Goal: Information Seeking & Learning: Compare options

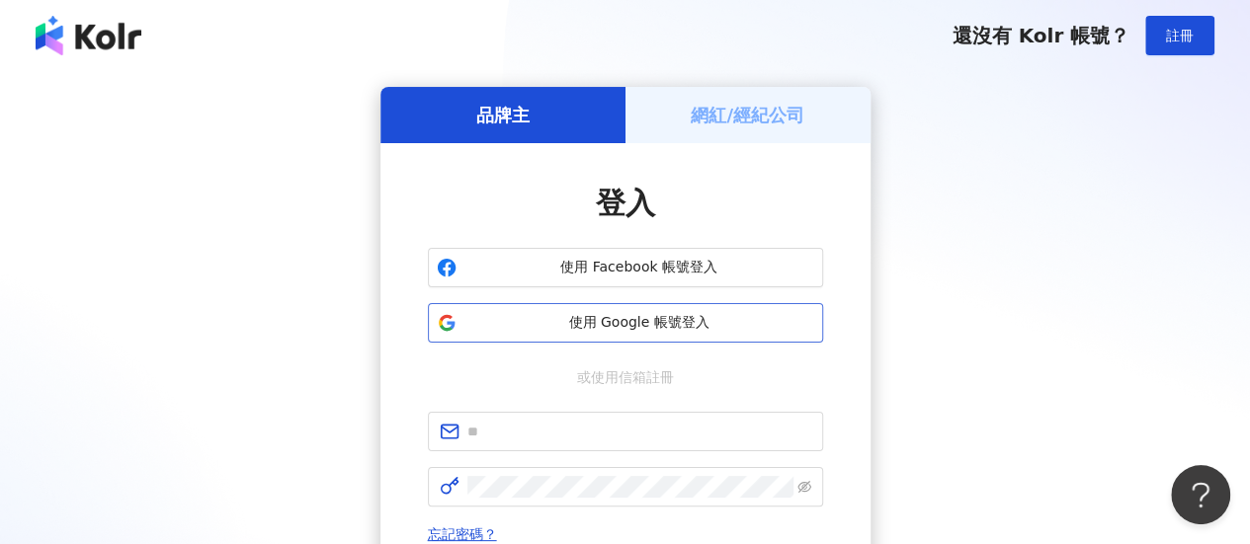
click at [632, 327] on span "使用 Google 帳號登入" at bounding box center [639, 323] width 350 height 20
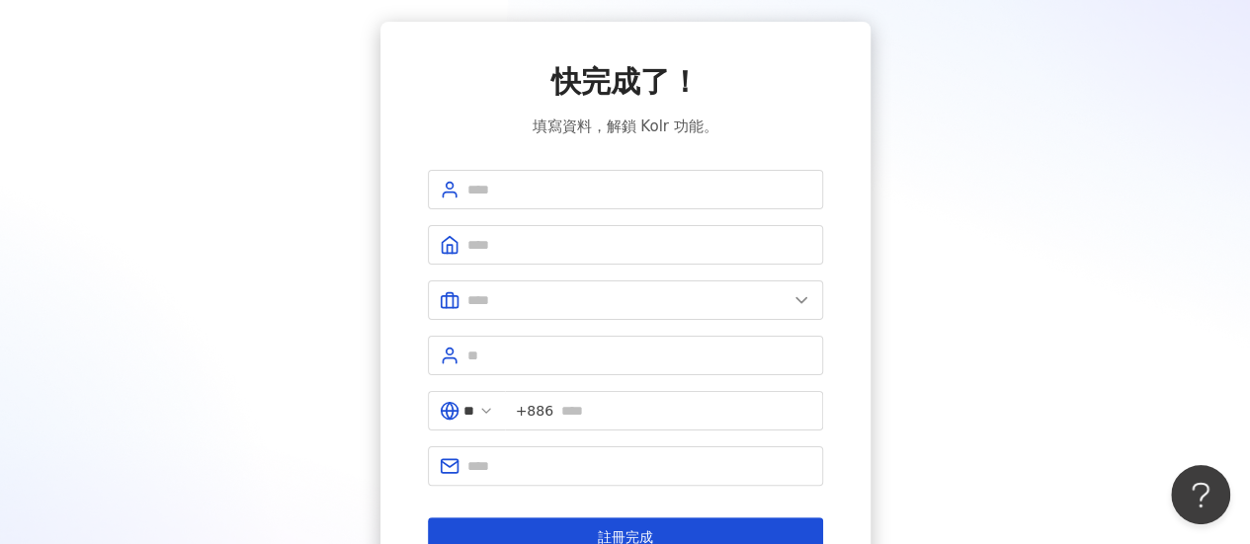
scroll to position [63, 0]
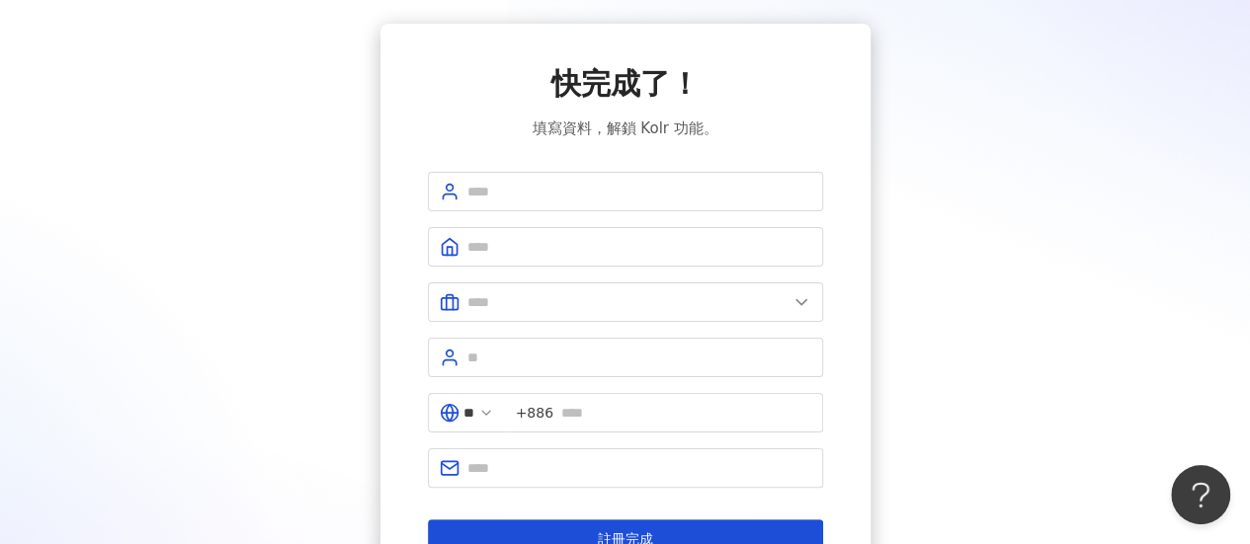
click at [523, 163] on div "快完成了！ 填寫資料，解鎖 Kolr 功能。 ** +886 註冊完成" at bounding box center [625, 311] width 395 height 496
click at [522, 173] on span at bounding box center [625, 192] width 395 height 40
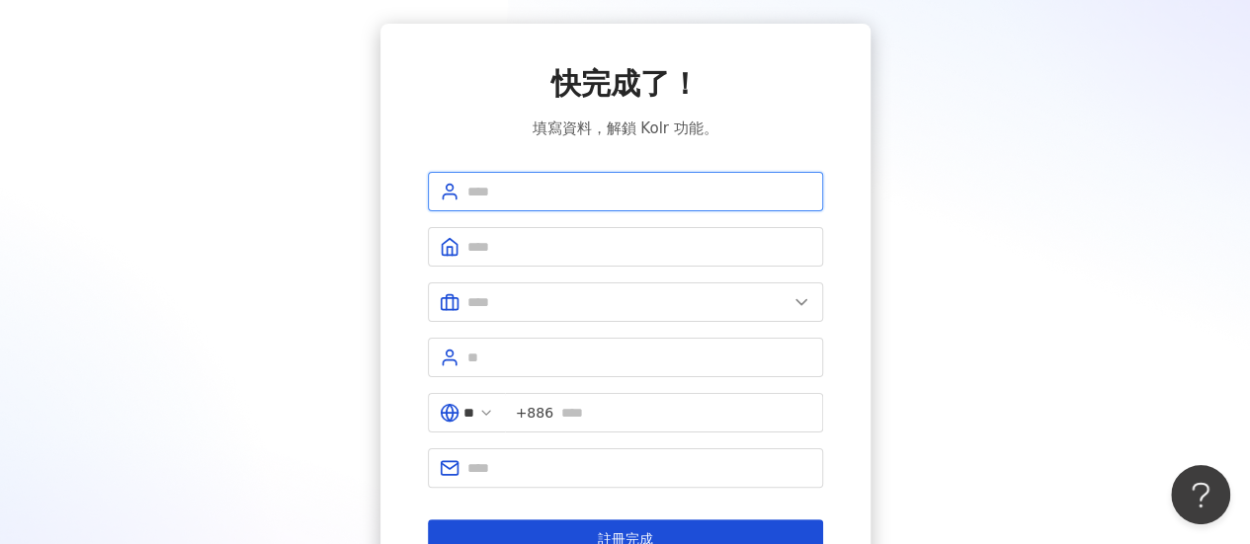
click at [528, 183] on input "text" at bounding box center [639, 192] width 344 height 22
type input "**********"
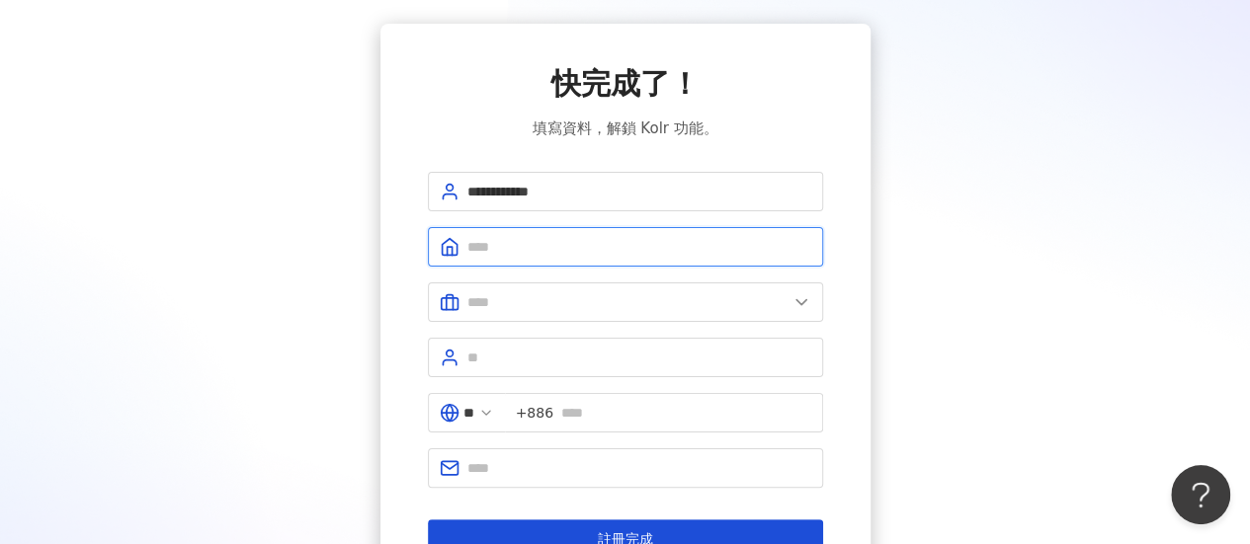
click at [558, 236] on input "text" at bounding box center [639, 247] width 344 height 22
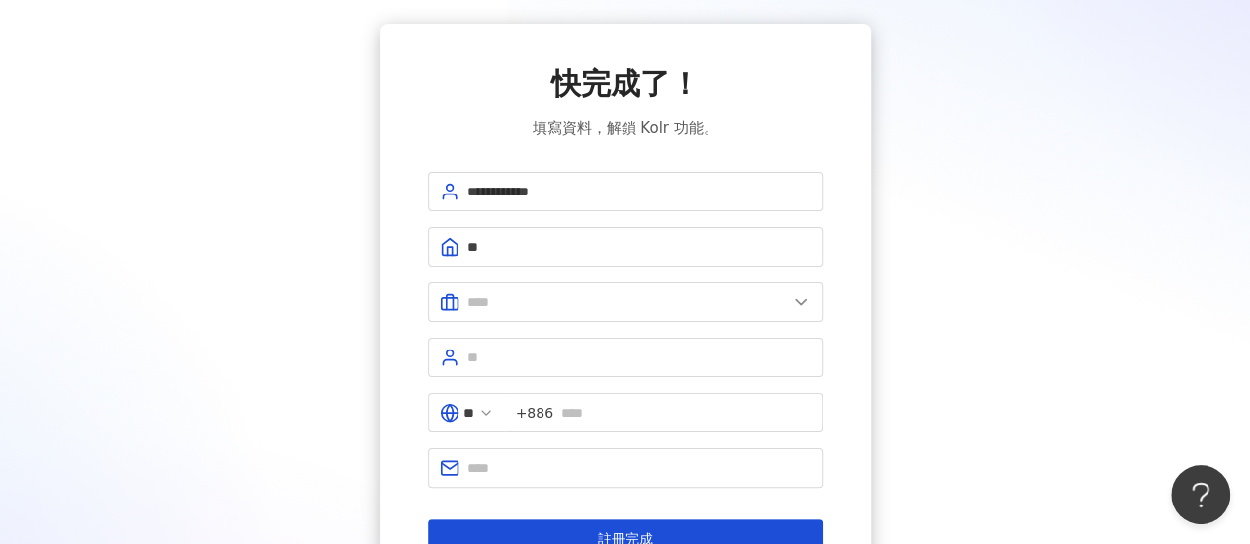
click at [1084, 328] on div "**********" at bounding box center [625, 311] width 1202 height 575
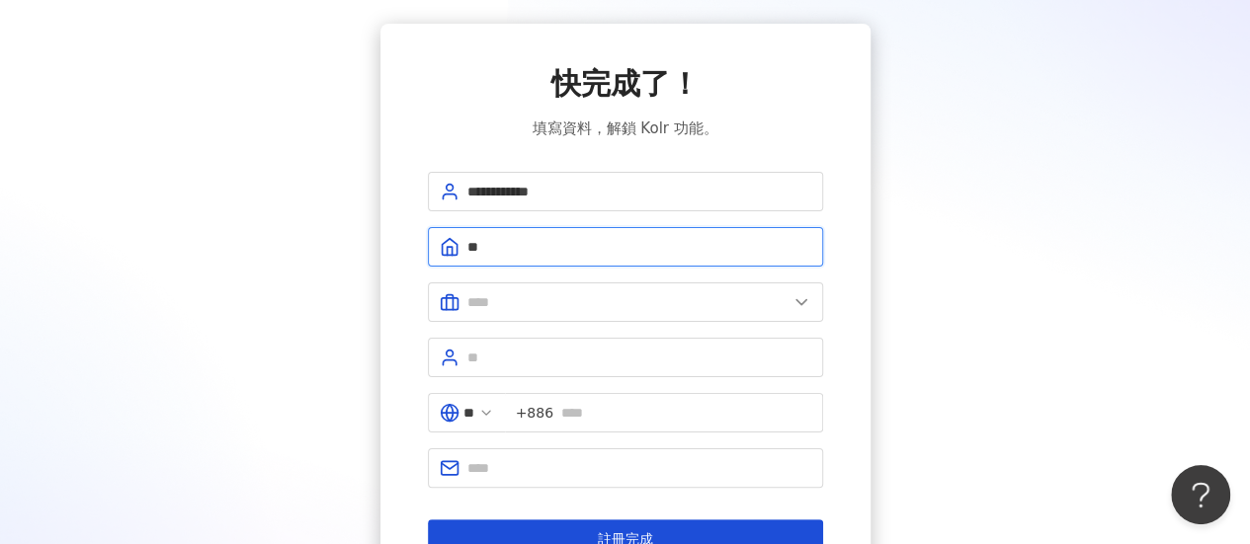
click at [553, 243] on input "**" at bounding box center [639, 247] width 344 height 22
type input "*********"
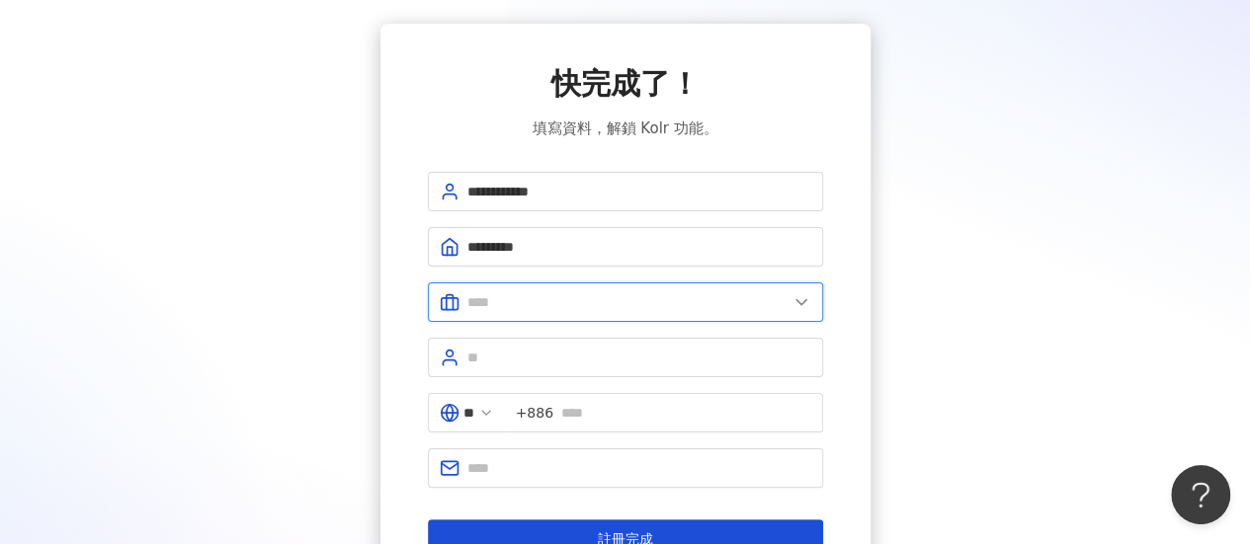
click at [511, 297] on input "text" at bounding box center [627, 302] width 320 height 22
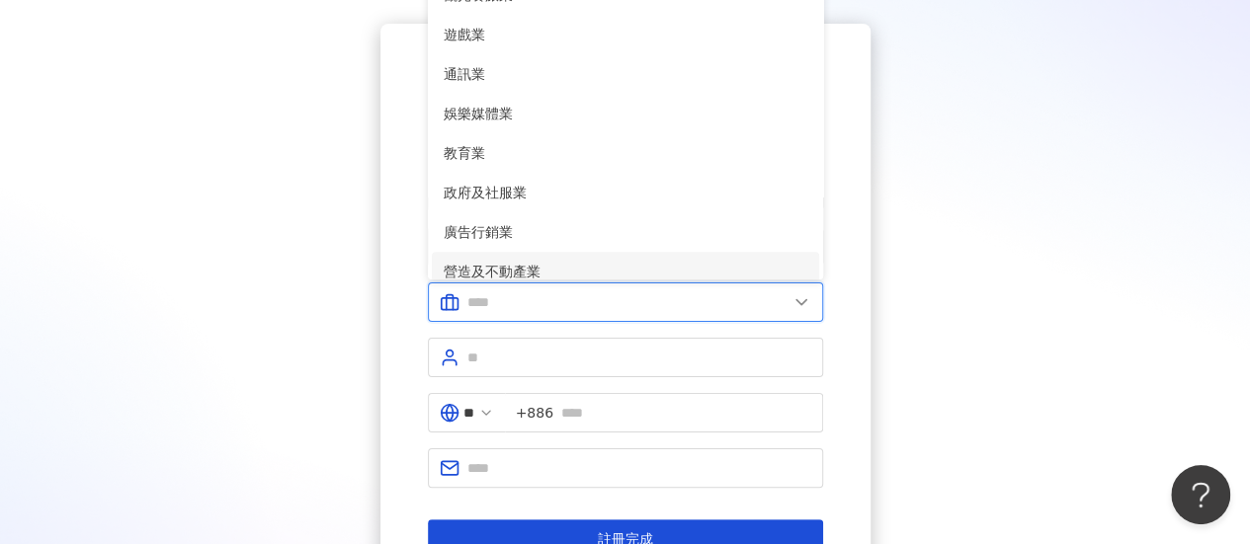
scroll to position [0, 0]
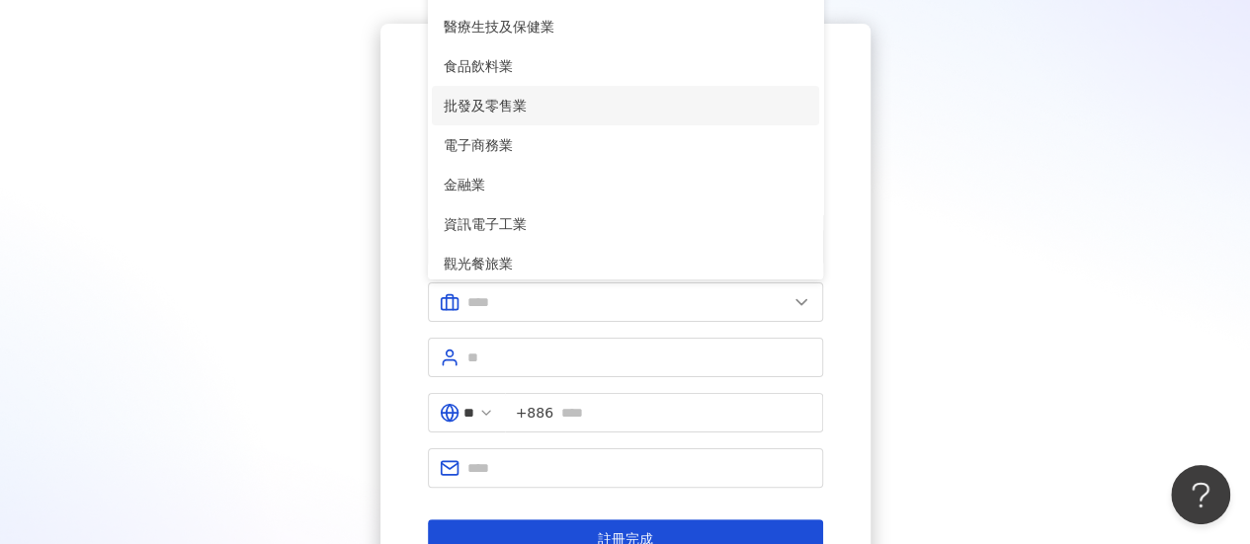
click at [527, 100] on span "批發及零售業" at bounding box center [626, 106] width 364 height 22
type input "******"
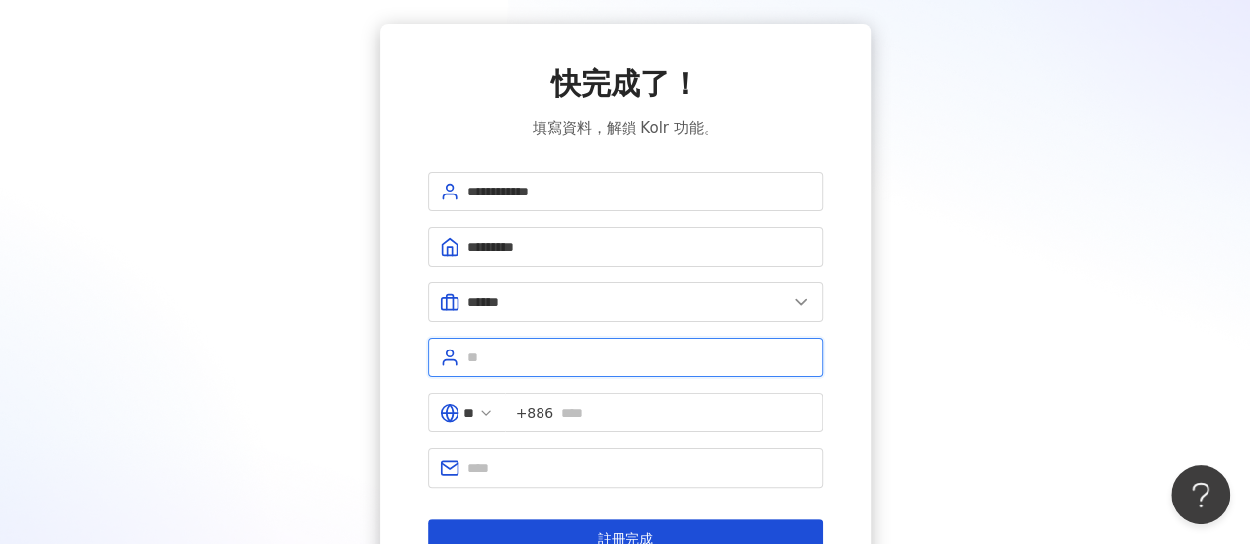
click at [544, 351] on input "text" at bounding box center [639, 358] width 344 height 22
click at [544, 351] on input "**" at bounding box center [639, 358] width 344 height 22
type input "**"
click at [628, 394] on span "+886" at bounding box center [664, 413] width 318 height 40
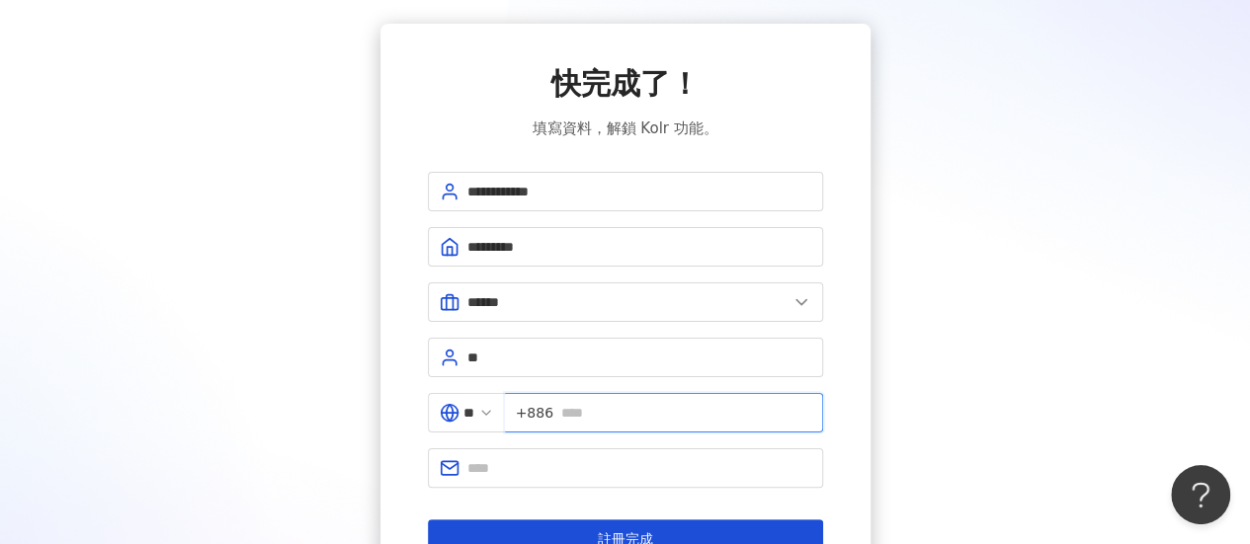
click at [630, 410] on input "text" at bounding box center [686, 413] width 250 height 22
type input "*"
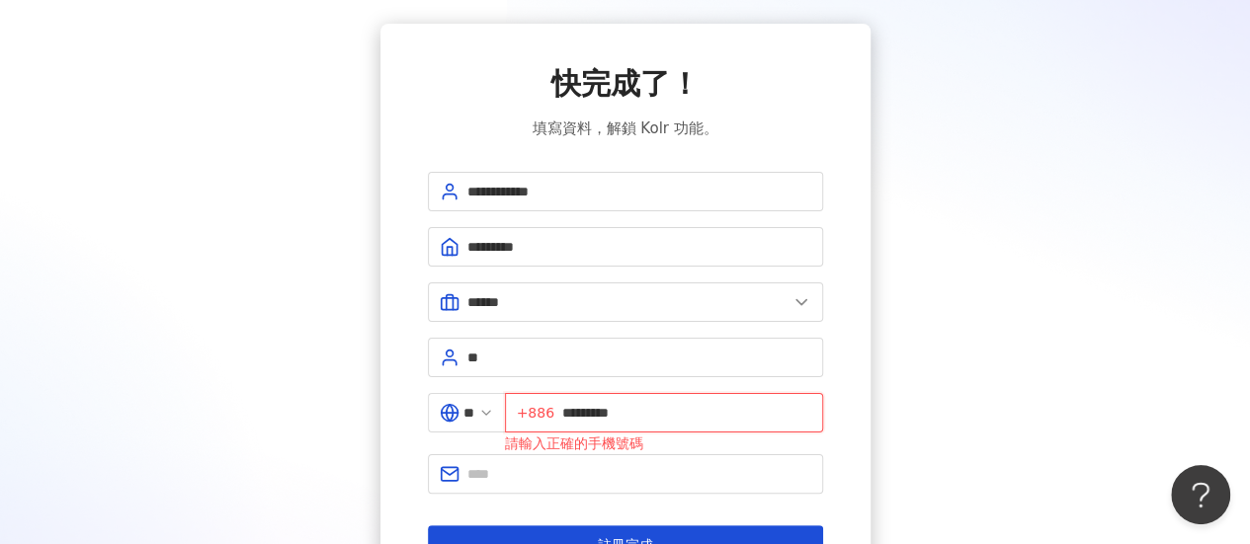
click at [649, 416] on input "*********" at bounding box center [686, 413] width 249 height 22
click at [612, 414] on input "*********" at bounding box center [686, 413] width 249 height 22
click at [587, 463] on input "text" at bounding box center [639, 474] width 344 height 22
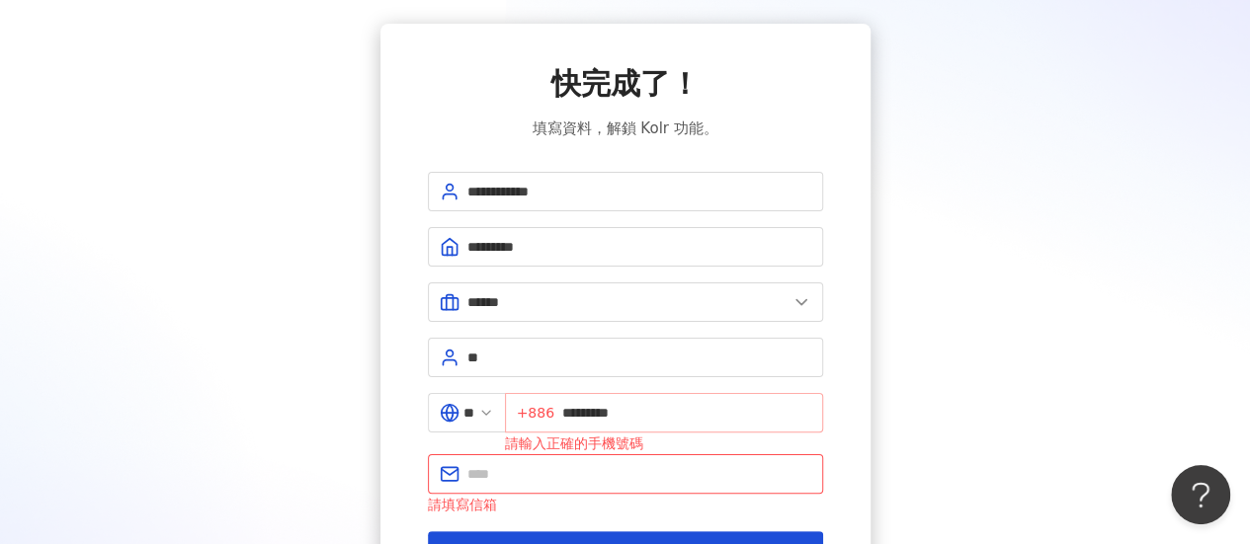
click at [533, 408] on span "+886" at bounding box center [536, 413] width 38 height 22
click at [567, 402] on span "+886 *********" at bounding box center [664, 413] width 318 height 40
click at [575, 404] on input "*********" at bounding box center [686, 413] width 249 height 22
click at [576, 406] on input "*********" at bounding box center [686, 413] width 249 height 22
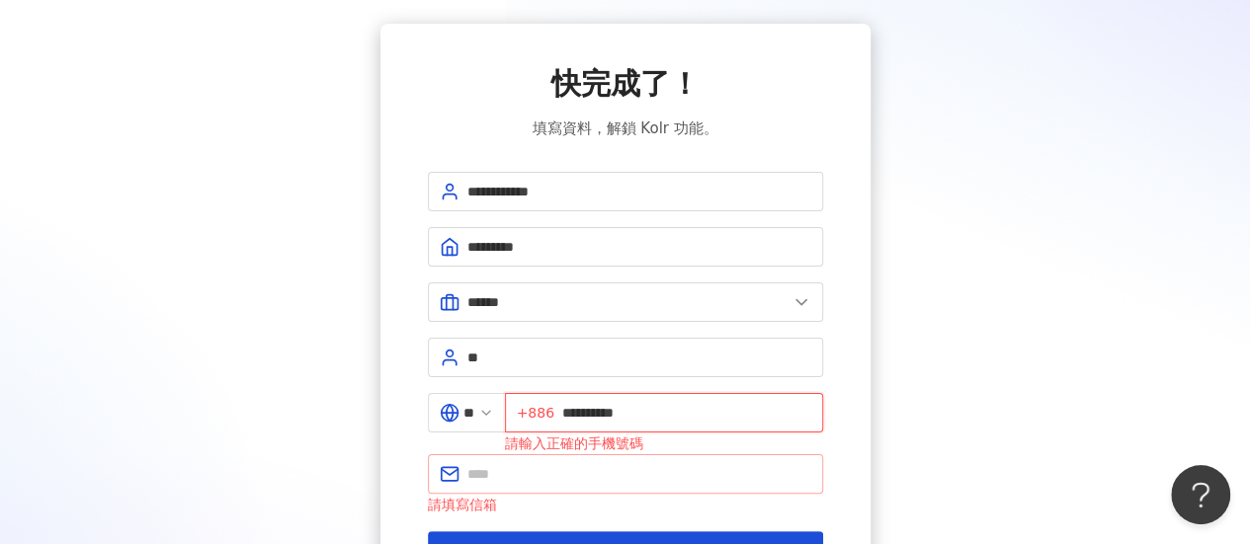
type input "**********"
click at [574, 463] on input "text" at bounding box center [639, 474] width 344 height 22
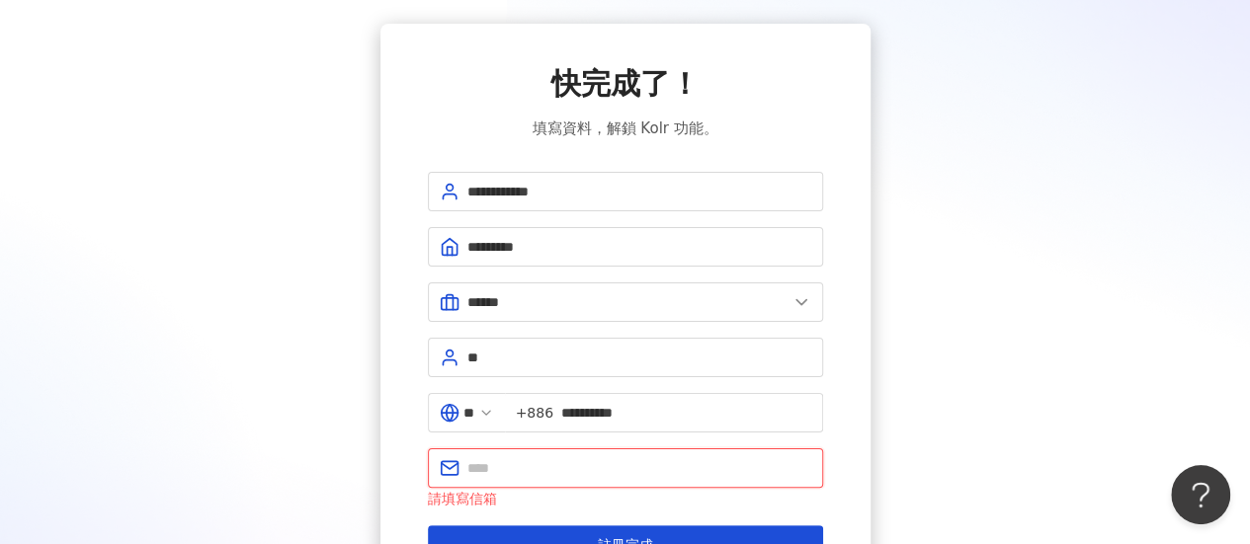
type input "**********"
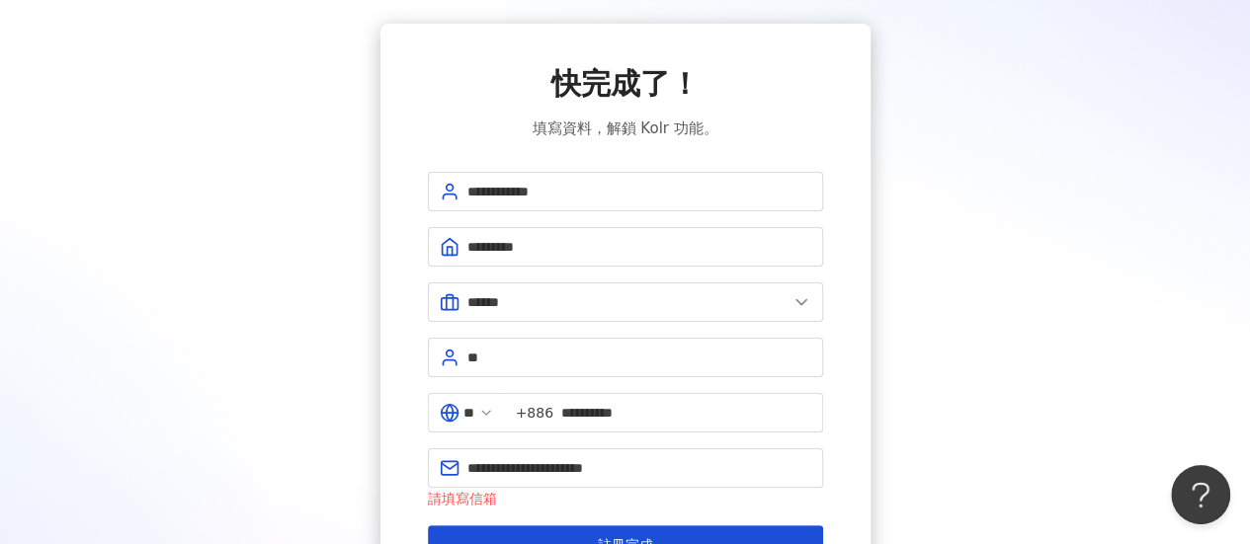
click at [944, 390] on div "**********" at bounding box center [625, 314] width 1202 height 581
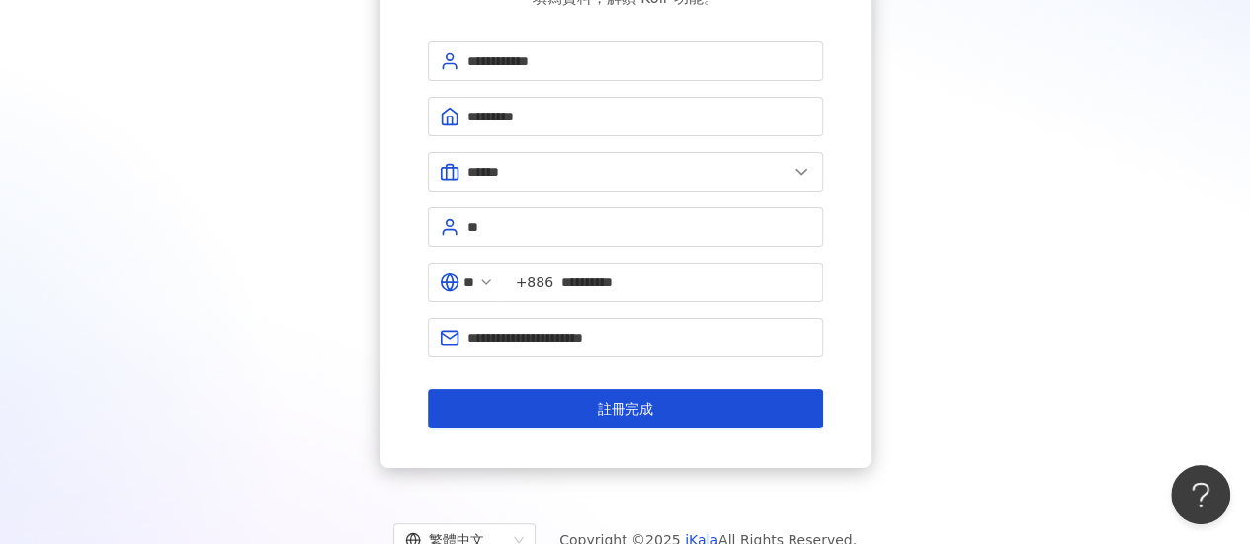
scroll to position [162, 0]
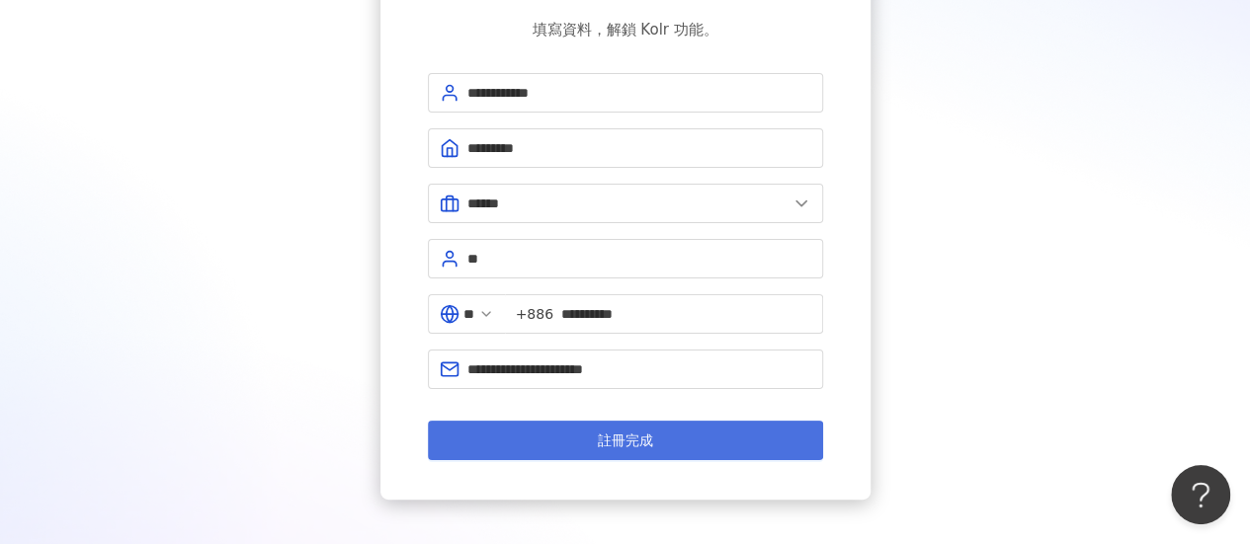
click at [686, 442] on button "註冊完成" at bounding box center [625, 441] width 395 height 40
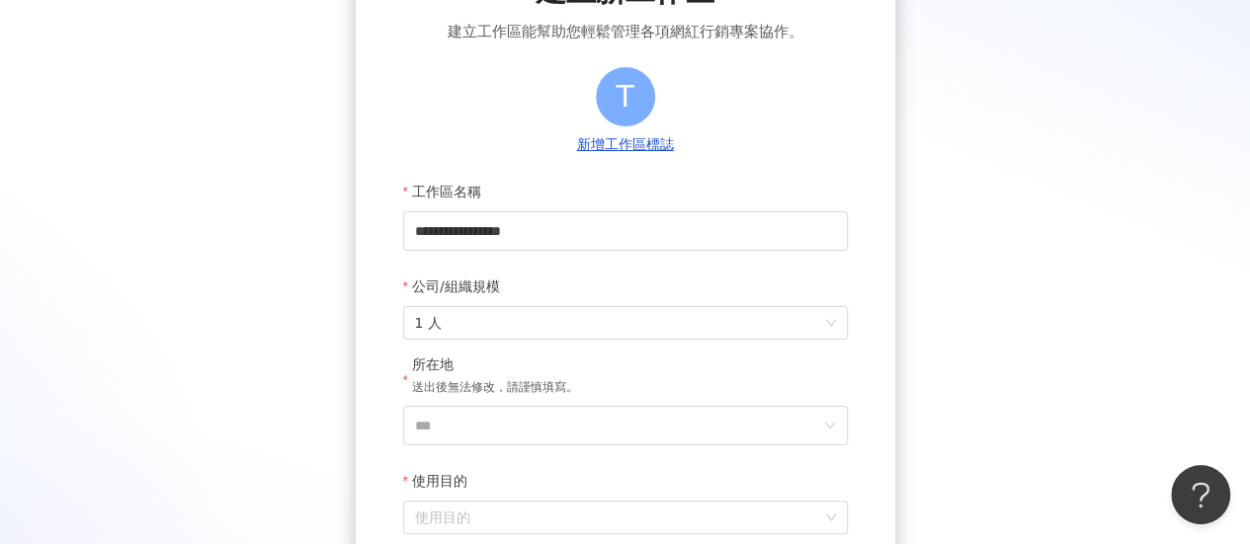
scroll to position [389, 0]
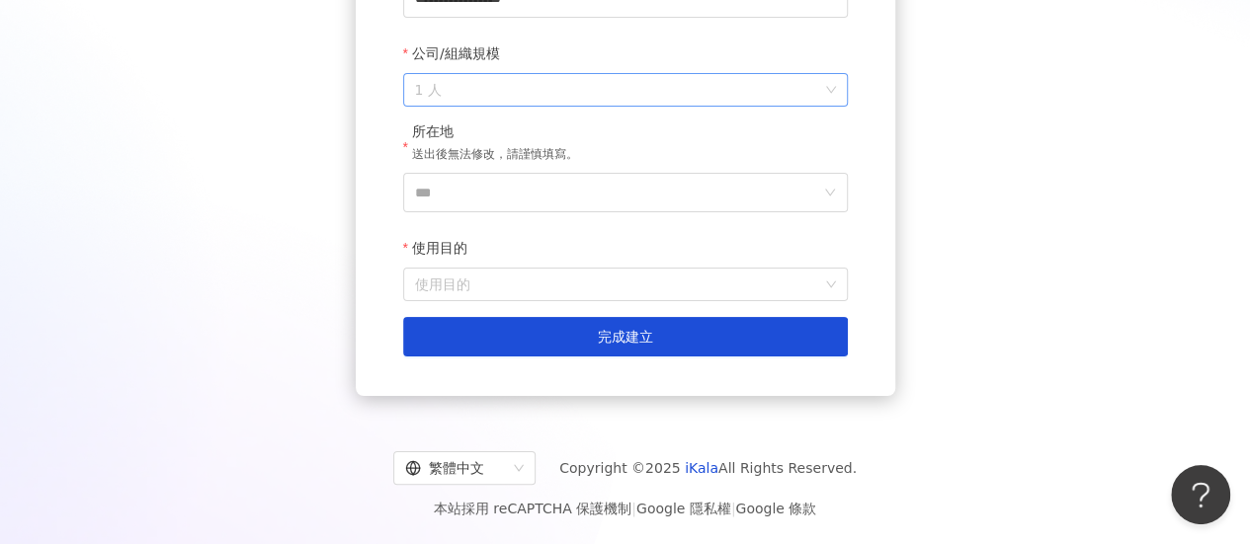
click at [640, 91] on span "1 人" at bounding box center [625, 90] width 421 height 32
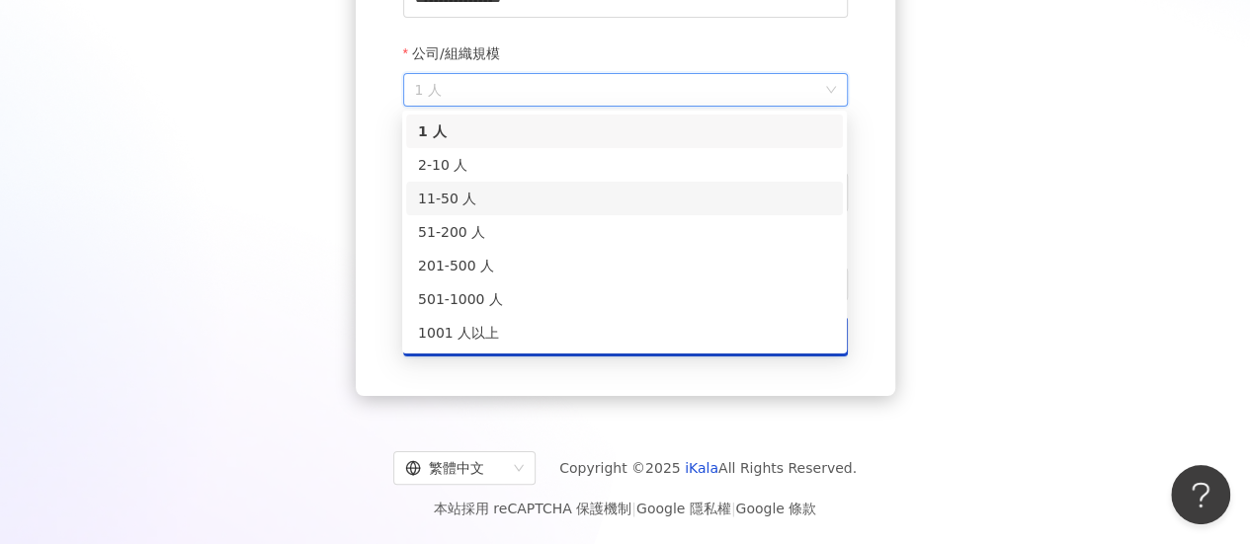
click at [457, 193] on div "11-50 人" at bounding box center [624, 199] width 413 height 22
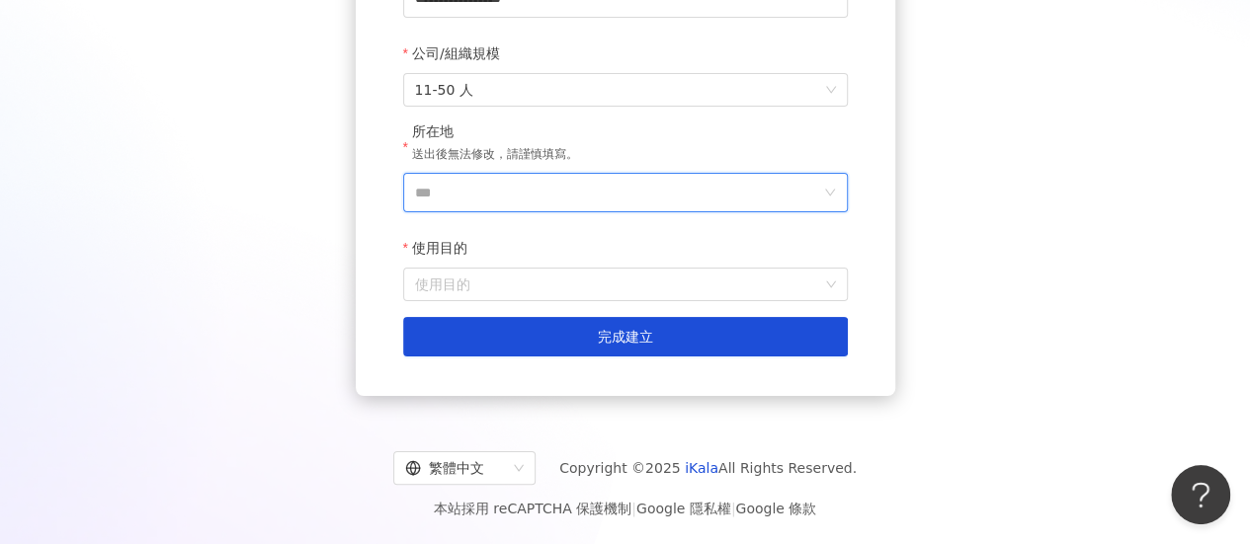
click at [538, 194] on input "***" at bounding box center [617, 193] width 405 height 38
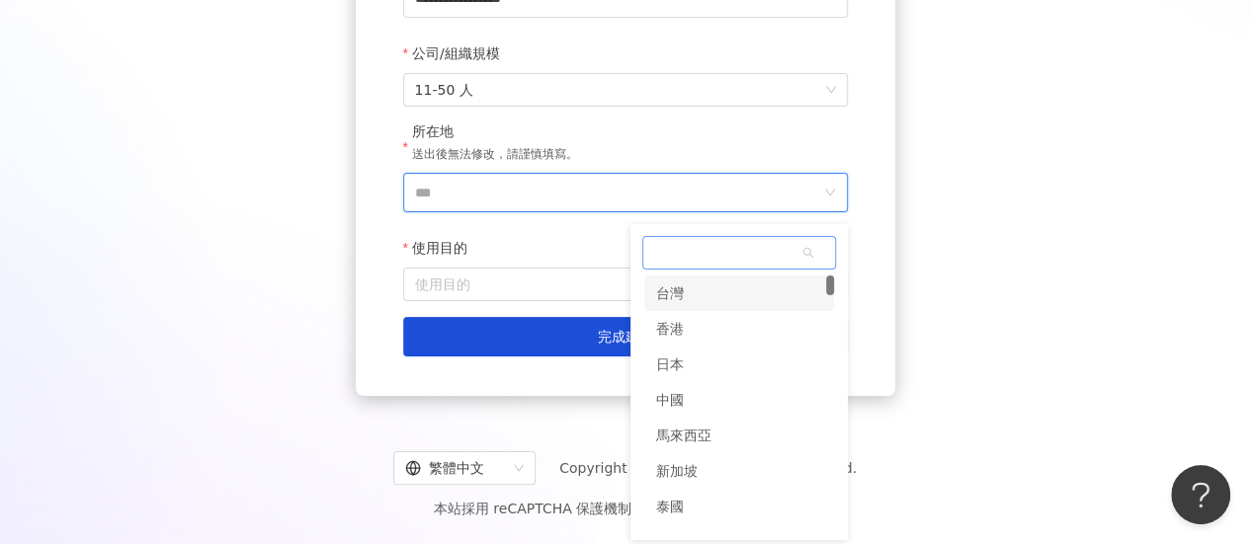
click at [687, 289] on div "台灣" at bounding box center [739, 294] width 190 height 36
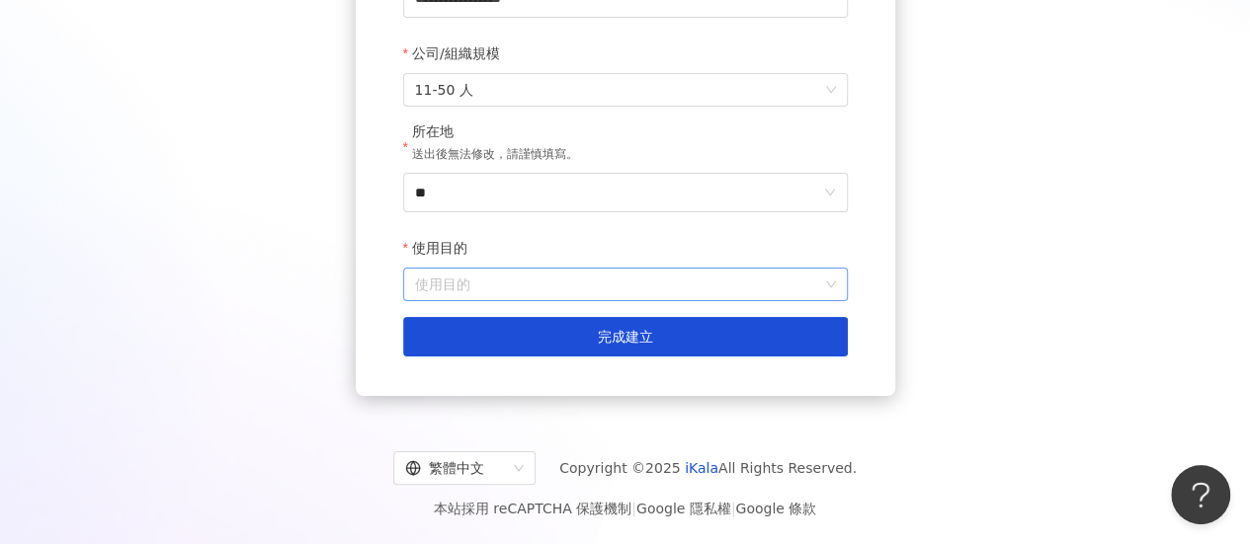
click at [646, 280] on input "使用目的" at bounding box center [625, 285] width 421 height 32
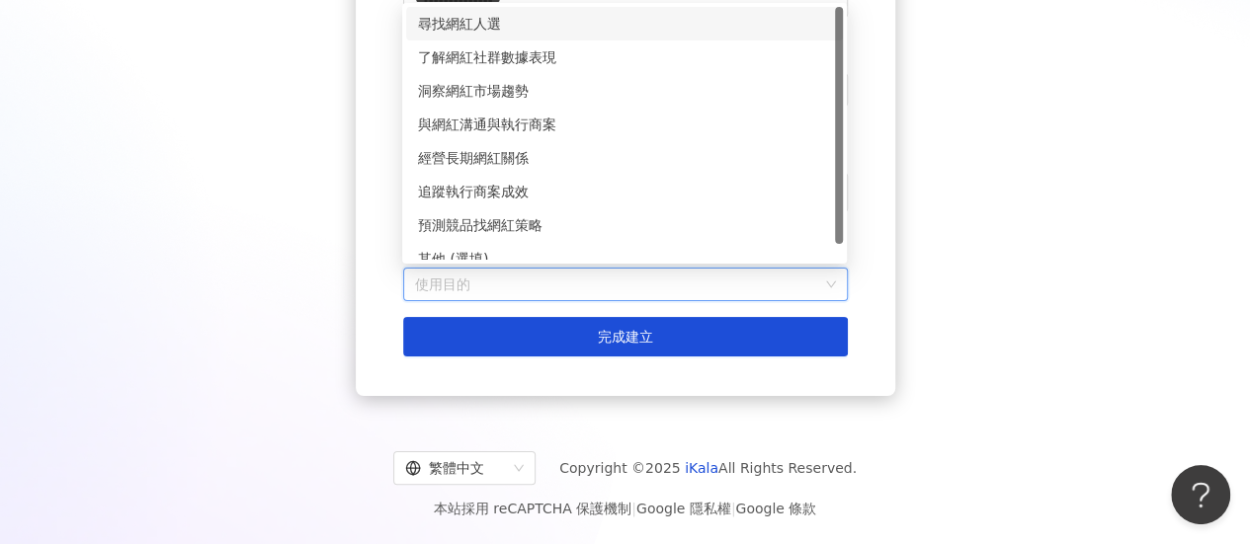
click at [489, 29] on div "尋找網紅人選" at bounding box center [624, 24] width 413 height 22
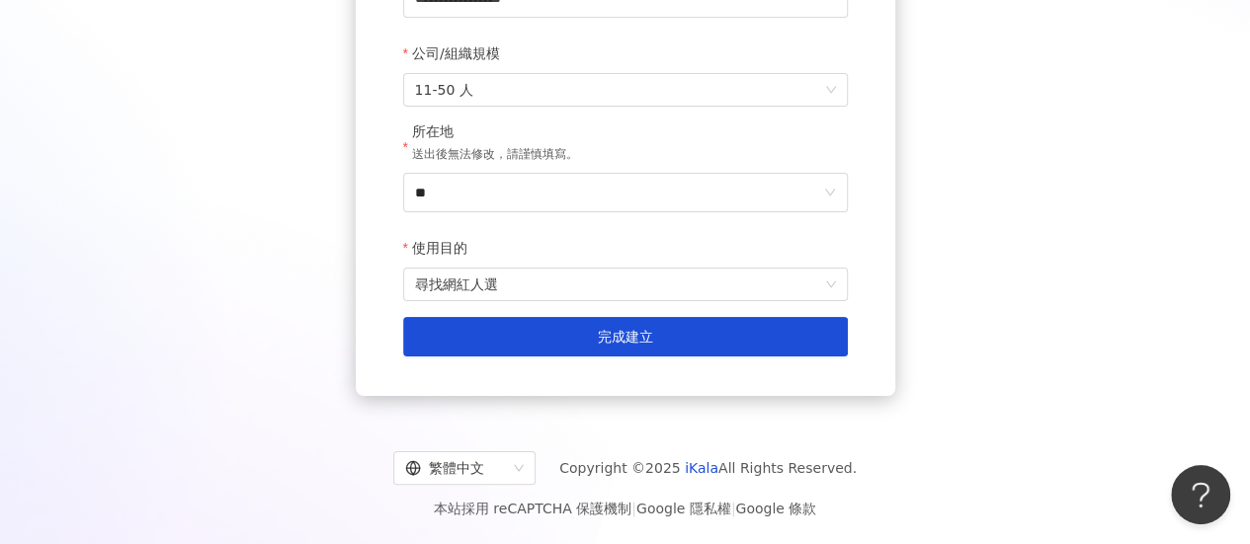
click at [894, 216] on div "**********" at bounding box center [625, 47] width 1202 height 698
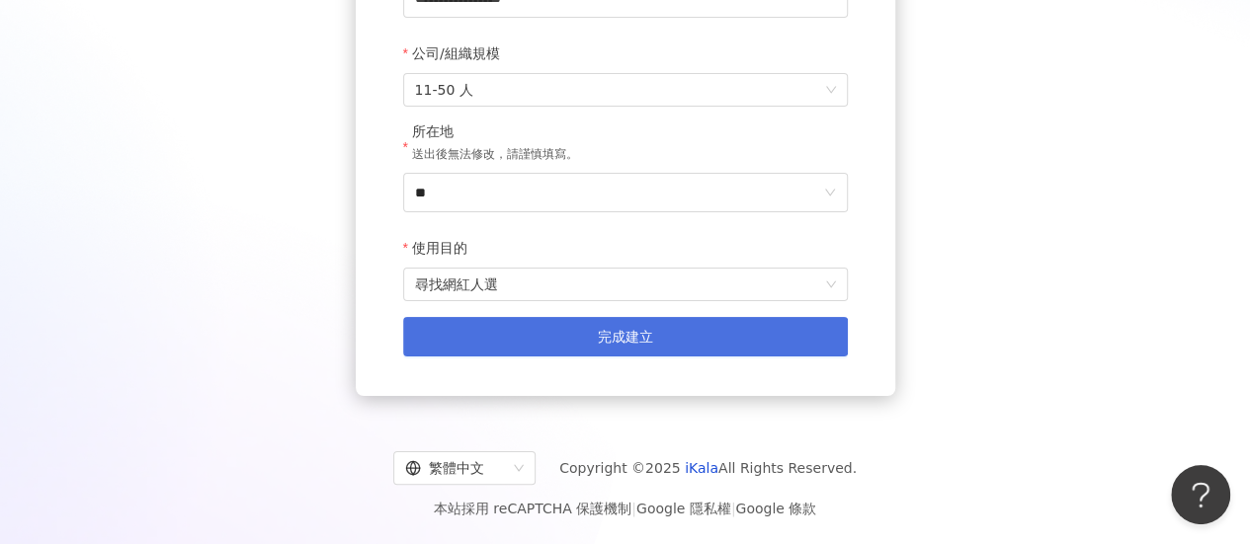
click at [666, 339] on button "完成建立" at bounding box center [625, 337] width 445 height 40
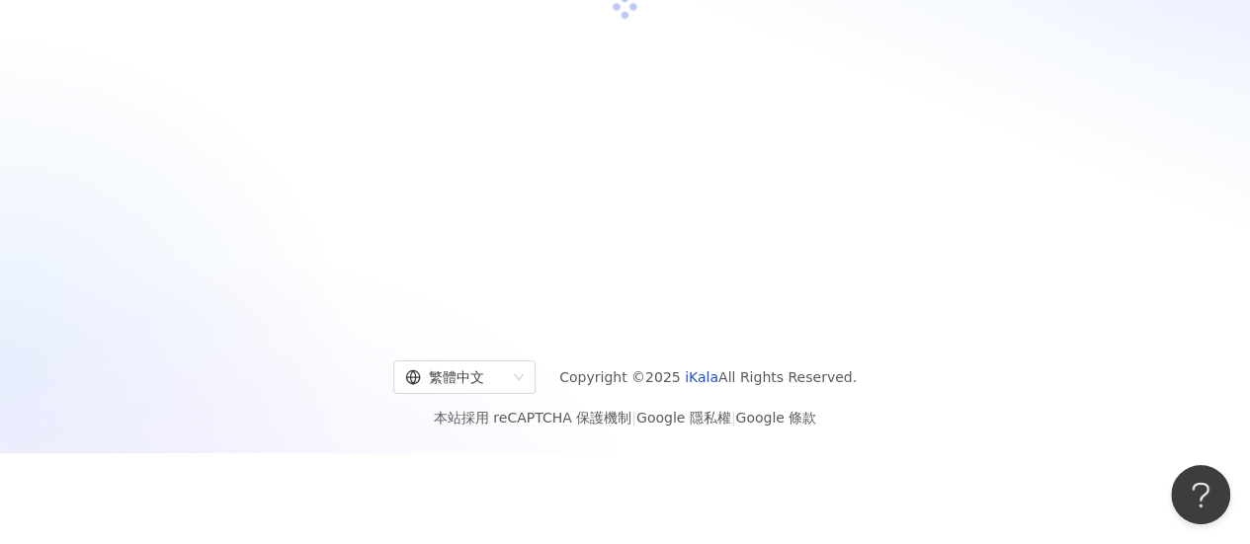
scroll to position [91, 0]
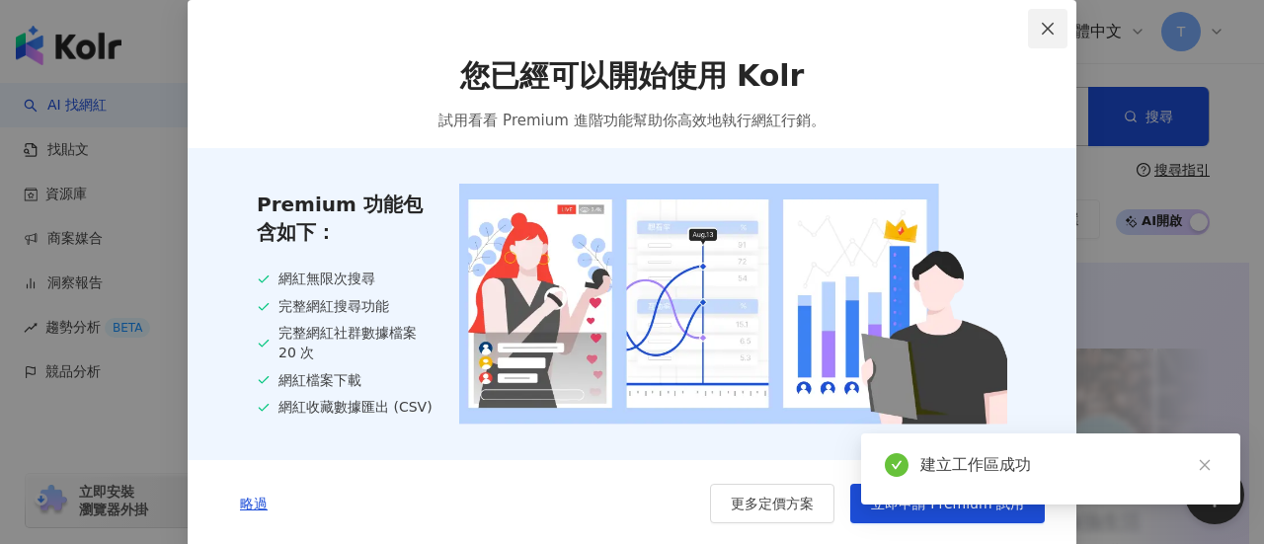
click at [1040, 33] on icon "close" at bounding box center [1048, 29] width 16 height 16
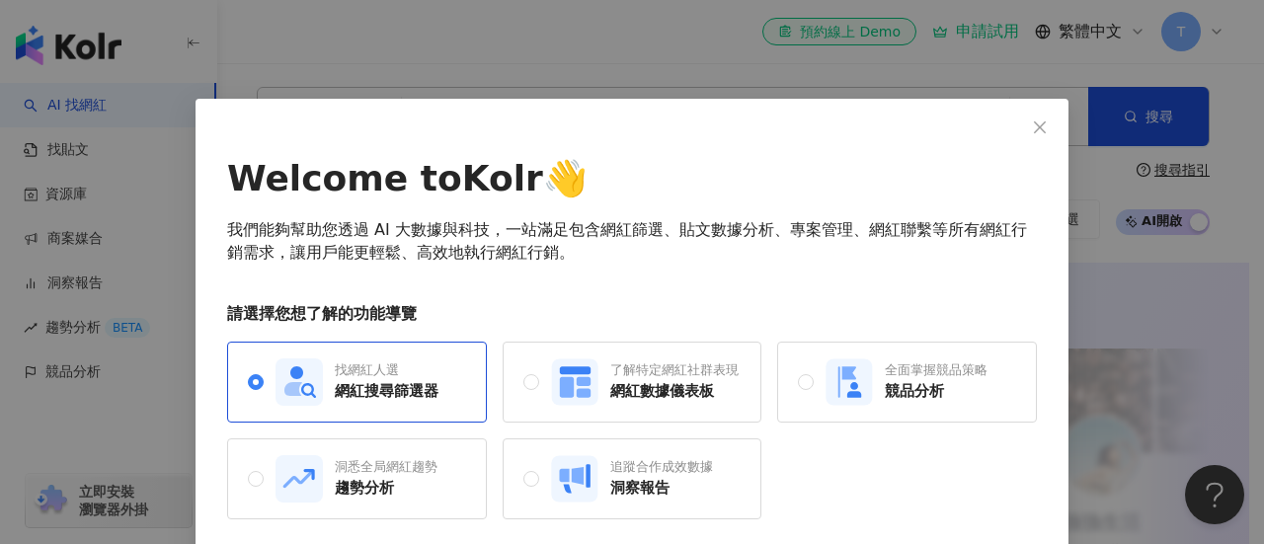
scroll to position [75, 0]
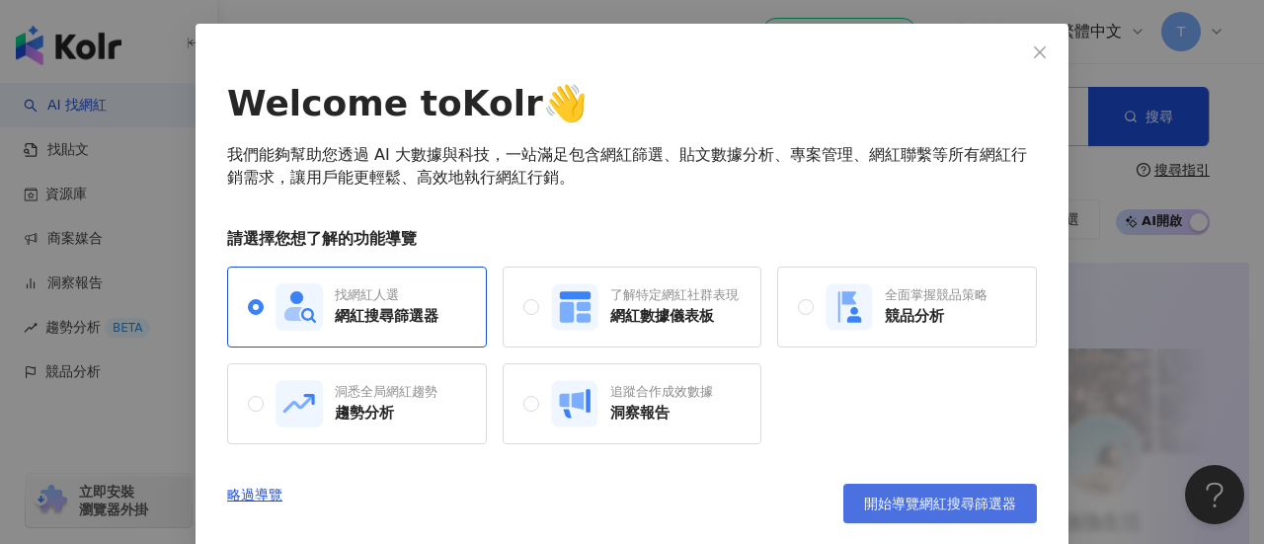
click at [907, 496] on span "開始導覽網紅搜尋篩選器" at bounding box center [940, 504] width 152 height 16
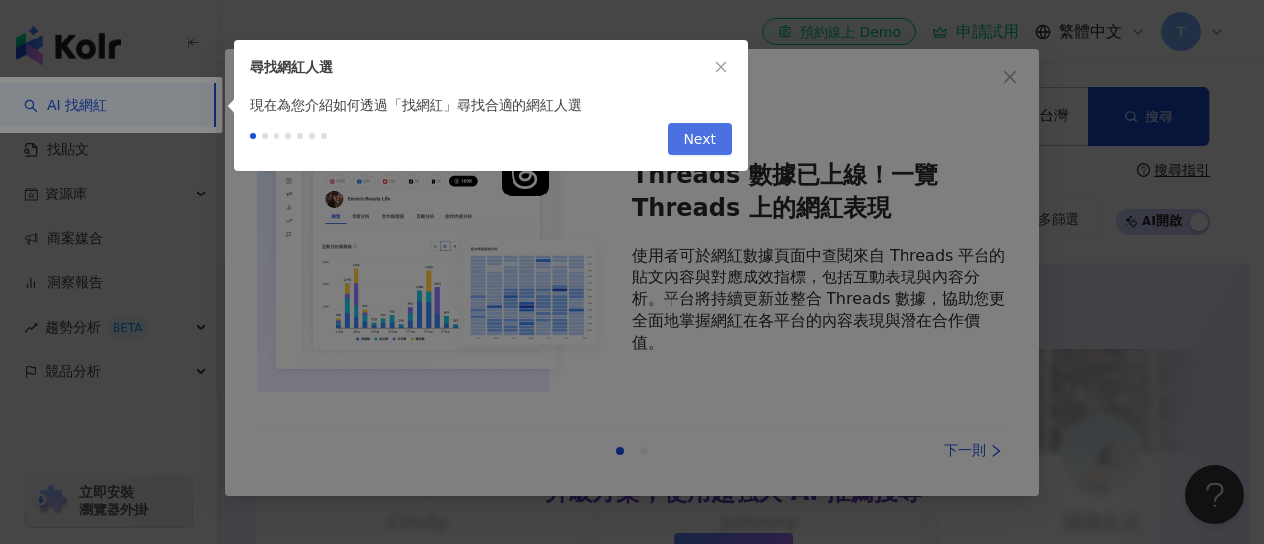
click at [717, 134] on button "Next" at bounding box center [700, 139] width 64 height 32
type input "*********"
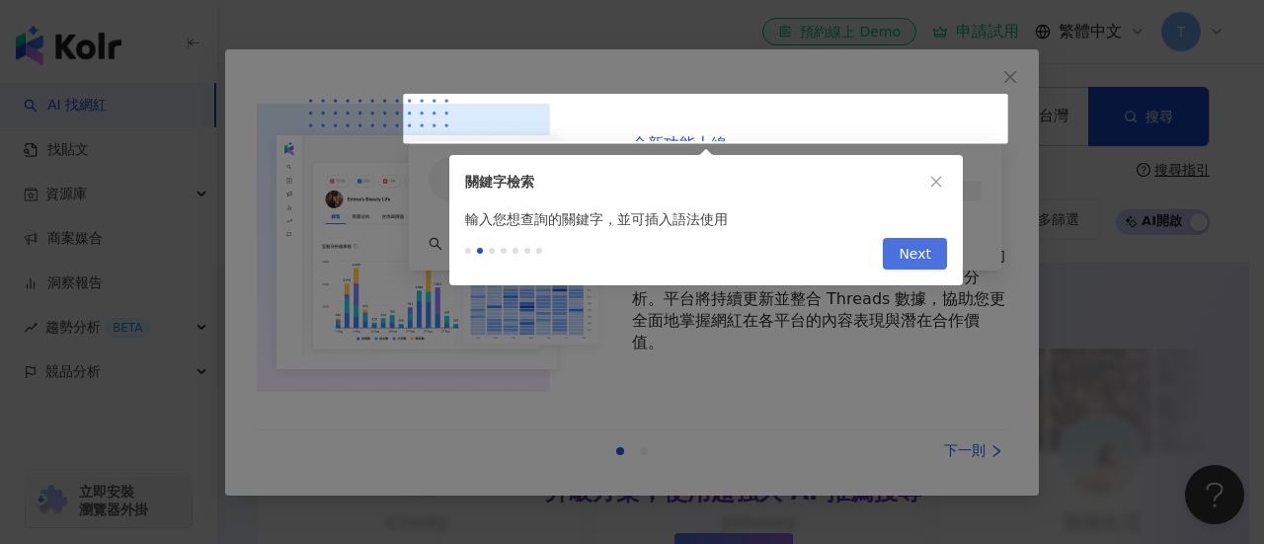
click at [903, 252] on span "Next" at bounding box center [915, 255] width 33 height 32
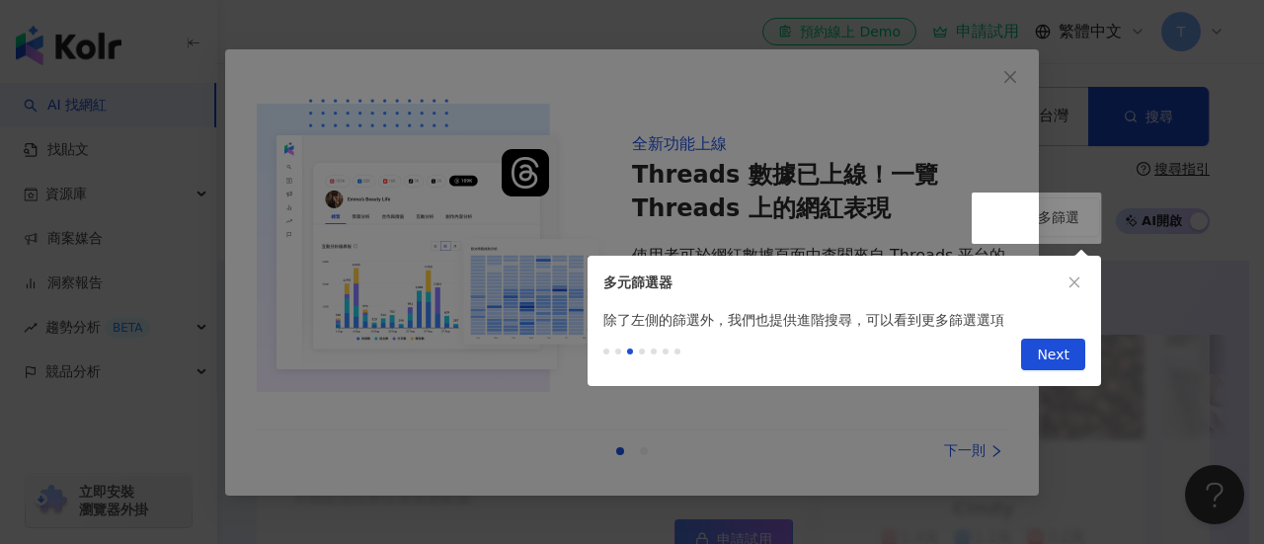
click at [1021, 345] on div "Previous Next" at bounding box center [1050, 355] width 72 height 32
click at [1031, 345] on button "Next" at bounding box center [1053, 355] width 64 height 32
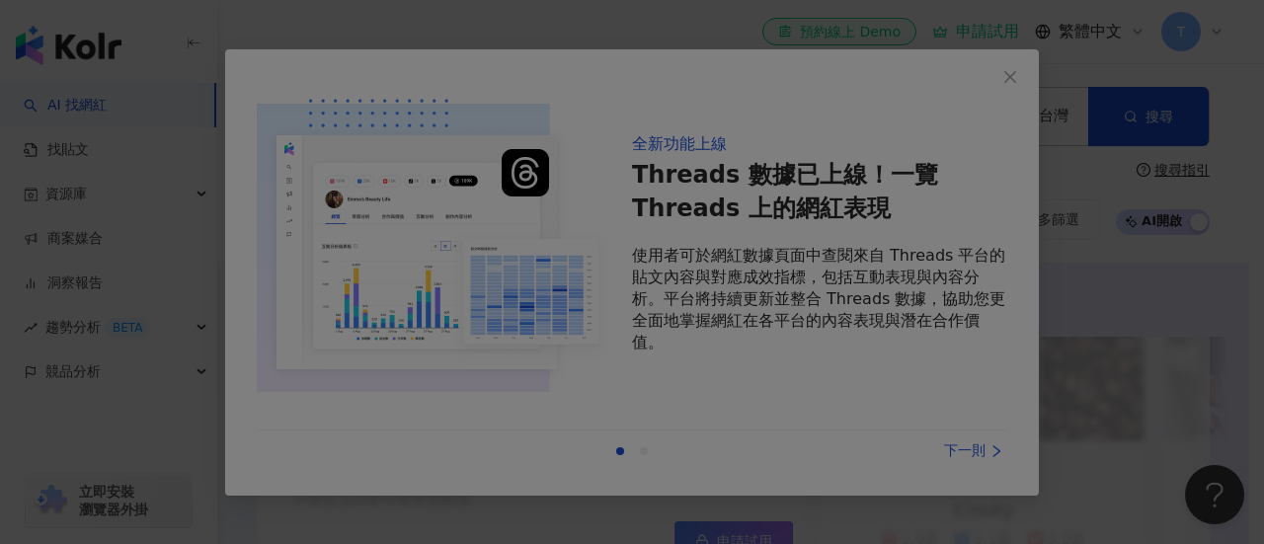
click at [998, 455] on div at bounding box center [632, 272] width 1264 height 544
click at [1006, 135] on div at bounding box center [632, 272] width 1264 height 544
click at [1010, 84] on div at bounding box center [632, 272] width 1264 height 544
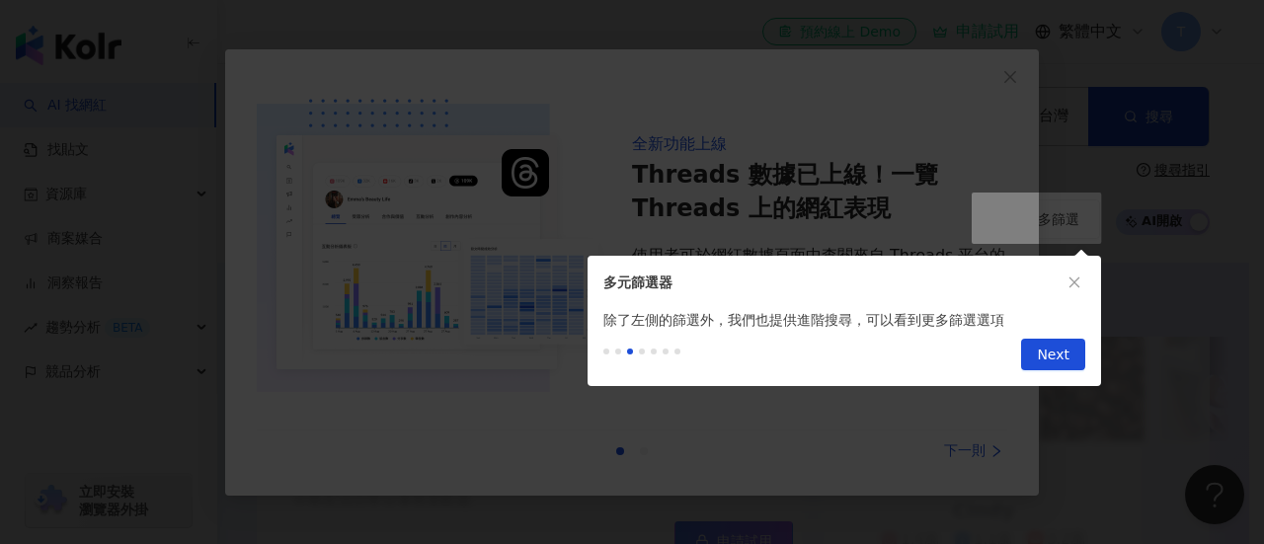
scroll to position [1064, 0]
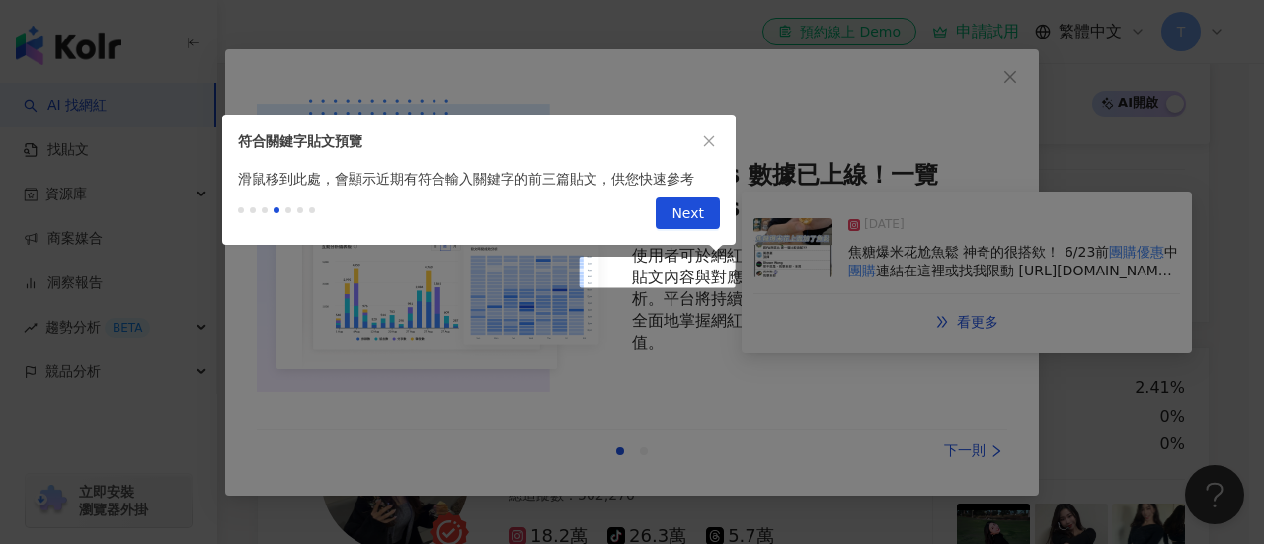
click at [704, 204] on button "Next" at bounding box center [688, 214] width 64 height 32
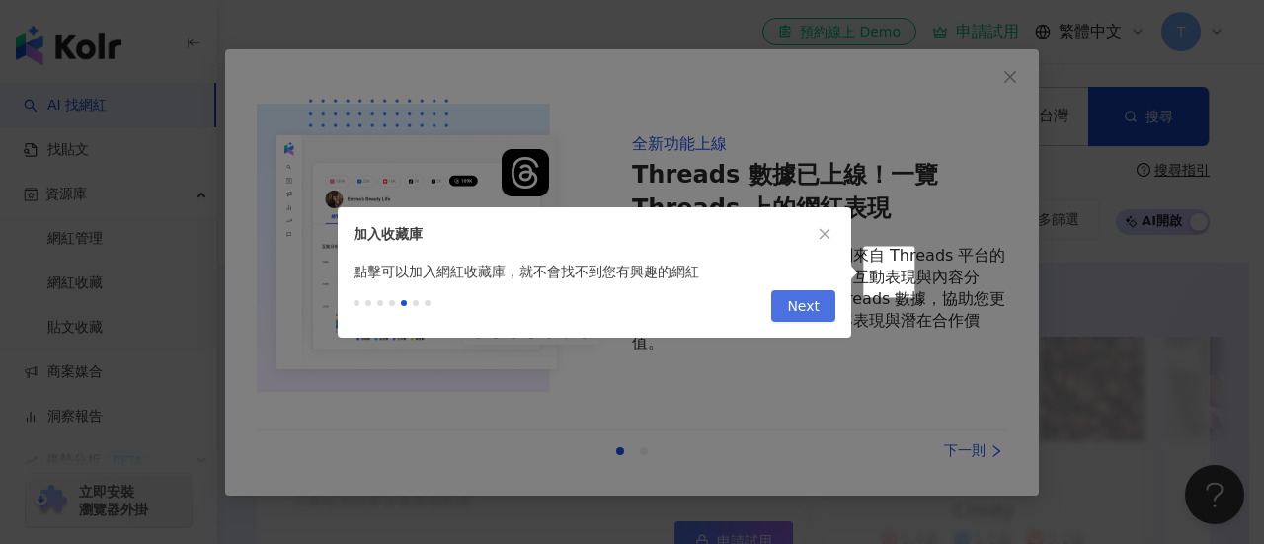
click at [816, 315] on span "Next" at bounding box center [803, 307] width 33 height 32
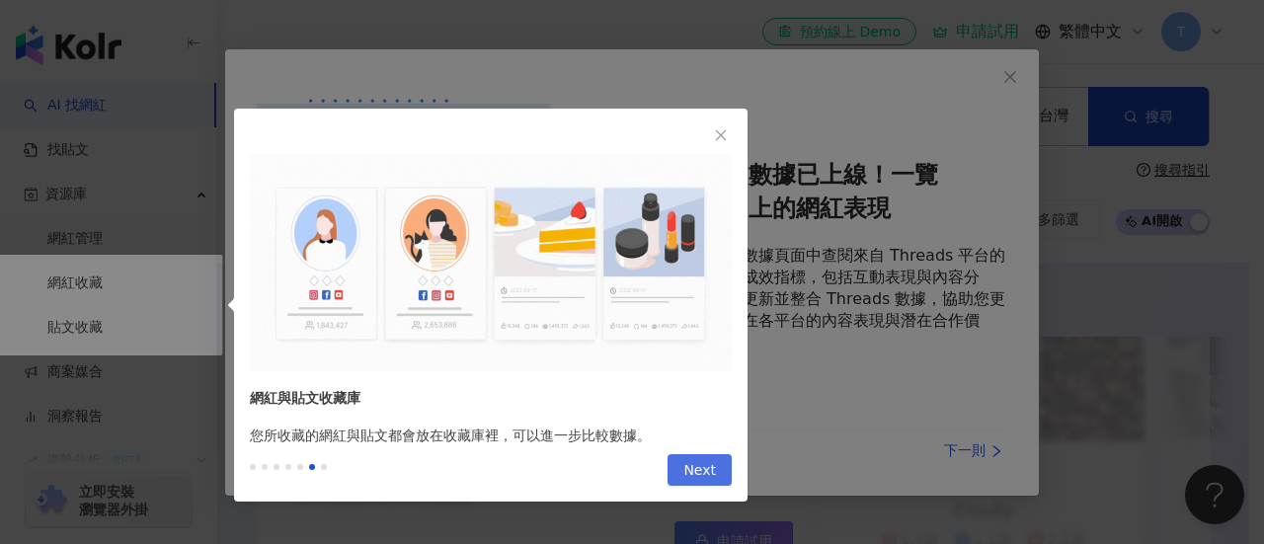
click at [690, 463] on span "Next" at bounding box center [700, 471] width 33 height 32
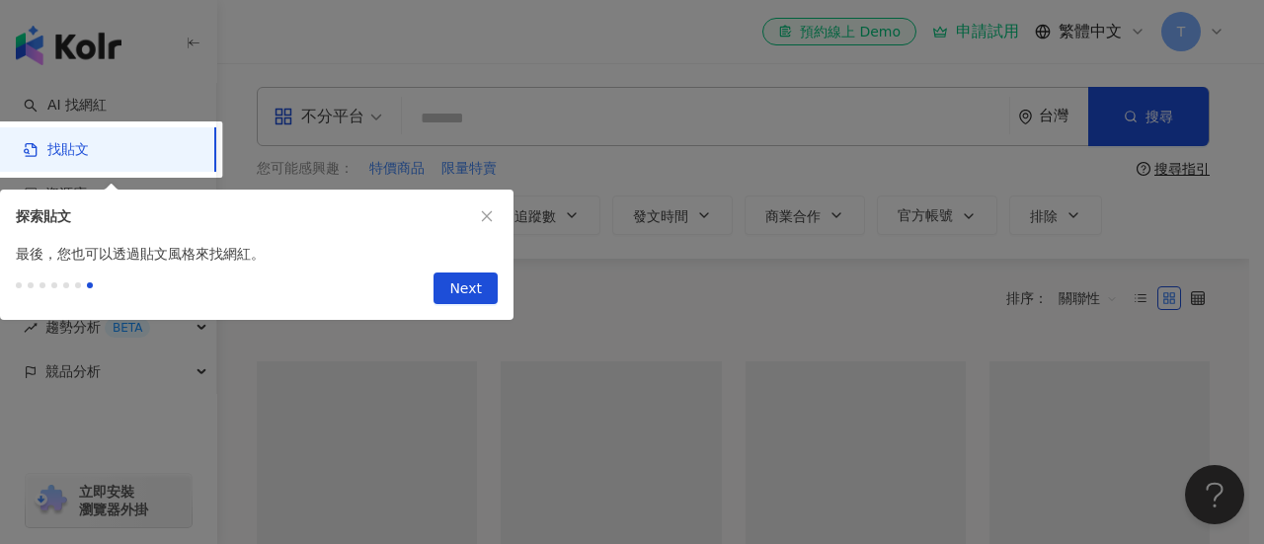
click at [484, 292] on button "Next" at bounding box center [466, 289] width 64 height 32
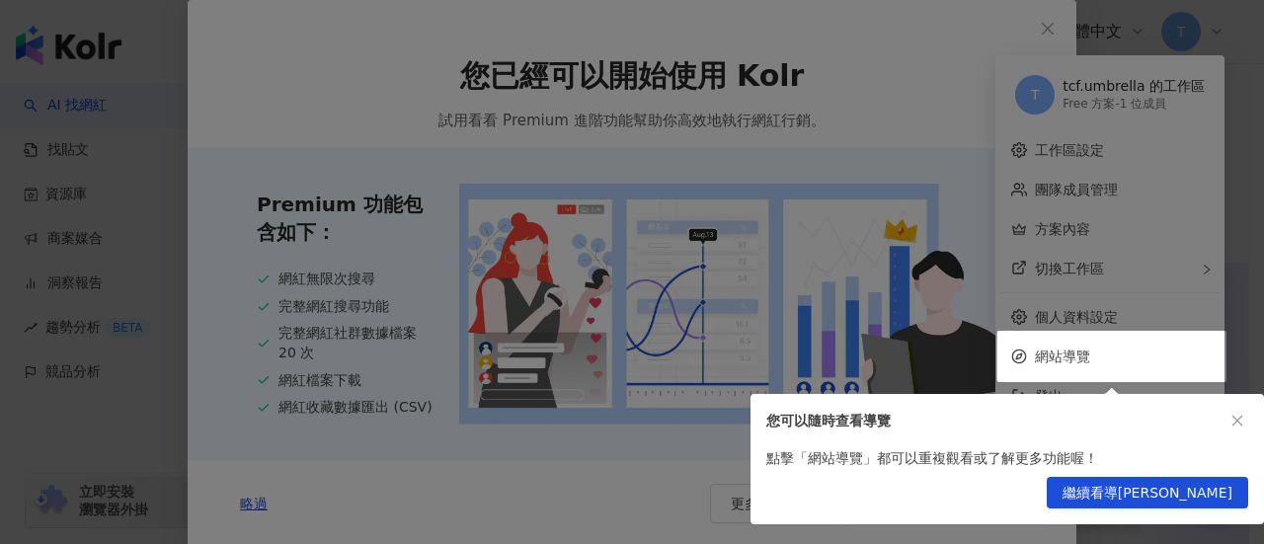
click at [1234, 426] on icon "close" at bounding box center [1238, 421] width 14 height 14
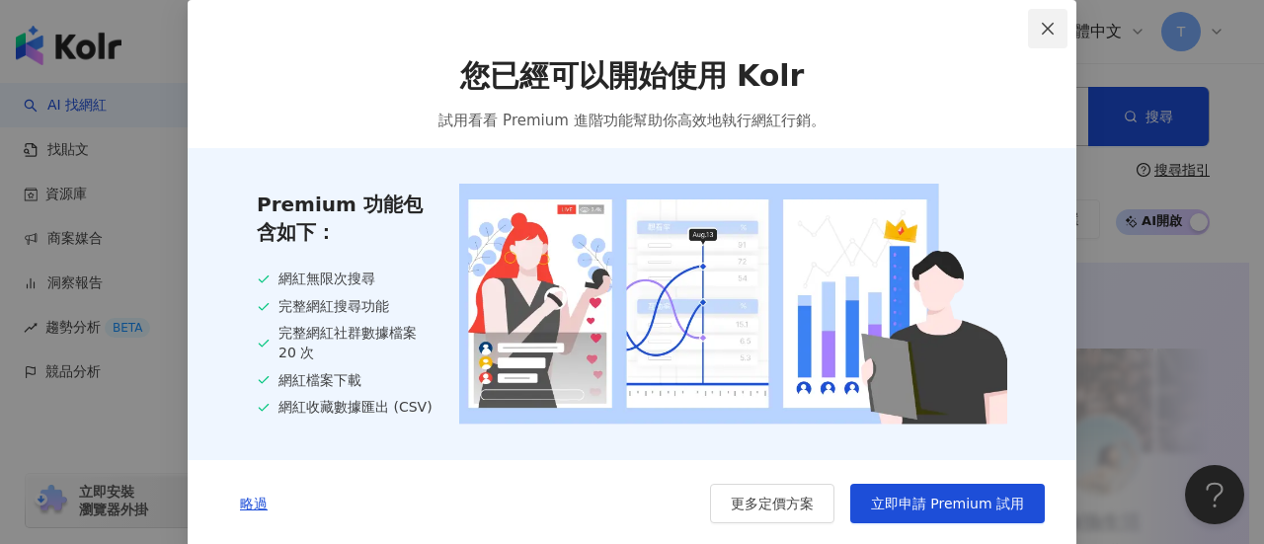
click at [1041, 35] on icon "close" at bounding box center [1048, 29] width 16 height 16
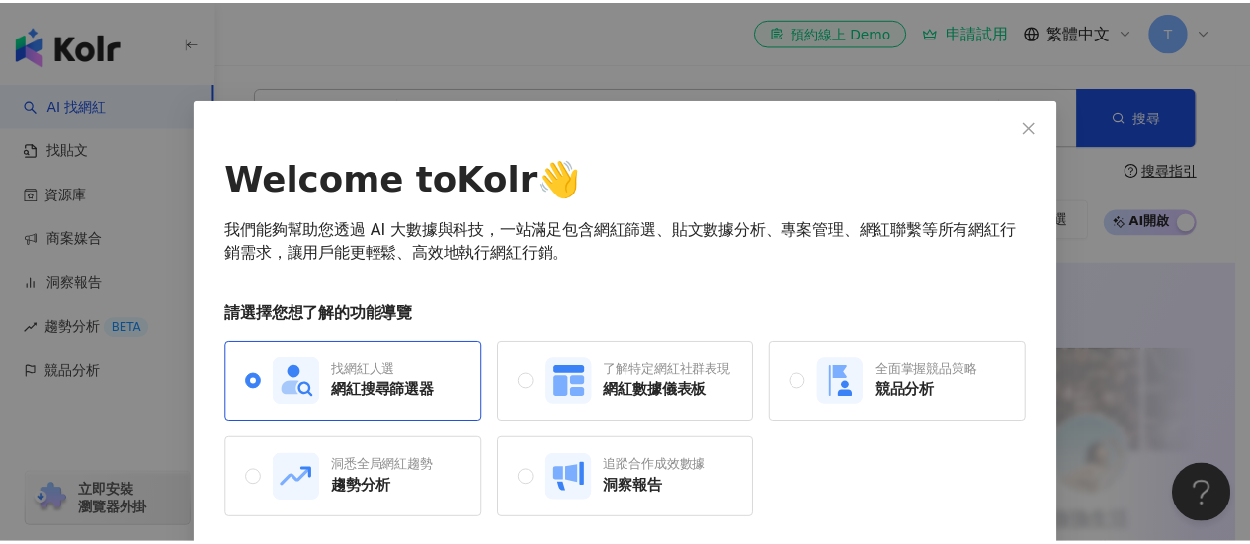
scroll to position [75, 0]
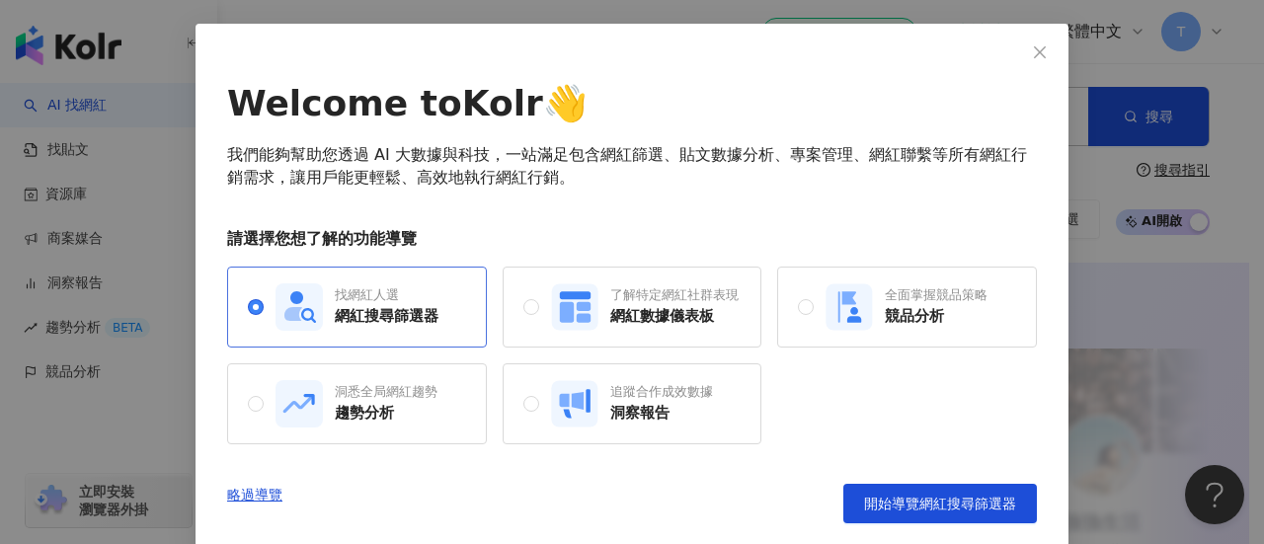
click at [343, 339] on div "找網紅人選 網紅搜尋篩選器" at bounding box center [357, 307] width 260 height 81
click at [245, 495] on link "略過導覽" at bounding box center [254, 504] width 55 height 40
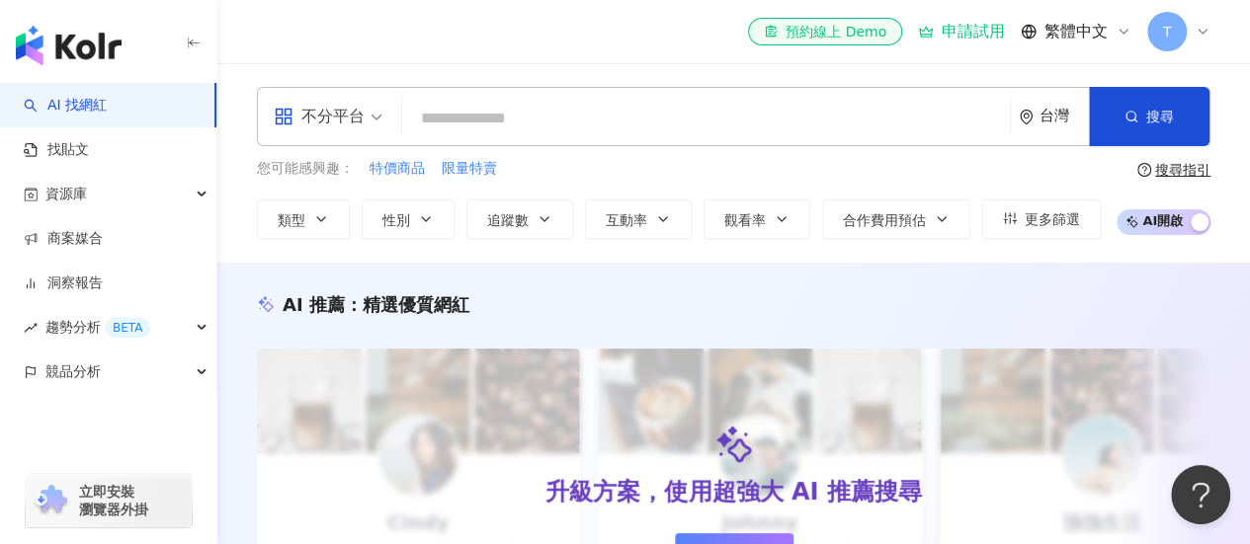
drag, startPoint x: 335, startPoint y: 82, endPoint x: 344, endPoint y: 89, distance: 11.3
click at [335, 82] on div "不分平台 台灣 搜尋 您可能感興趣： 特價商品 限量特賣 類型 性別 追蹤數 互動率 觀看率 合作費用預估 更多篩選 搜尋指引 AI 開啟 AI 關閉" at bounding box center [733, 163] width 1032 height 200
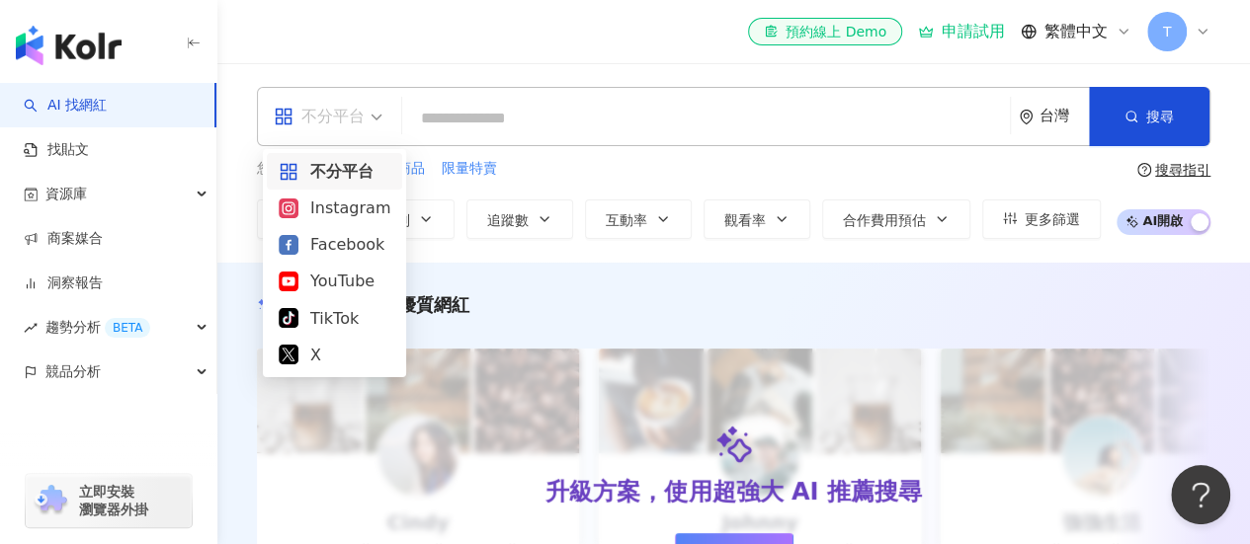
click at [379, 110] on span "不分平台" at bounding box center [328, 117] width 109 height 32
click at [464, 104] on input "search" at bounding box center [706, 119] width 592 height 38
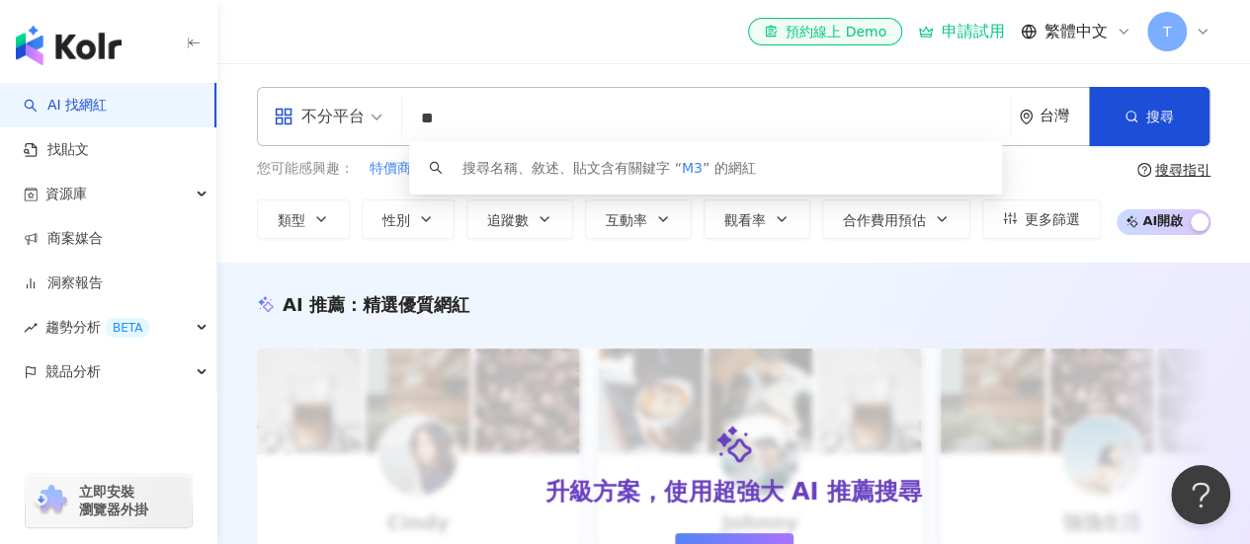
type input "*"
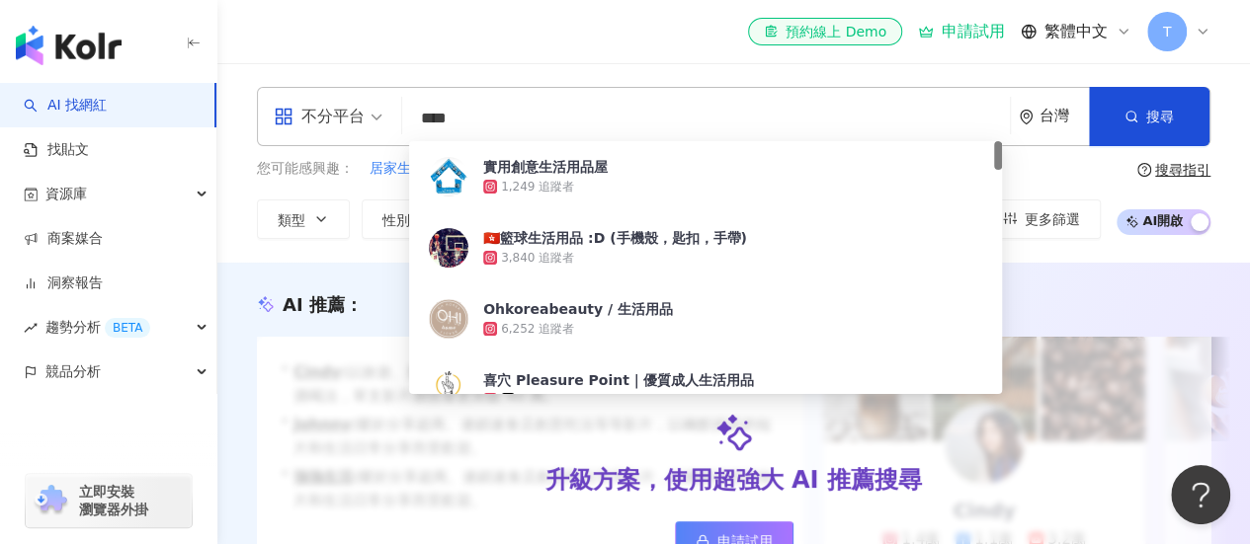
click at [578, 118] on input "****" at bounding box center [706, 119] width 592 height 38
click at [563, 56] on div "el-icon-cs 預約線上 Demo 申請試用 繁體中文 T" at bounding box center [733, 31] width 953 height 63
drag, startPoint x: 482, startPoint y: 124, endPoint x: 417, endPoint y: 123, distance: 65.2
click at [419, 123] on input "****" at bounding box center [706, 119] width 592 height 38
type input "*"
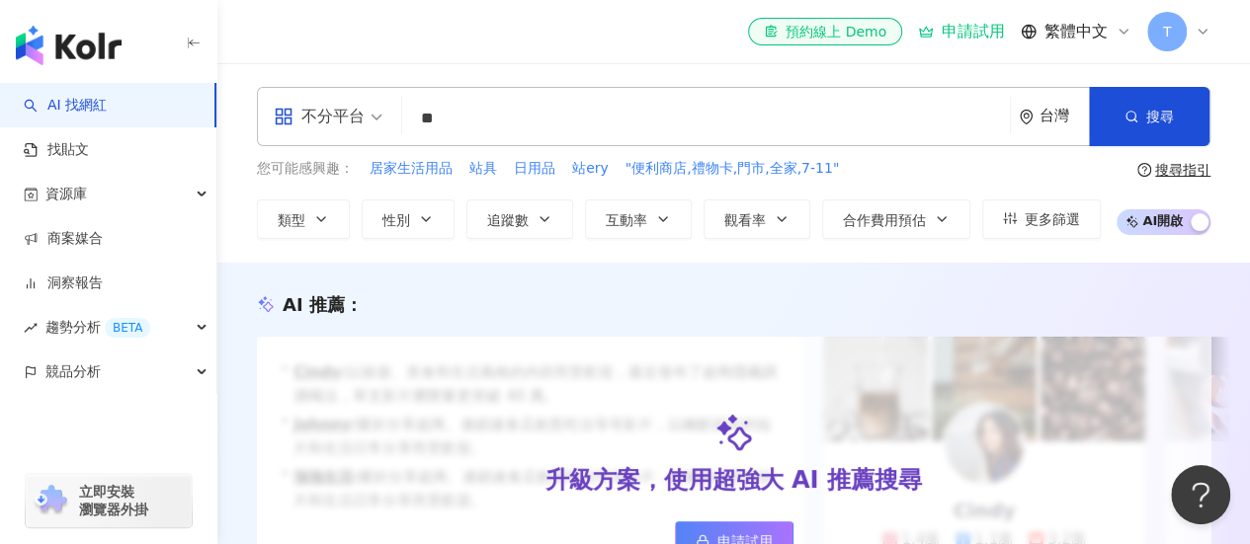
type input "*"
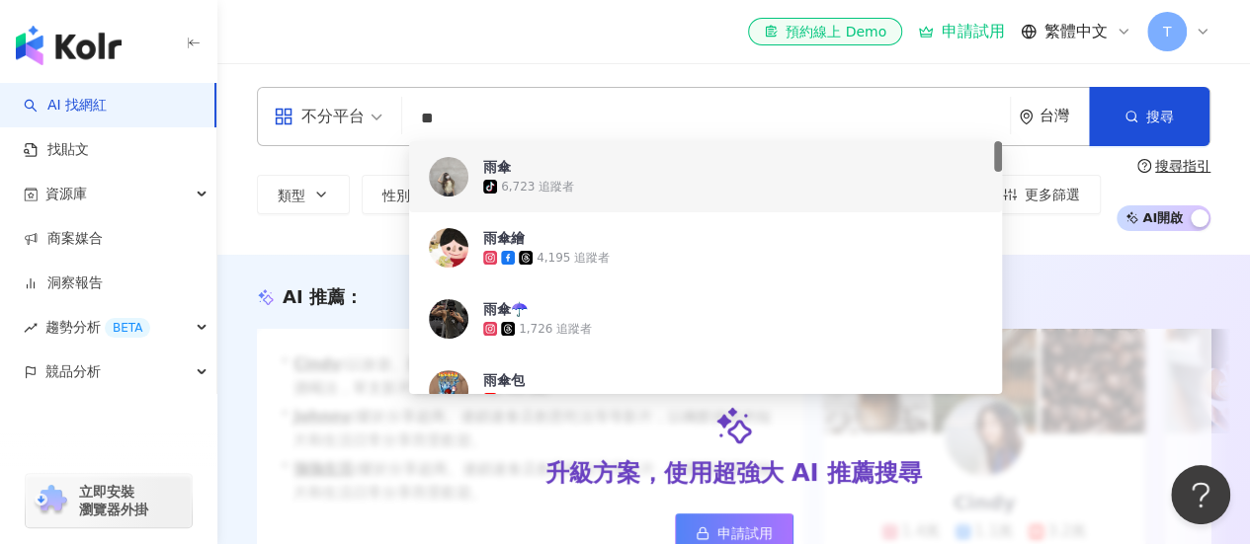
click at [466, 97] on div "不分平台 ** 台灣 搜尋 542ea5c6-8adb-4822-9768-689b8337d4e3 c934e119-4a83-4498-ae53-c054…" at bounding box center [733, 116] width 953 height 59
drag, startPoint x: 466, startPoint y: 108, endPoint x: 404, endPoint y: 115, distance: 62.6
click at [404, 115] on div "不分平台 ** 台灣 搜尋 542ea5c6-8adb-4822-9768-689b8337d4e3 c934e119-4a83-4498-ae53-c054…" at bounding box center [733, 116] width 953 height 59
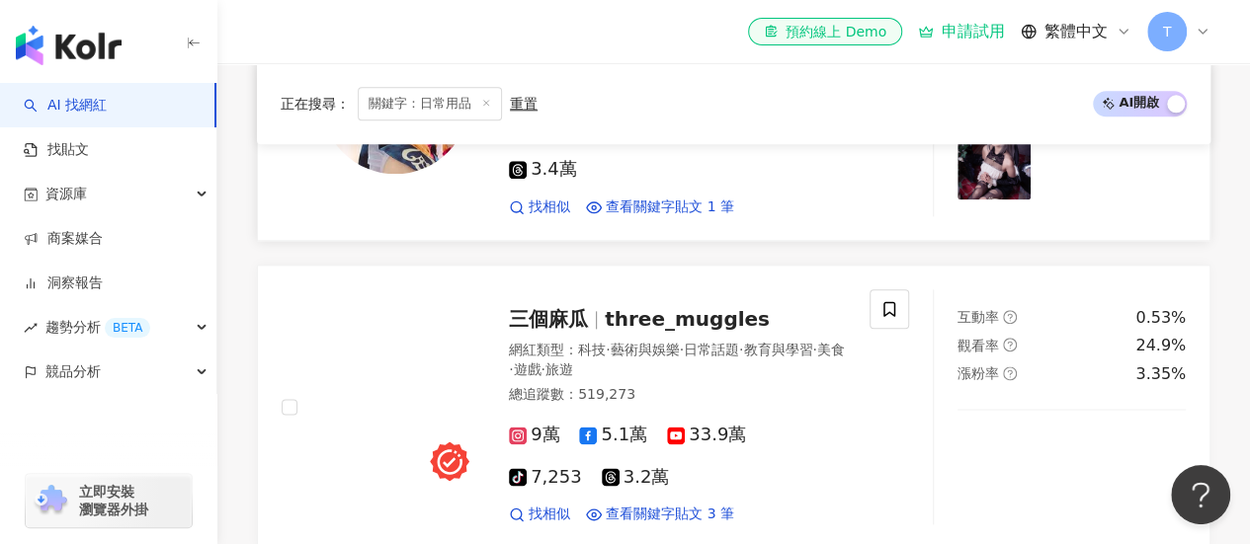
scroll to position [1087, 0]
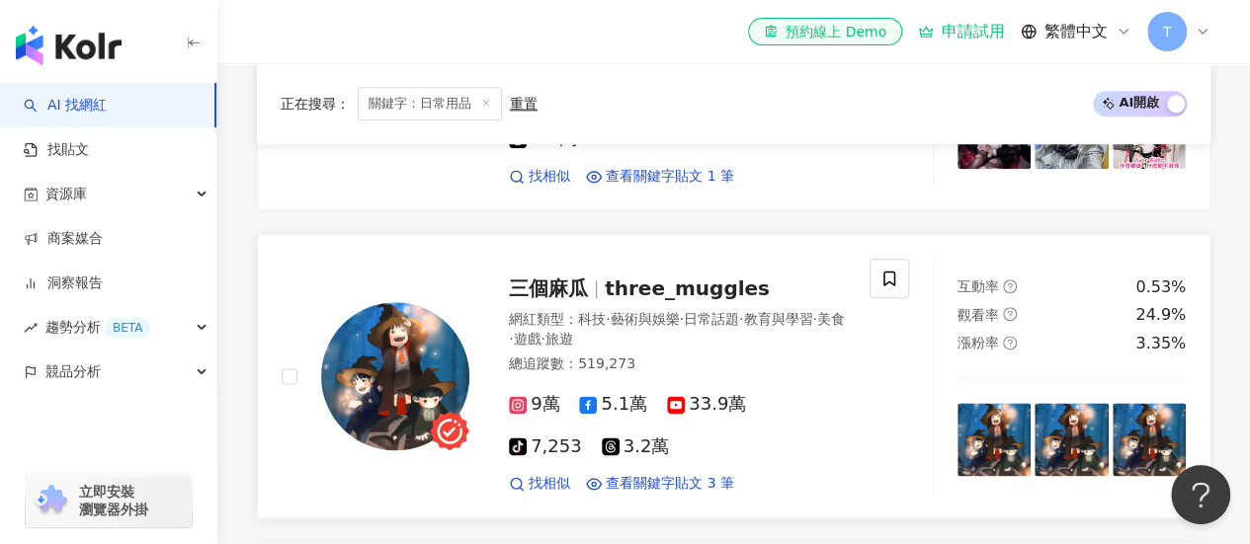
click at [539, 415] on span "9萬" at bounding box center [534, 404] width 50 height 21
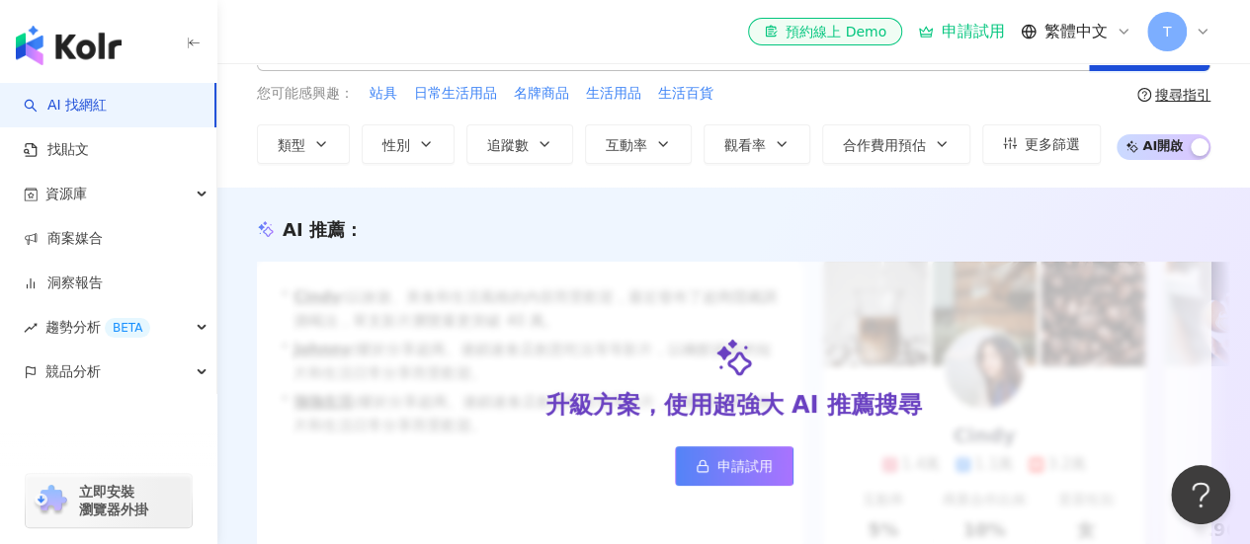
scroll to position [0, 0]
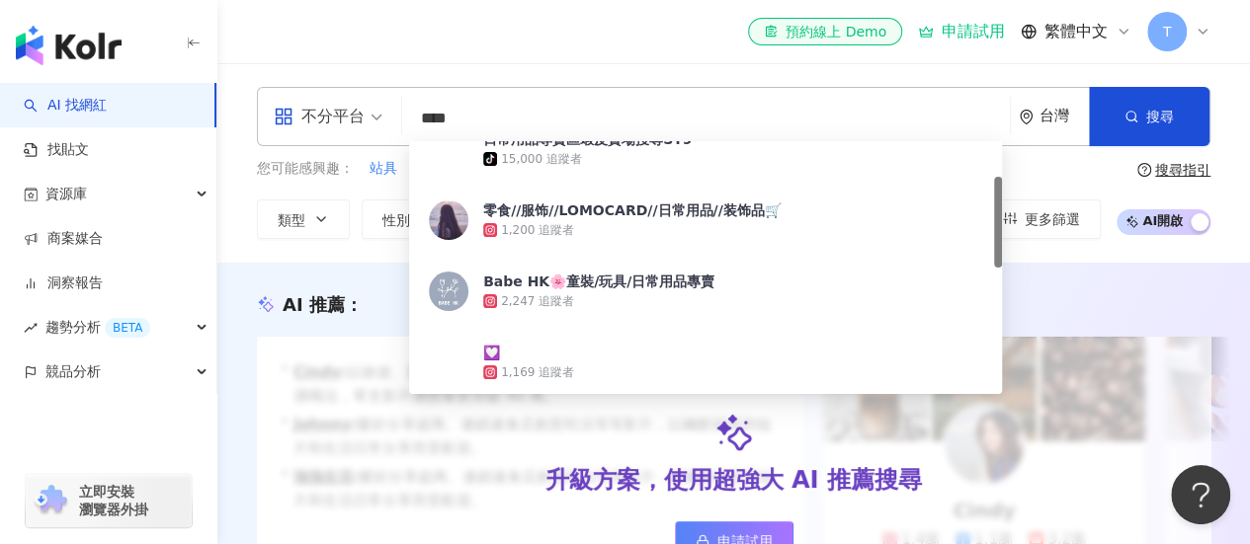
drag, startPoint x: 524, startPoint y: 114, endPoint x: 395, endPoint y: 114, distance: 128.4
click at [395, 114] on div "不分平台 **** 台灣 搜尋 c6a521af-861b-4c1a-822f-44f69efa420f 日常用品專賣區蝦皮賣場搜尋ST9 tiktok-ic…" at bounding box center [733, 116] width 953 height 59
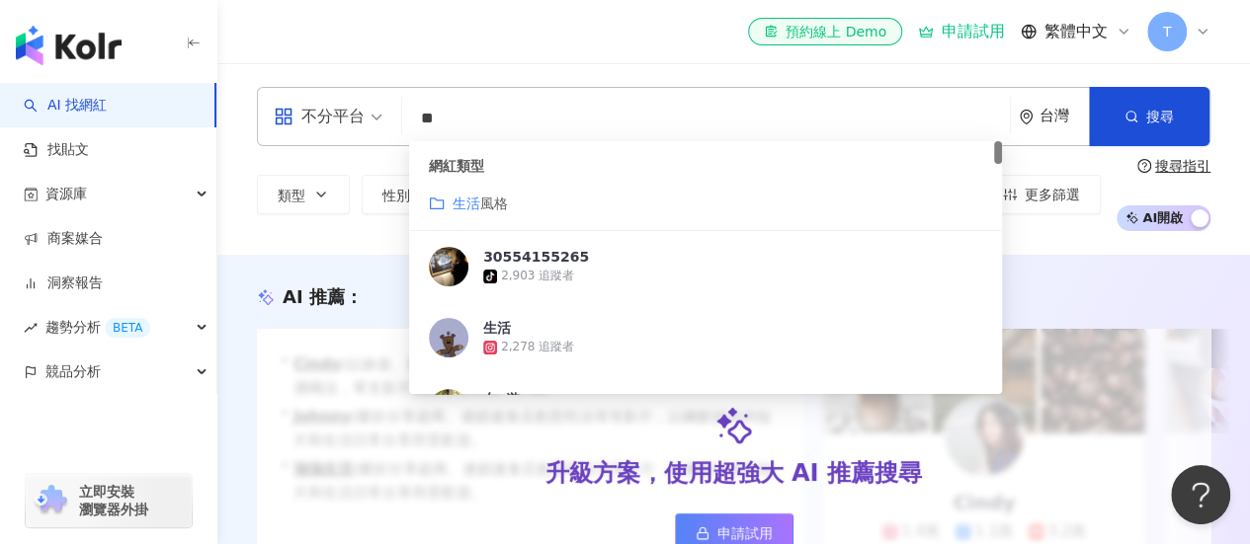
click at [500, 209] on span "風格" at bounding box center [494, 204] width 28 height 16
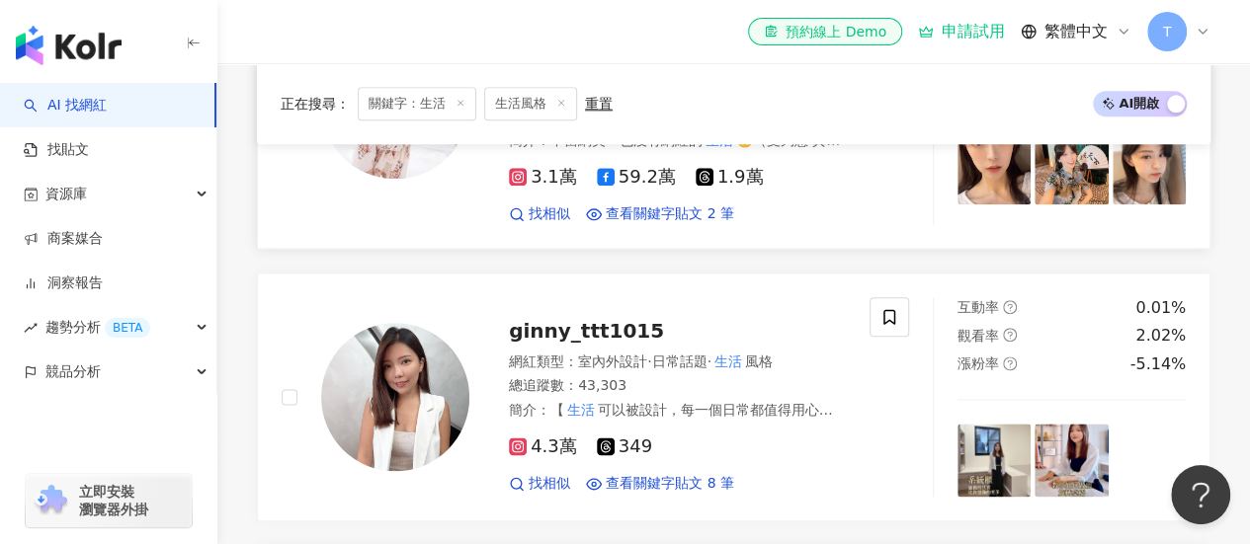
scroll to position [1087, 0]
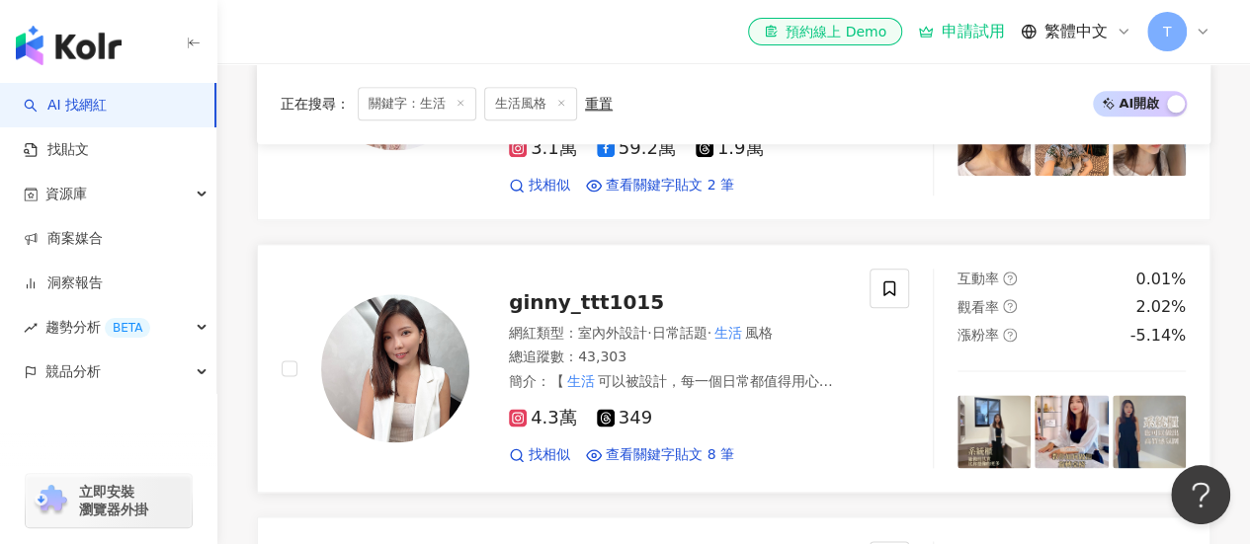
click at [570, 292] on span "ginny_ttt1015" at bounding box center [586, 302] width 155 height 24
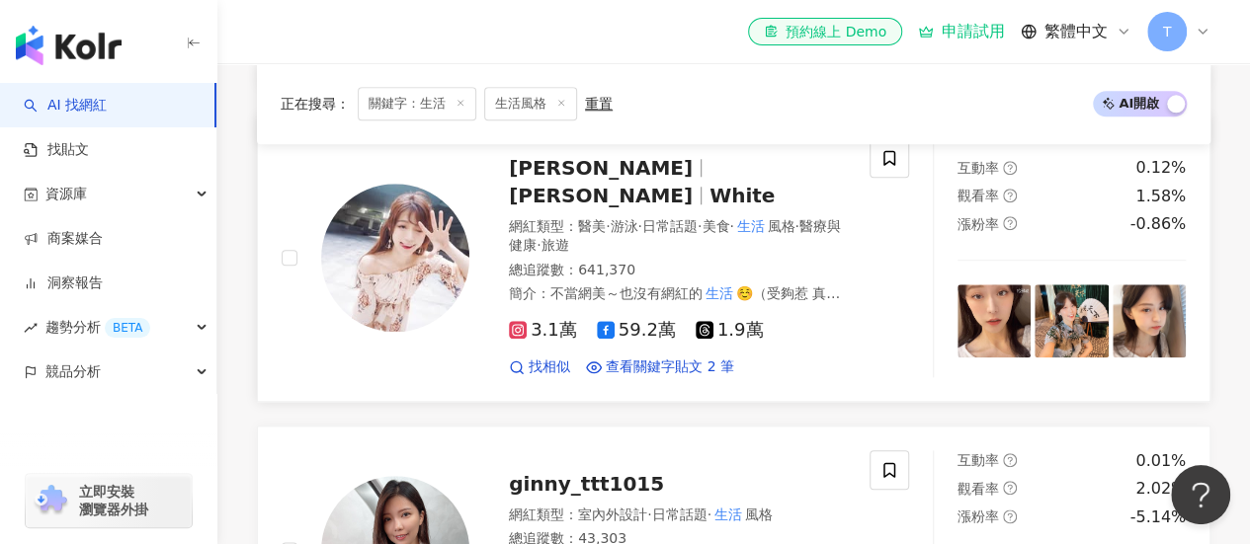
scroll to position [790, 0]
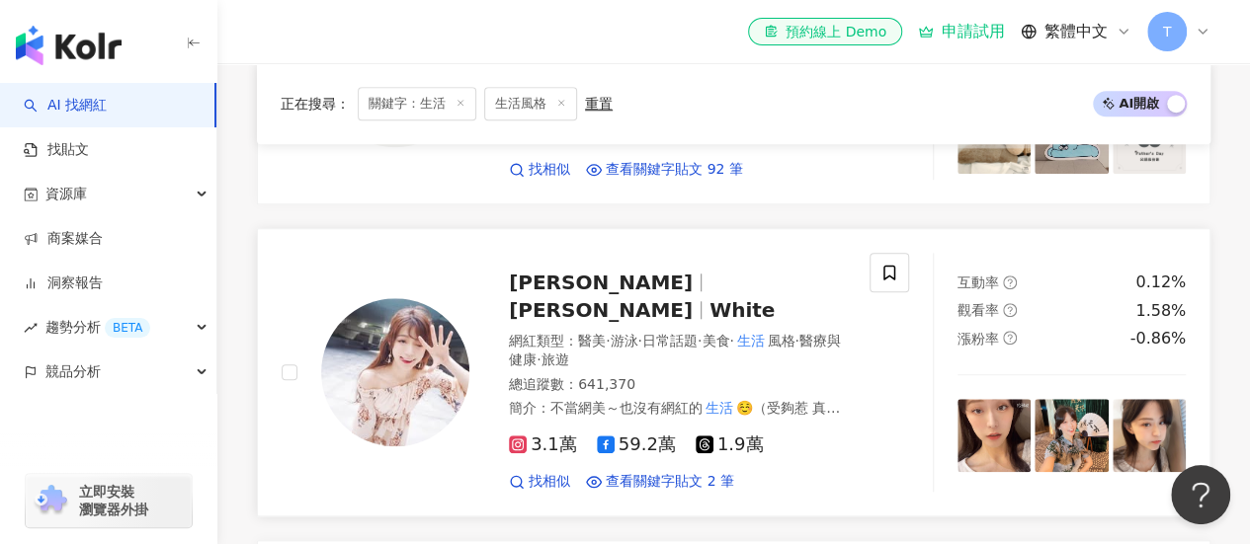
click at [506, 294] on div "俞瑄 White 俞瑄 White 網紅類型 ： 醫美 · 游泳 · 日常話題 · 美食 · 生活 風格 · 醫療與健康 · 旅遊 總追蹤數 ： 641,37…" at bounding box center [657, 372] width 376 height 239
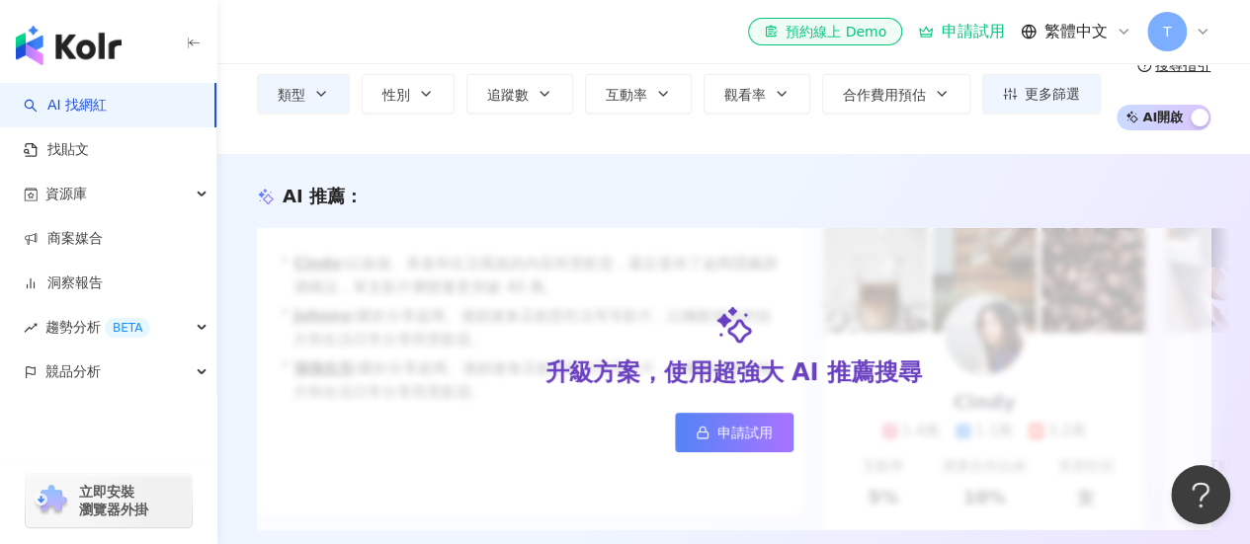
scroll to position [0, 0]
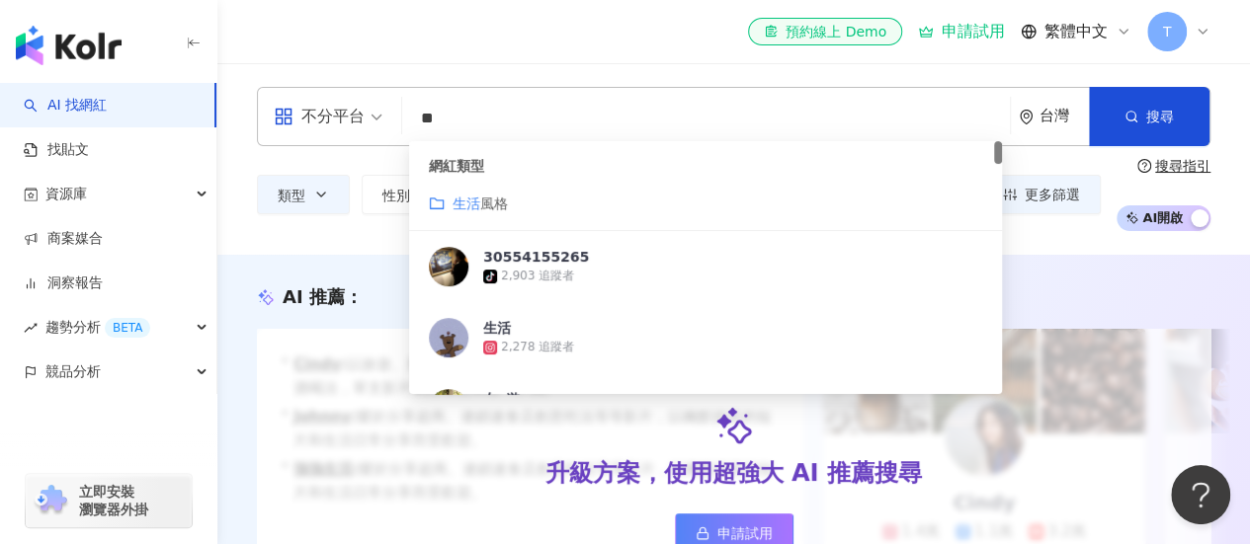
click at [597, 105] on input "**" at bounding box center [706, 119] width 592 height 38
drag, startPoint x: 488, startPoint y: 122, endPoint x: 420, endPoint y: 122, distance: 68.2
click at [420, 122] on input "**" at bounding box center [706, 119] width 592 height 38
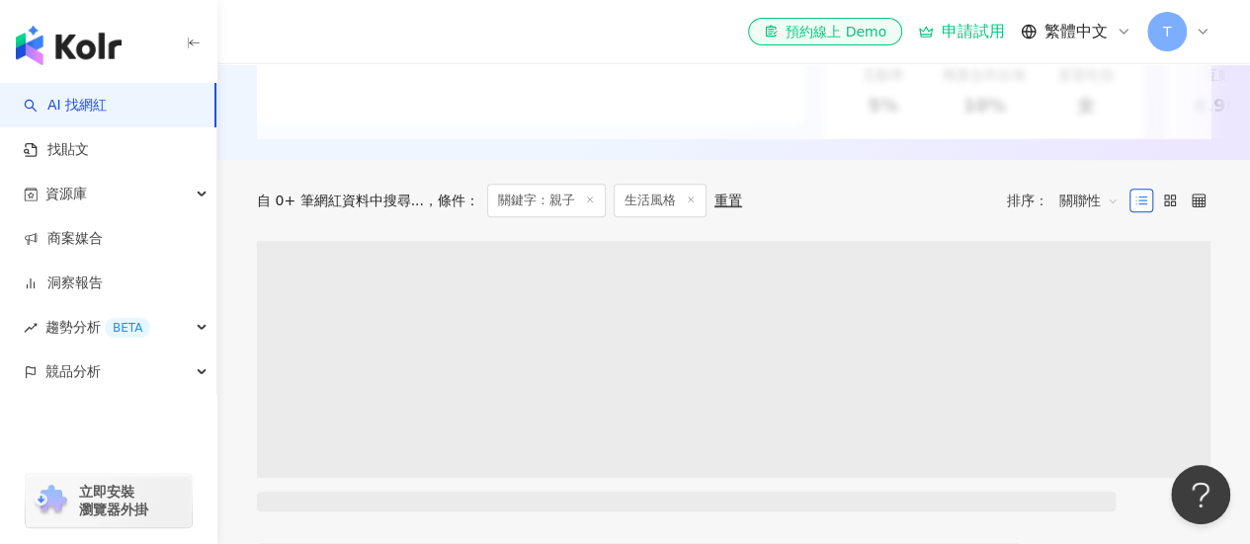
scroll to position [593, 0]
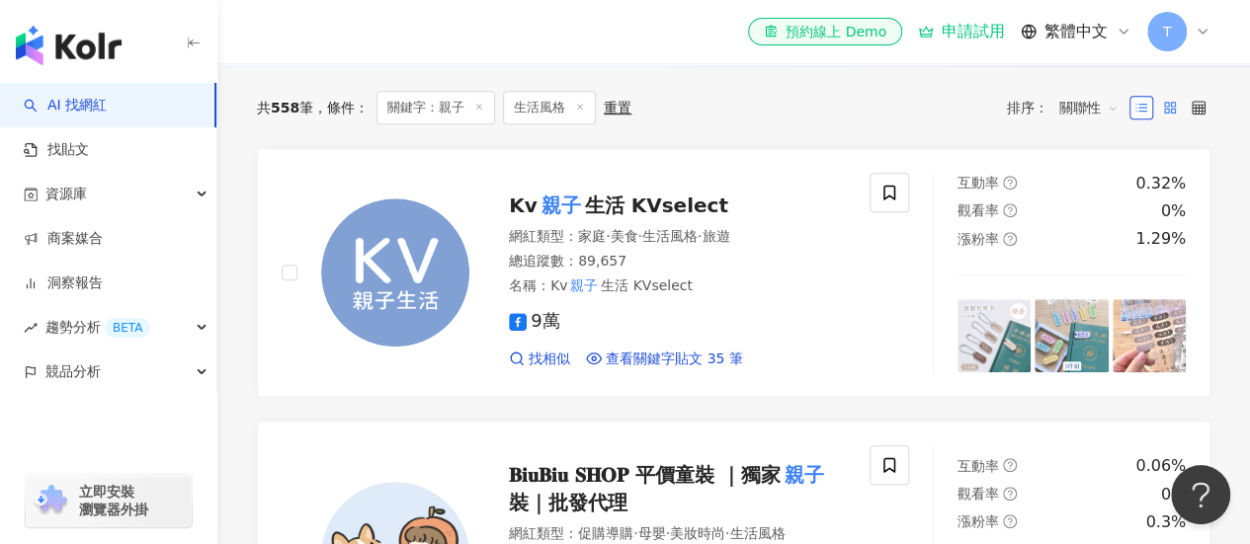
type input "**"
click at [1165, 110] on label at bounding box center [1170, 108] width 24 height 24
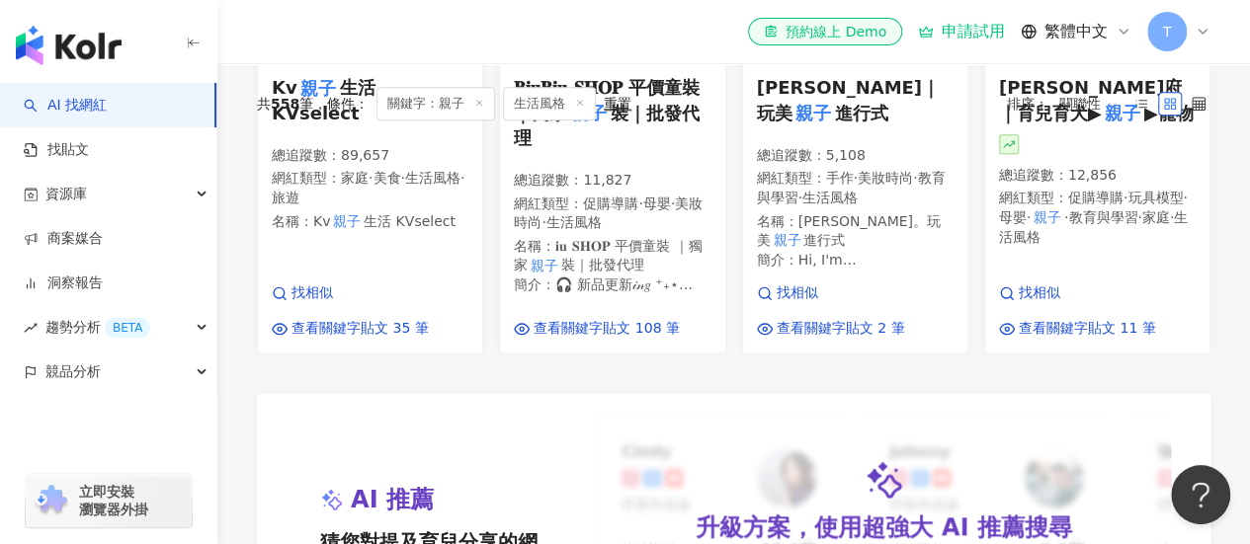
scroll to position [1087, 0]
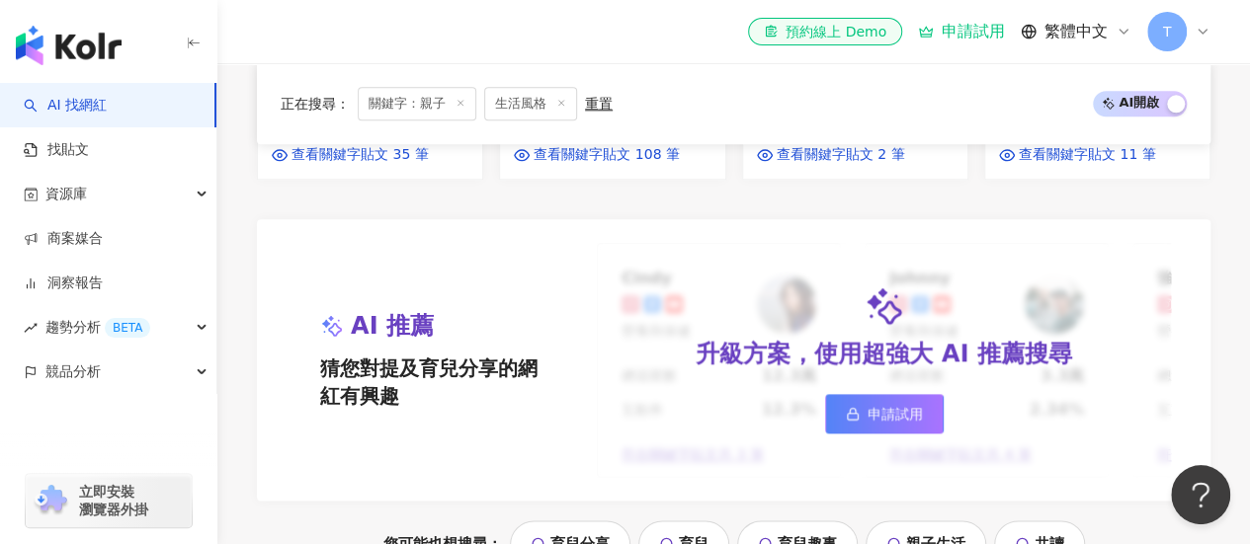
click at [883, 416] on div "升級方案，使用超強大 AI 推薦搜尋 申請試用" at bounding box center [884, 360] width 574 height 235
click at [883, 420] on link "申請試用" at bounding box center [884, 414] width 119 height 40
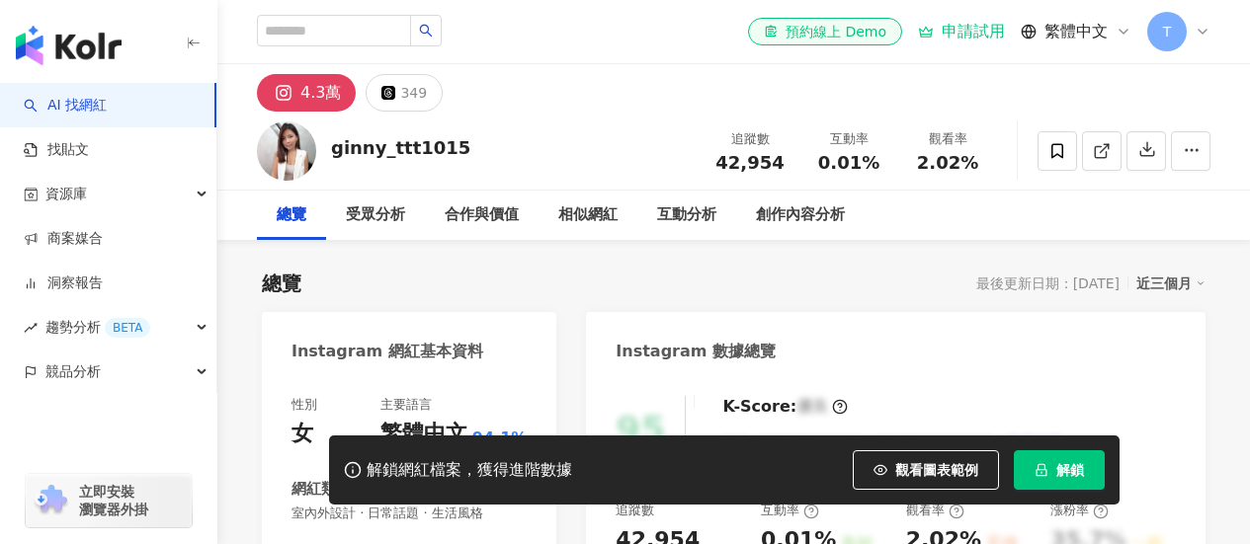
click at [456, 144] on div "ginny_ttt1015 追蹤數 42,954 互動率 0.01% 觀看率 2.02%" at bounding box center [733, 151] width 1032 height 78
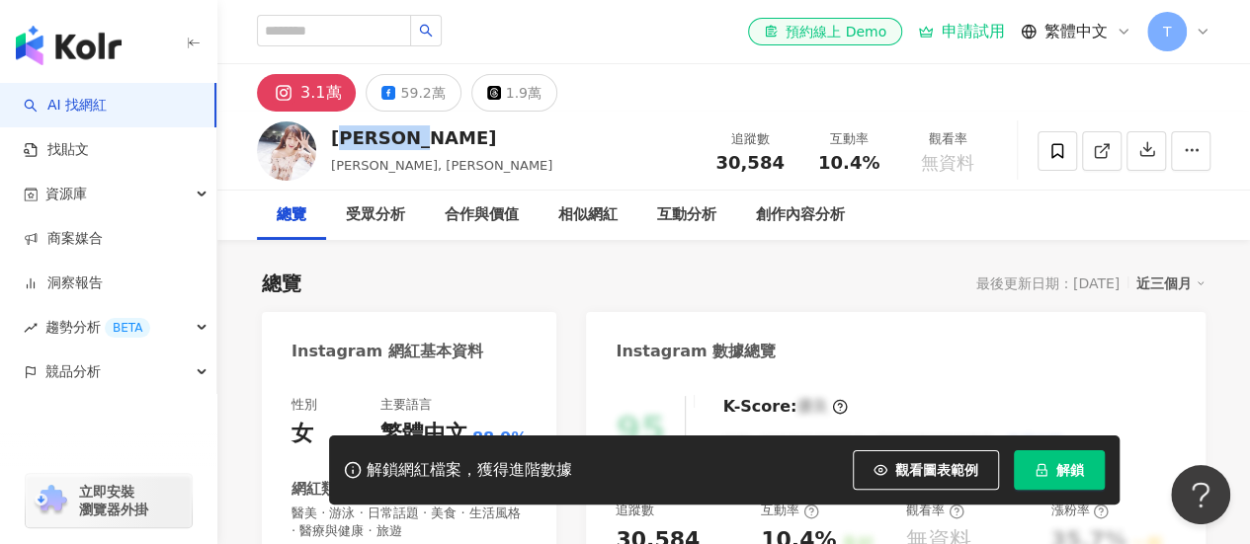
drag, startPoint x: 406, startPoint y: 136, endPoint x: 374, endPoint y: 176, distance: 50.6
click at [335, 141] on div "俞瑄 White 俞瑄, White 追蹤數 30,584 互動率 10.4% 觀看率 無資料" at bounding box center [733, 151] width 1032 height 78
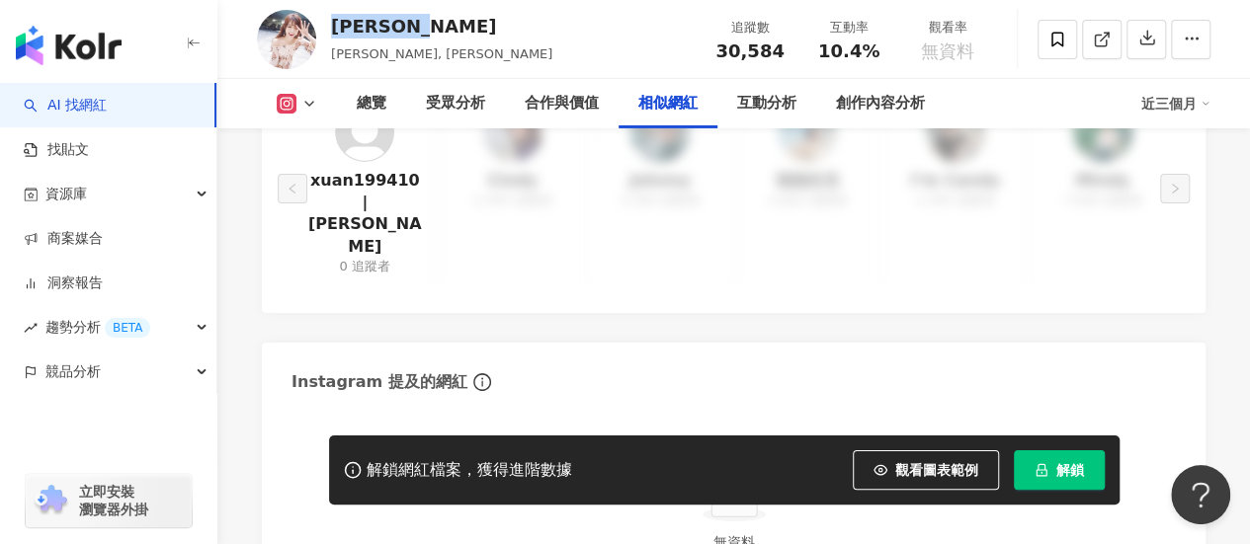
scroll to position [3458, 0]
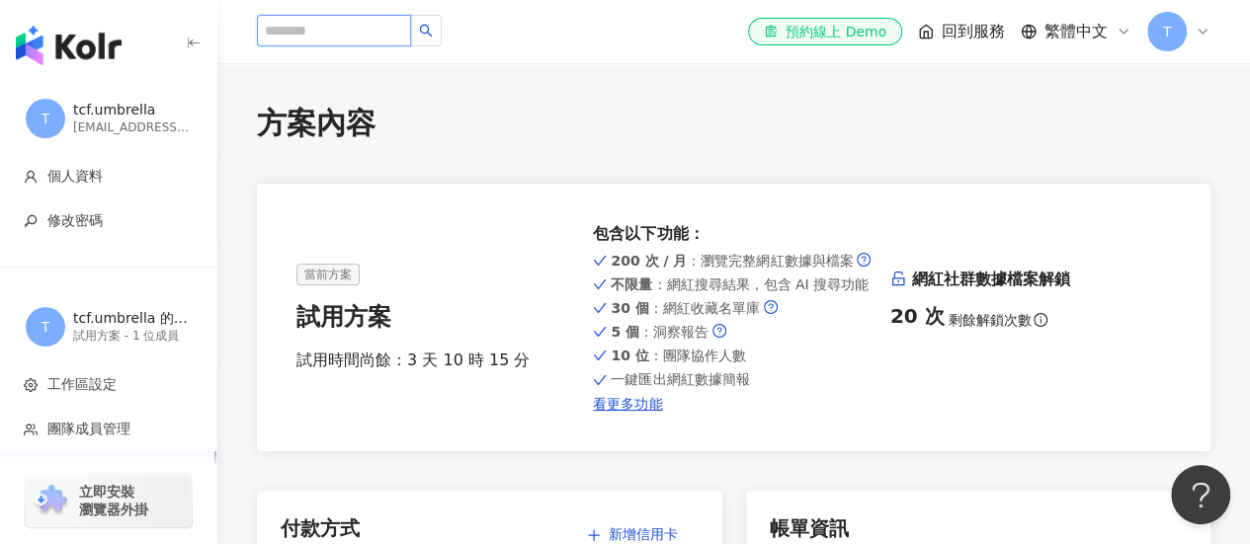
click at [336, 42] on input "search" at bounding box center [334, 31] width 154 height 32
type input "*"
type input "****"
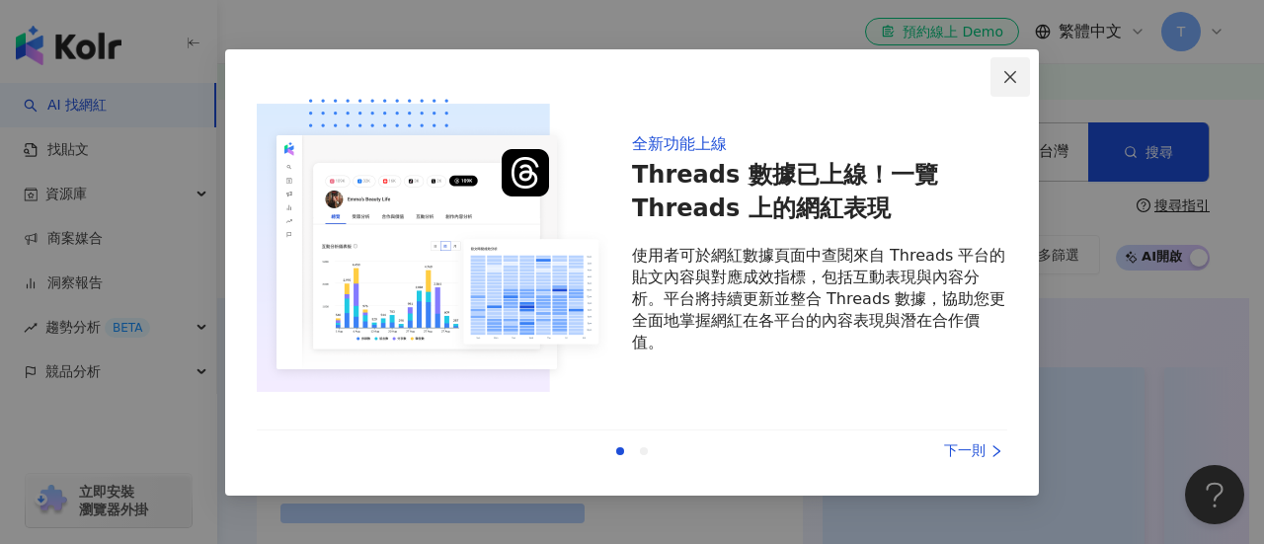
click at [998, 73] on span "Close" at bounding box center [1011, 77] width 40 height 16
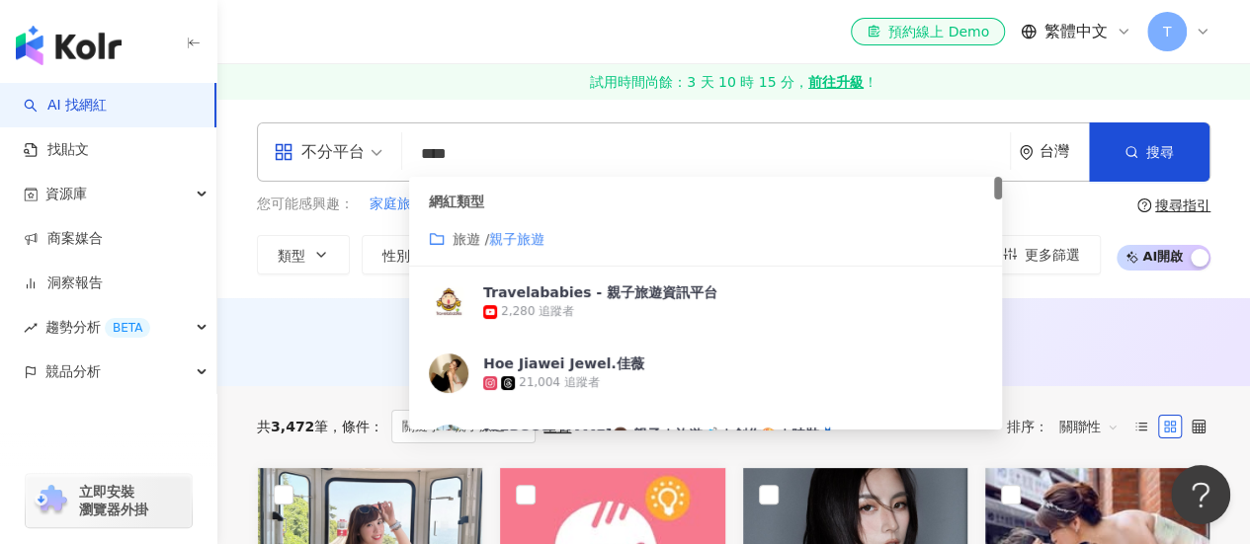
drag, startPoint x: 496, startPoint y: 157, endPoint x: 414, endPoint y: 162, distance: 82.1
click at [414, 162] on input "****" at bounding box center [706, 154] width 592 height 38
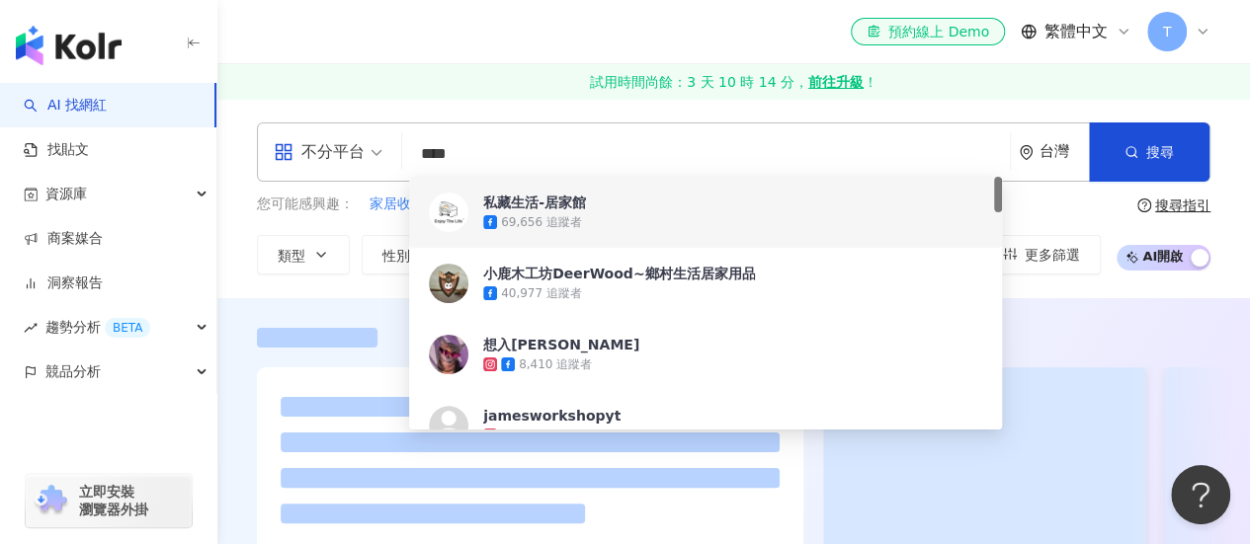
click at [555, 105] on div "不分平台 **** 台灣 搜尋 500bd59c-5378-478b-9e02-8a4feff9905d 28a0fc8c-490b-462b-a3a4-a4…" at bounding box center [733, 199] width 1032 height 200
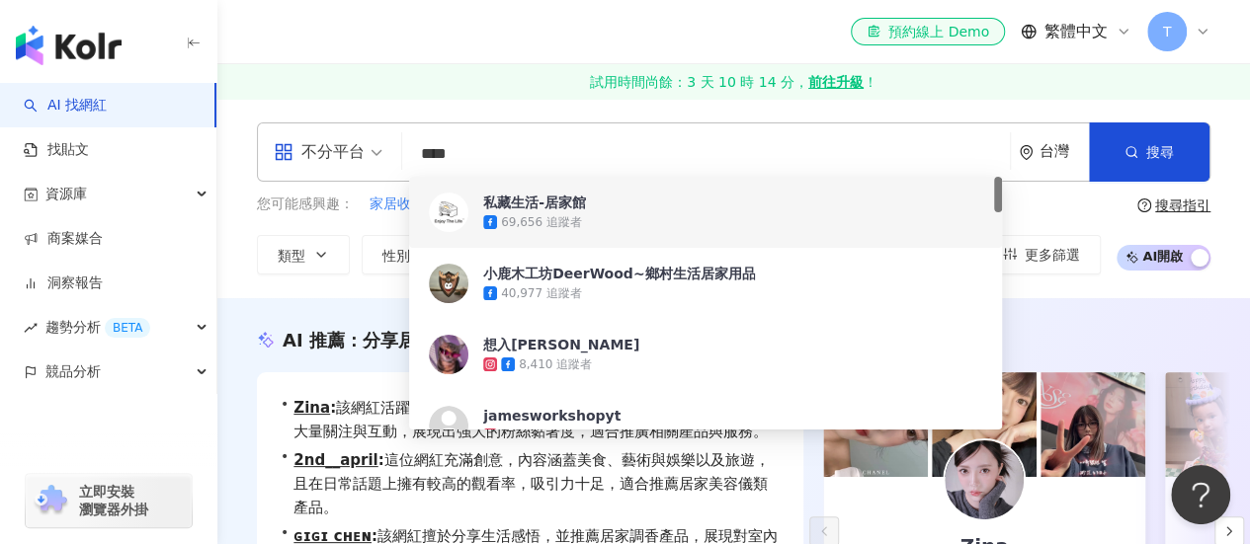
drag, startPoint x: 490, startPoint y: 162, endPoint x: 425, endPoint y: 159, distance: 65.3
click at [425, 159] on input "****" at bounding box center [706, 154] width 592 height 38
click at [503, 137] on input "****" at bounding box center [706, 154] width 592 height 38
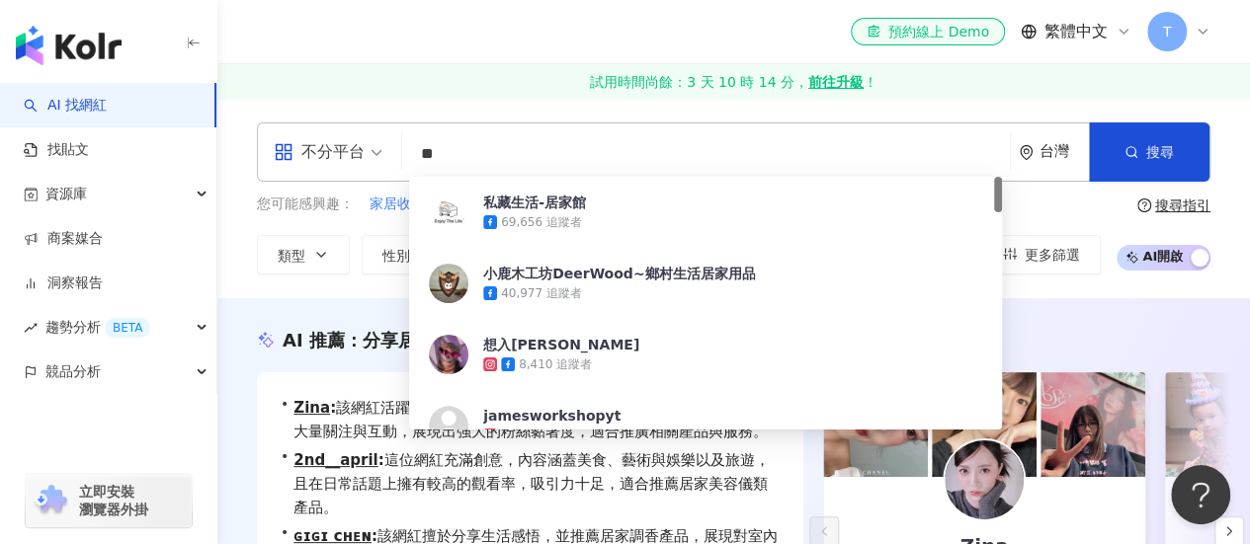
type input "*"
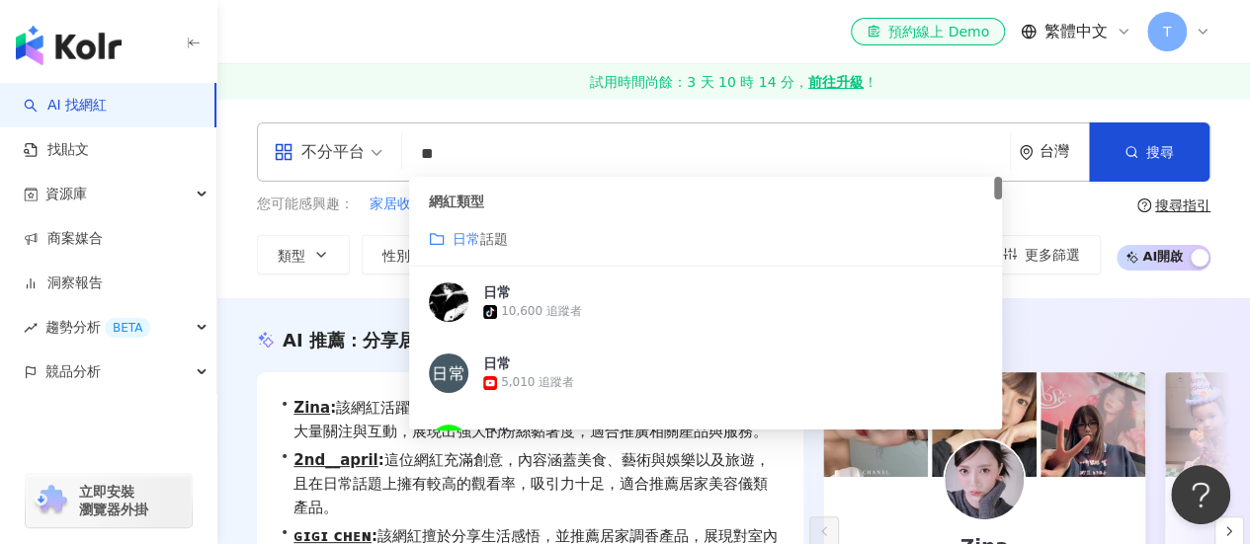
click at [497, 247] on span "話題" at bounding box center [494, 239] width 28 height 16
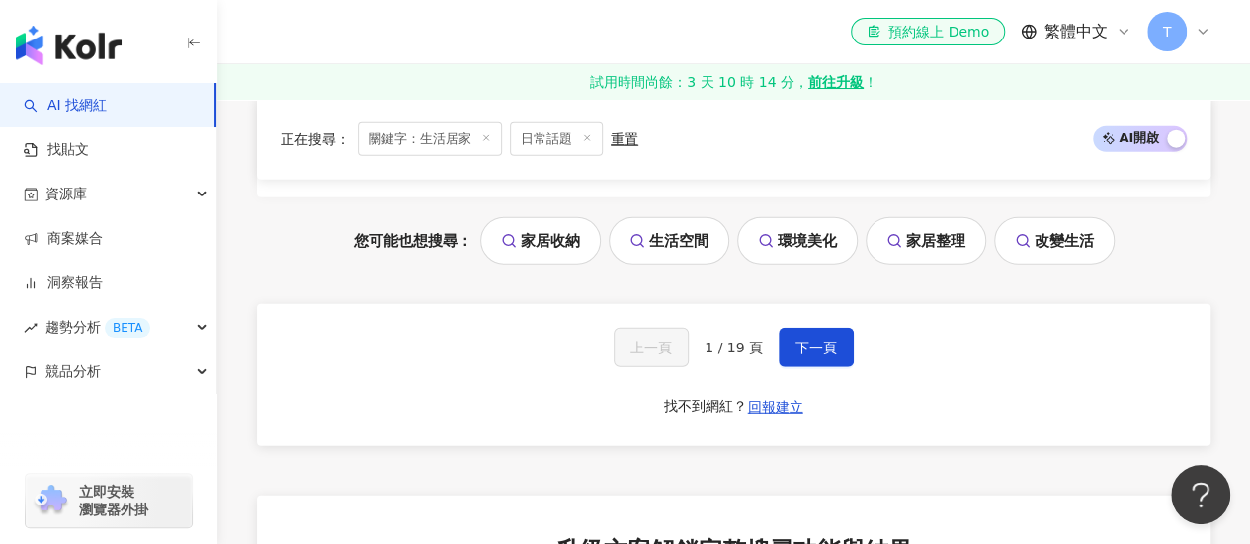
scroll to position [2338, 0]
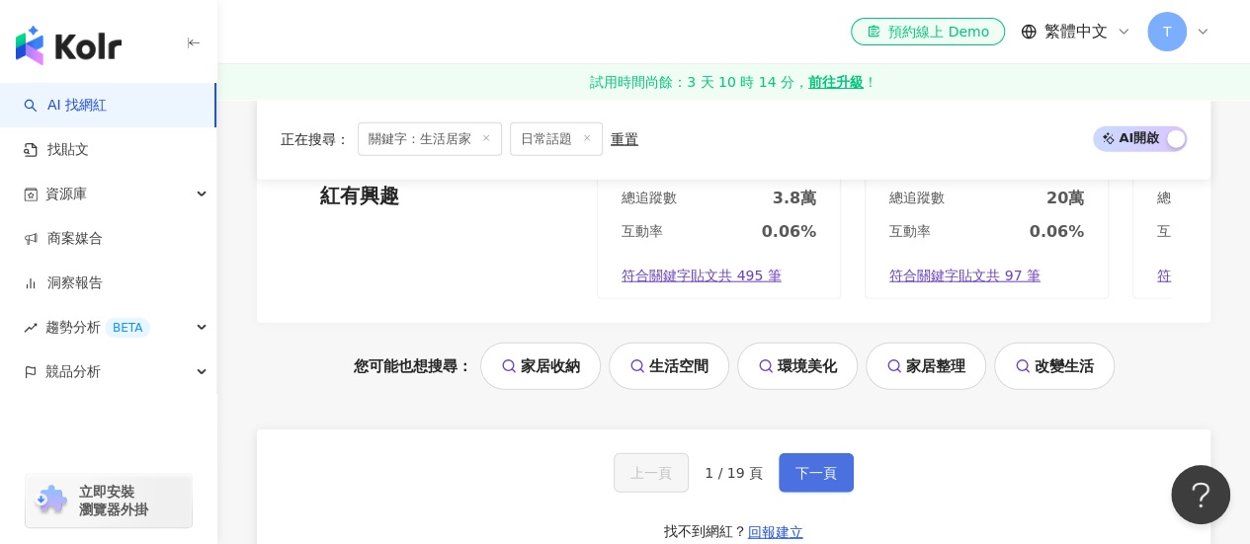
click at [795, 470] on span "下一頁" at bounding box center [815, 473] width 41 height 16
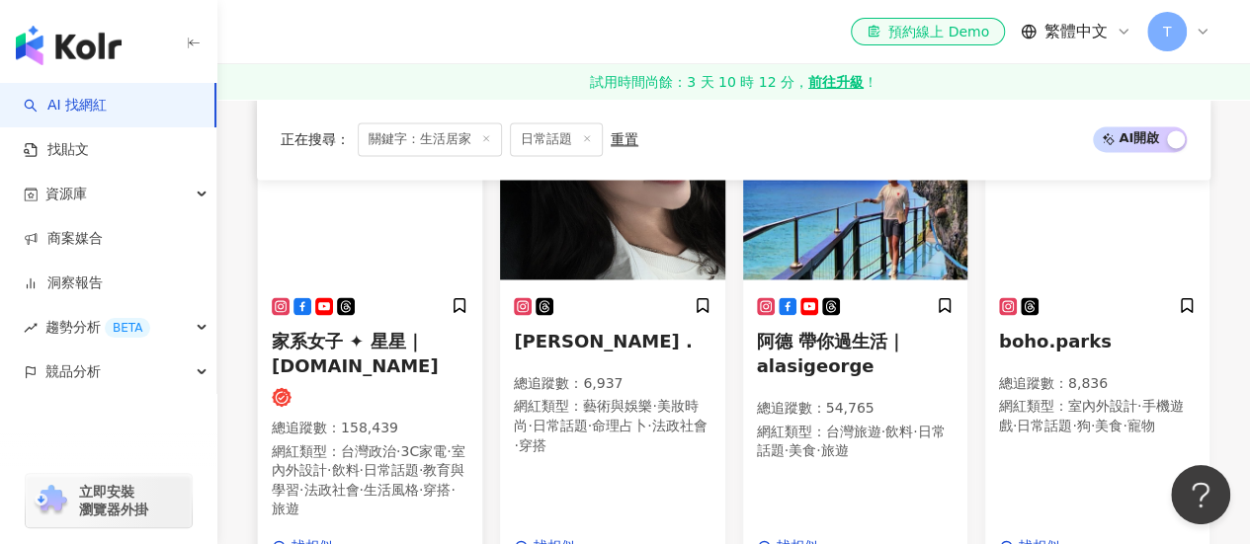
scroll to position [1268, 0]
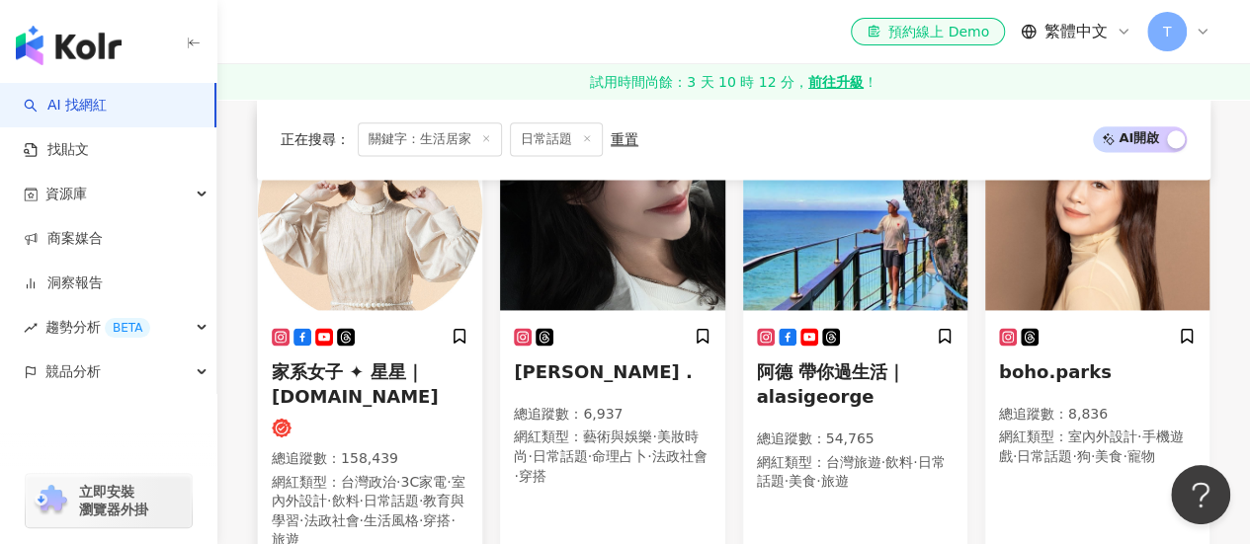
click at [401, 372] on span "家系女子 ✦ 星星｜stars.lifestyle" at bounding box center [355, 384] width 167 height 45
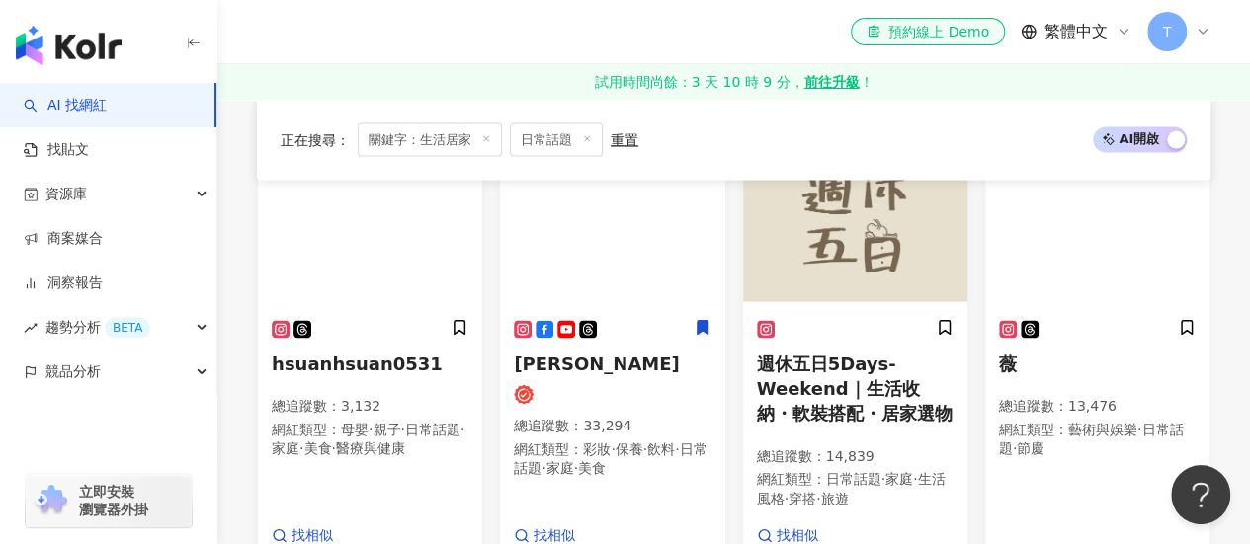
scroll to position [1861, 0]
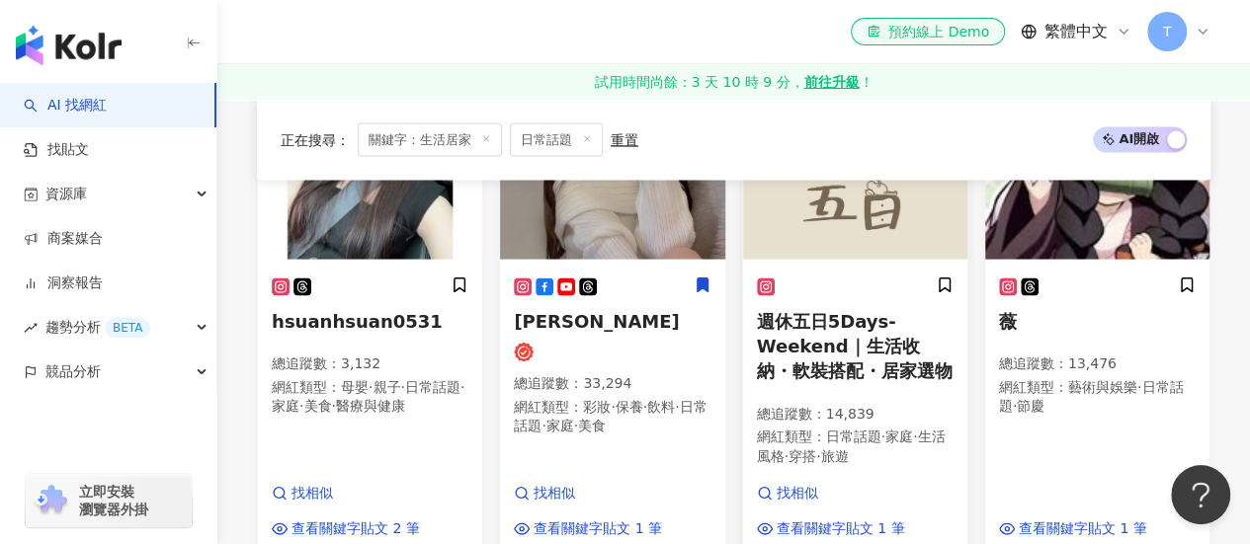
click at [826, 310] on span "週休五日5Days-Weekend｜生活收納・軟裝搭配・居家選物" at bounding box center [855, 345] width 196 height 70
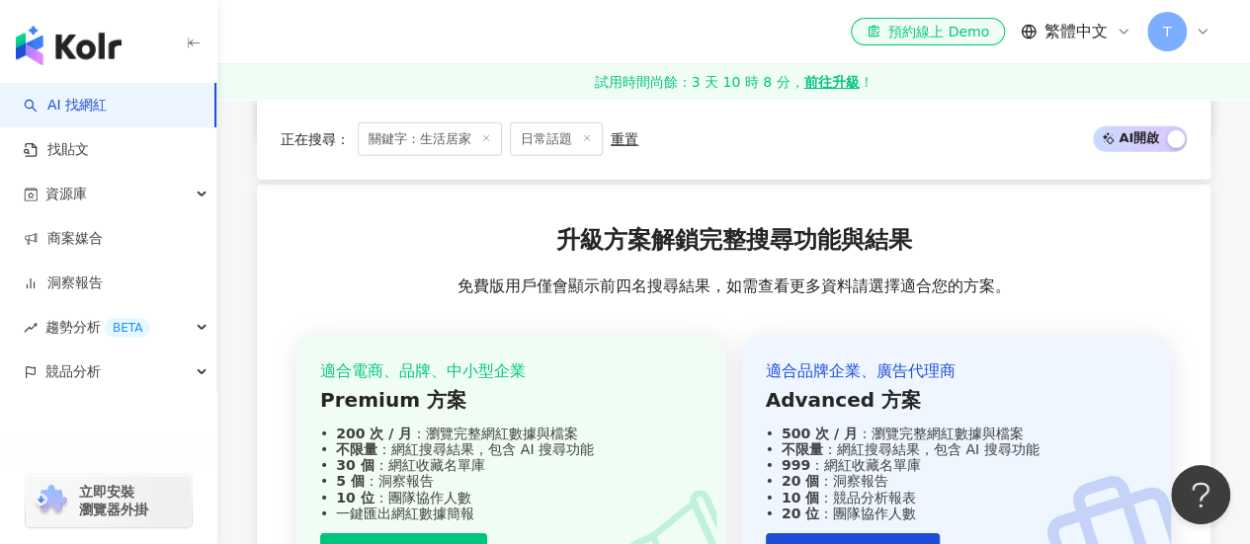
scroll to position [2454, 0]
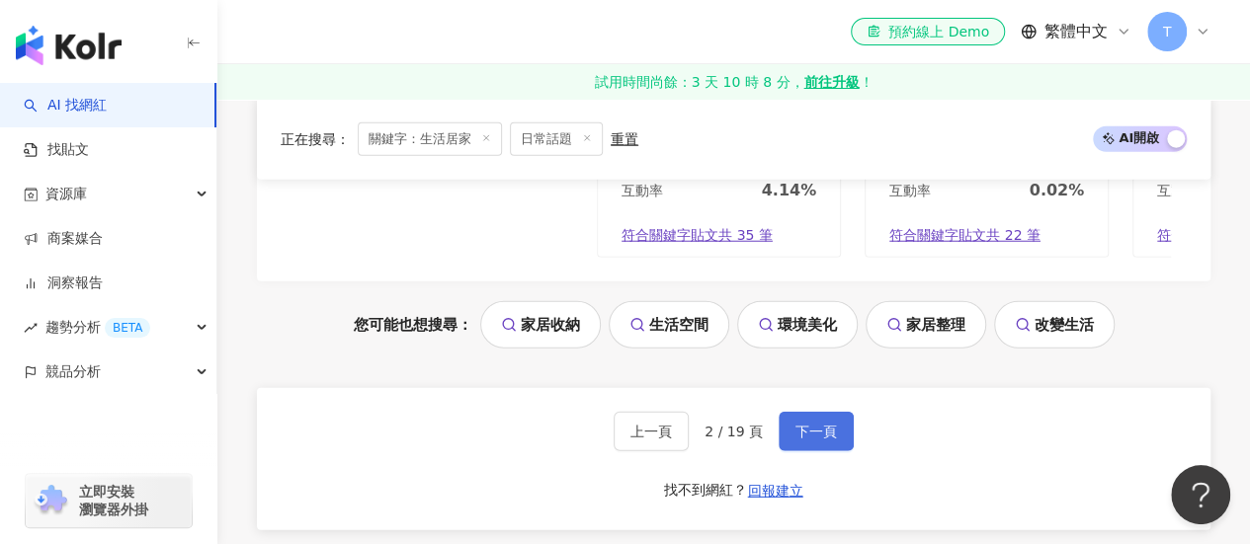
click at [806, 434] on span "下一頁" at bounding box center [815, 432] width 41 height 16
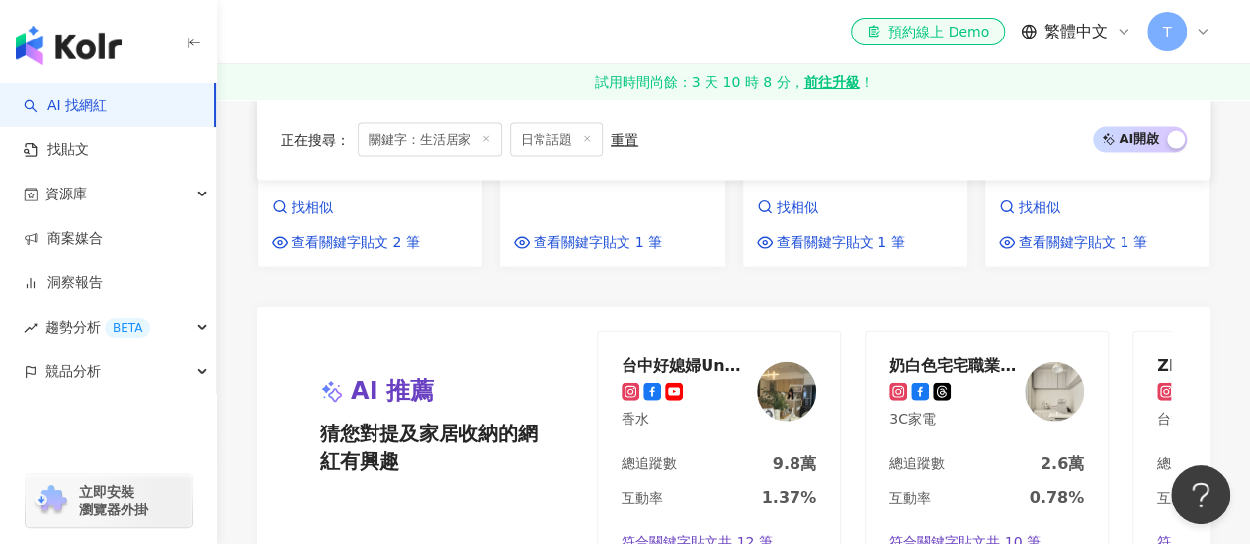
scroll to position [2333, 0]
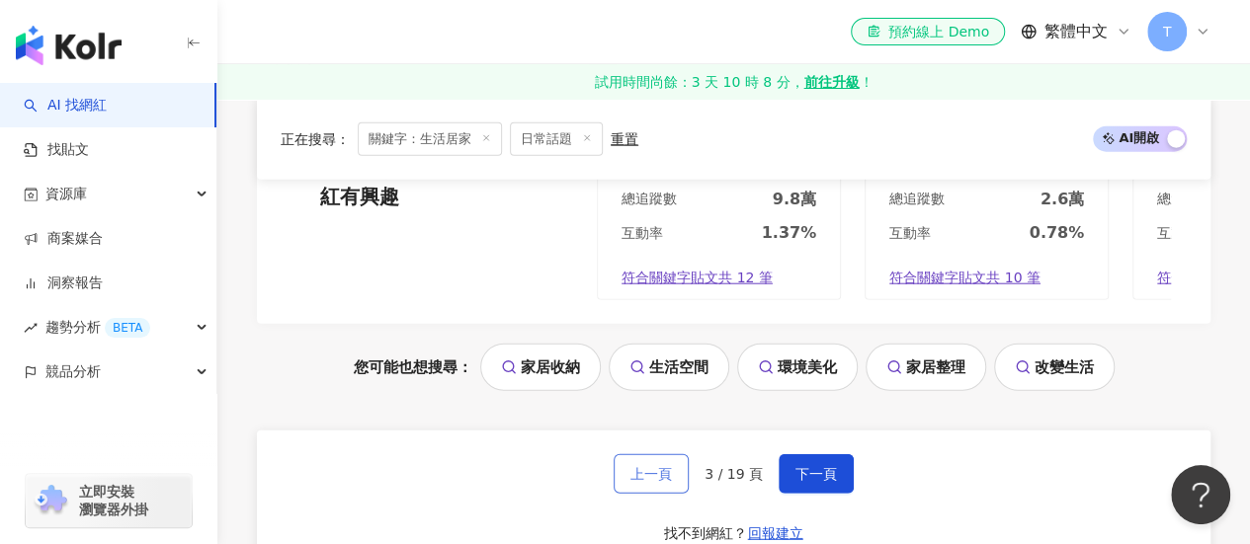
click at [666, 466] on span "上一頁" at bounding box center [650, 474] width 41 height 16
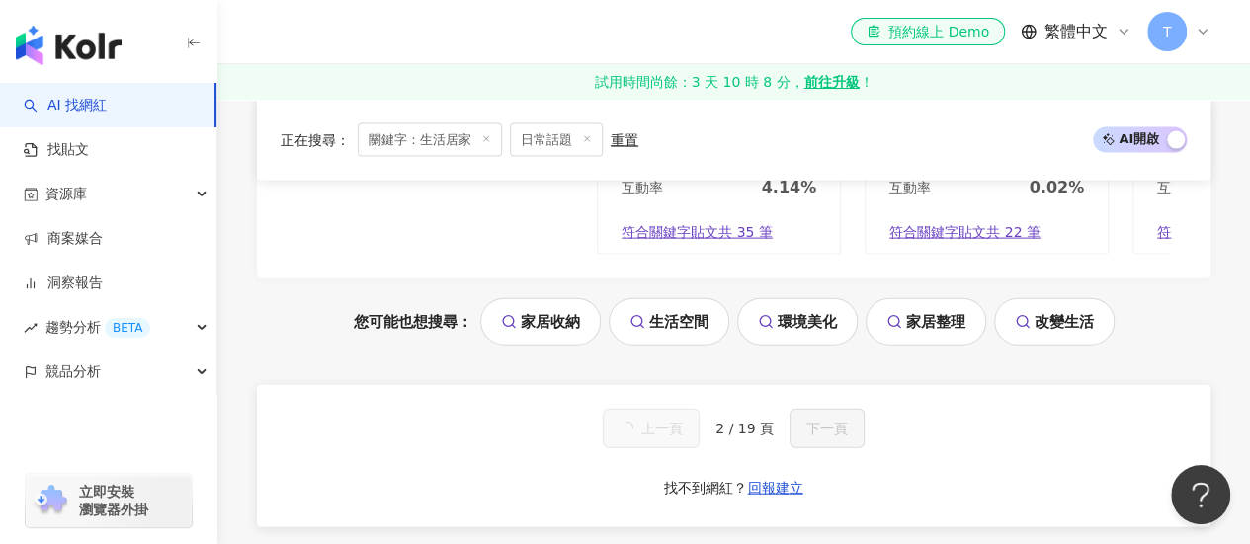
click at [662, 438] on button "上一頁" at bounding box center [651, 429] width 97 height 40
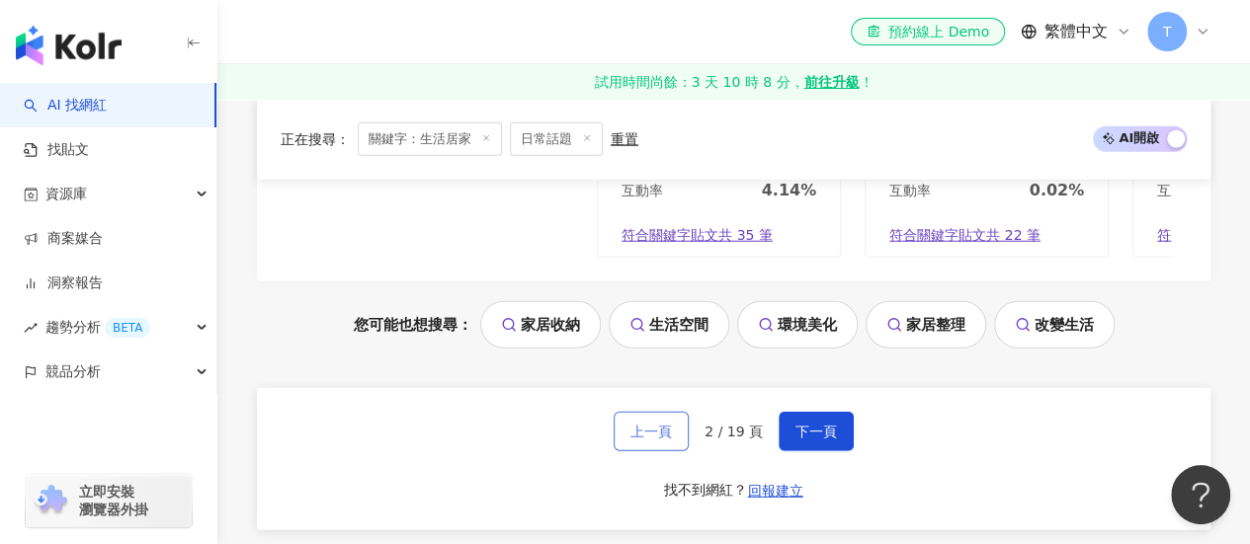
click at [662, 440] on span "上一頁" at bounding box center [650, 432] width 41 height 16
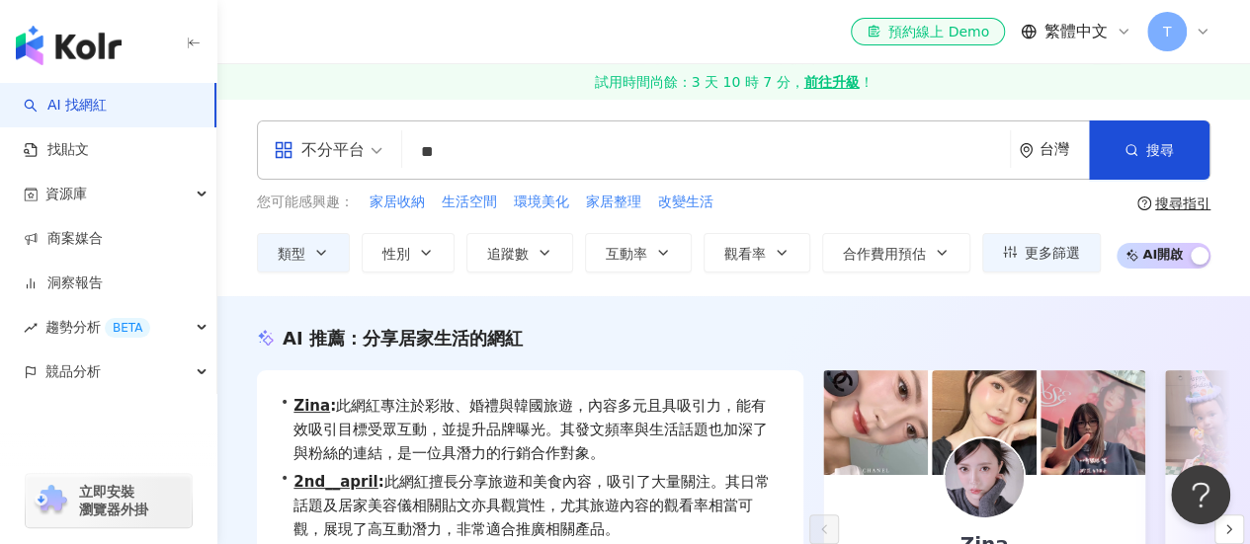
scroll to position [0, 0]
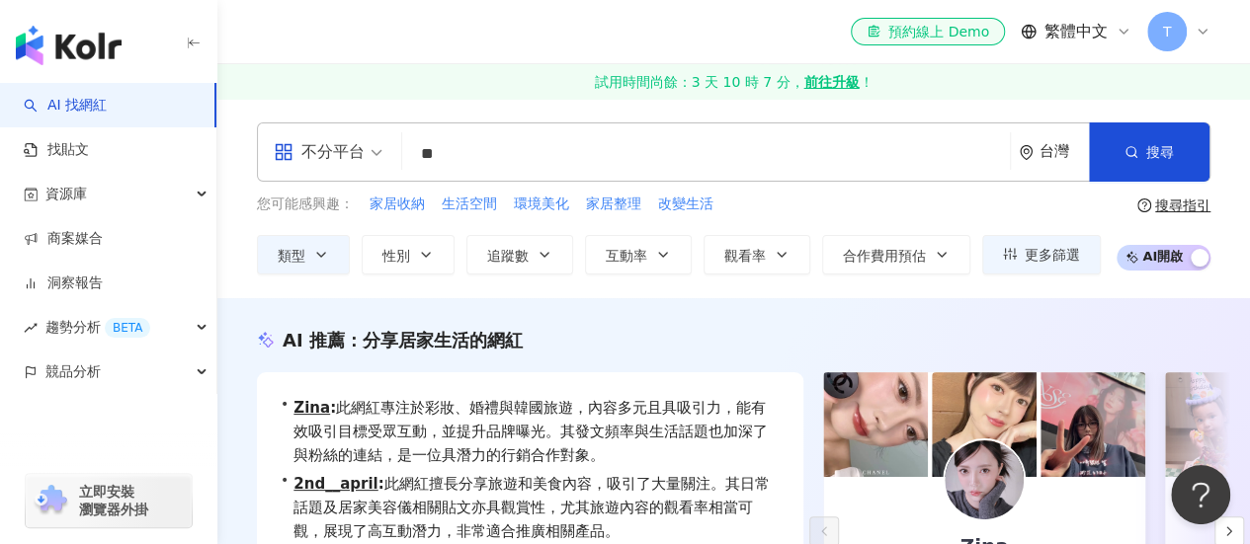
click at [516, 141] on input "**" at bounding box center [706, 154] width 592 height 38
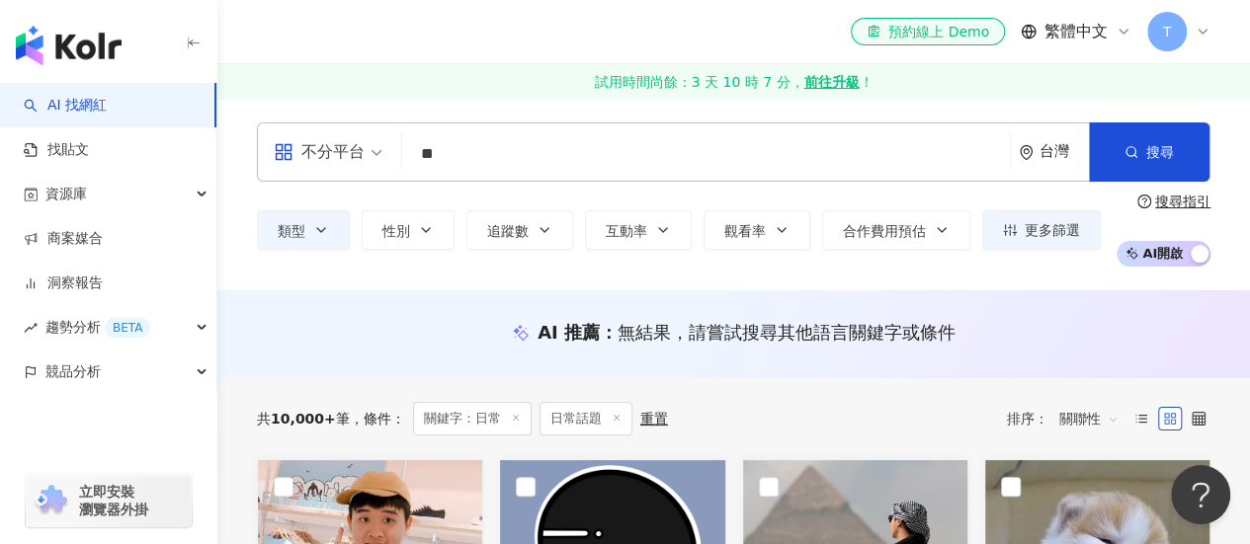
drag, startPoint x: 479, startPoint y: 157, endPoint x: 431, endPoint y: 157, distance: 48.4
click at [431, 157] on input "**" at bounding box center [706, 154] width 592 height 38
click at [430, 157] on input "**" at bounding box center [706, 154] width 592 height 38
drag, startPoint x: 480, startPoint y: 157, endPoint x: 421, endPoint y: 155, distance: 59.3
click at [421, 155] on input "**" at bounding box center [706, 154] width 592 height 38
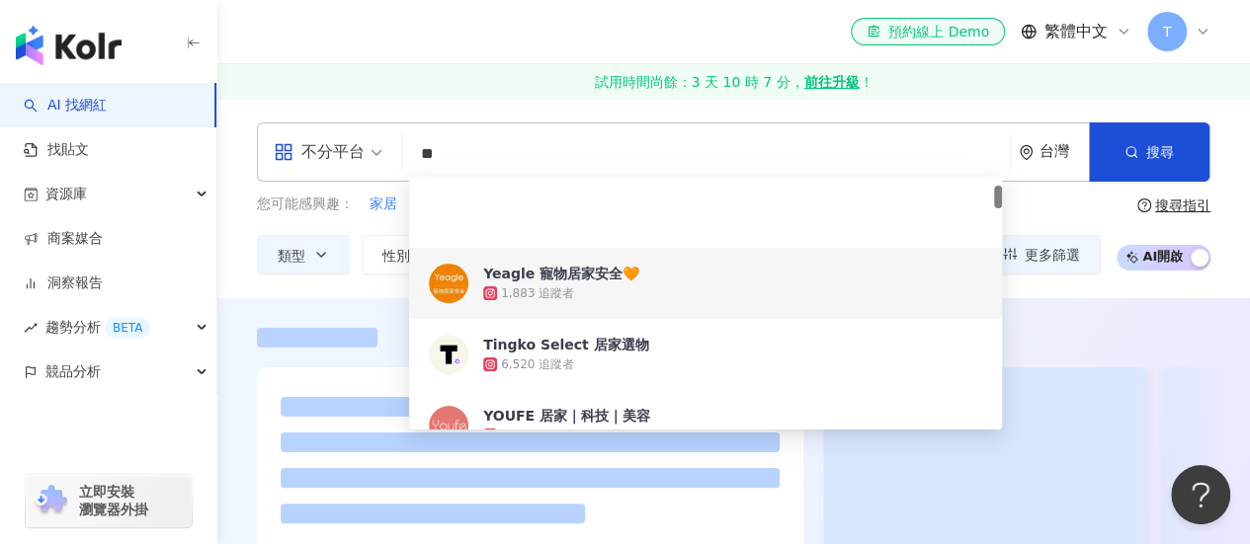
scroll to position [198, 0]
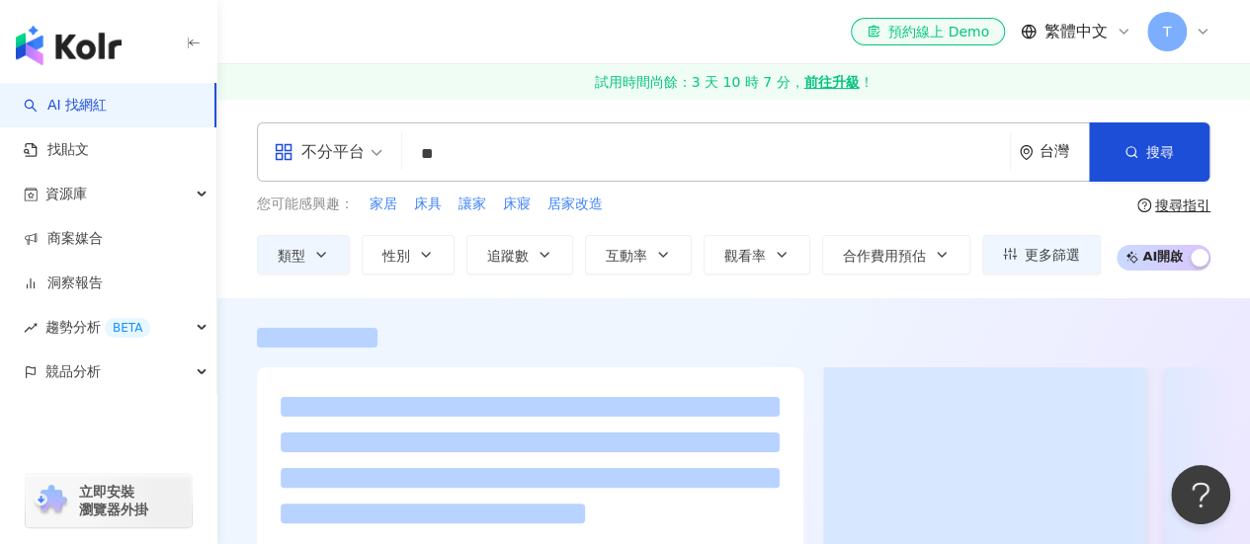
click at [1233, 240] on div "不分平台 ** 台灣 搜尋 805e9096-f32f-4df5-a3d0-3a38209e1cc9 577f9615-310b-42d2-9ed5-c4a6…" at bounding box center [733, 198] width 1032 height 152
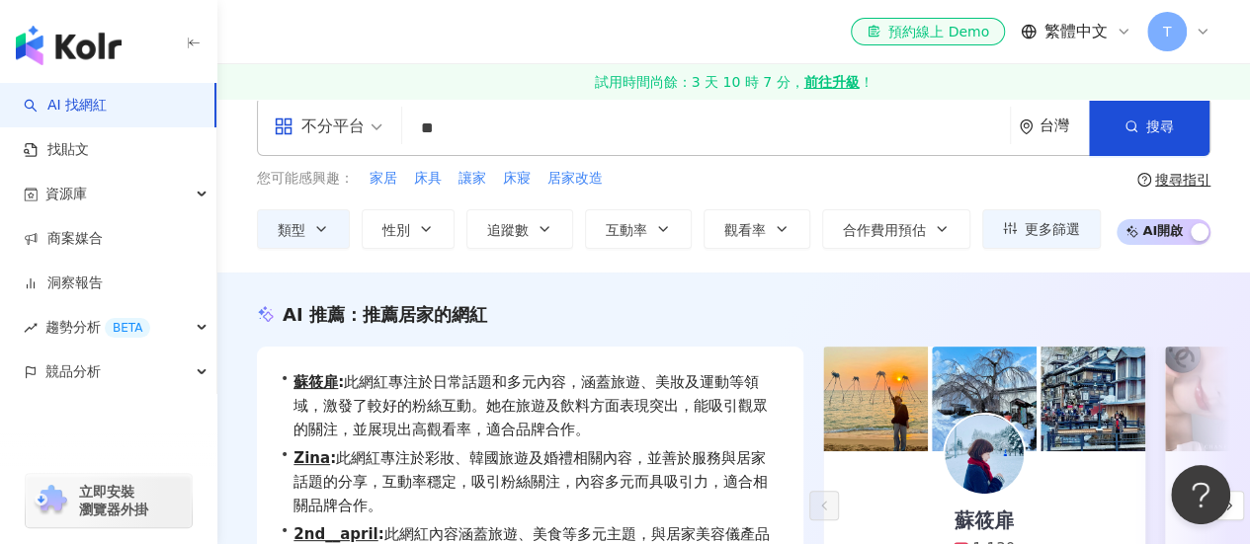
scroll to position [0, 0]
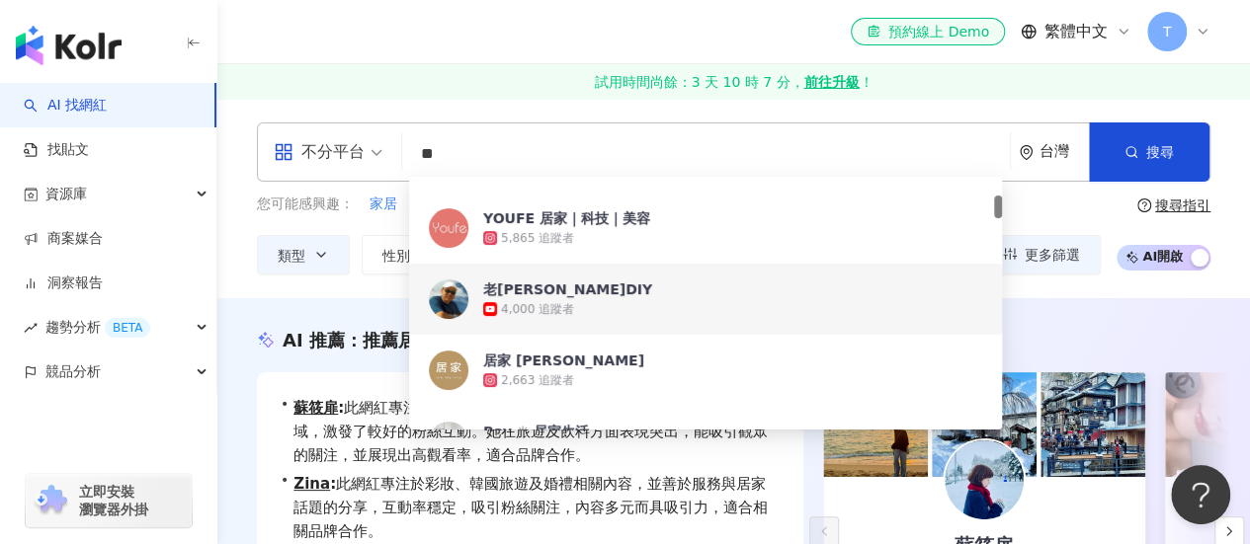
drag, startPoint x: 448, startPoint y: 148, endPoint x: 413, endPoint y: 153, distance: 35.9
click at [413, 153] on input "**" at bounding box center [706, 154] width 592 height 38
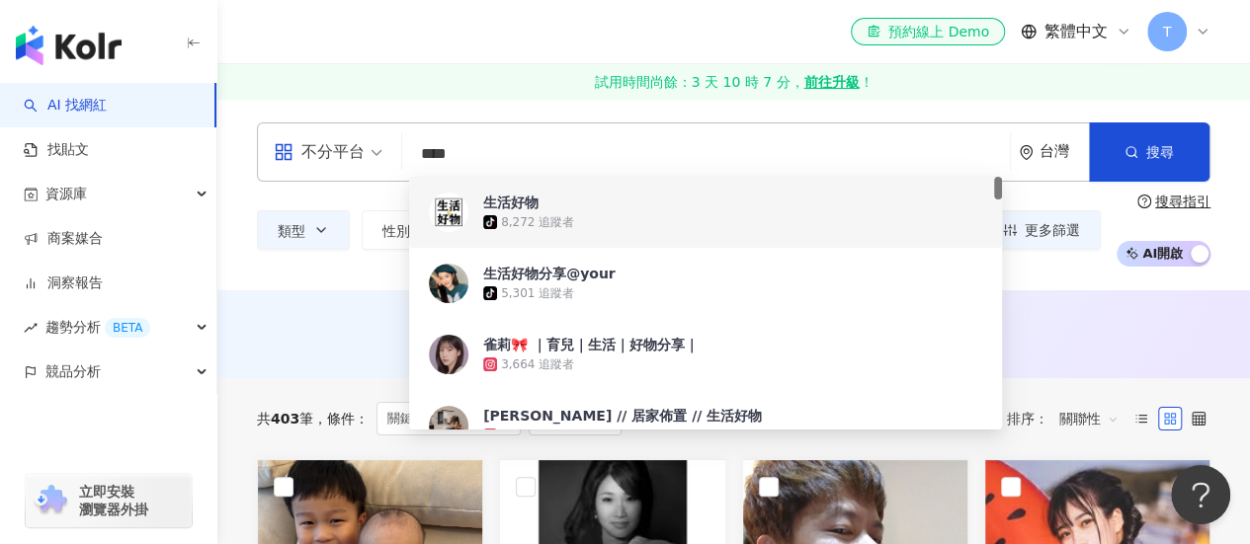
drag, startPoint x: 518, startPoint y: 145, endPoint x: 412, endPoint y: 163, distance: 107.2
click at [405, 161] on div "不分平台 **** 台灣 搜尋 944d3dbb-1dc8-4047-8b91-e6a7fd029538 f324b6d2-a2ee-456d-975a-c5…" at bounding box center [733, 151] width 953 height 59
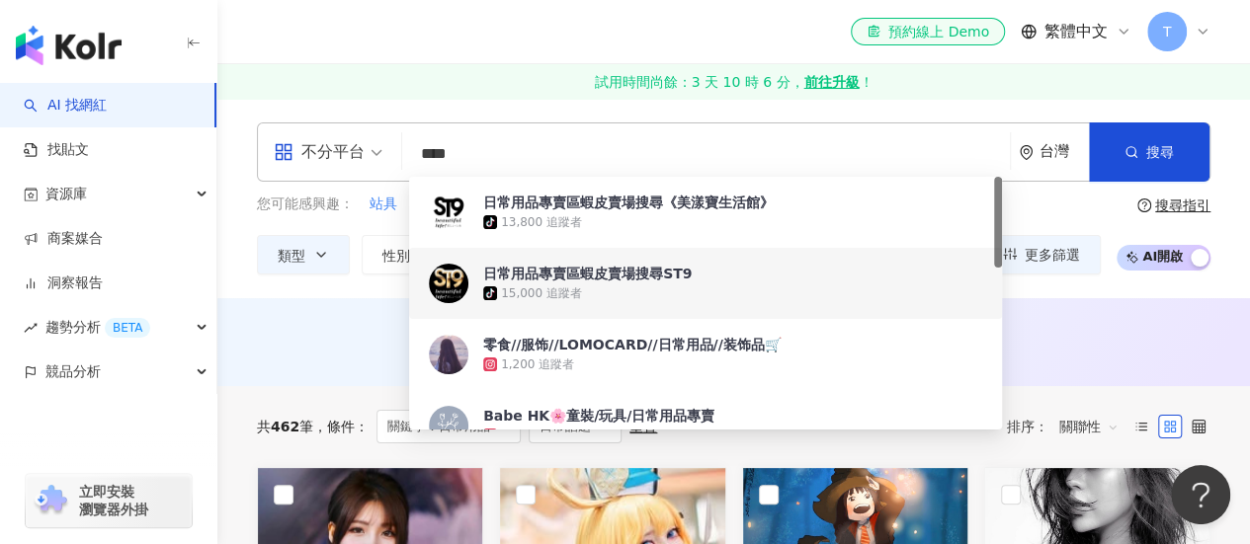
drag, startPoint x: 494, startPoint y: 147, endPoint x: 417, endPoint y: 158, distance: 77.8
click at [417, 158] on input "****" at bounding box center [706, 154] width 592 height 38
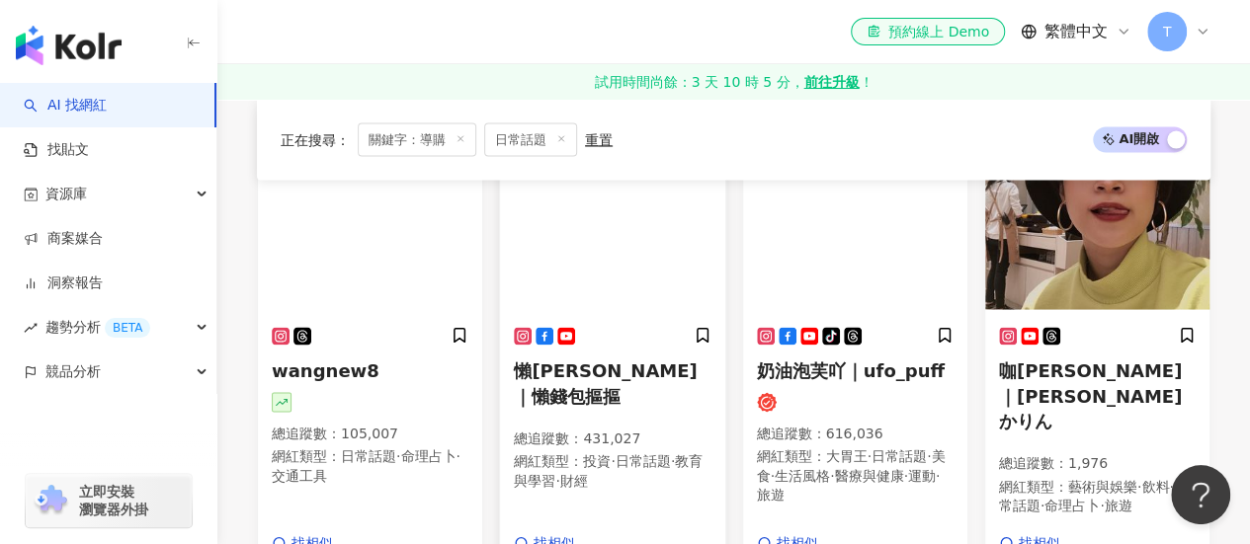
scroll to position [1679, 0]
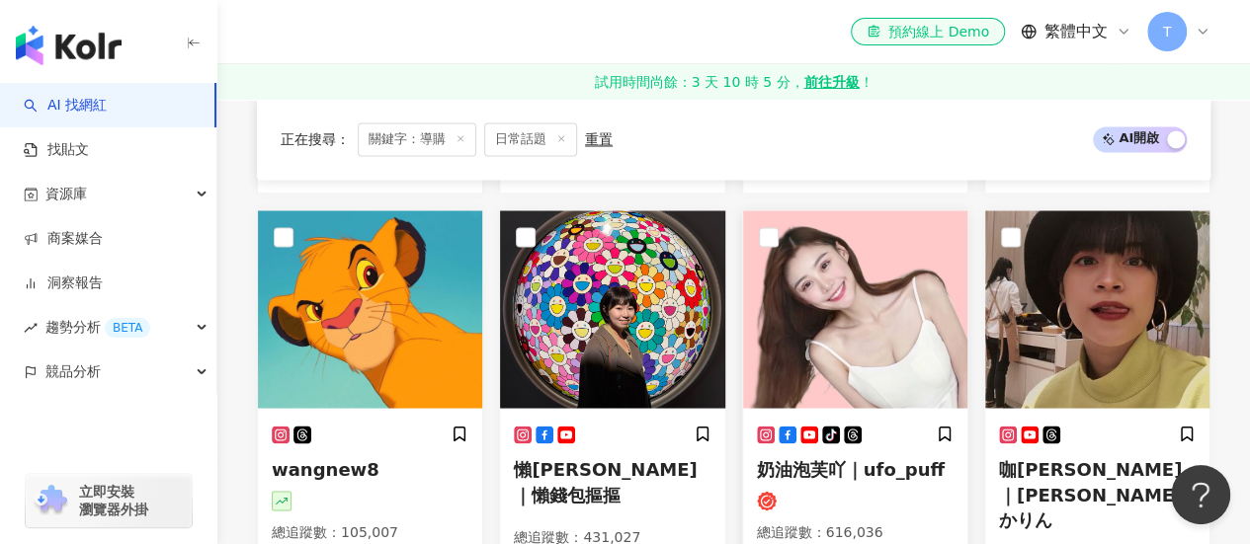
click at [849, 253] on img at bounding box center [855, 309] width 224 height 198
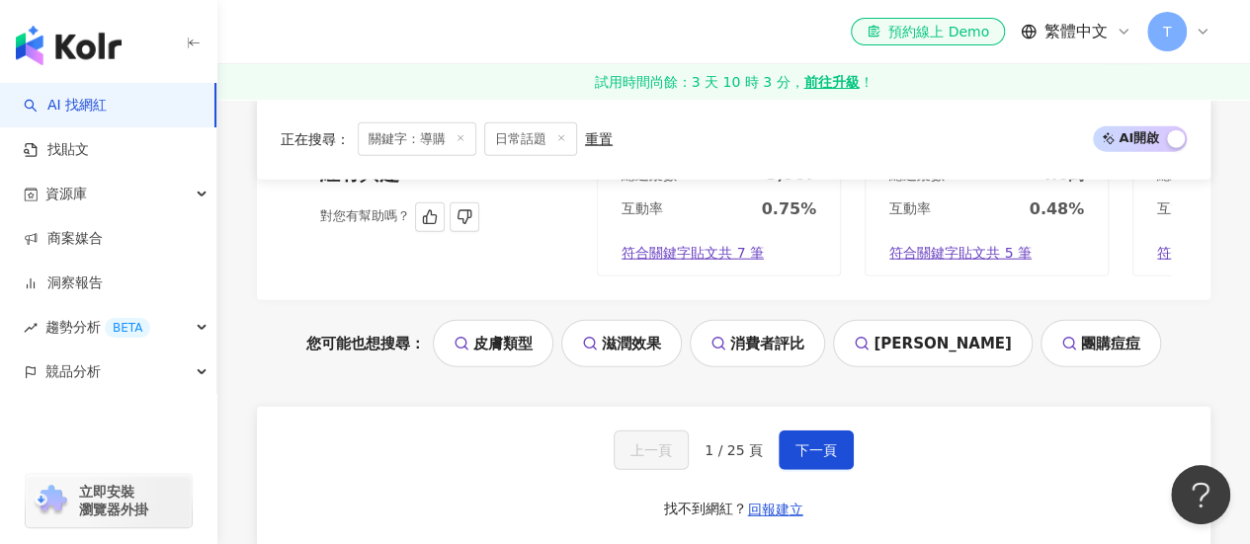
scroll to position [2470, 0]
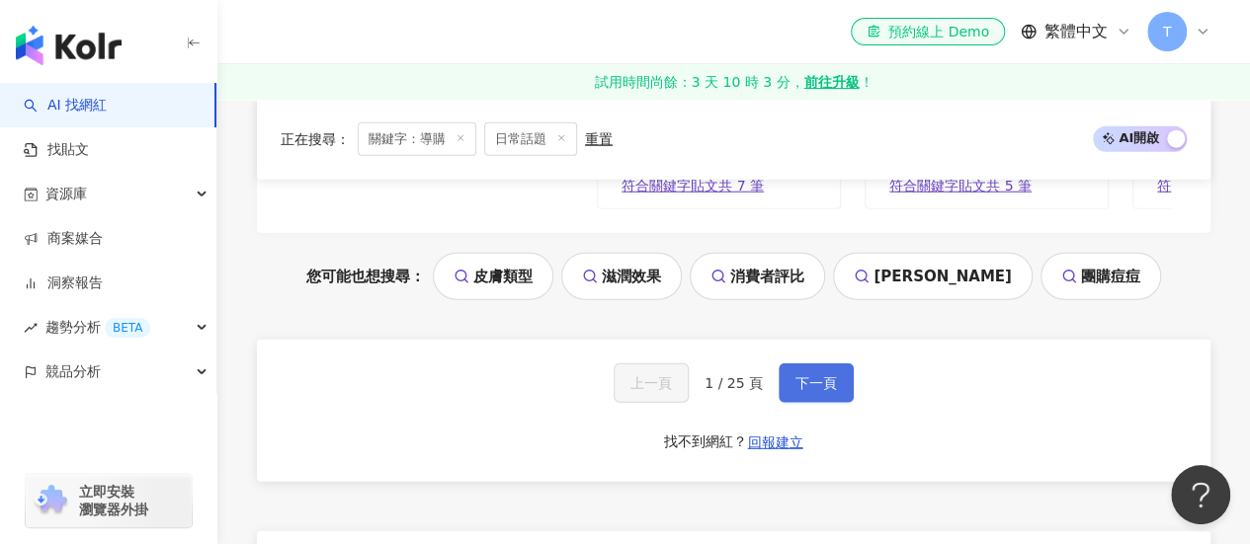
click at [795, 375] on span "下一頁" at bounding box center [815, 383] width 41 height 16
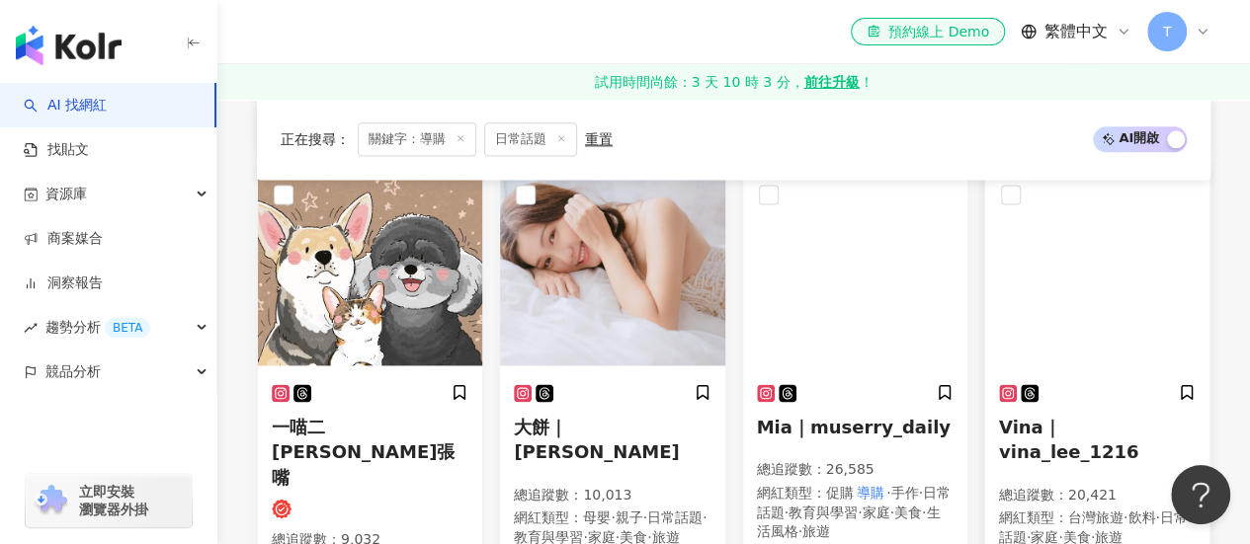
scroll to position [1387, 0]
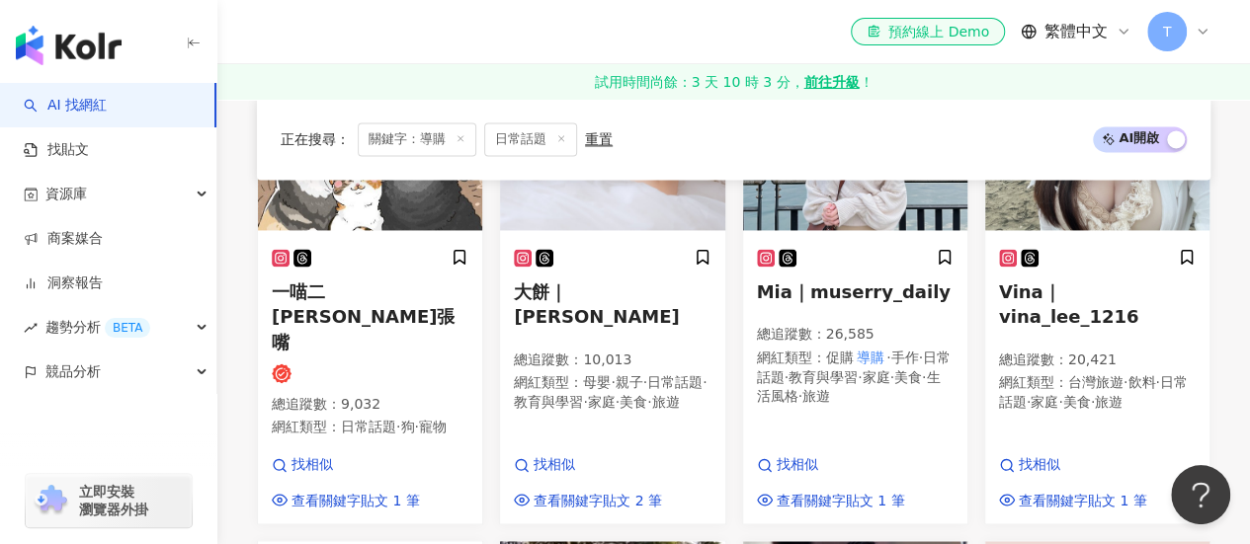
click at [553, 141] on span "日常話題" at bounding box center [530, 139] width 93 height 34
click at [555, 139] on span "日常話題" at bounding box center [530, 139] width 93 height 34
click at [559, 137] on line at bounding box center [561, 138] width 5 height 5
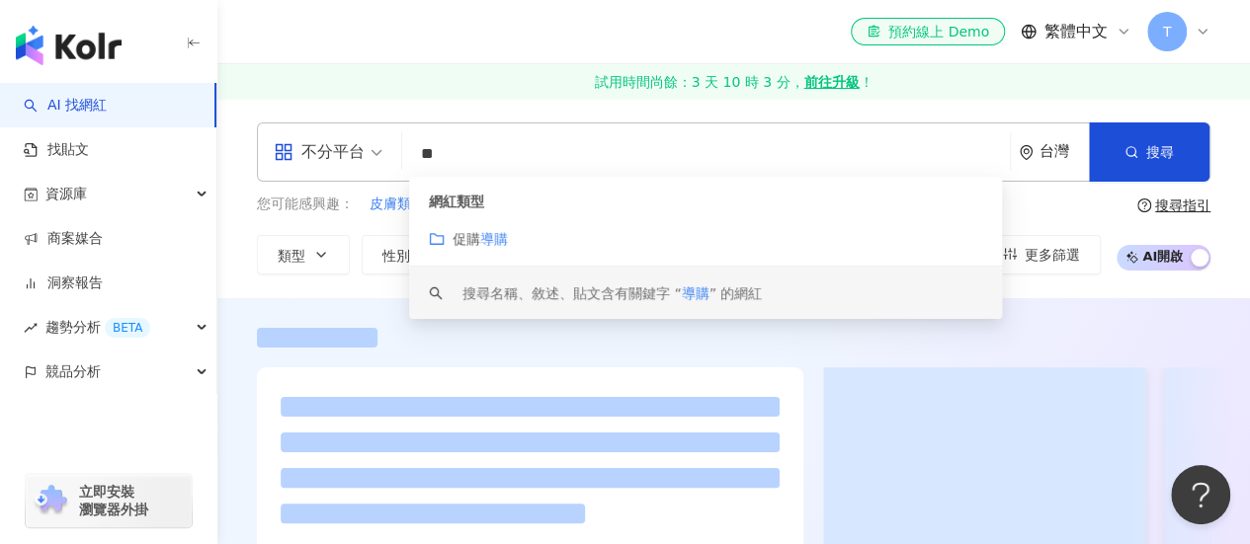
click at [499, 151] on input "**" at bounding box center [706, 154] width 592 height 38
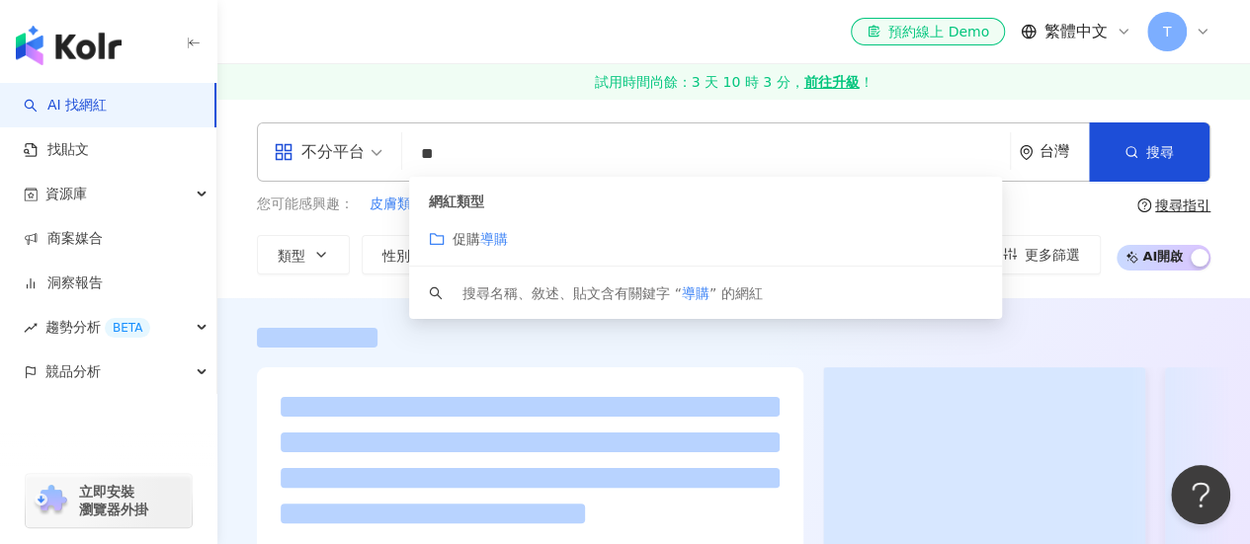
click at [506, 231] on mark "導購" at bounding box center [494, 239] width 28 height 16
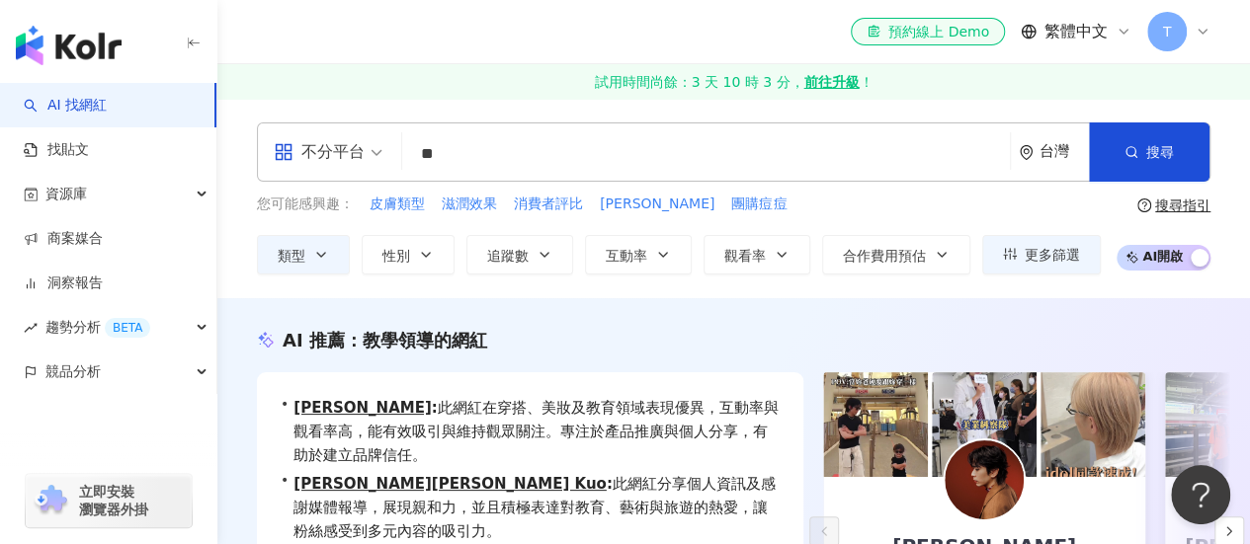
click at [613, 159] on input "**" at bounding box center [706, 154] width 592 height 38
drag, startPoint x: 452, startPoint y: 151, endPoint x: 418, endPoint y: 158, distance: 35.3
click at [418, 158] on input "**" at bounding box center [706, 154] width 592 height 38
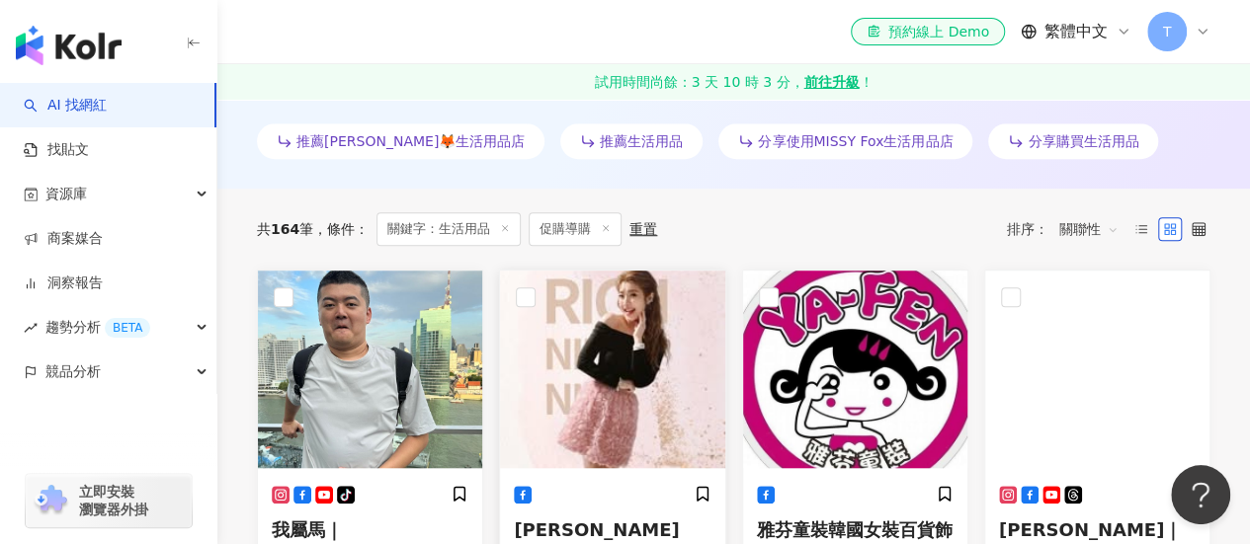
scroll to position [692, 0]
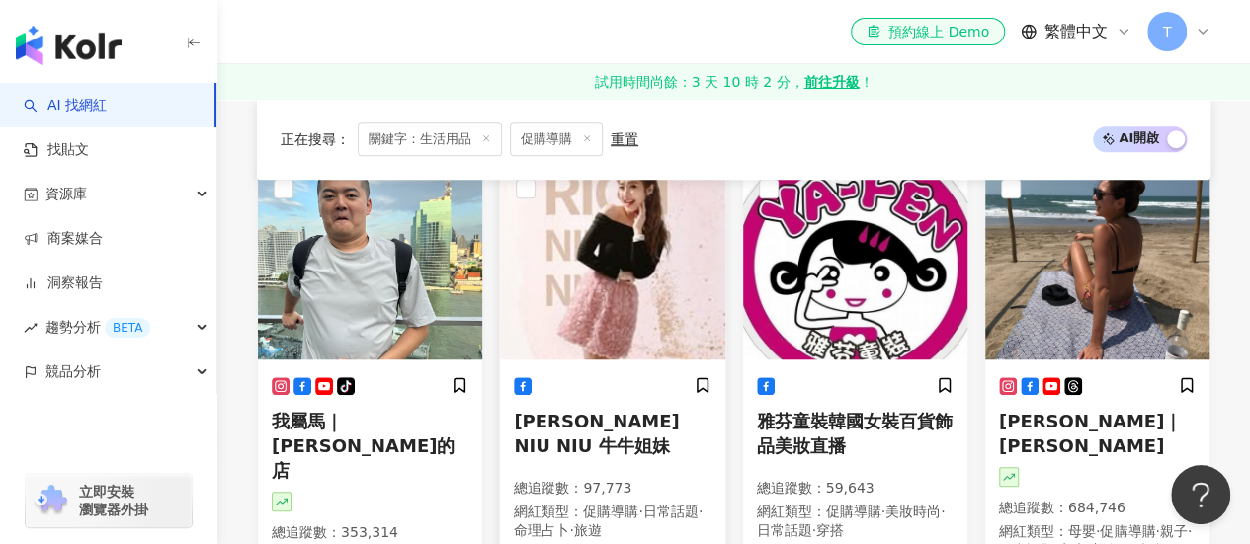
click at [637, 423] on span "RICH NIU NIU 牛牛姐妹" at bounding box center [596, 433] width 165 height 45
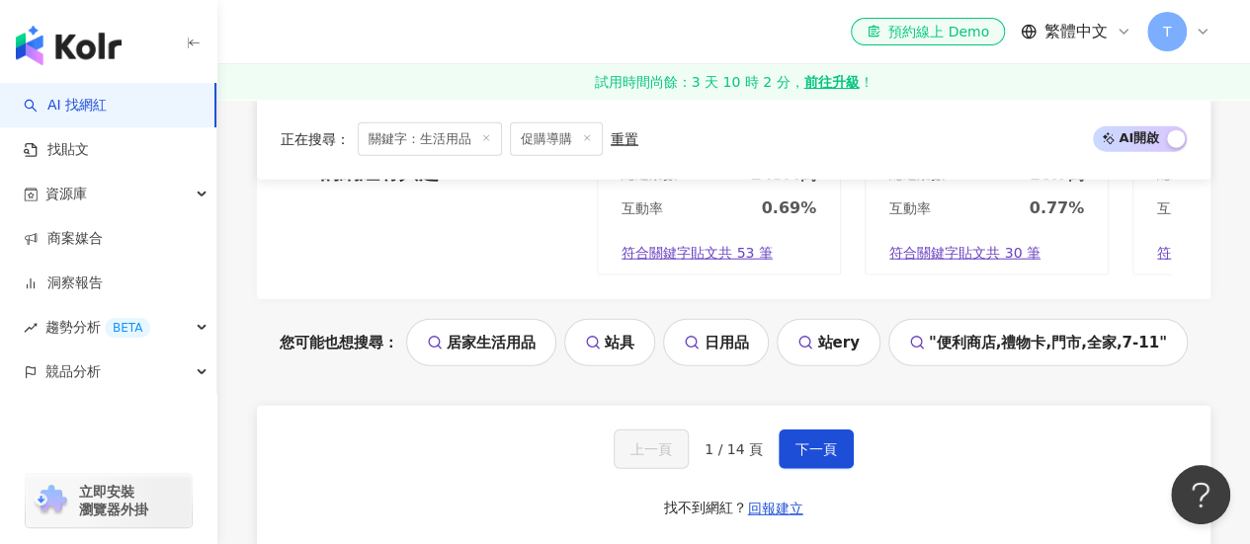
scroll to position [2568, 0]
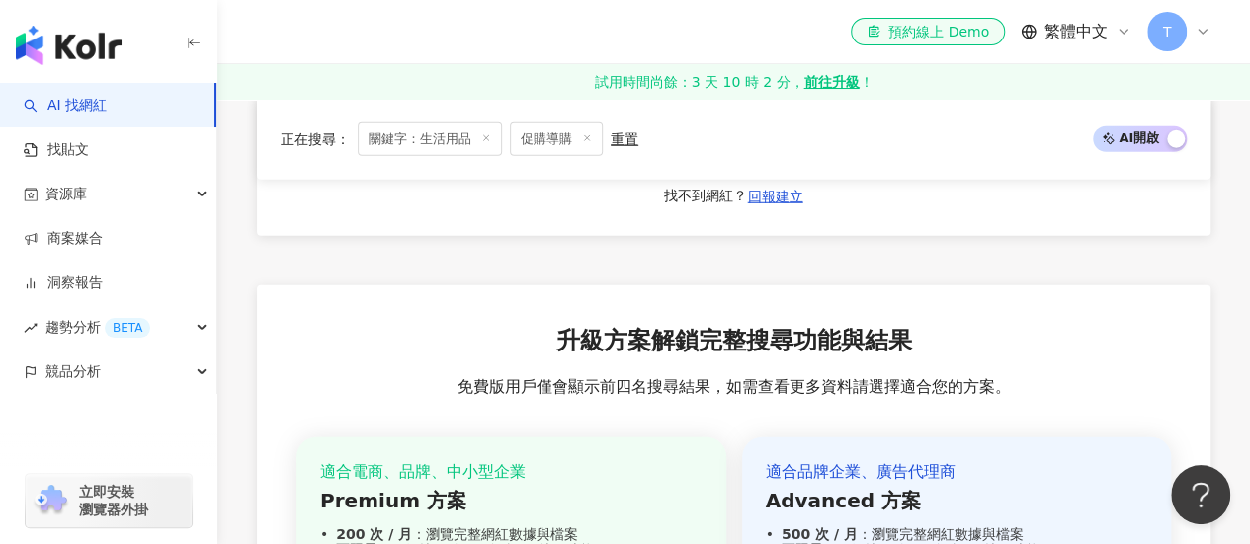
click at [829, 236] on div "上一頁 1 / 14 頁 下一頁 找不到網紅？ 回報建立" at bounding box center [733, 165] width 953 height 142
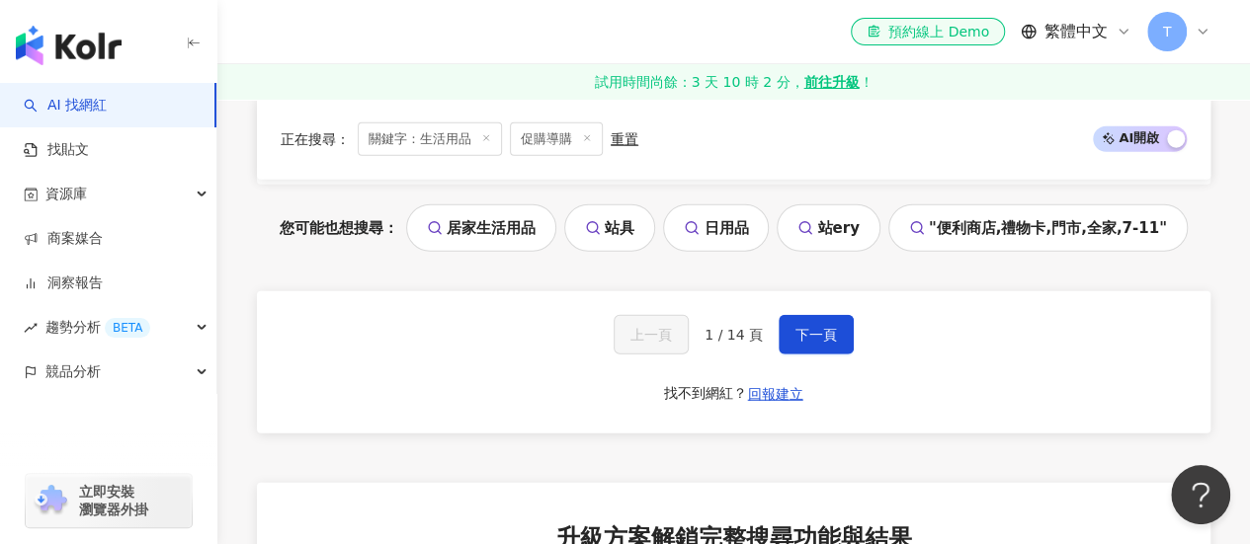
click at [583, 144] on span at bounding box center [587, 139] width 10 height 11
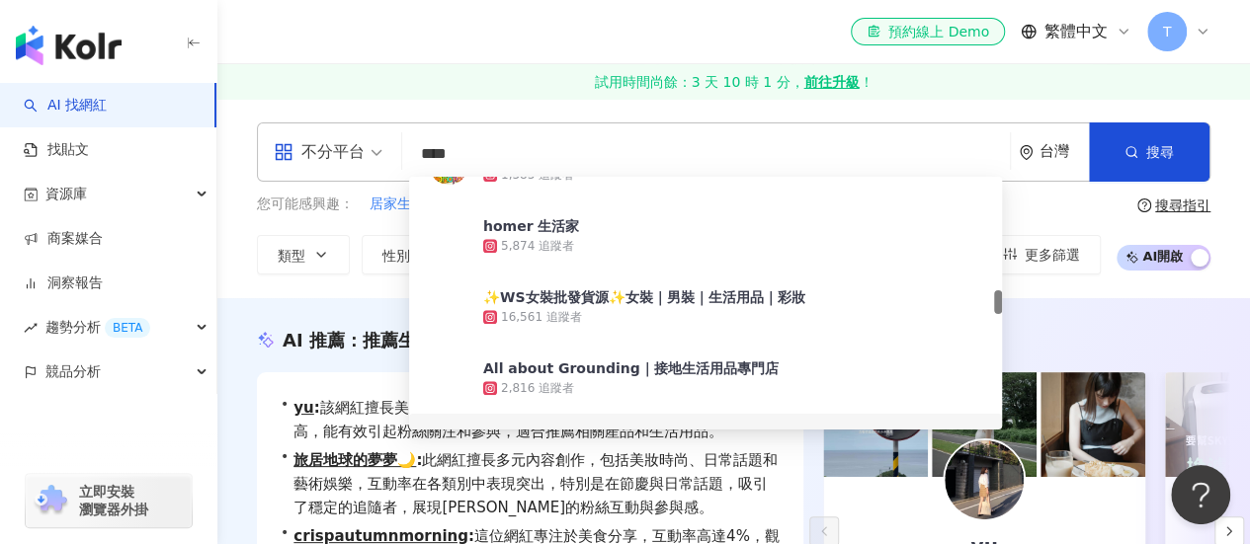
drag, startPoint x: 476, startPoint y: 164, endPoint x: 388, endPoint y: 161, distance: 88.0
click at [385, 161] on div "不分平台 **** 台灣 搜尋 0aab74b7-efb6-4eac-94fc-61c67a74e042 510304bc-0286-48c3-97ca-a0…" at bounding box center [733, 151] width 953 height 59
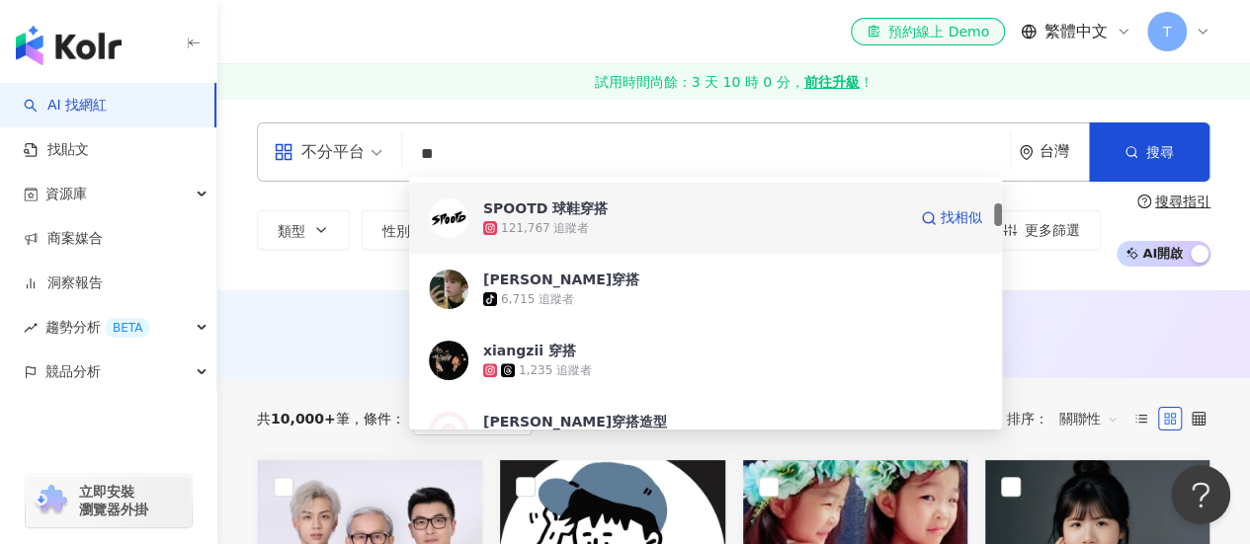
scroll to position [692, 0]
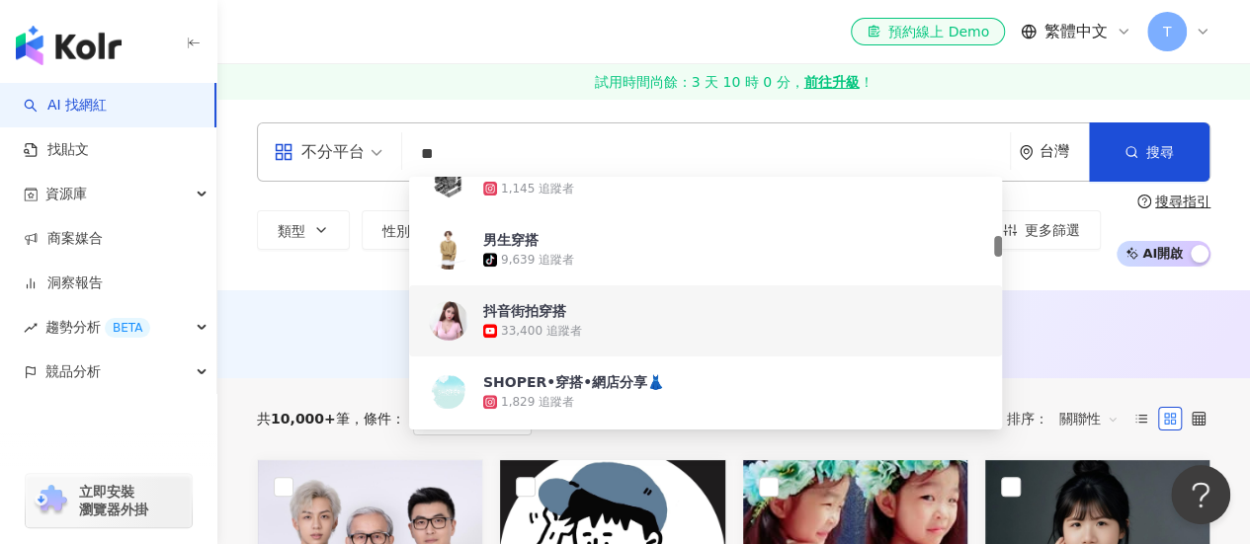
click at [1147, 321] on div "AI 推薦 ： 無結果，請嘗試搜尋其他語言關鍵字或條件" at bounding box center [733, 332] width 953 height 25
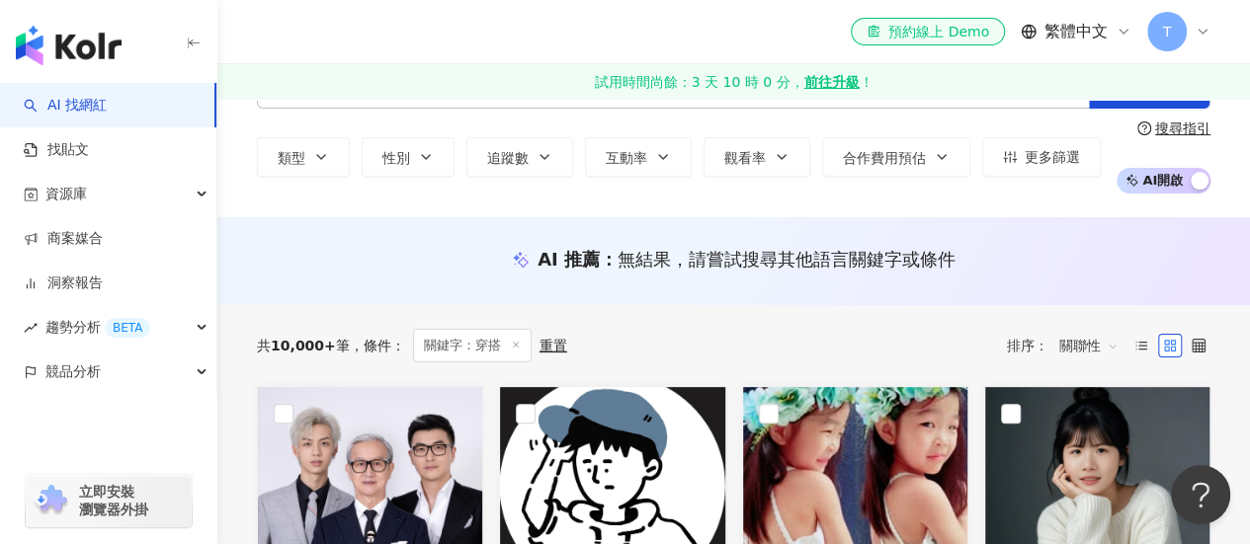
scroll to position [0, 0]
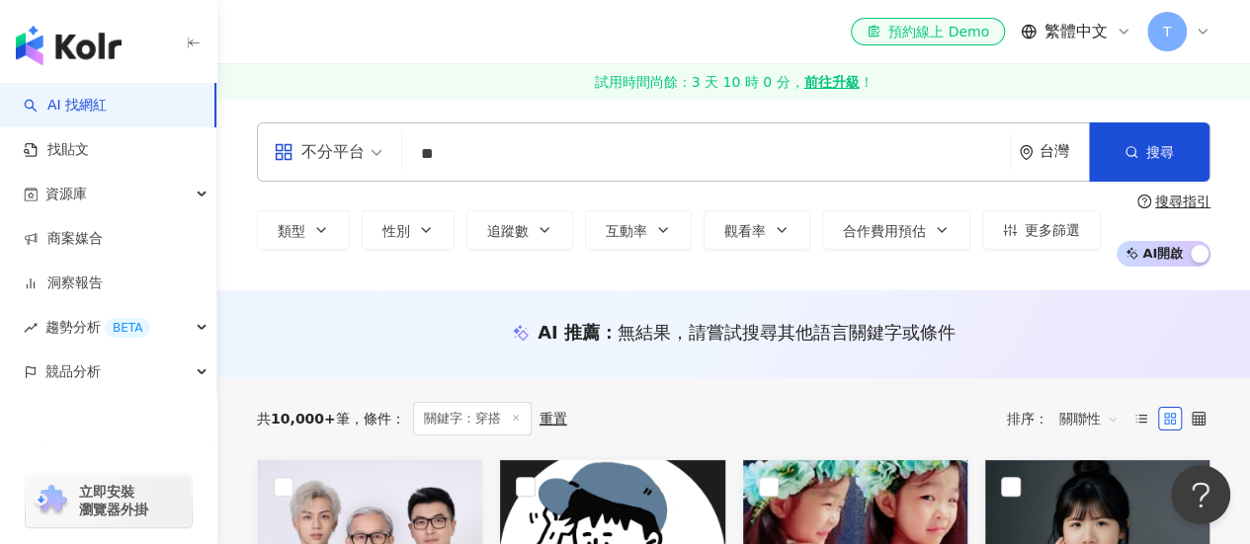
click at [462, 139] on input "**" at bounding box center [706, 154] width 592 height 38
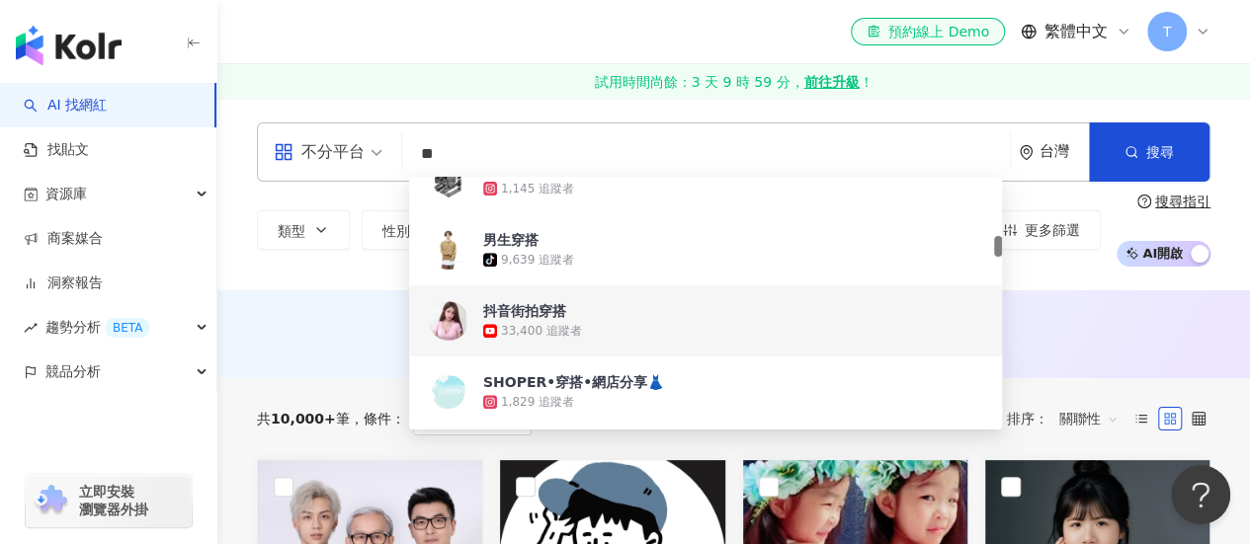
type input "*"
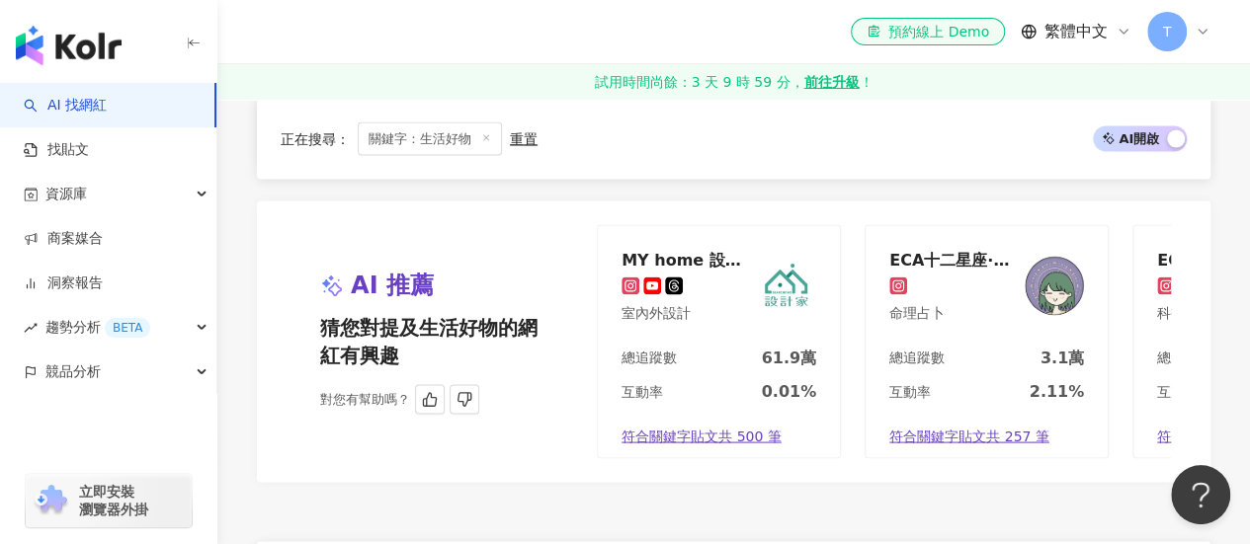
scroll to position [1976, 0]
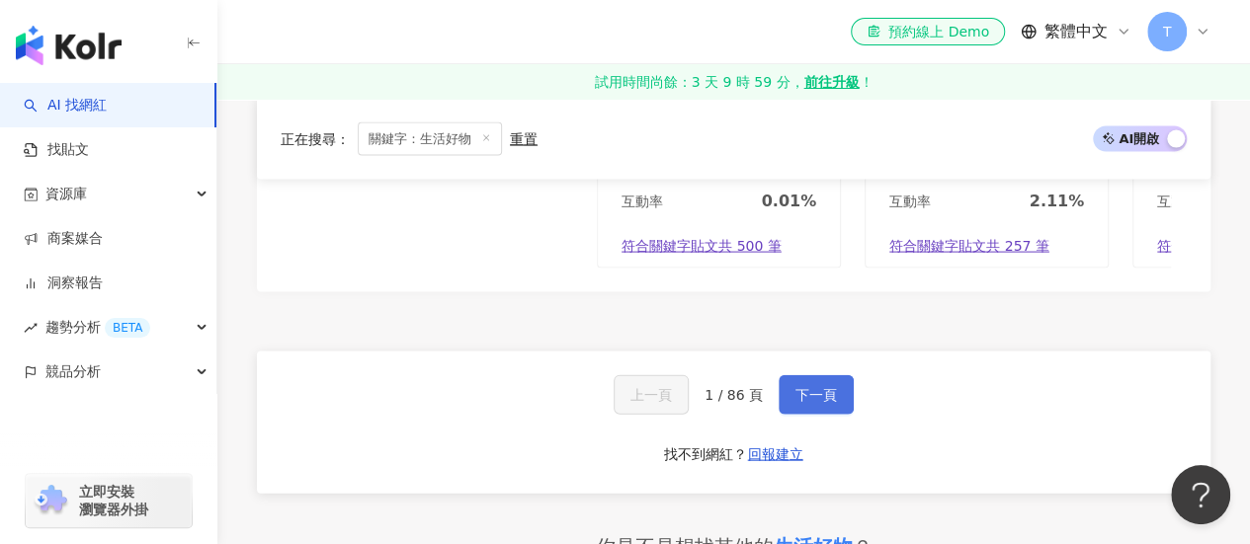
click at [804, 402] on span "下一頁" at bounding box center [815, 395] width 41 height 16
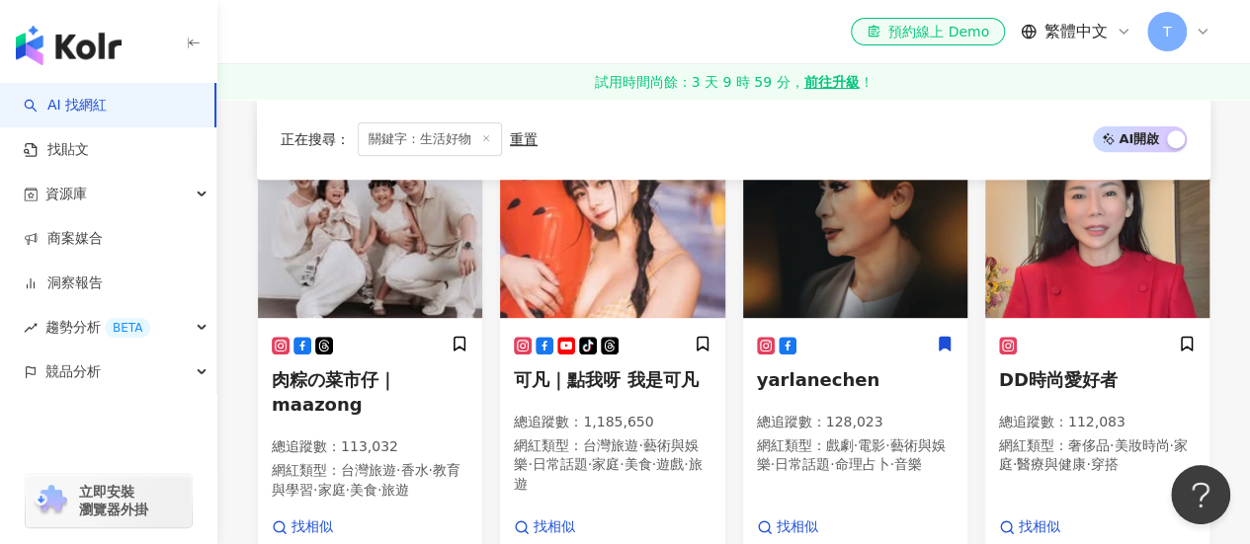
scroll to position [349, 0]
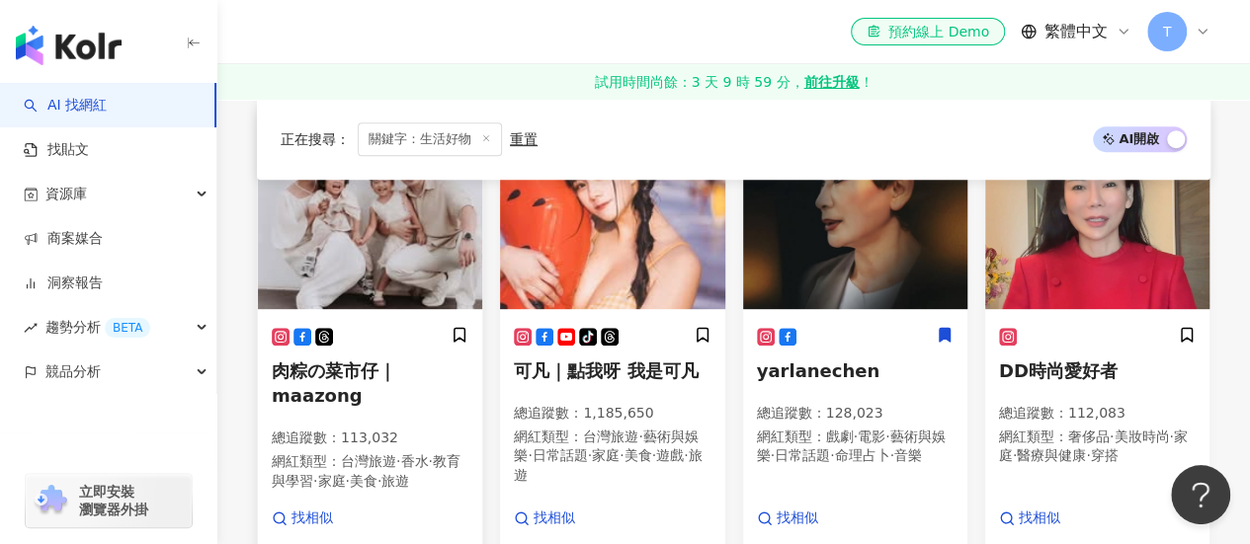
click at [339, 376] on span "肉粽の菜市仔｜maazong" at bounding box center [334, 383] width 124 height 45
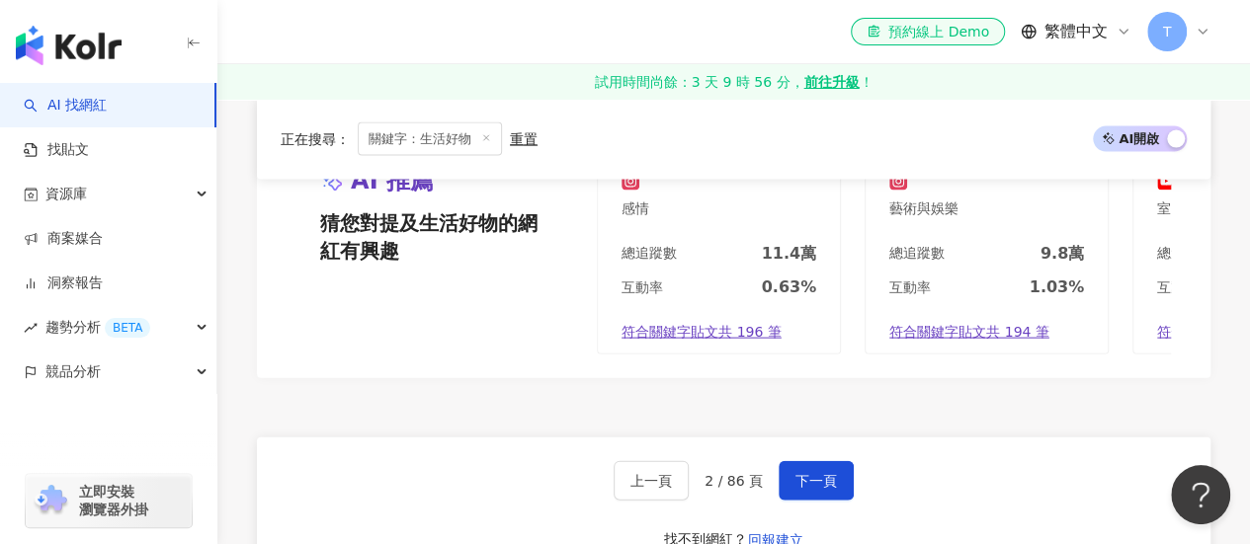
scroll to position [2226, 0]
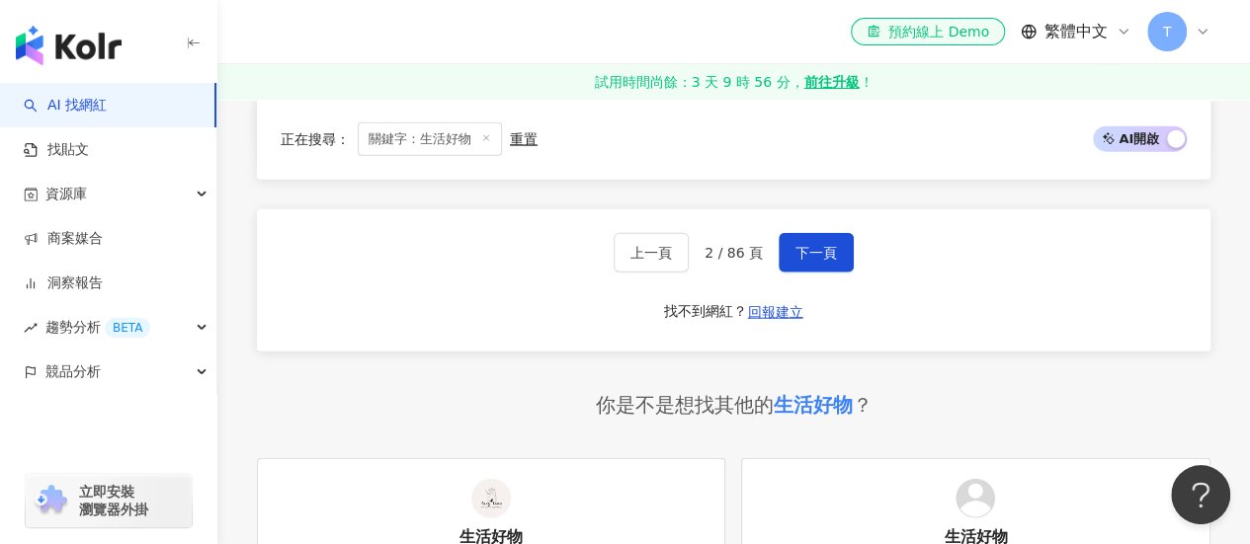
click at [784, 323] on div "上一頁 2 / 86 頁 下一頁 找不到網紅？ 回報建立" at bounding box center [733, 280] width 953 height 142
click at [786, 273] on button "下一頁" at bounding box center [815, 253] width 75 height 40
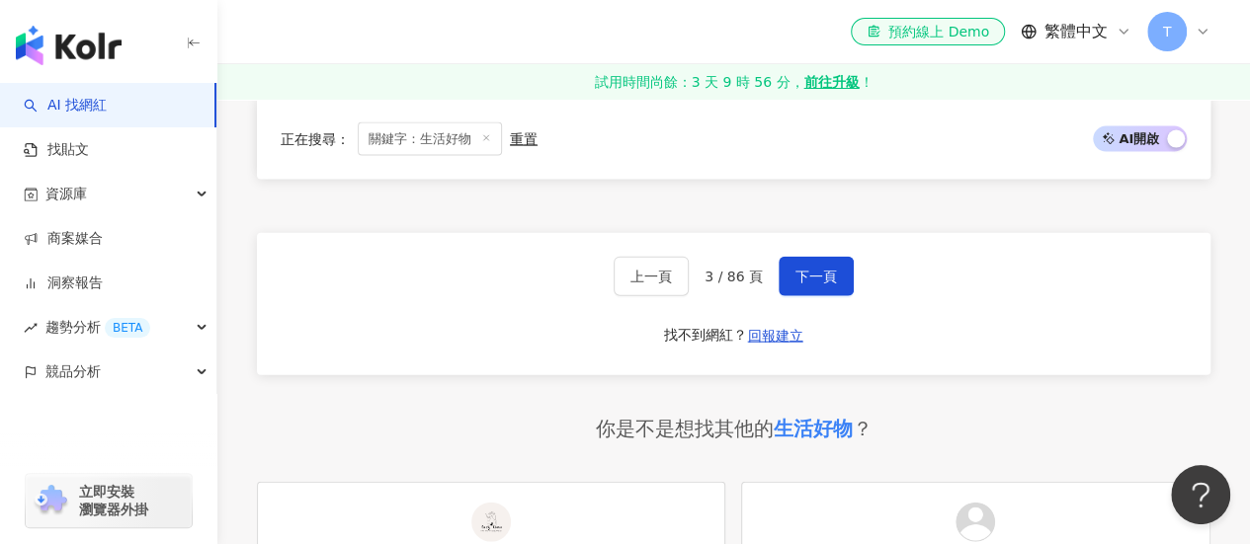
scroll to position [2129, 0]
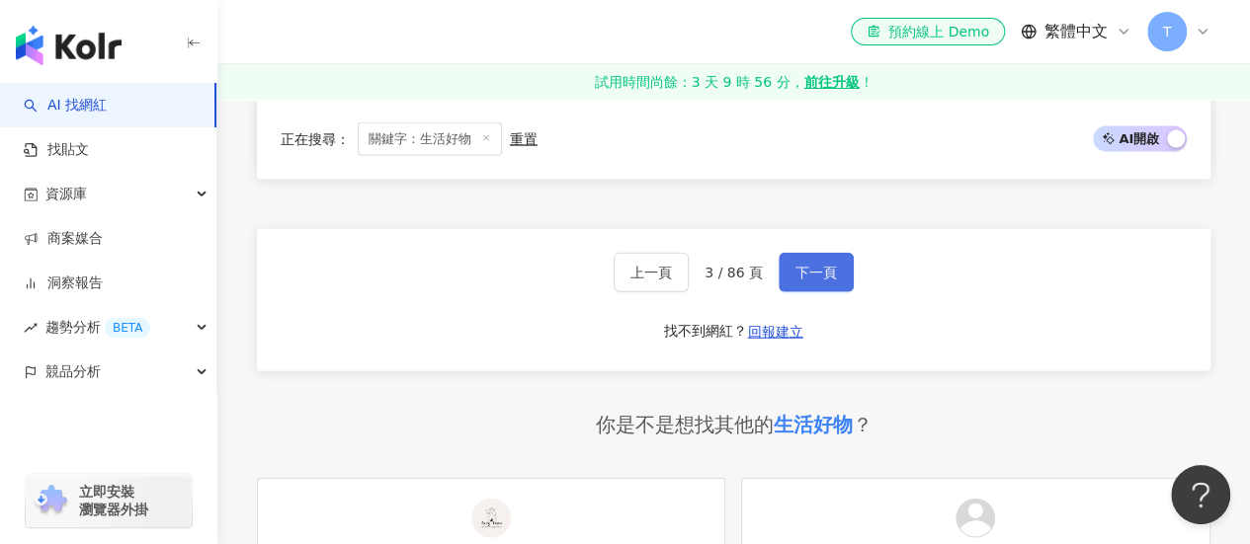
click at [816, 292] on button "下一頁" at bounding box center [815, 273] width 75 height 40
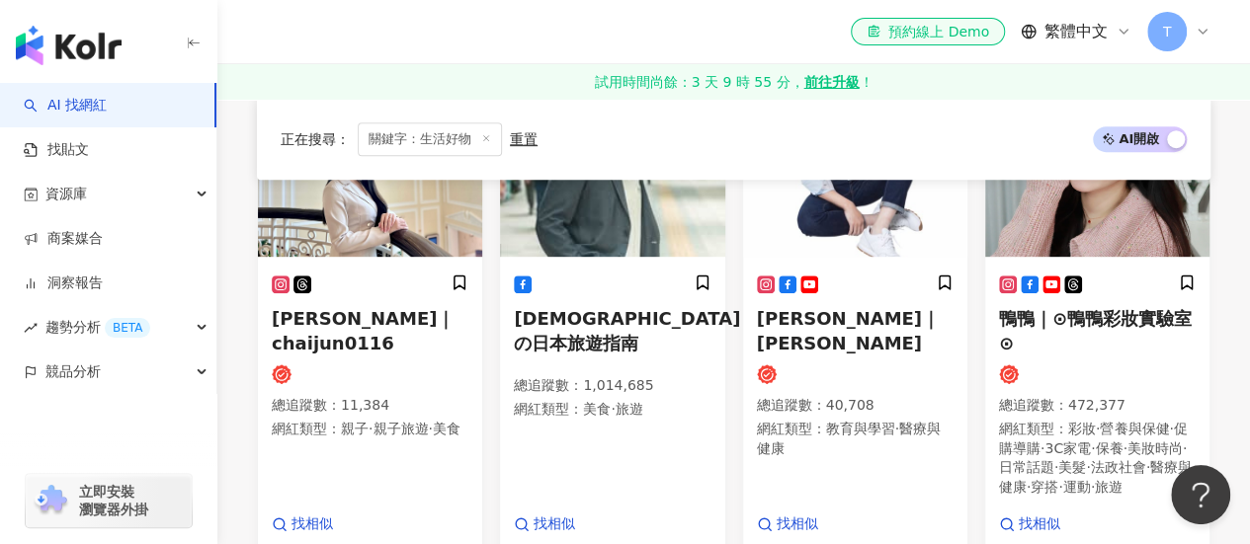
scroll to position [370, 0]
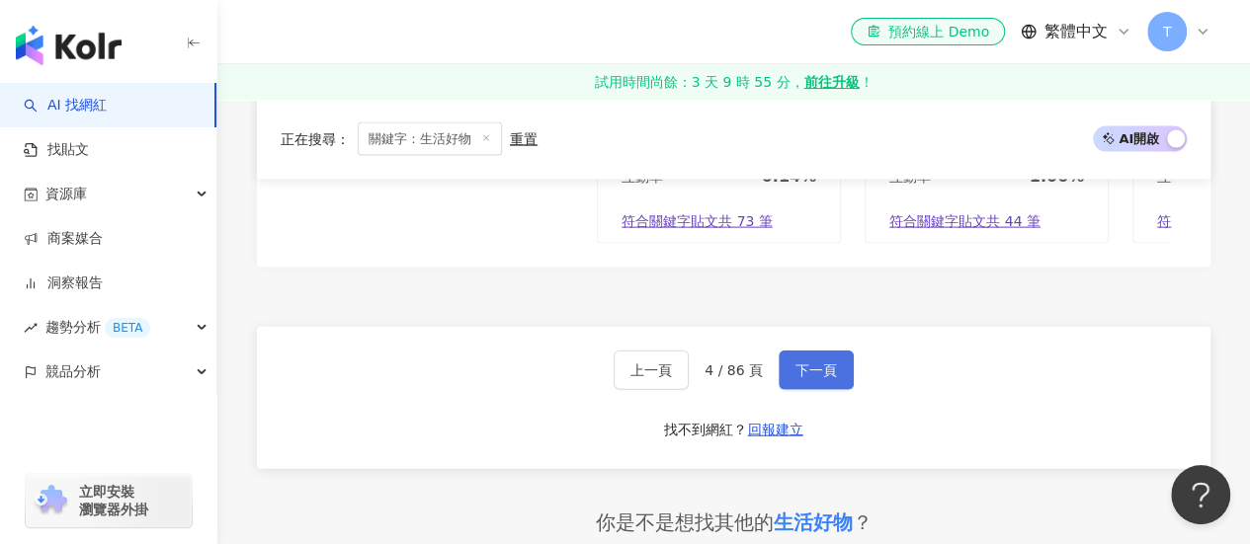
click at [806, 390] on button "下一頁" at bounding box center [815, 371] width 75 height 40
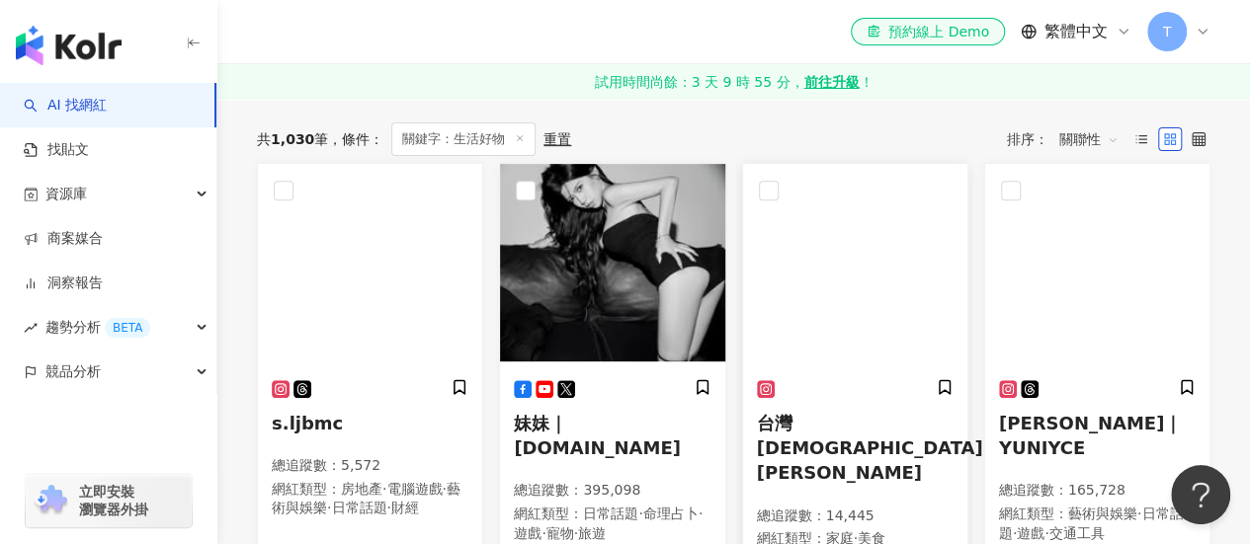
scroll to position [341, 0]
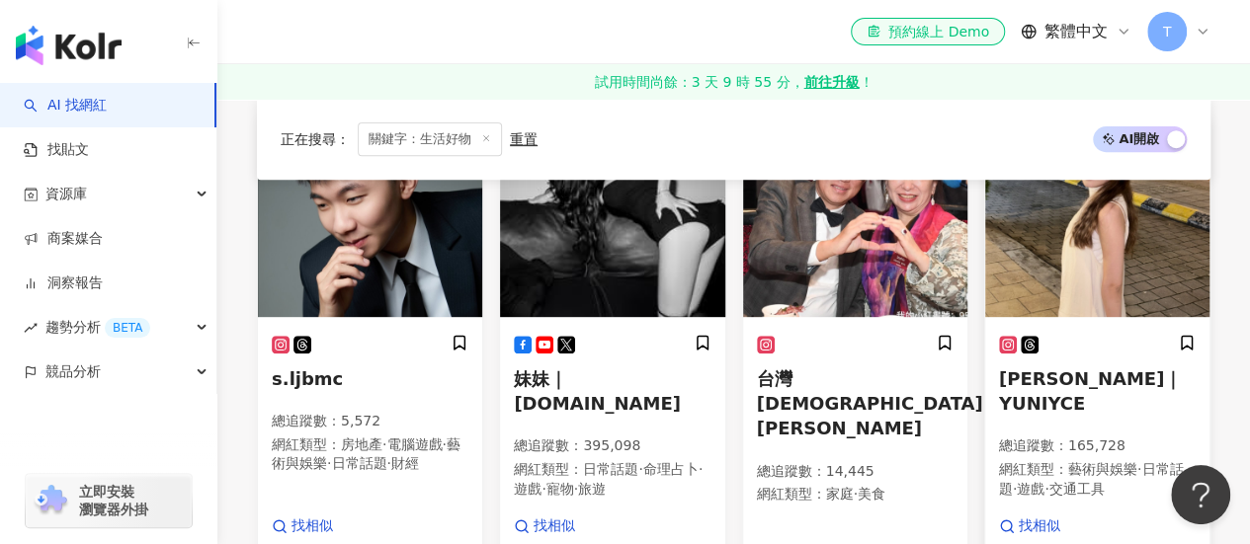
click at [994, 374] on div "Chiyan Wong｜YUNIYCE 總追蹤數 ： 165,728 網紅類型 ： 藝術與娛樂 · 日常話題 · 遊戲 · 交通工具 找相似 查看關鍵字貼文 …" at bounding box center [1097, 452] width 224 height 265
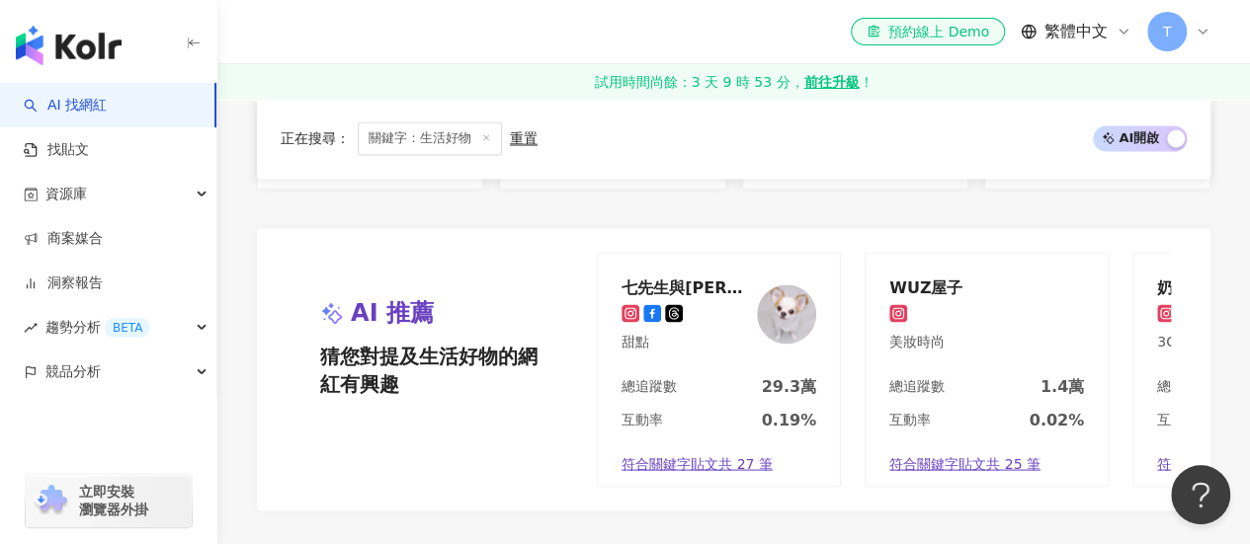
scroll to position [1823, 0]
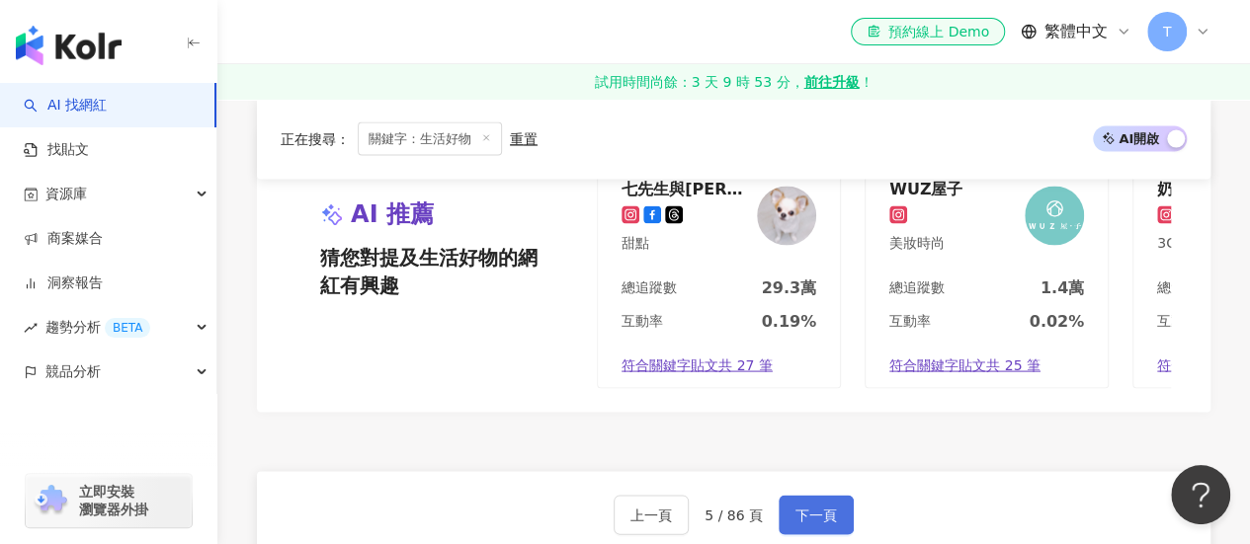
click at [784, 505] on button "下一頁" at bounding box center [815, 515] width 75 height 40
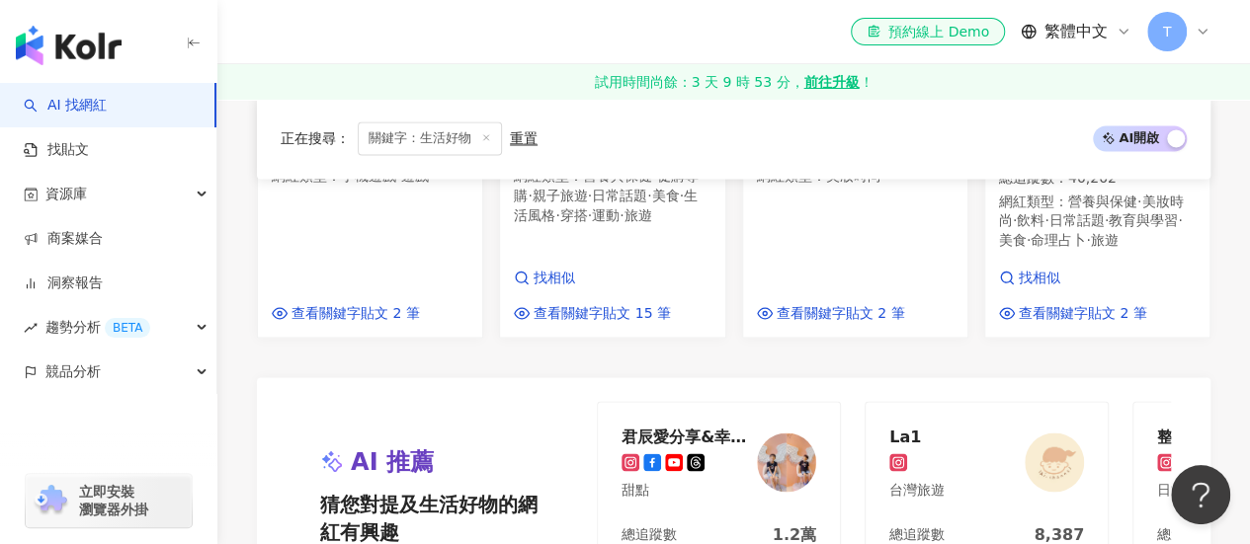
scroll to position [1796, 0]
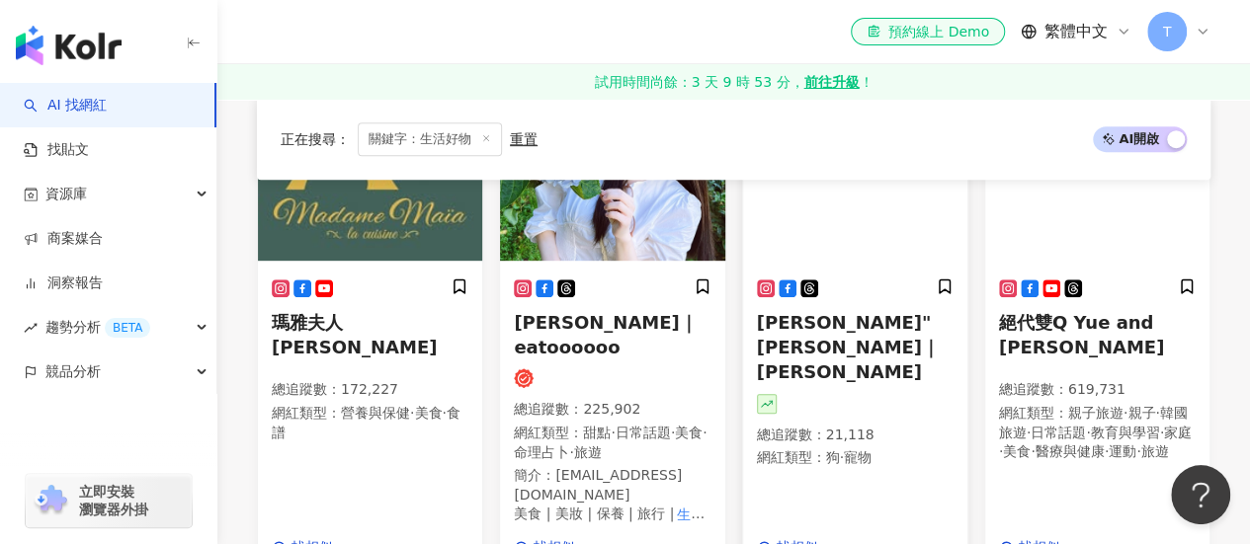
scroll to position [457, 0]
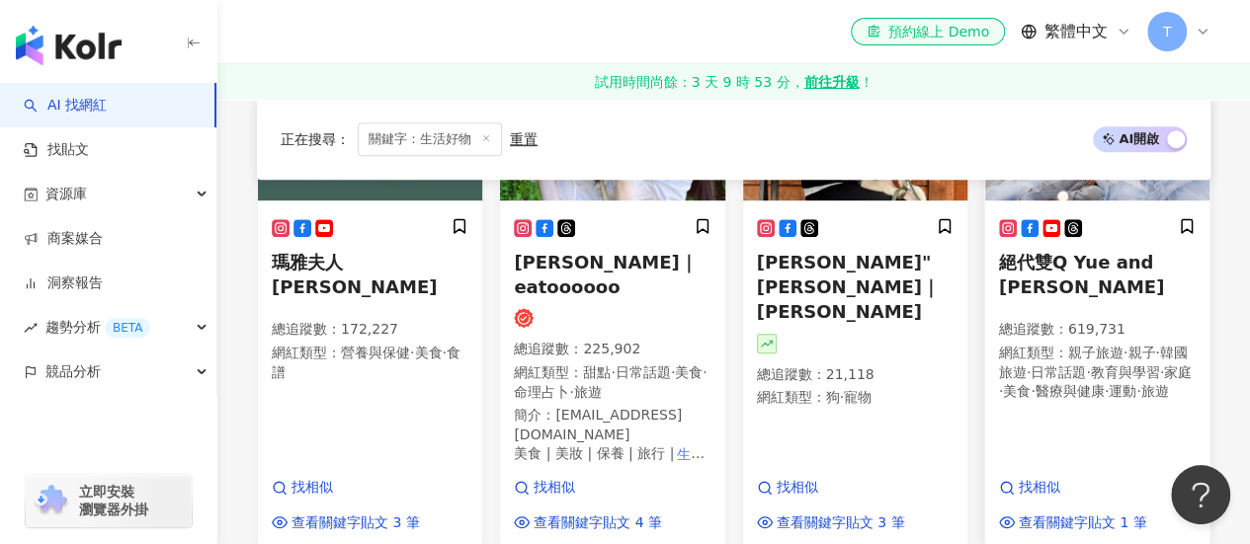
click at [1089, 269] on span "絕代雙Q Yue and Wei" at bounding box center [1081, 274] width 165 height 45
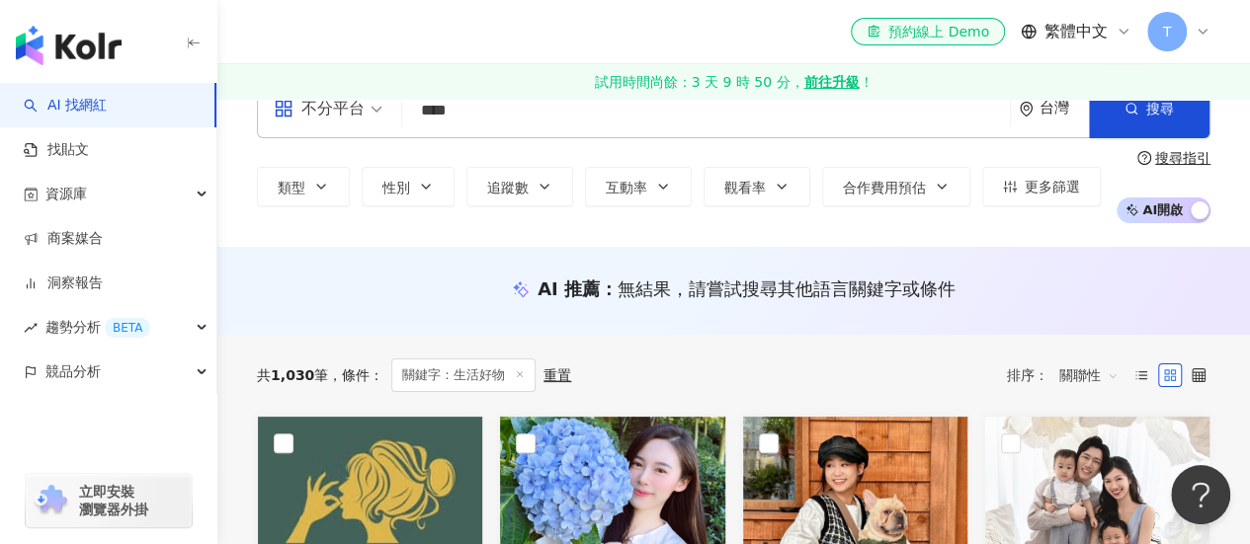
scroll to position [0, 0]
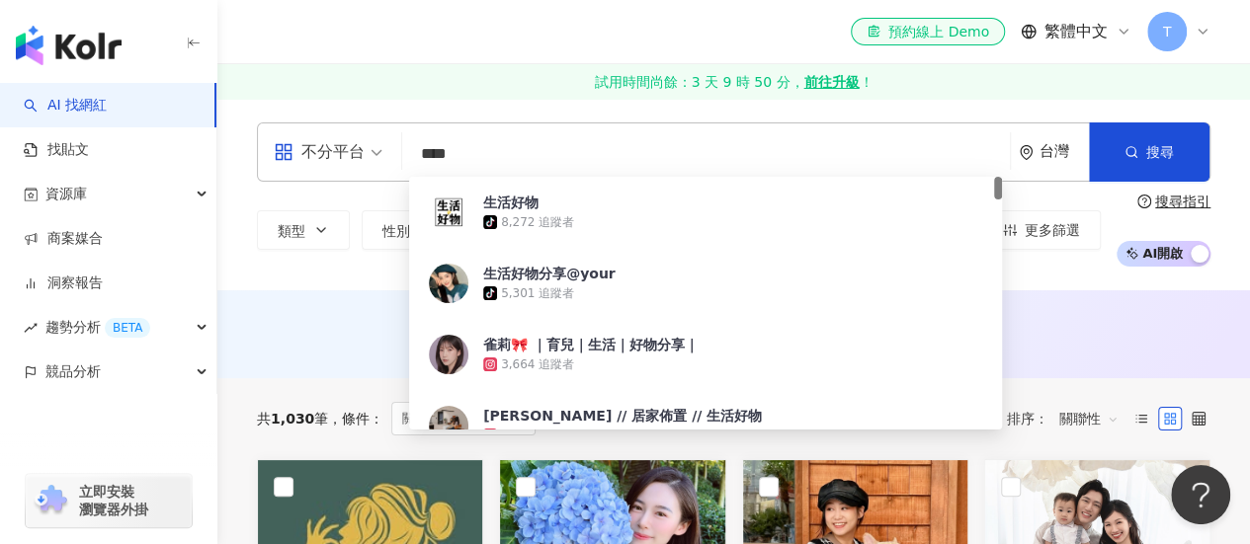
drag, startPoint x: 504, startPoint y: 147, endPoint x: 411, endPoint y: 151, distance: 92.9
click at [411, 151] on input "****" at bounding box center [706, 154] width 592 height 38
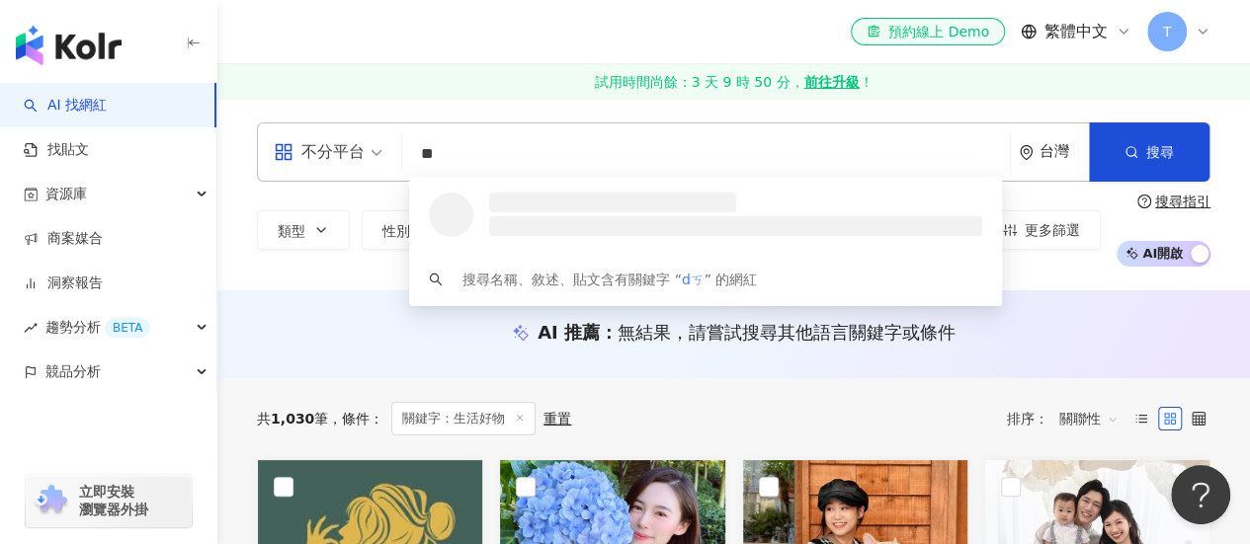
type input "*"
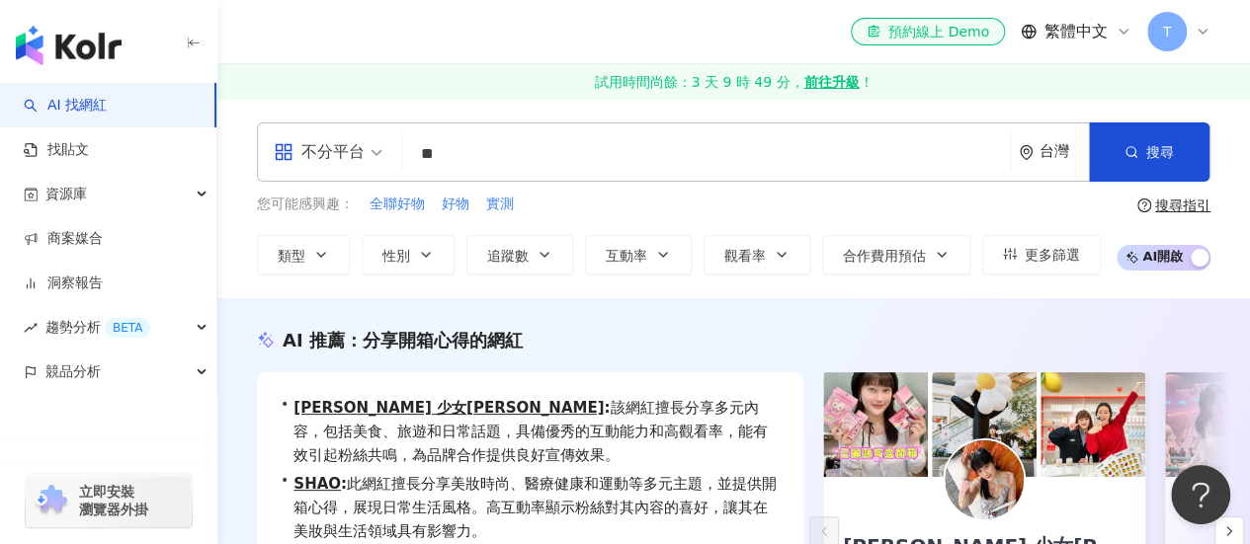
click at [468, 114] on div "不分平台 ** 台灣 搜尋 091e8c1c-2982-4c48-b5dd-fc339f7f00e4 開箱玩 3,500 追蹤者 開箱南崁 1,332 追蹤者…" at bounding box center [733, 199] width 1032 height 200
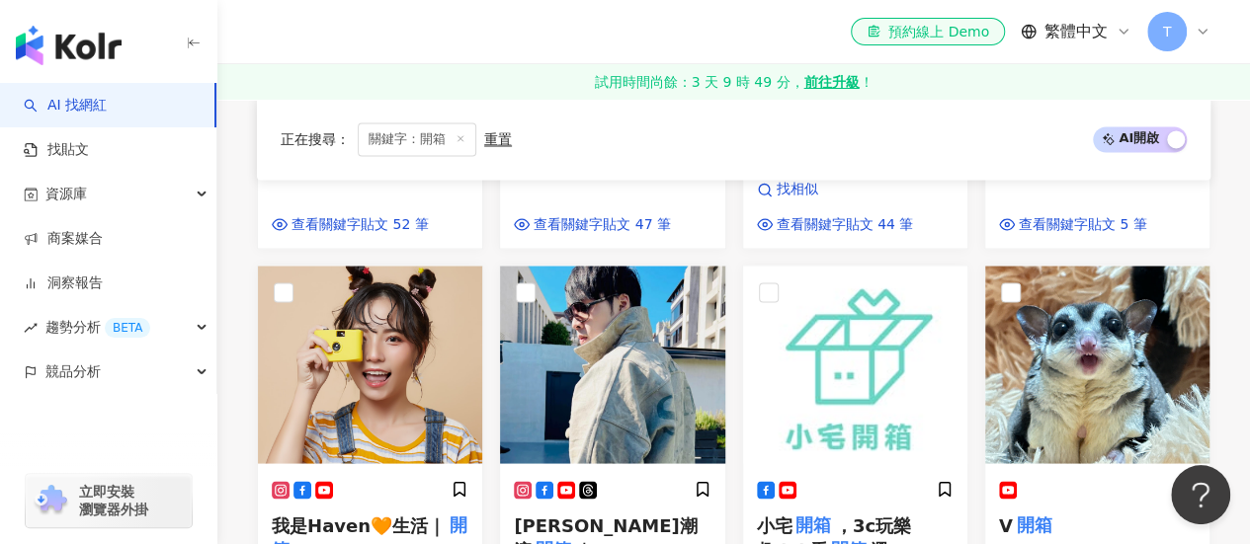
scroll to position [1778, 0]
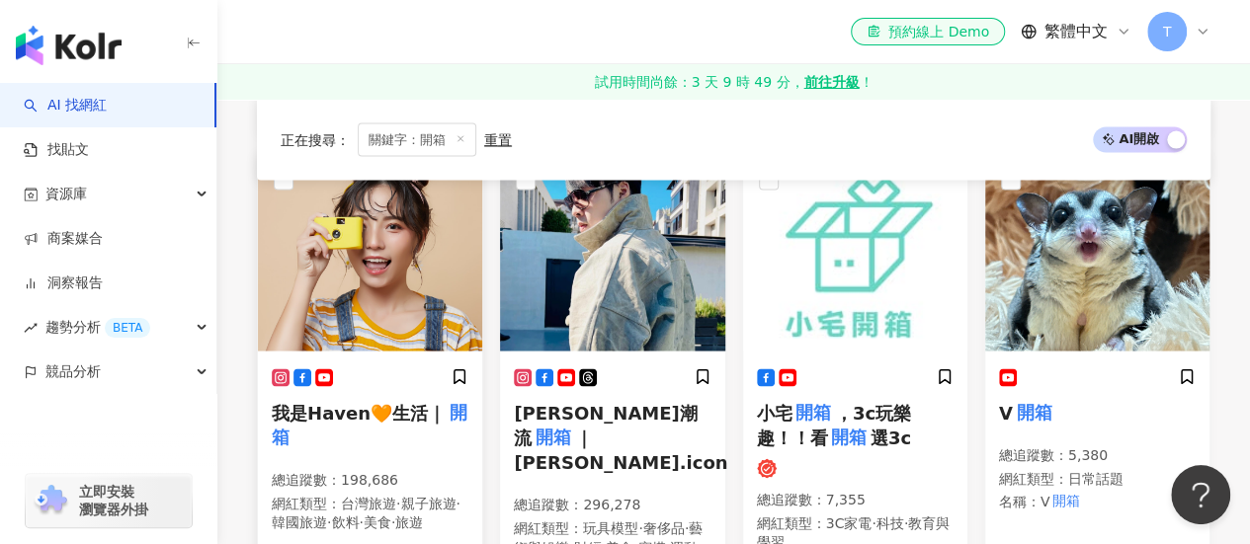
click at [321, 402] on span "我是Haven🧡生活｜" at bounding box center [359, 412] width 174 height 21
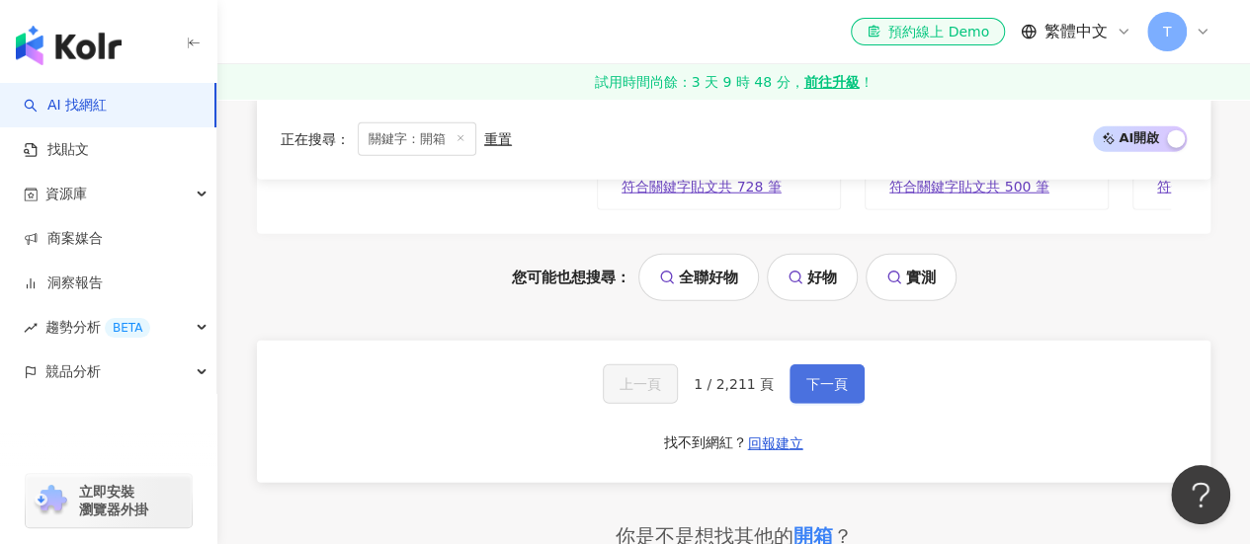
drag, startPoint x: 816, startPoint y: 331, endPoint x: 837, endPoint y: 335, distance: 21.1
click at [816, 376] on span "下一頁" at bounding box center [826, 384] width 41 height 16
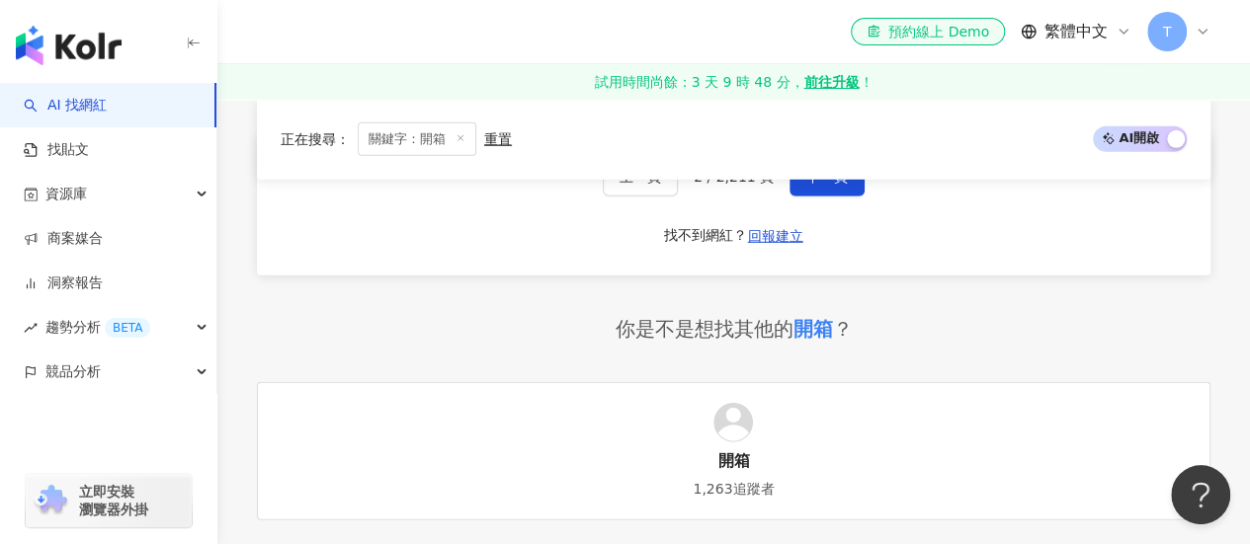
scroll to position [2539, 0]
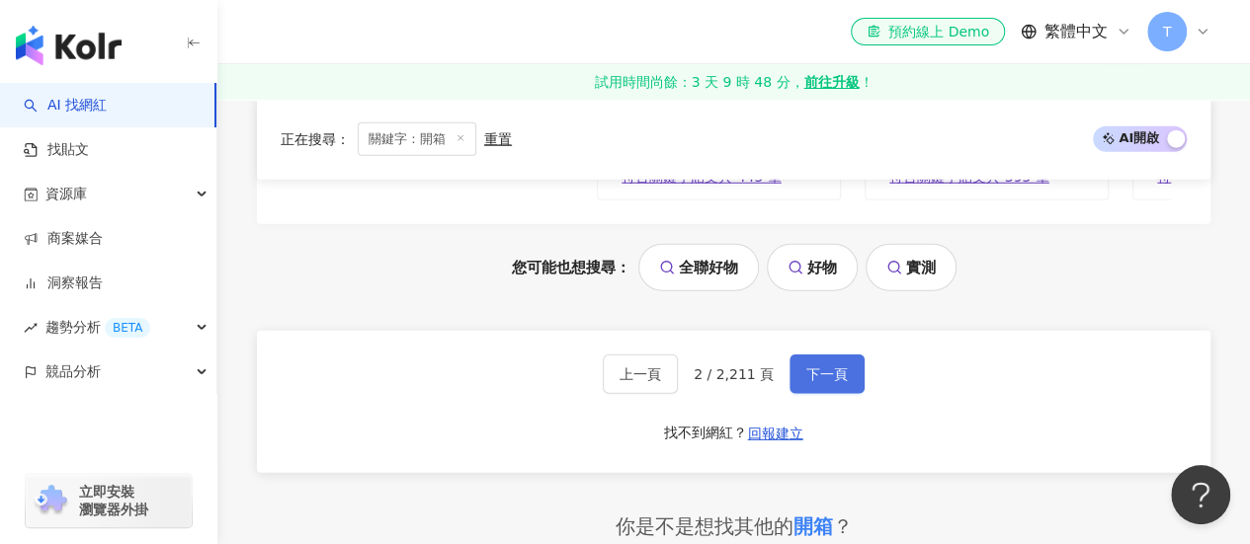
click at [838, 353] on button "下一頁" at bounding box center [826, 350] width 75 height 40
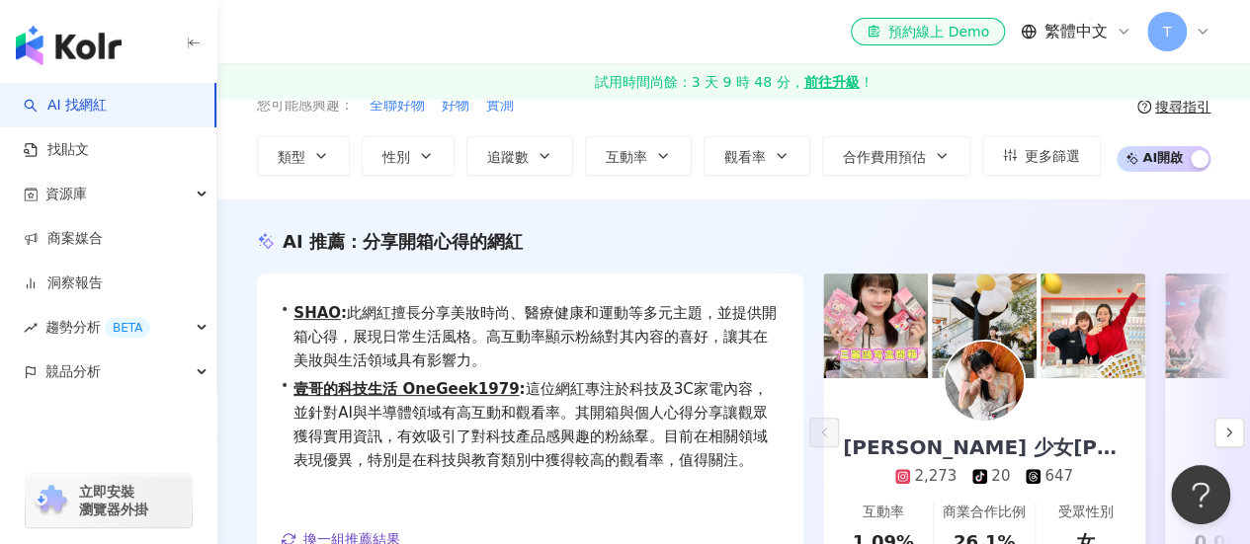
scroll to position [0, 0]
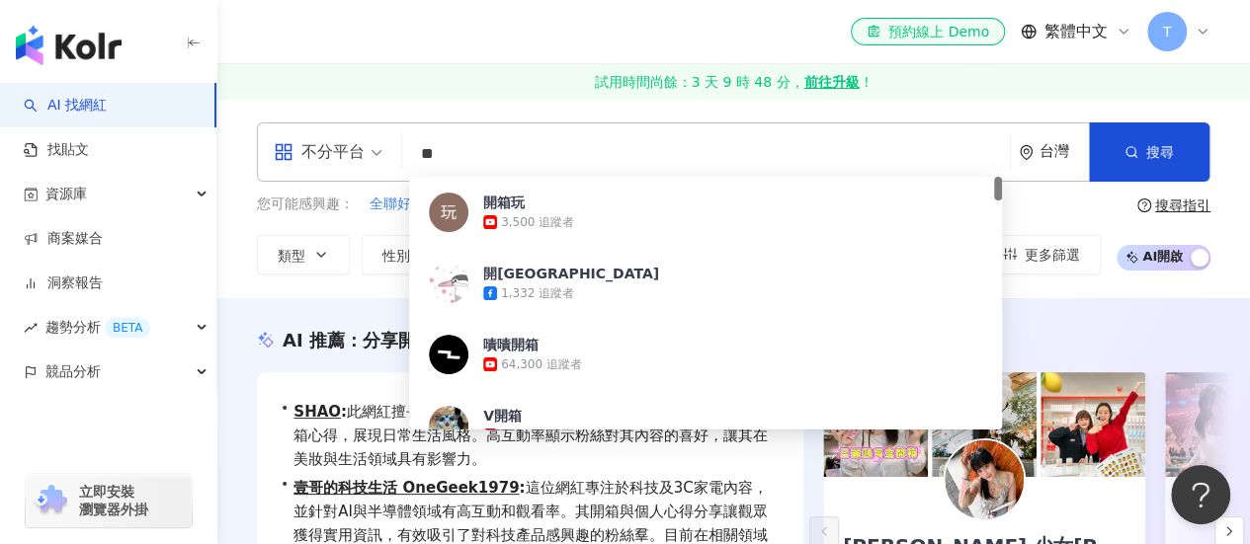
drag, startPoint x: 463, startPoint y: 167, endPoint x: 427, endPoint y: 167, distance: 36.6
click at [427, 167] on input "**" at bounding box center [706, 154] width 592 height 38
type input "*"
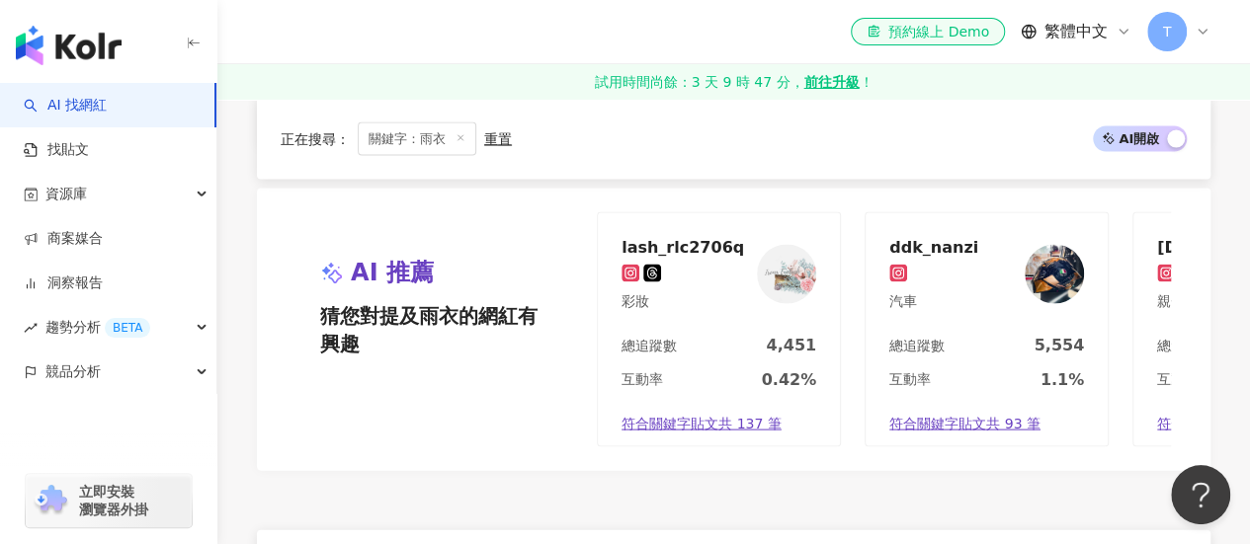
scroll to position [1877, 0]
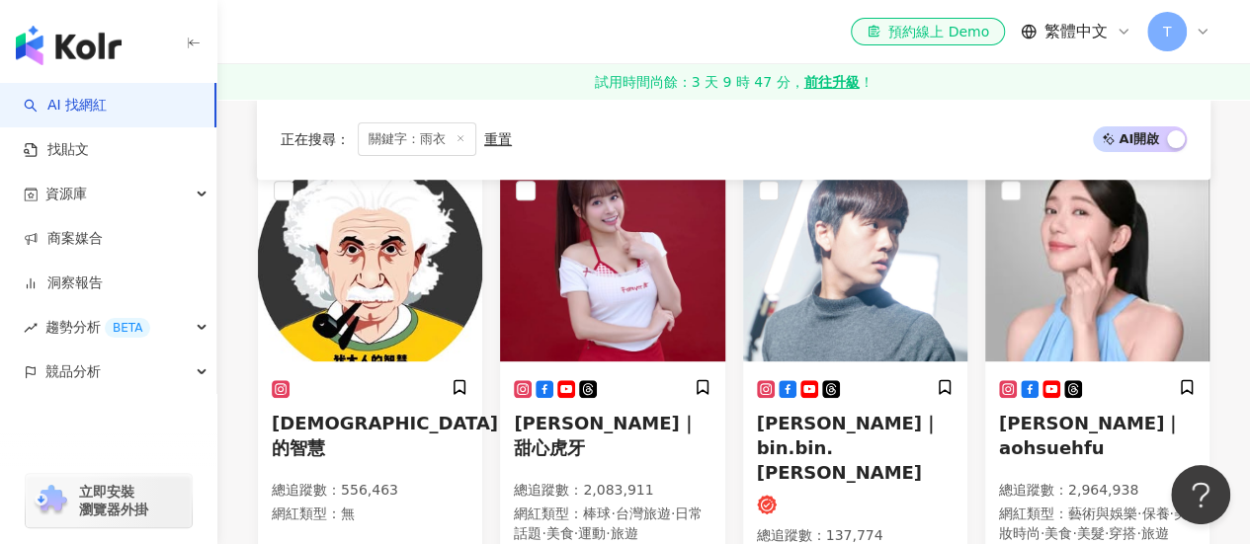
scroll to position [395, 0]
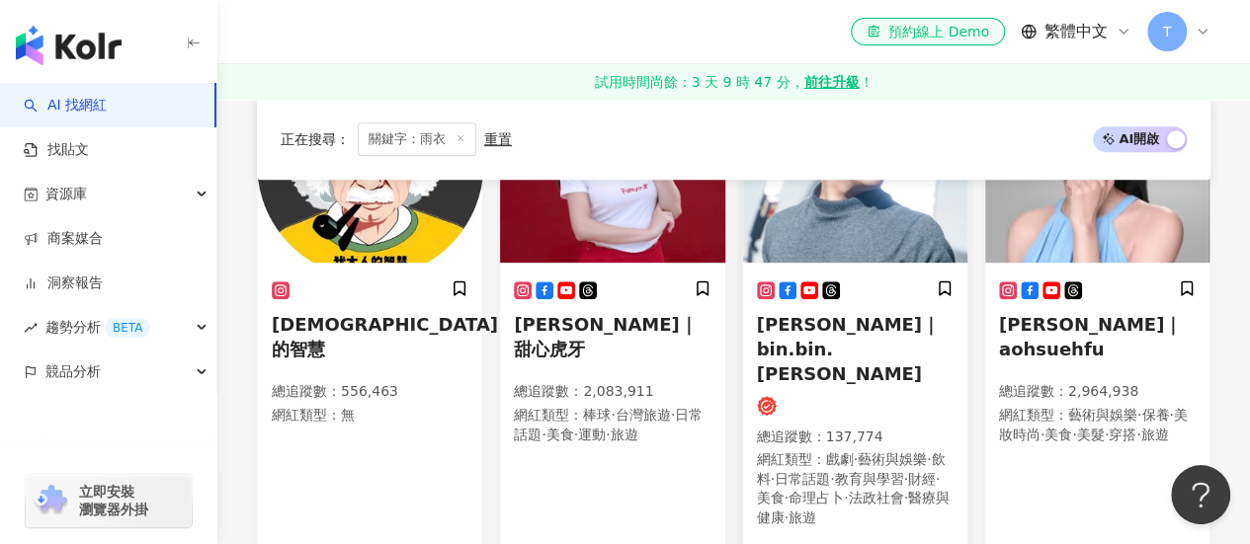
click at [854, 330] on span "詹彬｜bin.bin.jan" at bounding box center [848, 349] width 183 height 70
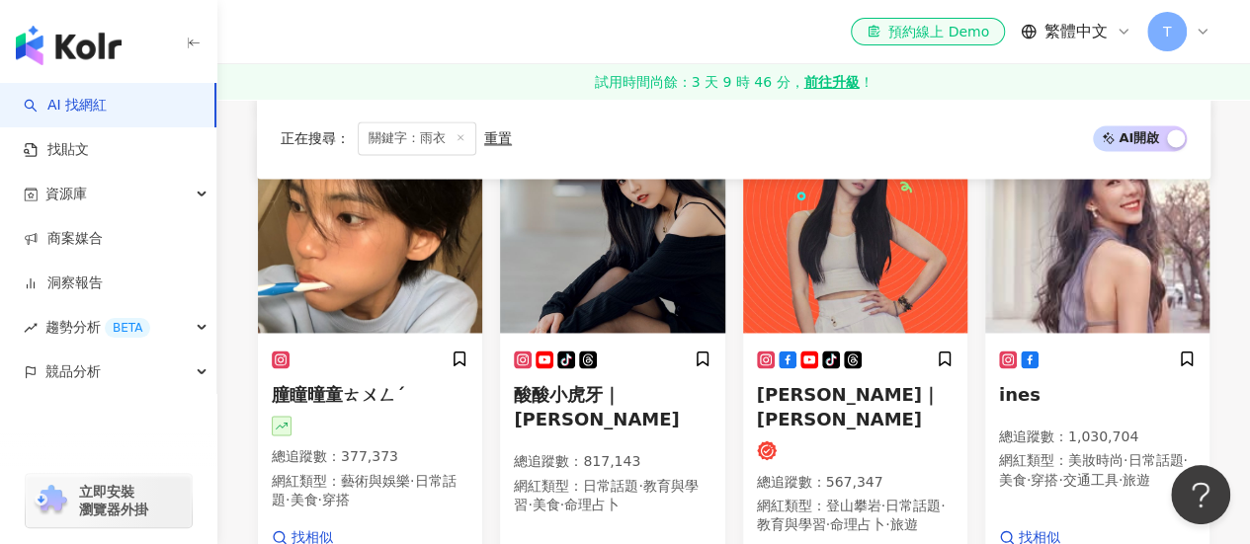
scroll to position [1284, 0]
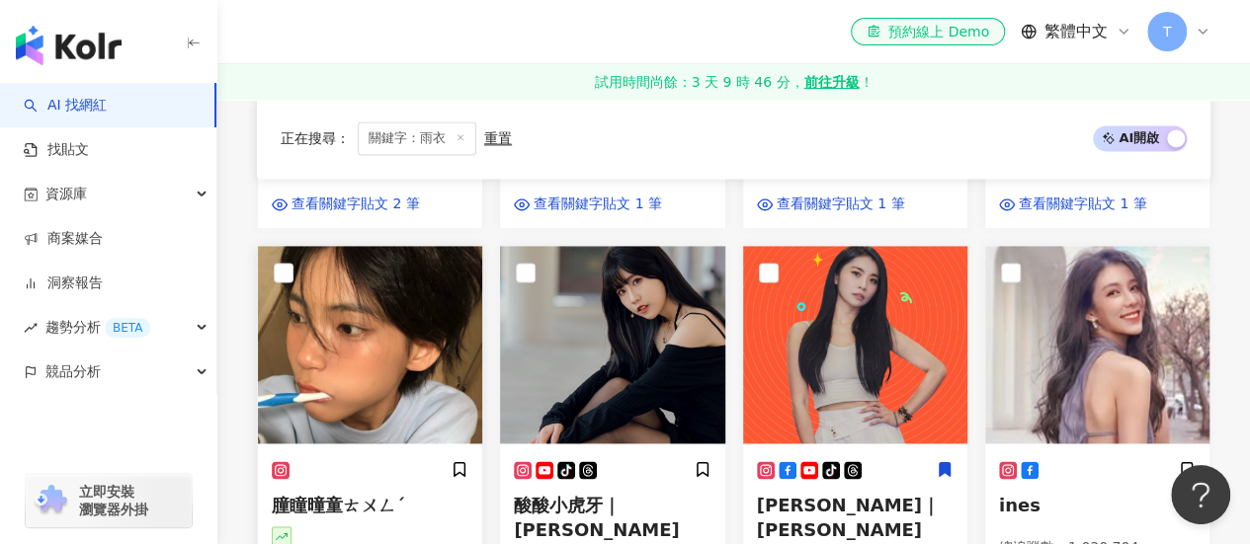
drag, startPoint x: 382, startPoint y: 275, endPoint x: 336, endPoint y: 287, distance: 48.2
click at [336, 287] on img at bounding box center [370, 345] width 224 height 198
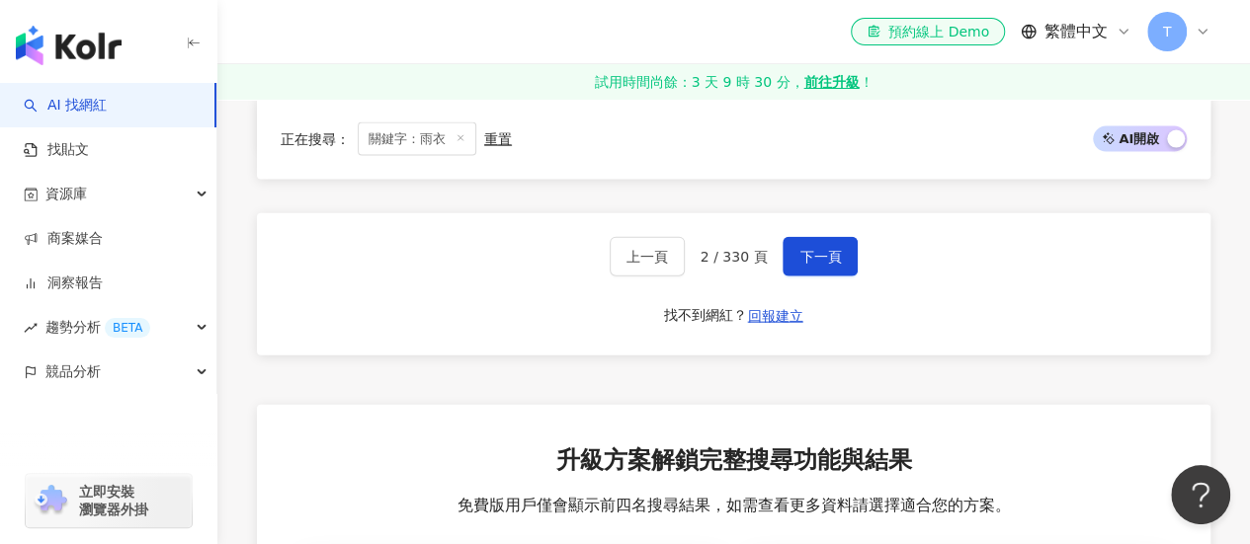
scroll to position [2075, 0]
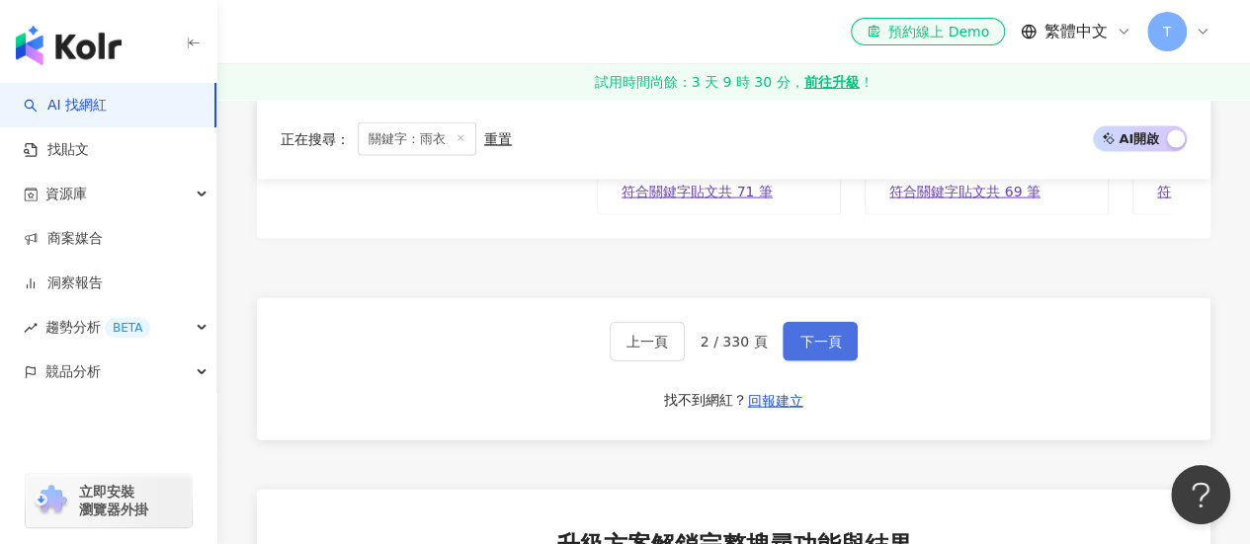
click at [810, 334] on span "下一頁" at bounding box center [819, 342] width 41 height 16
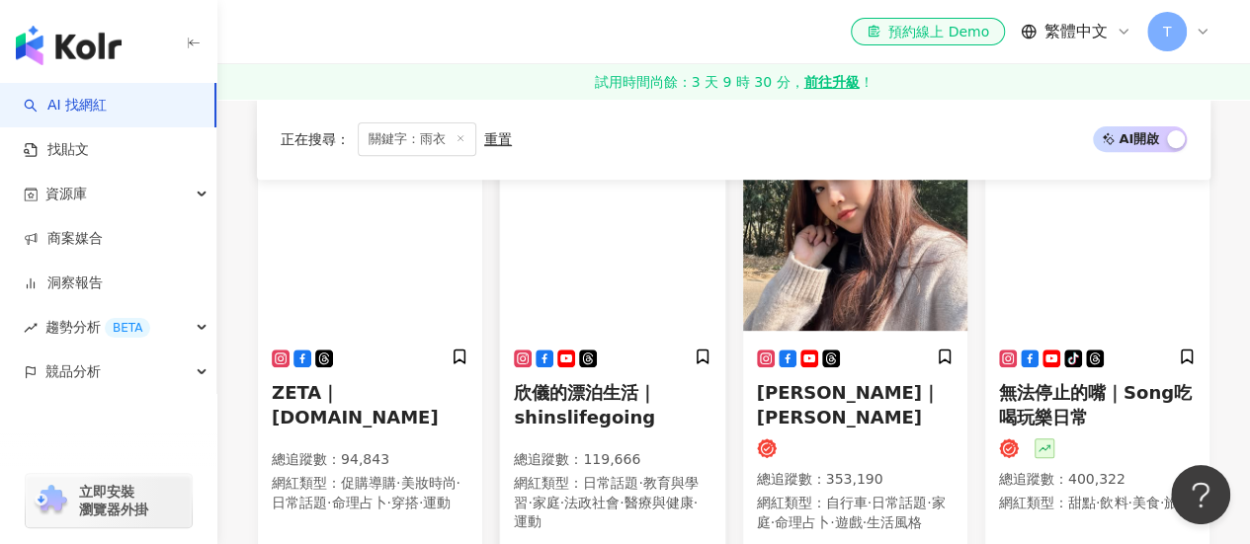
scroll to position [296, 0]
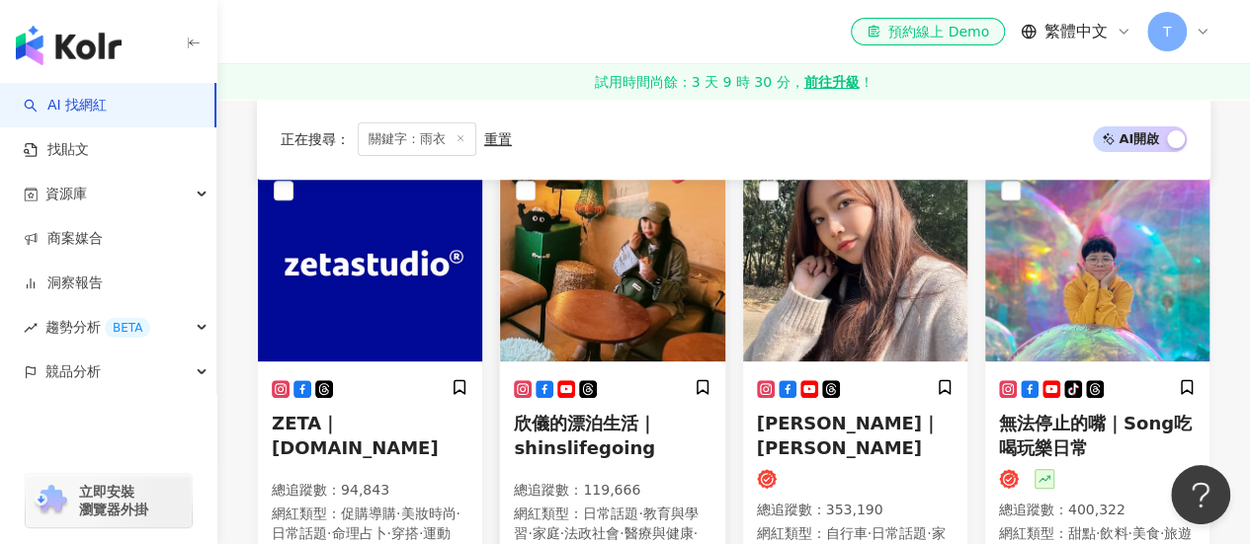
click at [573, 422] on span "欣儀的漂泊生活｜shinslifegoing" at bounding box center [585, 435] width 142 height 45
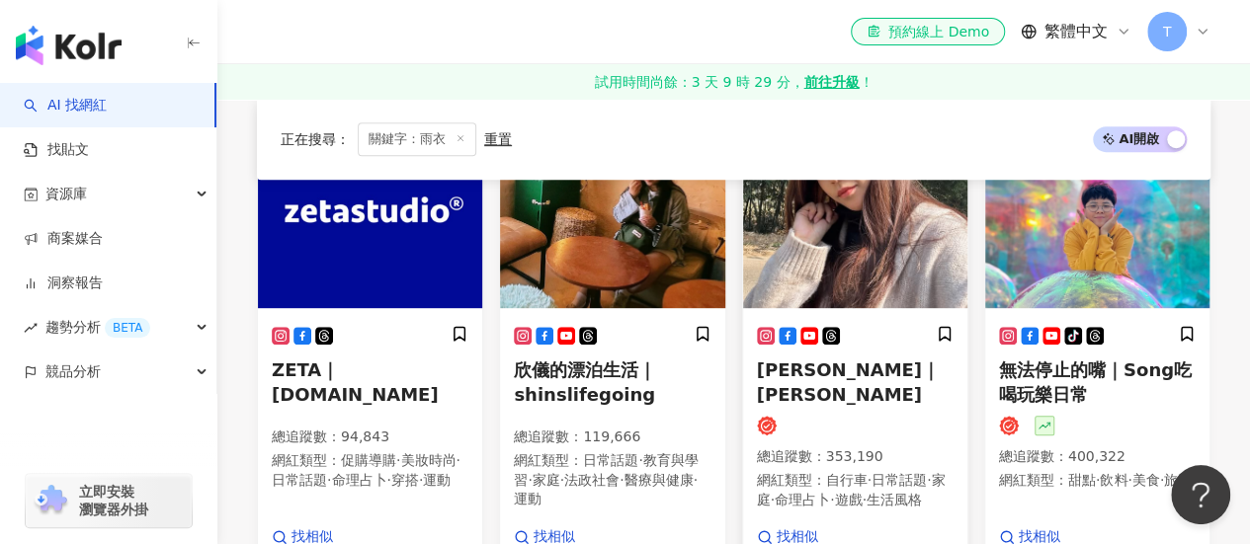
scroll to position [395, 0]
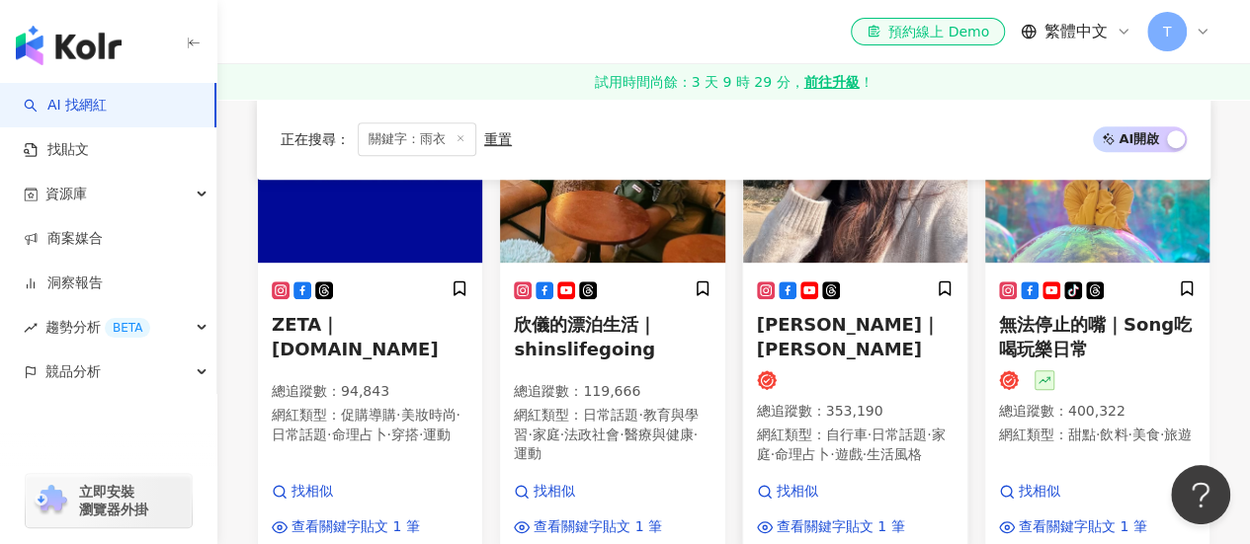
click at [789, 335] on span "歐安｜Ainio" at bounding box center [848, 336] width 183 height 45
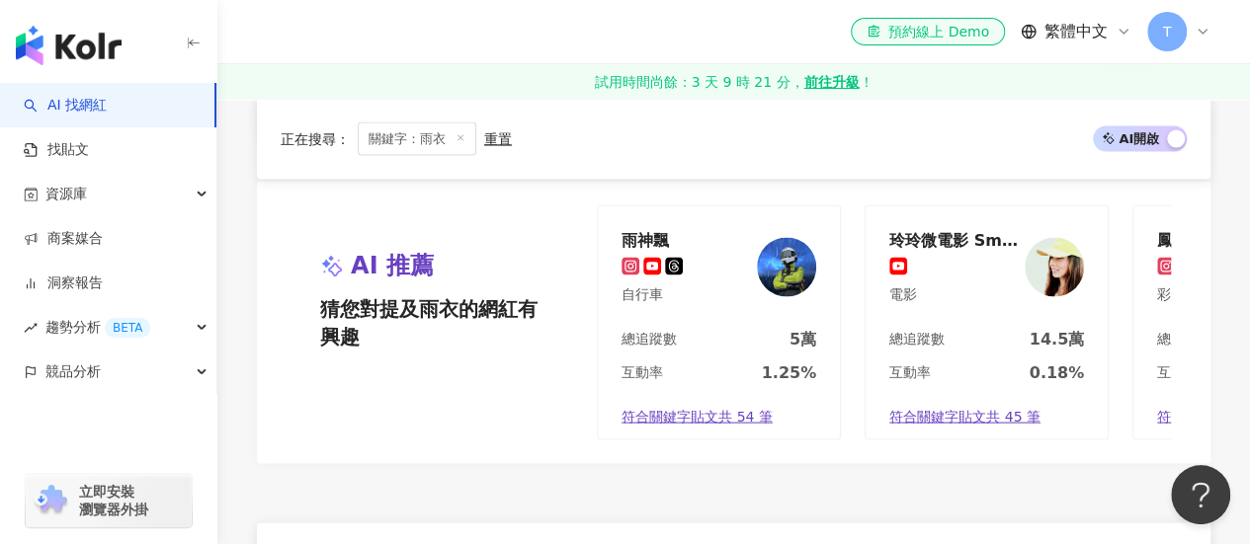
scroll to position [2075, 0]
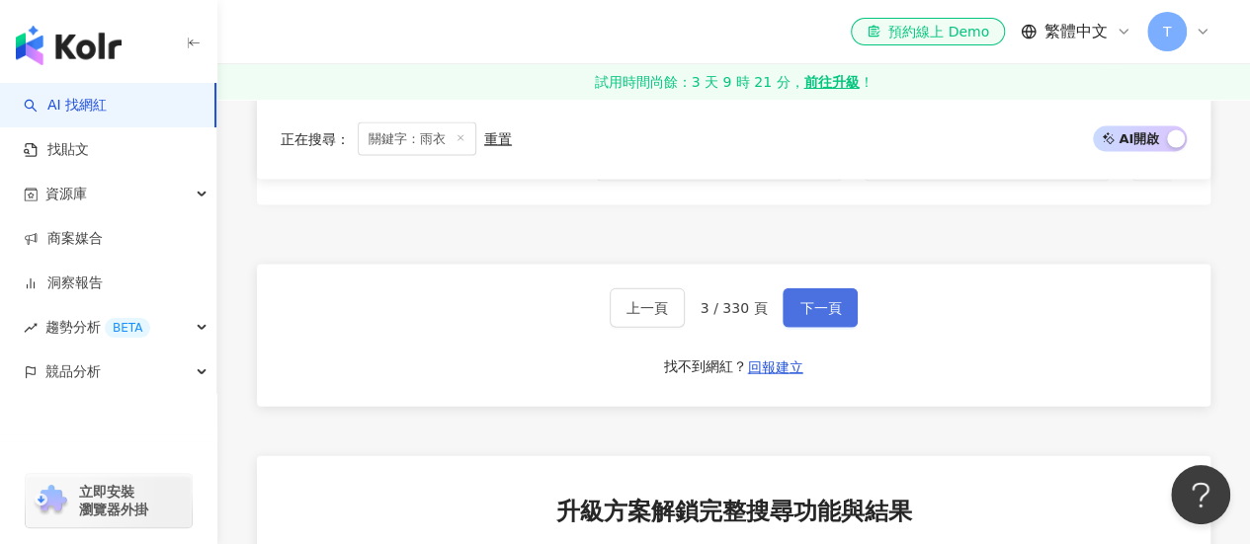
click at [802, 300] on span "下一頁" at bounding box center [819, 308] width 41 height 16
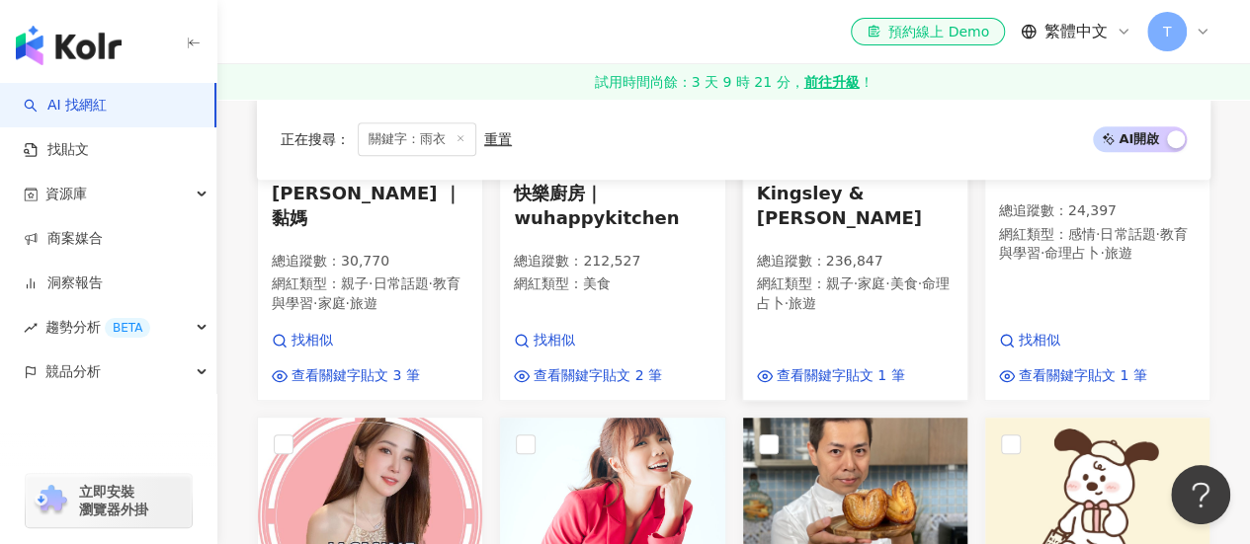
scroll to position [395, 0]
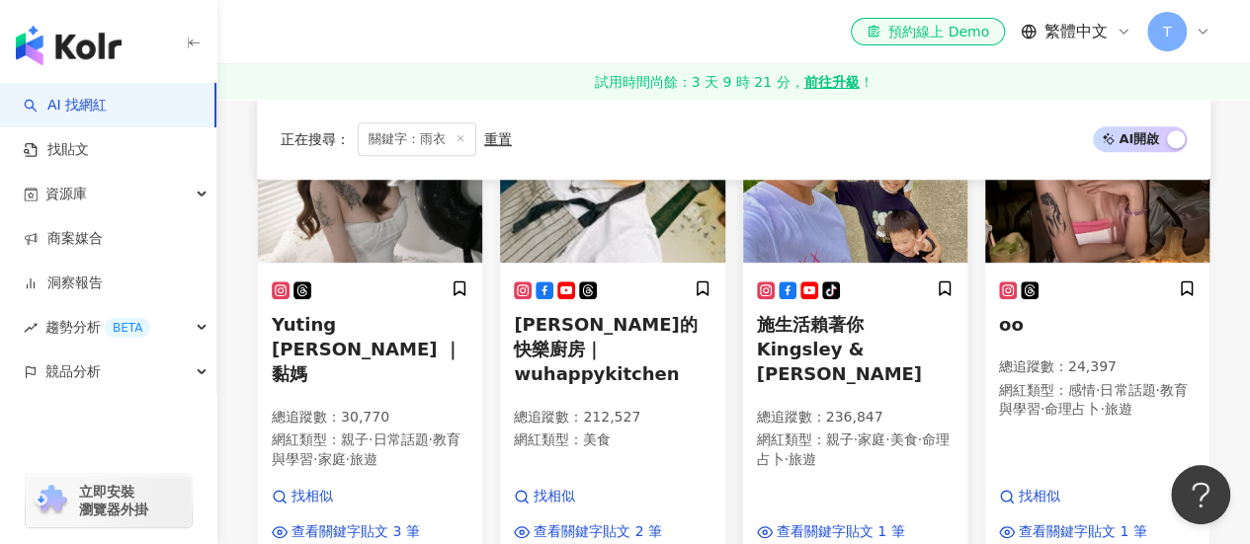
click at [865, 320] on span "施生活賴著你 Kingsley & Laisley" at bounding box center [839, 349] width 165 height 70
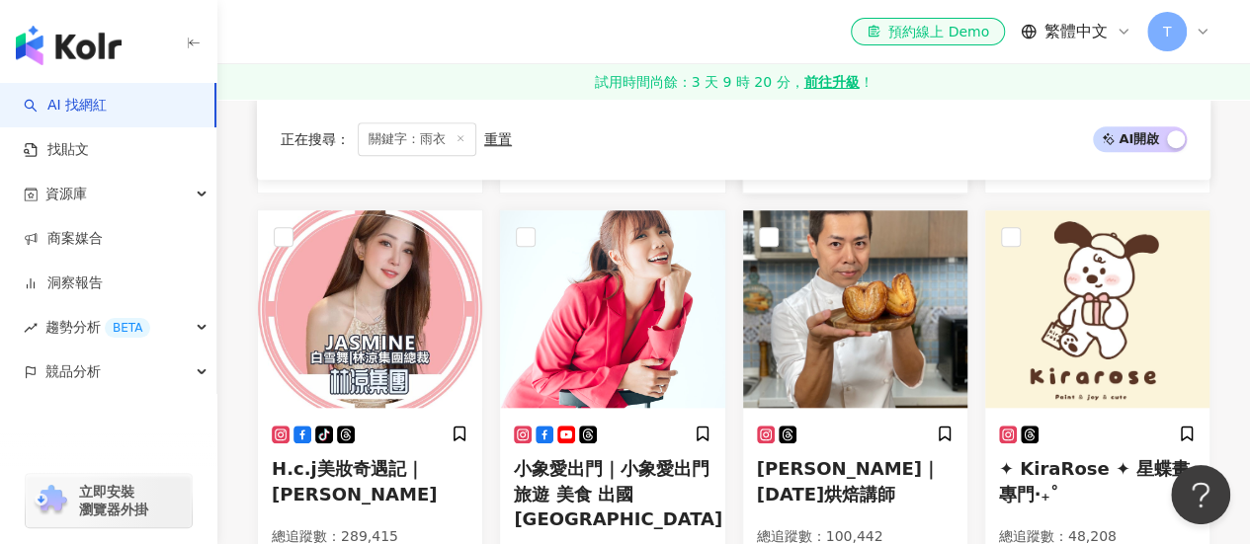
scroll to position [790, 0]
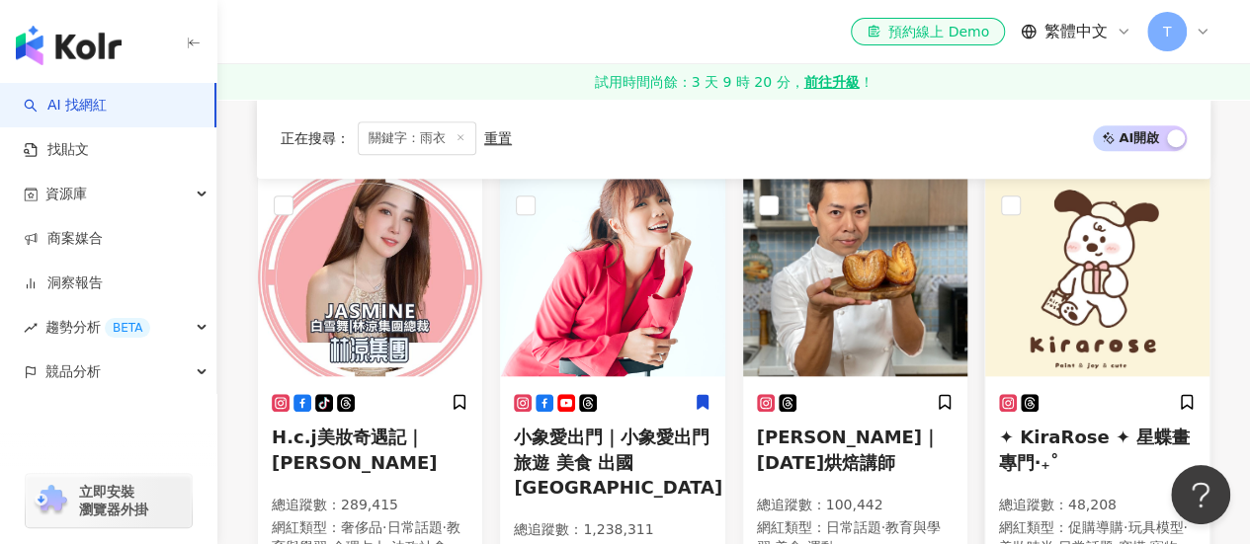
click at [1150, 427] on span "✦ KiraRose ✦ 星蝶畫專門‧₊˚" at bounding box center [1094, 449] width 191 height 45
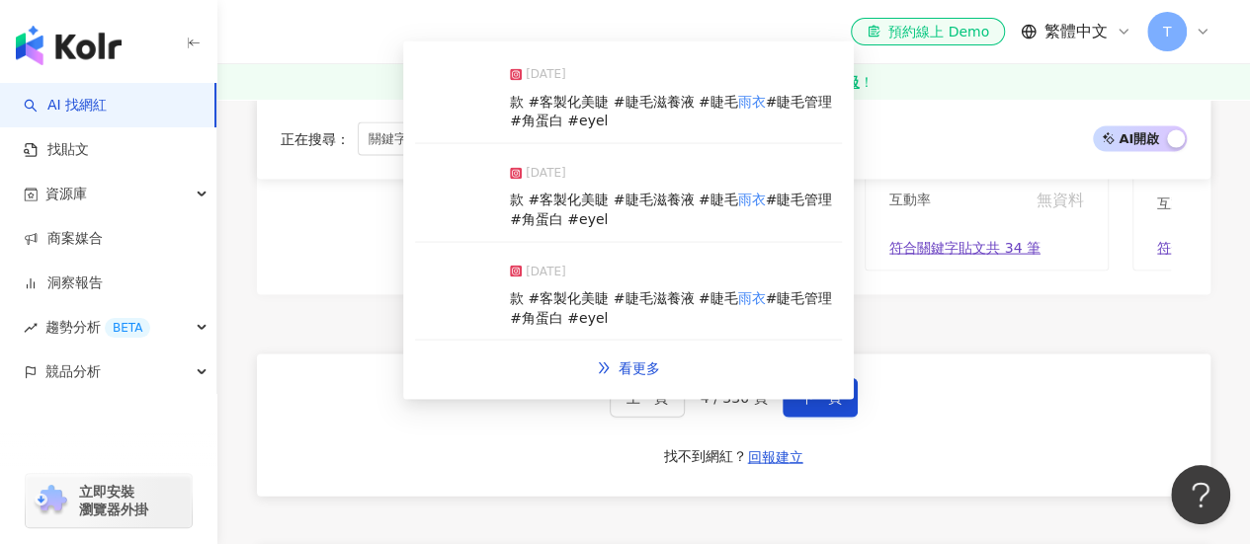
scroll to position [2075, 0]
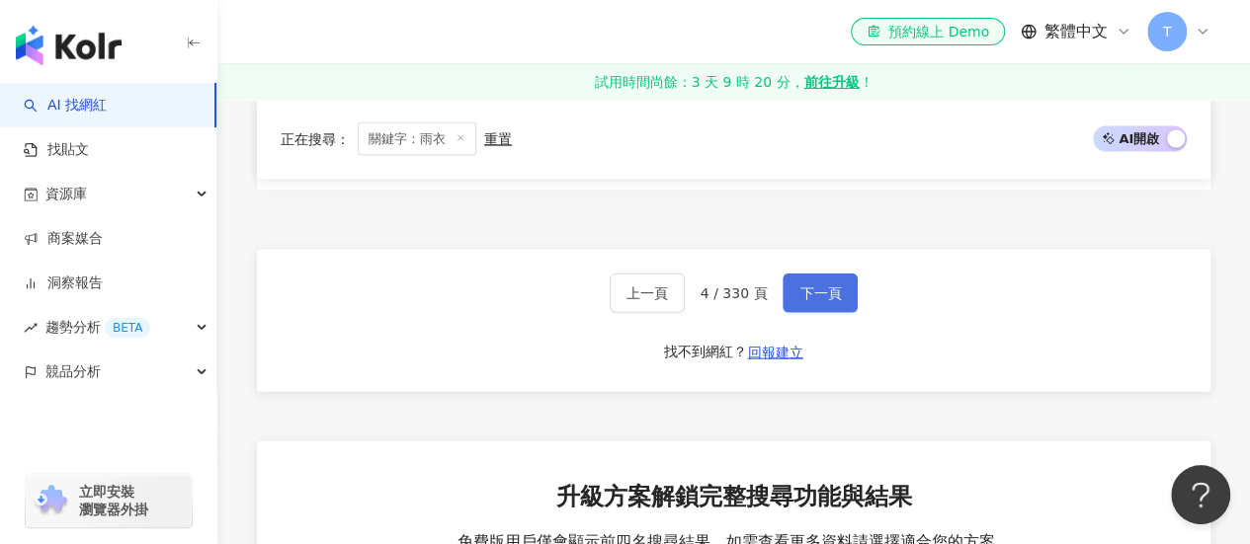
click at [802, 289] on button "下一頁" at bounding box center [819, 294] width 75 height 40
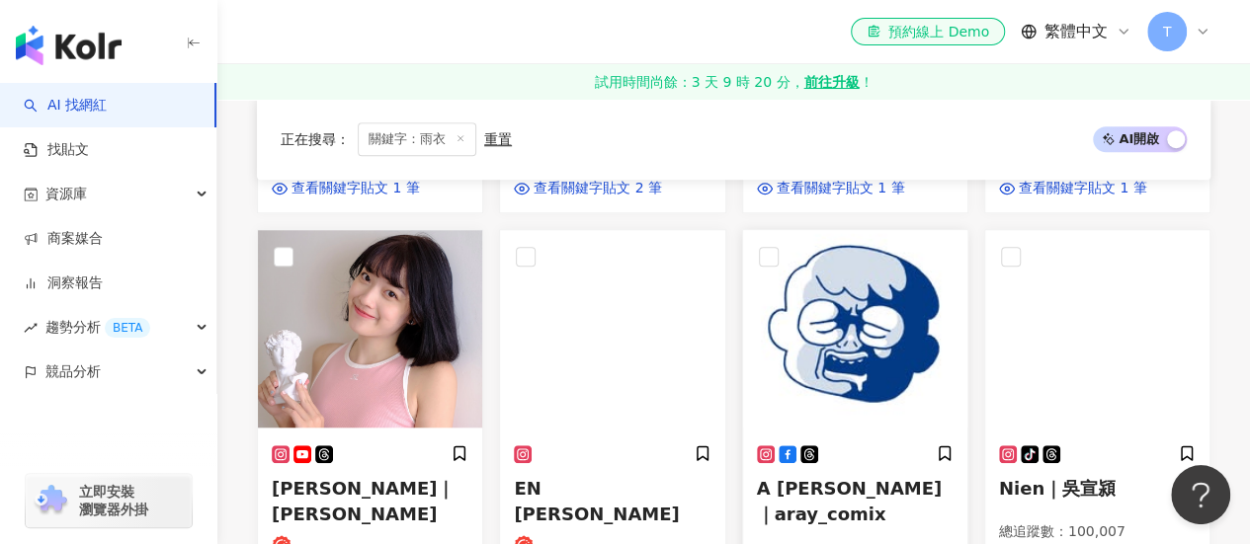
scroll to position [364, 0]
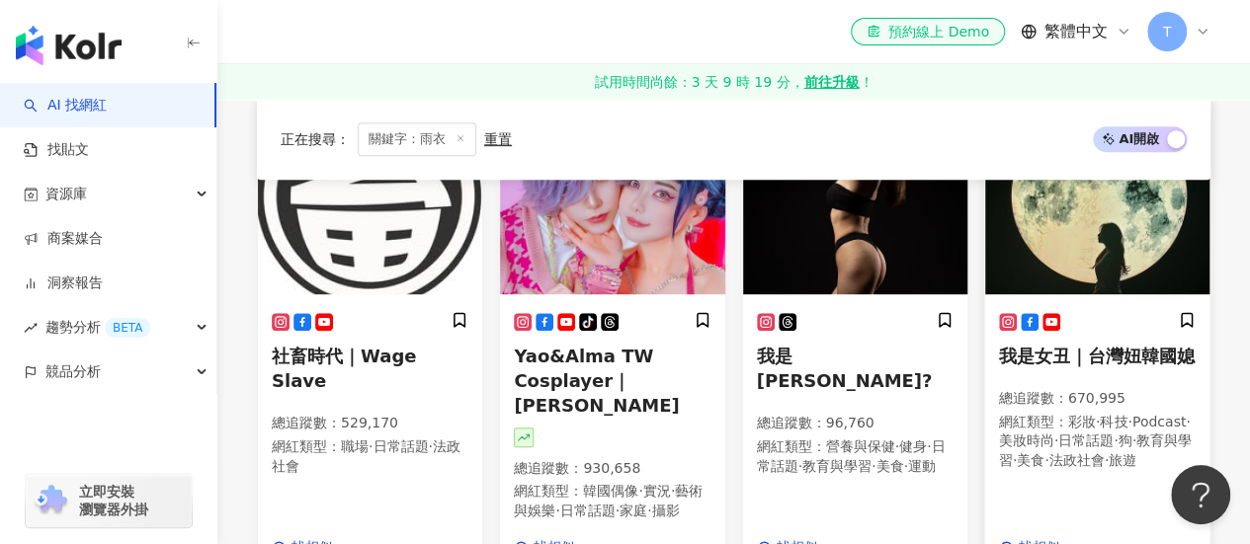
click at [1036, 346] on span "我是女丑｜台灣妞韓國媳" at bounding box center [1097, 356] width 196 height 21
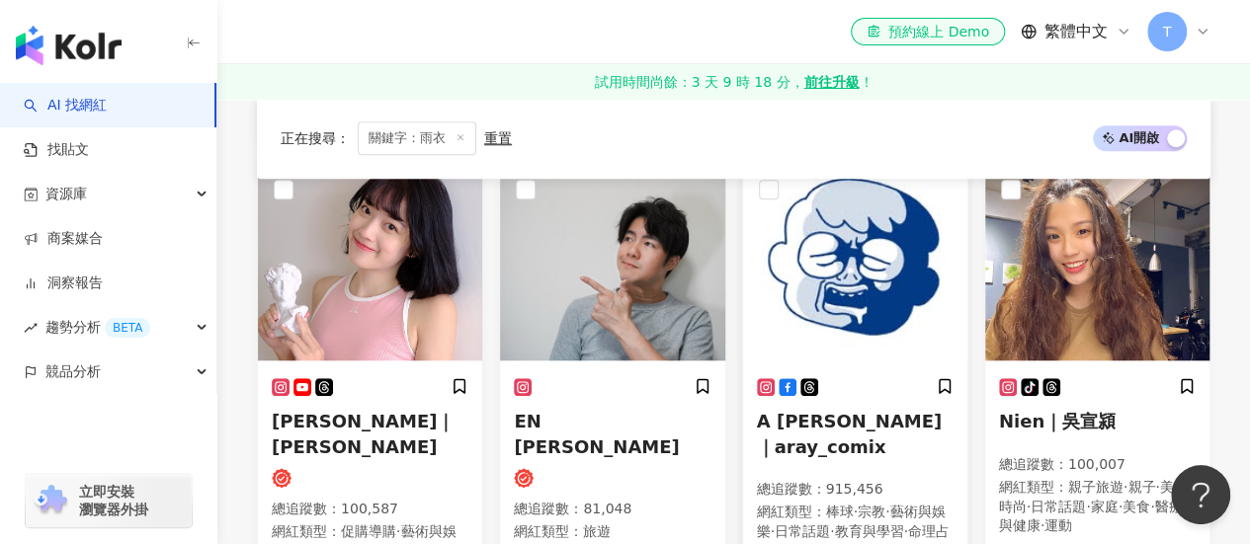
scroll to position [857, 0]
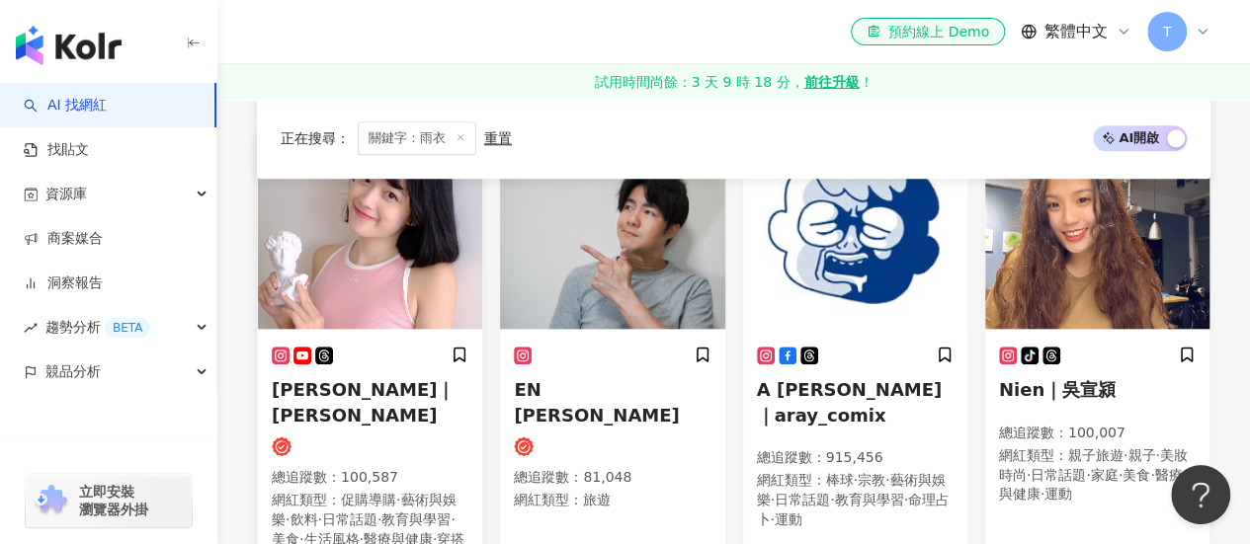
click at [327, 420] on div "恩琪｜Angela 總追蹤數 ： 100,587 網紅類型 ： 促購導購 · 藝術與娛樂 · 飲料 · 日常話題 · 教育與學習 · 美食 · 生活風格 · …" at bounding box center [370, 466] width 197 height 241
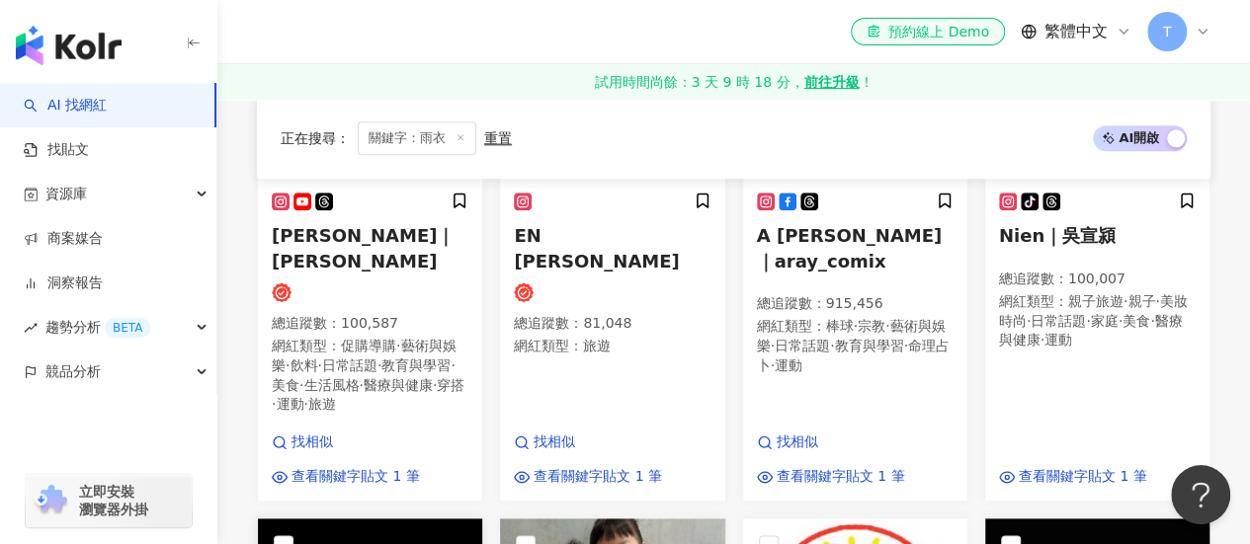
scroll to position [1154, 0]
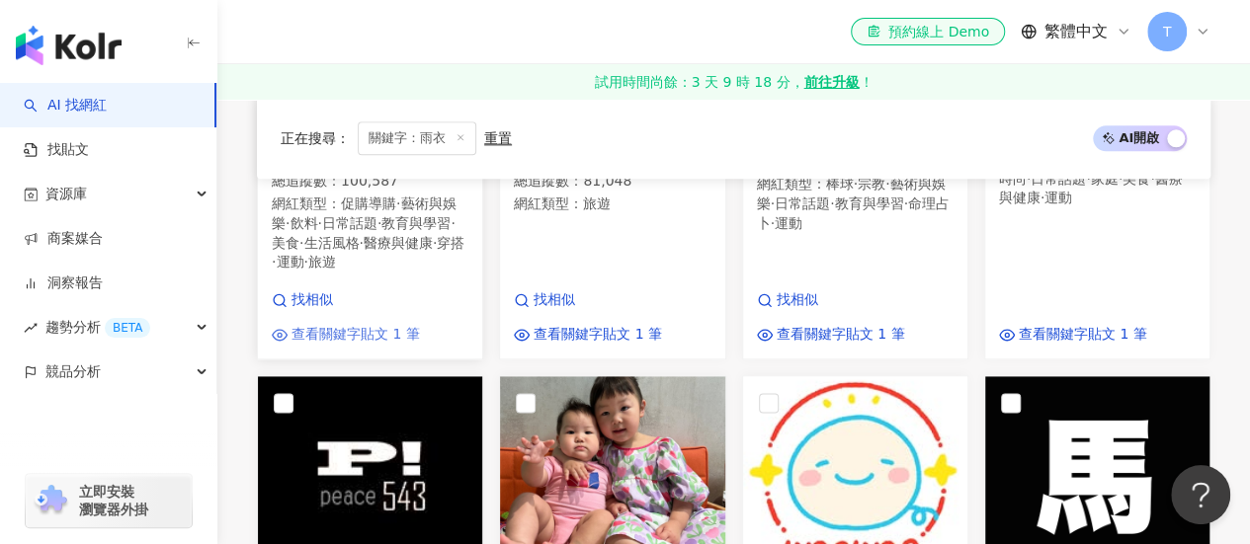
click at [367, 325] on span "查看關鍵字貼文 1 筆" at bounding box center [355, 335] width 128 height 20
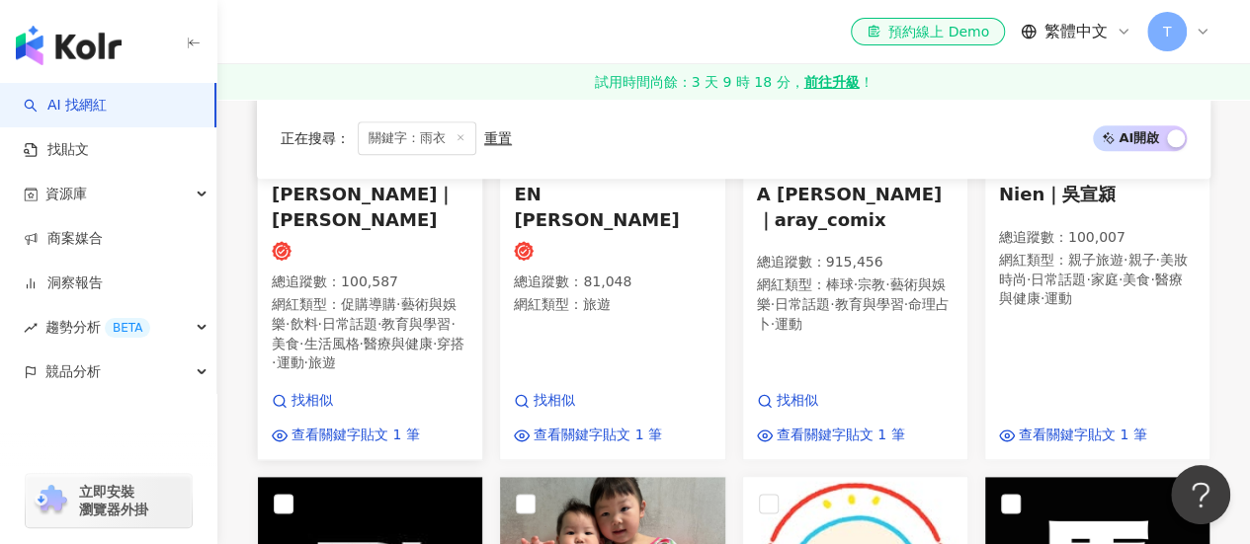
scroll to position [956, 0]
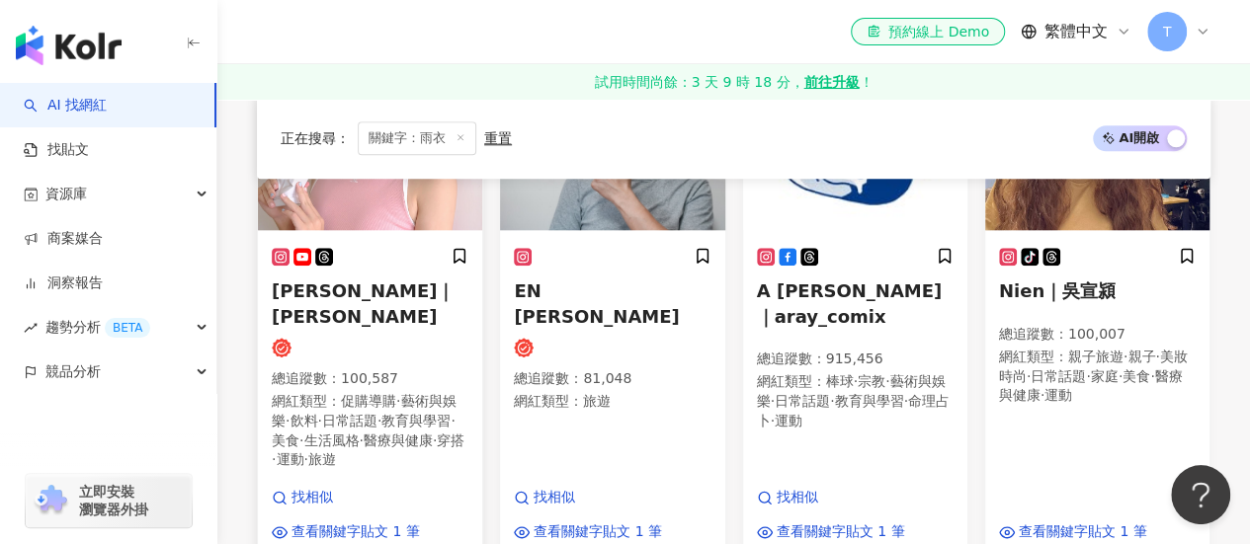
click at [348, 313] on span "恩琪｜Angela" at bounding box center [363, 303] width 183 height 45
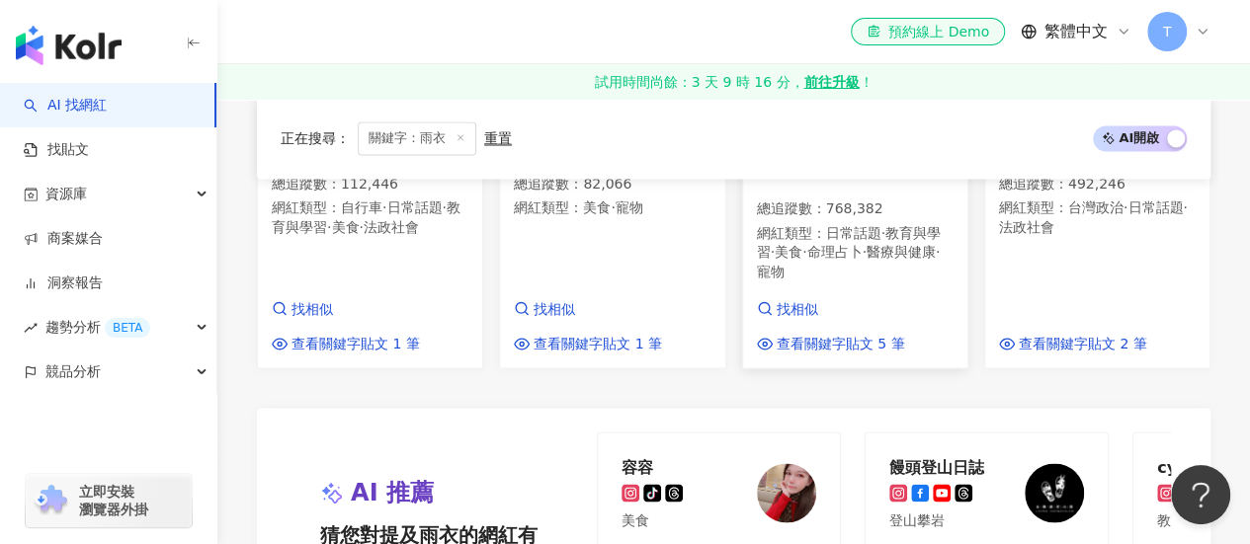
scroll to position [2043, 0]
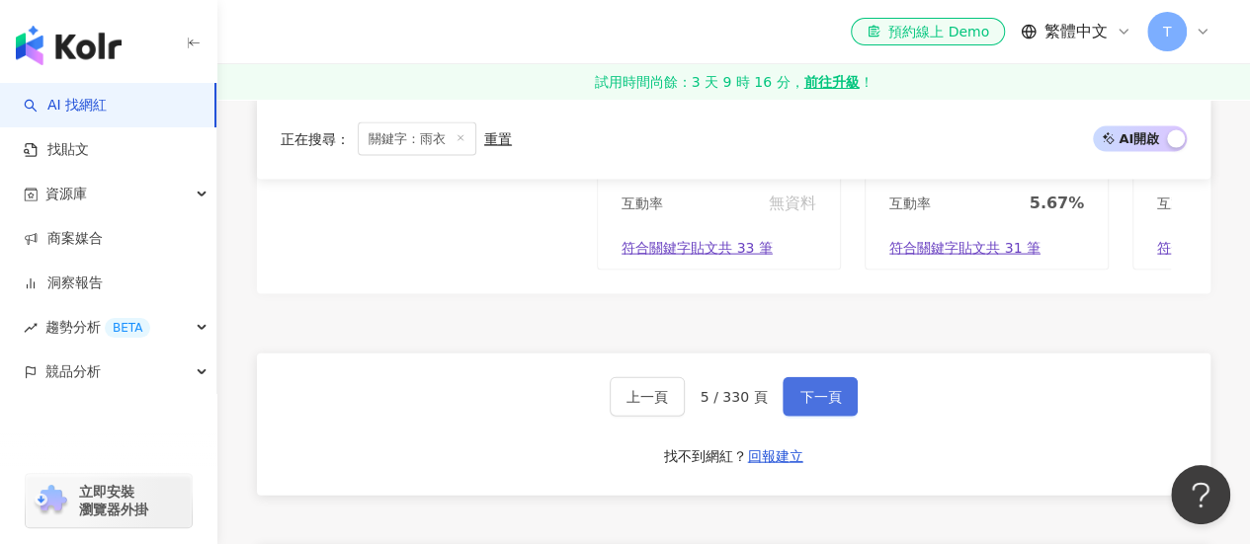
click at [789, 377] on button "下一頁" at bounding box center [819, 397] width 75 height 40
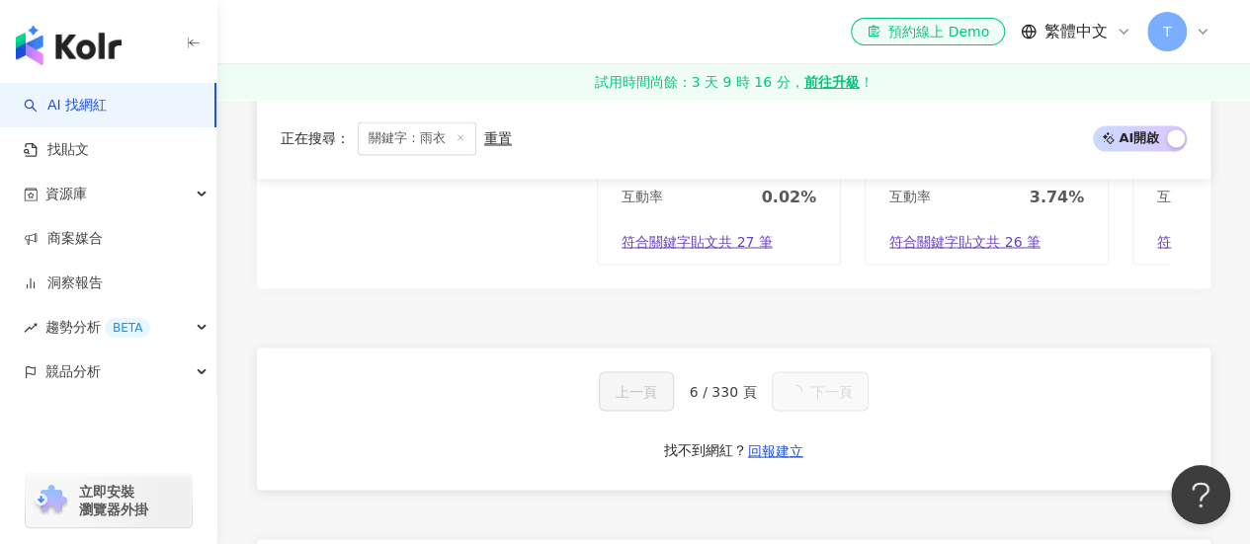
scroll to position [1693, 0]
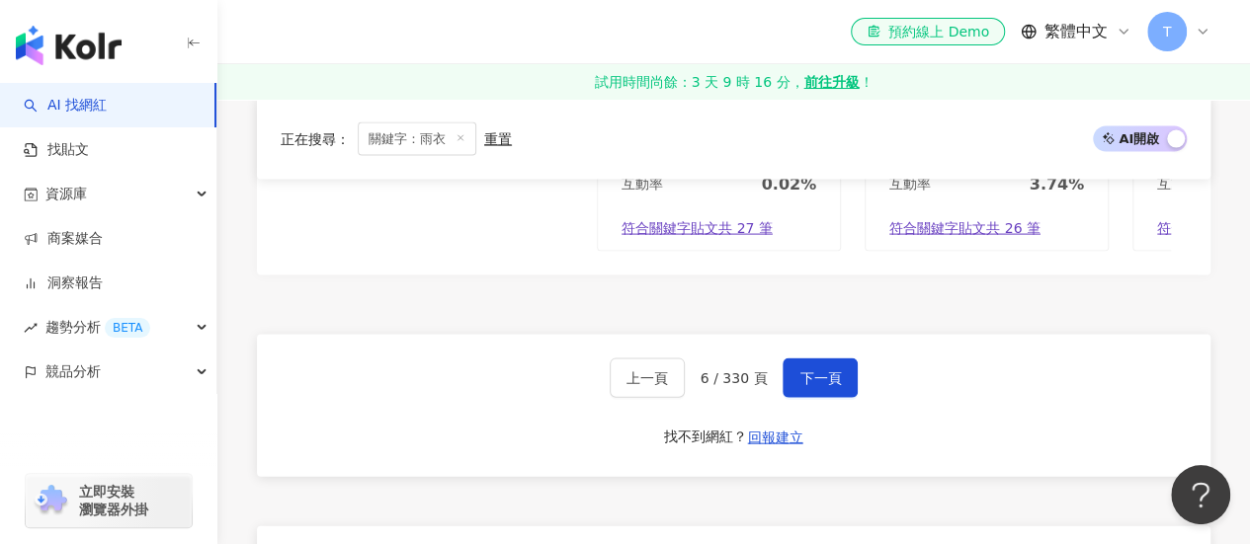
click at [1193, 289] on div "AI 推薦 猜您對提及雨衣的網紅有興趣 對您有幫助嗎？ Yu Peggy 運動 總追蹤數 5,590 互動率 0.02% 符合關鍵字貼文共 27 筆 公園草 …" at bounding box center [733, 144] width 953 height 302
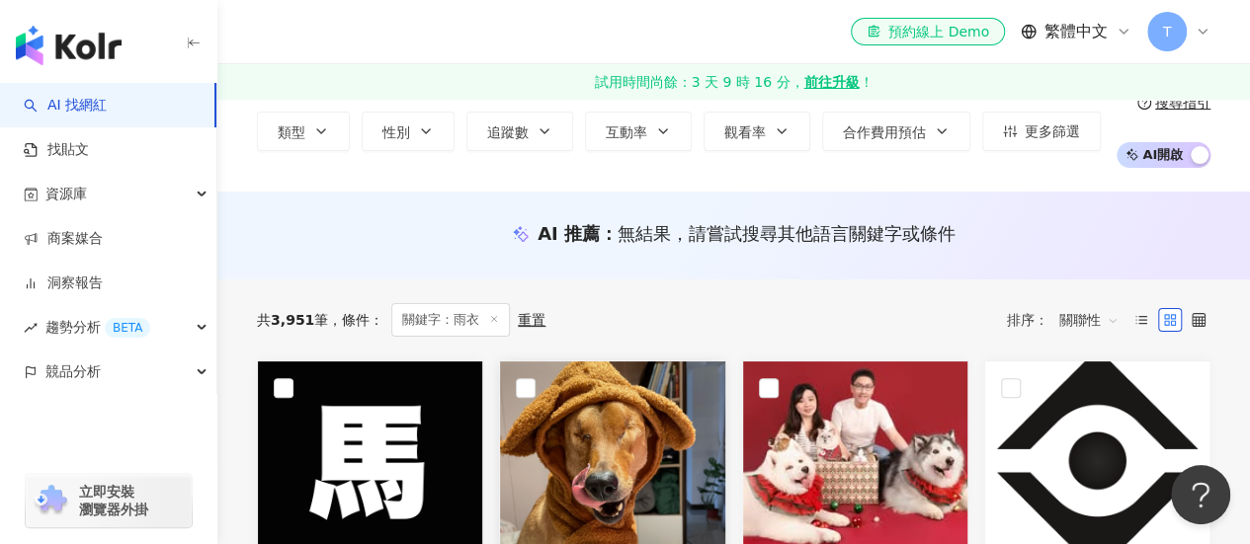
scroll to position [0, 0]
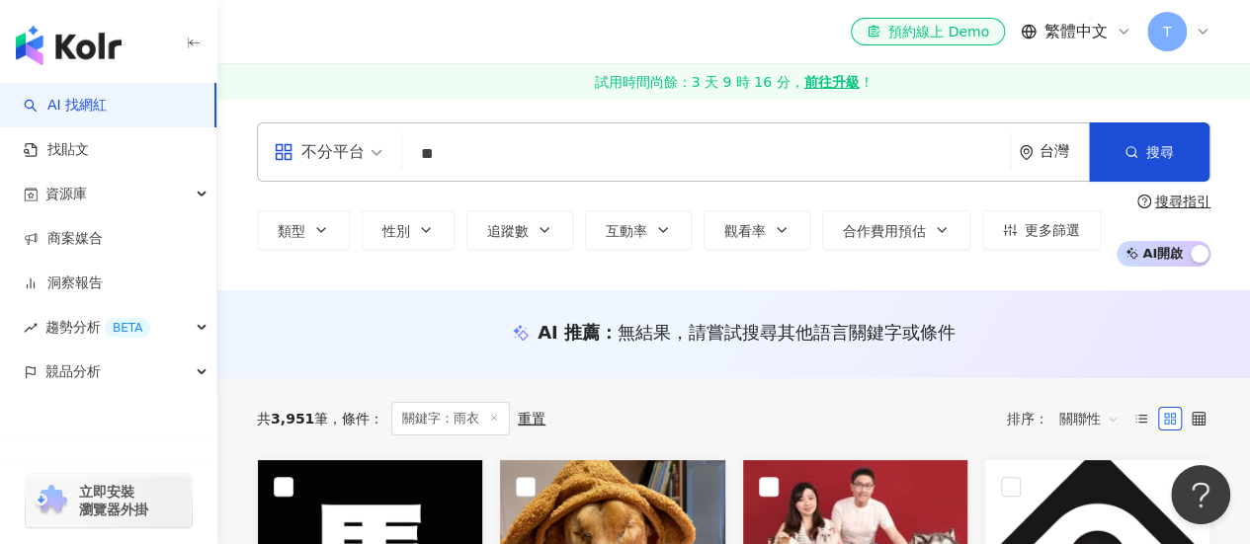
click at [460, 143] on input "**" at bounding box center [706, 154] width 592 height 38
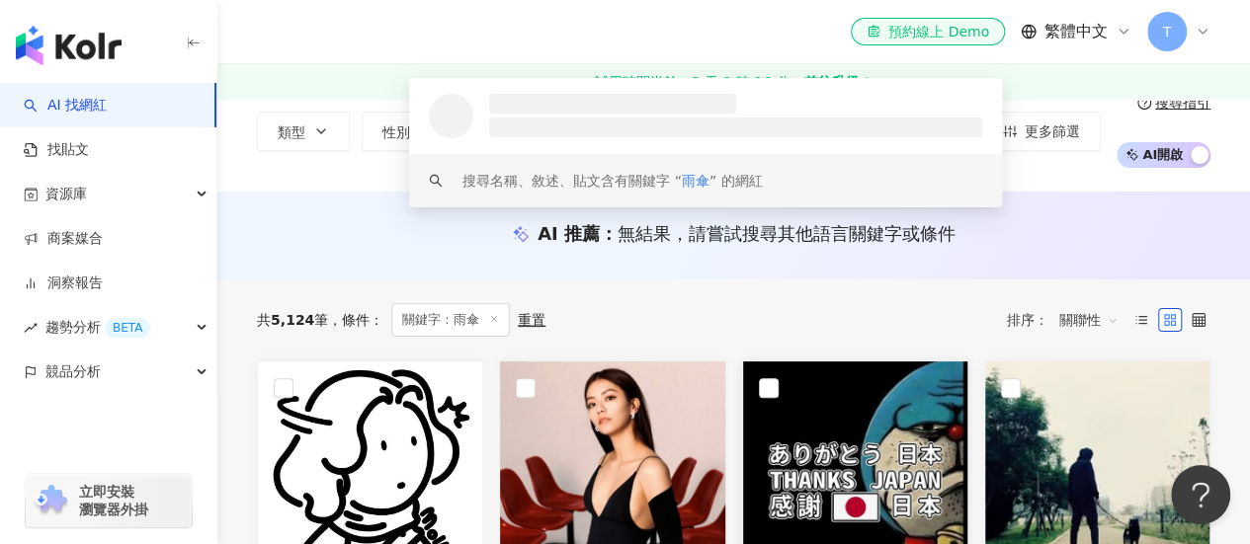
scroll to position [296, 0]
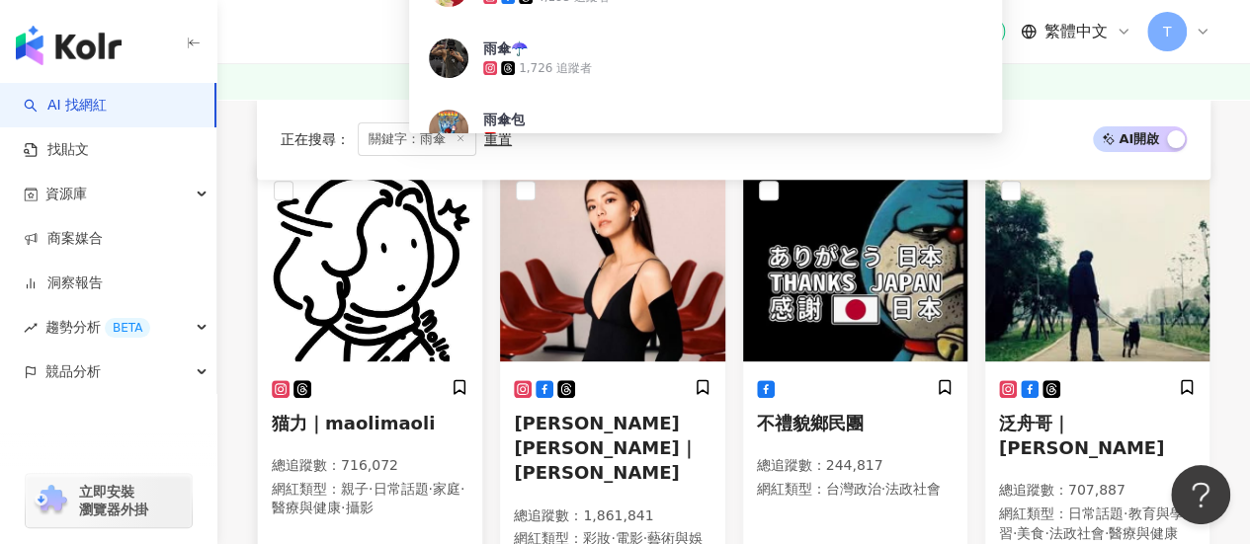
type input "**"
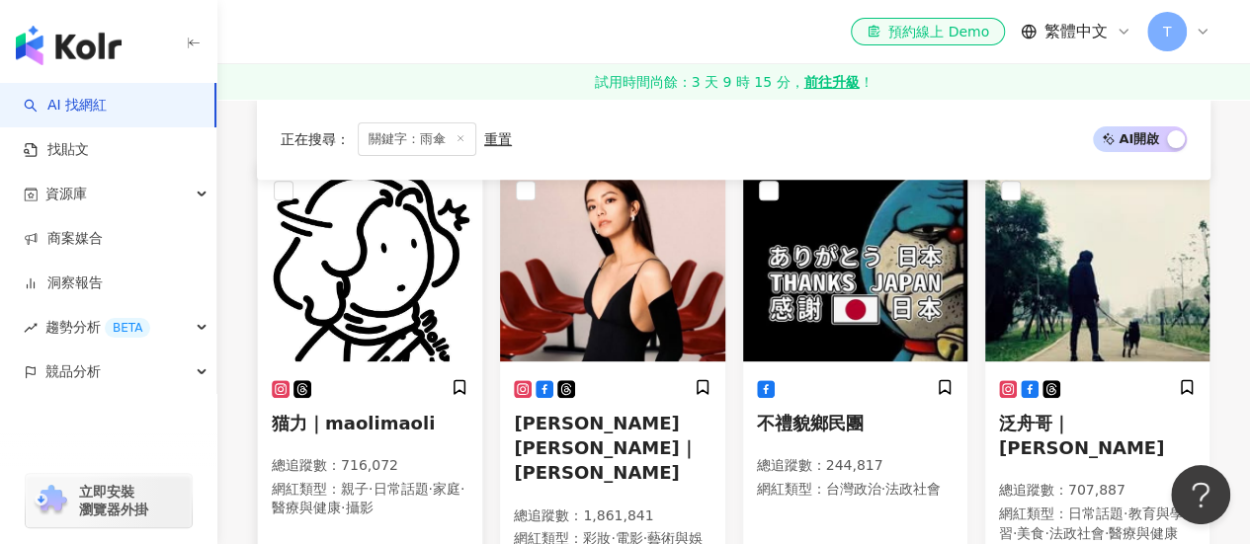
click at [368, 307] on img at bounding box center [370, 263] width 224 height 198
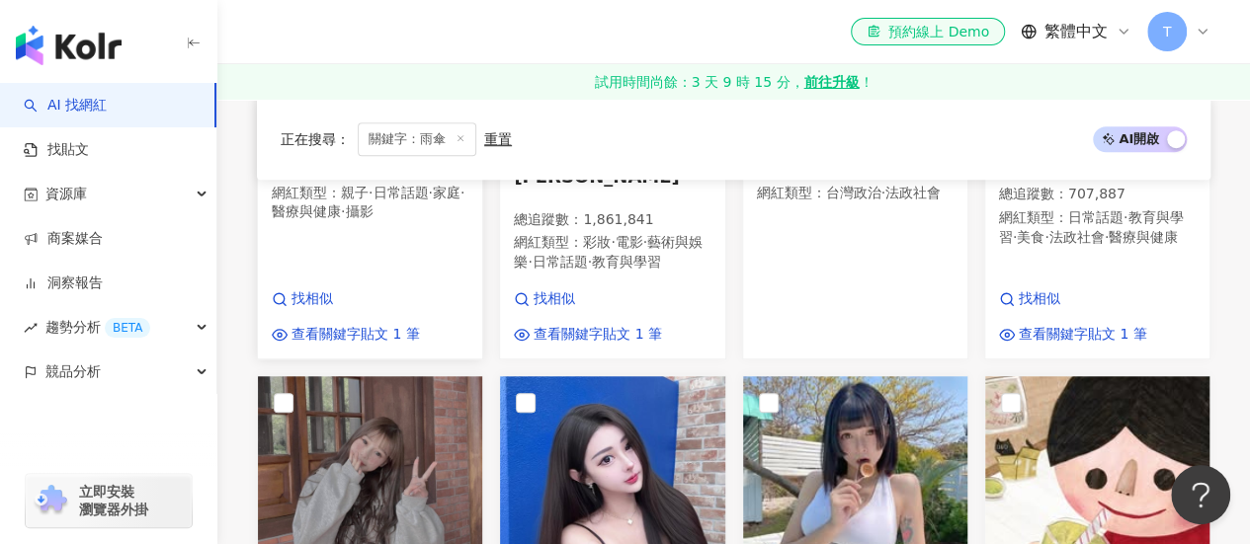
scroll to position [494, 0]
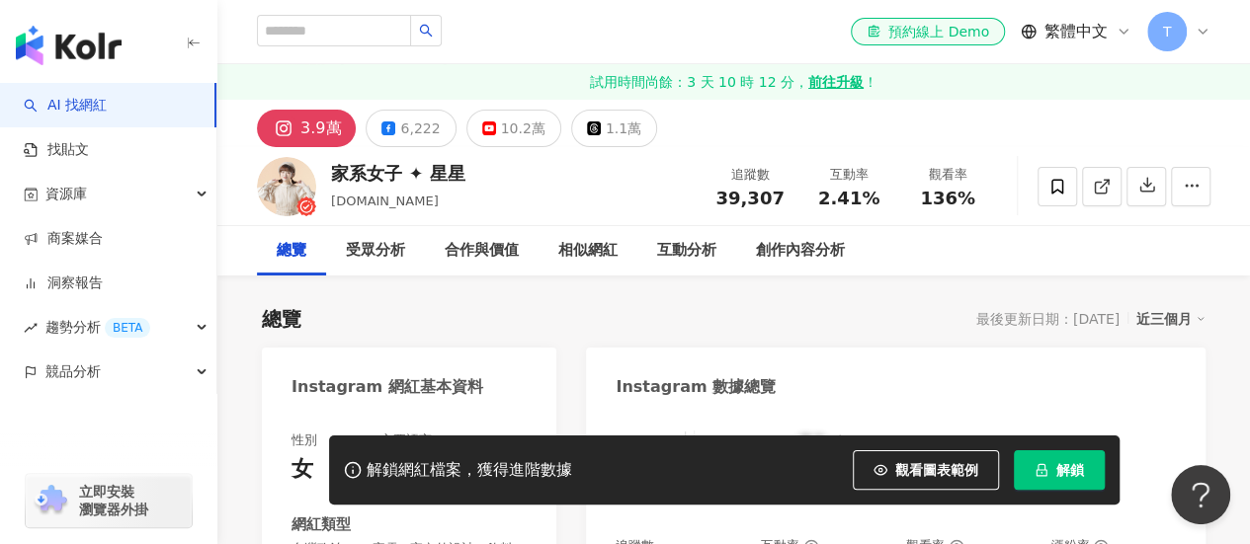
drag, startPoint x: 419, startPoint y: 202, endPoint x: 331, endPoint y: 208, distance: 88.2
click at [331, 208] on div "stars.lifestyle" at bounding box center [398, 202] width 134 height 20
copy span "stars.lifestyle"
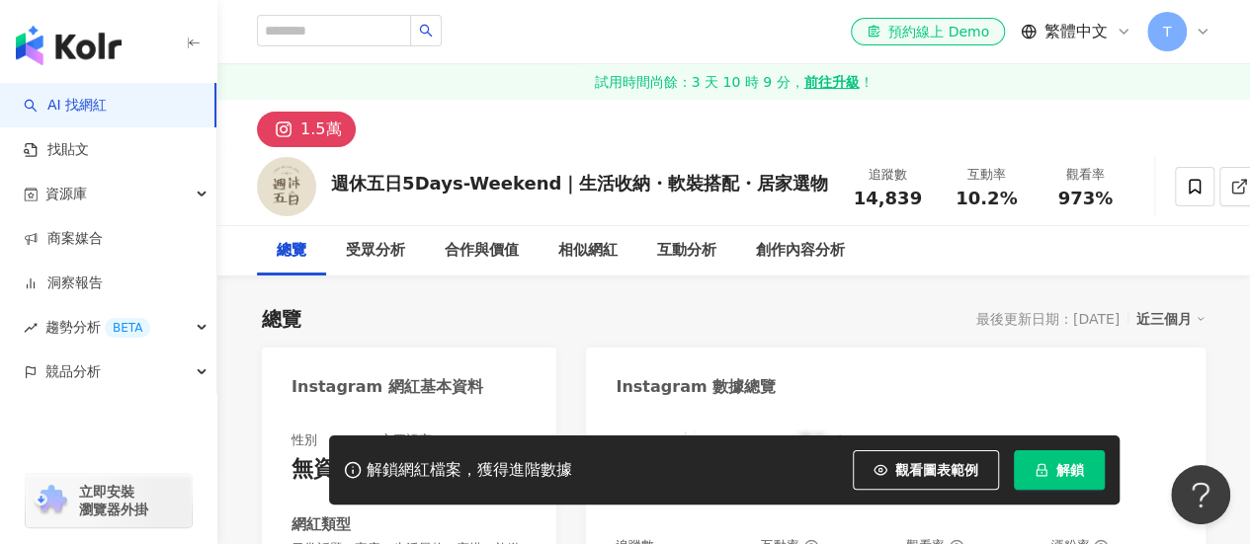
click at [332, 121] on div "1.5萬" at bounding box center [320, 130] width 41 height 28
drag, startPoint x: 330, startPoint y: 181, endPoint x: 539, endPoint y: 194, distance: 209.8
click at [539, 194] on div "週休五日5Days-Weekend｜生活收納・軟裝搭配・居家選物" at bounding box center [579, 183] width 497 height 25
copy div "週休五日5Days-Weekend"
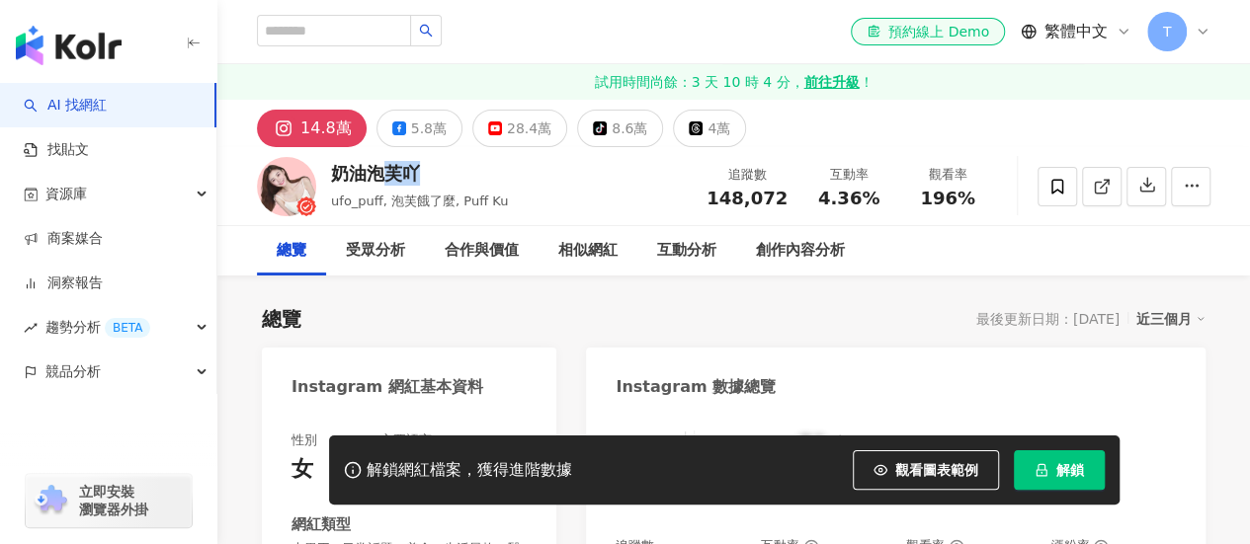
drag, startPoint x: 429, startPoint y: 173, endPoint x: 335, endPoint y: 173, distance: 93.8
click at [335, 173] on div "奶油泡芙吖" at bounding box center [419, 173] width 177 height 25
copy div "奶油泡芙吖"
drag, startPoint x: 335, startPoint y: 204, endPoint x: 382, endPoint y: 203, distance: 47.5
click at [382, 203] on span "ufo_puff, 泡芙餓了麼, Puff Ku" at bounding box center [419, 201] width 177 height 15
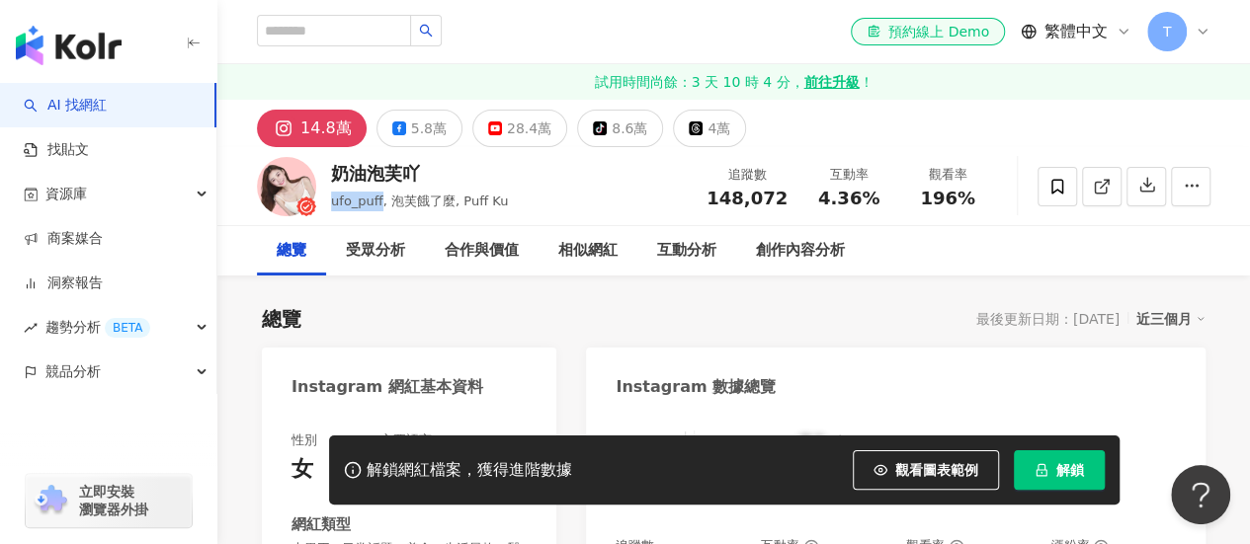
copy span "ufo_puff"
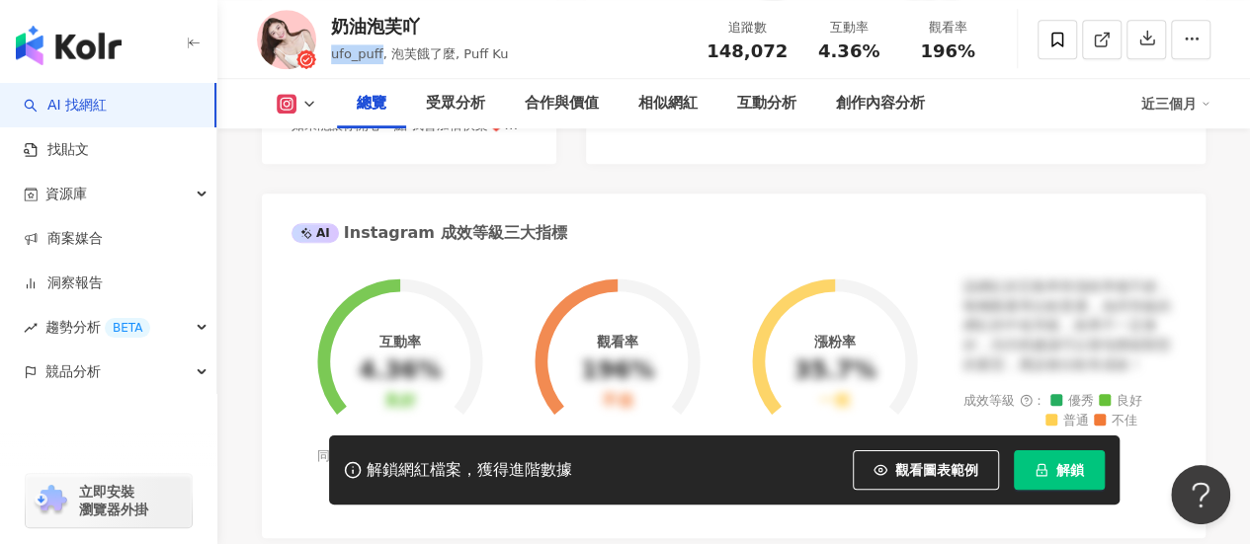
scroll to position [296, 0]
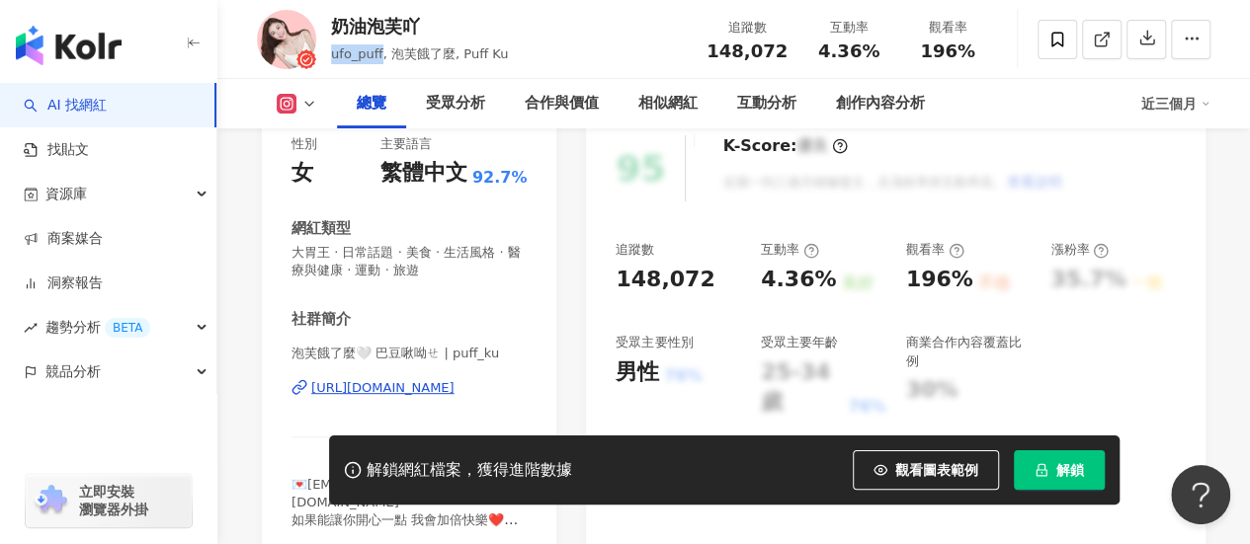
click at [381, 384] on div "https://www.instagram.com/puff_ku/" at bounding box center [382, 388] width 143 height 18
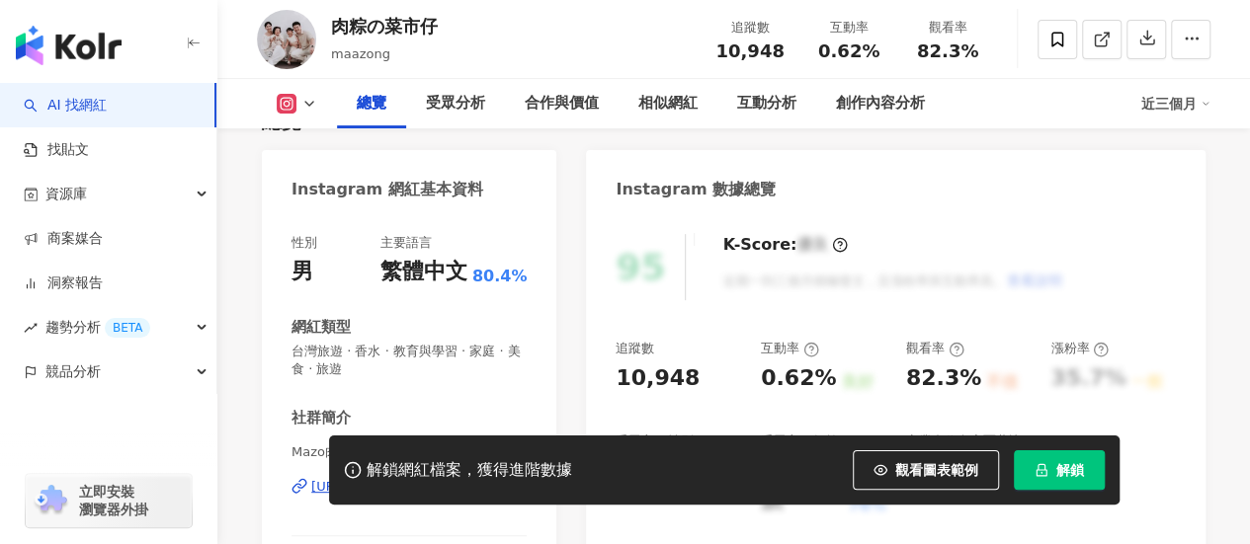
scroll to position [99, 0]
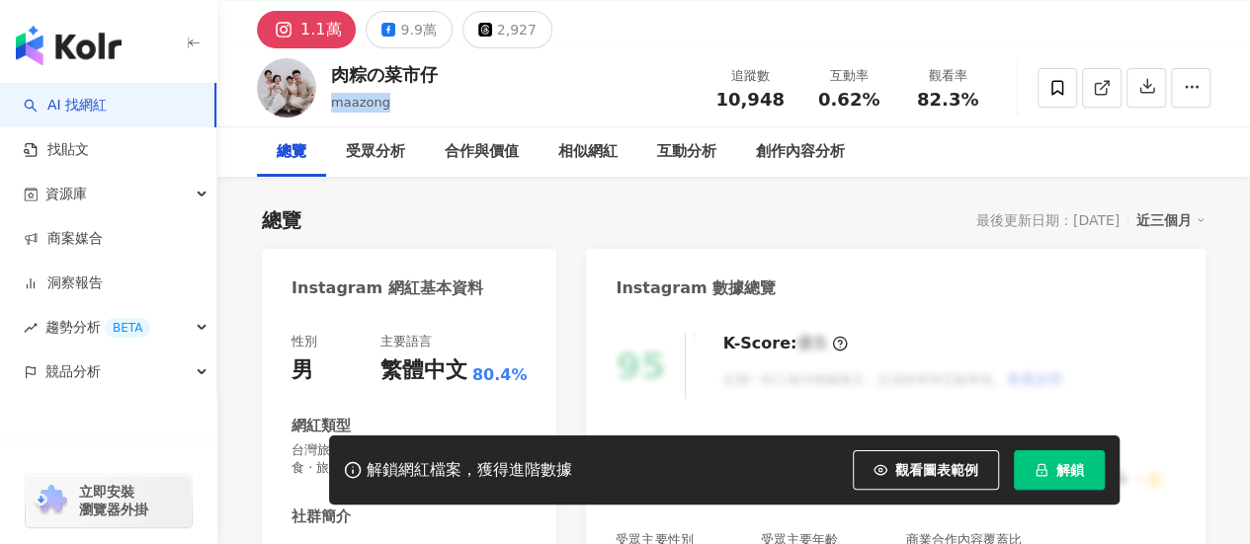
drag, startPoint x: 391, startPoint y: 109, endPoint x: 326, endPoint y: 102, distance: 65.6
click at [326, 102] on div "肉粽の菜市仔 maazong 追蹤數 10,948 互動率 0.62% 觀看率 82.3%" at bounding box center [733, 87] width 1032 height 78
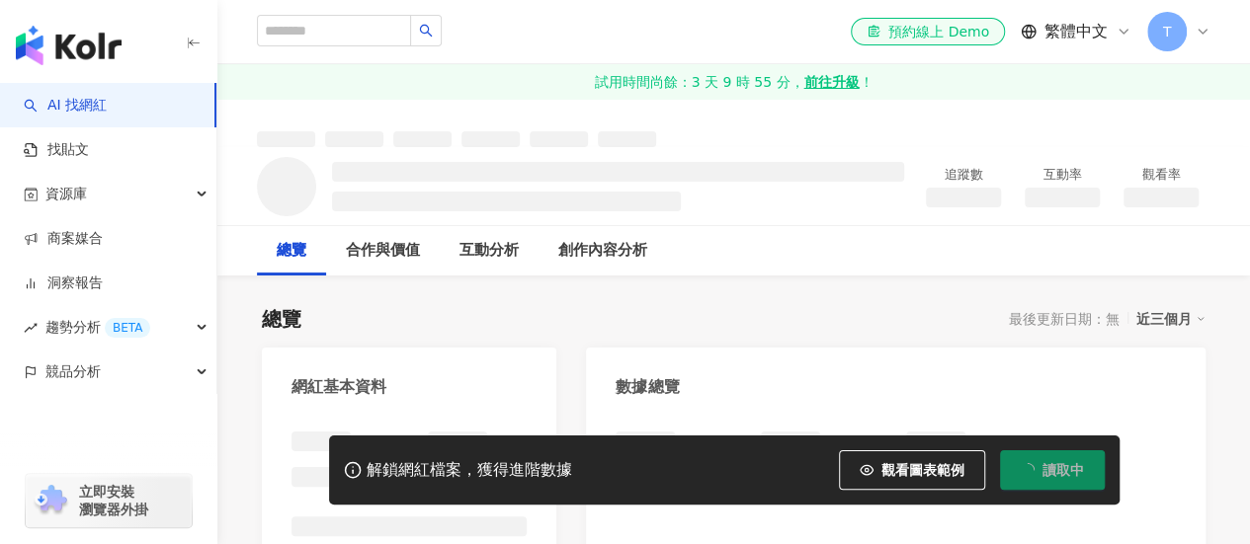
scroll to position [198, 0]
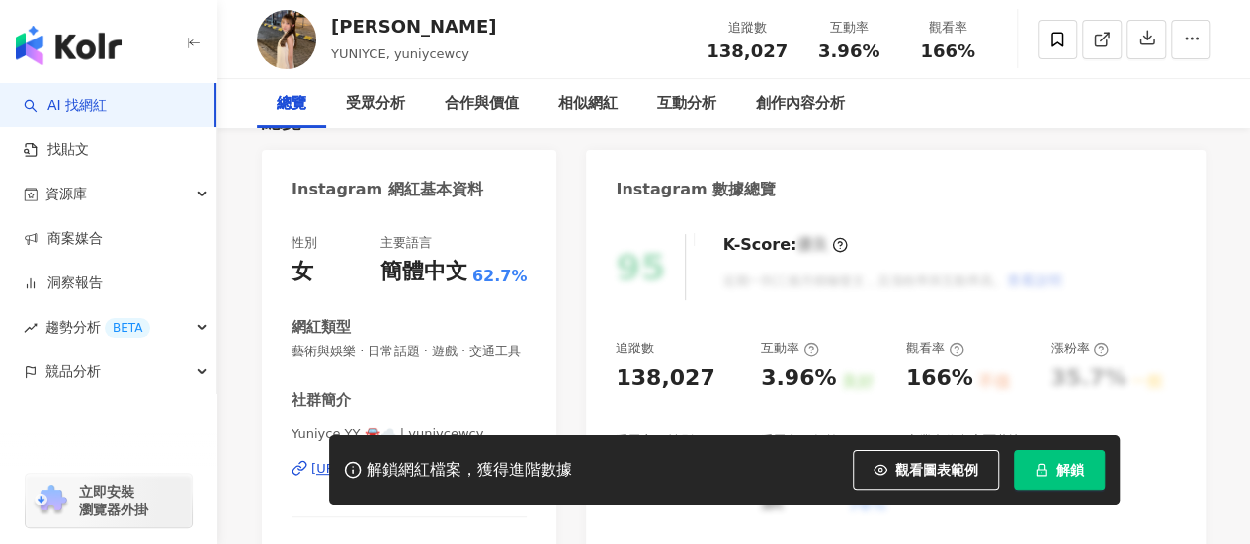
scroll to position [99, 0]
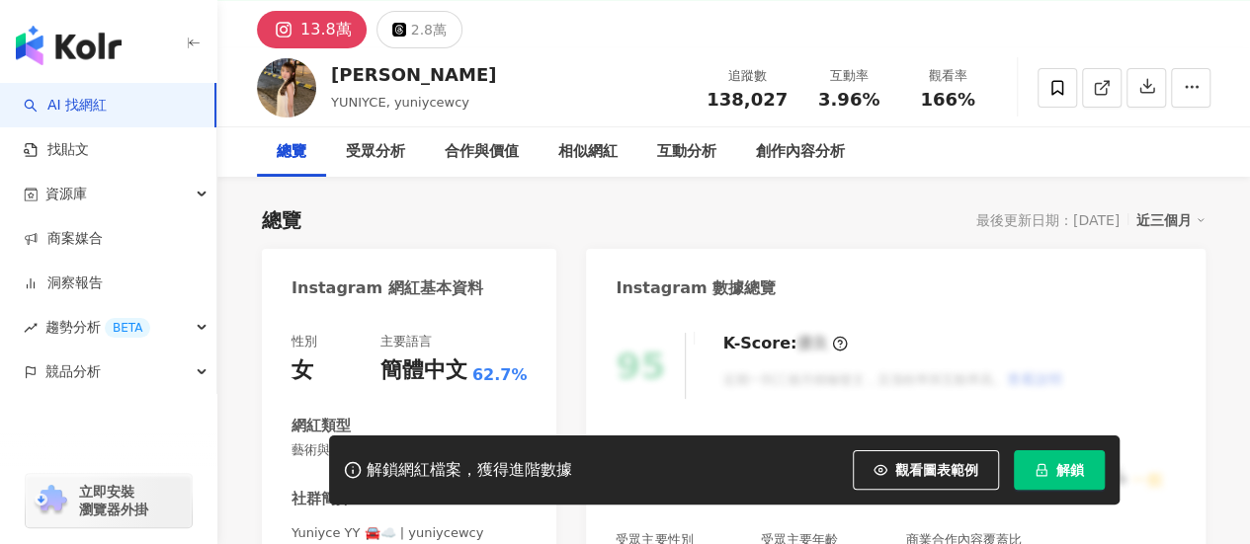
click at [331, 83] on div "[PERSON_NAME]" at bounding box center [413, 74] width 165 height 25
click at [445, 82] on div "[PERSON_NAME]" at bounding box center [413, 74] width 165 height 25
click at [437, 102] on span "YUNIYCE, yuniycewcy" at bounding box center [400, 102] width 138 height 15
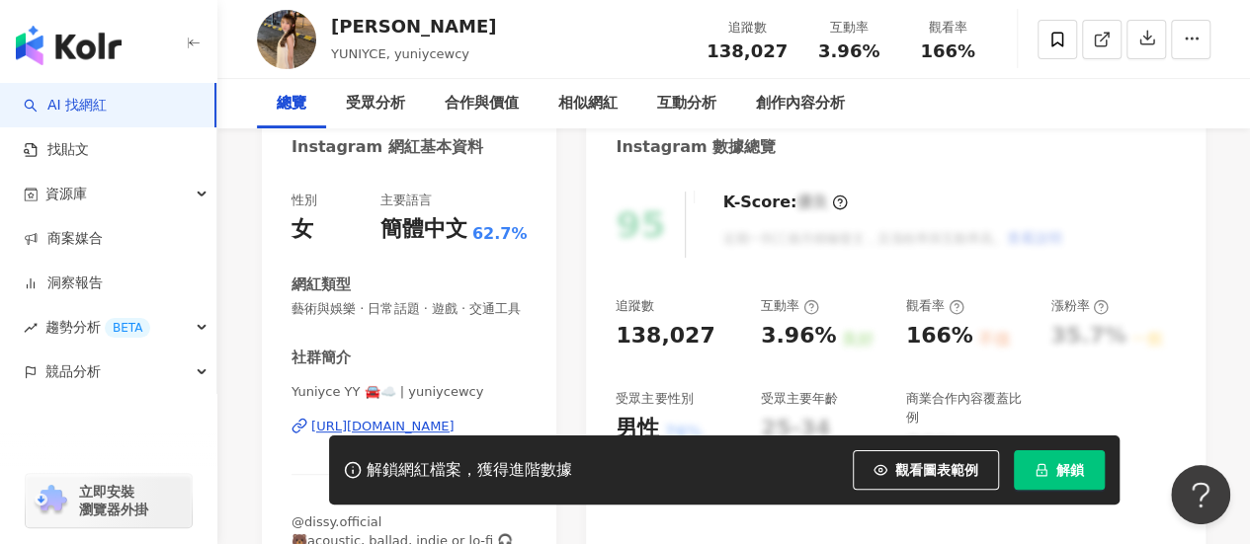
scroll to position [395, 0]
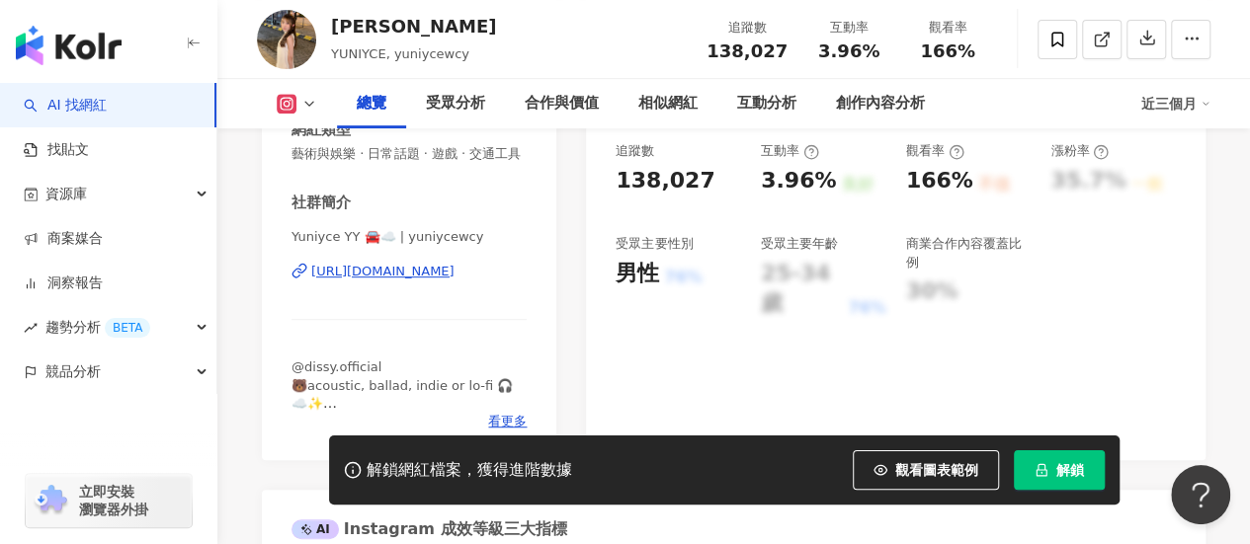
click at [397, 266] on div "https://www.instagram.com/yuniycewcy/" at bounding box center [382, 272] width 143 height 18
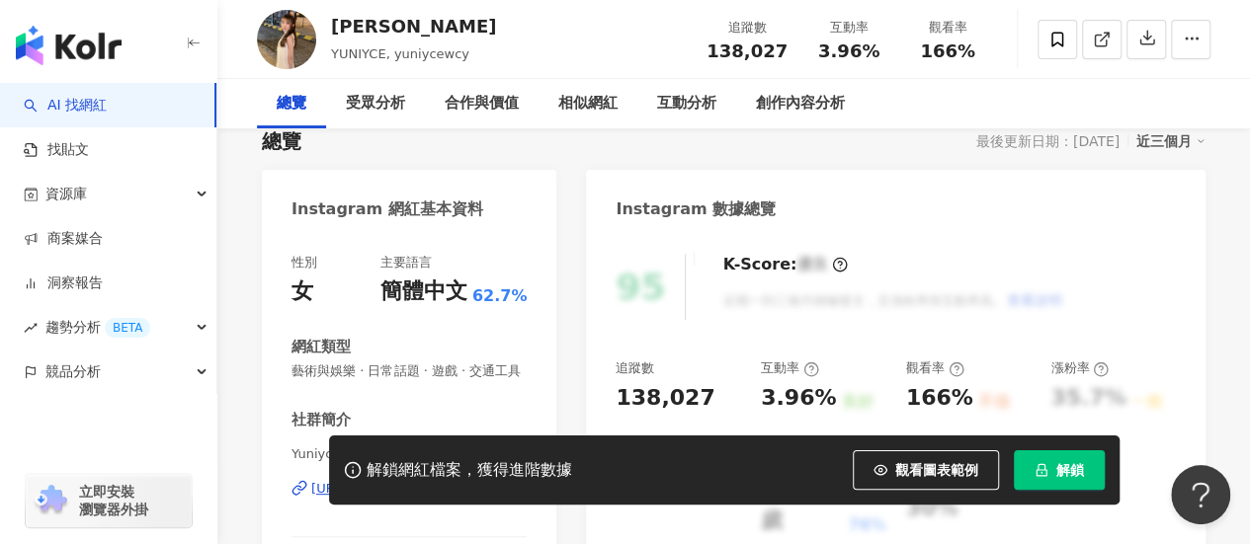
scroll to position [99, 0]
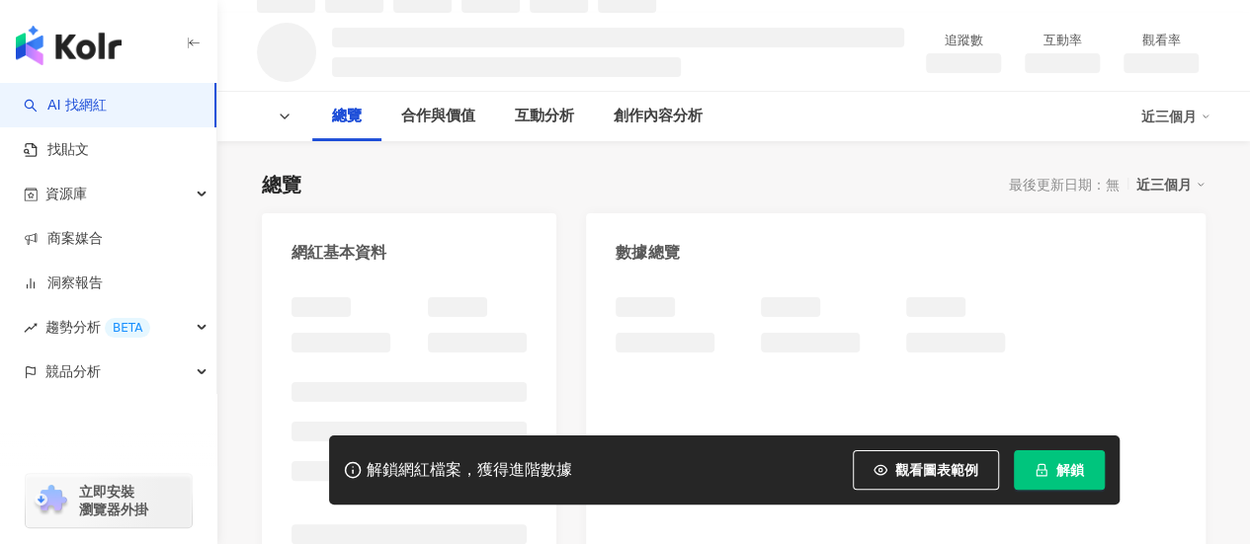
scroll to position [222, 0]
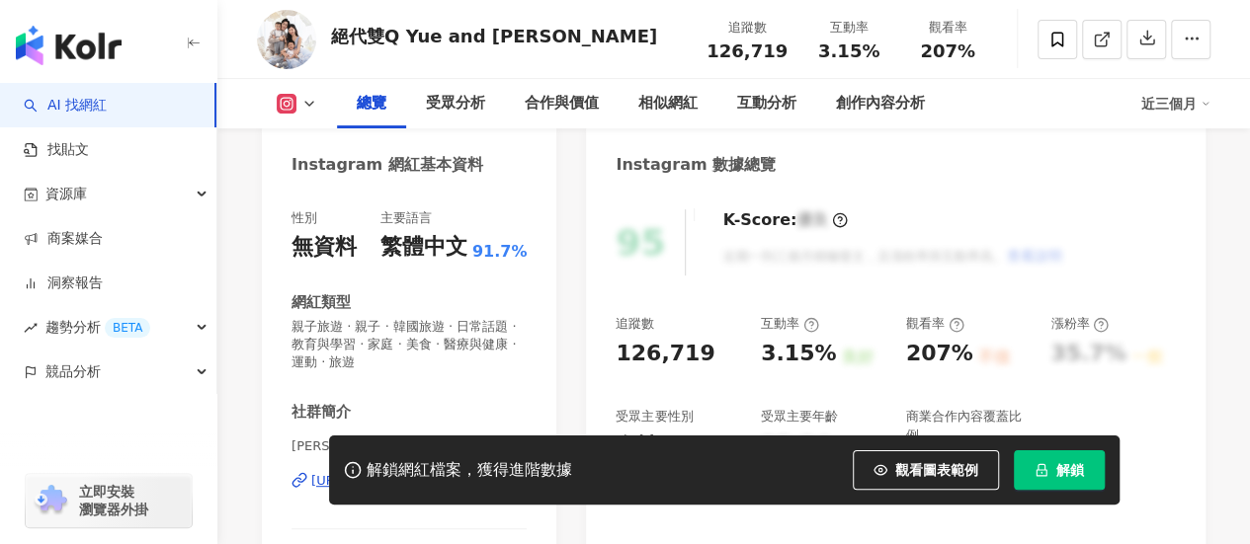
scroll to position [330, 0]
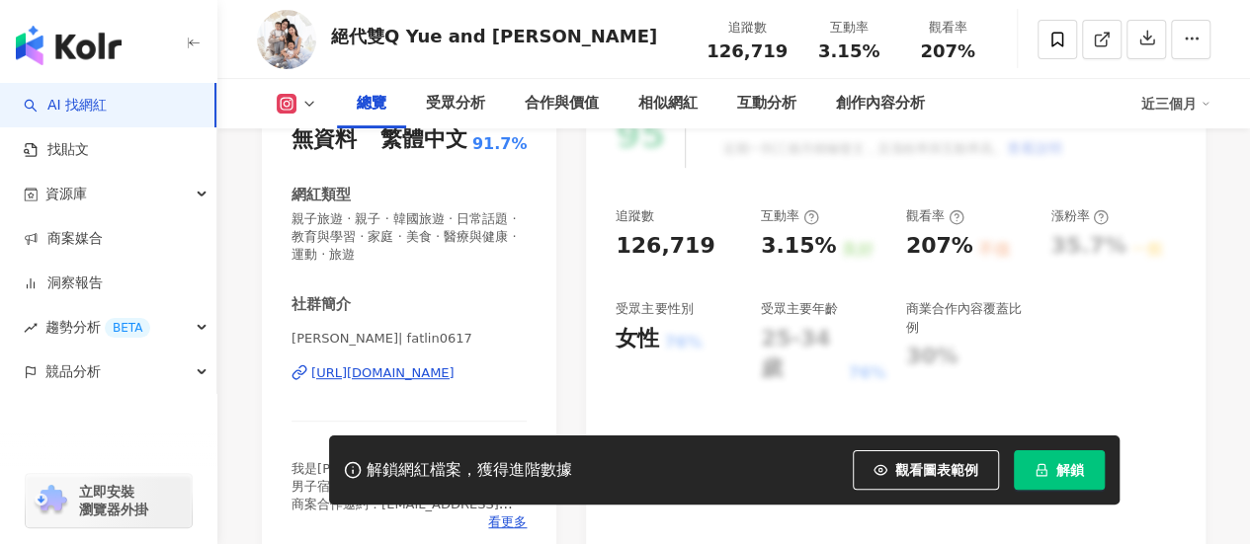
click at [421, 365] on div "https://www.instagram.com/fatlin0617/" at bounding box center [382, 374] width 143 height 18
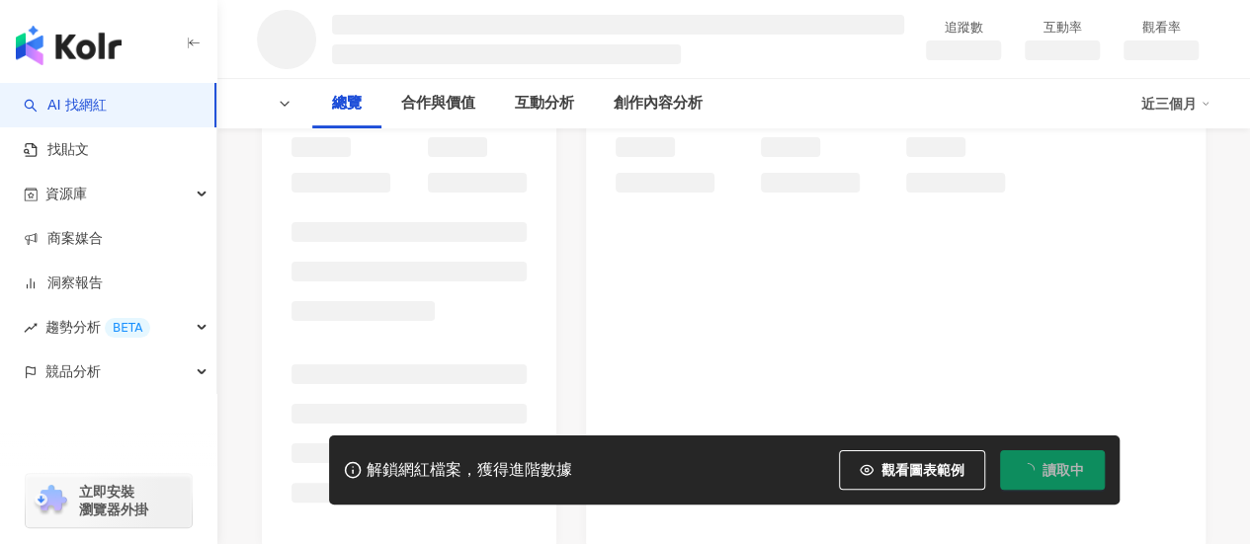
scroll to position [294, 0]
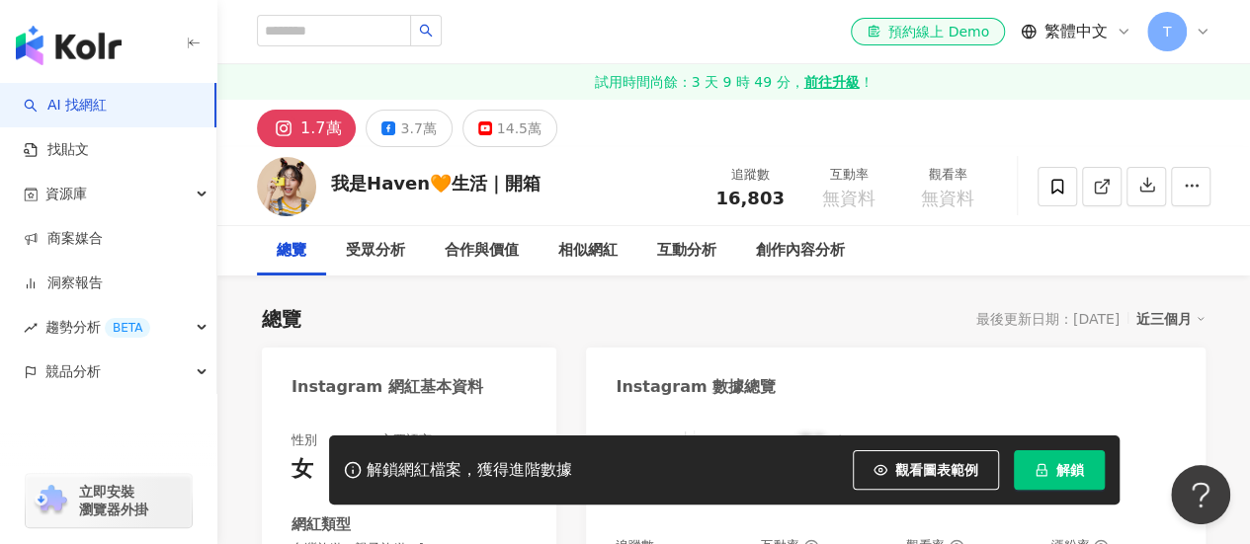
scroll to position [494, 0]
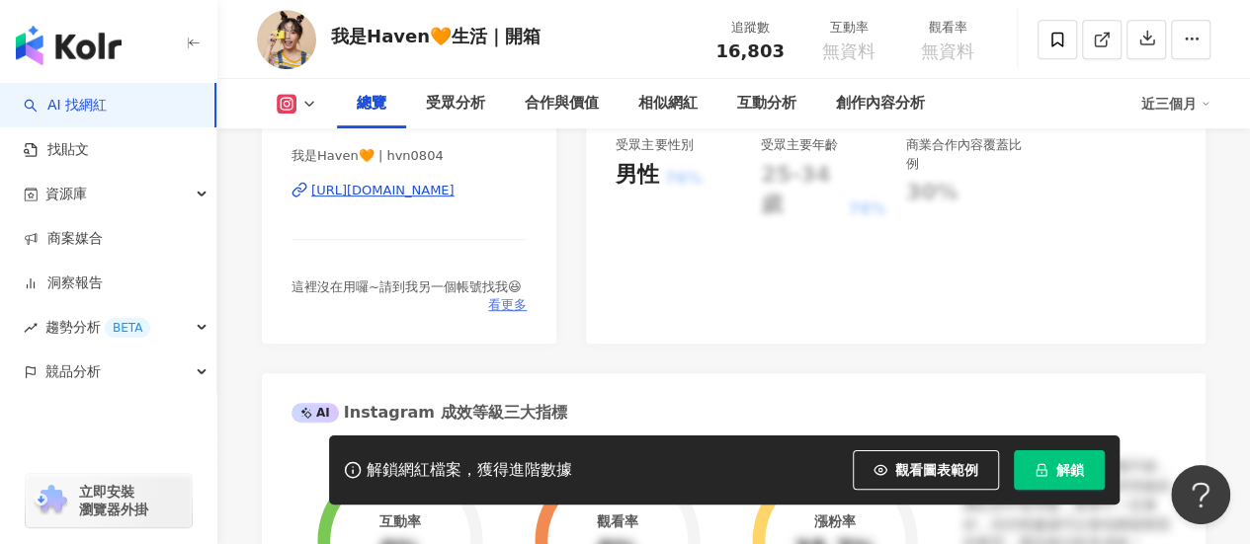
click at [522, 311] on span "看更多" at bounding box center [507, 305] width 39 height 18
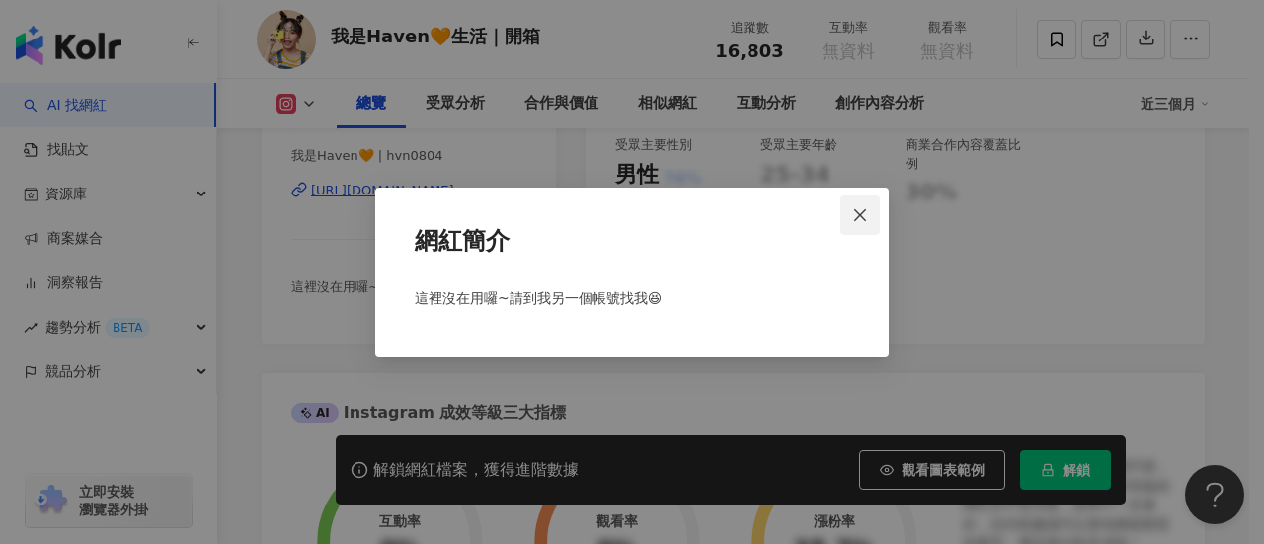
click at [862, 210] on icon "close" at bounding box center [861, 215] width 16 height 16
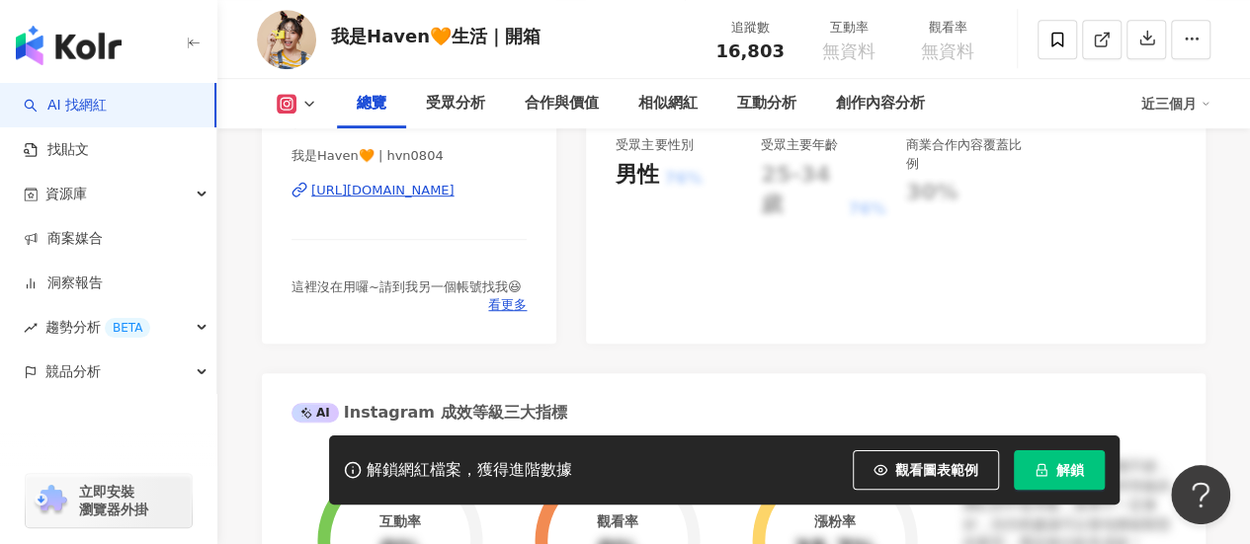
click at [403, 189] on div "https://www.instagram.com/hvn0804/" at bounding box center [382, 191] width 143 height 18
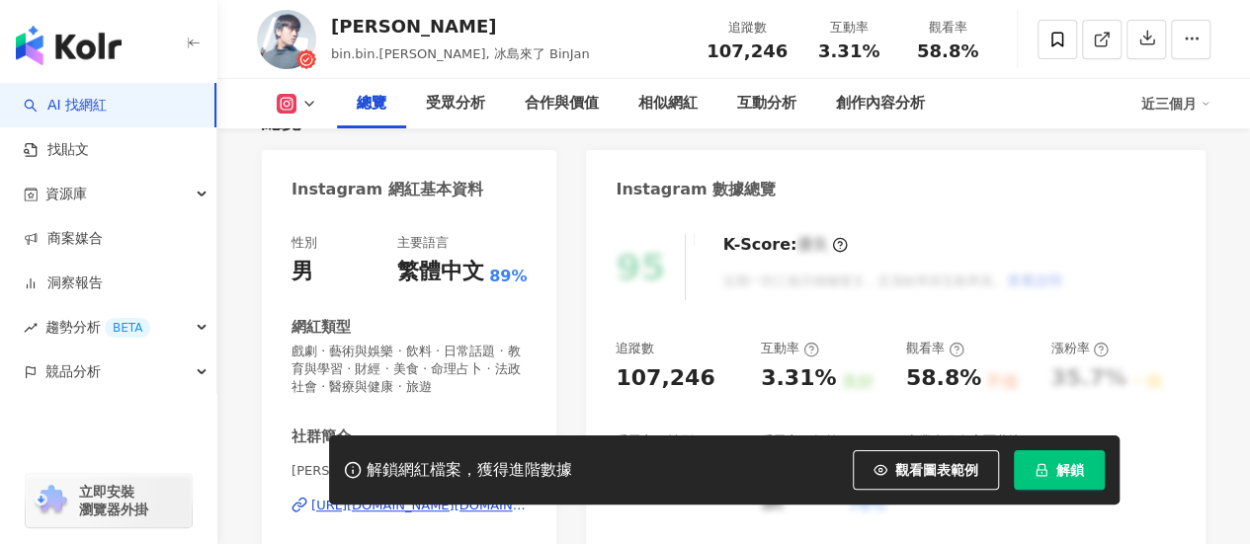
click at [397, 497] on div "https://www.instagram.com/bin.bin.jan/" at bounding box center [418, 506] width 215 height 18
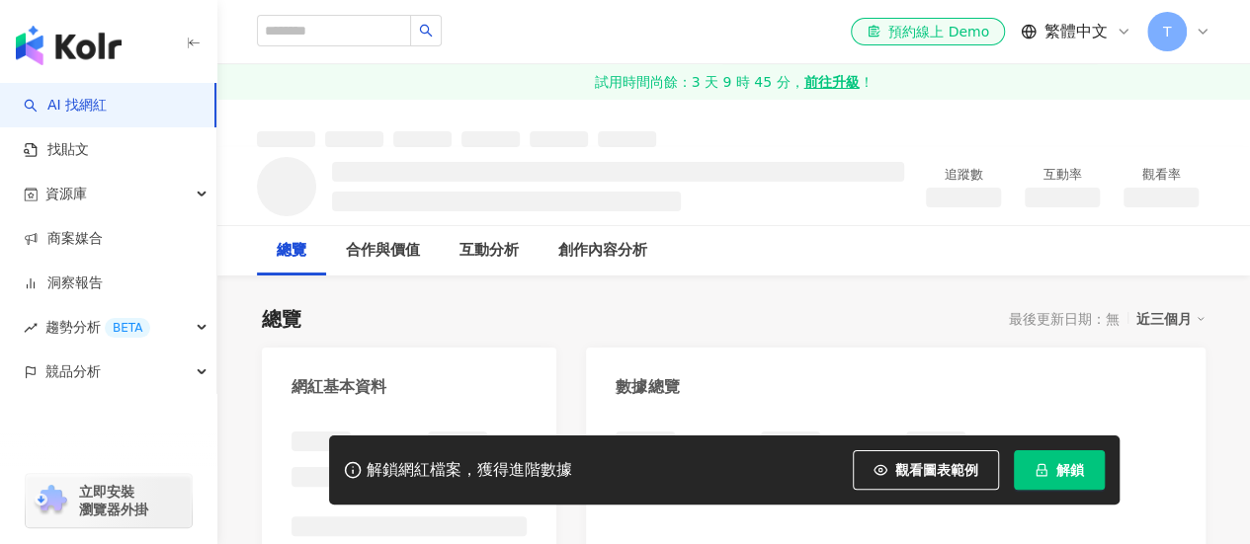
scroll to position [198, 0]
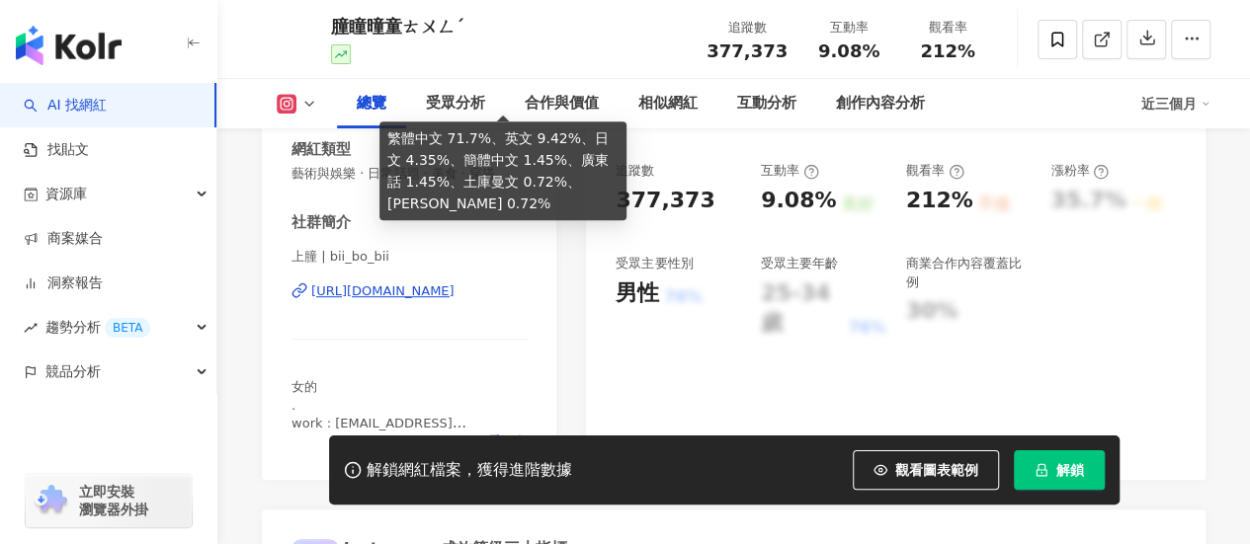
scroll to position [395, 0]
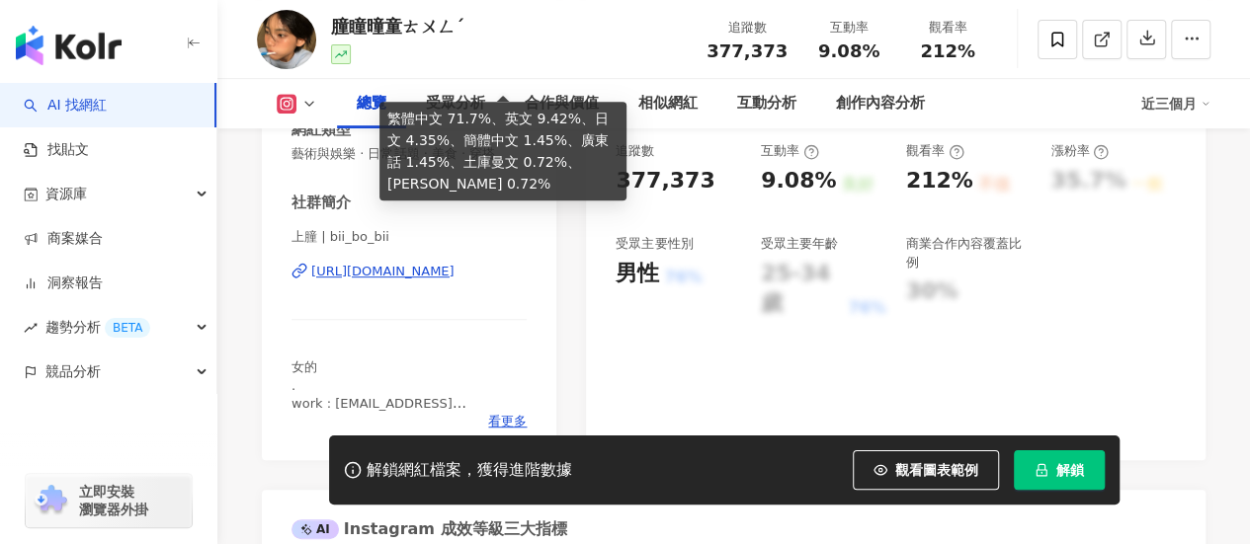
click at [454, 278] on div "https://www.instagram.com/bii_bo_bii/" at bounding box center [382, 272] width 143 height 18
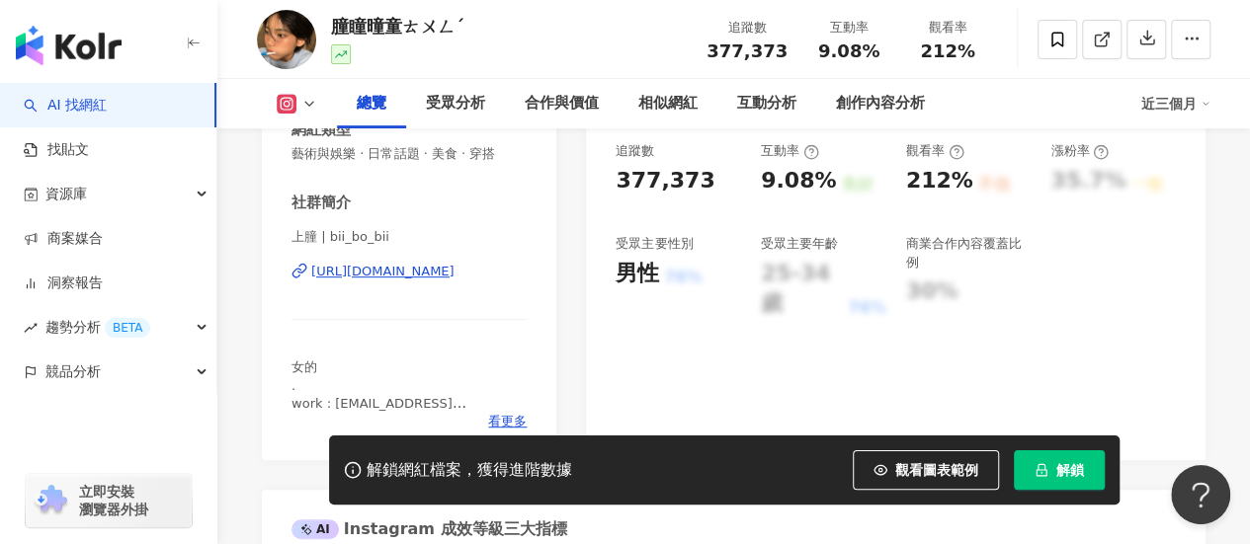
scroll to position [0, 0]
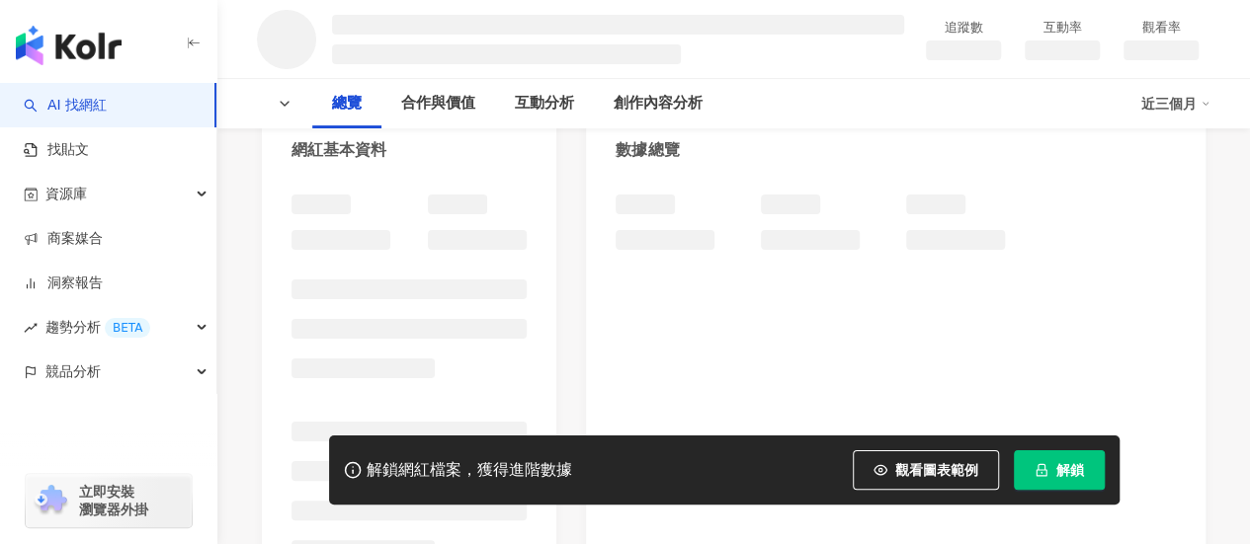
scroll to position [296, 0]
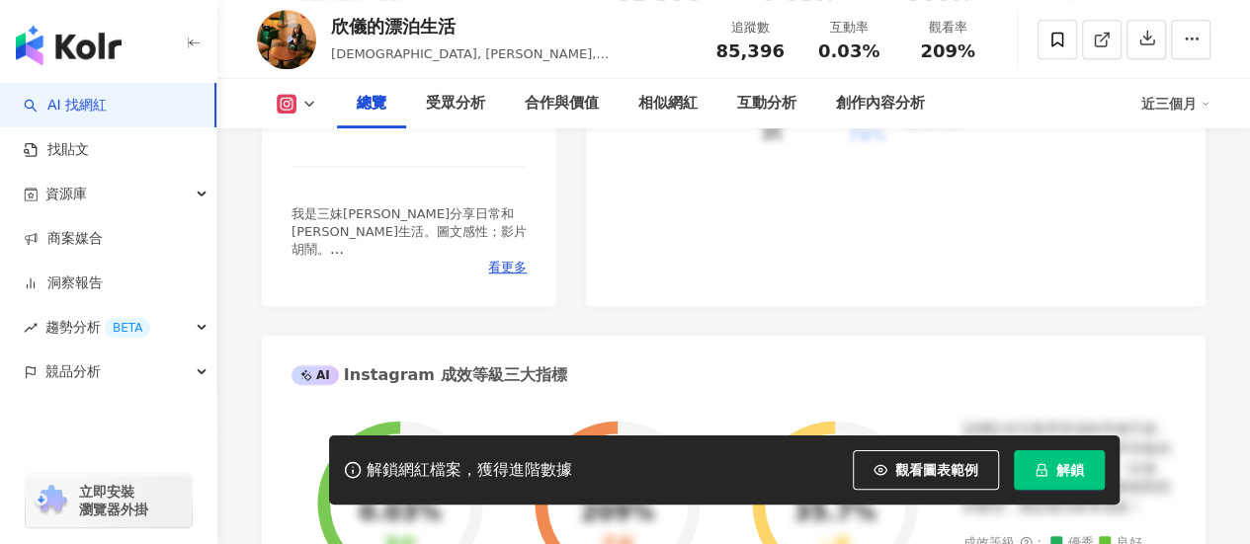
scroll to position [494, 0]
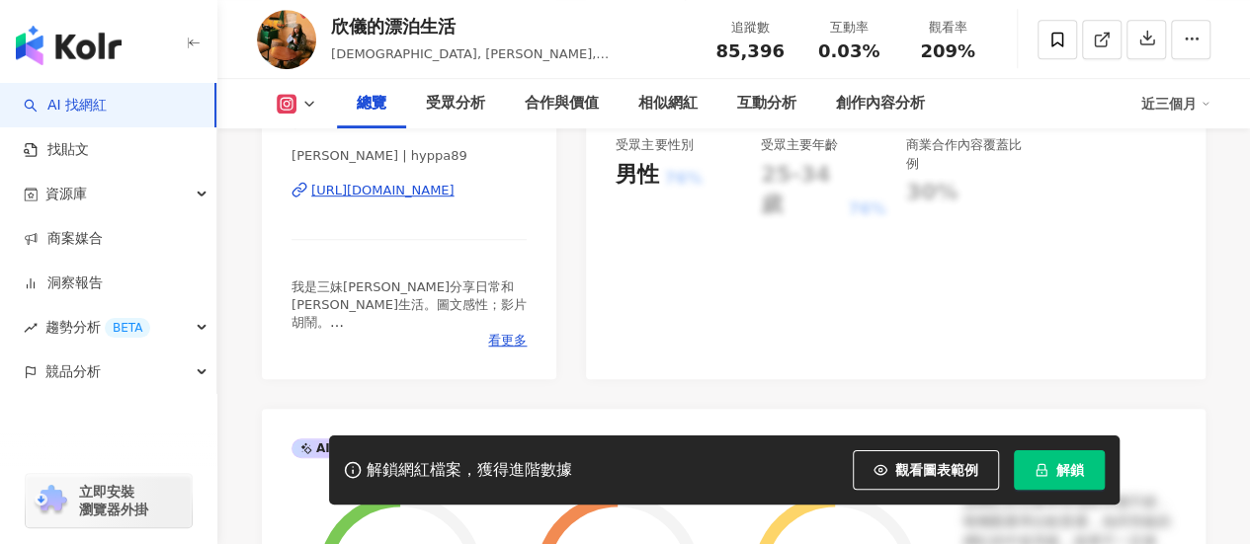
click at [418, 197] on div "https://www.instagram.com/hyppa89/" at bounding box center [382, 191] width 143 height 18
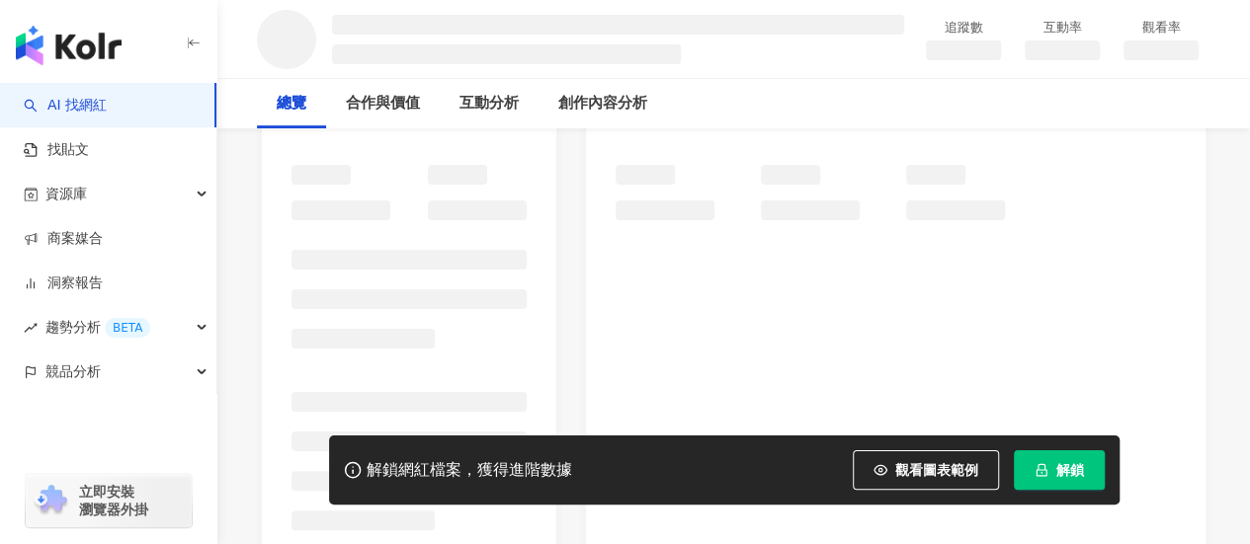
scroll to position [296, 0]
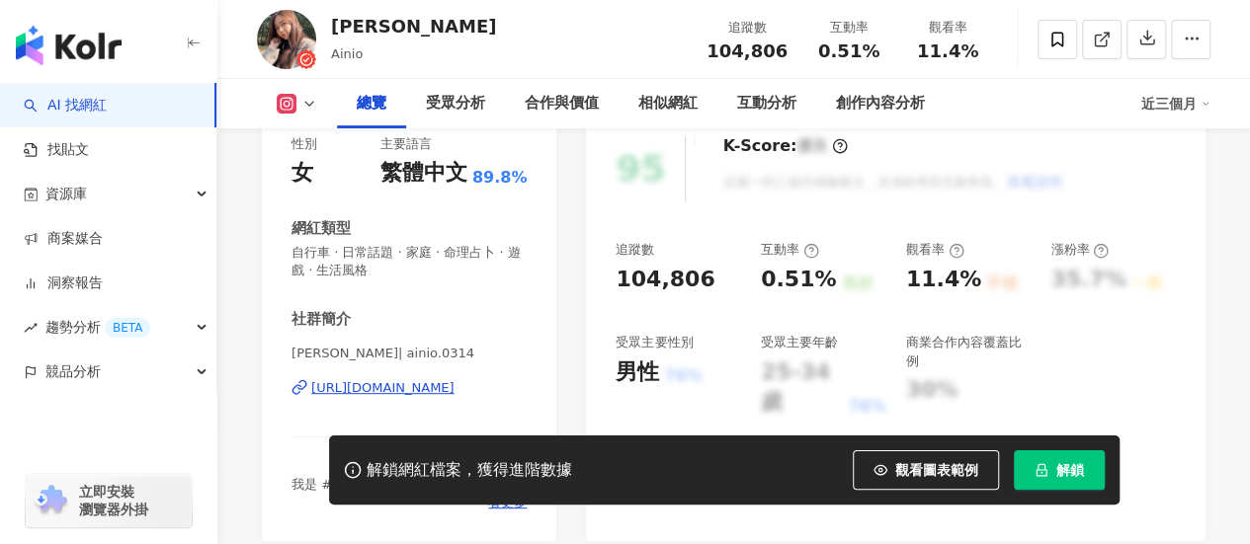
scroll to position [395, 0]
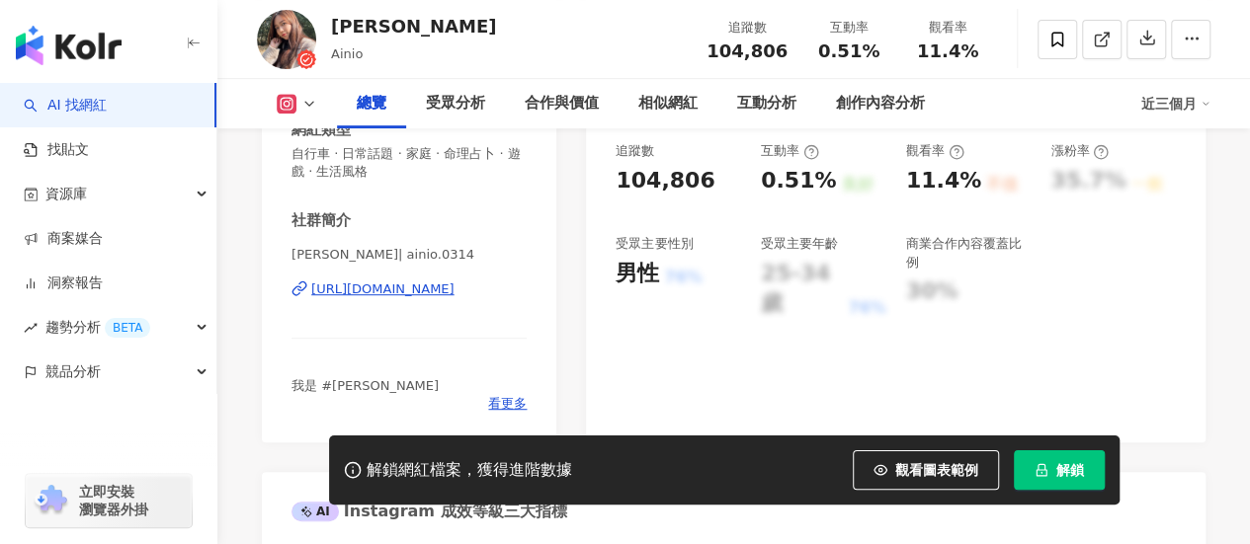
click at [364, 295] on div "[URL][DOMAIN_NAME]" at bounding box center [382, 290] width 143 height 18
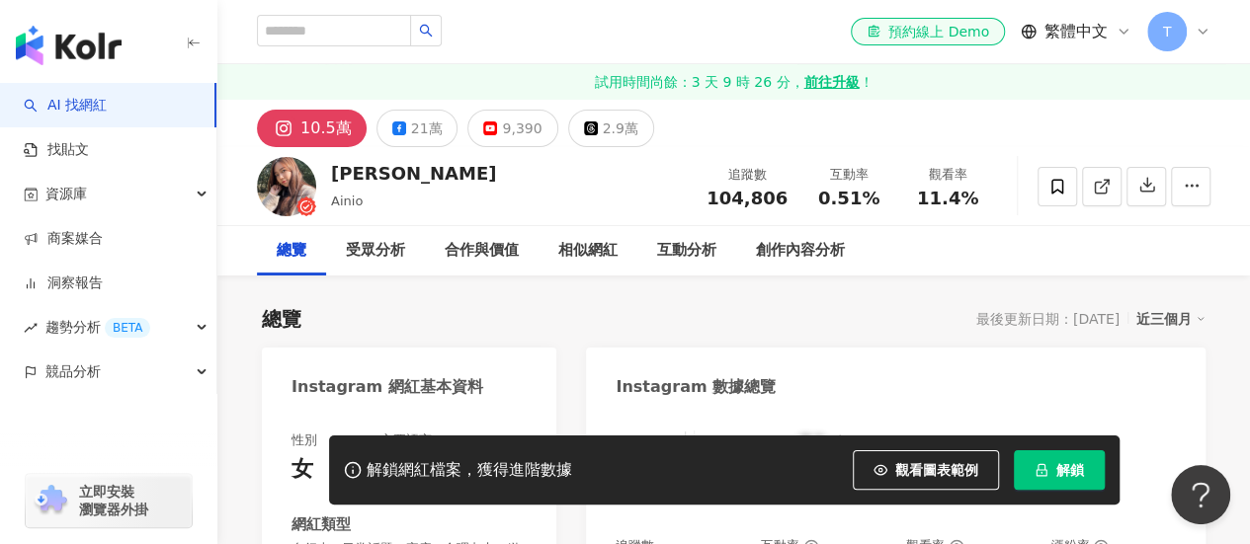
scroll to position [198, 0]
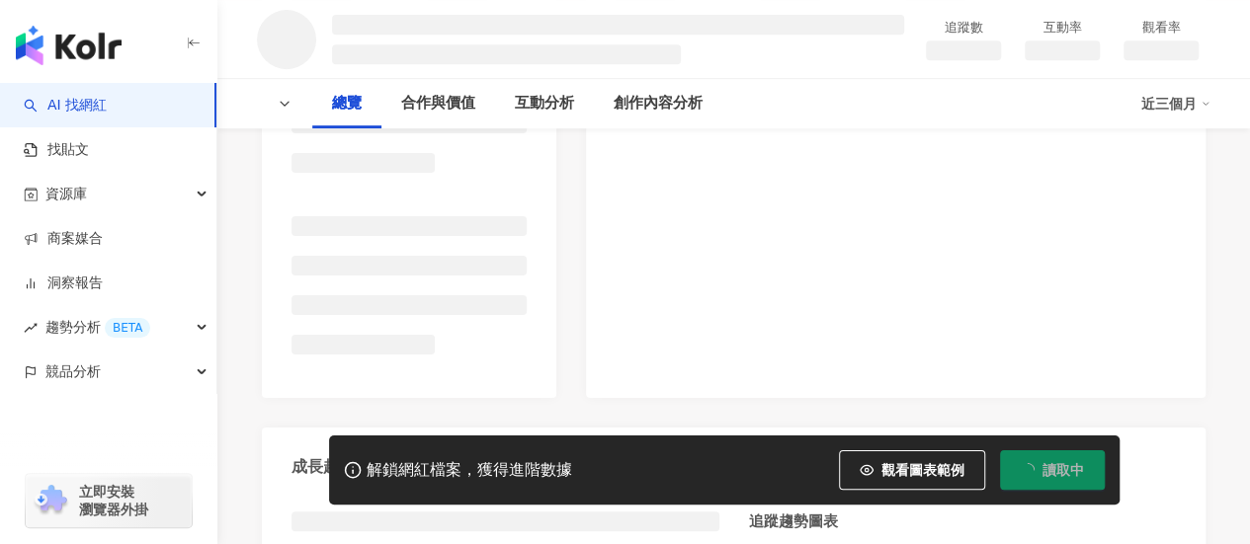
scroll to position [494, 0]
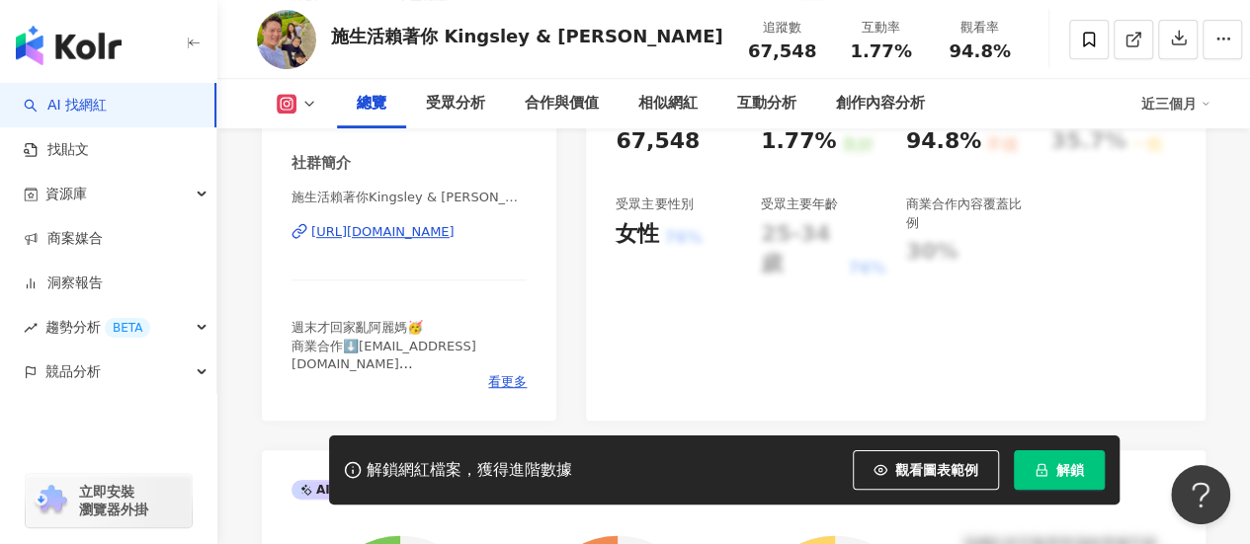
scroll to position [393, 0]
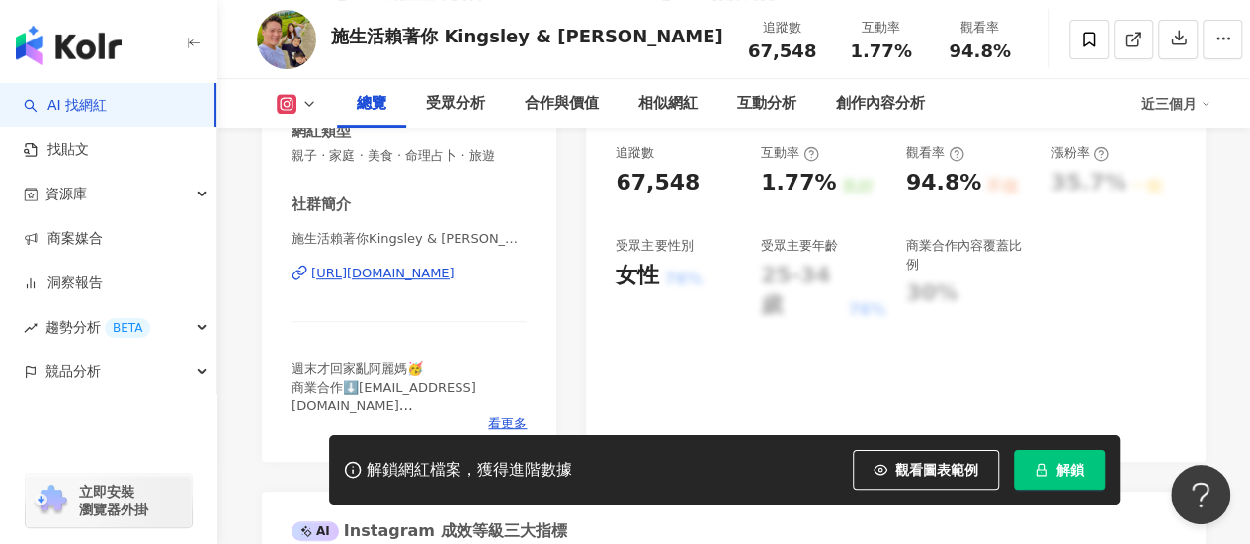
click at [383, 274] on div "https://www.instagram.com/kingsley_730/" at bounding box center [382, 274] width 143 height 18
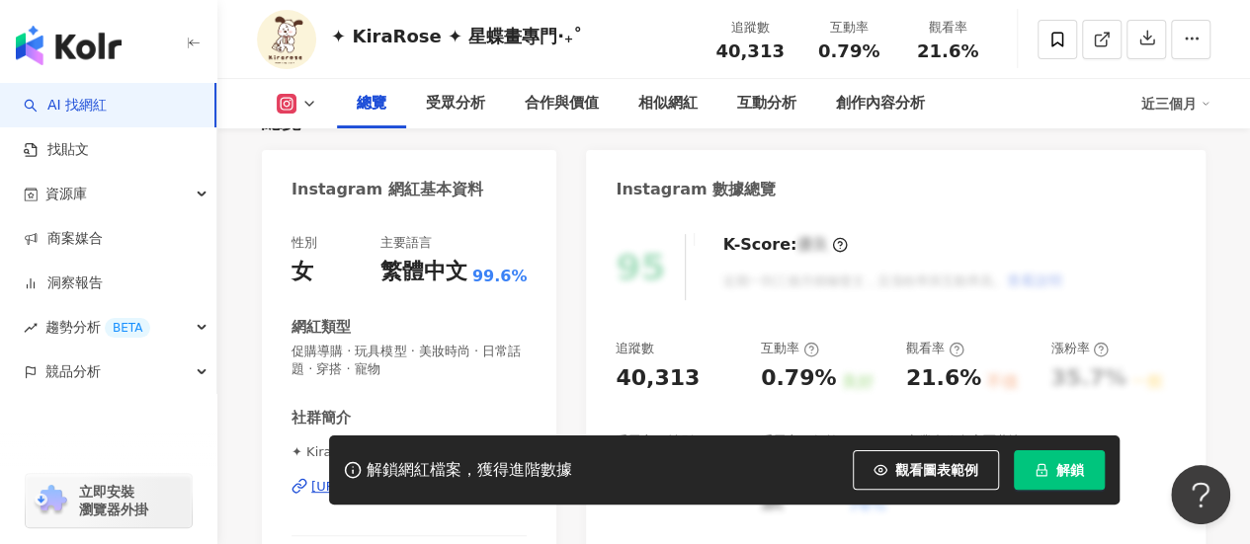
click at [433, 478] on div "https://www.instagram.com/kirarose.studio/" at bounding box center [418, 487] width 215 height 18
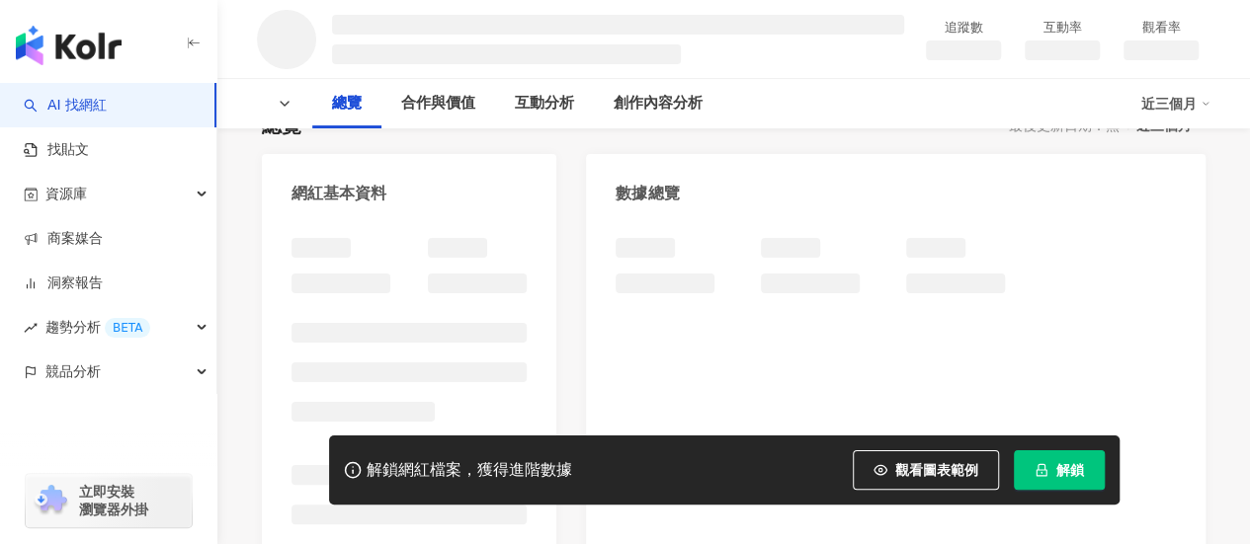
scroll to position [198, 0]
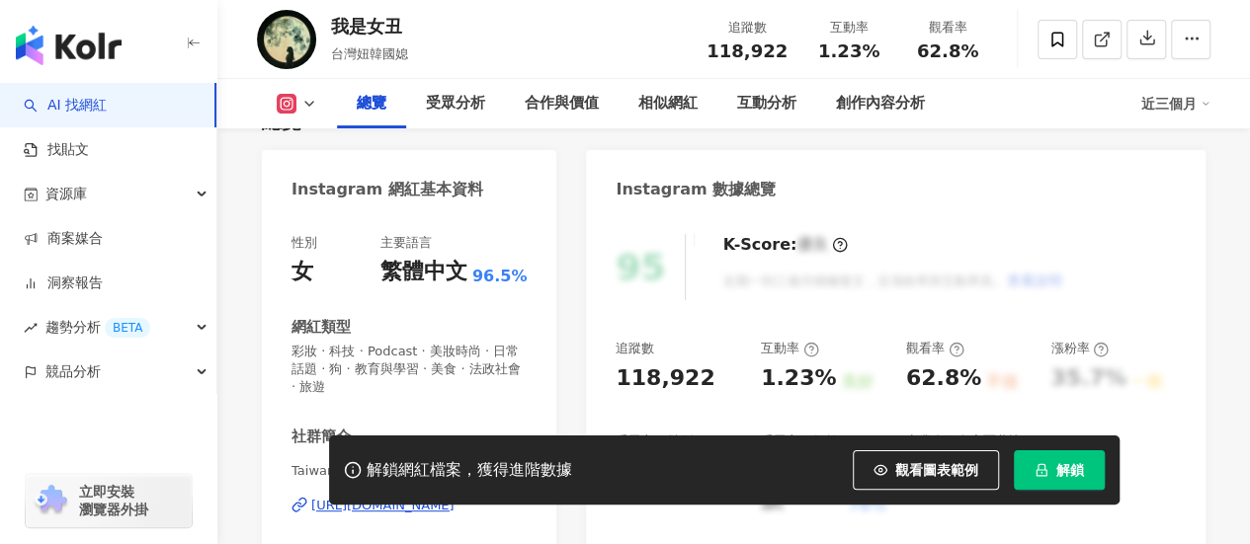
scroll to position [395, 0]
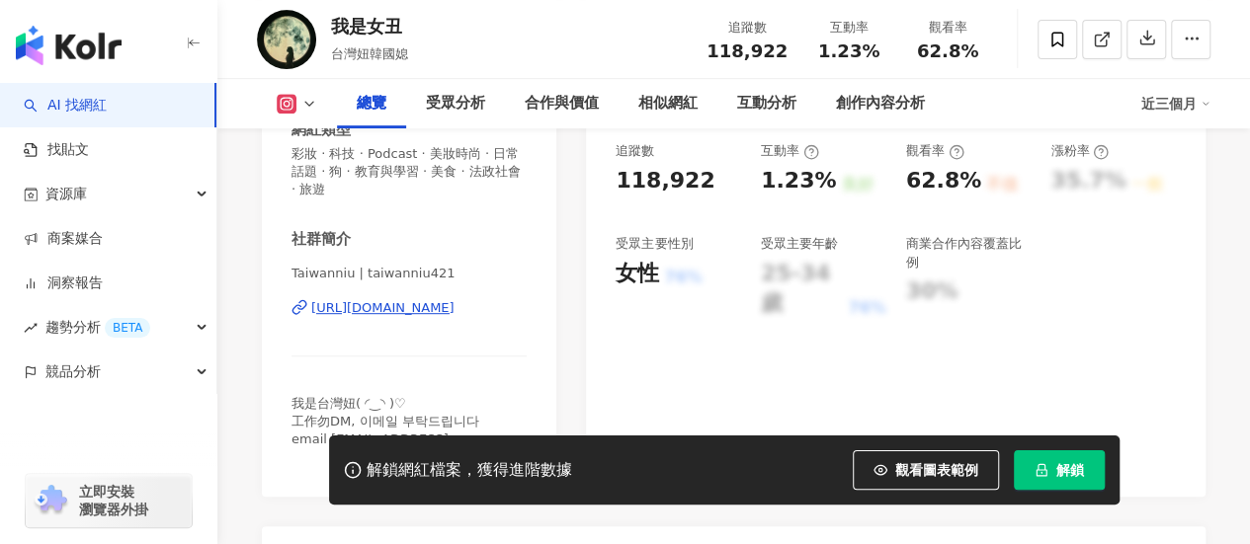
click at [379, 313] on div "https://www.instagram.com/taiwanniu421/" at bounding box center [382, 308] width 143 height 18
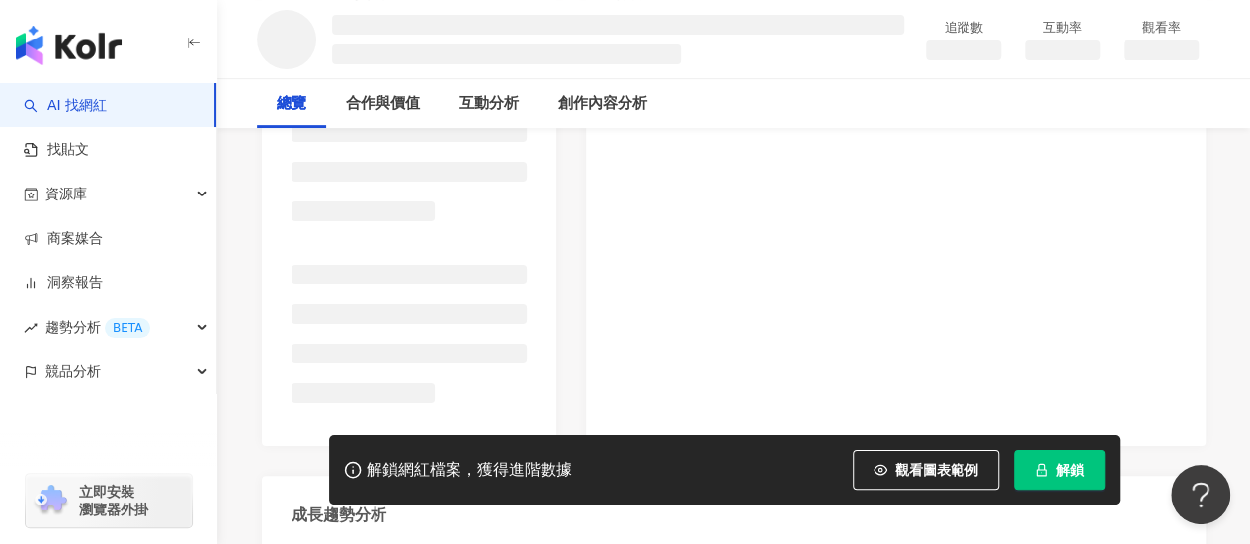
scroll to position [395, 0]
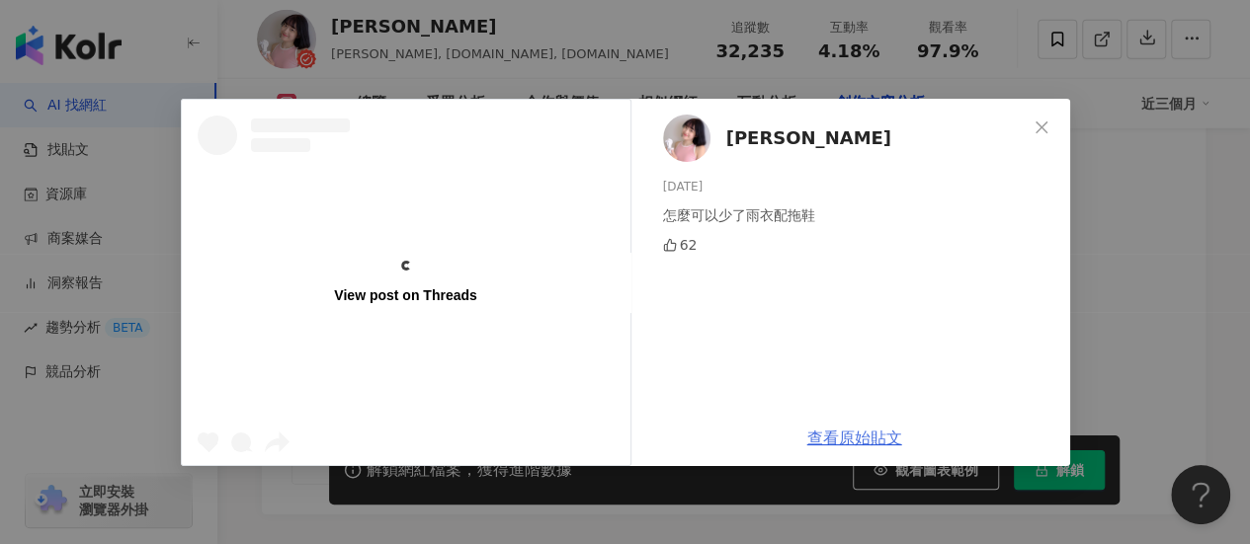
click at [854, 429] on link "查看原始貼文" at bounding box center [854, 438] width 95 height 19
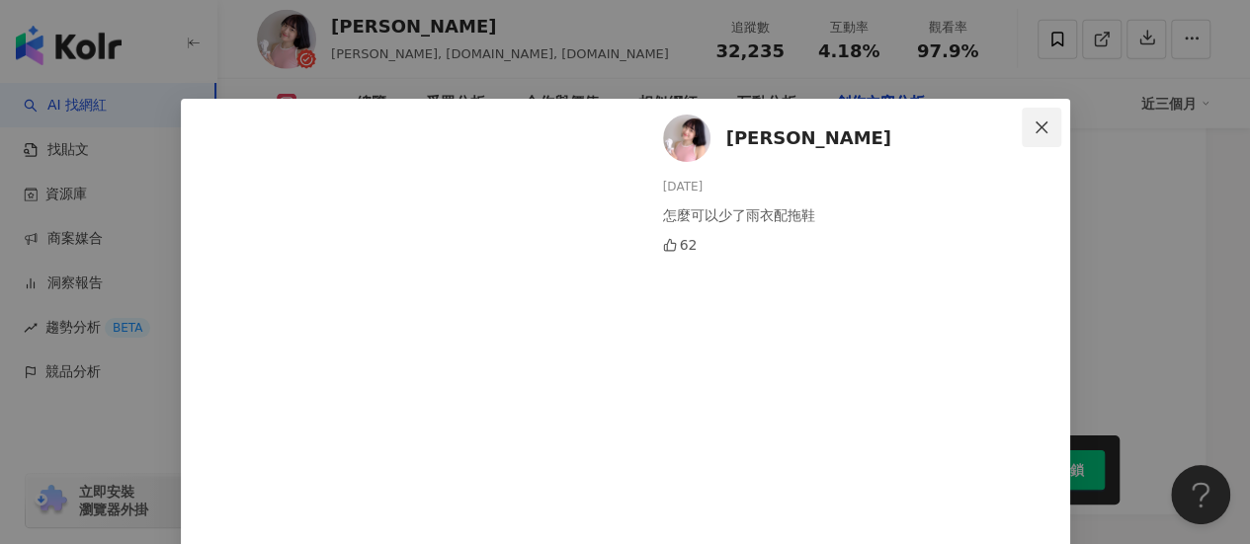
click at [1033, 124] on icon "close" at bounding box center [1041, 128] width 16 height 16
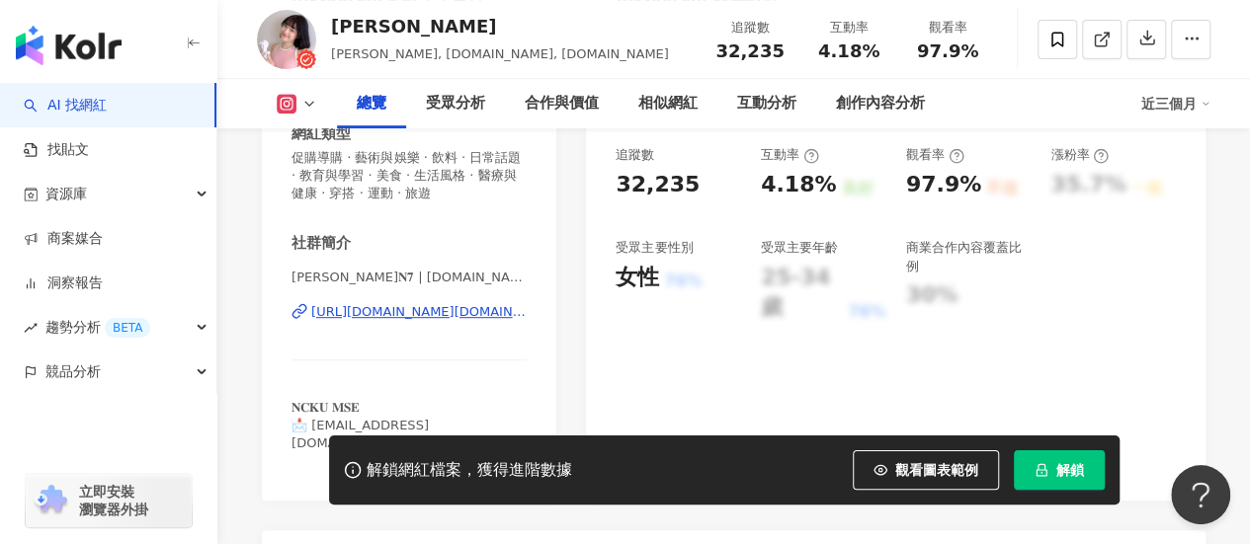
scroll to position [395, 0]
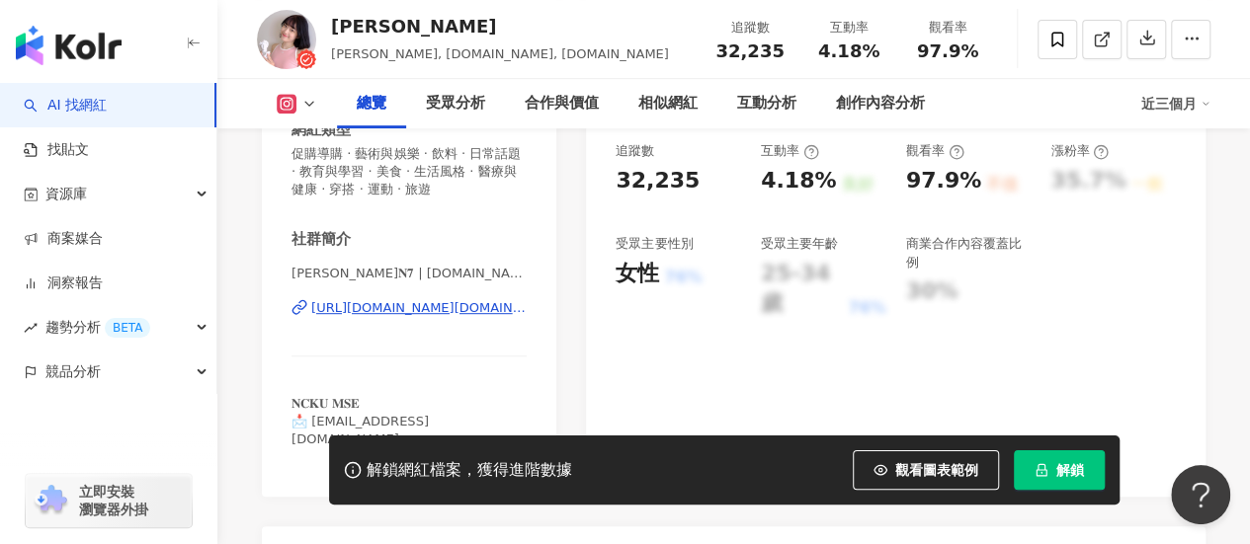
click at [417, 304] on div "[URL][DOMAIN_NAME][DOMAIN_NAME]" at bounding box center [418, 308] width 215 height 18
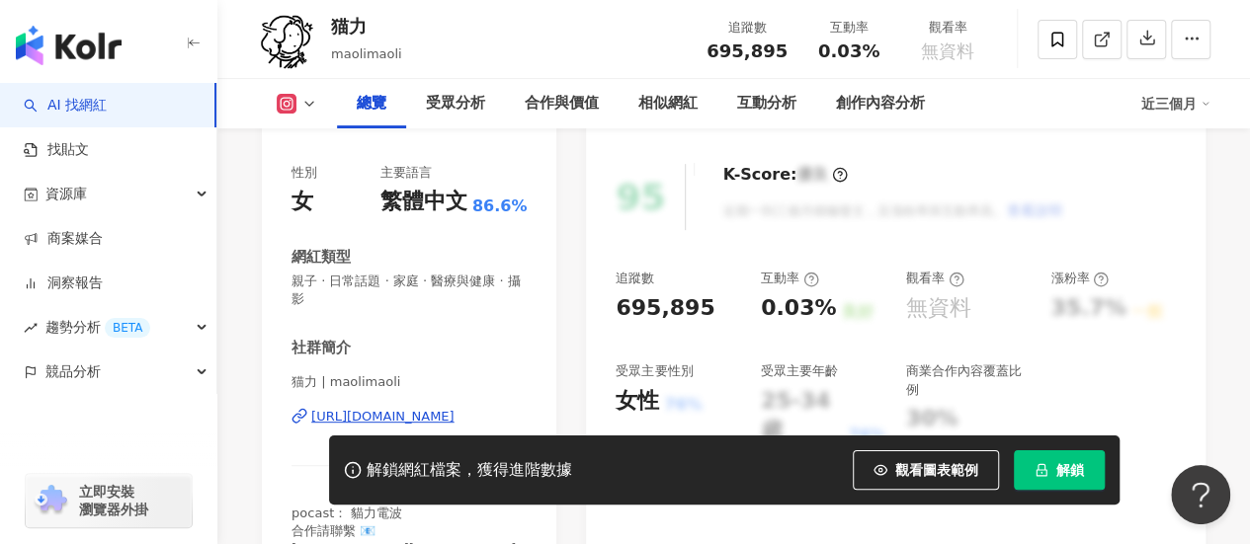
scroll to position [296, 0]
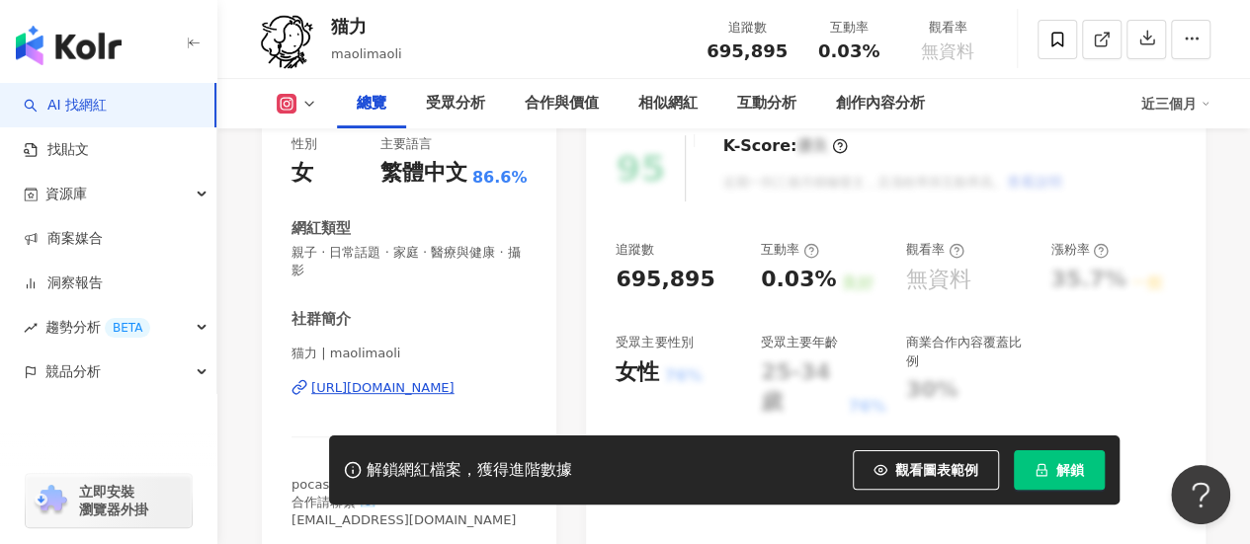
click at [434, 389] on div "https://www.instagram.com/maolimaoli/" at bounding box center [382, 388] width 143 height 18
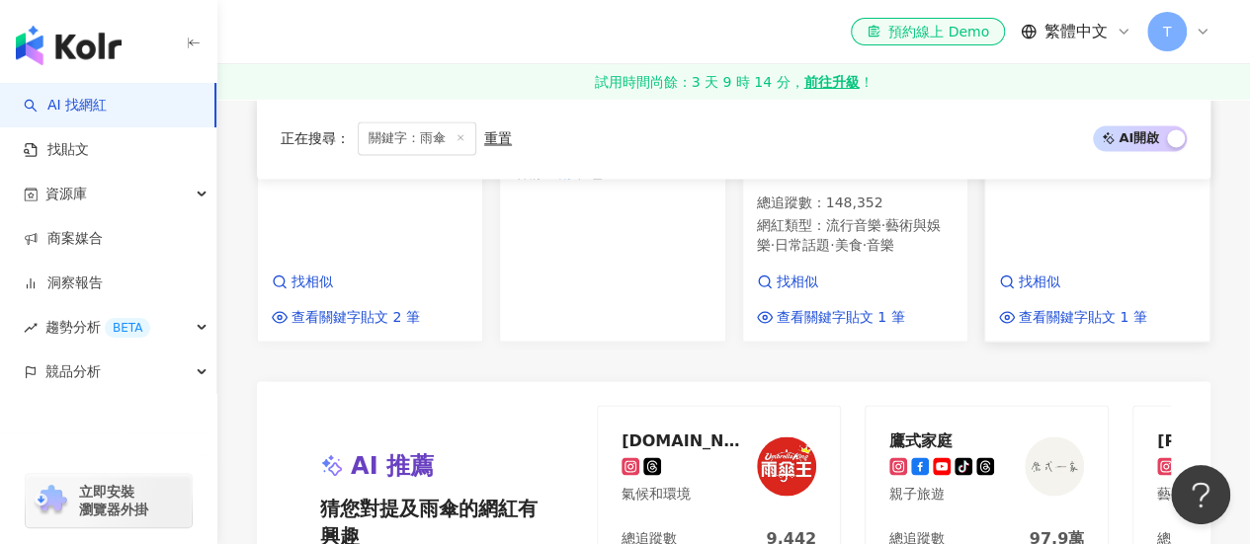
scroll to position [2075, 0]
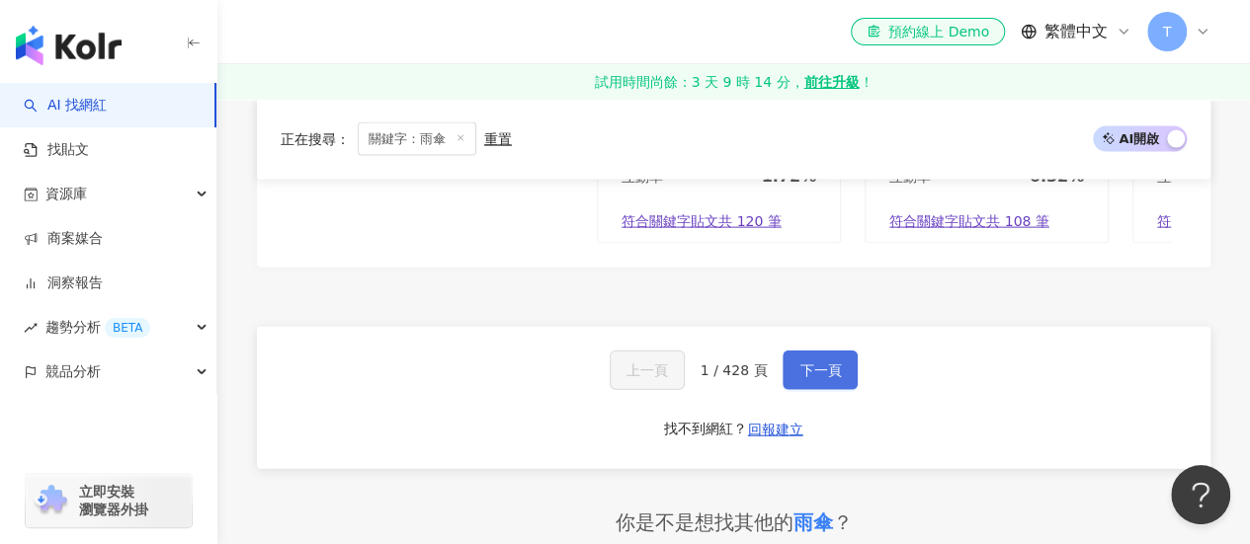
click at [806, 363] on span "下一頁" at bounding box center [819, 371] width 41 height 16
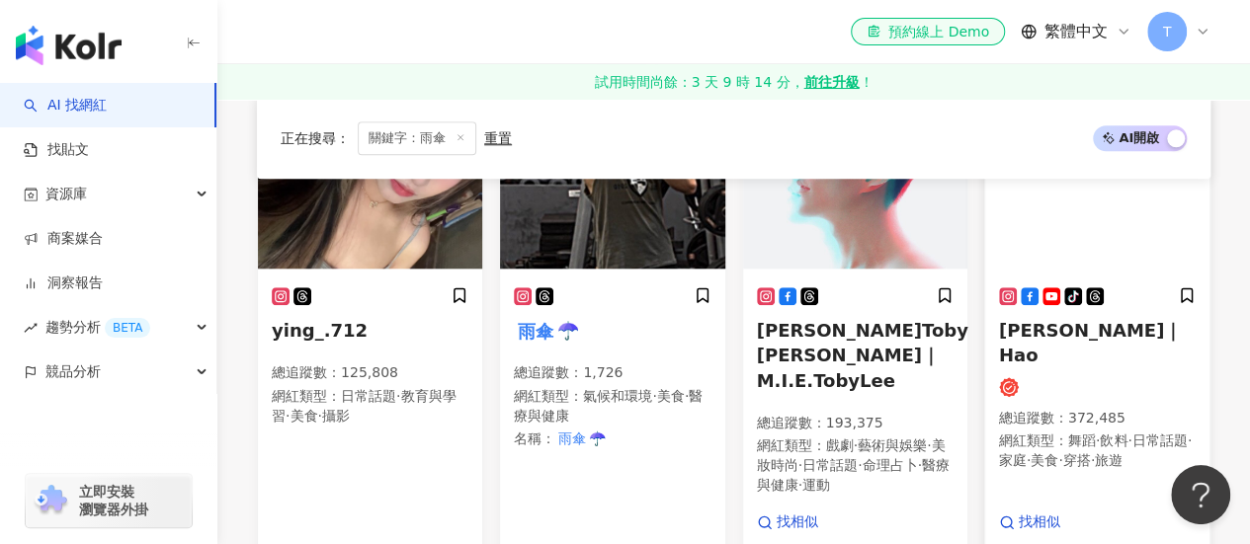
scroll to position [968, 0]
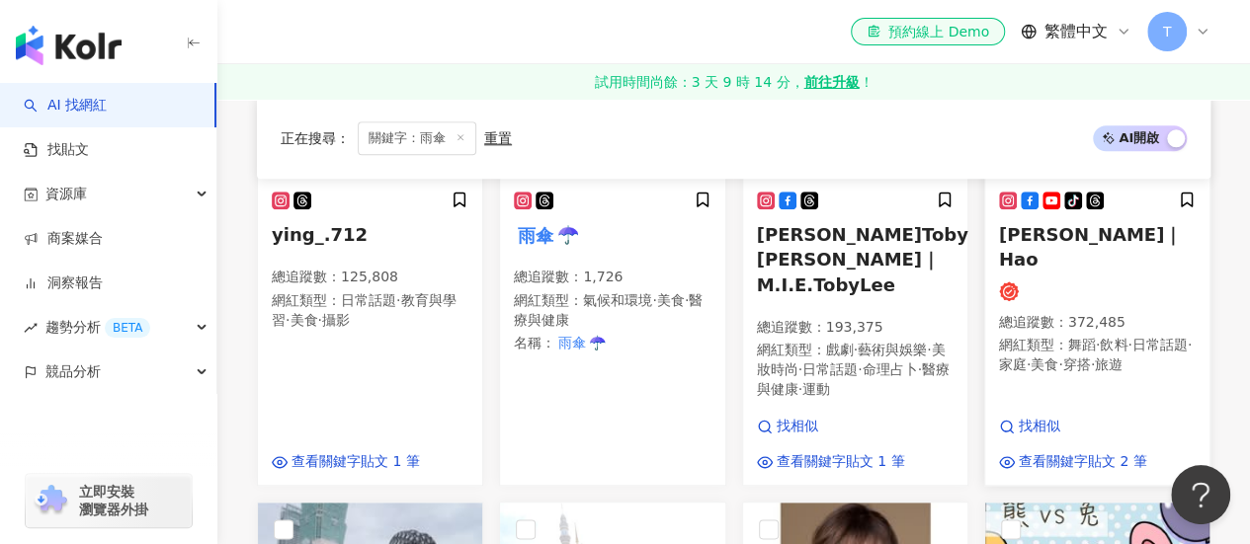
click at [1024, 224] on span "張灝｜Hao" at bounding box center [1090, 246] width 183 height 45
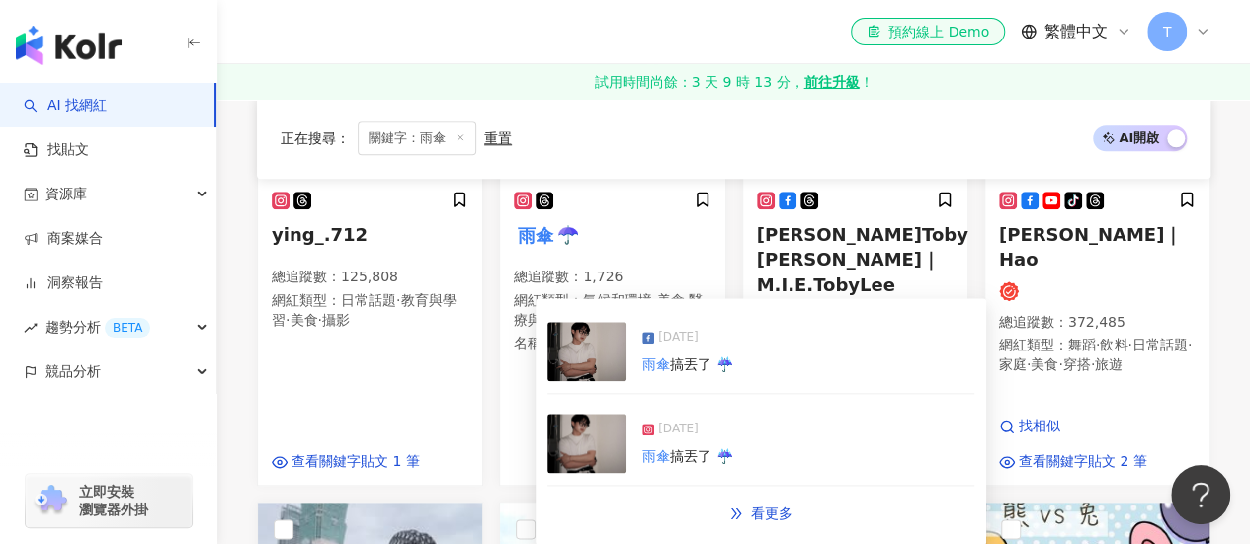
click at [674, 457] on span "搞丟了 ☔️" at bounding box center [701, 456] width 62 height 16
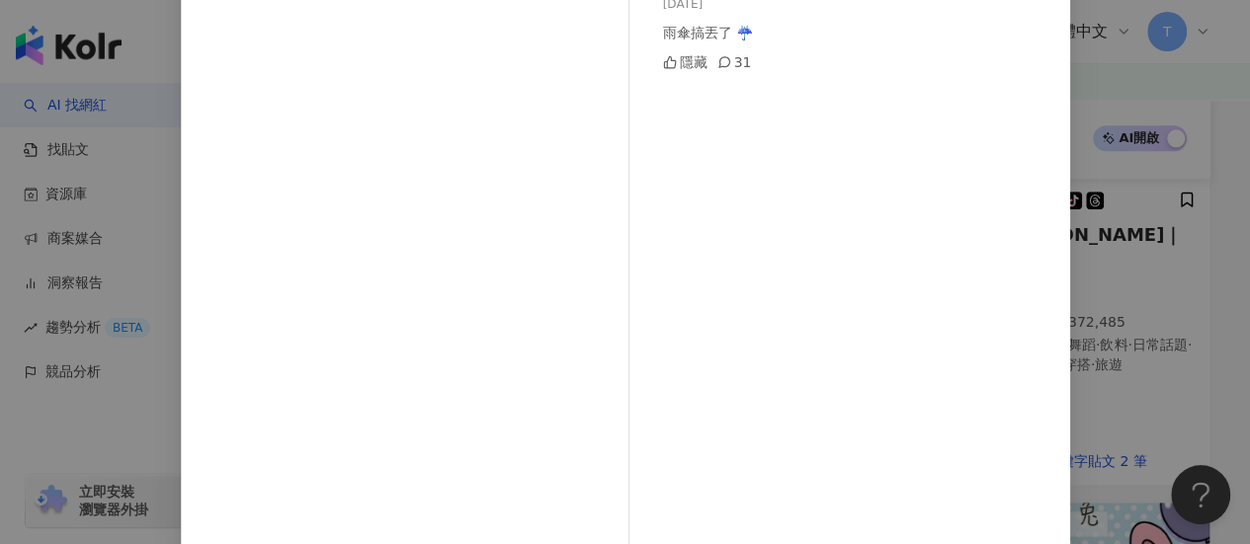
scroll to position [0, 0]
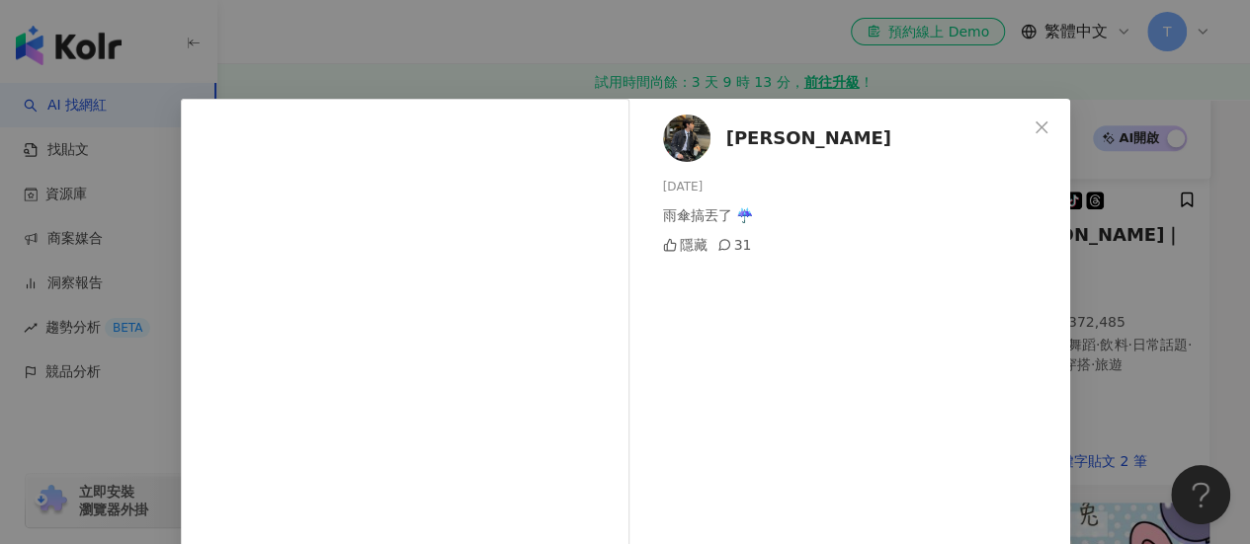
click at [1037, 123] on icon "close" at bounding box center [1041, 128] width 16 height 16
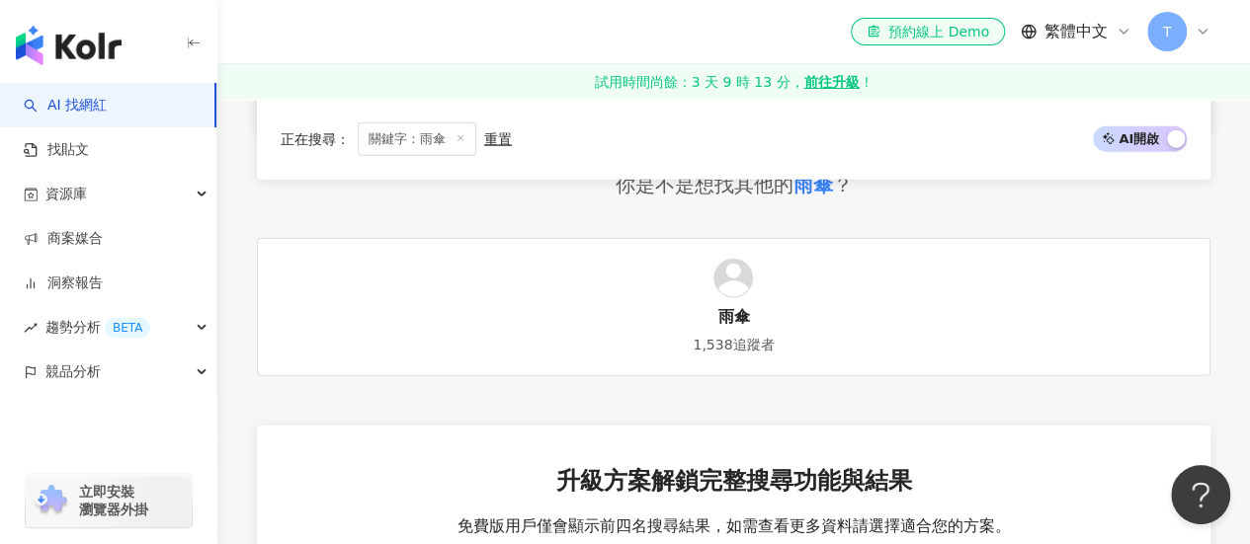
scroll to position [2154, 0]
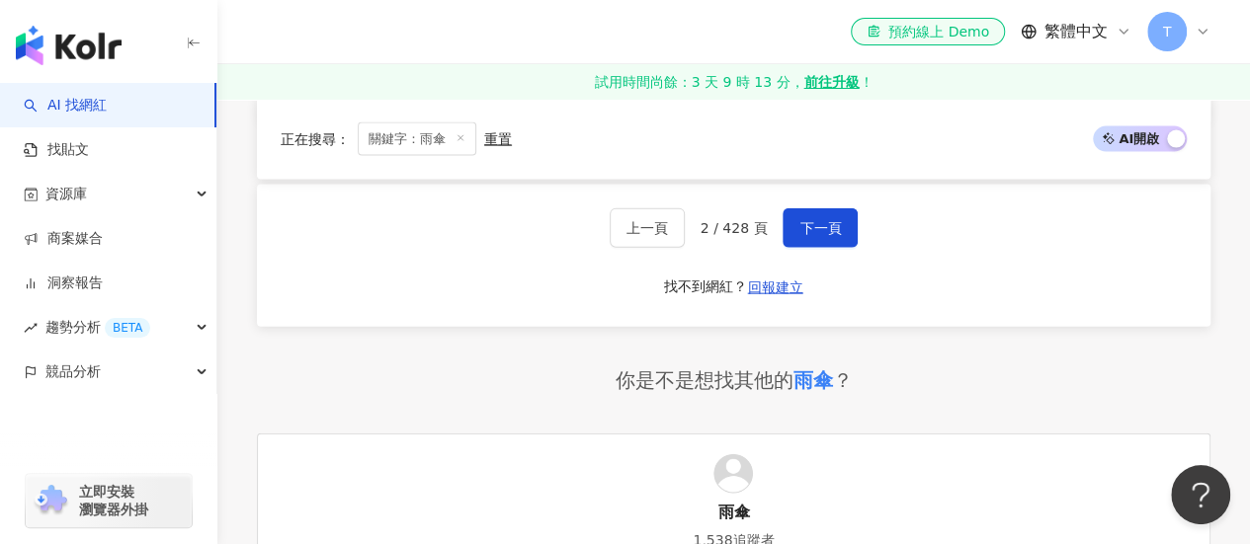
click at [802, 228] on div "上一頁 2 / 428 頁 下一頁 找不到網紅？ 回報建立" at bounding box center [733, 256] width 953 height 142
click at [805, 220] on span "下一頁" at bounding box center [819, 228] width 41 height 16
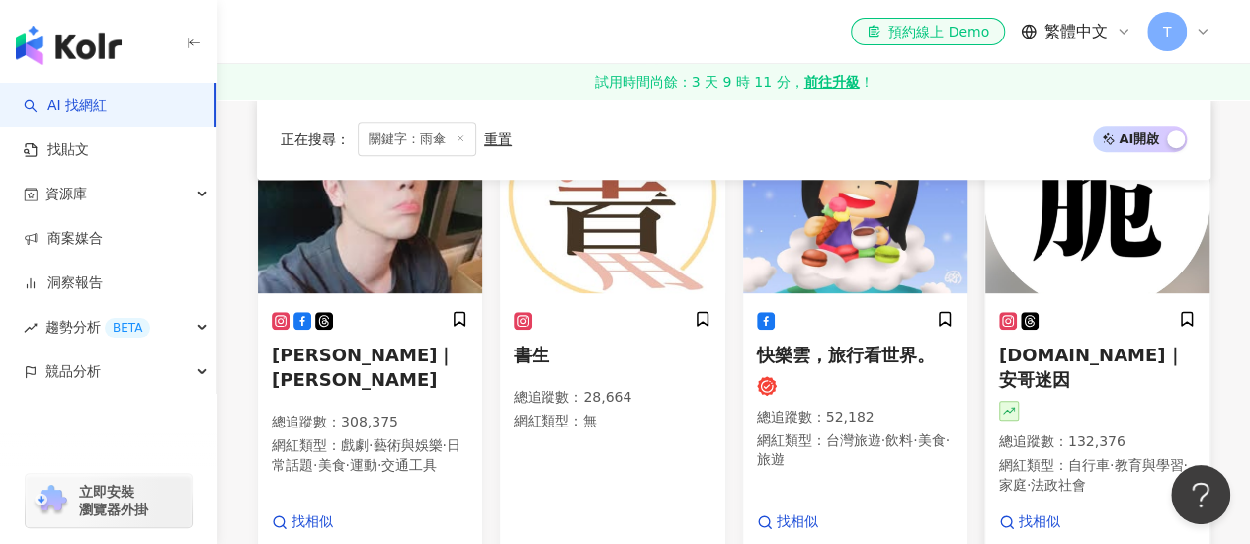
scroll to position [395, 0]
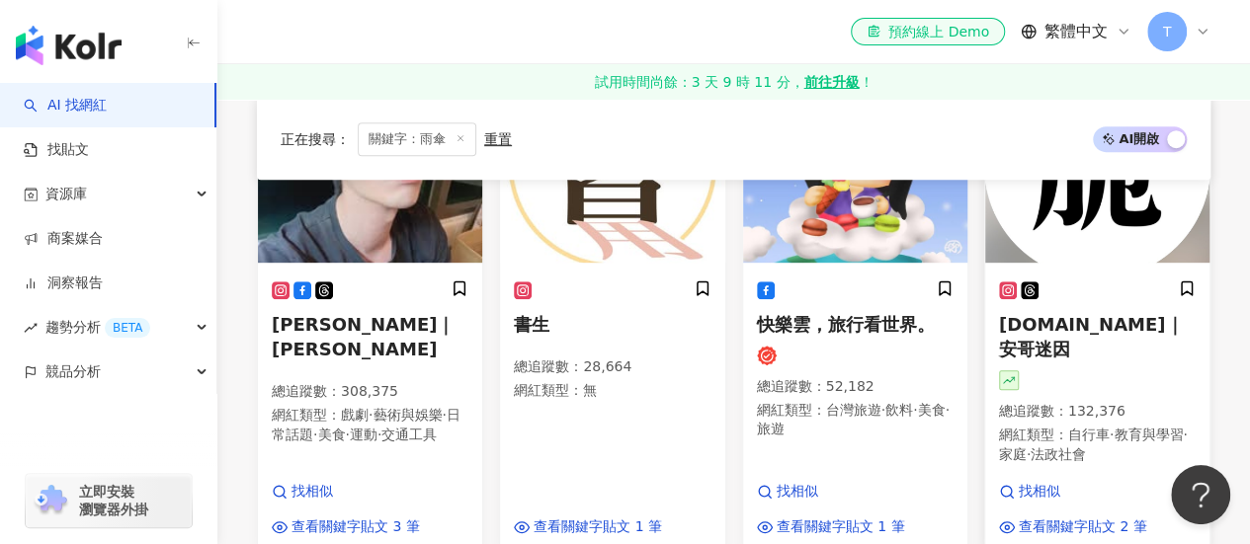
click at [1069, 321] on span "anger.meme｜安哥迷因" at bounding box center [1091, 336] width 185 height 45
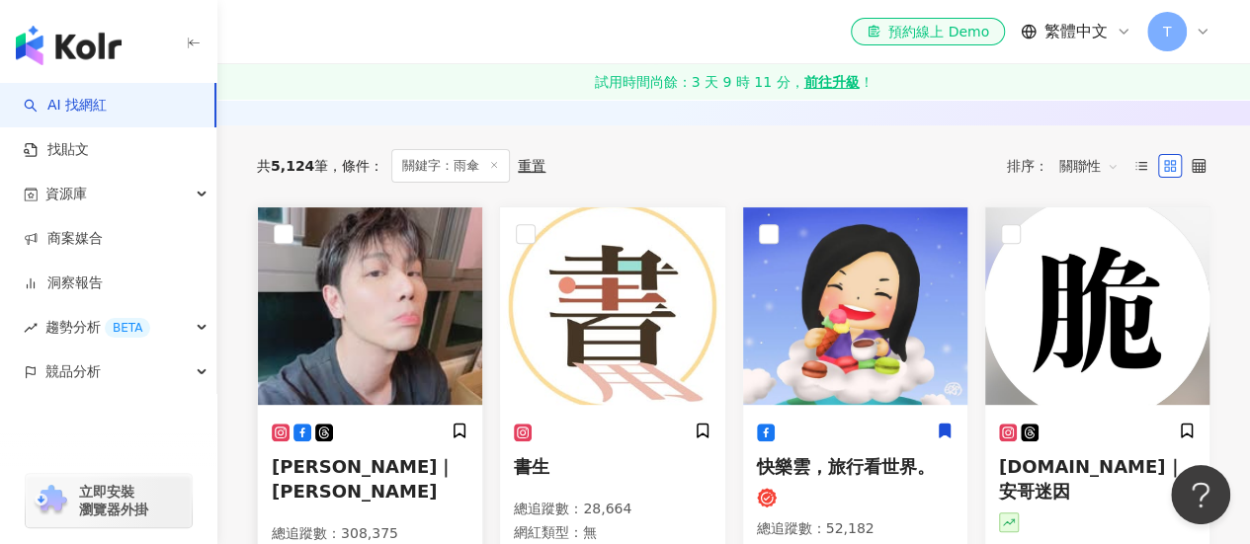
scroll to position [296, 0]
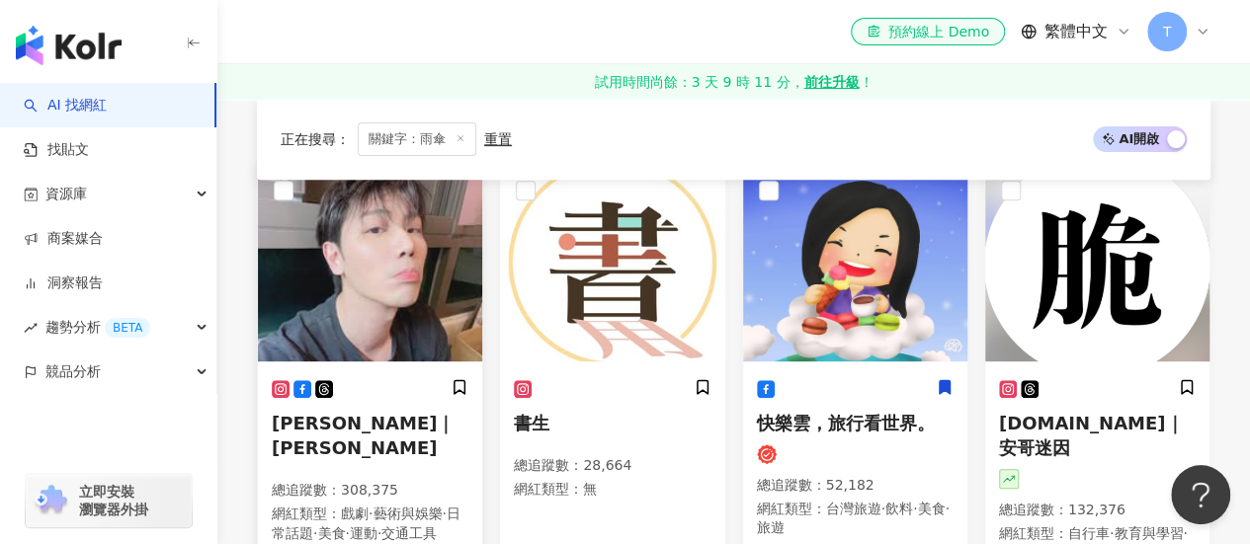
click at [371, 402] on div "李睿紳｜李睿 總追蹤數 ： 308,375 網紅類型 ： 戲劇 · 藝術與娛樂 · 日常話題 · 美食 · 運動 · 交通工具" at bounding box center [370, 469] width 197 height 183
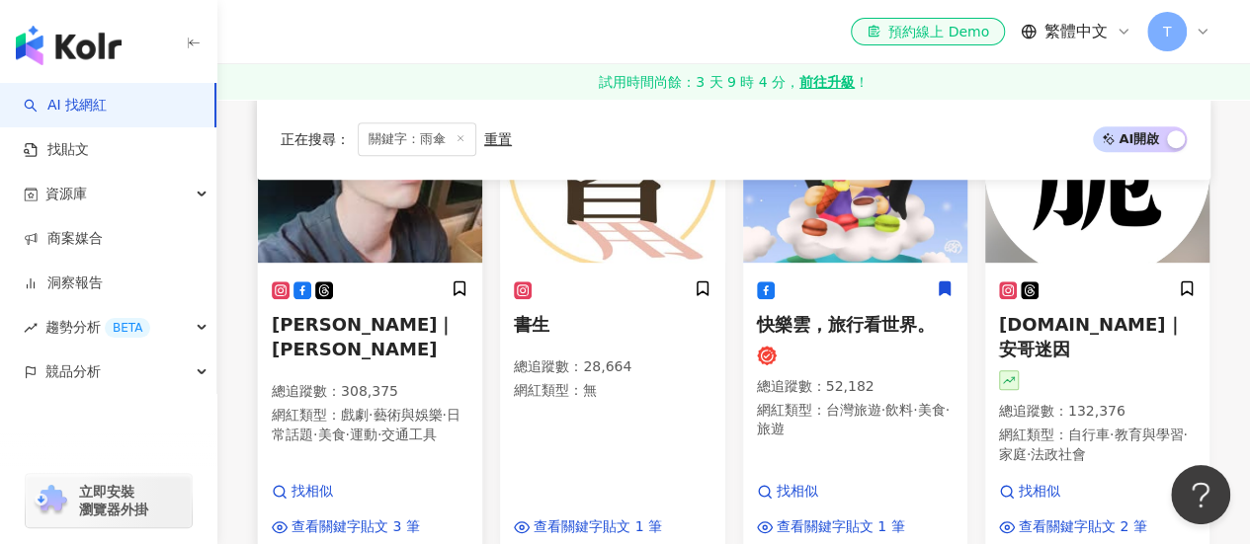
scroll to position [494, 0]
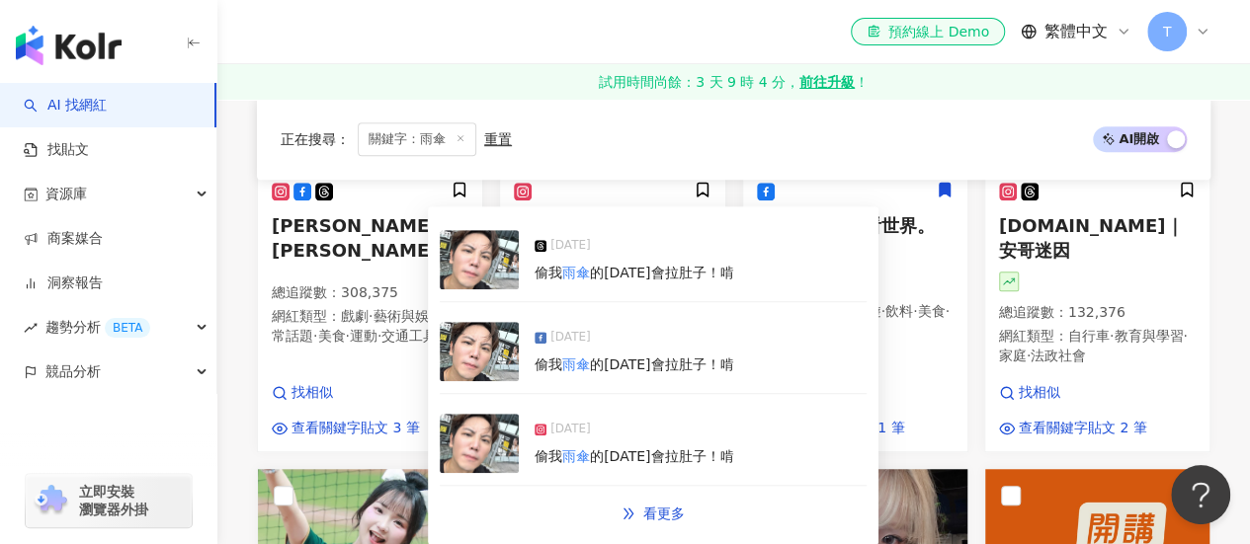
click at [599, 260] on div "2024/9/14" at bounding box center [633, 250] width 199 height 28
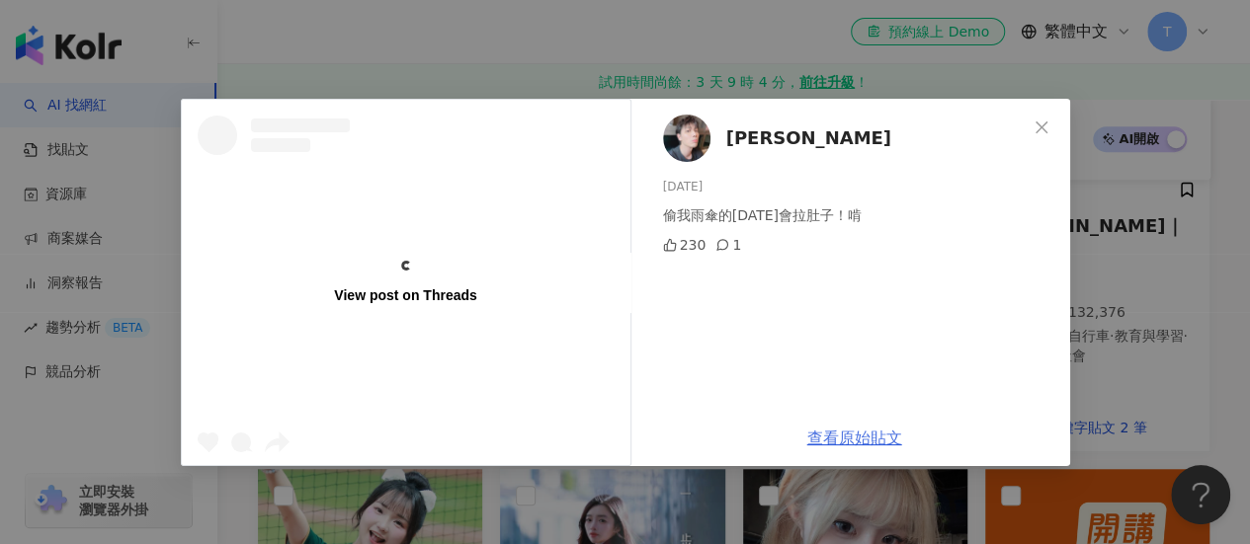
click at [886, 430] on div "李睿紳 2024/9/14 偷我雨傘的今天會拉肚子！啃 230 1 查看原始貼文" at bounding box center [854, 282] width 431 height 367
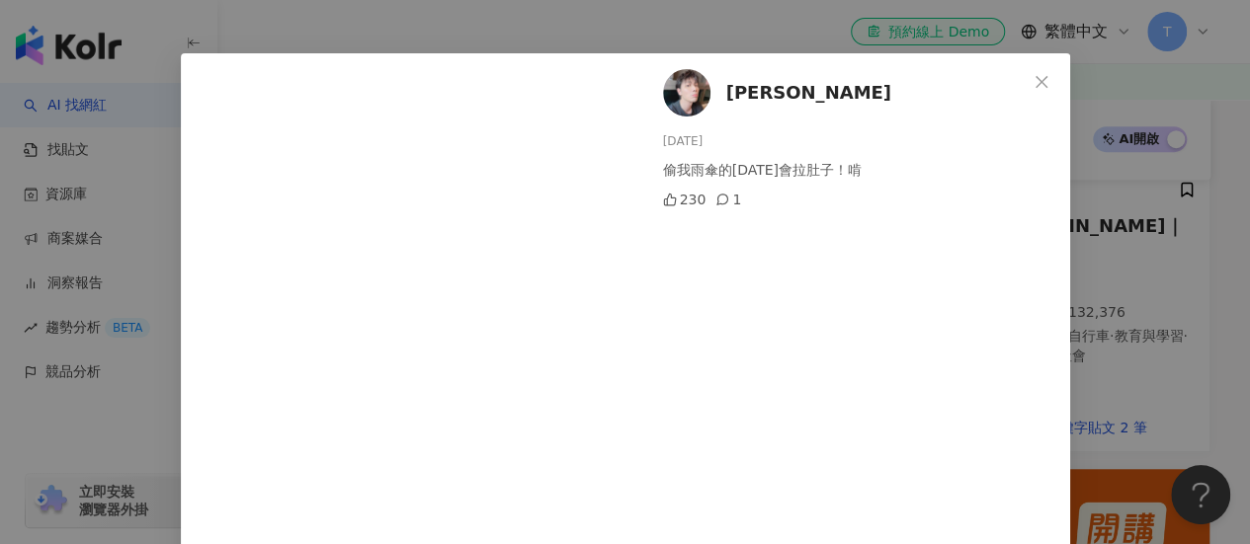
scroll to position [0, 0]
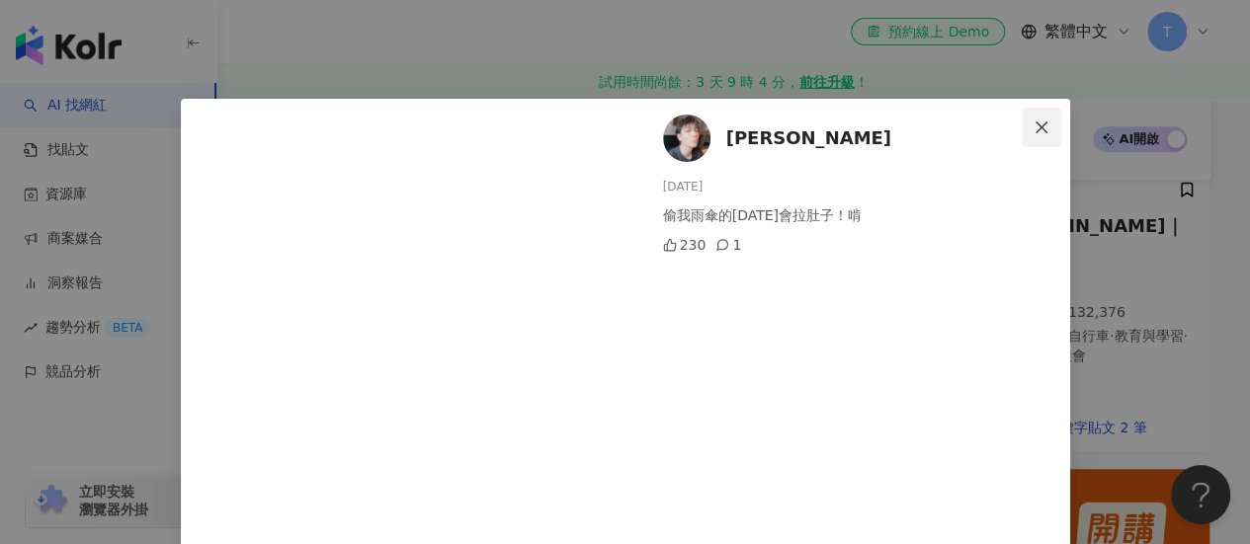
click at [1035, 129] on icon "close" at bounding box center [1041, 127] width 12 height 12
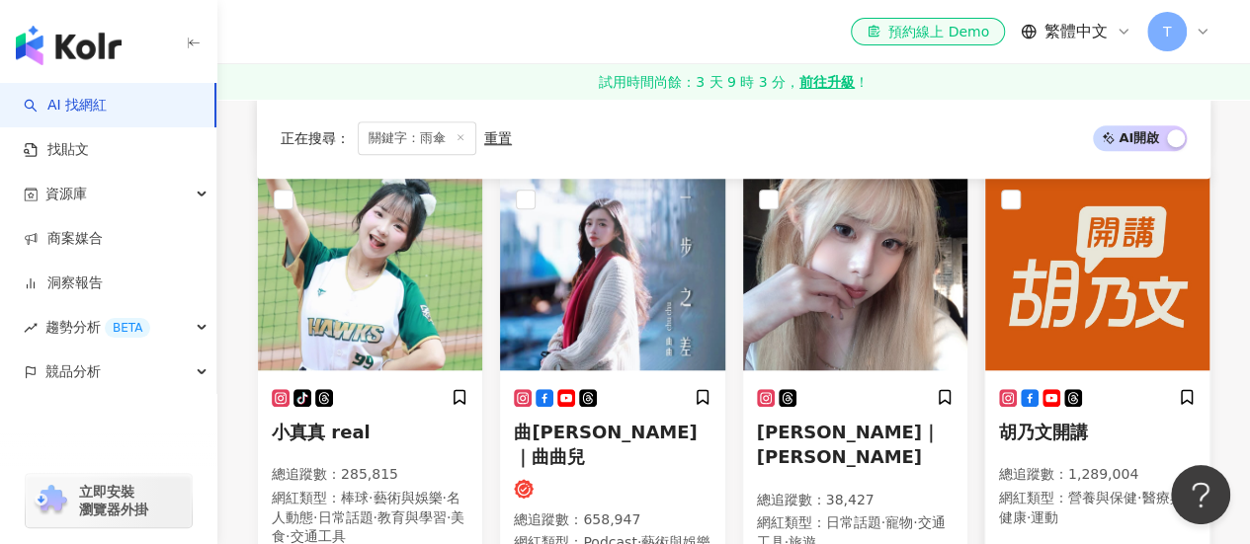
scroll to position [889, 0]
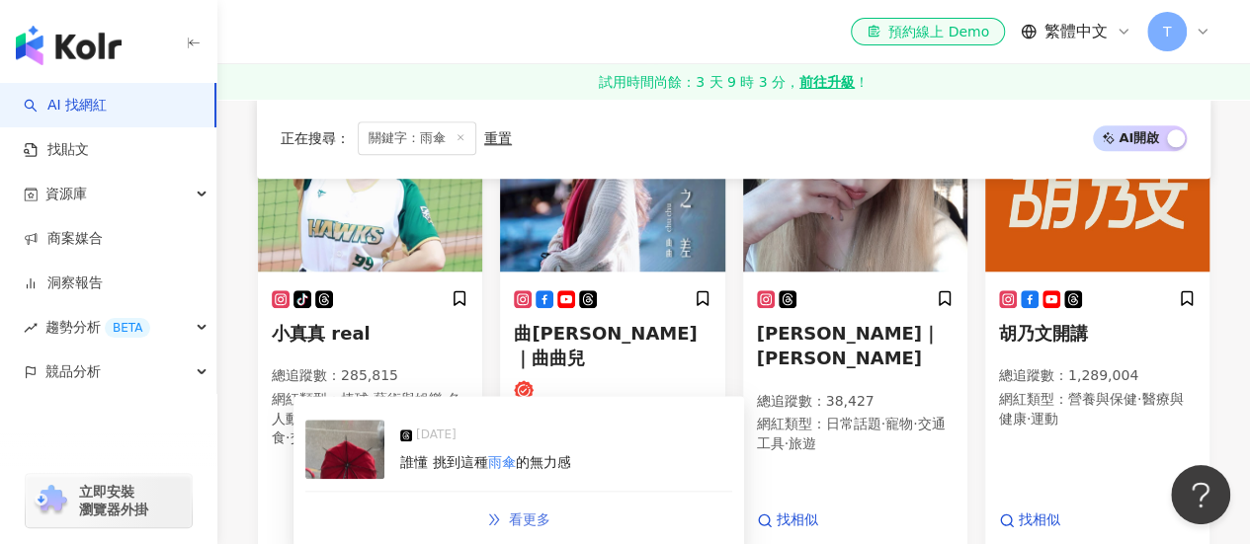
click at [507, 515] on link "看更多" at bounding box center [518, 520] width 105 height 40
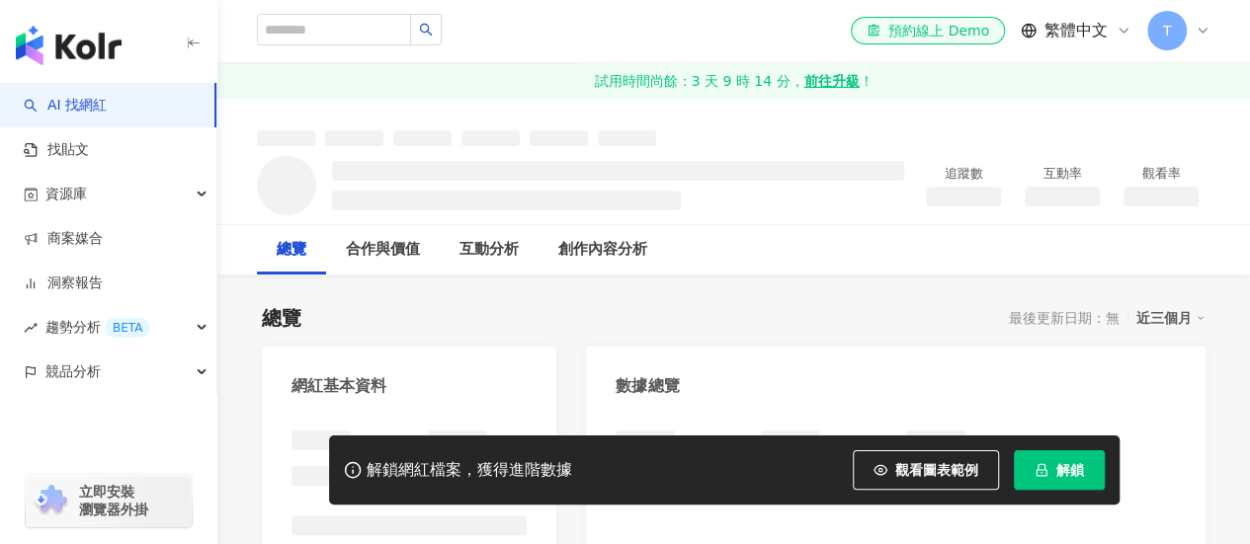
scroll to position [99, 0]
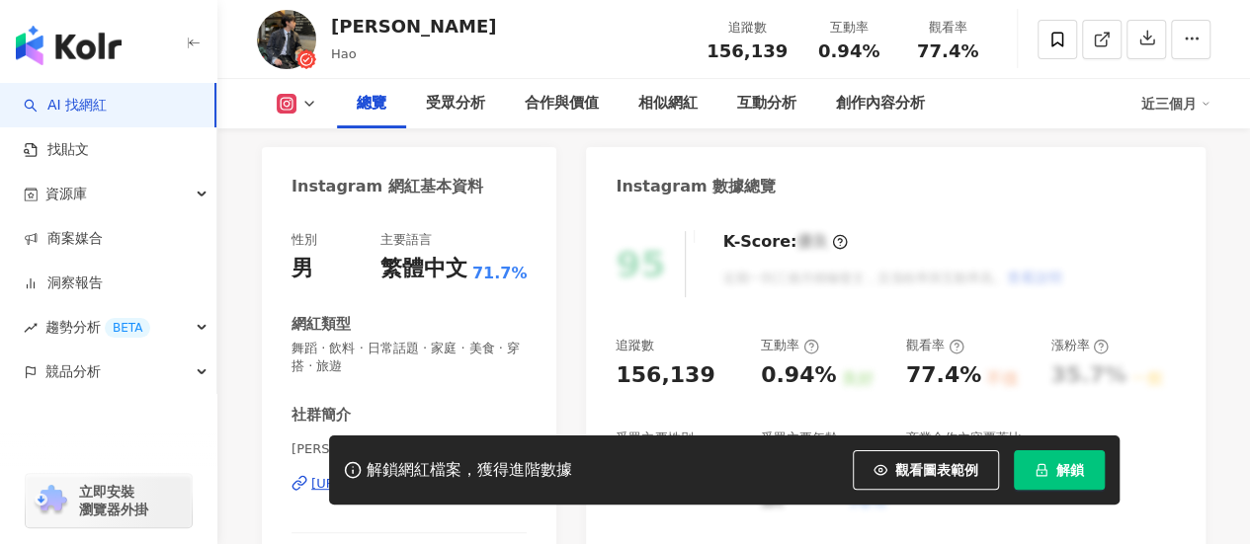
scroll to position [395, 0]
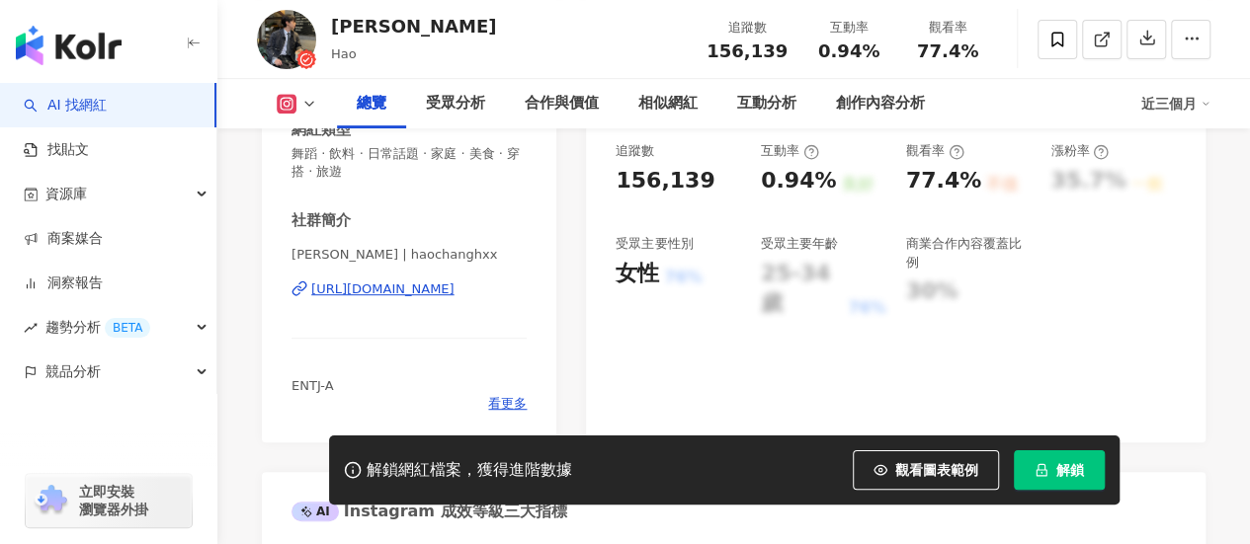
click at [454, 290] on div "[URL][DOMAIN_NAME]" at bounding box center [382, 290] width 143 height 18
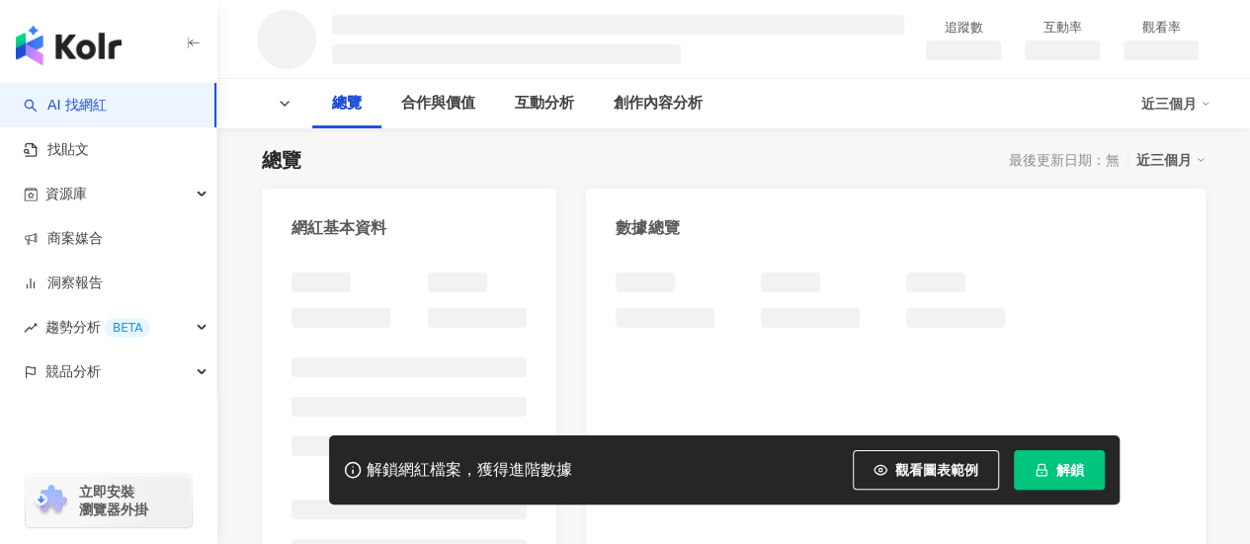
scroll to position [395, 0]
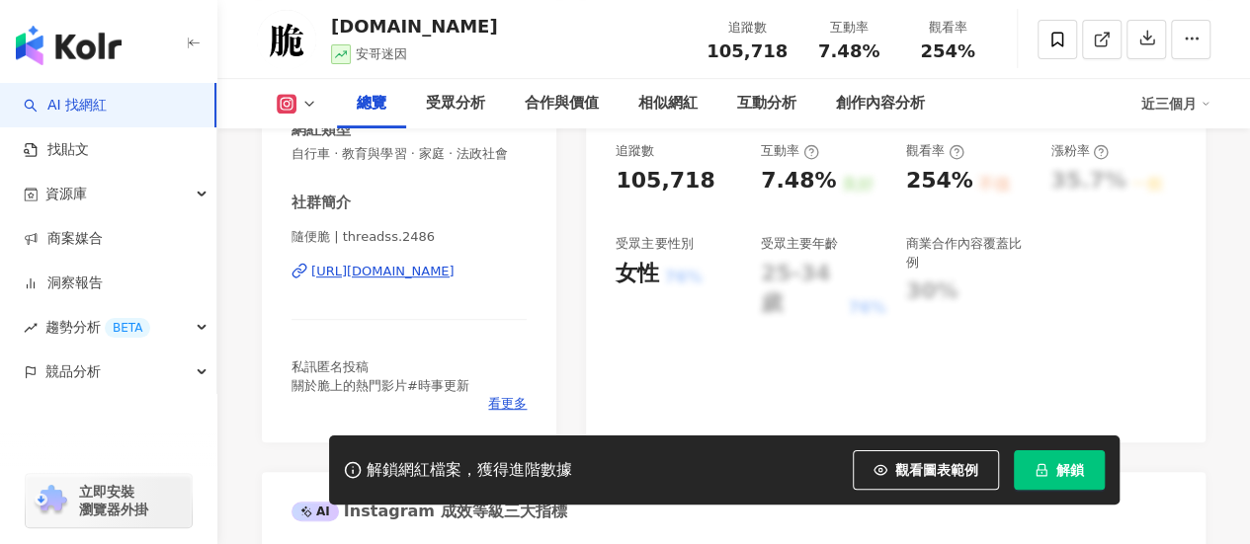
click at [439, 271] on div "[URL][DOMAIN_NAME]" at bounding box center [382, 272] width 143 height 18
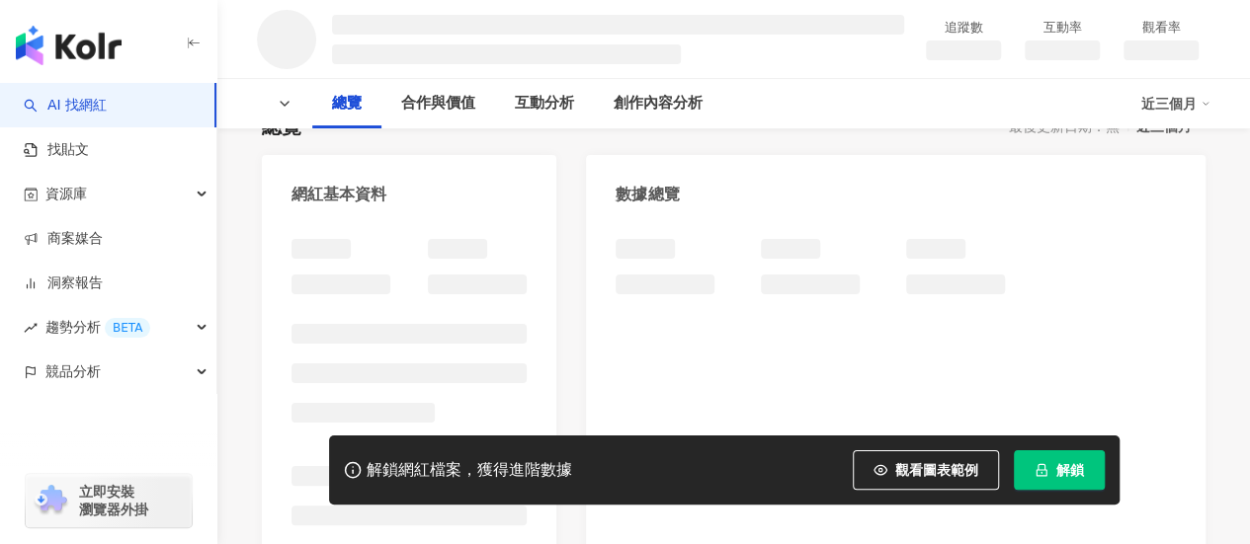
scroll to position [198, 0]
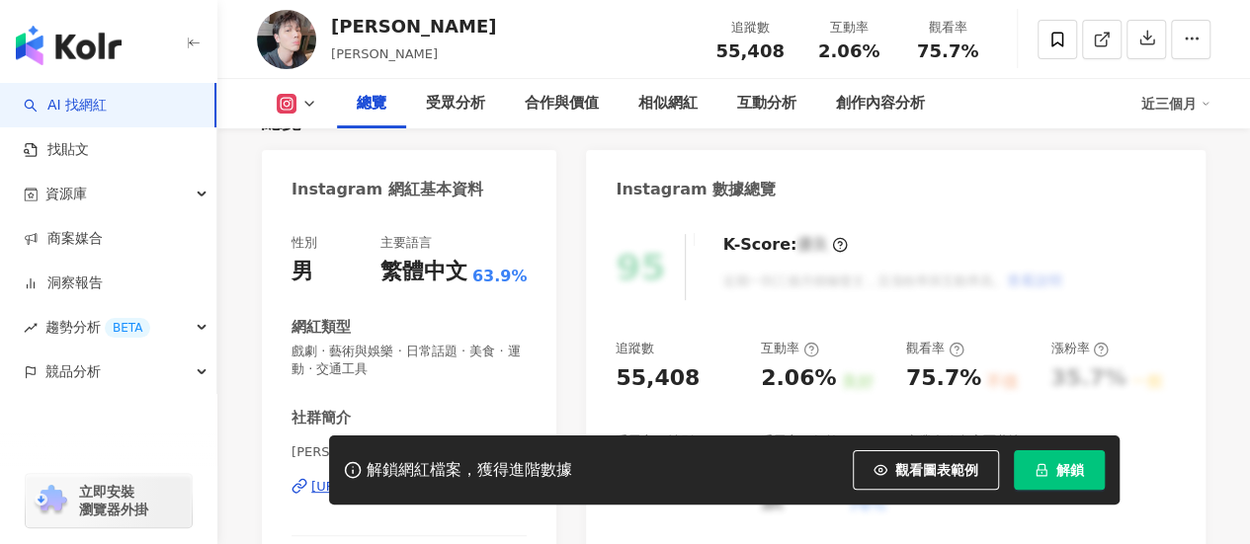
click at [431, 478] on div "[URL][DOMAIN_NAME]" at bounding box center [382, 487] width 143 height 18
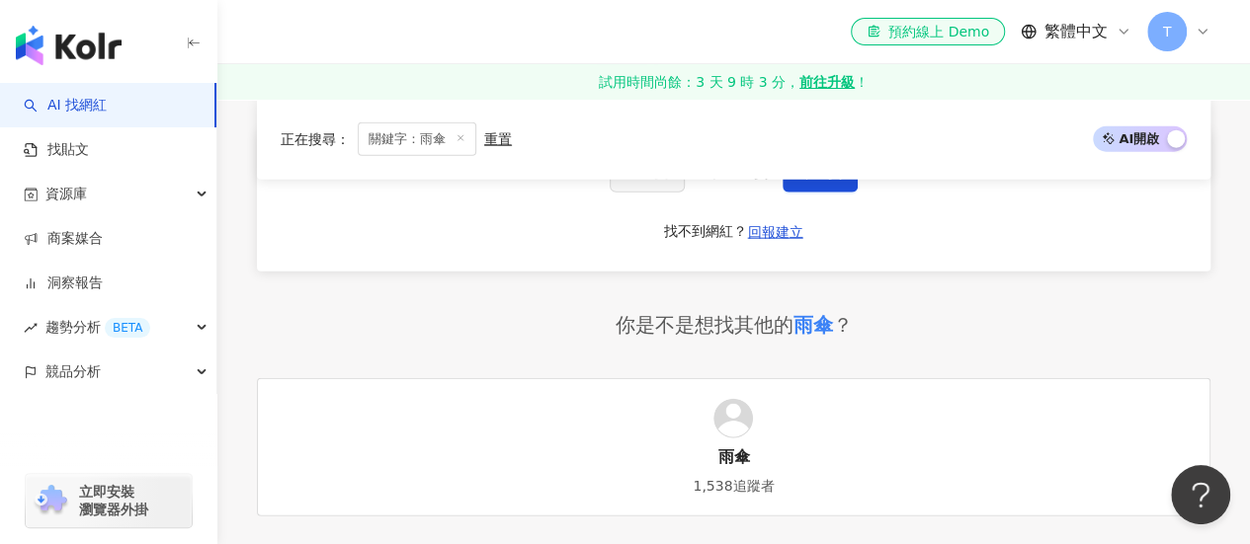
scroll to position [1976, 0]
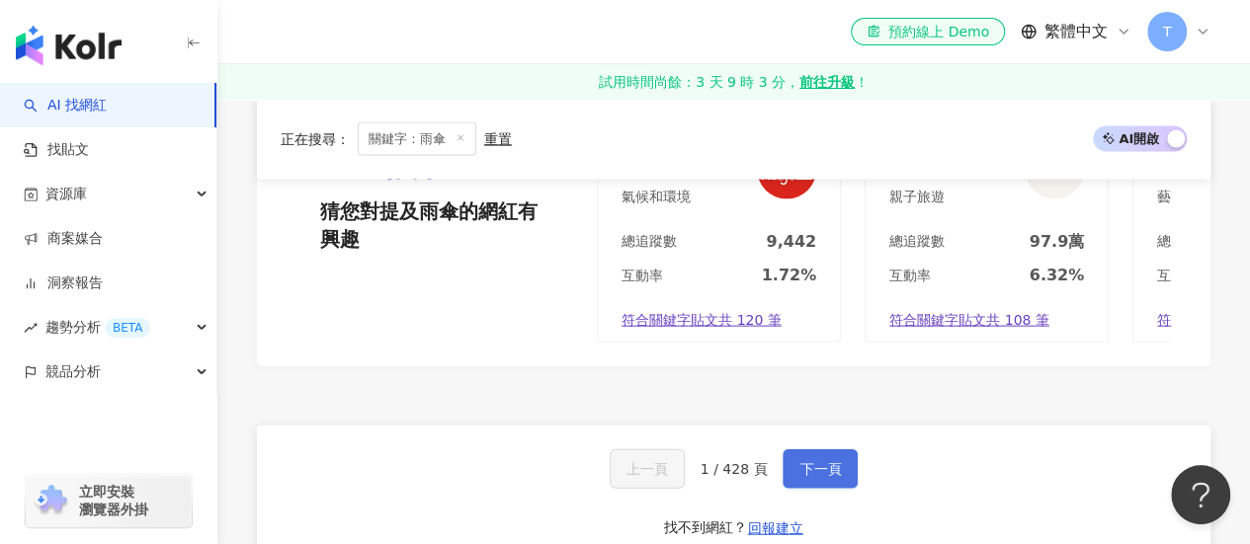
click at [807, 461] on span "下一頁" at bounding box center [819, 469] width 41 height 16
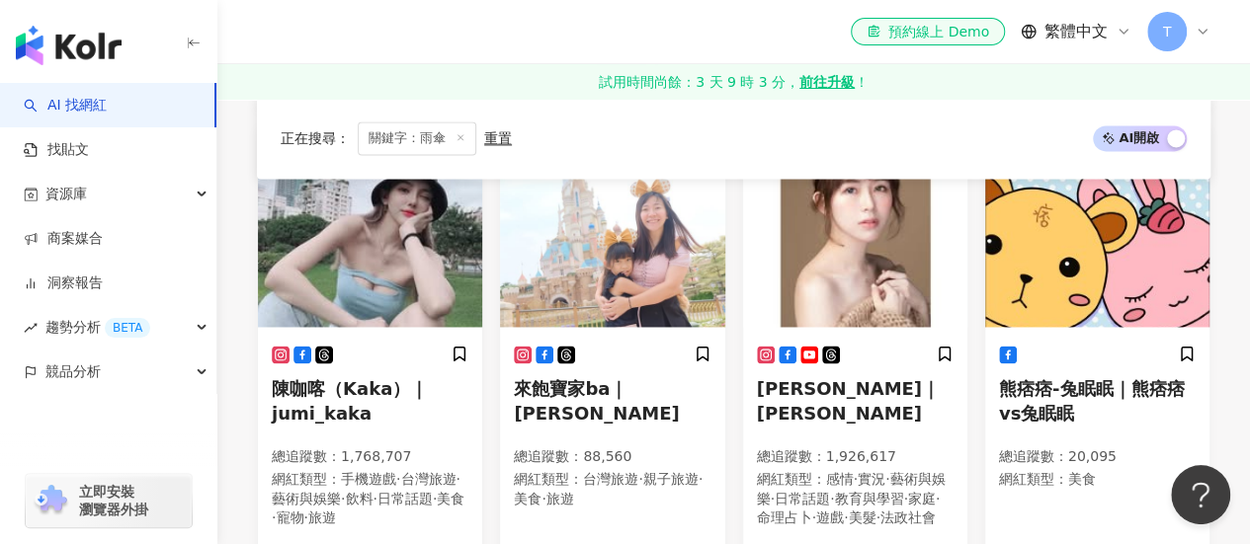
scroll to position [1462, 0]
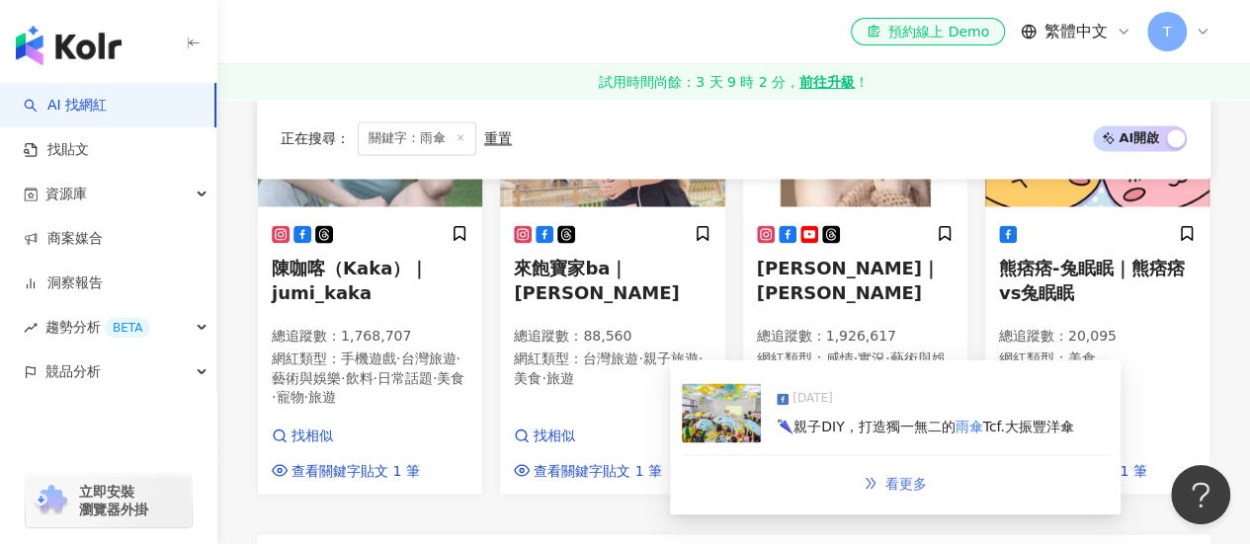
click at [909, 479] on span "看更多" at bounding box center [905, 483] width 41 height 16
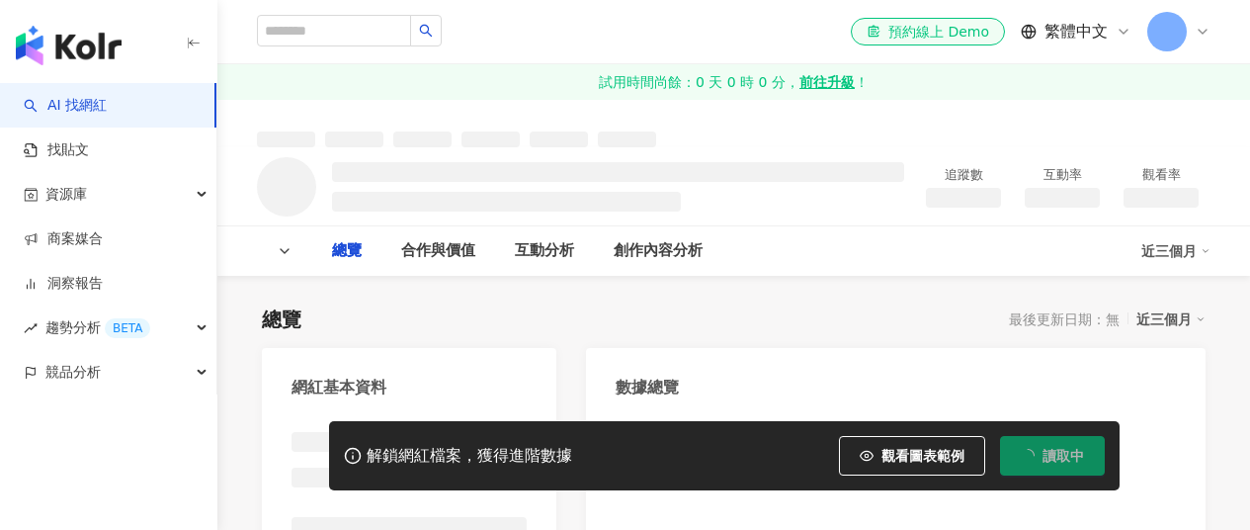
type input "**"
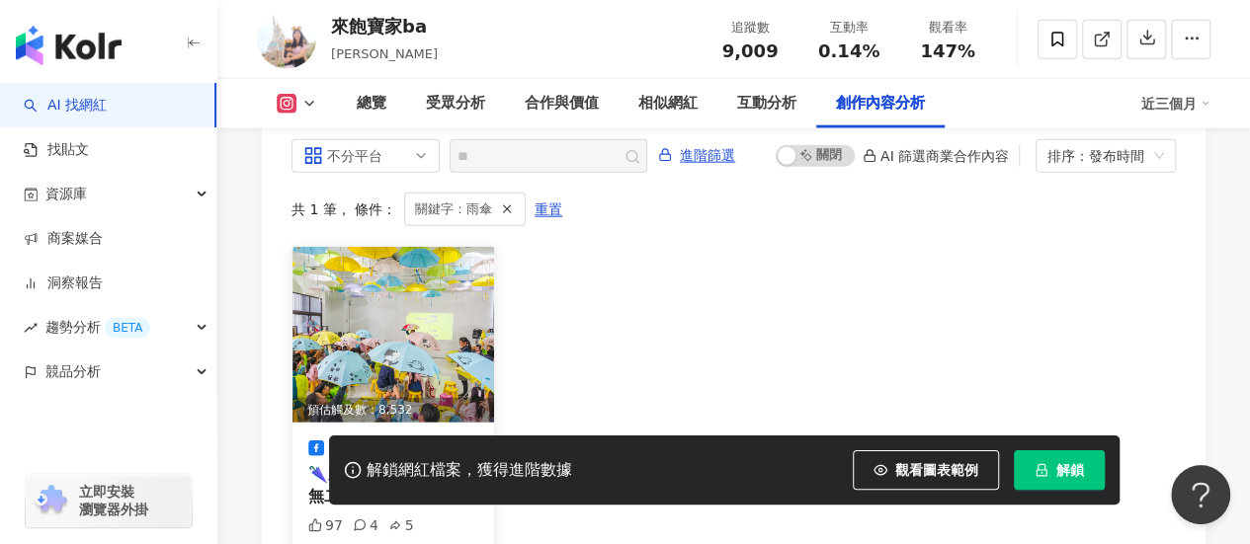
scroll to position [6141, 0]
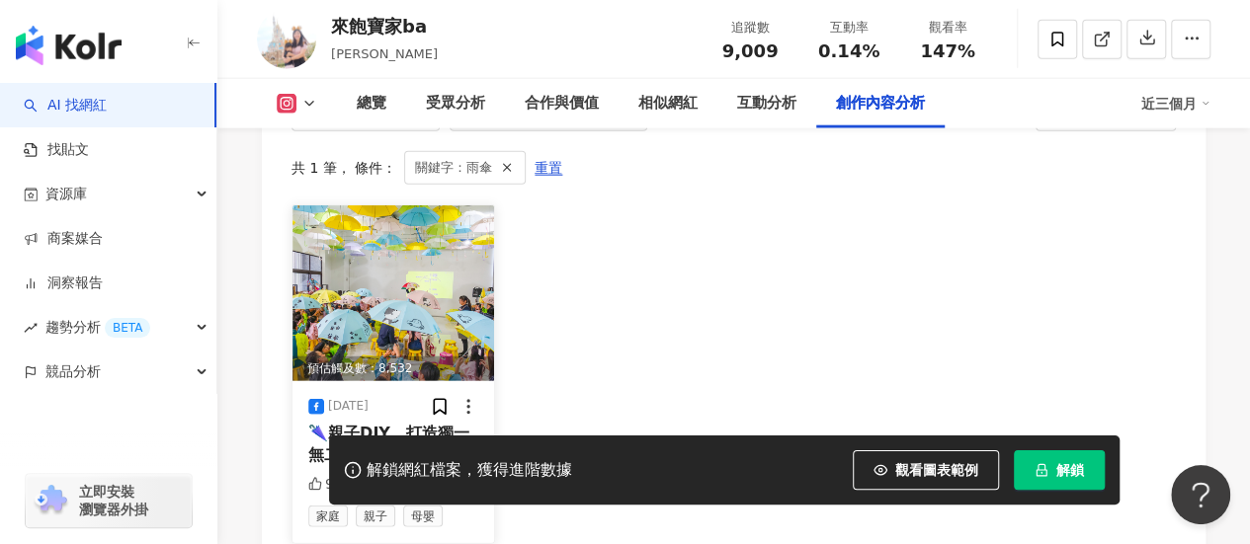
click at [453, 303] on img at bounding box center [393, 293] width 202 height 176
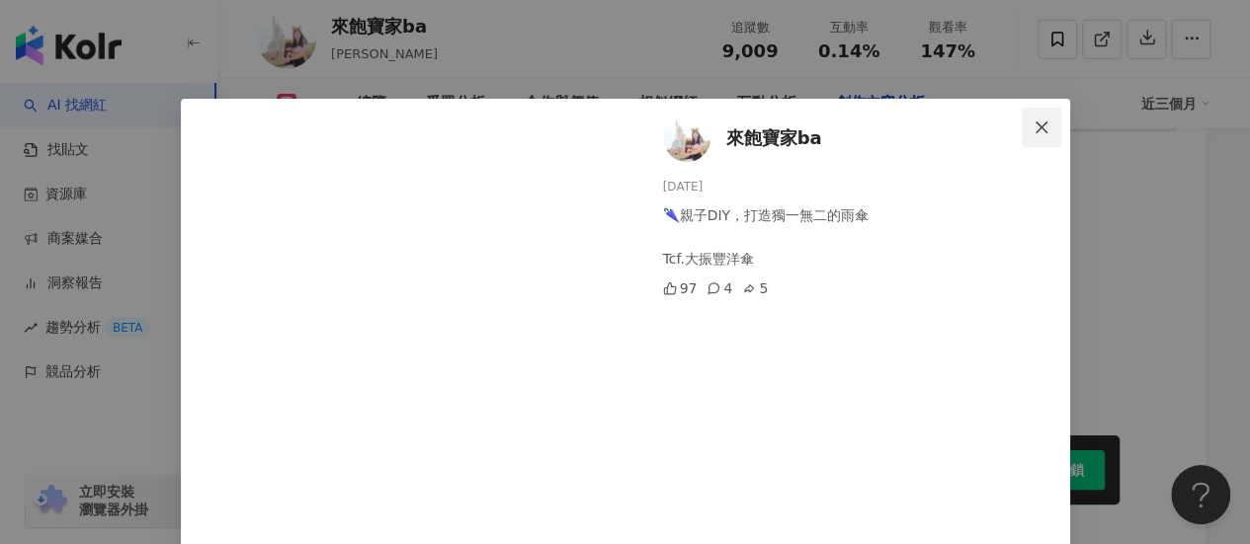
click at [1036, 128] on icon "close" at bounding box center [1041, 128] width 16 height 16
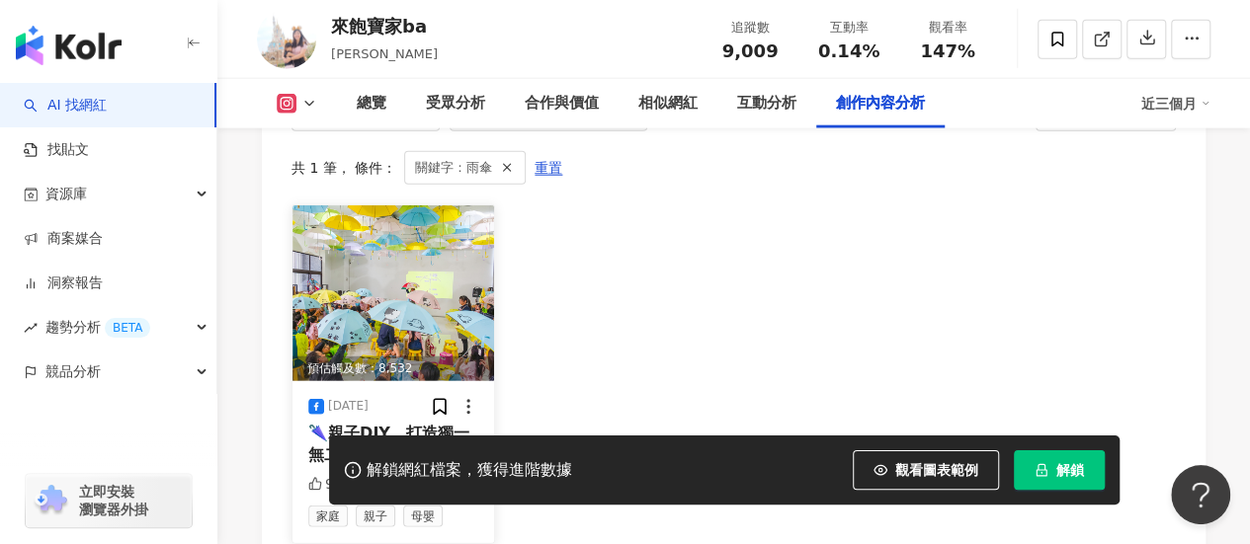
click at [445, 303] on img at bounding box center [393, 293] width 202 height 176
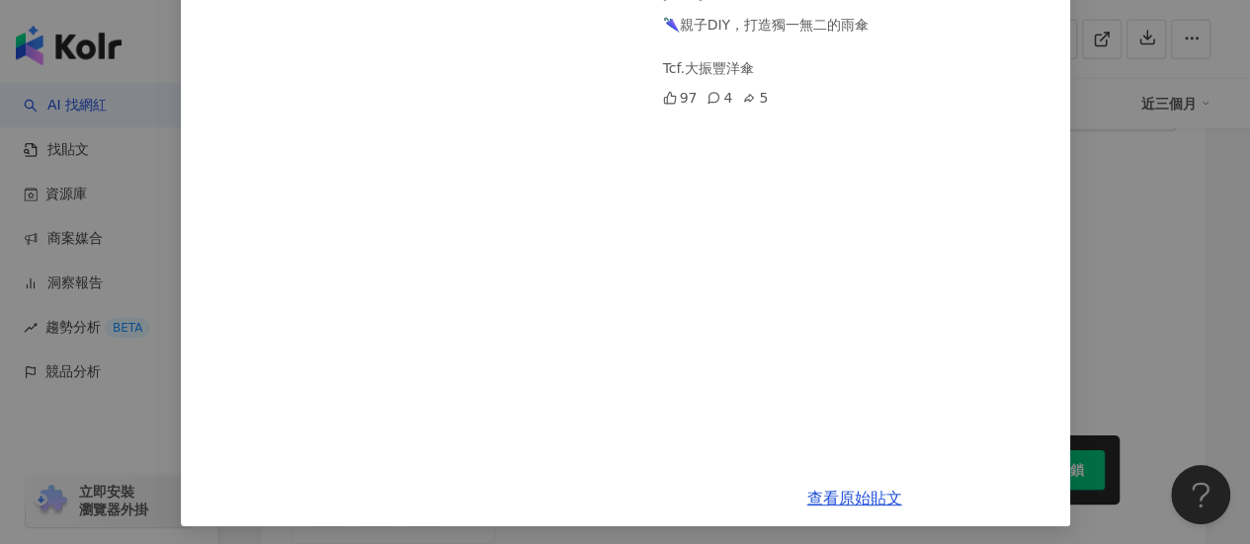
scroll to position [196, 0]
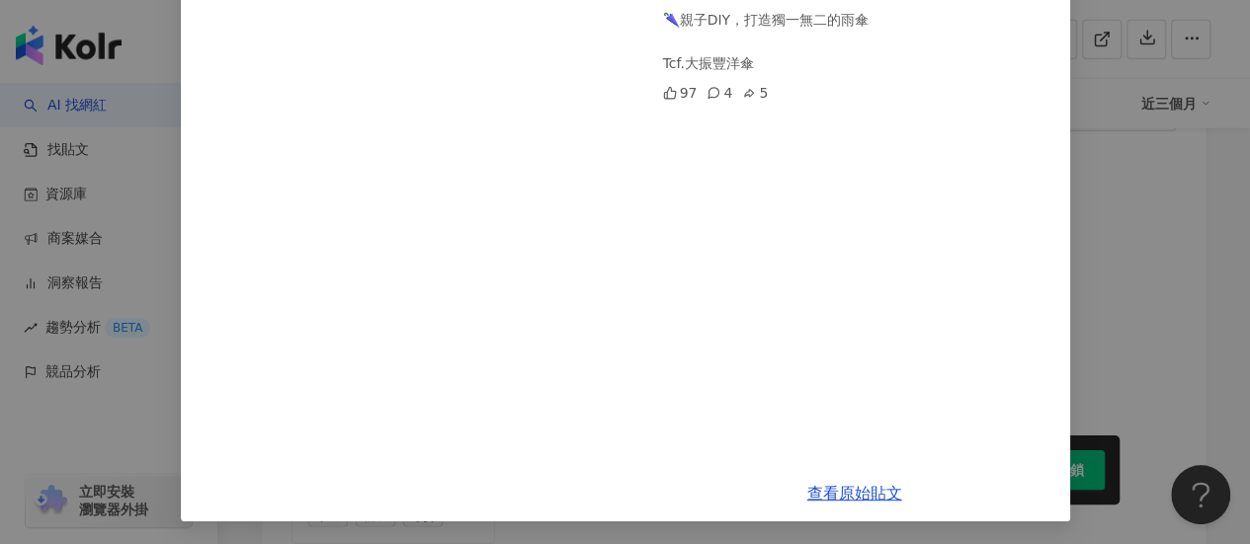
click at [867, 507] on div "查看原始貼文" at bounding box center [854, 493] width 431 height 56
click at [860, 493] on link "查看原始貼文" at bounding box center [854, 493] width 95 height 19
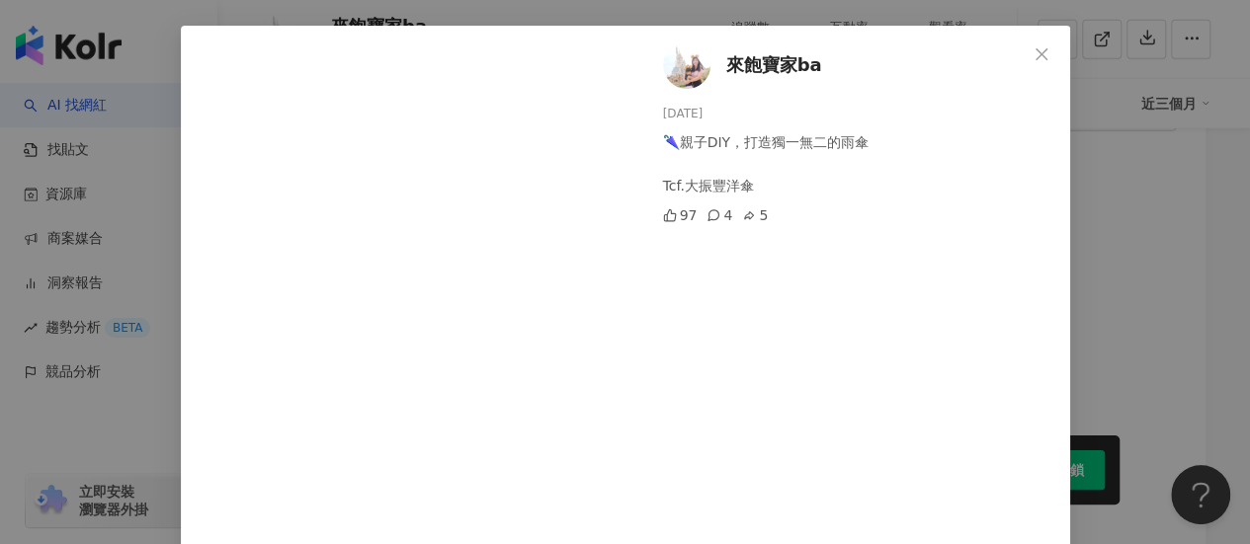
scroll to position [0, 0]
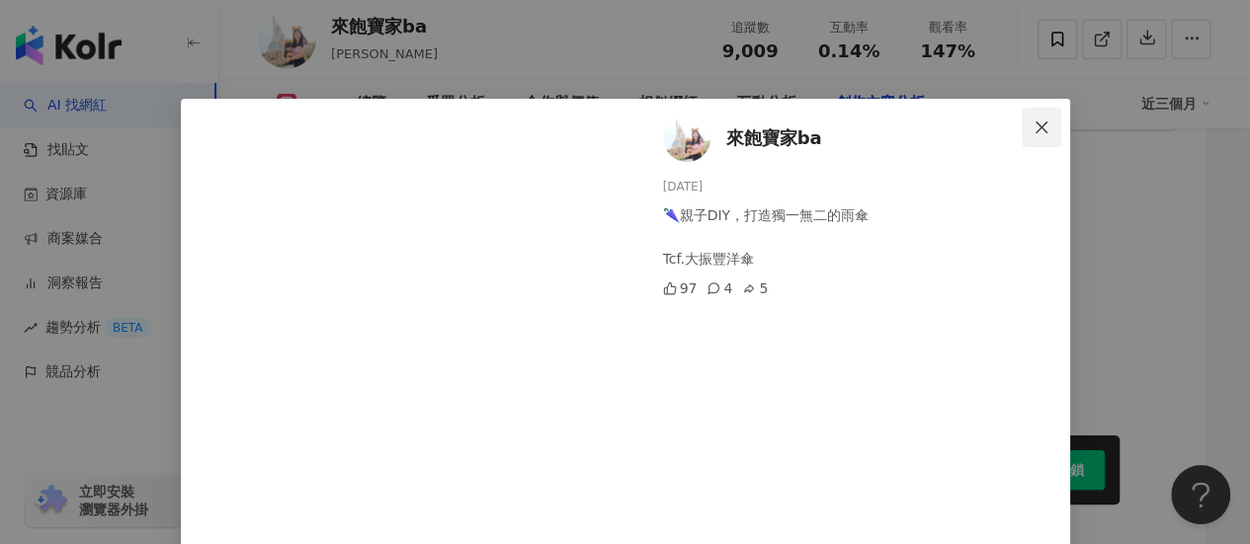
click at [1035, 125] on icon "close" at bounding box center [1041, 127] width 12 height 12
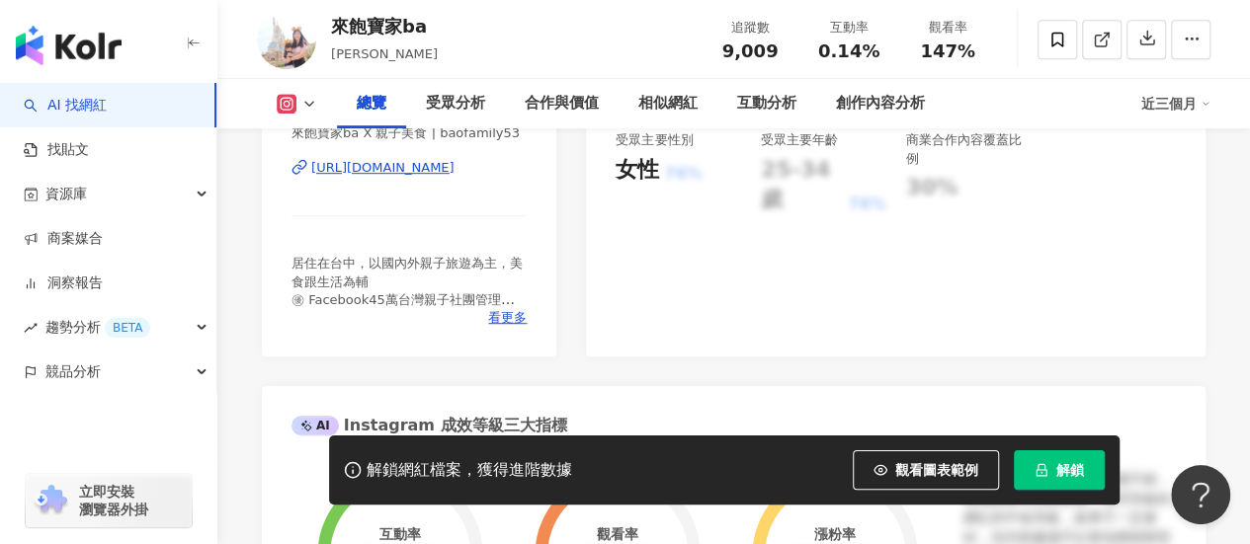
scroll to position [312, 0]
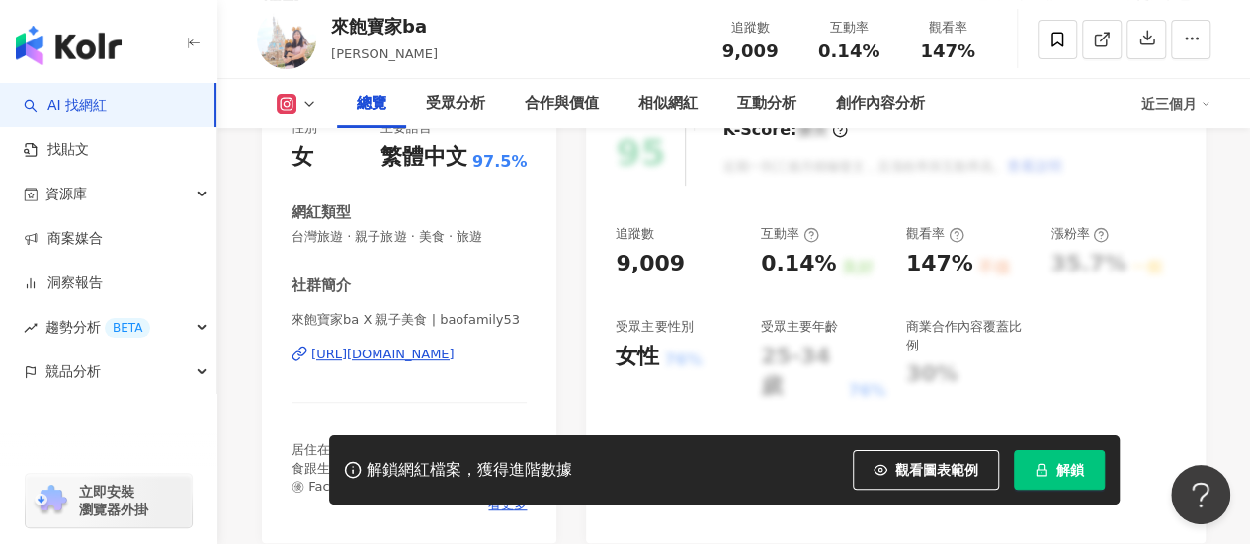
click at [454, 359] on div "https://www.instagram.com/baofamily53/" at bounding box center [382, 355] width 143 height 18
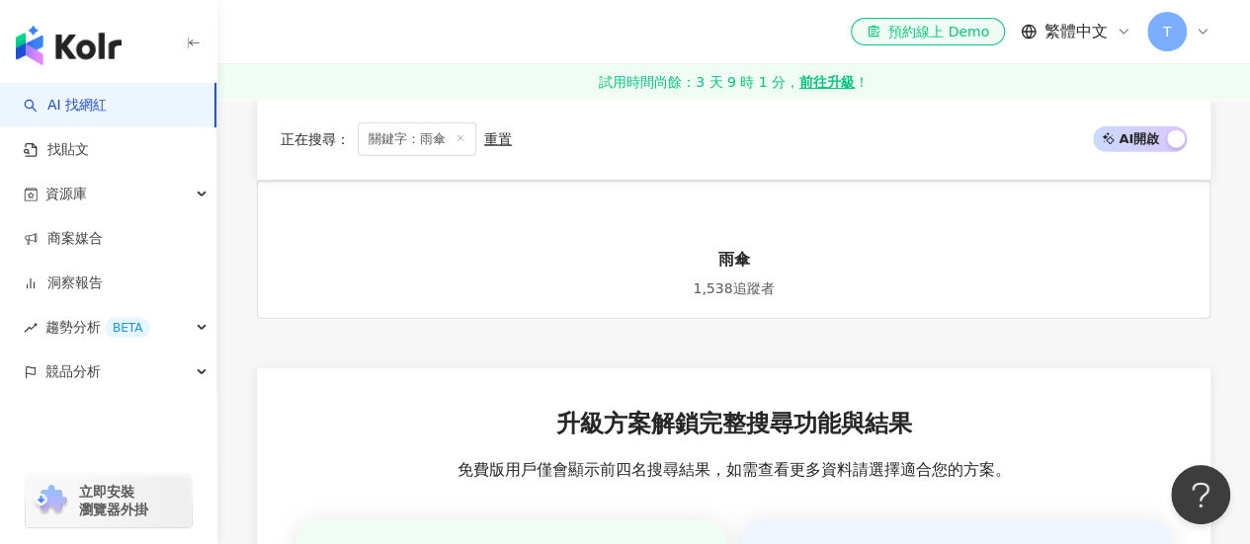
scroll to position [2075, 0]
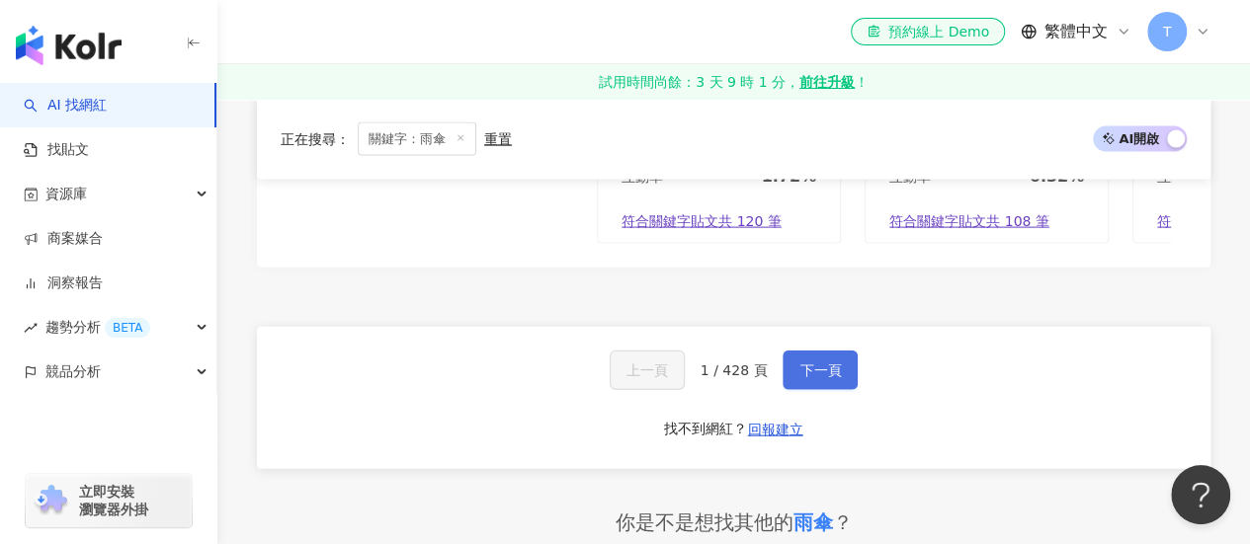
click at [811, 351] on button "下一頁" at bounding box center [819, 371] width 75 height 40
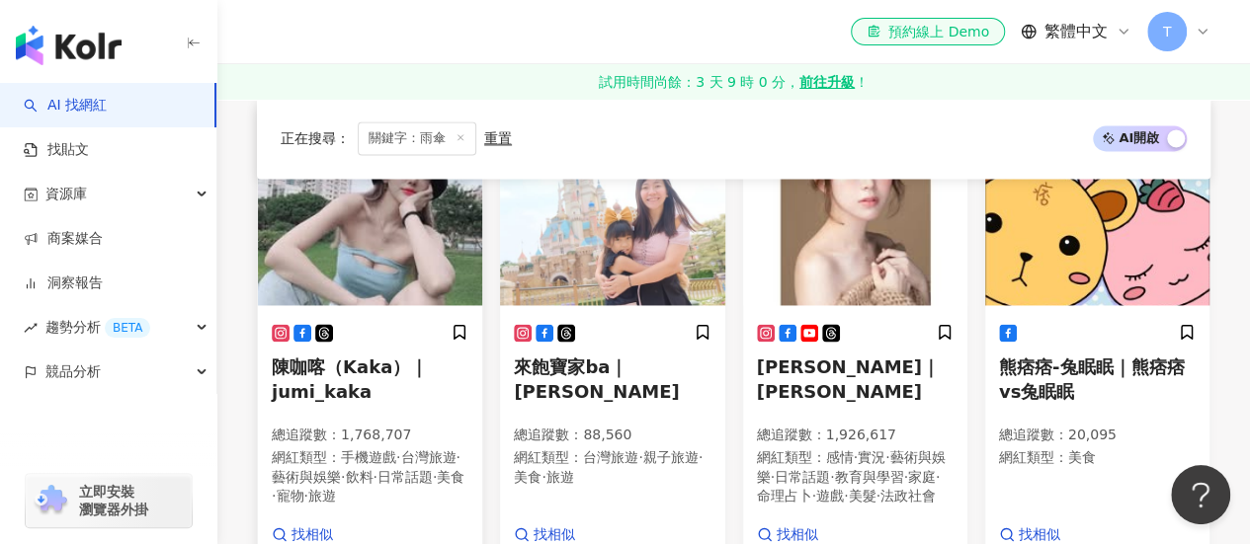
scroll to position [771, 0]
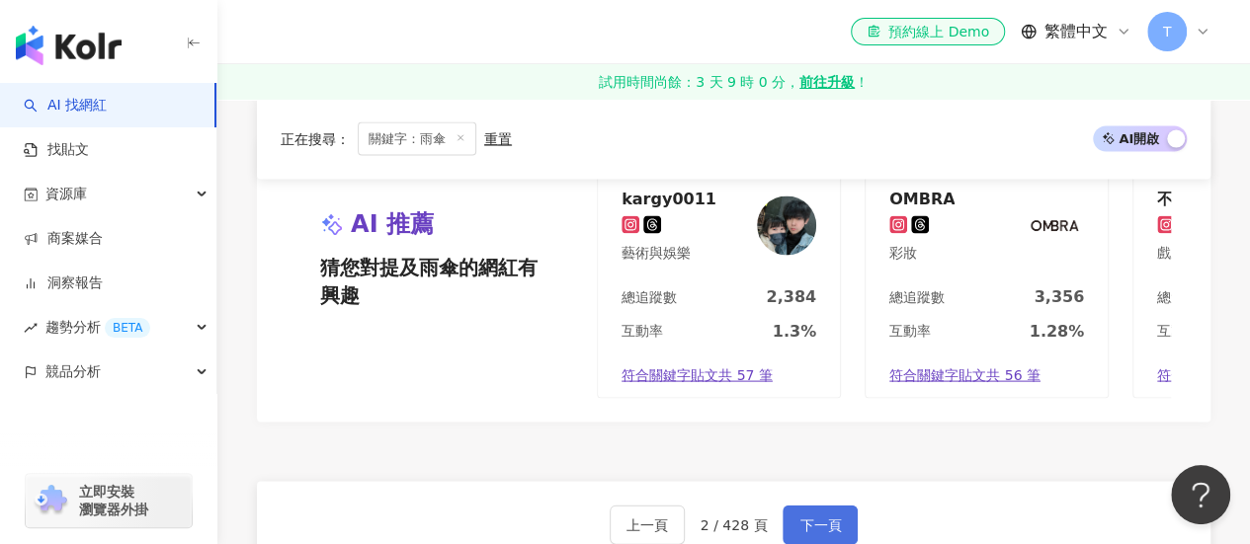
click at [832, 505] on button "下一頁" at bounding box center [819, 525] width 75 height 40
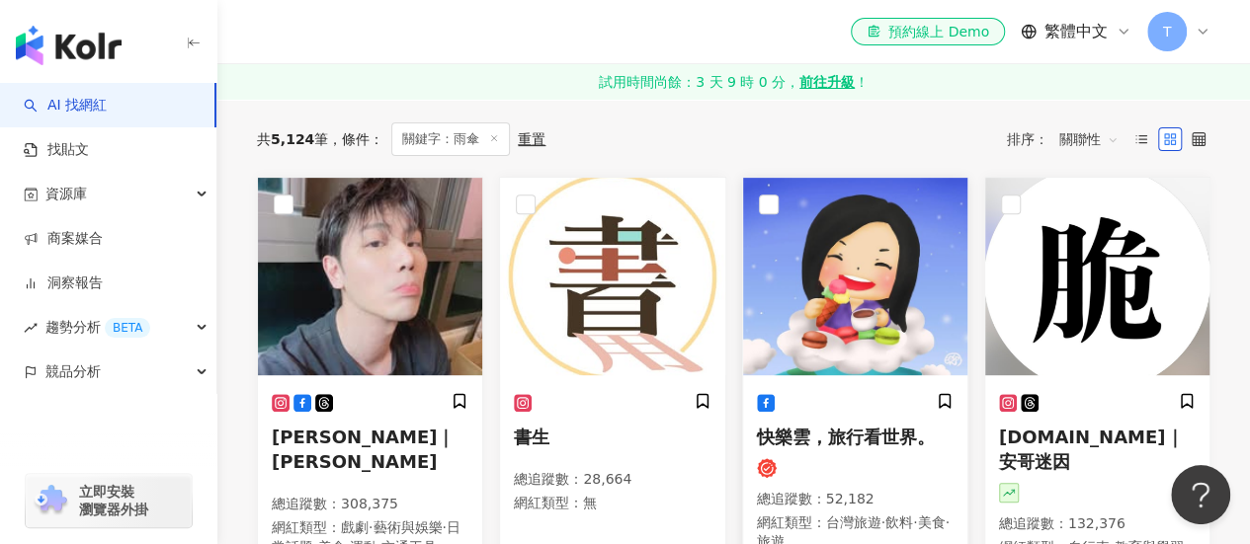
scroll to position [395, 0]
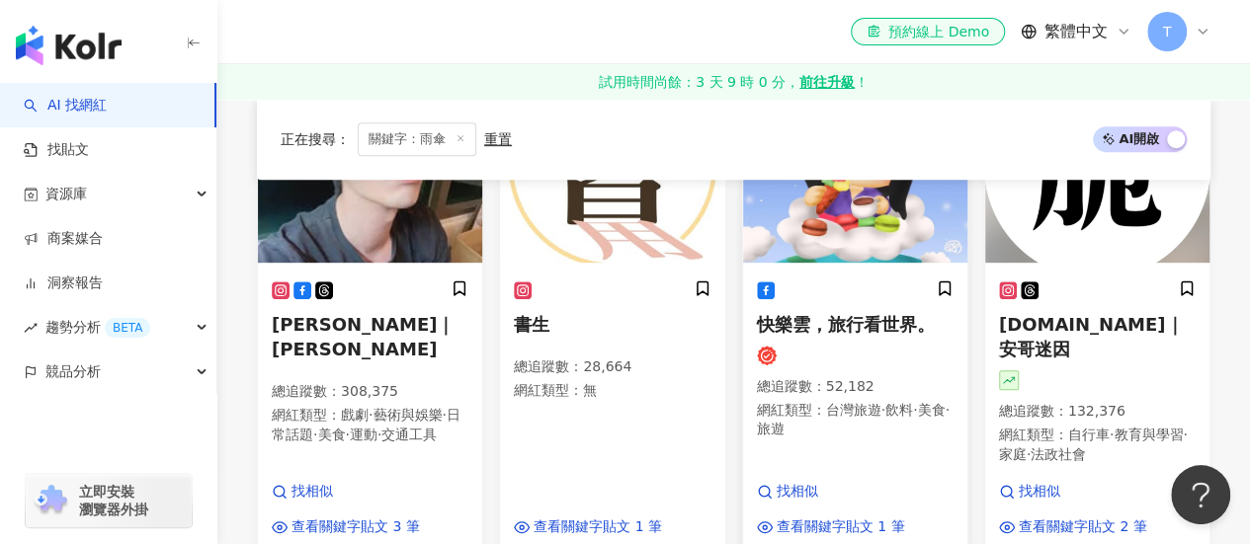
click at [891, 328] on span "快樂雲，旅行看世界。" at bounding box center [846, 324] width 178 height 21
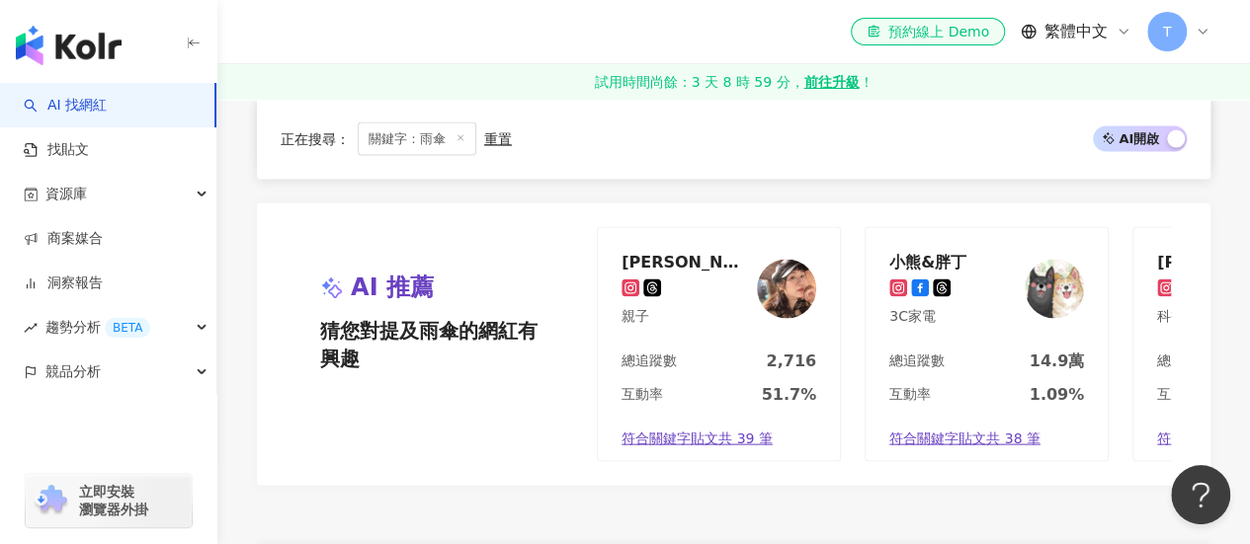
scroll to position [2075, 0]
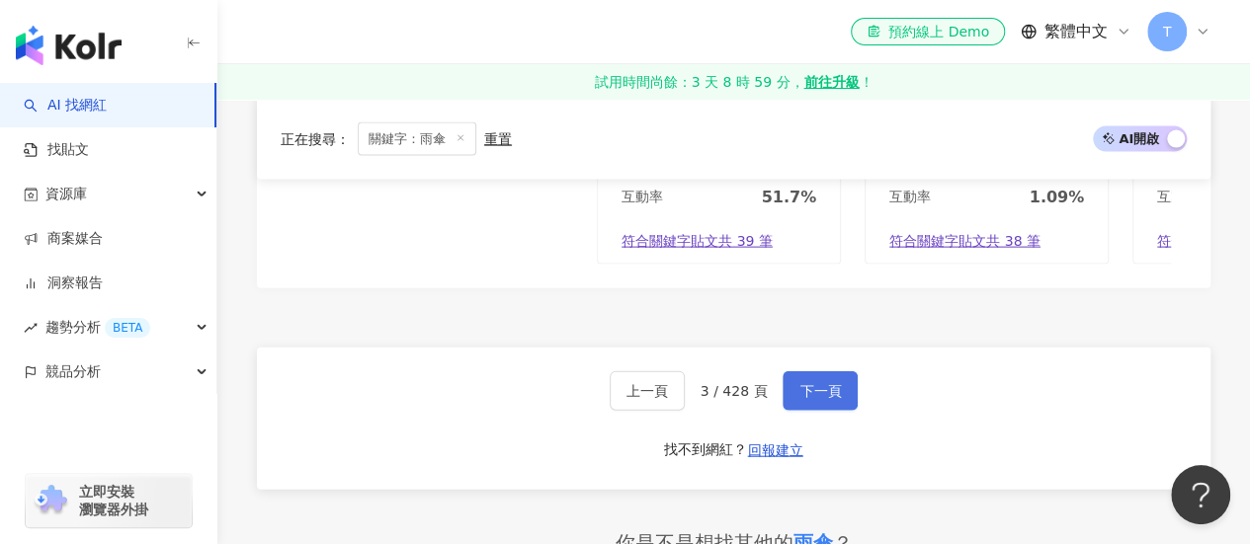
click at [820, 383] on span "下一頁" at bounding box center [819, 391] width 41 height 16
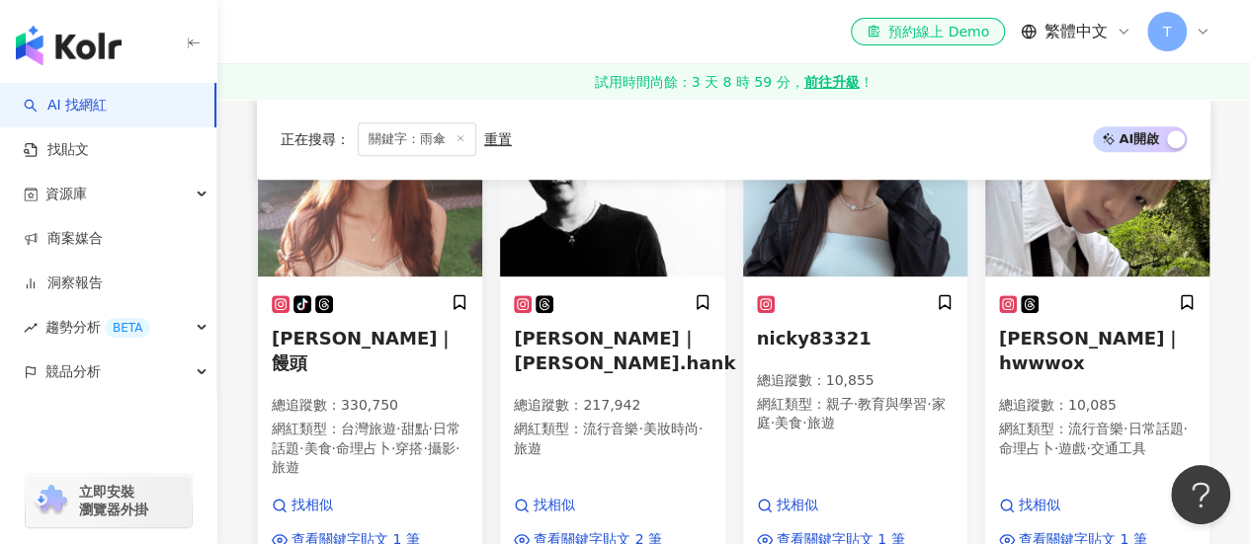
scroll to position [342, 0]
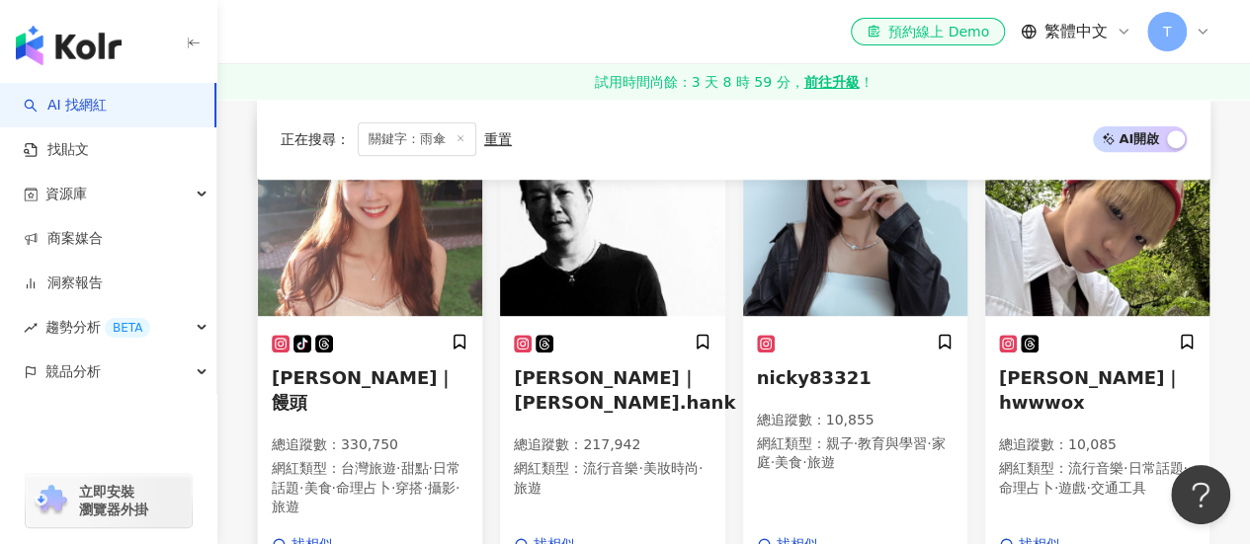
click at [362, 258] on img at bounding box center [370, 218] width 224 height 198
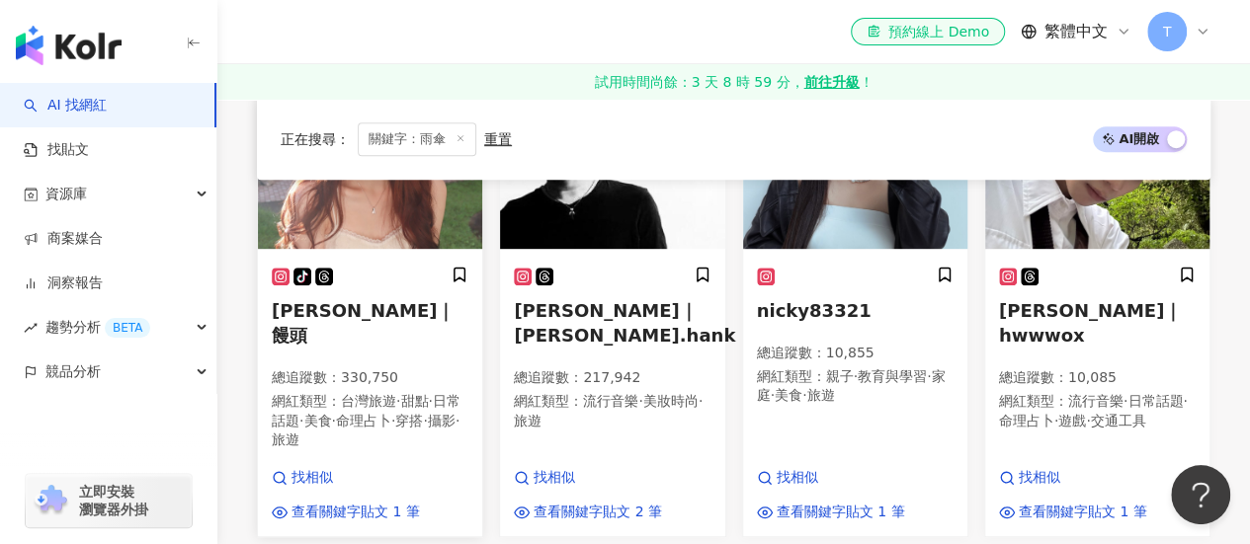
scroll to position [441, 0]
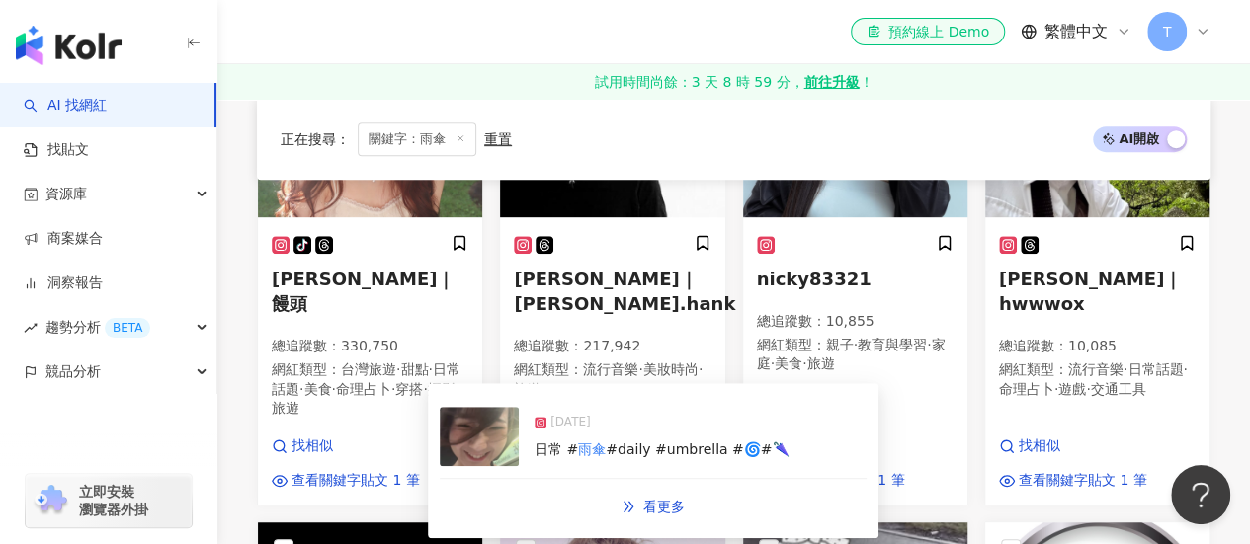
click at [628, 453] on span "#daily #umbrella #🌀#🌂" at bounding box center [697, 450] width 183 height 16
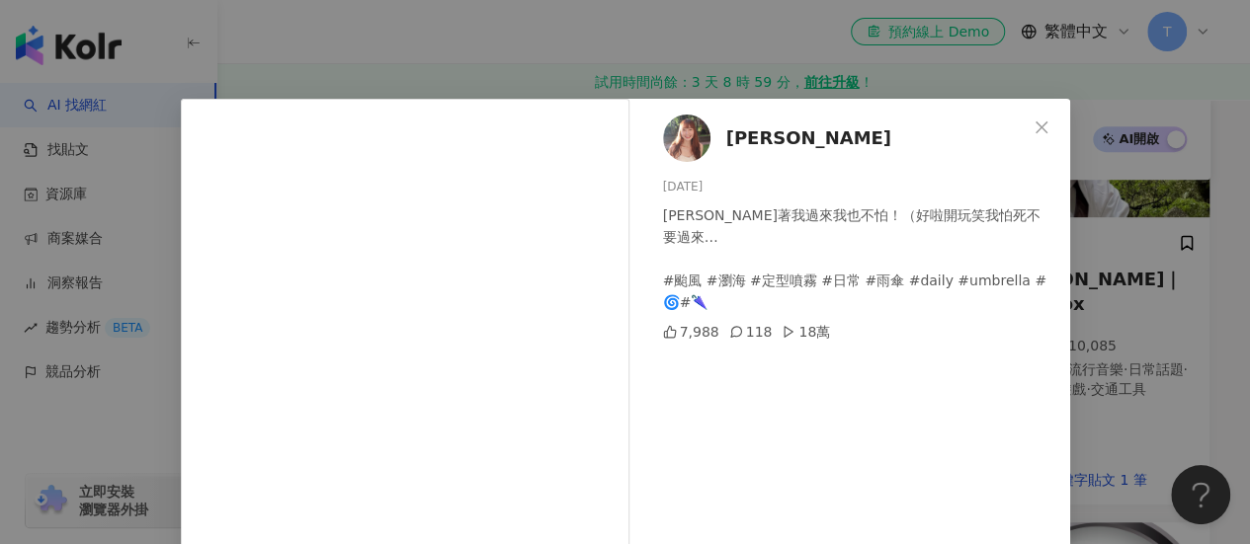
click at [852, 436] on div "張皧麟 2025/8/13 楊柳衝著我過來我也不怕！（好啦開玩笑我怕死不要過來… #颱風 #瀏海 #定型噴霧 #日常 #雨傘 #daily #umbrella…" at bounding box center [854, 453] width 431 height 708
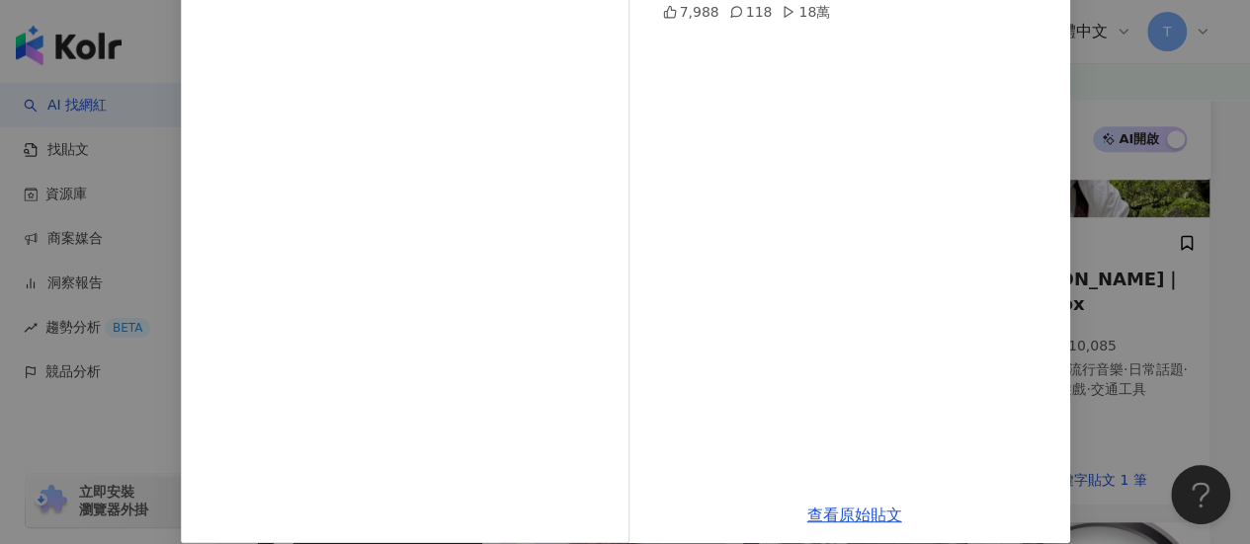
scroll to position [342, 0]
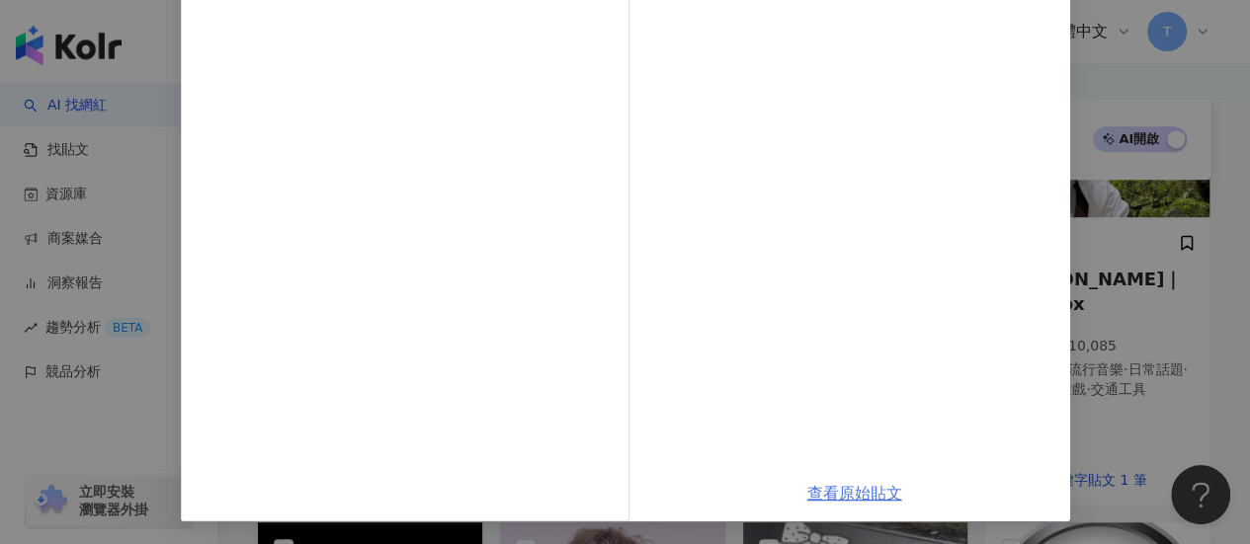
click at [818, 484] on link "查看原始貼文" at bounding box center [854, 493] width 95 height 19
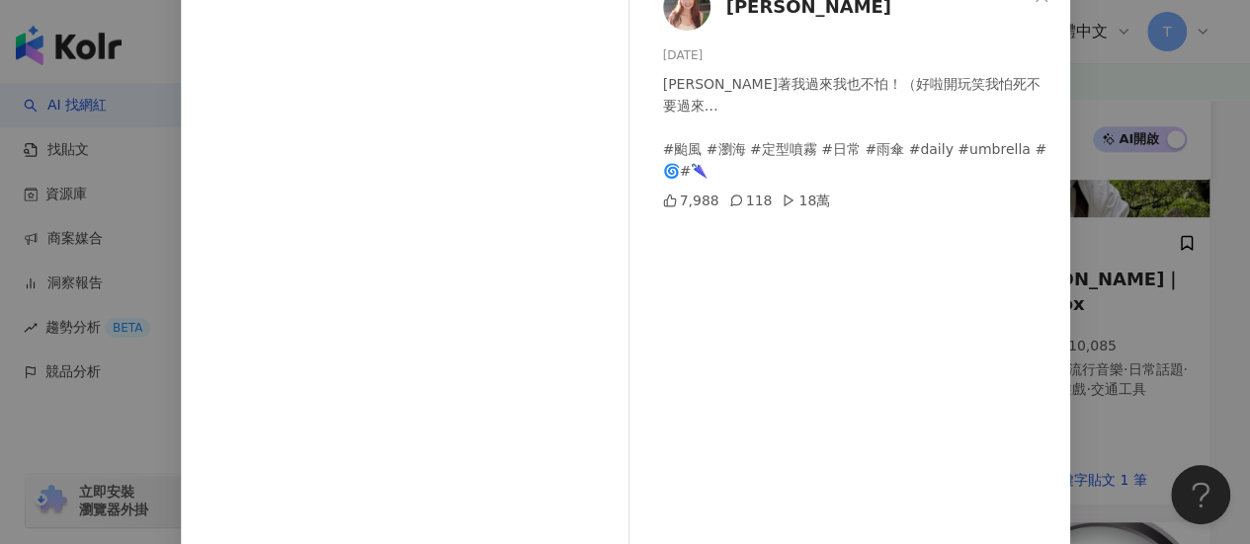
scroll to position [45, 0]
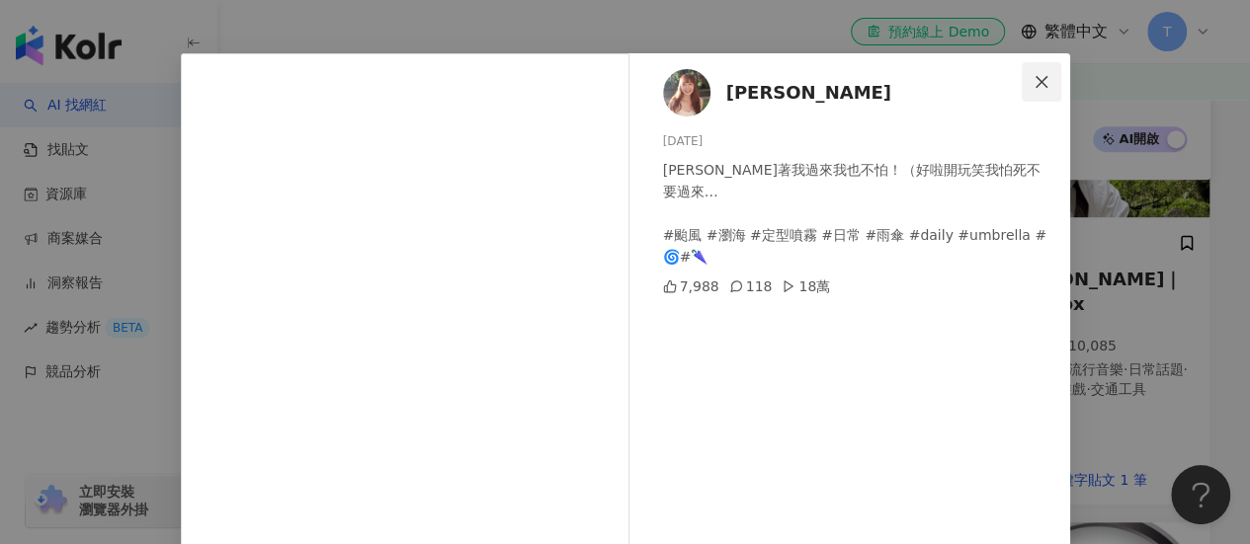
click at [1033, 82] on icon "close" at bounding box center [1041, 82] width 16 height 16
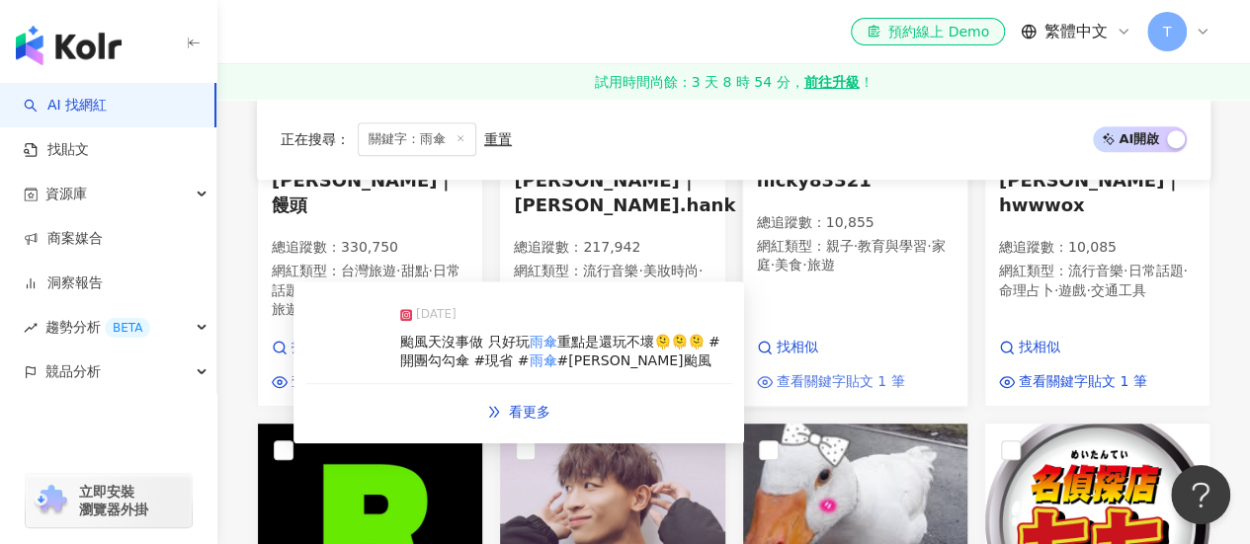
scroll to position [342, 0]
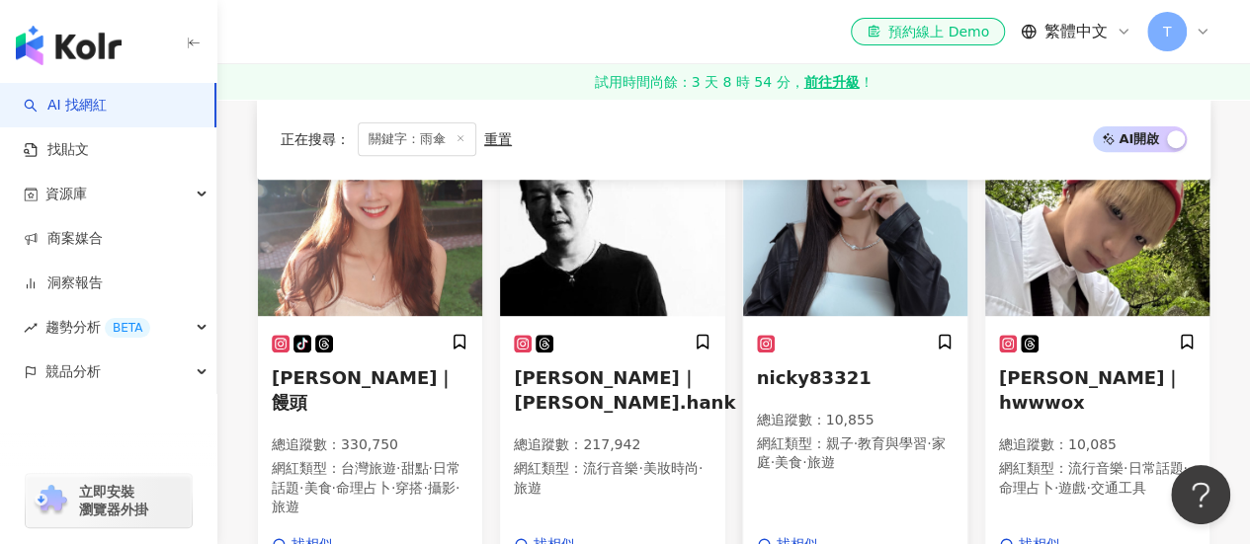
click at [818, 370] on span "nicky83321" at bounding box center [814, 377] width 115 height 21
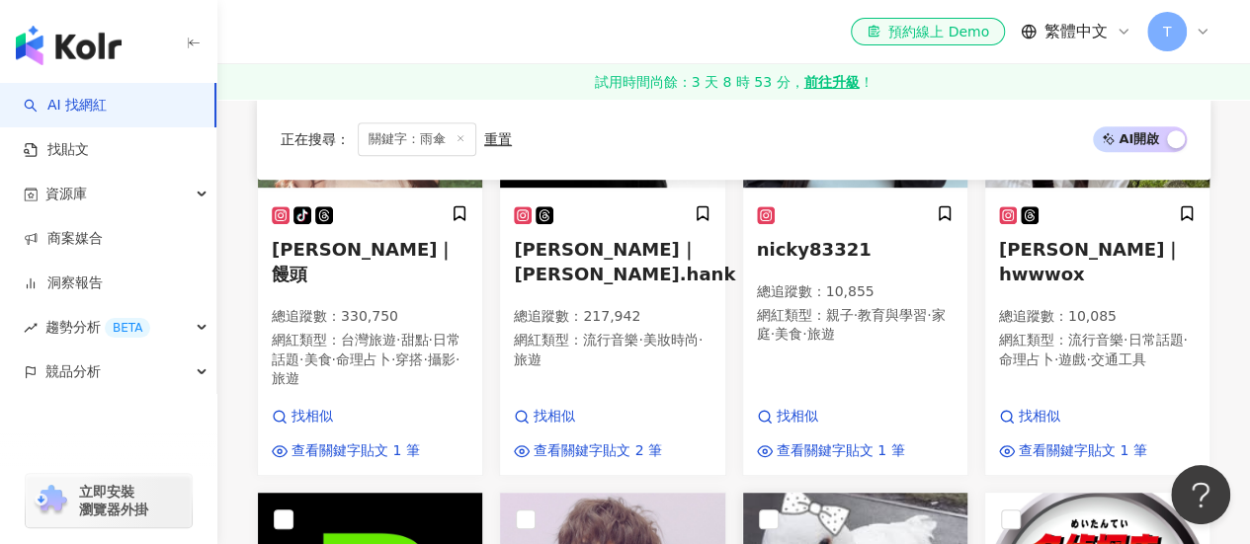
scroll to position [539, 0]
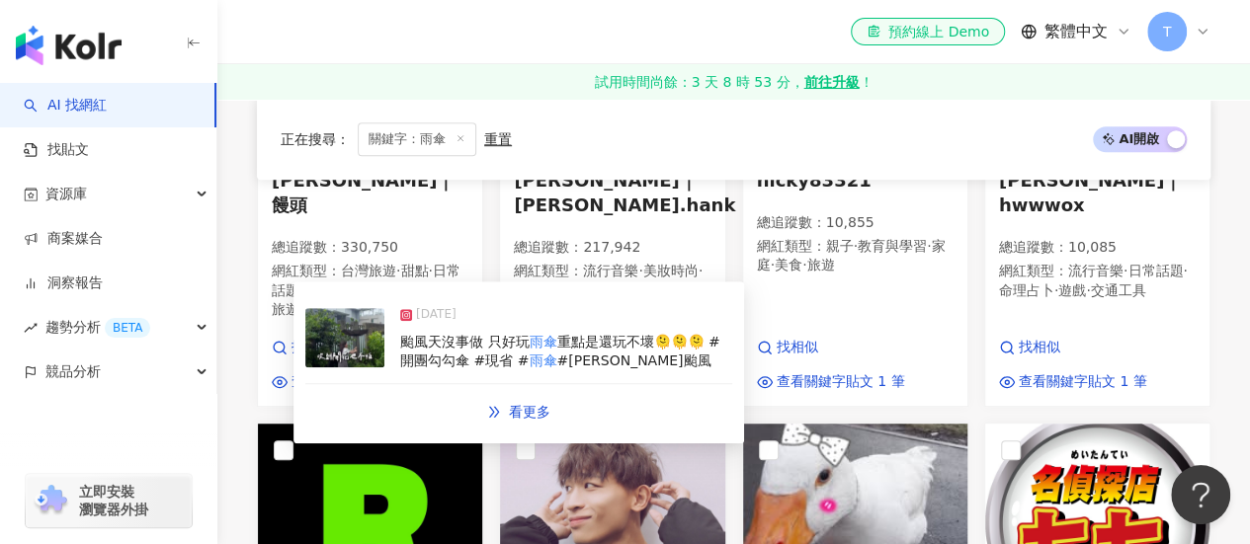
click at [361, 327] on img at bounding box center [344, 337] width 79 height 59
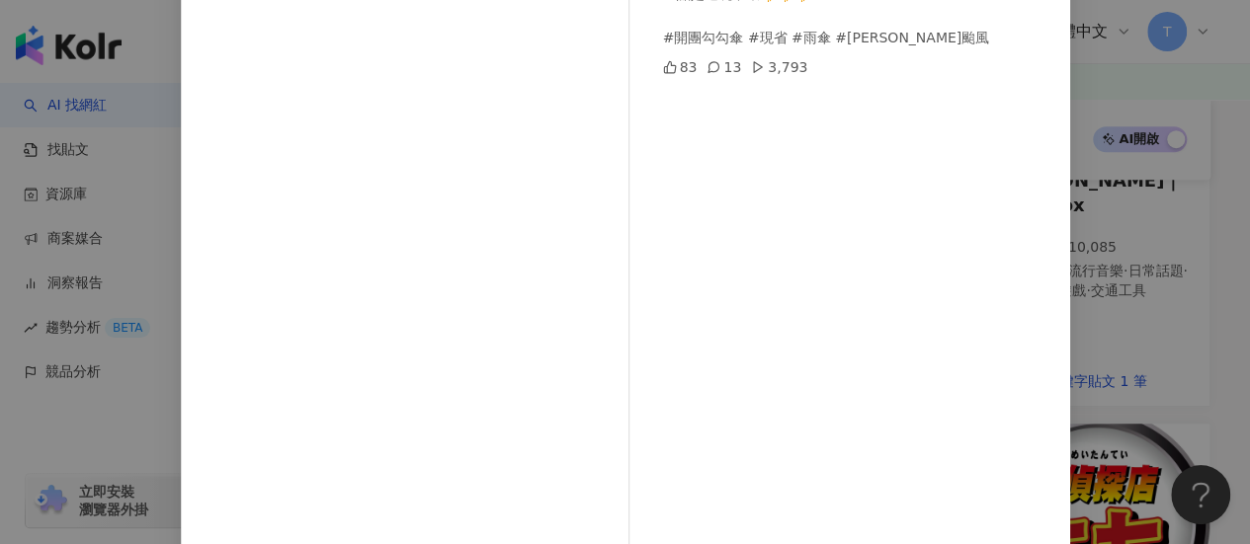
scroll to position [342, 0]
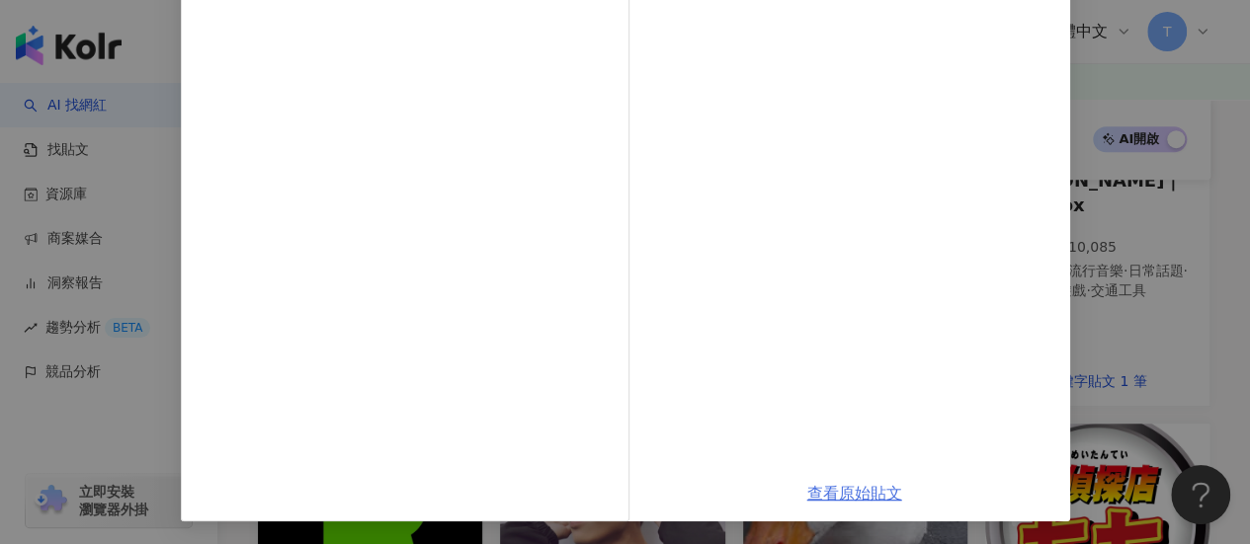
click at [874, 484] on link "查看原始貼文" at bounding box center [854, 493] width 95 height 19
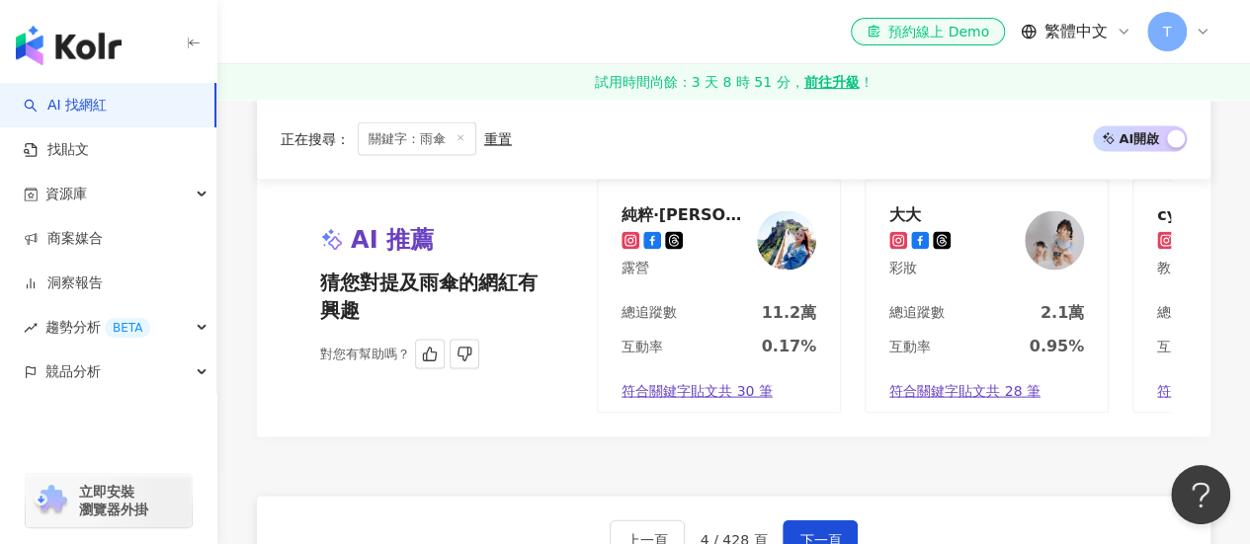
scroll to position [1922, 0]
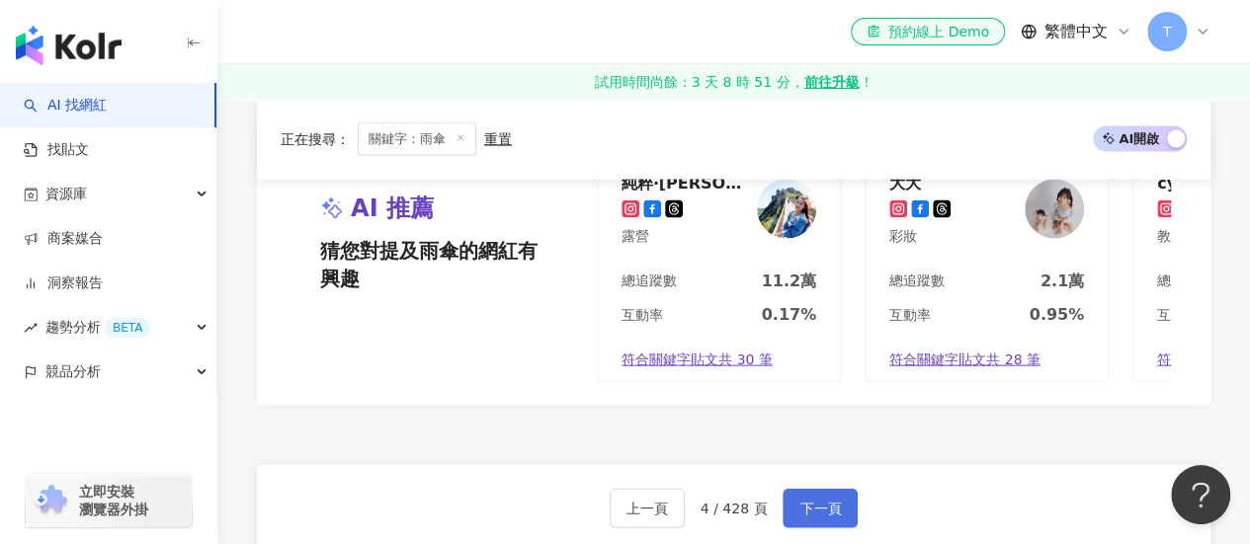
click at [805, 501] on span "下一頁" at bounding box center [819, 509] width 41 height 16
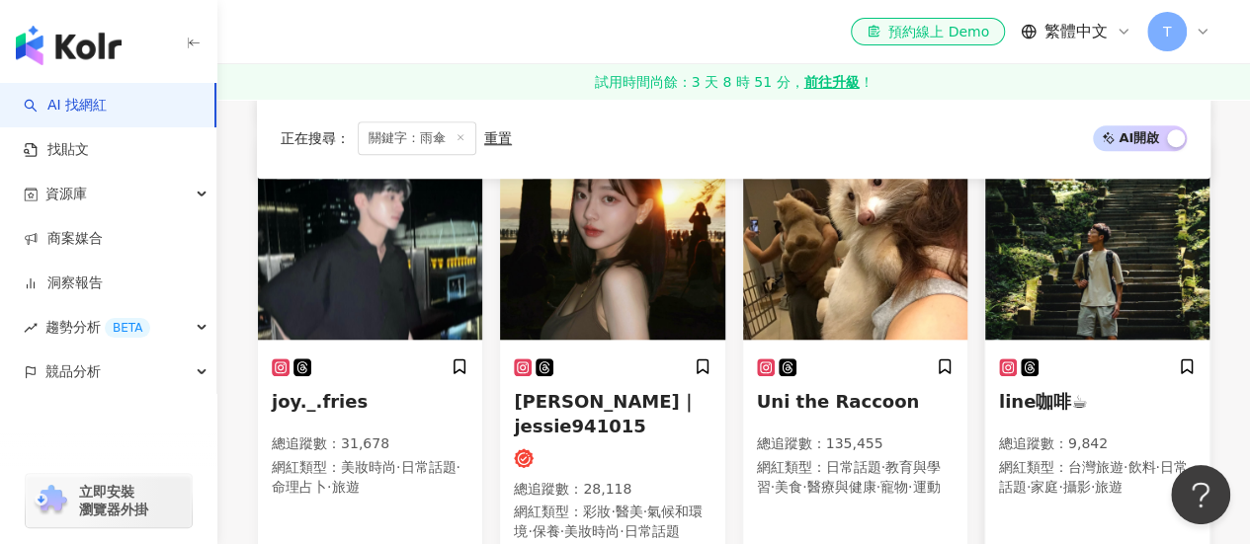
scroll to position [790, 0]
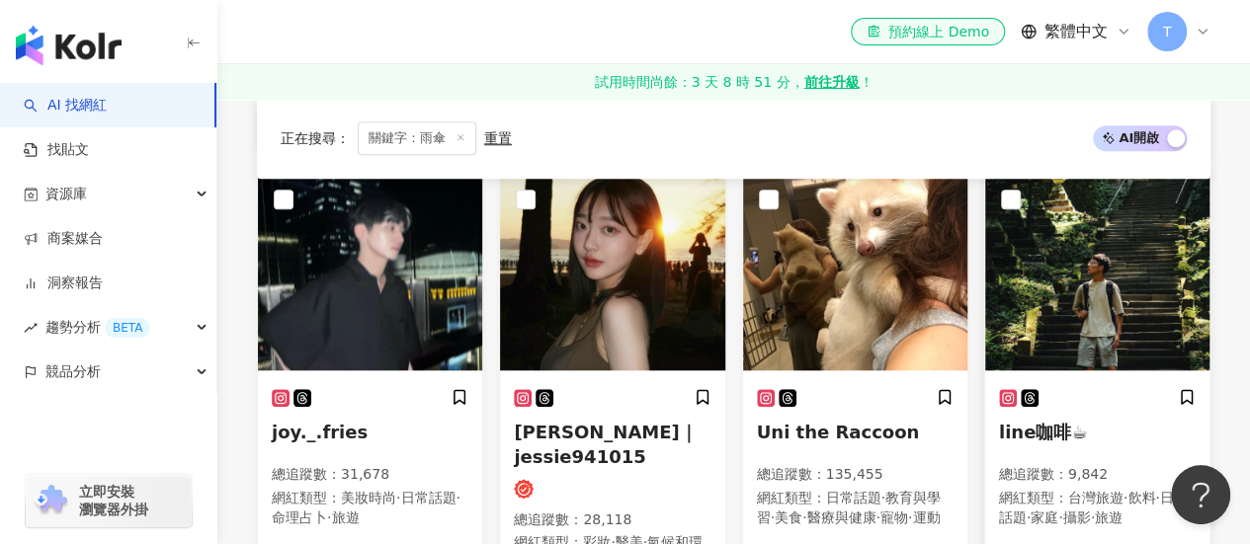
click at [1062, 260] on img at bounding box center [1097, 272] width 224 height 198
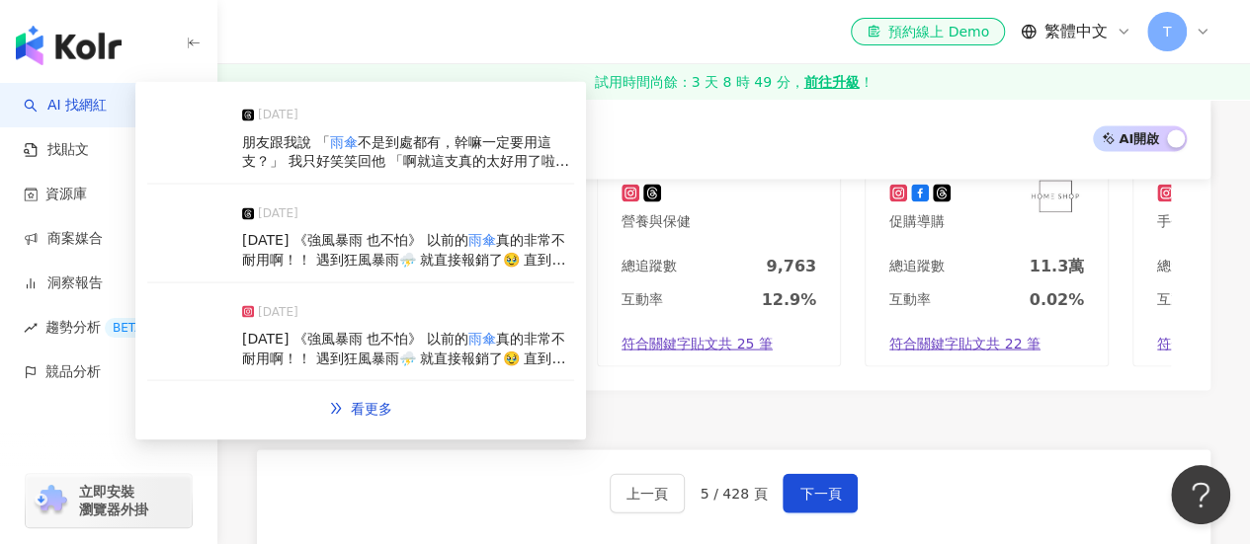
scroll to position [2075, 0]
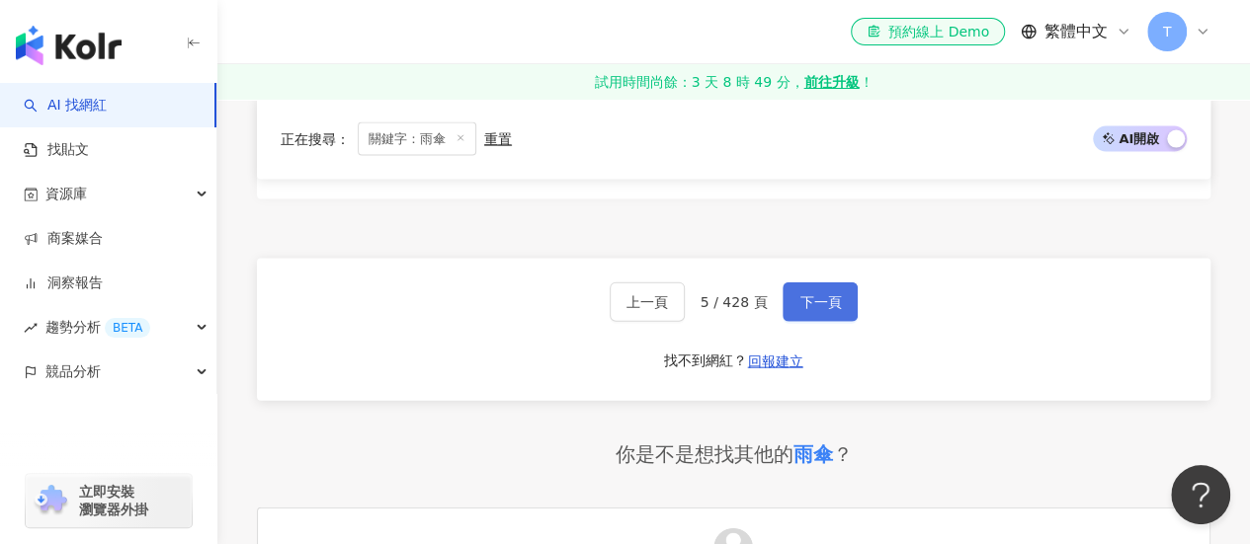
click at [790, 306] on button "下一頁" at bounding box center [819, 303] width 75 height 40
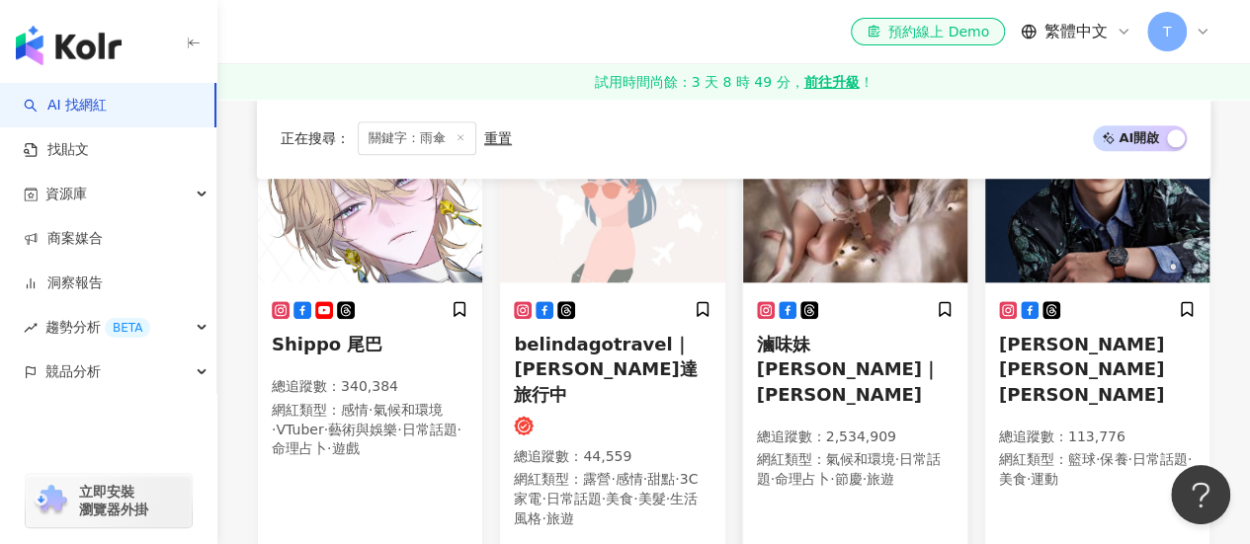
scroll to position [988, 0]
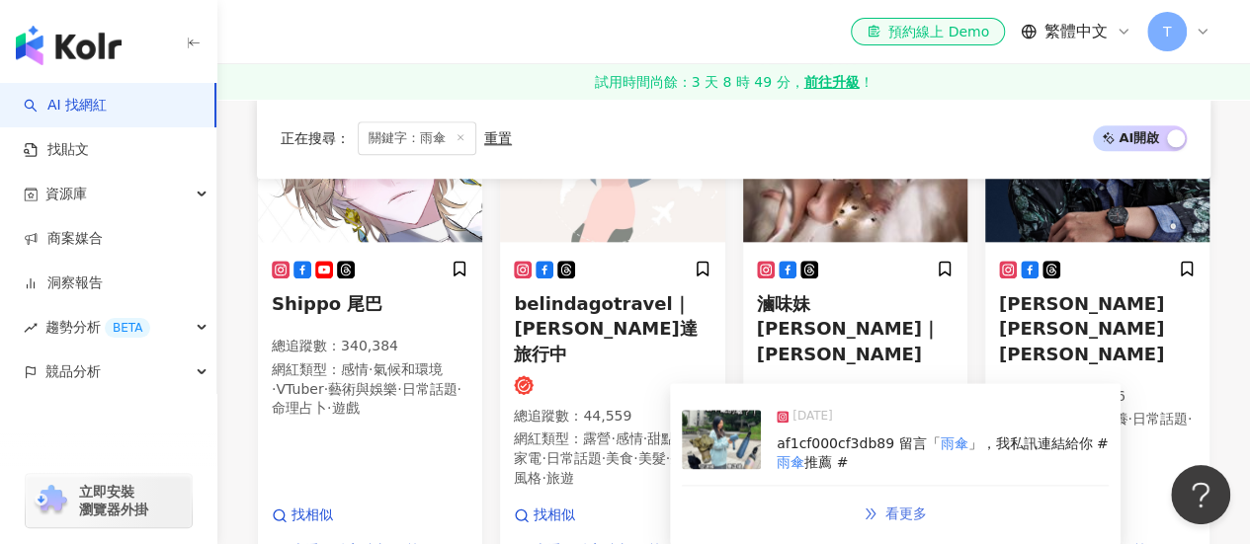
click at [878, 509] on link "看更多" at bounding box center [895, 514] width 105 height 40
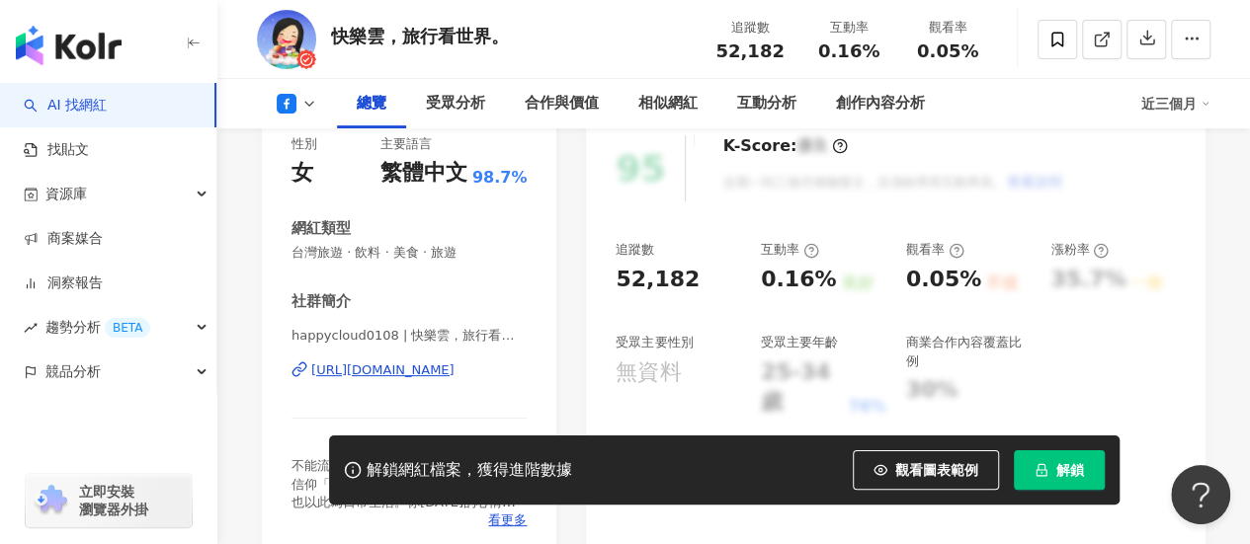
click at [407, 374] on div "[URL][DOMAIN_NAME]" at bounding box center [382, 371] width 143 height 18
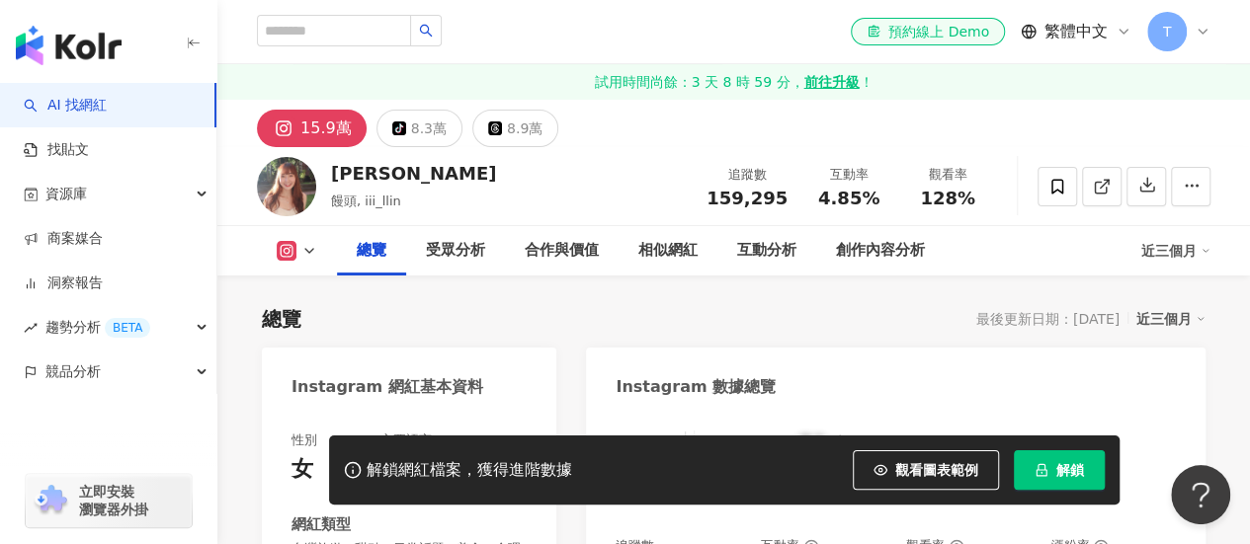
scroll to position [296, 0]
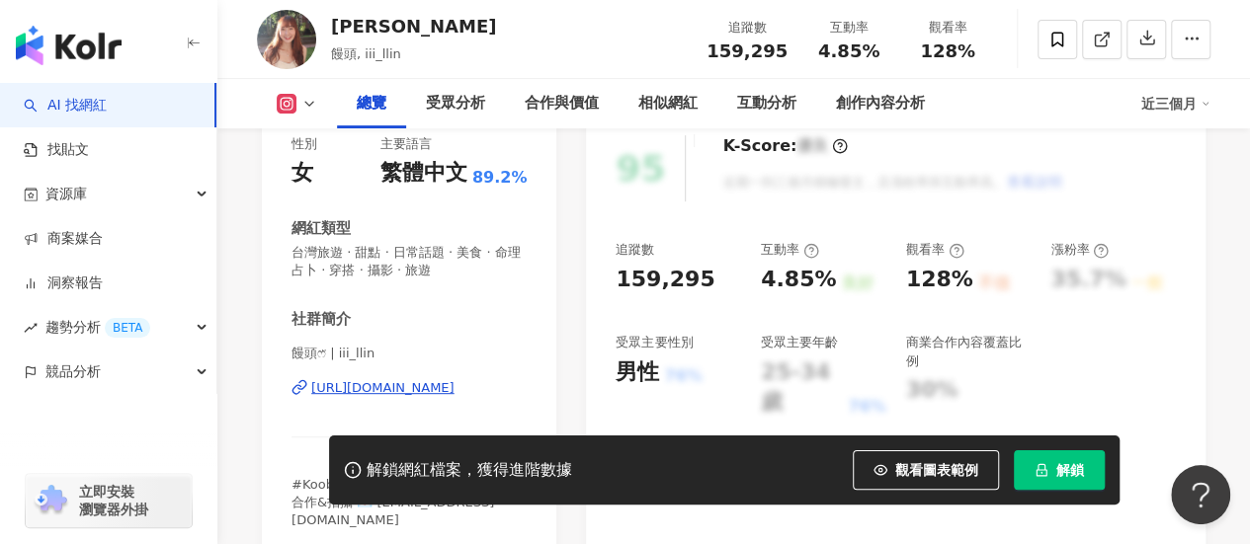
click at [399, 387] on div "[URL][DOMAIN_NAME]" at bounding box center [382, 388] width 143 height 18
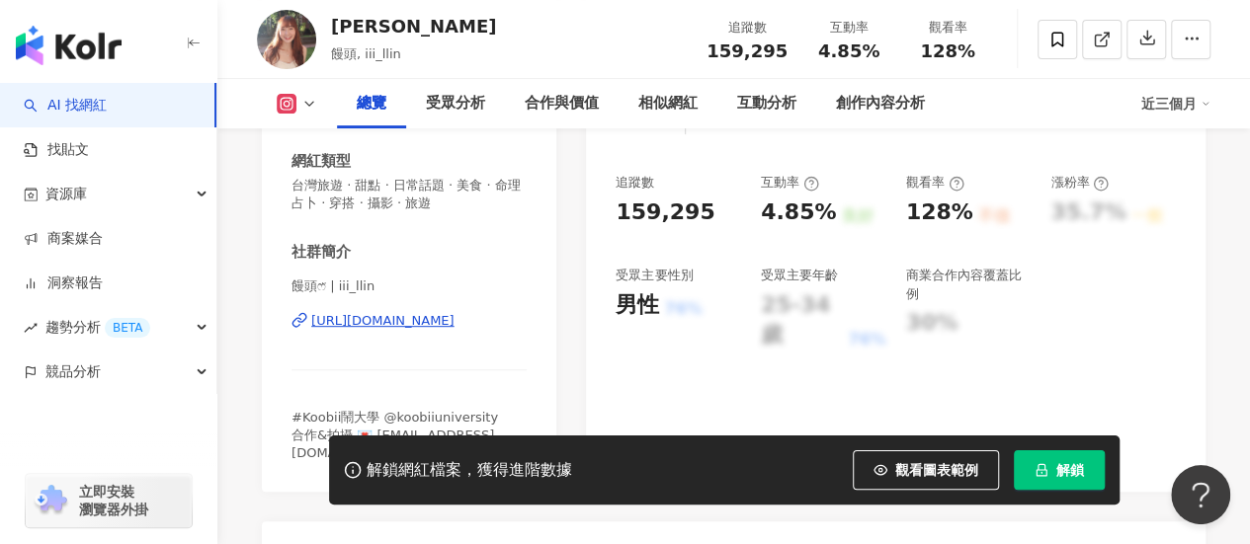
scroll to position [395, 0]
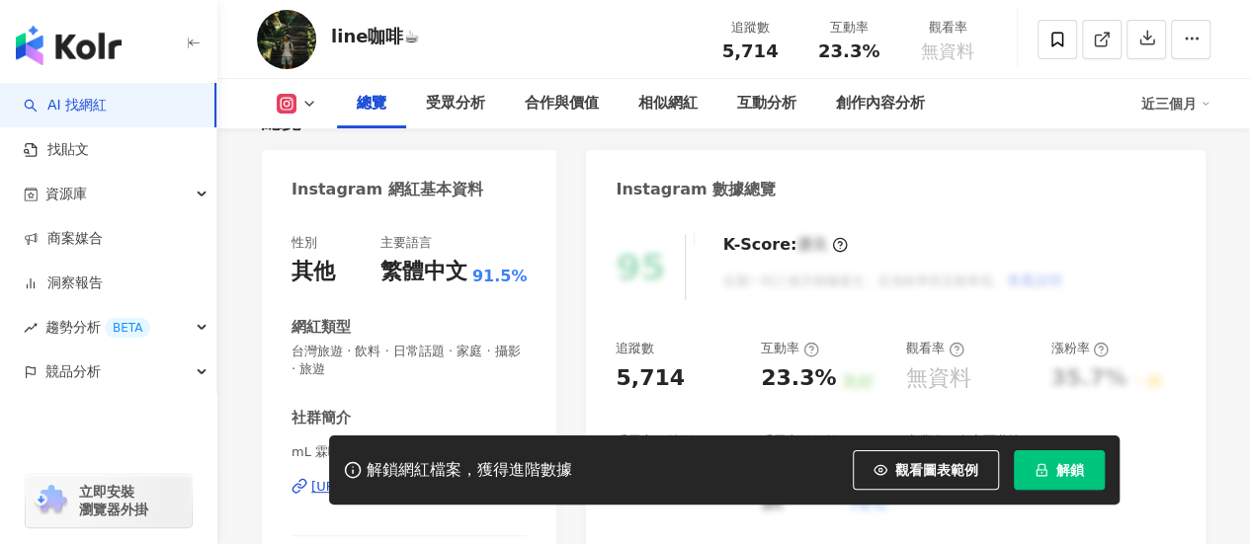
scroll to position [296, 0]
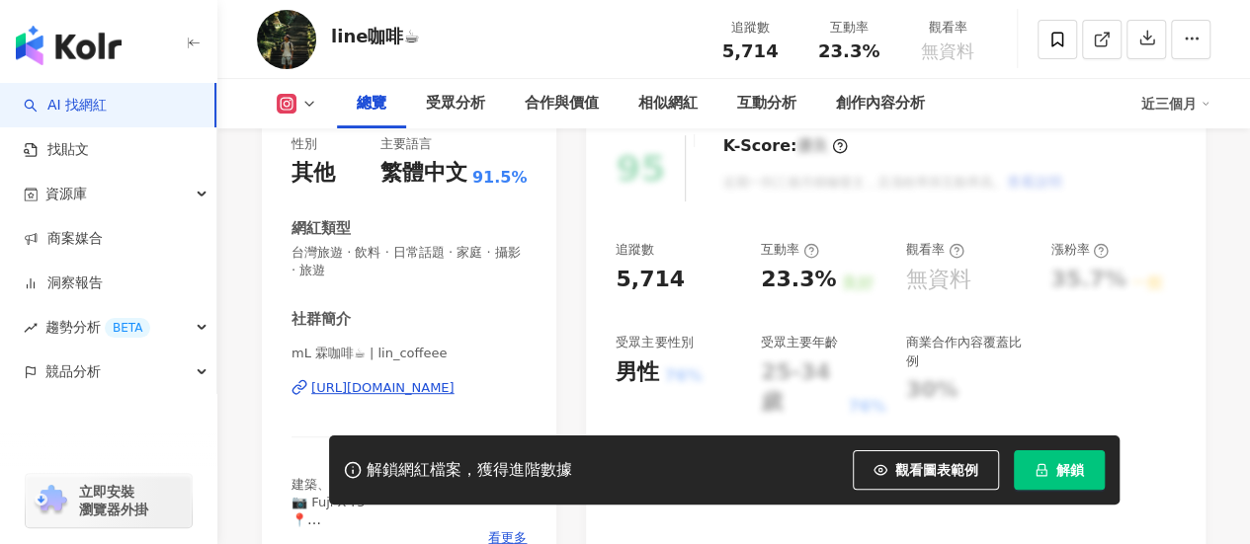
click at [415, 387] on div "社群簡介 mL 霖咖啡☕ | lin_coffeee https://www.instagram.com/lin_coffeee/ 建築、街景、城市風光 📷 …" at bounding box center [408, 428] width 235 height 238
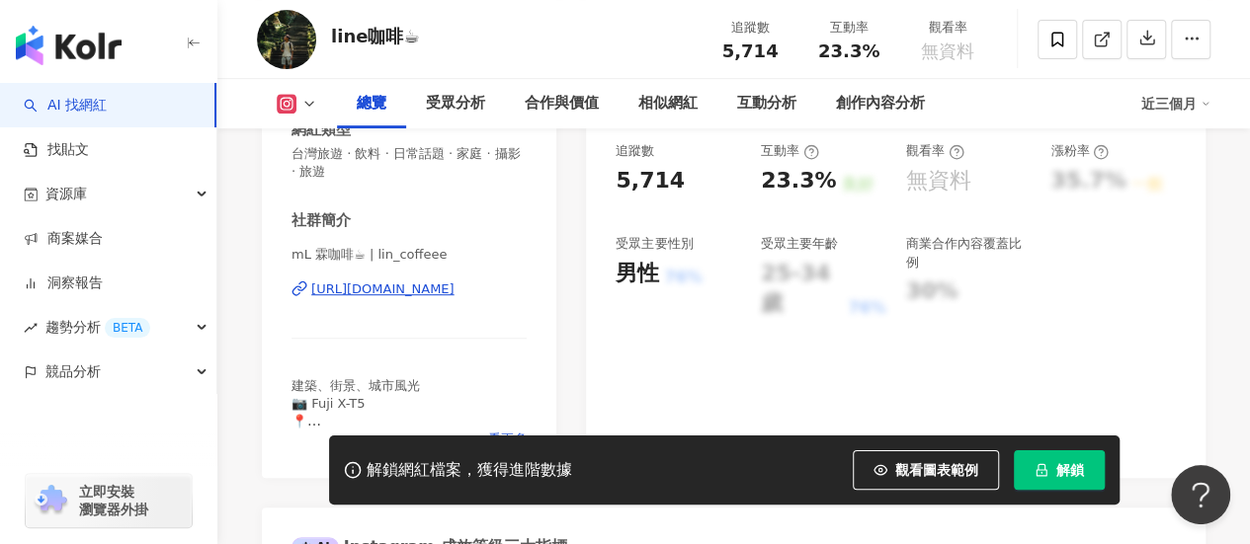
scroll to position [0, 0]
click at [391, 290] on div "https://www.instagram.com/lin_coffeee/" at bounding box center [382, 290] width 143 height 18
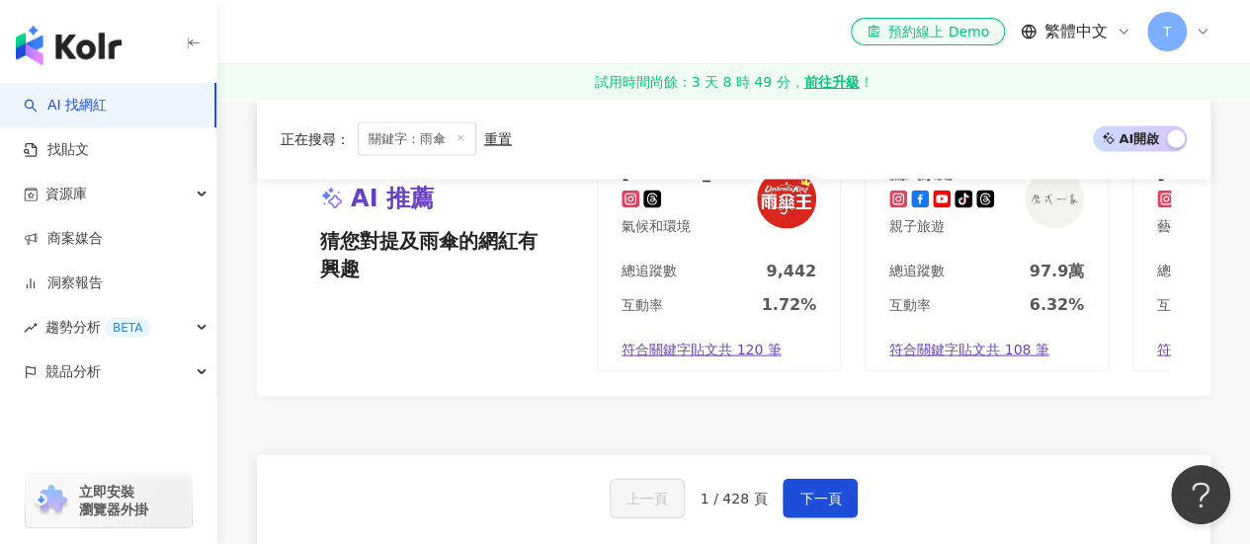
scroll to position [1951, 0]
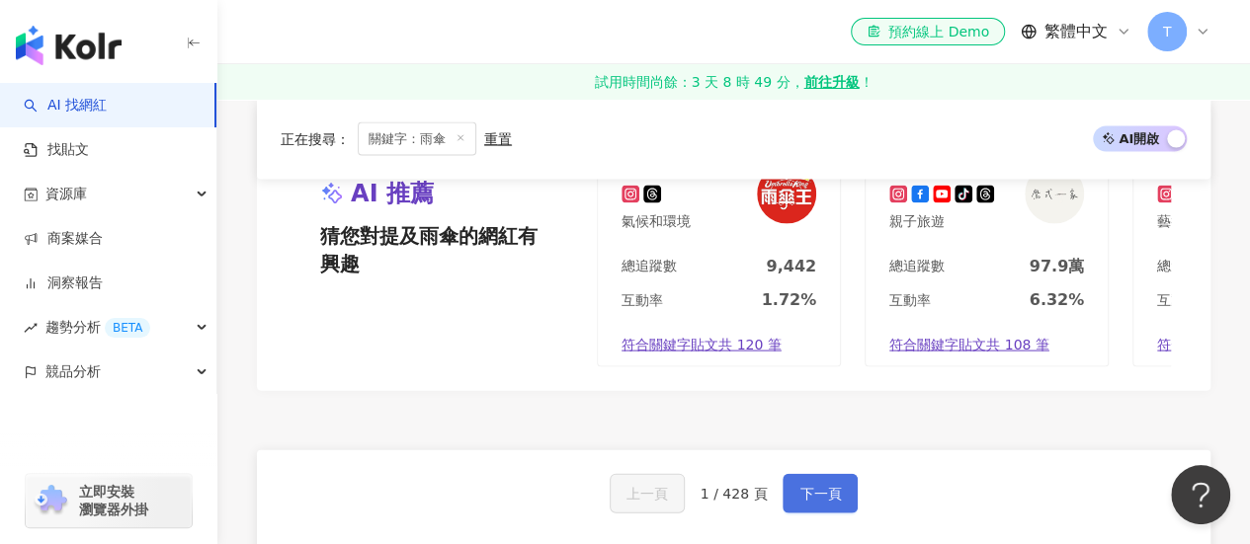
click at [799, 486] on span "下一頁" at bounding box center [819, 494] width 41 height 16
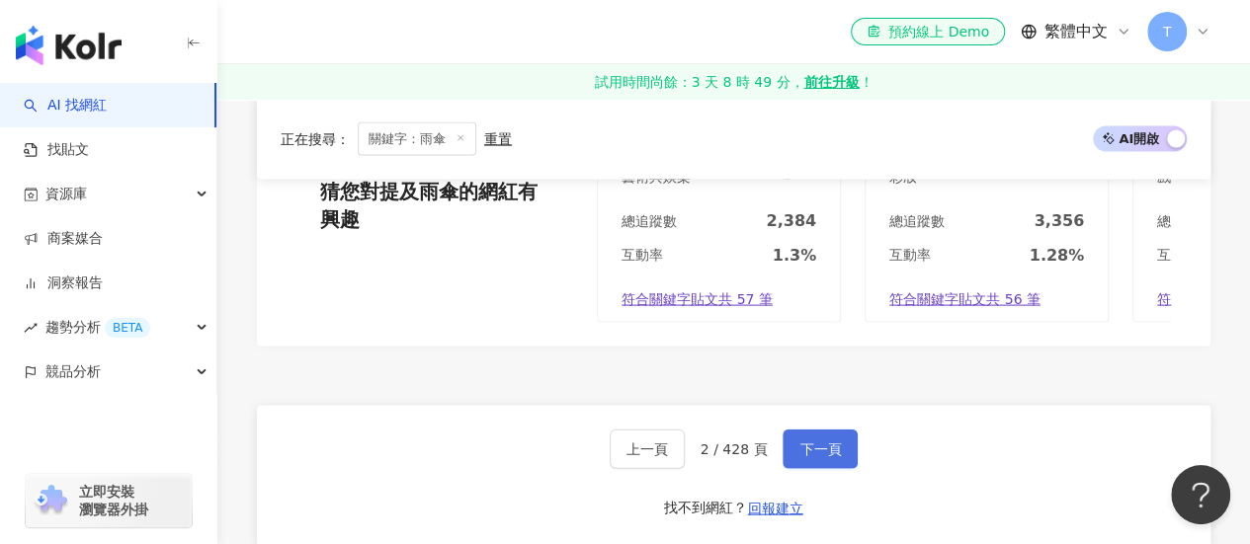
click at [799, 442] on span "下一頁" at bounding box center [819, 450] width 41 height 16
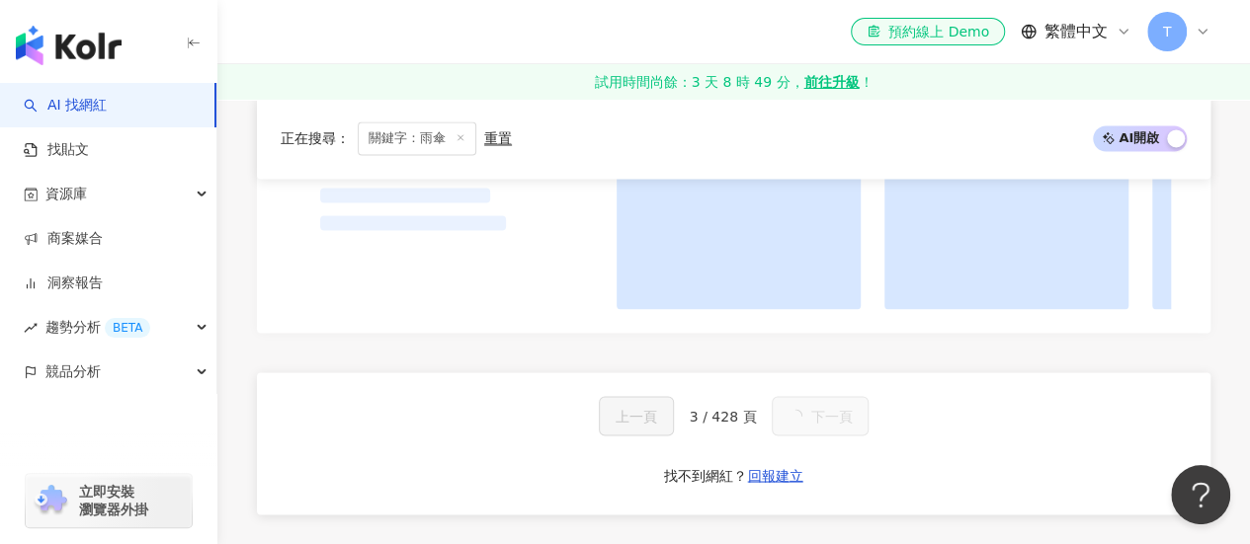
scroll to position [1641, 0]
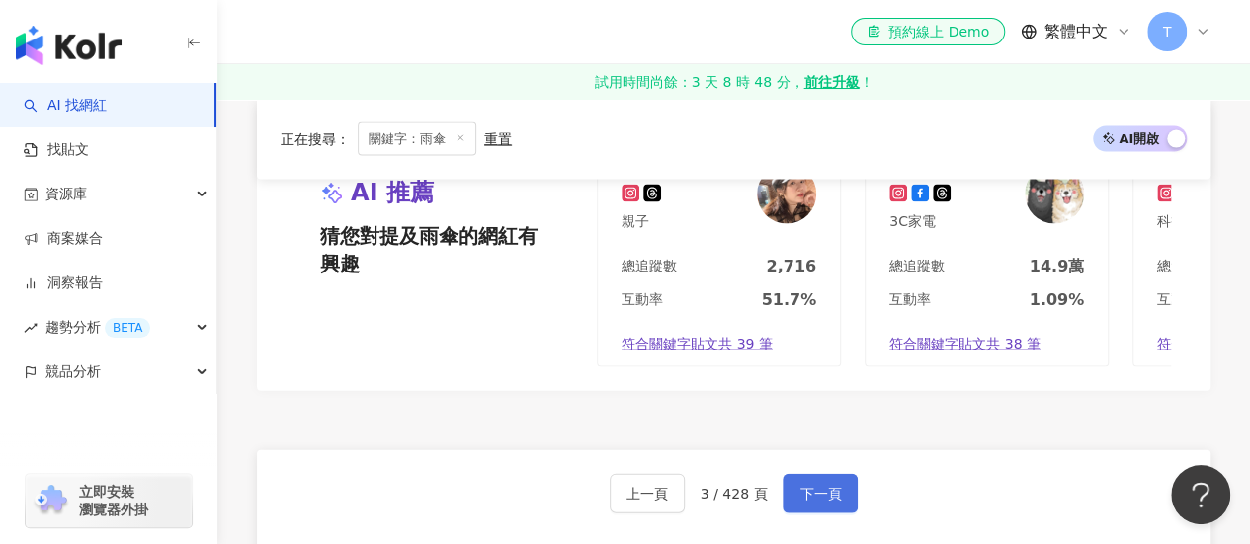
click at [799, 486] on span "下一頁" at bounding box center [819, 494] width 41 height 16
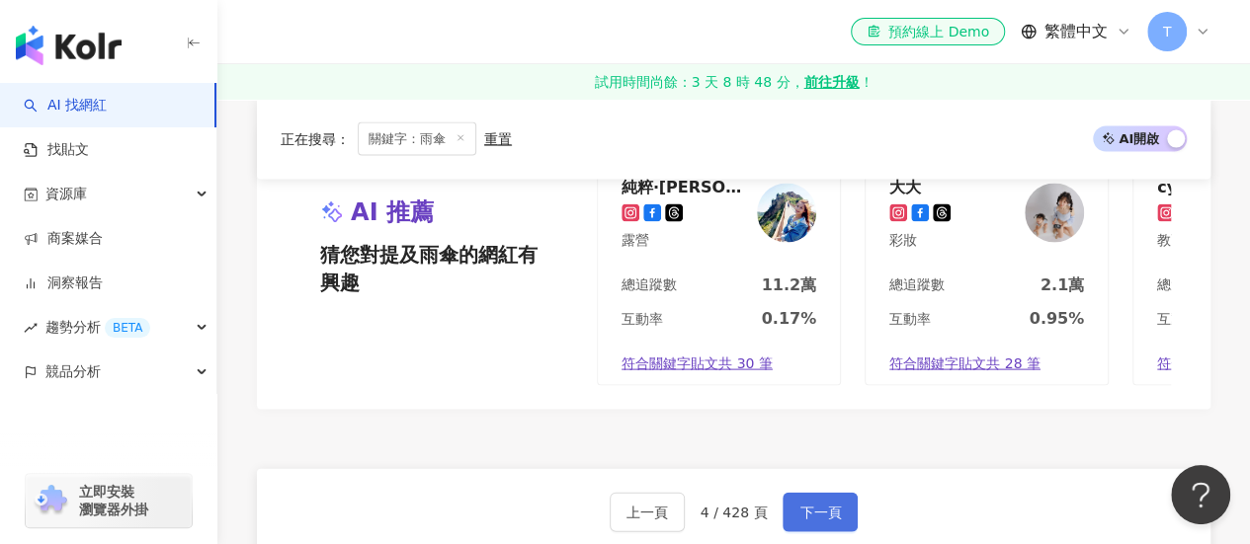
click at [799, 505] on span "下一頁" at bounding box center [819, 513] width 41 height 16
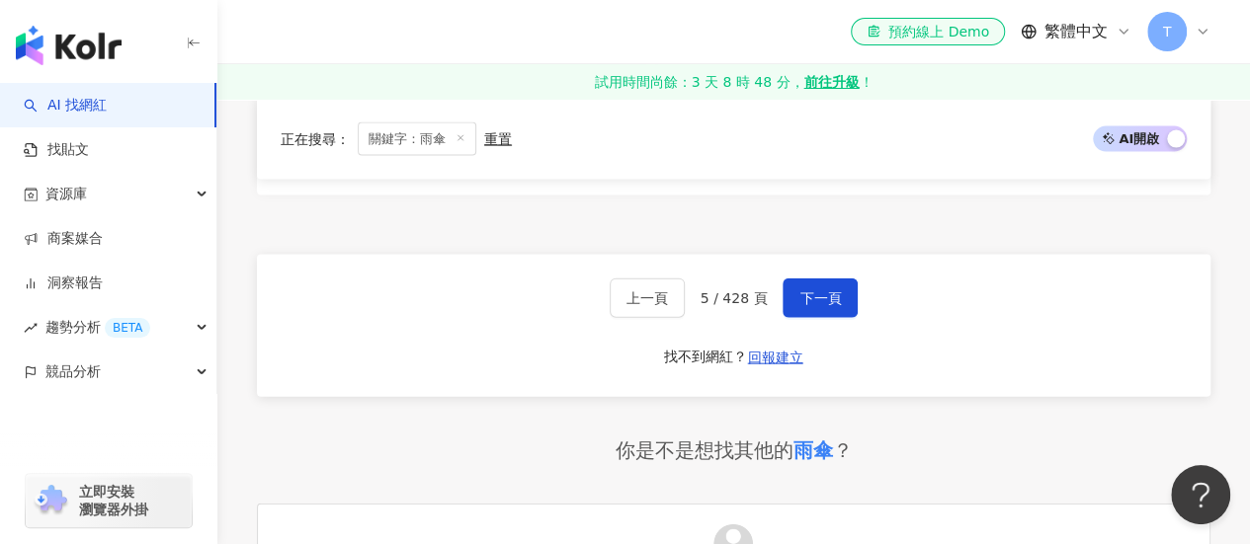
scroll to position [2173, 0]
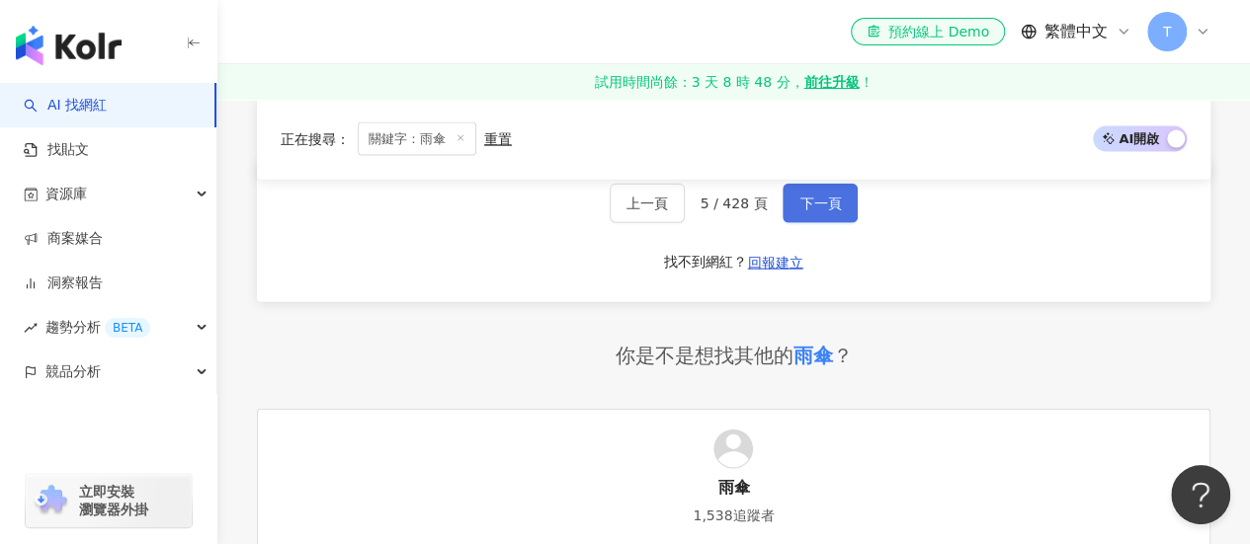
click at [806, 222] on button "下一頁" at bounding box center [819, 204] width 75 height 40
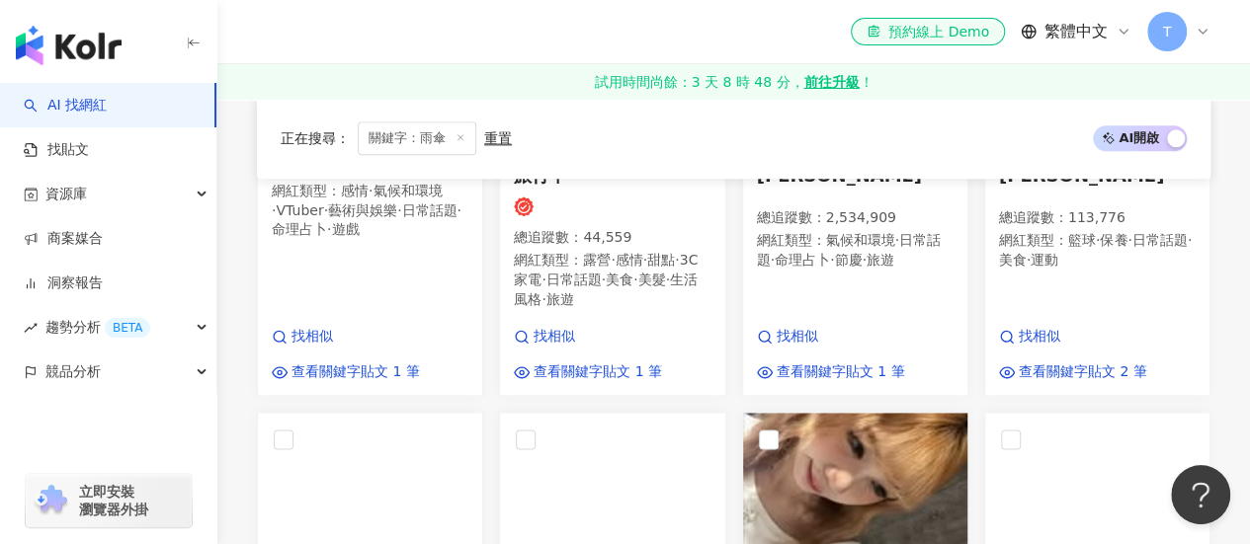
scroll to position [1087, 0]
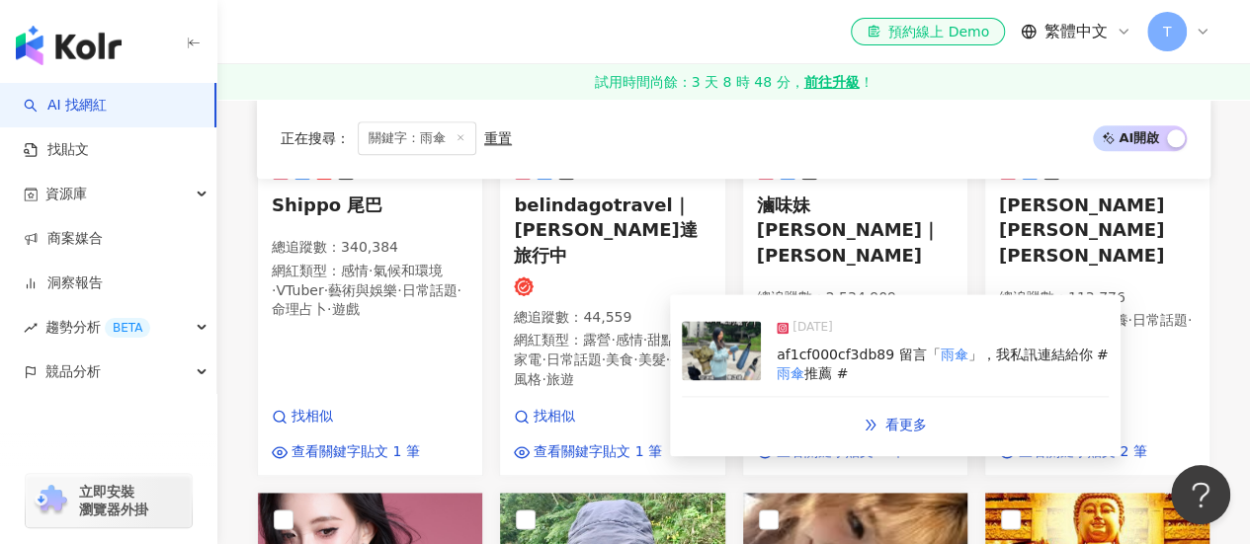
click at [877, 363] on span "af1cf000cf3db89 留言「" at bounding box center [857, 355] width 163 height 16
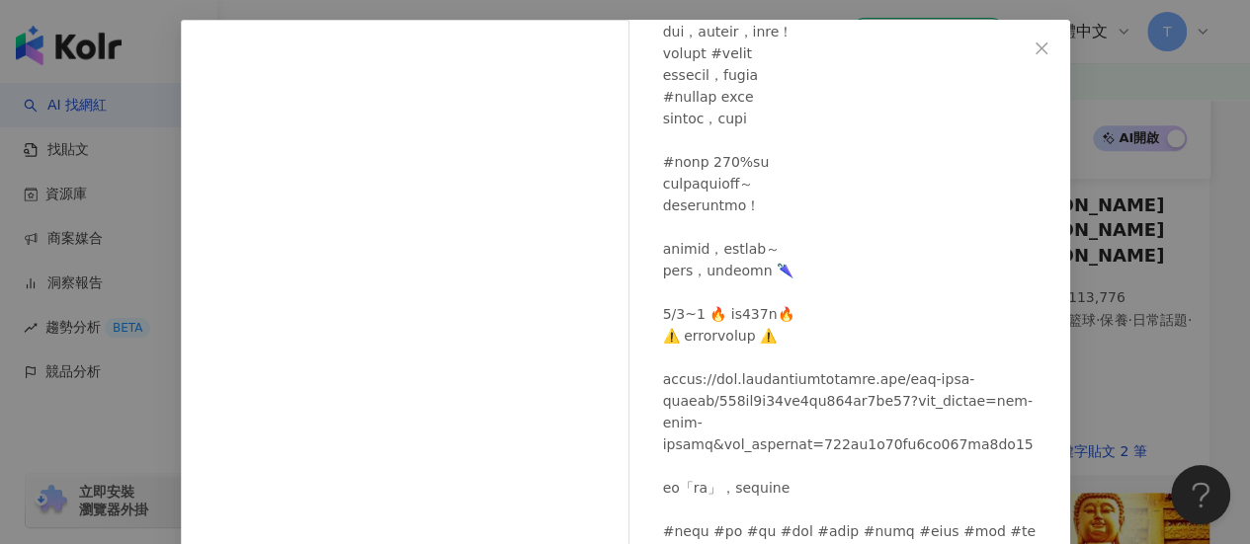
scroll to position [198, 0]
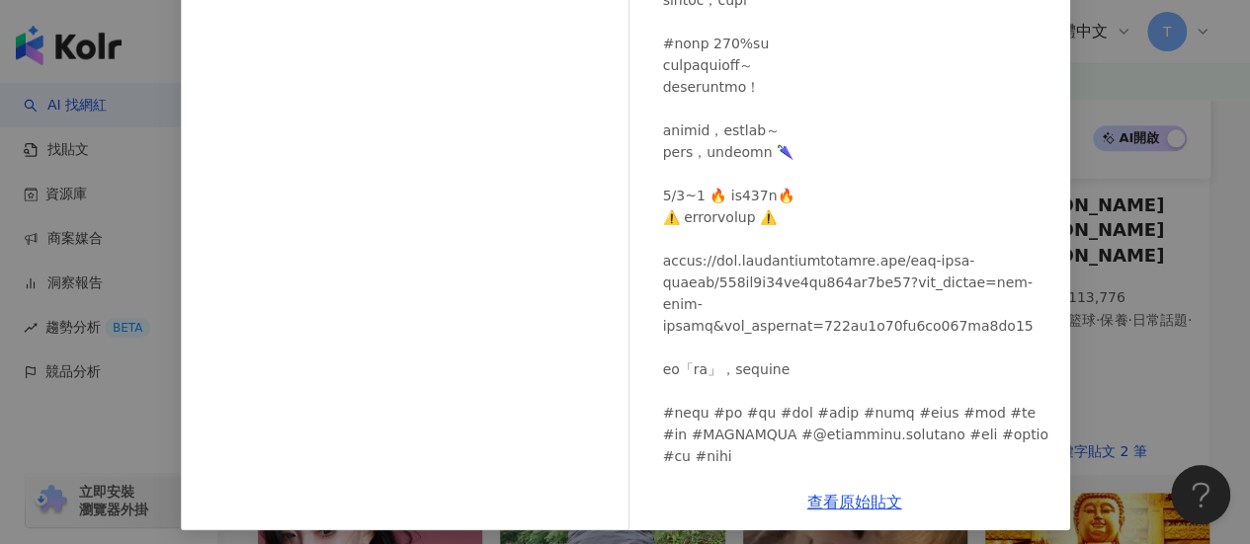
click at [808, 305] on div at bounding box center [858, 54] width 391 height 826
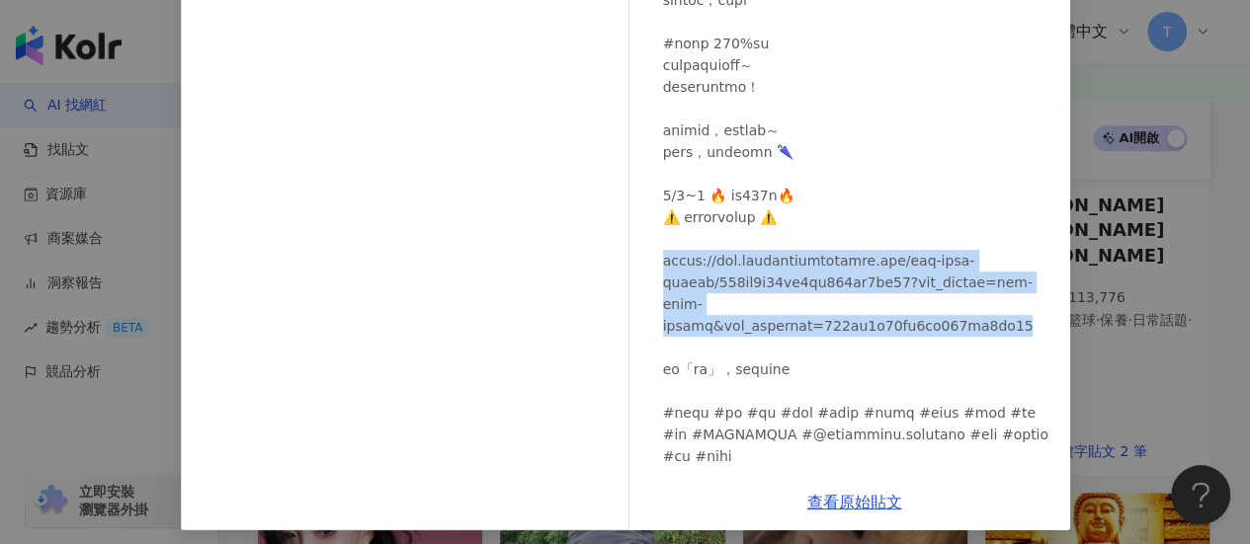
drag, startPoint x: 658, startPoint y: 261, endPoint x: 1032, endPoint y: 294, distance: 375.9
click at [1032, 294] on div "belindagotravel 2025/1/1 隱藏 14" at bounding box center [854, 187] width 431 height 573
copy div "://www.lilbonnieofficial.com/one-page-stores/676ed8b04af1cf000cf3db89?utm_sourc…"
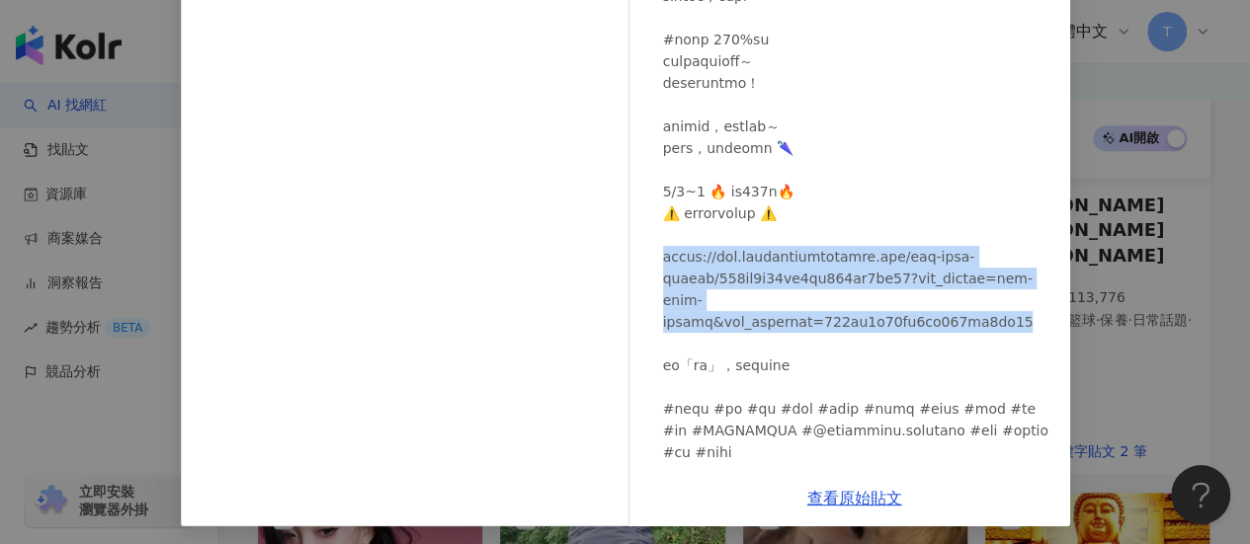
scroll to position [207, 0]
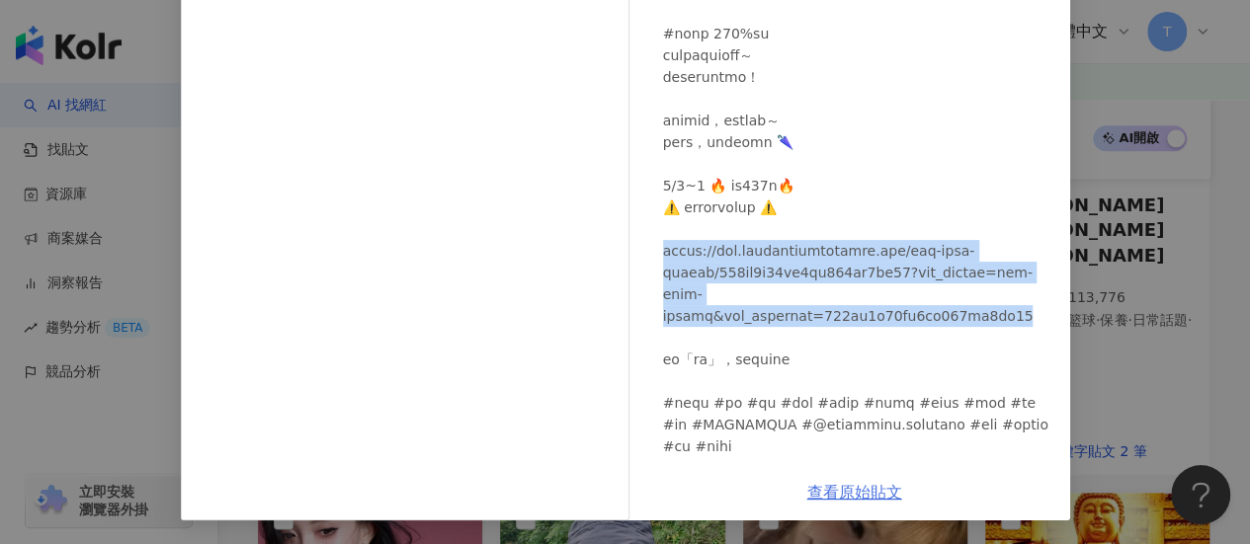
click at [808, 486] on link "查看原始貼文" at bounding box center [854, 492] width 95 height 19
click at [840, 485] on link "查看原始貼文" at bounding box center [854, 492] width 95 height 19
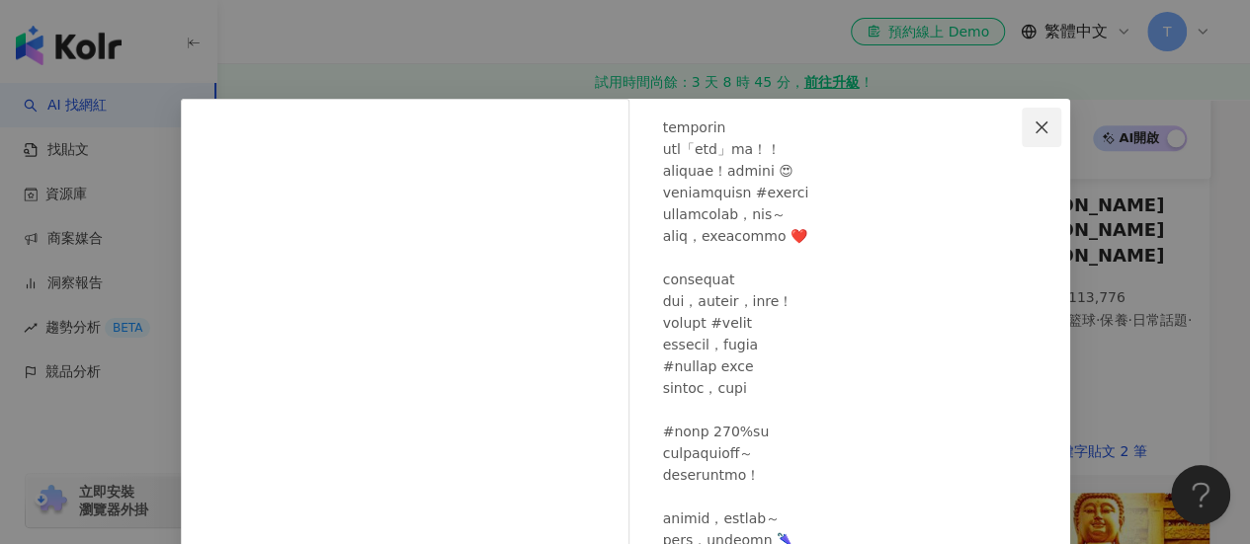
scroll to position [69, 0]
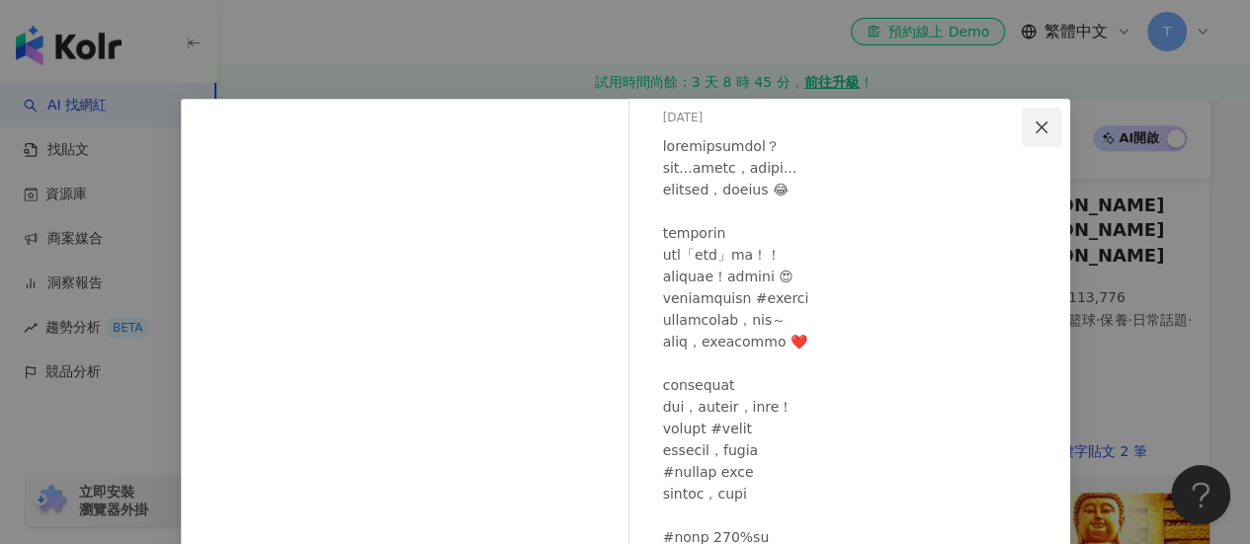
click at [1039, 121] on icon "close" at bounding box center [1041, 128] width 16 height 16
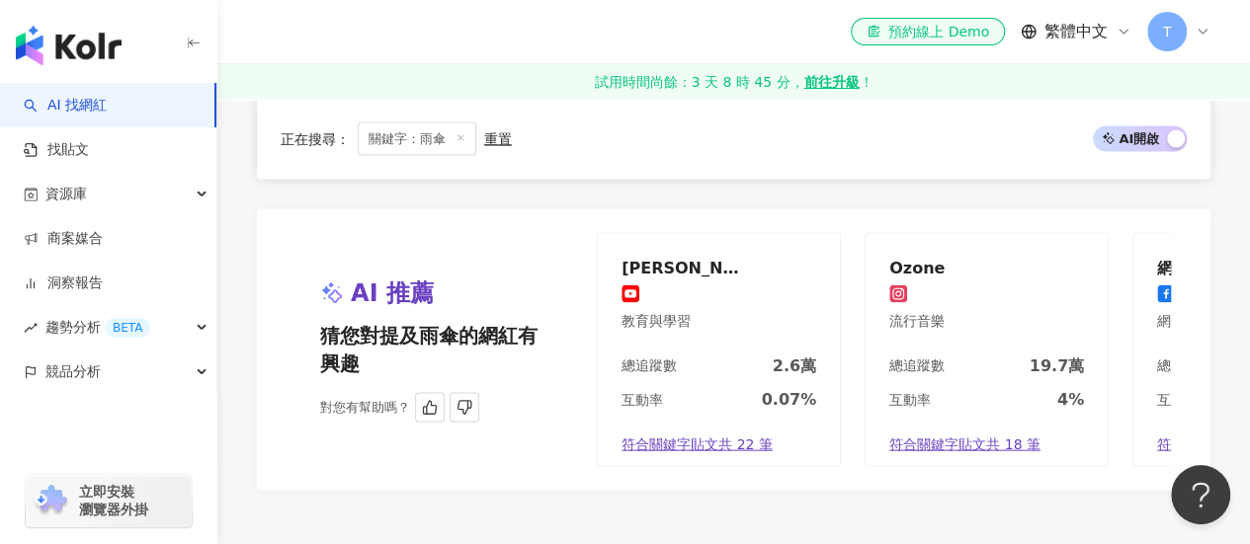
scroll to position [2173, 0]
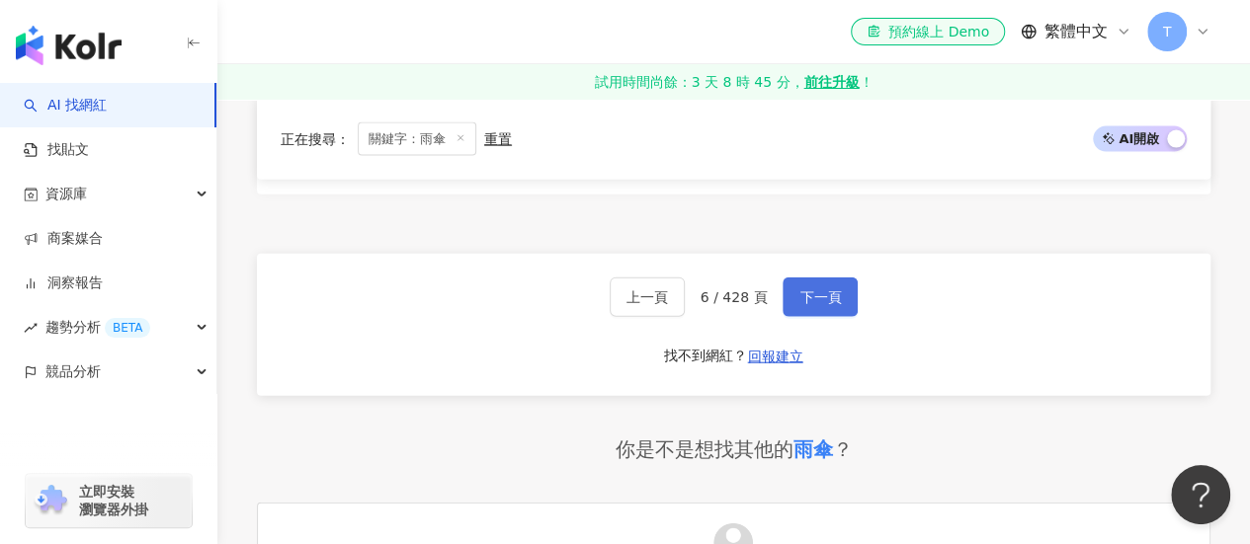
click at [801, 278] on button "下一頁" at bounding box center [819, 298] width 75 height 40
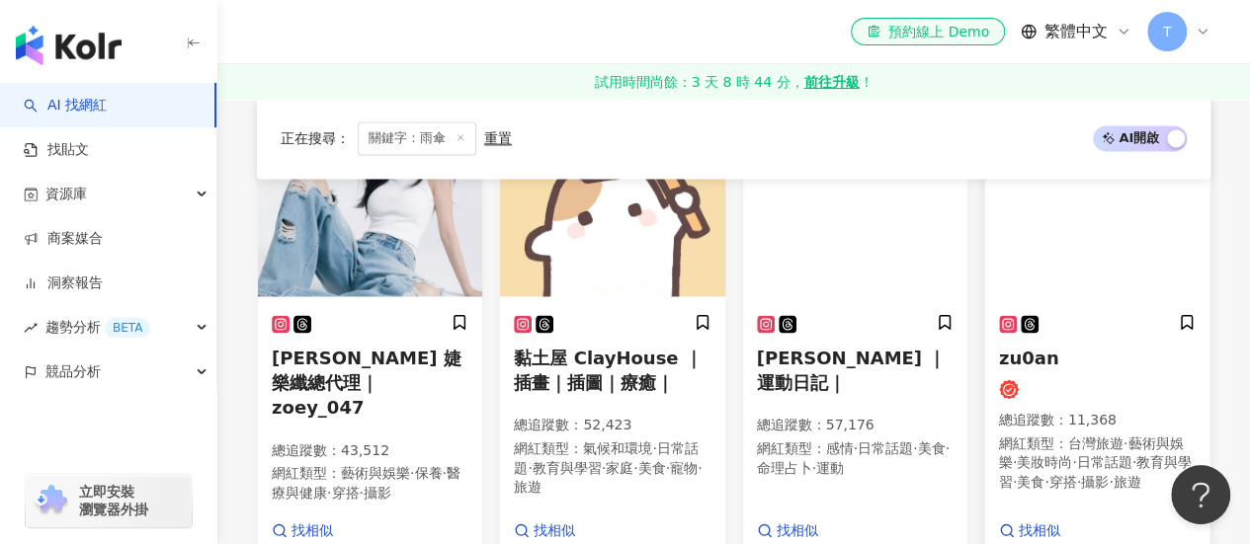
scroll to position [1397, 0]
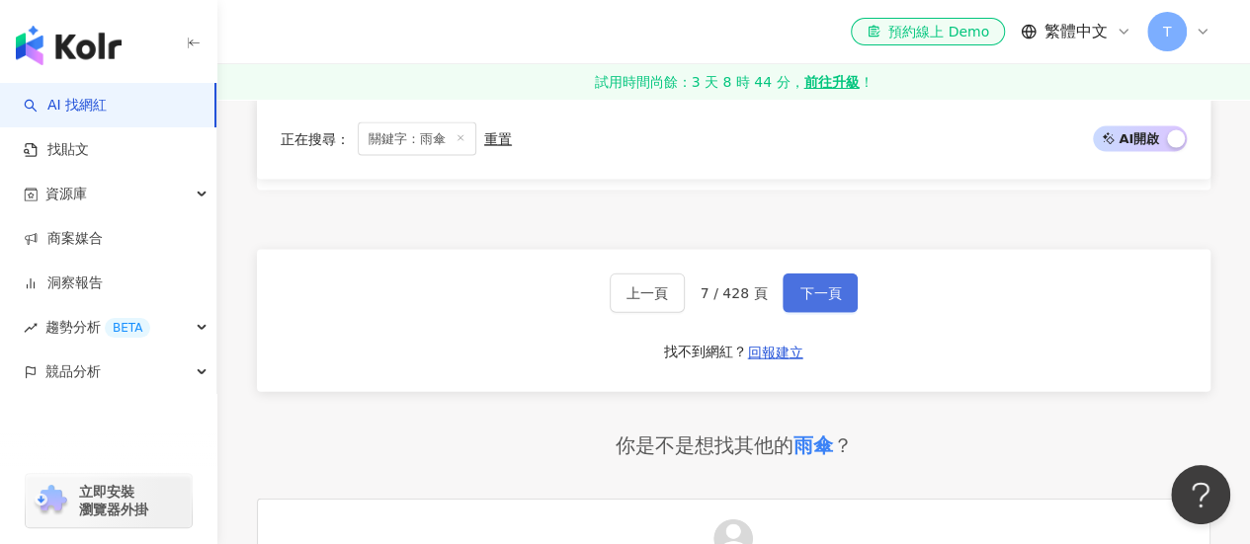
click at [814, 301] on span "下一頁" at bounding box center [819, 293] width 41 height 16
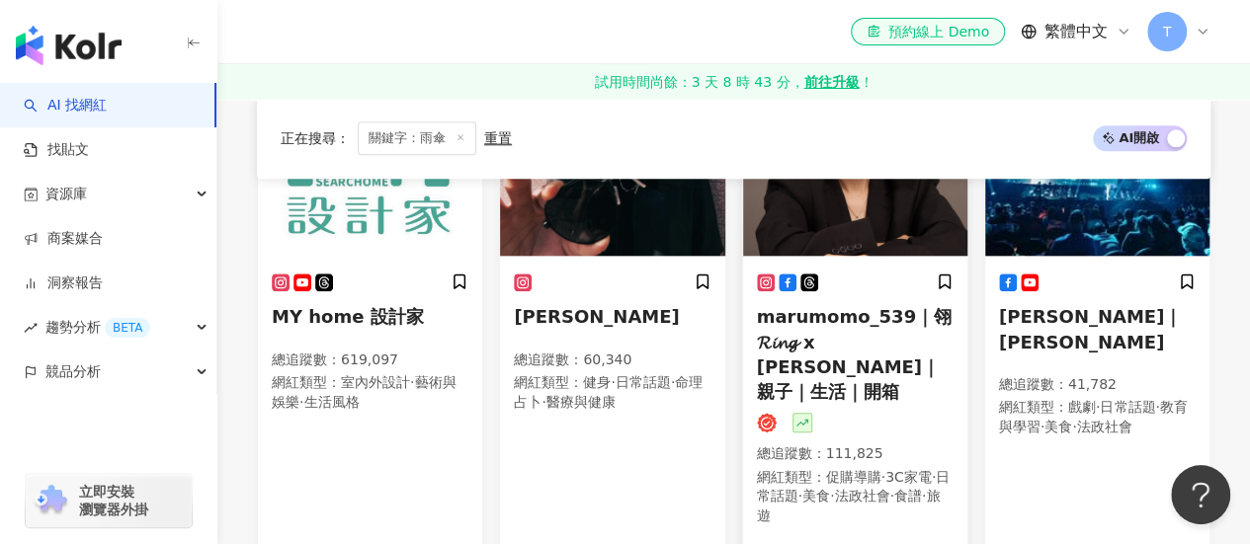
scroll to position [914, 0]
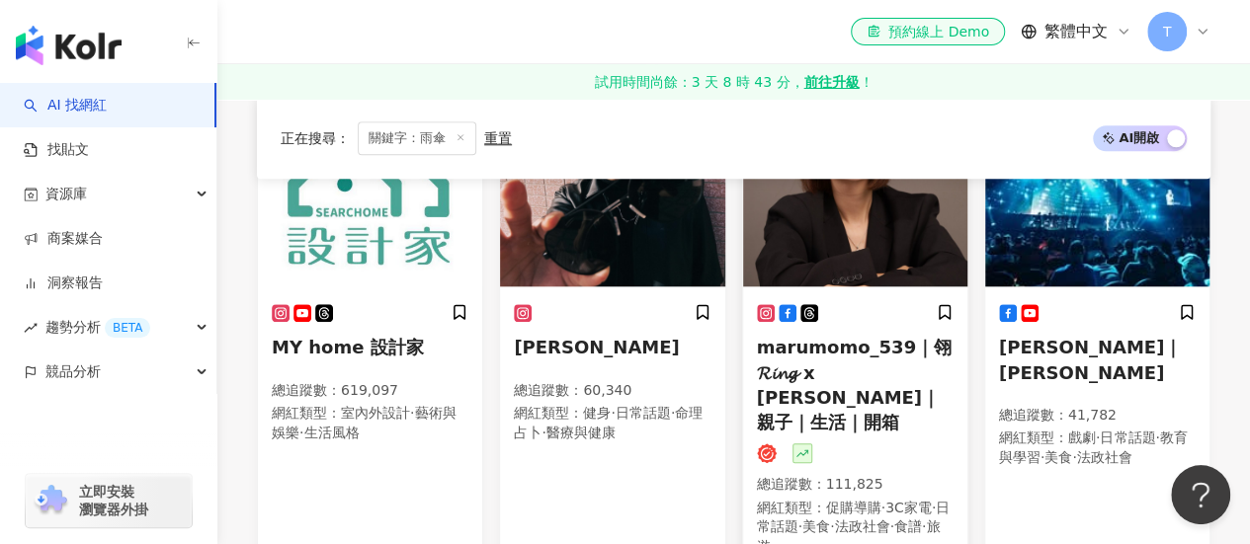
click at [826, 337] on span "marumomo_539｜翎𝓡𝓲𝓷𝓰 x 丸桃｜親子｜生活｜開箱" at bounding box center [854, 385] width 195 height 96
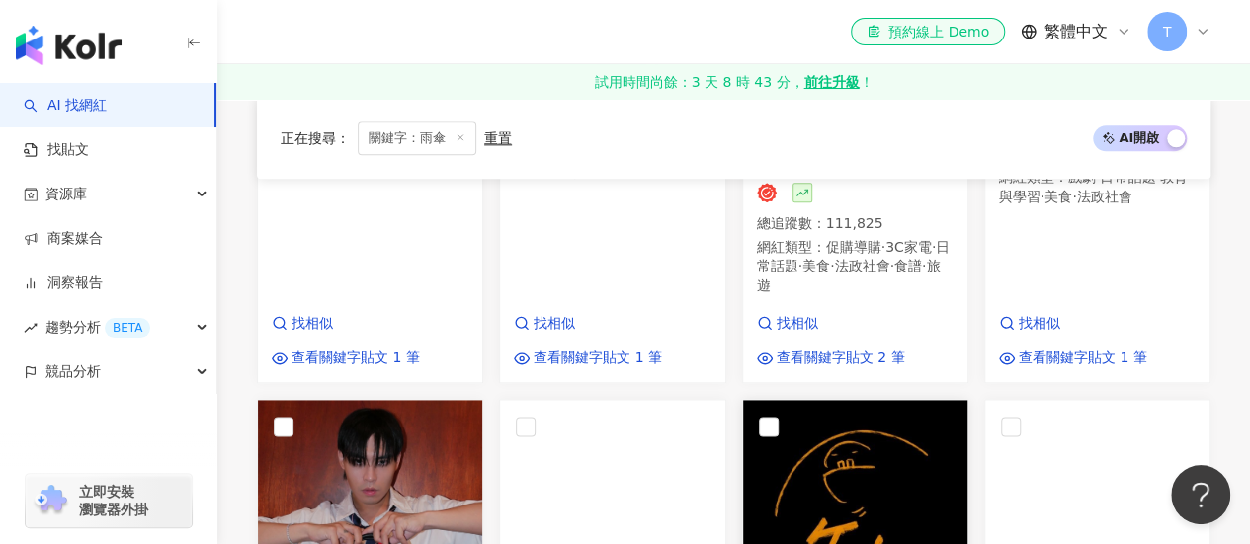
scroll to position [1210, 0]
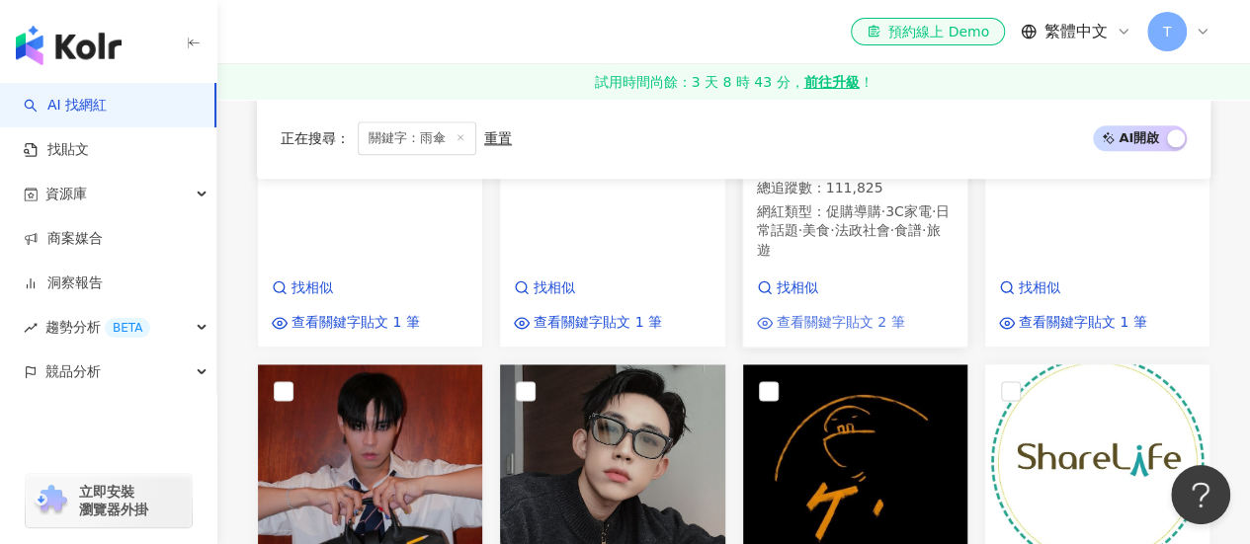
click at [859, 313] on span "查看關鍵字貼文 2 筆" at bounding box center [840, 323] width 128 height 20
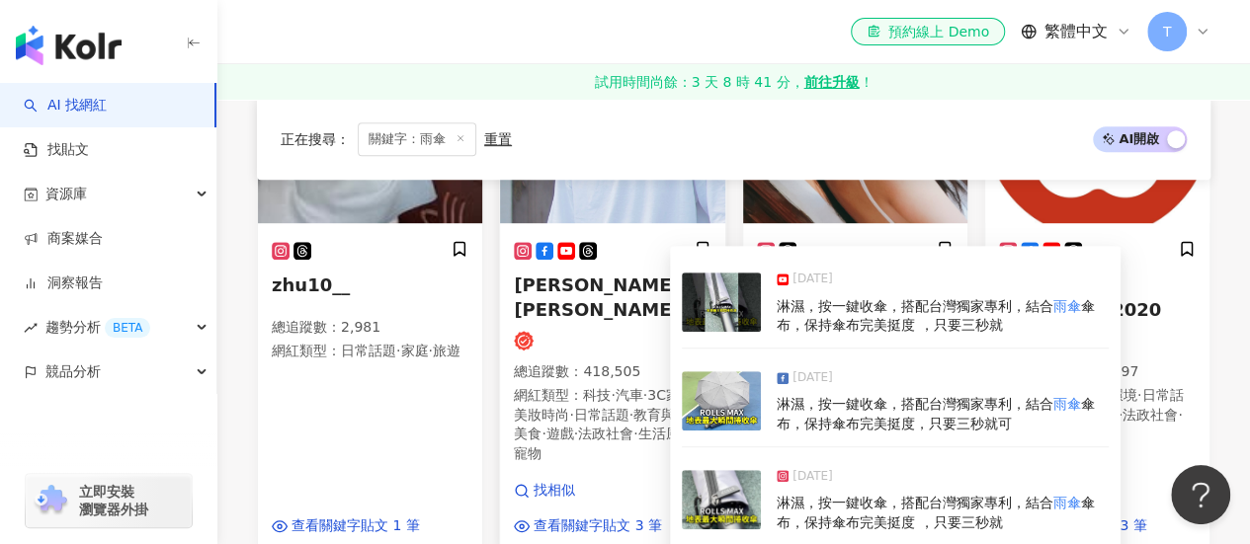
scroll to position [395, 0]
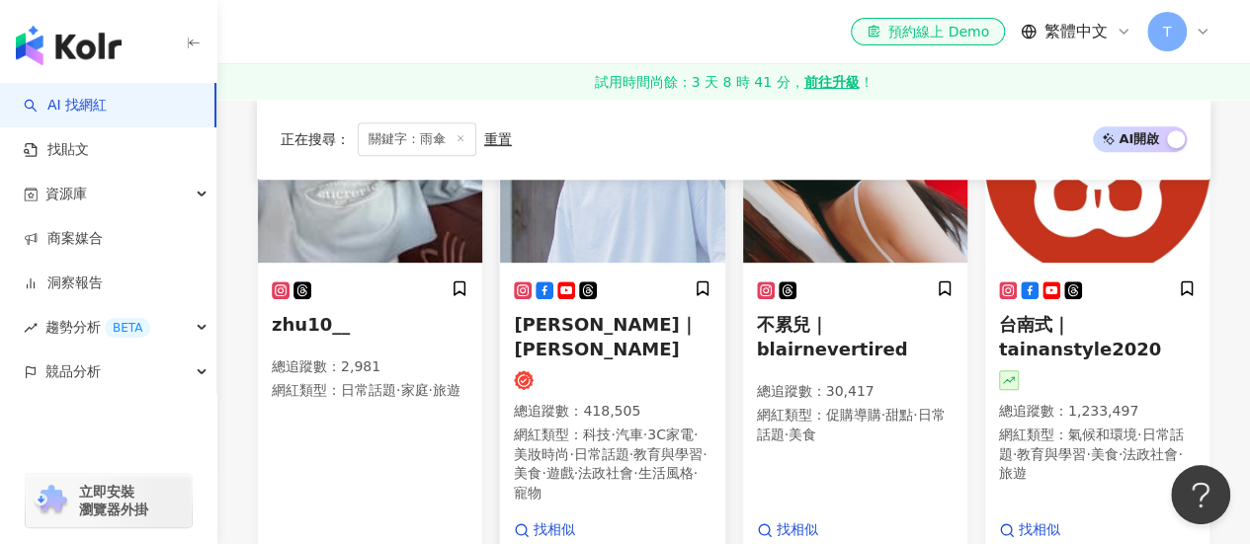
click at [636, 402] on p "總追蹤數 ： 418,505" at bounding box center [612, 412] width 197 height 20
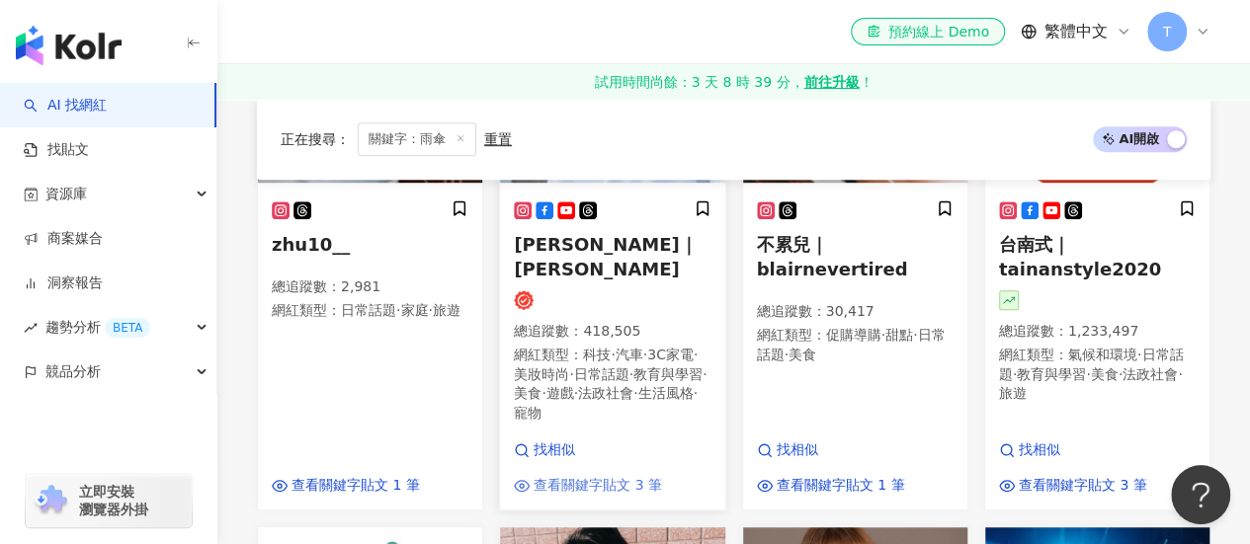
scroll to position [494, 0]
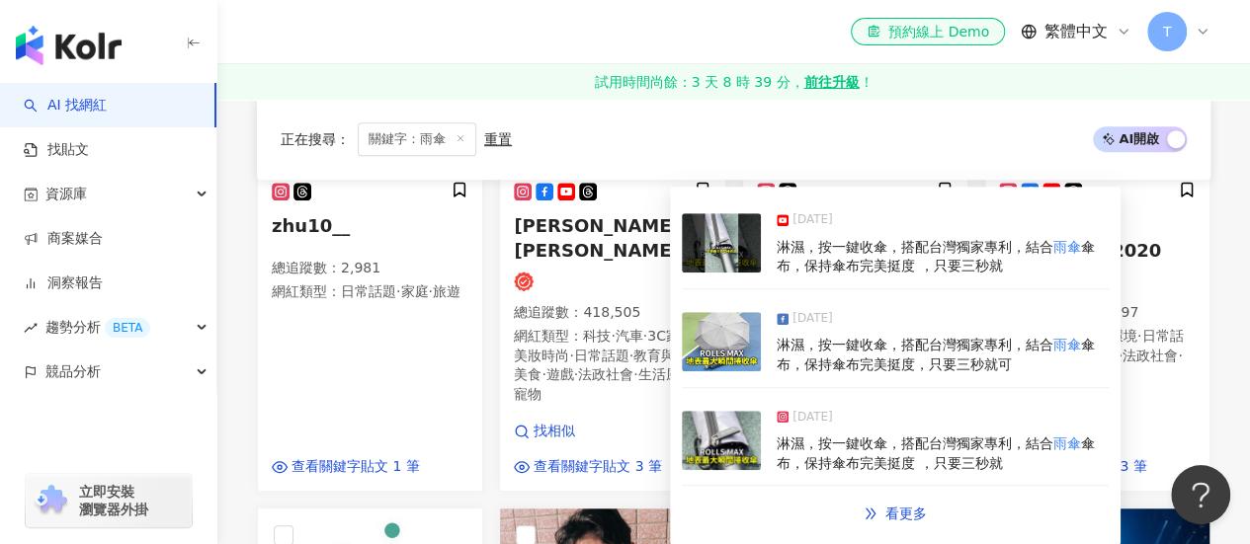
click at [731, 344] on img at bounding box center [721, 341] width 79 height 59
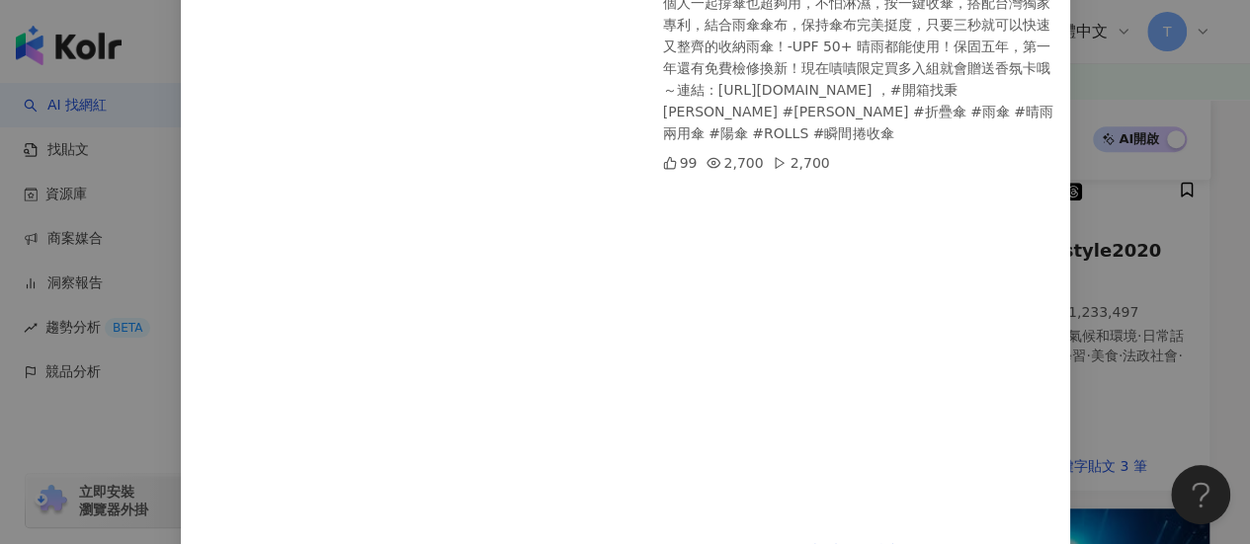
scroll to position [336, 0]
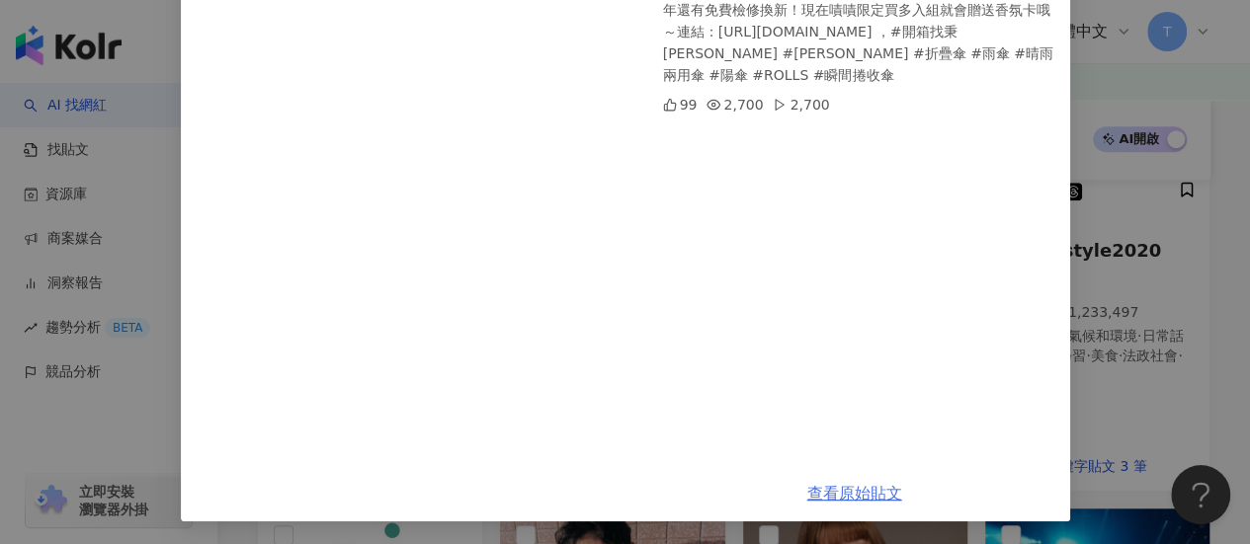
click at [865, 490] on link "查看原始貼文" at bounding box center [854, 493] width 95 height 19
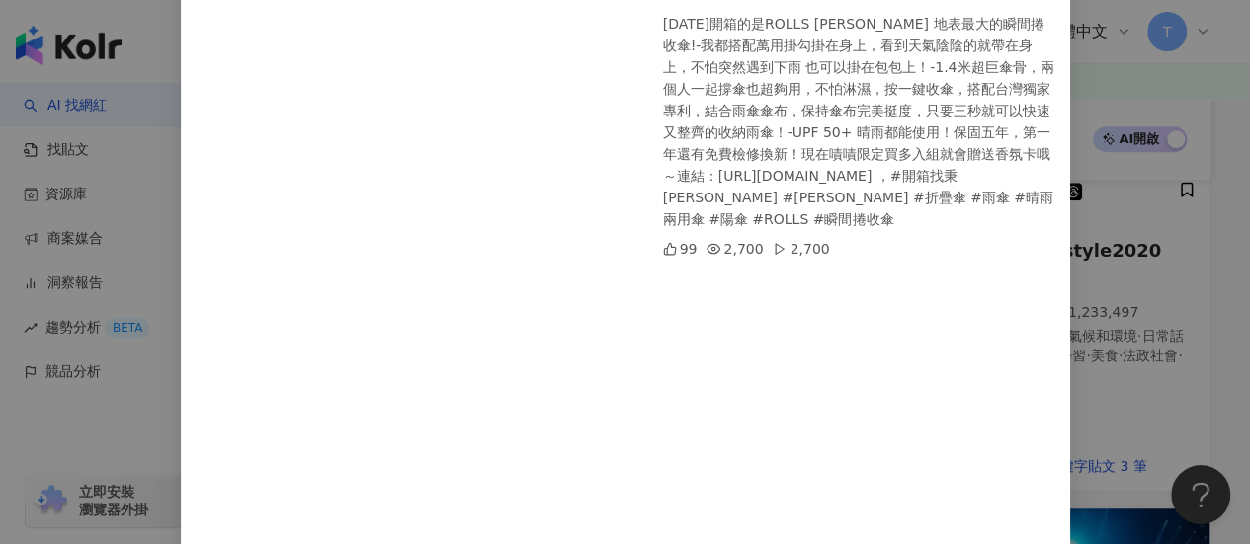
scroll to position [0, 0]
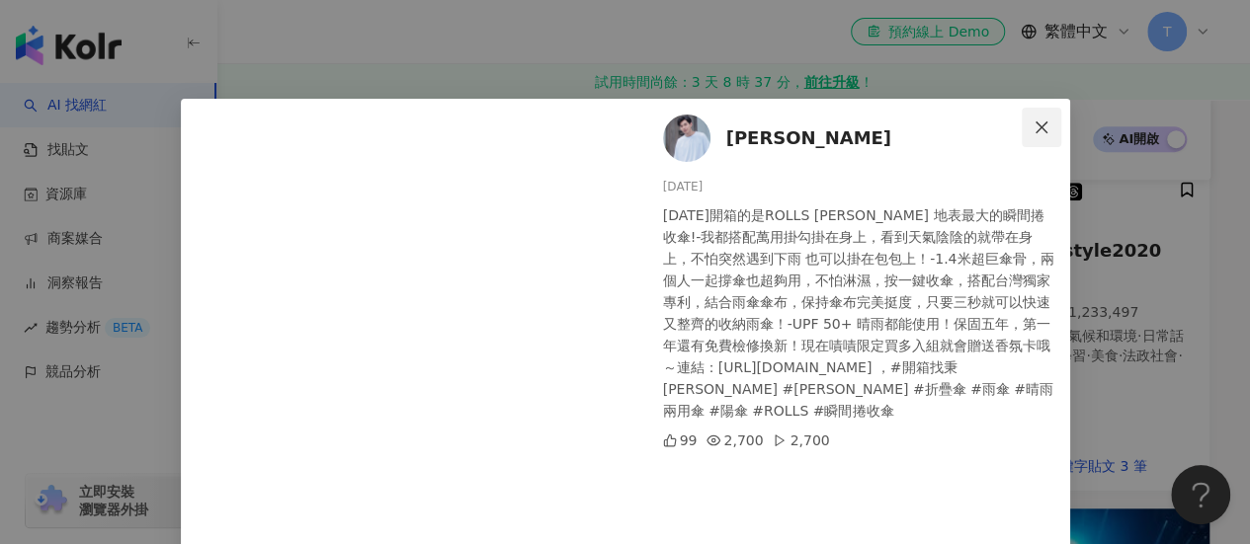
click at [1035, 122] on icon "close" at bounding box center [1041, 128] width 16 height 16
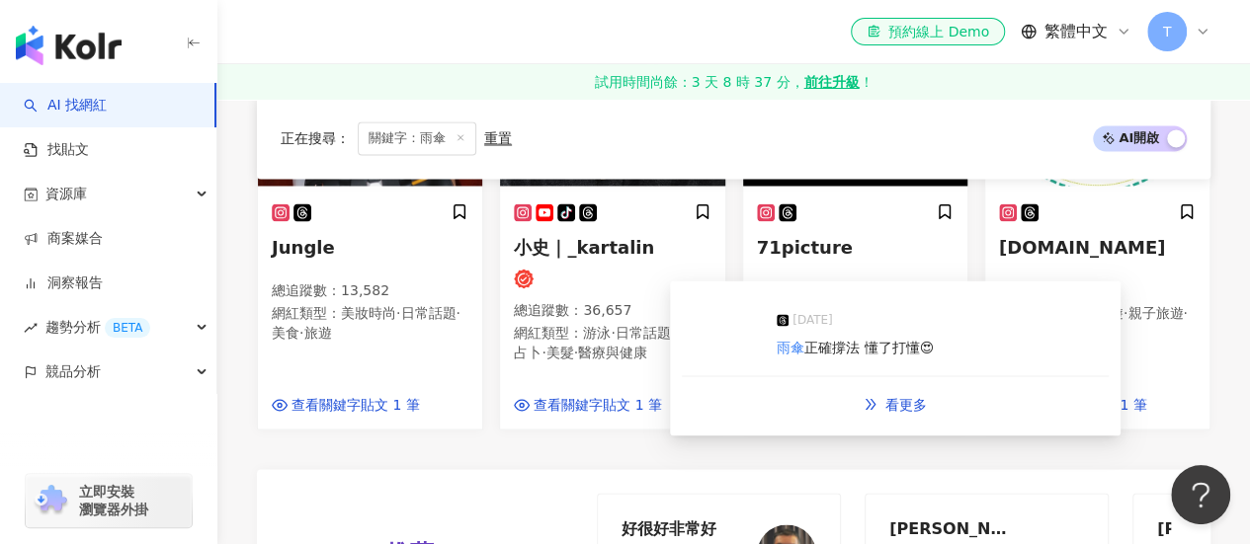
scroll to position [1877, 0]
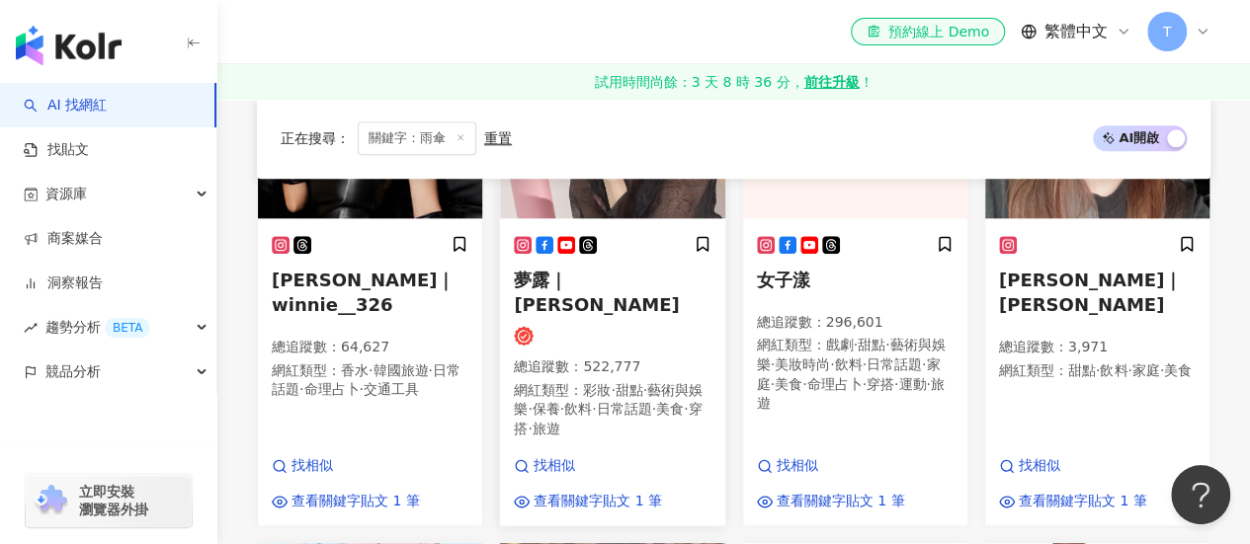
scroll to position [978, 0]
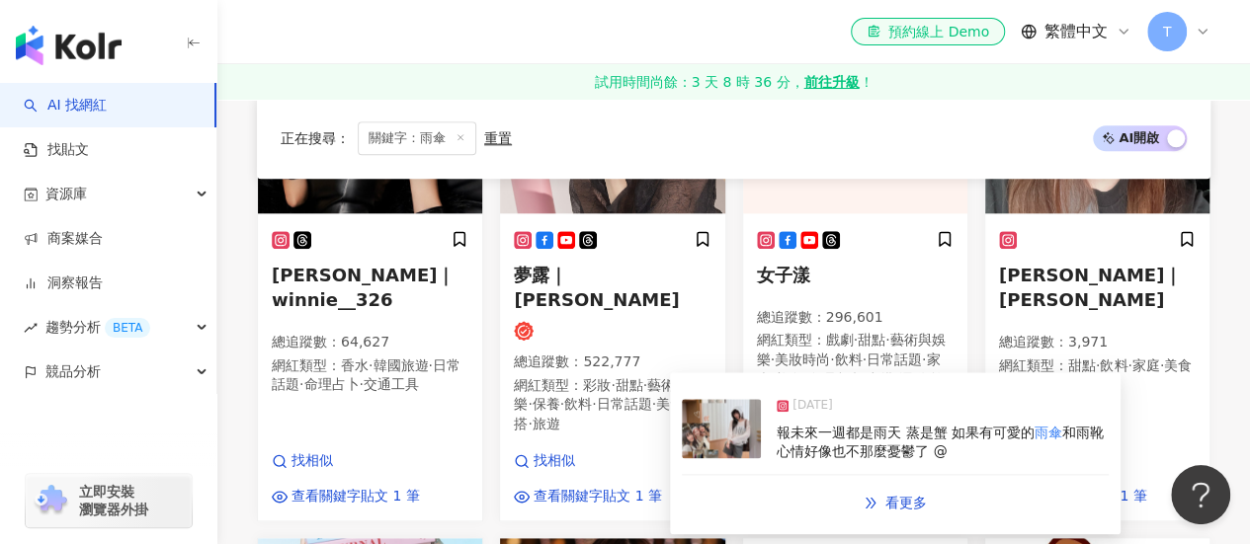
click at [876, 447] on span "和雨靴 心情好像也不那麼憂鬱了 @" at bounding box center [939, 443] width 327 height 36
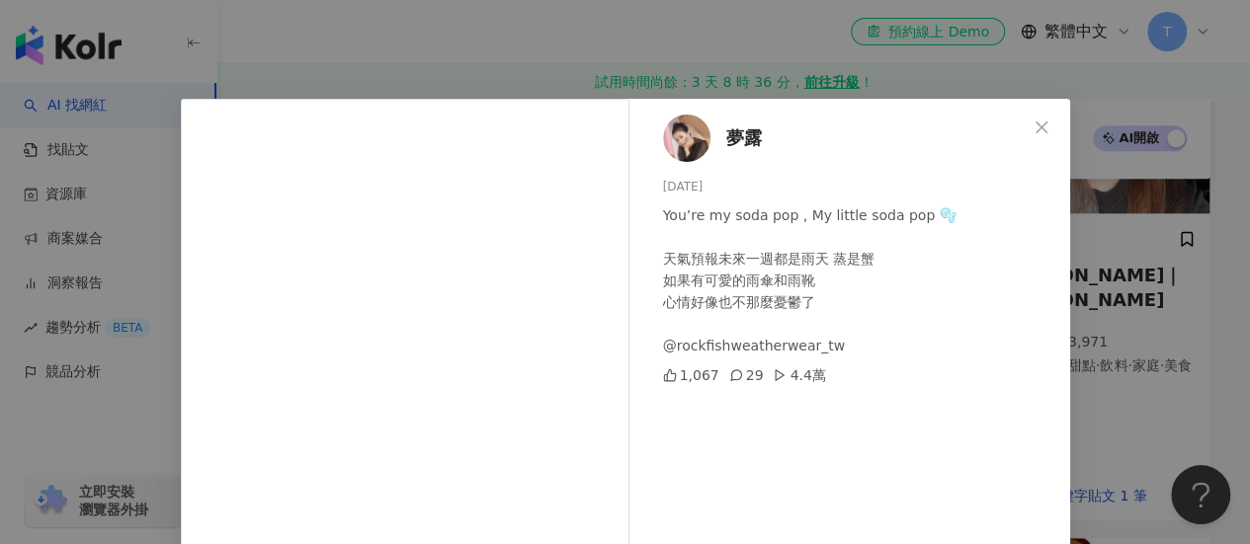
drag, startPoint x: 834, startPoint y: 430, endPoint x: 942, endPoint y: 414, distance: 109.8
click at [917, 420] on div "夢露 2025/7/18 You’re my soda pop , My little soda pop 🫧 天氣預報未來一週都是雨天 蒸是蟹 如果有可愛的雨…" at bounding box center [854, 481] width 431 height 765
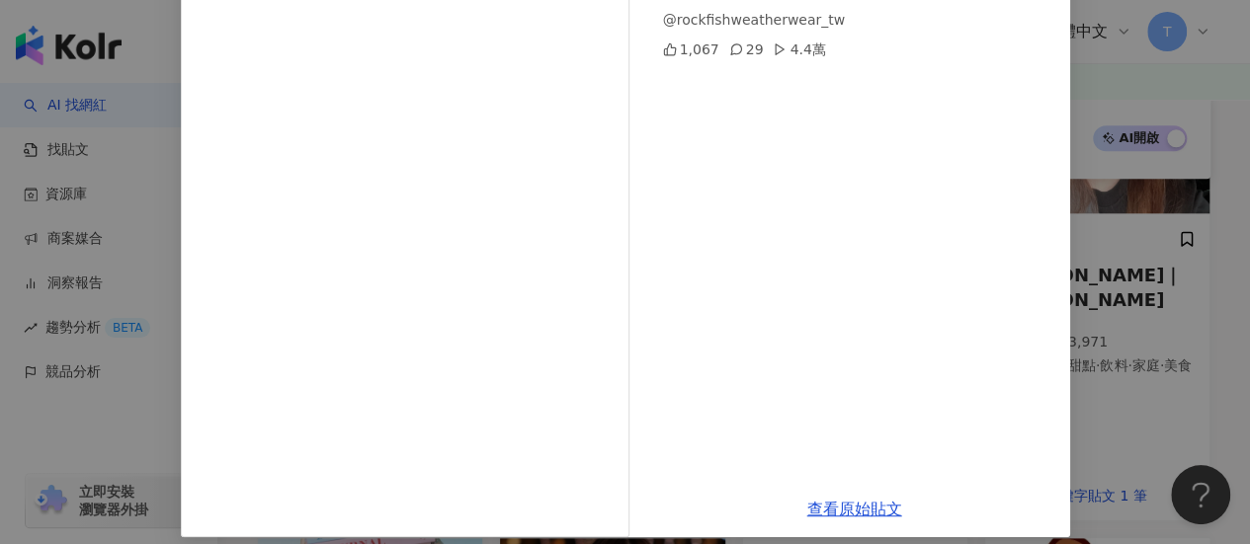
scroll to position [342, 0]
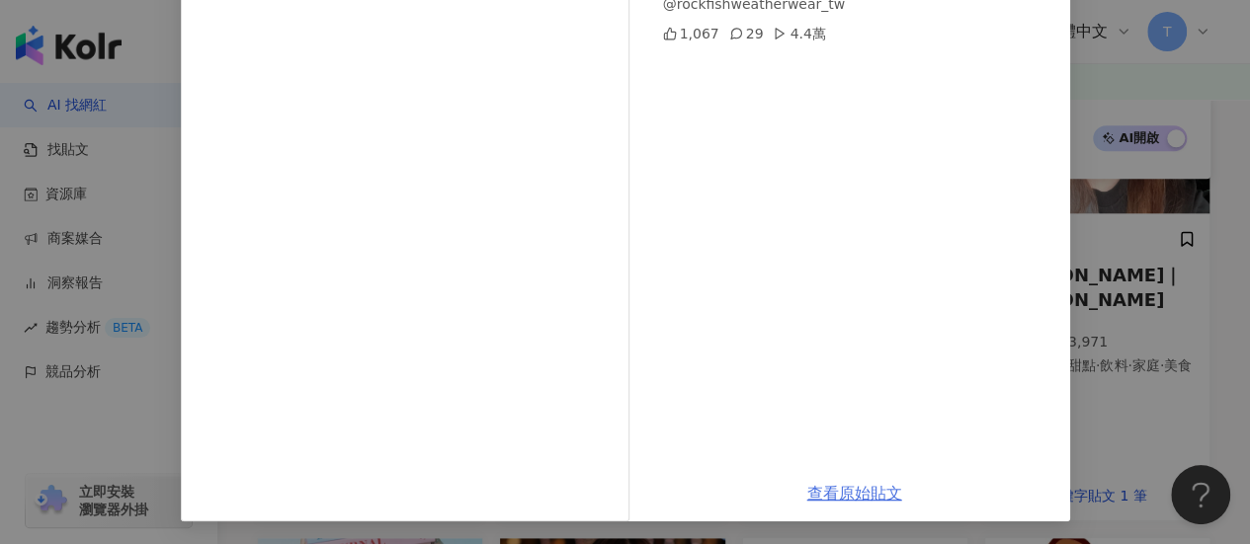
click at [848, 484] on link "查看原始貼文" at bounding box center [854, 493] width 95 height 19
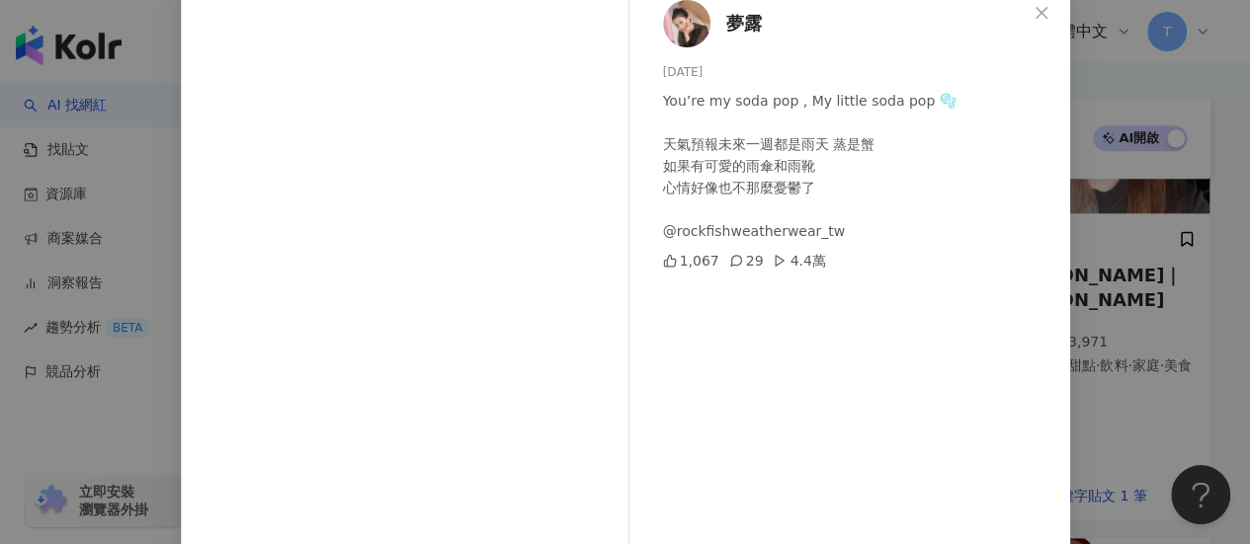
scroll to position [45, 0]
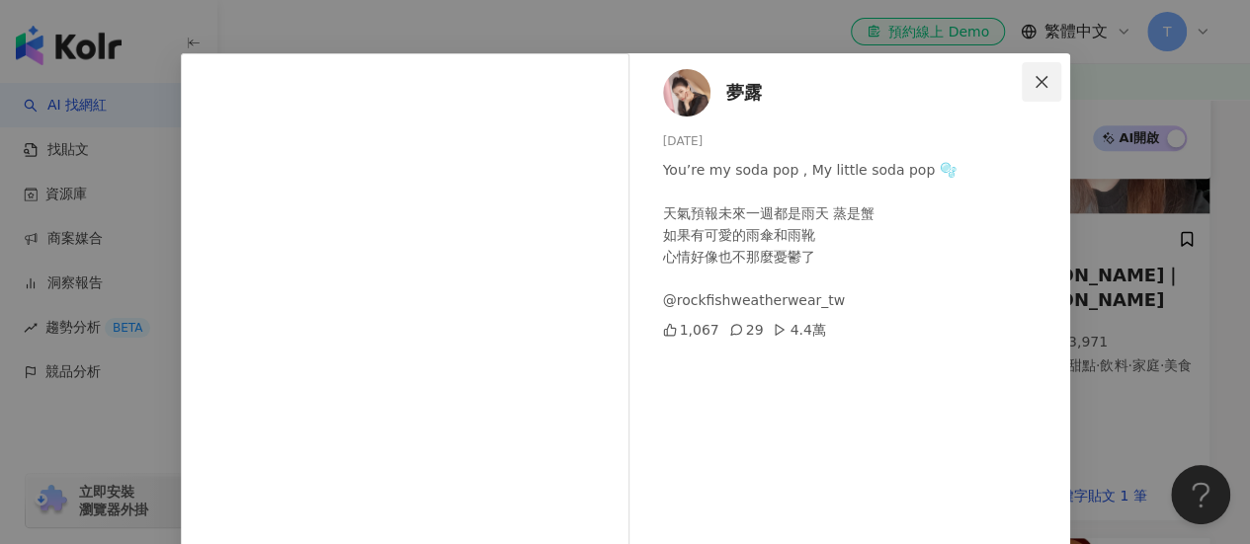
click at [1033, 84] on icon "close" at bounding box center [1041, 82] width 16 height 16
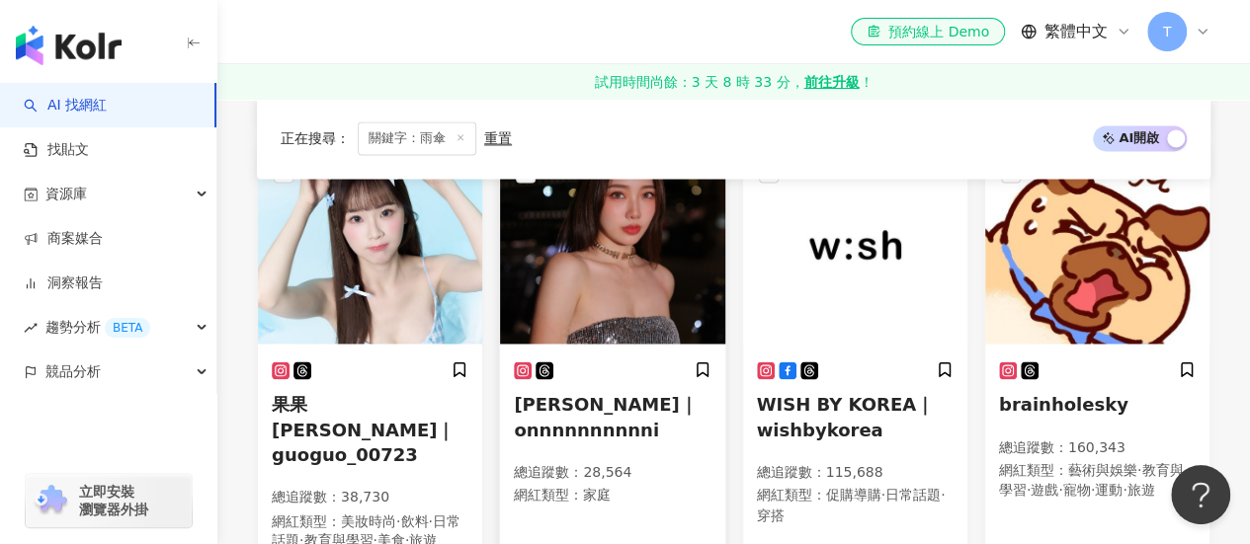
scroll to position [1571, 0]
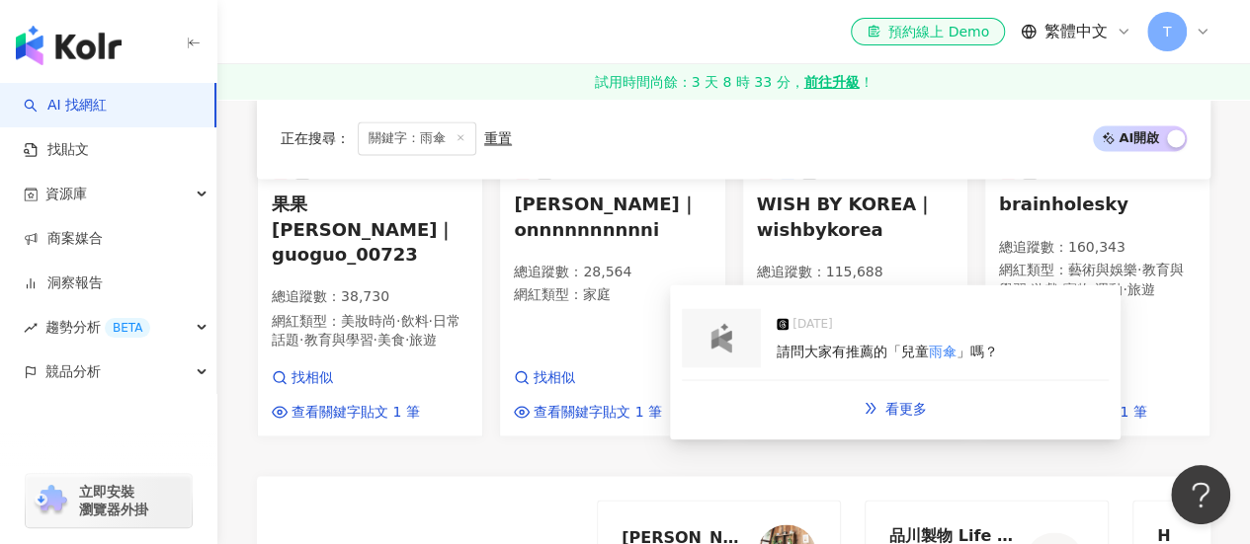
click at [875, 355] on span "請問大家有推薦的「兒童" at bounding box center [852, 351] width 152 height 16
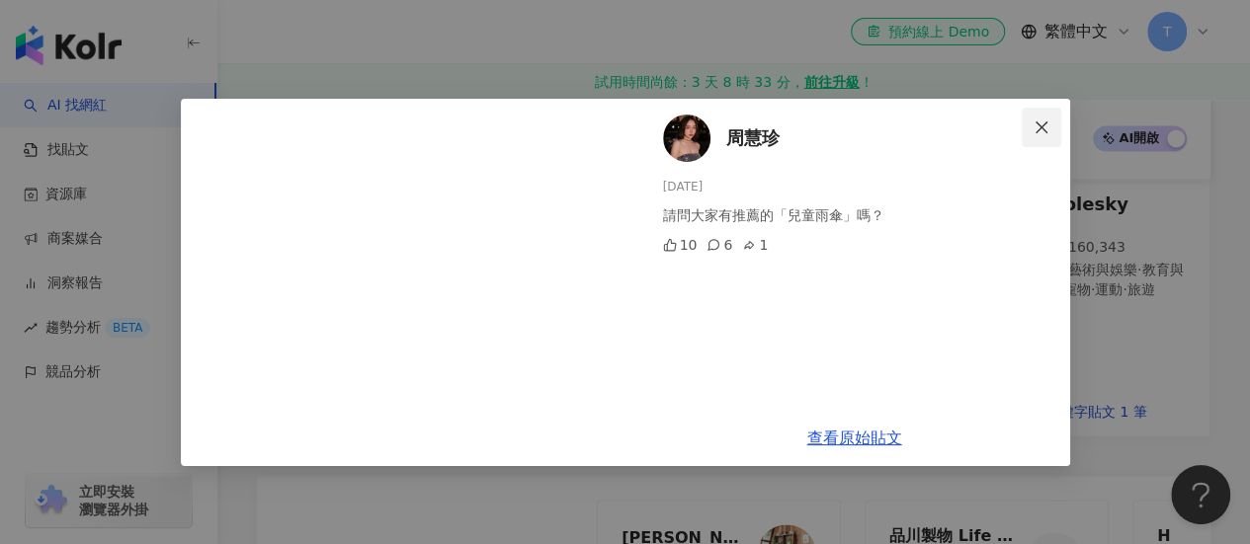
click at [1051, 129] on span "Close" at bounding box center [1041, 128] width 40 height 16
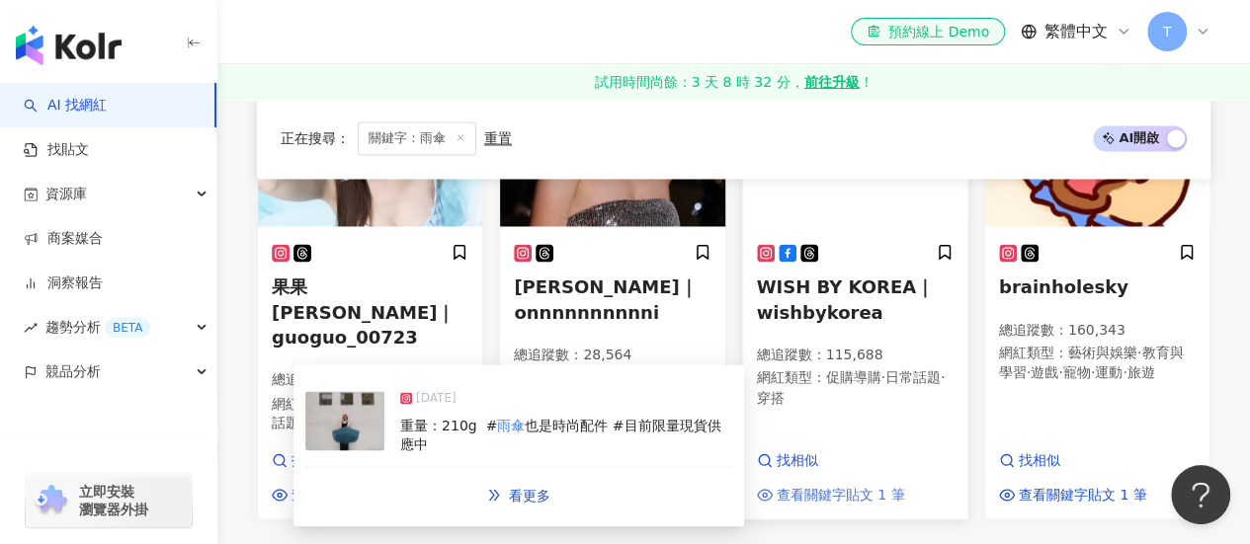
scroll to position [1373, 0]
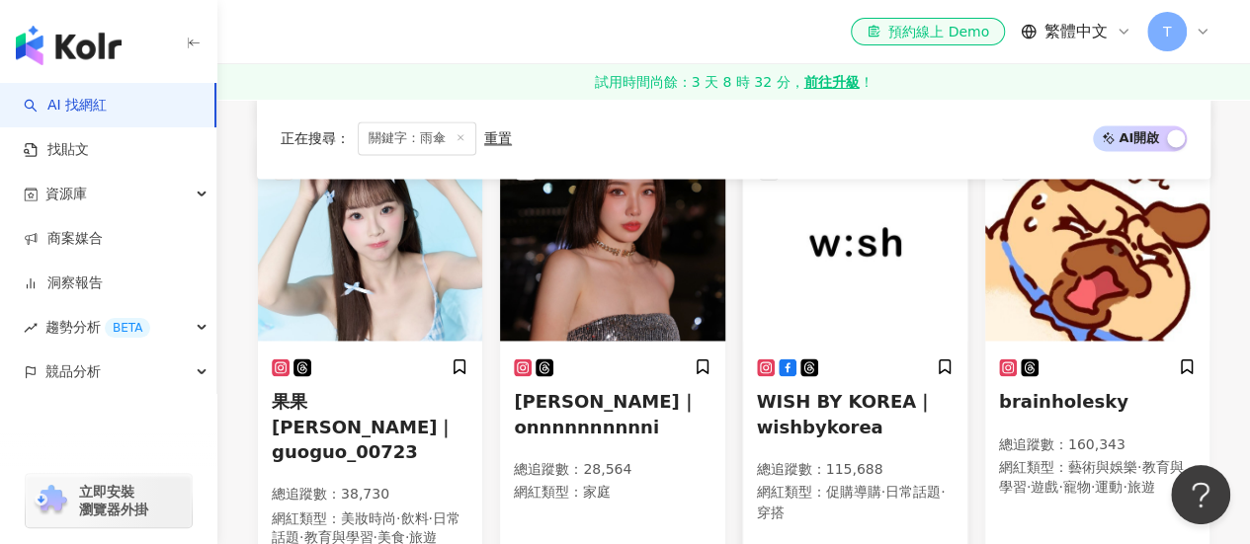
click at [816, 253] on img at bounding box center [855, 242] width 224 height 198
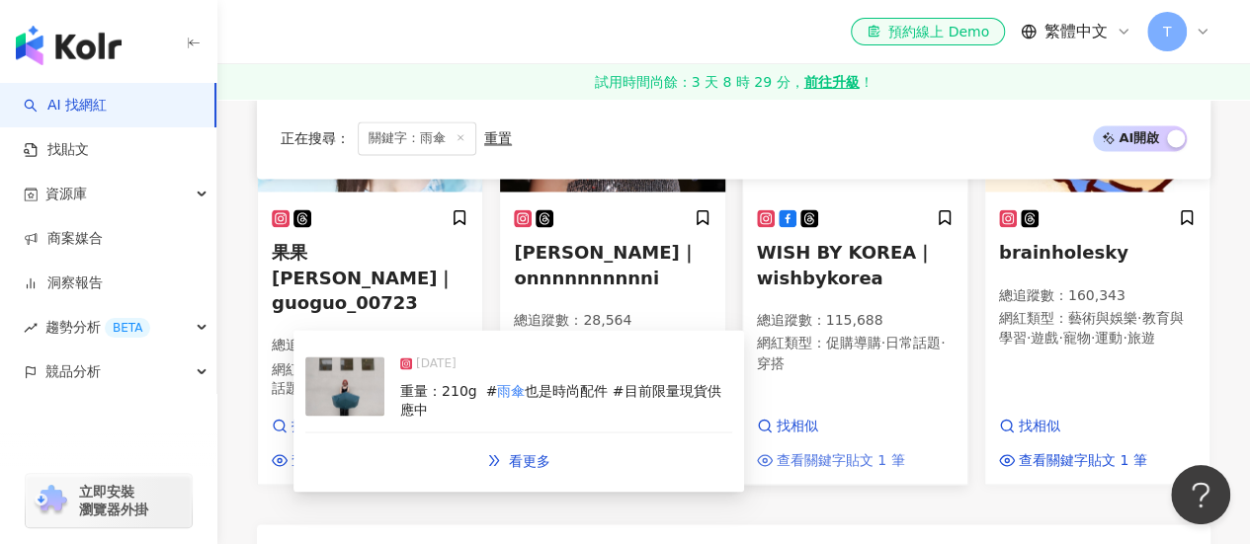
scroll to position [1482, 0]
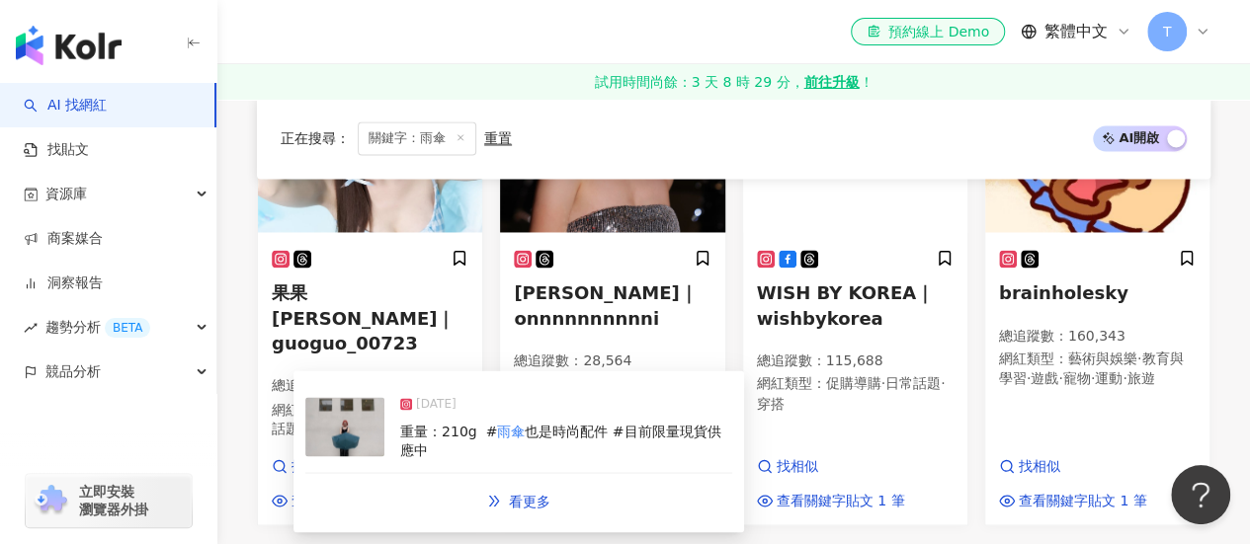
click at [360, 436] on img at bounding box center [344, 426] width 79 height 59
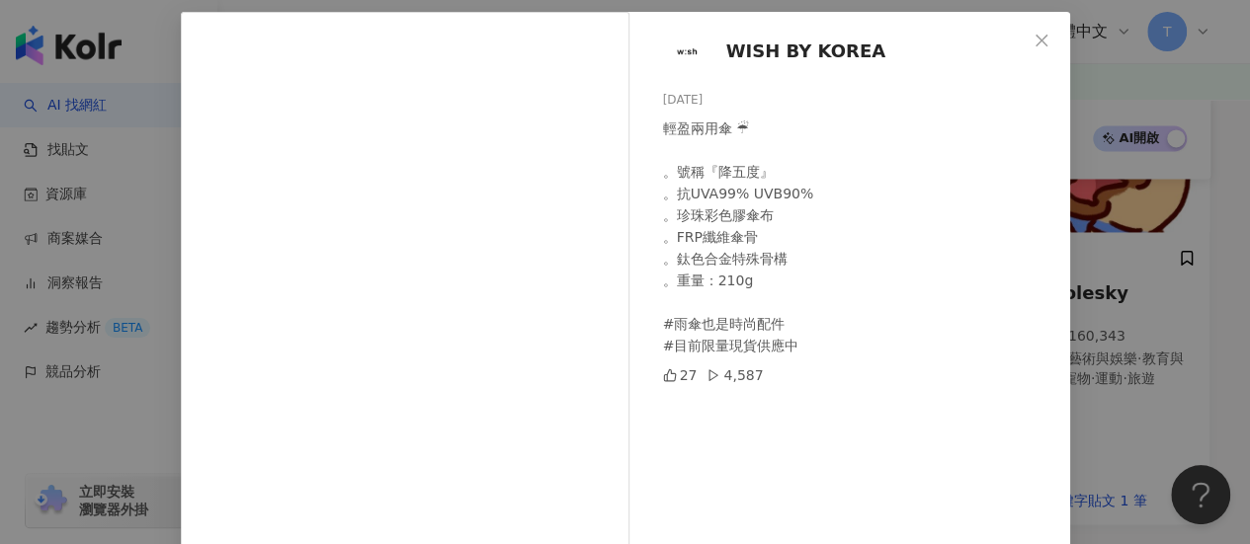
scroll to position [0, 0]
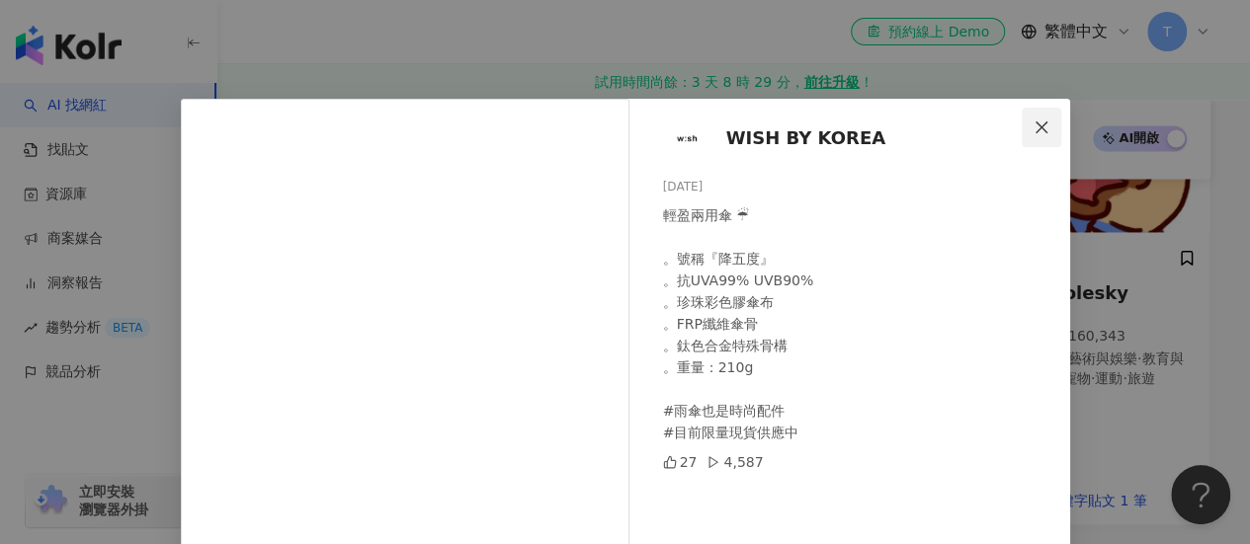
click at [1037, 135] on button "Close" at bounding box center [1041, 128] width 40 height 40
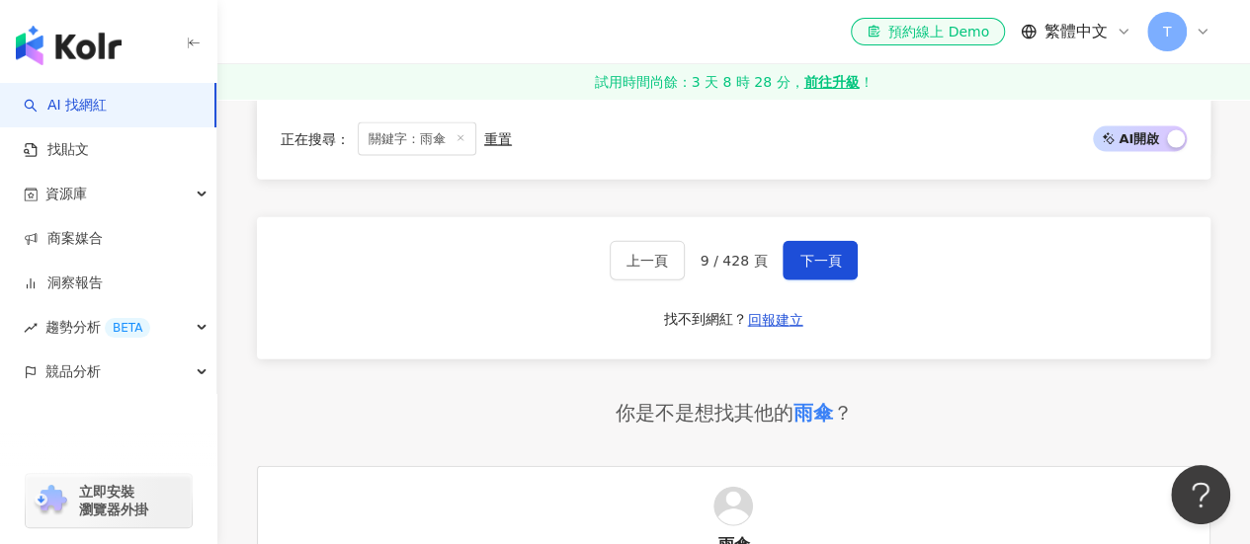
scroll to position [2075, 0]
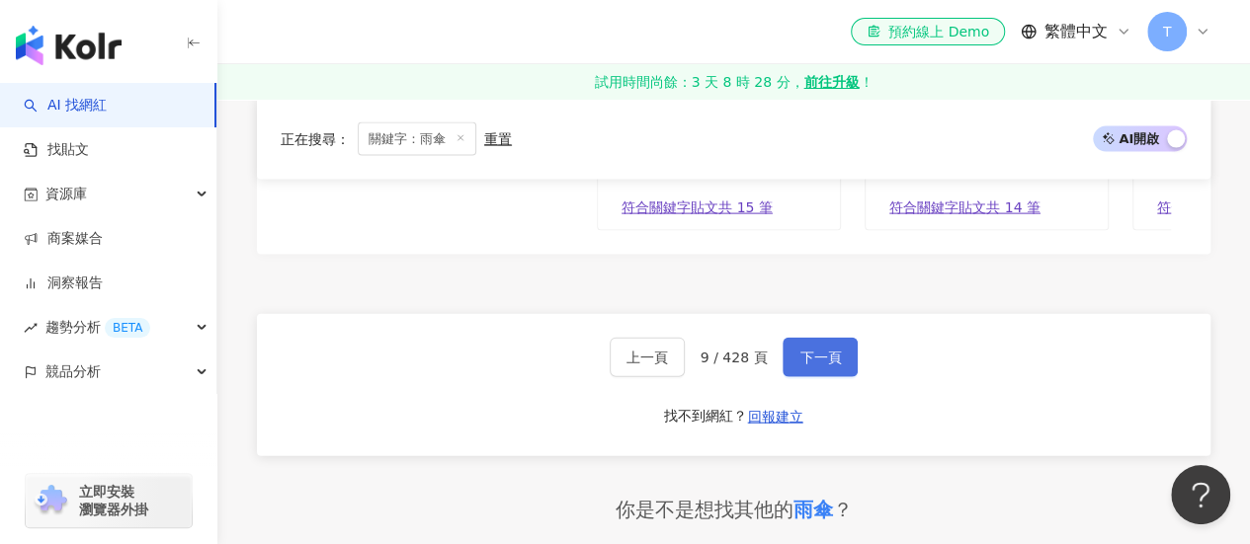
click at [837, 338] on button "下一頁" at bounding box center [819, 358] width 75 height 40
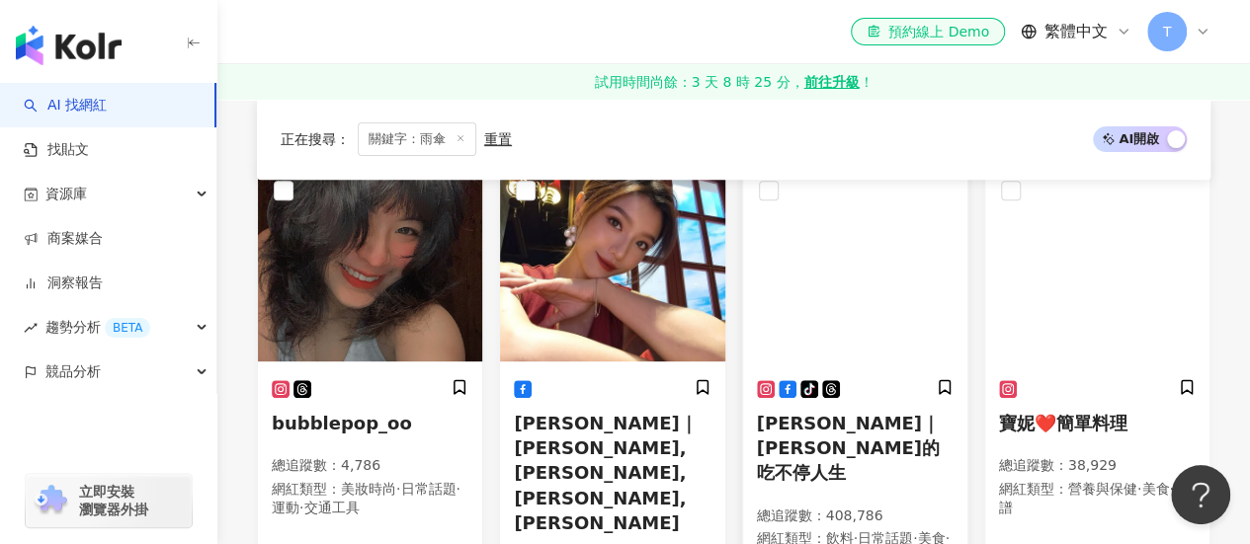
scroll to position [395, 0]
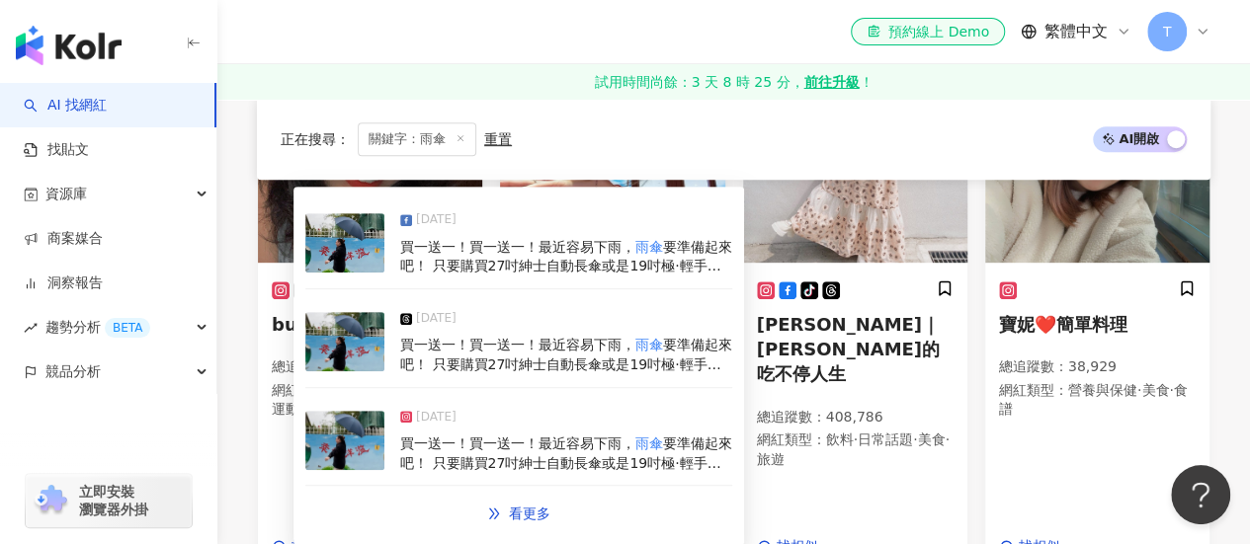
click at [431, 420] on span "2025/3/18" at bounding box center [436, 418] width 41 height 20
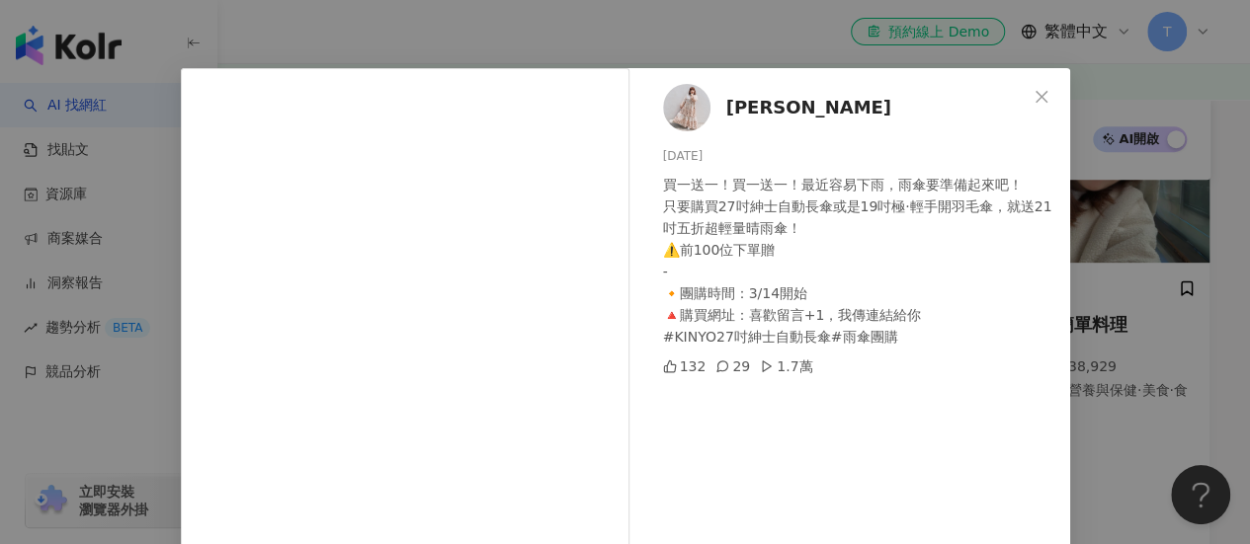
scroll to position [0, 0]
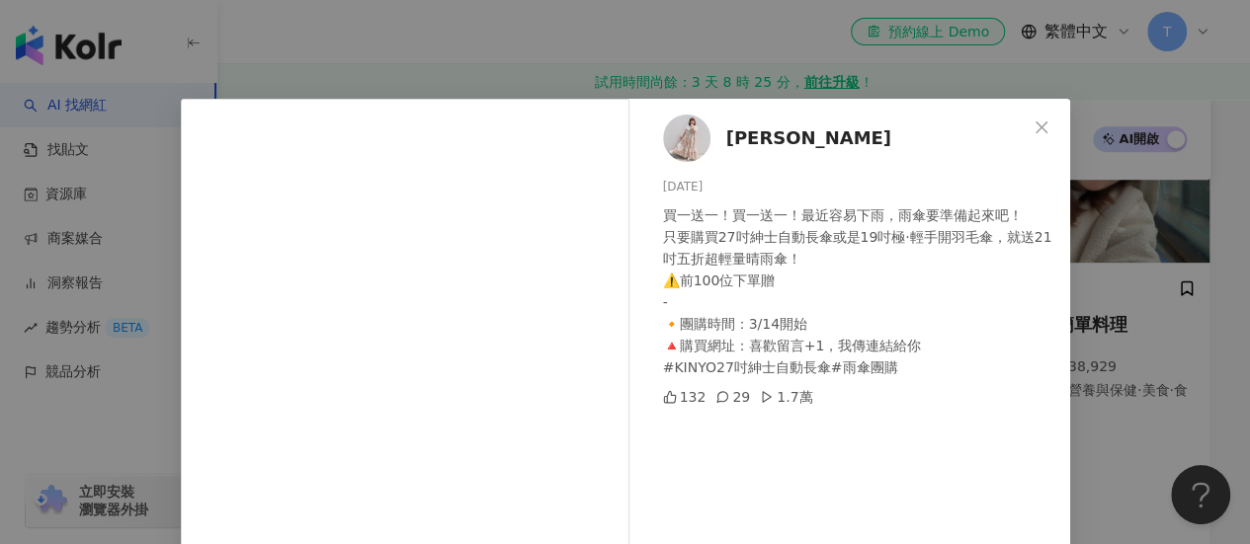
click at [755, 136] on span "[PERSON_NAME]" at bounding box center [808, 138] width 165 height 28
click at [1033, 129] on icon "close" at bounding box center [1041, 128] width 16 height 16
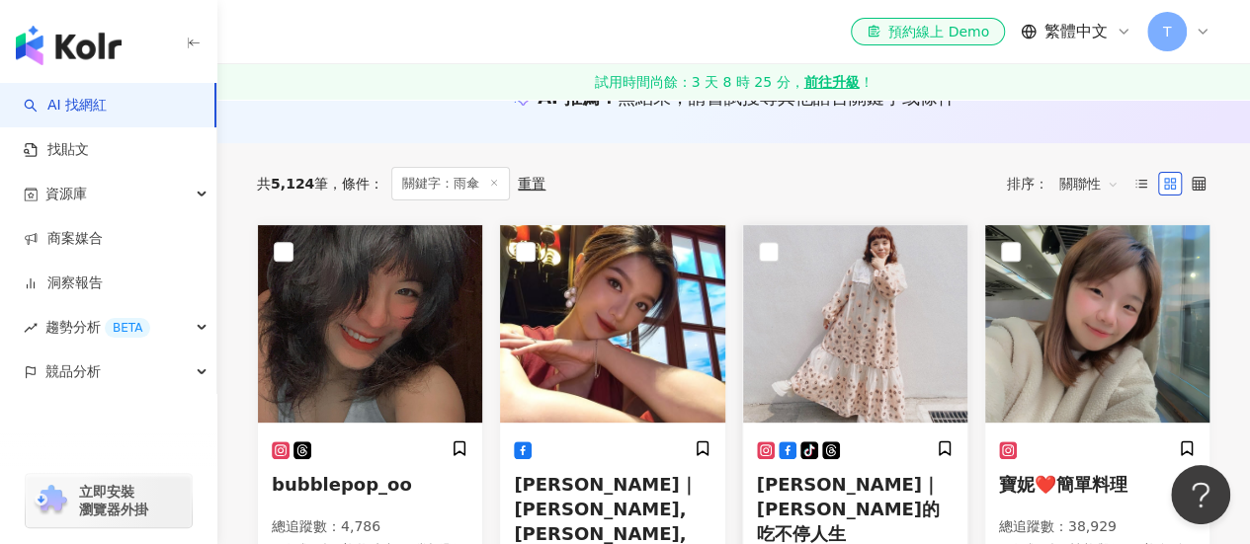
scroll to position [296, 0]
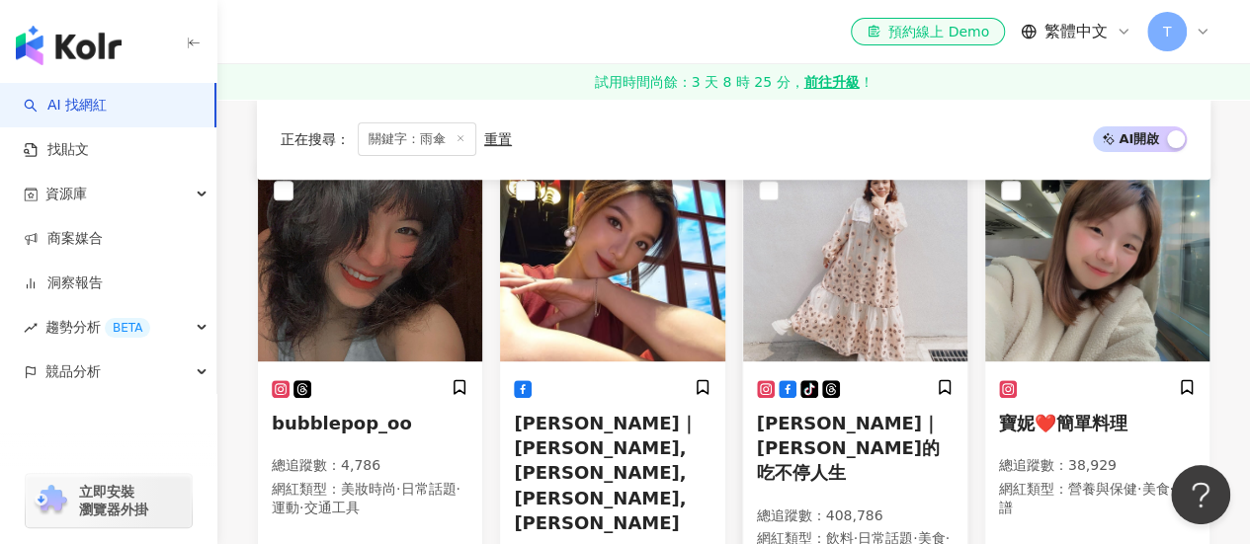
click at [830, 441] on h5 "愛麗絲｜愛麗絲的吃不停人生" at bounding box center [855, 448] width 197 height 75
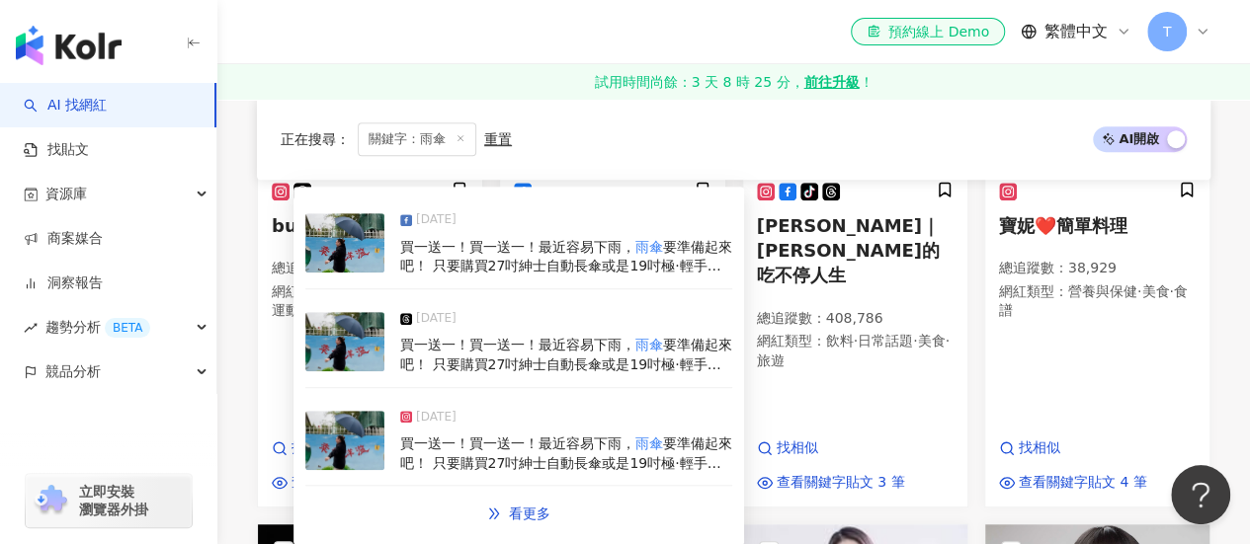
click at [620, 442] on span "買一送一！買一送一！最近容易下雨，" at bounding box center [517, 444] width 235 height 16
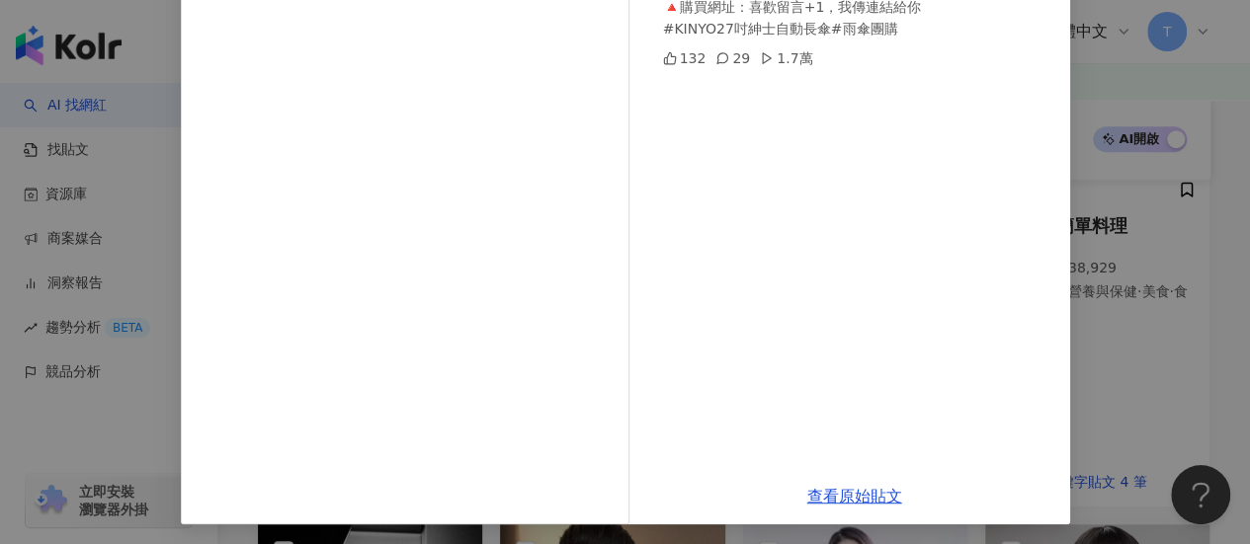
scroll to position [342, 0]
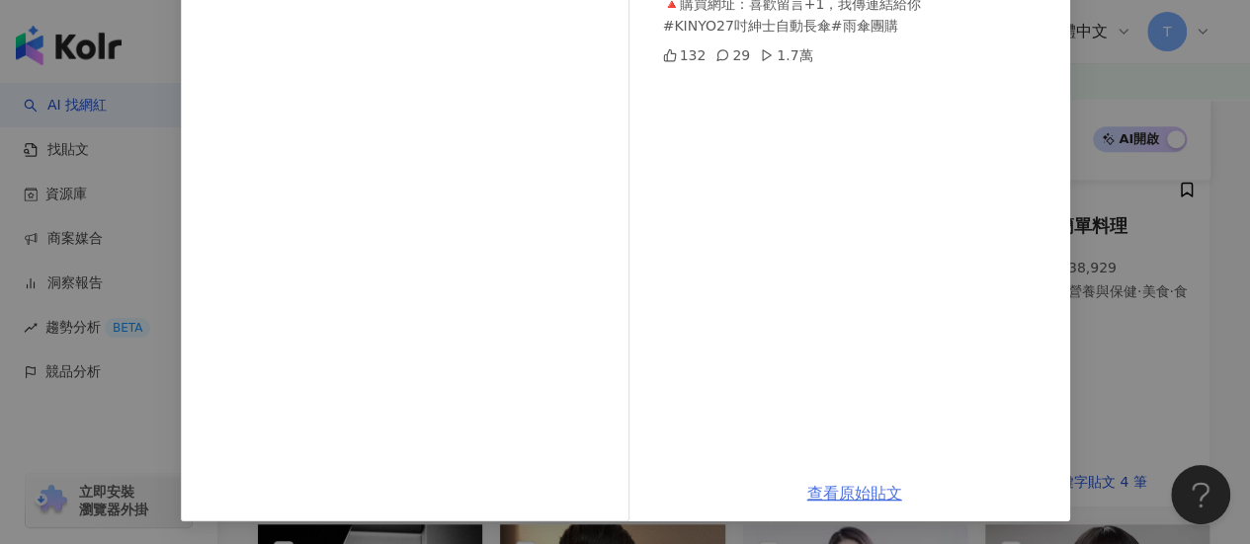
click at [841, 493] on link "查看原始貼文" at bounding box center [854, 493] width 95 height 19
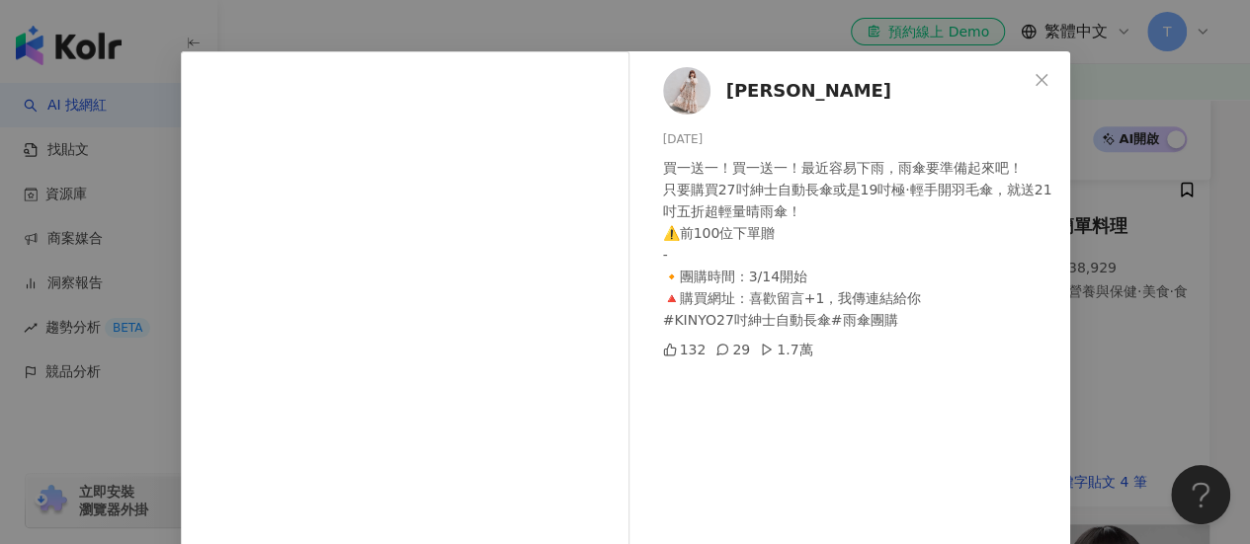
scroll to position [45, 0]
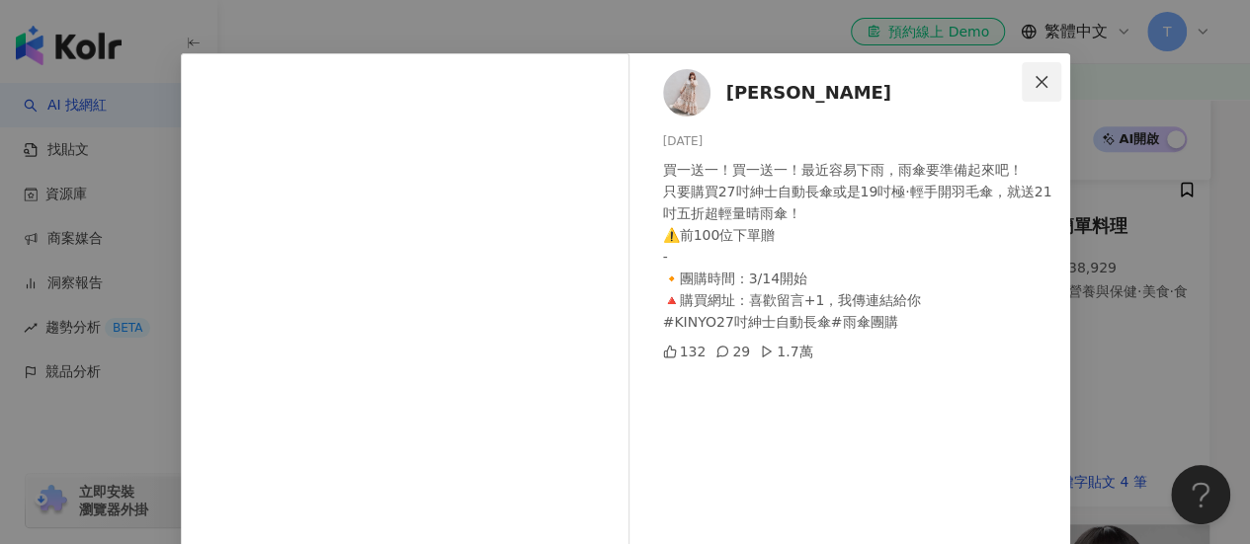
click at [1033, 84] on icon "close" at bounding box center [1041, 82] width 16 height 16
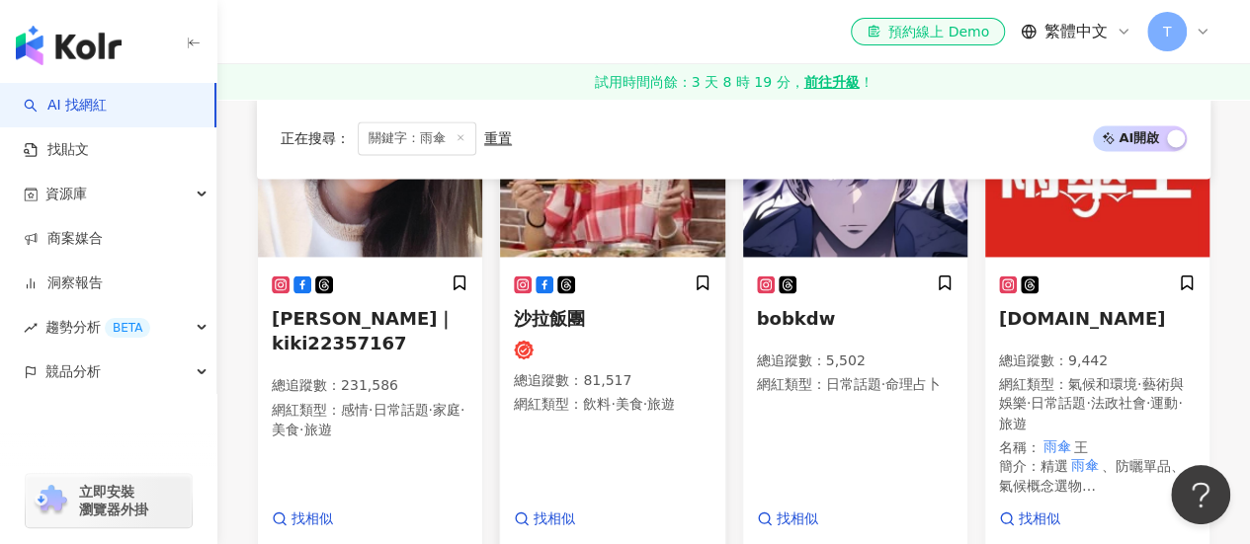
scroll to position [1482, 0]
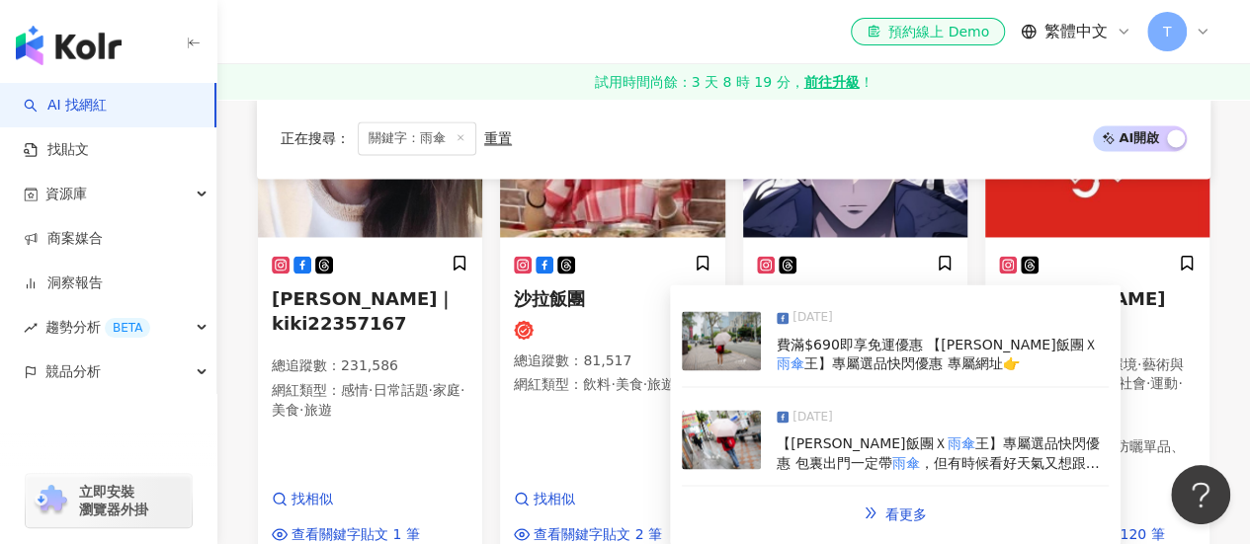
click at [946, 437] on mark "雨傘" at bounding box center [960, 443] width 28 height 16
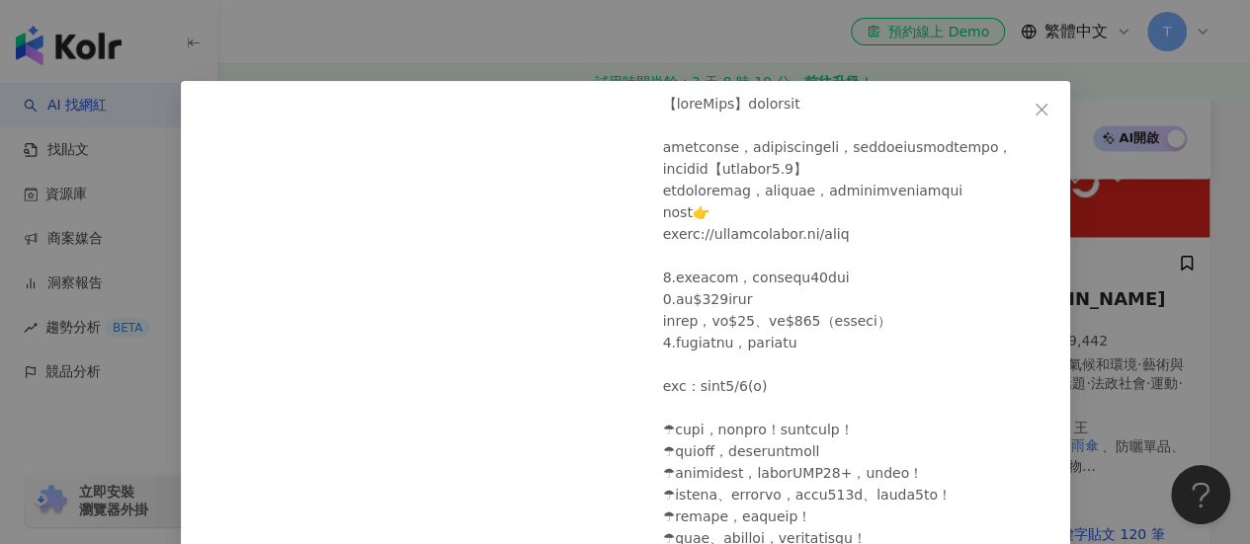
scroll to position [0, 0]
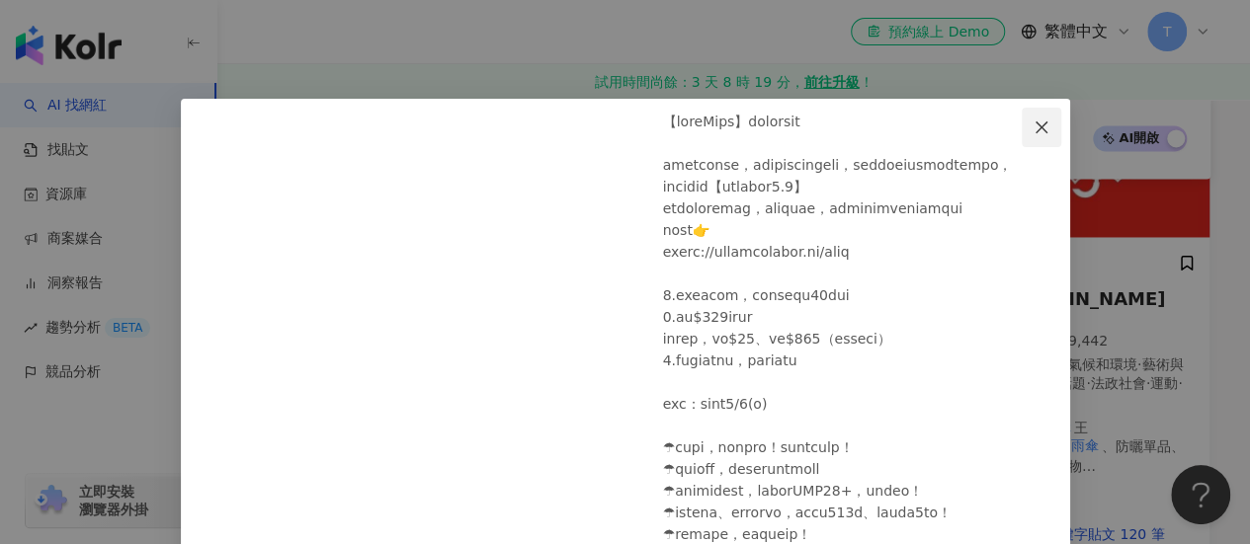
click at [1036, 122] on icon "close" at bounding box center [1041, 128] width 16 height 16
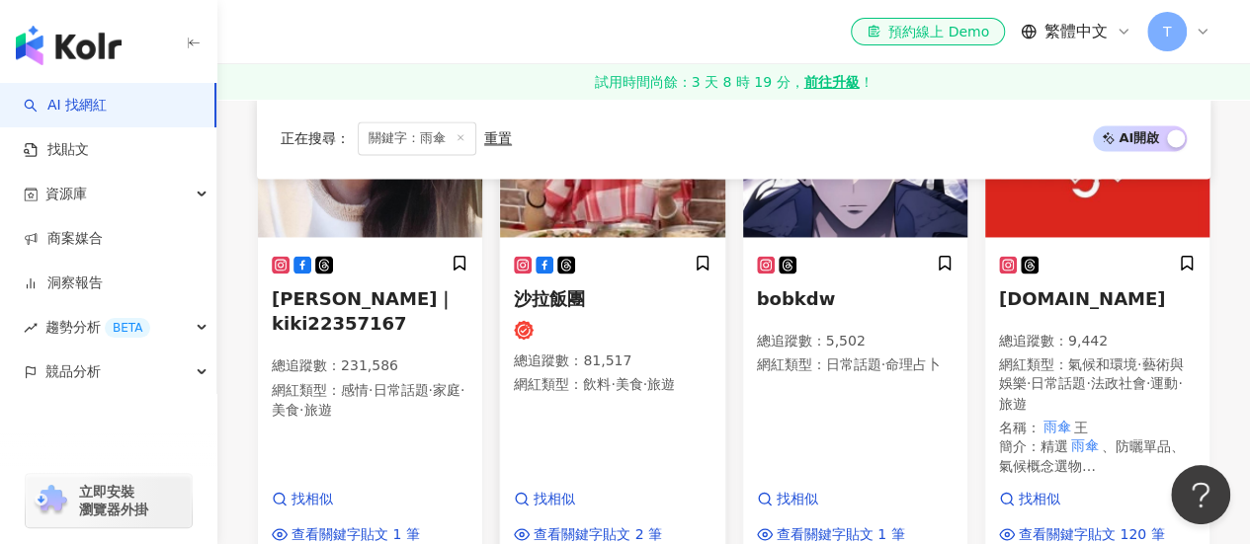
scroll to position [1383, 0]
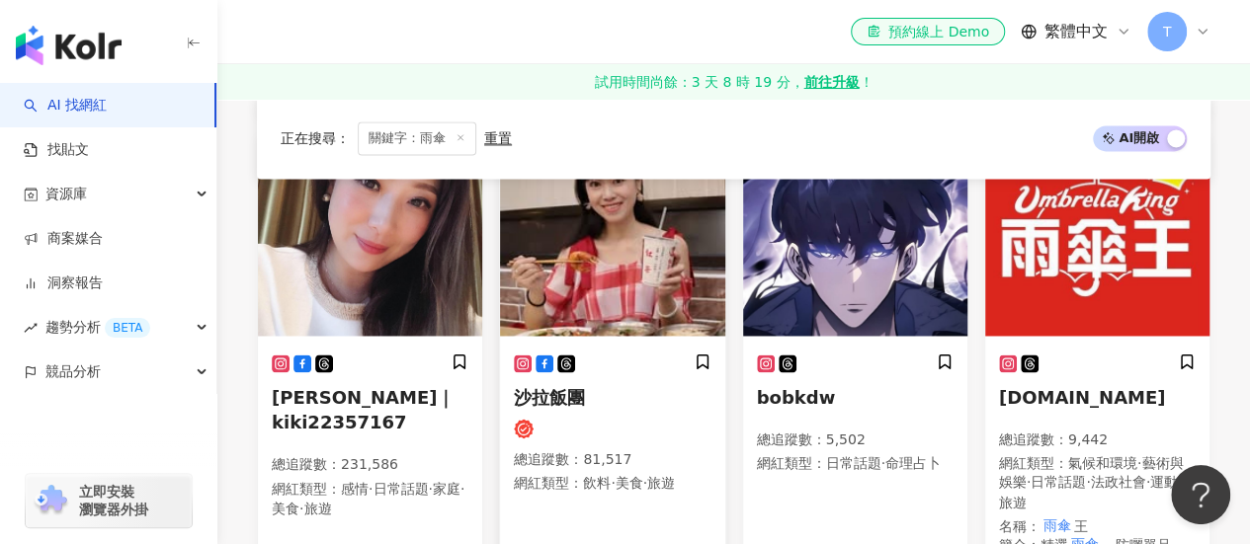
click at [582, 217] on img at bounding box center [612, 237] width 224 height 198
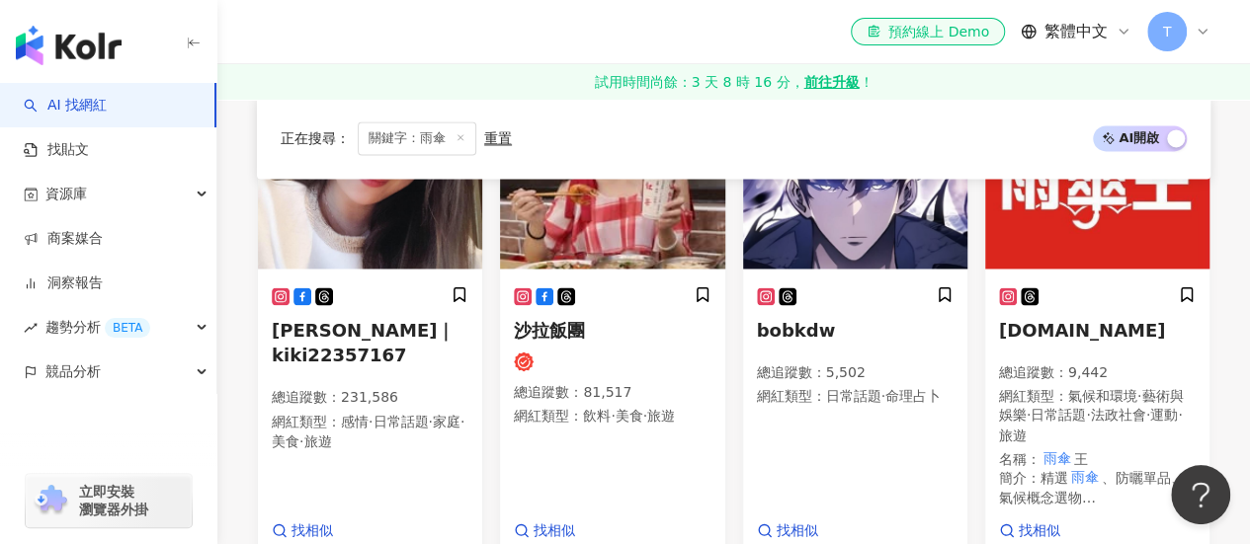
scroll to position [1482, 0]
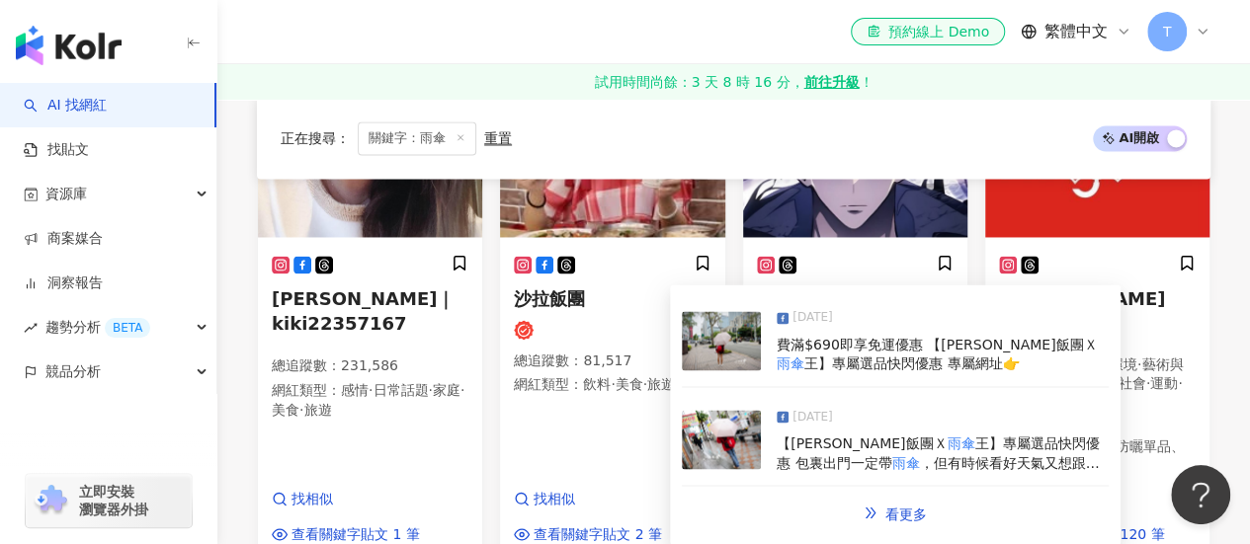
click at [723, 426] on img at bounding box center [721, 439] width 79 height 59
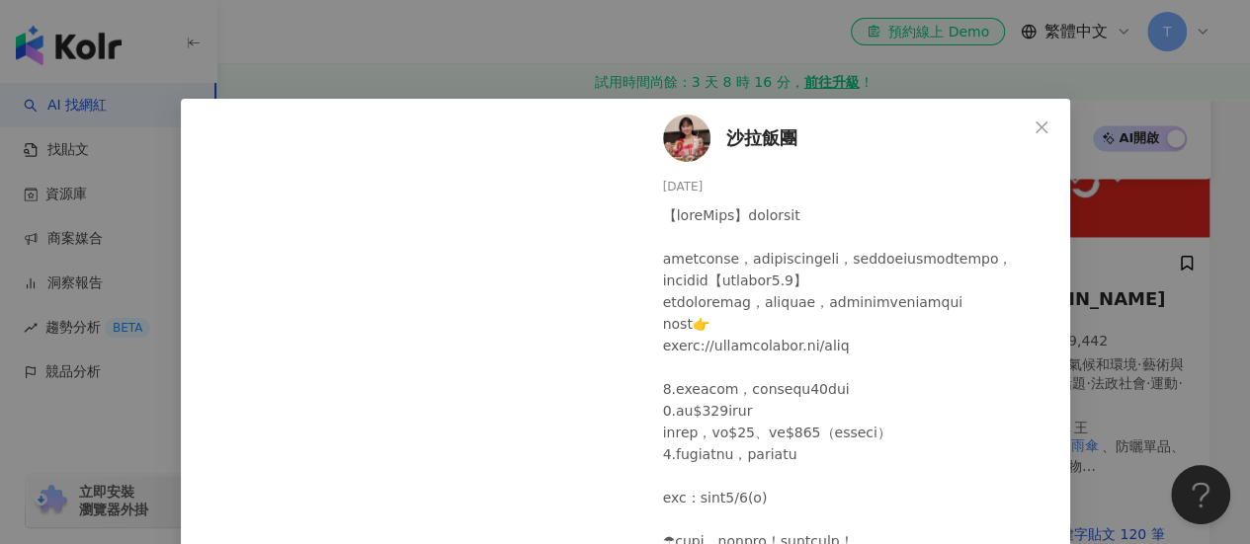
click at [832, 402] on div at bounding box center [858, 465] width 391 height 522
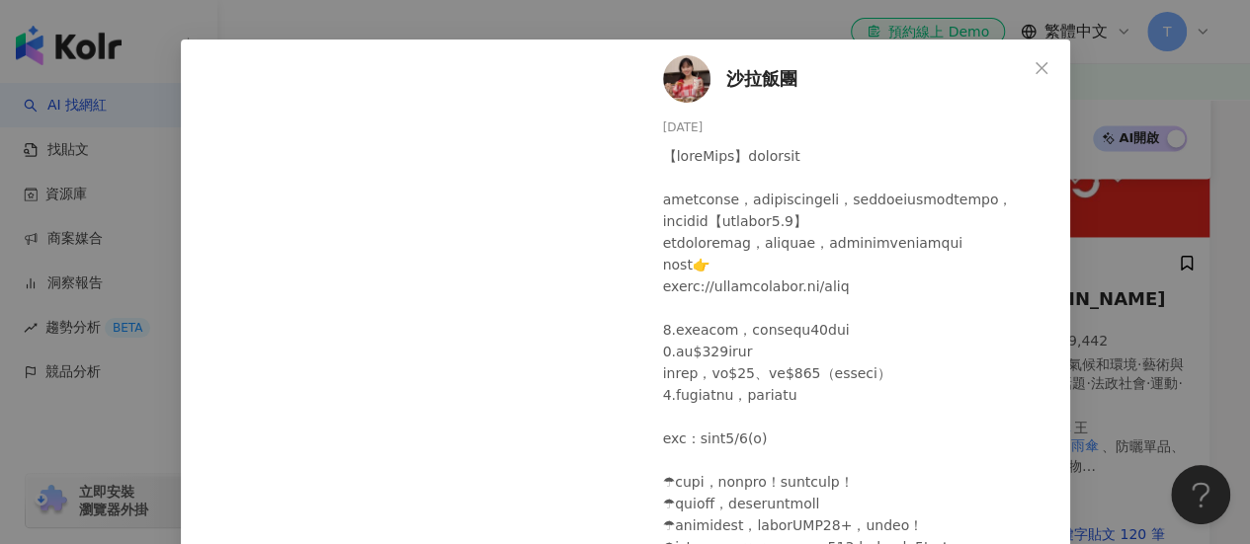
scroll to position [198, 0]
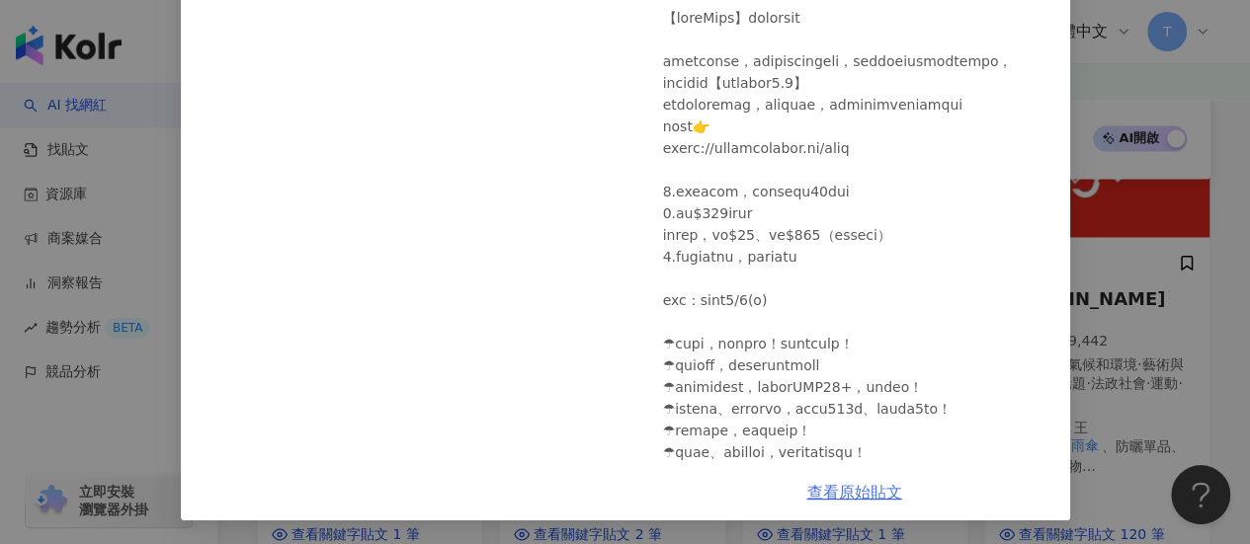
click at [836, 491] on link "查看原始貼文" at bounding box center [854, 492] width 95 height 19
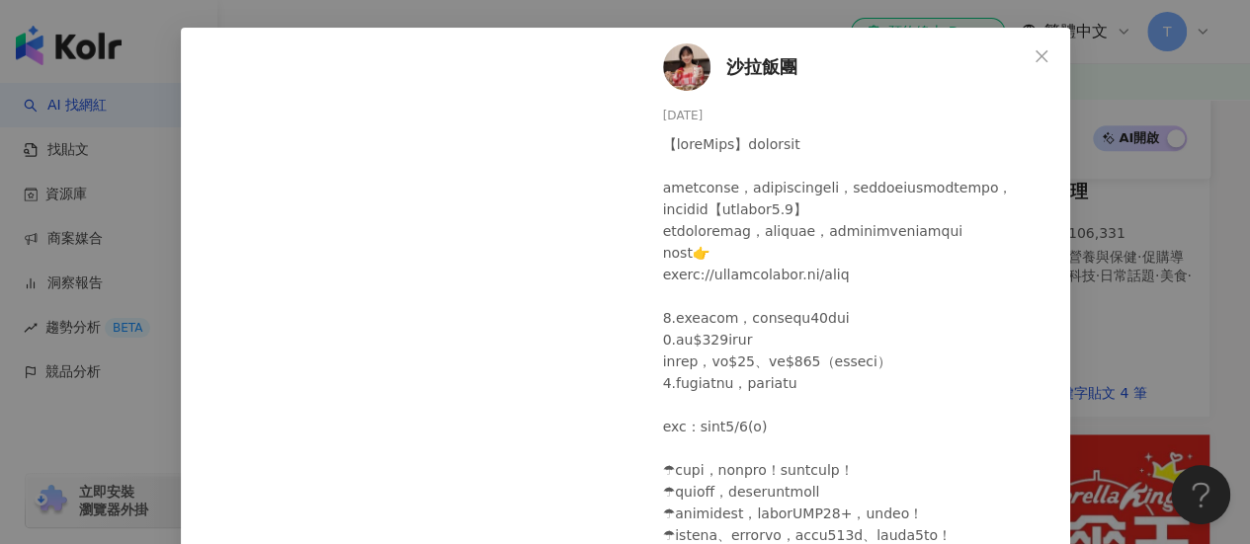
scroll to position [0, 0]
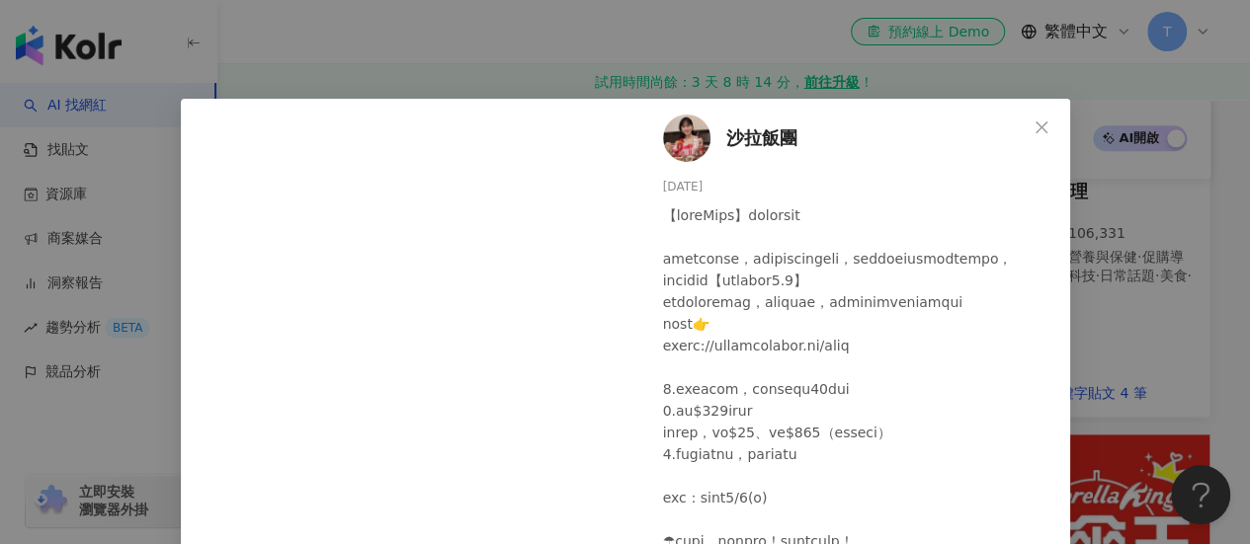
drag, startPoint x: 1024, startPoint y: 135, endPoint x: 1057, endPoint y: 280, distance: 147.9
click at [1025, 135] on button "Close" at bounding box center [1041, 128] width 40 height 40
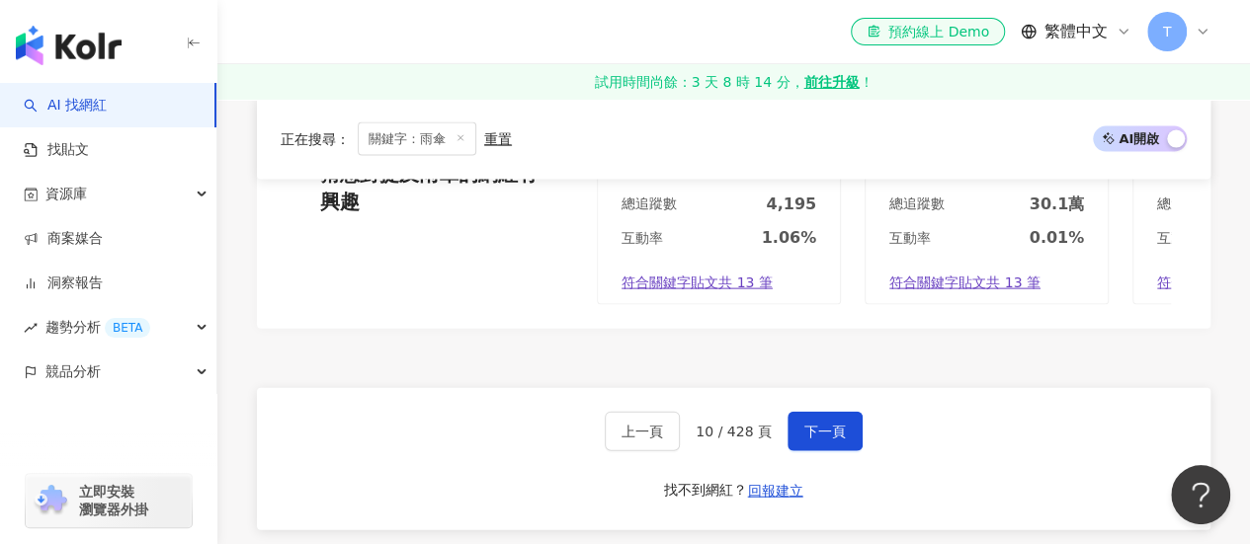
scroll to position [2075, 0]
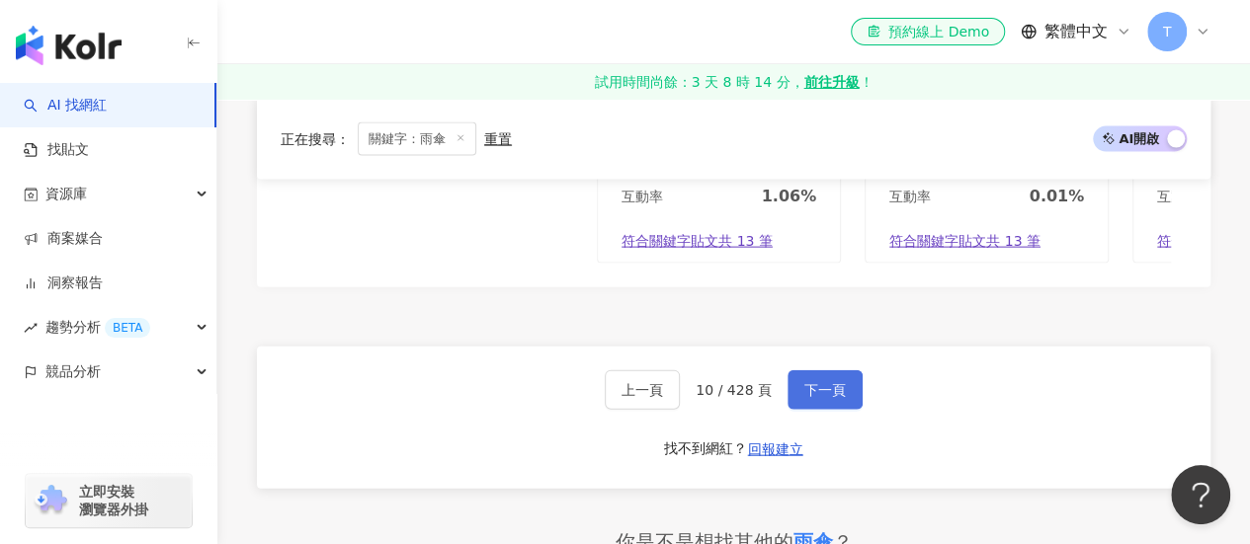
click at [832, 382] on span "下一頁" at bounding box center [824, 390] width 41 height 16
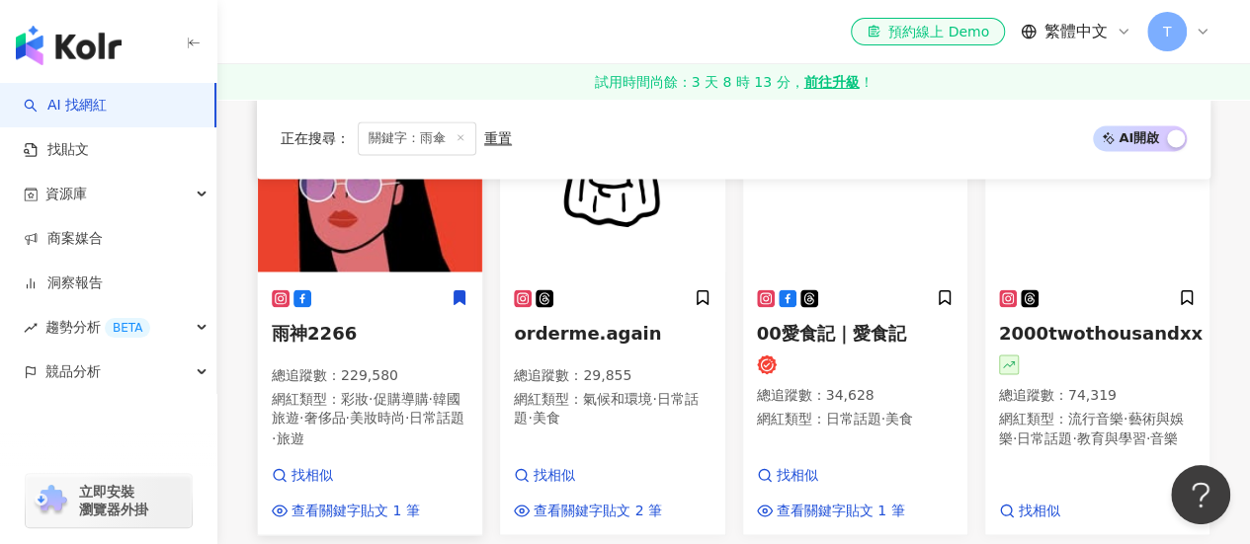
scroll to position [1468, 0]
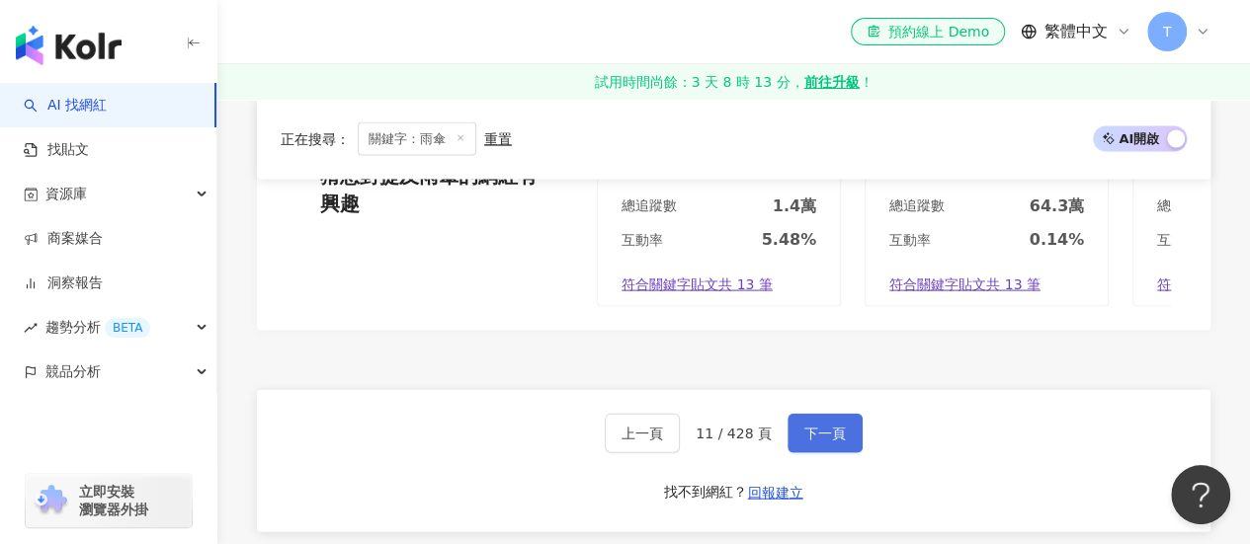
click at [810, 414] on button "下一頁" at bounding box center [824, 434] width 75 height 40
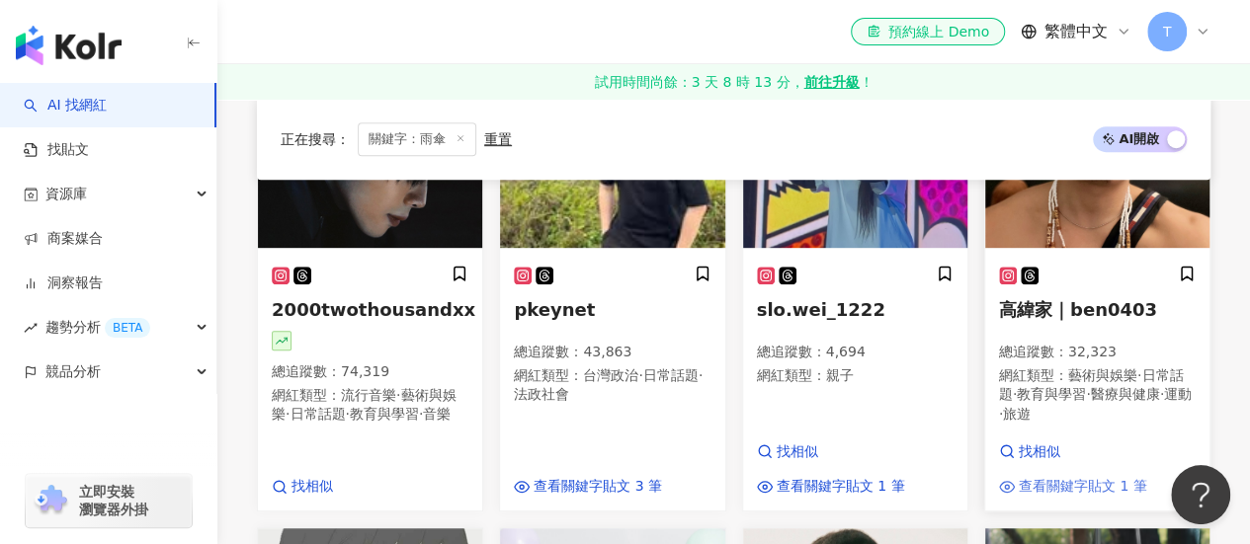
scroll to position [395, 0]
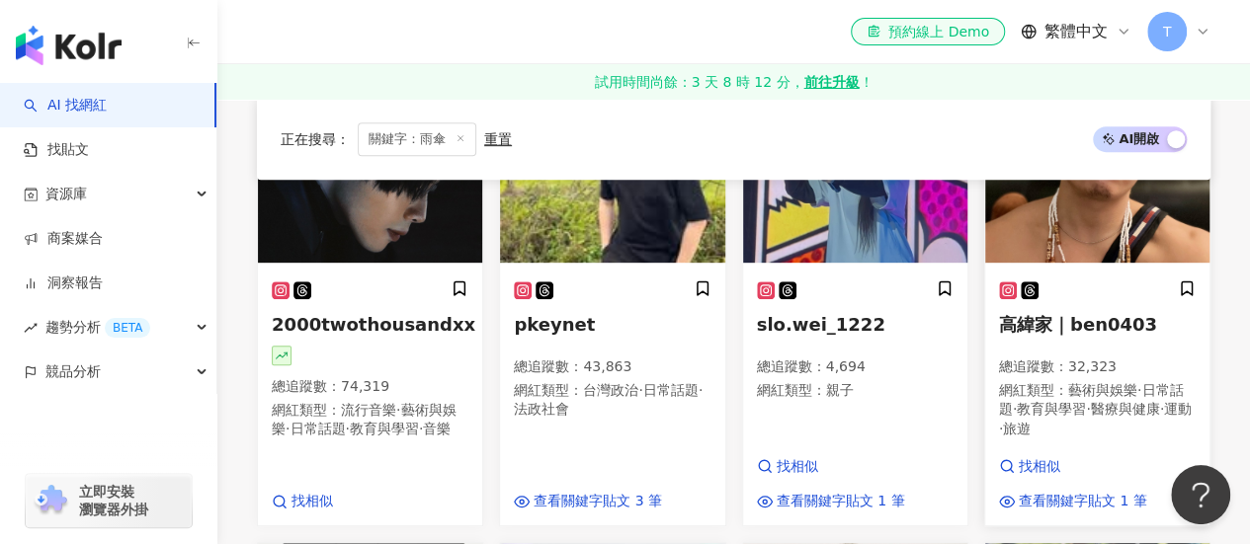
click at [1070, 323] on span "高緯家｜ben0403" at bounding box center [1078, 324] width 158 height 21
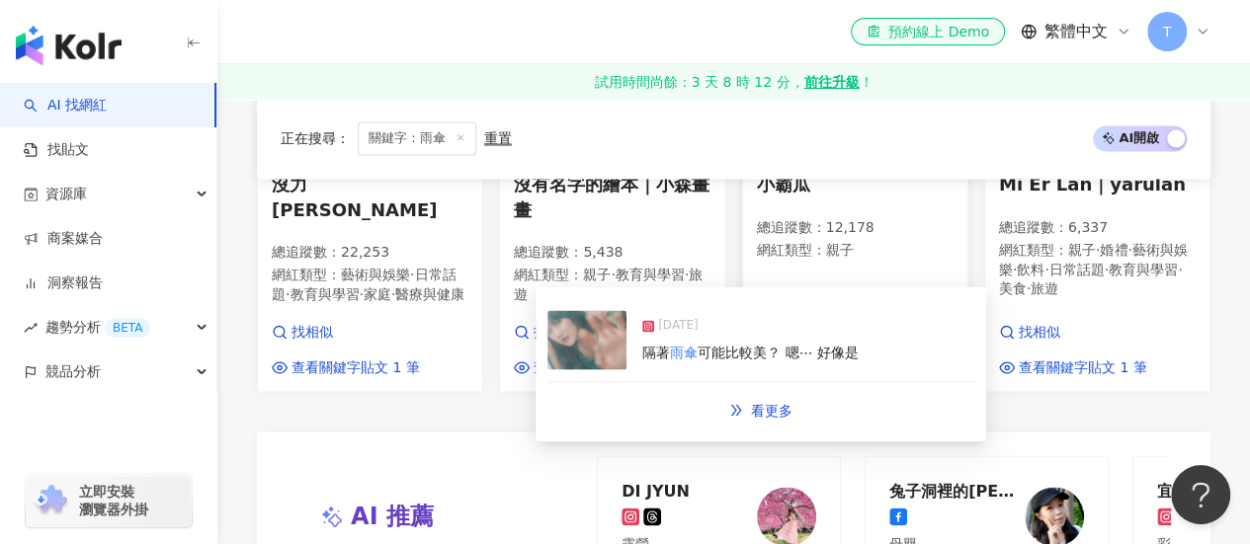
scroll to position [1877, 0]
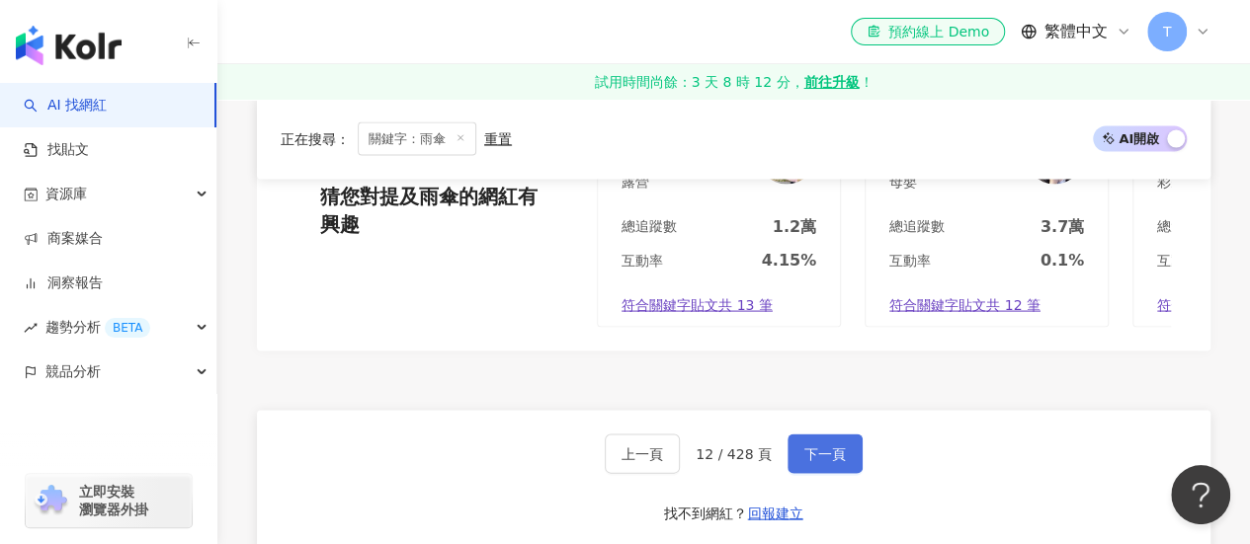
click at [816, 450] on button "下一頁" at bounding box center [824, 455] width 75 height 40
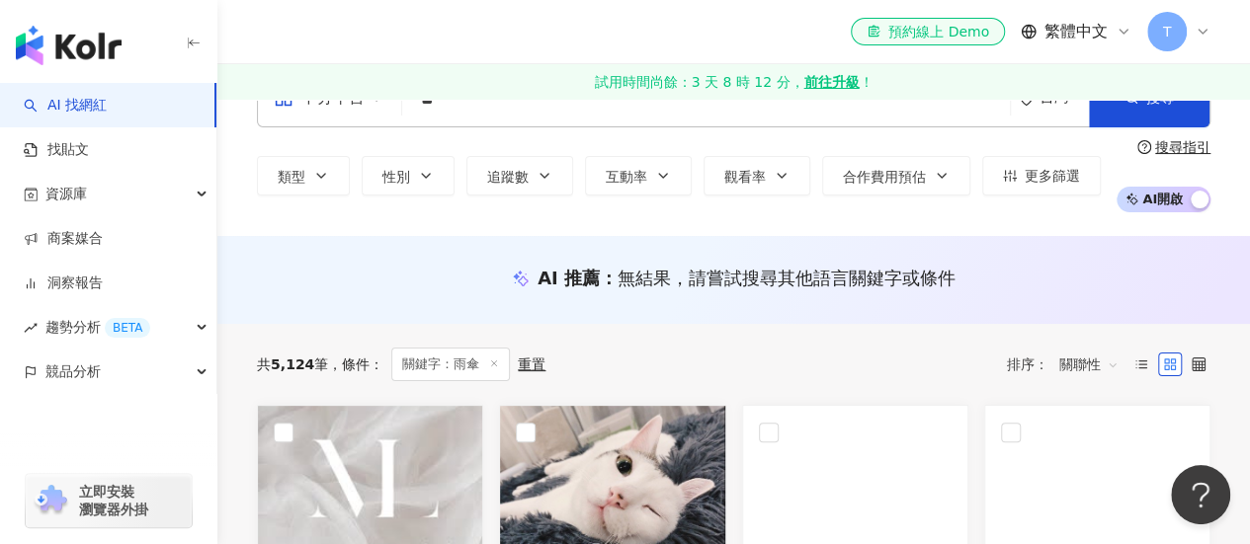
scroll to position [99, 0]
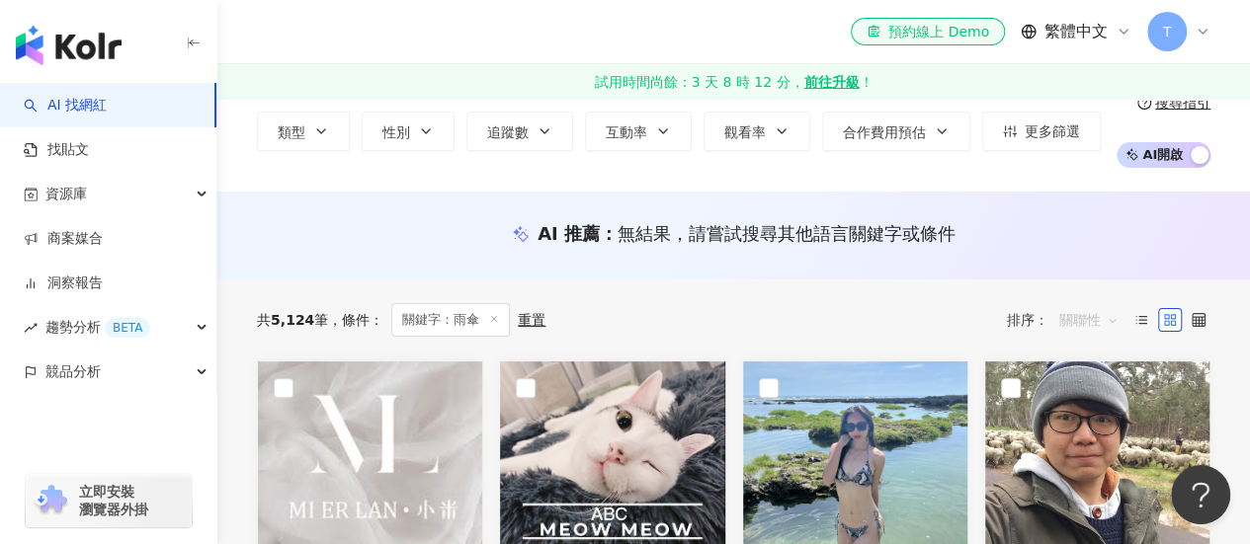
click at [1099, 319] on span "關聯性" at bounding box center [1088, 320] width 59 height 32
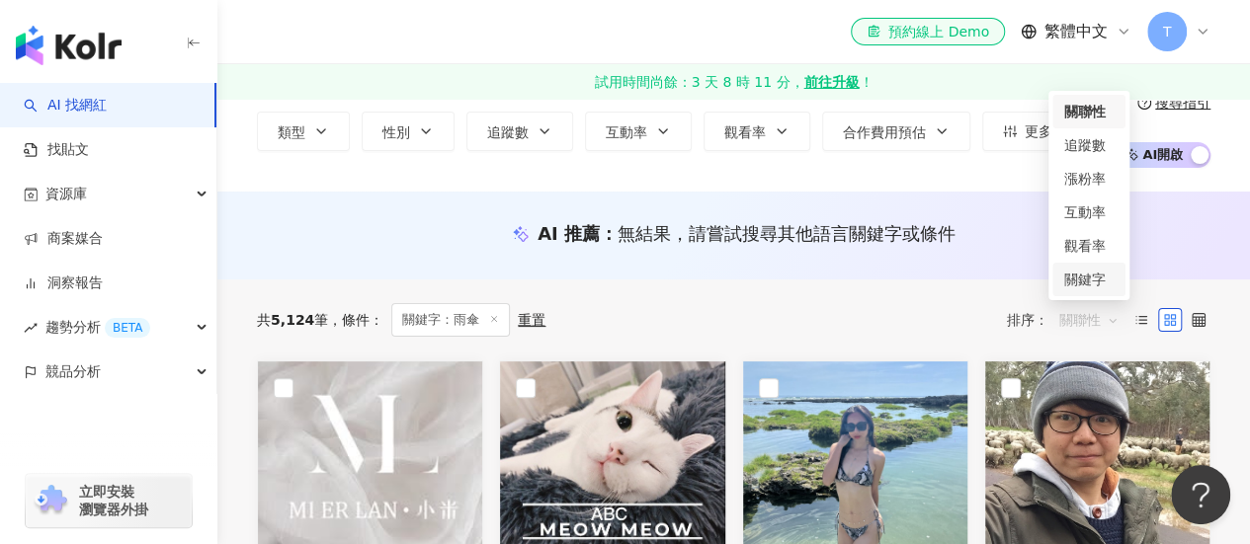
click at [787, 301] on div "共 5,124 筆 條件 ： 關鍵字：雨傘 重置 排序： 關聯性" at bounding box center [733, 320] width 953 height 81
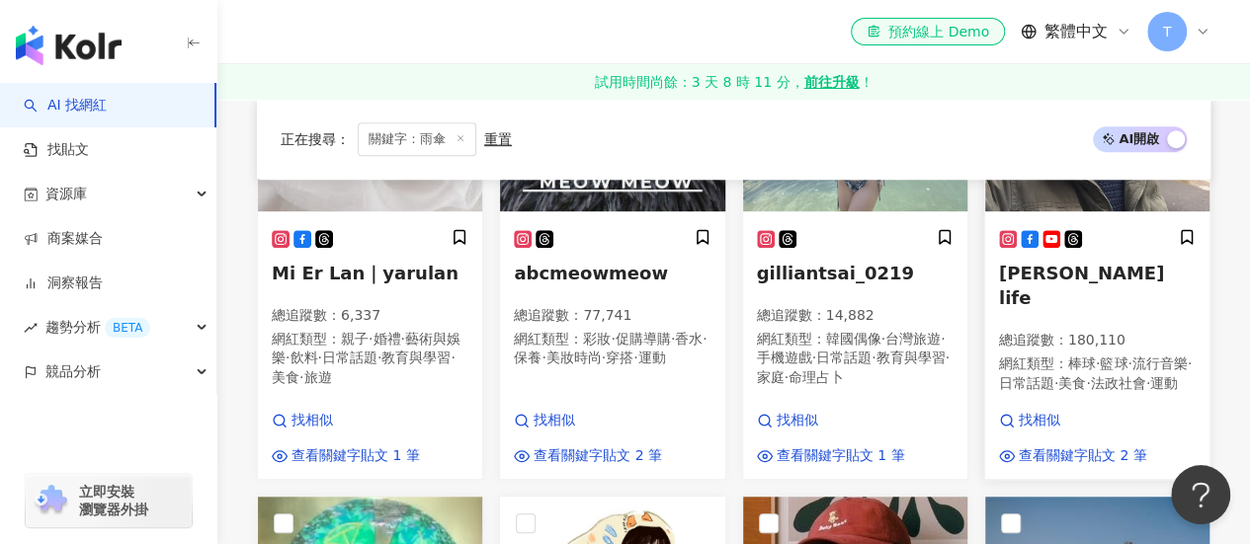
scroll to position [593, 0]
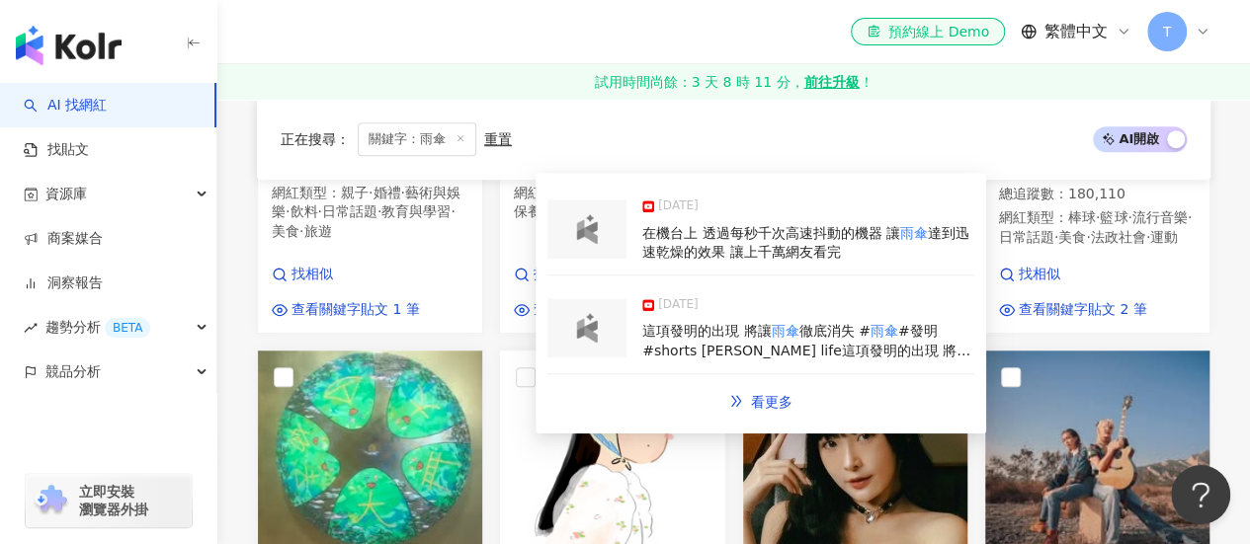
click at [849, 204] on div "2025/4/30" at bounding box center [808, 211] width 332 height 28
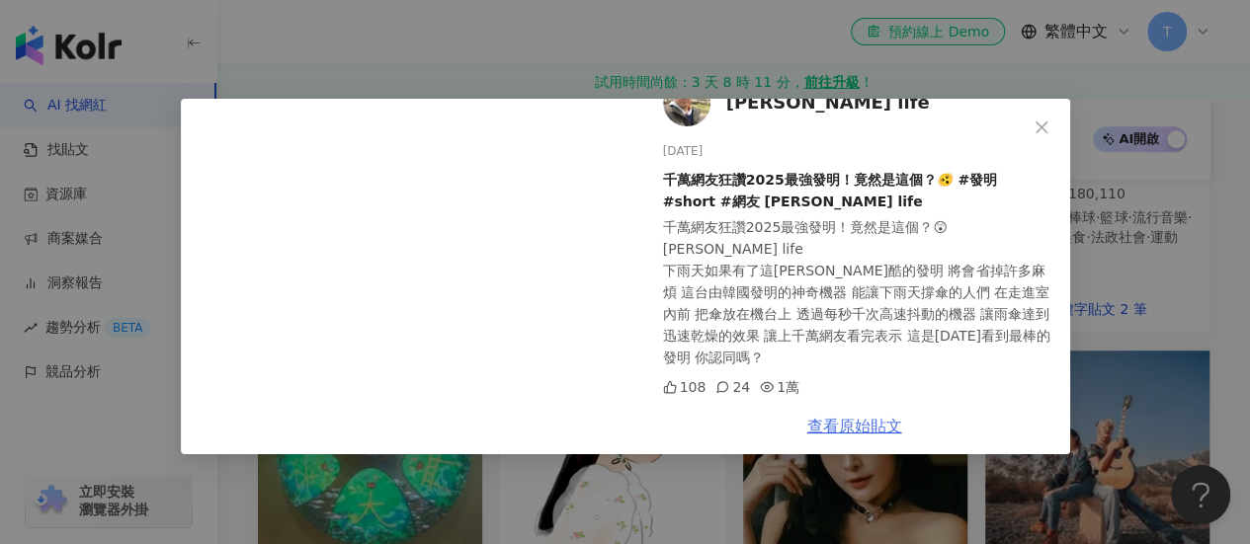
click at [857, 422] on link "查看原始貼文" at bounding box center [854, 426] width 95 height 19
click at [1043, 118] on button "Close" at bounding box center [1041, 128] width 40 height 40
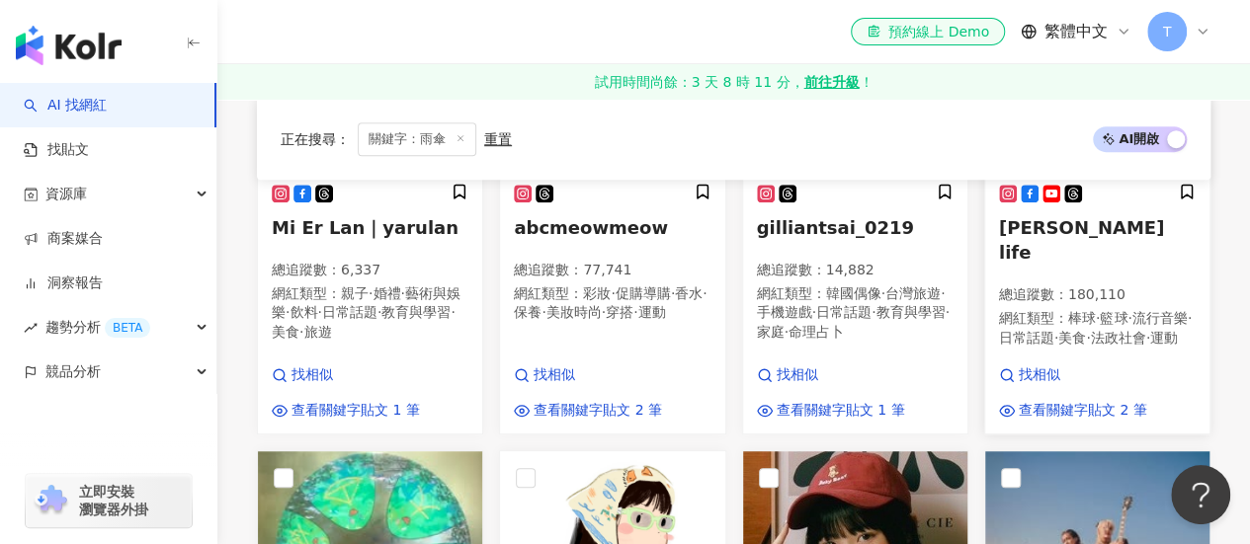
scroll to position [395, 0]
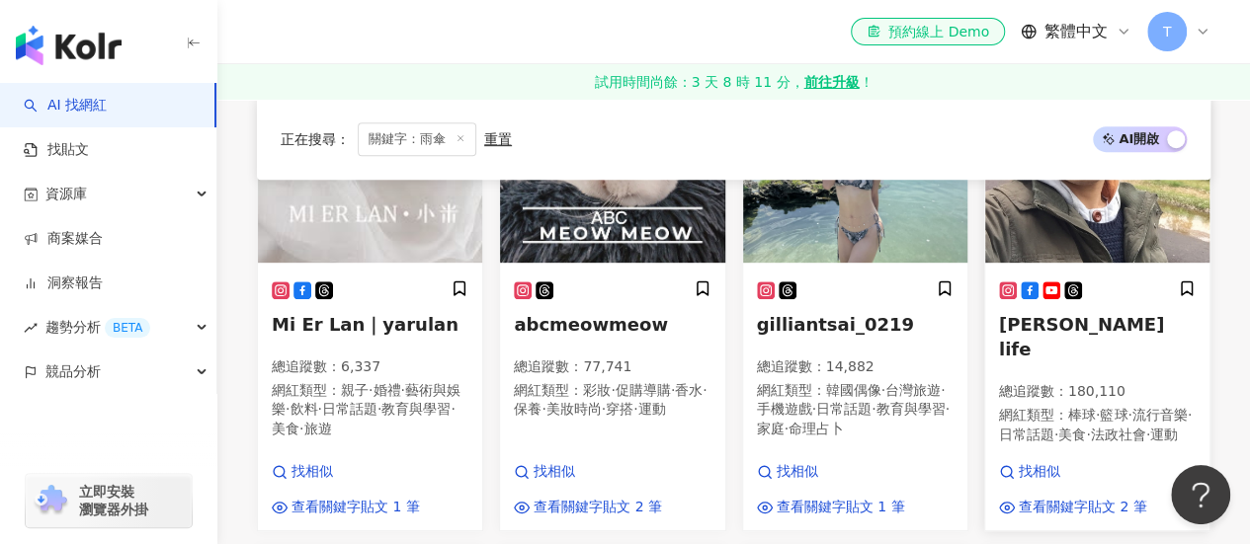
click at [1038, 212] on img at bounding box center [1097, 164] width 224 height 198
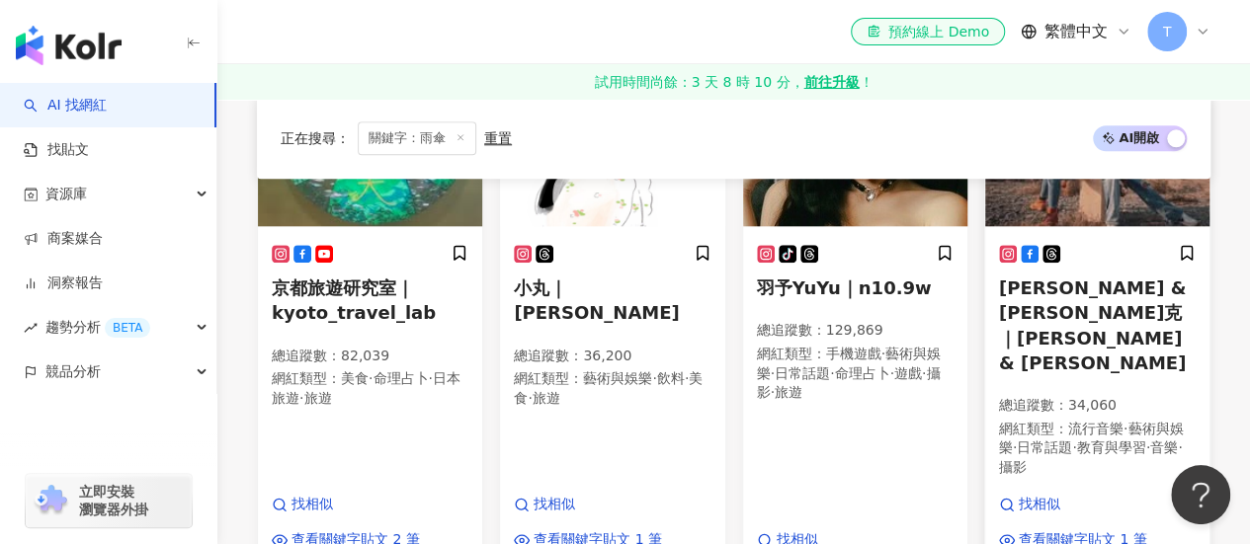
scroll to position [988, 0]
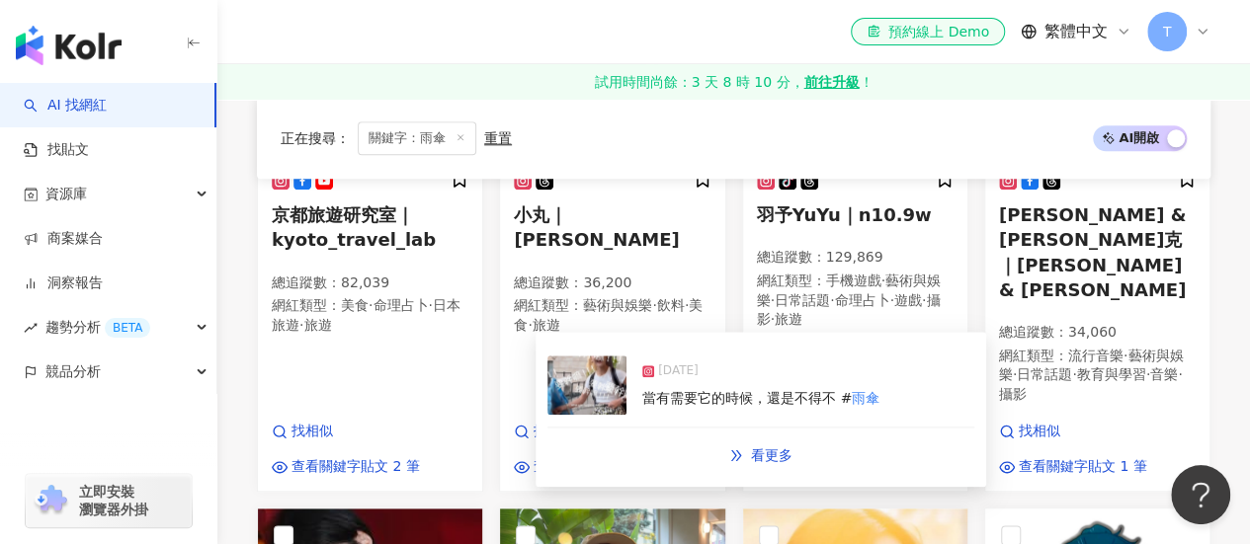
click at [737, 399] on span "當有需要它的時候，還是不得不 #" at bounding box center [746, 398] width 209 height 16
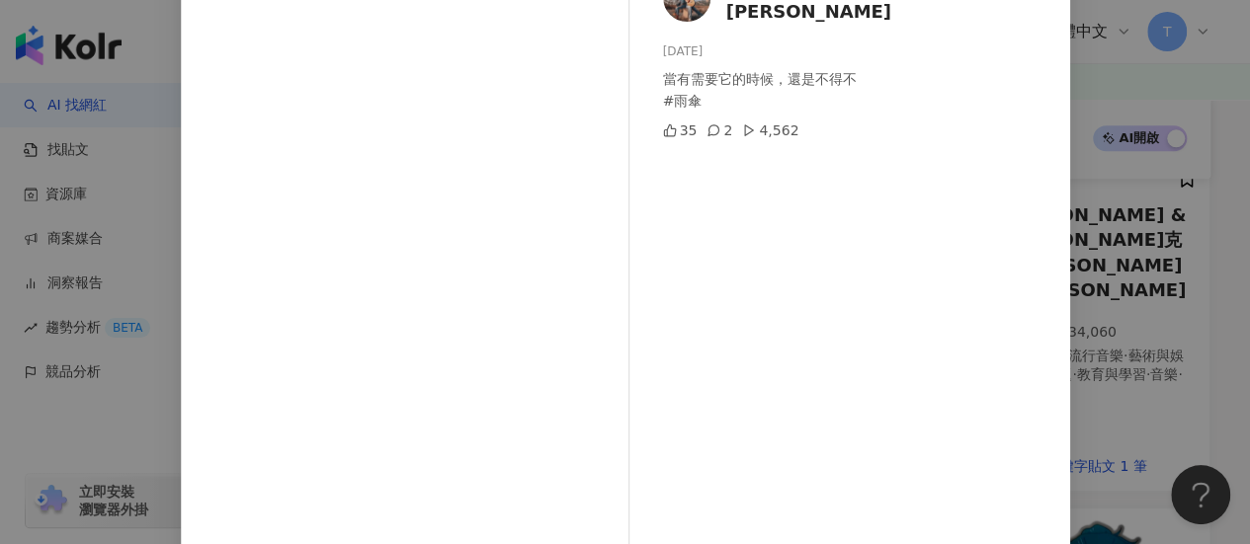
scroll to position [342, 0]
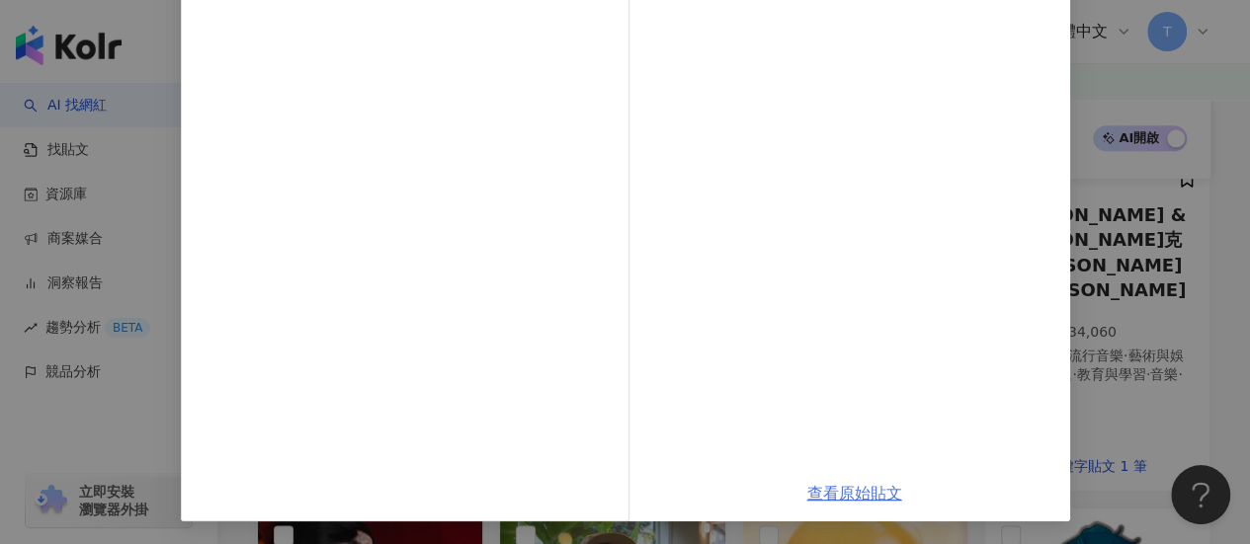
click at [824, 493] on link "查看原始貼文" at bounding box center [854, 493] width 95 height 19
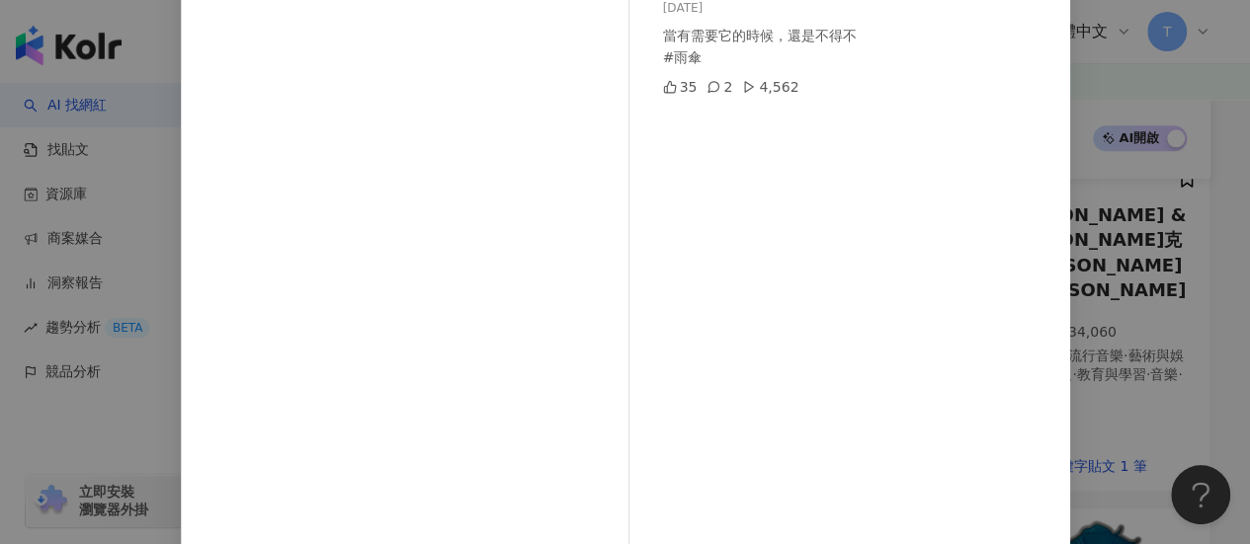
scroll to position [45, 0]
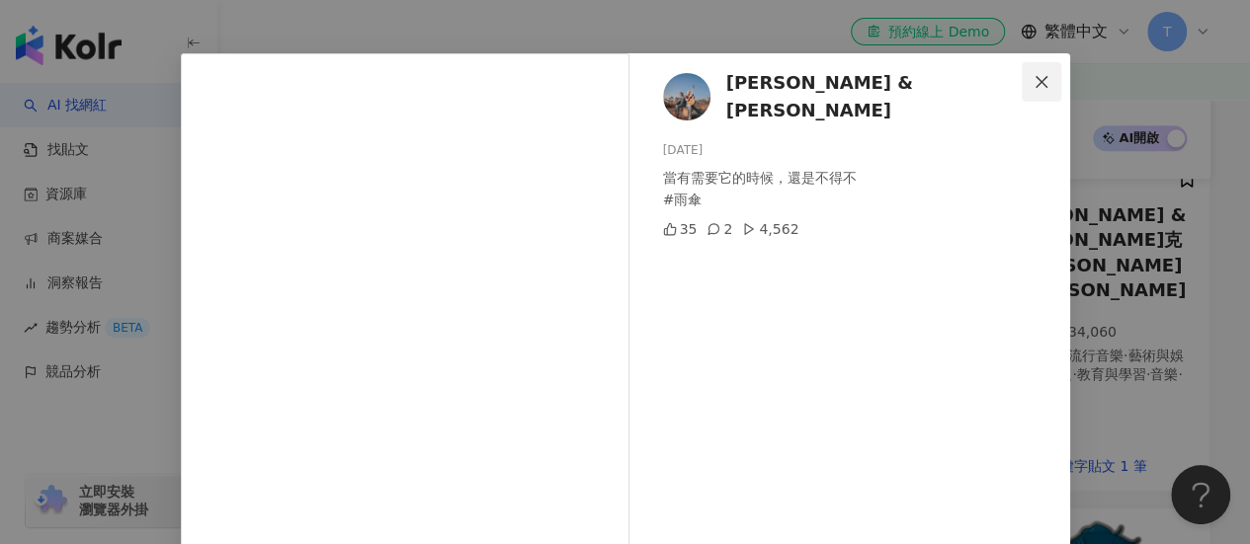
click at [1033, 83] on icon "close" at bounding box center [1041, 82] width 16 height 16
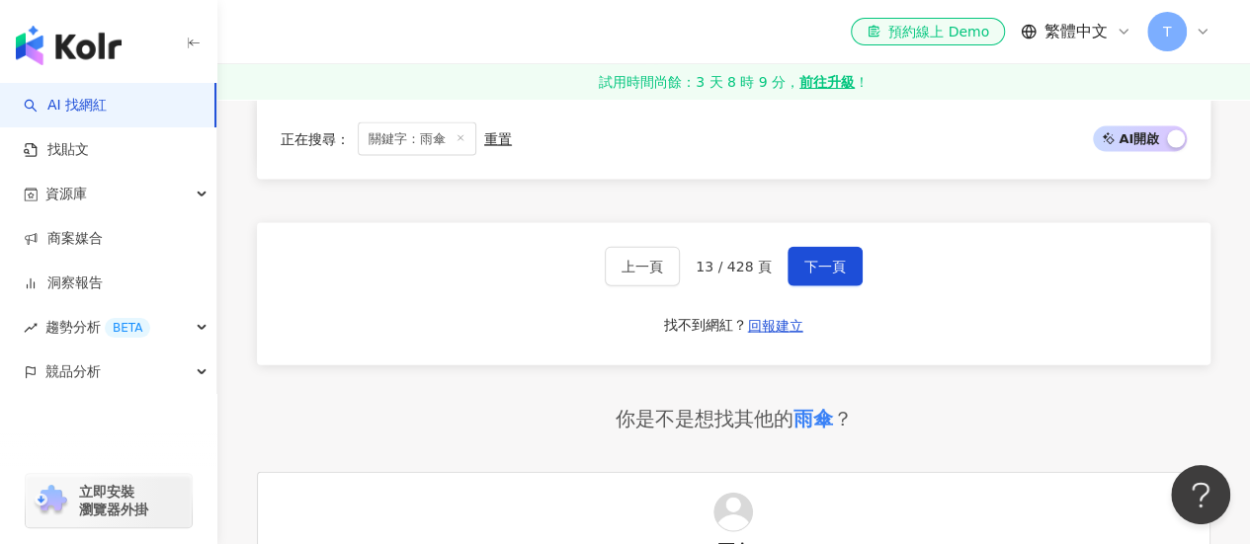
scroll to position [2173, 0]
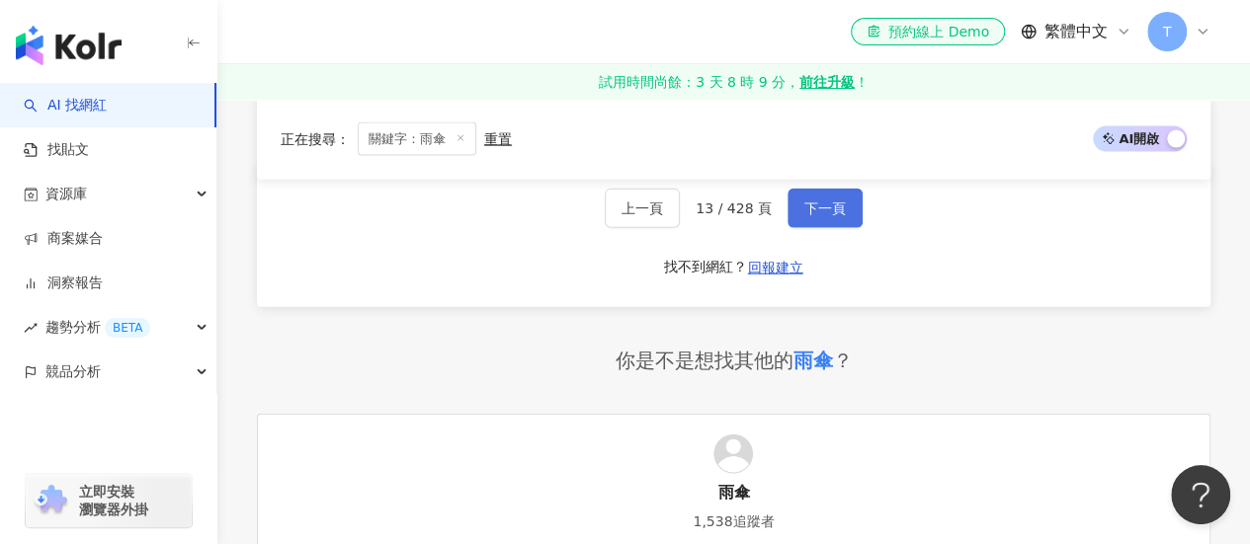
click at [810, 201] on span "下一頁" at bounding box center [824, 209] width 41 height 16
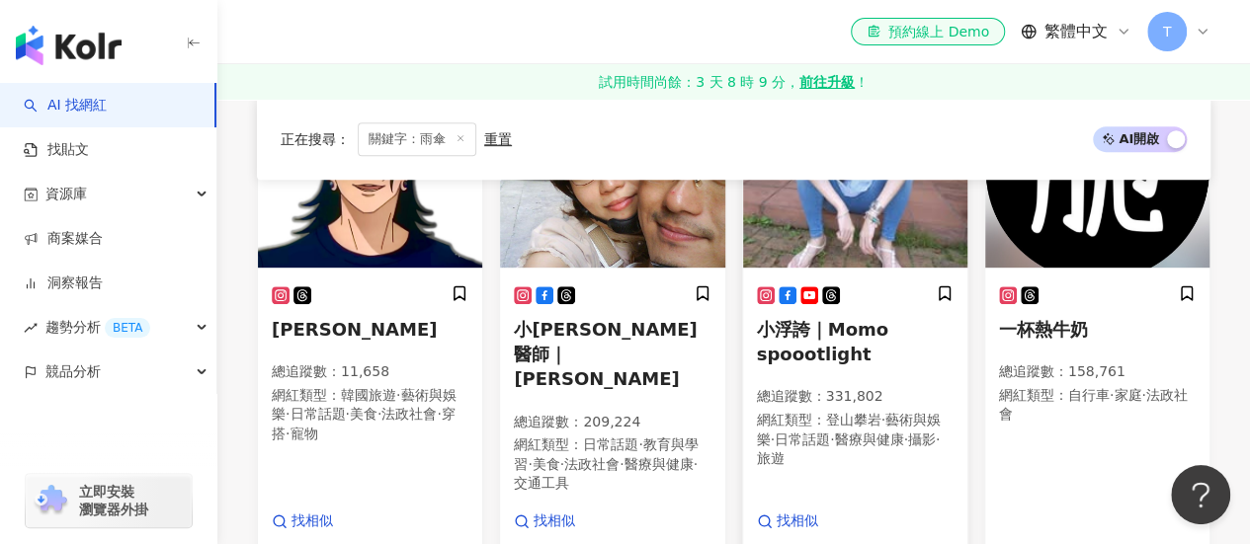
scroll to position [494, 0]
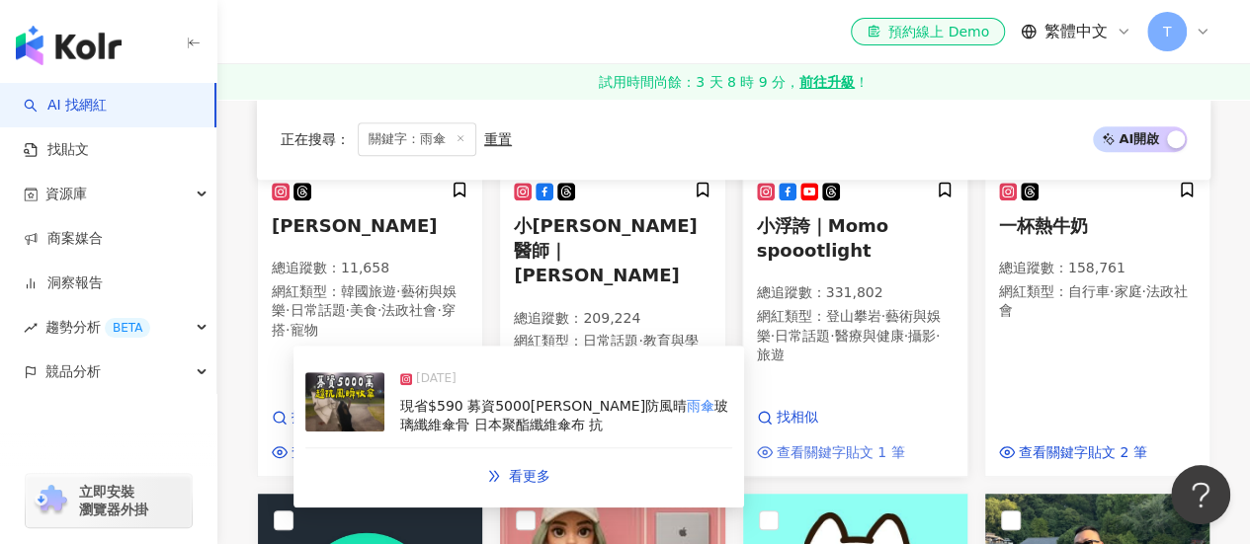
click at [857, 444] on span "查看關鍵字貼文 1 筆" at bounding box center [840, 454] width 128 height 20
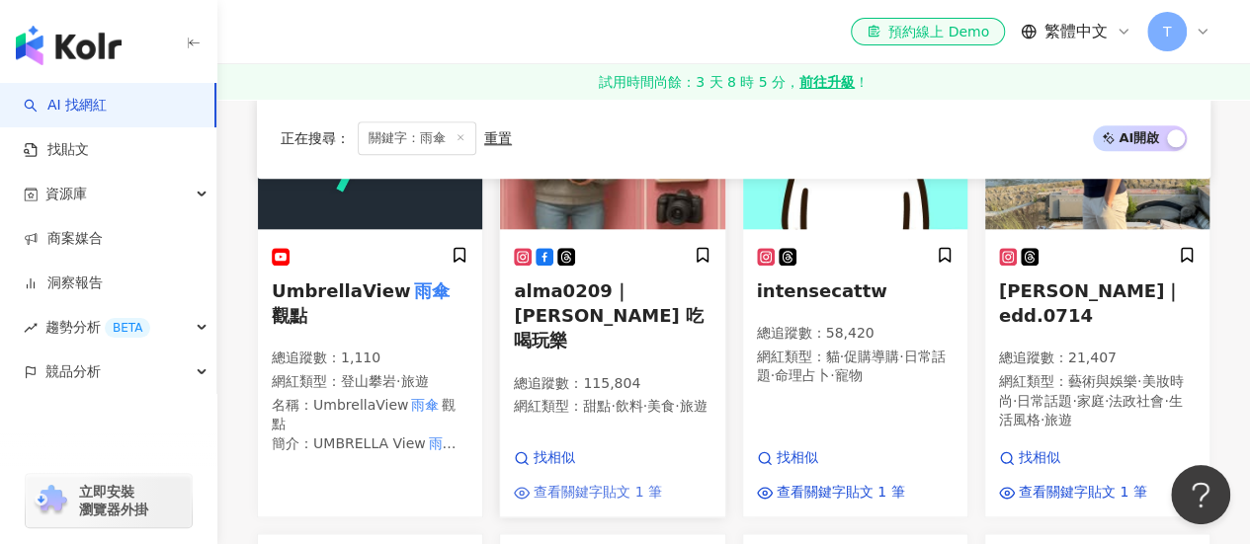
scroll to position [988, 0]
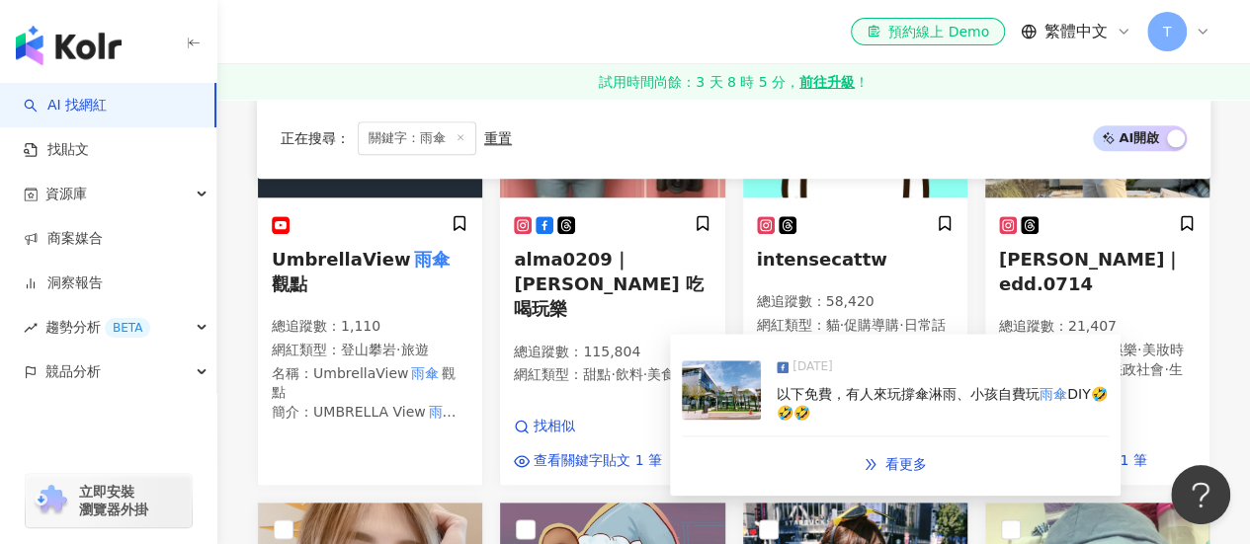
click at [869, 408] on div "以下免費，有人來玩撐傘淋雨、小孩自費玩 雨傘 DIY🤣🤣🤣" at bounding box center [942, 404] width 332 height 39
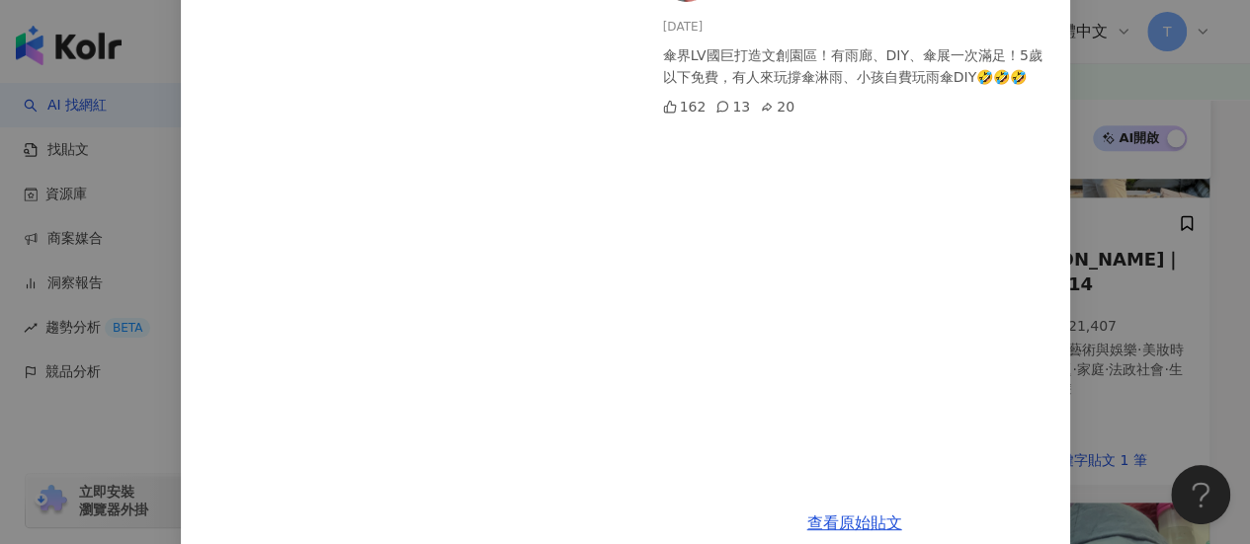
scroll to position [190, 0]
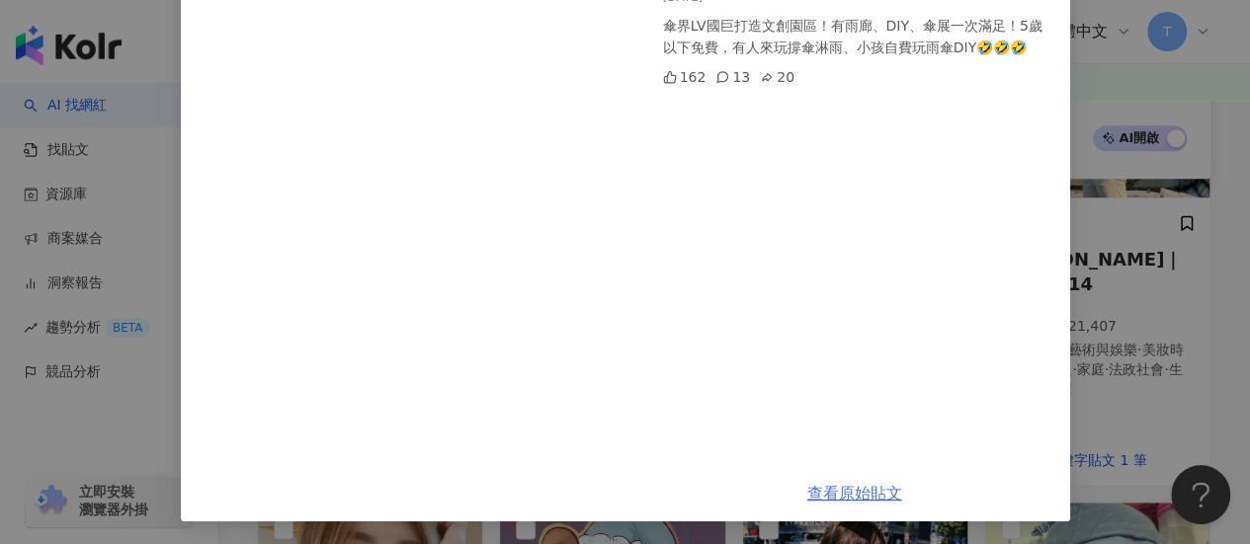
click at [862, 495] on link "查看原始貼文" at bounding box center [854, 493] width 95 height 19
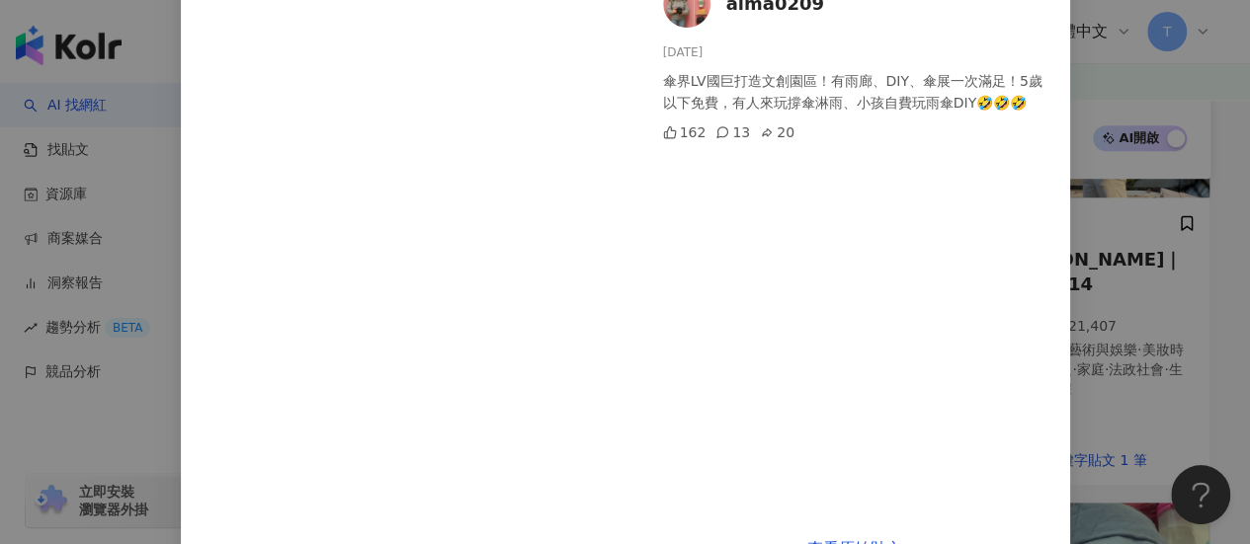
scroll to position [91, 0]
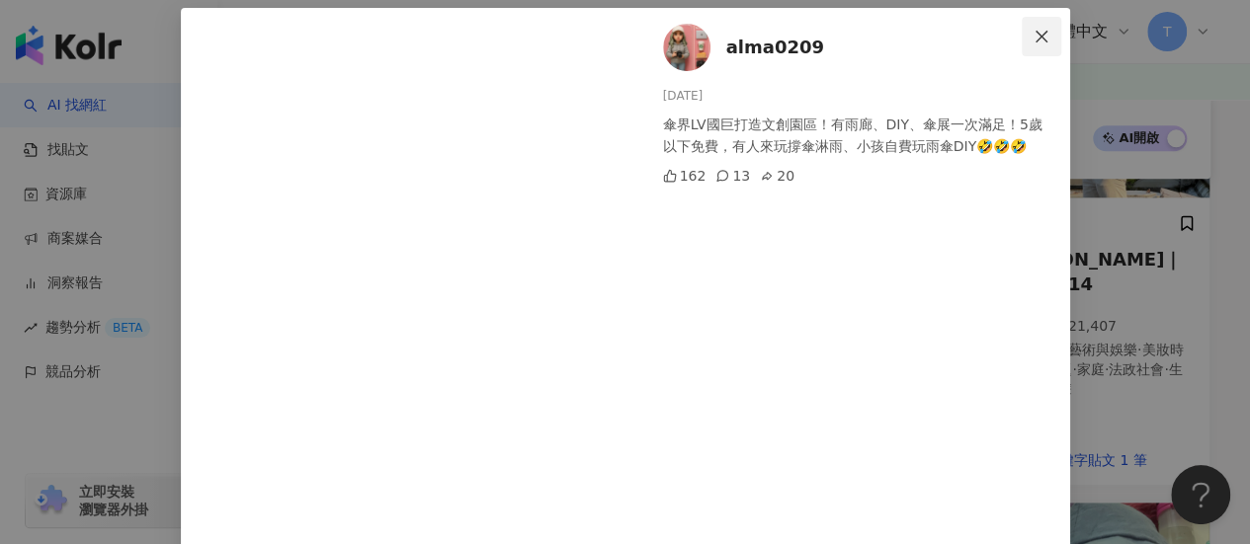
click at [1040, 37] on icon "close" at bounding box center [1041, 37] width 16 height 16
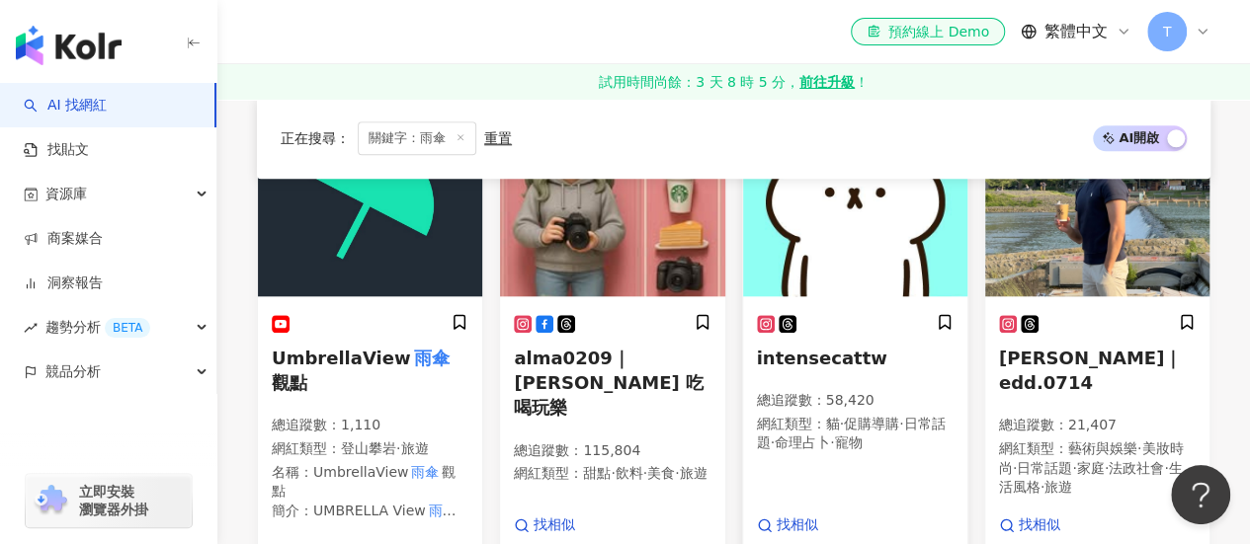
scroll to position [988, 0]
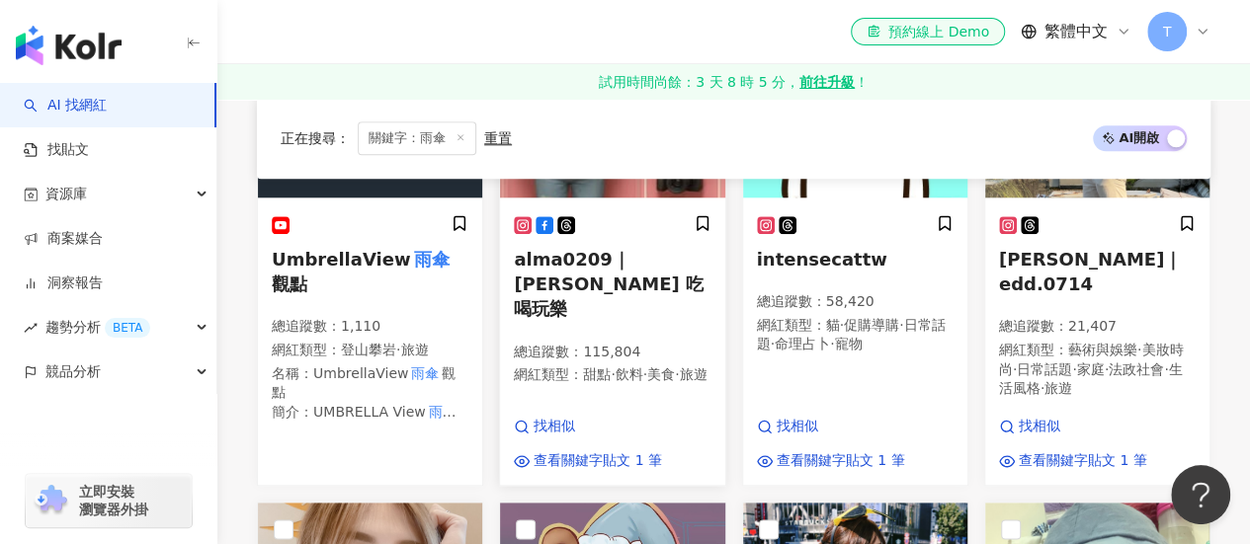
click at [617, 249] on span "alma0209｜艾瑪 吃喝玩樂" at bounding box center [609, 284] width 190 height 70
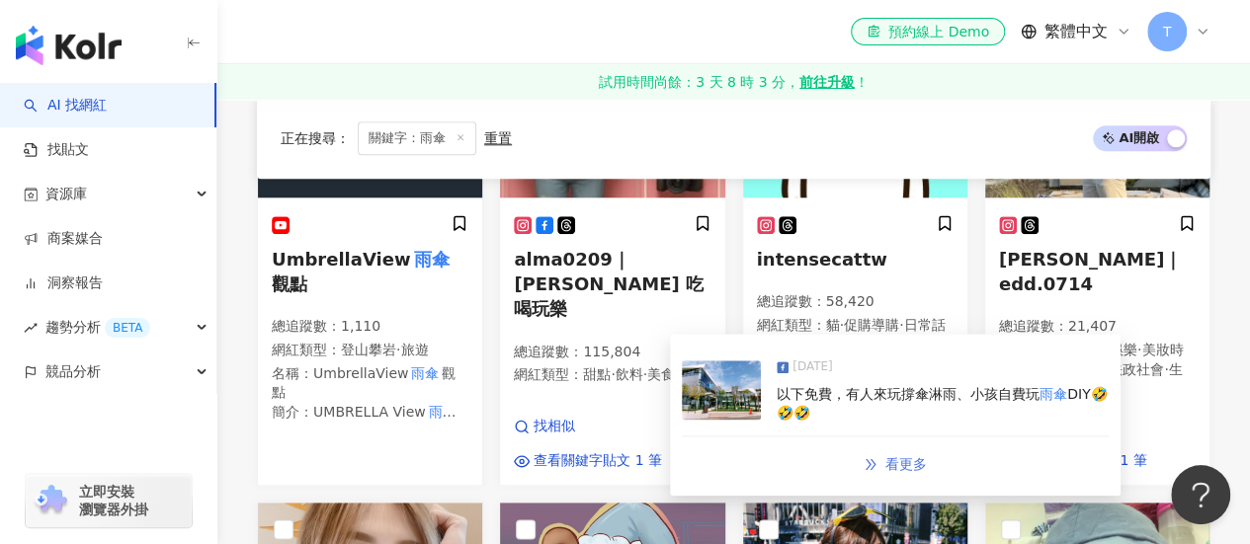
click at [884, 459] on link "看更多" at bounding box center [895, 465] width 105 height 40
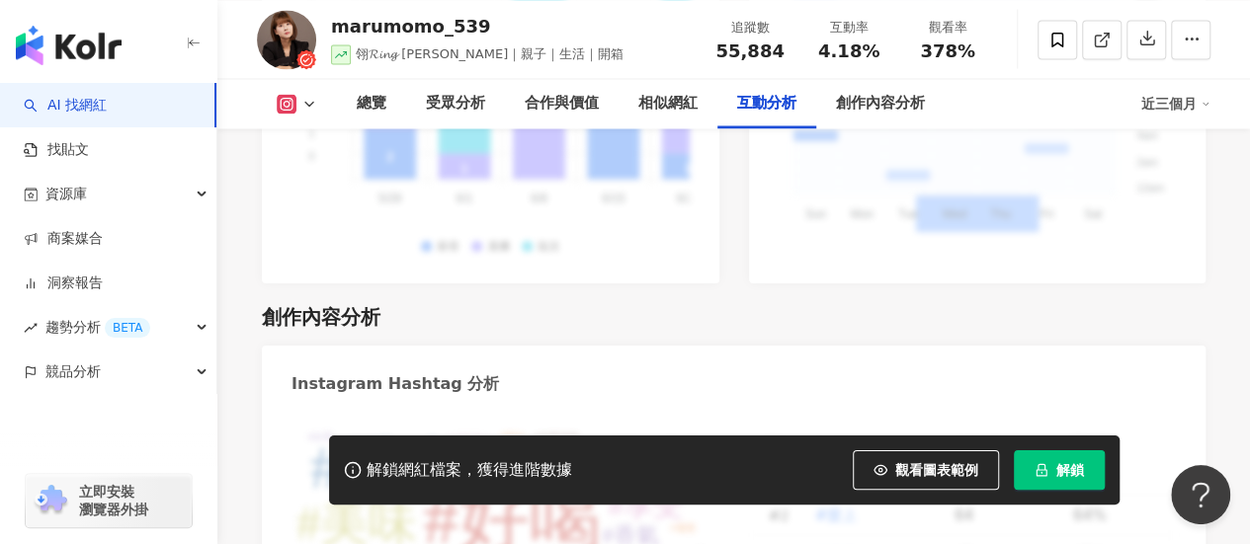
scroll to position [5295, 0]
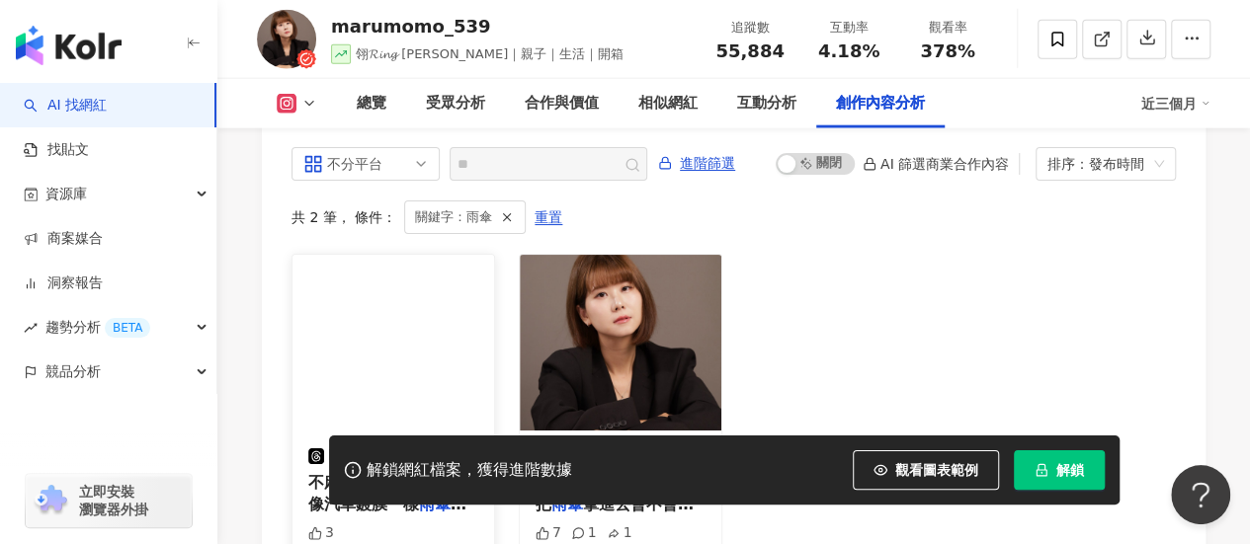
scroll to position [6152, 0]
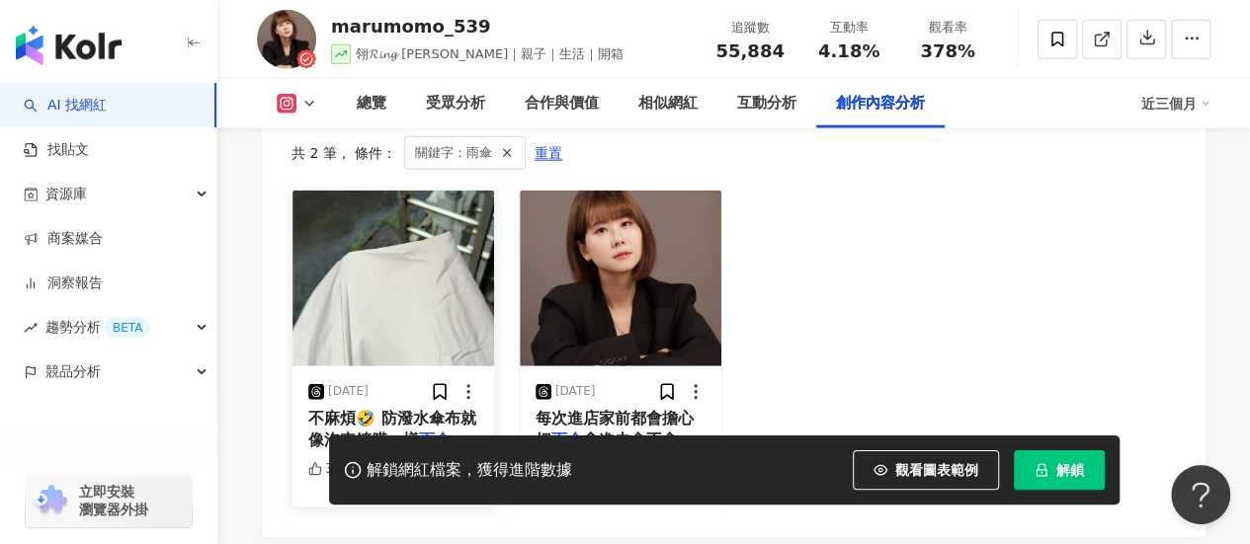
click at [381, 285] on img at bounding box center [393, 279] width 202 height 176
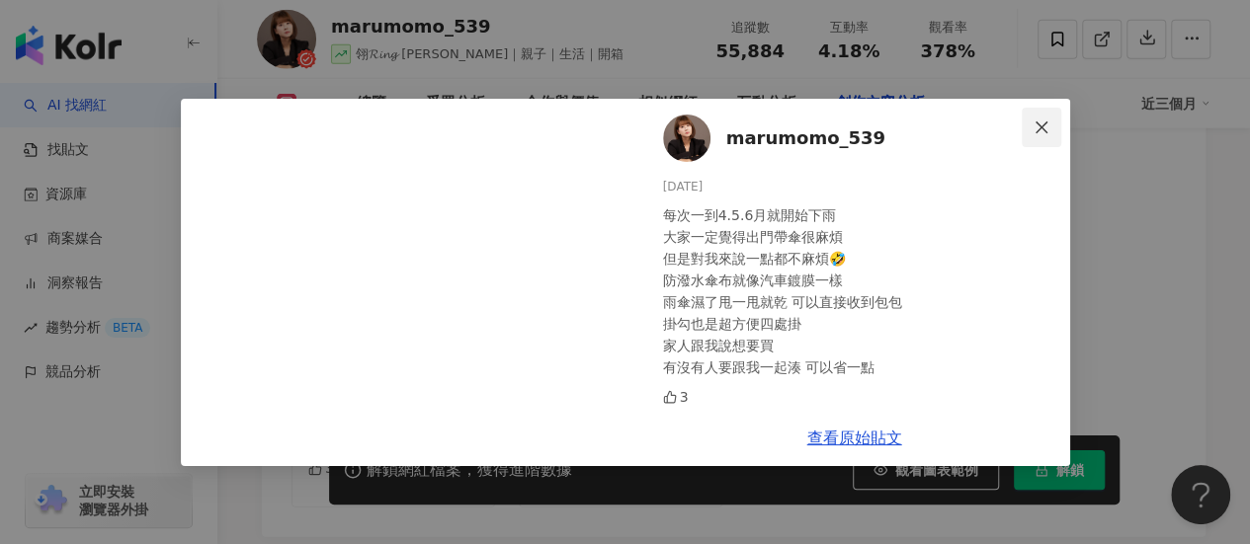
click at [1049, 132] on span "Close" at bounding box center [1041, 128] width 40 height 16
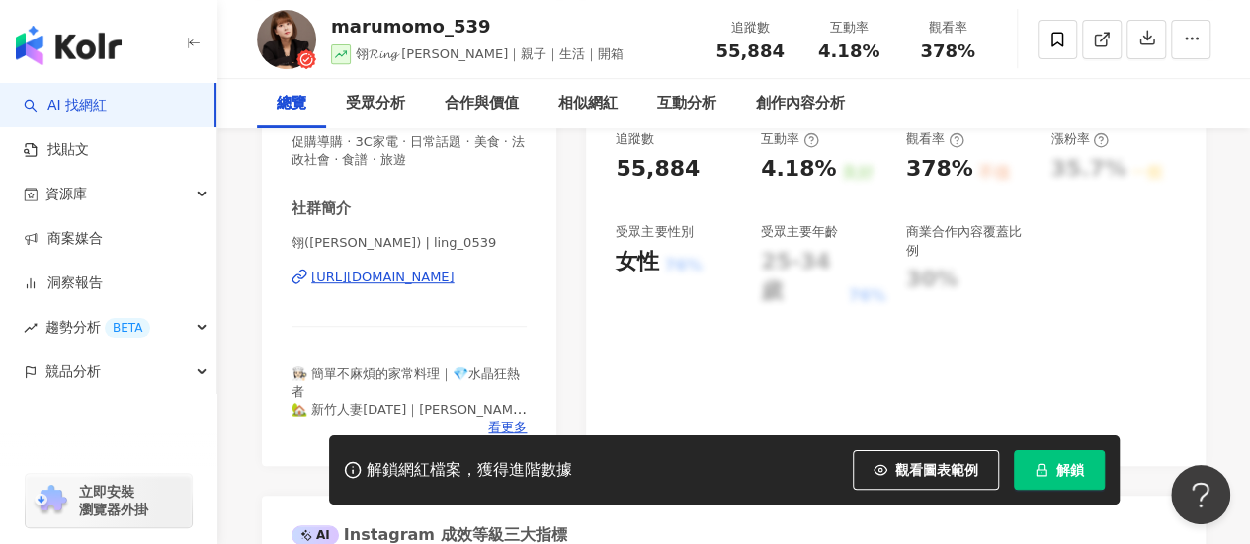
scroll to position [422, 0]
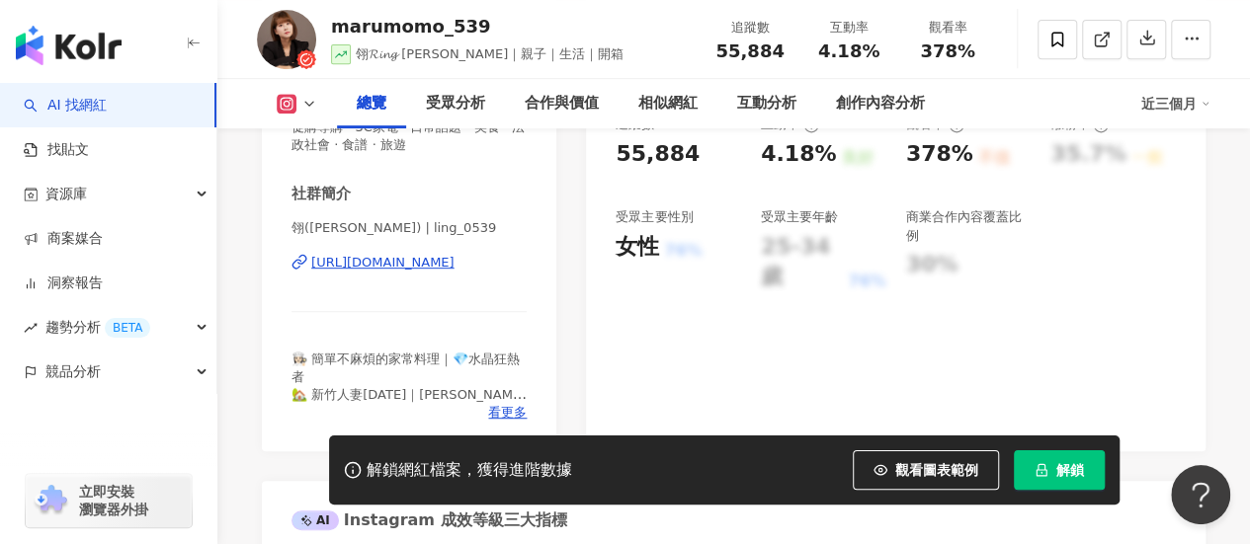
click at [395, 263] on div "https://www.instagram.com/ling_0539/" at bounding box center [382, 263] width 143 height 18
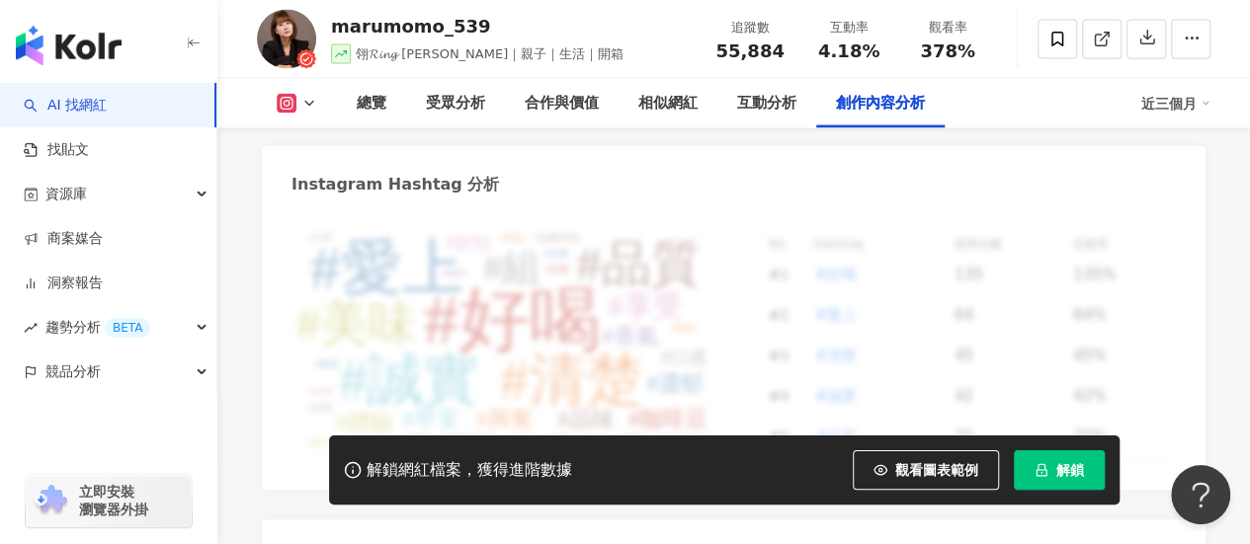
scroll to position [6378, 0]
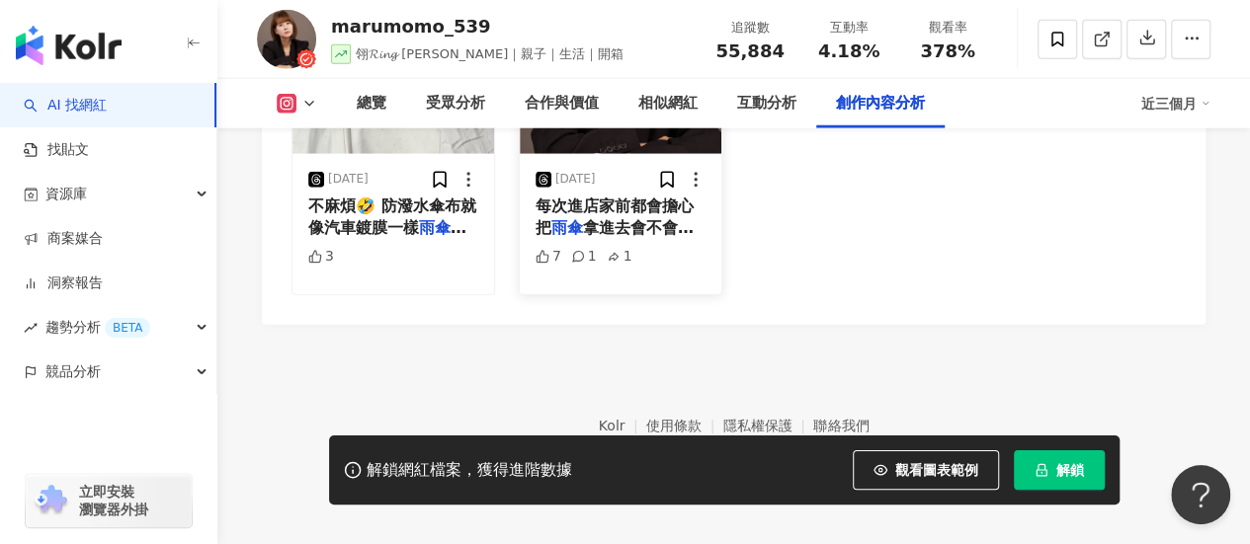
click at [605, 133] on img at bounding box center [621, 66] width 202 height 176
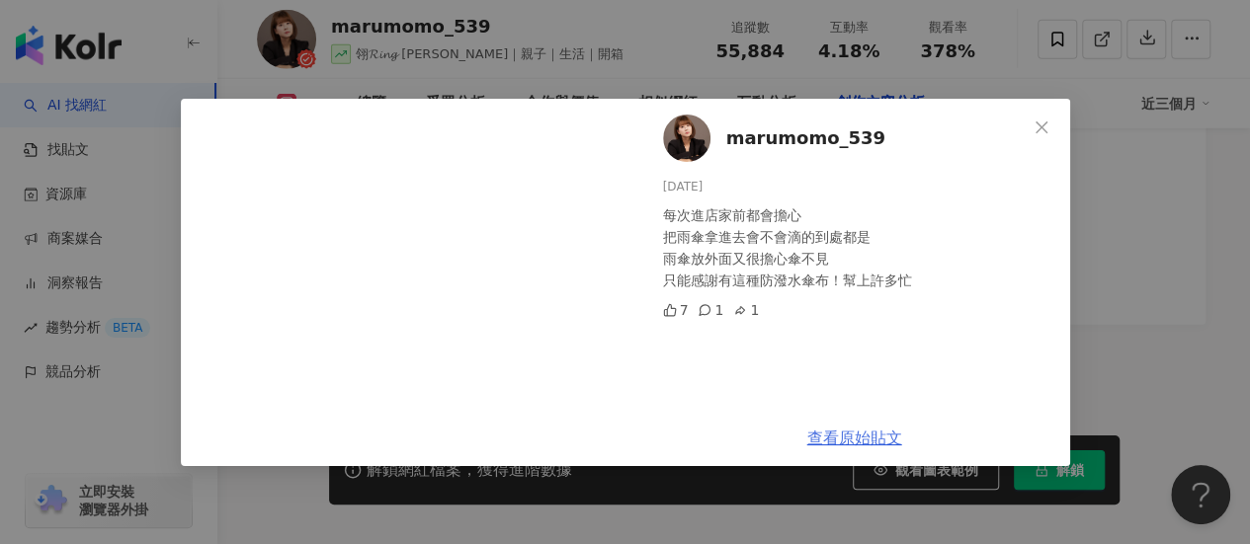
click at [846, 432] on link "查看原始貼文" at bounding box center [854, 438] width 95 height 19
drag, startPoint x: 860, startPoint y: 278, endPoint x: 927, endPoint y: 299, distance: 69.7
click at [927, 299] on div "marumomo_539 2025/4/24 每次進店家前都會擔心 把雨傘拿進去會不會滴的到處都是 雨傘放外面又很擔心傘不見 只能感謝有這種防潑水傘布！幫上許…" at bounding box center [854, 254] width 431 height 311
click at [886, 239] on div "每次進店家前都會擔心 把雨傘拿進去會不會滴的到處都是 雨傘放外面又很擔心傘不見 只能感謝有這種防潑水傘布！幫上許多忙" at bounding box center [858, 247] width 391 height 87
click at [1039, 125] on icon "close" at bounding box center [1041, 127] width 12 height 12
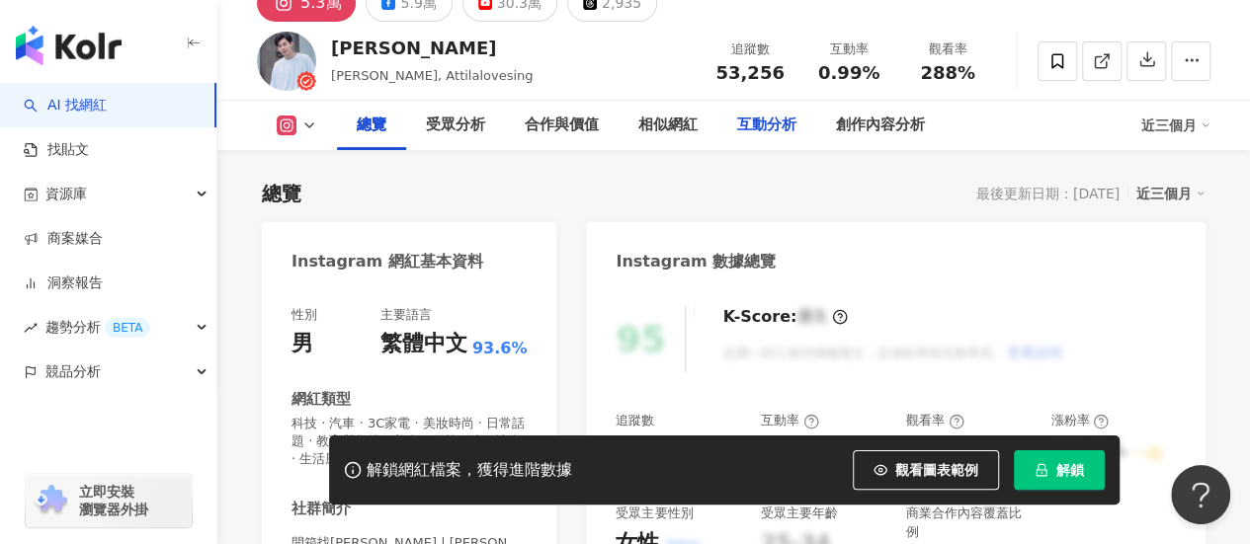
scroll to position [198, 0]
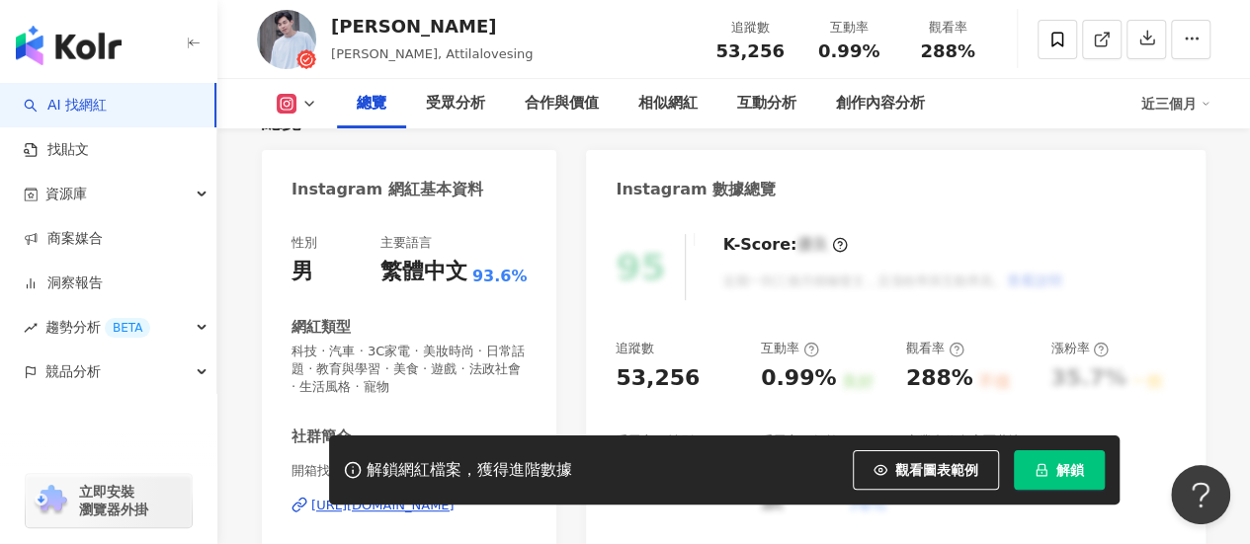
click at [394, 497] on div "[URL][DOMAIN_NAME]" at bounding box center [382, 506] width 143 height 18
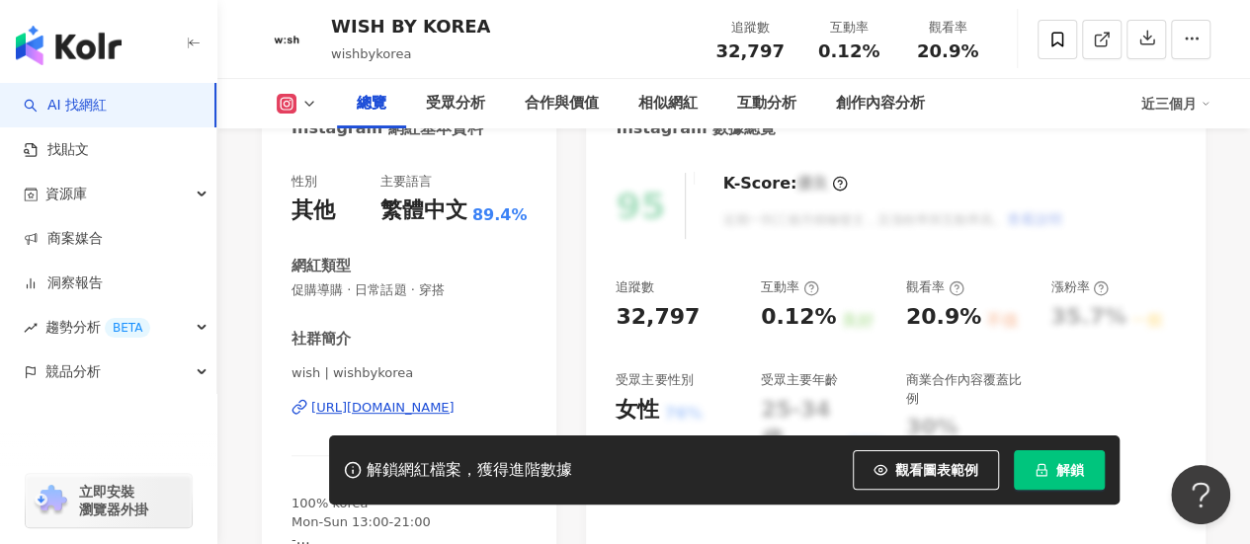
scroll to position [296, 0]
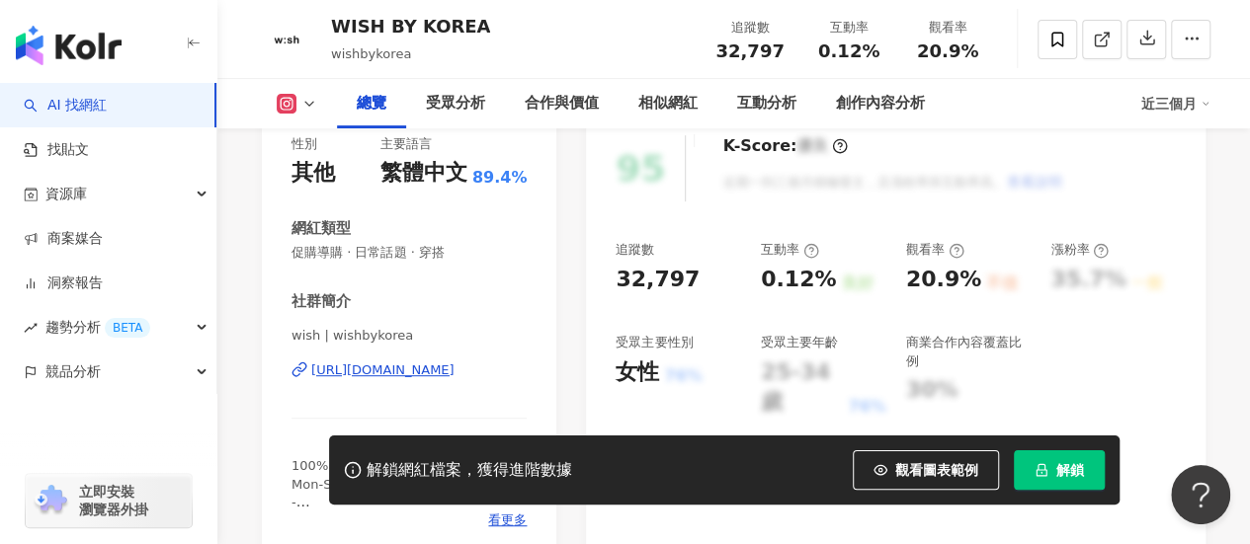
click at [401, 373] on div "[URL][DOMAIN_NAME]" at bounding box center [382, 371] width 143 height 18
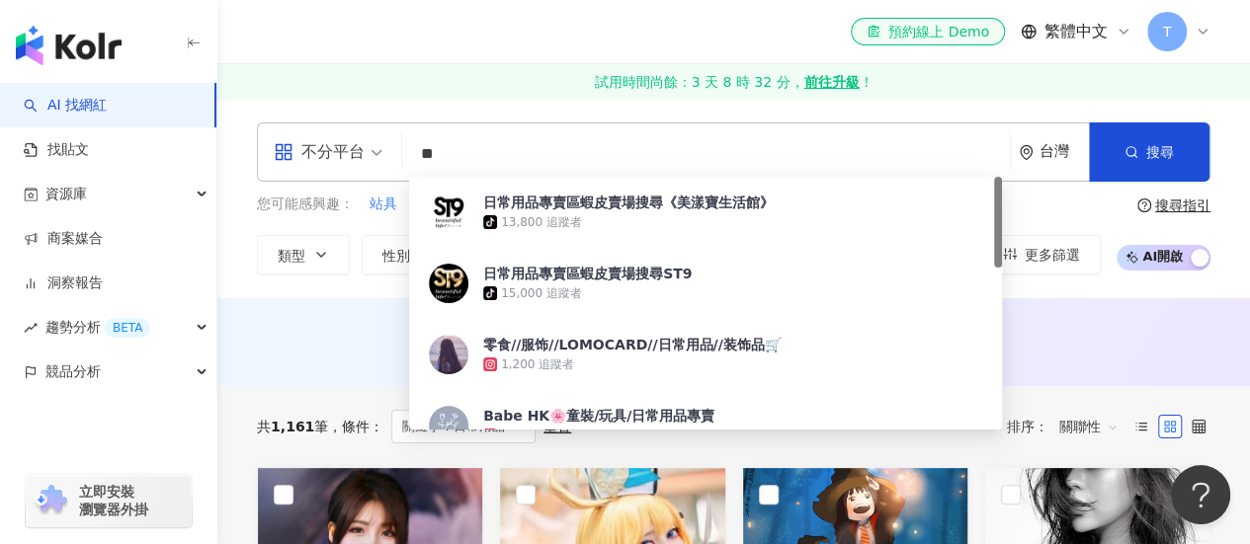
type input "*"
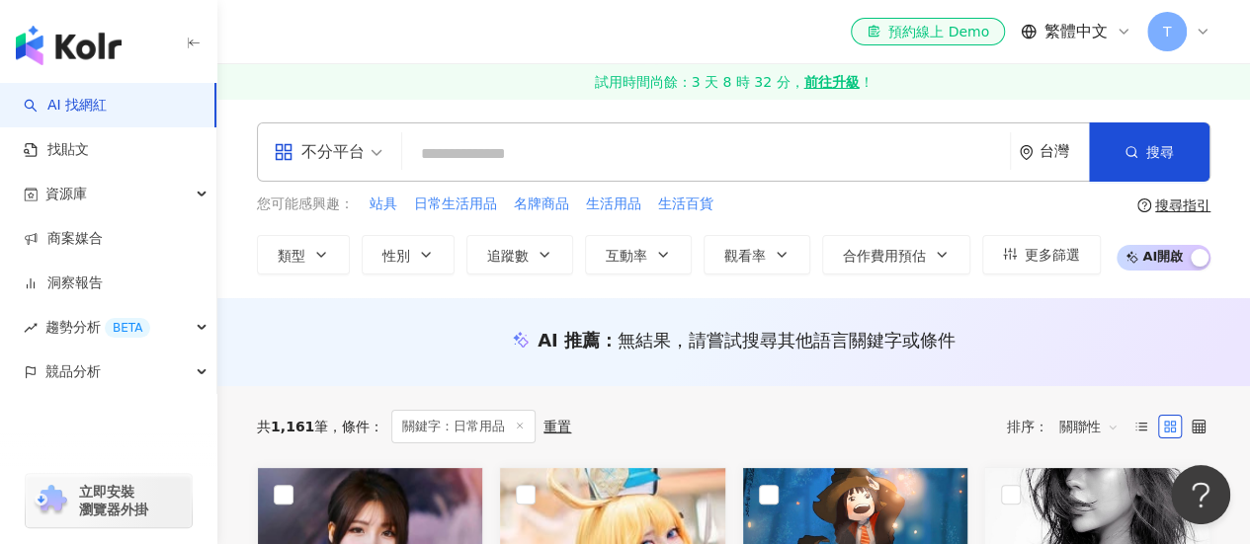
paste input "*****"
type input "*****"
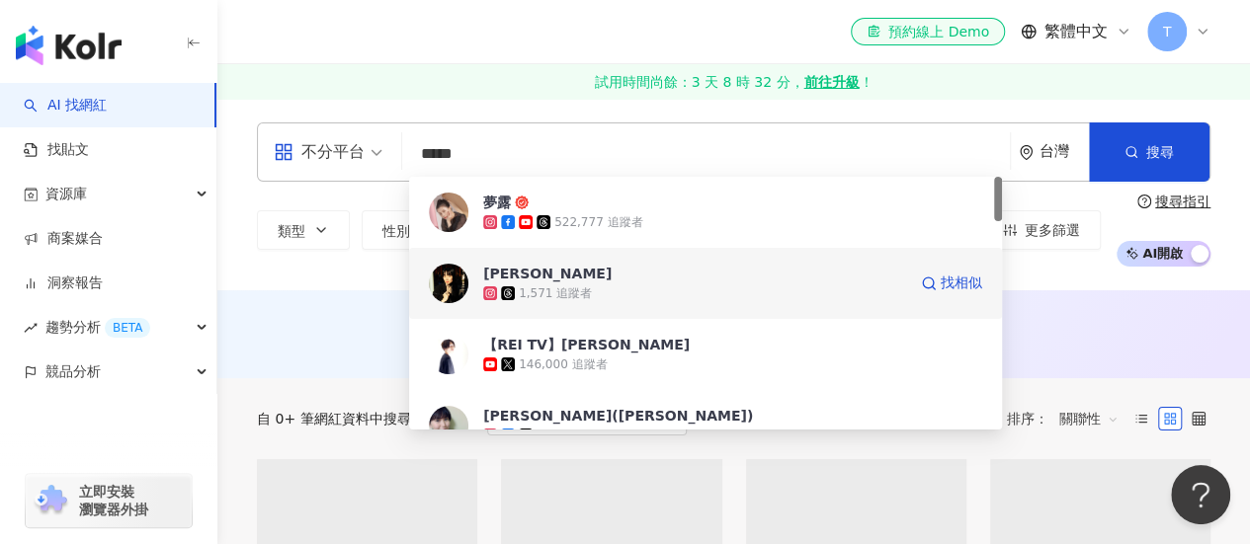
click at [599, 279] on span "[PERSON_NAME]" at bounding box center [694, 274] width 423 height 20
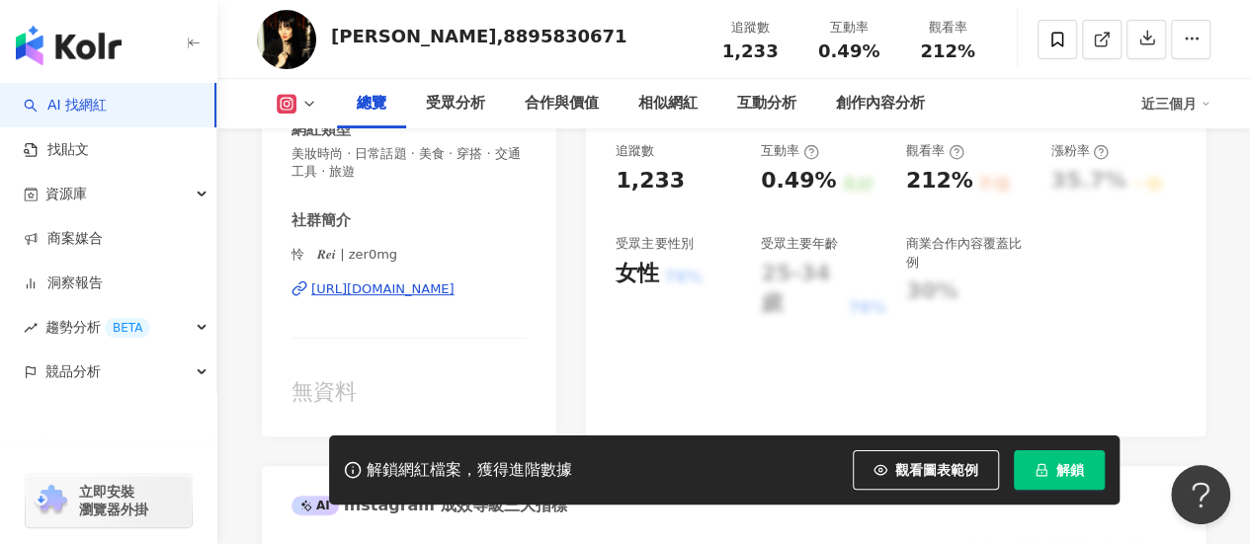
drag, startPoint x: 497, startPoint y: 289, endPoint x: 884, endPoint y: 211, distance: 395.0
click at [454, 289] on div "[URL][DOMAIN_NAME]" at bounding box center [382, 290] width 143 height 18
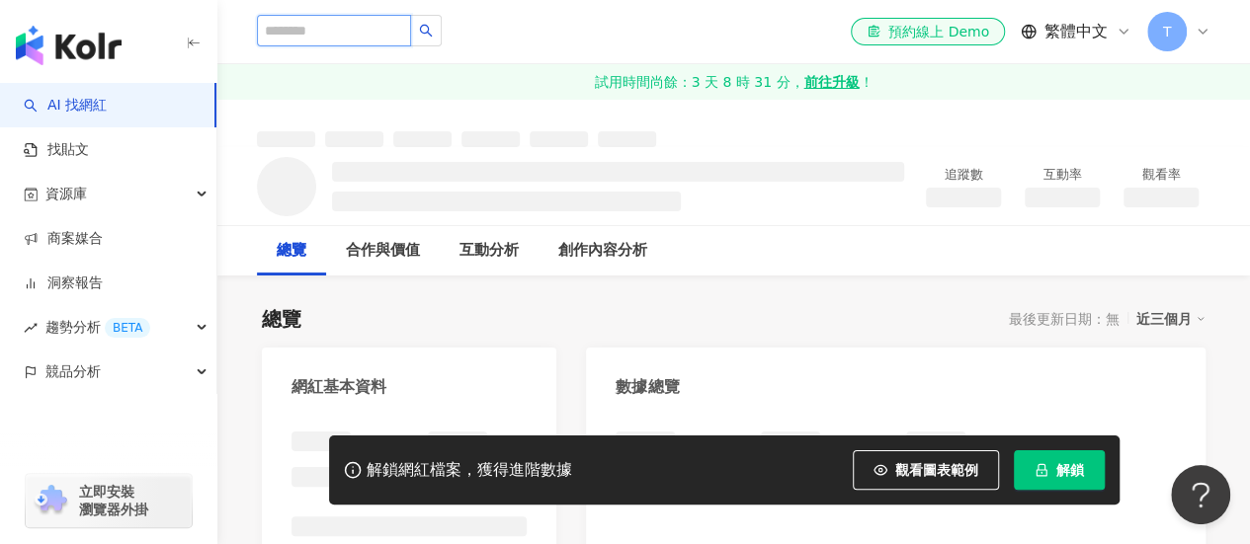
click at [391, 41] on input "search" at bounding box center [334, 31] width 154 height 32
paste input "*****"
type input "*****"
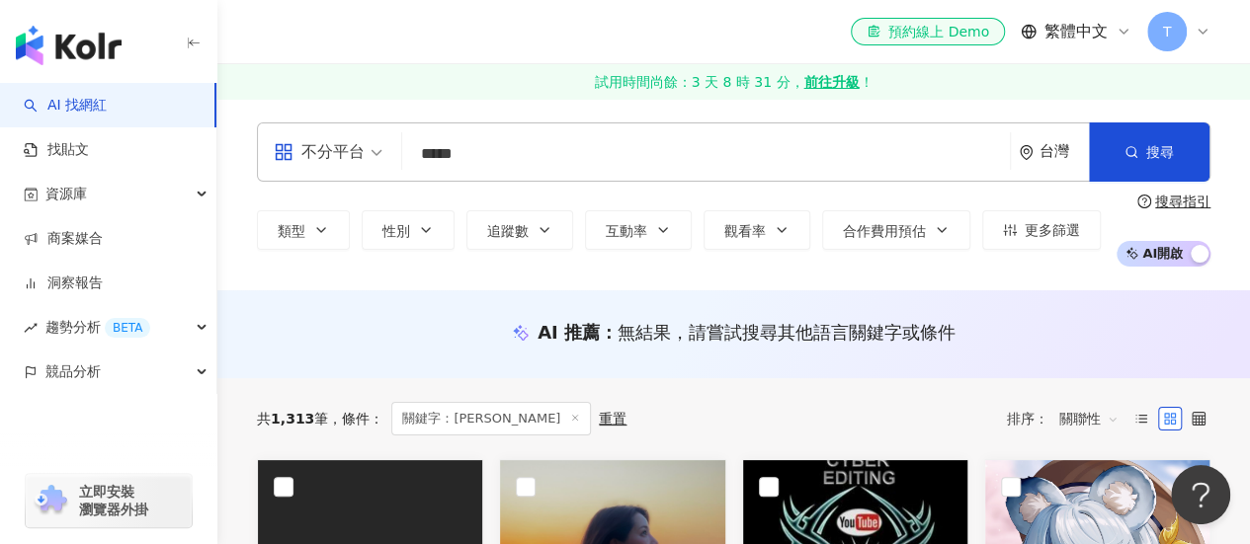
click at [511, 46] on div "el-icon-cs 預約線上 Demo 繁體中文 T" at bounding box center [733, 31] width 953 height 63
click at [91, 22] on div "button" at bounding box center [108, 41] width 217 height 83
click at [91, 35] on img "button" at bounding box center [69, 46] width 106 height 40
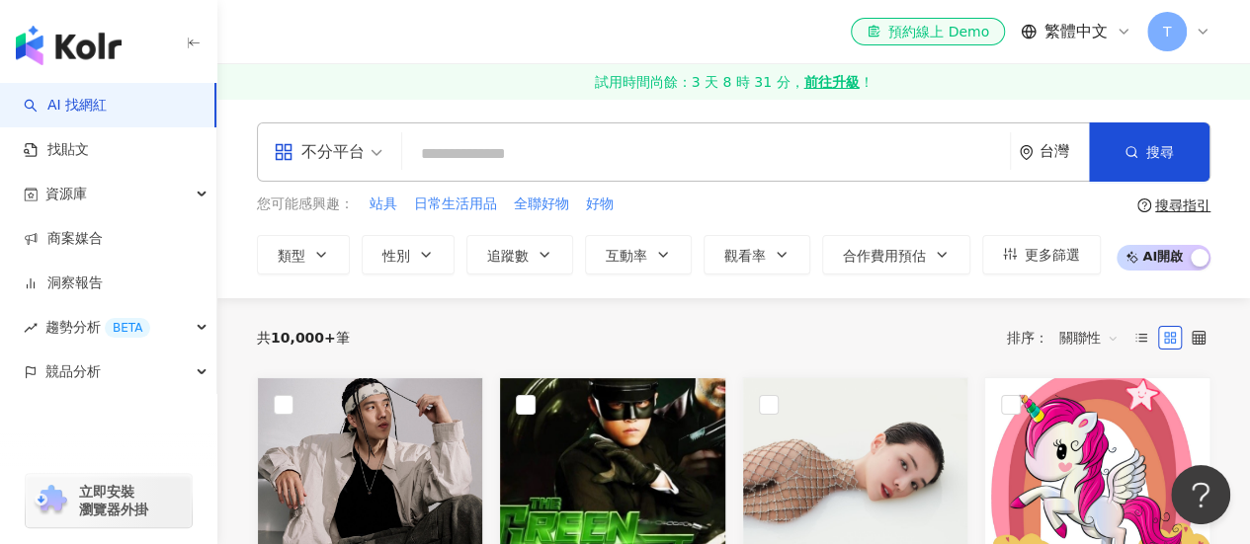
drag, startPoint x: 495, startPoint y: 135, endPoint x: 495, endPoint y: 149, distance: 13.8
click at [495, 144] on input "search" at bounding box center [706, 154] width 592 height 38
paste input "********"
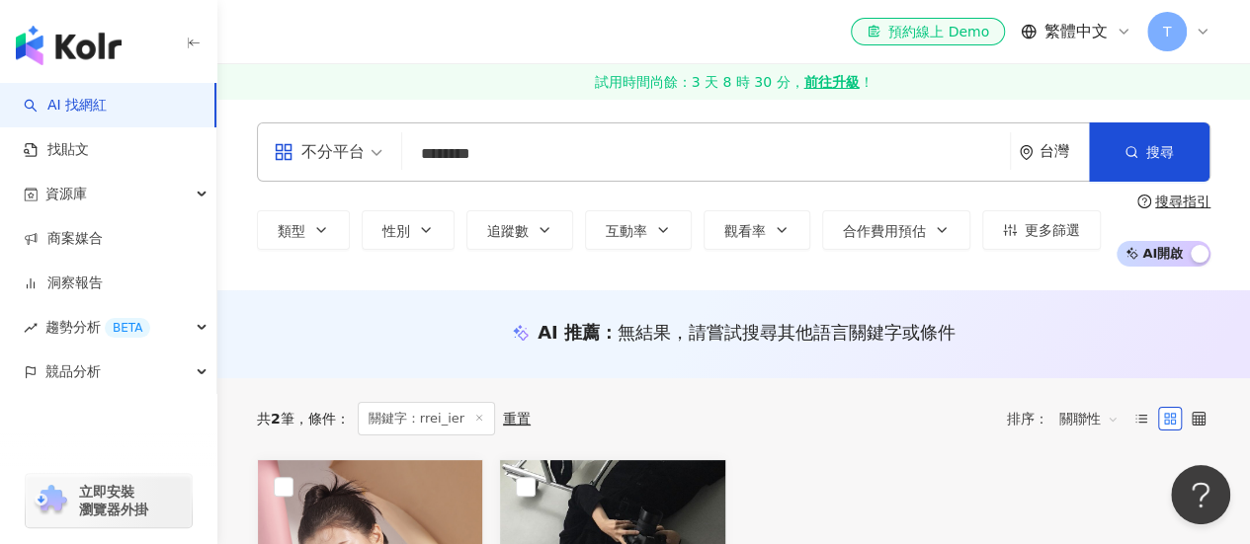
click at [531, 145] on input "********" at bounding box center [706, 154] width 592 height 38
type input "*"
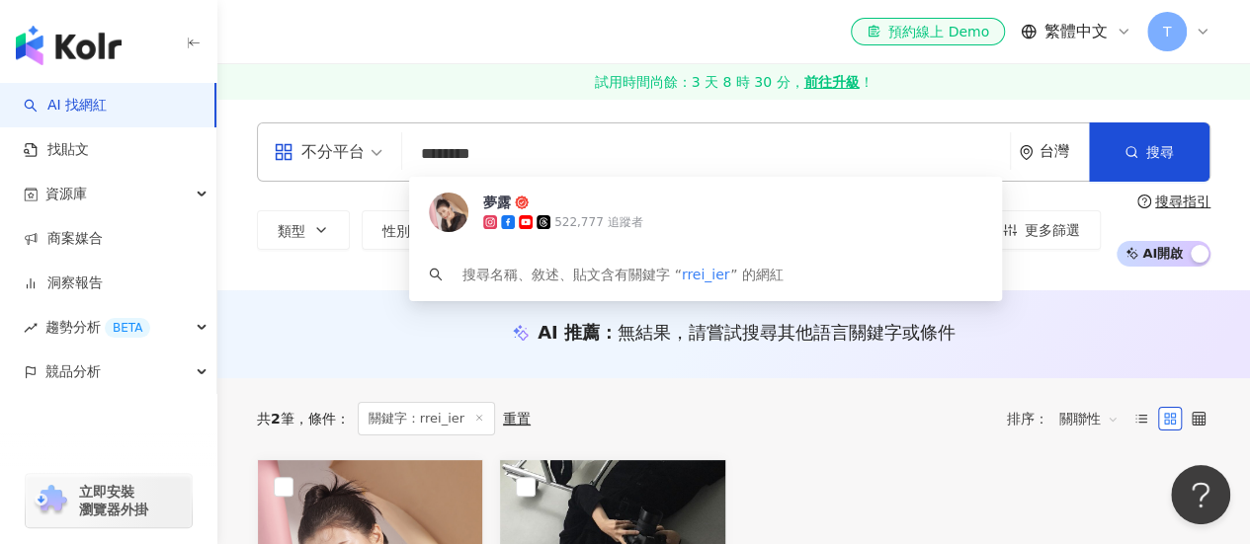
type input "********"
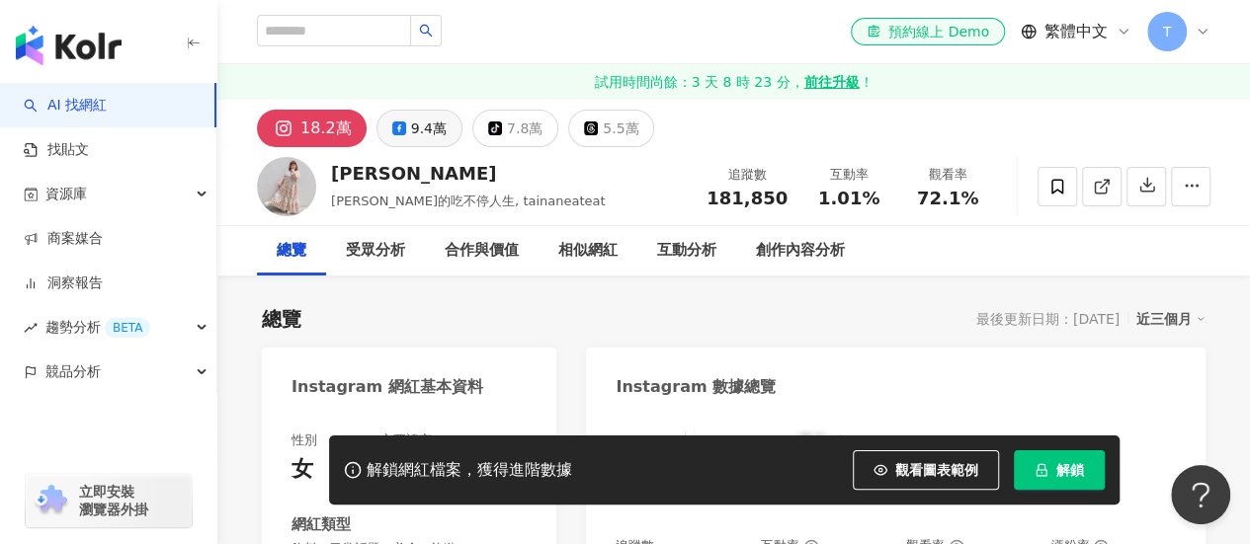
click at [421, 122] on div "9.4萬" at bounding box center [429, 129] width 36 height 28
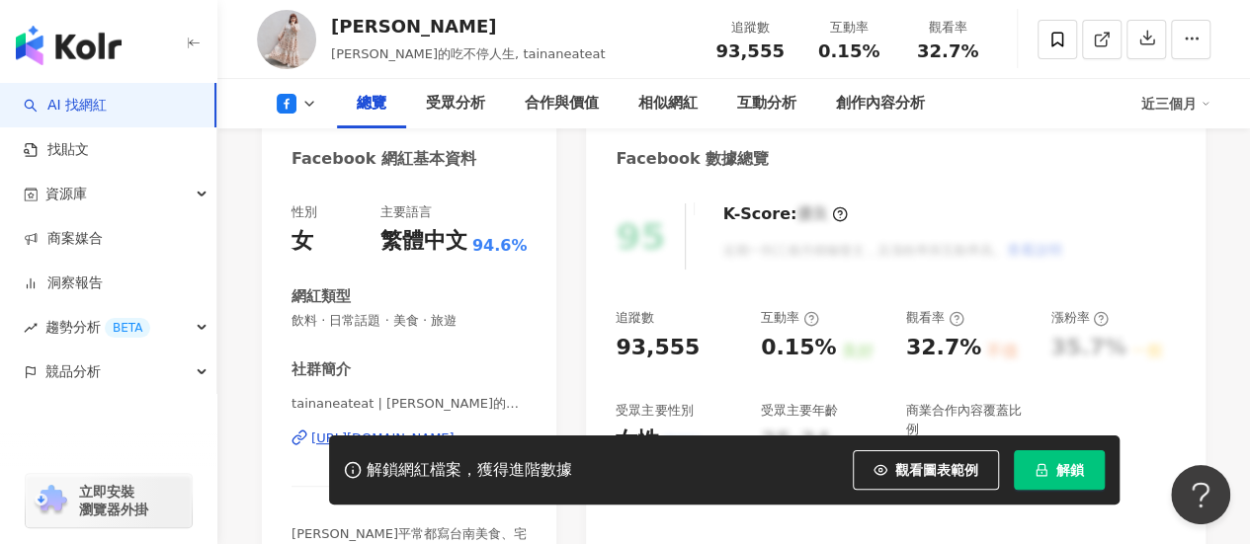
scroll to position [296, 0]
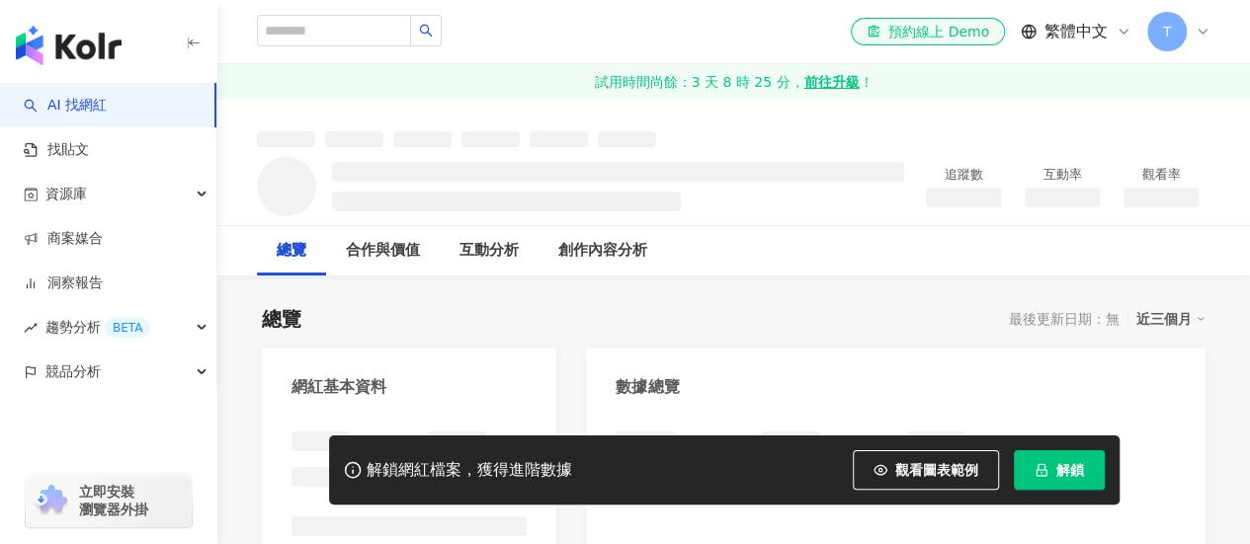
scroll to position [198, 0]
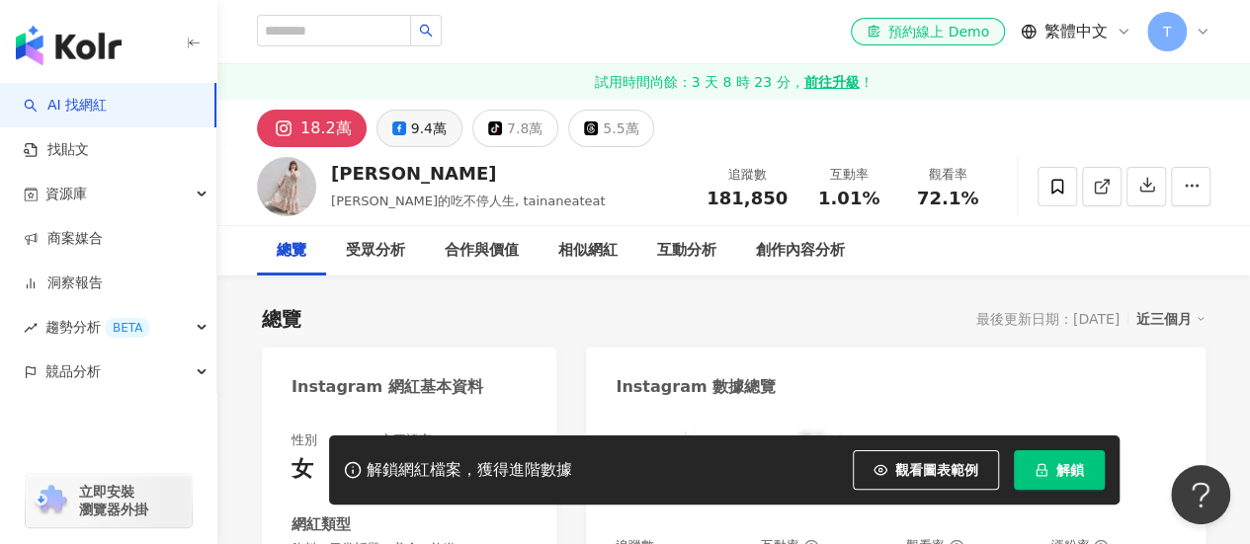
click at [418, 119] on div "9.4萬" at bounding box center [429, 129] width 36 height 28
click at [419, 139] on div "9.4萬" at bounding box center [429, 129] width 36 height 28
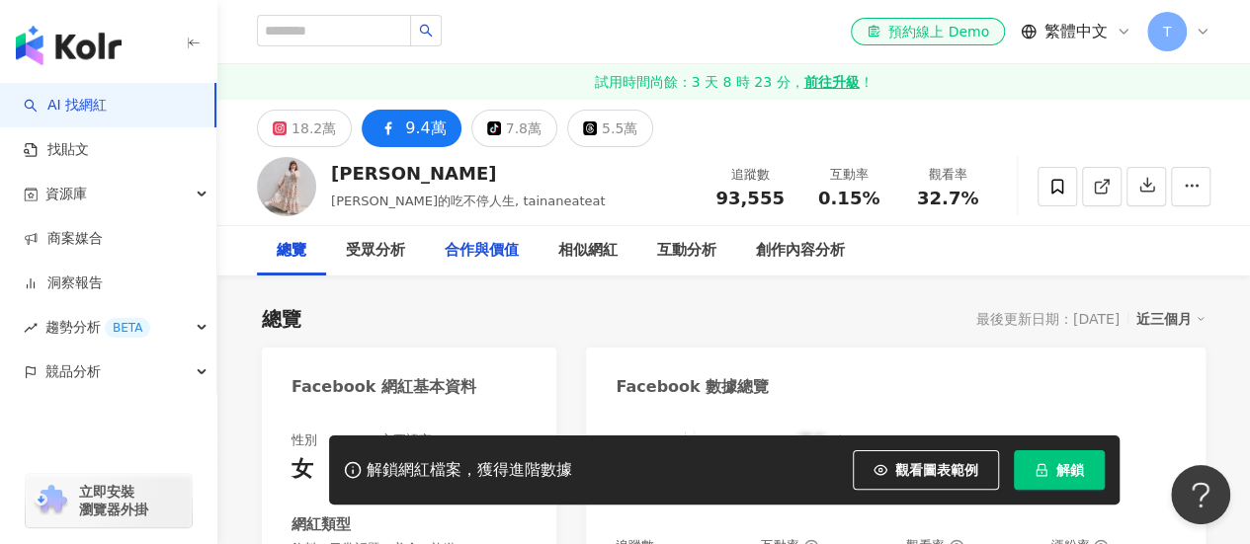
scroll to position [198, 0]
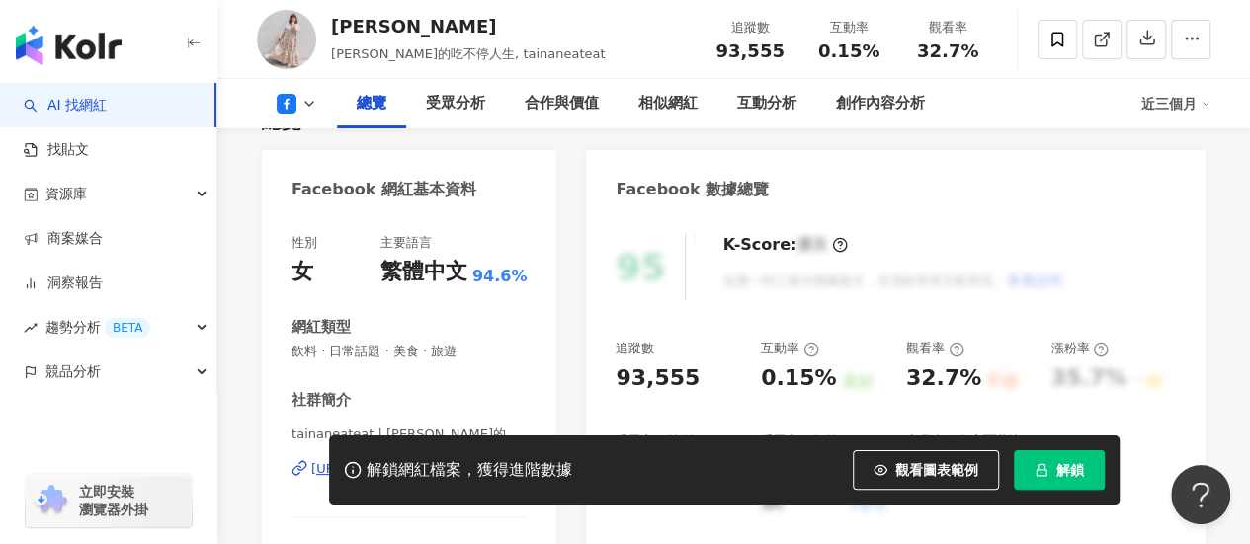
click at [411, 460] on div "[URL][DOMAIN_NAME]" at bounding box center [382, 469] width 143 height 18
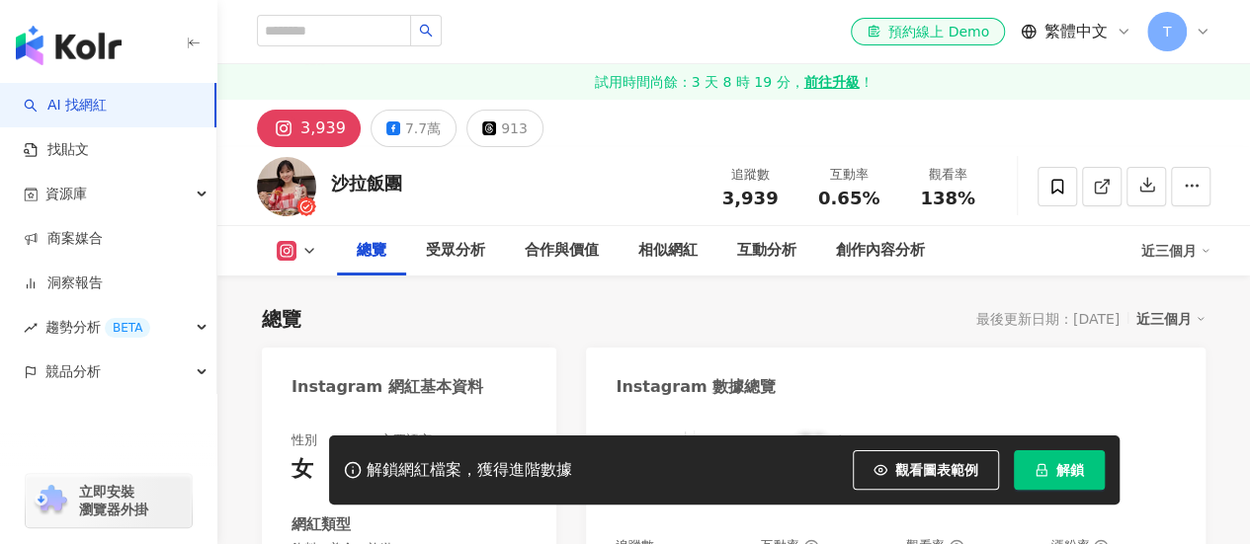
scroll to position [296, 0]
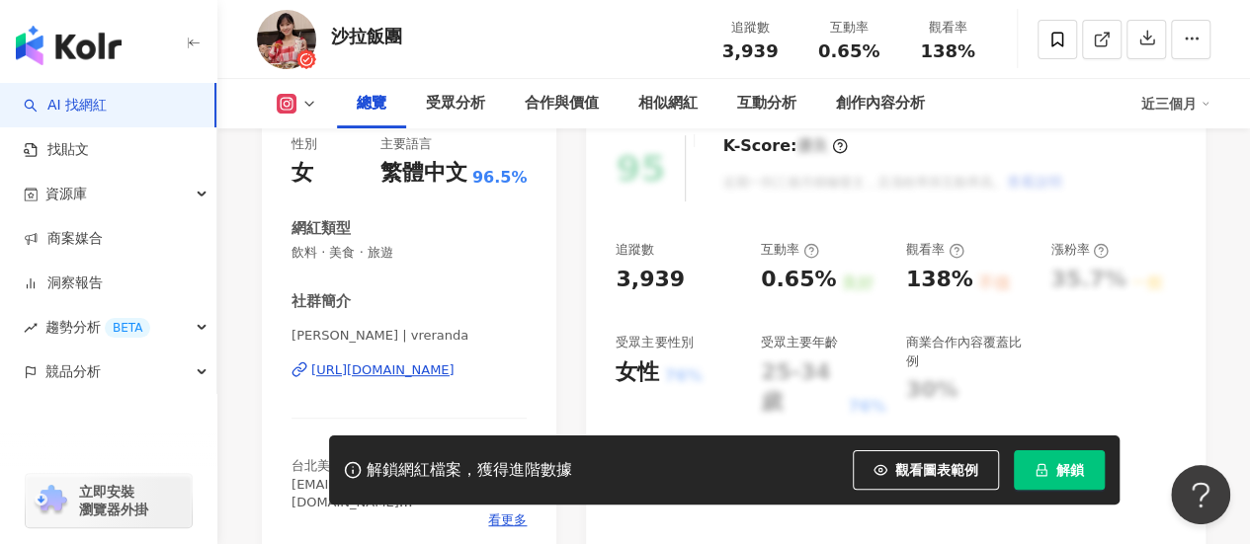
click at [419, 373] on div "https://www.instagram.com/vreranda/" at bounding box center [382, 371] width 143 height 18
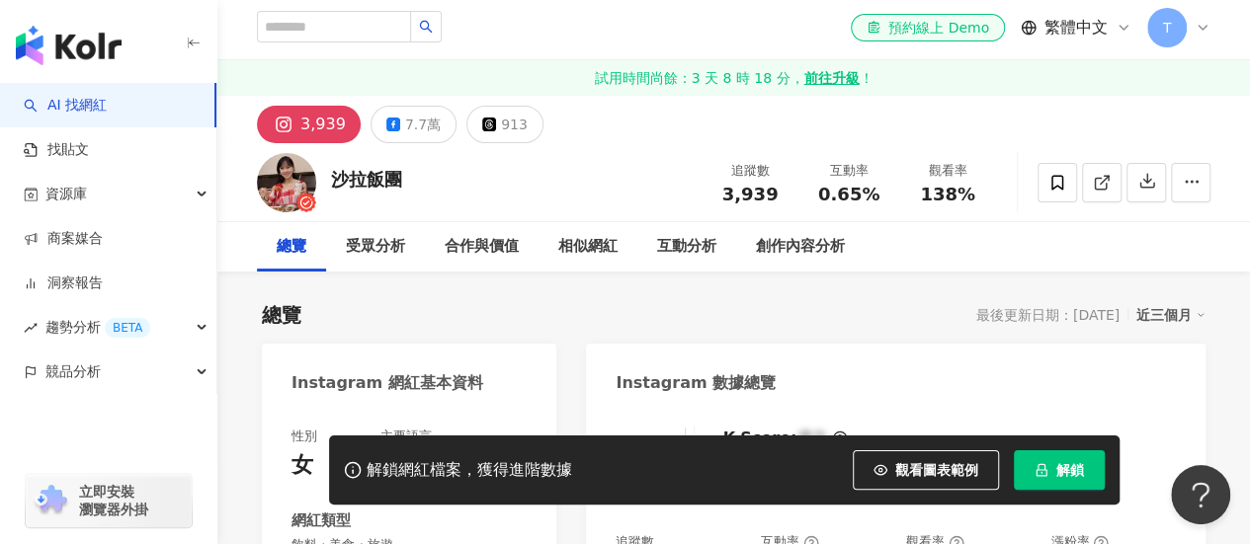
scroll to position [0, 0]
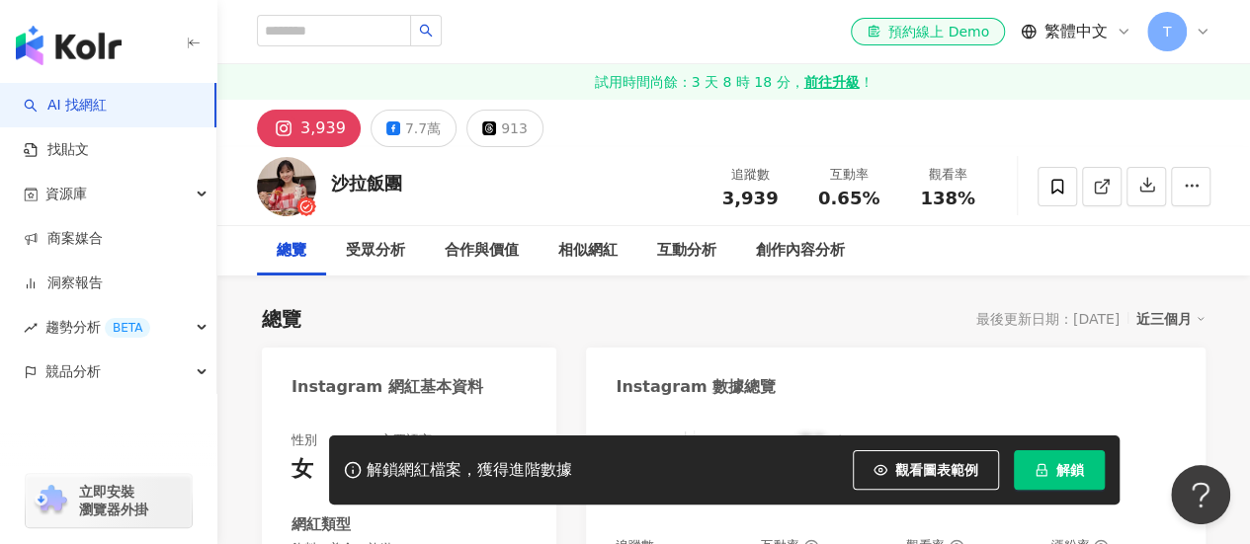
click at [406, 147] on div "沙拉飯團 追蹤數 3,939 互動率 0.65% 觀看率 138%" at bounding box center [733, 186] width 1032 height 78
click at [406, 139] on div "7.7萬" at bounding box center [423, 129] width 36 height 28
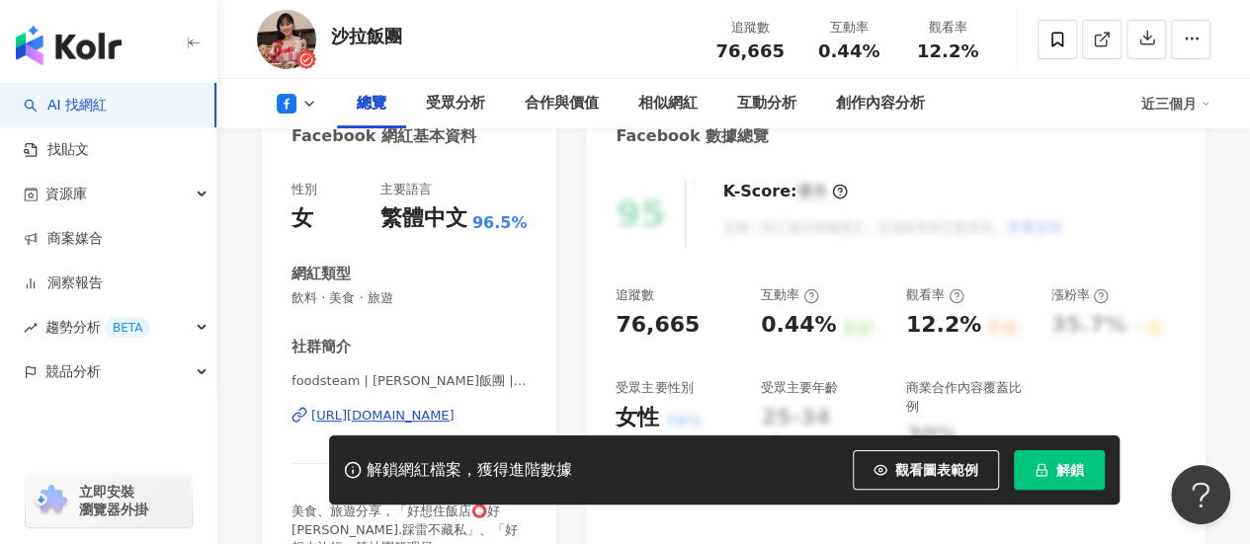
scroll to position [296, 0]
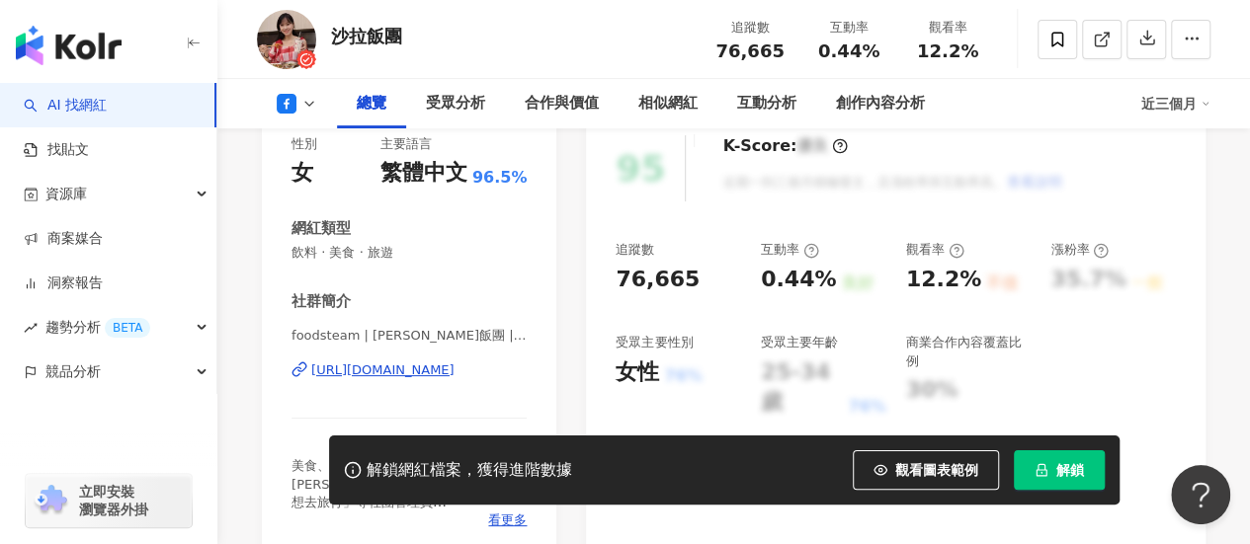
click at [358, 368] on div "https://www.facebook.com/127590760712137" at bounding box center [382, 371] width 143 height 18
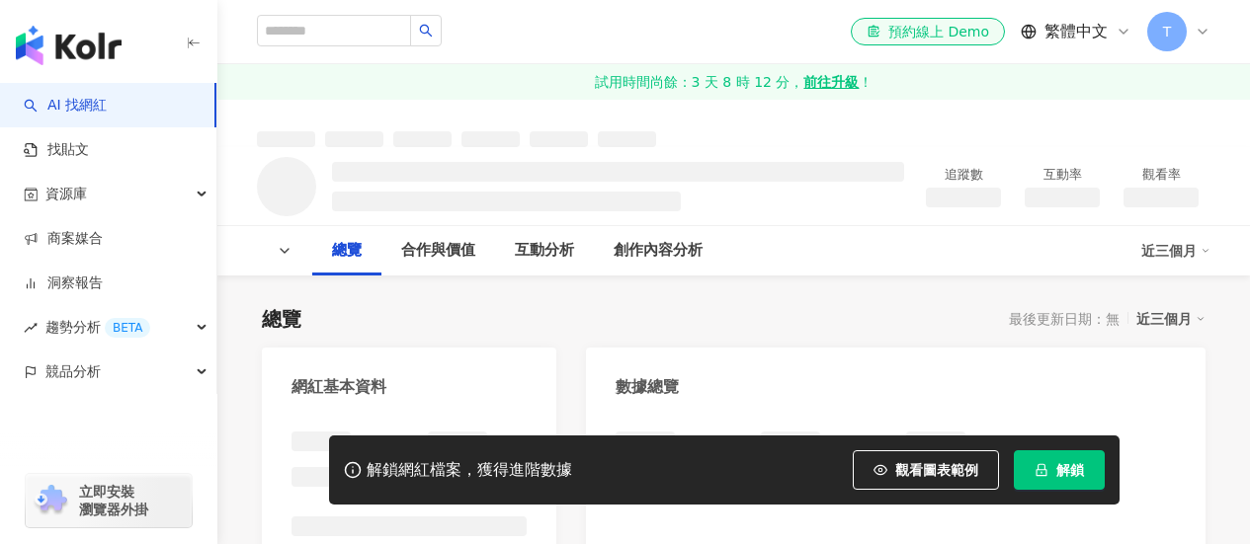
scroll to position [296, 0]
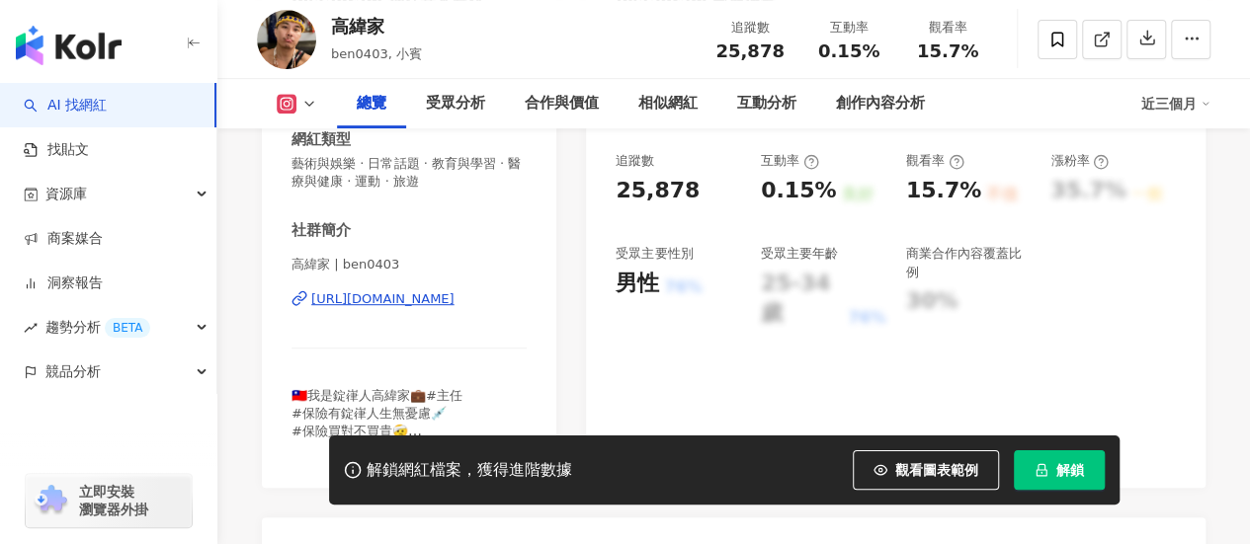
scroll to position [395, 0]
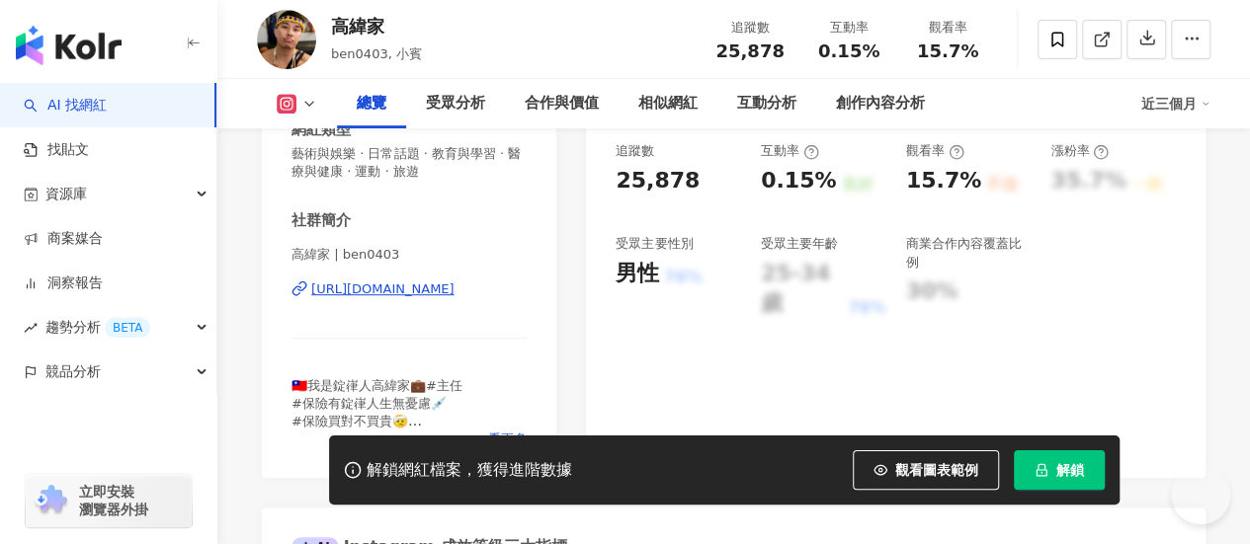
click at [454, 290] on div "[URL][DOMAIN_NAME]" at bounding box center [382, 290] width 143 height 18
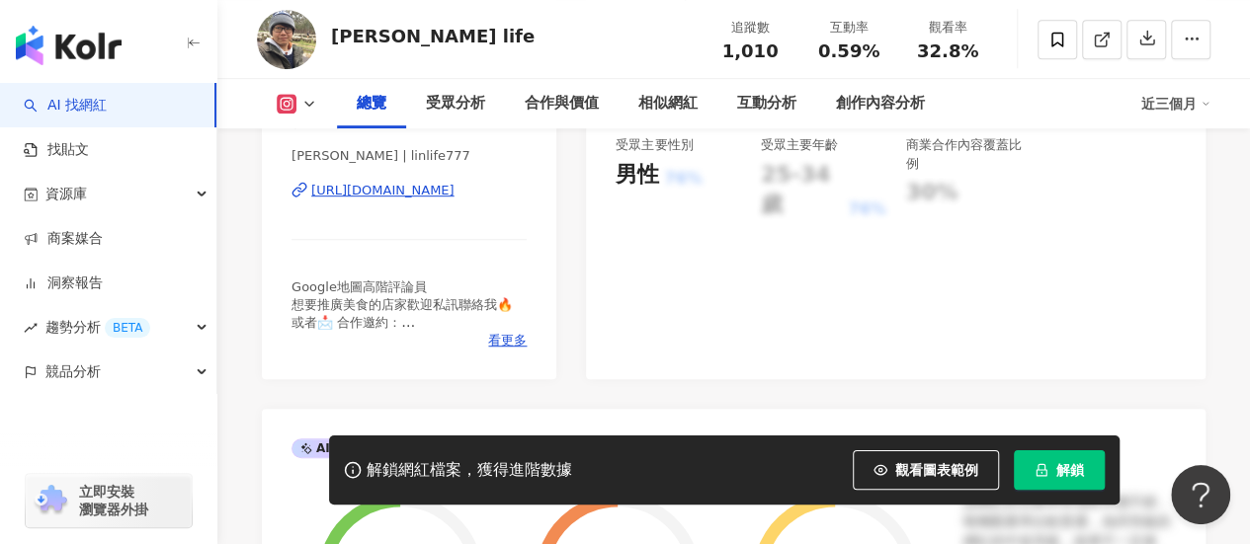
click at [403, 199] on div "[URL][DOMAIN_NAME]" at bounding box center [382, 191] width 143 height 18
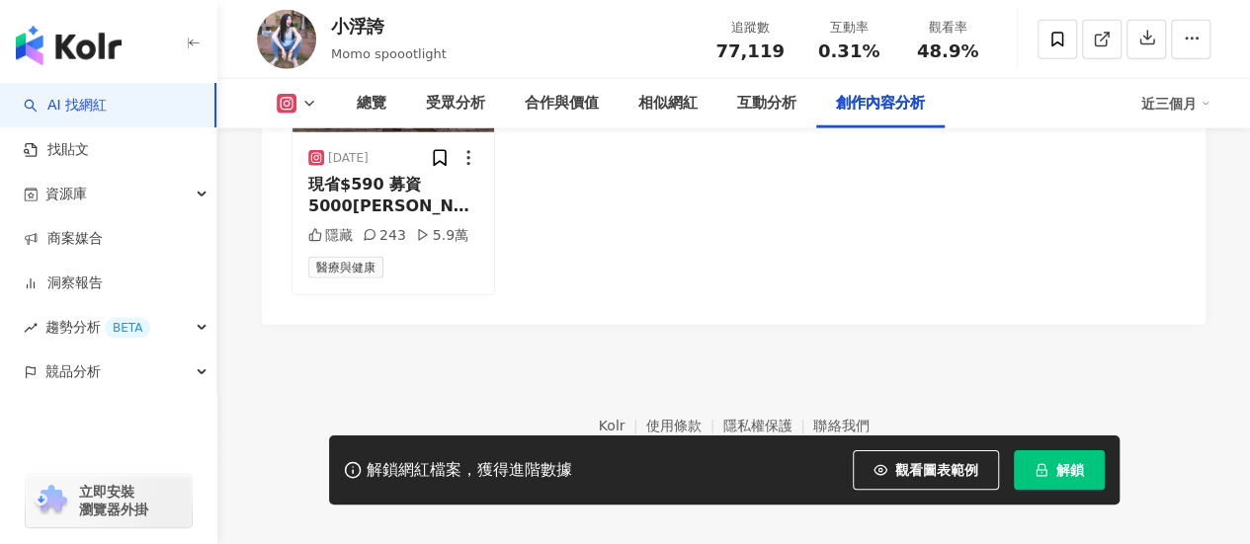
scroll to position [6357, 0]
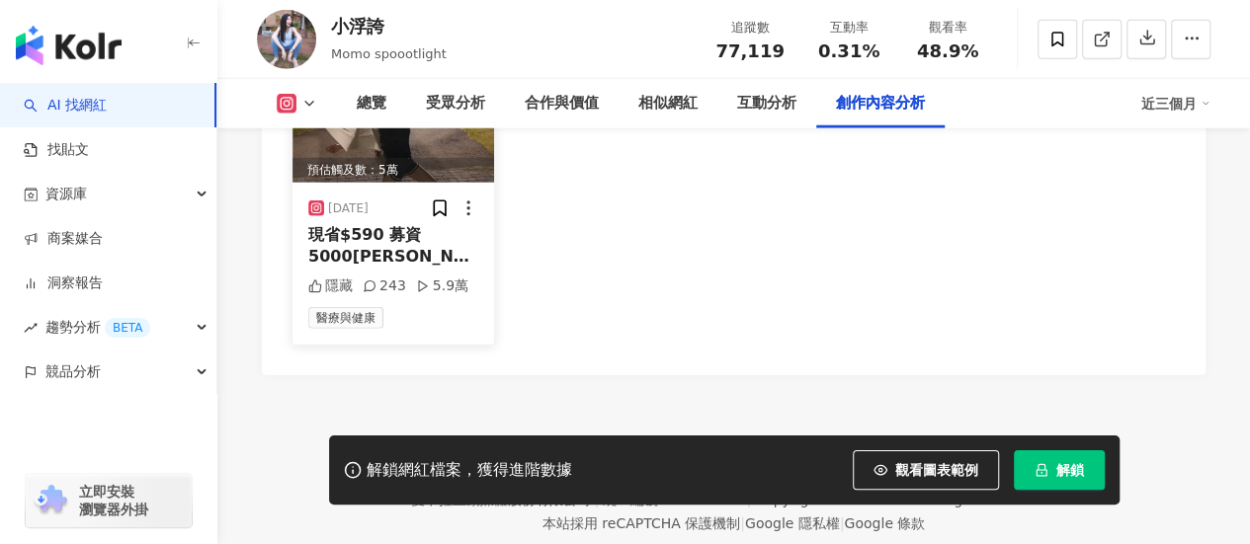
click at [389, 163] on img at bounding box center [393, 95] width 202 height 176
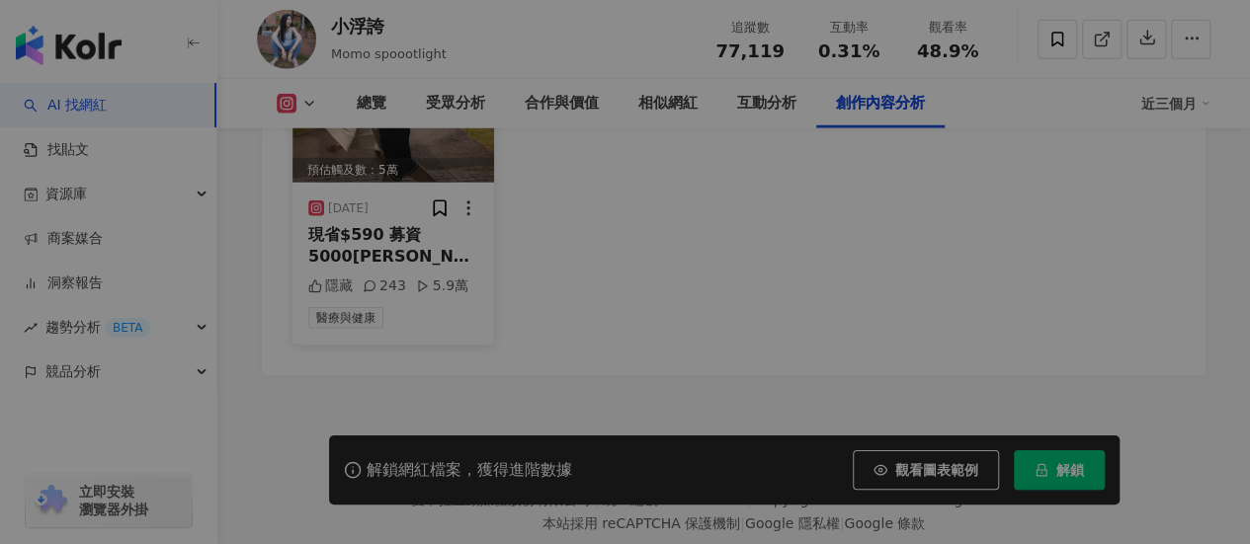
scroll to position [6060, 0]
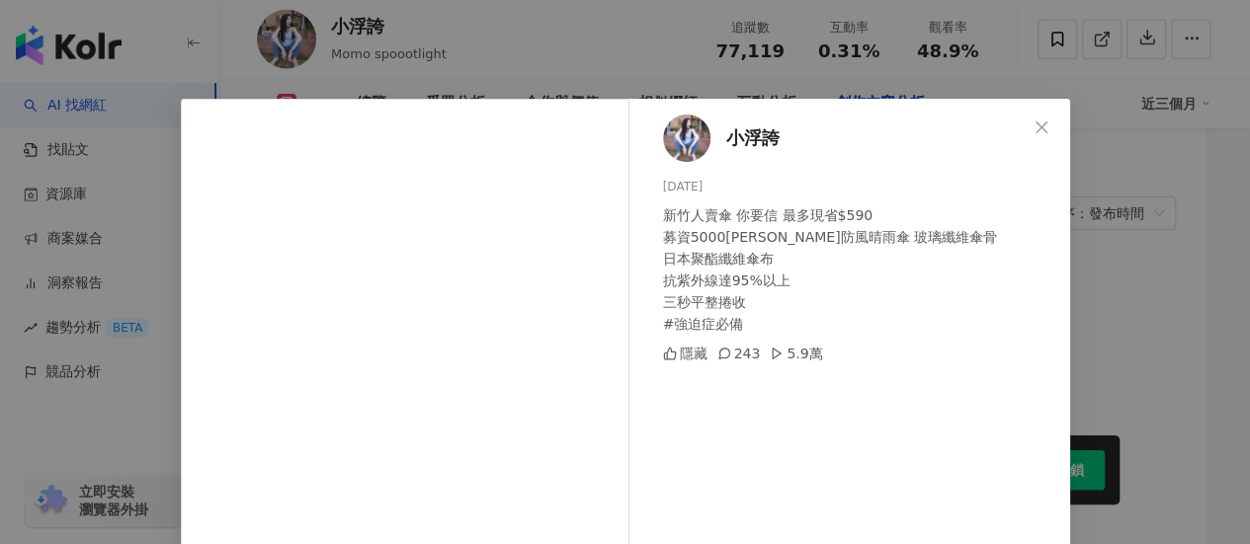
click at [838, 439] on div "小浮誇 2025/6/13 新竹人賣傘 你要信 最多現省$590 募資5000萬 超防風晴雨傘 玻璃纖維傘骨 日本聚酯纖維傘布 抗紫外線達95%以上 三秒平整…" at bounding box center [854, 469] width 431 height 741
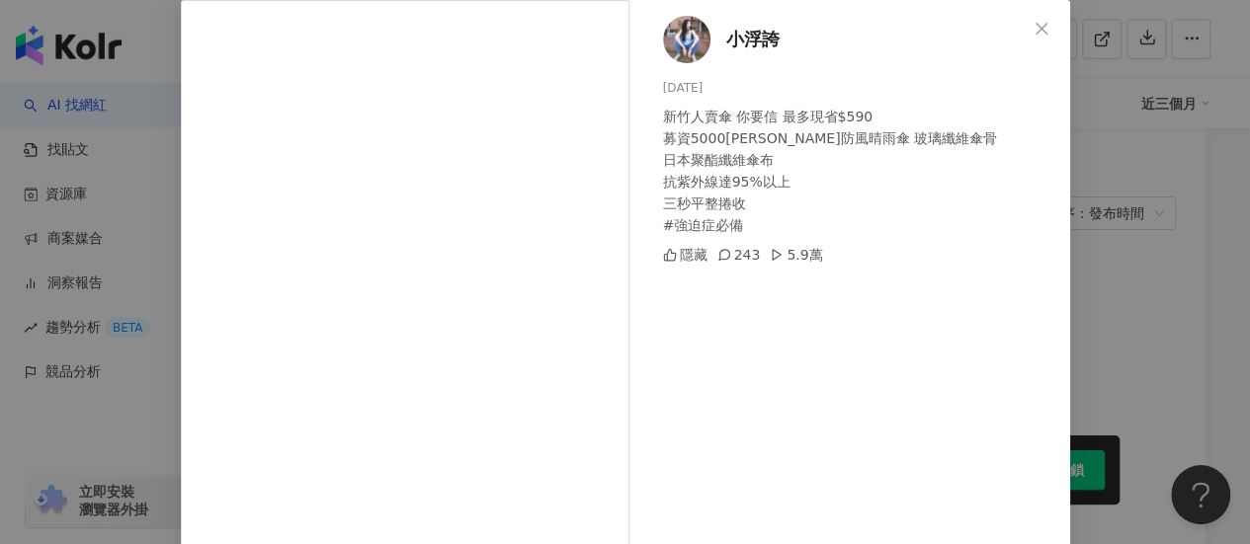
scroll to position [296, 0]
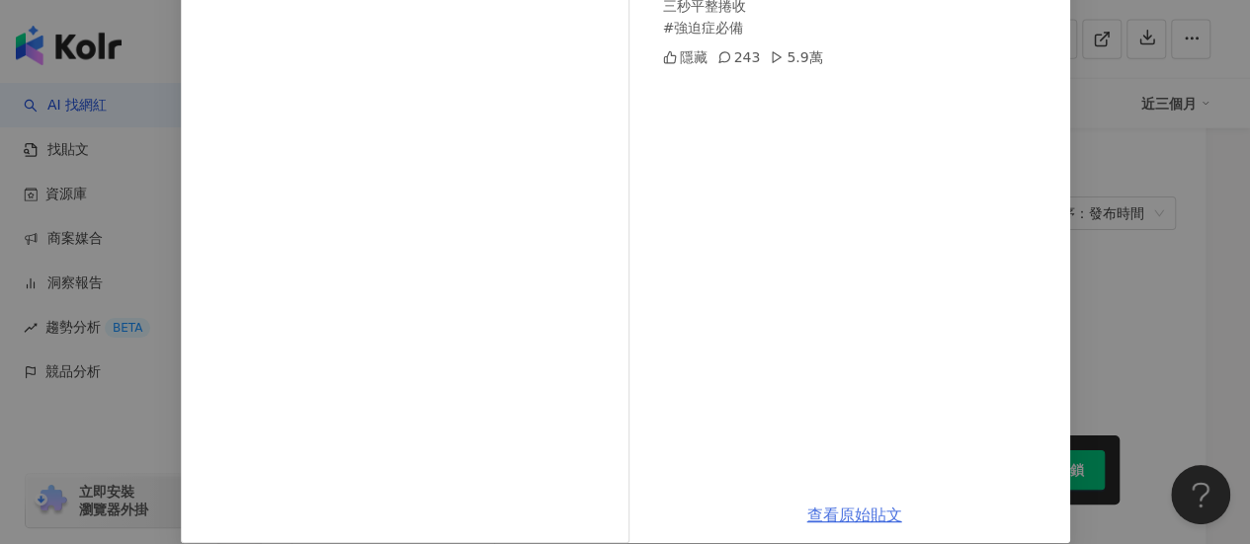
click at [828, 509] on link "查看原始貼文" at bounding box center [854, 515] width 95 height 19
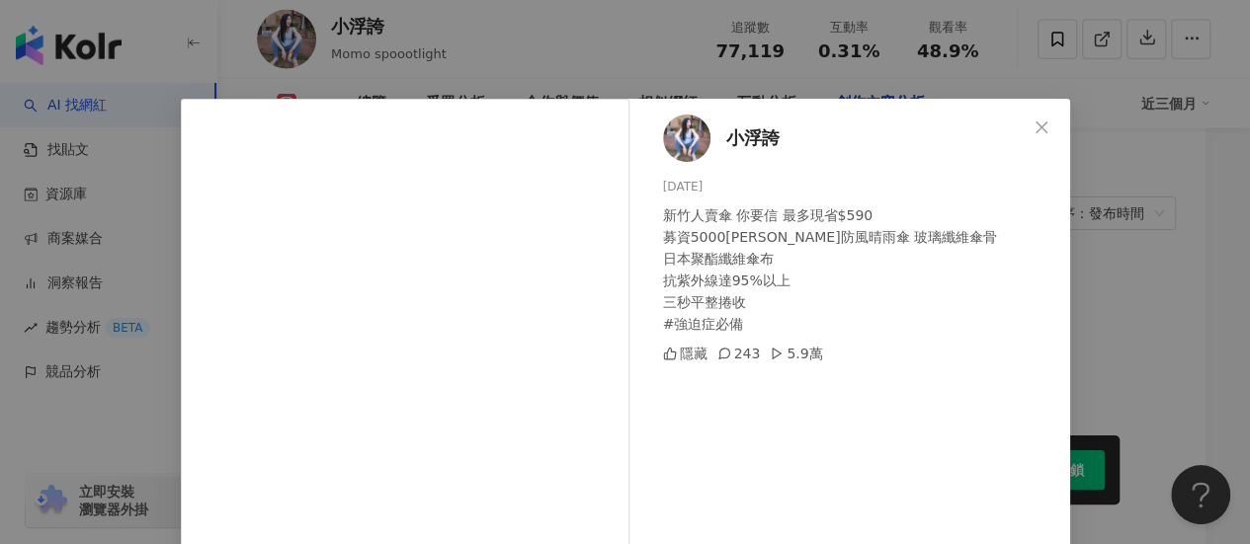
click at [1034, 129] on icon "close" at bounding box center [1041, 128] width 16 height 16
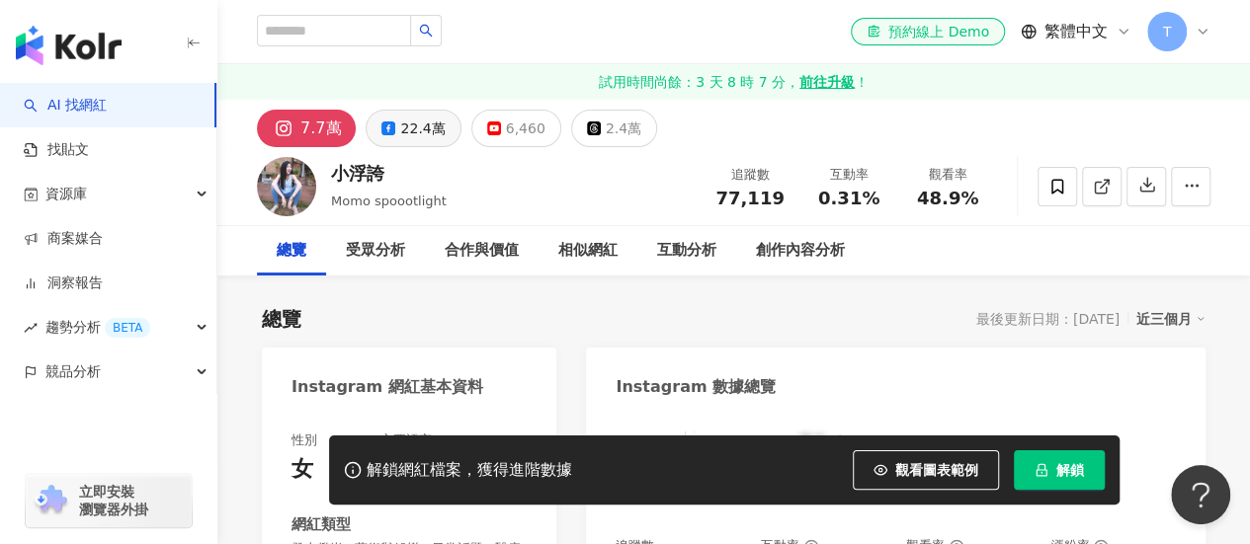
click at [400, 127] on div "22.4萬" at bounding box center [422, 129] width 44 height 28
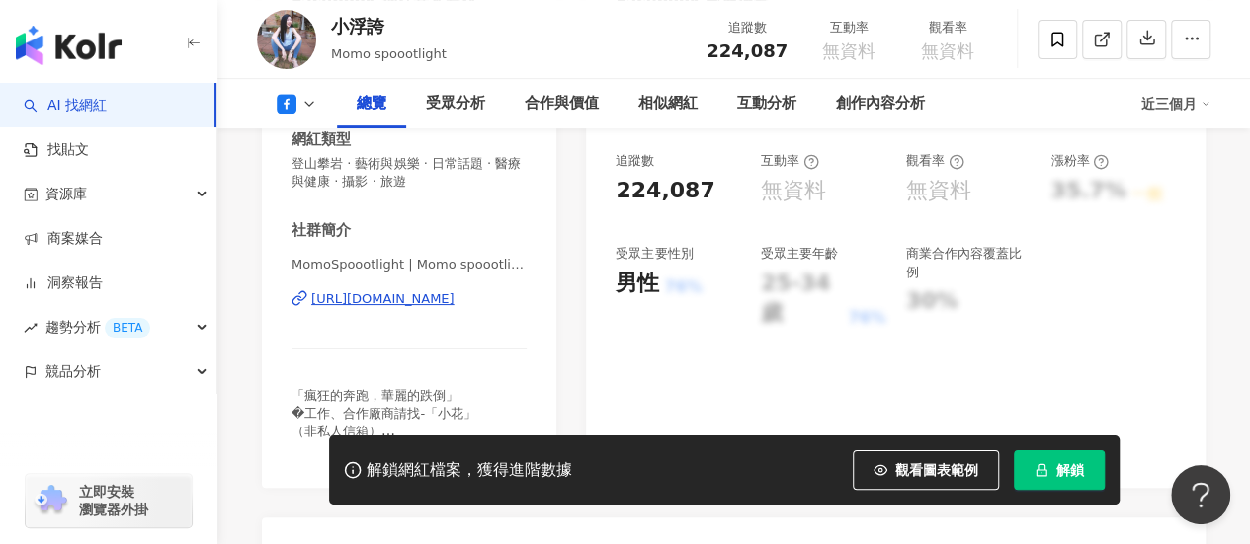
scroll to position [395, 0]
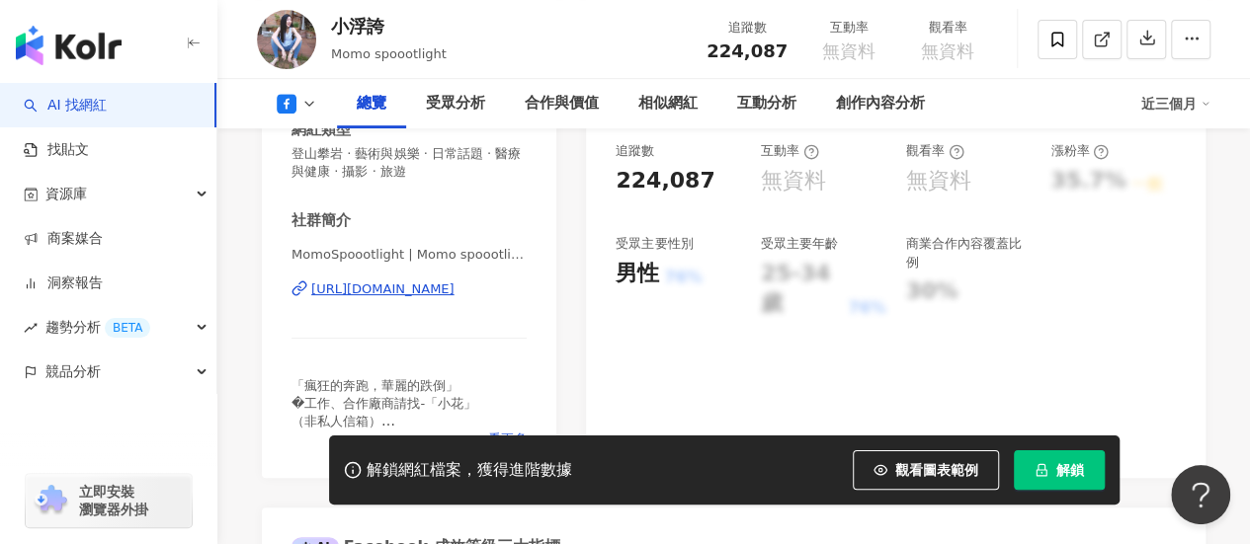
click at [391, 302] on div "MomoSpoootlight | Momo spoootlight_小浮誇 | MomoSpoootlight https://www.facebook.c…" at bounding box center [408, 304] width 235 height 116
click at [391, 296] on div "https://www.facebook.com/1603925743191167" at bounding box center [382, 290] width 143 height 18
click at [391, 287] on div "https://www.facebook.com/1603925743191167" at bounding box center [382, 290] width 143 height 18
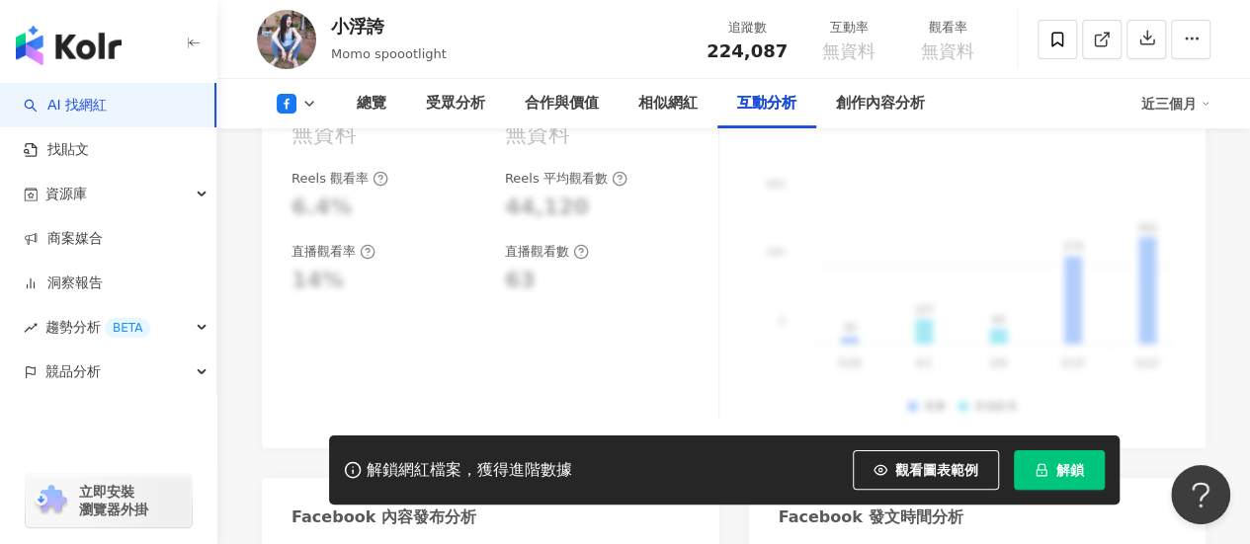
scroll to position [3853, 0]
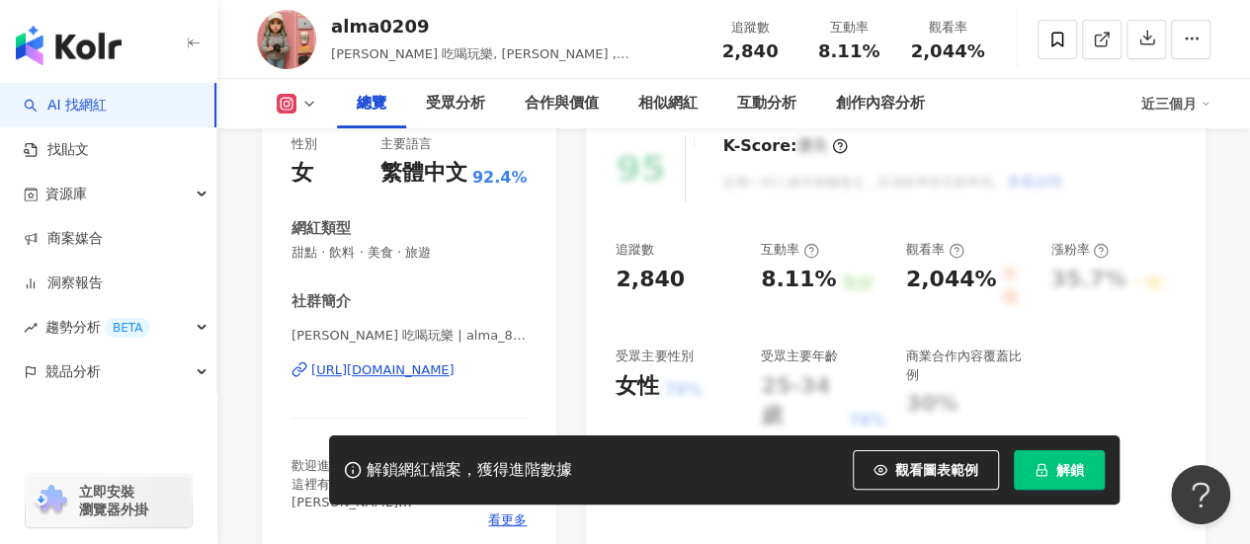
click at [420, 368] on div "[URL][DOMAIN_NAME]" at bounding box center [382, 371] width 143 height 18
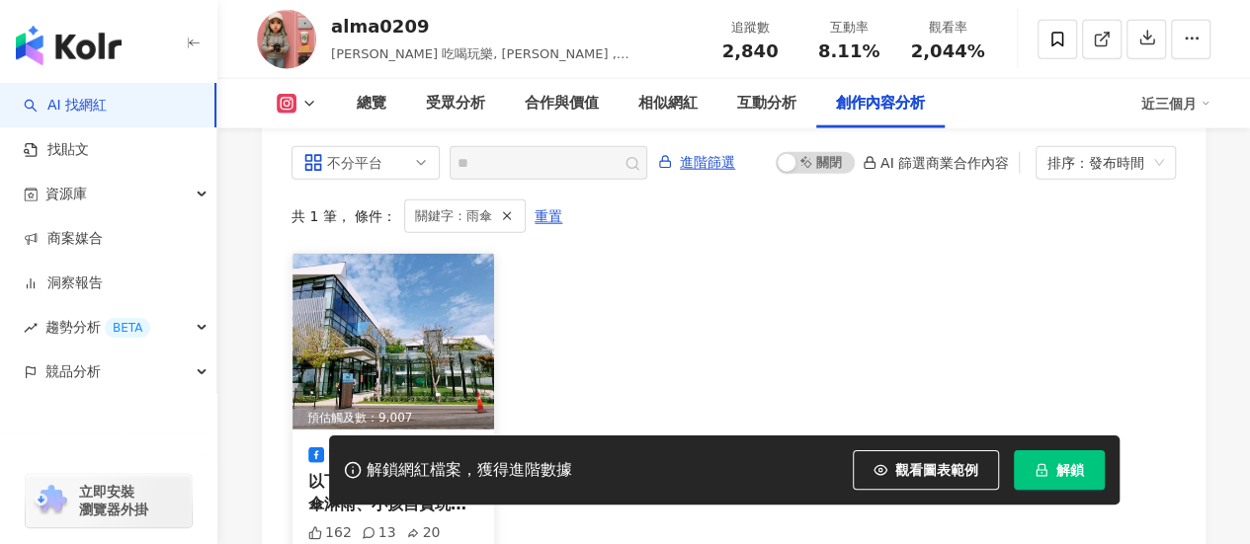
scroll to position [6172, 0]
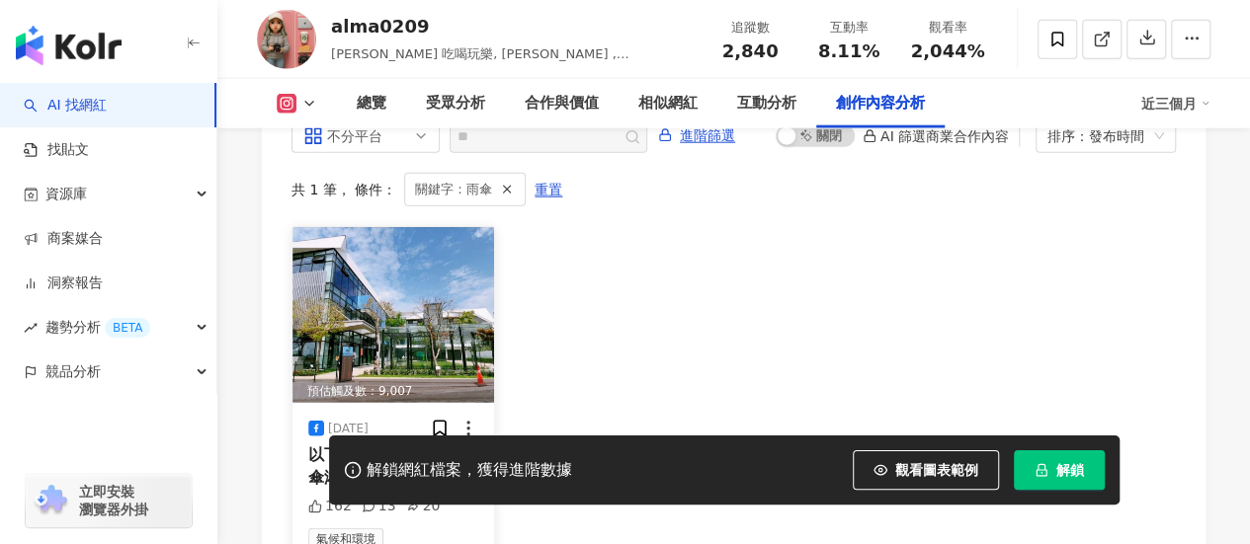
click at [455, 289] on img at bounding box center [393, 315] width 202 height 176
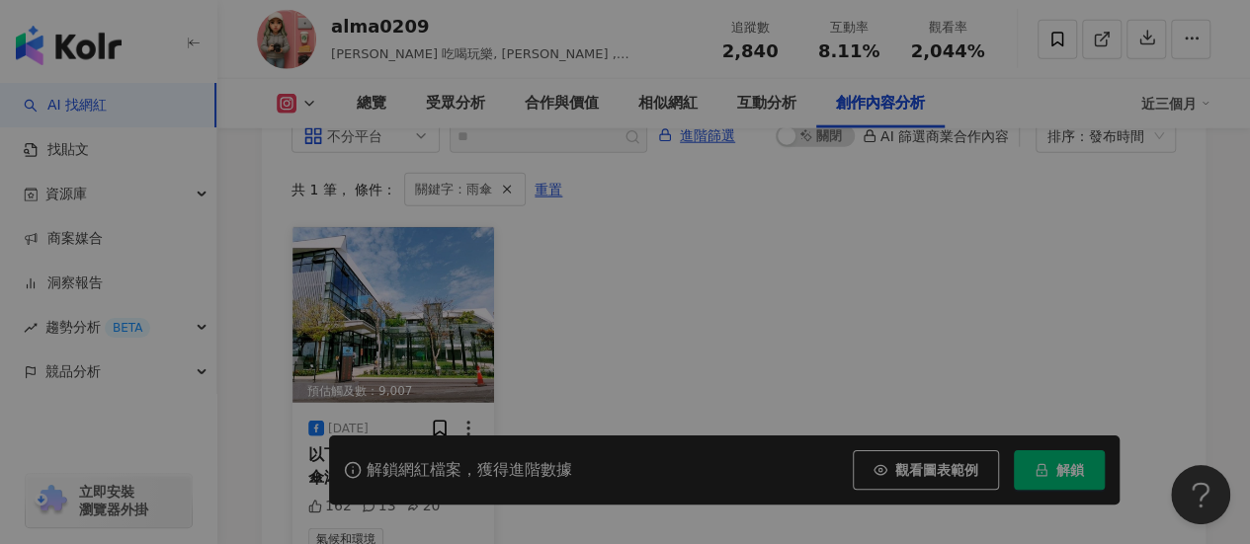
scroll to position [0, 0]
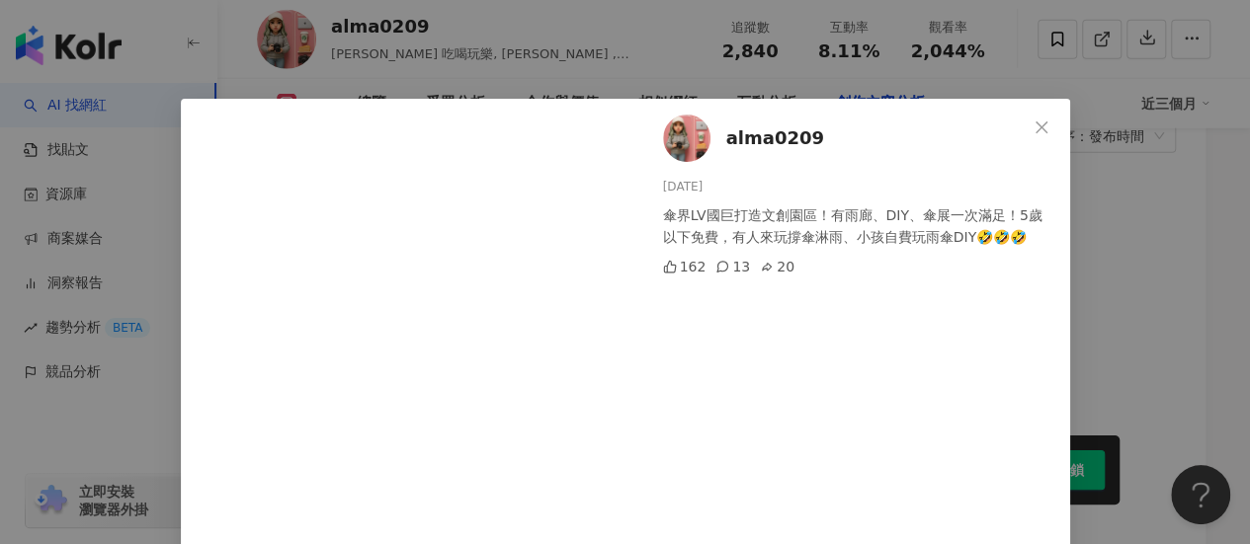
click at [854, 419] on div "alma0209 [DATE] 傘界LV國巨打造文創園區！有雨廊、DIY、傘展一次滿足！5歲以下免費，有人來玩撐傘淋雨、小孩自費玩雨傘DIY🤣🤣🤣 162 1…" at bounding box center [854, 377] width 431 height 556
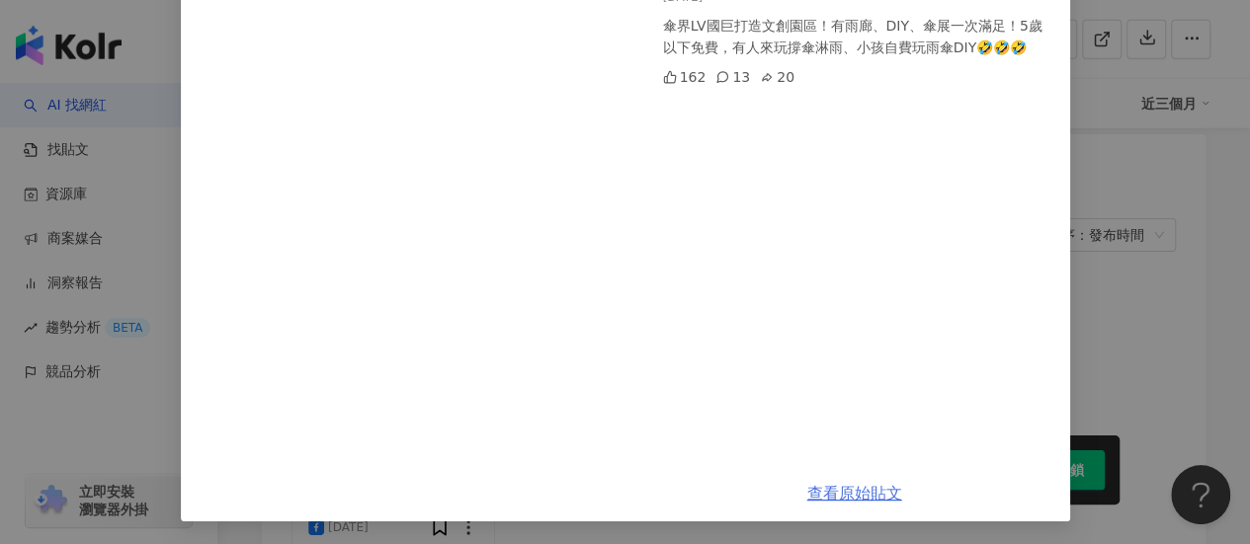
click at [838, 484] on link "查看原始貼文" at bounding box center [854, 493] width 95 height 19
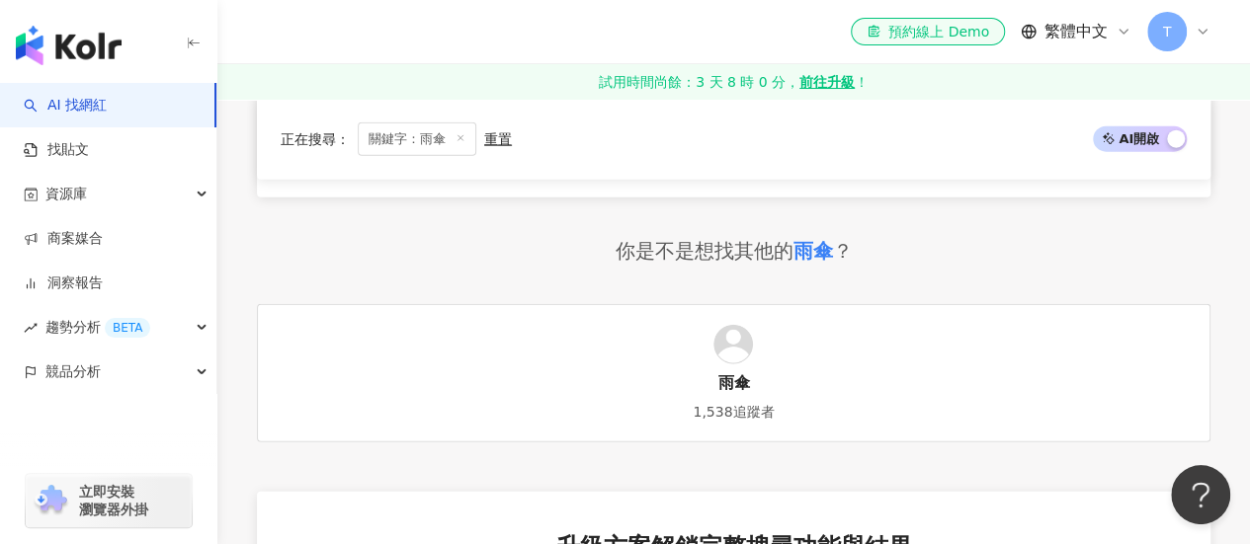
scroll to position [2149, 0]
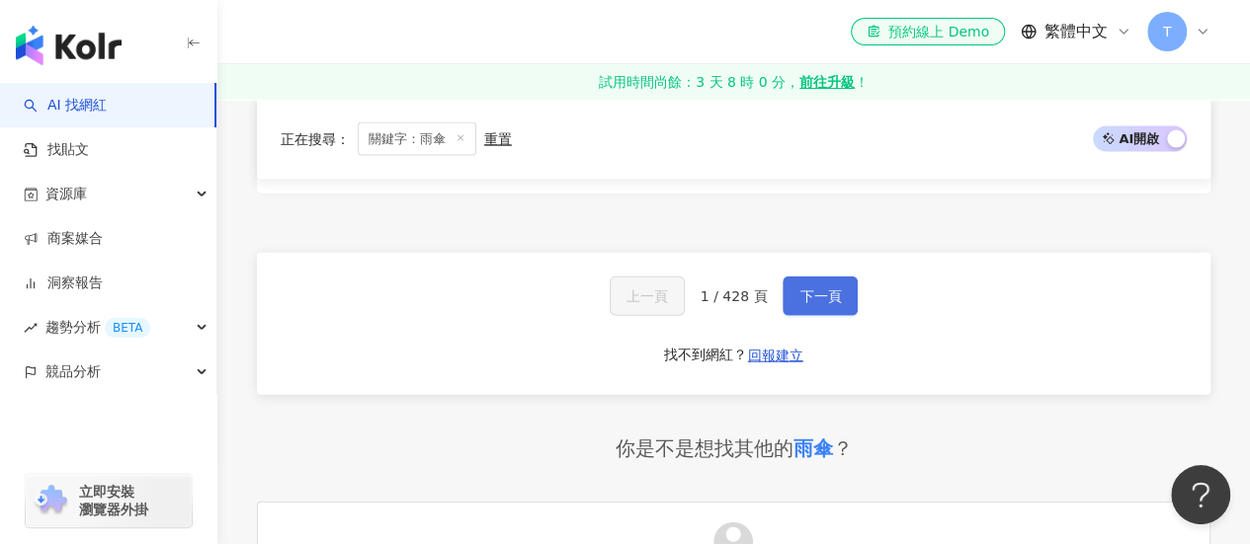
click at [799, 288] on span "下一頁" at bounding box center [819, 296] width 41 height 16
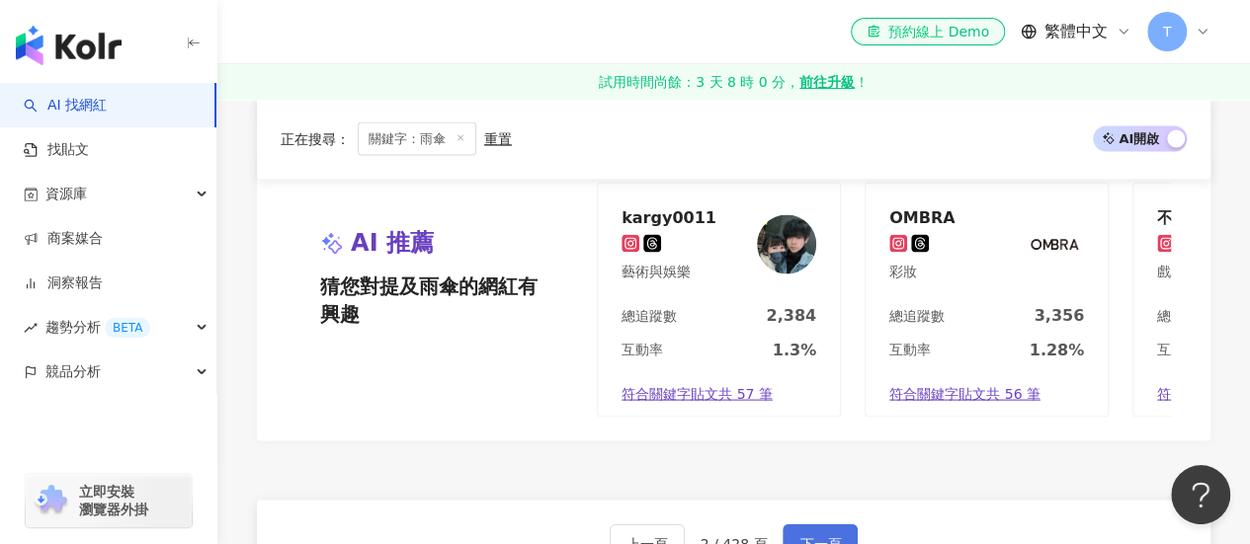
scroll to position [2130, 0]
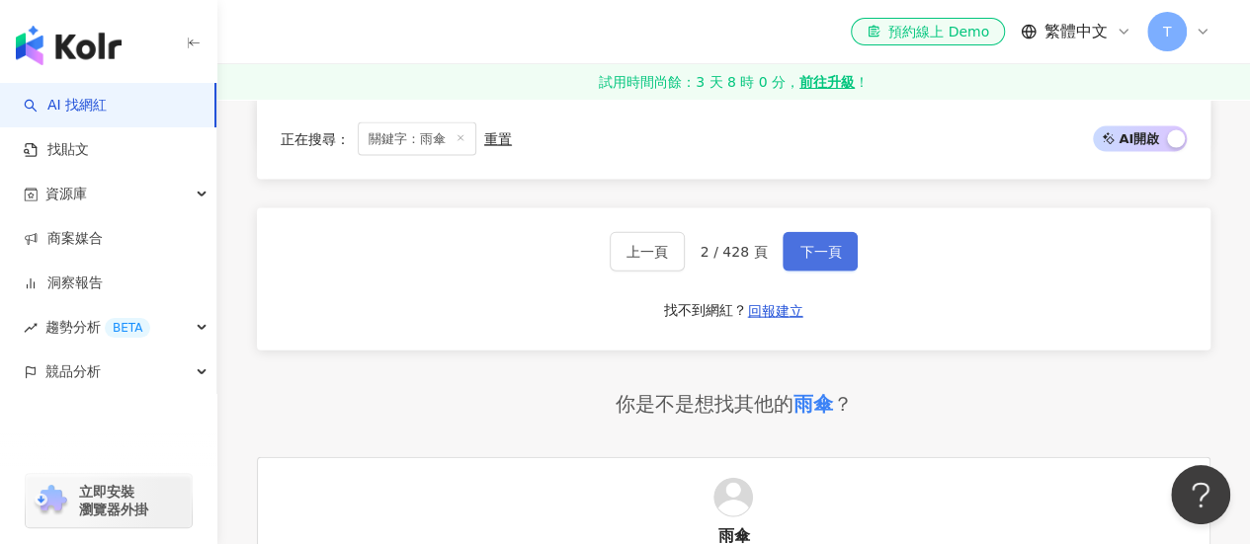
click at [824, 244] on button "下一頁" at bounding box center [819, 252] width 75 height 40
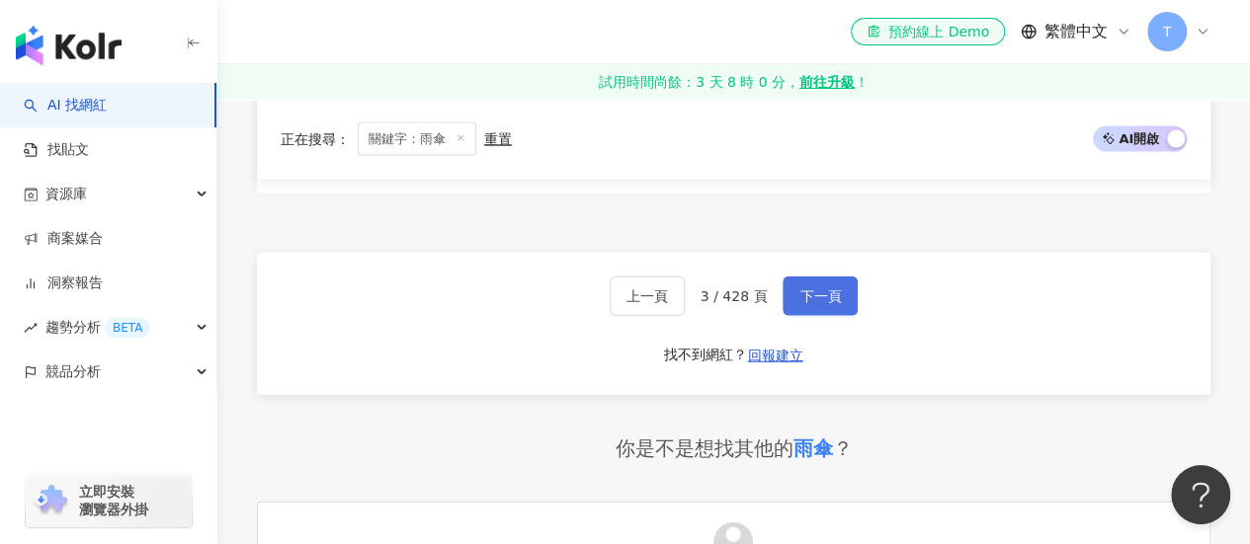
click at [823, 277] on button "下一頁" at bounding box center [819, 297] width 75 height 40
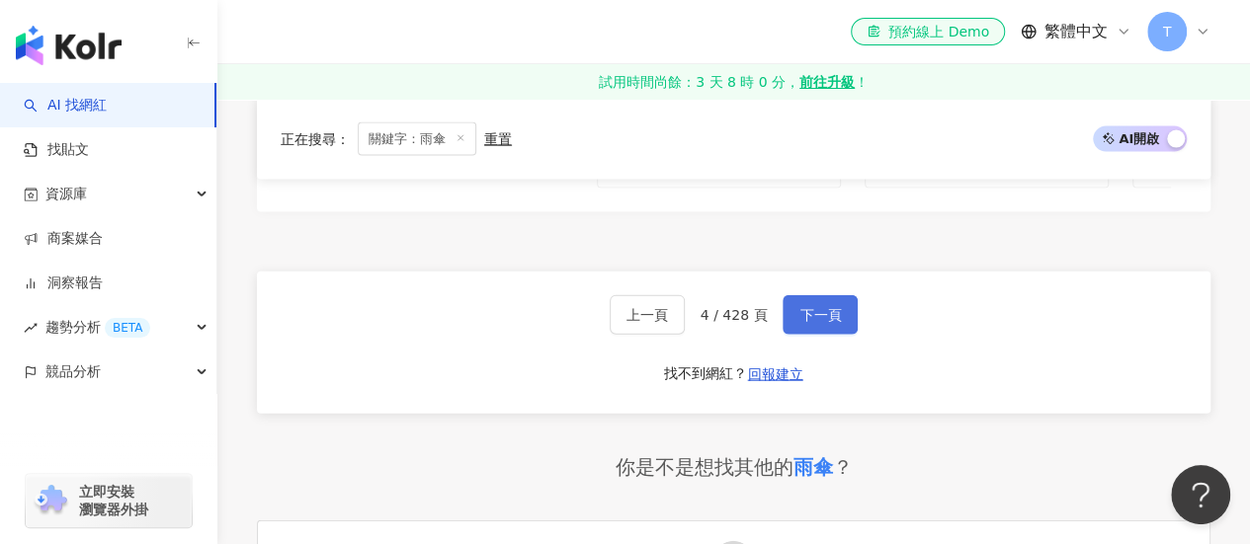
click at [823, 295] on button "下一頁" at bounding box center [819, 315] width 75 height 40
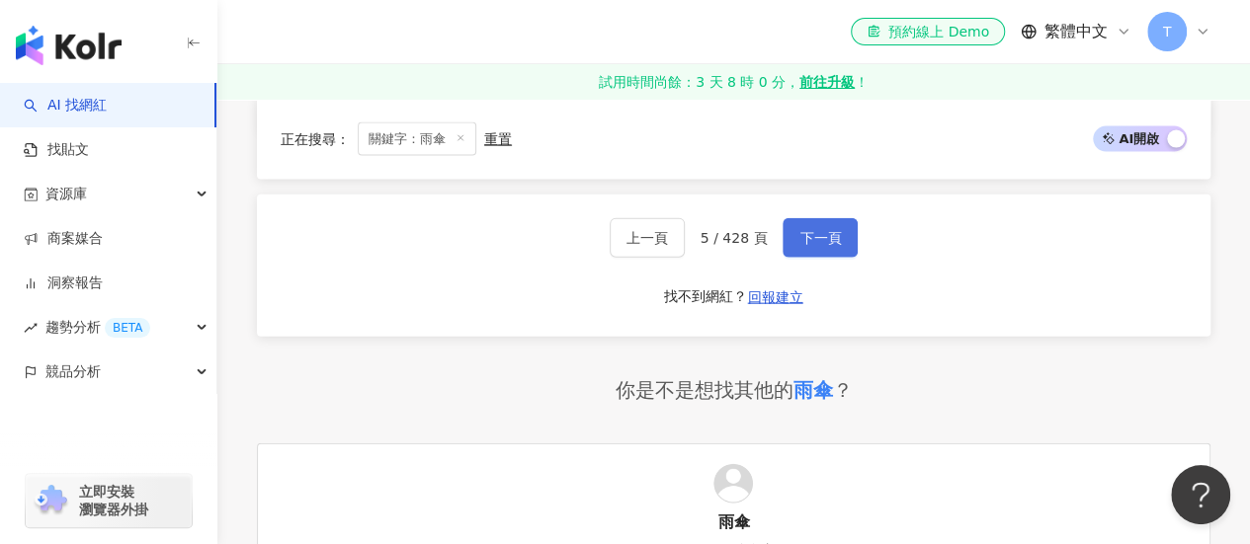
click at [823, 244] on button "下一頁" at bounding box center [819, 238] width 75 height 40
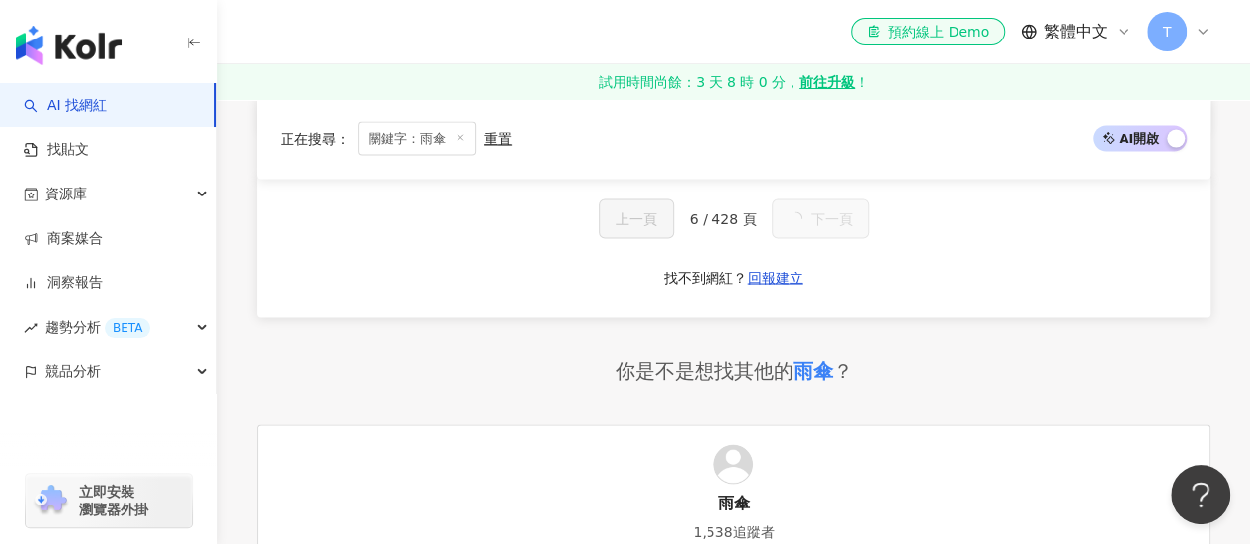
scroll to position [1838, 0]
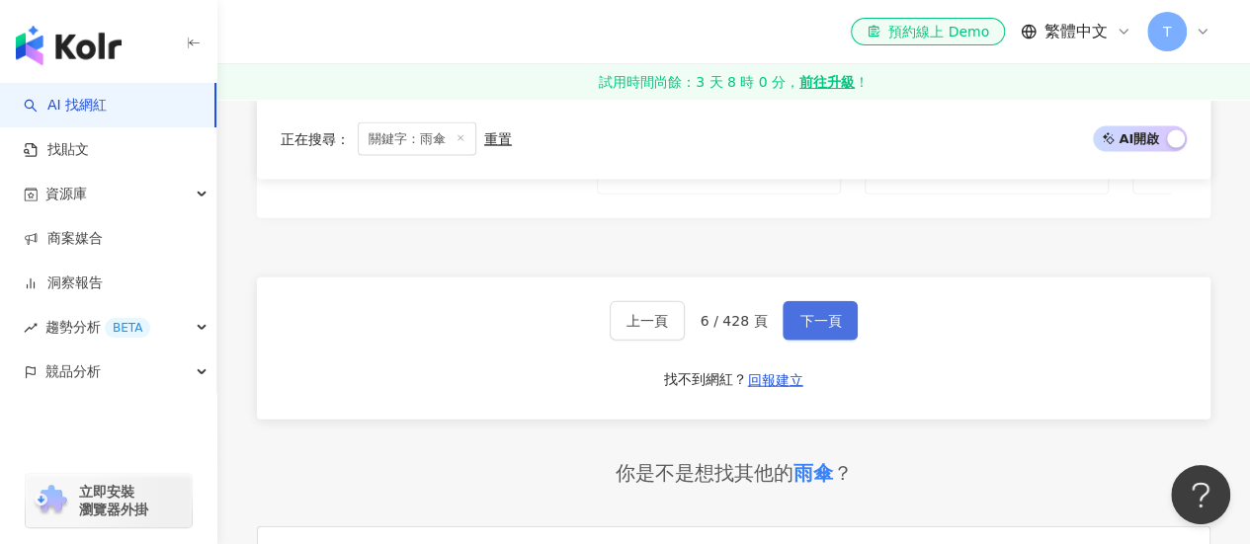
click at [821, 313] on span "下一頁" at bounding box center [819, 321] width 41 height 16
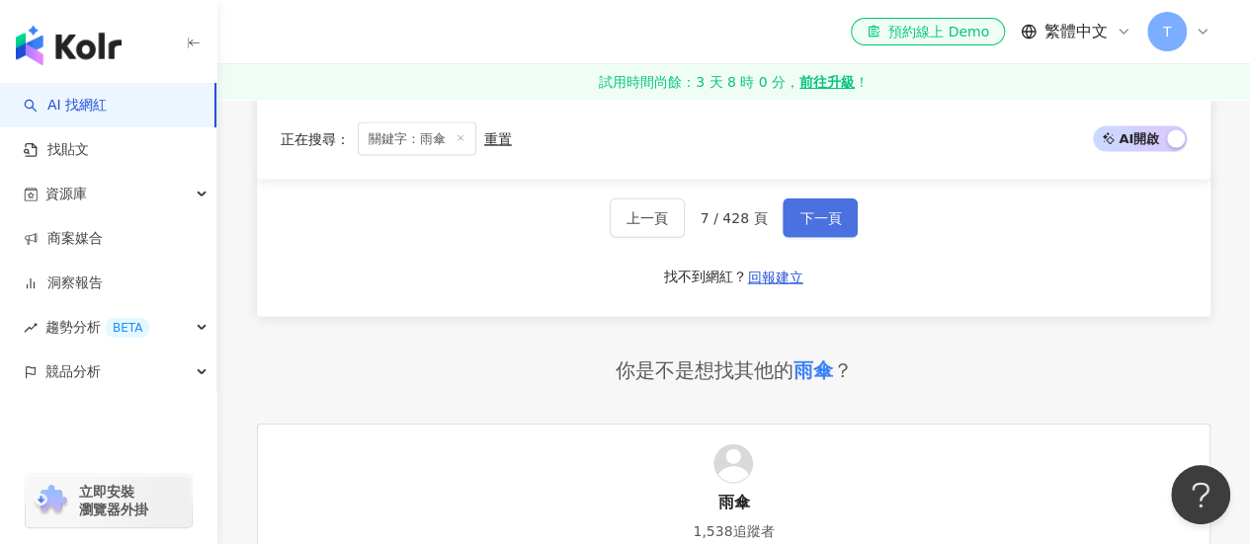
click at [821, 226] on span "下一頁" at bounding box center [819, 218] width 41 height 16
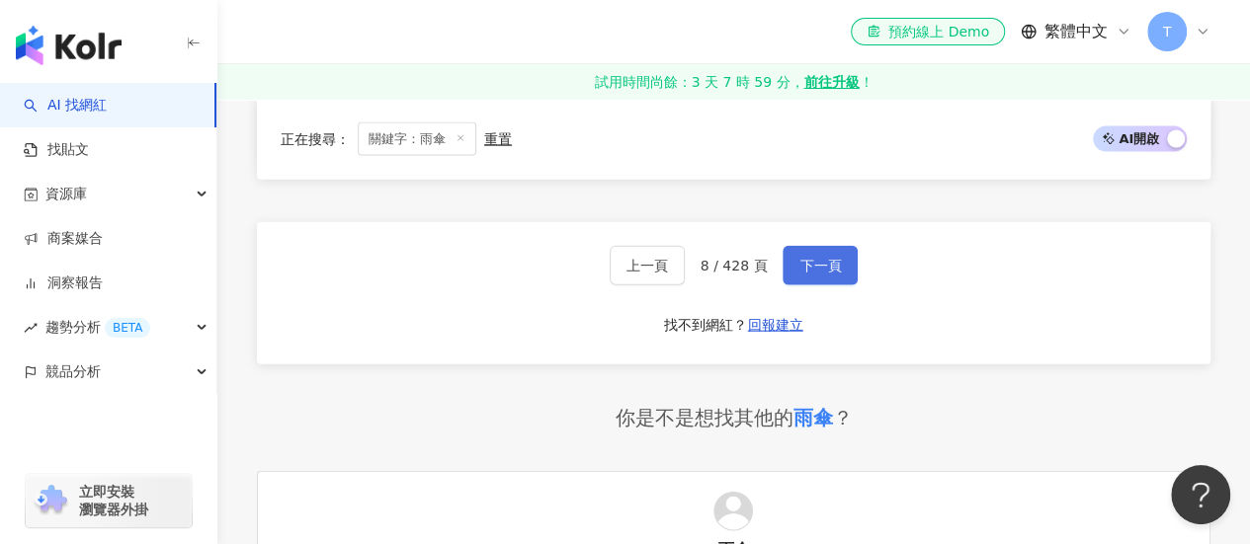
click at [821, 258] on span "下一頁" at bounding box center [819, 266] width 41 height 16
click at [821, 261] on span "下一頁" at bounding box center [819, 269] width 41 height 16
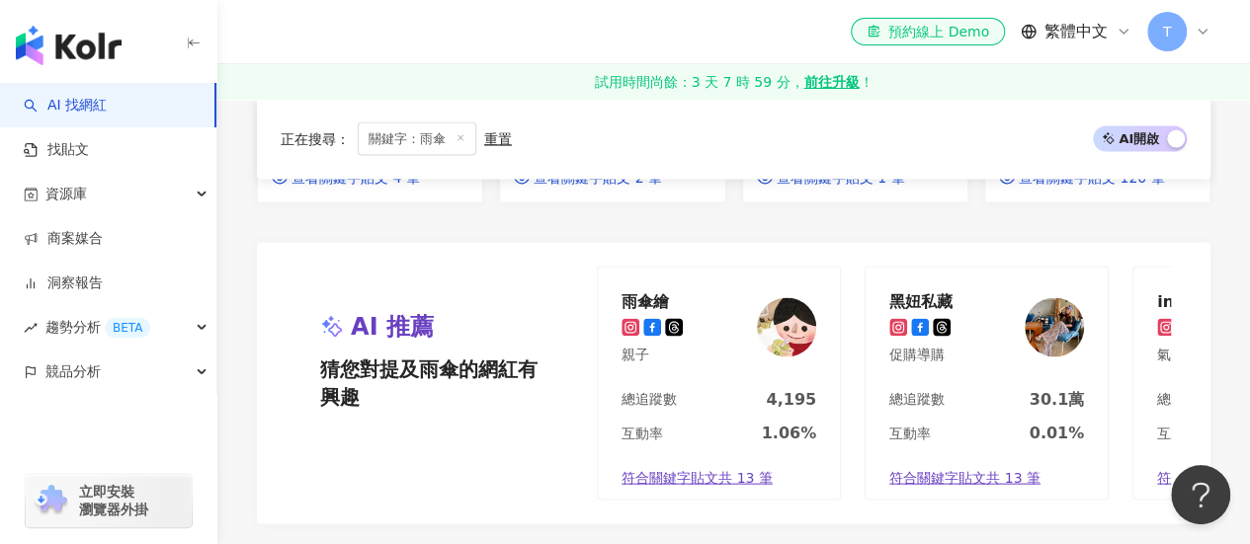
scroll to position [2163, 0]
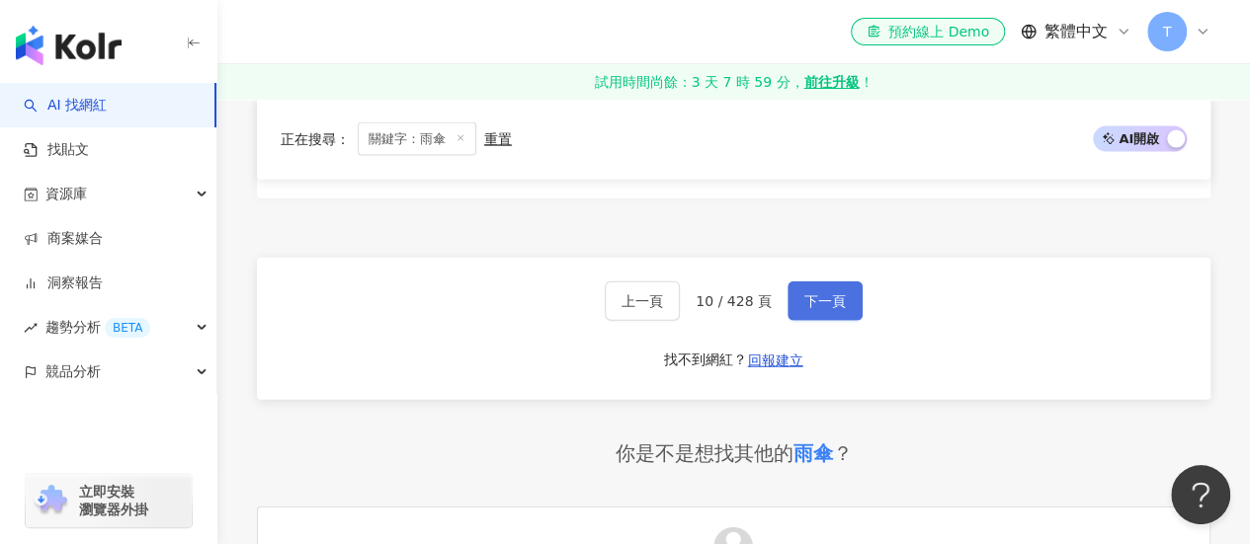
click at [821, 293] on span "下一頁" at bounding box center [824, 301] width 41 height 16
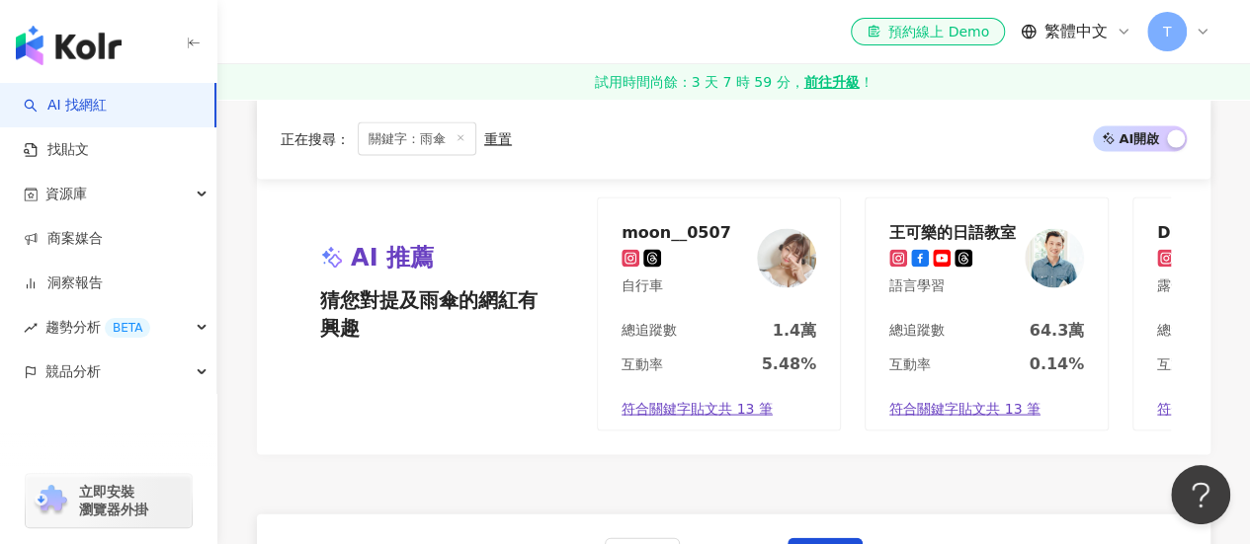
scroll to position [2150, 0]
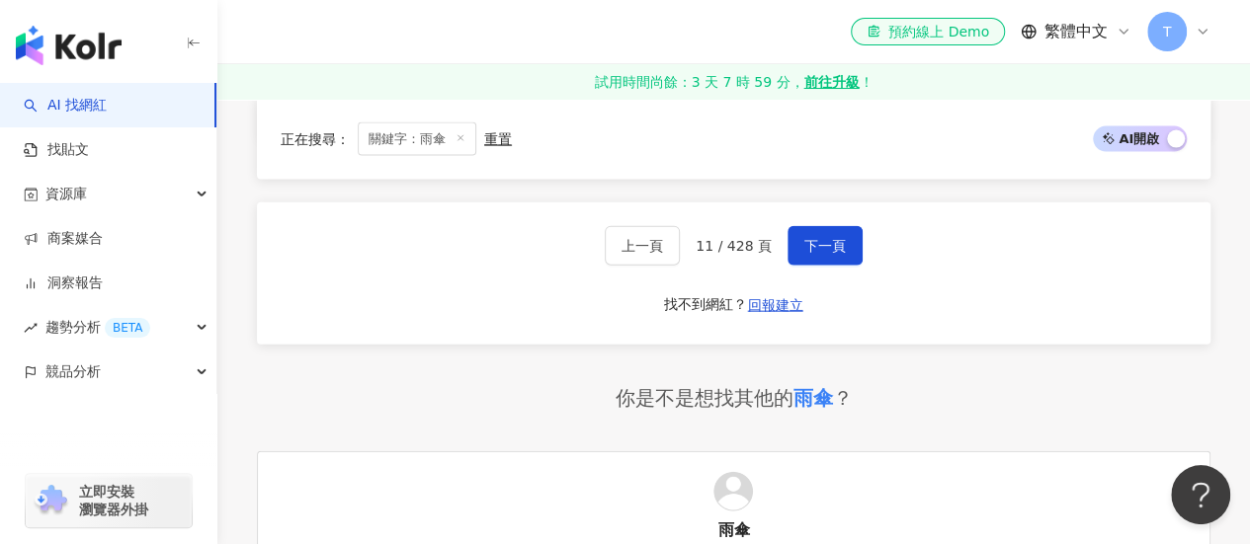
click at [833, 255] on div "上一頁 11 / 428 頁 下一頁 找不到網紅？ 回報建立" at bounding box center [733, 274] width 953 height 142
click at [833, 238] on span "下一頁" at bounding box center [824, 246] width 41 height 16
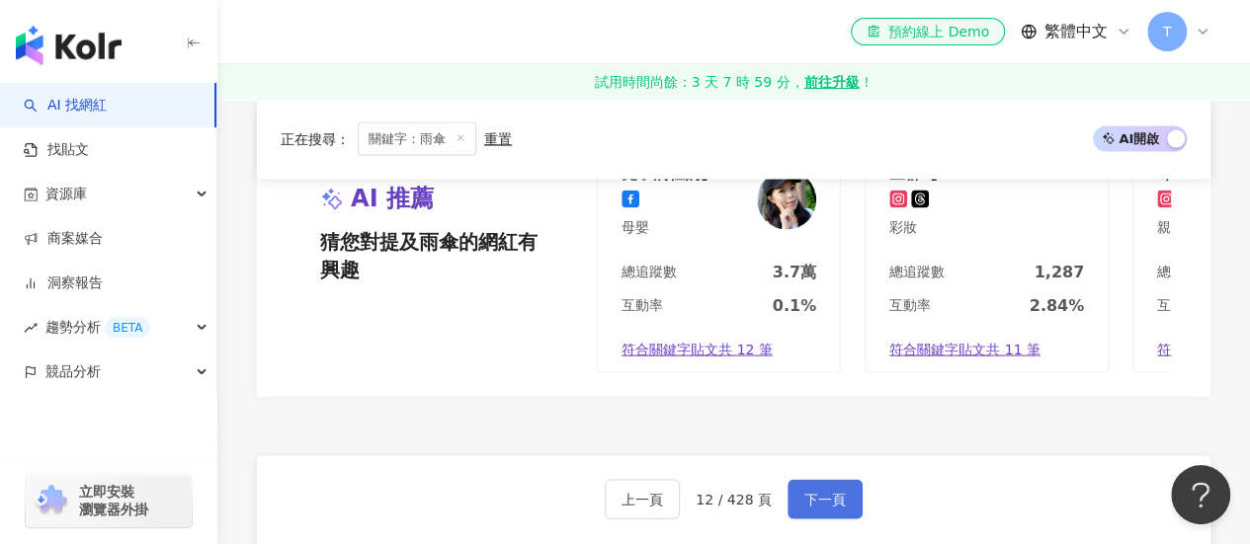
scroll to position [2110, 0]
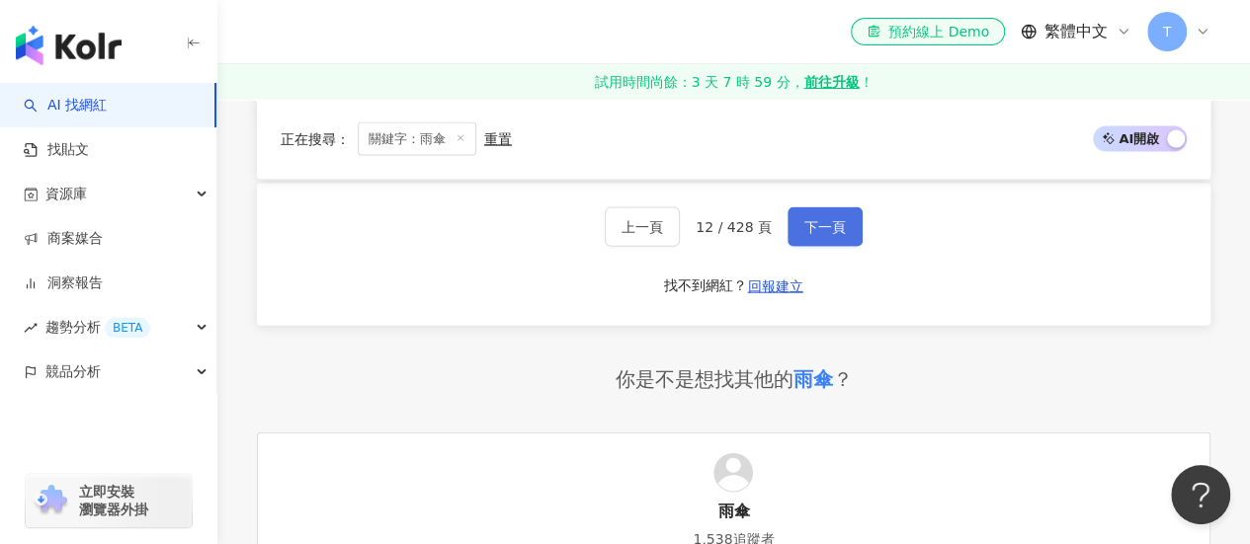
click at [833, 235] on span "下一頁" at bounding box center [824, 227] width 41 height 16
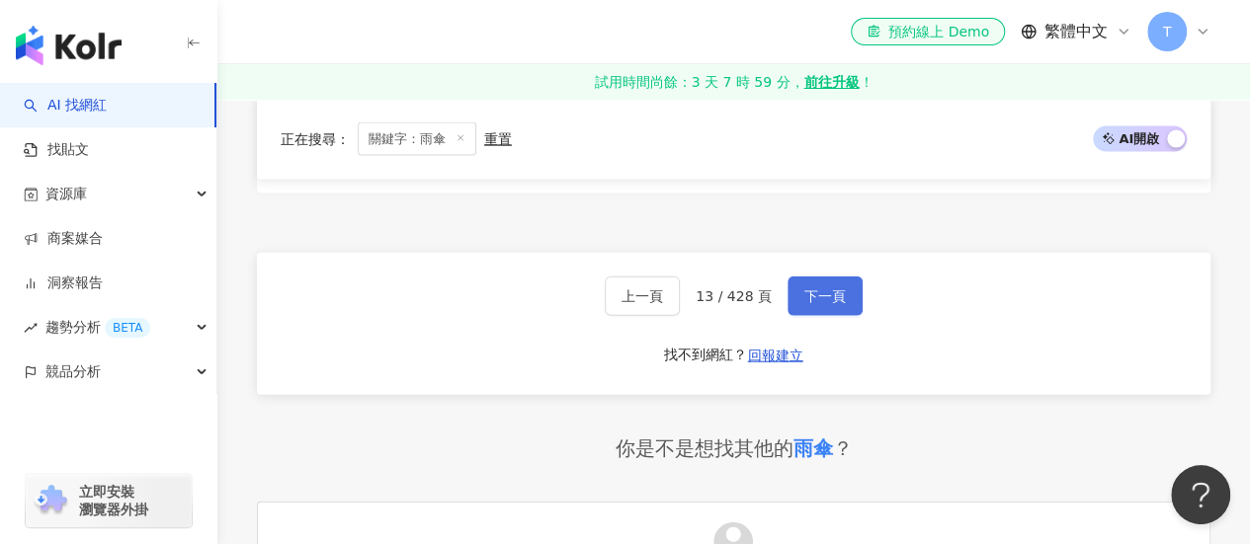
click at [831, 288] on span "下一頁" at bounding box center [824, 296] width 41 height 16
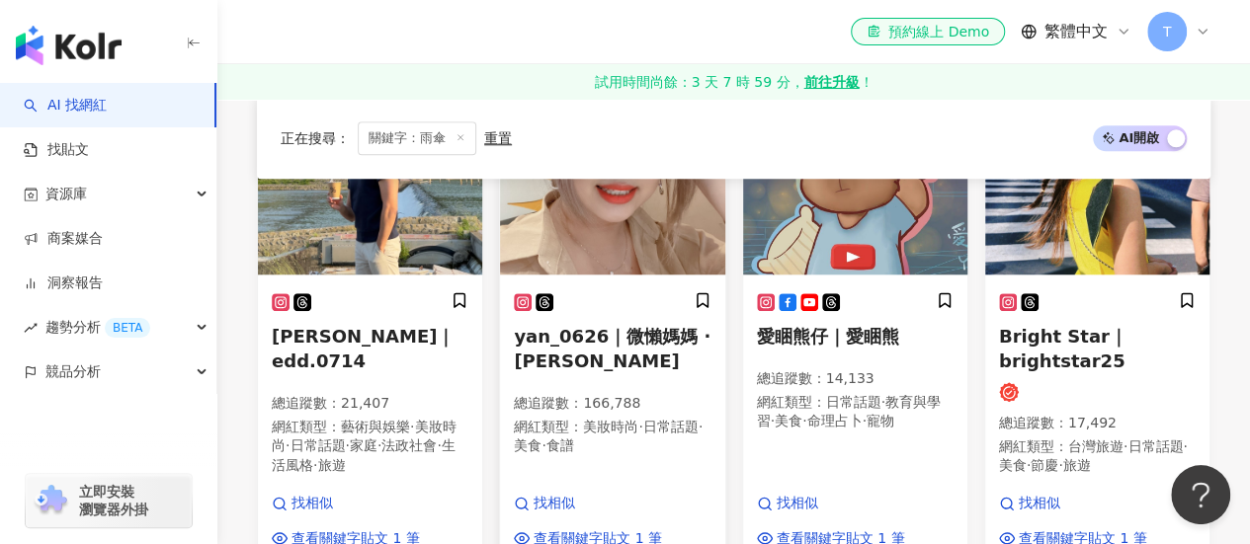
scroll to position [832, 0]
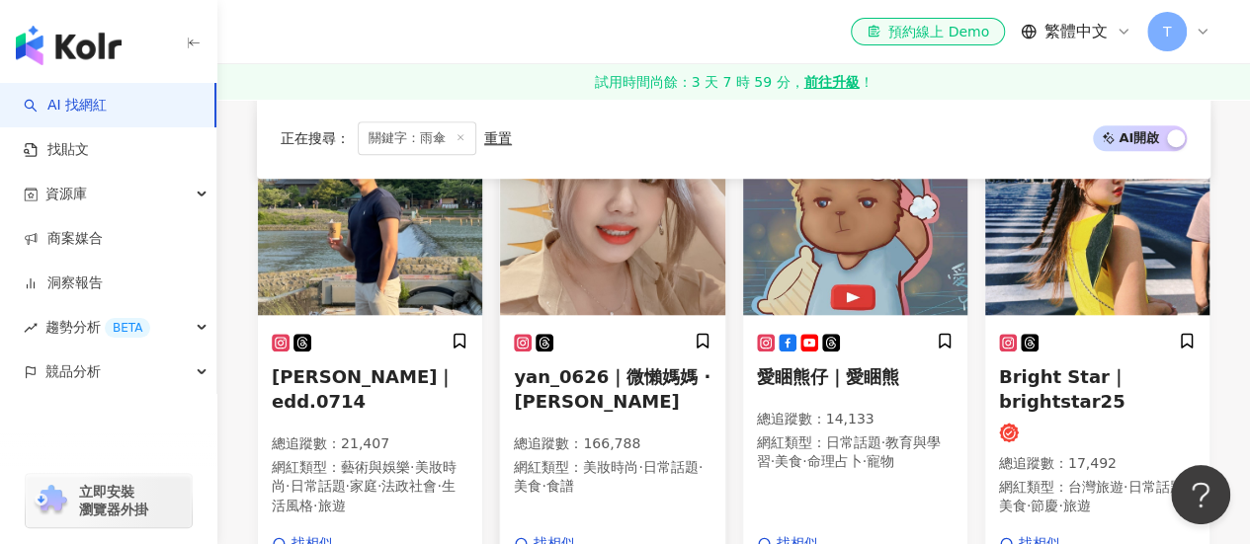
click at [626, 259] on img at bounding box center [612, 217] width 224 height 198
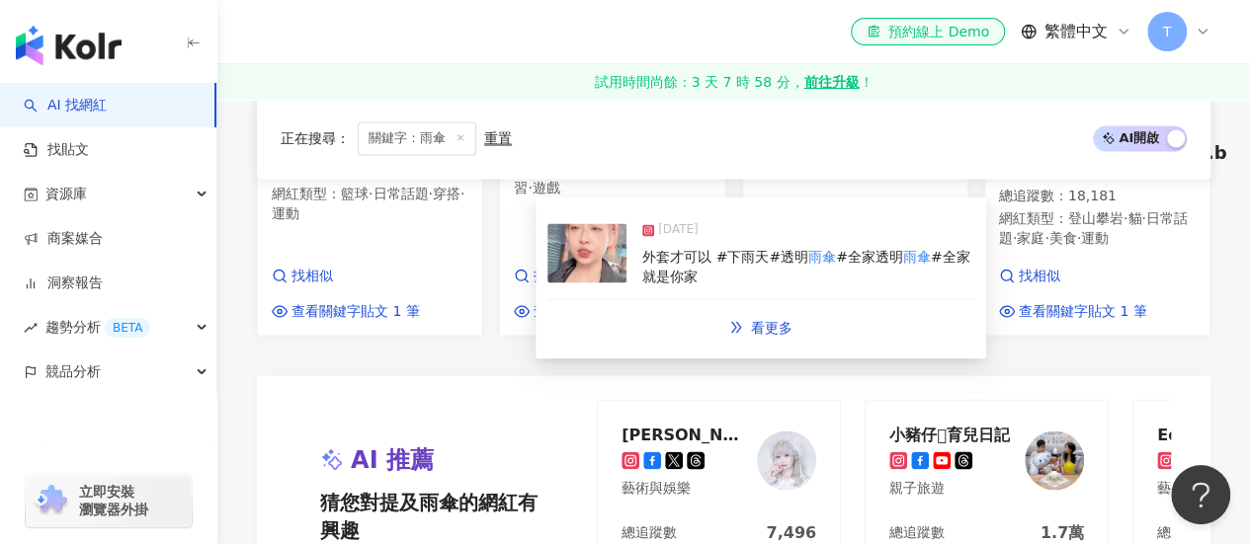
scroll to position [1820, 0]
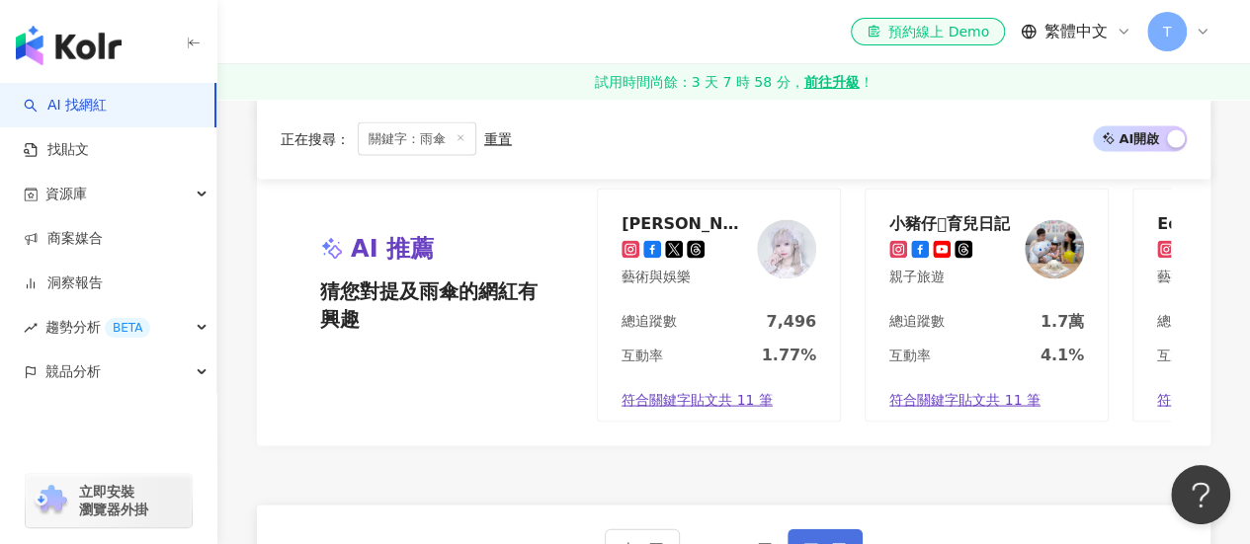
click at [820, 540] on span "下一頁" at bounding box center [824, 548] width 41 height 16
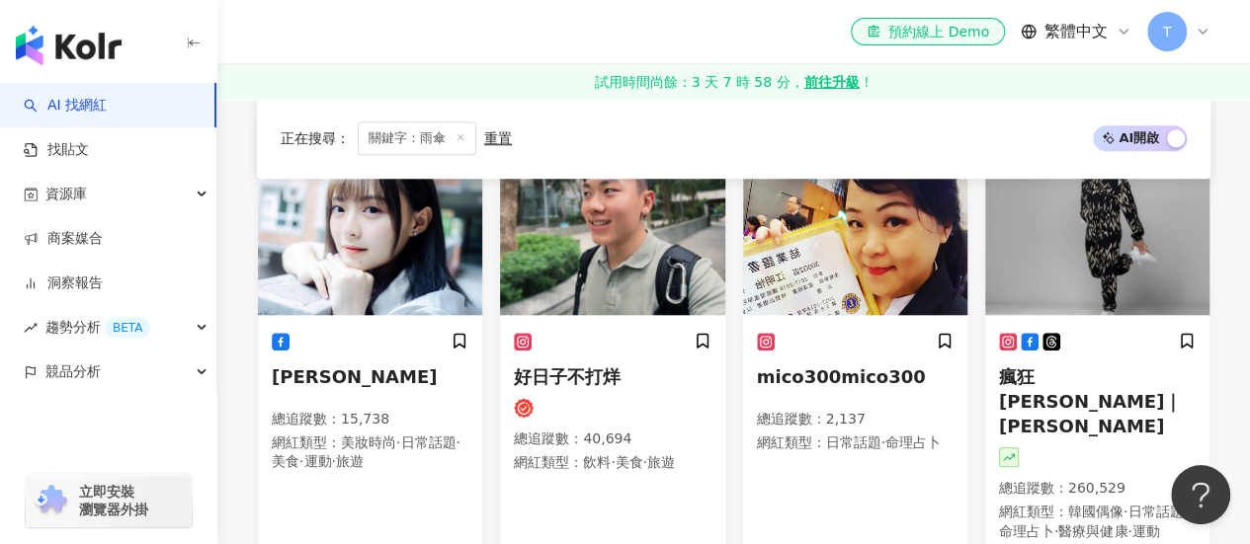
scroll to position [964, 0]
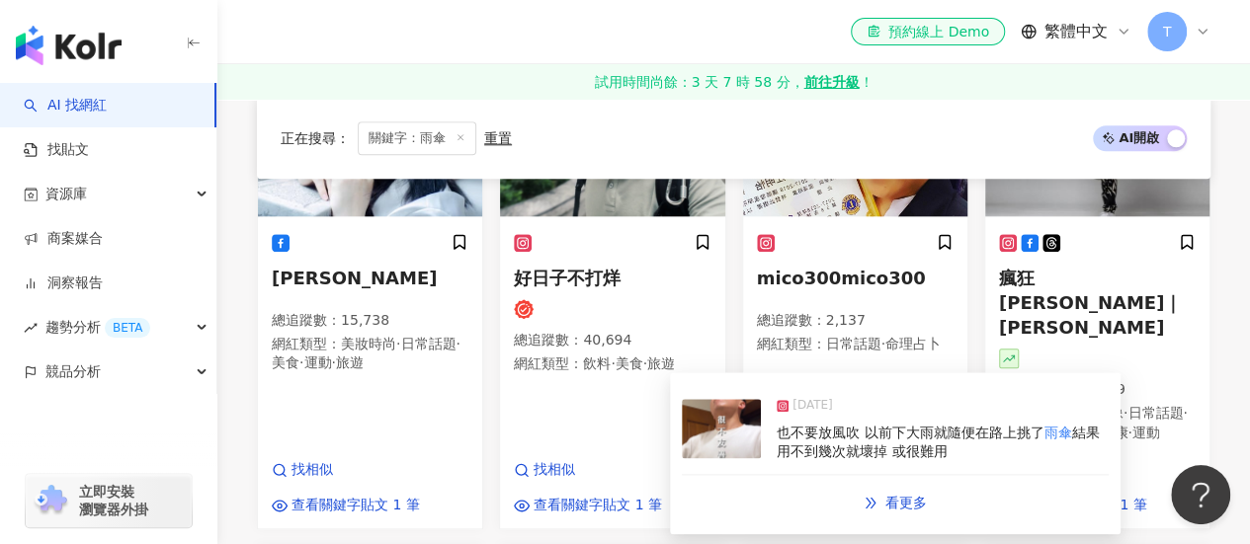
click at [786, 447] on span "結果用不到幾次就壞掉 或很難用" at bounding box center [937, 443] width 322 height 36
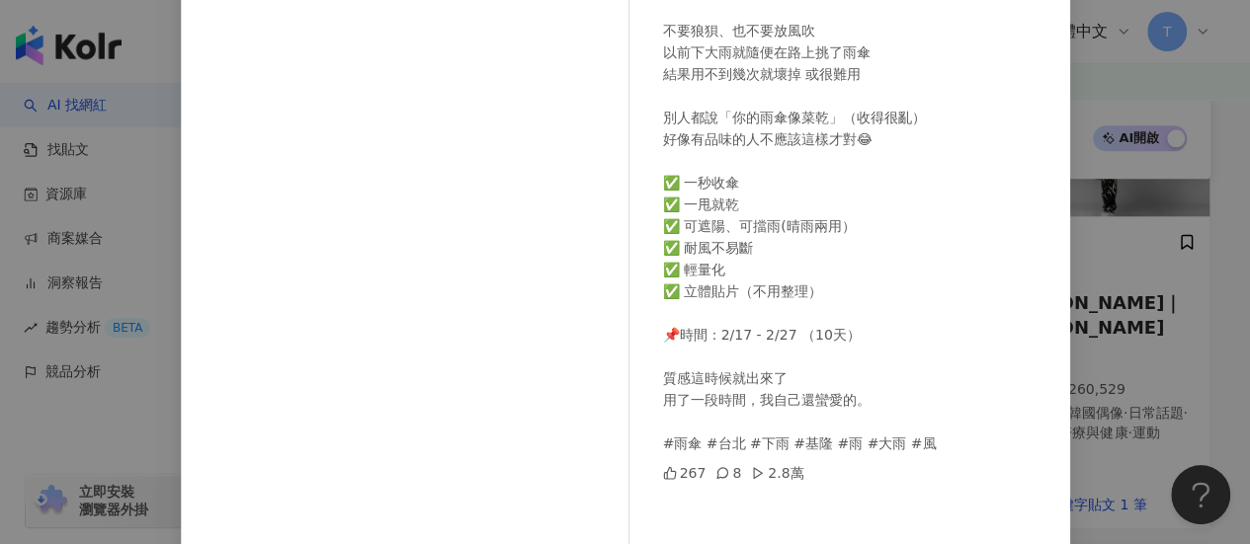
scroll to position [342, 0]
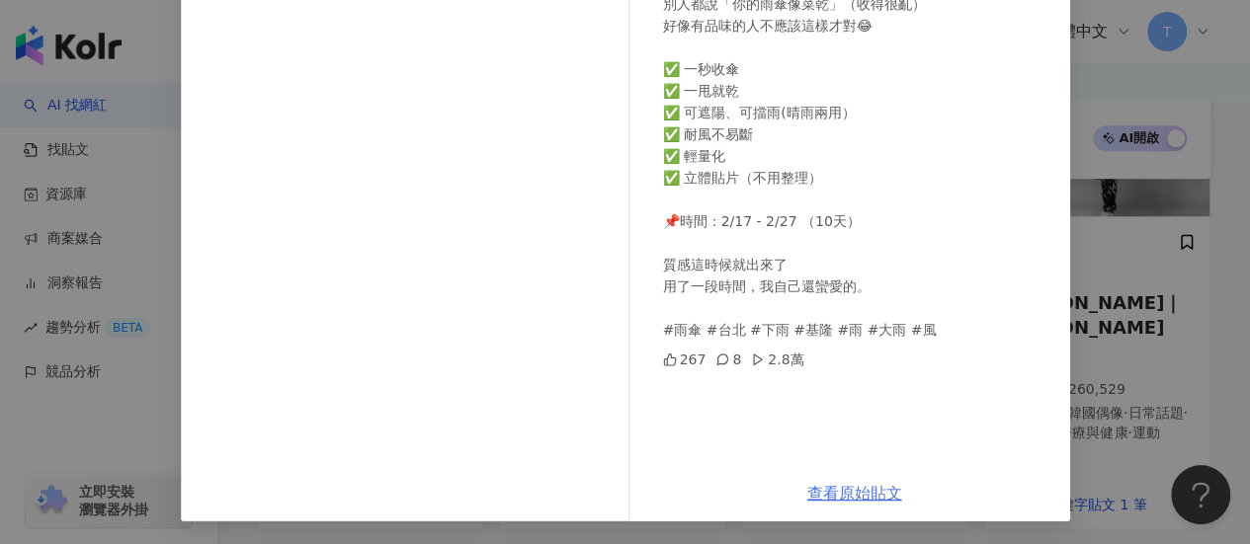
click at [856, 487] on link "查看原始貼文" at bounding box center [854, 493] width 95 height 19
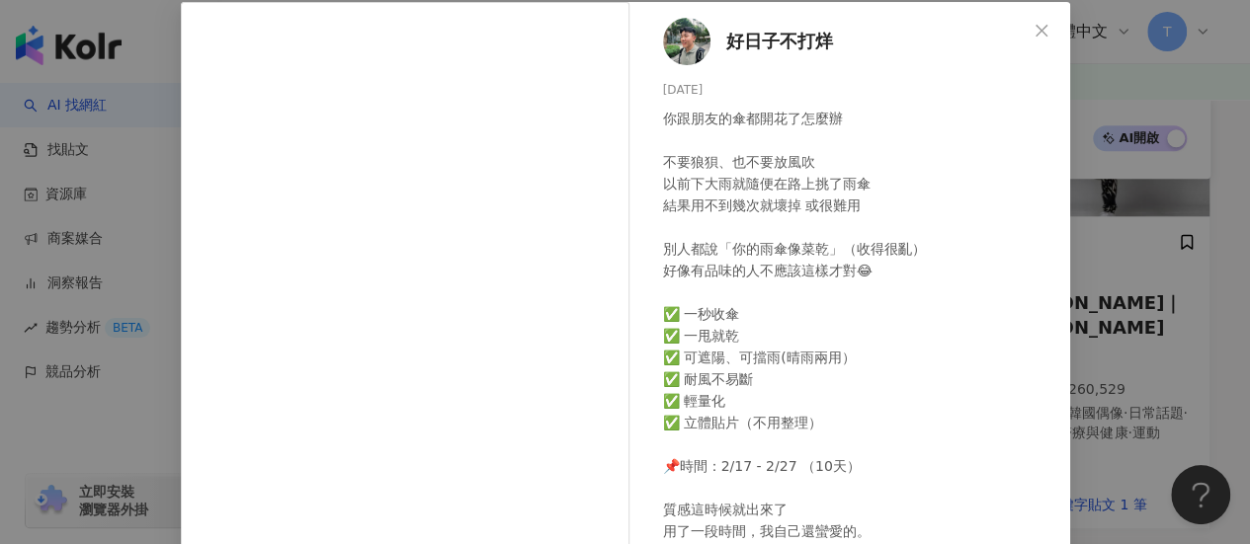
scroll to position [0, 0]
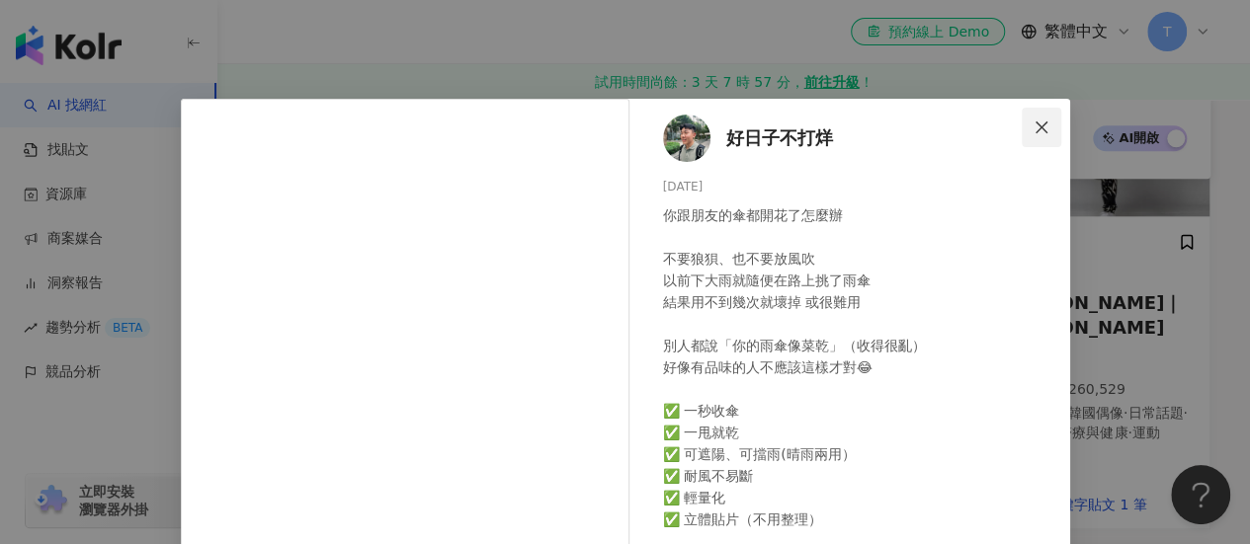
click at [1035, 127] on icon "close" at bounding box center [1041, 127] width 12 height 12
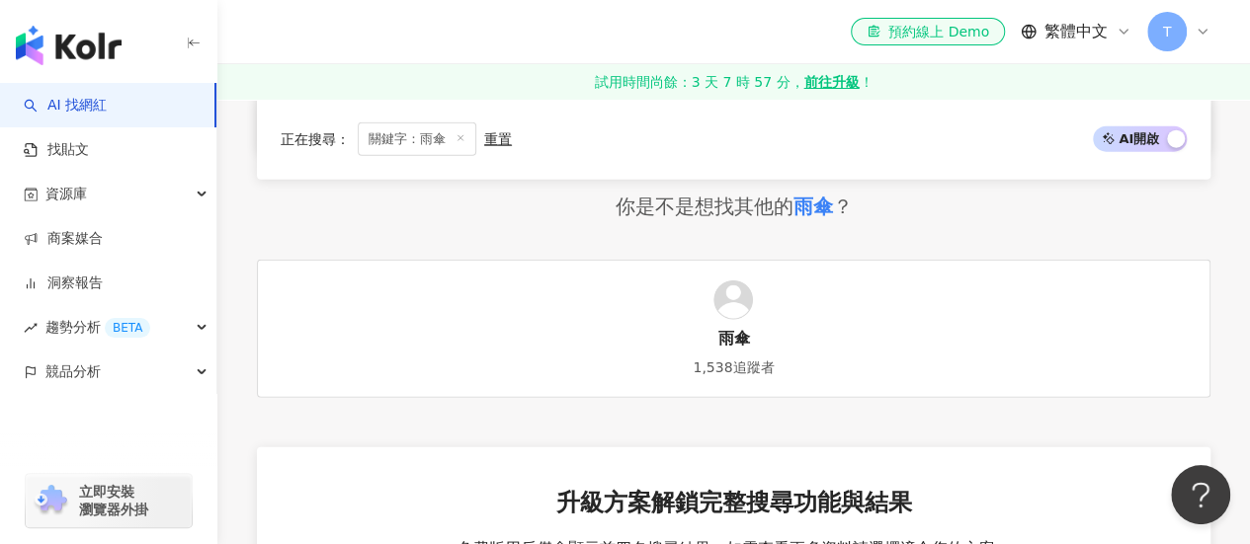
scroll to position [2150, 0]
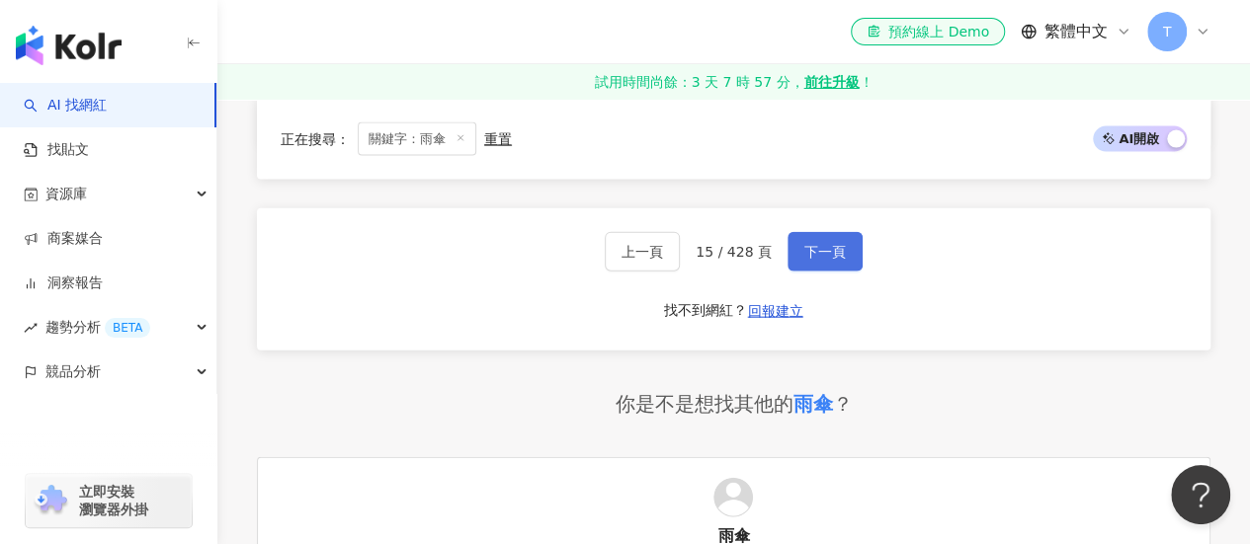
click at [828, 244] on span "下一頁" at bounding box center [824, 252] width 41 height 16
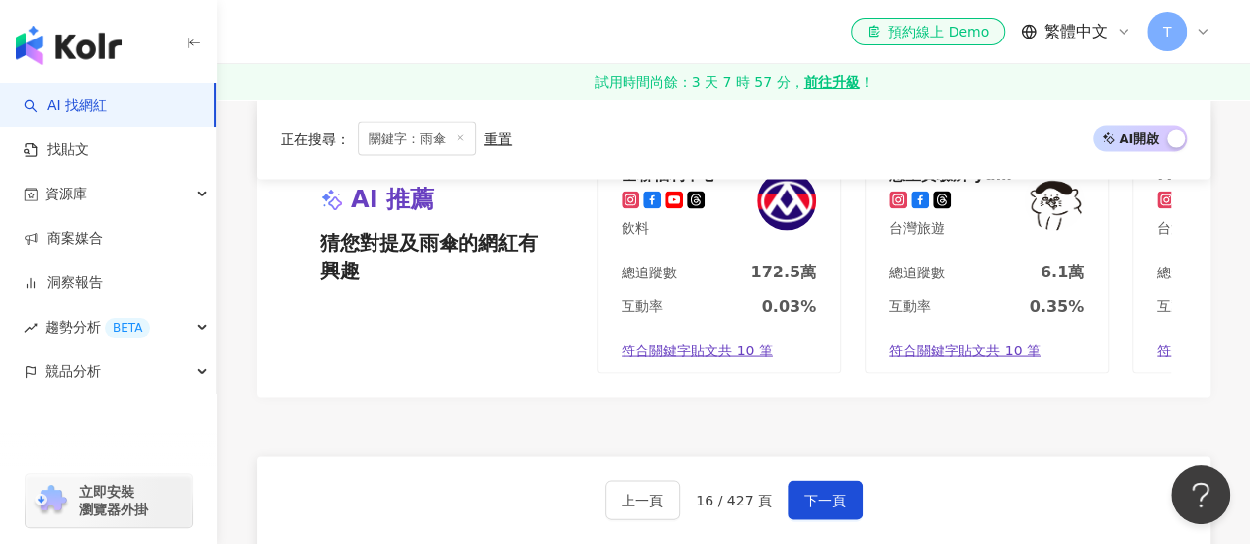
scroll to position [2086, 0]
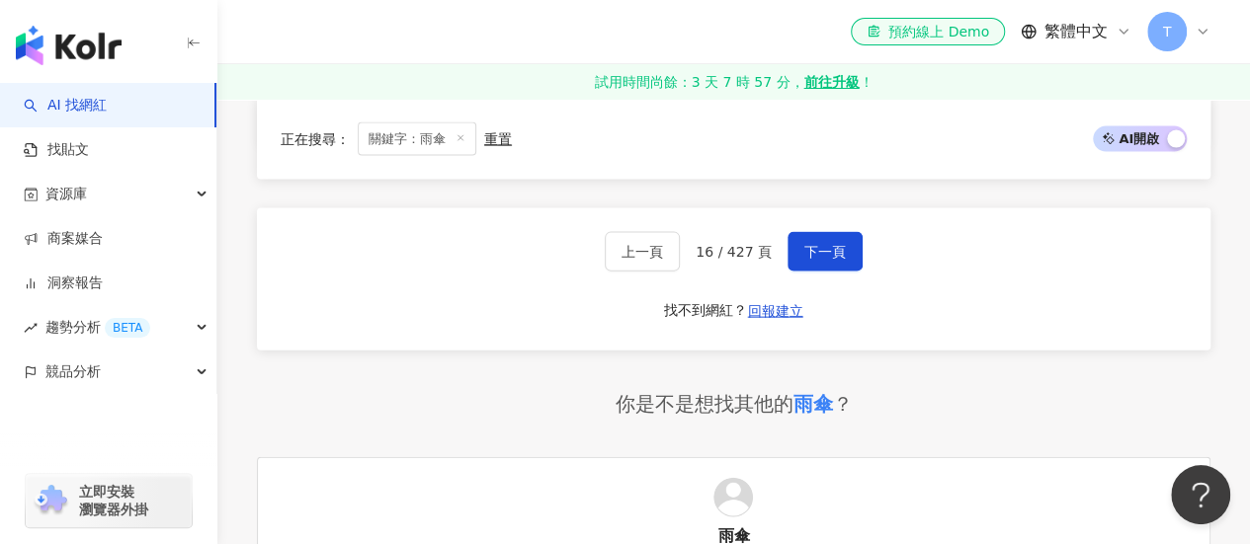
click at [521, 390] on div "你是不是想找其他的 雨傘 ？" at bounding box center [733, 404] width 953 height 28
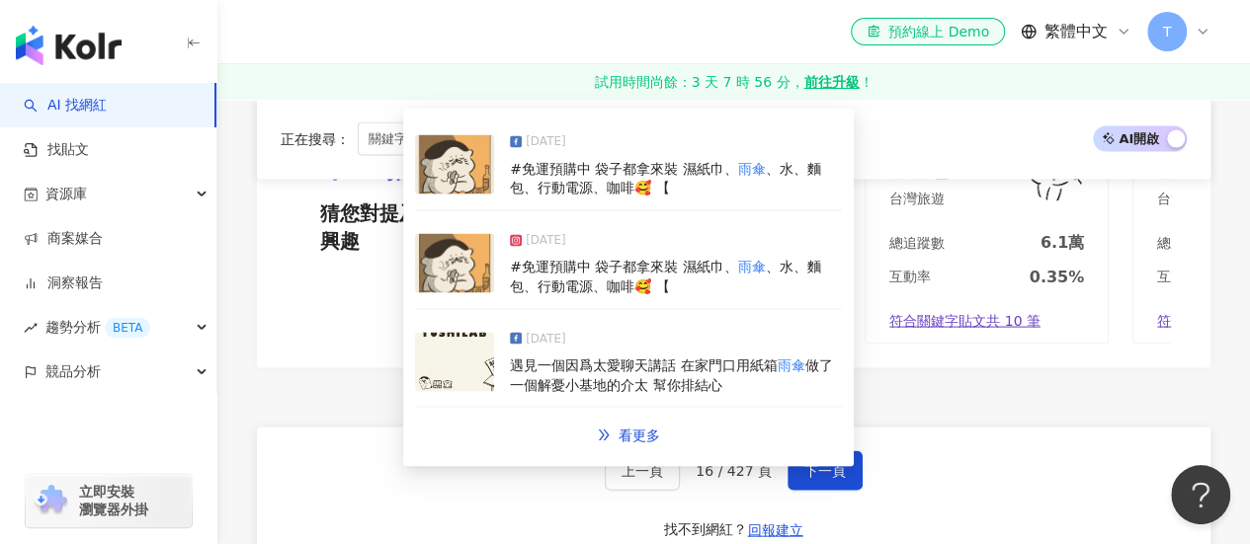
scroll to position [1988, 0]
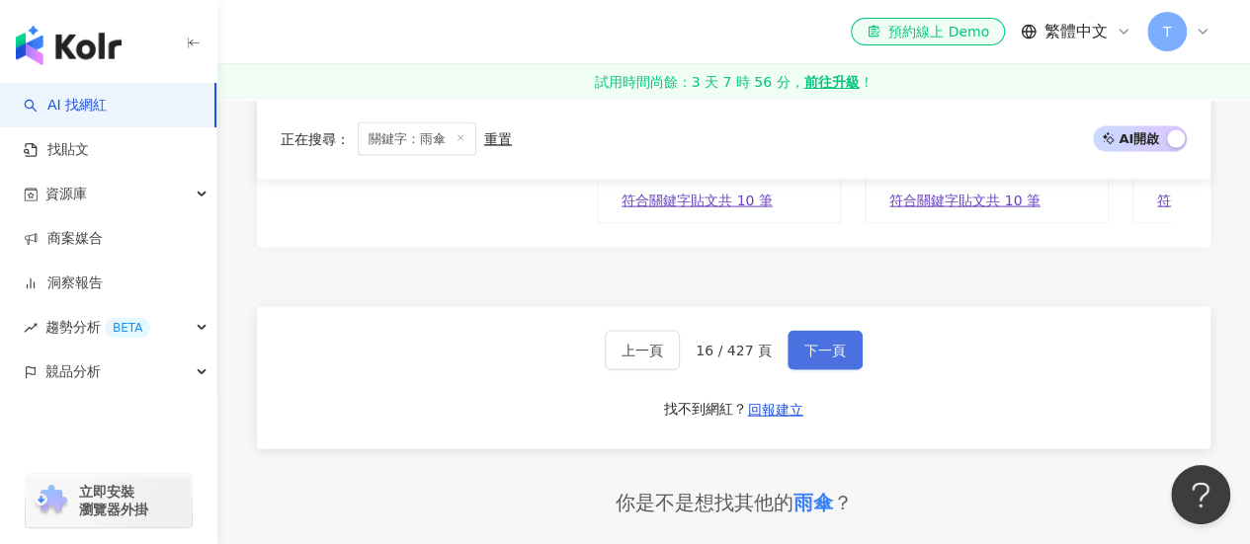
click at [787, 335] on button "下一頁" at bounding box center [824, 351] width 75 height 40
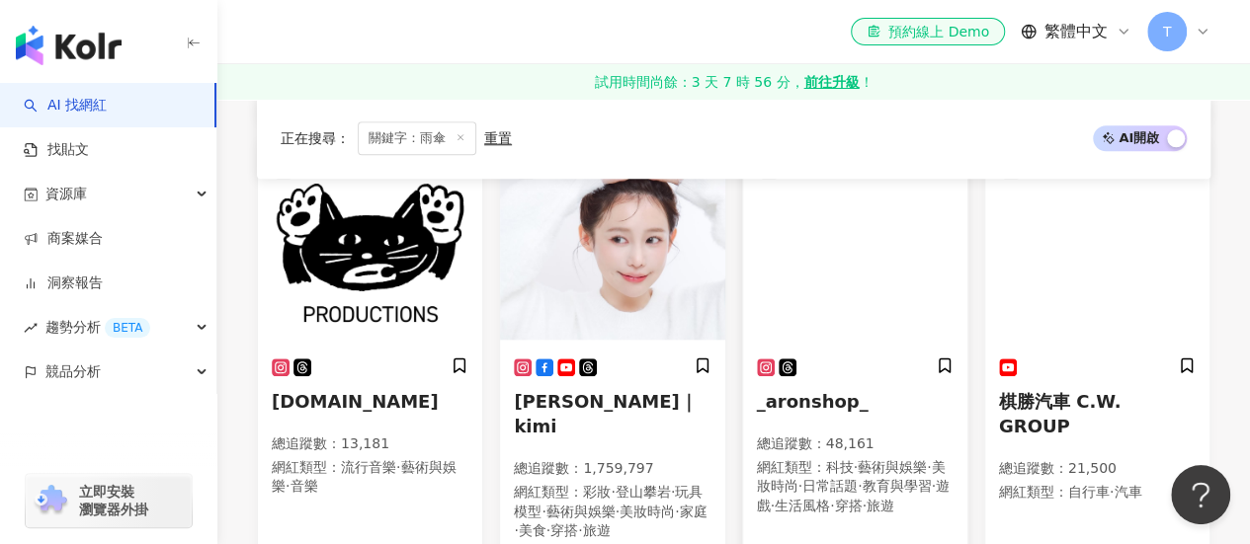
scroll to position [889, 0]
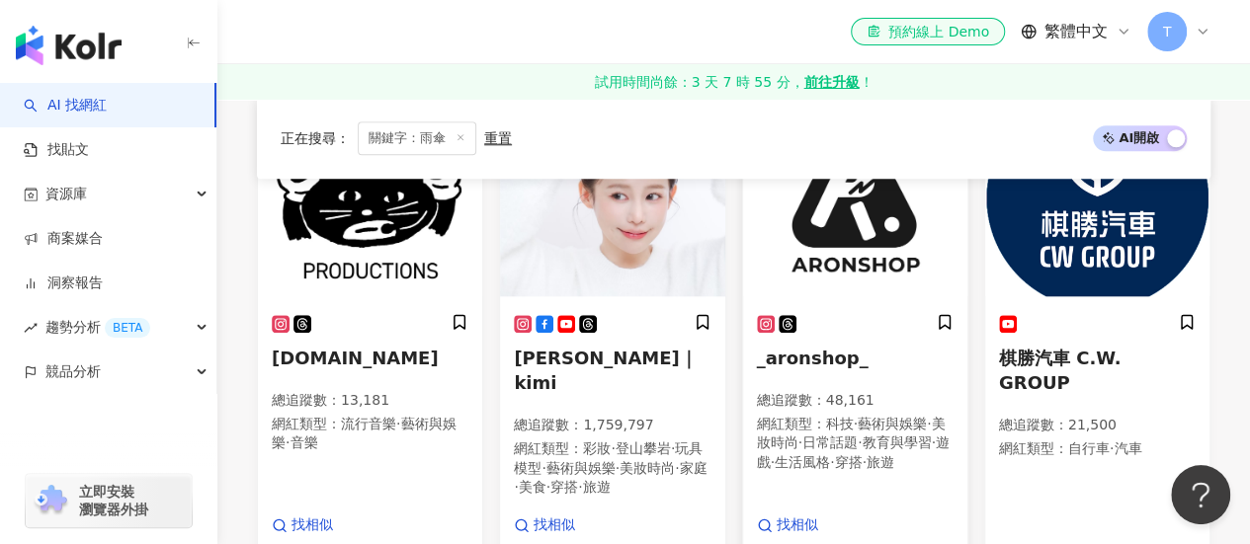
click at [817, 231] on img at bounding box center [855, 198] width 224 height 198
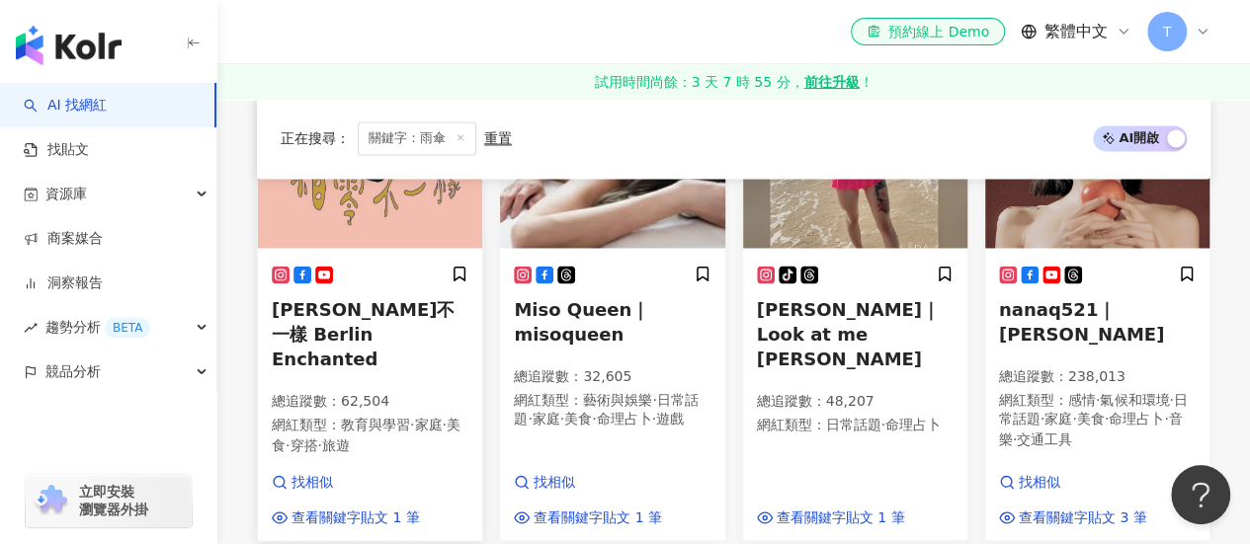
scroll to position [1482, 0]
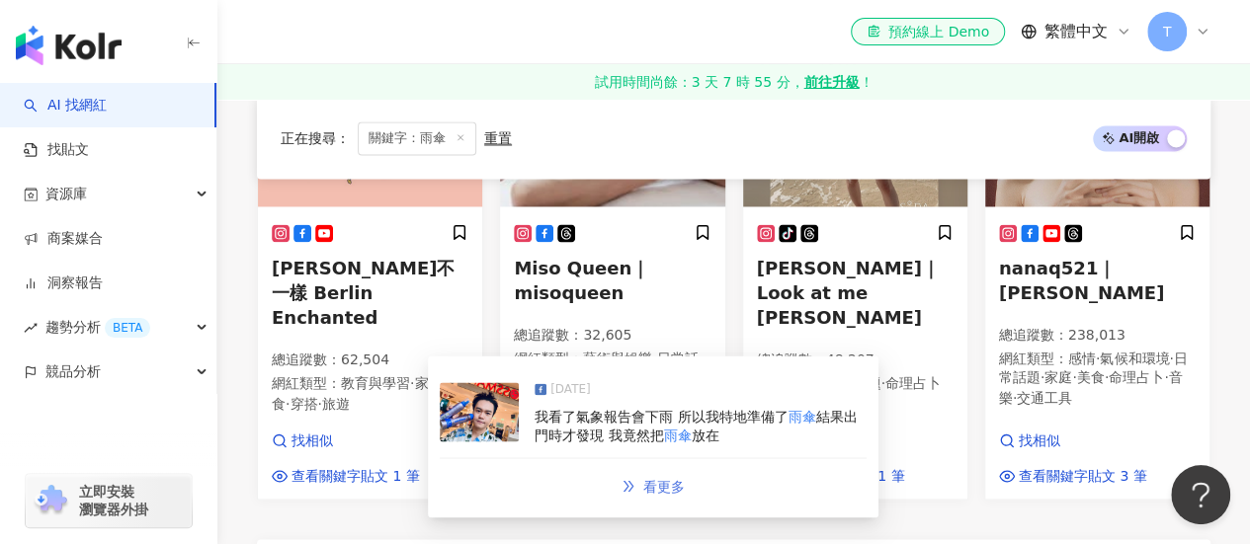
click at [662, 485] on span "看更多" at bounding box center [663, 486] width 41 height 16
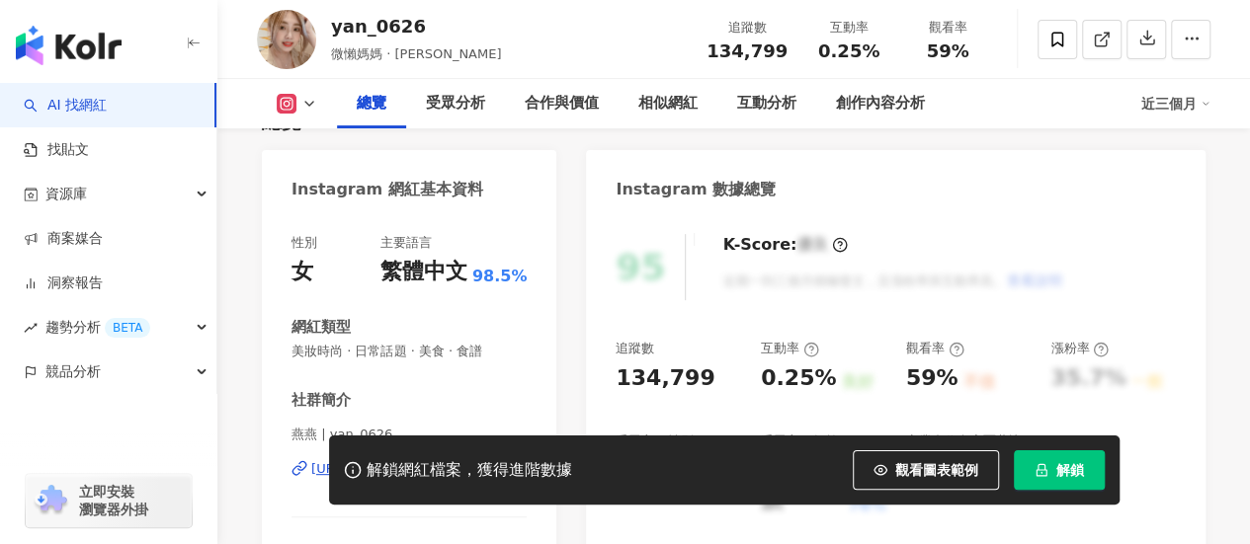
scroll to position [296, 0]
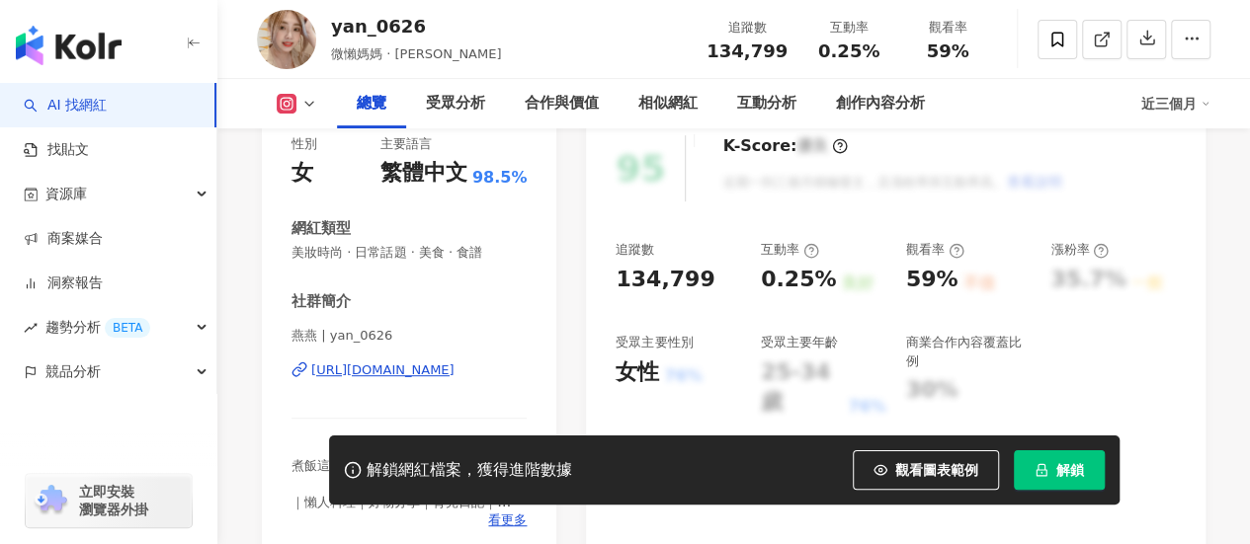
click at [386, 364] on div "[URL][DOMAIN_NAME]" at bounding box center [382, 371] width 143 height 18
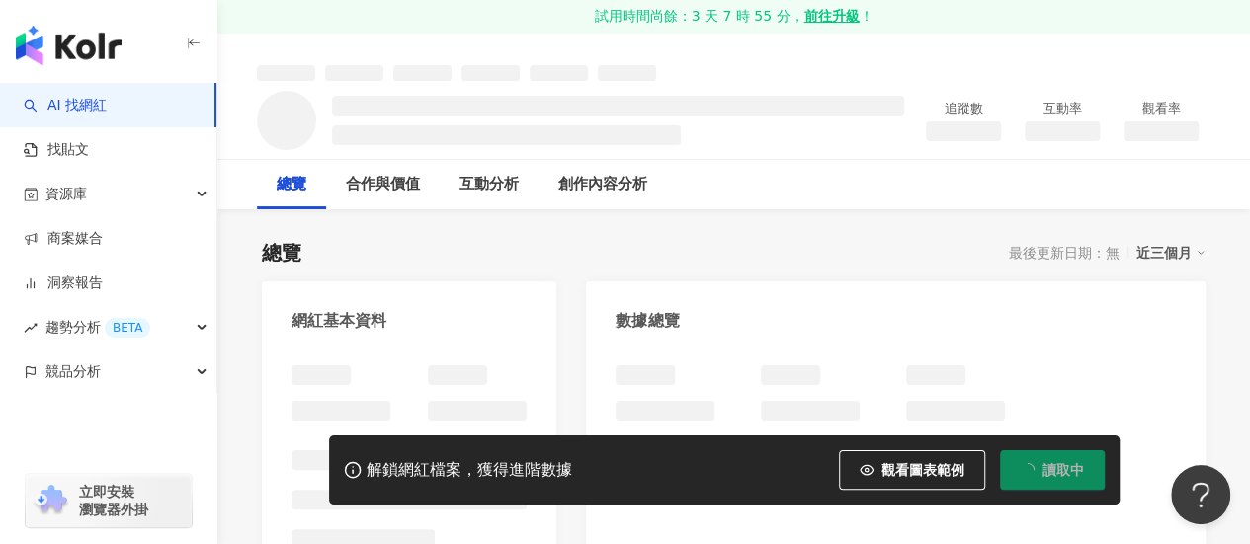
scroll to position [296, 0]
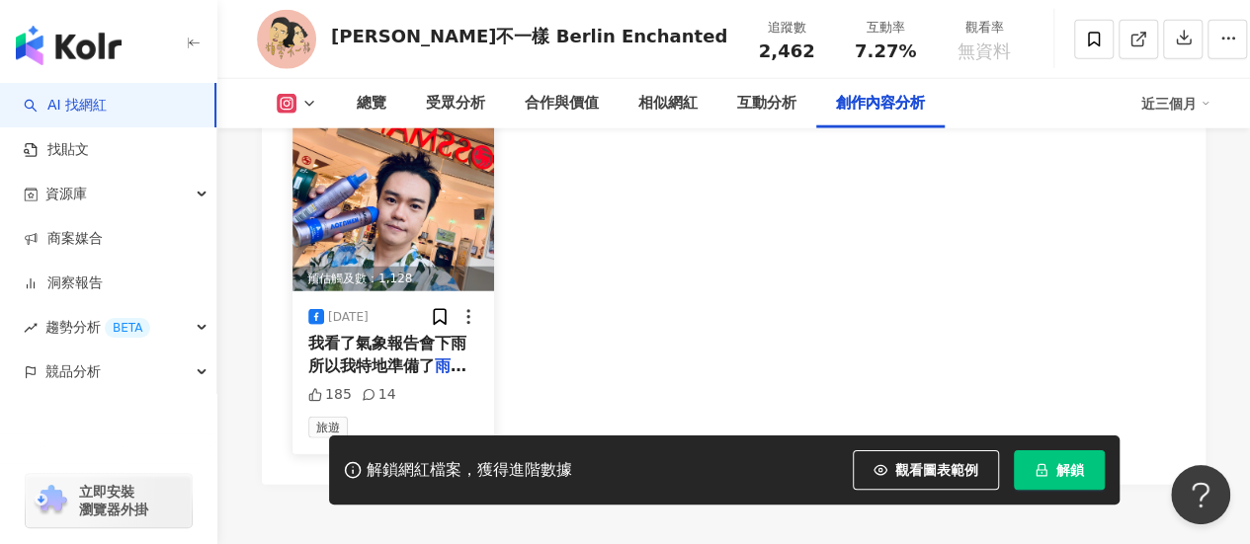
scroll to position [6316, 0]
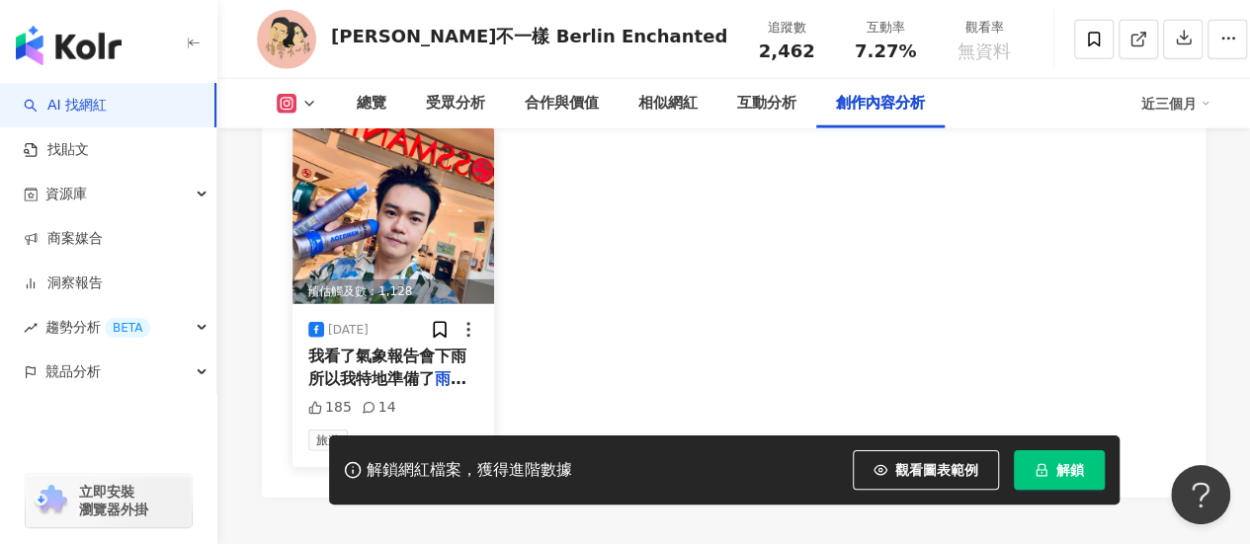
click at [459, 233] on img at bounding box center [393, 216] width 202 height 176
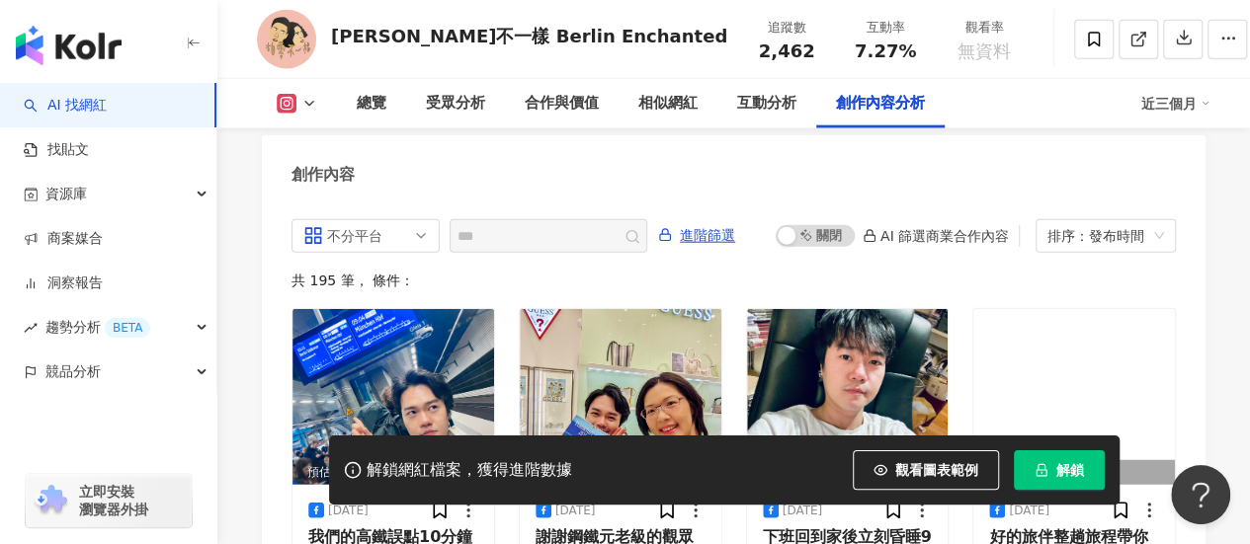
scroll to position [6118, 0]
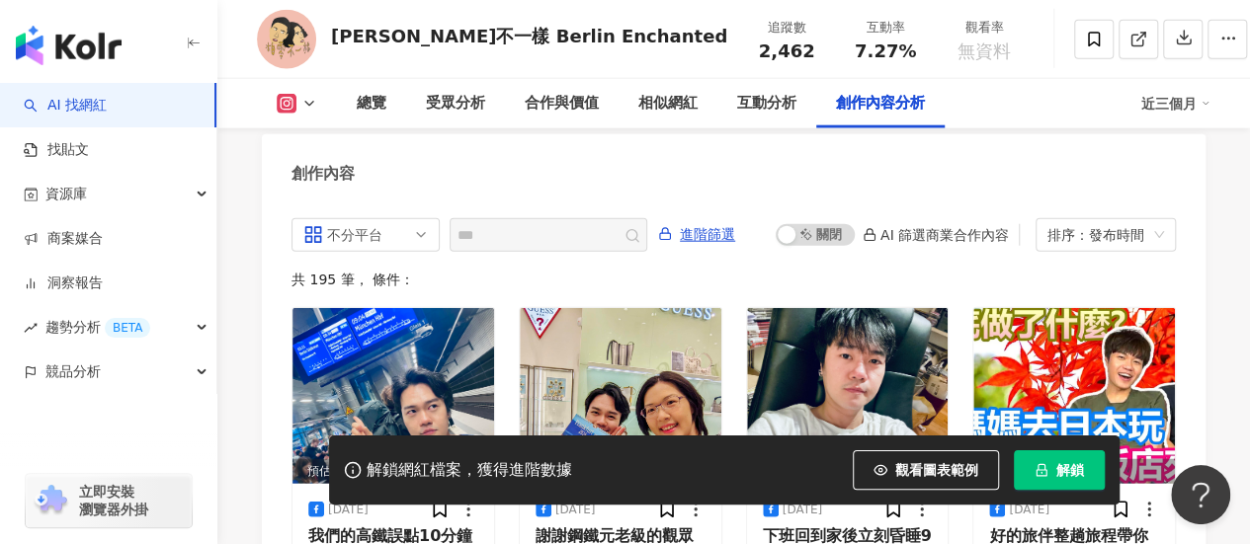
click at [87, 41] on img "button" at bounding box center [69, 46] width 106 height 40
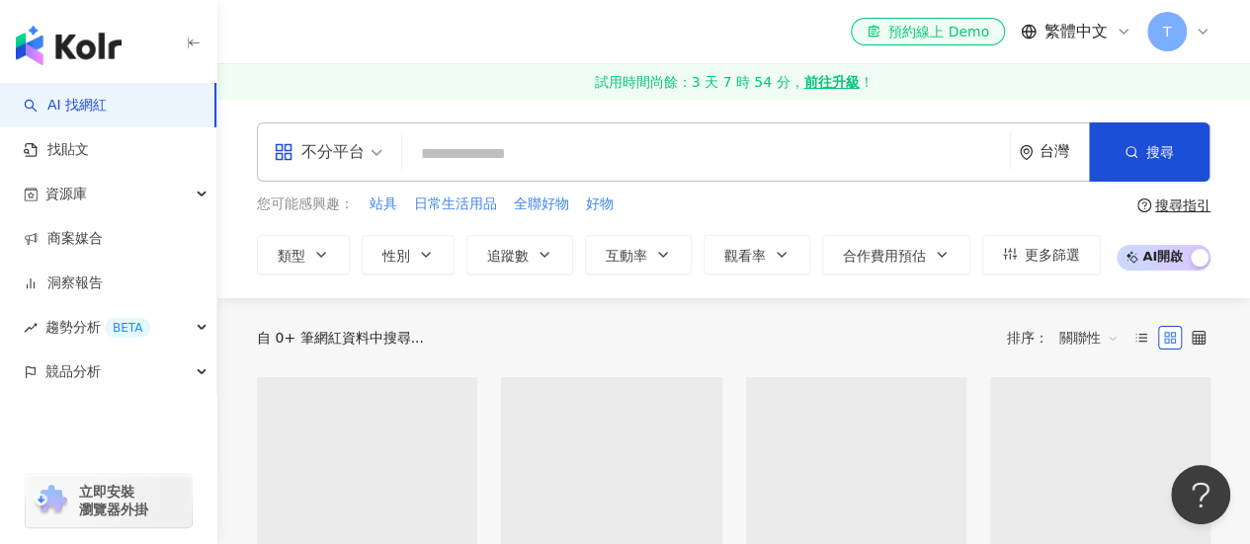
click at [525, 154] on input "search" at bounding box center [706, 154] width 592 height 38
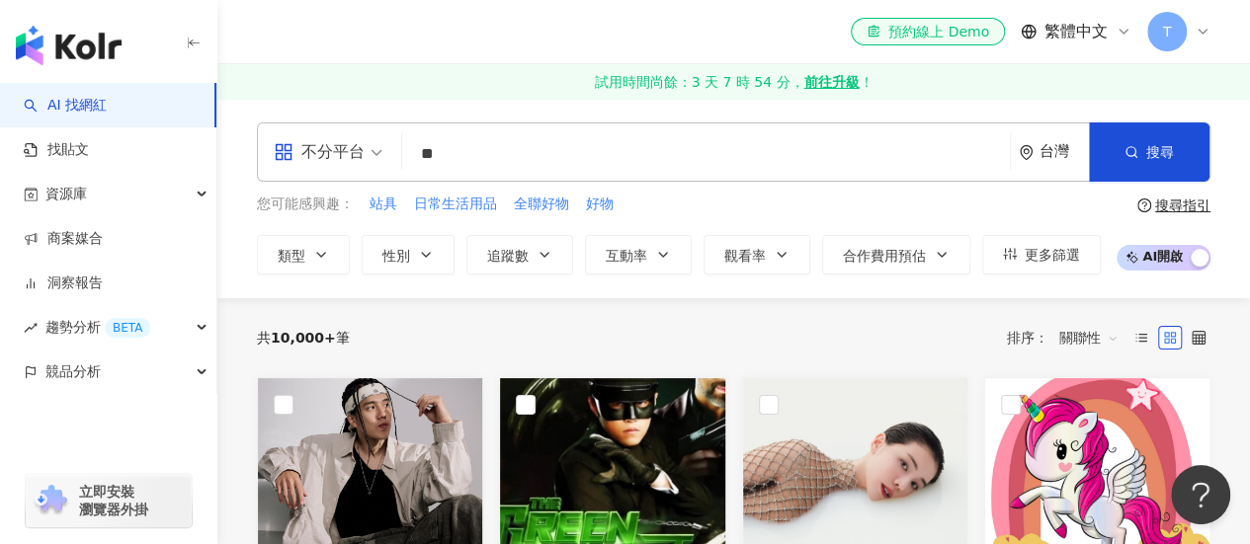
type input "**"
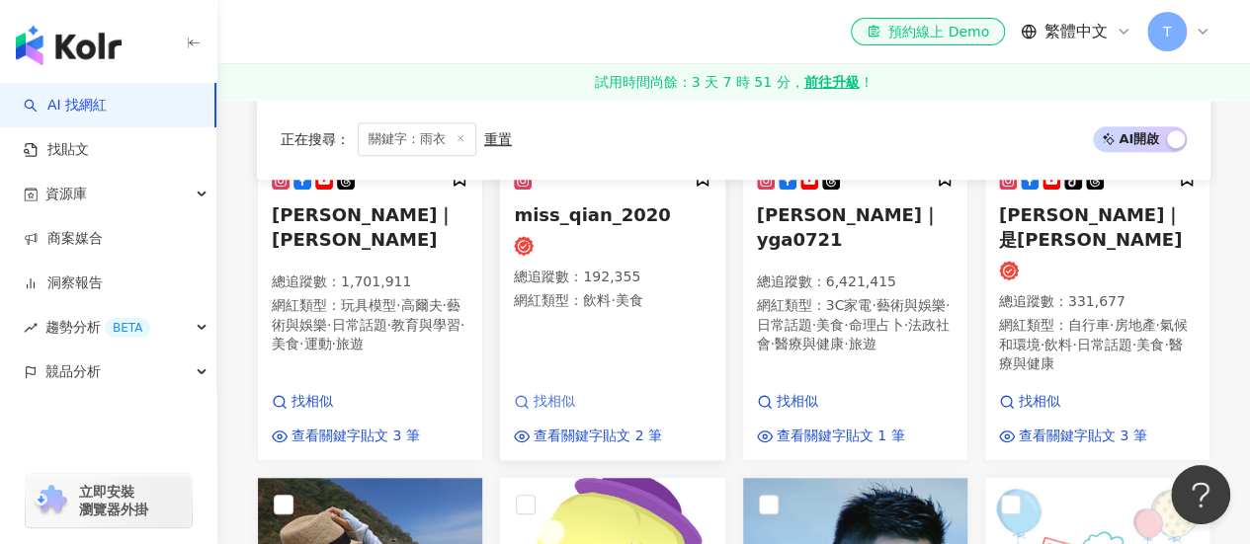
scroll to position [395, 0]
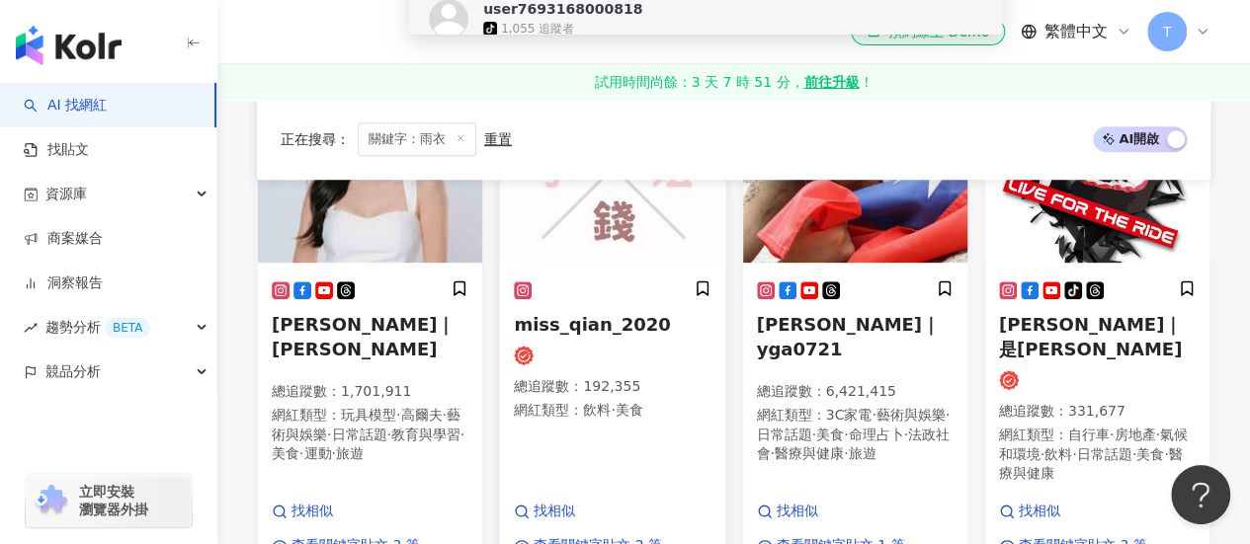
click at [612, 238] on img at bounding box center [612, 164] width 224 height 198
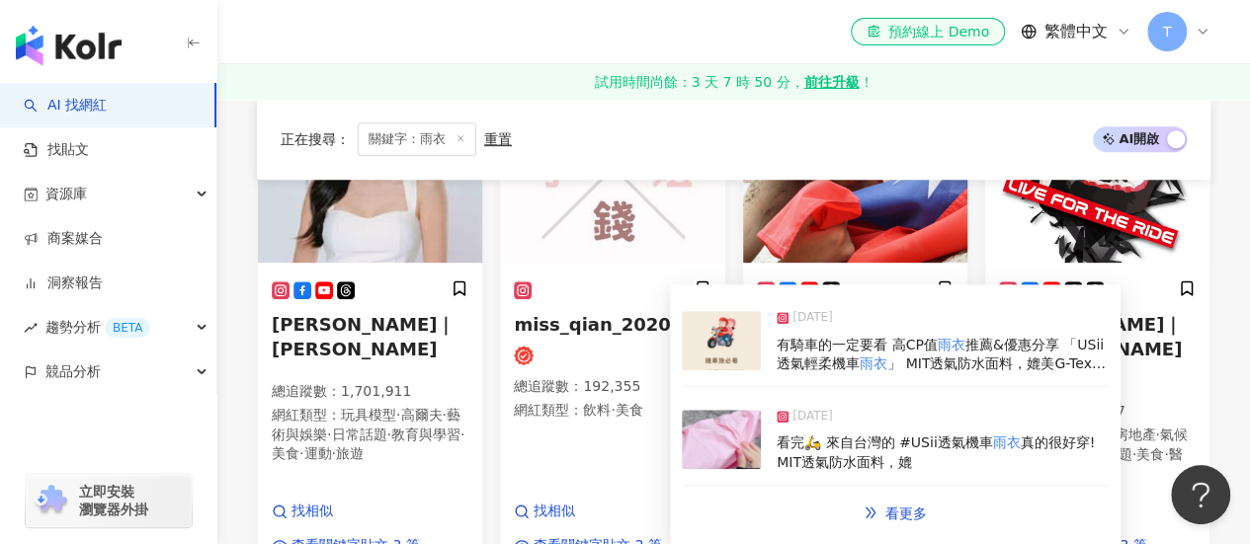
click at [703, 343] on img at bounding box center [721, 340] width 79 height 59
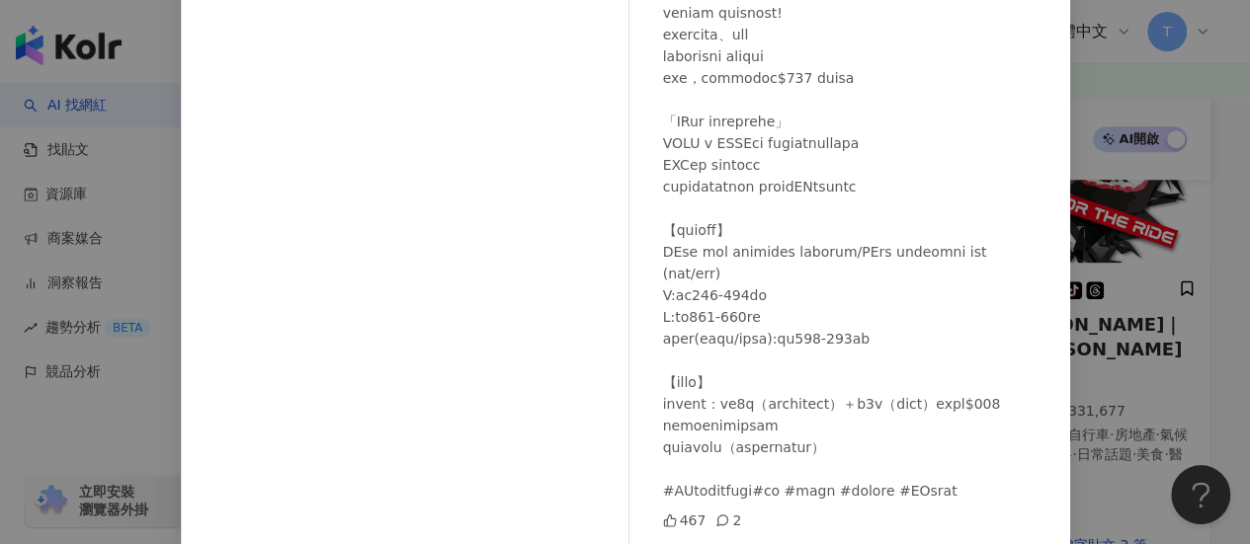
scroll to position [231, 0]
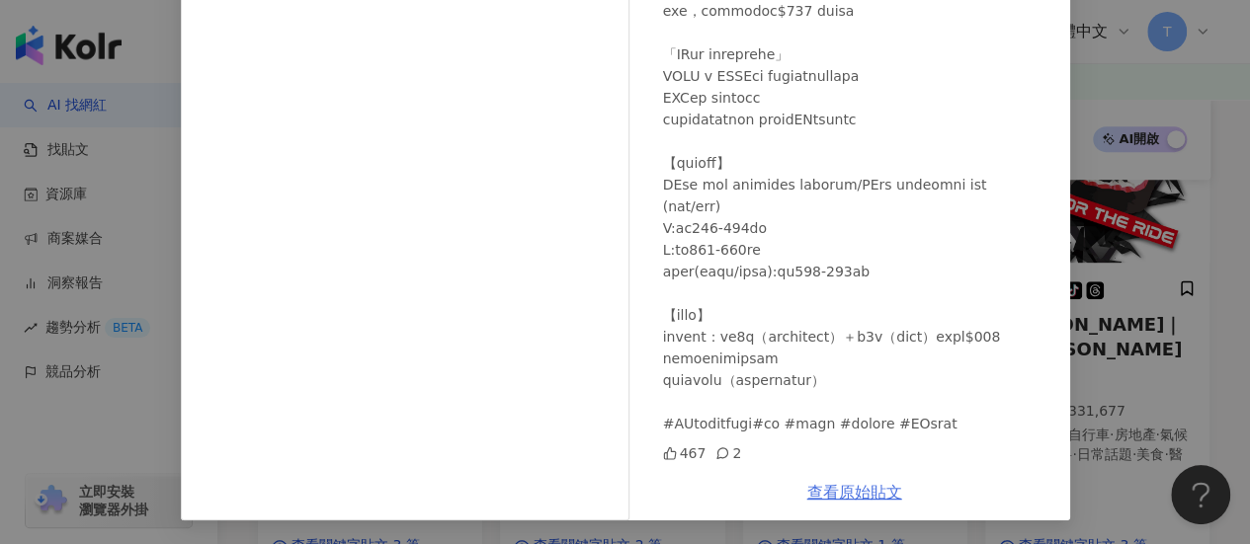
click at [865, 485] on link "查看原始貼文" at bounding box center [854, 492] width 95 height 19
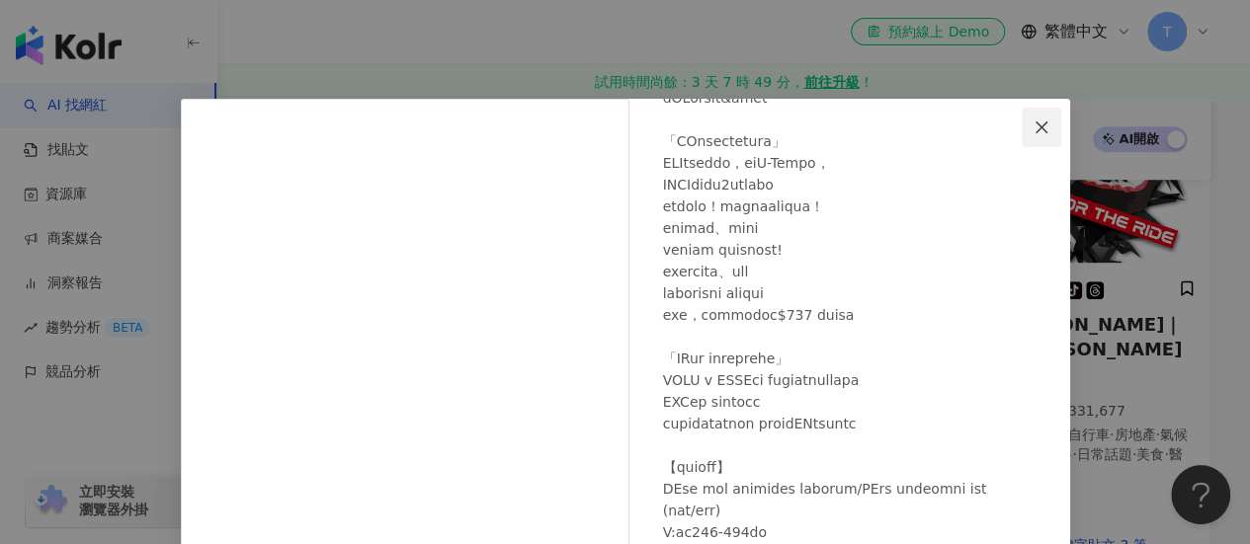
scroll to position [79, 0]
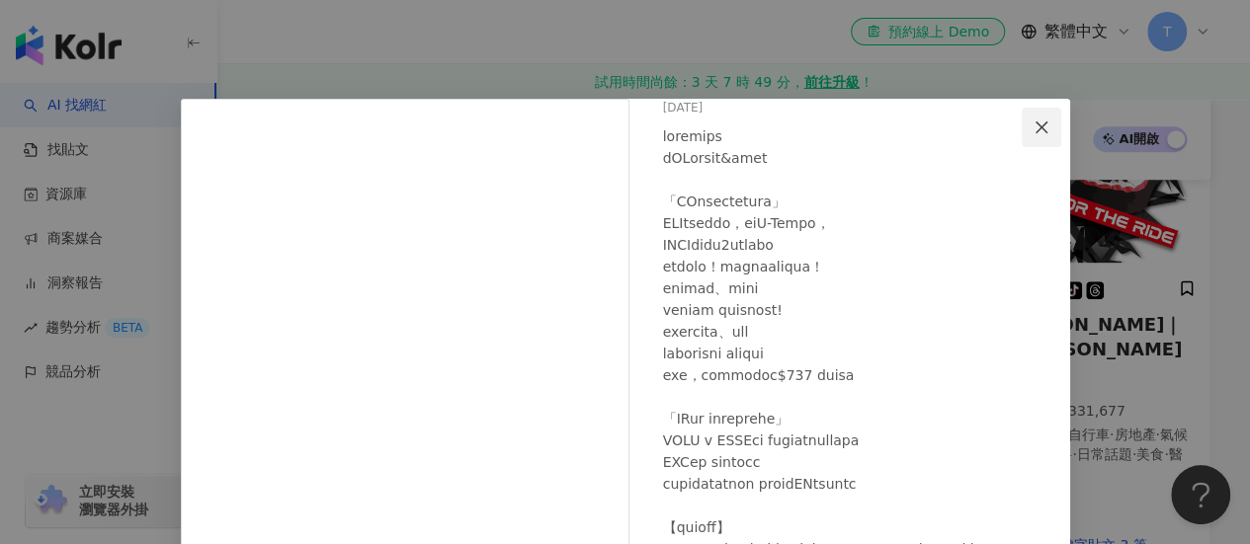
click at [1035, 125] on icon "close" at bounding box center [1041, 127] width 12 height 12
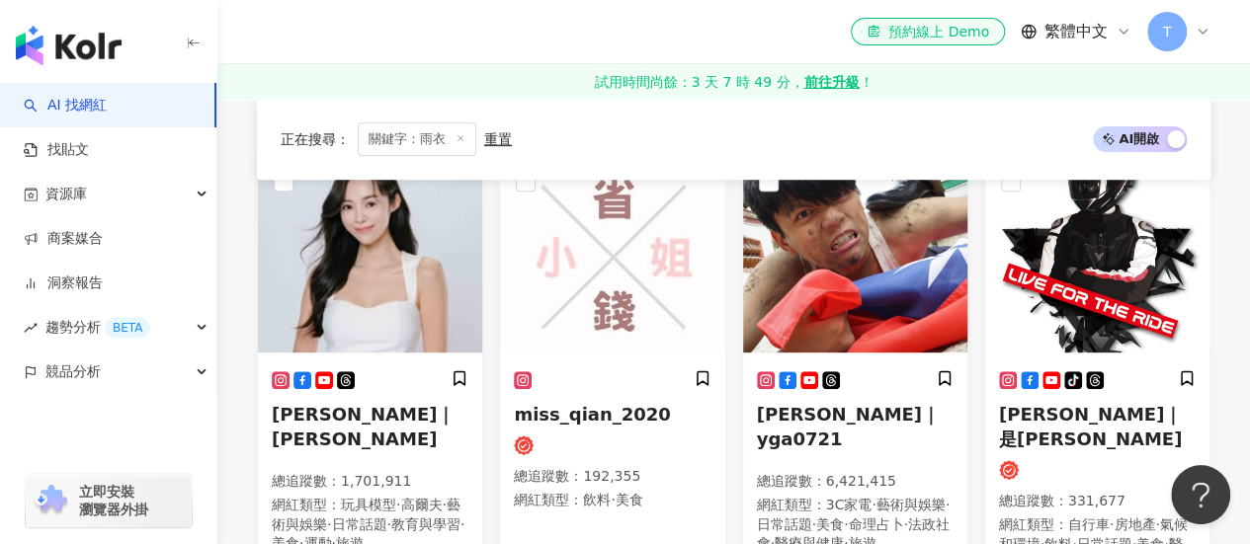
scroll to position [494, 0]
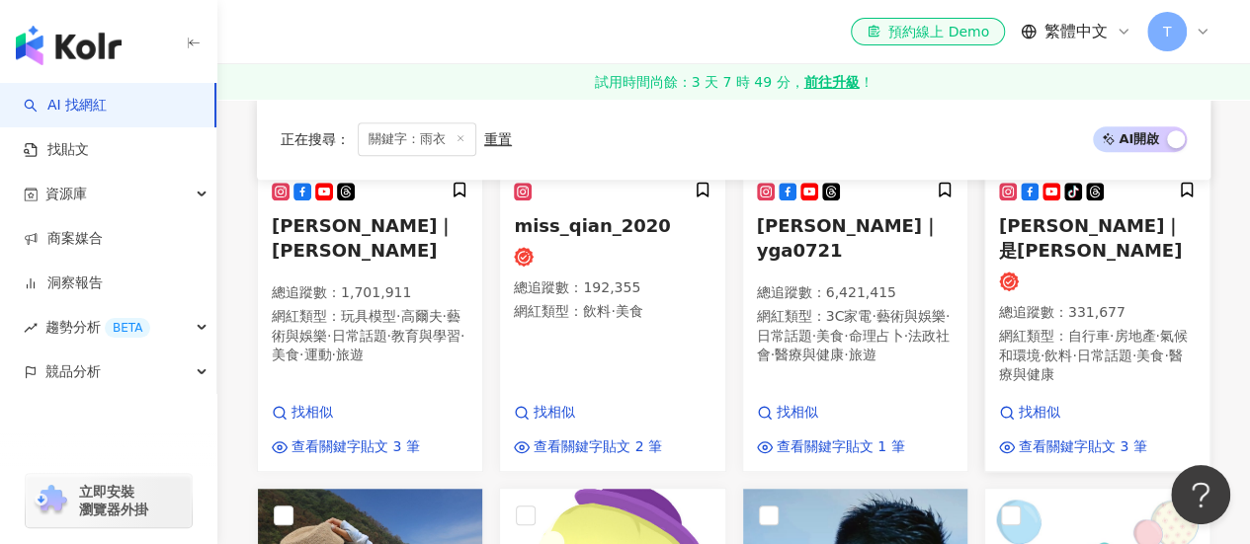
click at [1082, 303] on p "總追蹤數 ： 331,677" at bounding box center [1097, 313] width 197 height 20
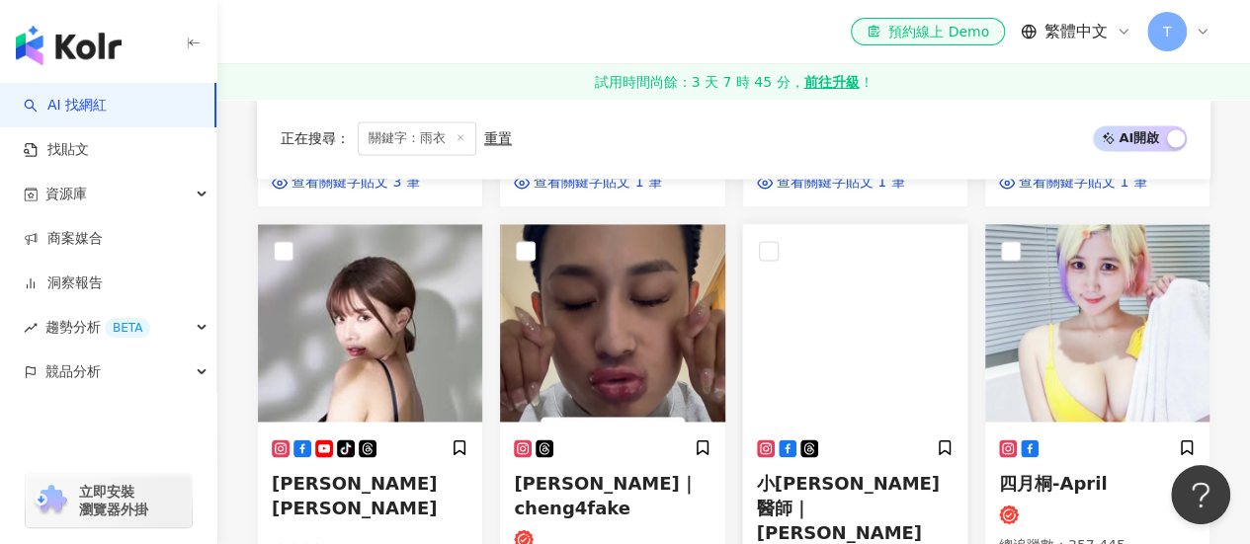
scroll to position [1284, 0]
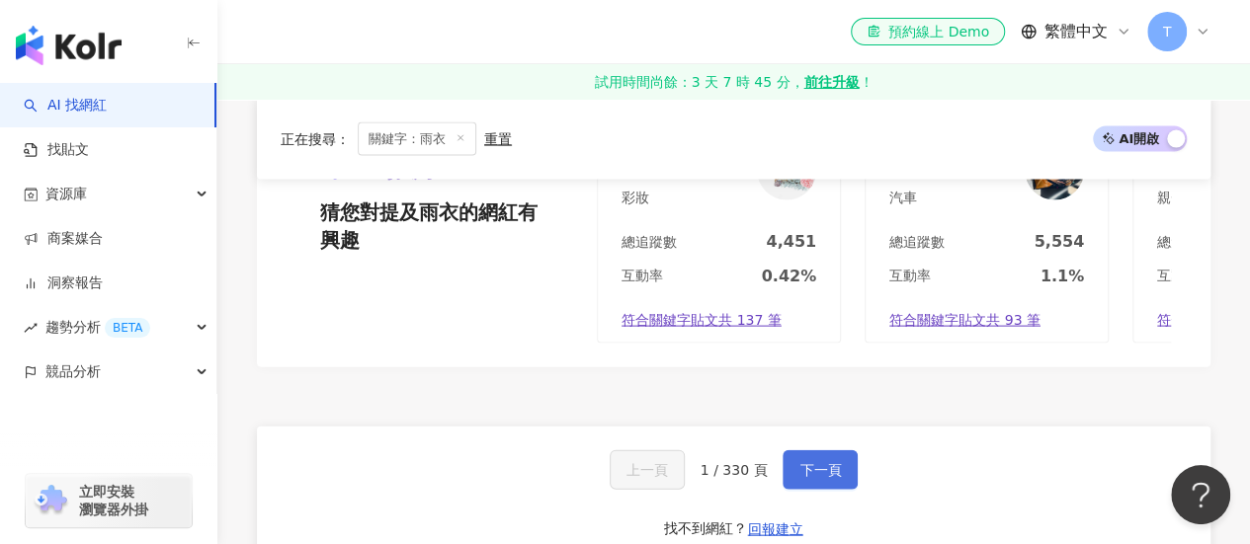
click at [802, 462] on span "下一頁" at bounding box center [819, 470] width 41 height 16
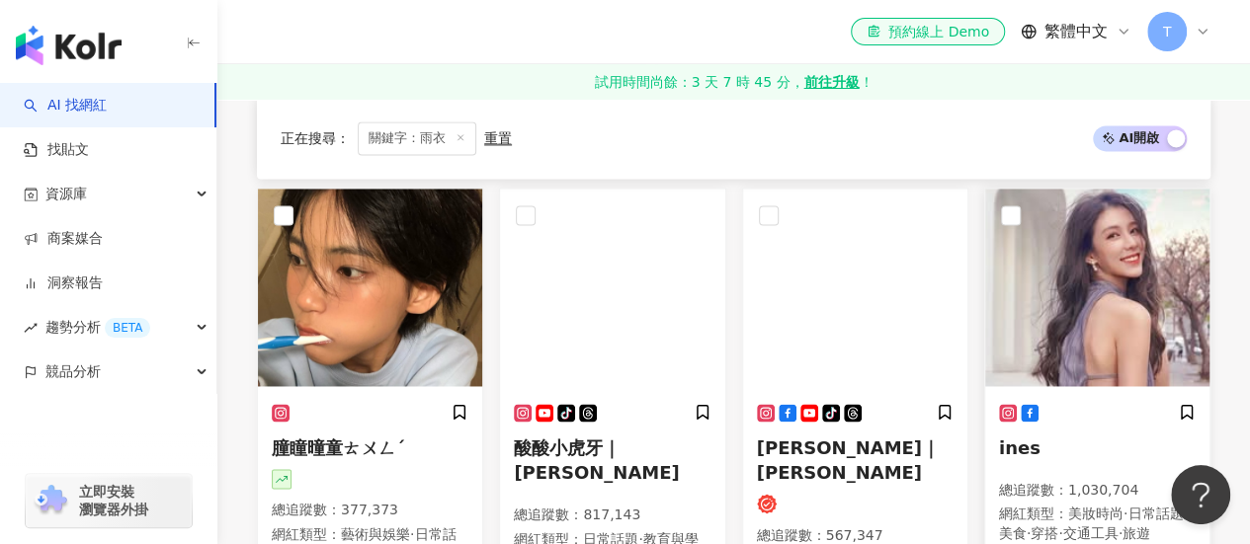
scroll to position [1456, 0]
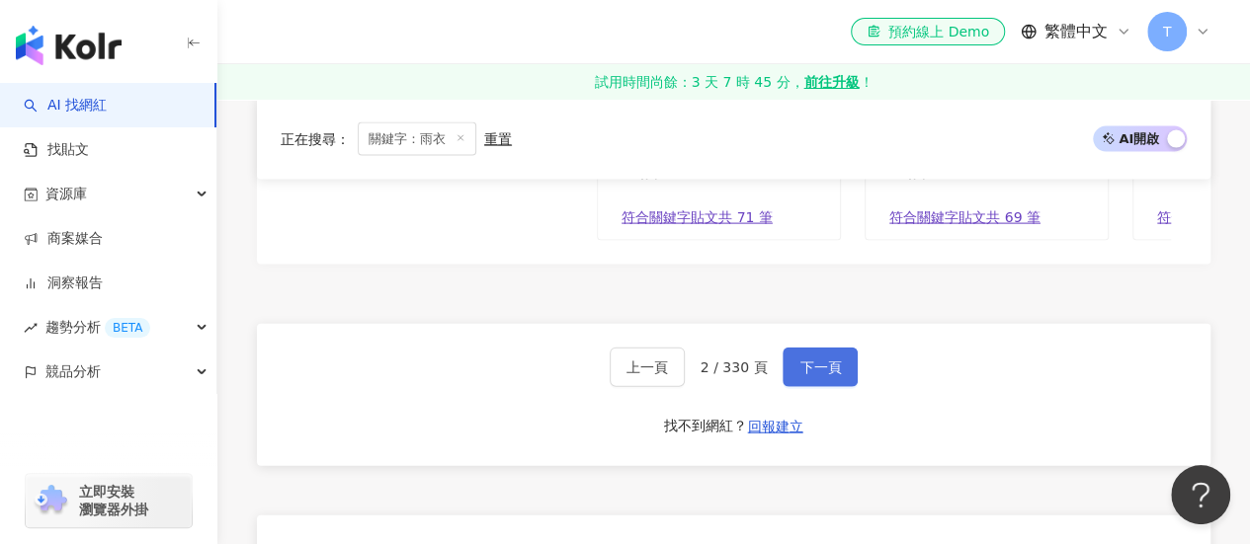
click at [799, 360] on span "下一頁" at bounding box center [819, 368] width 41 height 16
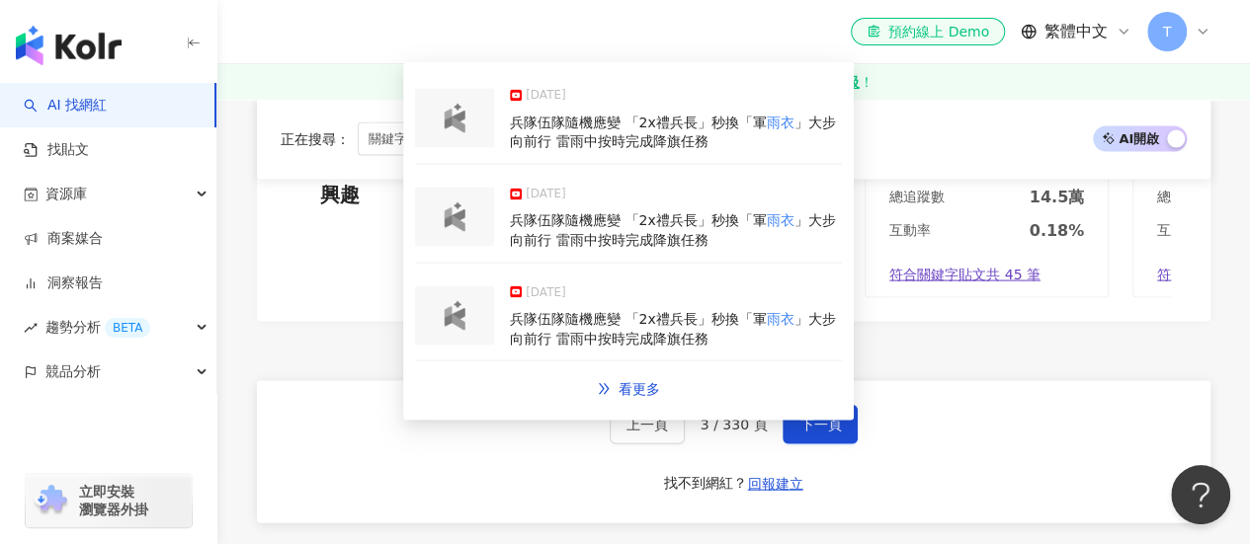
scroll to position [1976, 0]
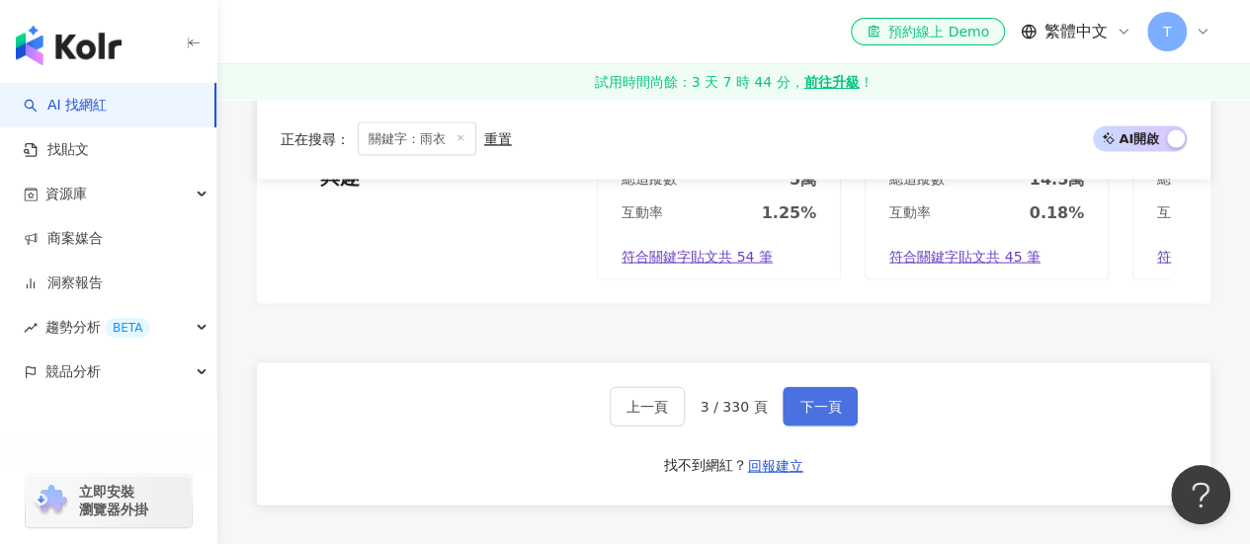
click at [790, 393] on button "下一頁" at bounding box center [819, 407] width 75 height 40
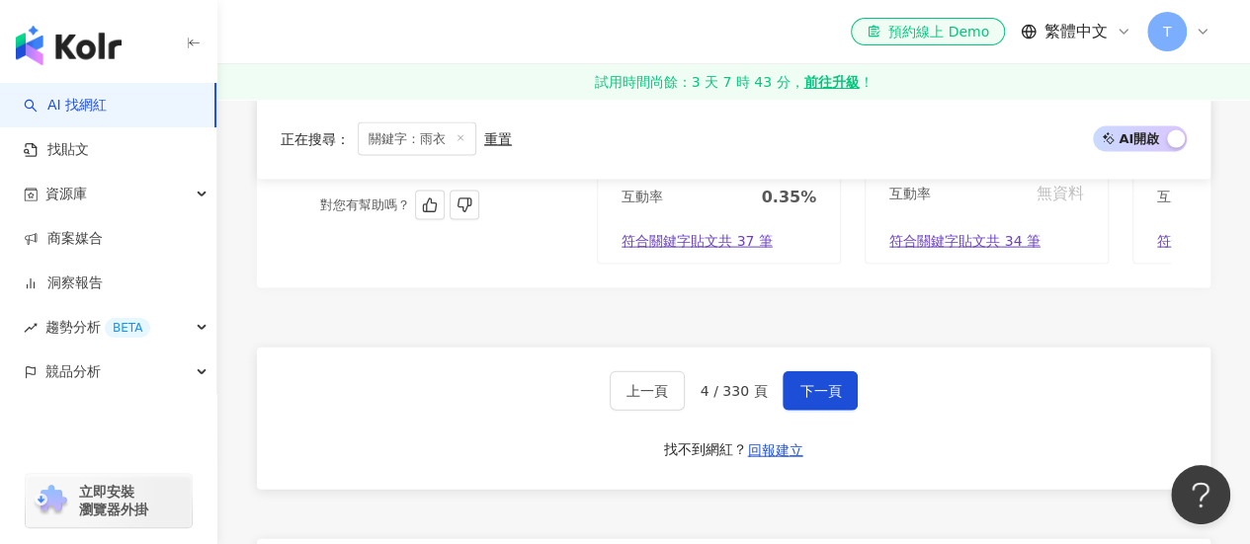
scroll to position [2034, 0]
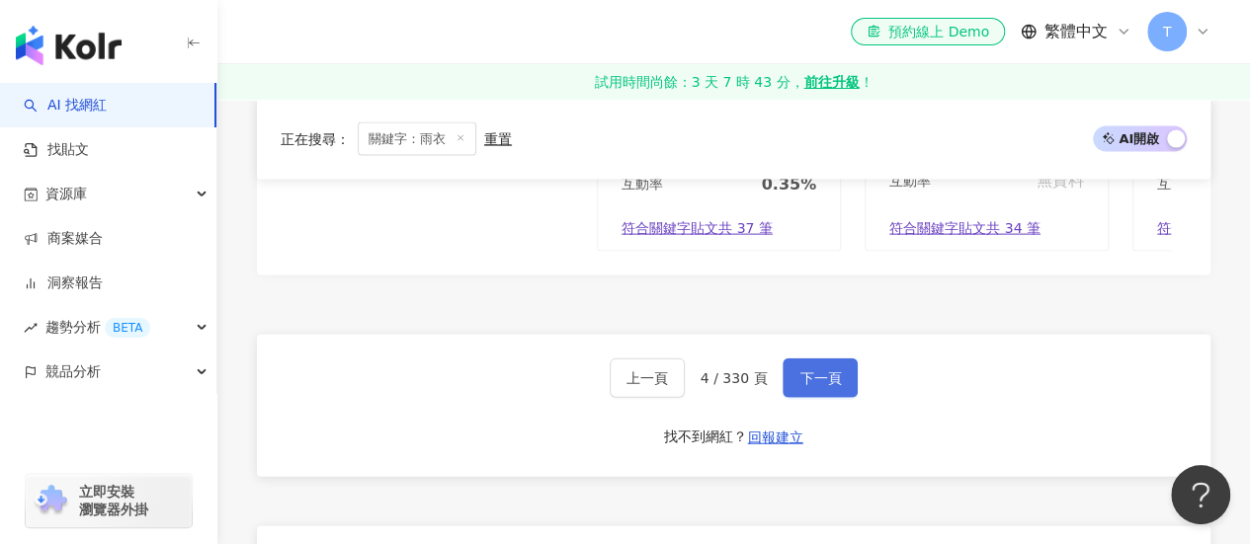
click at [834, 386] on span "下一頁" at bounding box center [819, 378] width 41 height 16
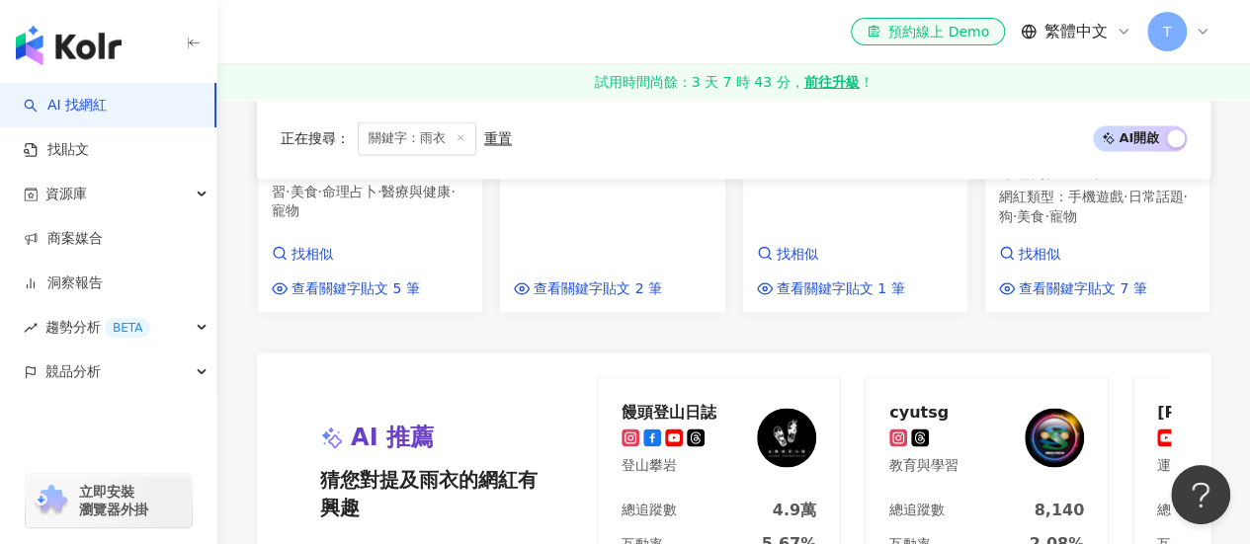
scroll to position [1970, 0]
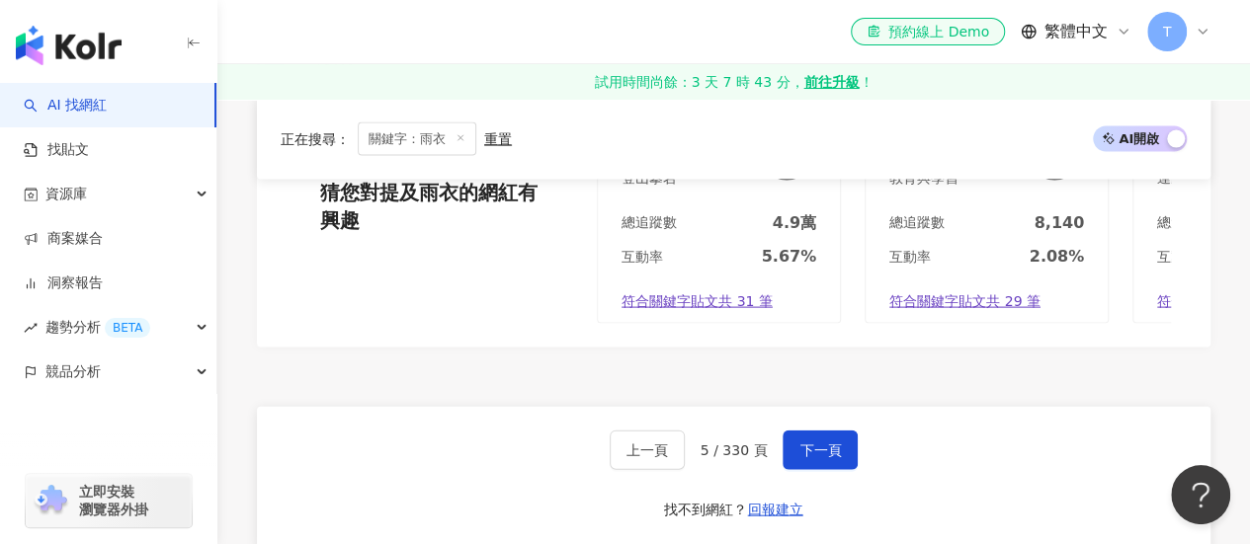
click at [646, 407] on div "上一頁 5 / 330 頁 下一頁 找不到網紅？ 回報建立" at bounding box center [733, 478] width 953 height 142
click at [650, 431] on button "上一頁" at bounding box center [647, 451] width 75 height 40
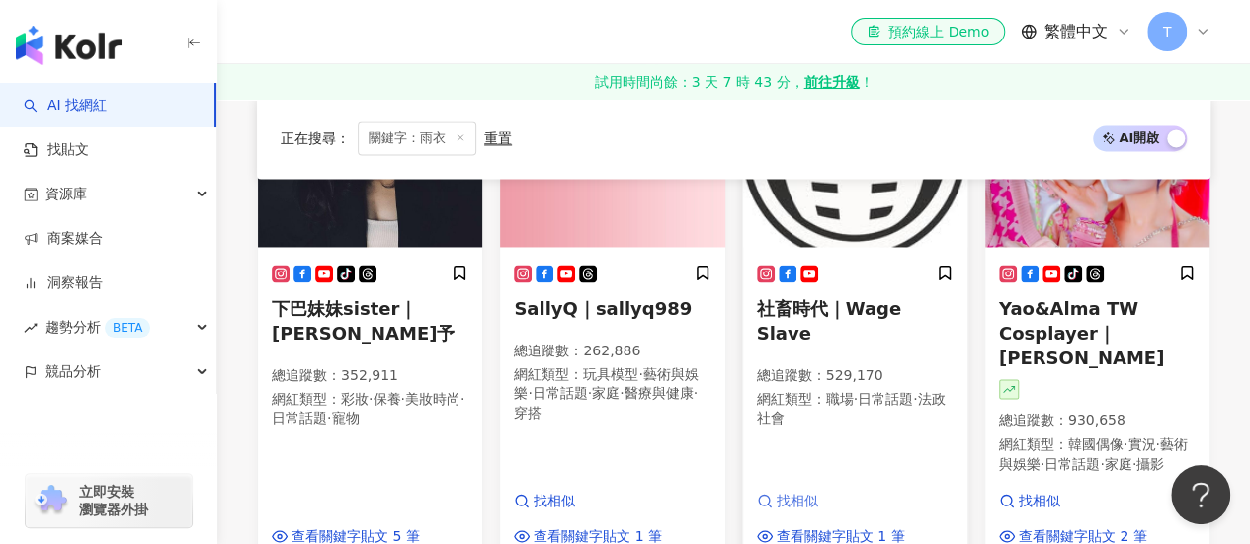
scroll to position [1397, 0]
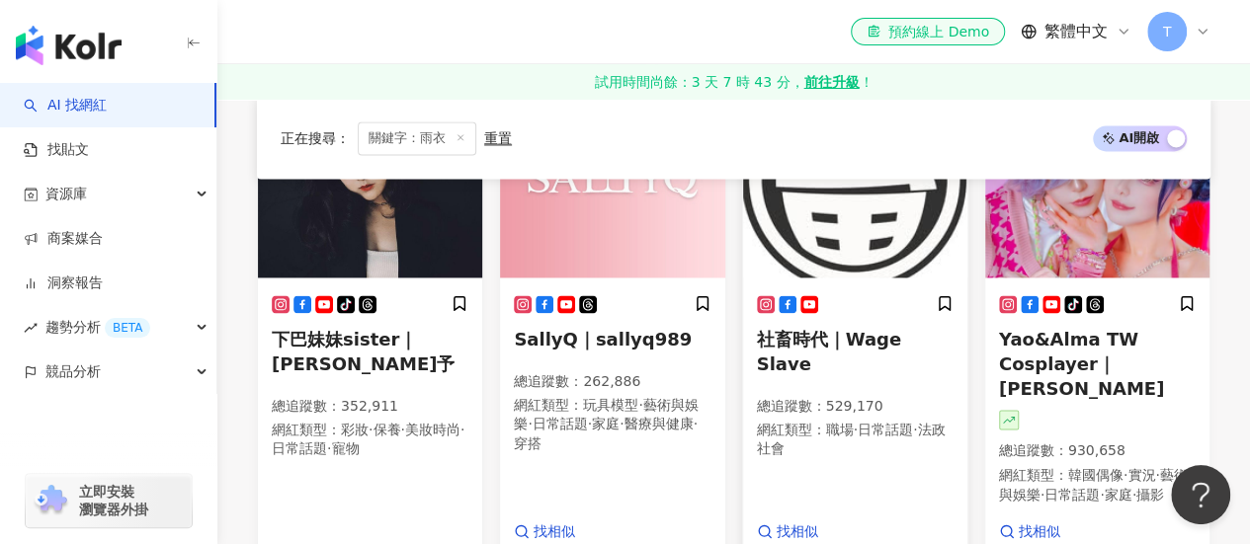
click at [788, 214] on img at bounding box center [855, 179] width 224 height 198
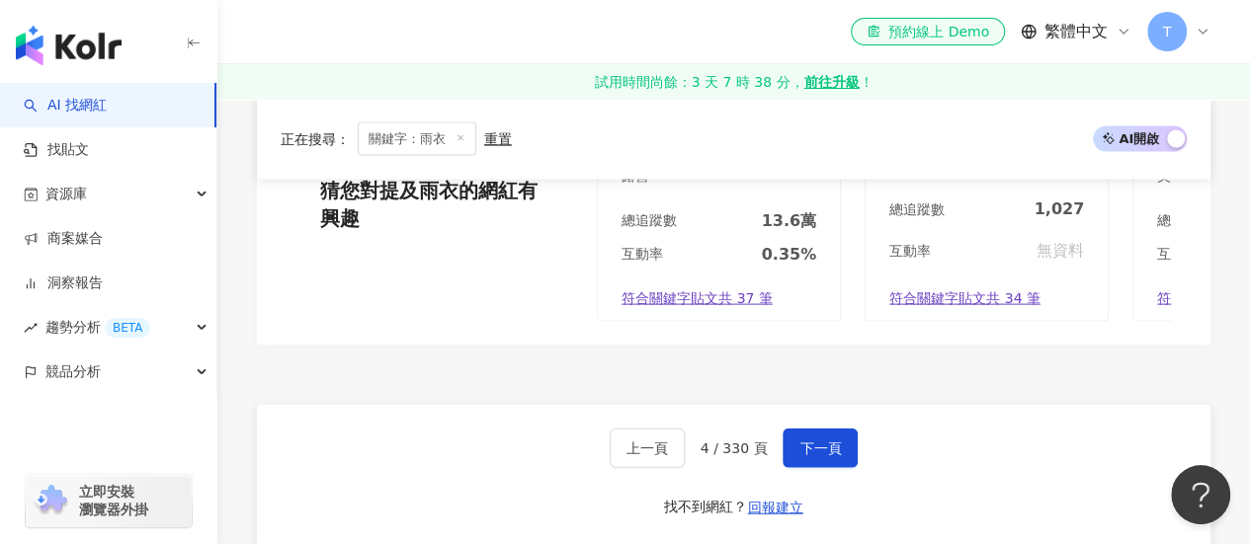
scroll to position [1990, 0]
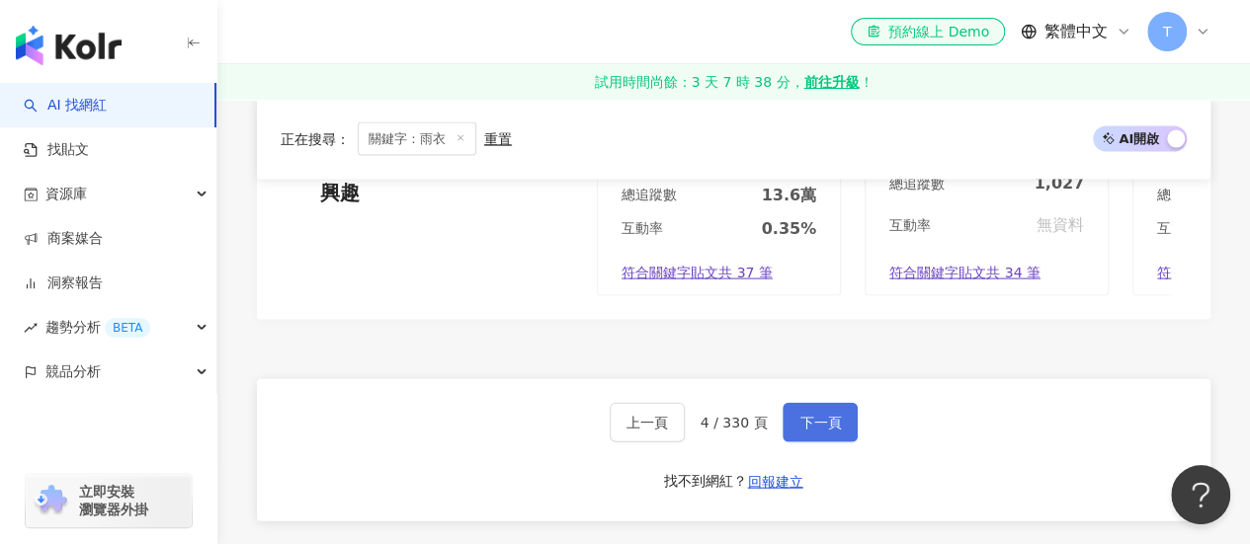
click at [815, 418] on button "下一頁" at bounding box center [819, 423] width 75 height 40
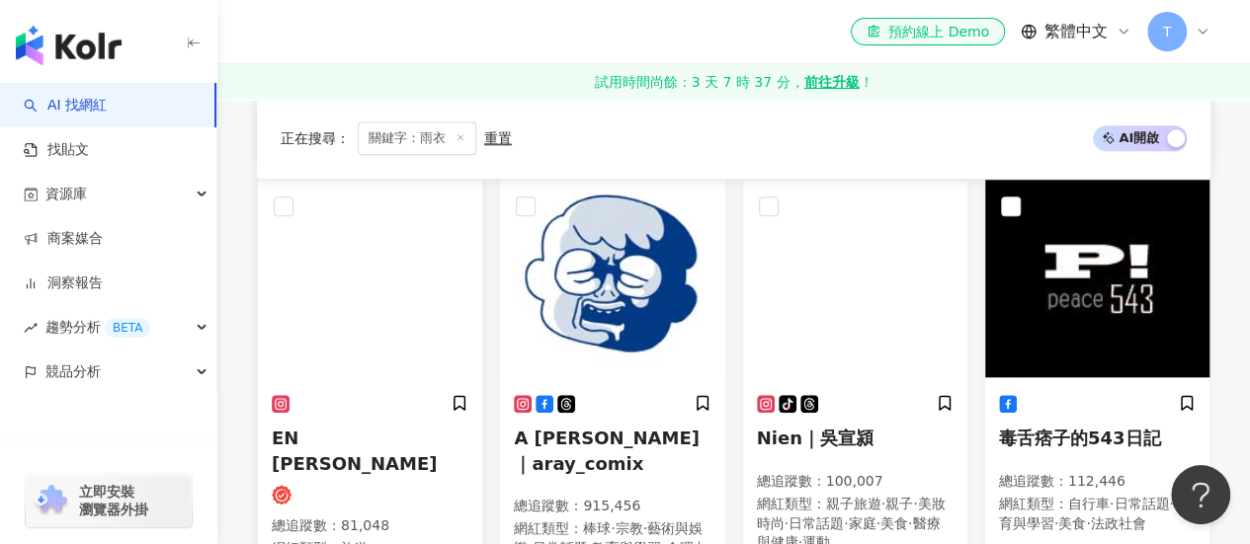
scroll to position [863, 0]
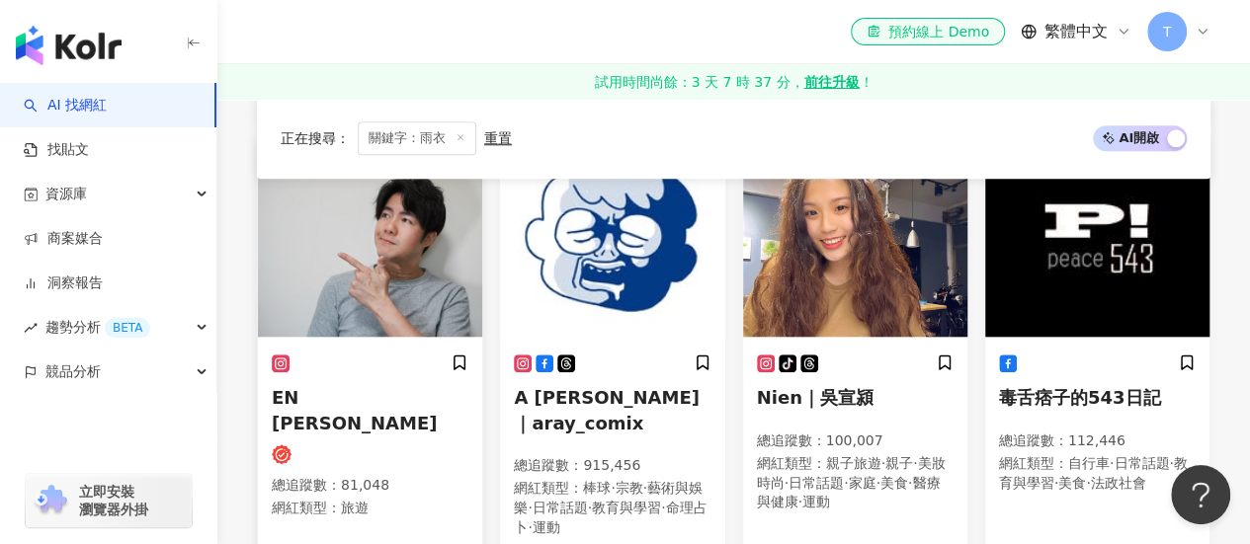
click at [332, 402] on span "EN Chen" at bounding box center [354, 409] width 165 height 45
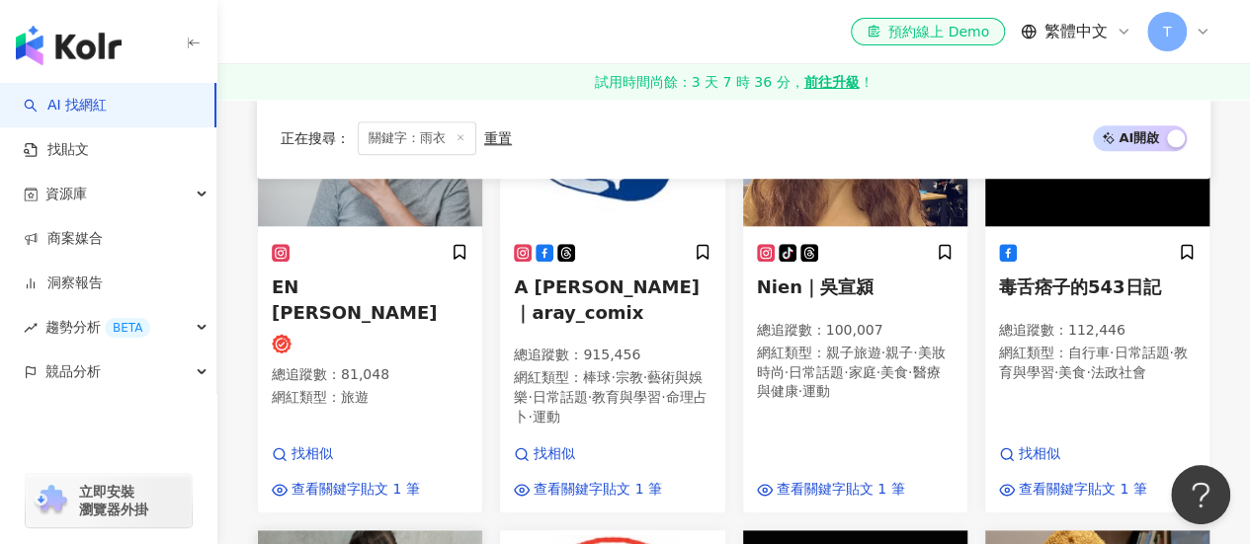
scroll to position [1160, 0]
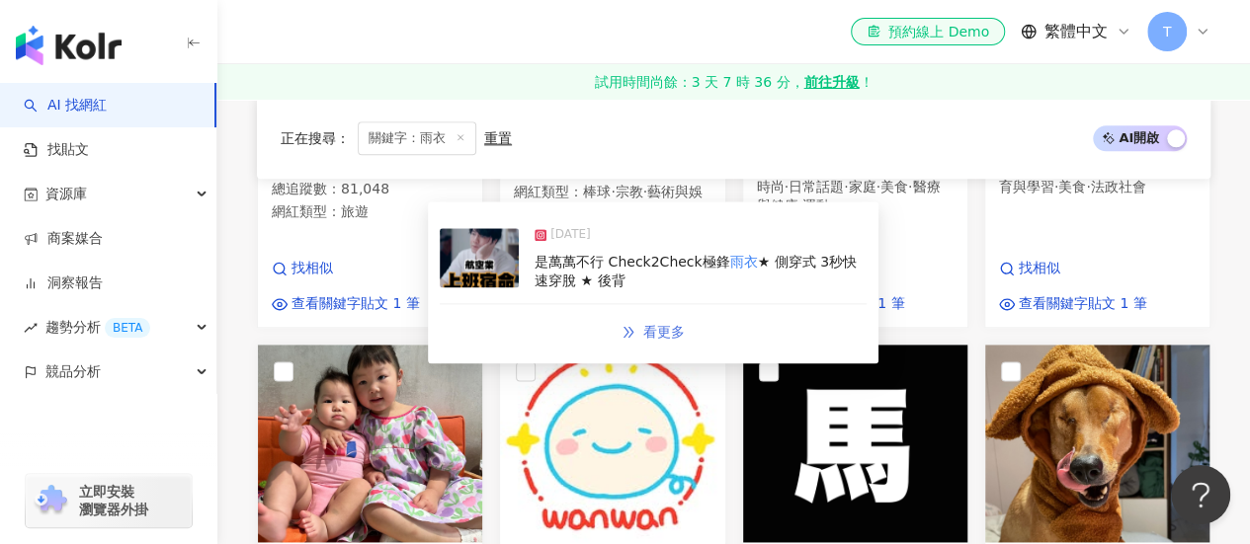
click at [653, 326] on span "看更多" at bounding box center [663, 332] width 41 height 16
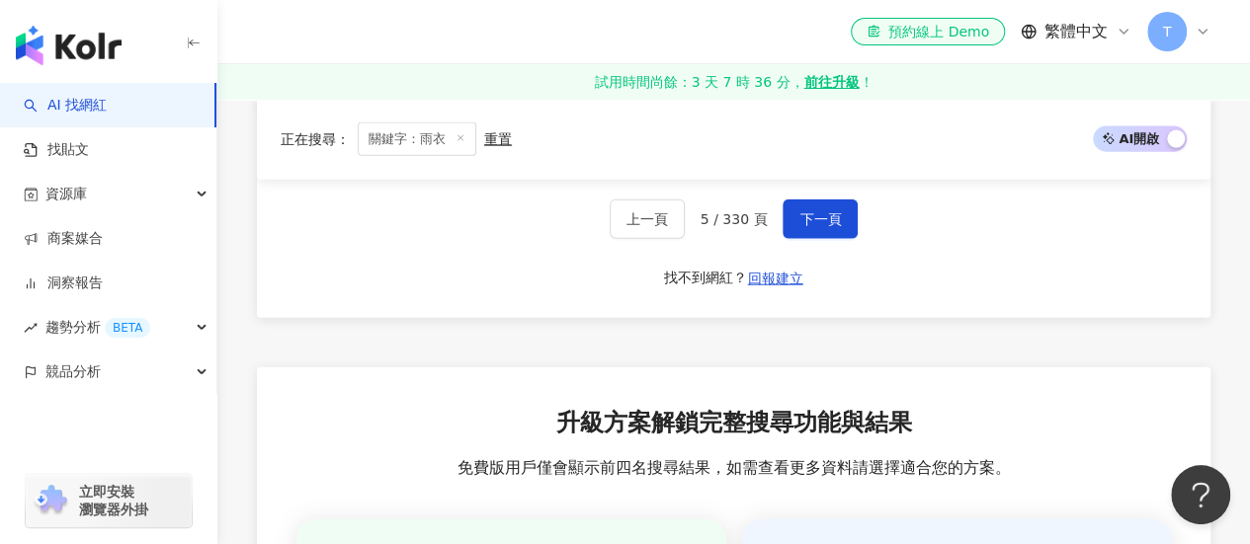
scroll to position [2049, 0]
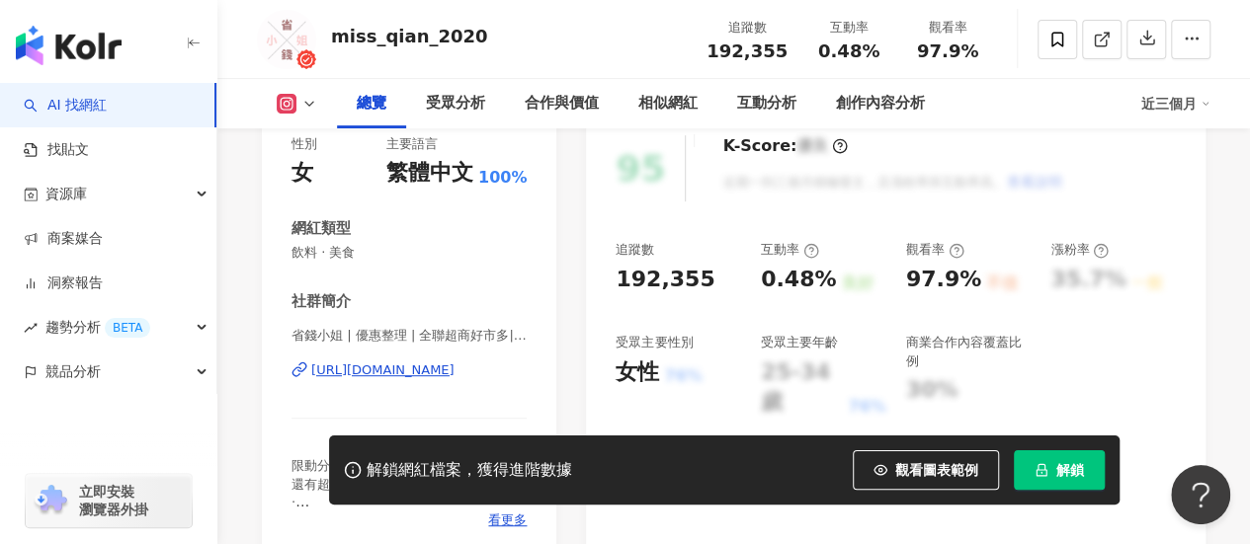
click at [408, 359] on div "省錢小姐 | 優惠整理 | 全聯超商好市多| 手搖開箱 | miss_qian_2020 [URL][DOMAIN_NAME]" at bounding box center [408, 385] width 235 height 116
click at [407, 375] on div "[URL][DOMAIN_NAME]" at bounding box center [382, 371] width 143 height 18
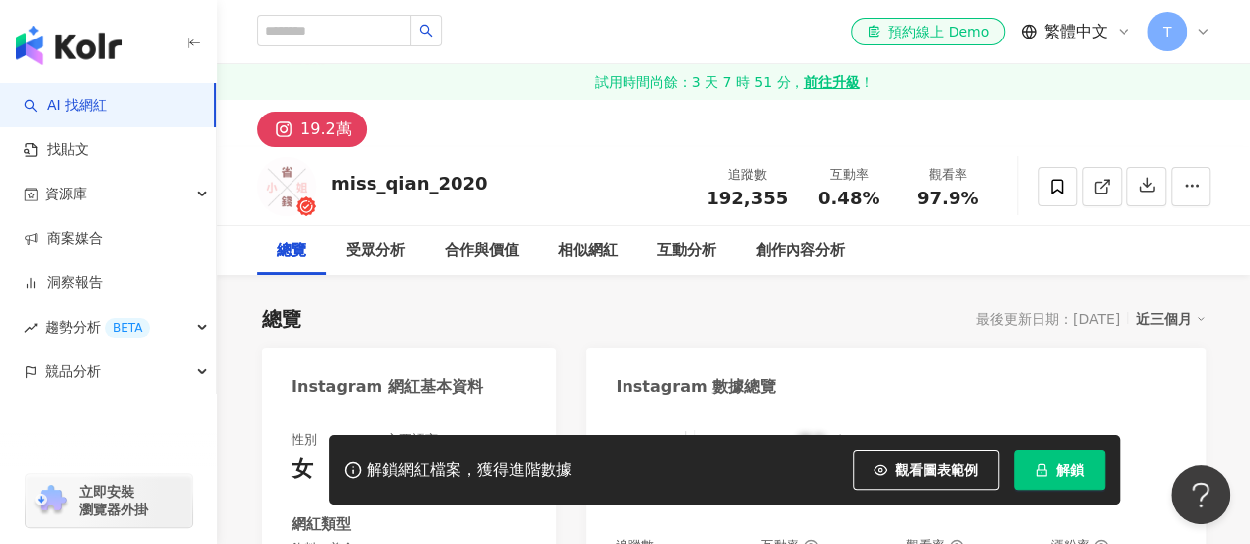
scroll to position [99, 0]
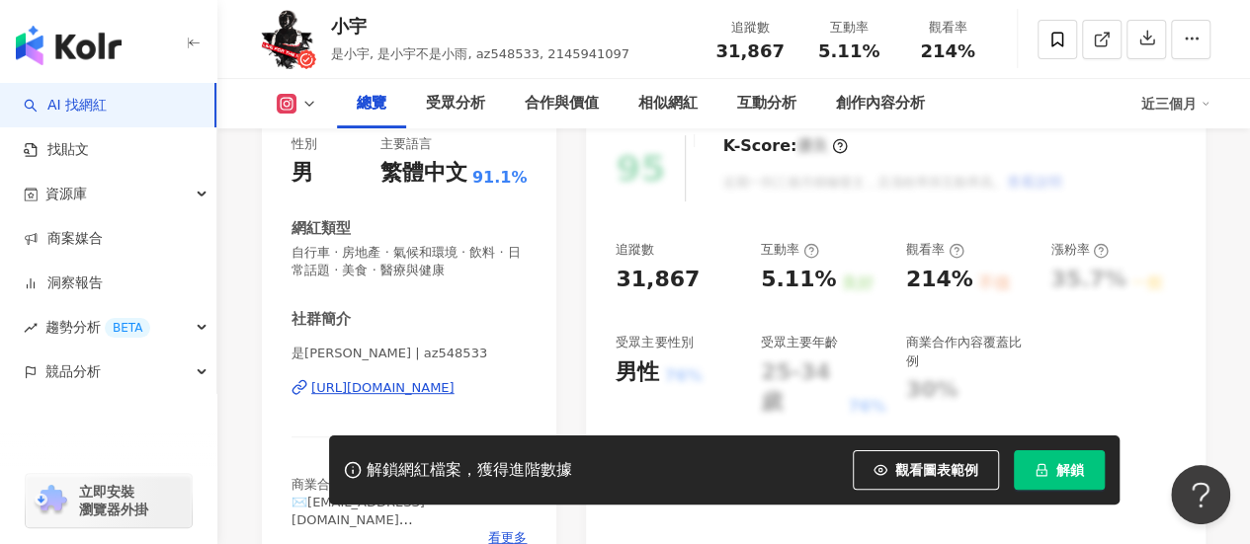
click at [401, 383] on div "[URL][DOMAIN_NAME]" at bounding box center [382, 388] width 143 height 18
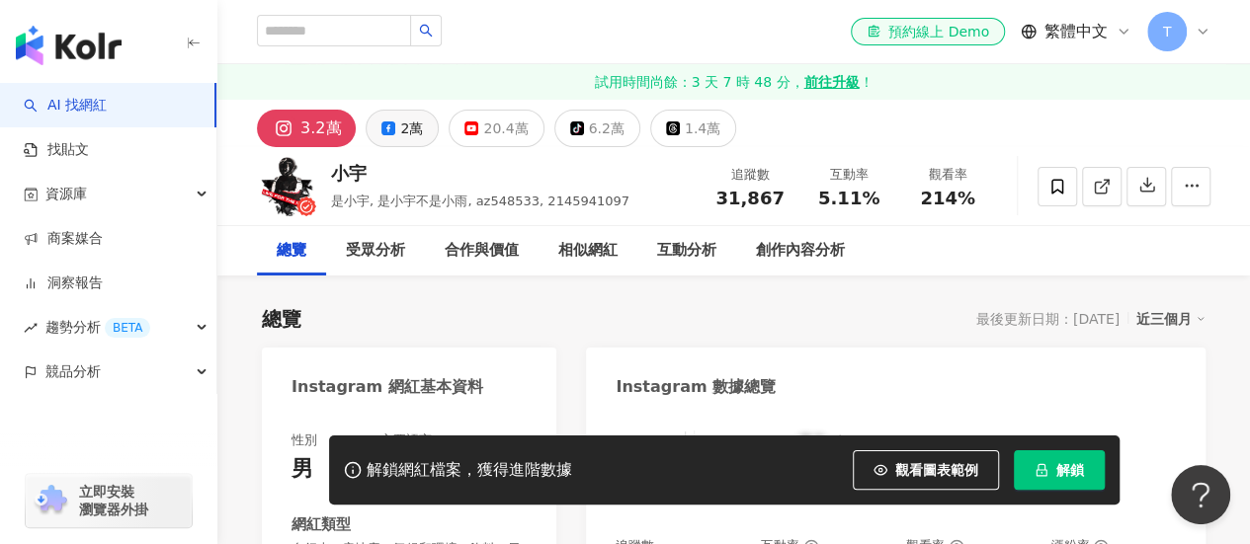
click at [388, 137] on button "2萬" at bounding box center [402, 129] width 73 height 38
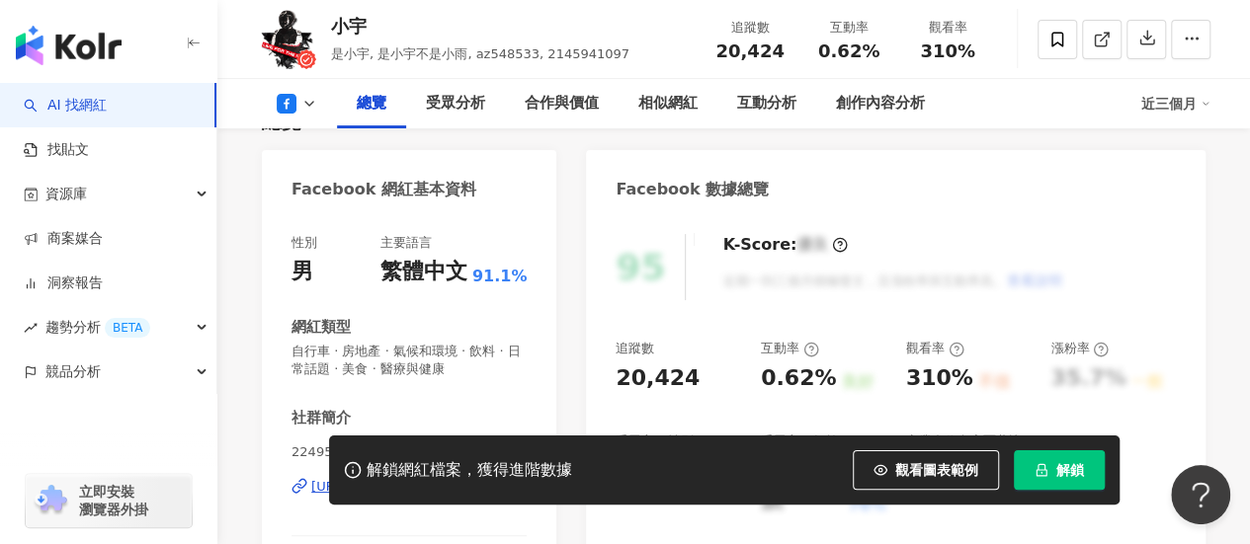
scroll to position [395, 0]
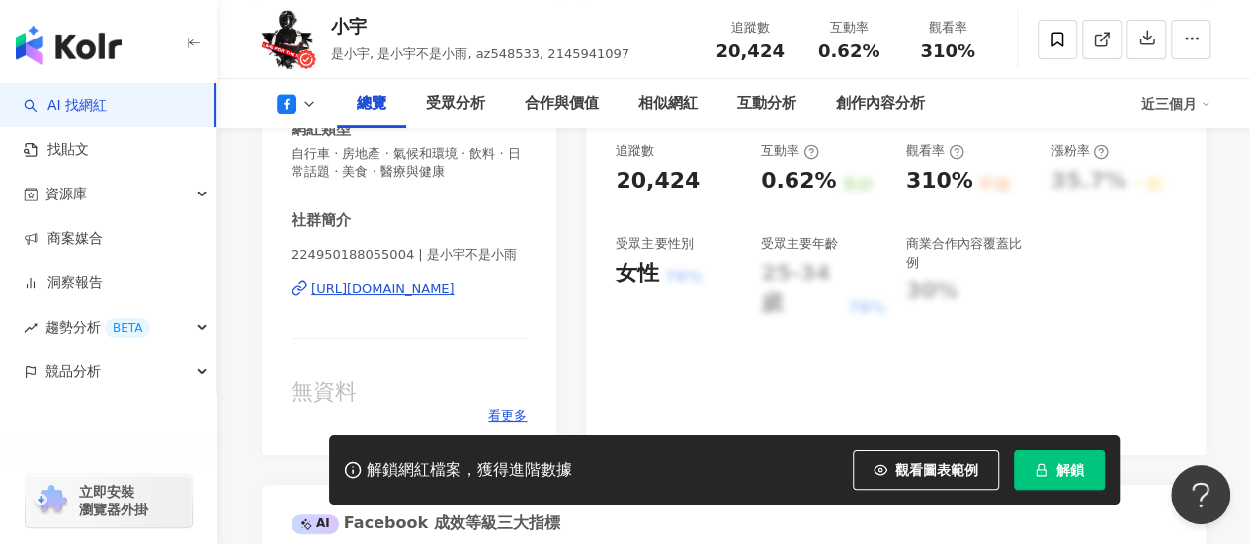
click at [407, 295] on div "[URL][DOMAIN_NAME]" at bounding box center [382, 290] width 143 height 18
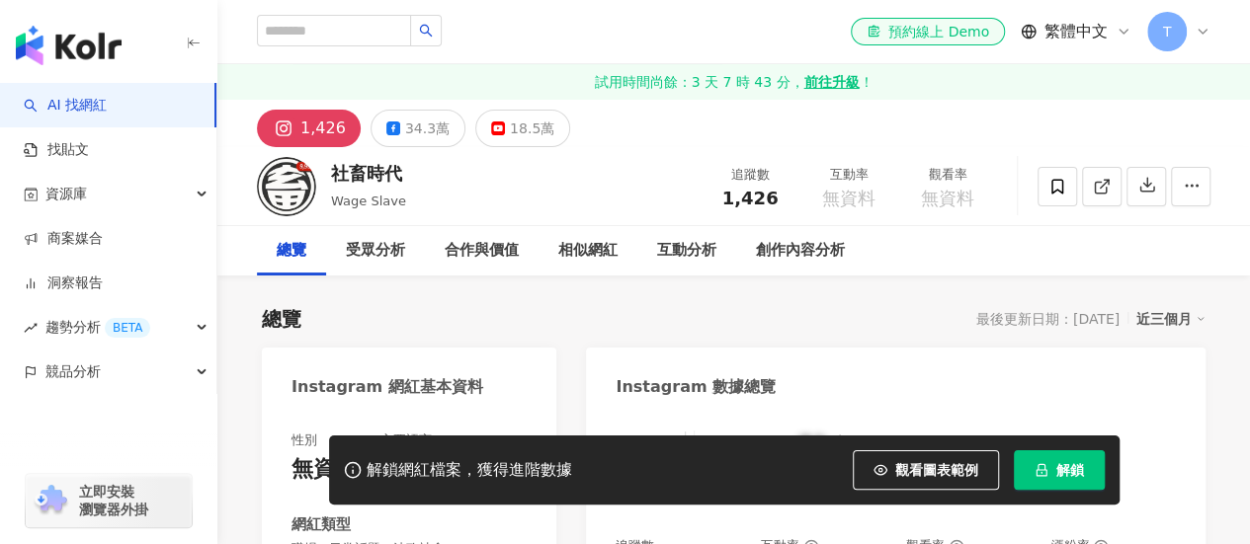
scroll to position [395, 0]
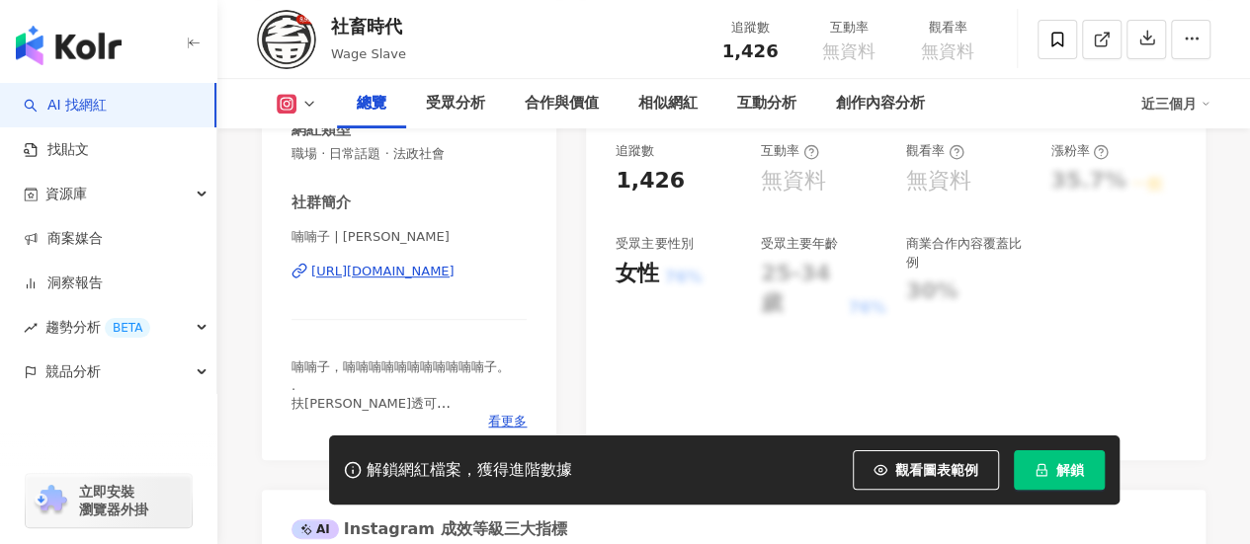
click at [397, 280] on div "[URL][DOMAIN_NAME]" at bounding box center [382, 272] width 143 height 18
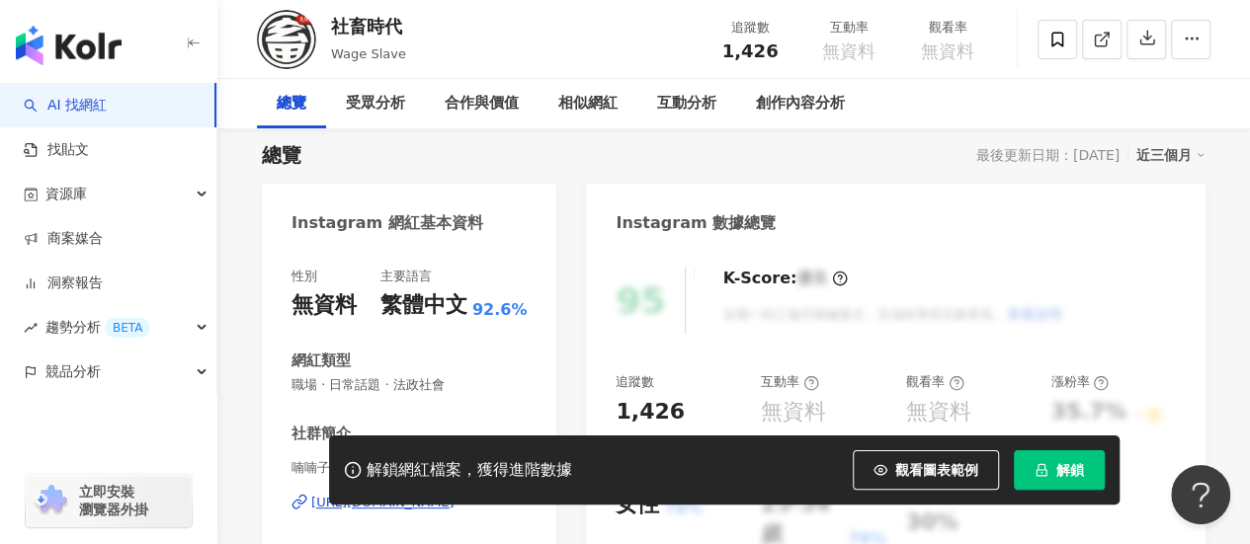
scroll to position [0, 0]
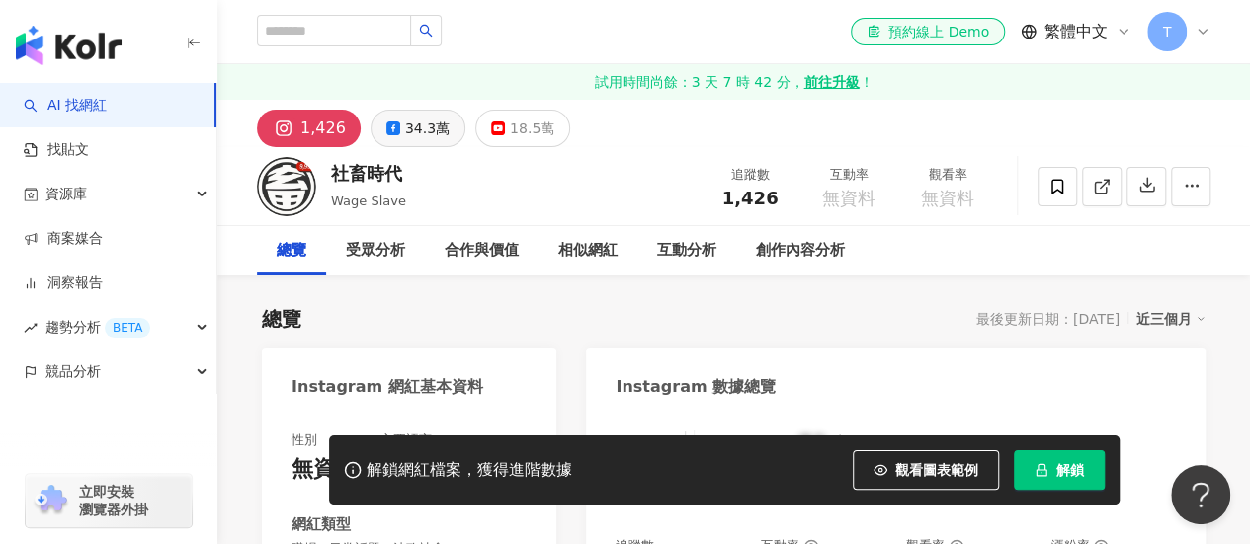
click at [417, 127] on div "34.3萬" at bounding box center [427, 129] width 44 height 28
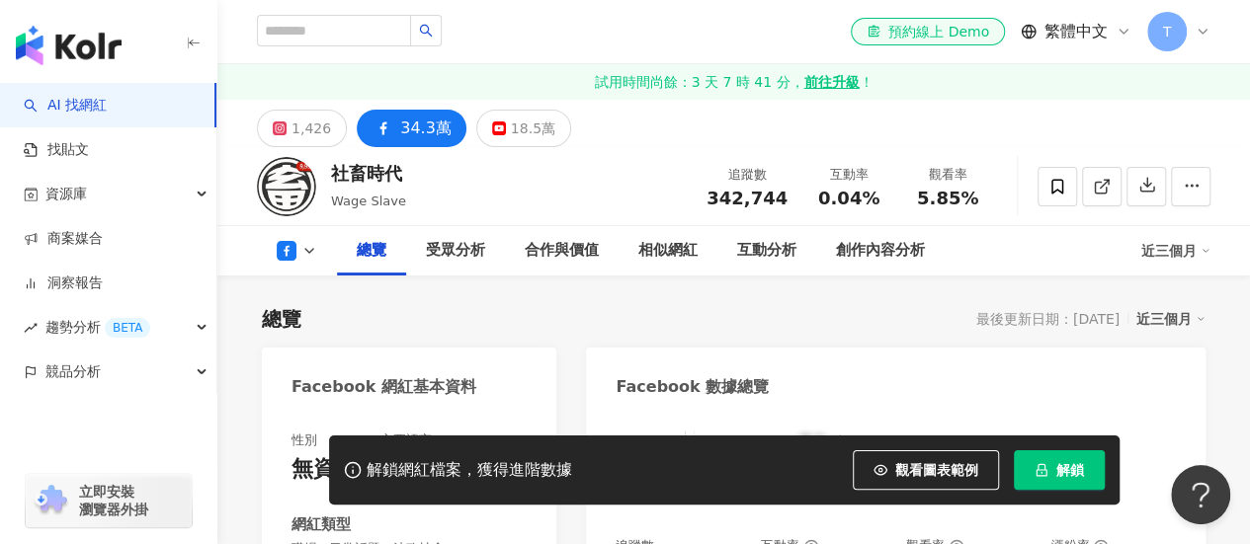
scroll to position [395, 0]
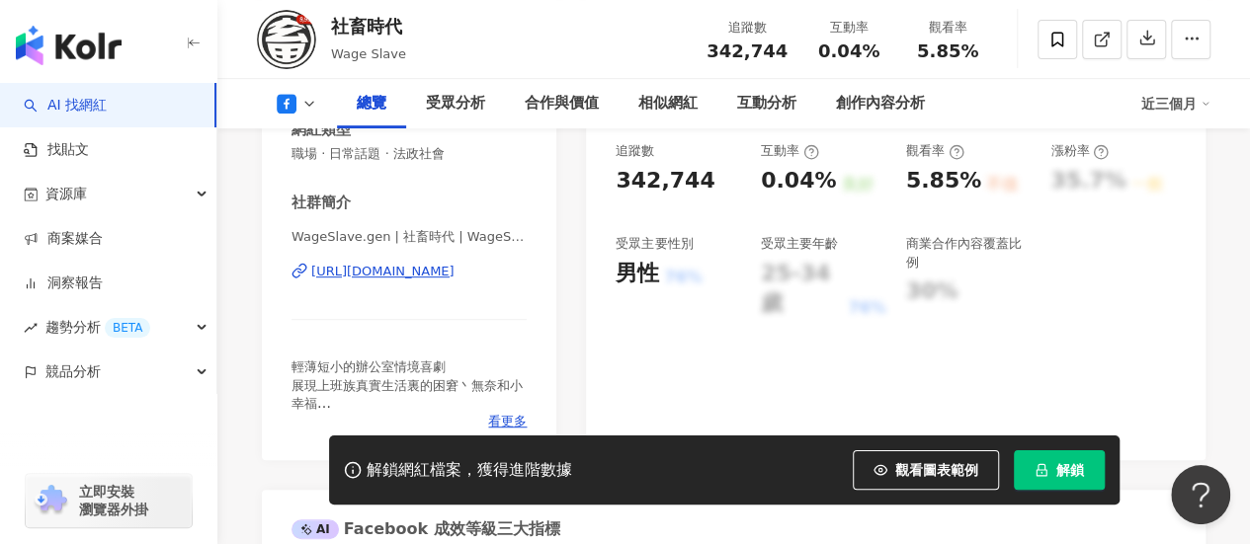
click at [411, 284] on div "WageSlave.gen | 社畜時代 | WageSlave.gen [URL][DOMAIN_NAME]" at bounding box center [408, 286] width 235 height 116
click at [410, 275] on div "[URL][DOMAIN_NAME]" at bounding box center [382, 272] width 143 height 18
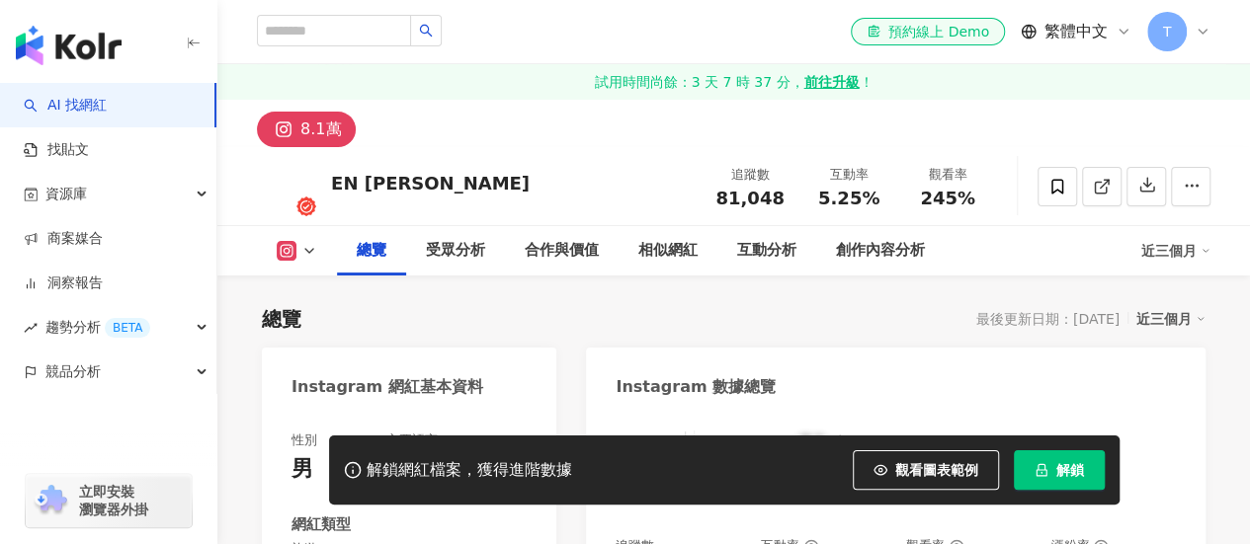
scroll to position [395, 0]
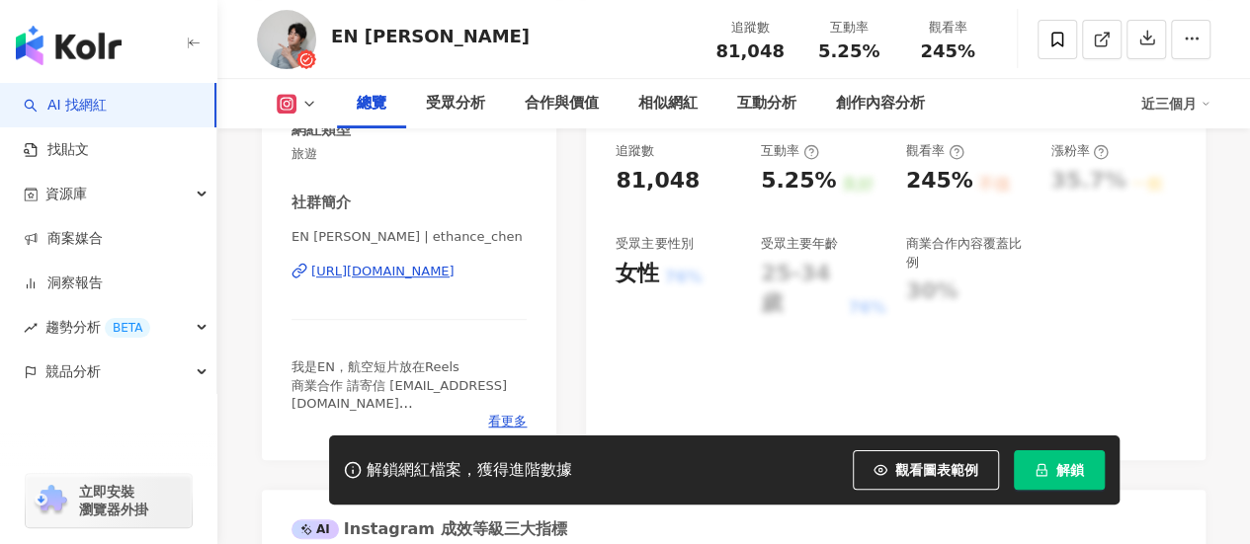
drag, startPoint x: 399, startPoint y: 266, endPoint x: 559, endPoint y: 525, distance: 304.3
click at [399, 266] on div "https://www.instagram.com/ethance_chen/" at bounding box center [382, 272] width 143 height 18
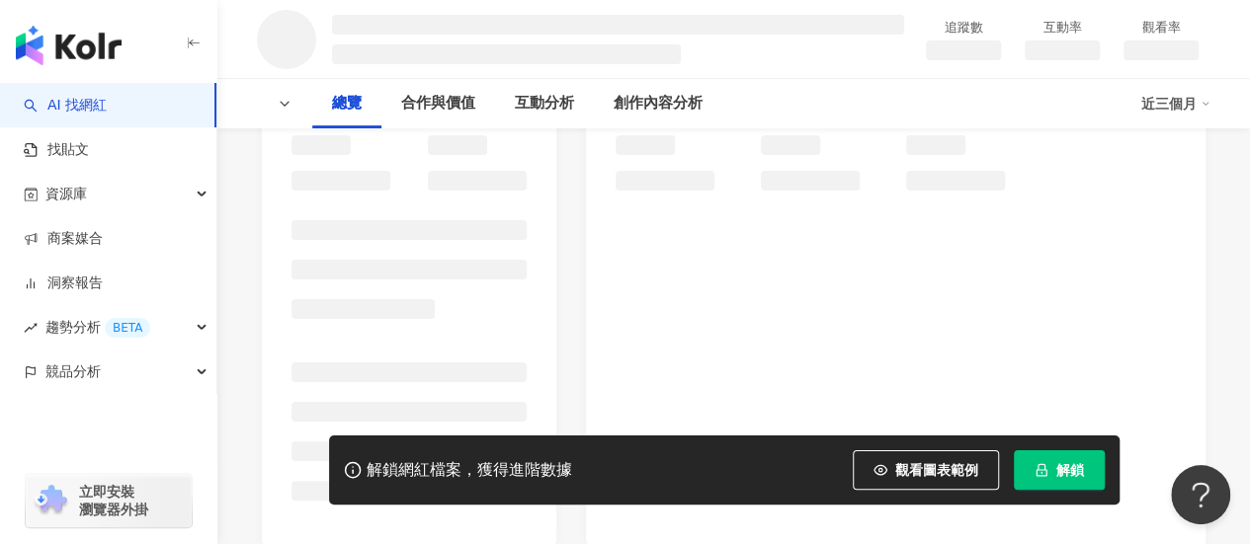
scroll to position [6507, 0]
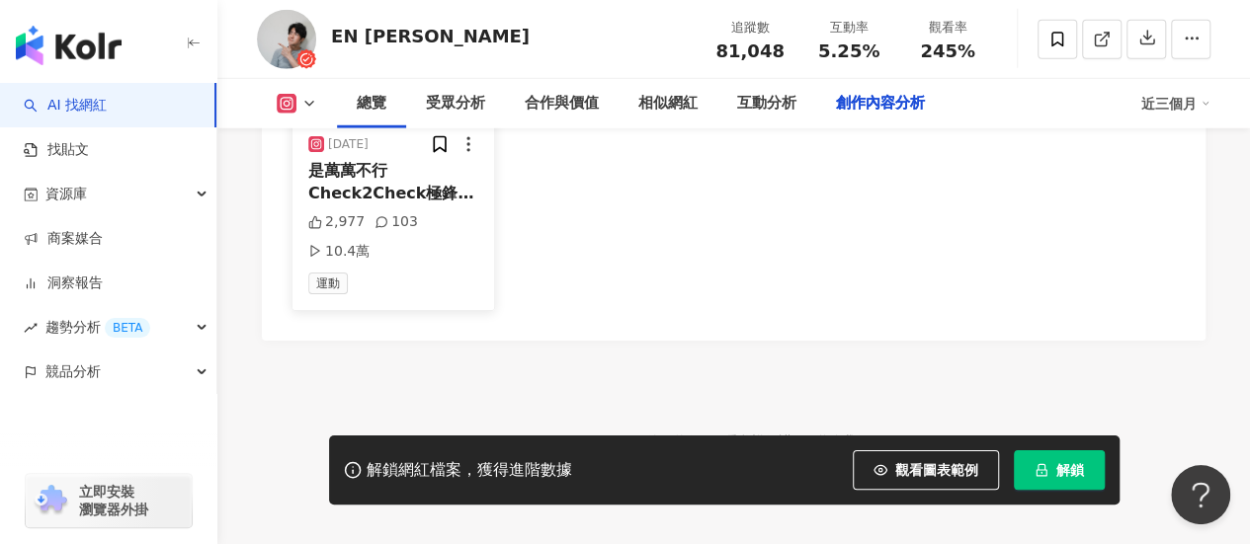
scroll to position [6018, 0]
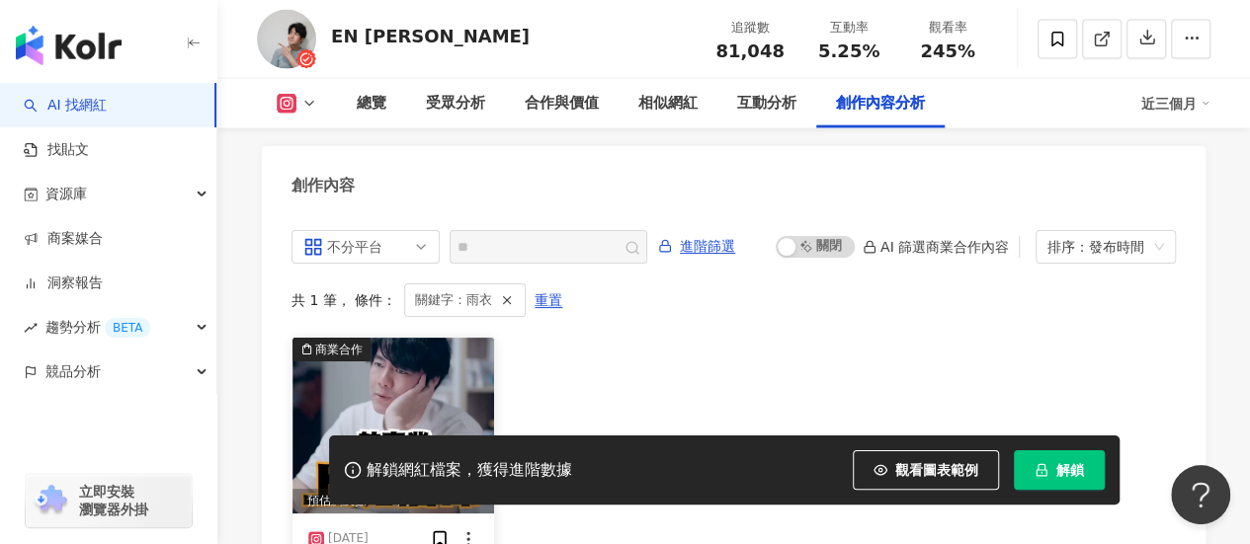
click at [387, 379] on img at bounding box center [393, 426] width 202 height 176
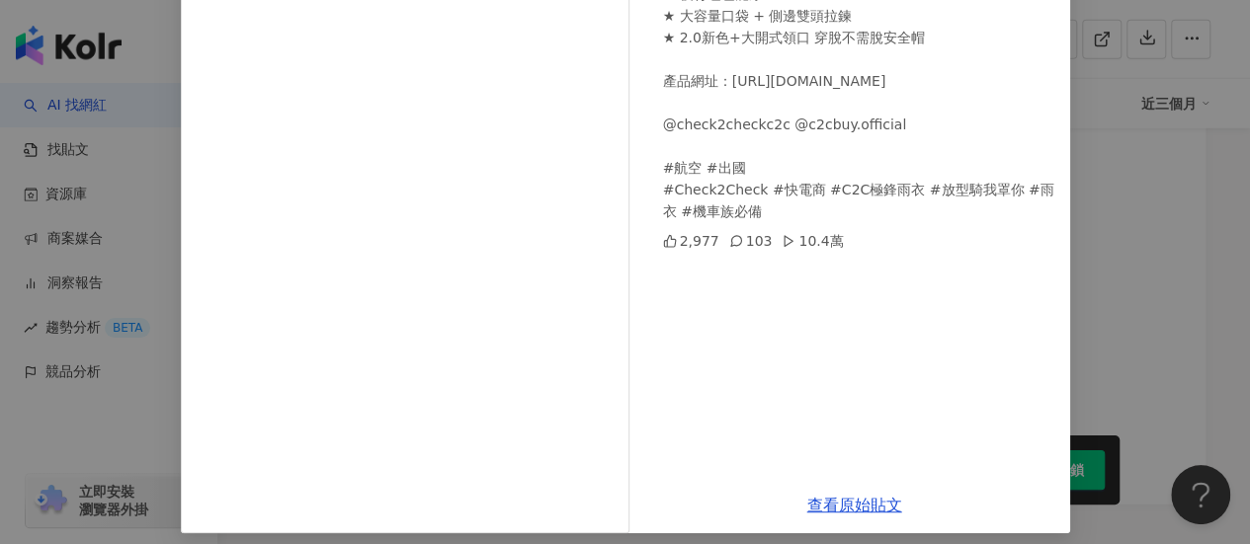
scroll to position [342, 0]
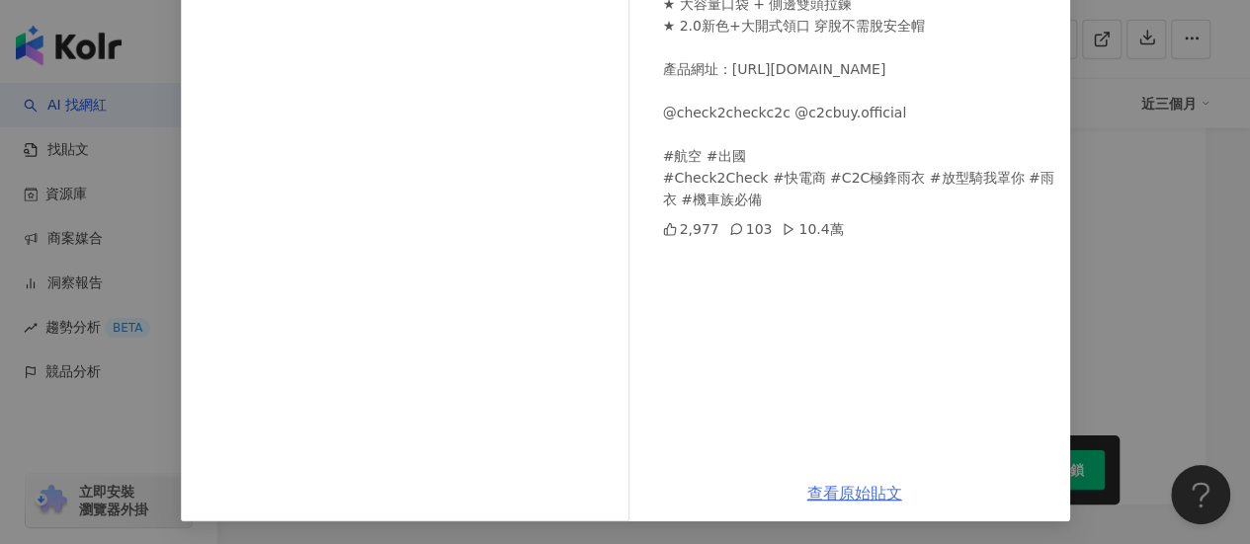
click at [841, 491] on link "查看原始貼文" at bounding box center [854, 493] width 95 height 19
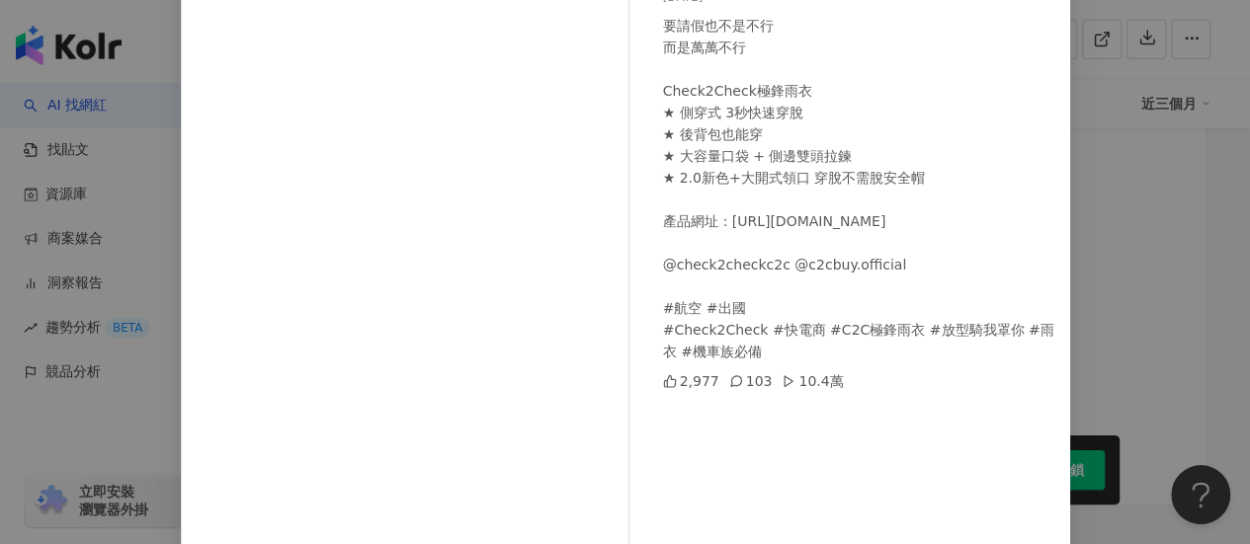
scroll to position [45, 0]
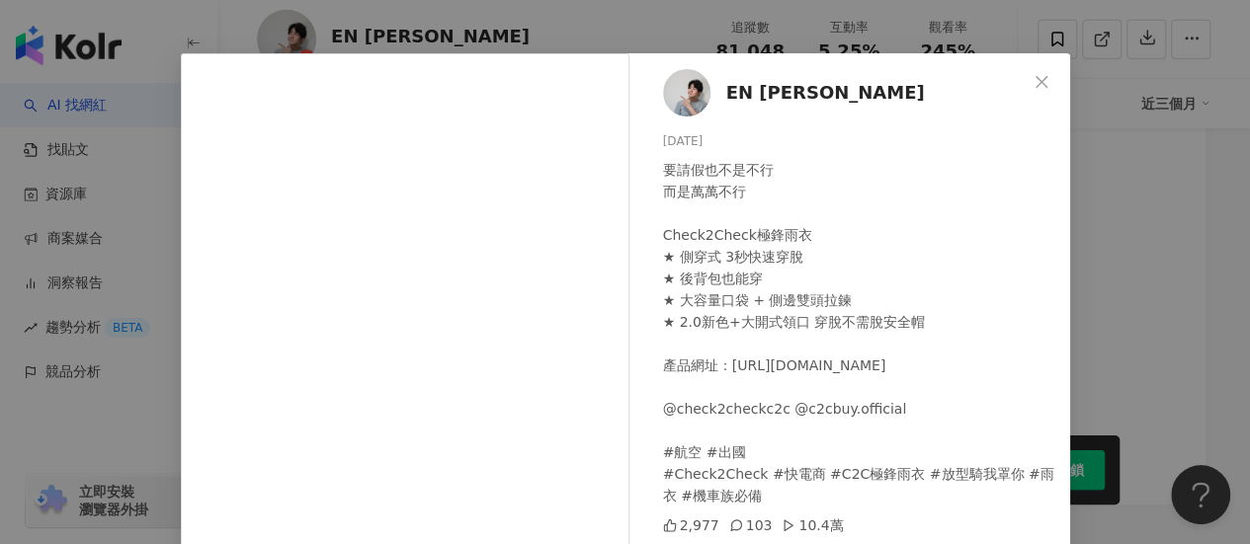
scroll to position [6052, 0]
click at [1029, 69] on button "Close" at bounding box center [1041, 82] width 40 height 40
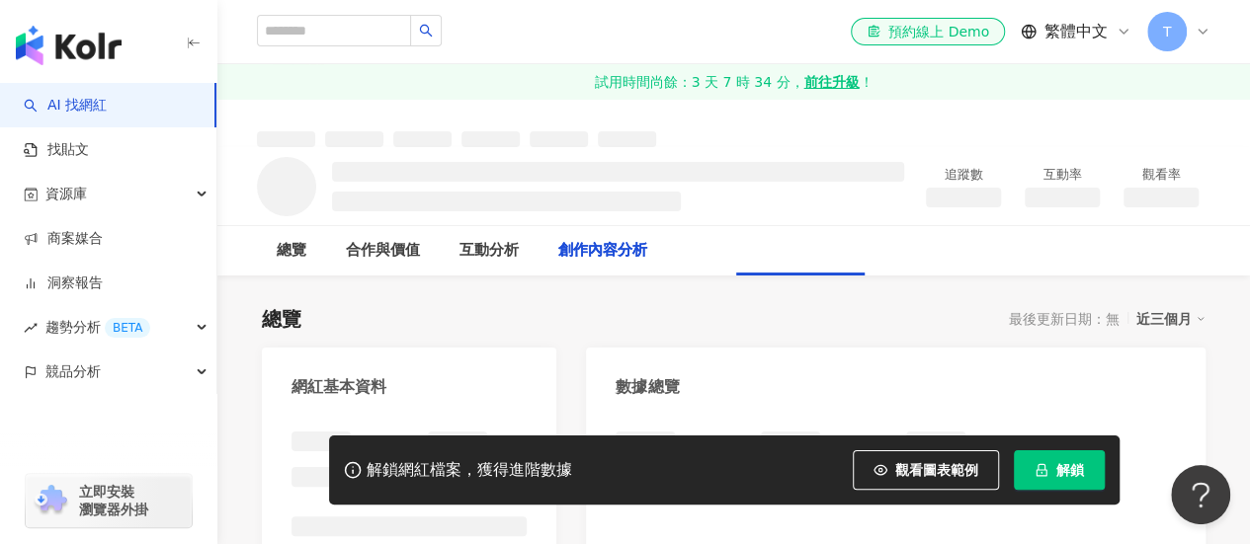
scroll to position [2203, 0]
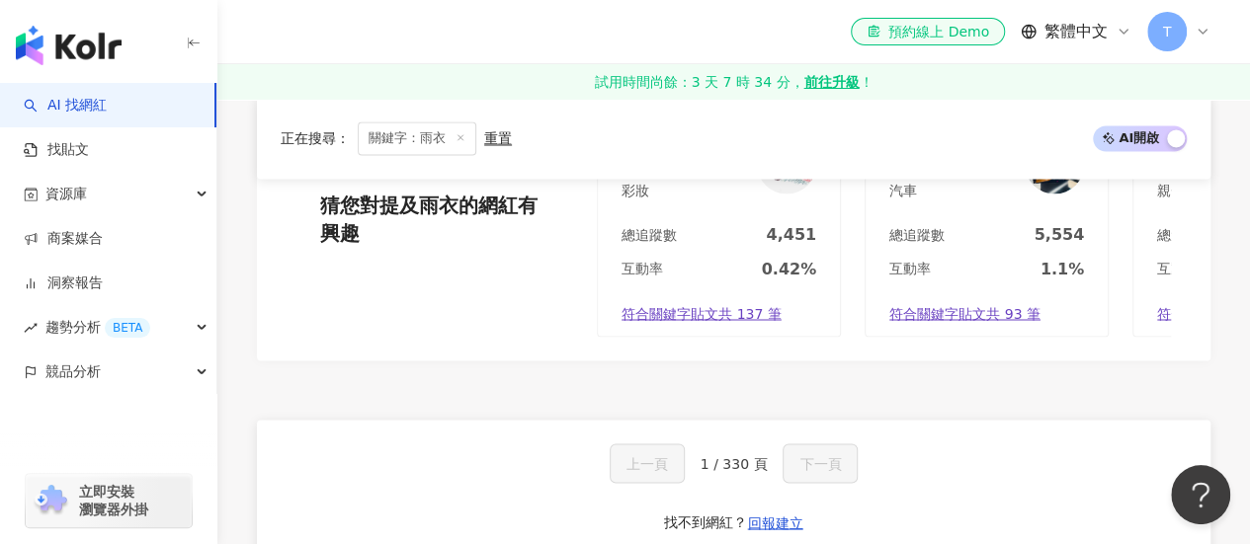
scroll to position [1792, 0]
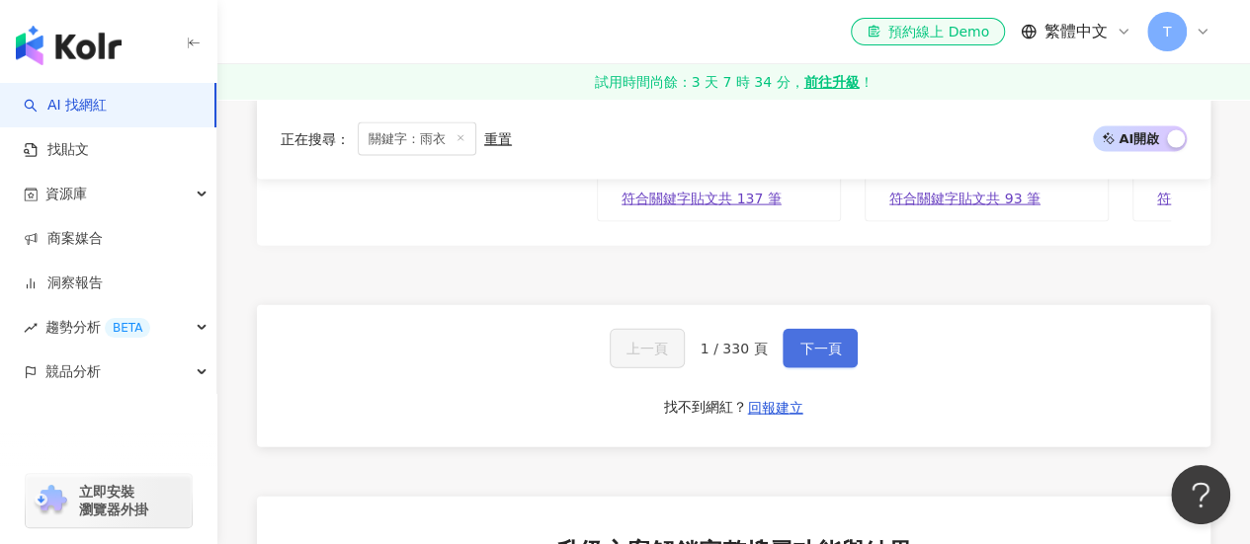
click at [824, 329] on button "下一頁" at bounding box center [819, 349] width 75 height 40
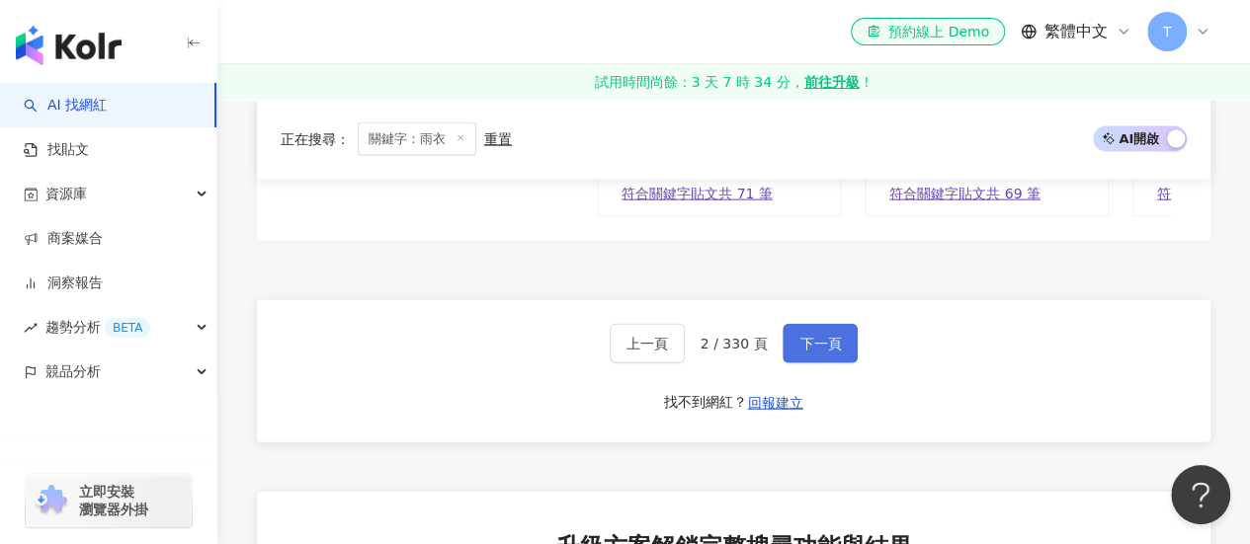
click at [828, 336] on span "下一頁" at bounding box center [819, 344] width 41 height 16
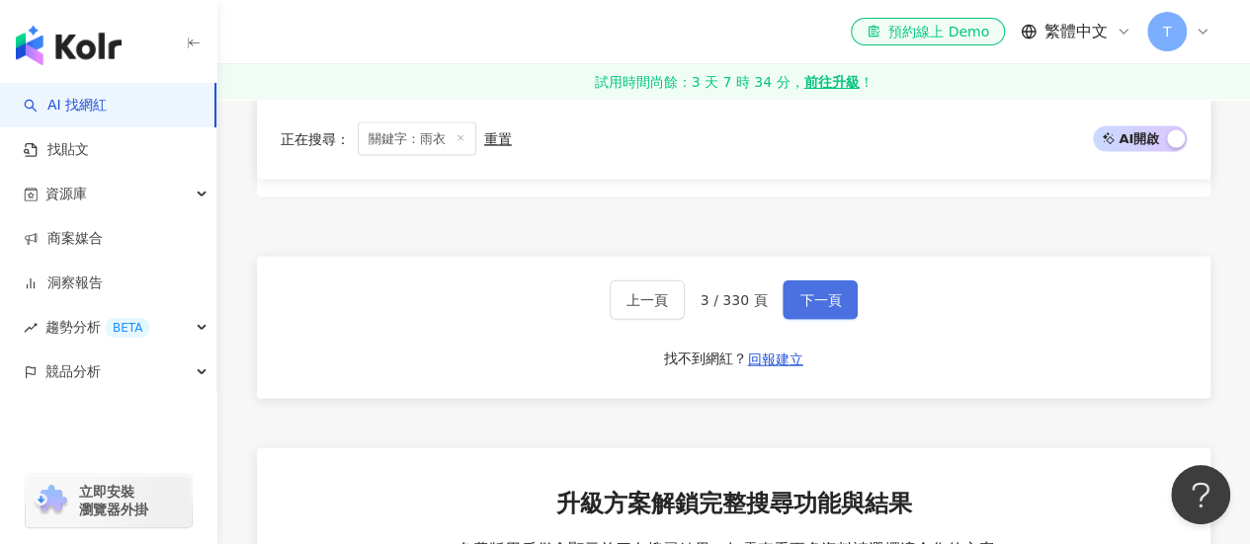
click at [824, 292] on span "下一頁" at bounding box center [819, 300] width 41 height 16
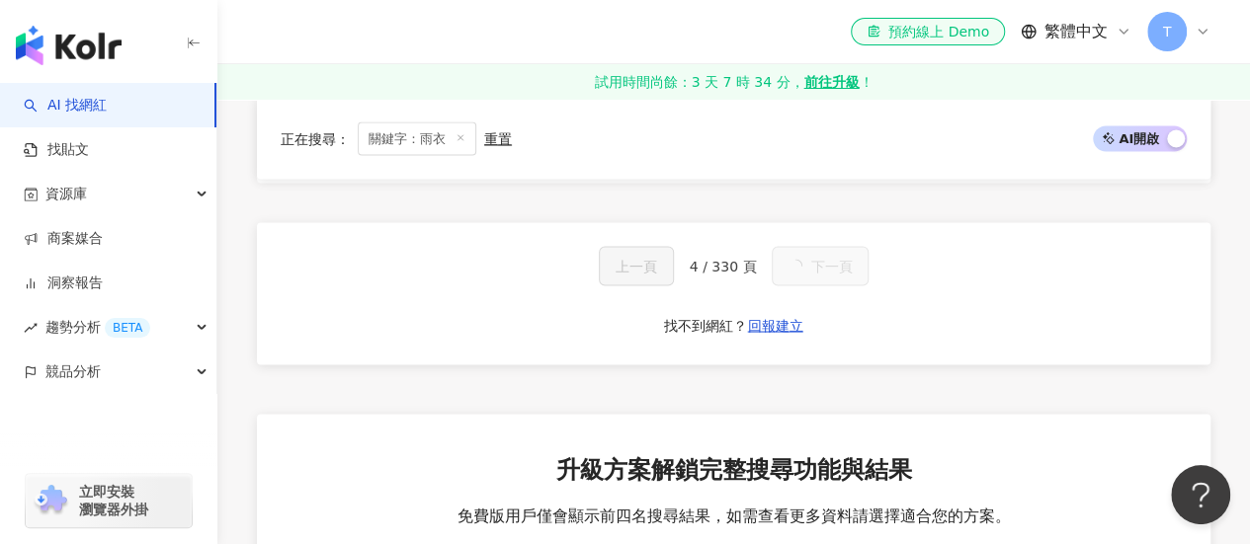
scroll to position [1791, 0]
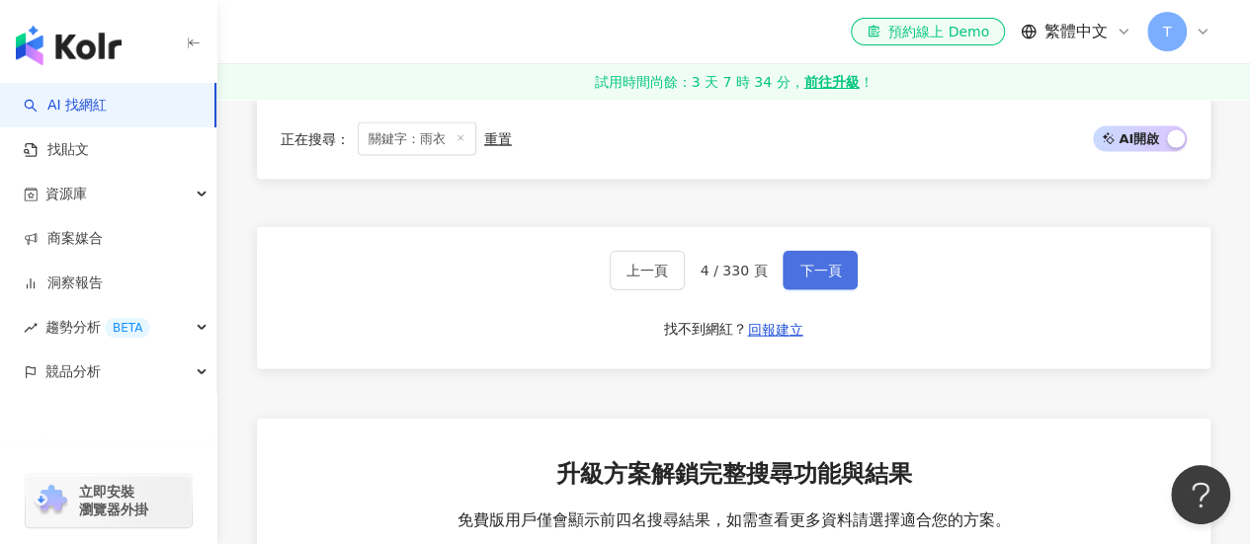
click at [824, 279] on span "下一頁" at bounding box center [819, 271] width 41 height 16
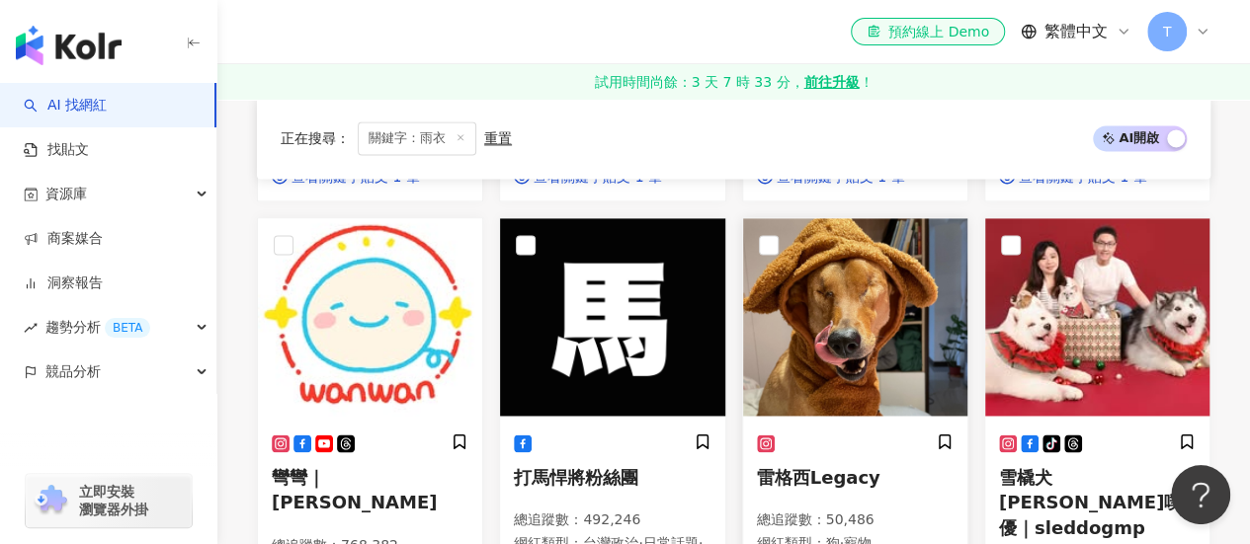
scroll to position [1484, 0]
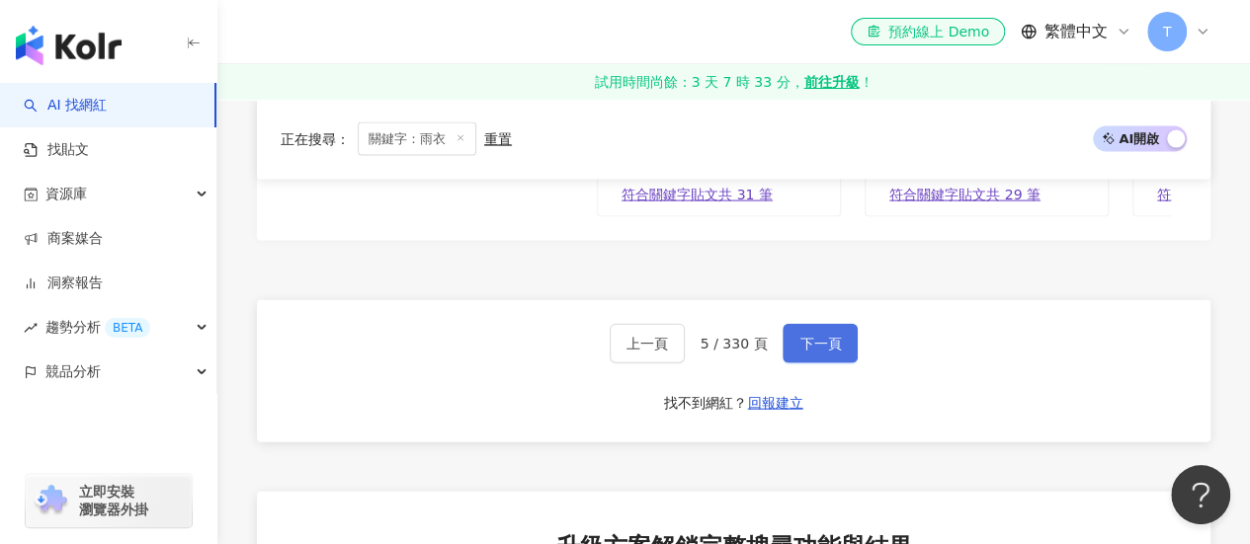
click at [799, 336] on span "下一頁" at bounding box center [819, 344] width 41 height 16
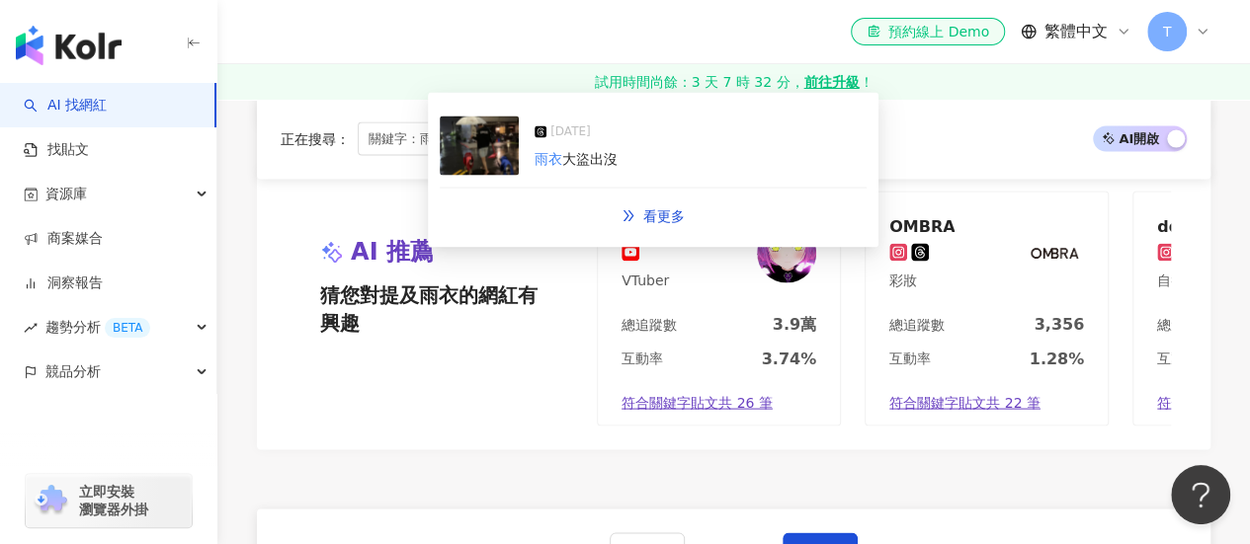
scroll to position [1998, 0]
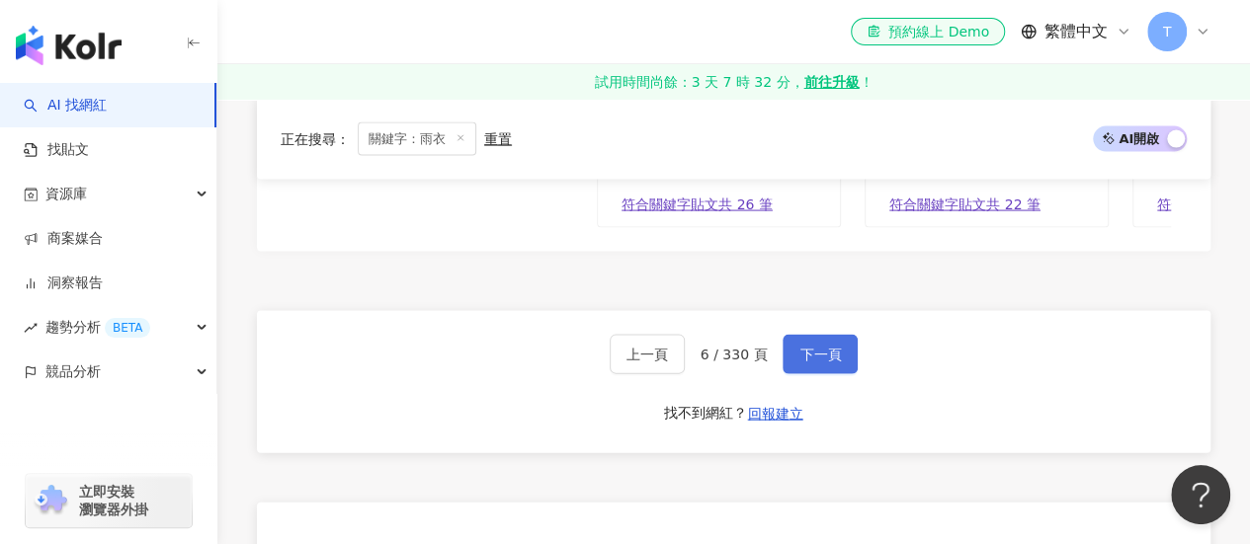
click at [818, 363] on span "下一頁" at bounding box center [819, 355] width 41 height 16
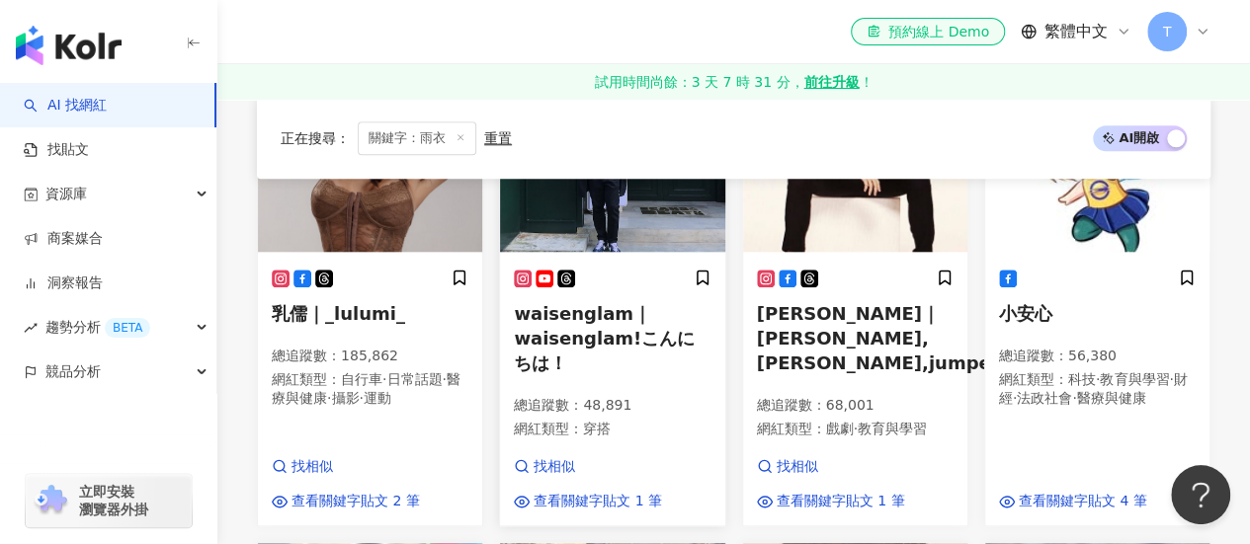
scroll to position [867, 0]
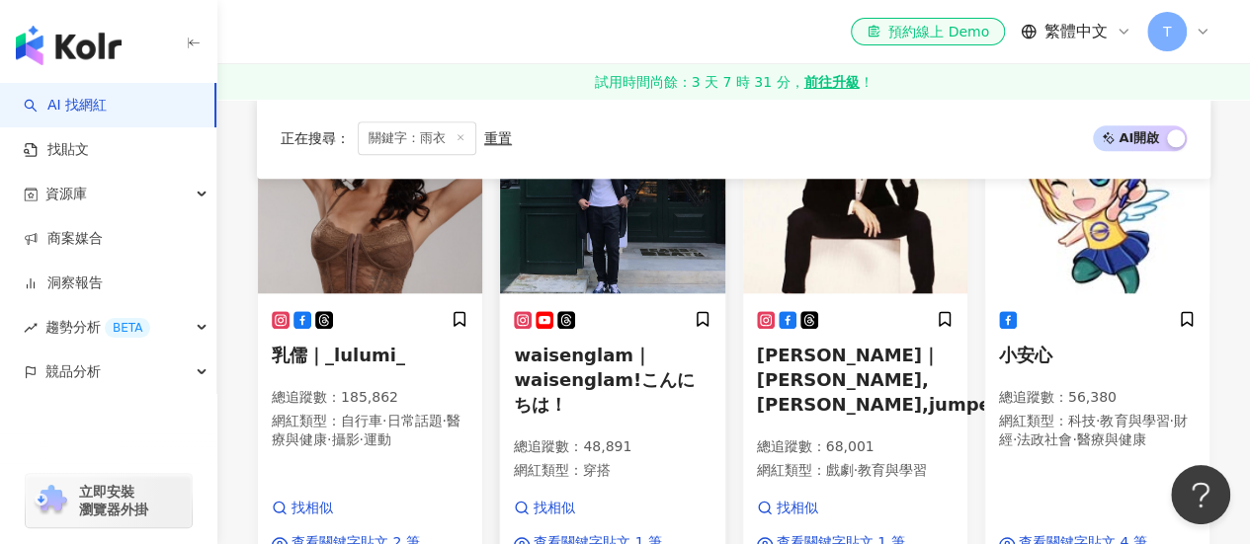
click at [585, 238] on img at bounding box center [612, 195] width 224 height 198
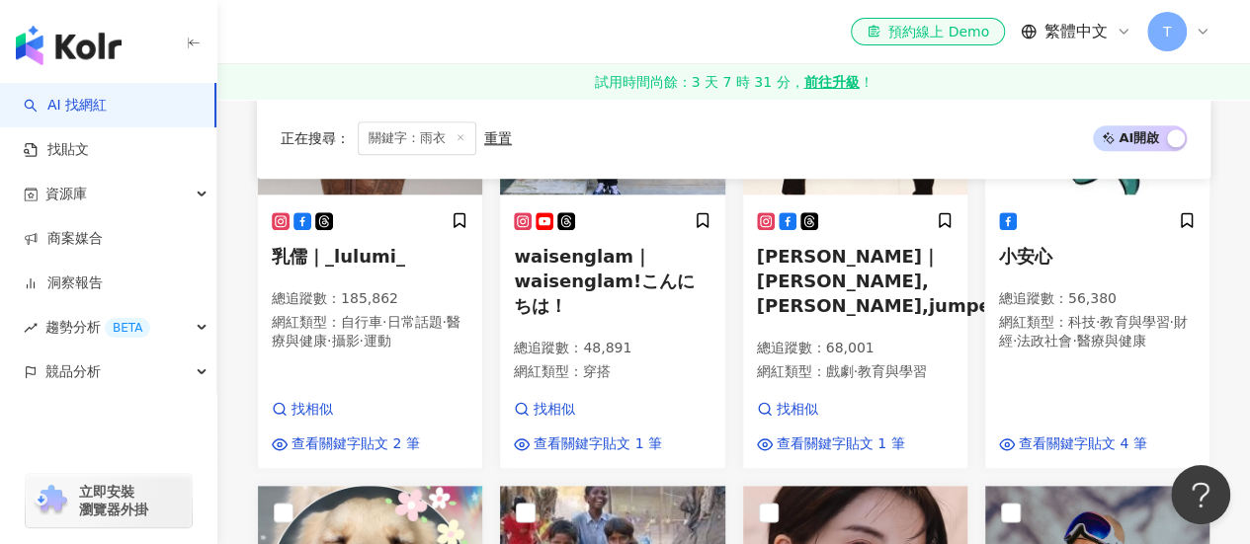
scroll to position [1065, 0]
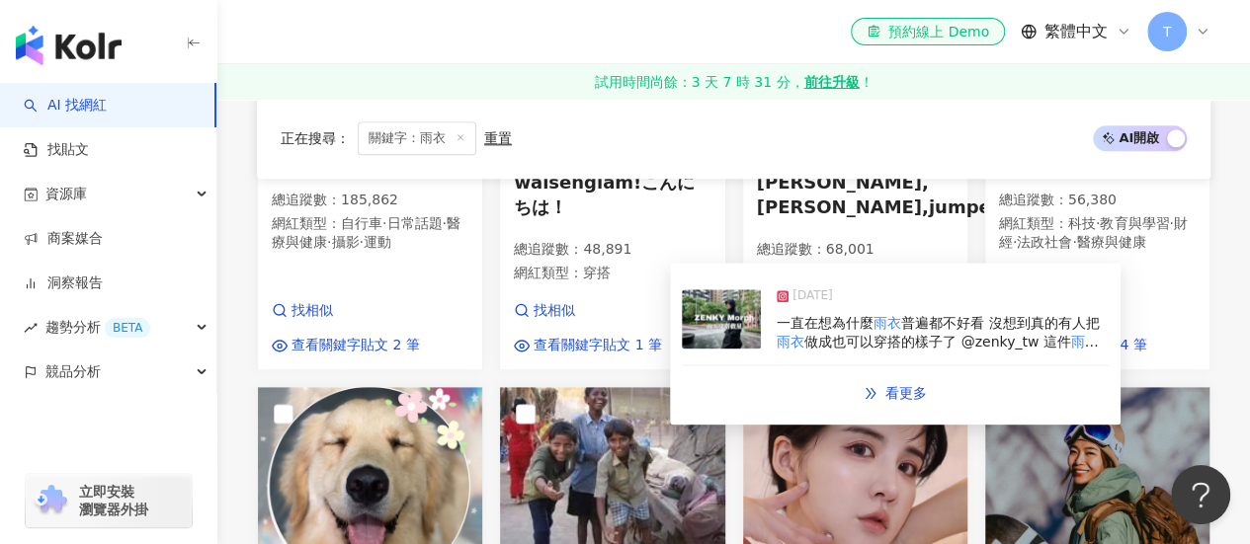
click at [735, 321] on img at bounding box center [721, 318] width 79 height 59
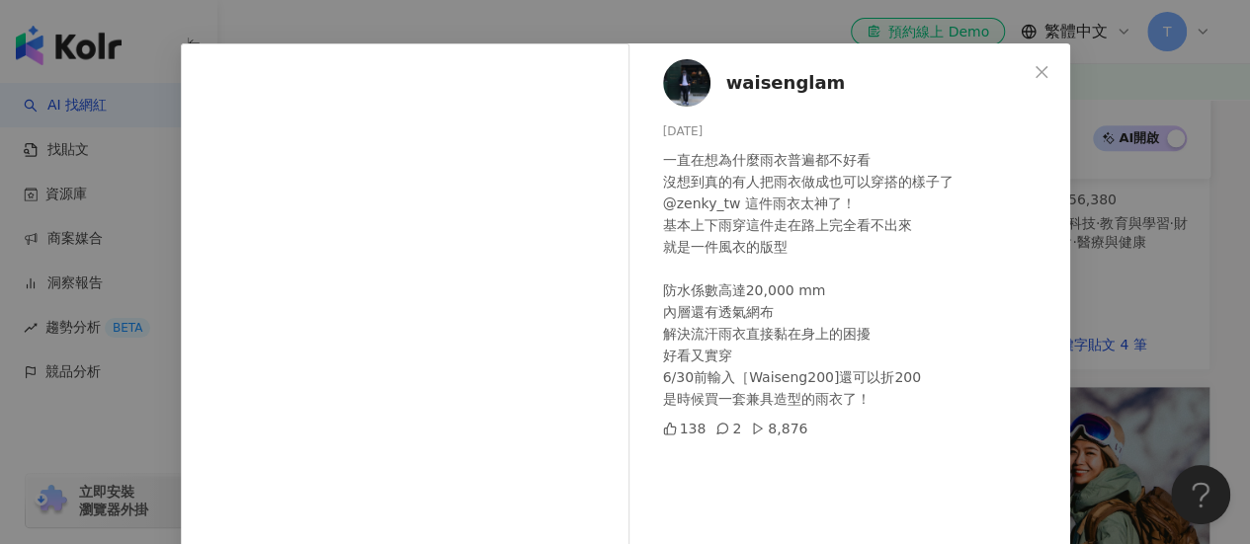
scroll to position [99, 0]
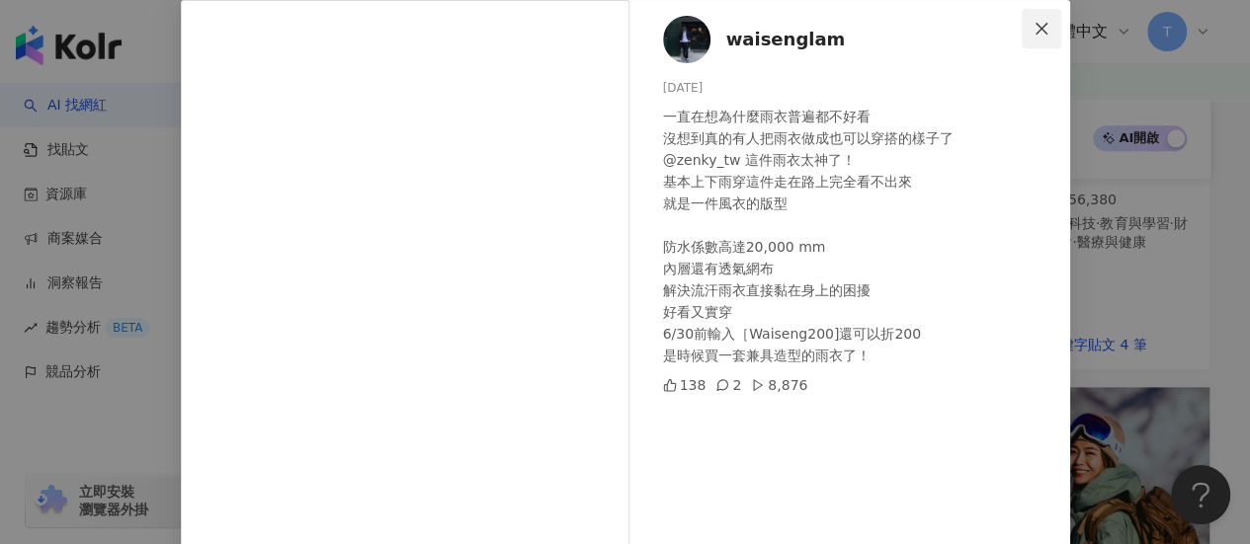
click at [1033, 31] on icon "close" at bounding box center [1041, 29] width 16 height 16
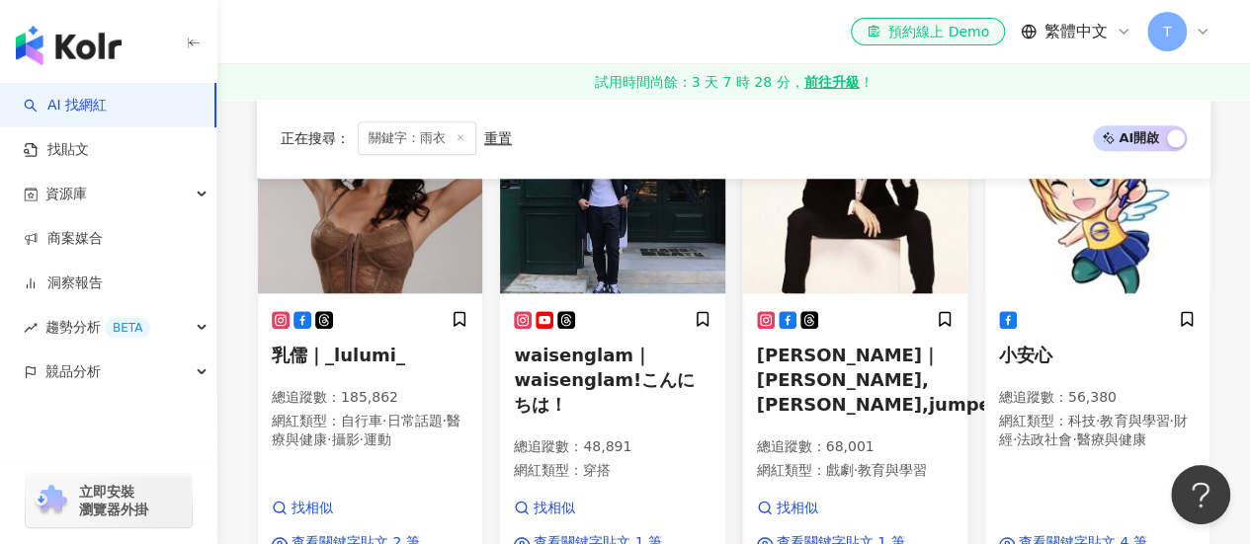
scroll to position [966, 0]
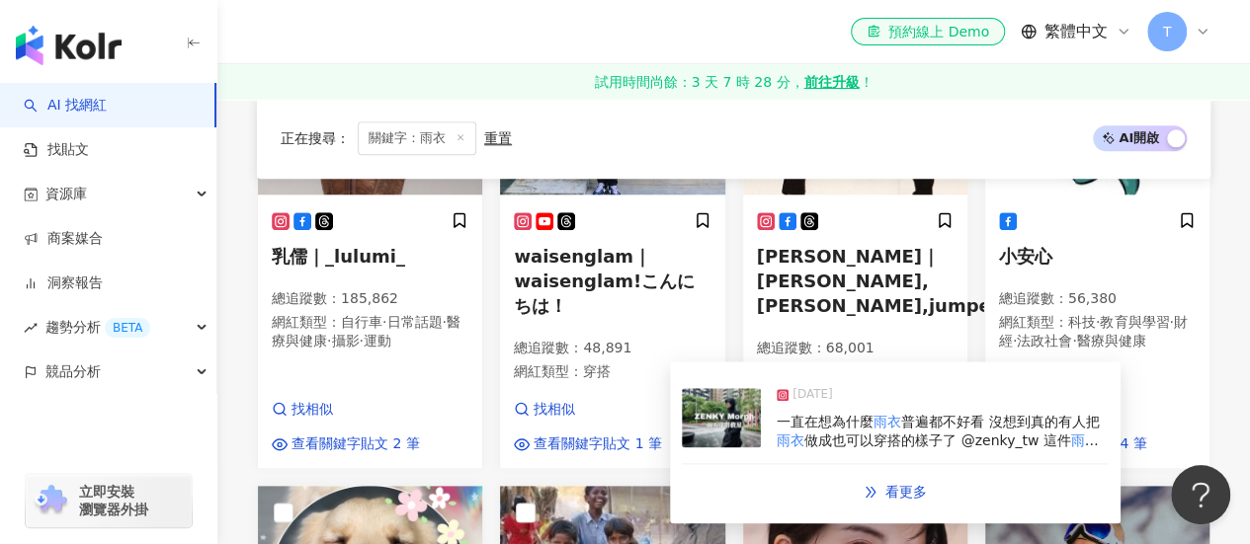
click at [711, 412] on img at bounding box center [721, 417] width 79 height 59
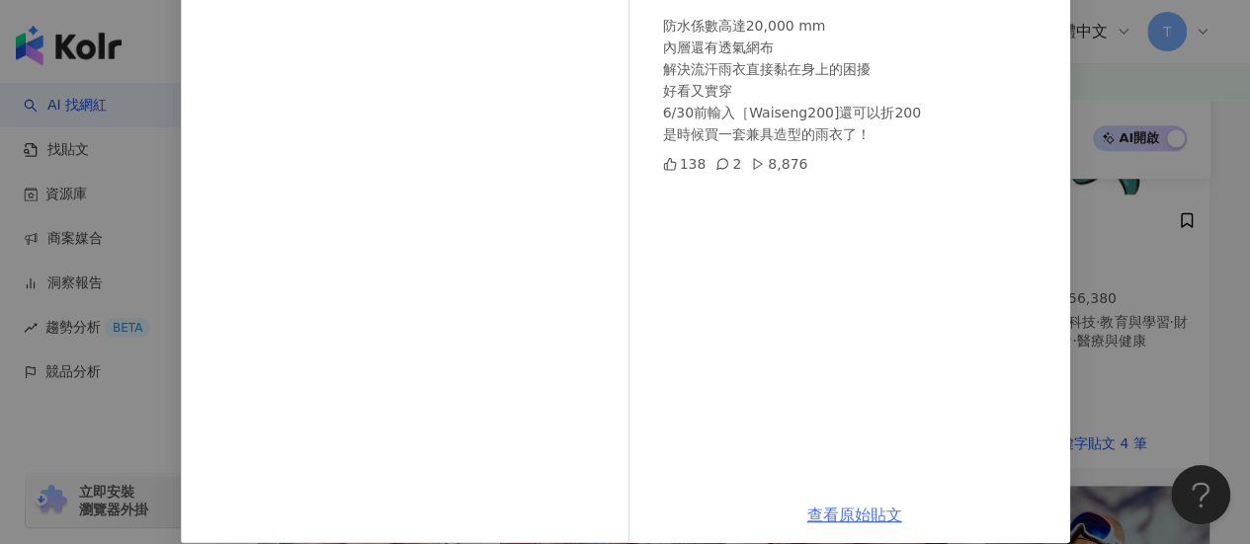
scroll to position [342, 0]
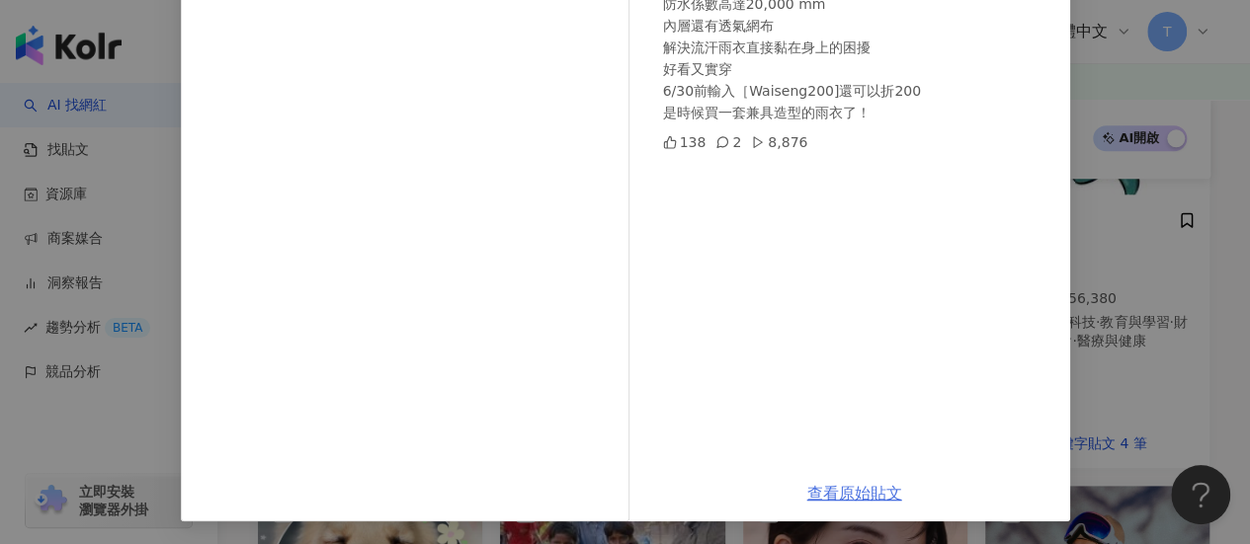
click at [866, 495] on link "查看原始貼文" at bounding box center [854, 493] width 95 height 19
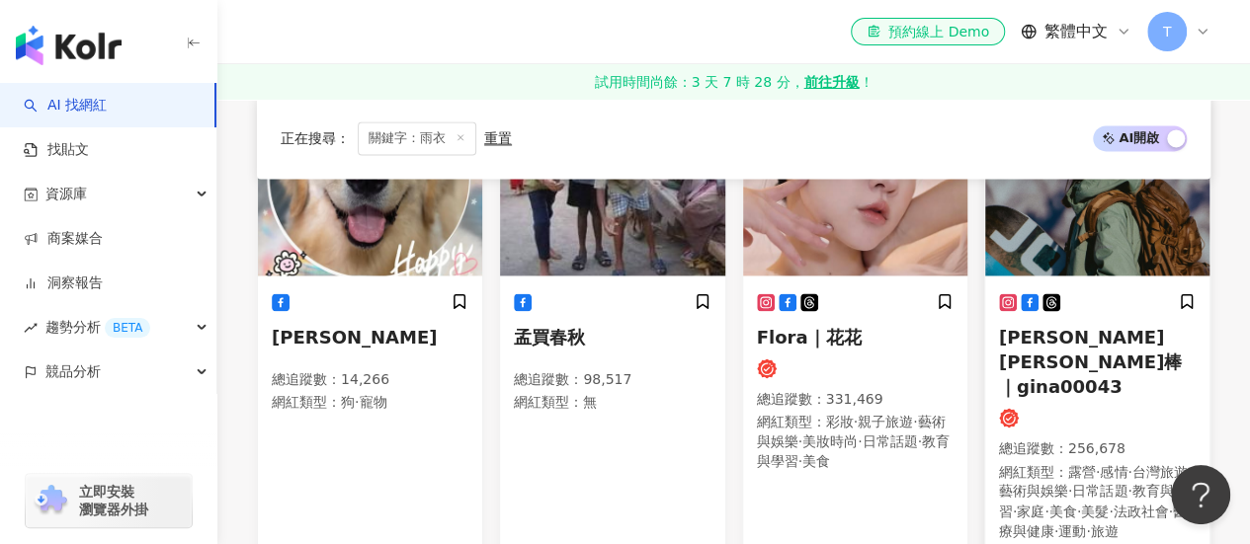
scroll to position [1263, 0]
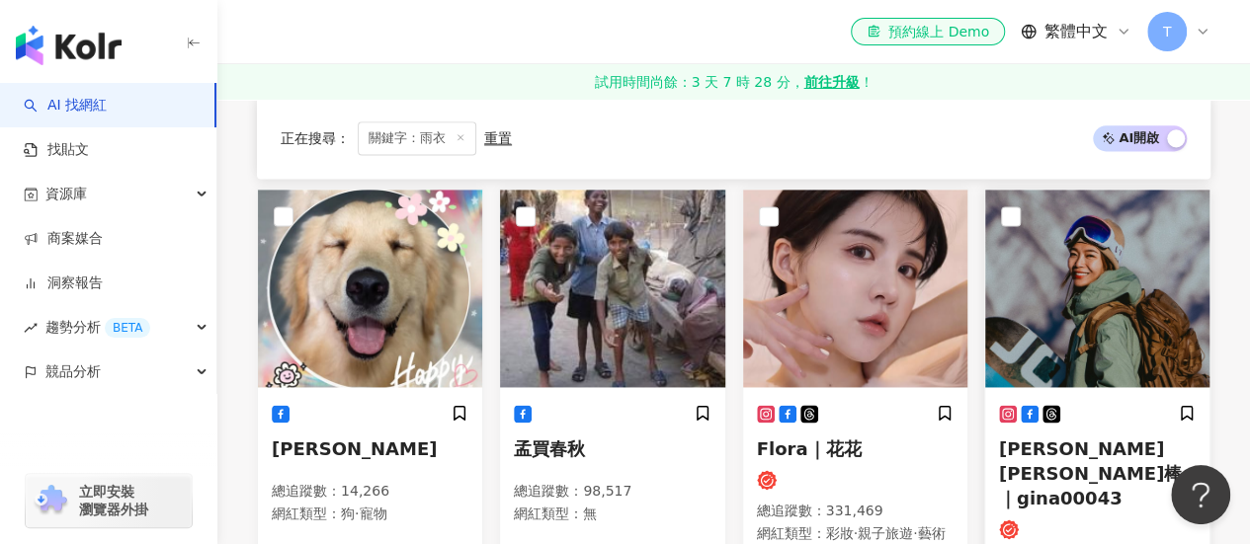
click at [1059, 319] on img at bounding box center [1097, 289] width 224 height 198
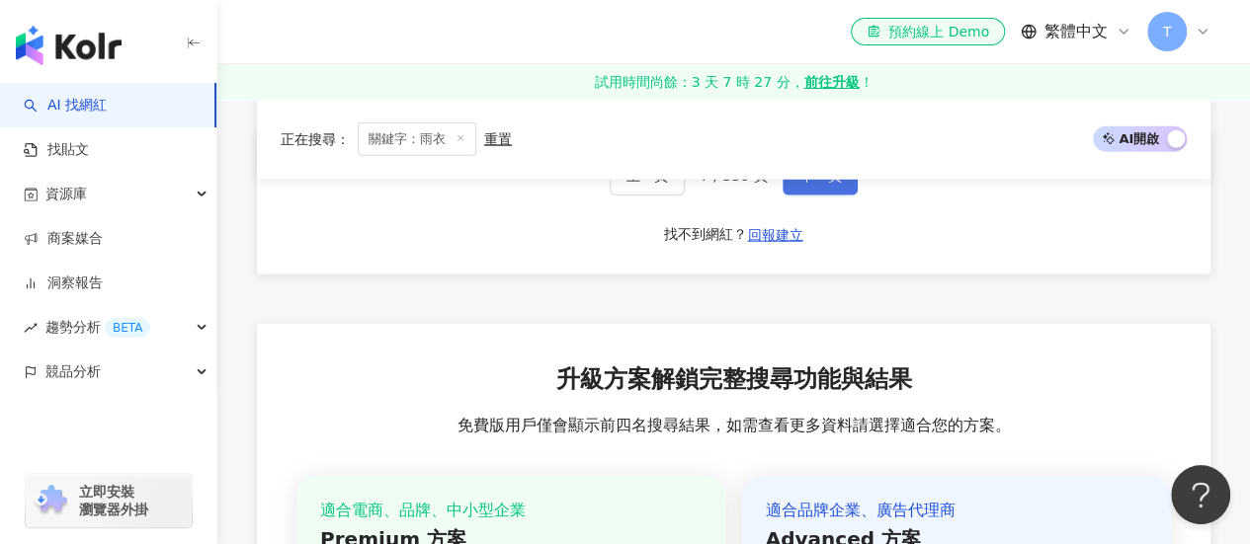
scroll to position [2152, 0]
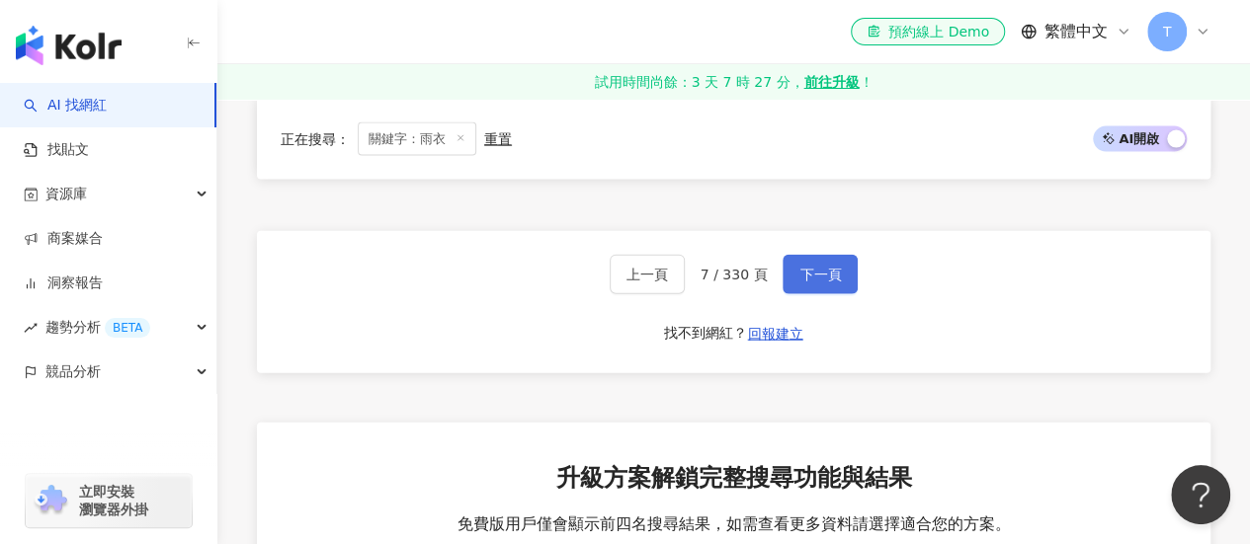
click at [829, 283] on span "下一頁" at bounding box center [819, 275] width 41 height 16
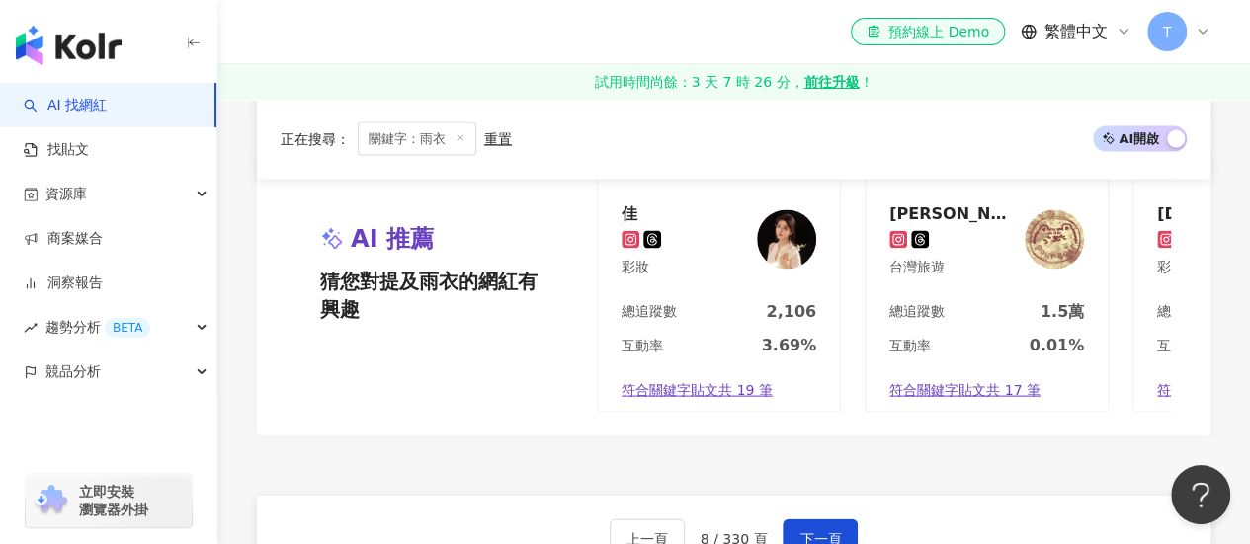
scroll to position [1984, 0]
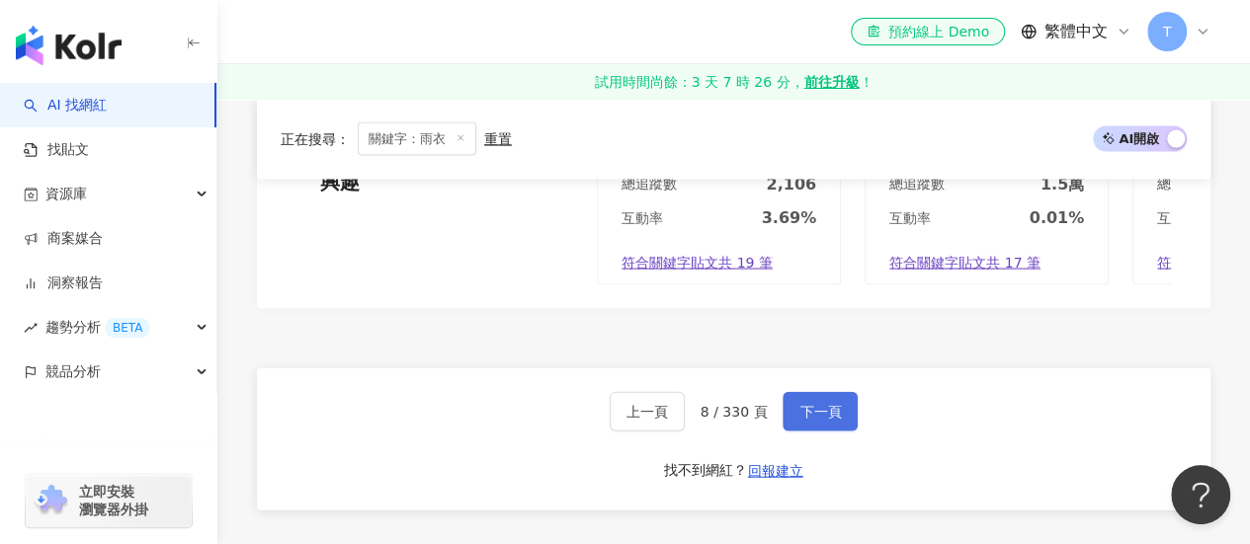
click at [801, 404] on span "下一頁" at bounding box center [819, 412] width 41 height 16
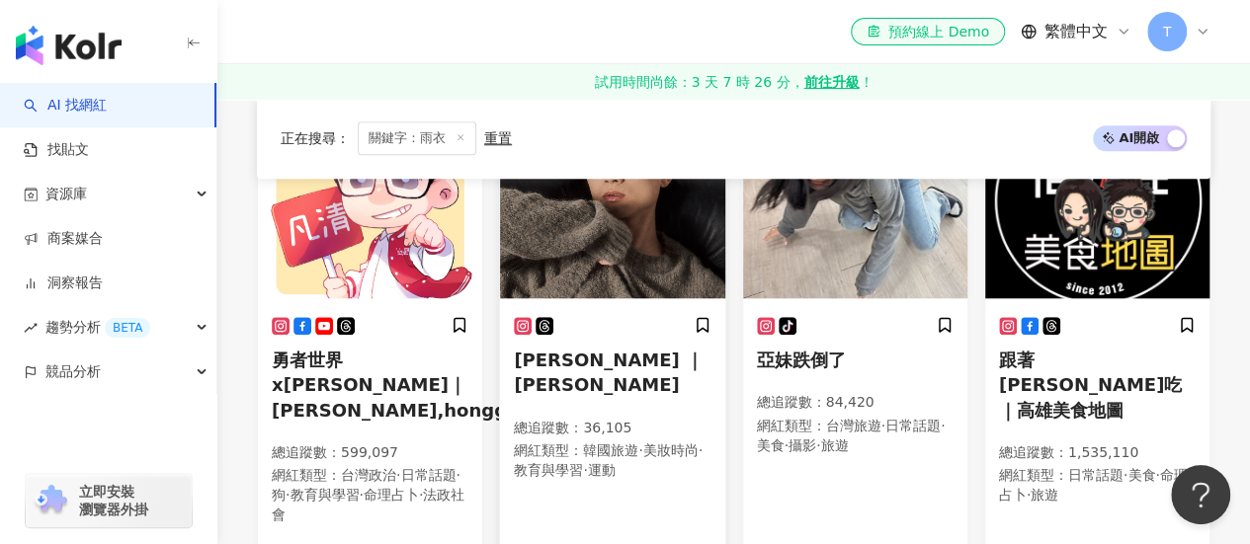
scroll to position [941, 0]
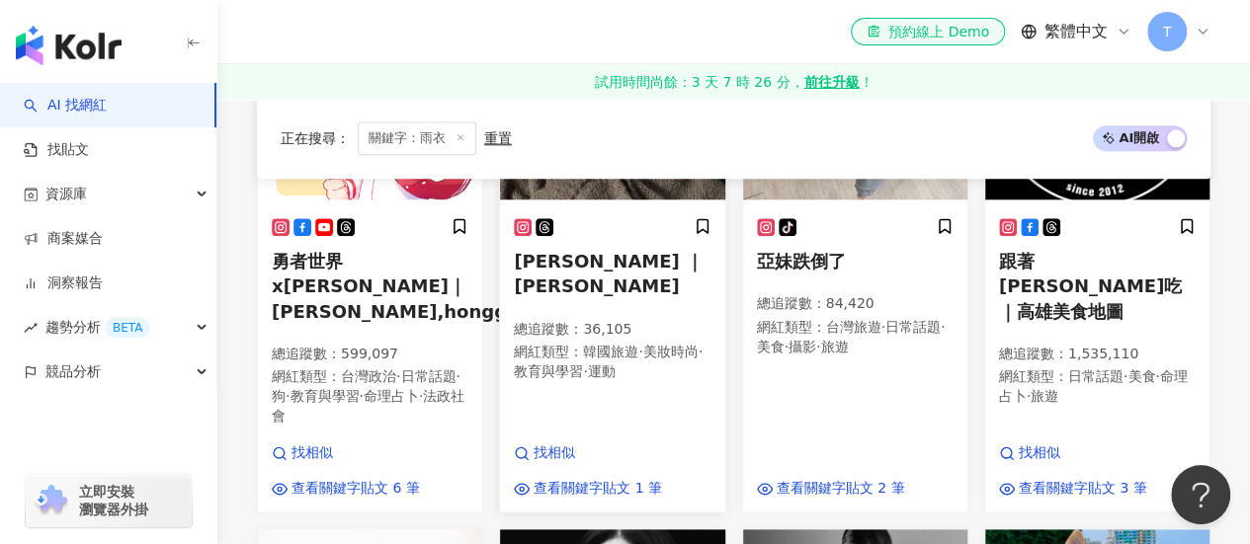
click at [577, 200] on img at bounding box center [612, 101] width 224 height 198
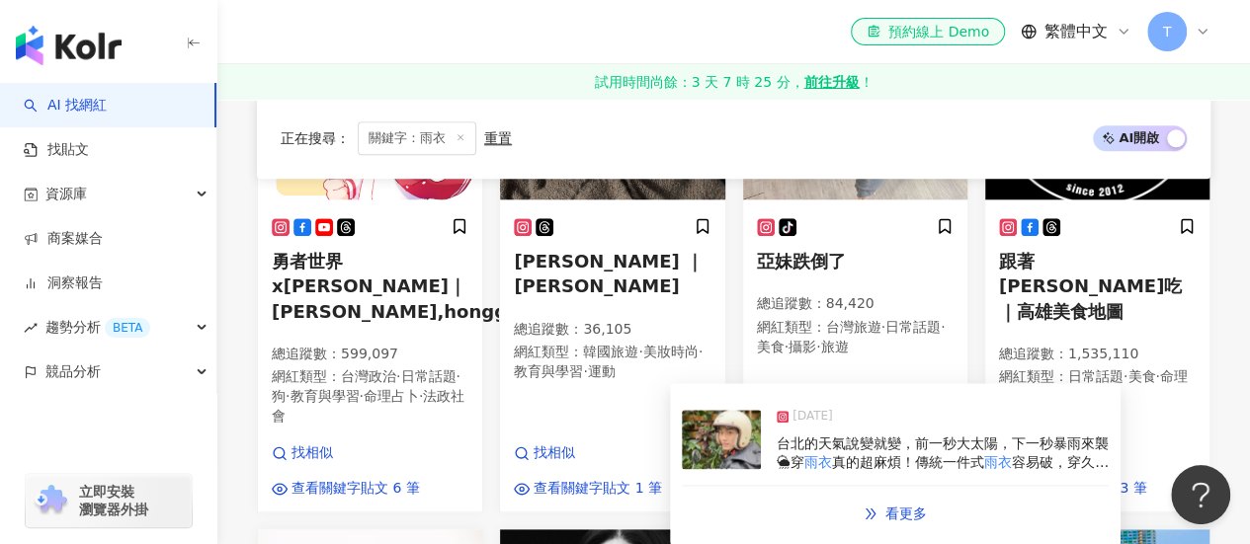
click at [737, 444] on img at bounding box center [721, 439] width 79 height 59
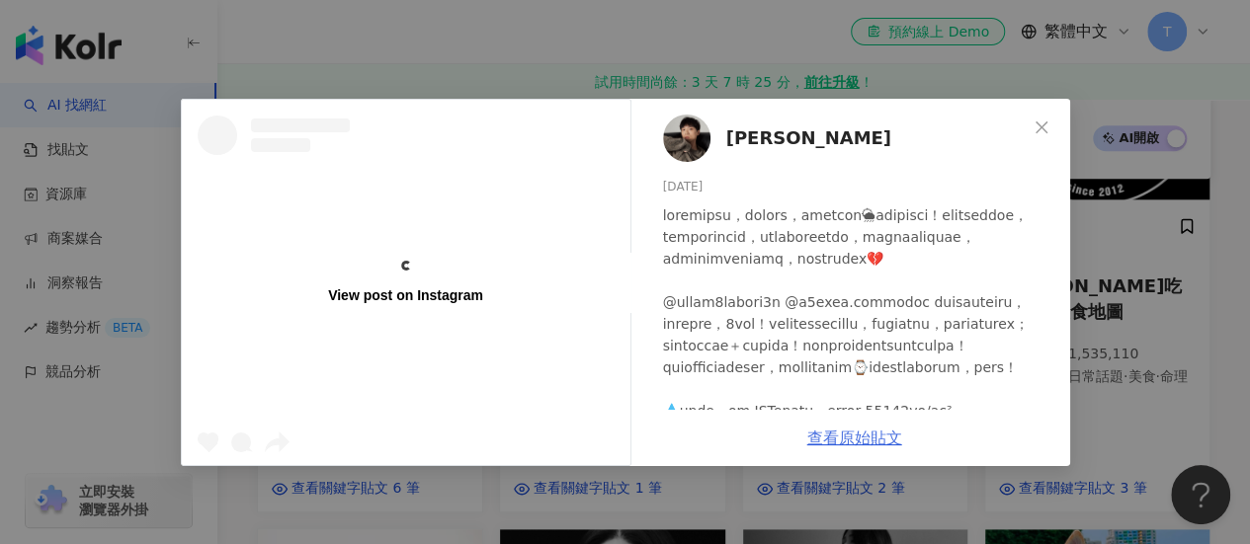
click at [818, 429] on link "查看原始貼文" at bounding box center [854, 438] width 95 height 19
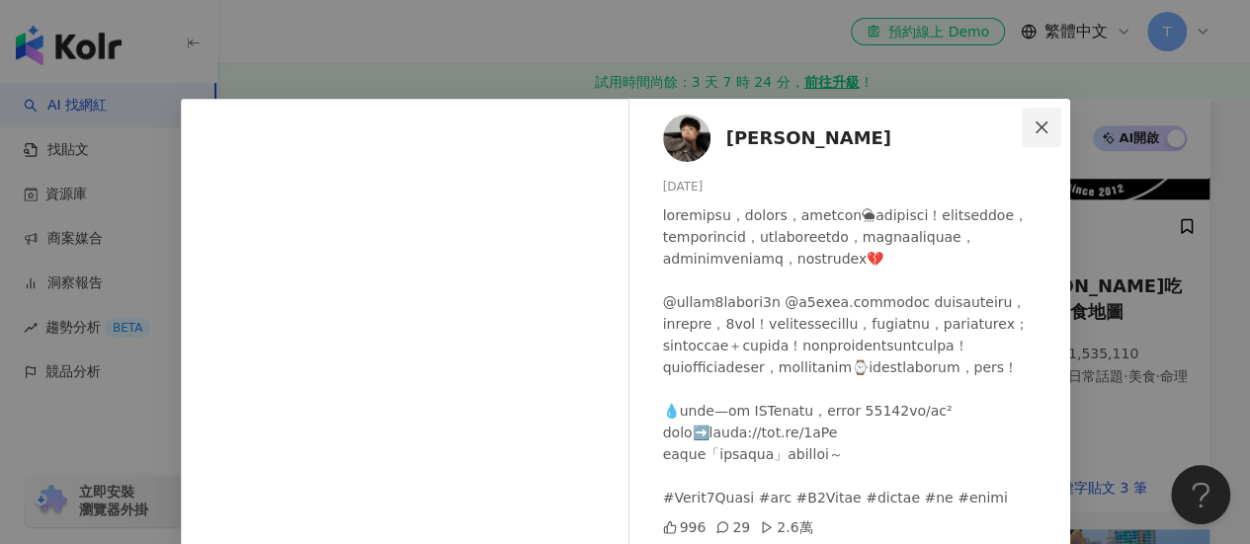
click at [1027, 118] on button "Close" at bounding box center [1041, 128] width 40 height 40
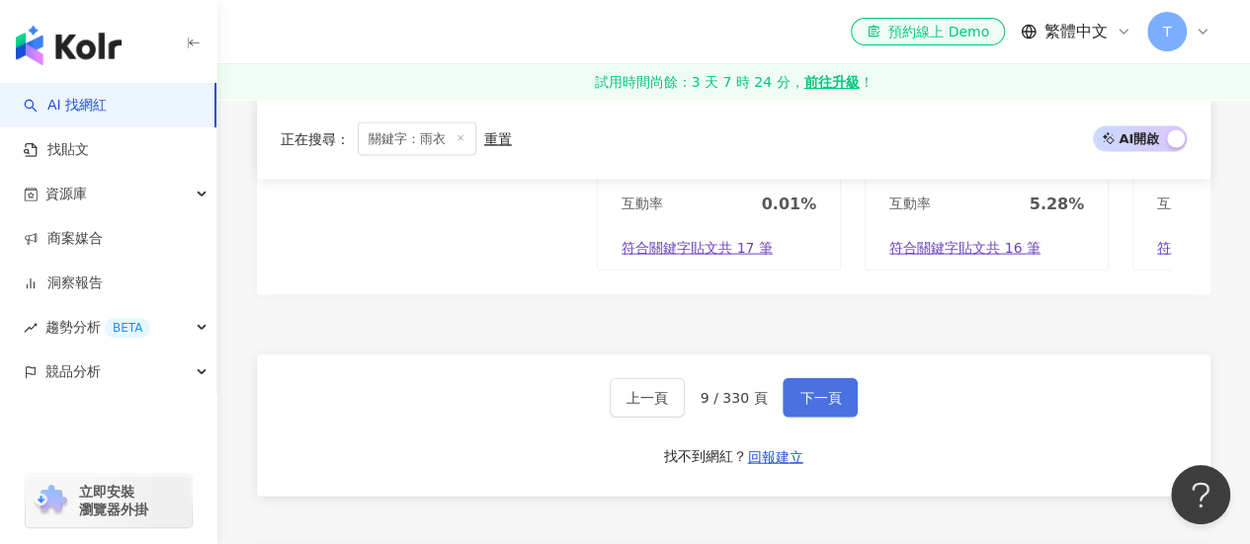
click at [817, 390] on span "下一頁" at bounding box center [819, 398] width 41 height 16
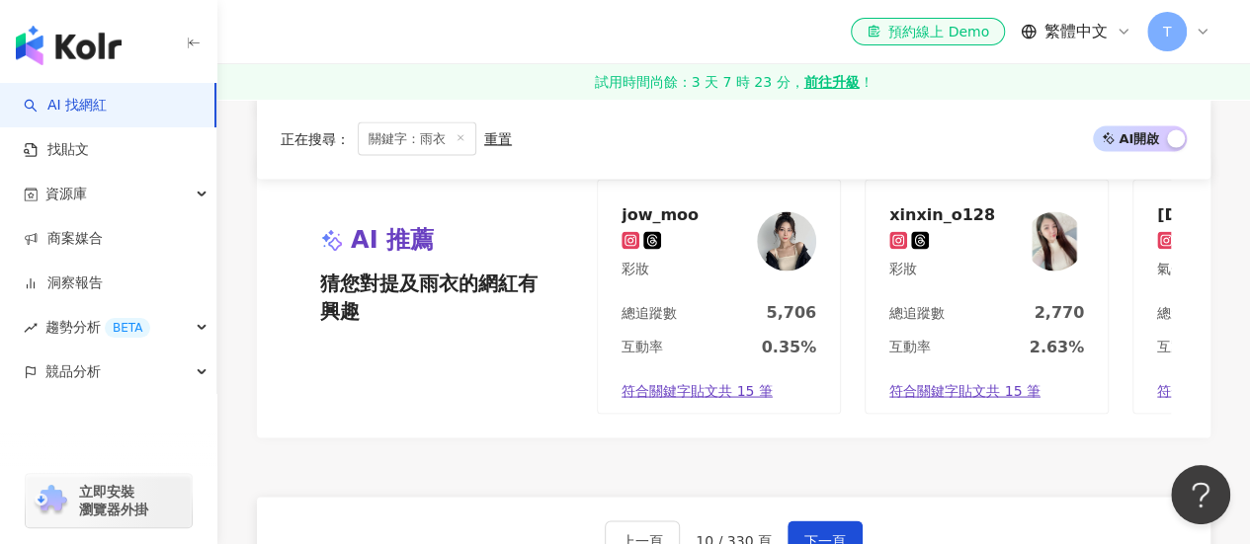
scroll to position [1976, 0]
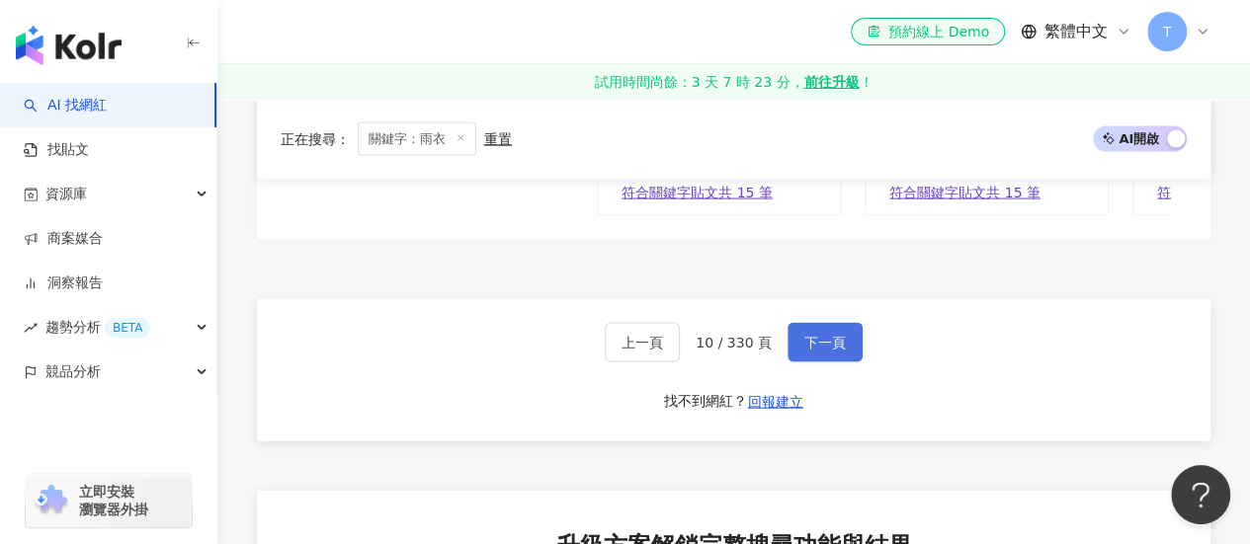
click at [805, 362] on button "下一頁" at bounding box center [824, 343] width 75 height 40
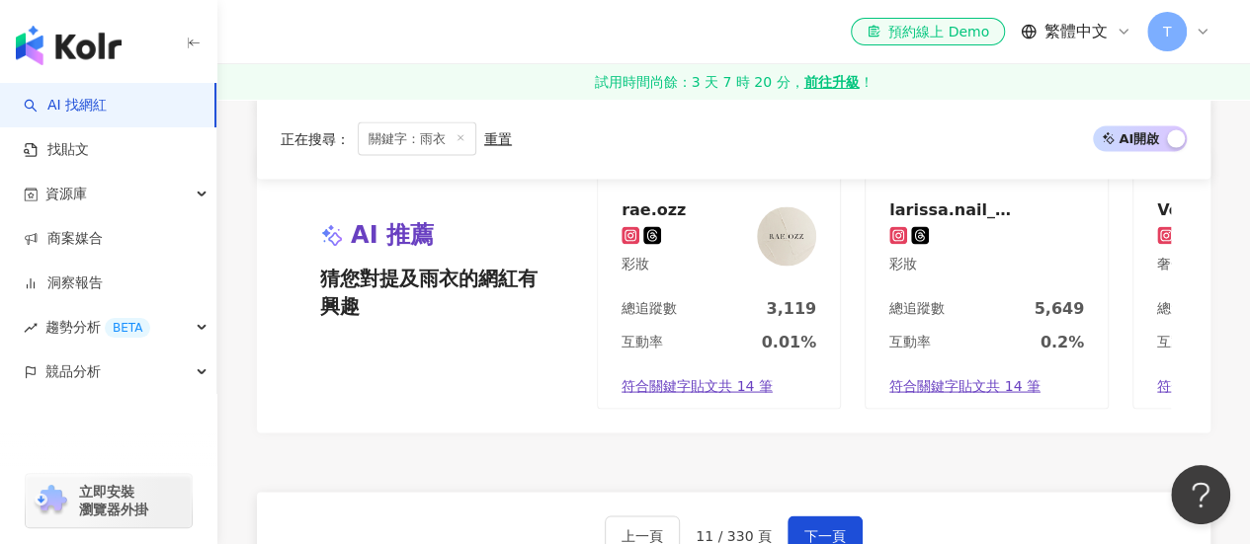
scroll to position [2020, 0]
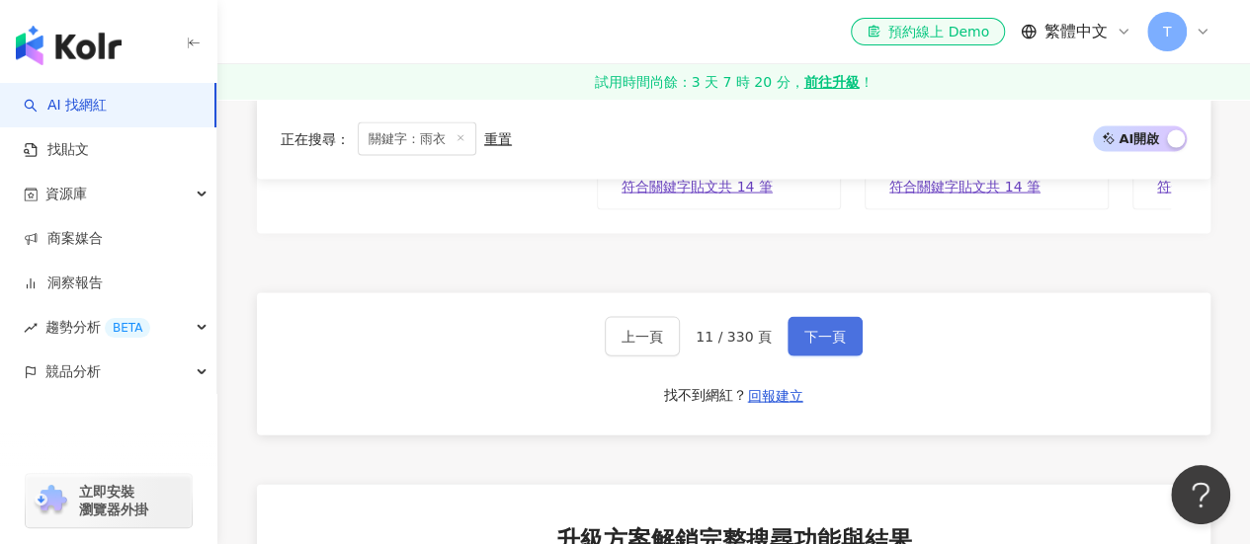
click at [787, 357] on button "下一頁" at bounding box center [824, 337] width 75 height 40
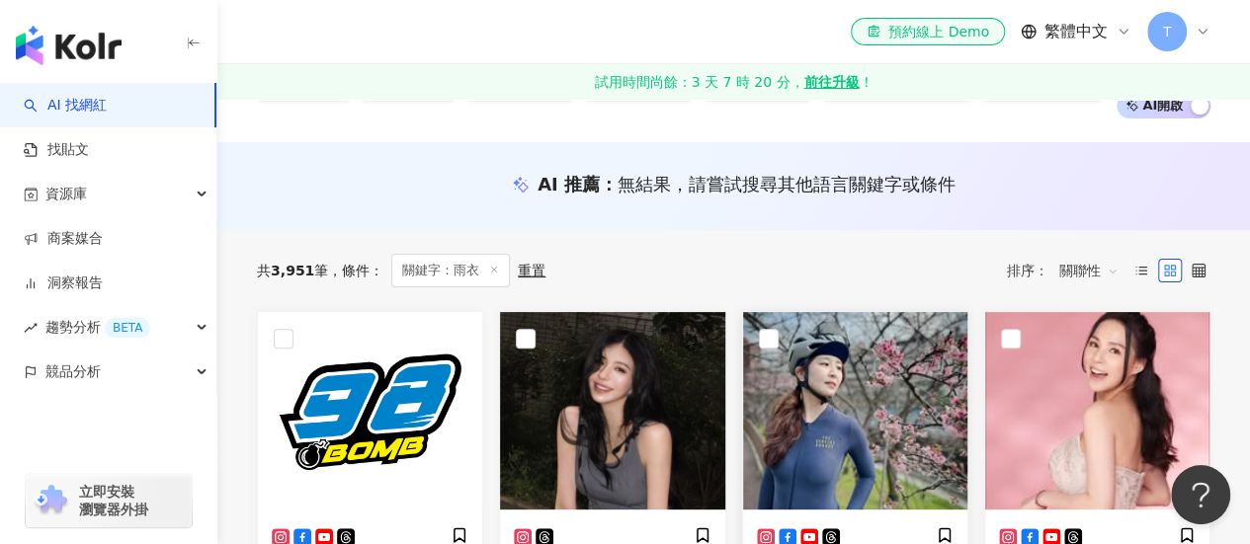
scroll to position [346, 0]
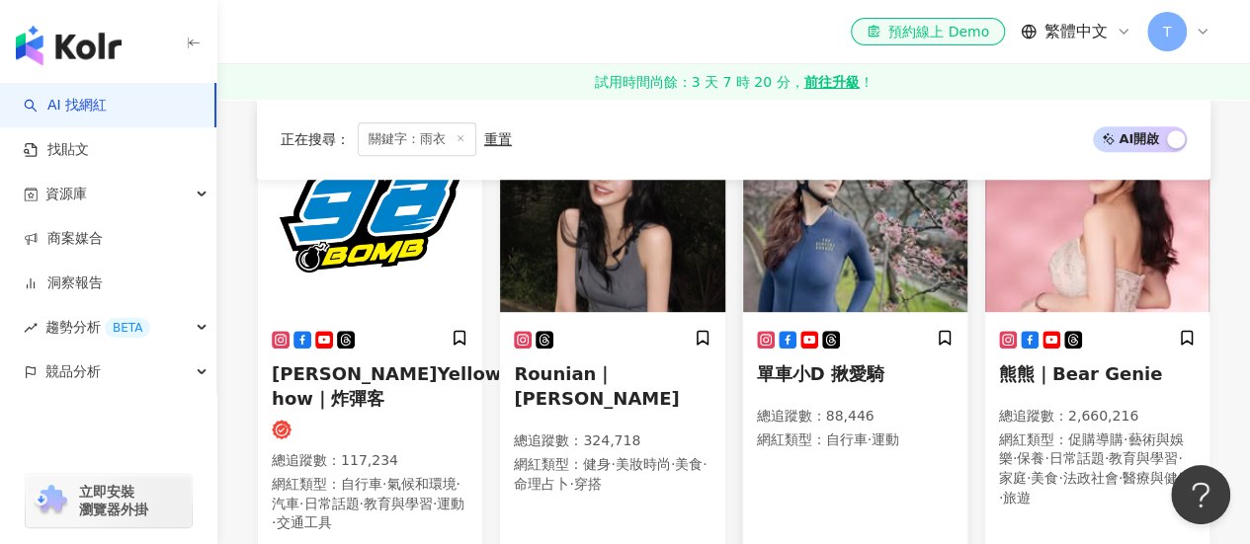
click at [792, 276] on img at bounding box center [855, 214] width 224 height 198
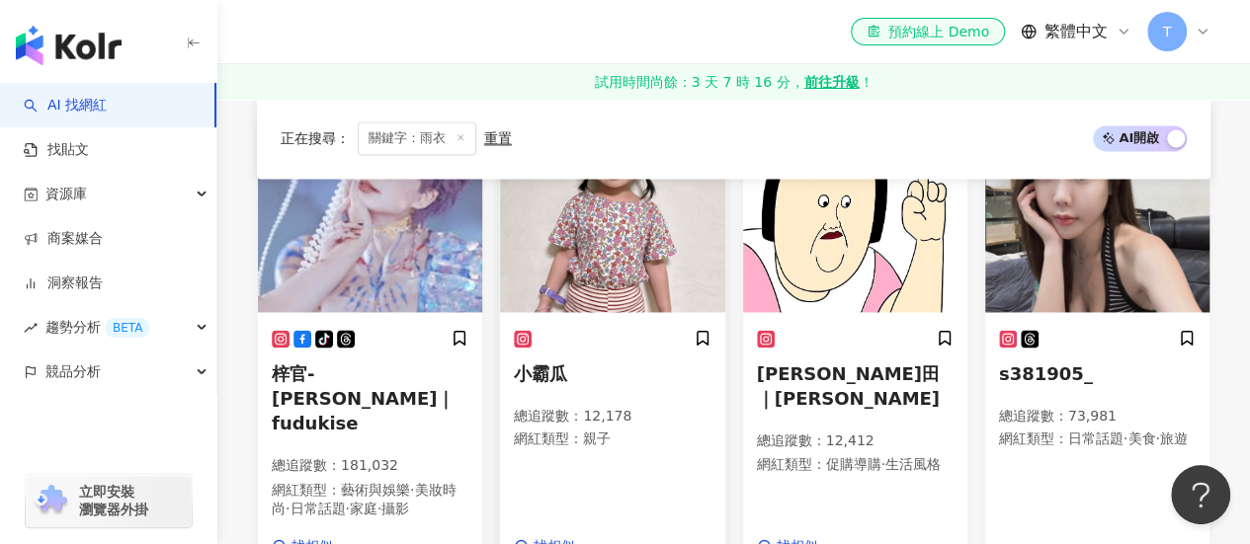
scroll to position [1432, 0]
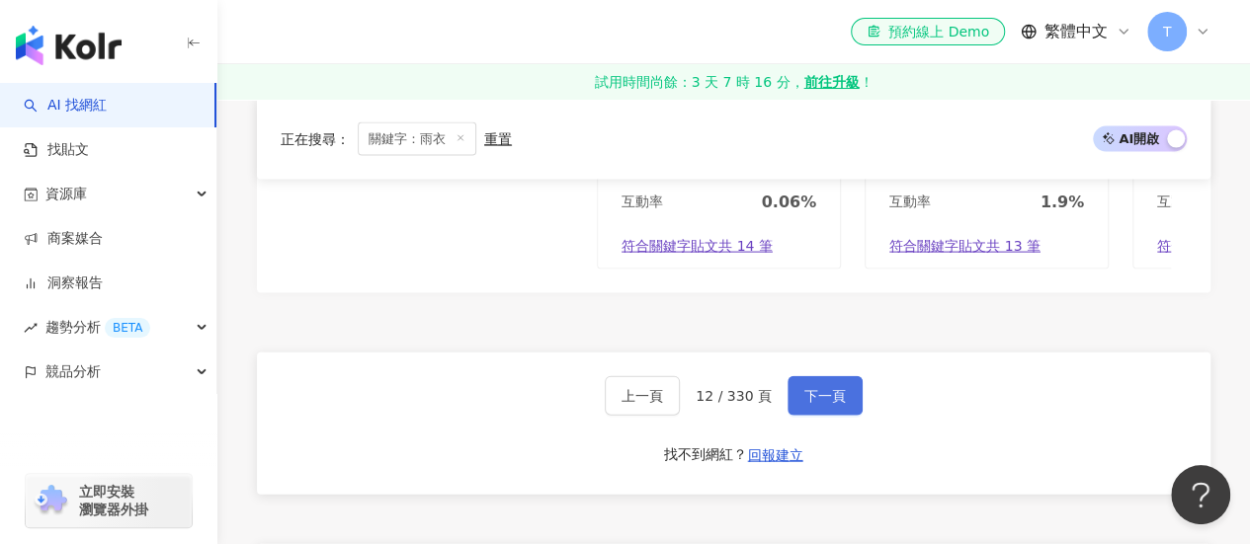
click at [811, 388] on span "下一頁" at bounding box center [824, 396] width 41 height 16
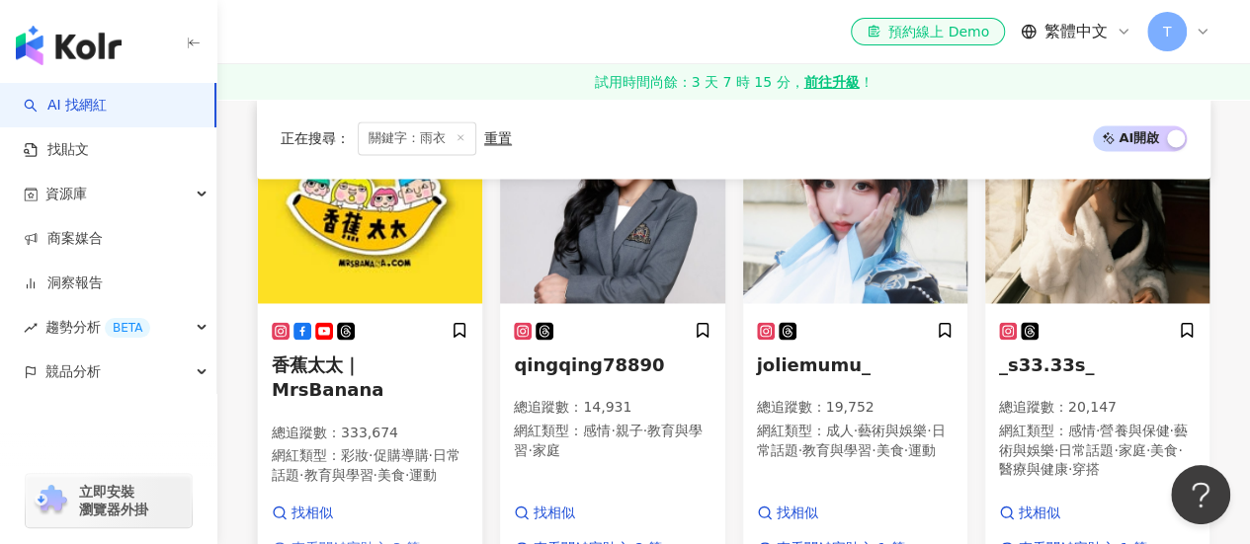
scroll to position [1264, 0]
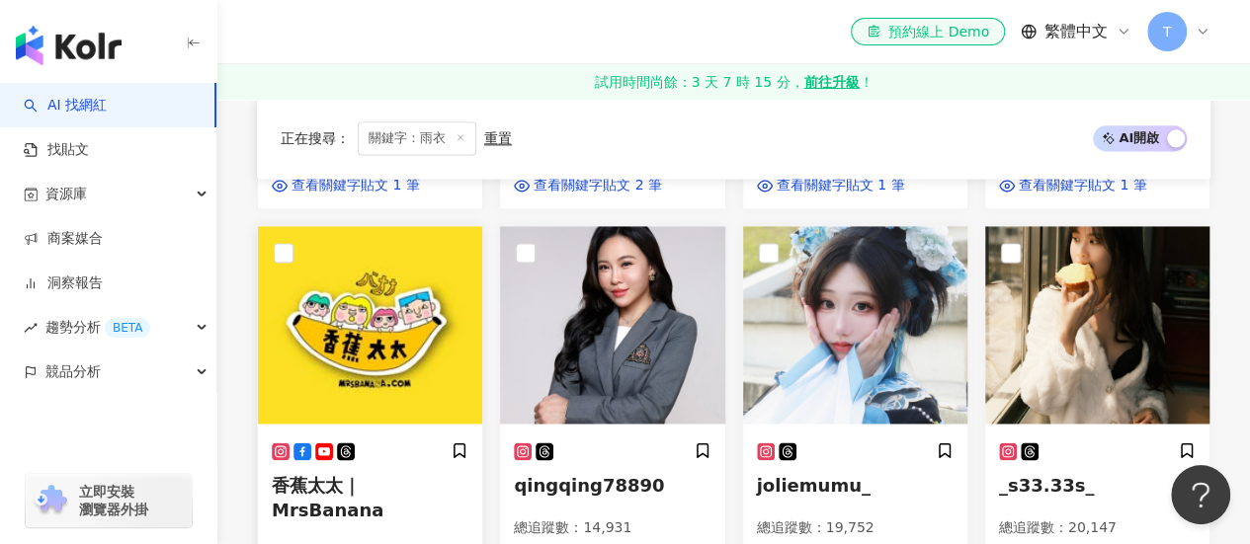
click at [382, 285] on img at bounding box center [370, 325] width 224 height 198
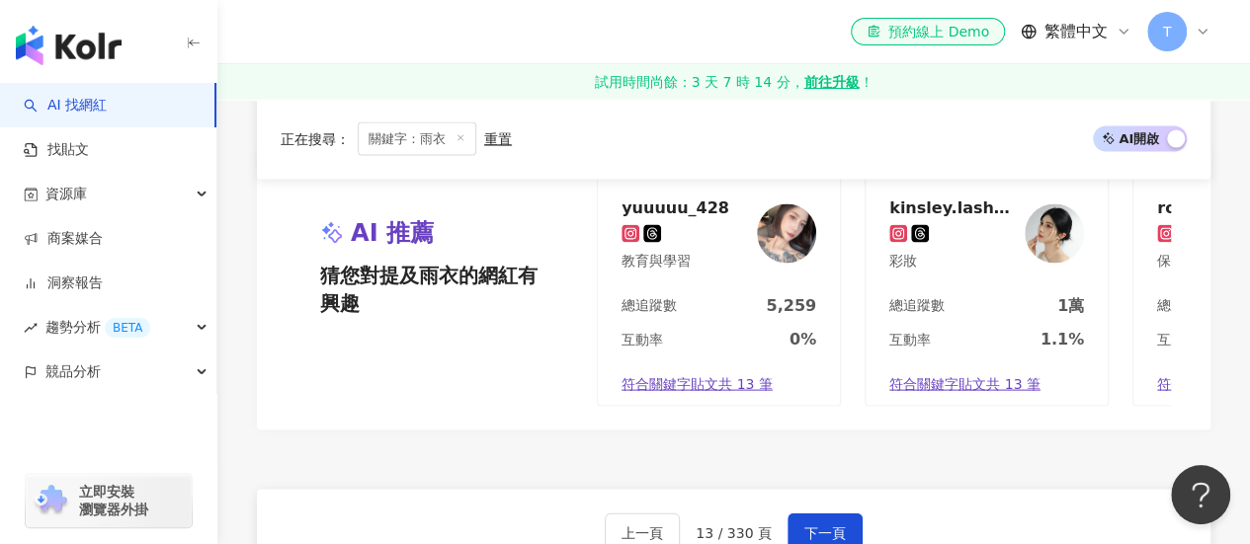
scroll to position [1956, 0]
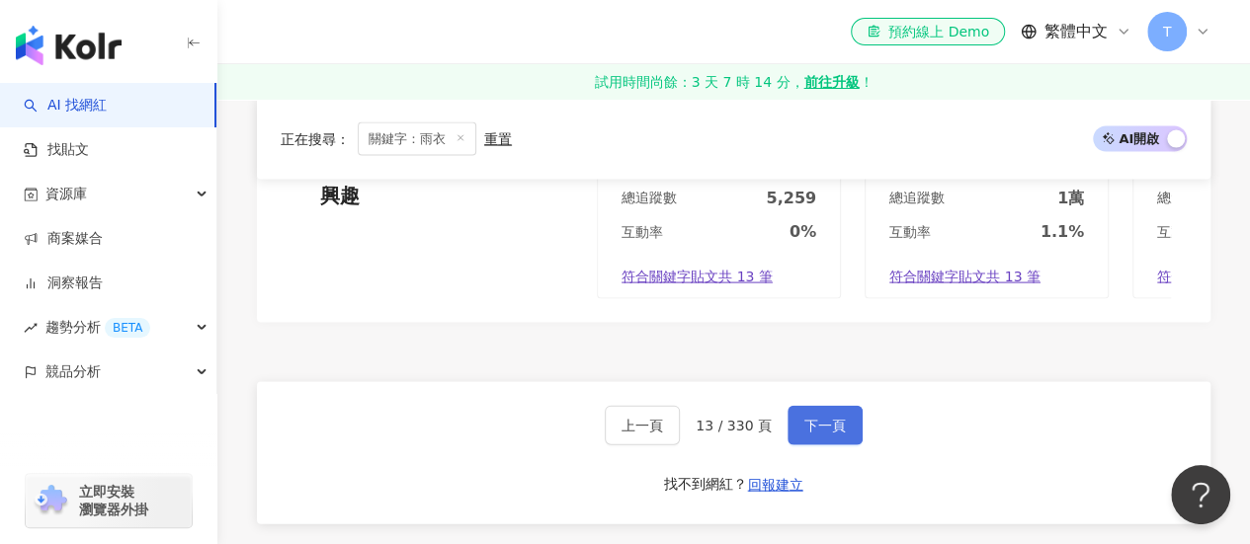
click at [804, 418] on span "下一頁" at bounding box center [824, 426] width 41 height 16
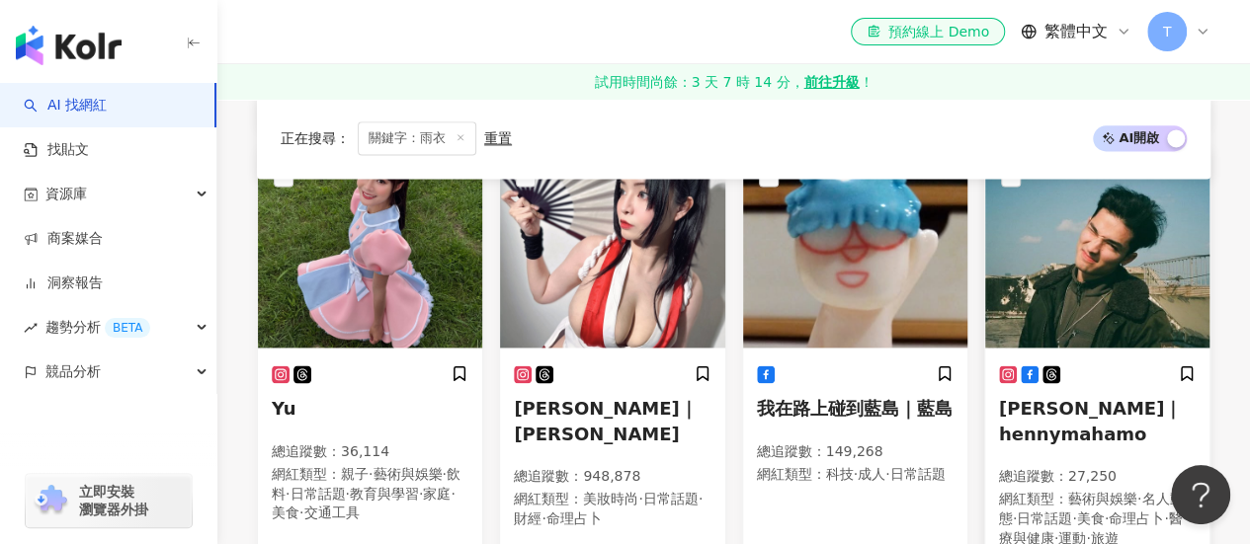
scroll to position [1280, 0]
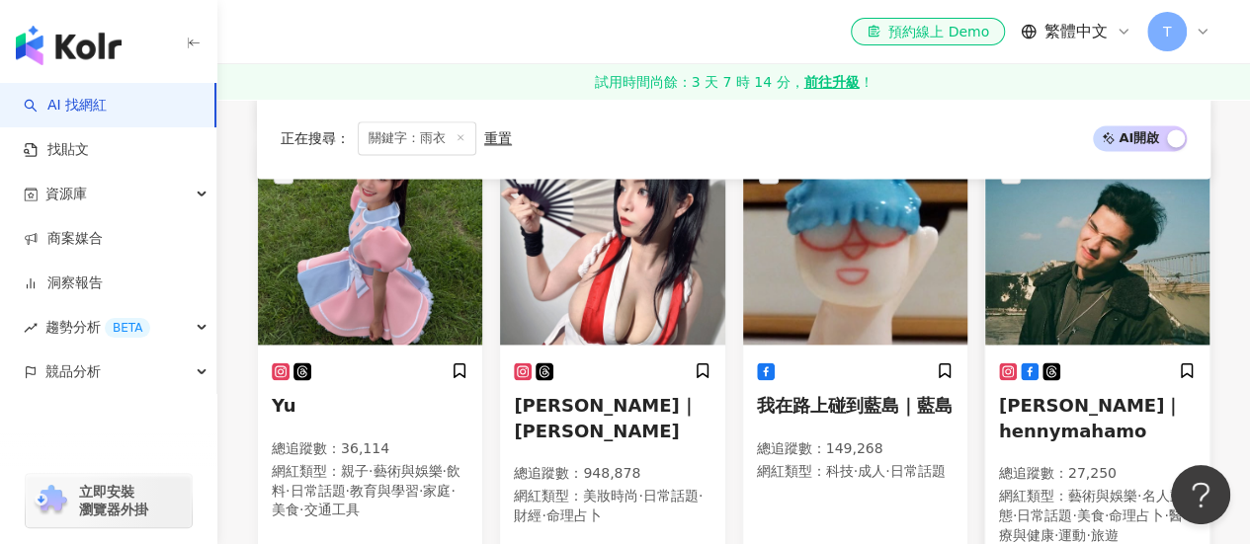
click at [1071, 280] on img at bounding box center [1097, 246] width 224 height 198
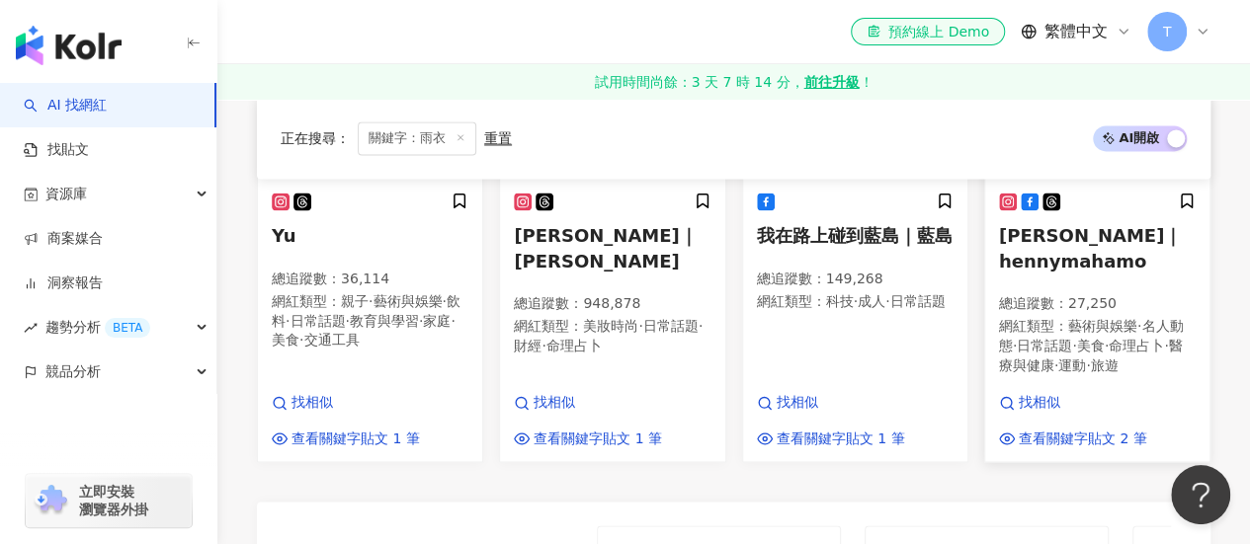
scroll to position [1478, 0]
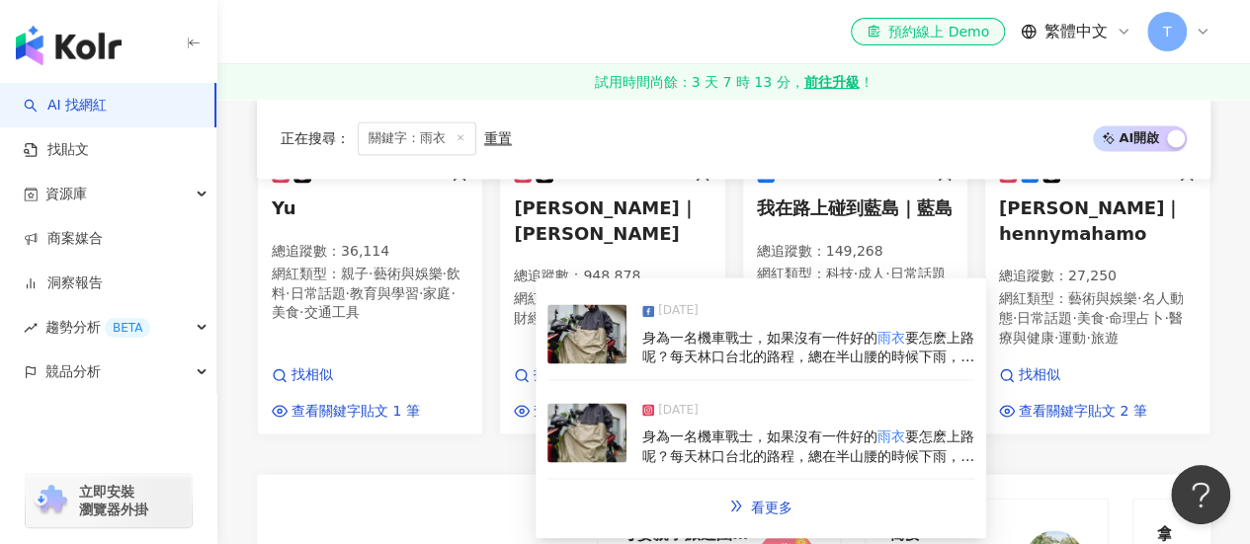
click at [597, 425] on img at bounding box center [586, 432] width 79 height 59
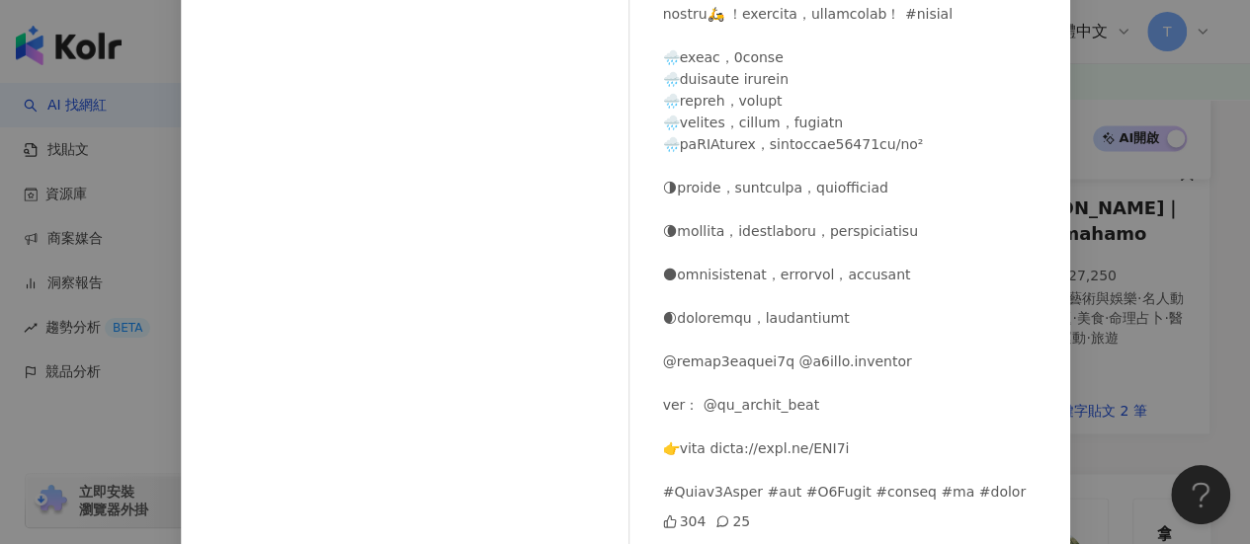
scroll to position [342, 0]
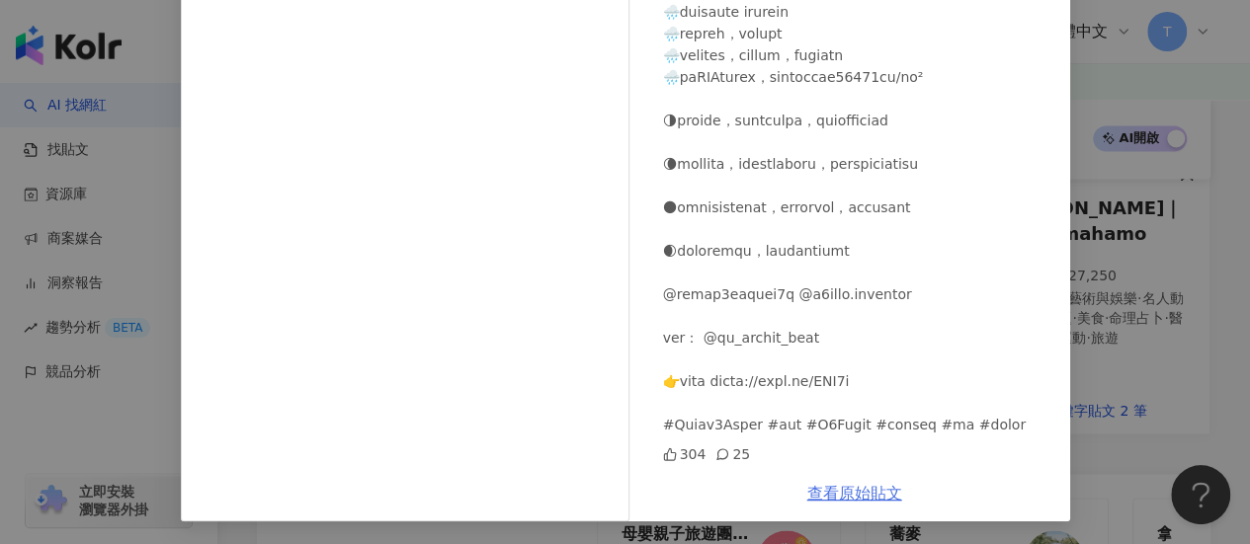
click at [857, 491] on link "查看原始貼文" at bounding box center [854, 493] width 95 height 19
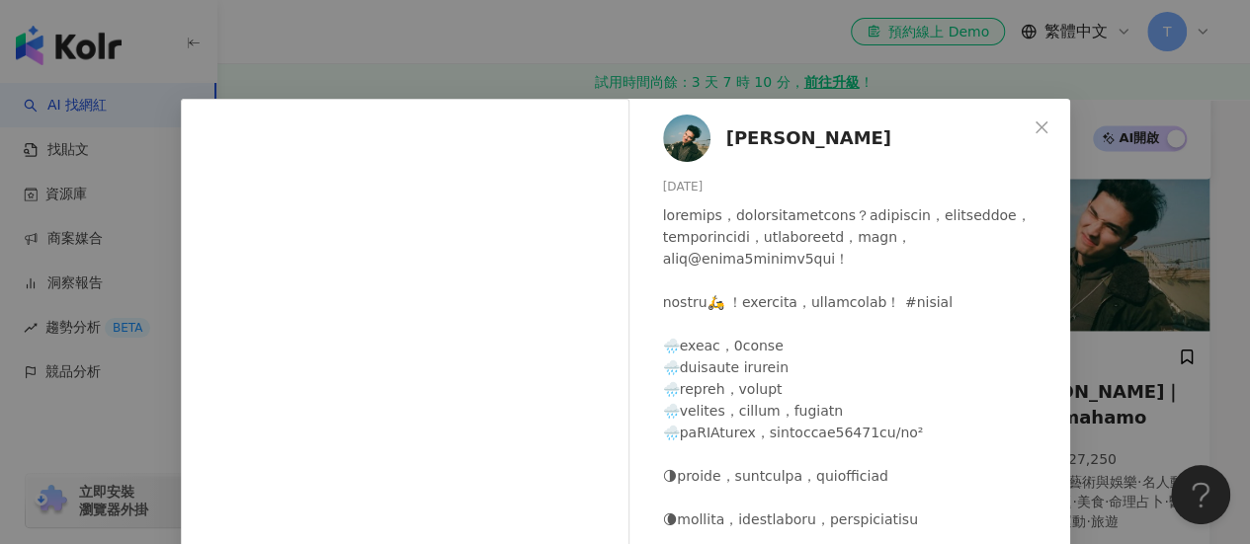
scroll to position [1182, 0]
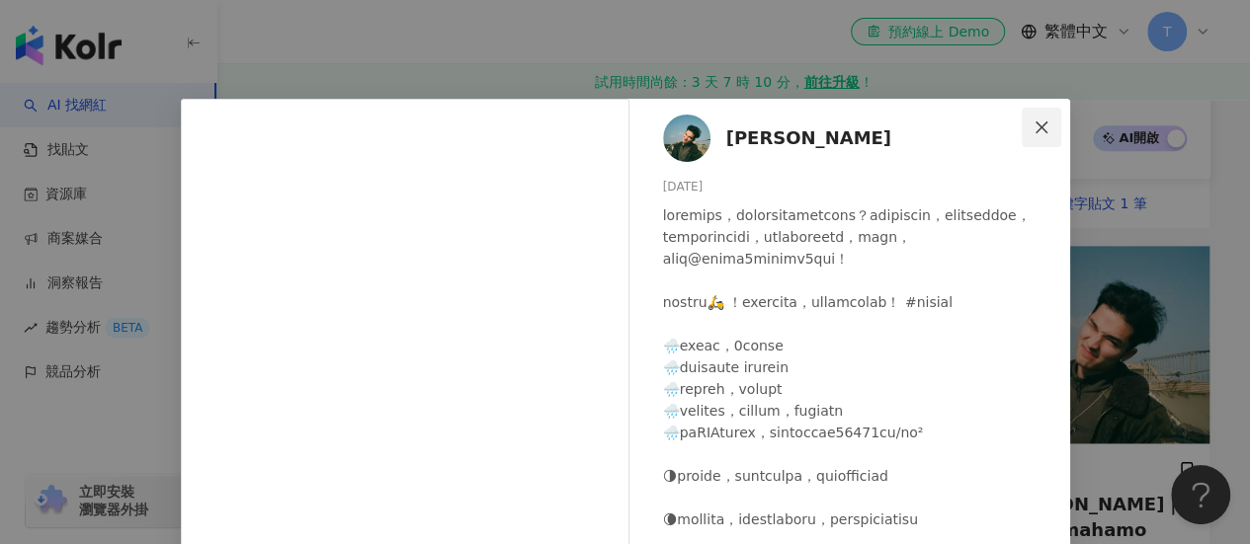
click at [1034, 122] on icon "close" at bounding box center [1041, 128] width 16 height 16
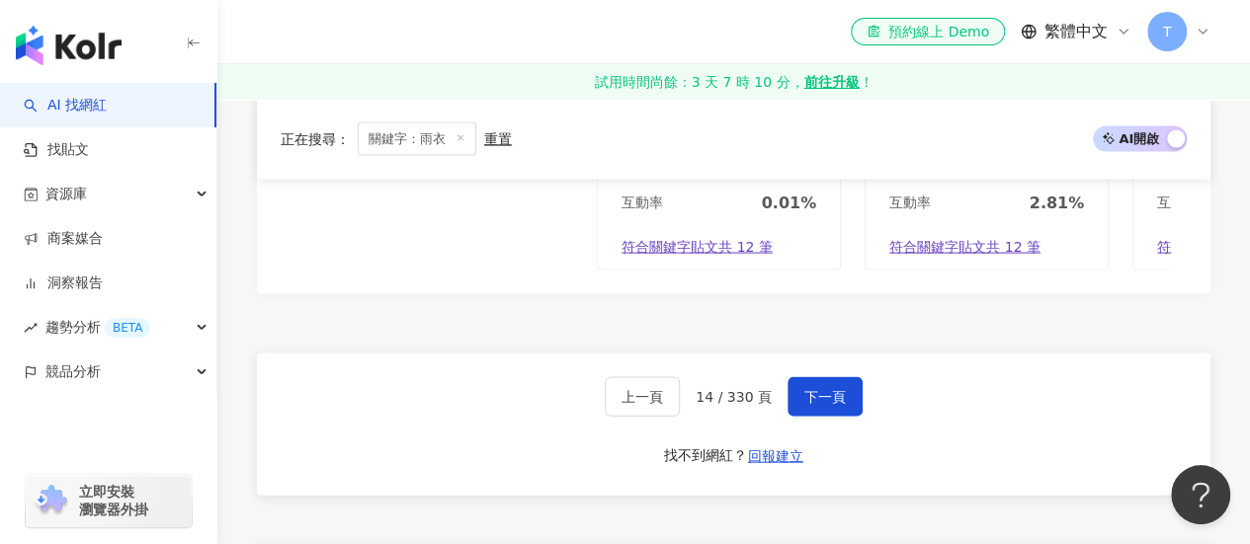
scroll to position [2071, 0]
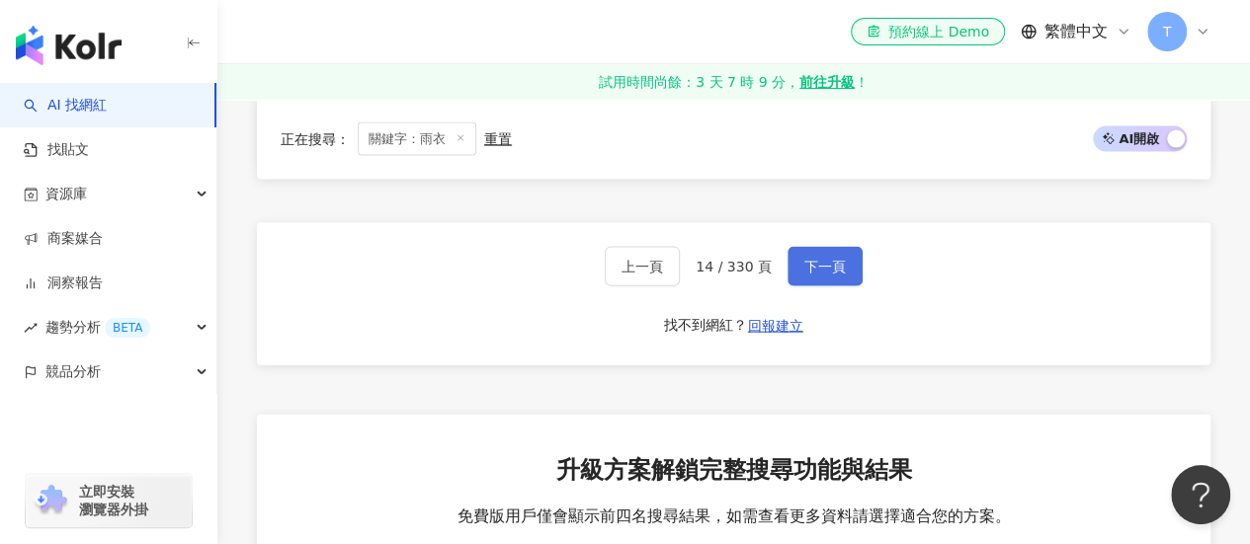
click at [798, 276] on button "下一頁" at bounding box center [824, 267] width 75 height 40
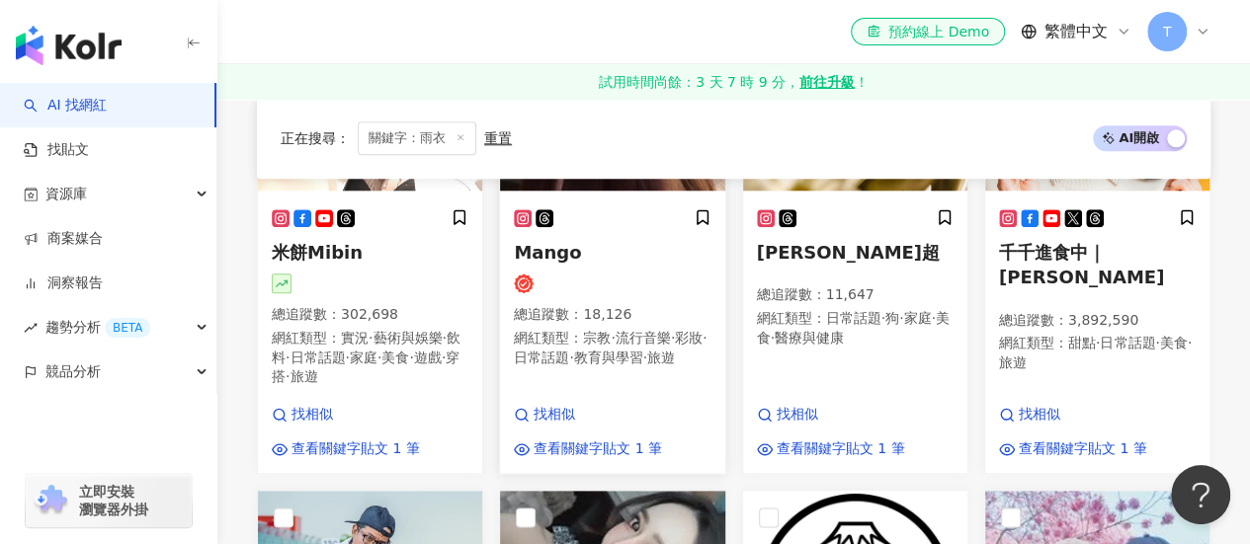
scroll to position [974, 0]
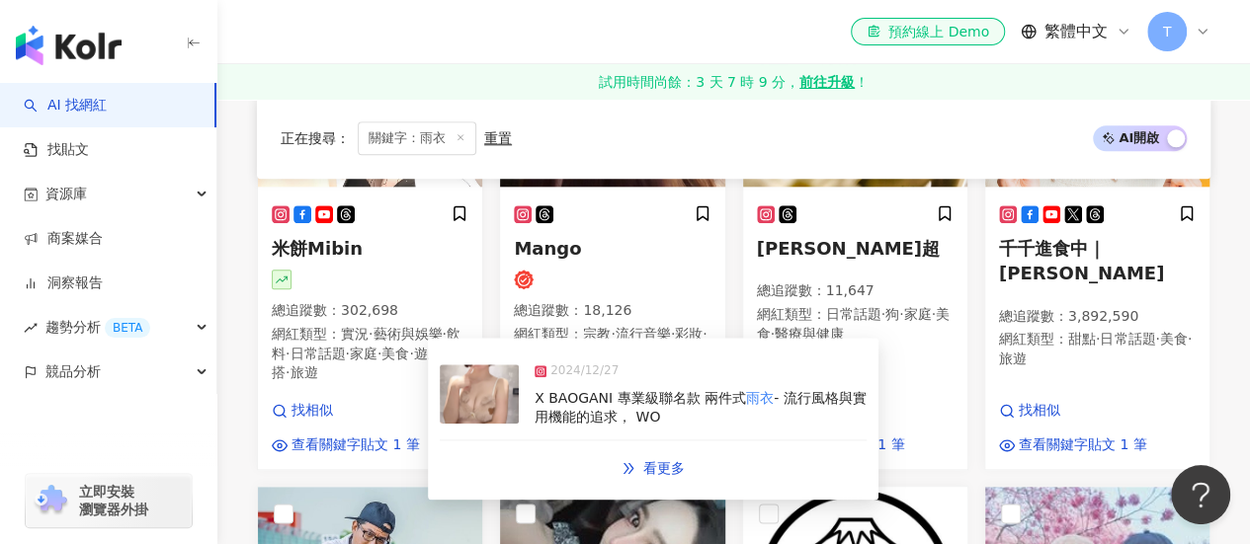
click at [490, 398] on img at bounding box center [479, 394] width 79 height 59
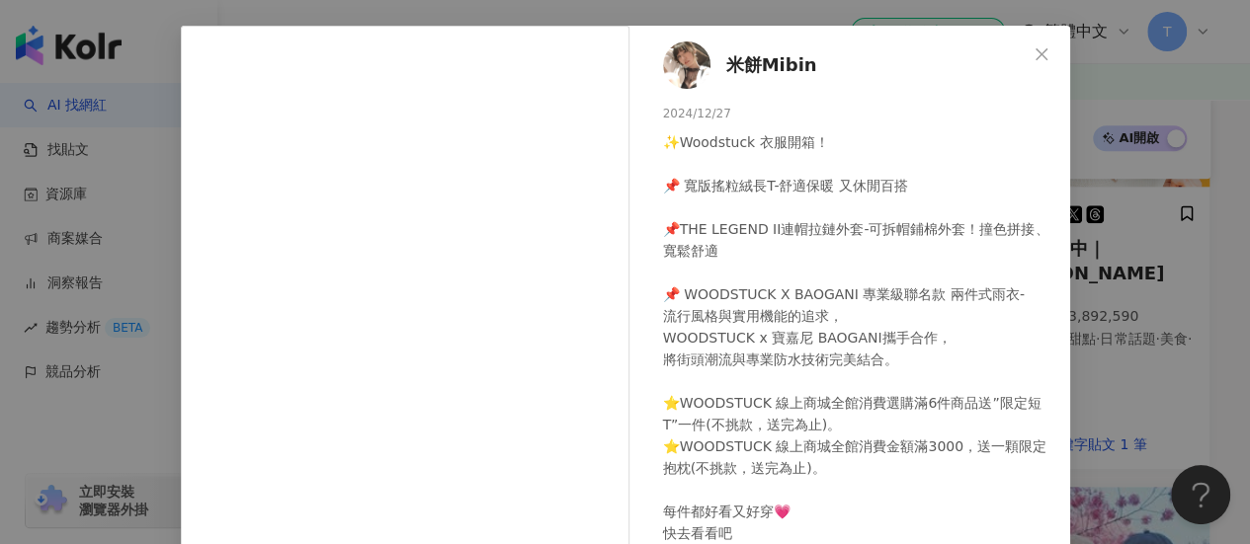
scroll to position [0, 0]
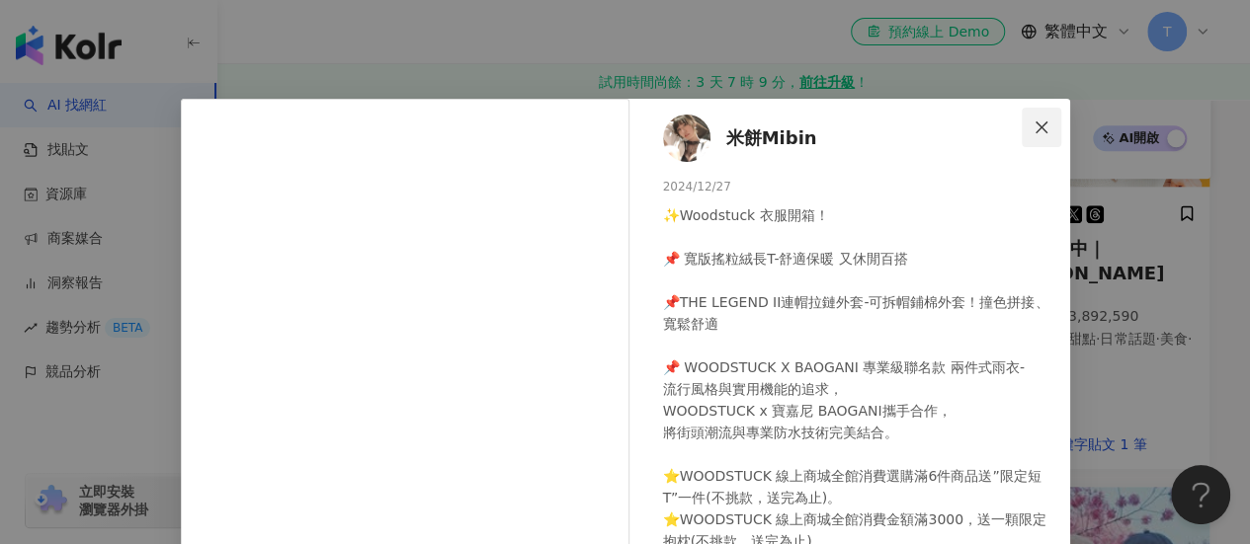
click at [1033, 122] on icon "close" at bounding box center [1041, 128] width 16 height 16
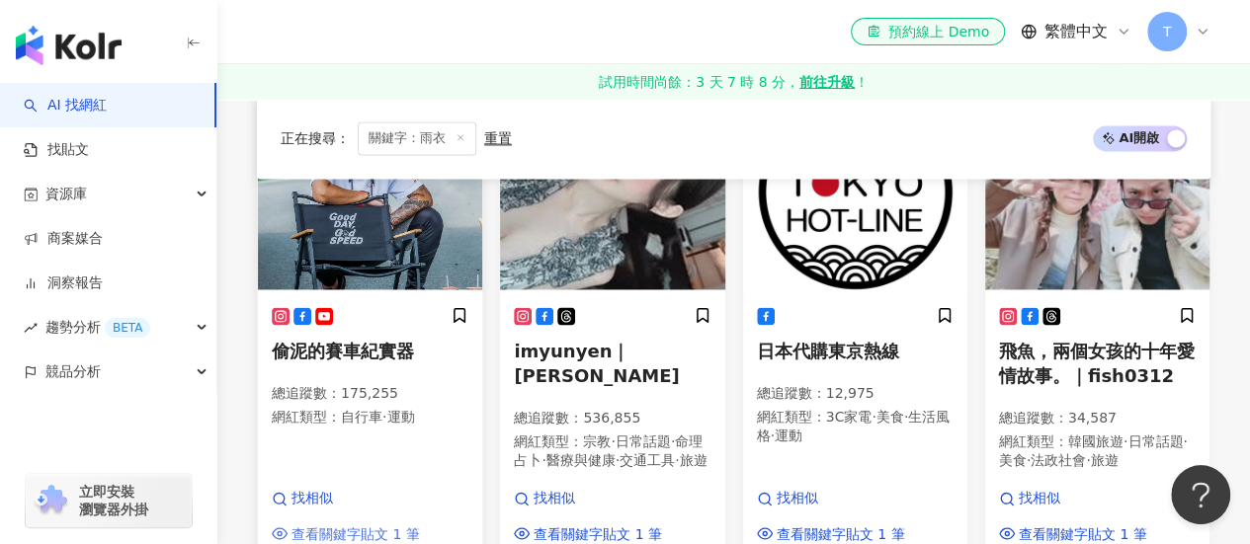
scroll to position [1270, 0]
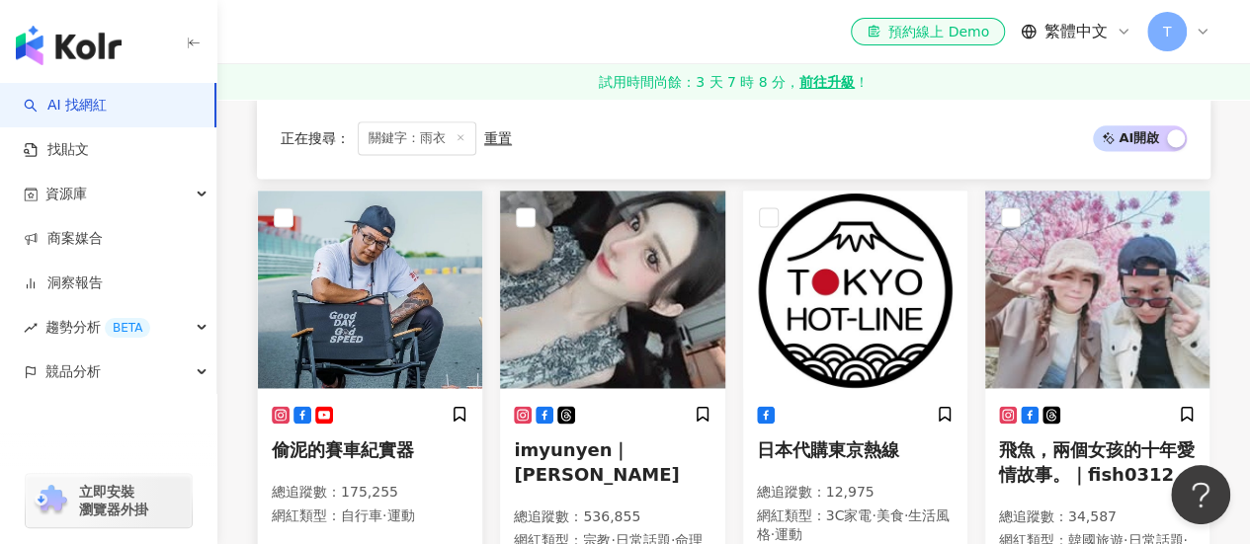
click at [386, 241] on img at bounding box center [370, 290] width 224 height 198
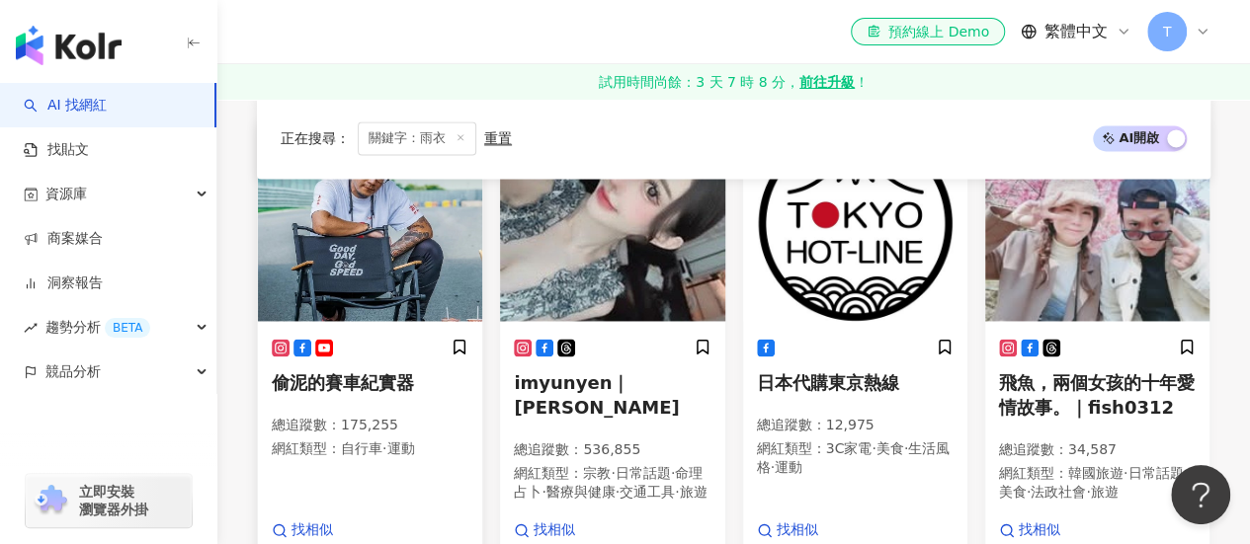
scroll to position [1369, 0]
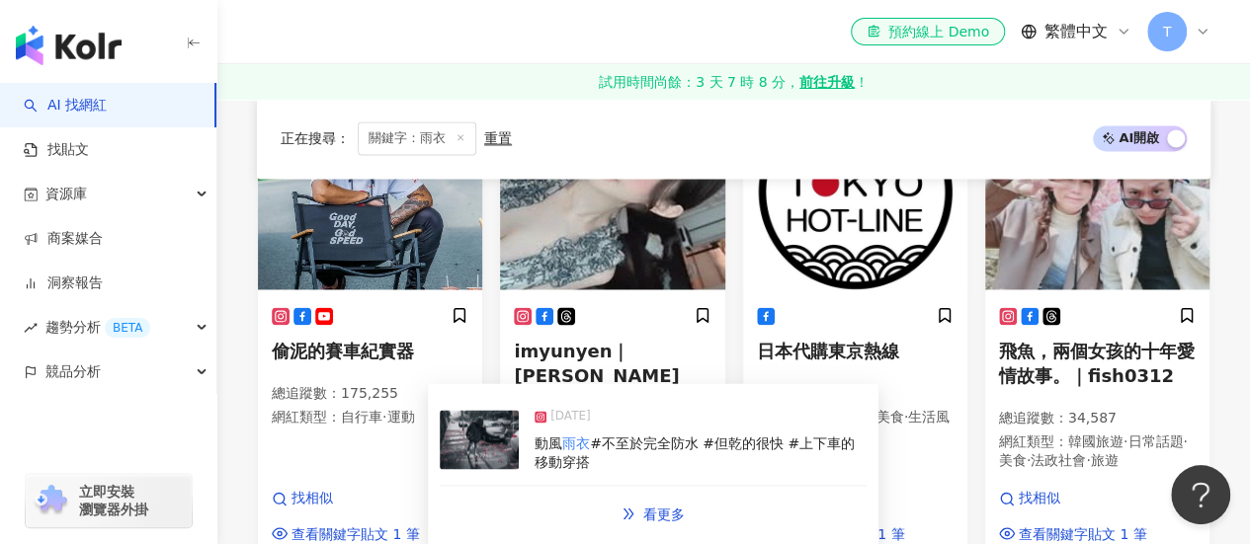
click at [493, 435] on img at bounding box center [479, 439] width 79 height 59
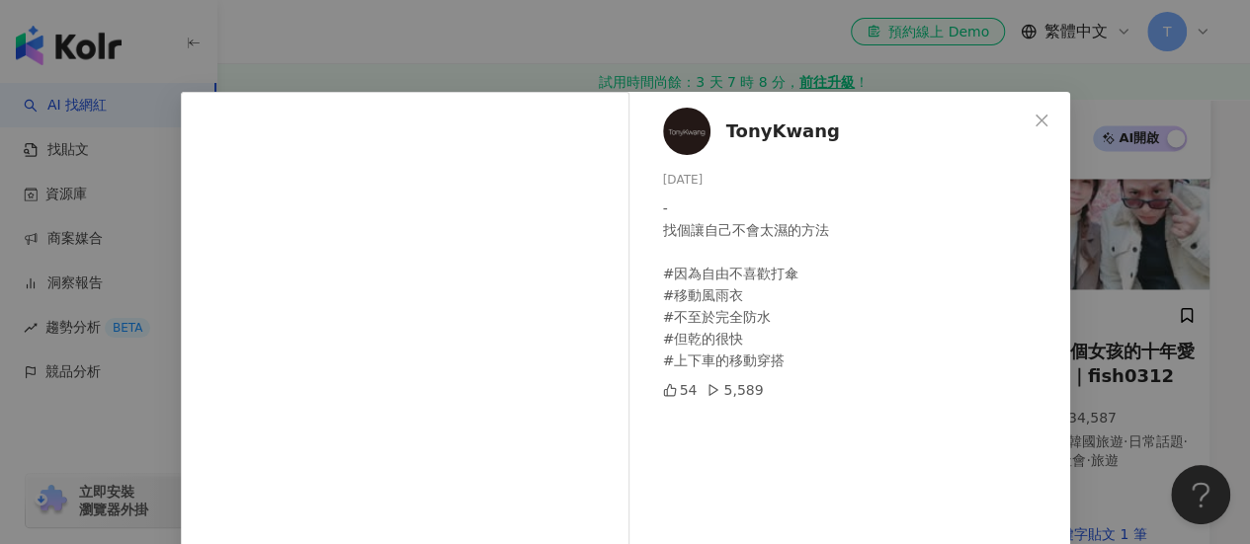
scroll to position [0, 0]
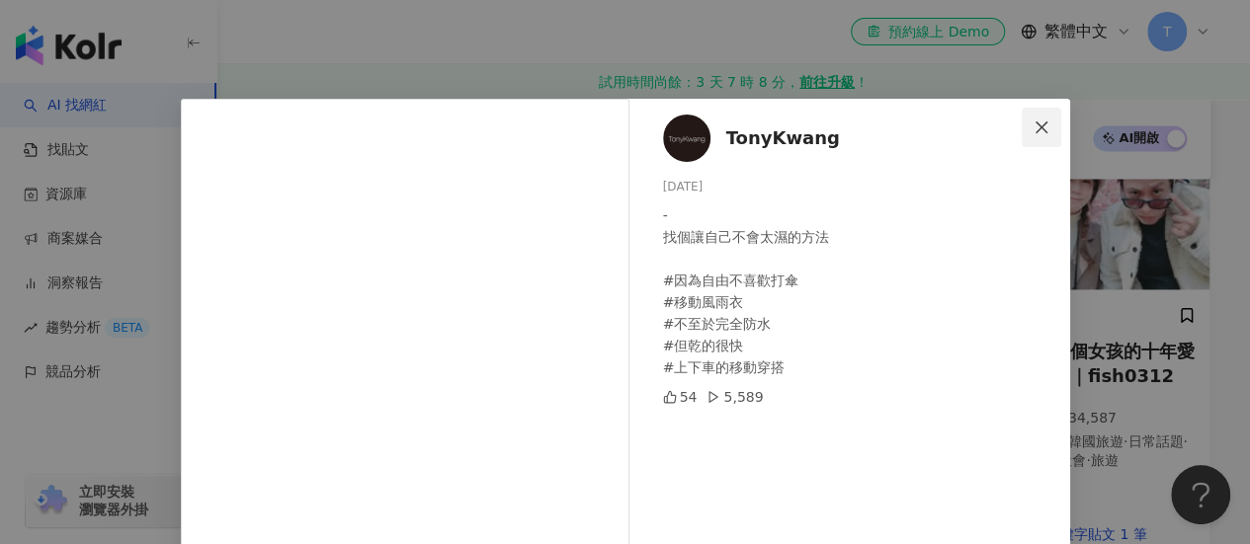
click at [1023, 135] on button "Close" at bounding box center [1041, 128] width 40 height 40
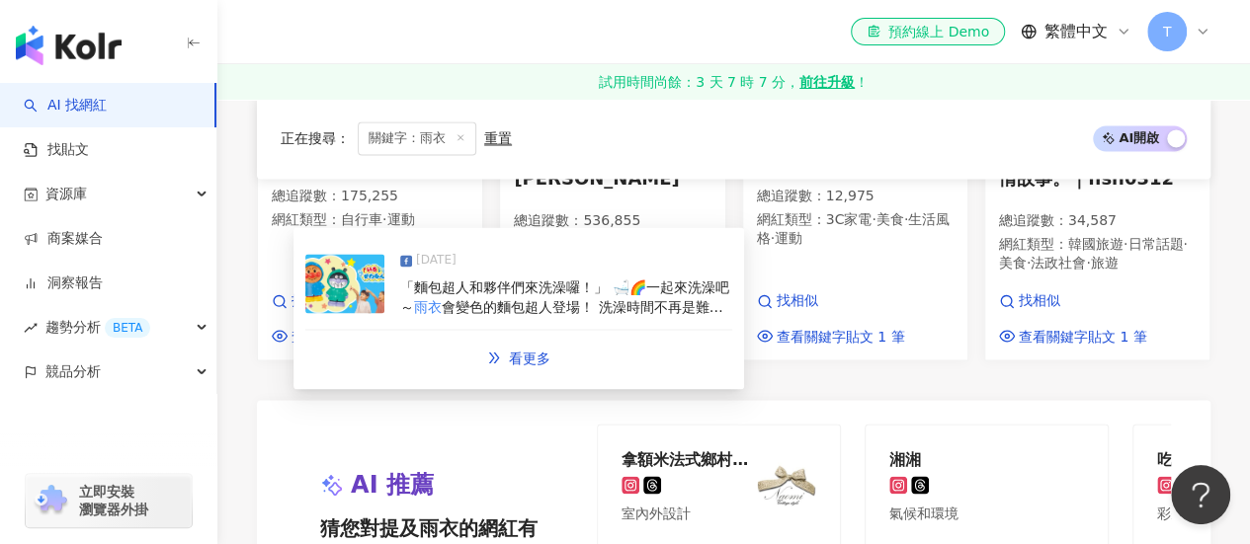
scroll to position [1863, 0]
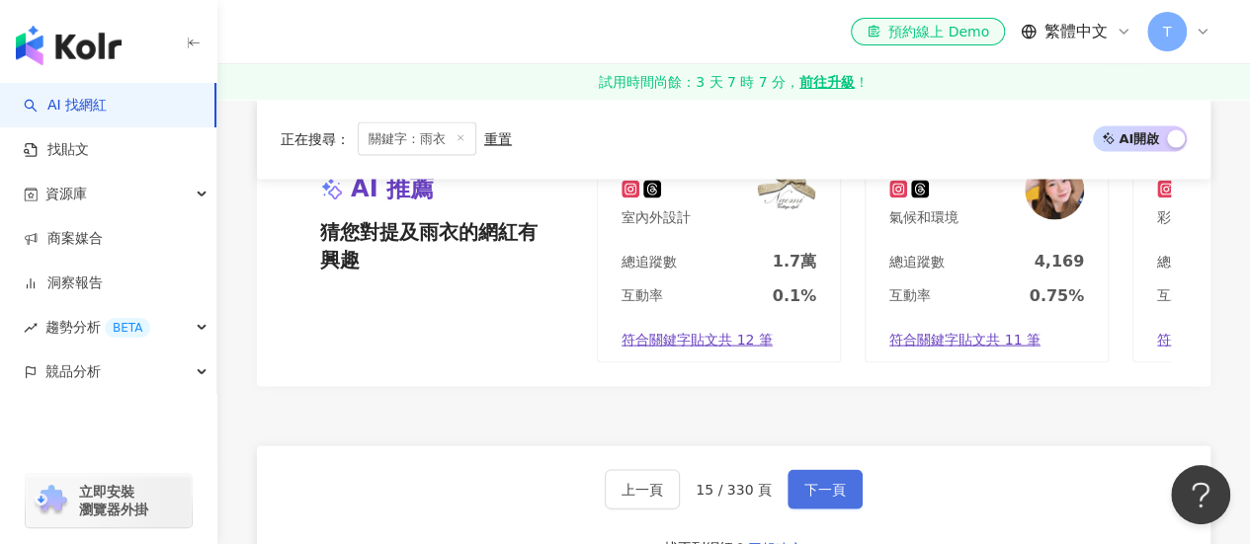
click at [827, 481] on span "下一頁" at bounding box center [824, 489] width 41 height 16
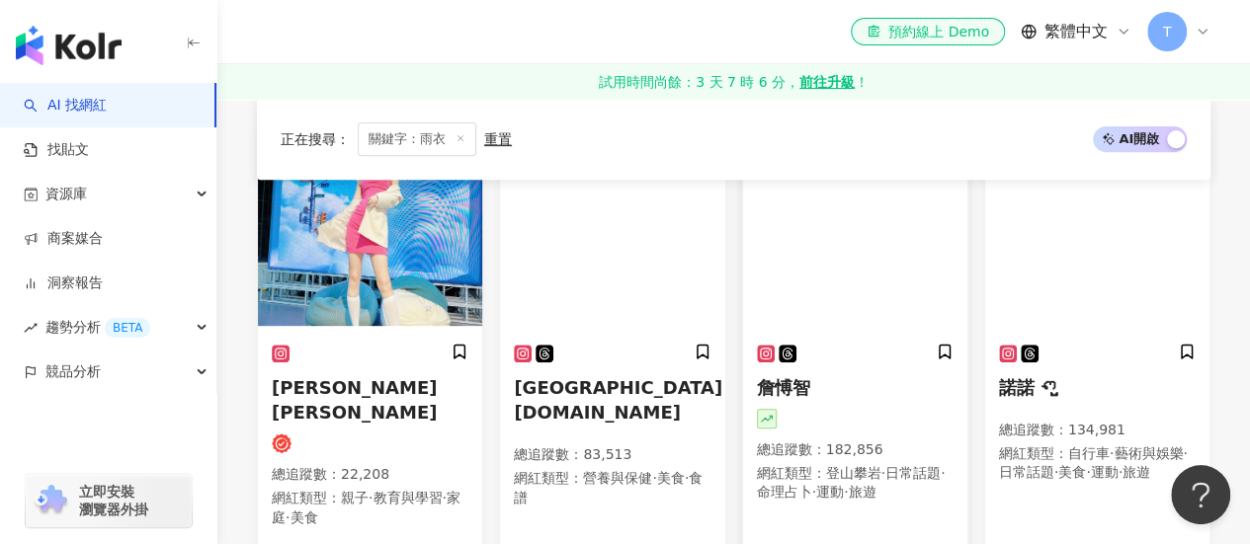
scroll to position [302, 0]
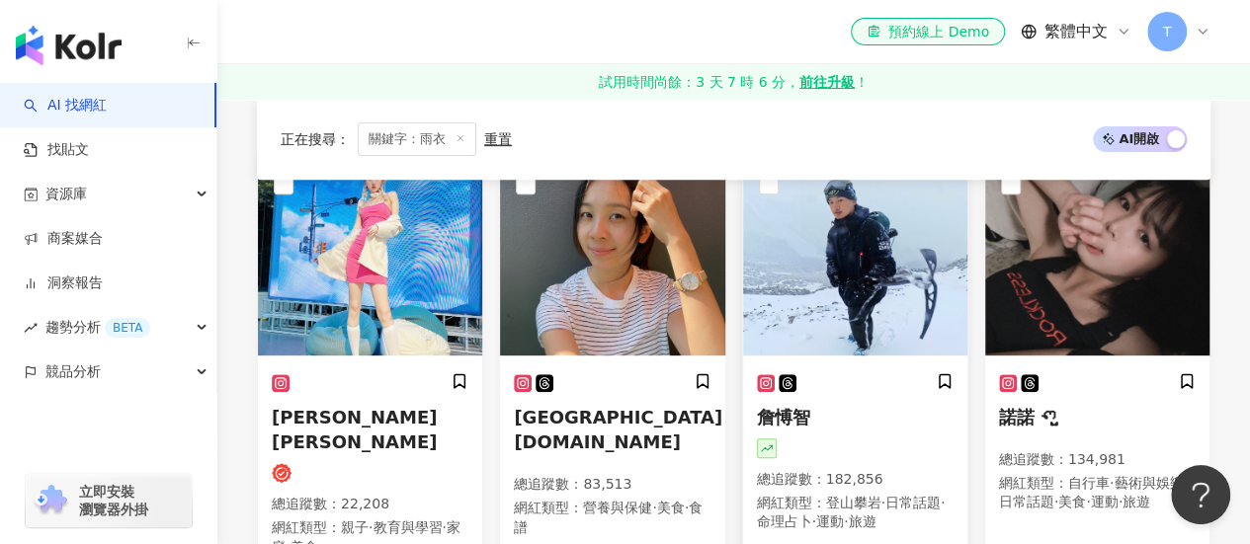
click at [778, 291] on img at bounding box center [855, 257] width 224 height 198
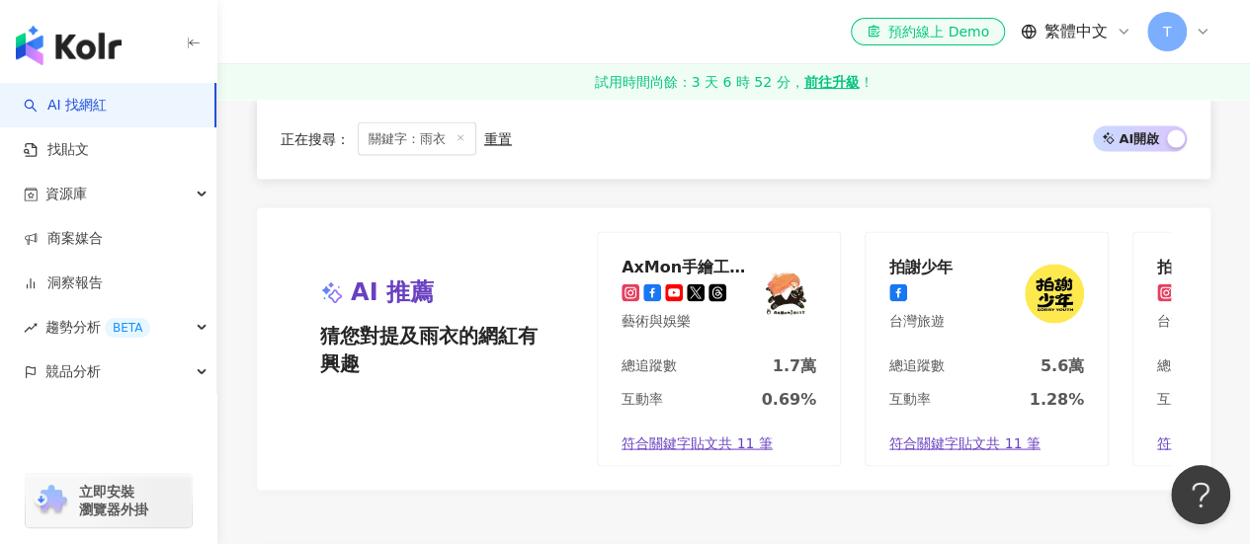
scroll to position [1982, 0]
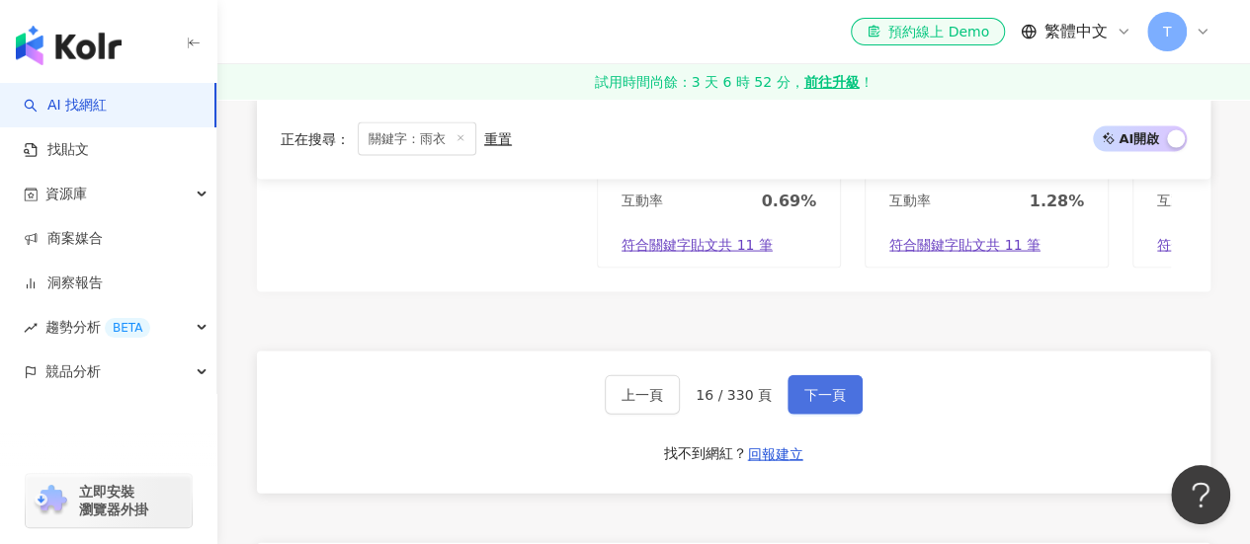
click at [820, 385] on button "下一頁" at bounding box center [824, 395] width 75 height 40
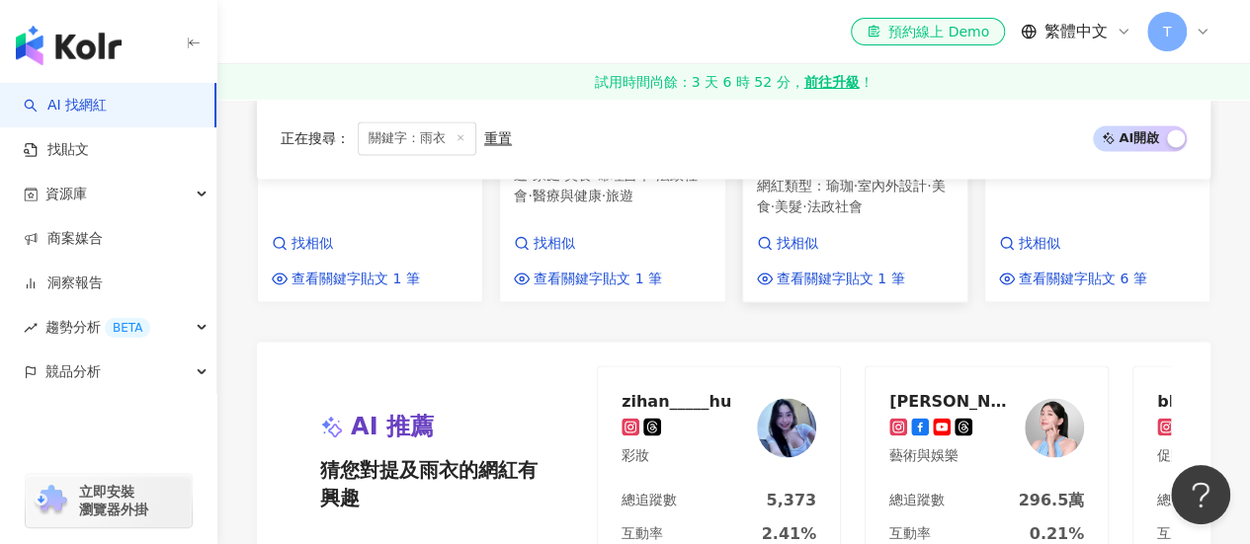
scroll to position [1877, 0]
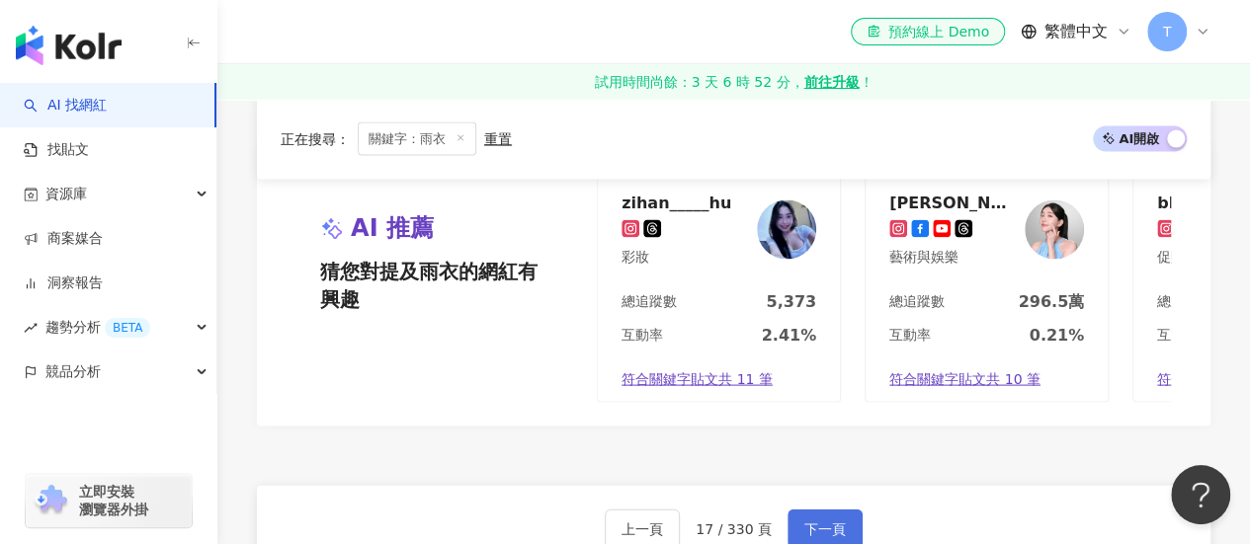
click at [855, 510] on button "下一頁" at bounding box center [824, 530] width 75 height 40
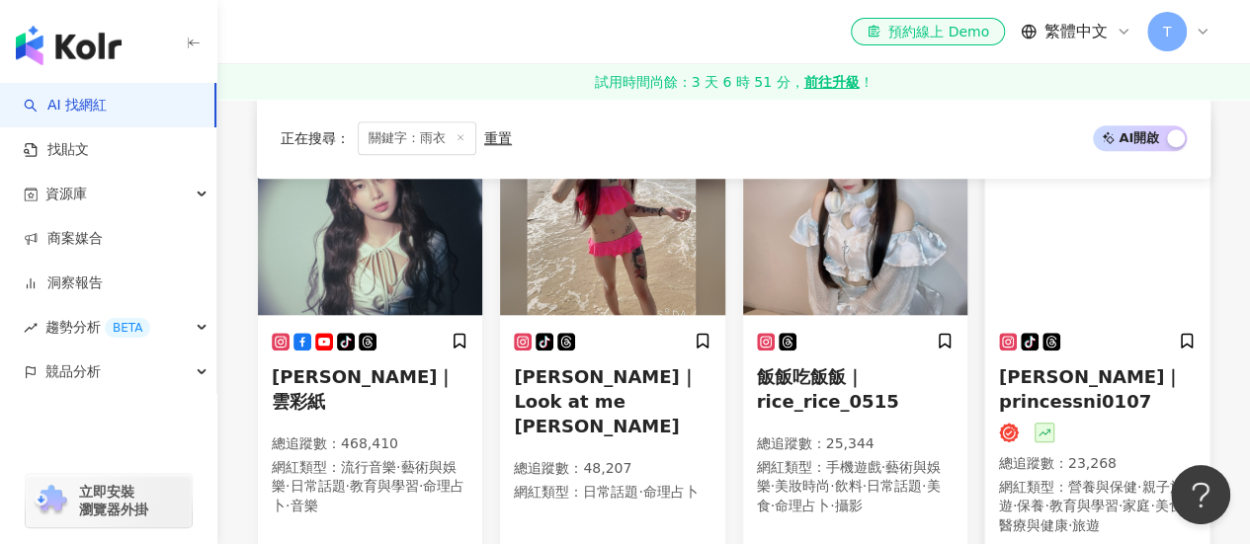
scroll to position [790, 0]
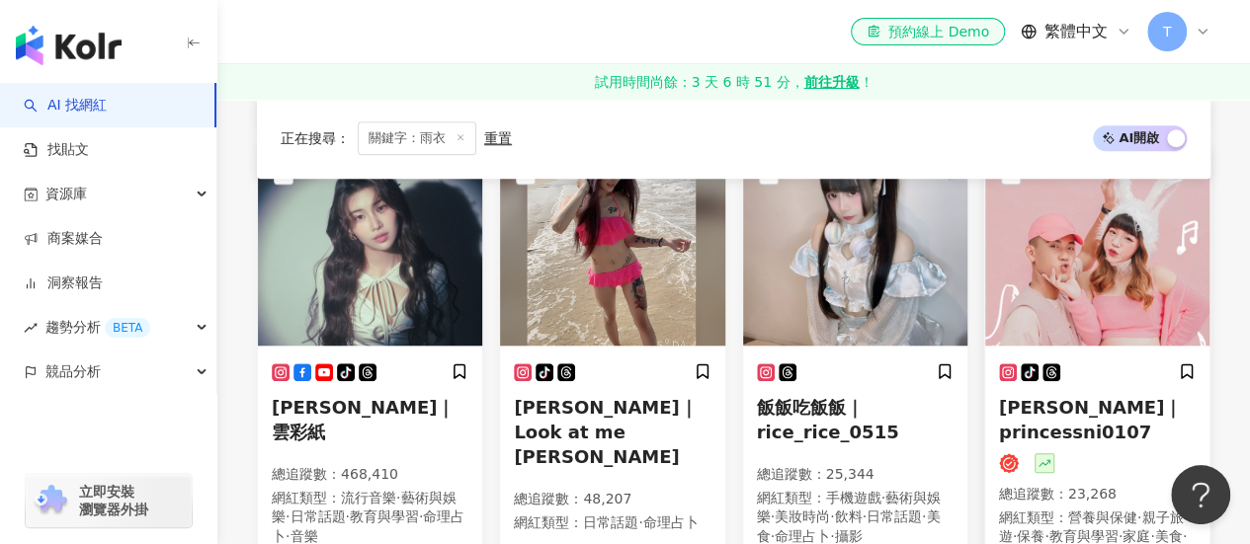
click at [1095, 247] on img at bounding box center [1097, 247] width 224 height 198
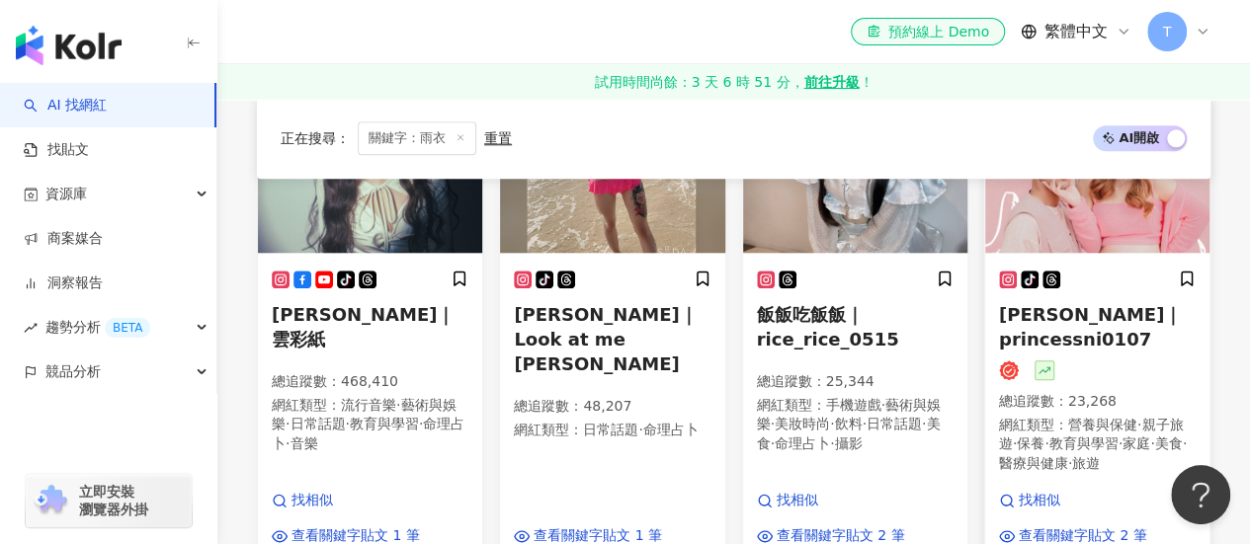
scroll to position [988, 0]
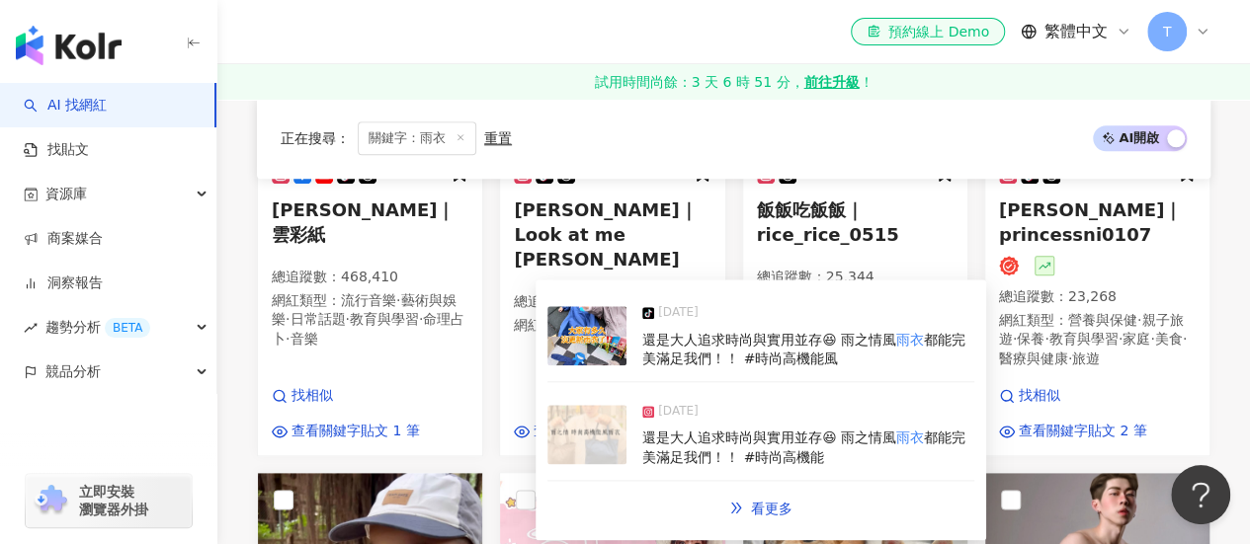
click at [582, 426] on img at bounding box center [586, 434] width 79 height 59
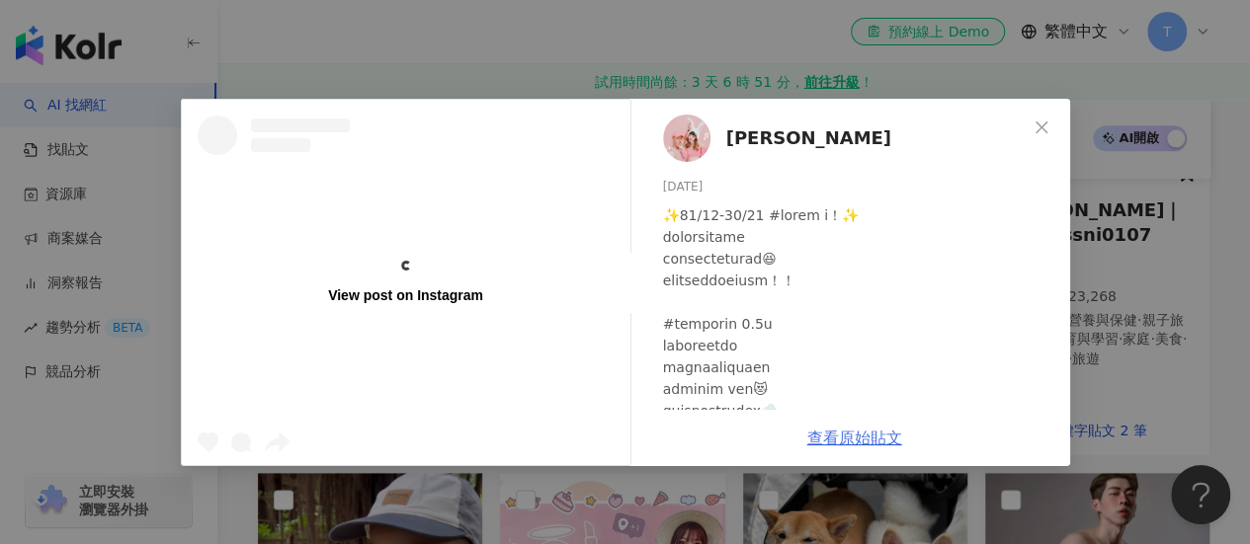
click at [838, 436] on link "查看原始貼文" at bounding box center [854, 438] width 95 height 19
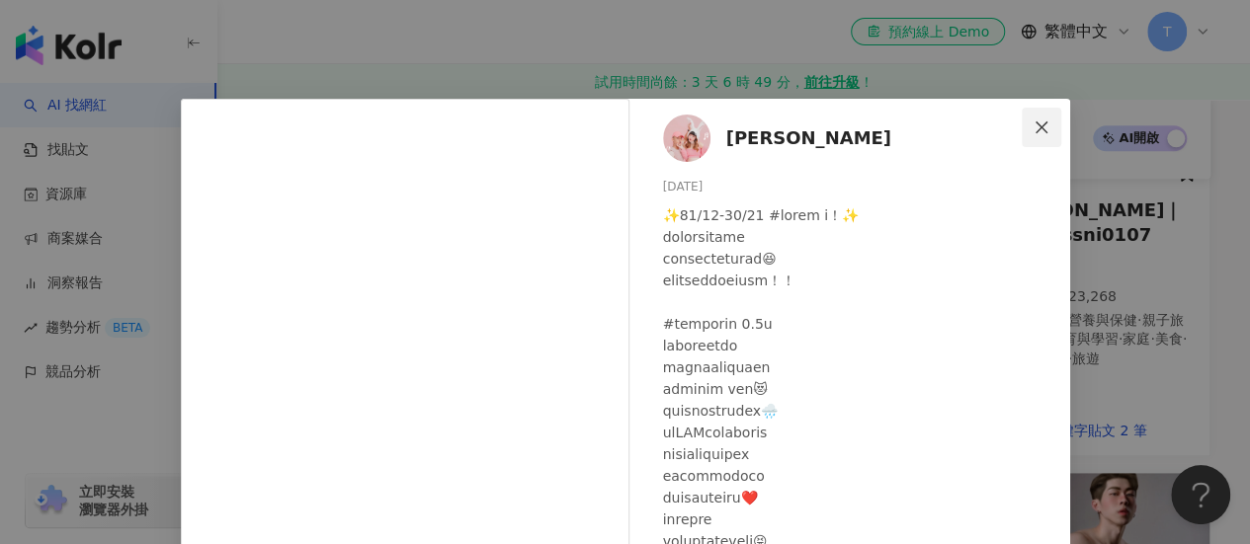
click at [1037, 123] on icon "close" at bounding box center [1041, 127] width 12 height 12
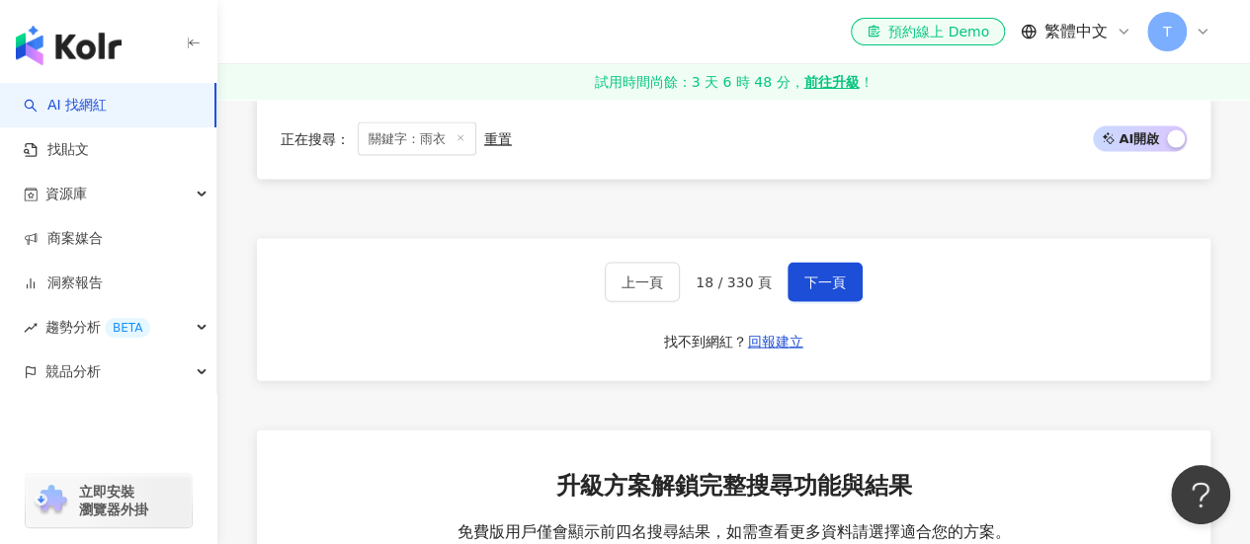
scroll to position [2075, 0]
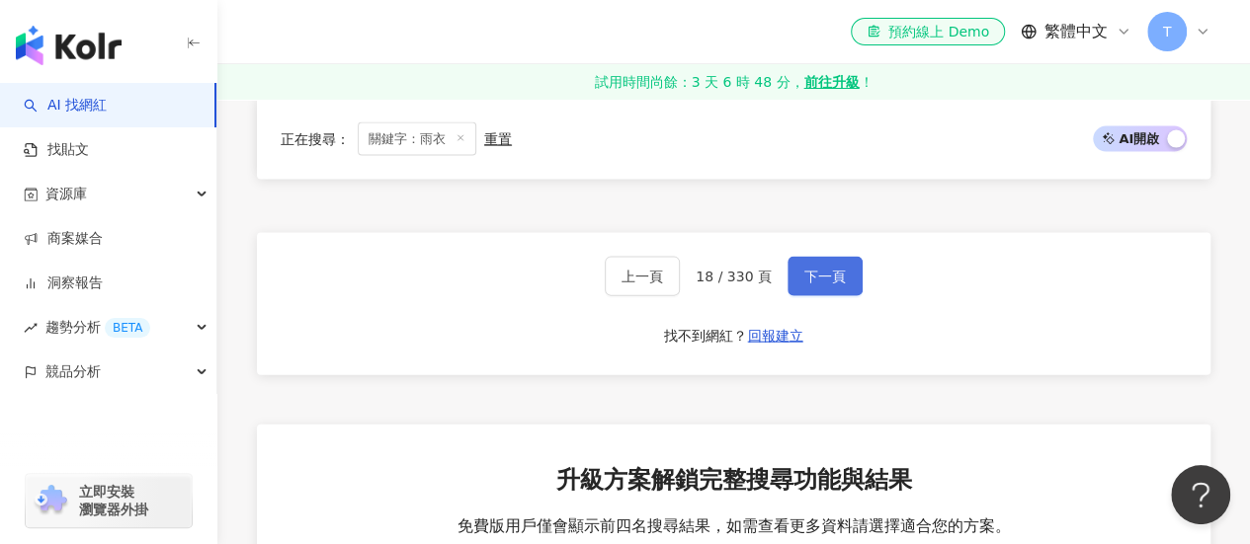
click at [804, 285] on span "下一頁" at bounding box center [824, 277] width 41 height 16
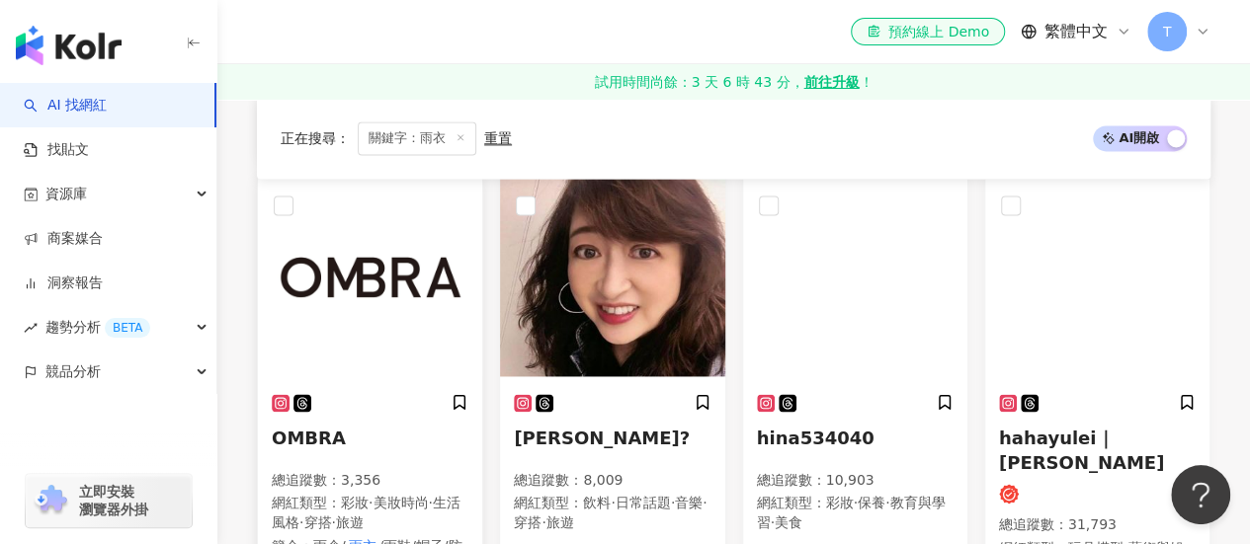
scroll to position [898, 0]
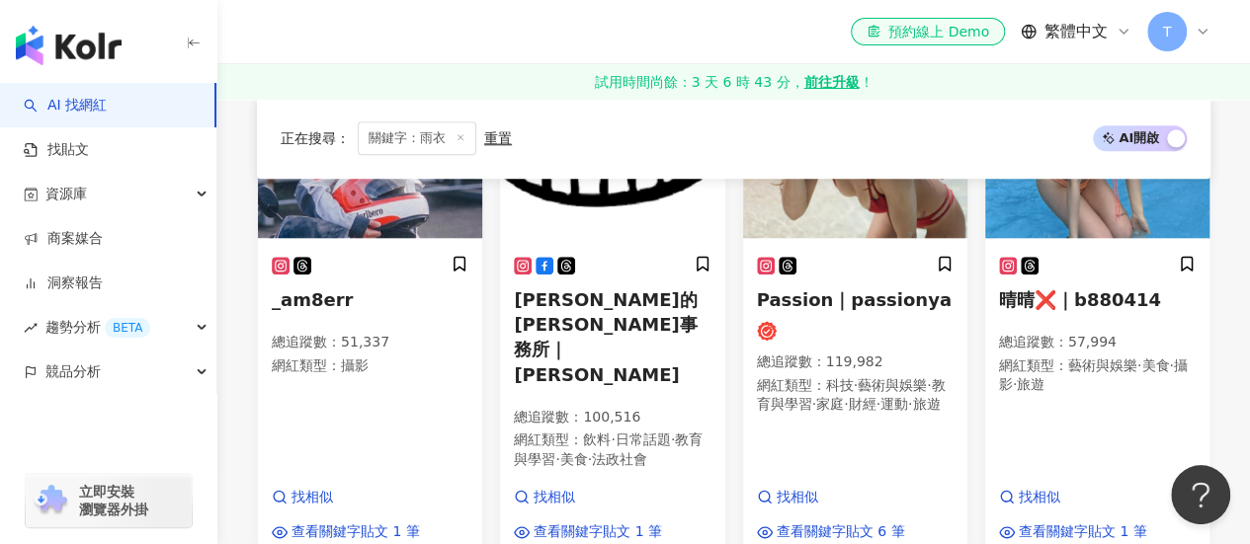
click at [465, 140] on span "關鍵字：雨衣" at bounding box center [417, 139] width 119 height 34
click at [465, 139] on span "關鍵字：雨衣" at bounding box center [417, 139] width 119 height 34
click at [460, 139] on icon at bounding box center [460, 138] width 10 height 10
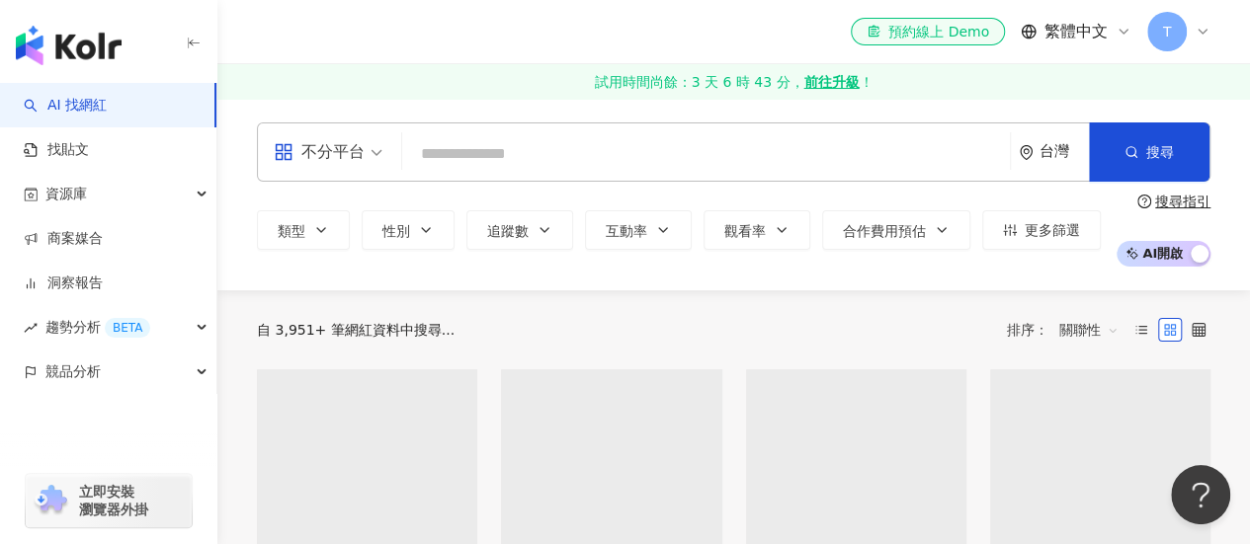
click at [439, 146] on input "search" at bounding box center [706, 154] width 592 height 38
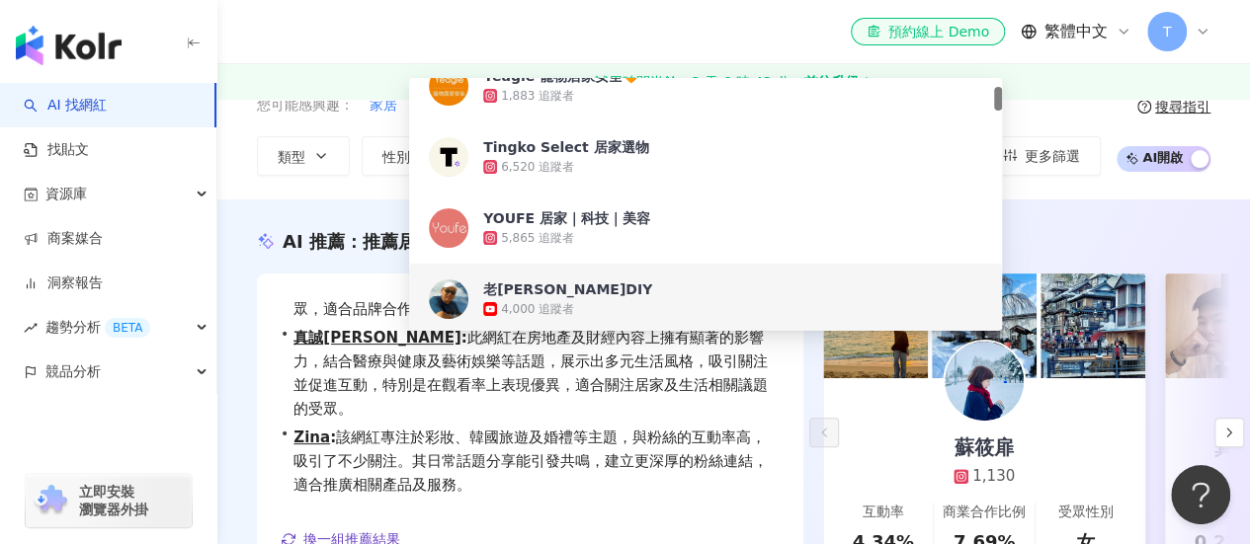
scroll to position [72, 0]
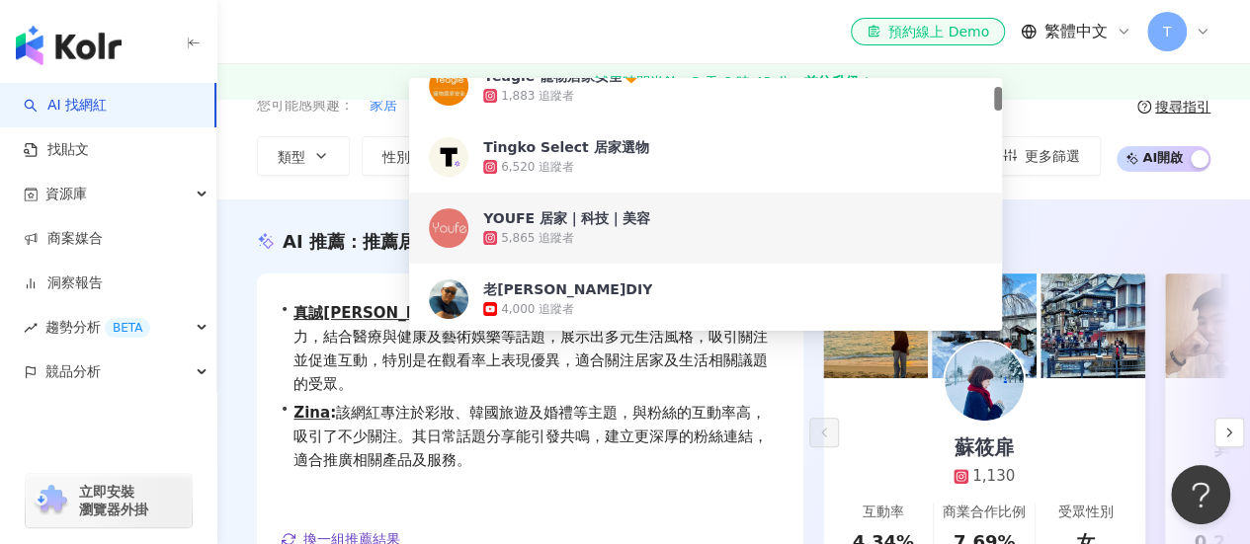
click at [320, 205] on div "AI 推薦 ： 推薦居家的網紅 • 蘇筱扉 : 擁有多元的內容主題，日常話題、旅遊及運動佔比高，互動率表現穩定。其貼文涵蓋日常生活、旅遊及美妝時尚，具影響力並…" at bounding box center [733, 436] width 1032 height 473
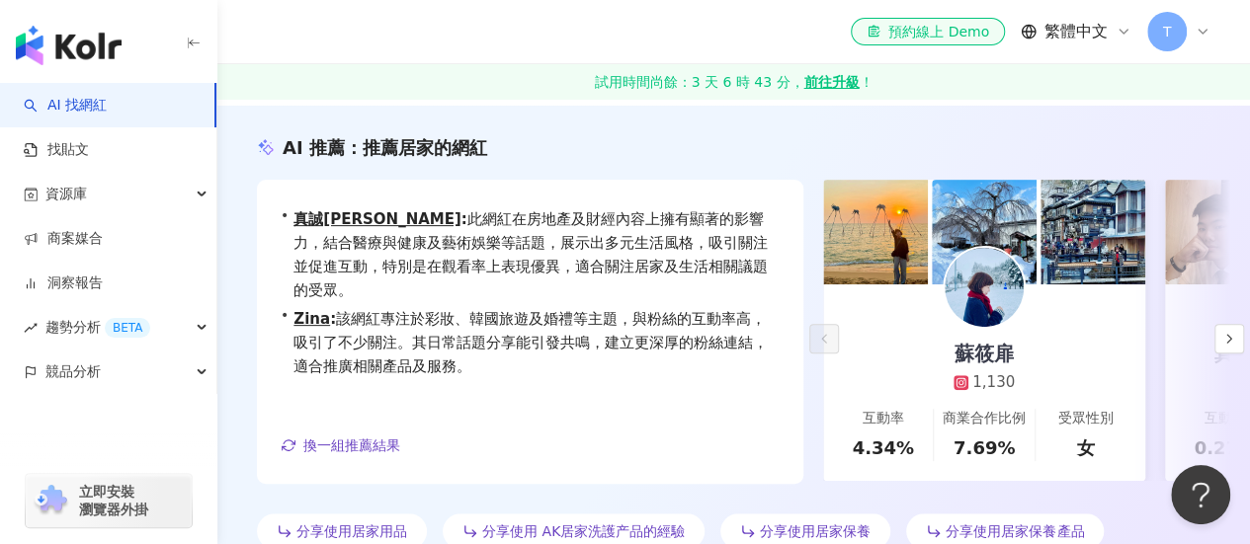
scroll to position [0, 0]
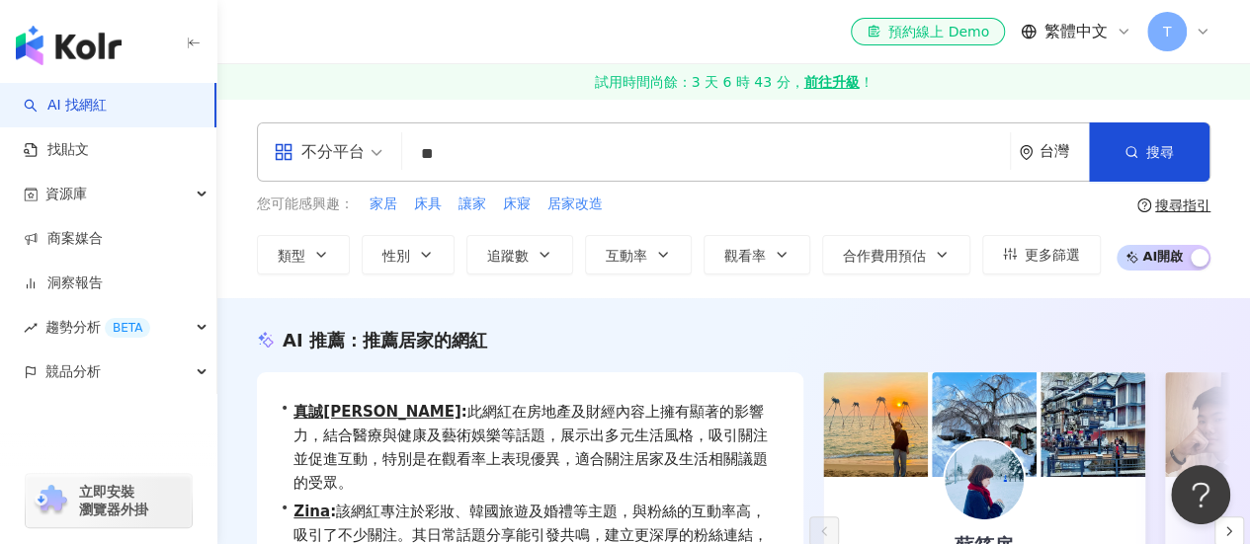
click at [486, 159] on input "**" at bounding box center [706, 154] width 592 height 38
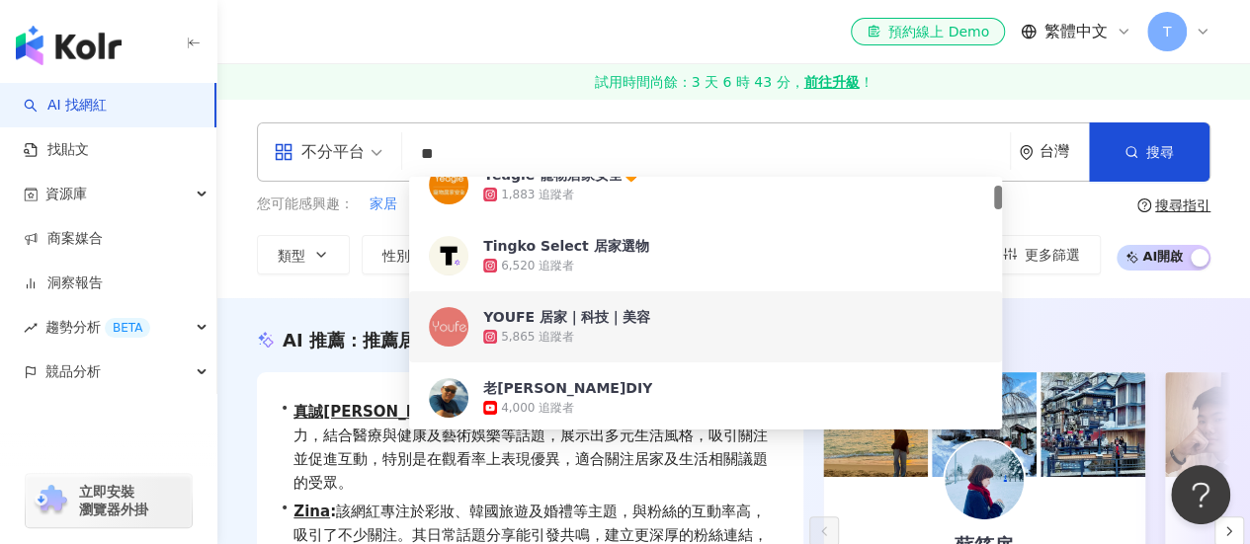
type input "*"
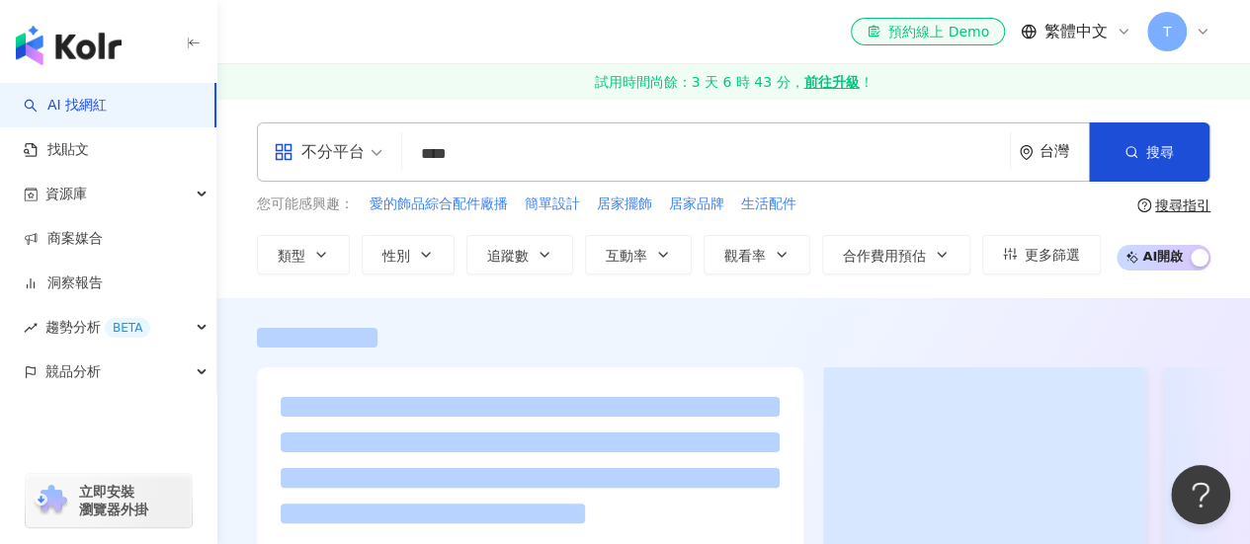
click at [486, 146] on input "****" at bounding box center [706, 154] width 592 height 38
click at [452, 157] on input "****" at bounding box center [706, 154] width 592 height 38
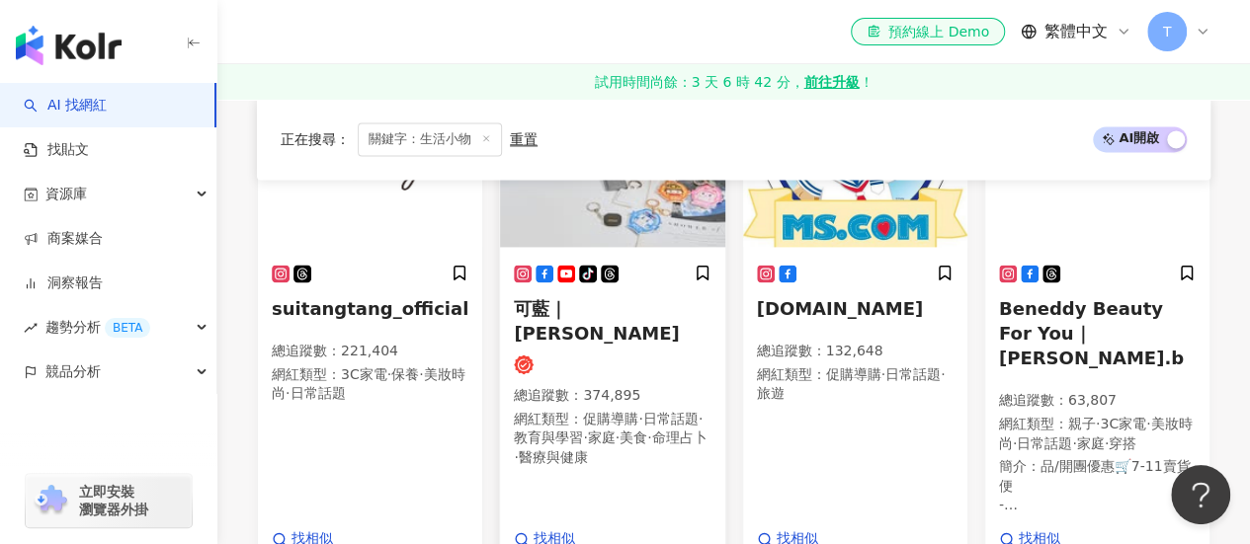
scroll to position [1257, 0]
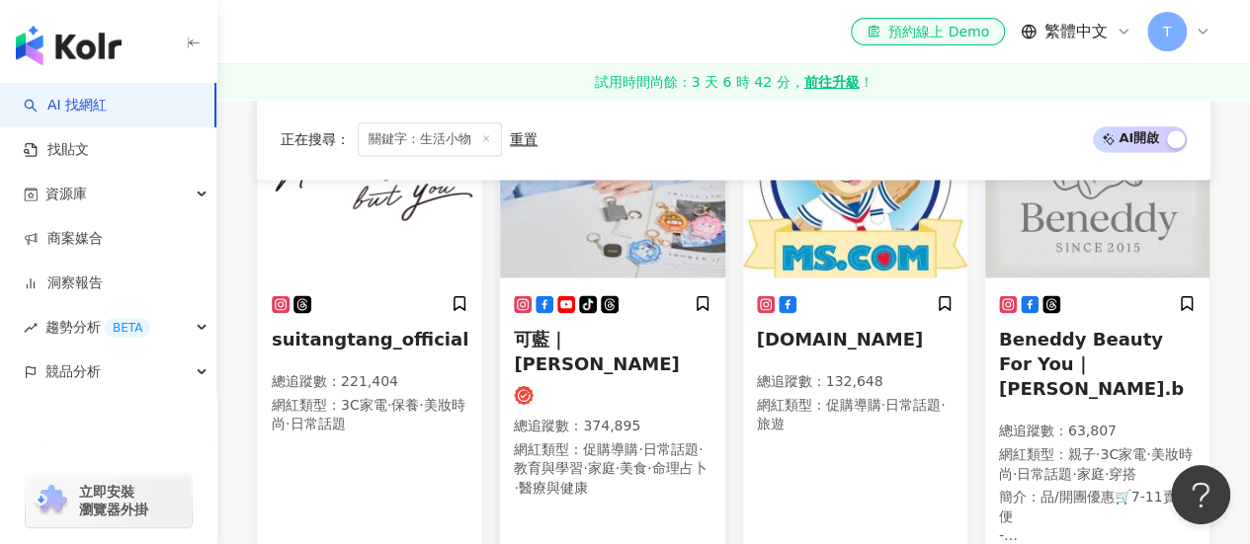
click at [539, 225] on img at bounding box center [612, 179] width 224 height 198
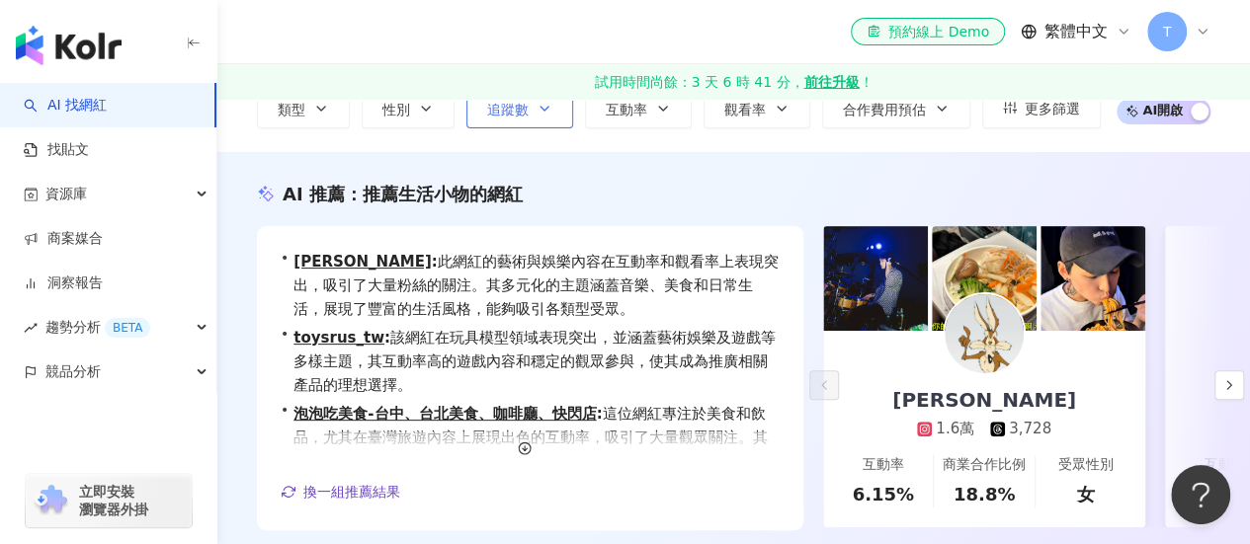
scroll to position [0, 0]
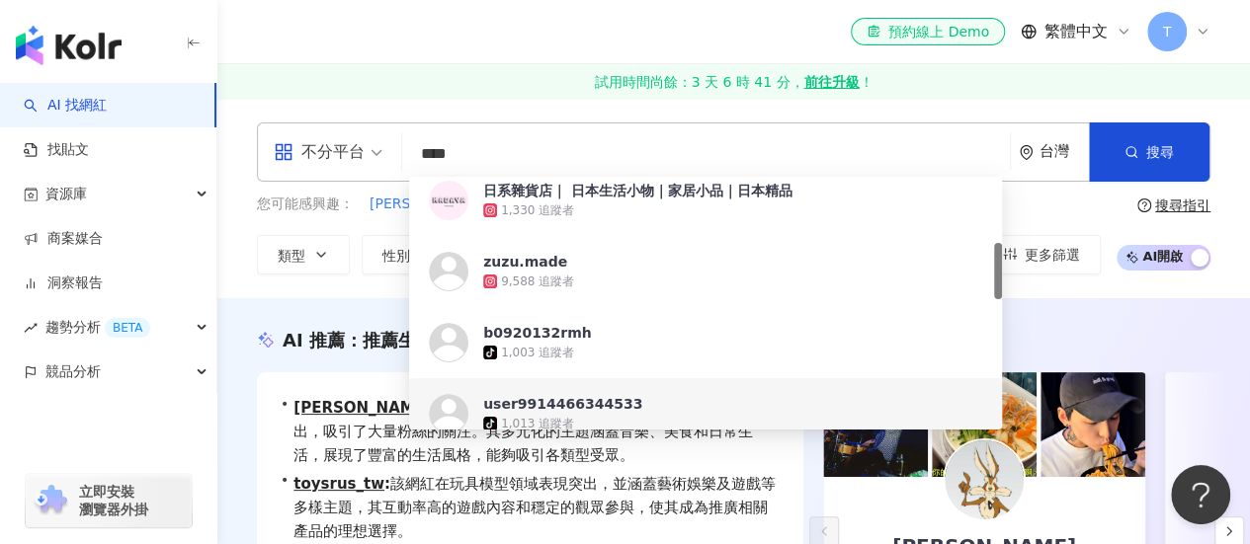
click at [487, 166] on input "****" at bounding box center [706, 154] width 592 height 38
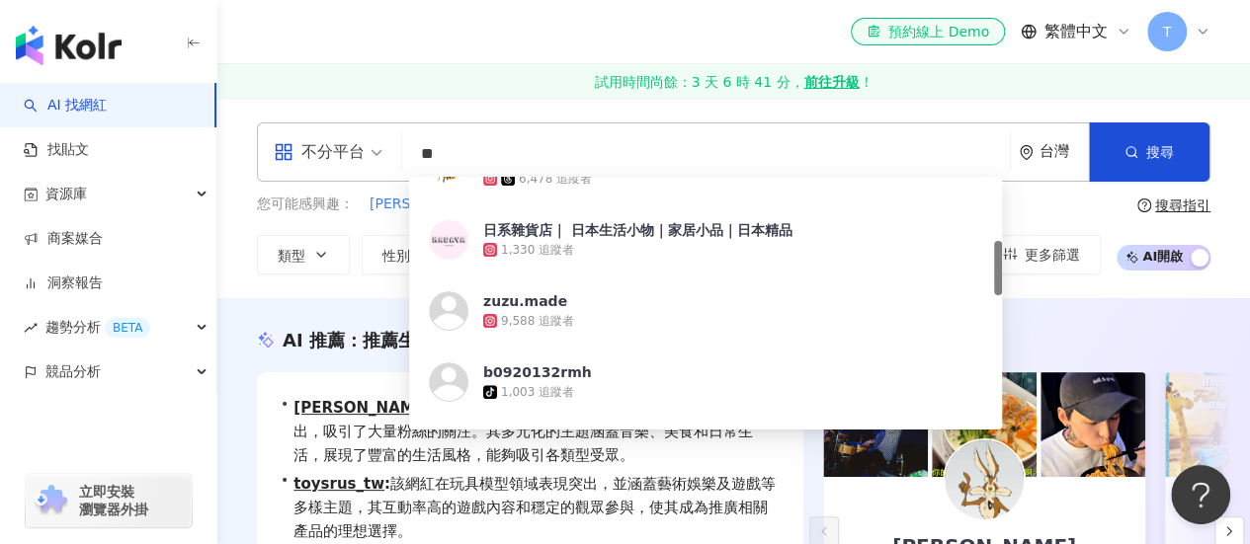
type input "*"
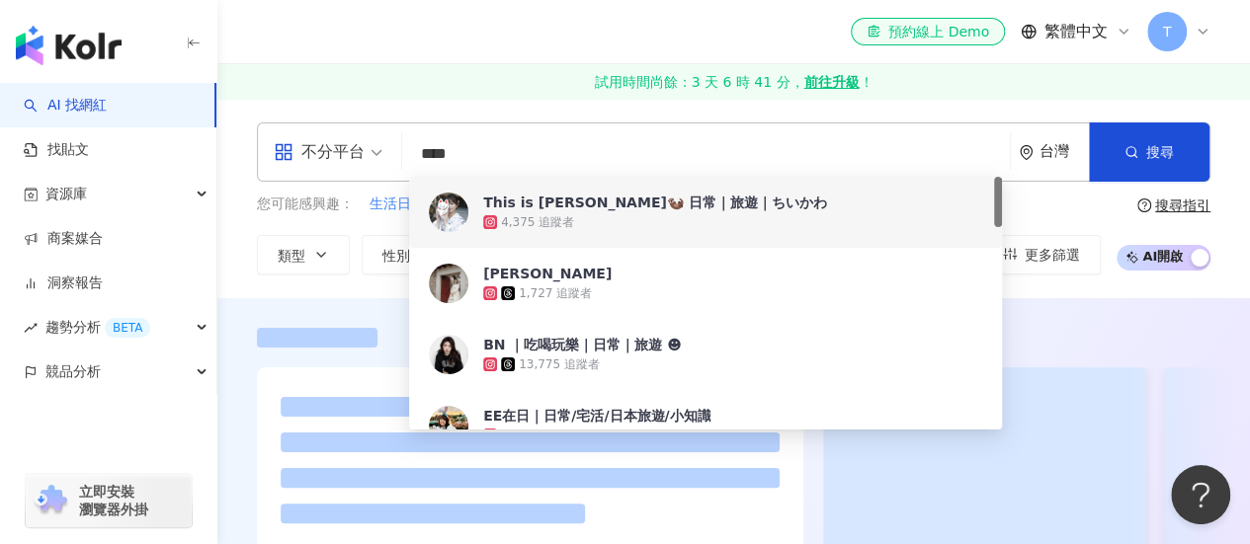
drag, startPoint x: 490, startPoint y: 153, endPoint x: 454, endPoint y: 157, distance: 35.8
click at [454, 157] on input "****" at bounding box center [706, 154] width 592 height 38
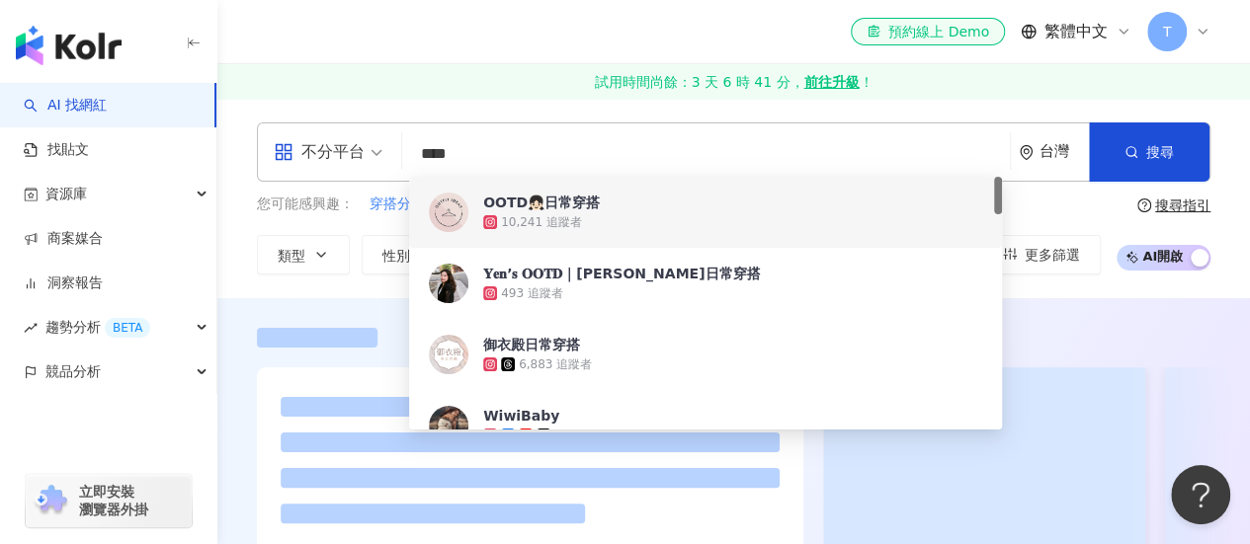
click at [561, 106] on div "不分平台 **** 台灣 搜尋 5ec2d5c1-cb7a-4329-861e-d23491c3cd7f 5c24862a-67a8-4fd6-8ae7-f2…" at bounding box center [733, 199] width 1032 height 200
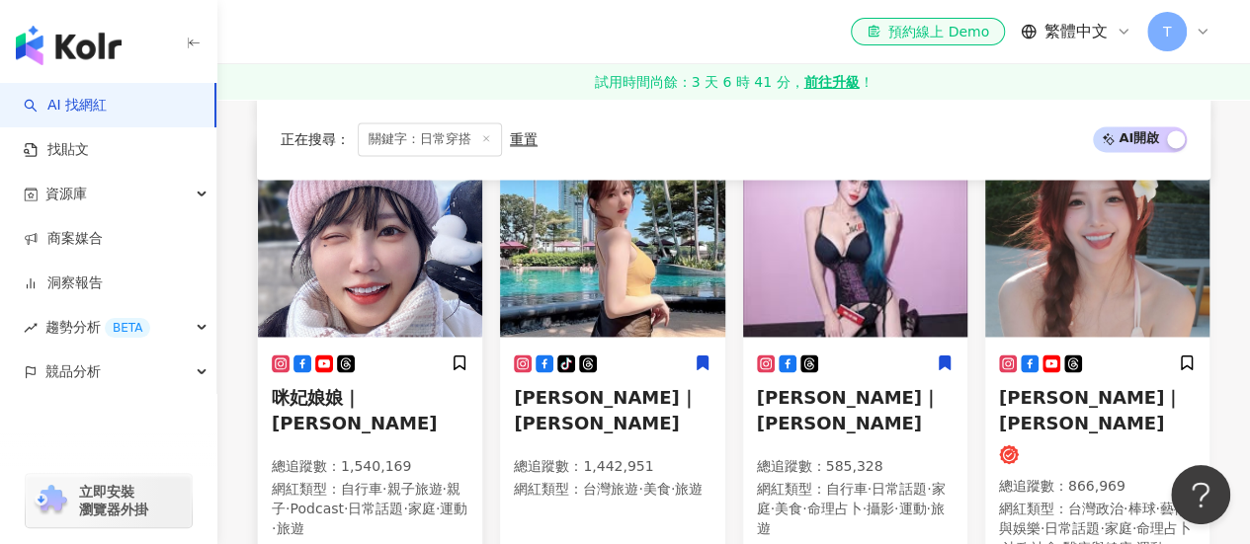
scroll to position [1463, 0]
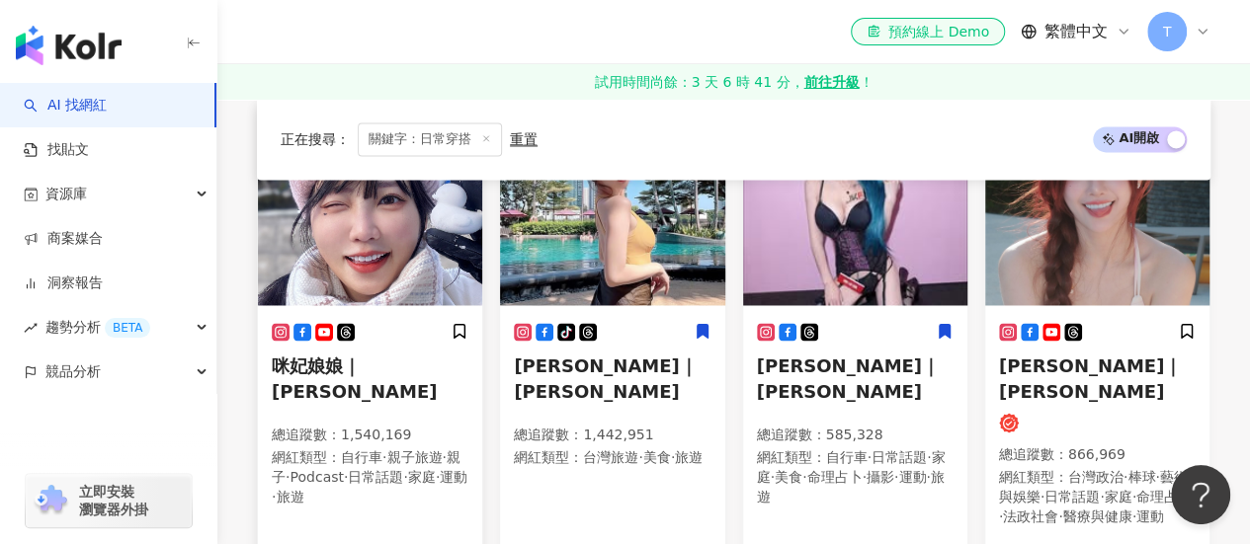
click at [312, 356] on span "咪妃娘娘｜Julia" at bounding box center [354, 378] width 165 height 45
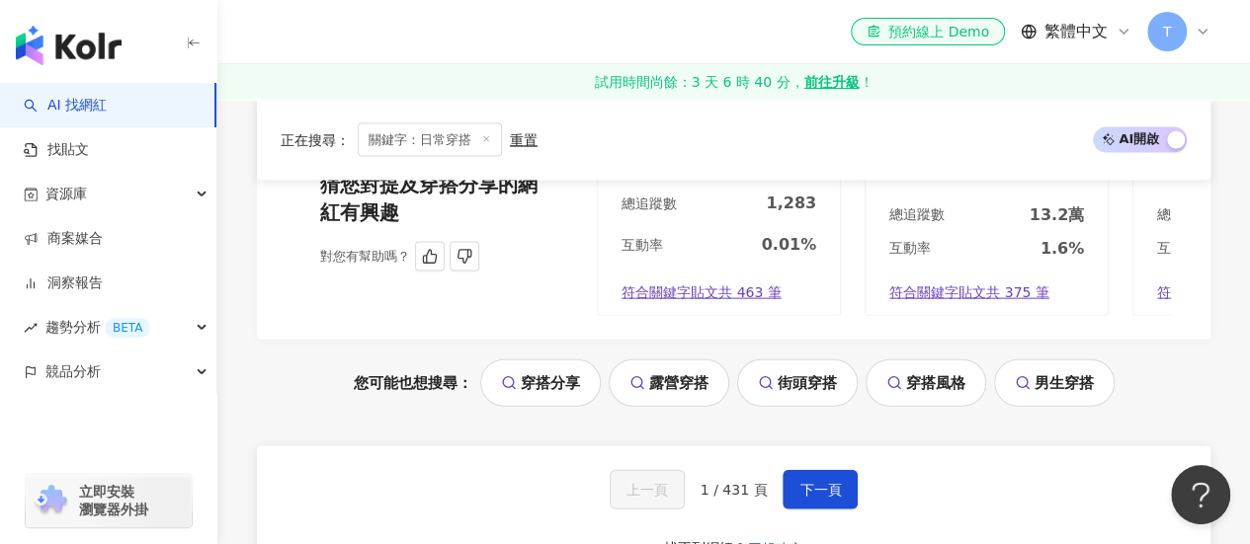
scroll to position [2352, 0]
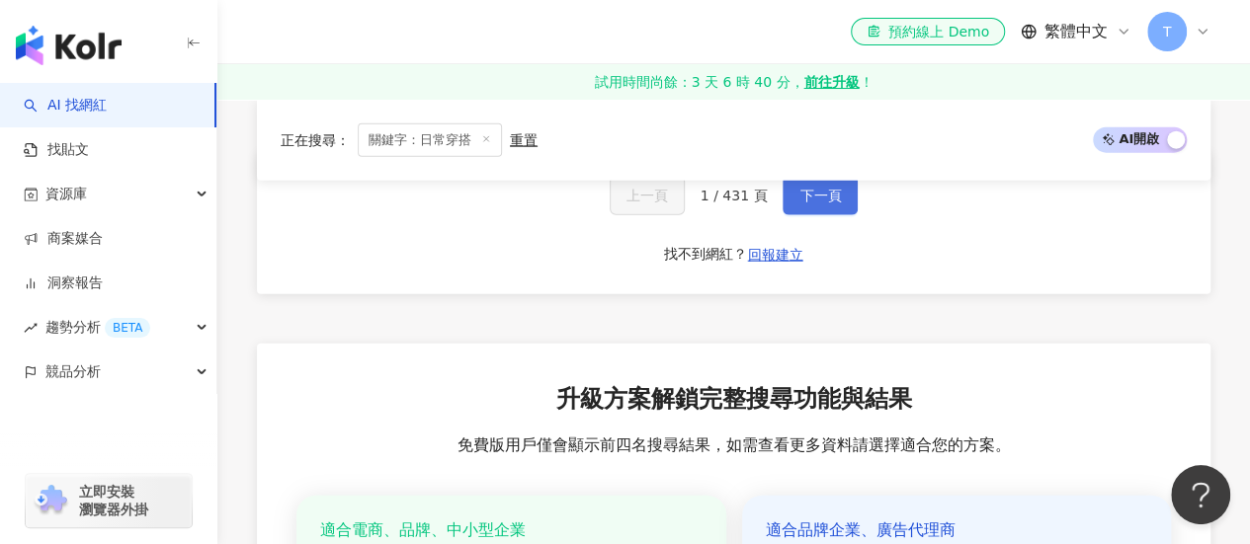
click at [810, 215] on button "下一頁" at bounding box center [819, 196] width 75 height 40
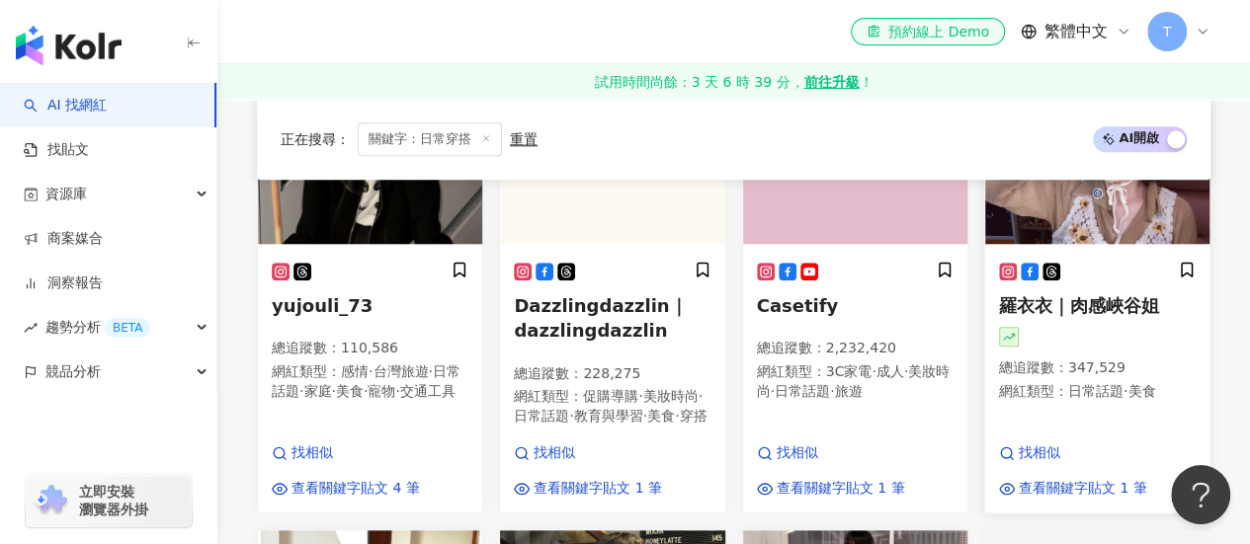
scroll to position [790, 0]
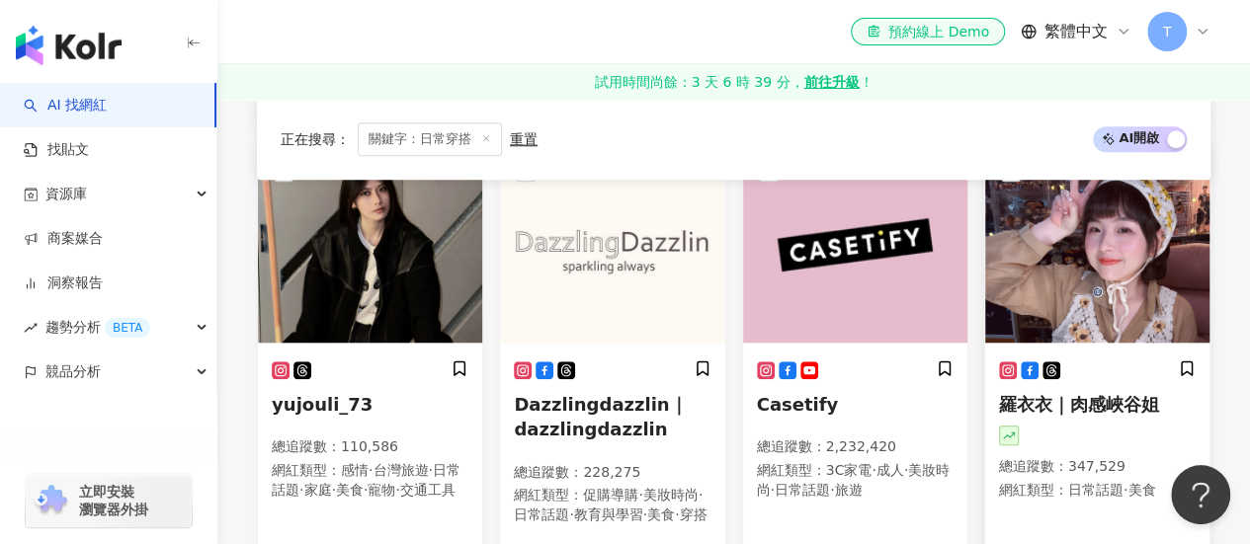
click at [1022, 271] on img at bounding box center [1097, 244] width 224 height 198
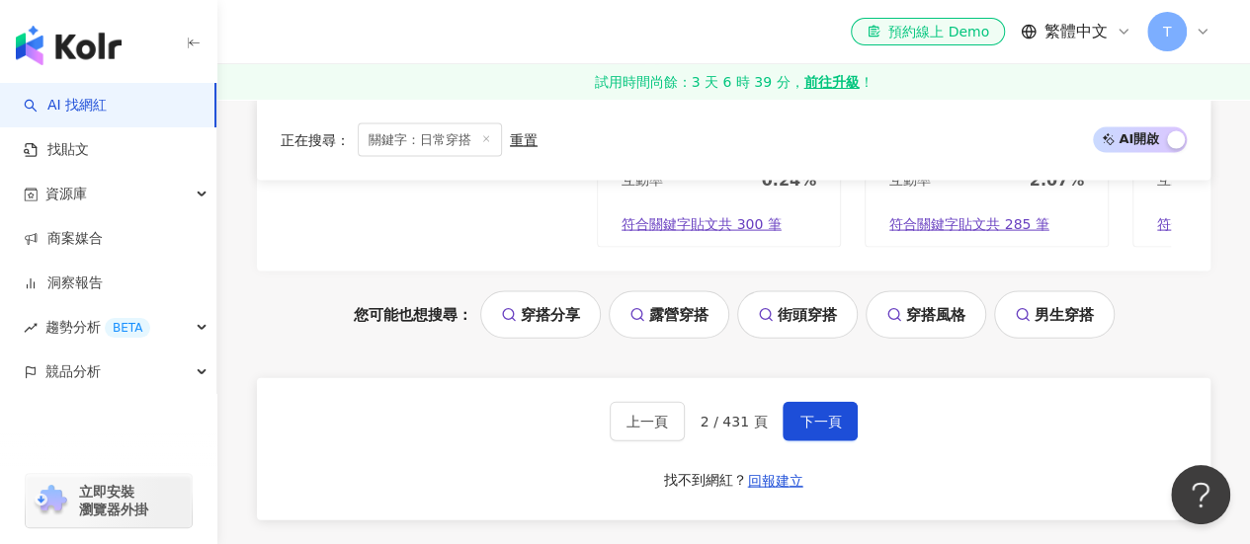
scroll to position [2272, 0]
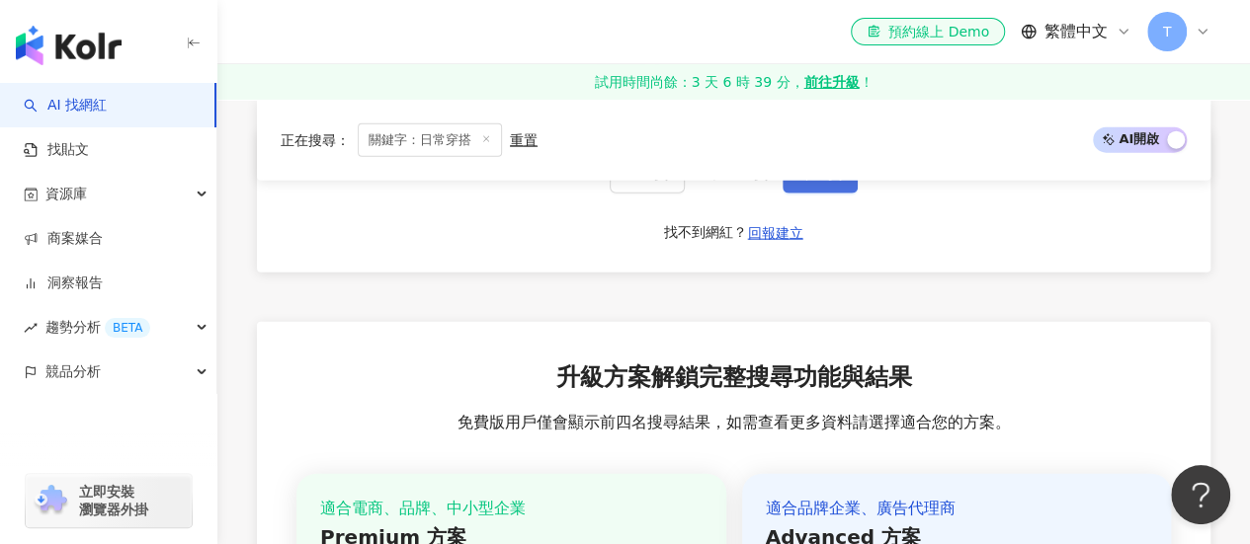
click at [806, 181] on button "下一頁" at bounding box center [819, 174] width 75 height 40
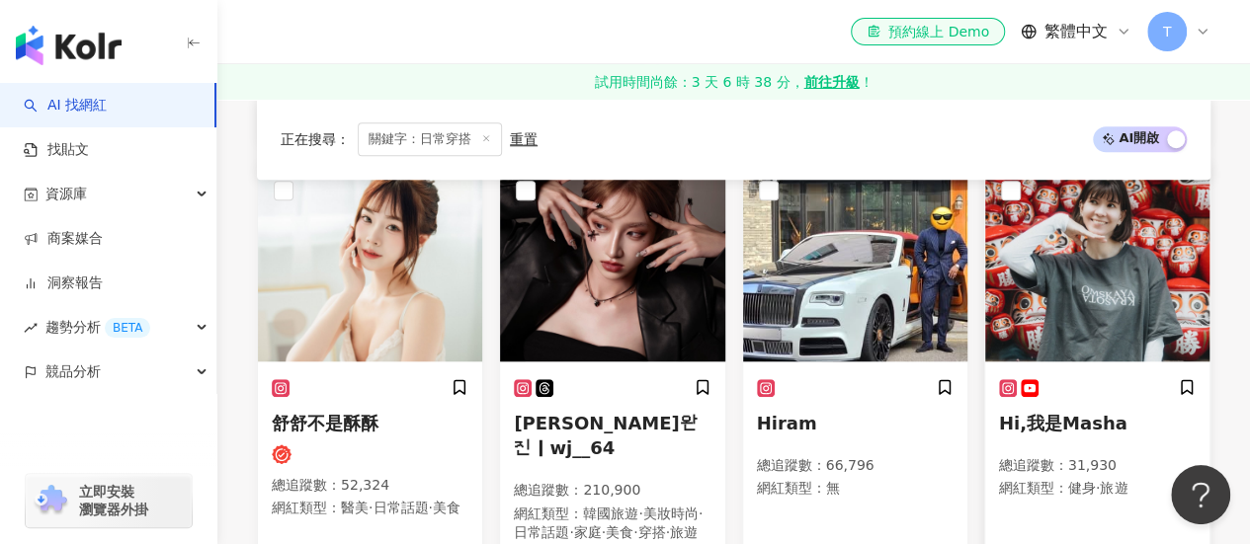
scroll to position [814, 0]
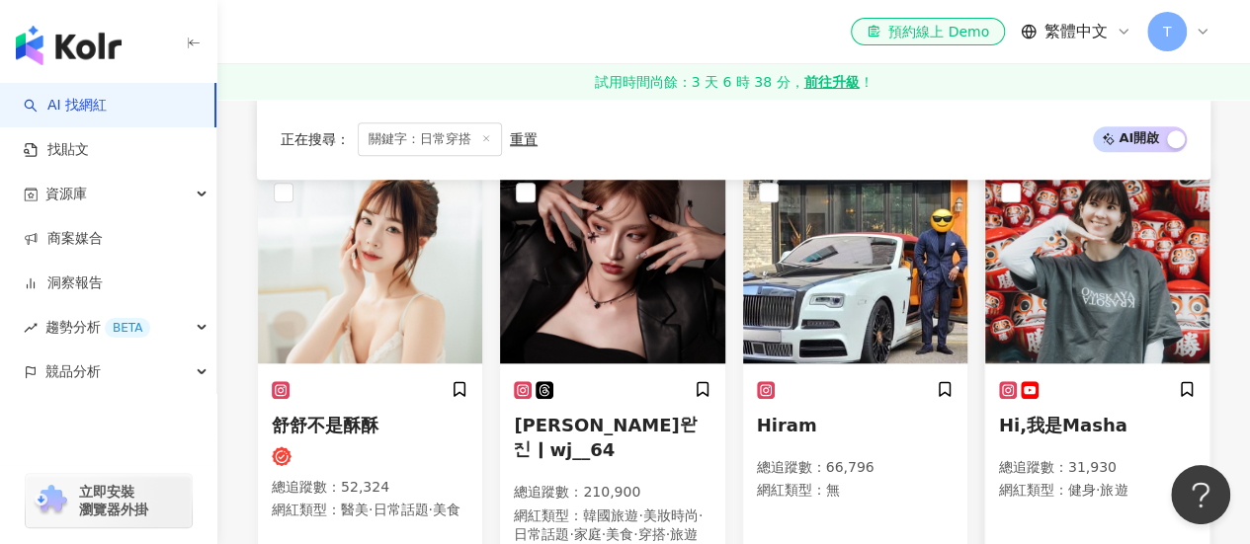
click at [1021, 262] on img at bounding box center [1097, 265] width 224 height 198
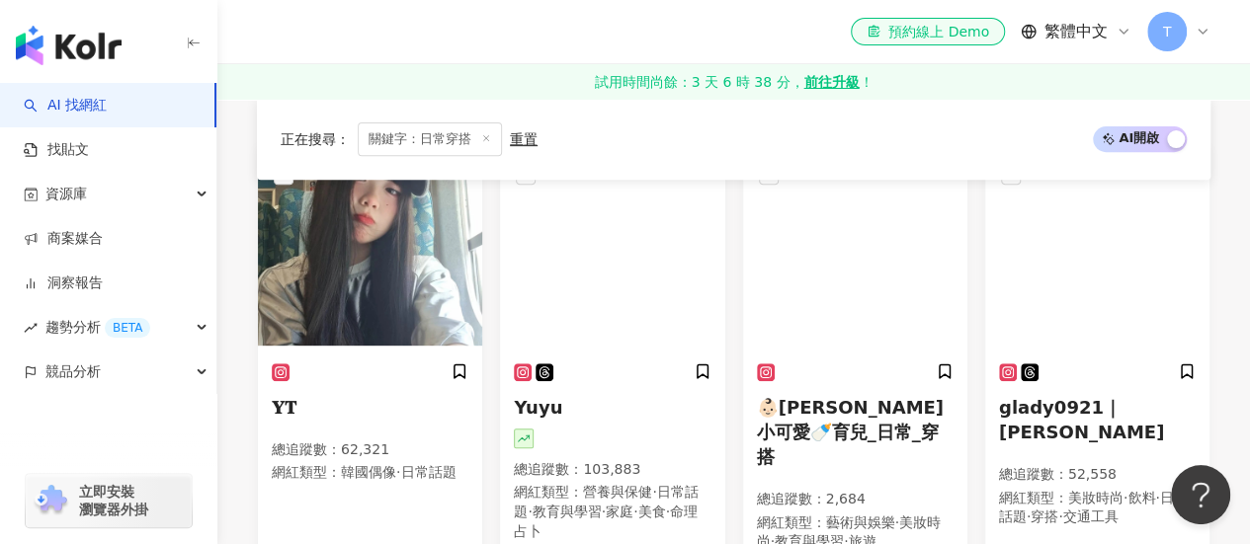
scroll to position [0, 0]
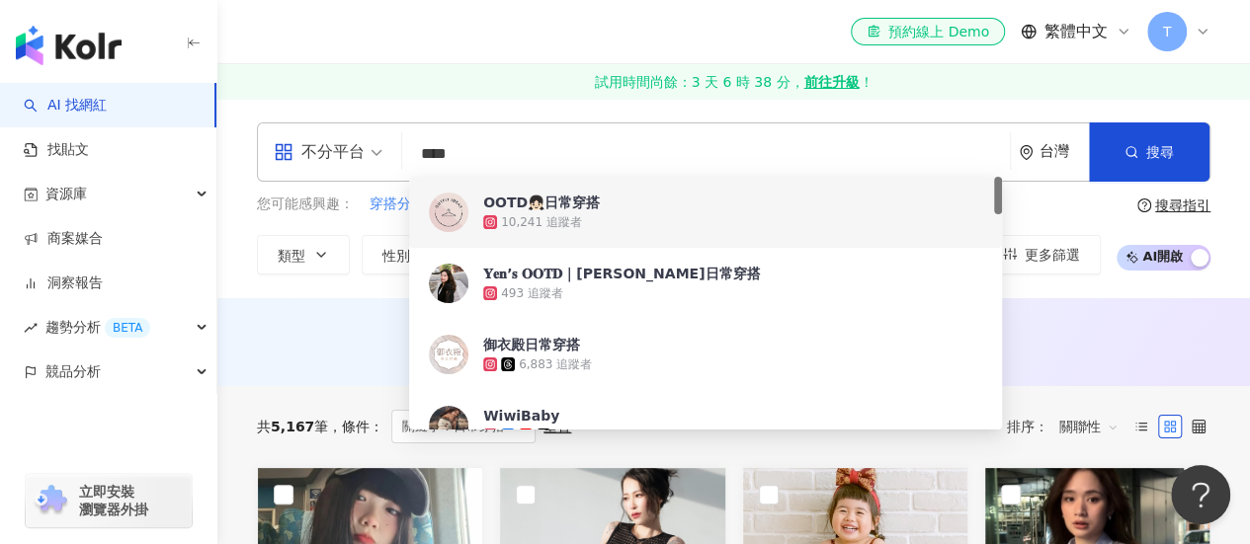
drag, startPoint x: 517, startPoint y: 158, endPoint x: 421, endPoint y: 161, distance: 95.9
click at [421, 161] on input "****" at bounding box center [706, 154] width 592 height 38
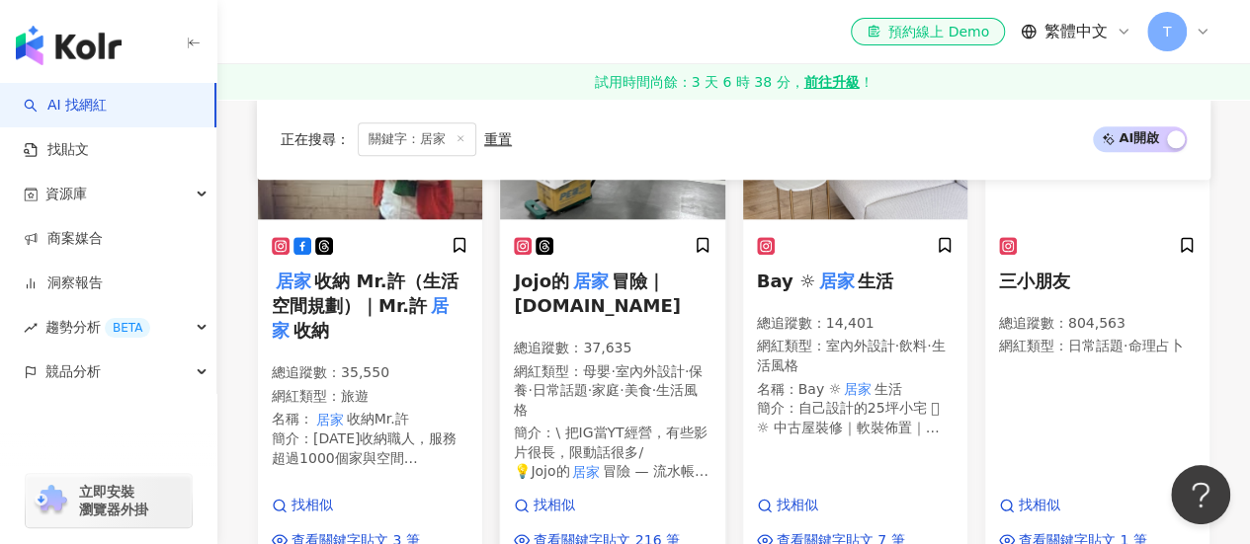
scroll to position [889, 0]
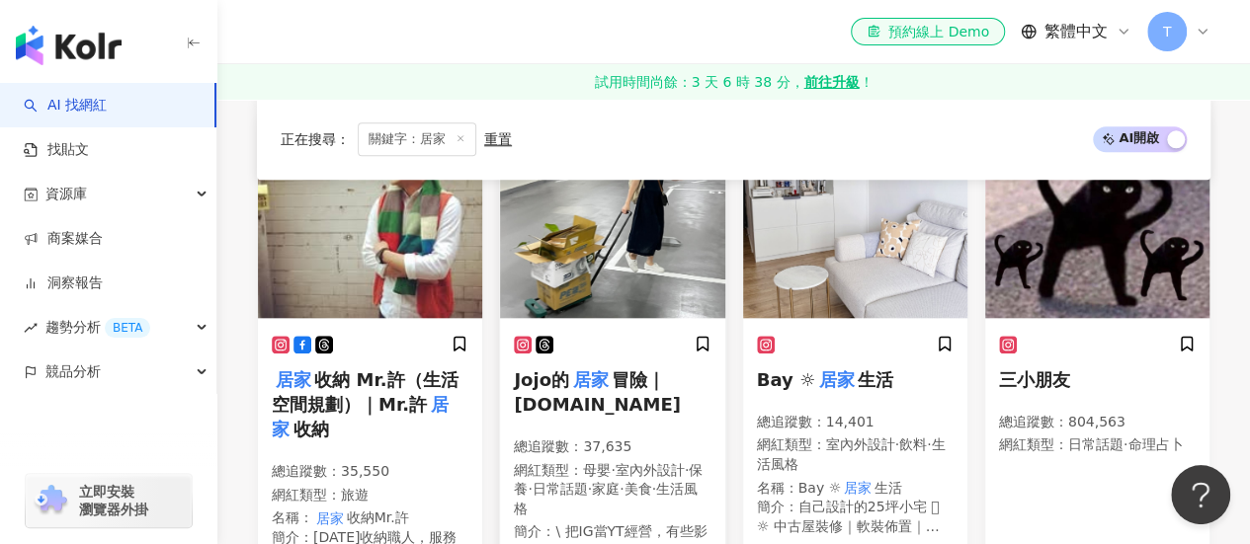
type input "**"
click at [567, 369] on span "Jojo的" at bounding box center [541, 379] width 55 height 21
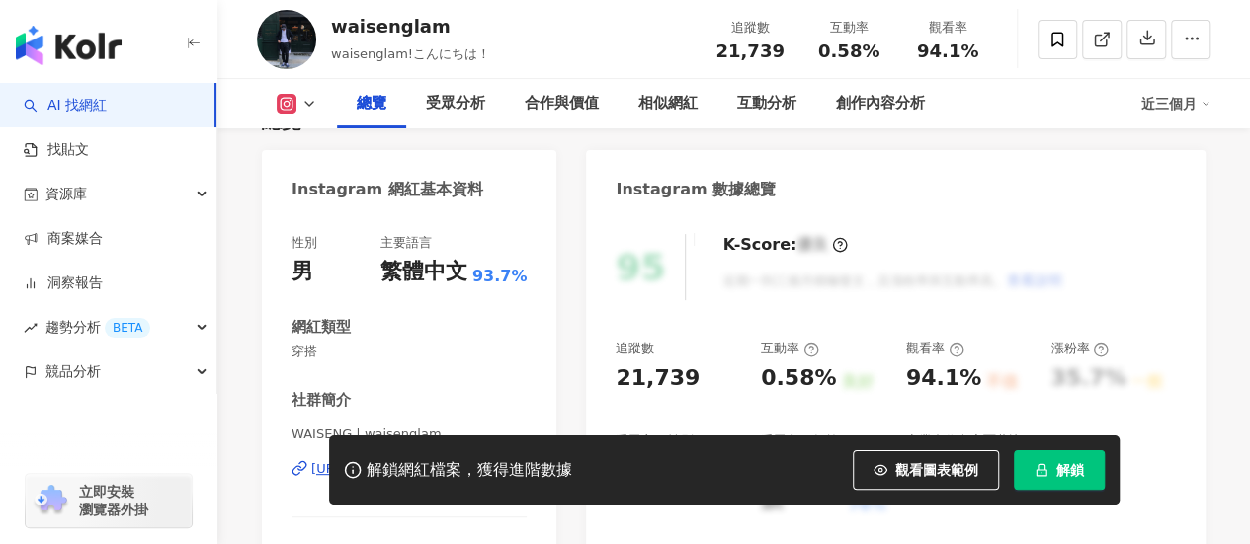
scroll to position [395, 0]
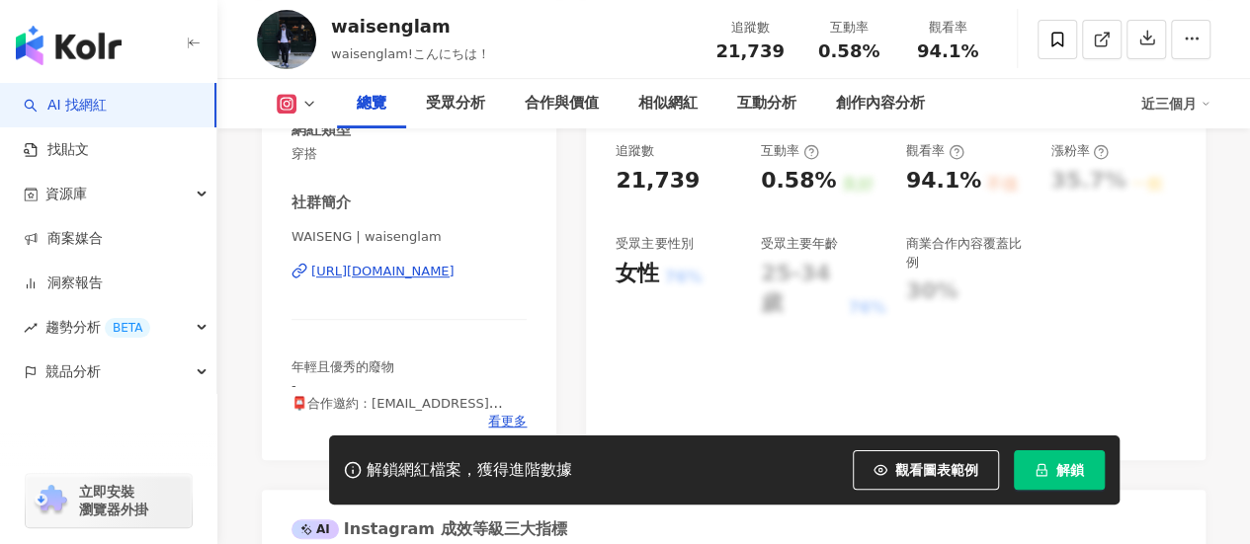
click at [406, 266] on div "[URL][DOMAIN_NAME]" at bounding box center [382, 272] width 143 height 18
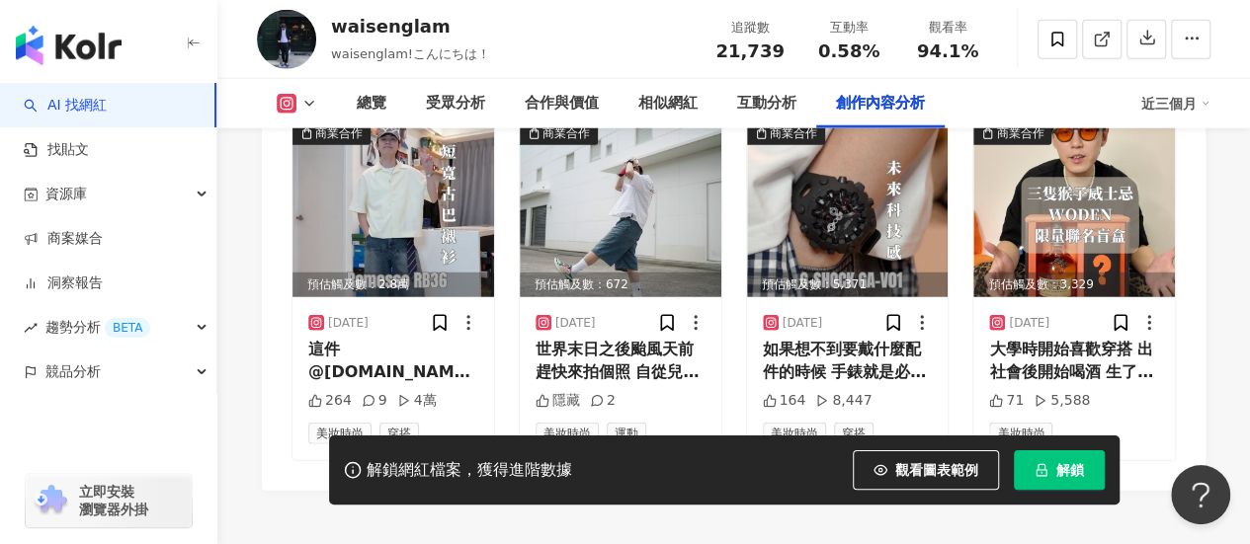
scroll to position [6496, 0]
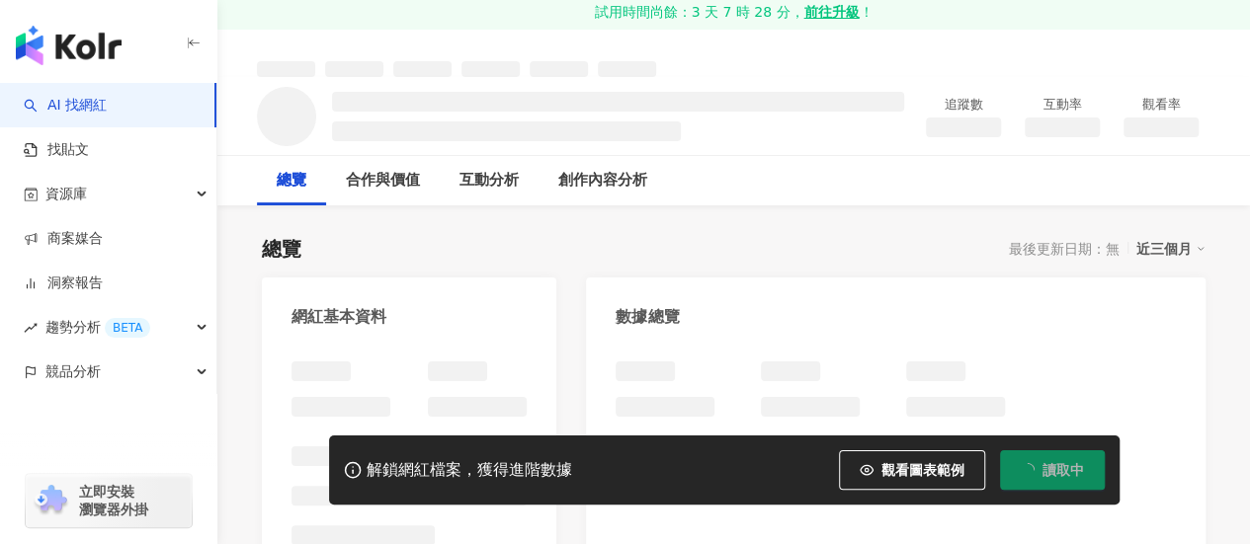
scroll to position [198, 0]
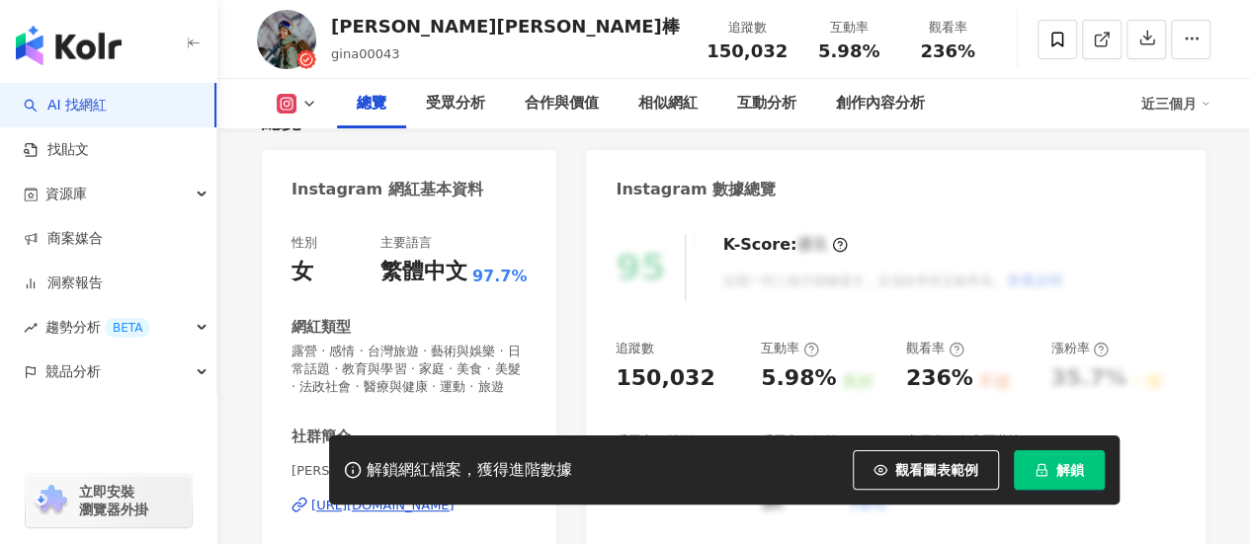
scroll to position [296, 0]
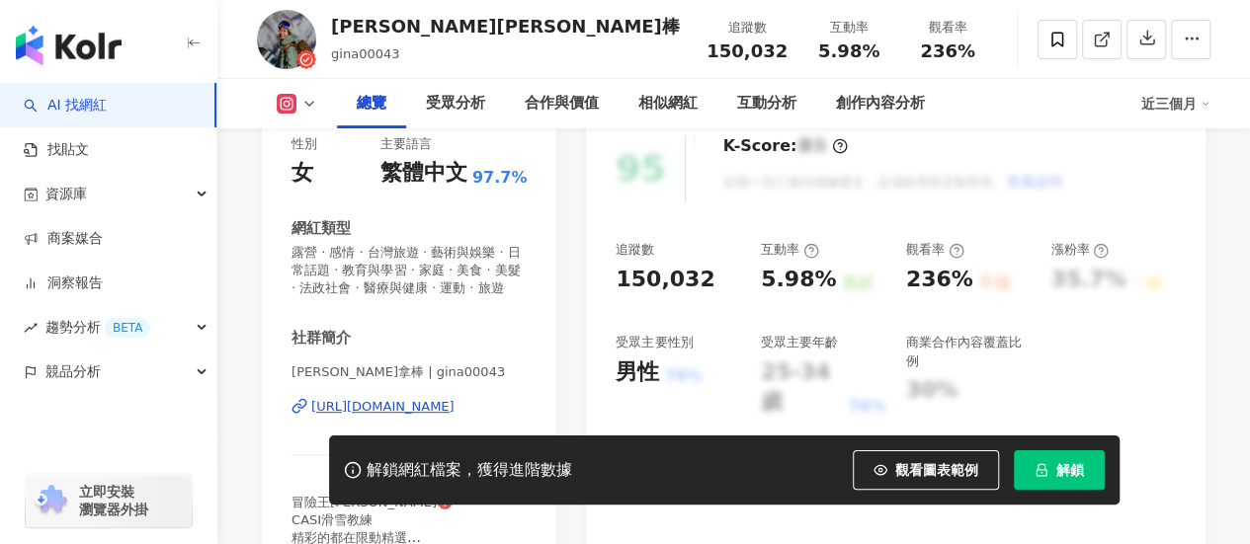
click at [385, 406] on div "https://www.instagram.com/gina00043/" at bounding box center [382, 407] width 143 height 18
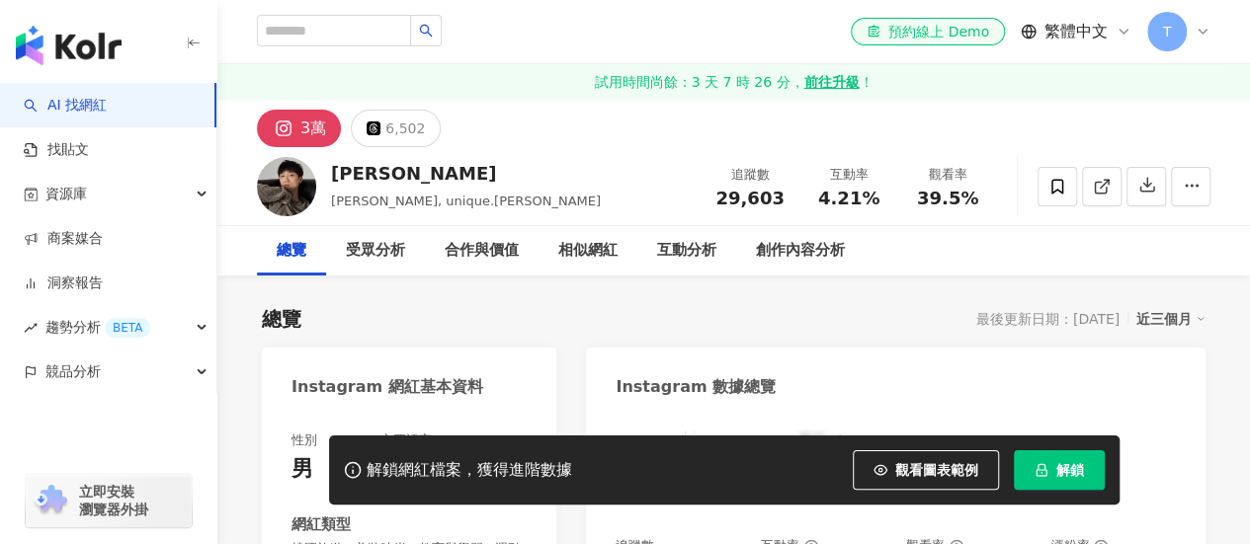
click at [299, 127] on button "3萬" at bounding box center [299, 129] width 84 height 38
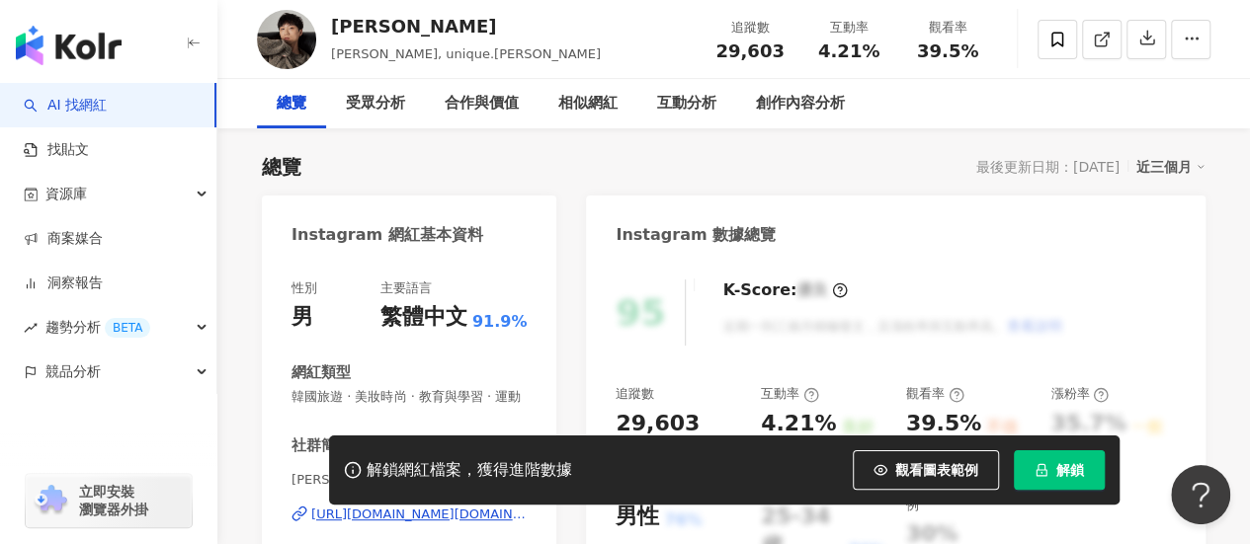
scroll to position [395, 0]
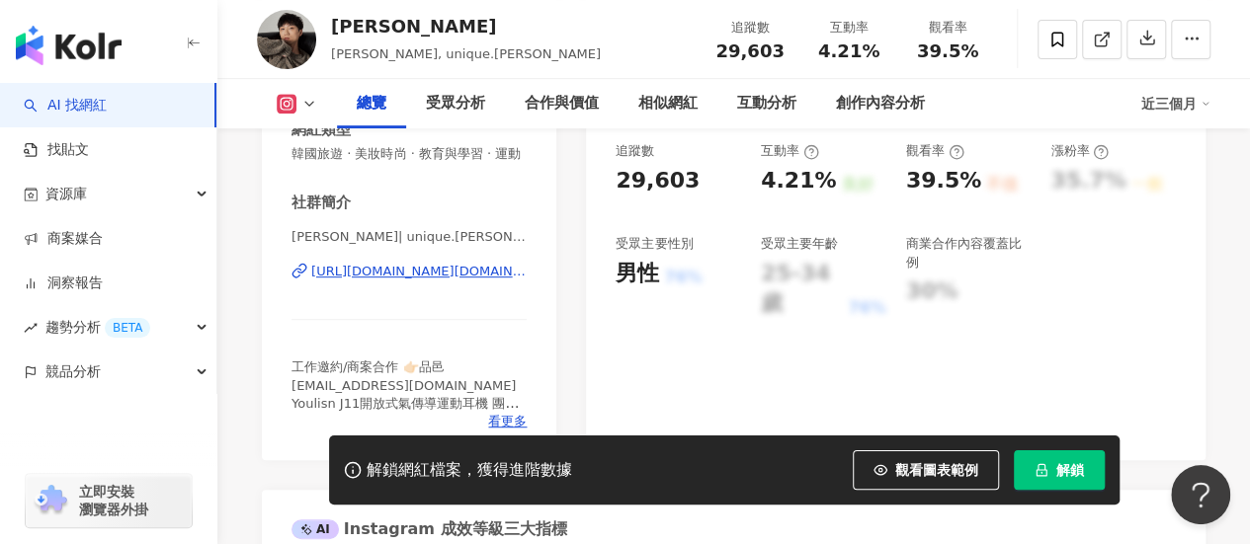
click at [426, 278] on div "[URL][DOMAIN_NAME][DOMAIN_NAME]" at bounding box center [418, 272] width 215 height 18
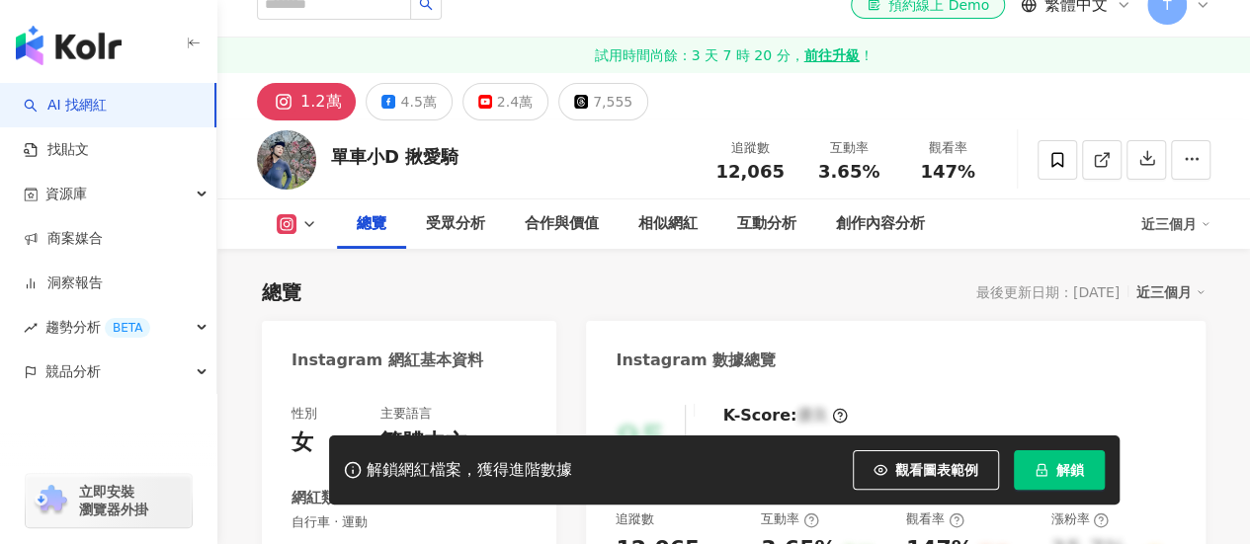
scroll to position [395, 0]
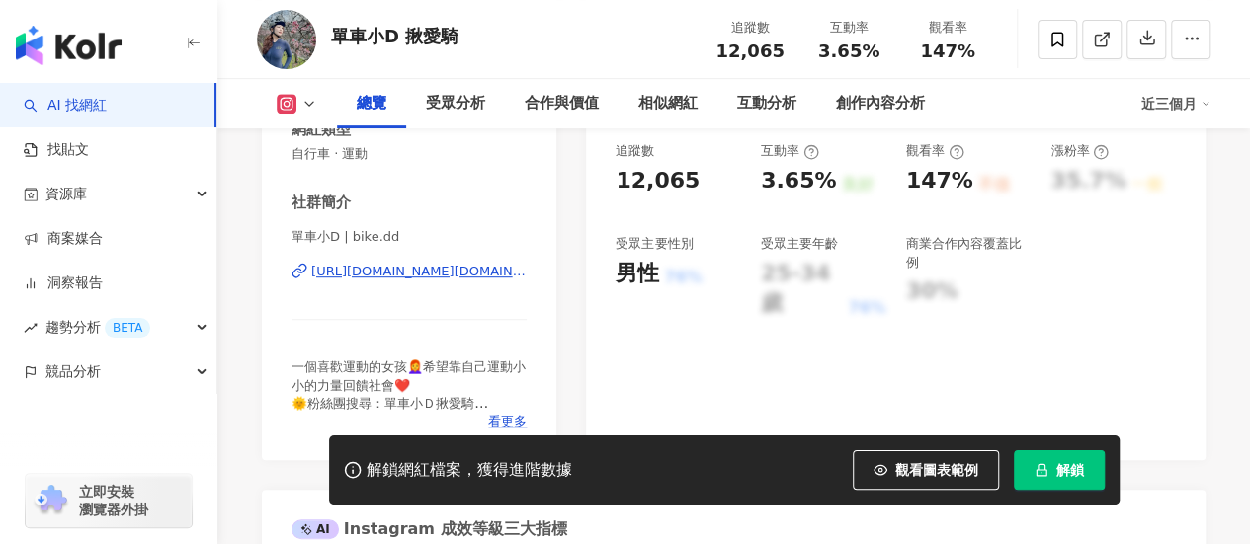
click at [403, 274] on div "https://www.instagram.com/bike.dd/" at bounding box center [418, 272] width 215 height 18
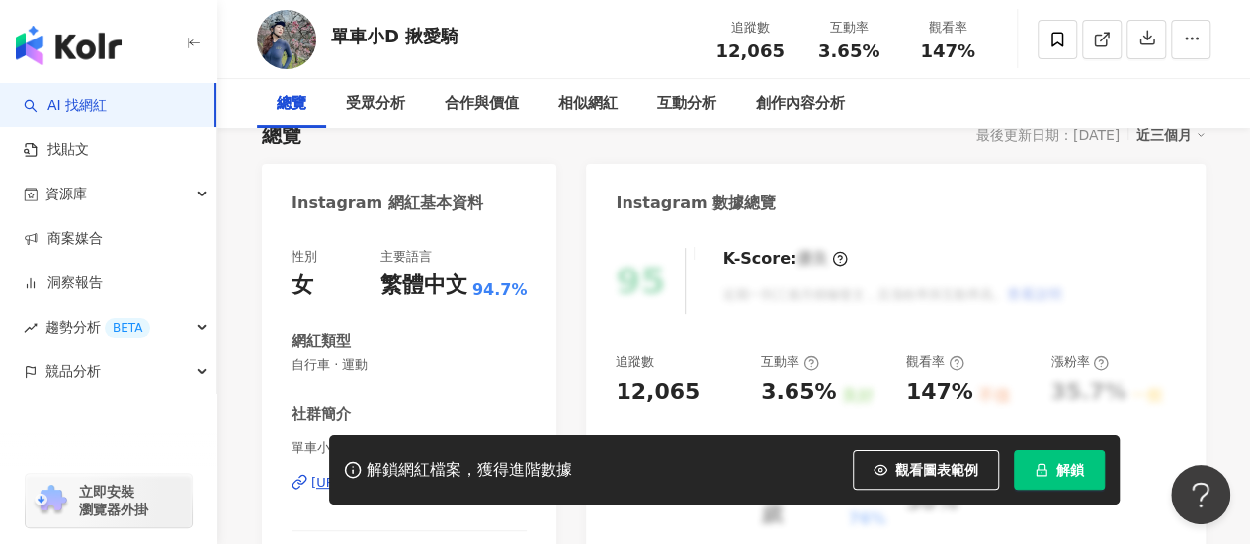
scroll to position [0, 0]
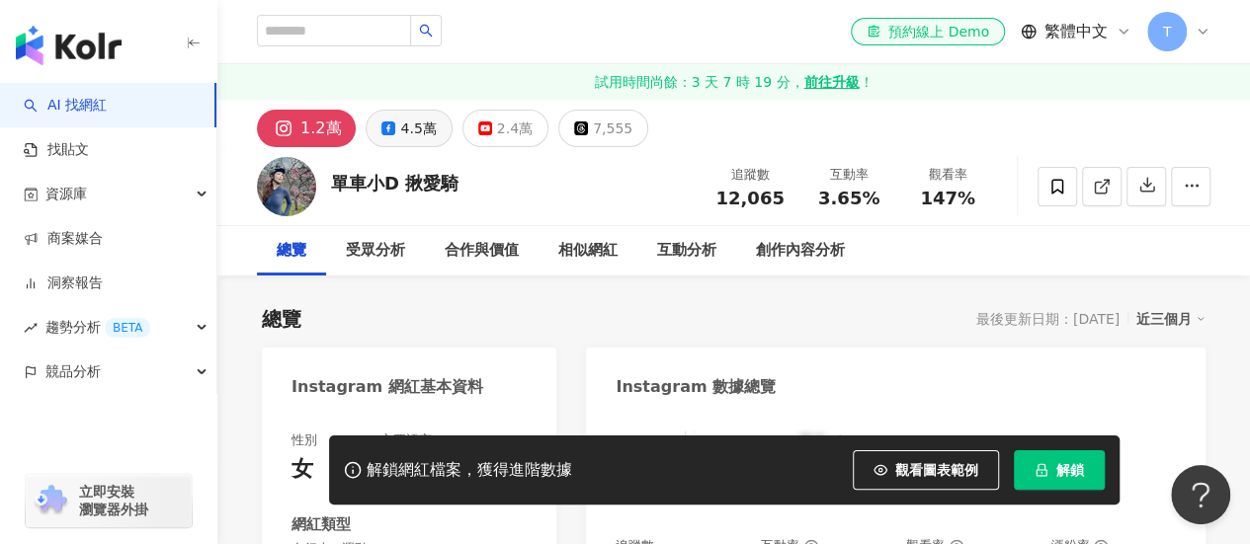
click at [385, 125] on rect at bounding box center [388, 127] width 9 height 9
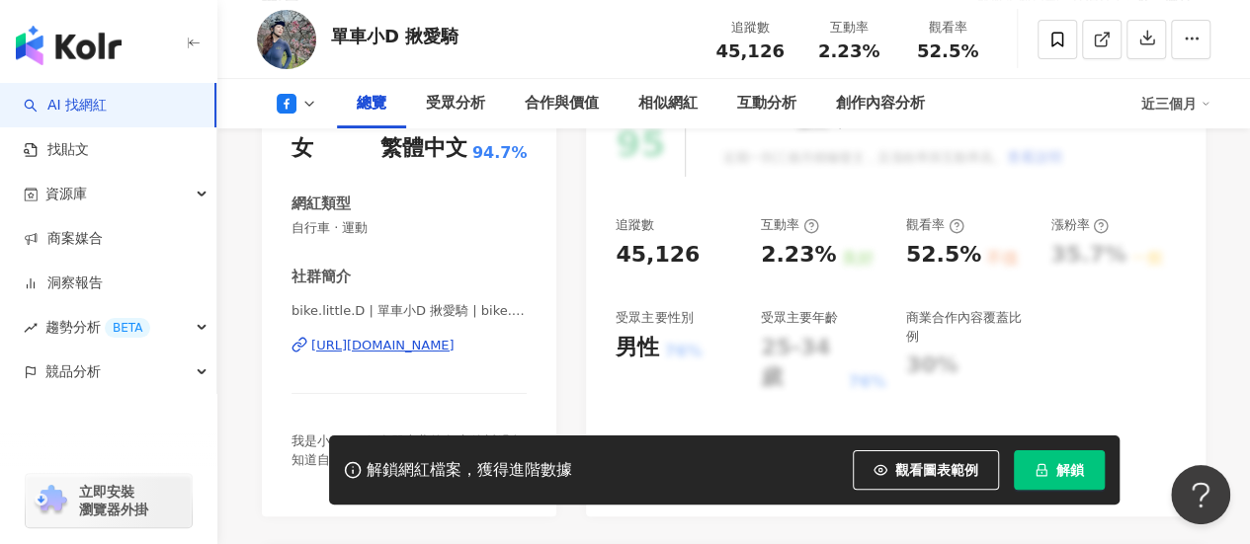
scroll to position [395, 0]
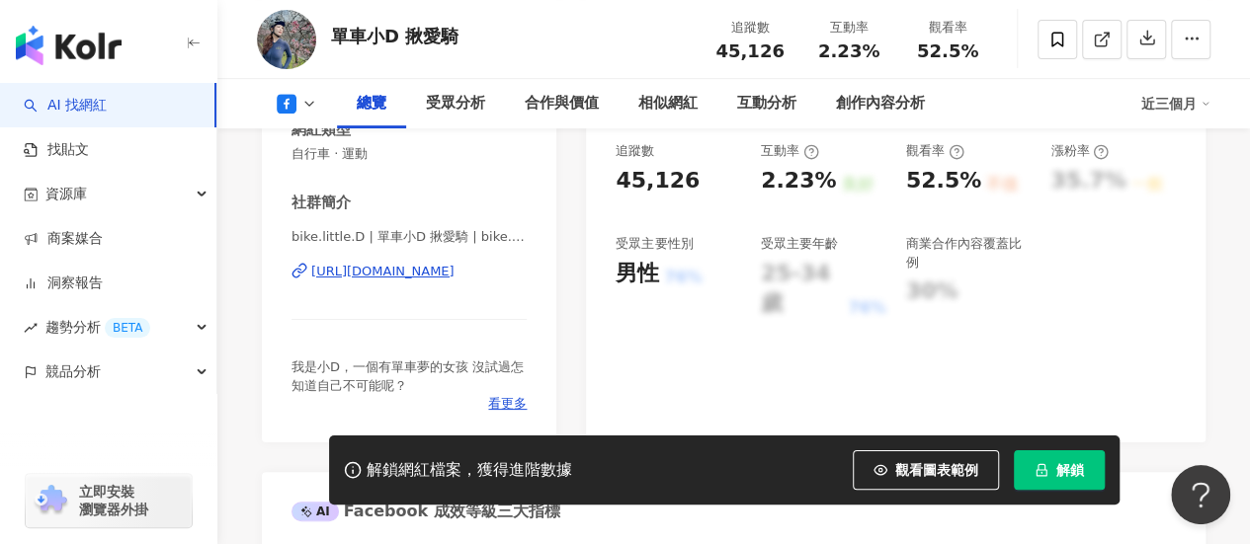
click at [443, 274] on div "https://www.facebook.com/223750281150793" at bounding box center [382, 272] width 143 height 18
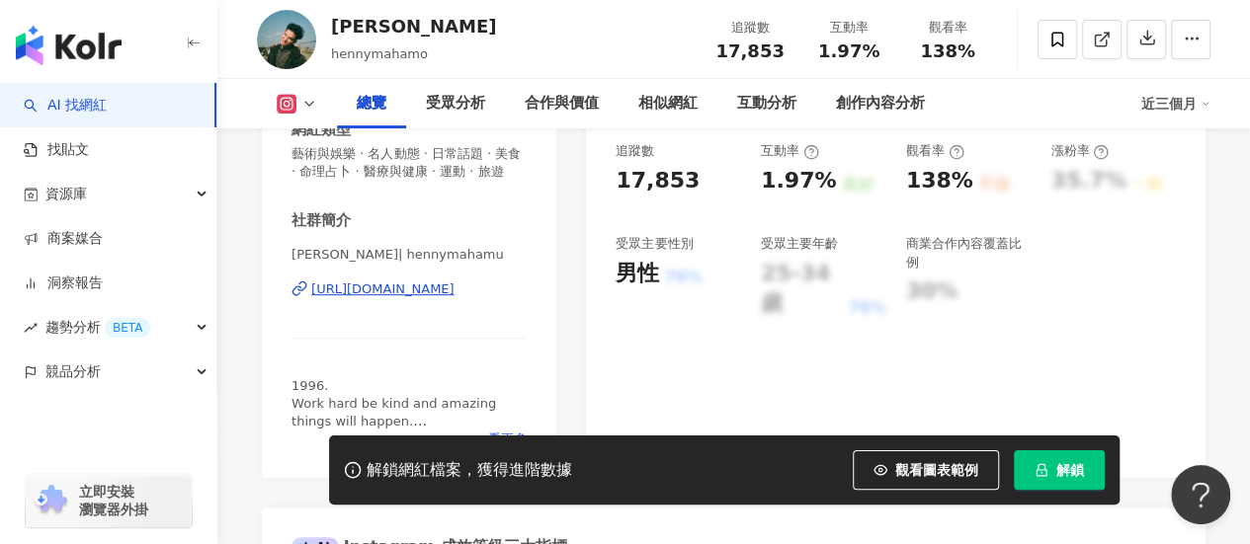
click at [401, 289] on div "[URL][DOMAIN_NAME]" at bounding box center [382, 290] width 143 height 18
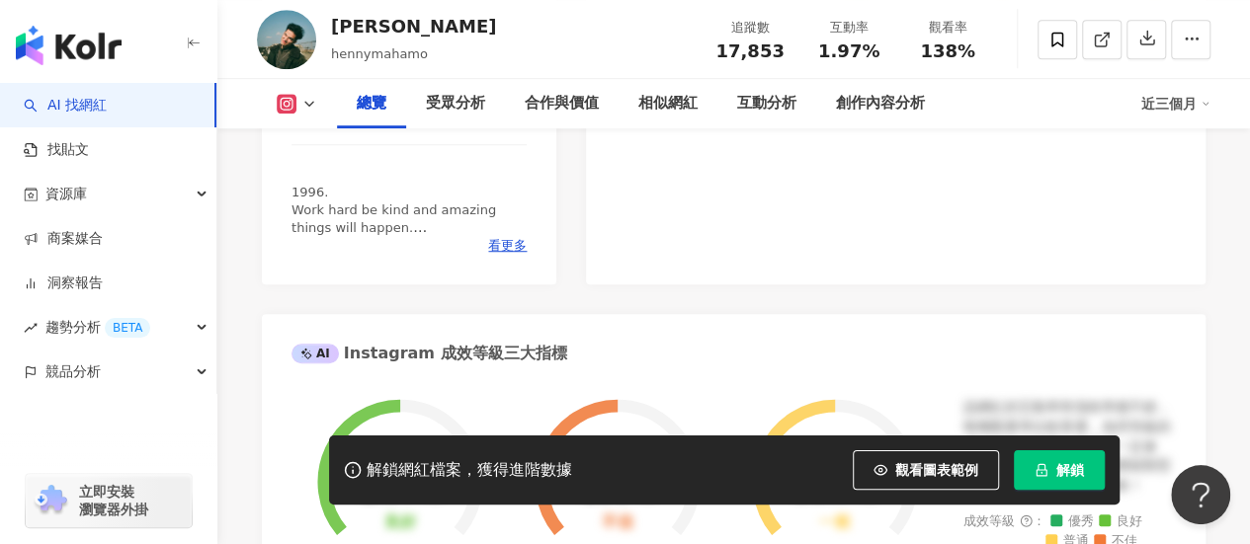
scroll to position [593, 0]
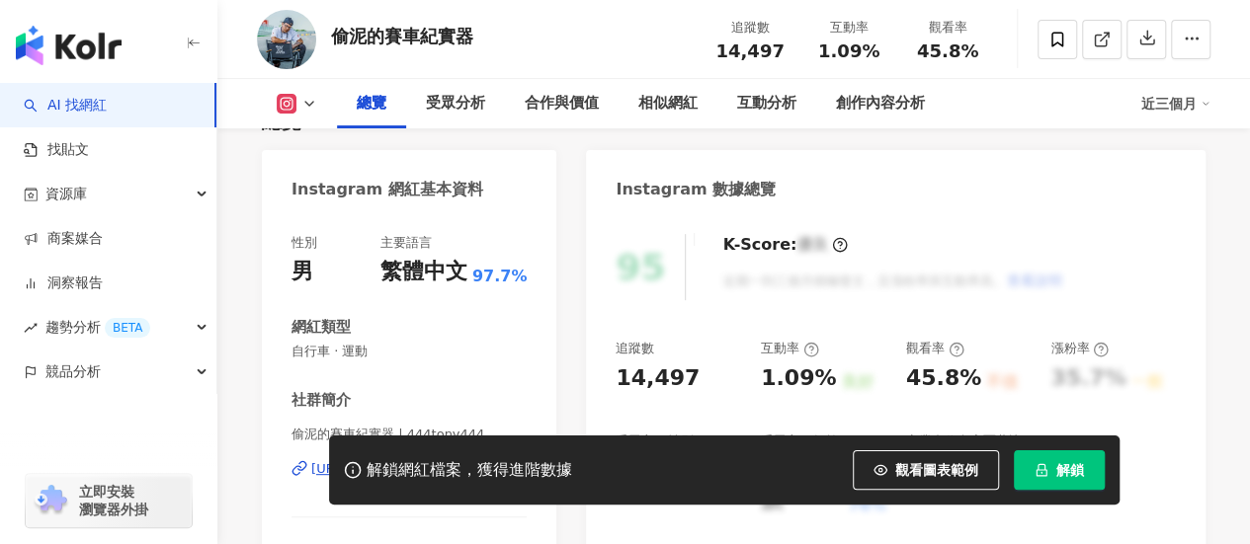
scroll to position [296, 0]
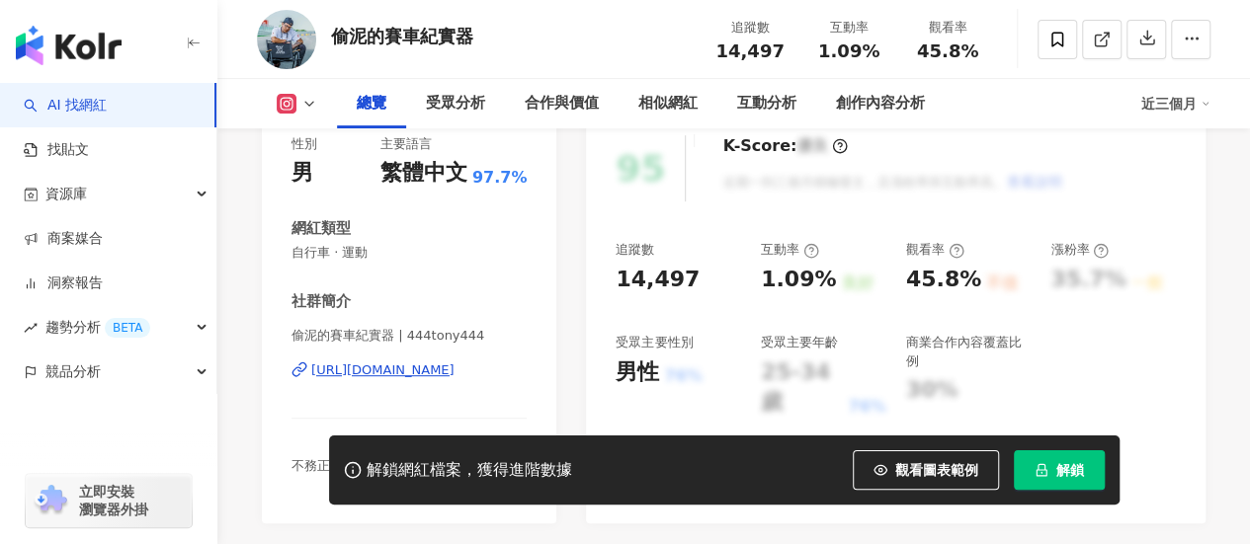
click at [372, 373] on div "[URL][DOMAIN_NAME]" at bounding box center [382, 371] width 143 height 18
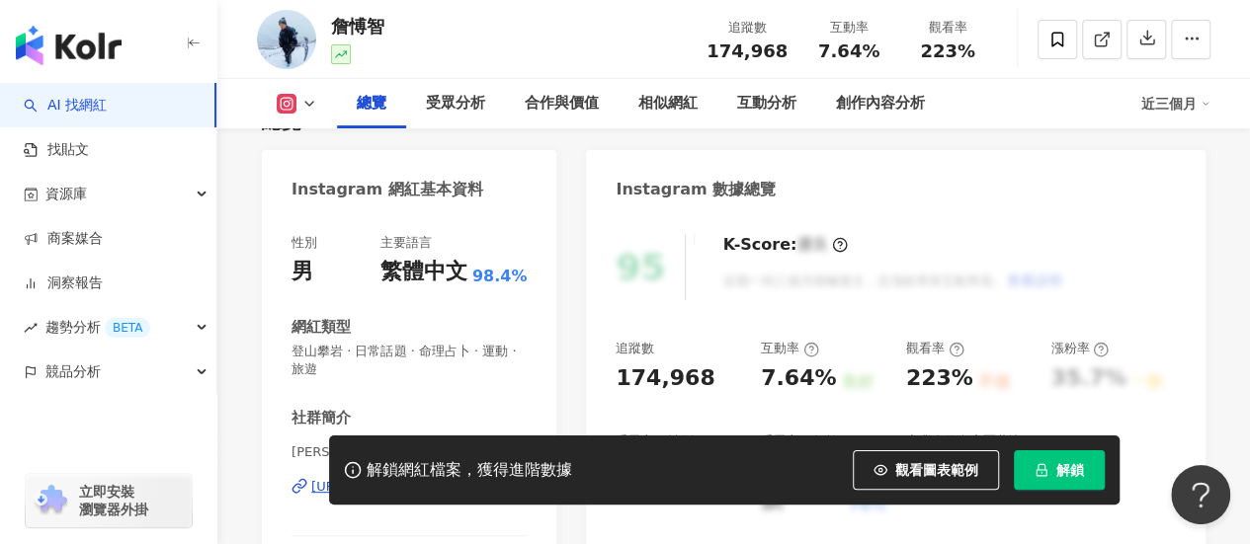
click at [506, 325] on div "網紅類型" at bounding box center [408, 327] width 235 height 21
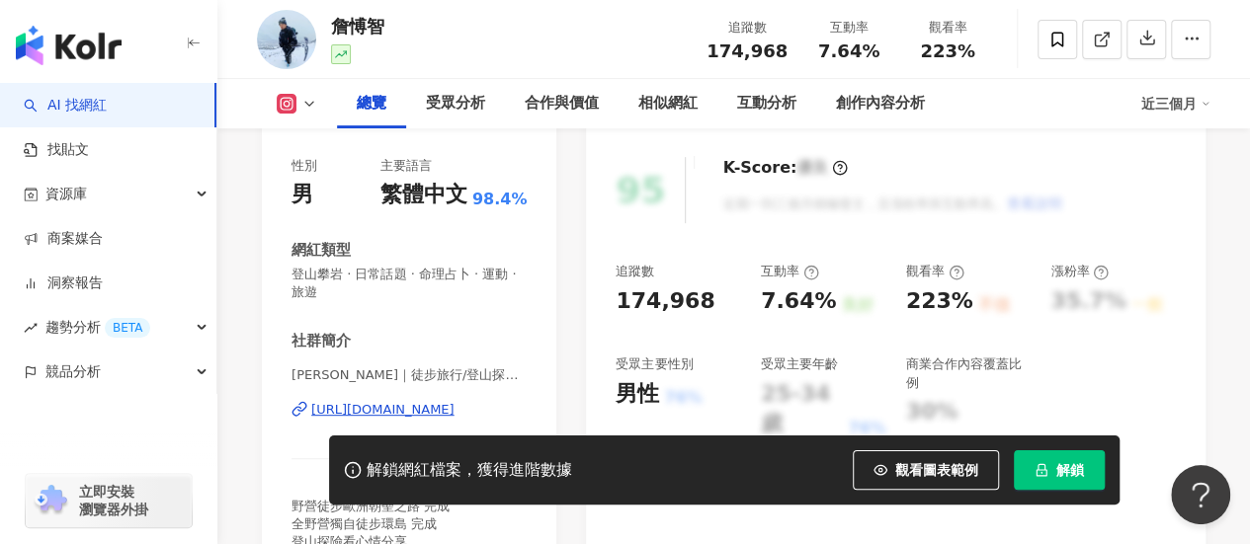
scroll to position [395, 0]
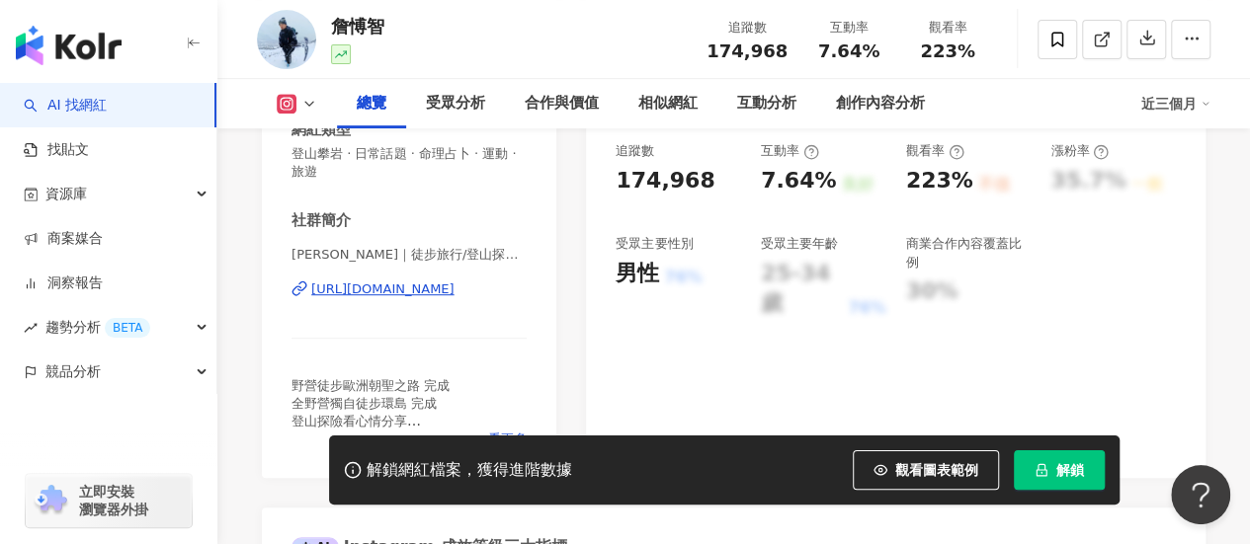
click at [435, 289] on div "https://www.instagram.com/jumbo.813/" at bounding box center [382, 290] width 143 height 18
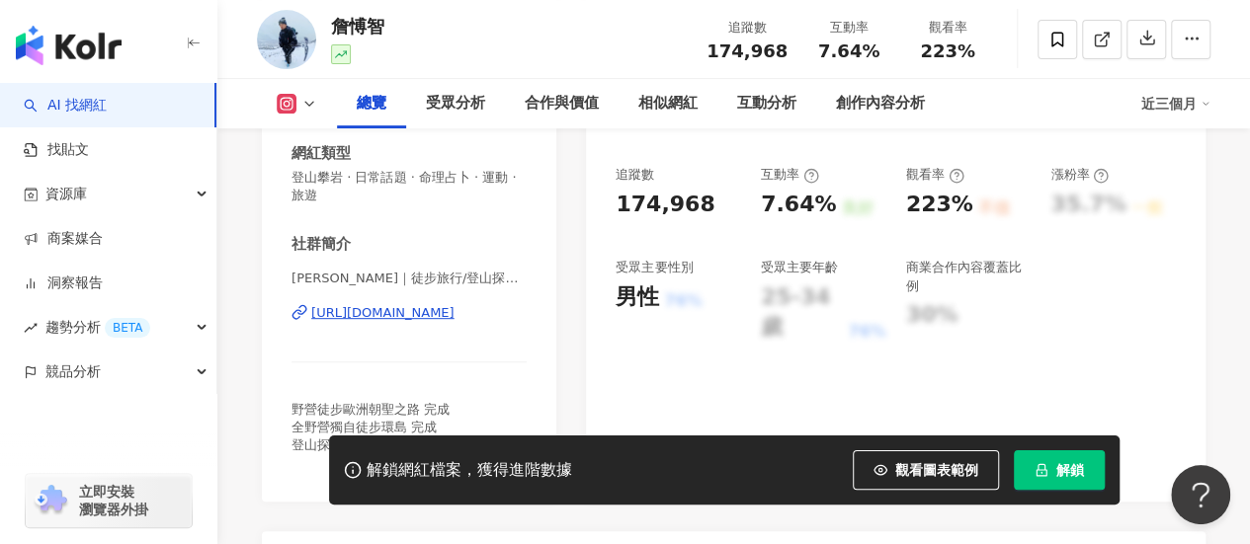
scroll to position [296, 0]
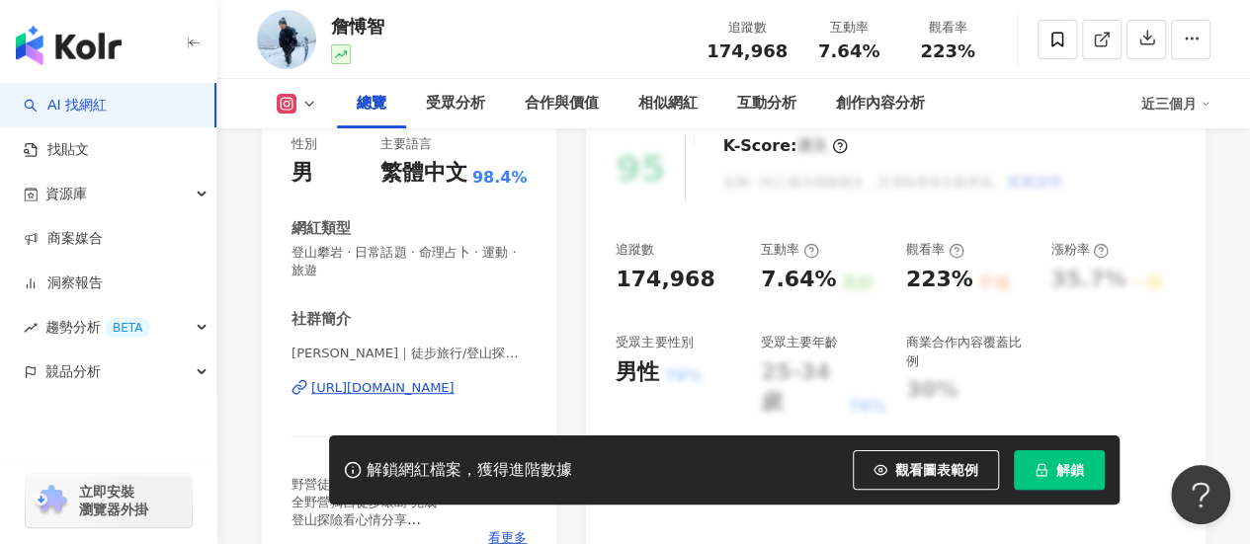
click at [1200, 216] on div "95 K-Score : 優良 近期一到三個月積極發文，且漲粉率與互動率高。 查看說明 追蹤數 174,968 互動率 7.64% 良好 觀看率 223% 不…" at bounding box center [895, 346] width 619 height 461
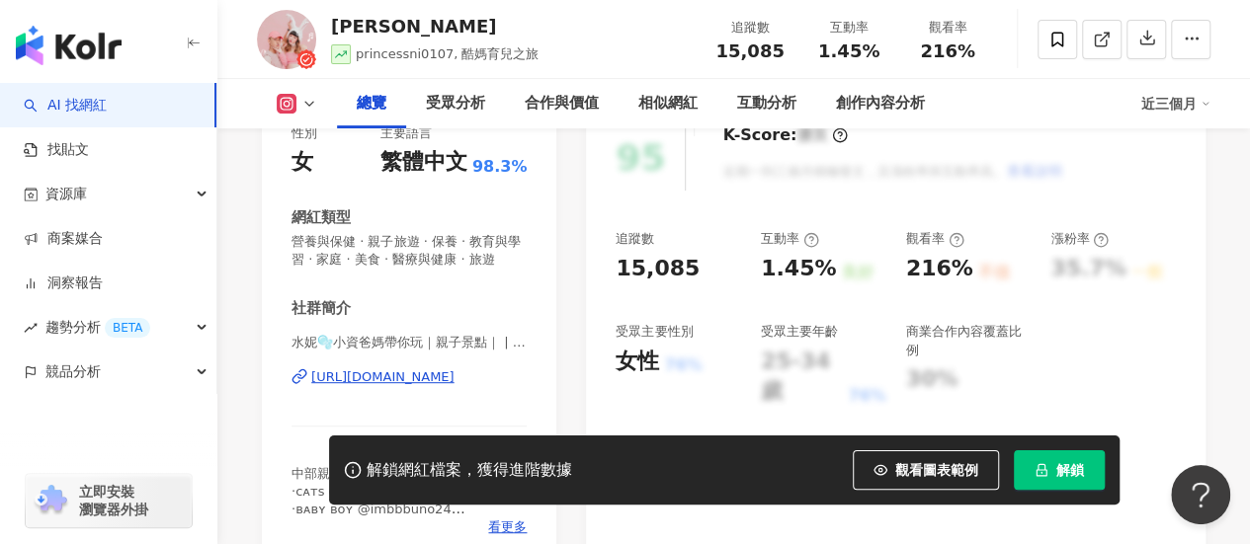
scroll to position [395, 0]
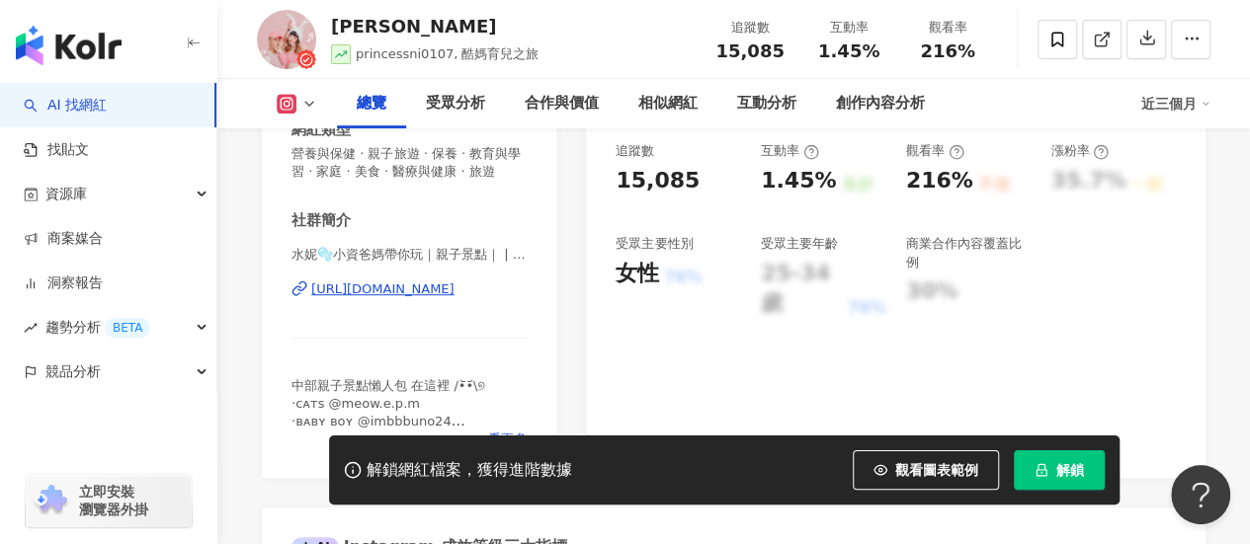
click at [381, 293] on div "[URL][DOMAIN_NAME]" at bounding box center [382, 290] width 143 height 18
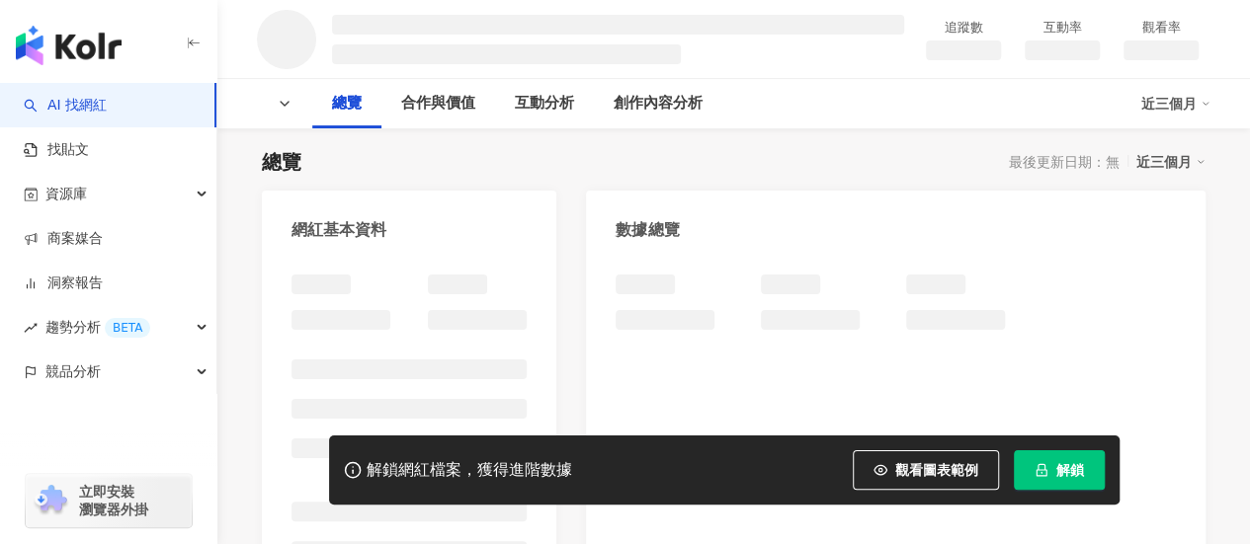
scroll to position [198, 0]
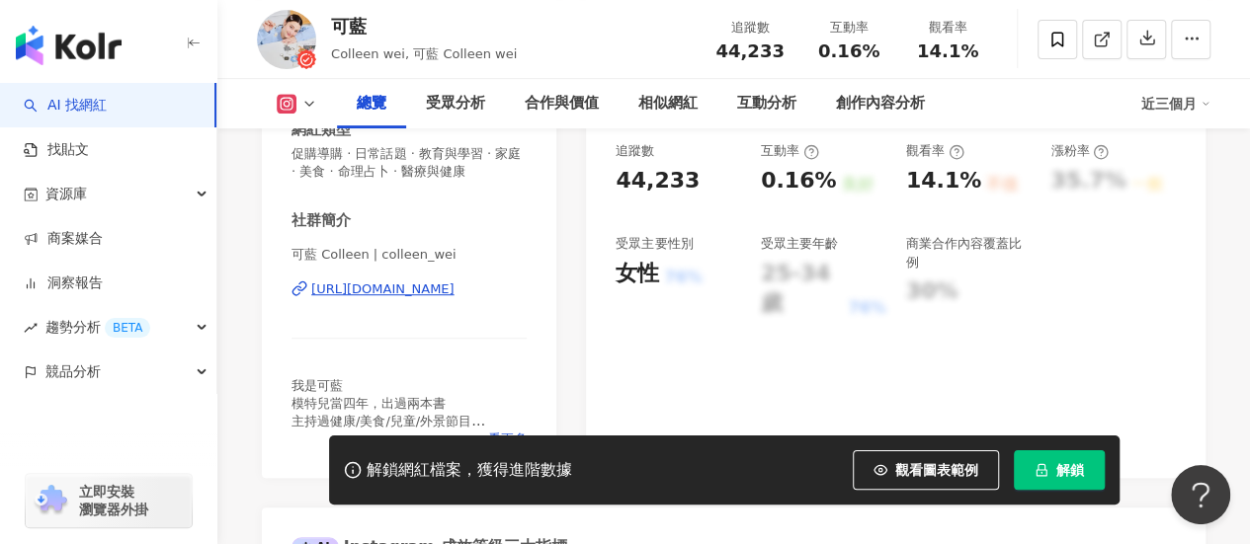
click at [389, 289] on div "[URL][DOMAIN_NAME]" at bounding box center [382, 290] width 143 height 18
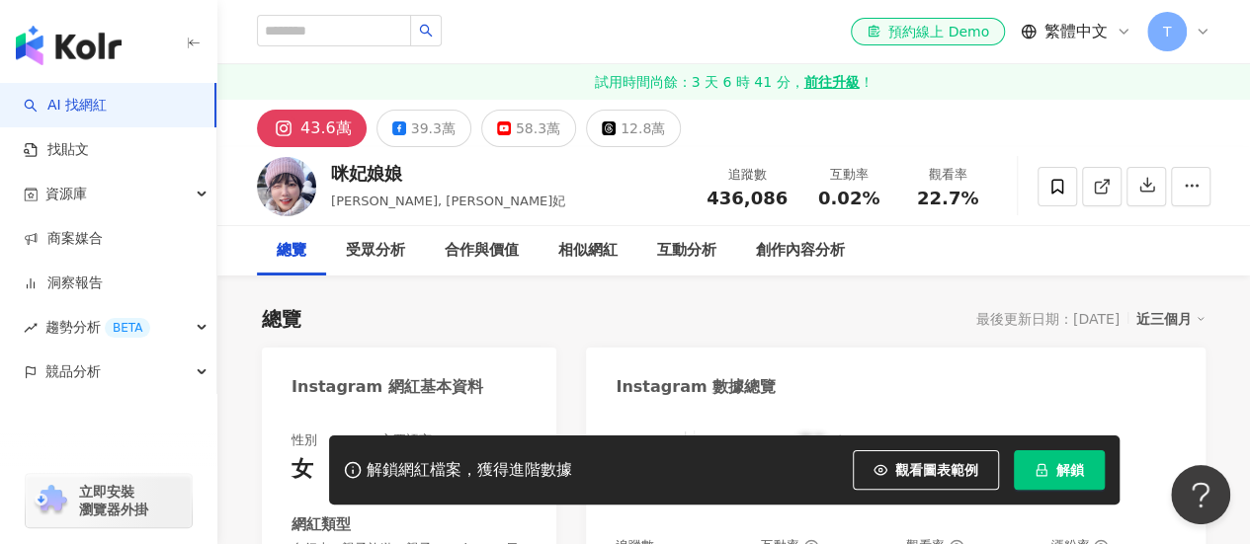
drag, startPoint x: 503, startPoint y: 285, endPoint x: 416, endPoint y: 293, distance: 87.4
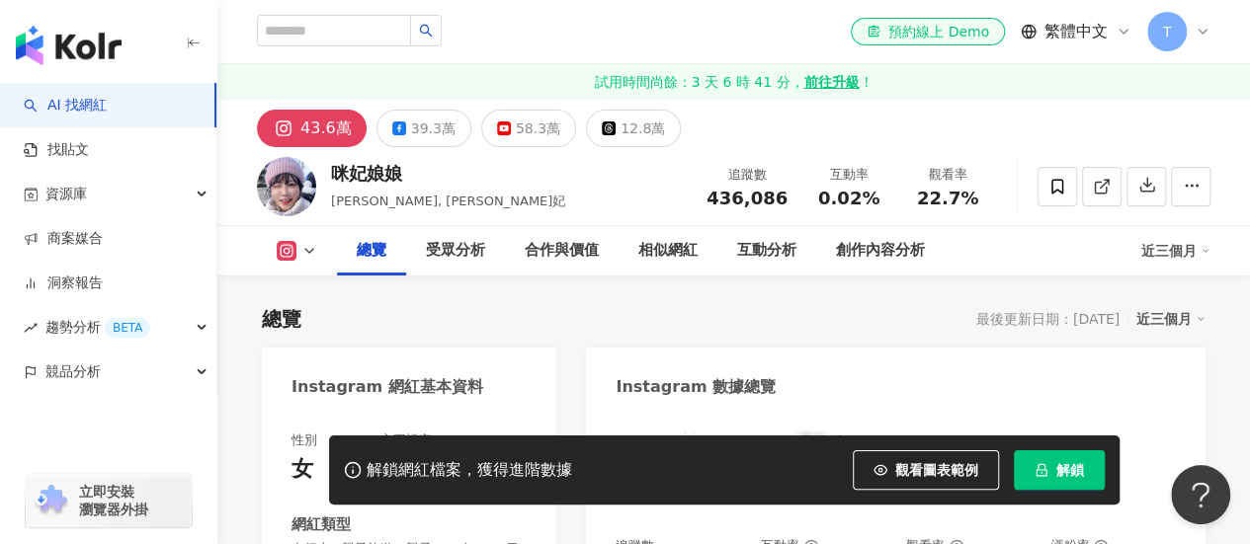
scroll to position [395, 0]
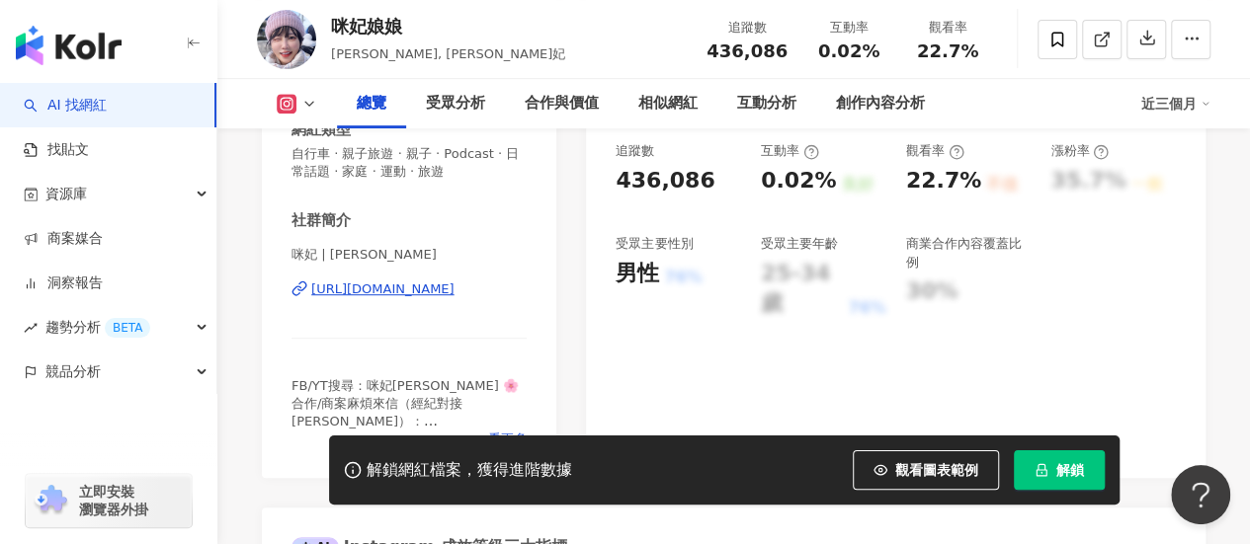
click at [412, 290] on div "[URL][DOMAIN_NAME]" at bounding box center [382, 290] width 143 height 18
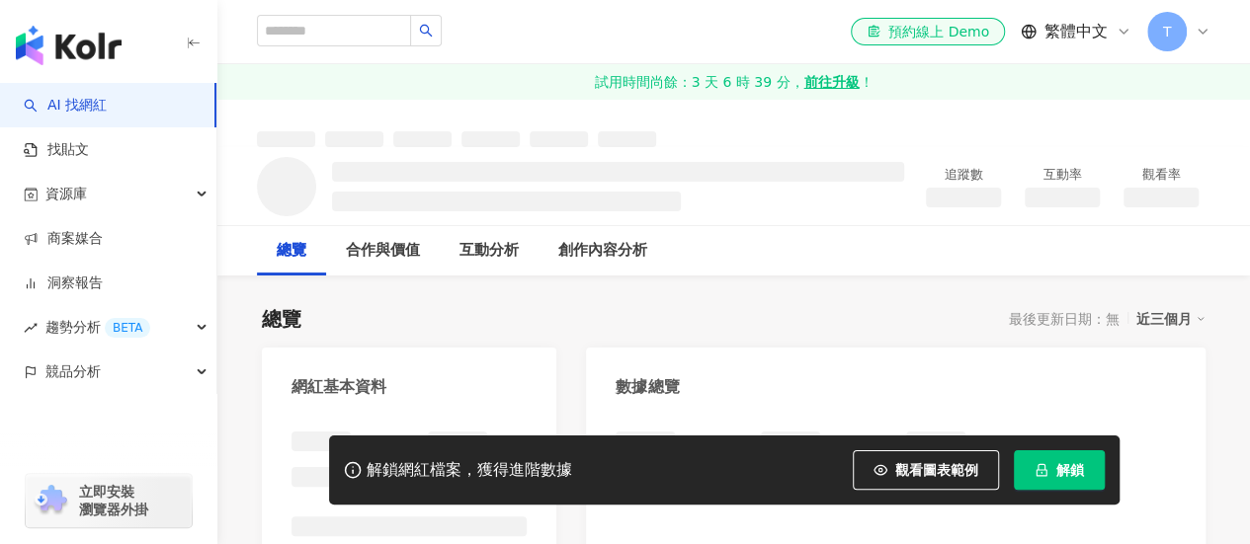
scroll to position [53, 0]
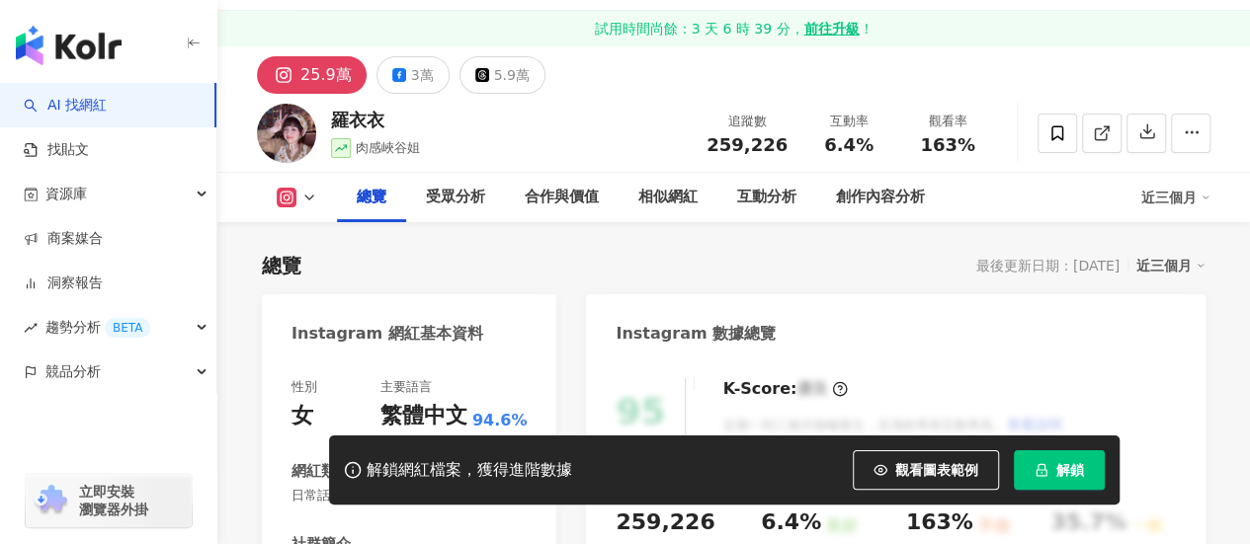
scroll to position [494, 0]
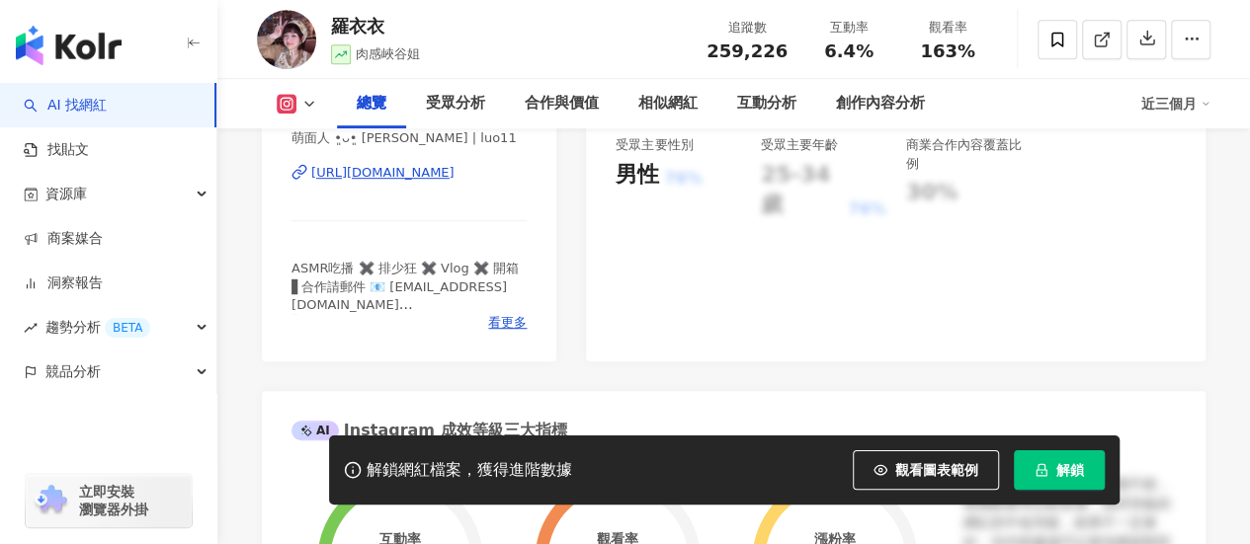
click at [393, 169] on div "[URL][DOMAIN_NAME]" at bounding box center [382, 173] width 143 height 18
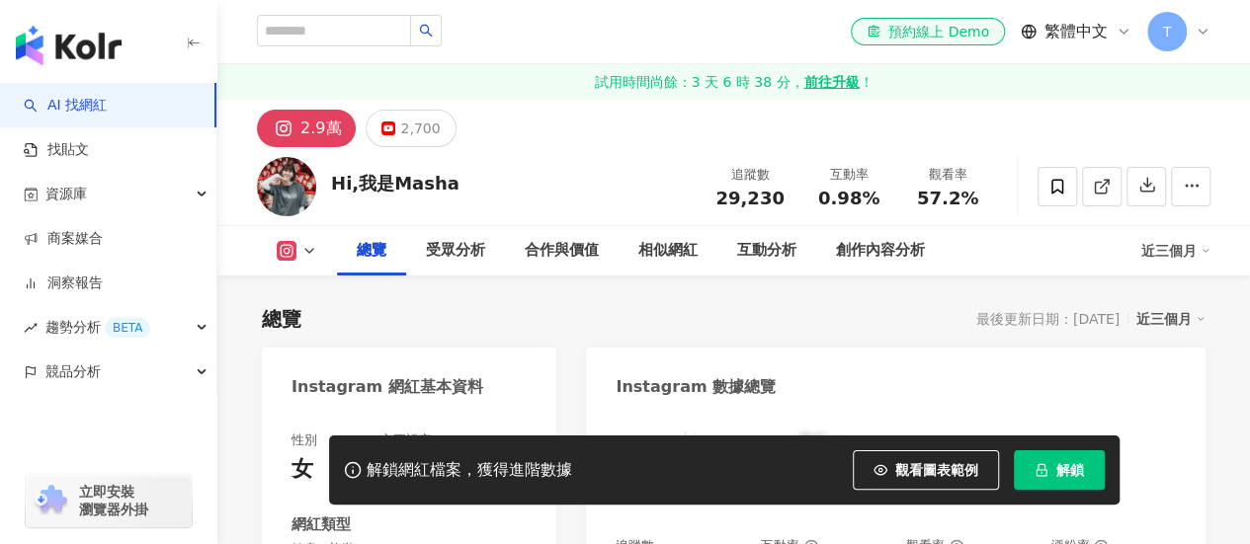
scroll to position [395, 0]
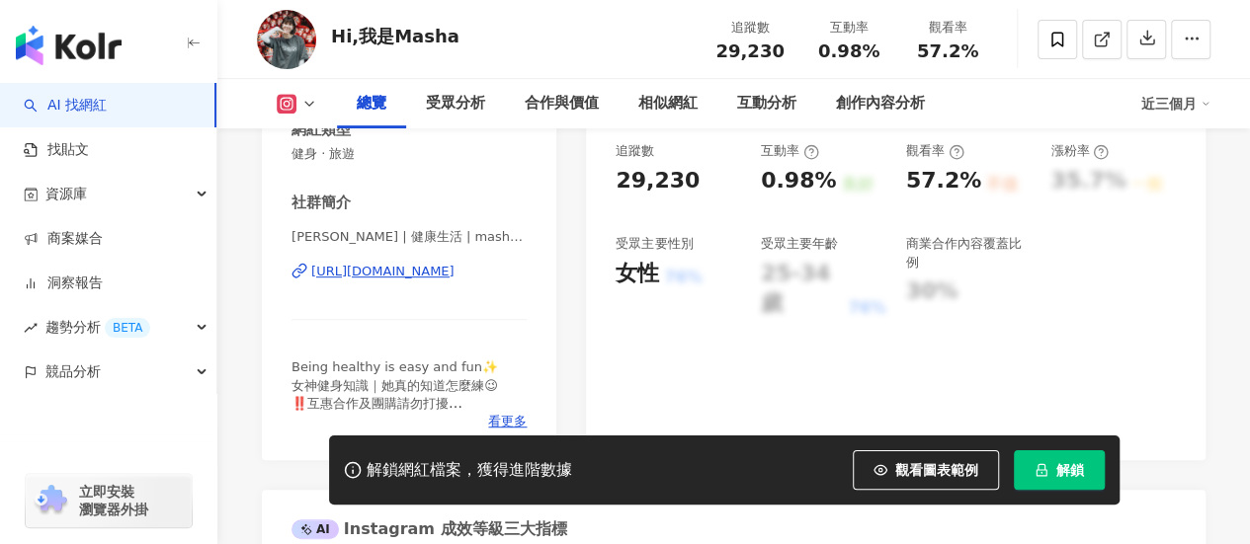
click at [388, 277] on div "[URL][DOMAIN_NAME]" at bounding box center [382, 272] width 143 height 18
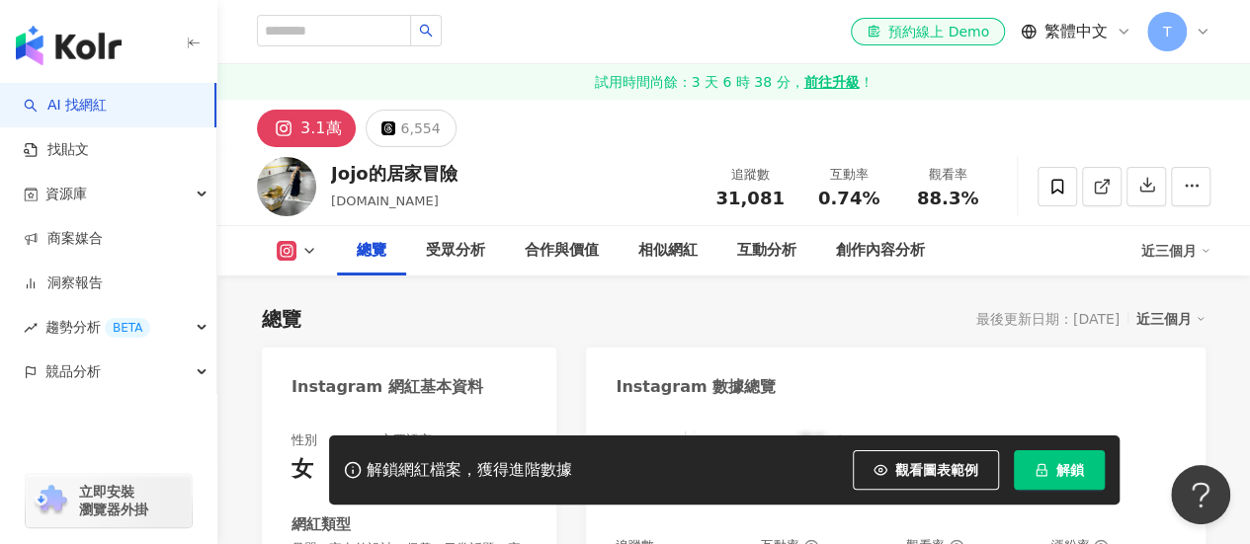
scroll to position [395, 0]
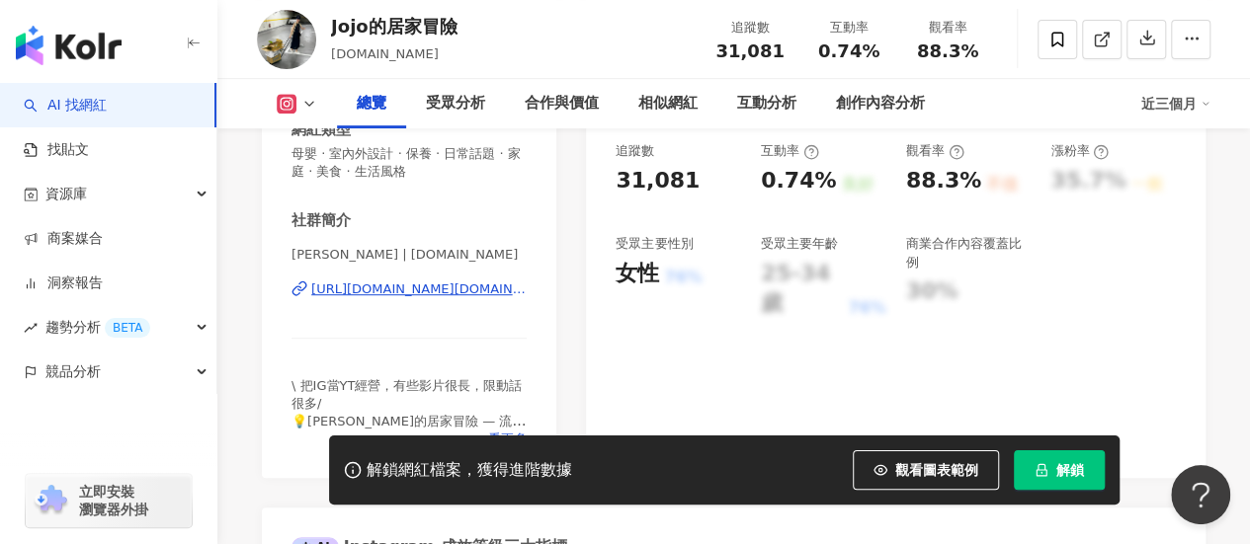
click at [378, 285] on div "[URL][DOMAIN_NAME][DOMAIN_NAME]" at bounding box center [418, 290] width 215 height 18
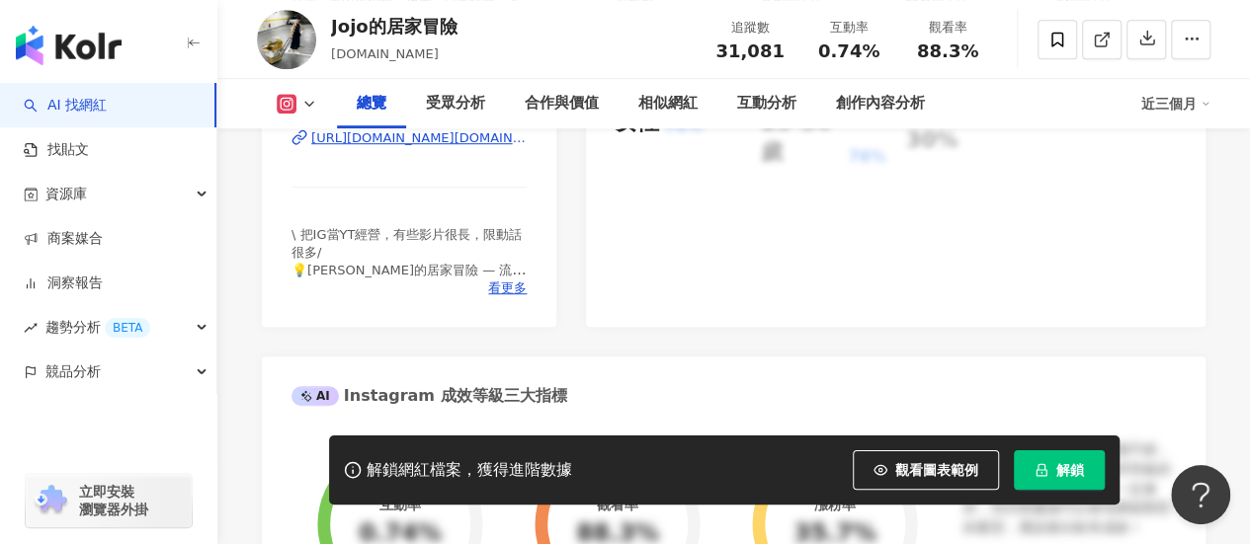
scroll to position [593, 0]
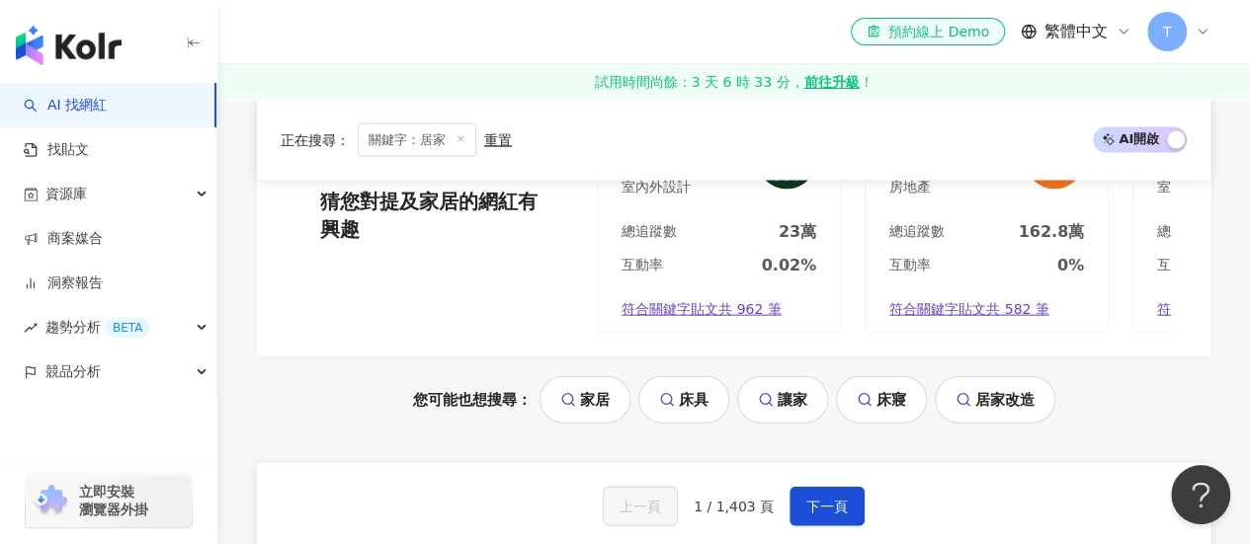
scroll to position [2173, 0]
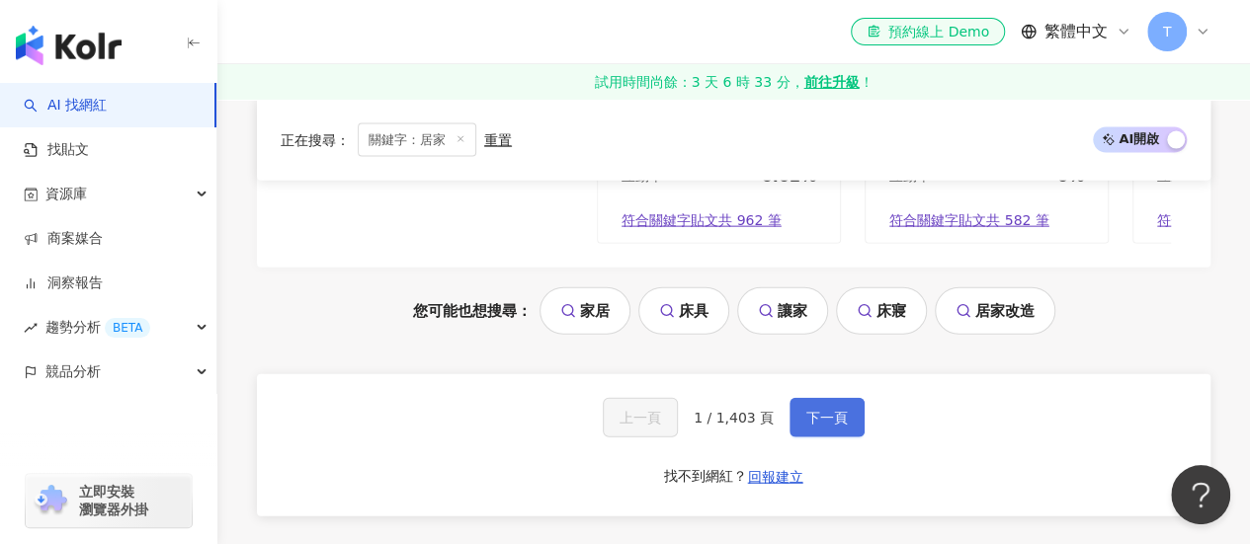
click at [814, 438] on button "下一頁" at bounding box center [826, 418] width 75 height 40
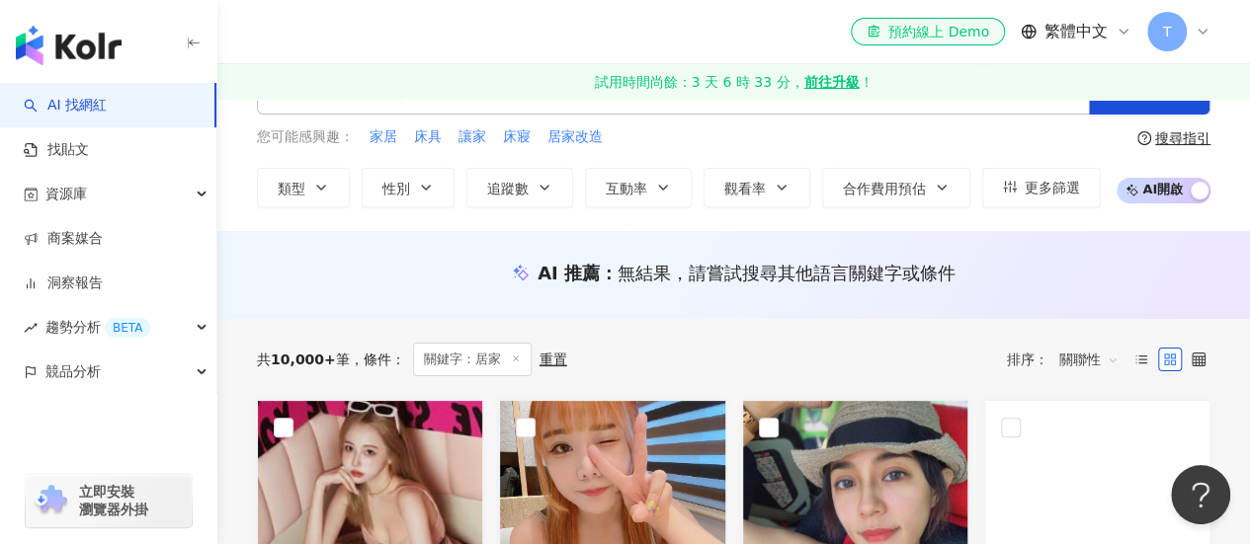
scroll to position [0, 0]
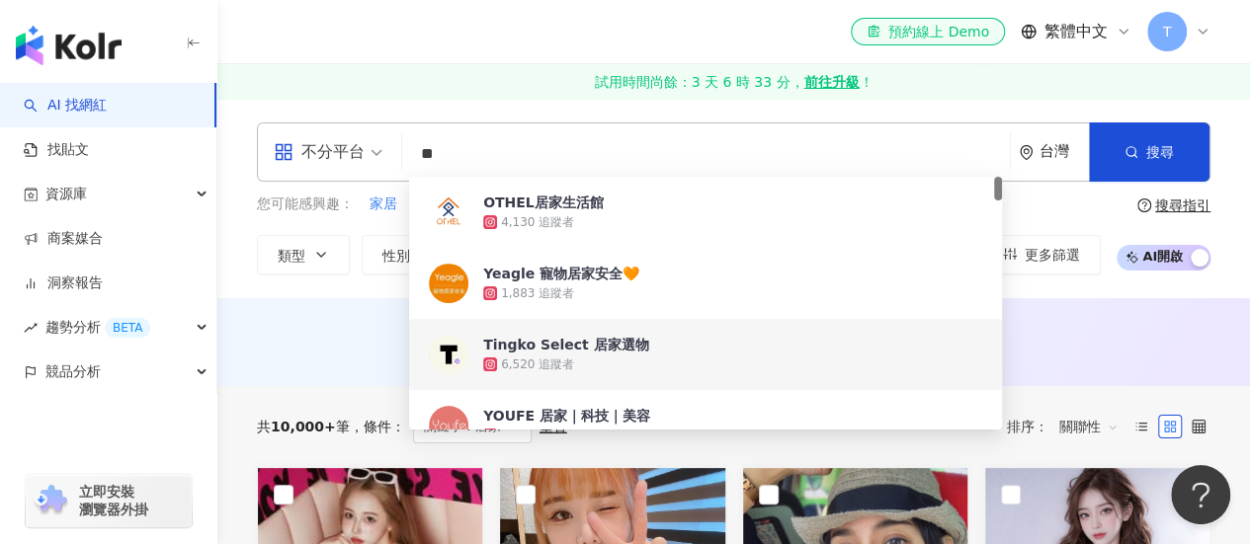
drag, startPoint x: 473, startPoint y: 143, endPoint x: 395, endPoint y: 158, distance: 79.4
click at [395, 158] on div "不分平台 ** 台灣 搜尋 48425bb7-d362-47ec-b31b-1f2643634ab5 056b7b6d-a963-4e8b-8151-6ee8…" at bounding box center [733, 151] width 953 height 59
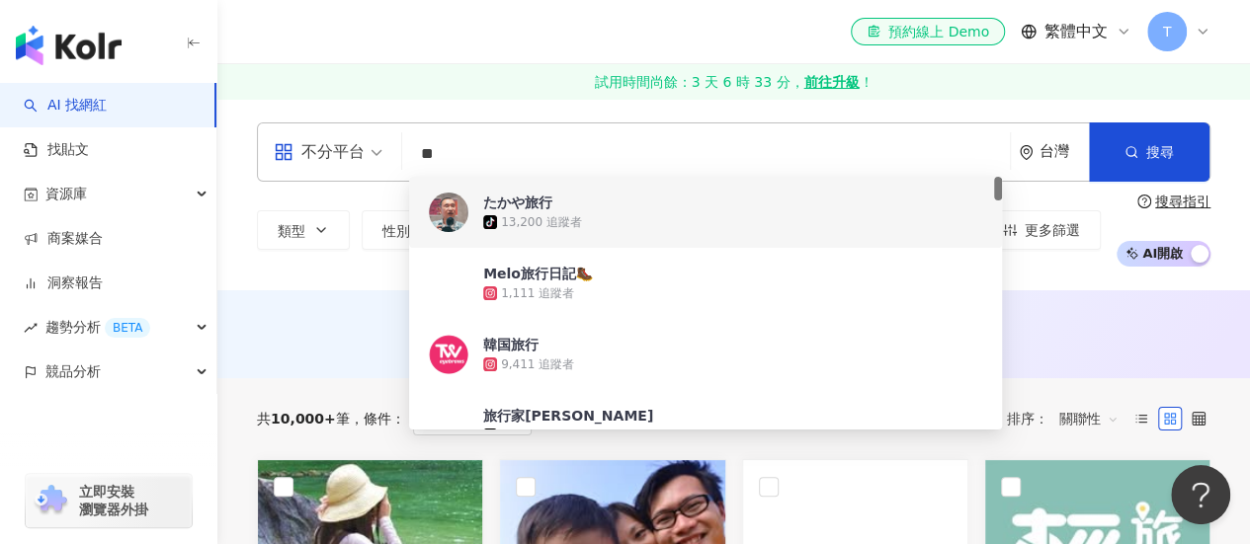
type input "*"
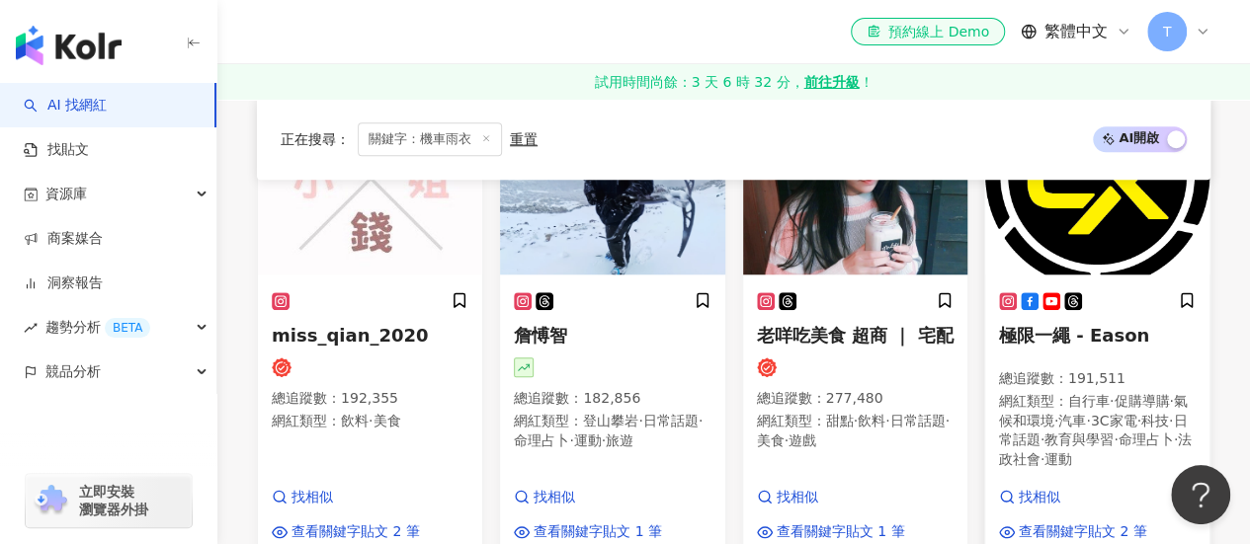
scroll to position [889, 0]
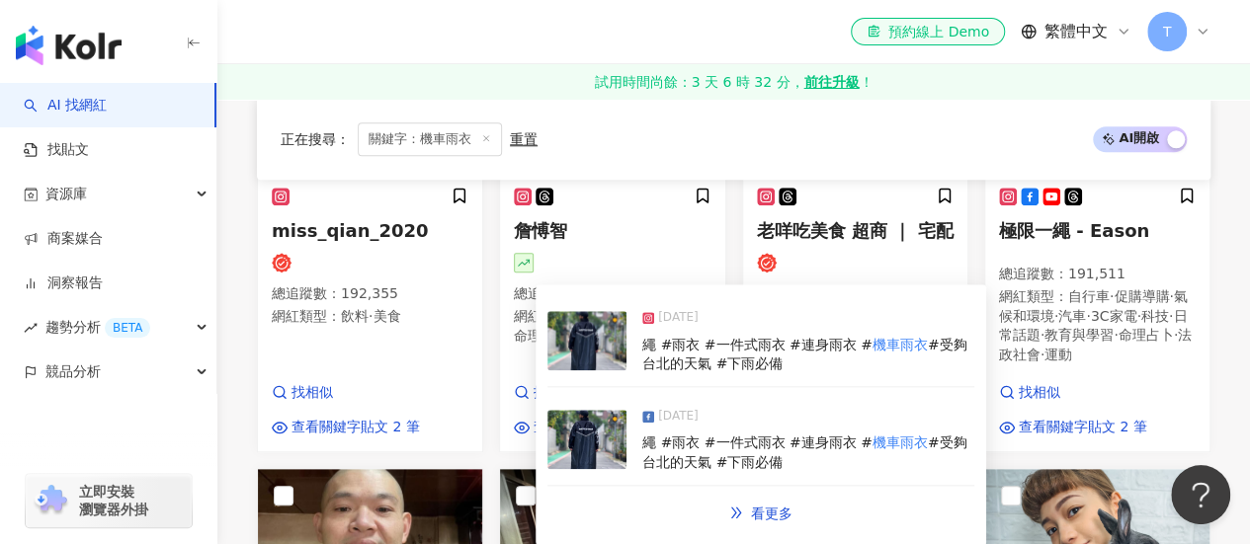
click at [609, 337] on img at bounding box center [586, 340] width 79 height 59
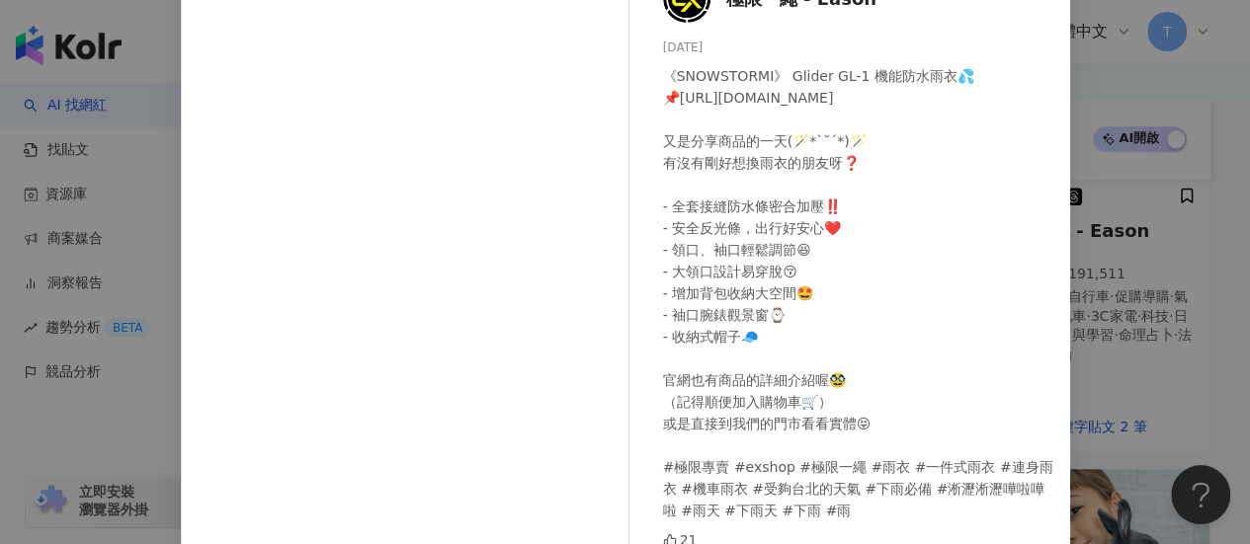
scroll to position [0, 0]
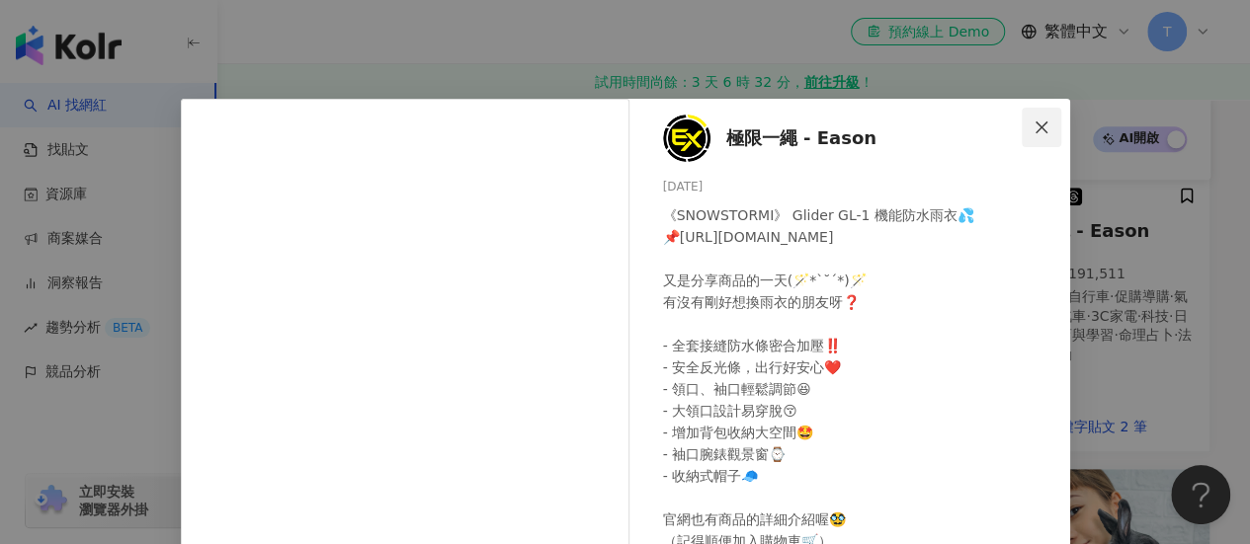
click at [1036, 125] on icon "close" at bounding box center [1041, 128] width 16 height 16
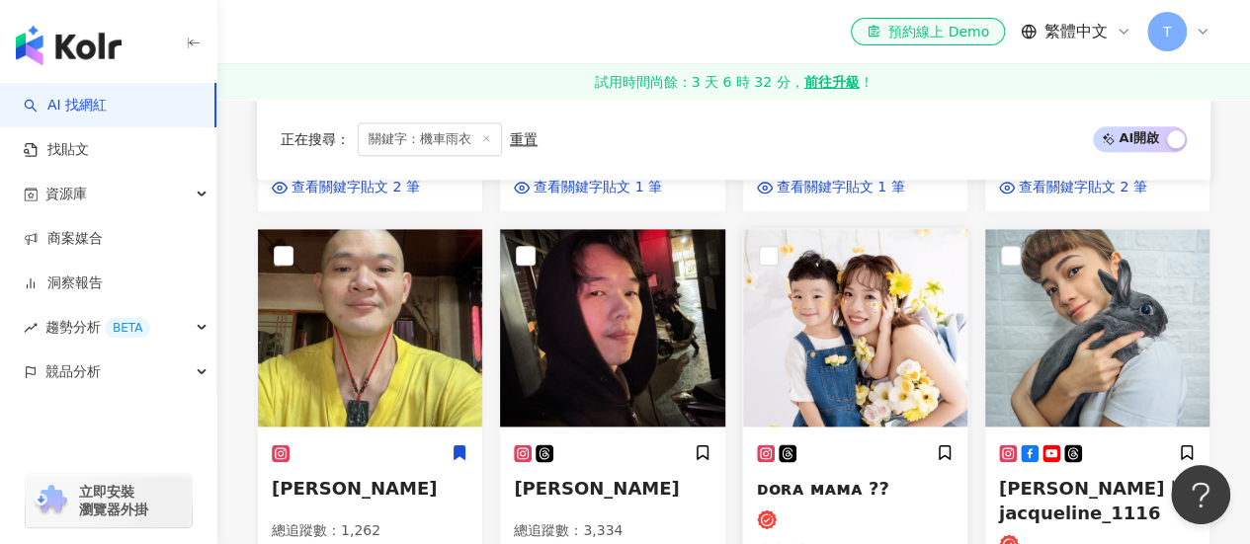
scroll to position [1087, 0]
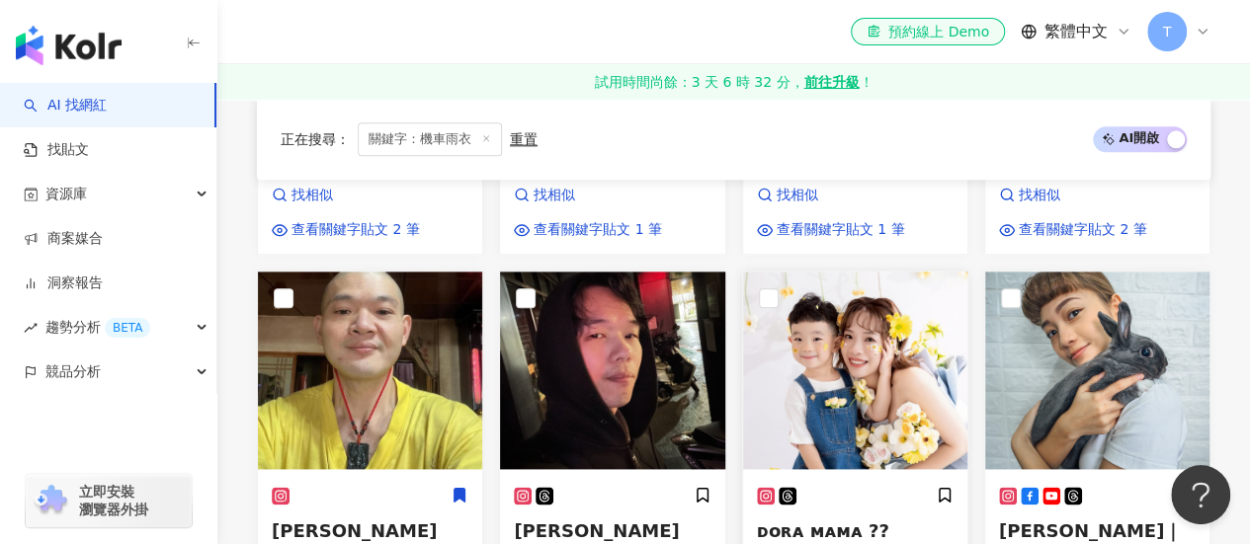
click at [779, 323] on img at bounding box center [855, 371] width 224 height 198
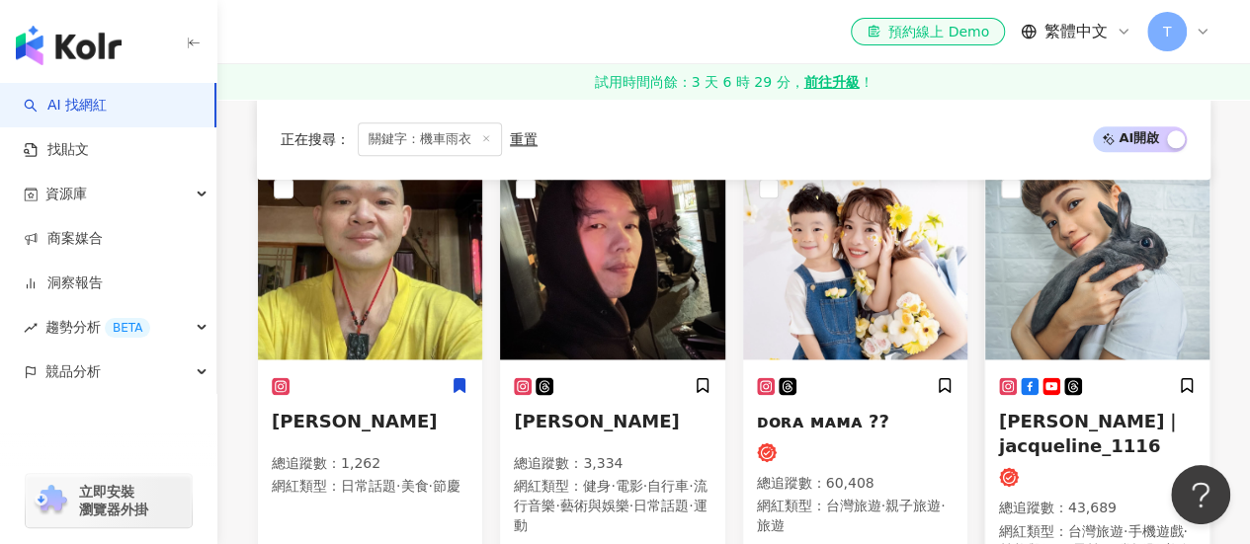
scroll to position [1185, 0]
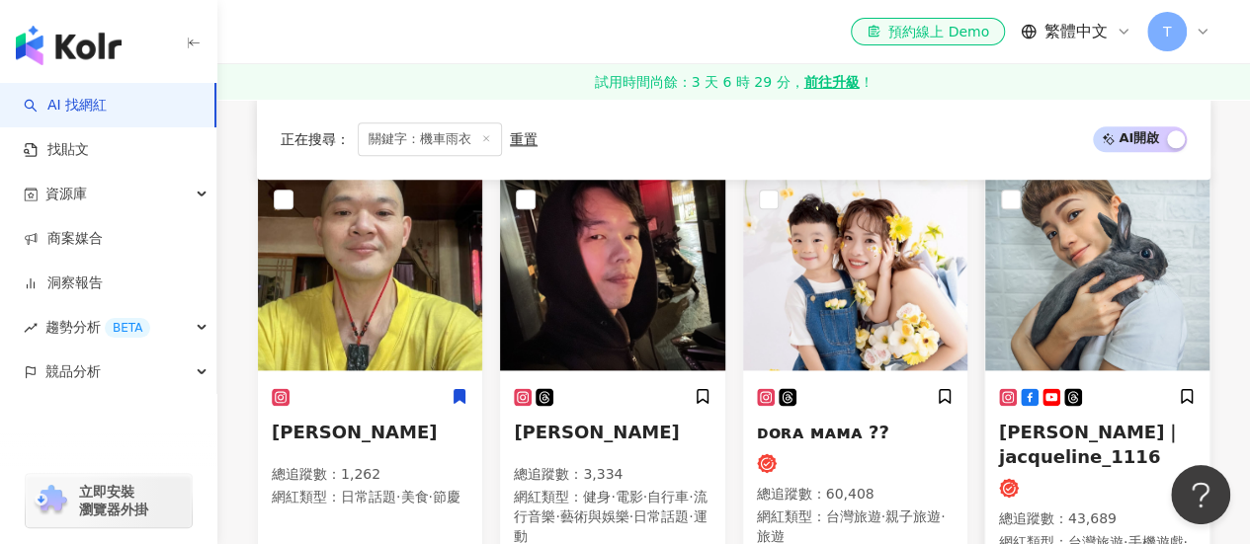
click at [1064, 263] on img at bounding box center [1097, 272] width 224 height 198
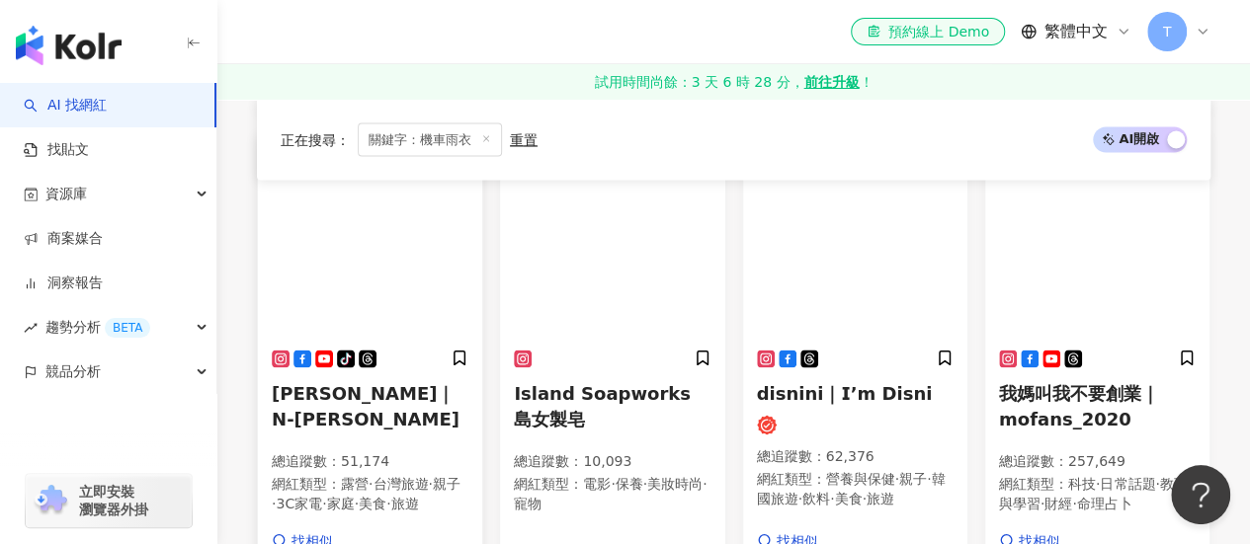
scroll to position [1778, 0]
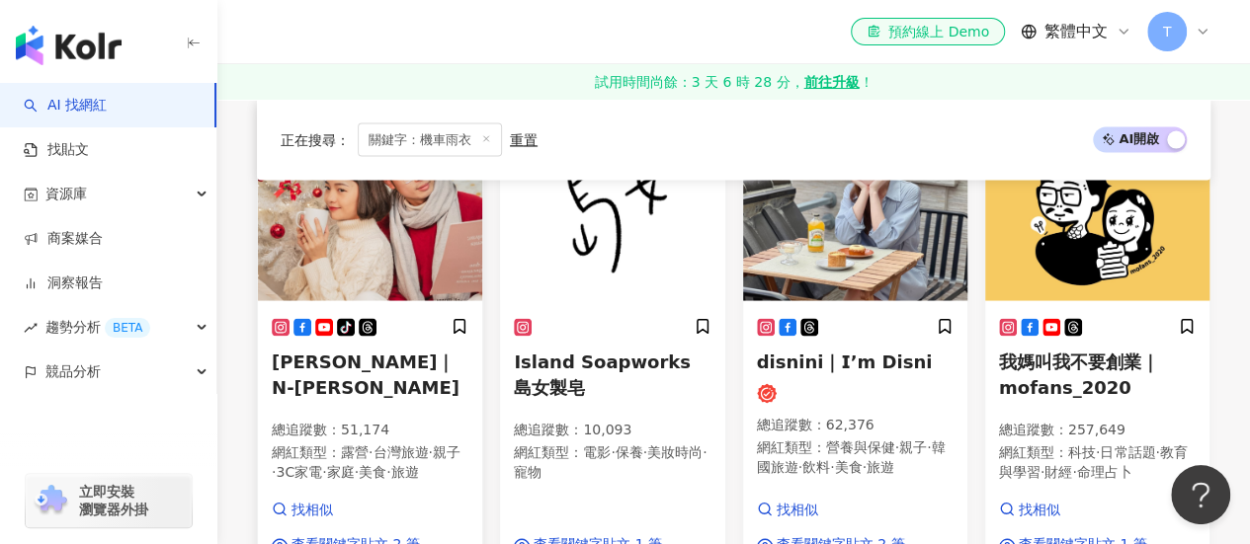
click at [340, 241] on img at bounding box center [370, 202] width 224 height 198
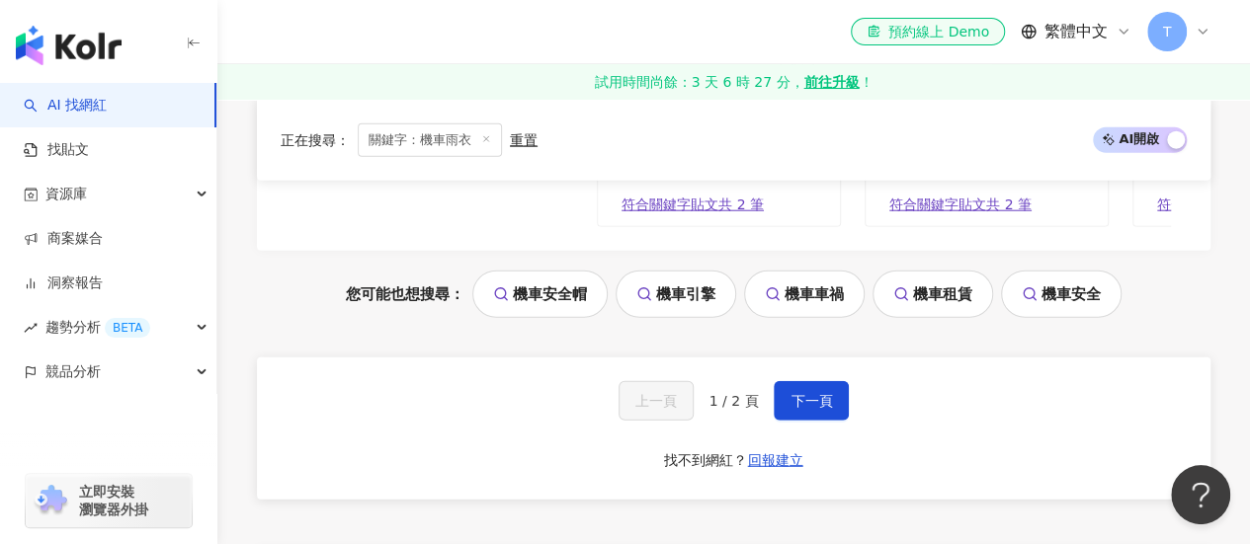
scroll to position [2470, 0]
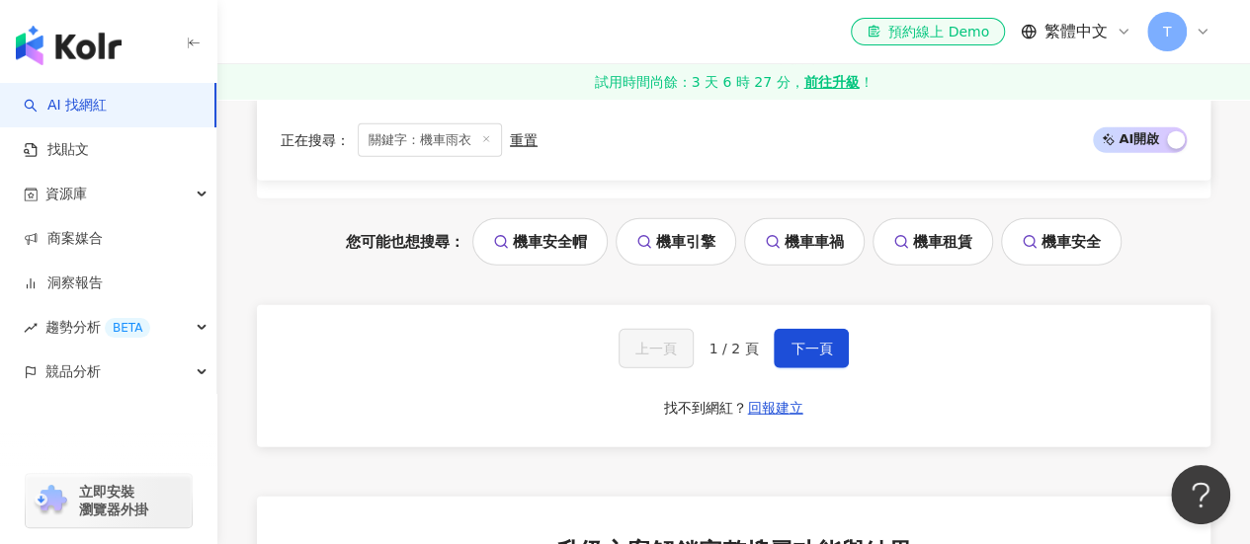
click at [830, 392] on div "上一頁 1 / 2 頁 下一頁 找不到網紅？ 回報建立" at bounding box center [733, 376] width 953 height 142
click at [828, 357] on span "下一頁" at bounding box center [810, 349] width 41 height 16
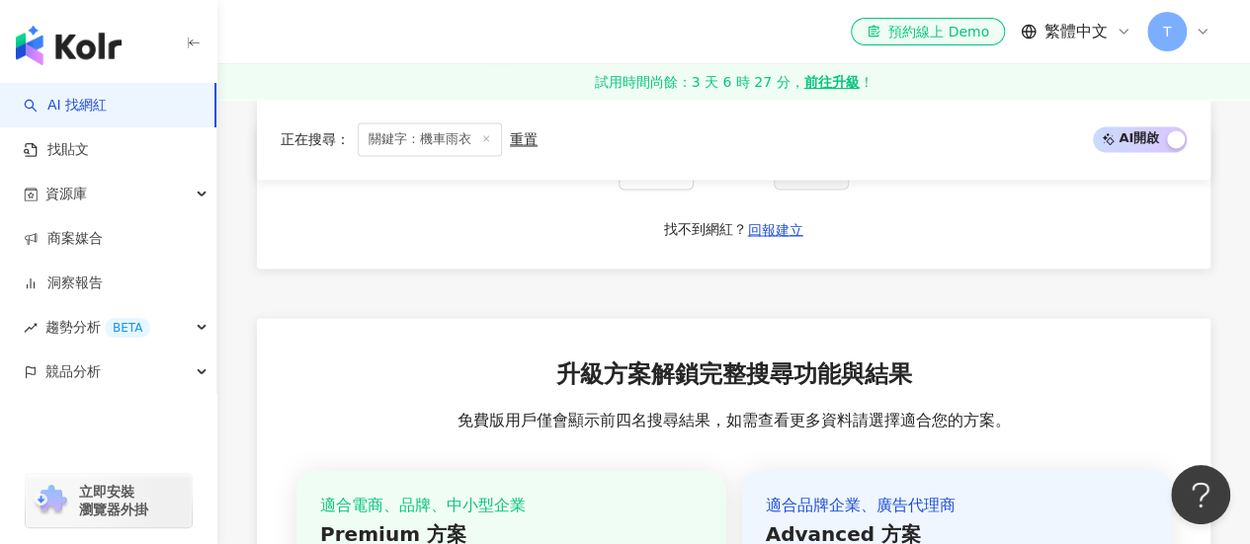
scroll to position [1570, 0]
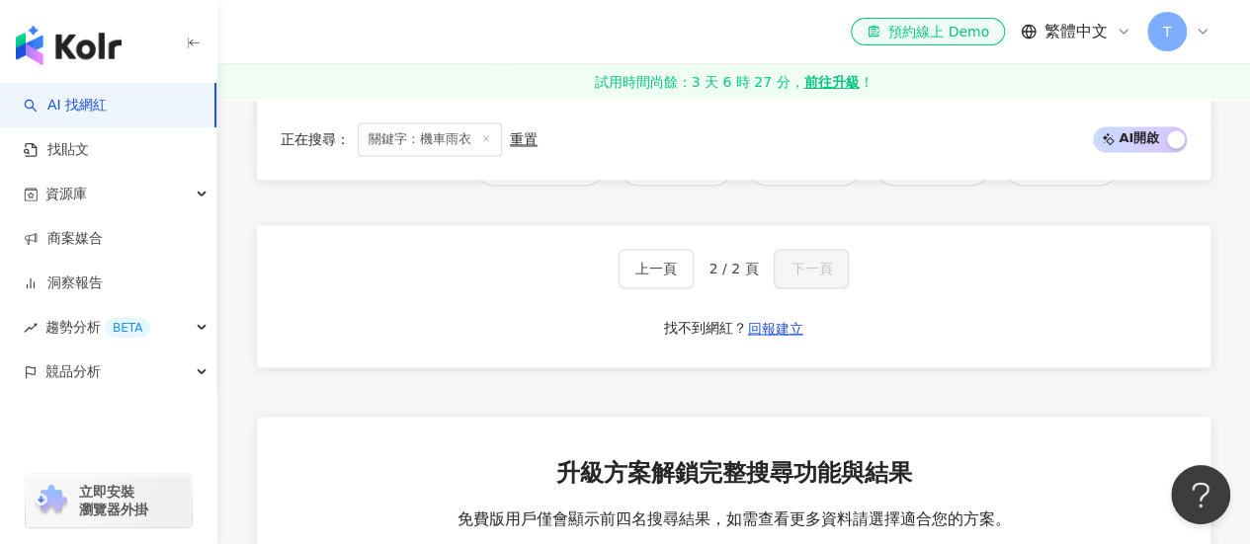
click at [672, 291] on div "上一頁 2 / 2 頁 下一頁 找不到網紅？ 回報建立" at bounding box center [733, 296] width 953 height 142
click at [677, 270] on span "上一頁" at bounding box center [655, 269] width 41 height 16
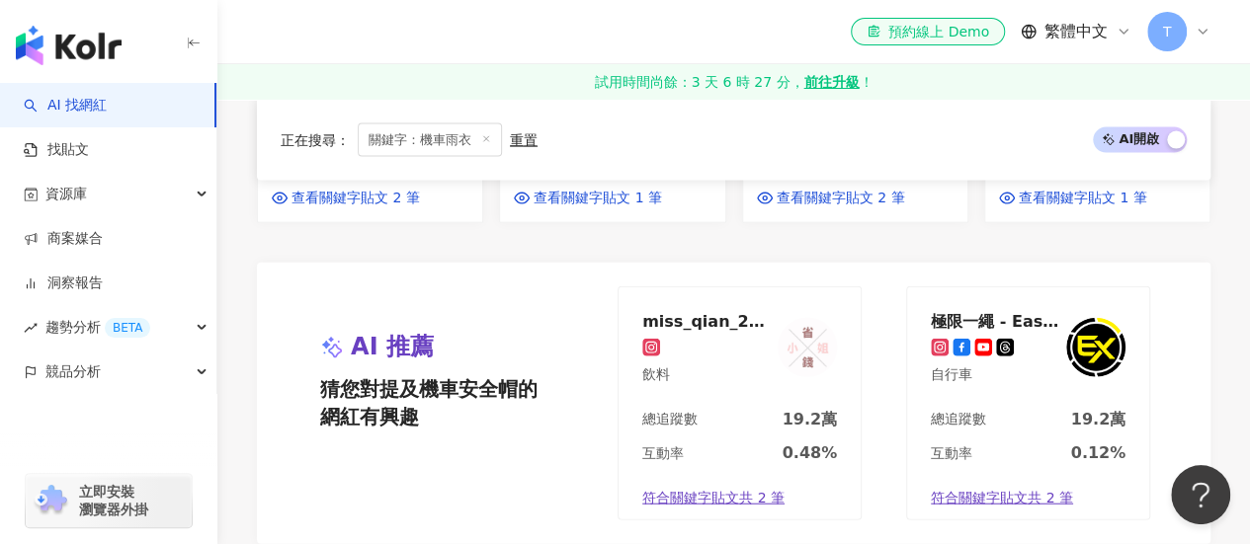
scroll to position [1861, 0]
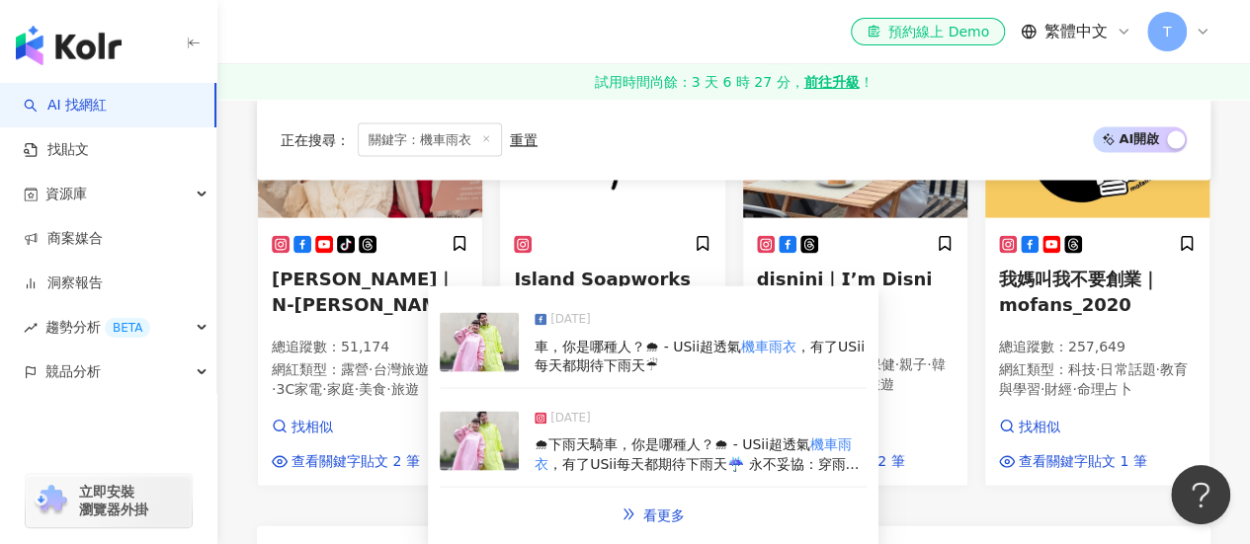
click at [480, 441] on img at bounding box center [479, 440] width 79 height 59
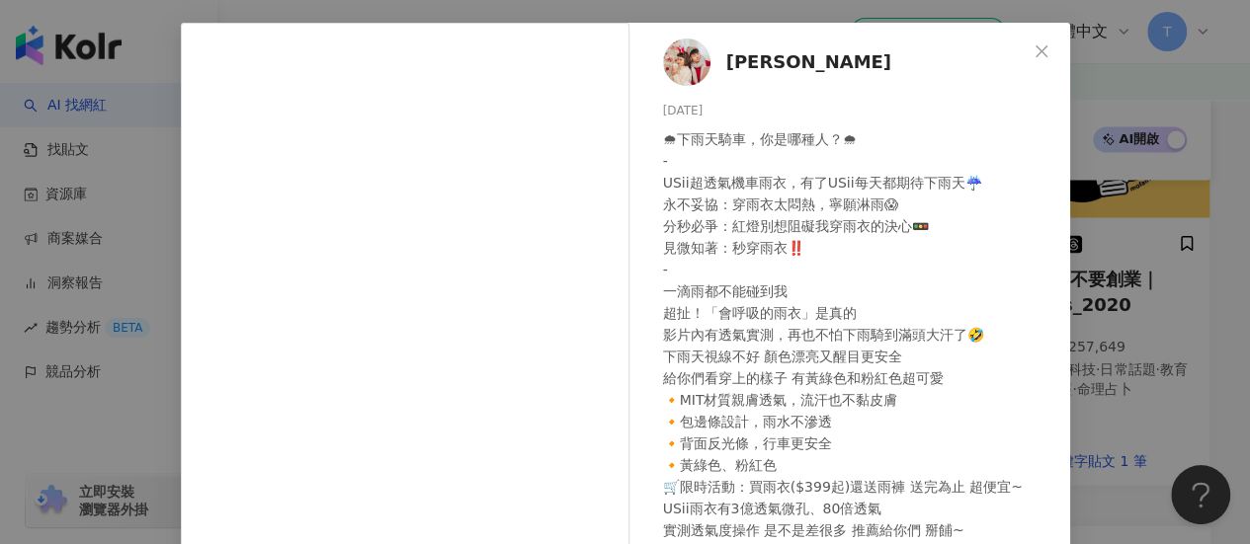
scroll to position [45, 0]
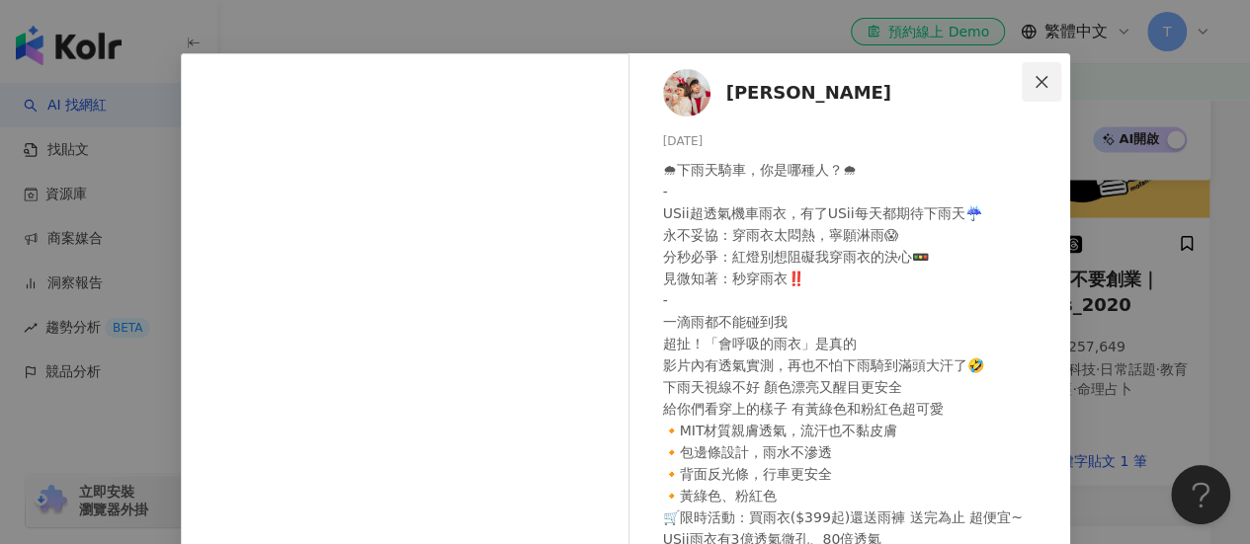
click at [1033, 82] on icon "close" at bounding box center [1041, 82] width 16 height 16
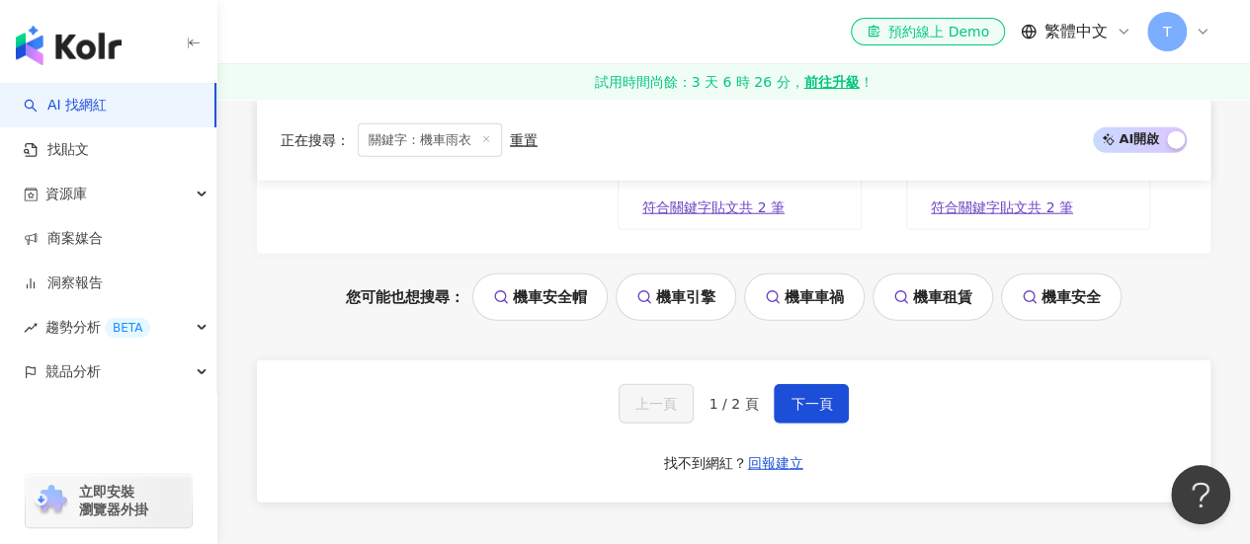
scroll to position [2553, 0]
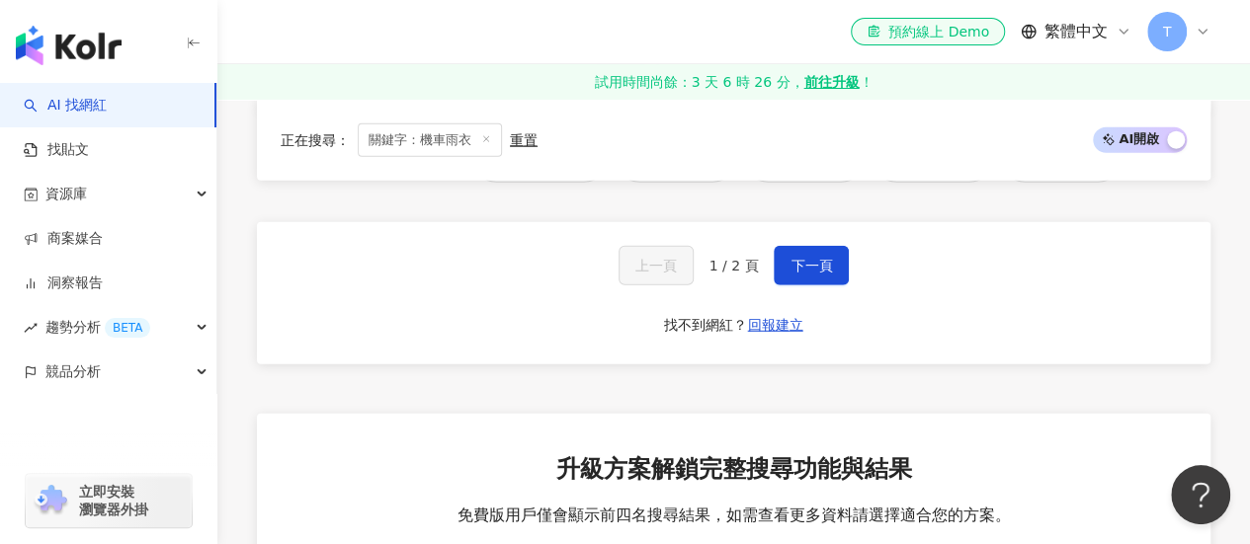
click at [812, 292] on div "上一頁 1 / 2 頁 下一頁 找不到網紅？ 回報建立" at bounding box center [733, 293] width 953 height 142
click at [812, 285] on button "下一頁" at bounding box center [811, 266] width 75 height 40
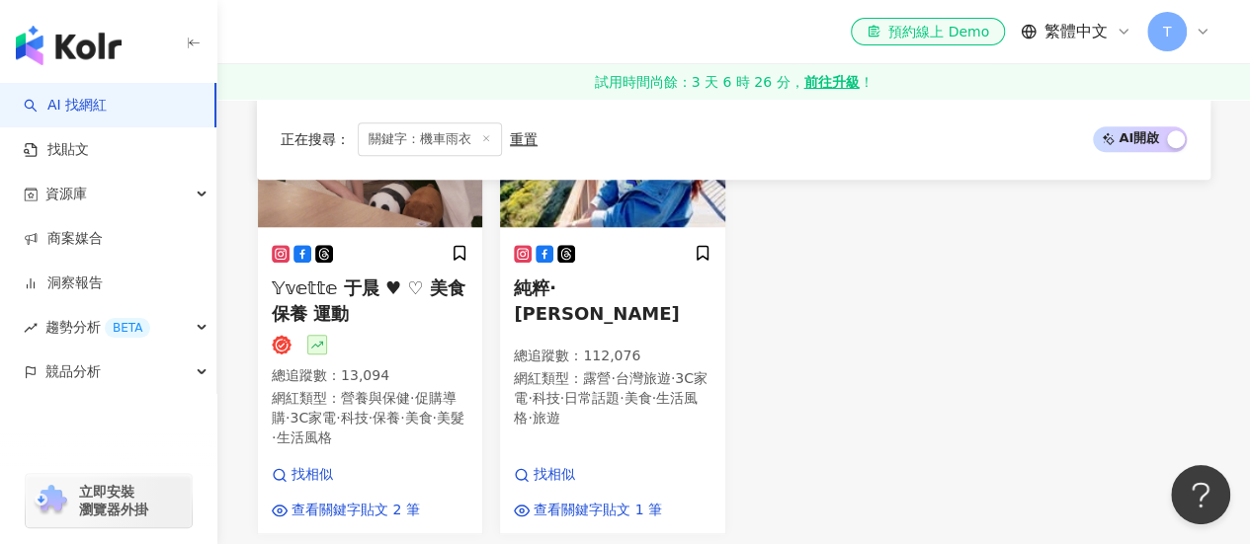
scroll to position [863, 0]
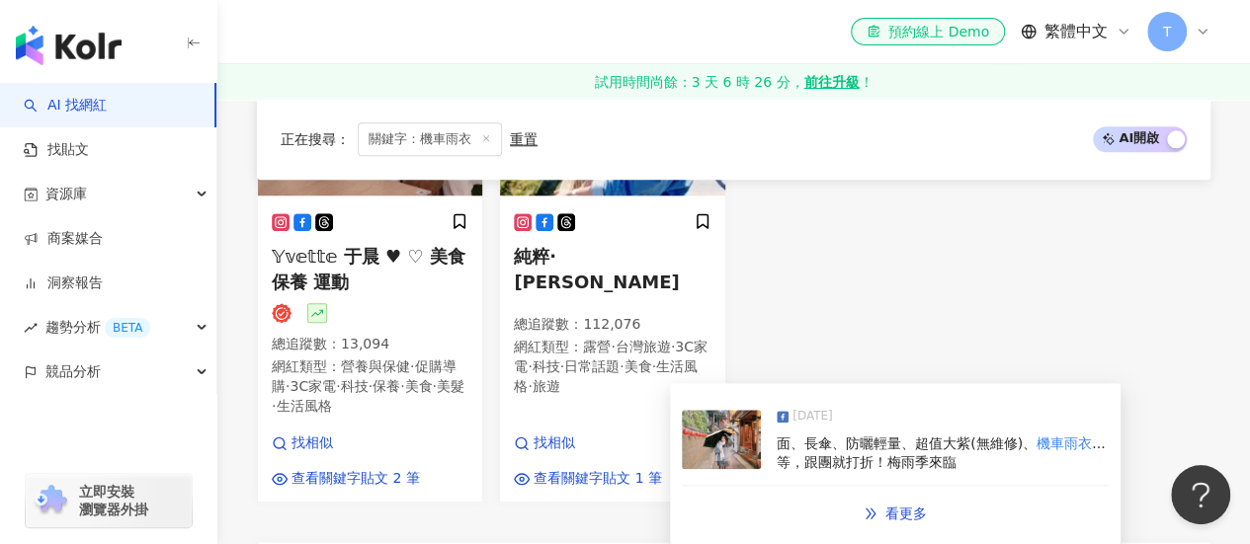
click at [714, 449] on img at bounding box center [721, 439] width 79 height 59
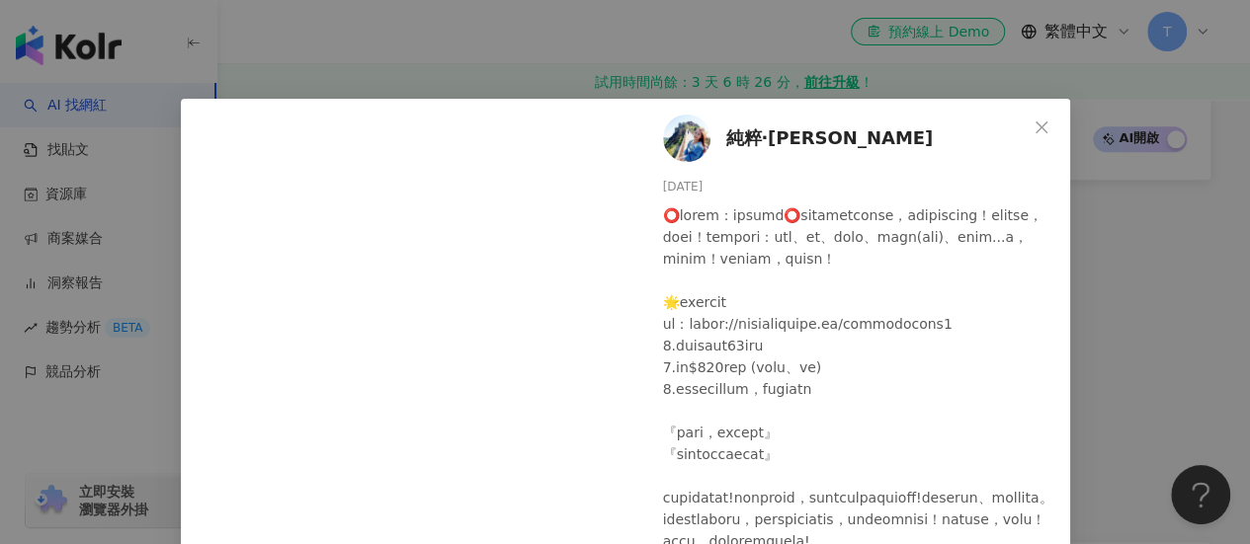
click at [838, 416] on div at bounding box center [858, 508] width 391 height 609
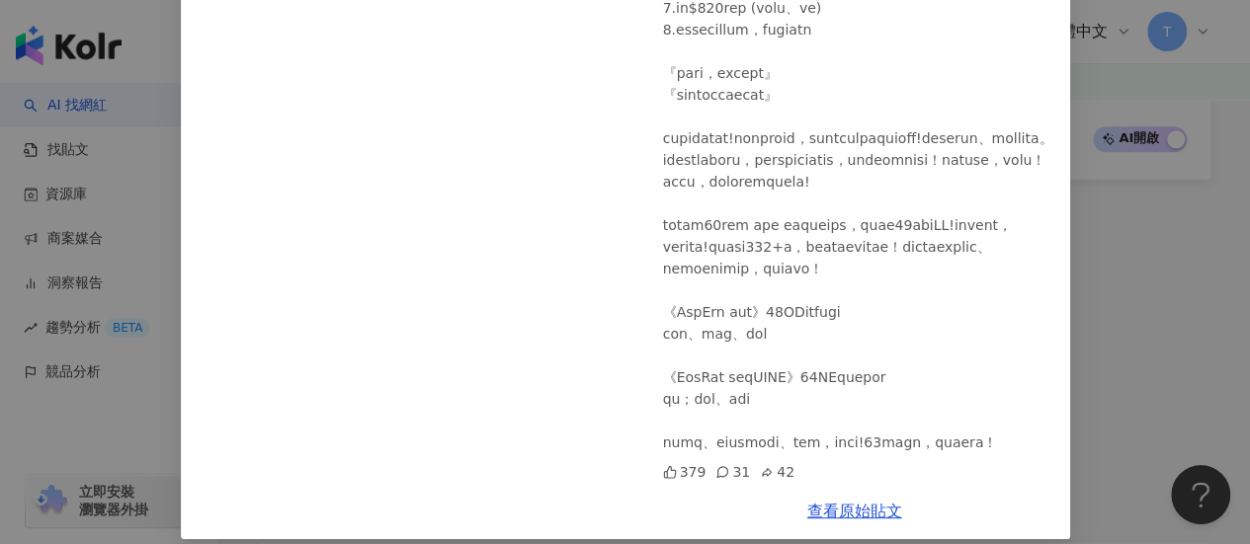
scroll to position [215, 0]
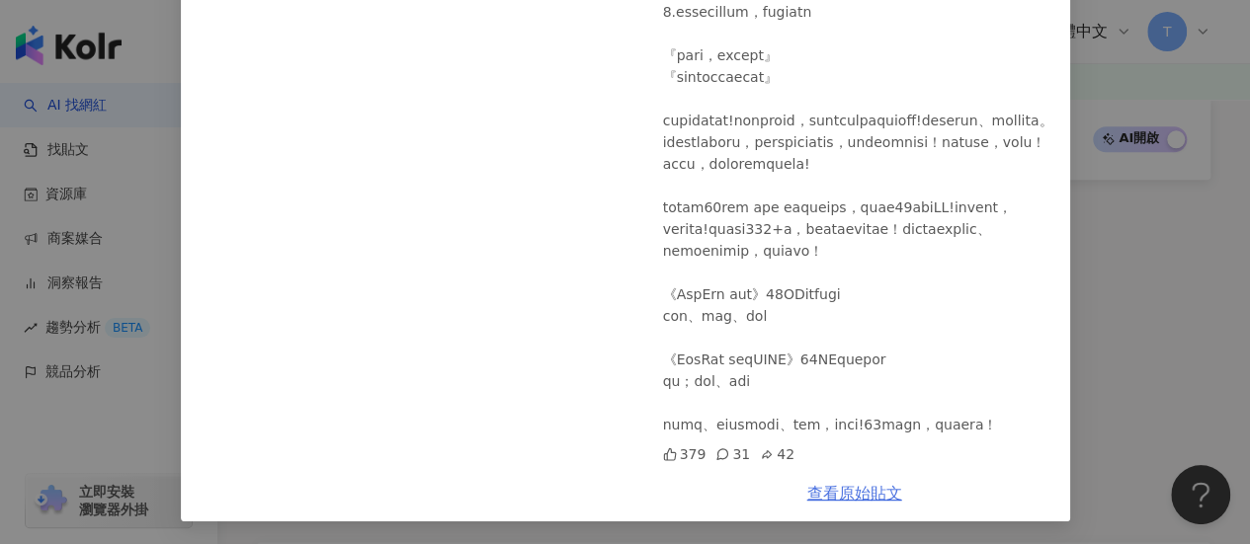
click at [852, 488] on link "查看原始貼文" at bounding box center [854, 493] width 95 height 19
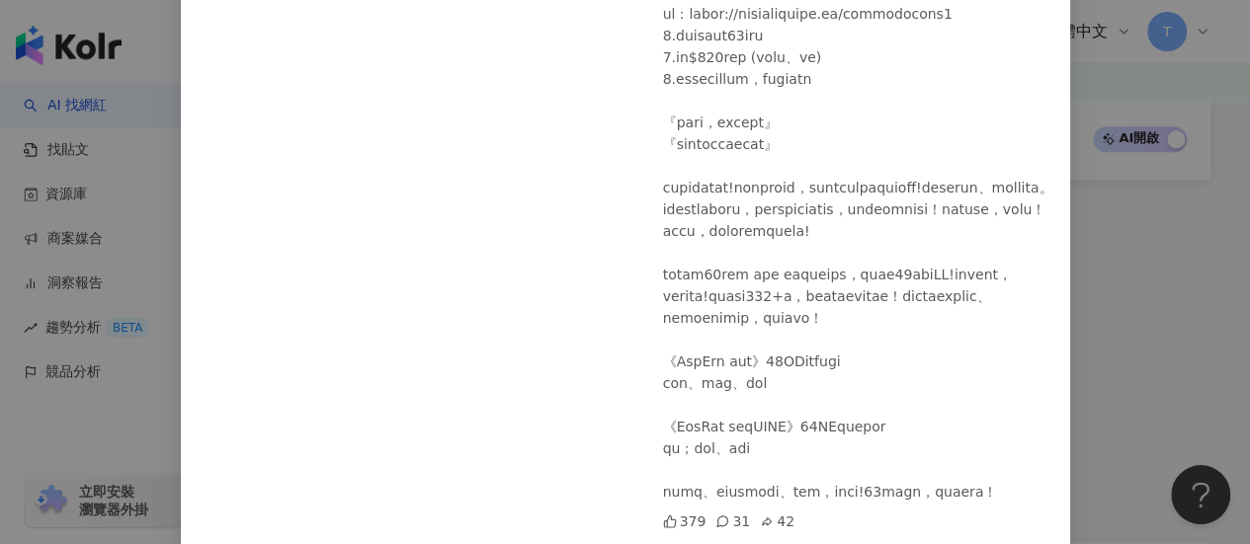
scroll to position [117, 0]
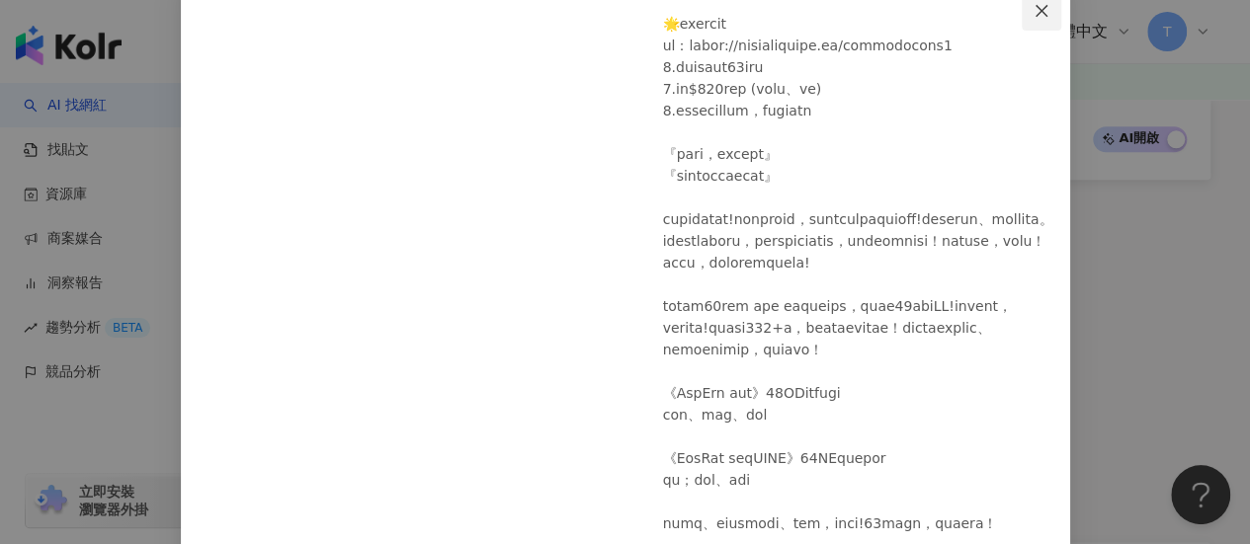
click at [1045, 11] on span "Close" at bounding box center [1041, 11] width 40 height 16
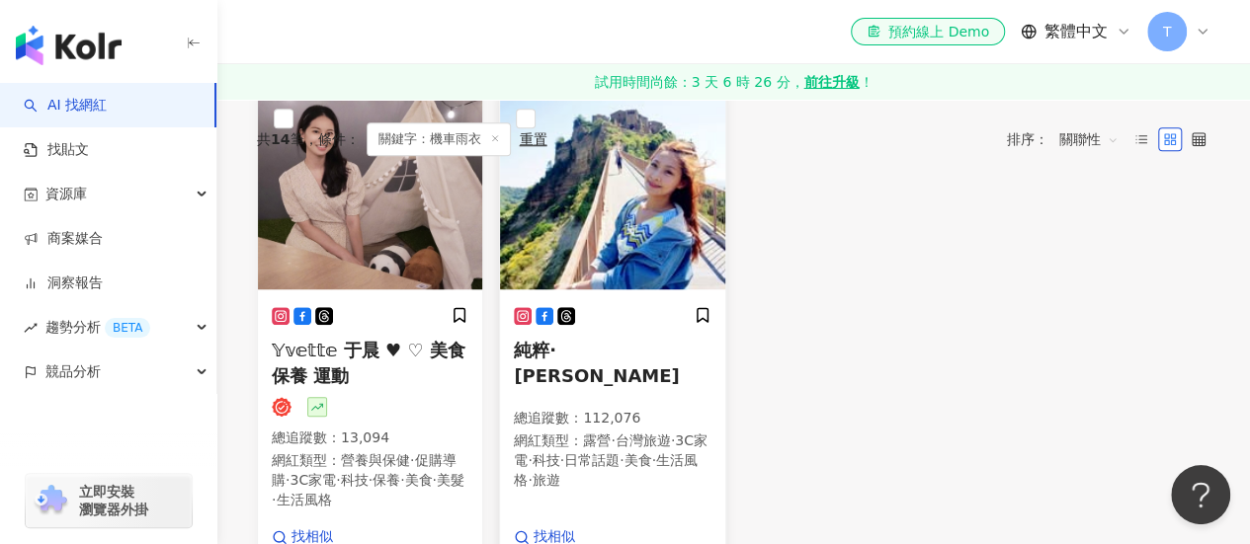
scroll to position [666, 0]
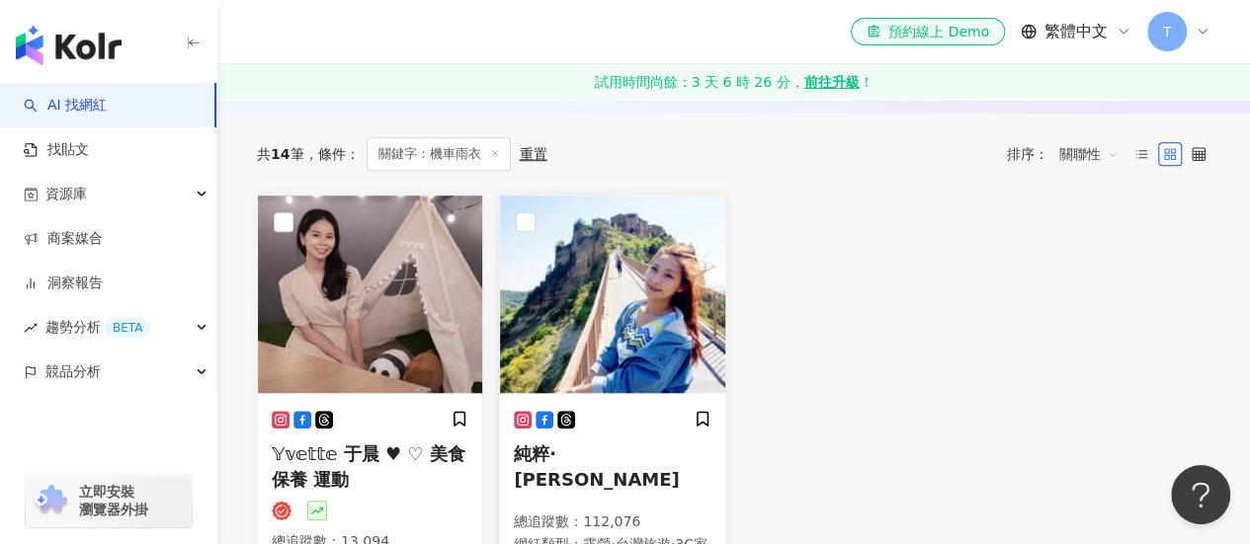
click at [583, 264] on img at bounding box center [612, 295] width 224 height 198
click at [364, 260] on img at bounding box center [370, 295] width 224 height 198
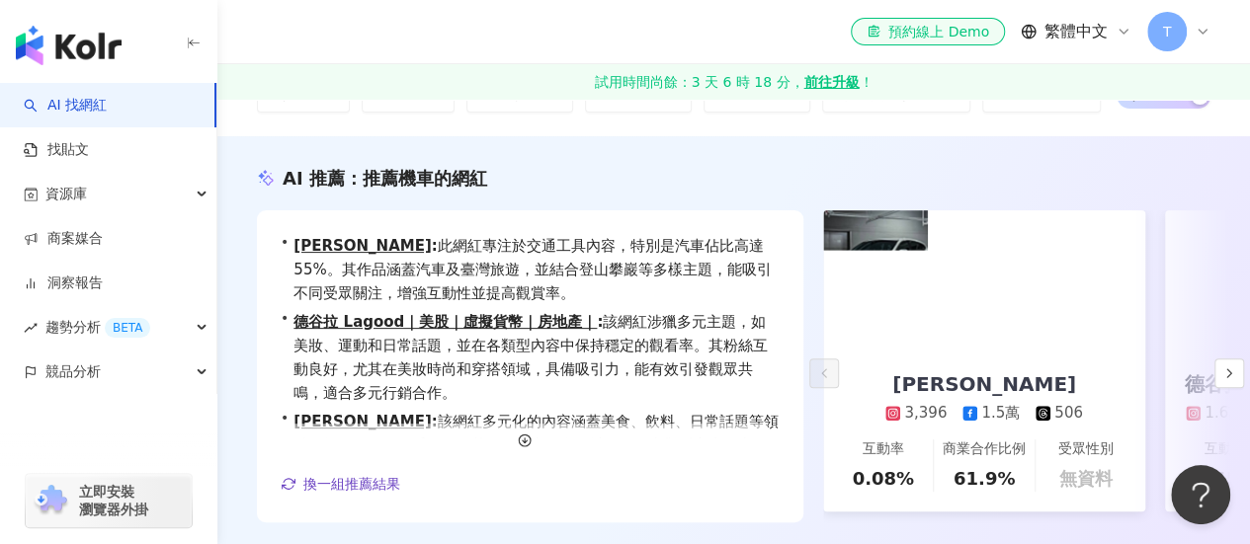
scroll to position [0, 0]
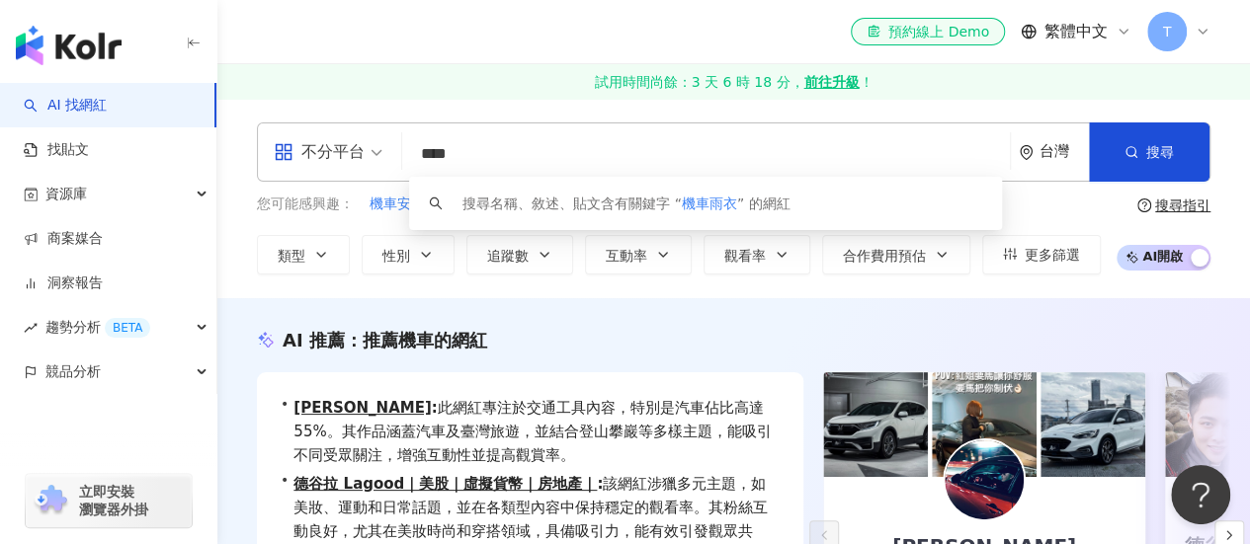
drag, startPoint x: 528, startPoint y: 157, endPoint x: 383, endPoint y: 151, distance: 144.4
click at [383, 151] on div "不分平台 **** 台灣 搜尋 keyword 搜尋名稱、敘述、貼文含有關鍵字 “ 機車雨衣 ” 的網紅" at bounding box center [733, 151] width 953 height 59
type input "*"
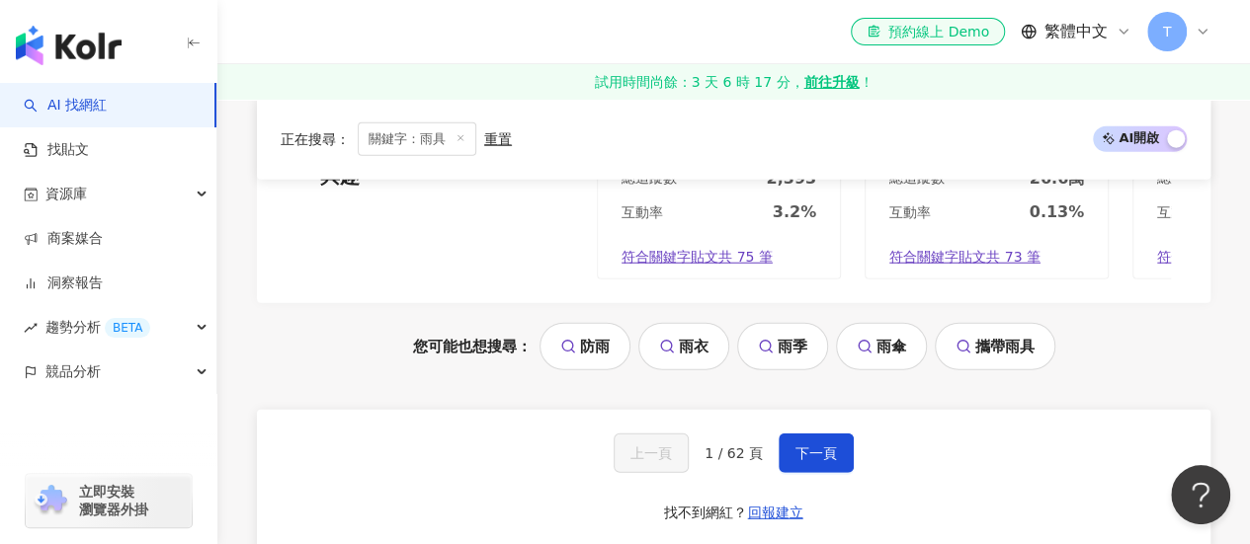
scroll to position [2470, 0]
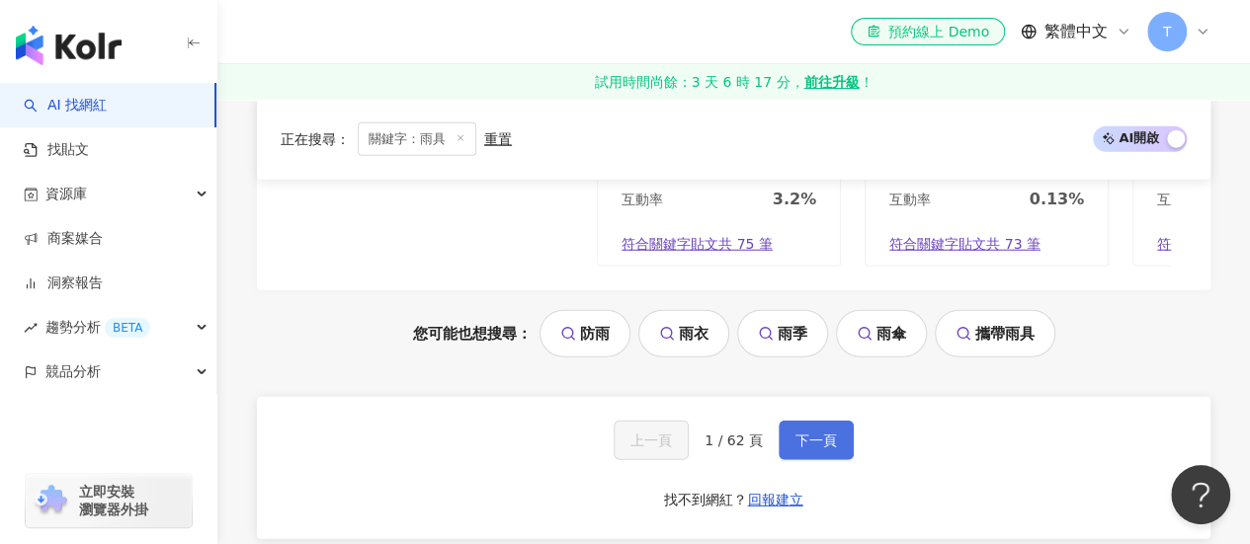
click at [826, 433] on span "下一頁" at bounding box center [815, 441] width 41 height 16
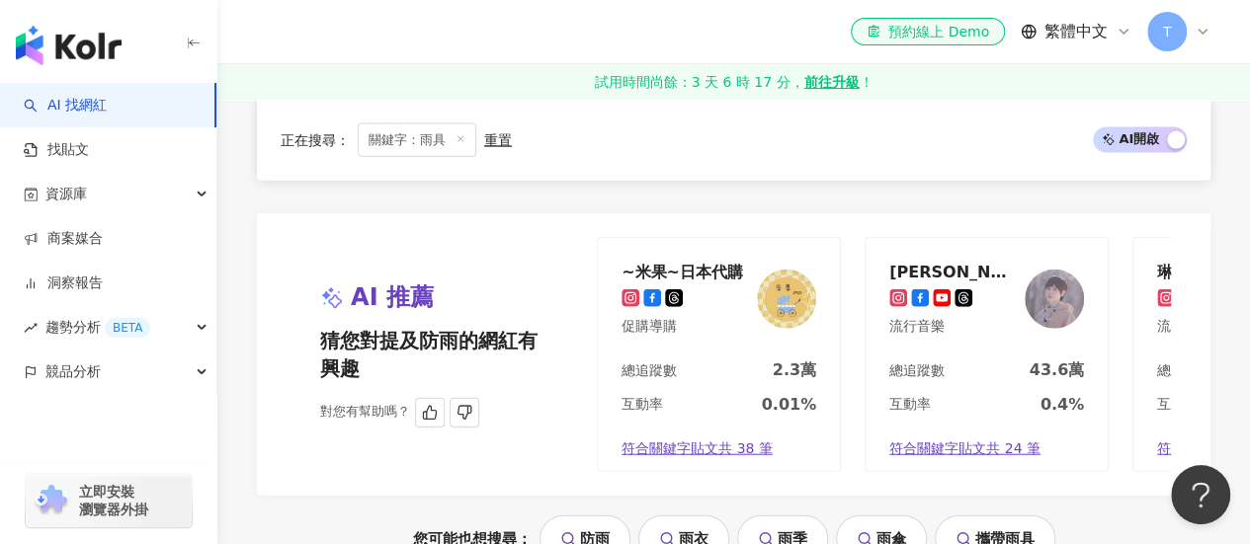
scroll to position [2299, 0]
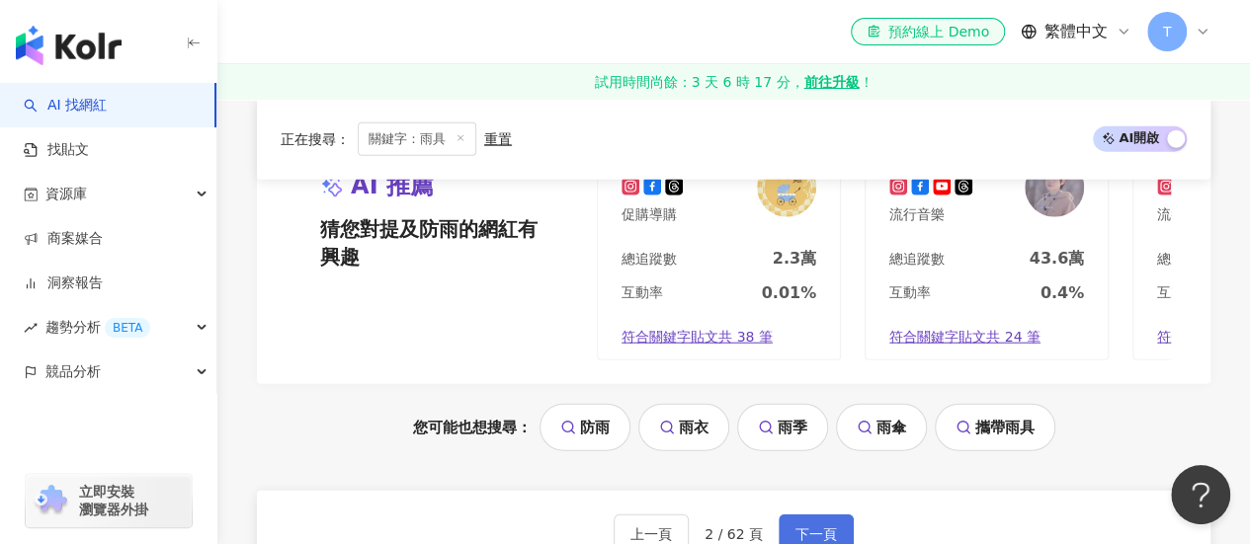
click at [829, 527] on span "下一頁" at bounding box center [815, 535] width 41 height 16
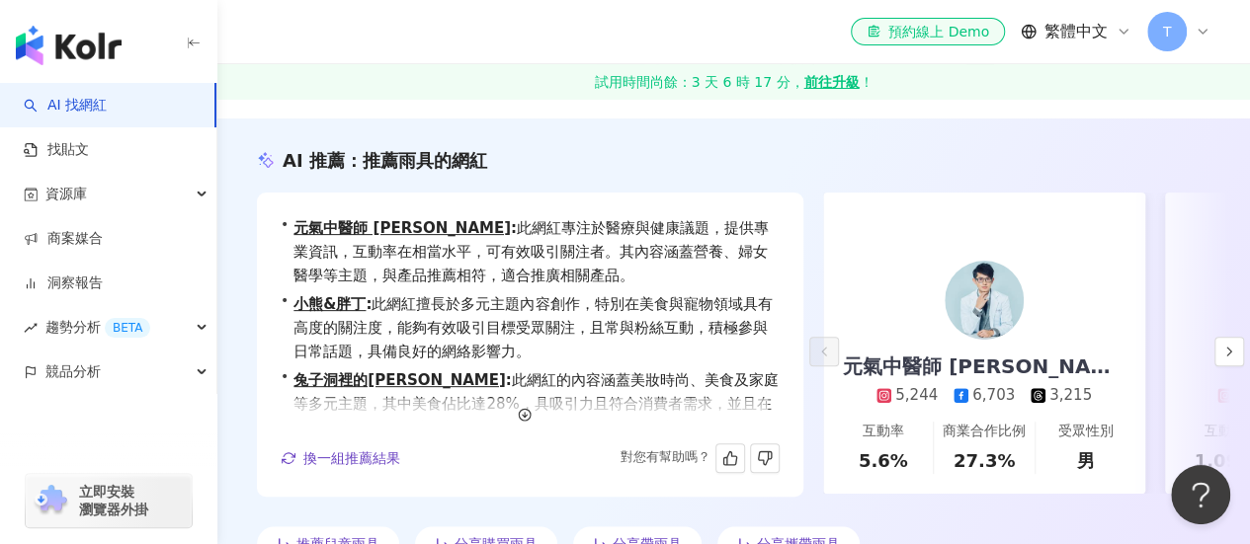
scroll to position [0, 0]
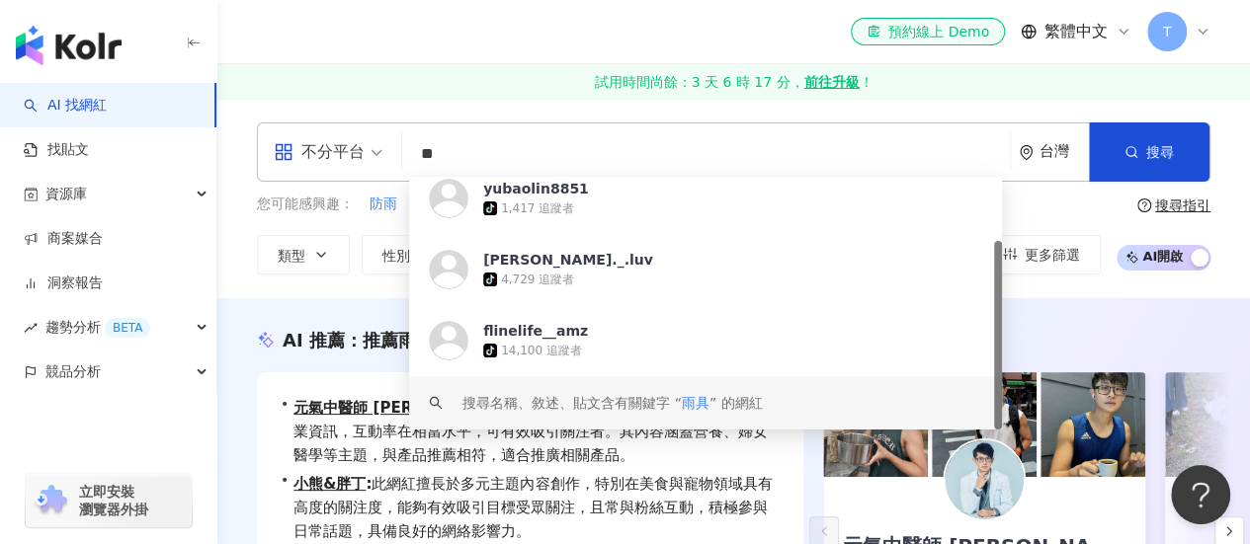
drag, startPoint x: 464, startPoint y: 158, endPoint x: 422, endPoint y: 159, distance: 42.5
click at [422, 159] on input "**" at bounding box center [706, 154] width 592 height 38
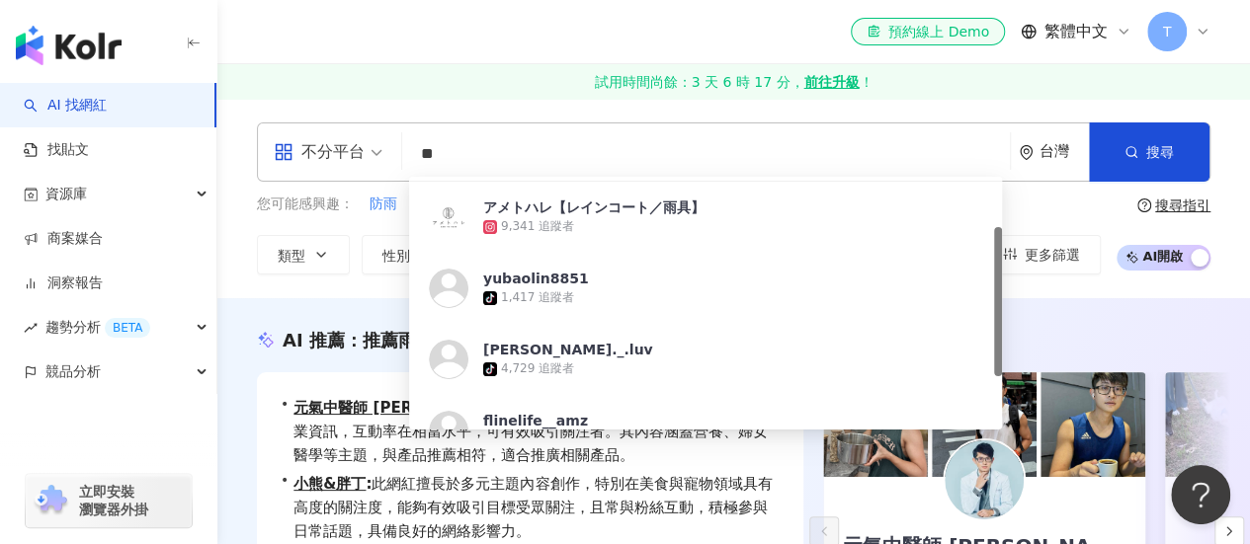
type input "*"
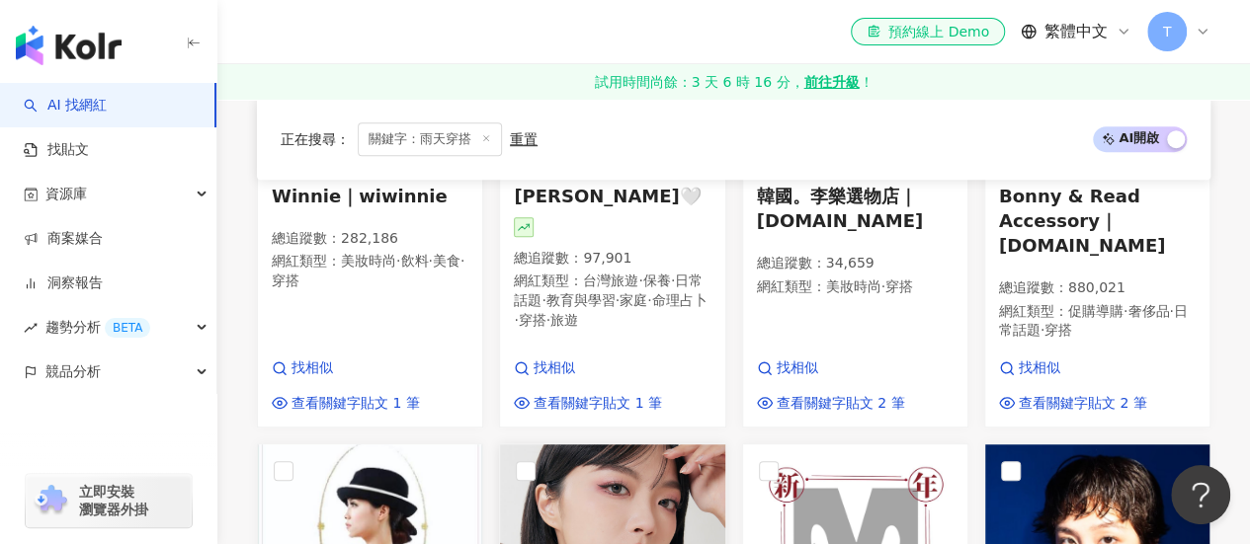
scroll to position [593, 0]
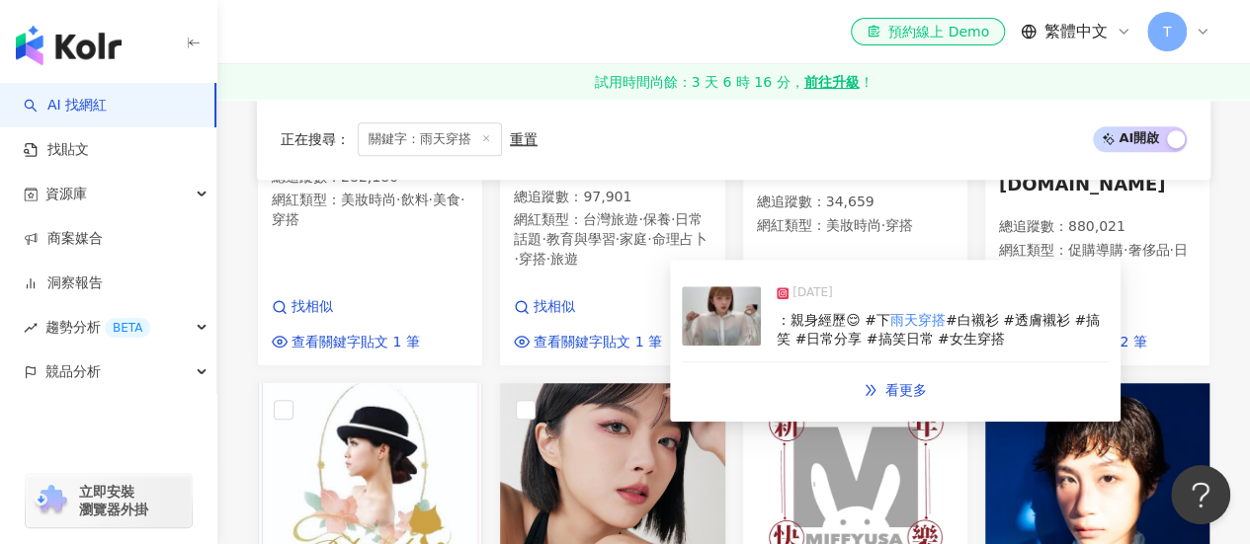
click at [730, 300] on img at bounding box center [721, 315] width 79 height 59
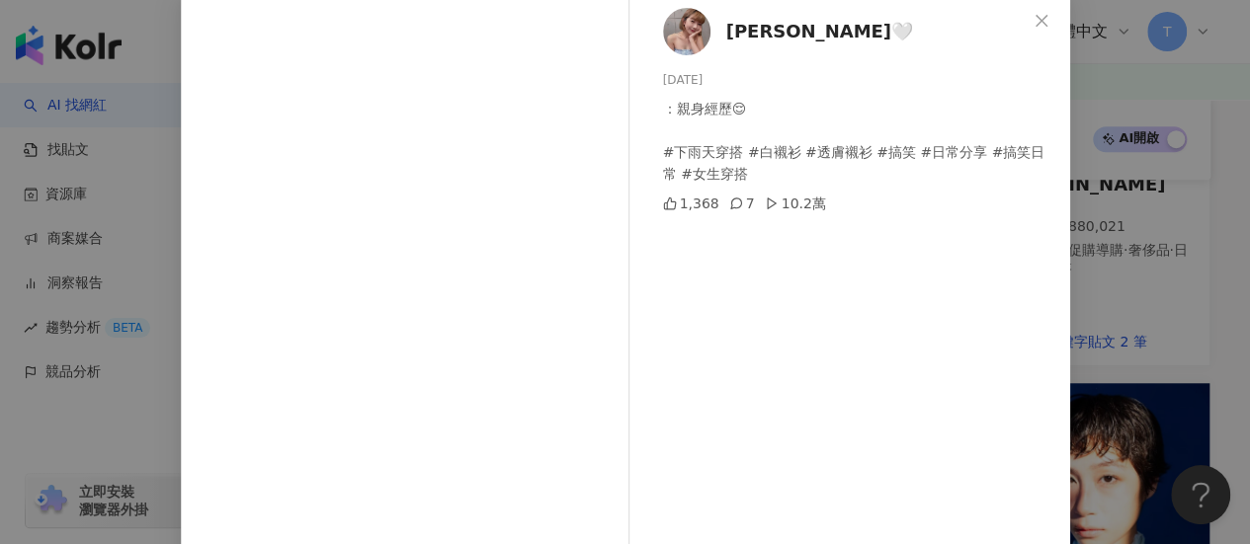
scroll to position [0, 0]
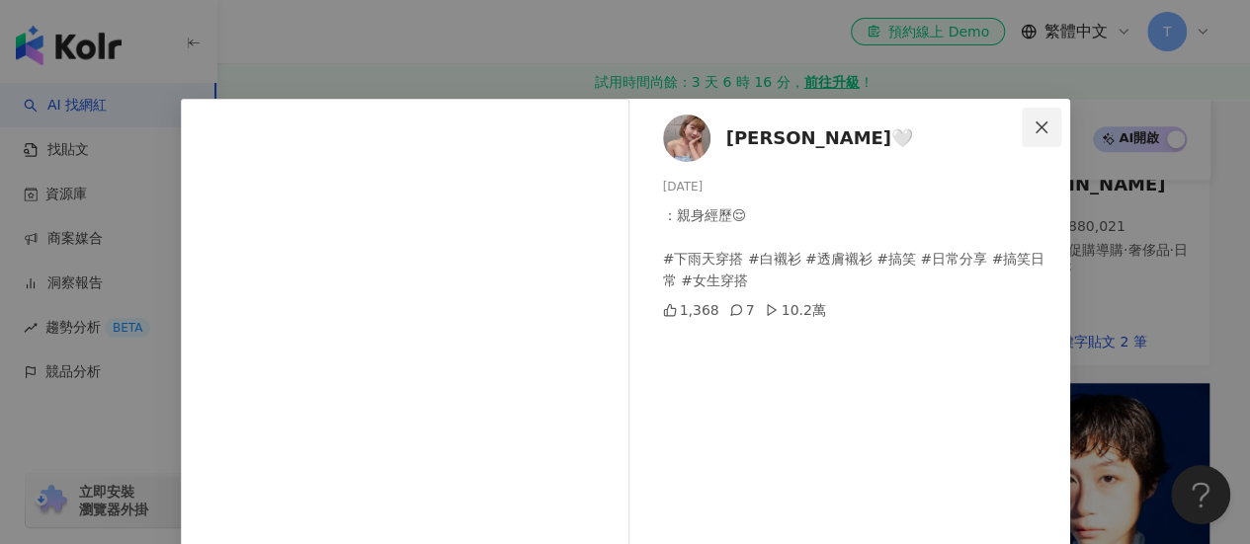
click at [1033, 123] on icon "close" at bounding box center [1041, 128] width 16 height 16
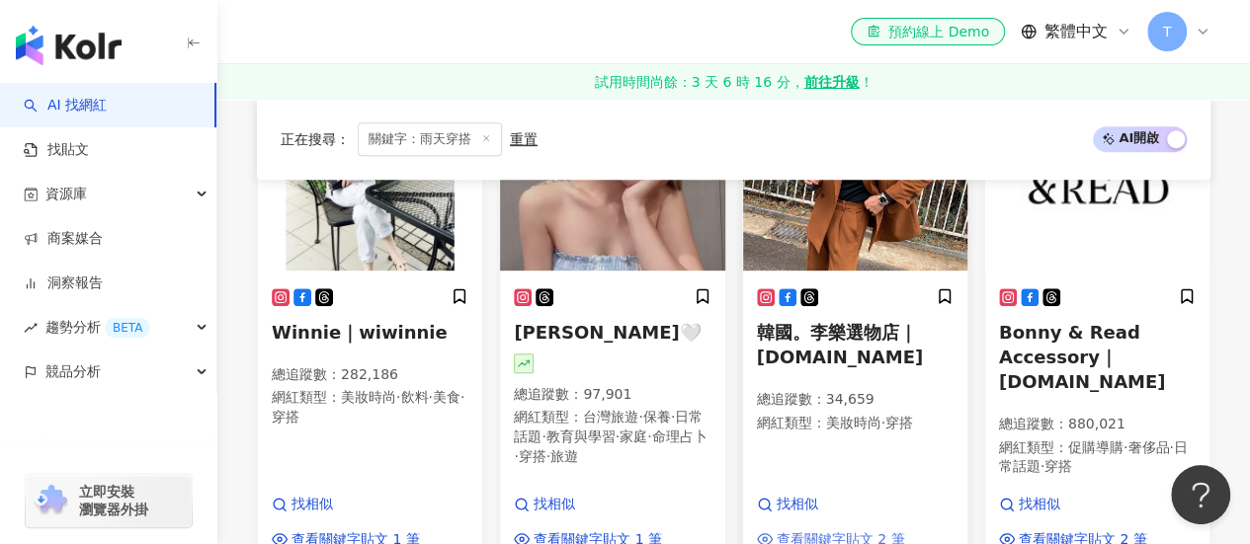
scroll to position [296, 0]
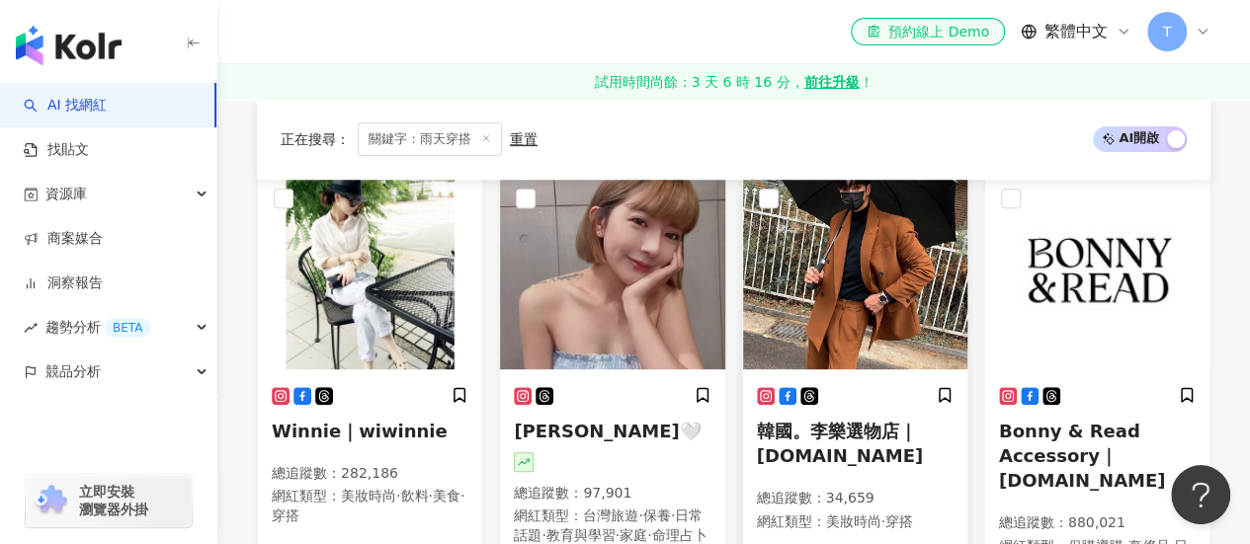
click at [802, 307] on img at bounding box center [855, 271] width 224 height 198
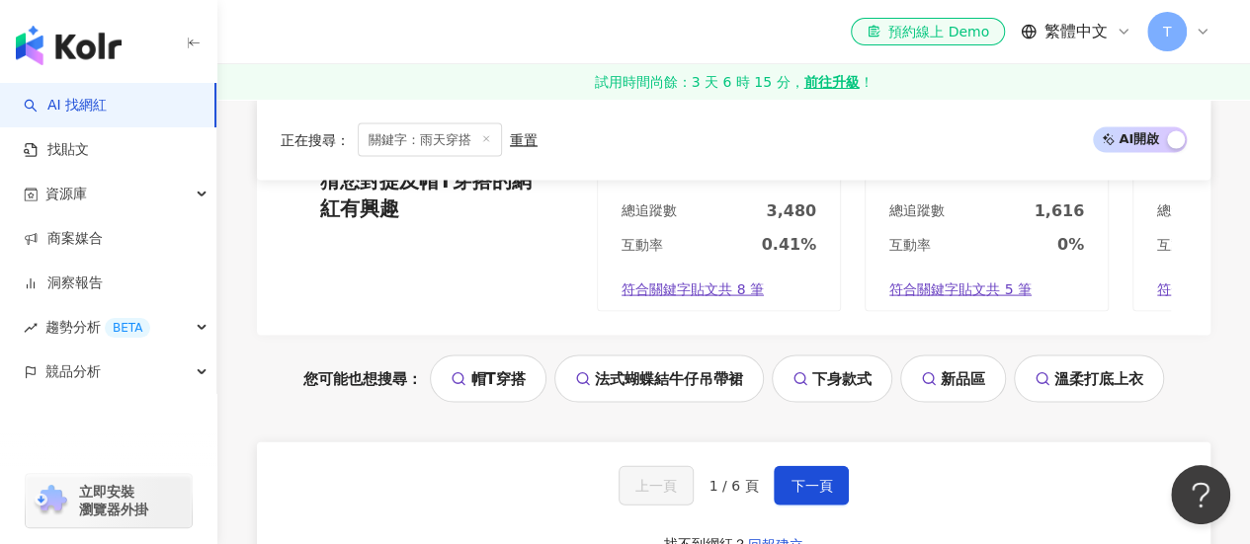
scroll to position [2075, 0]
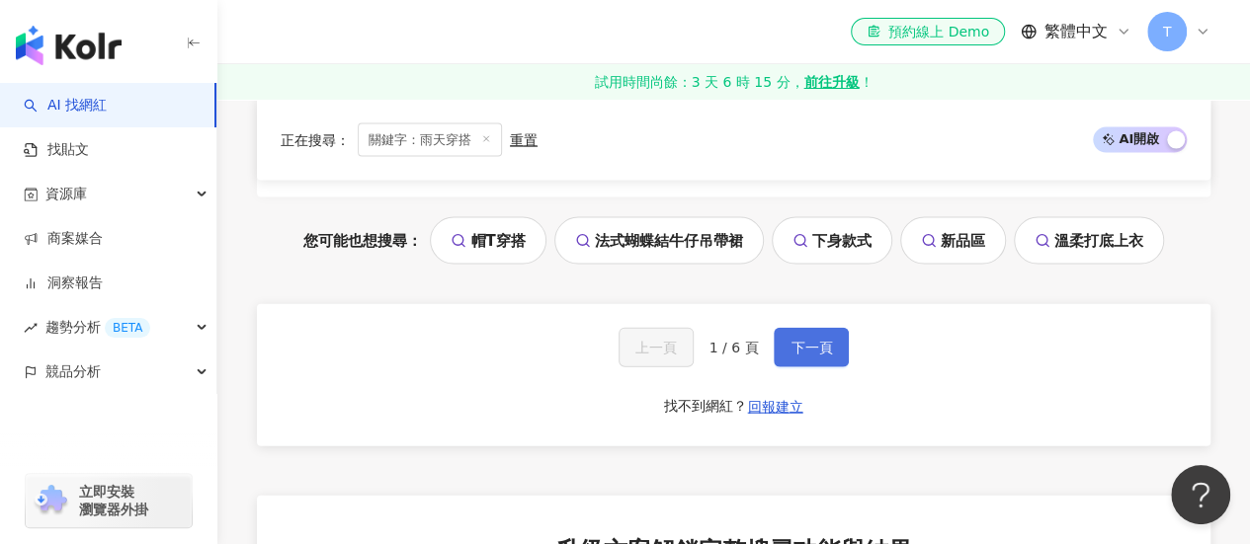
click at [822, 351] on button "下一頁" at bounding box center [811, 348] width 75 height 40
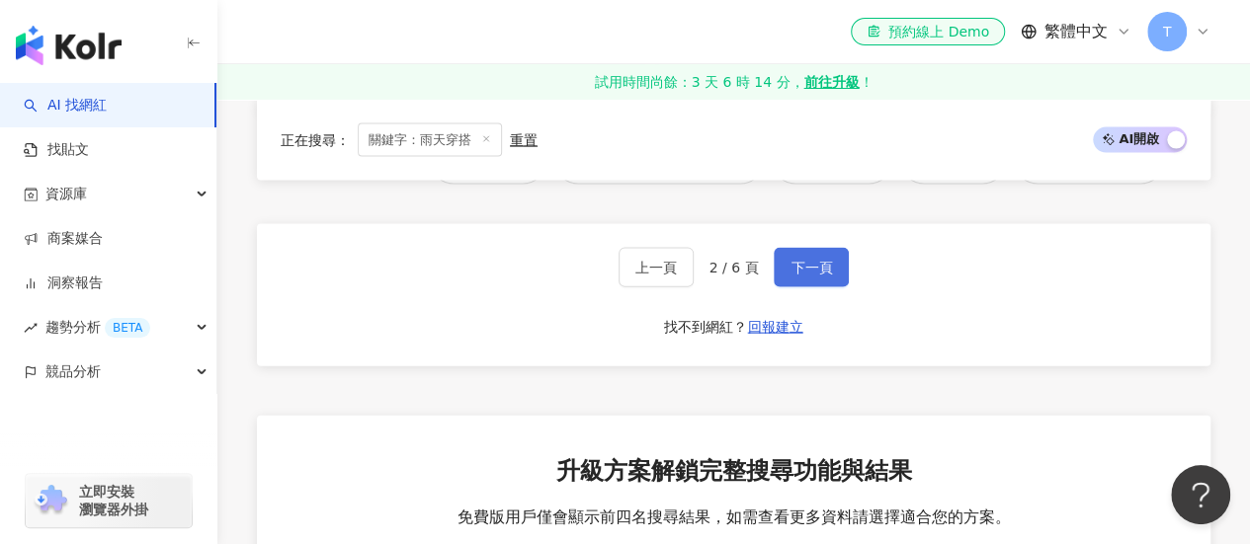
click at [798, 276] on span "下一頁" at bounding box center [810, 268] width 41 height 16
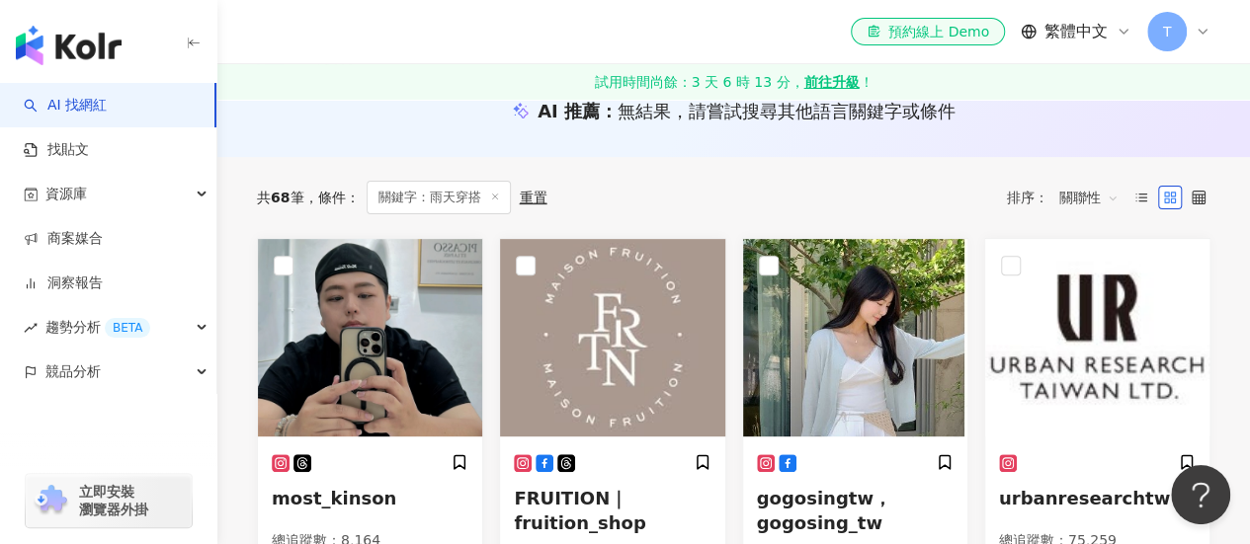
scroll to position [0, 0]
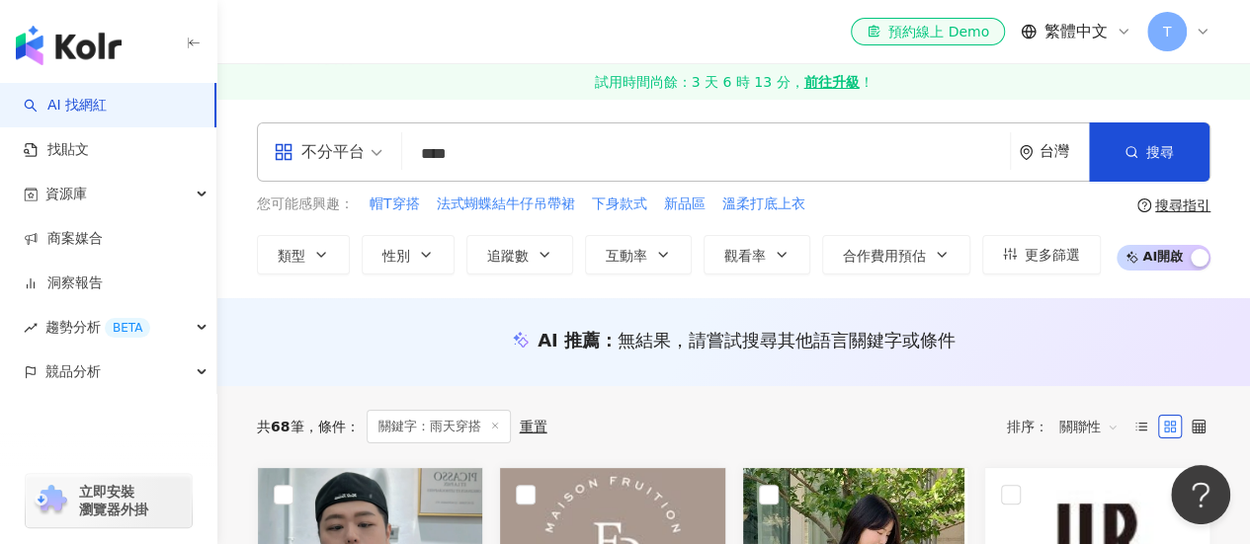
click at [526, 173] on input "****" at bounding box center [706, 154] width 592 height 38
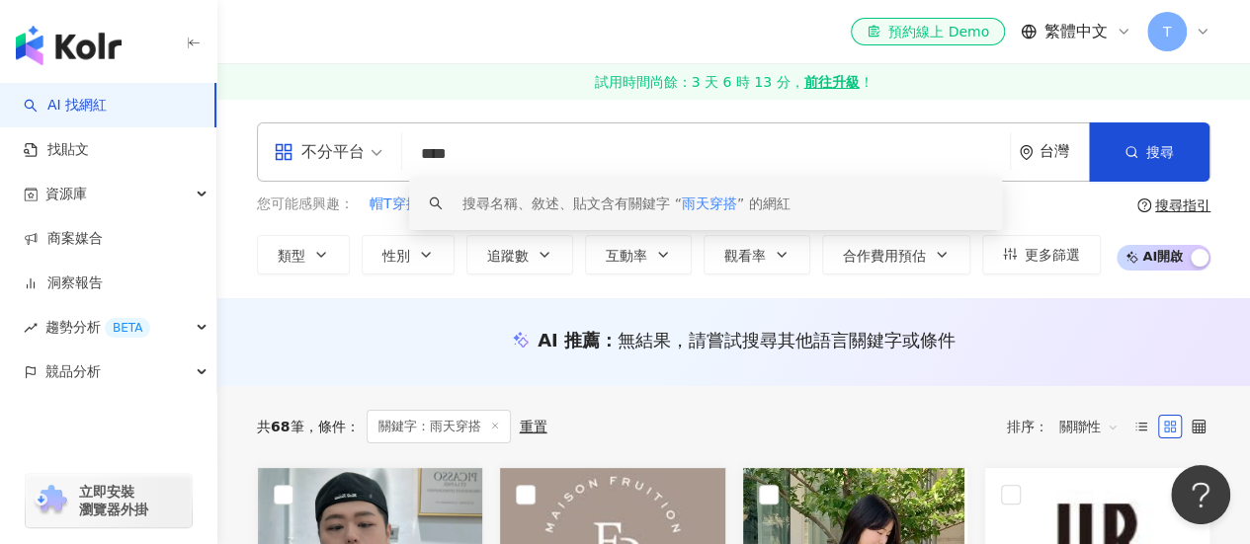
click at [462, 162] on input "****" at bounding box center [706, 154] width 592 height 38
drag, startPoint x: 486, startPoint y: 159, endPoint x: 419, endPoint y: 159, distance: 67.2
click at [419, 159] on input "****" at bounding box center [706, 154] width 592 height 38
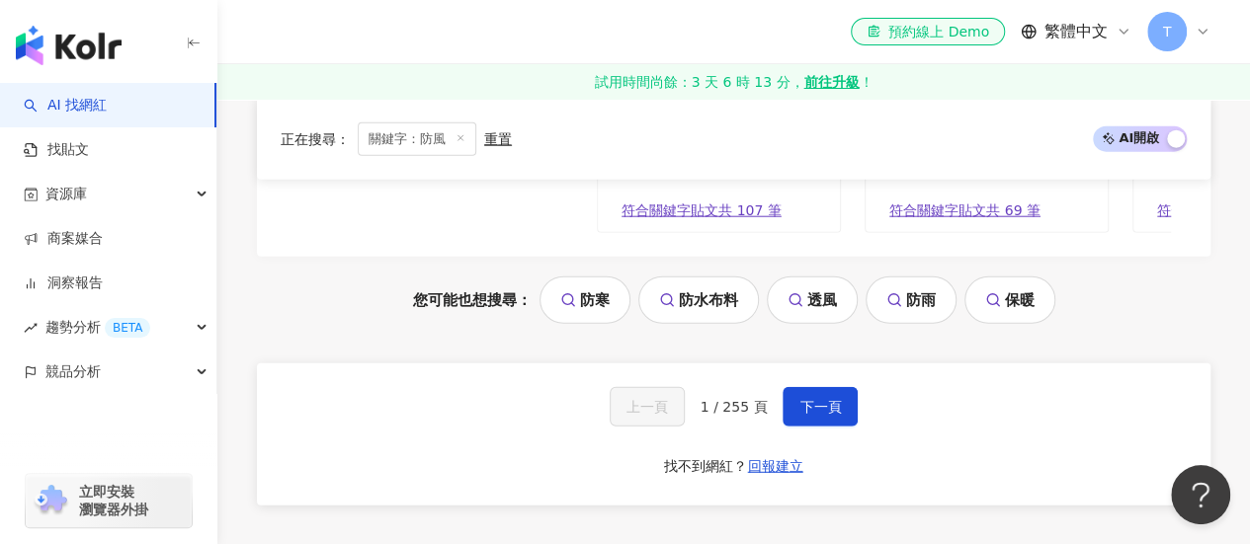
scroll to position [2541, 0]
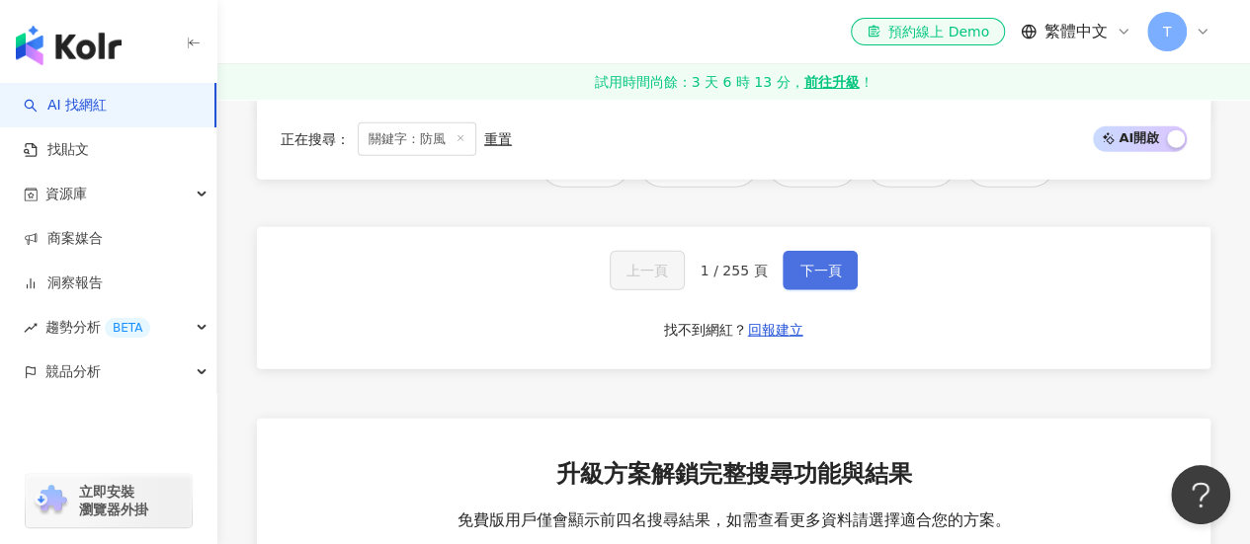
click at [815, 270] on span "下一頁" at bounding box center [819, 271] width 41 height 16
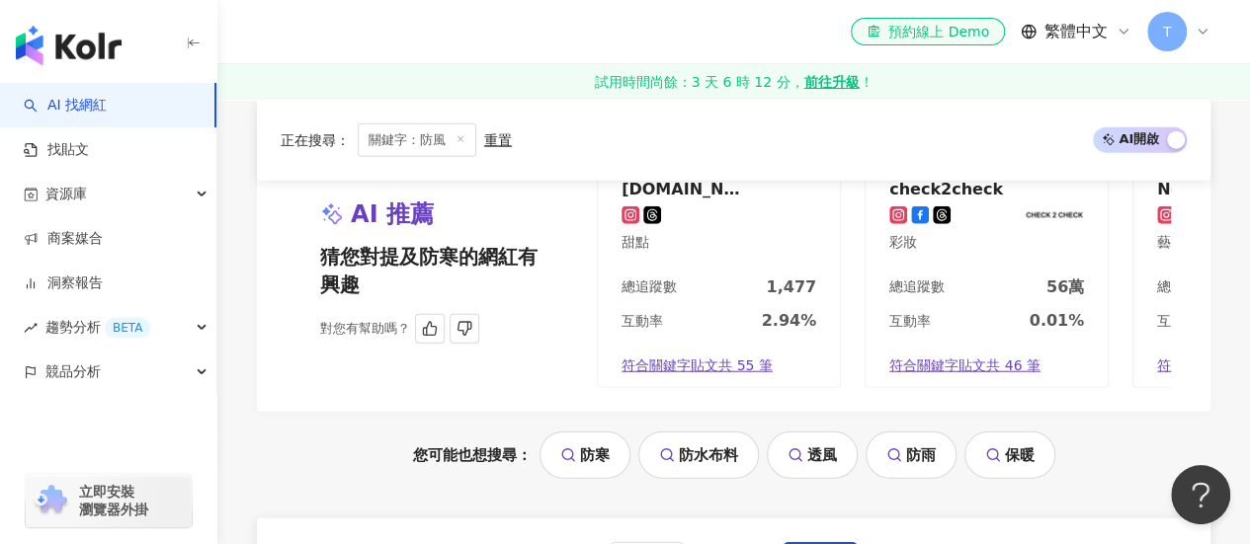
scroll to position [2422, 0]
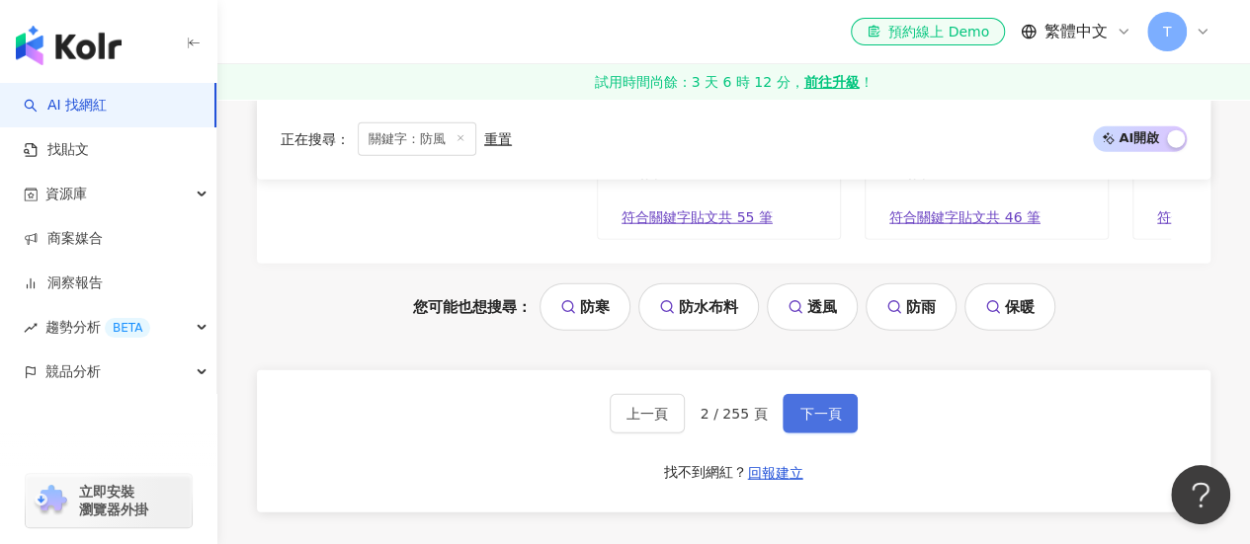
click at [814, 406] on span "下一頁" at bounding box center [819, 414] width 41 height 16
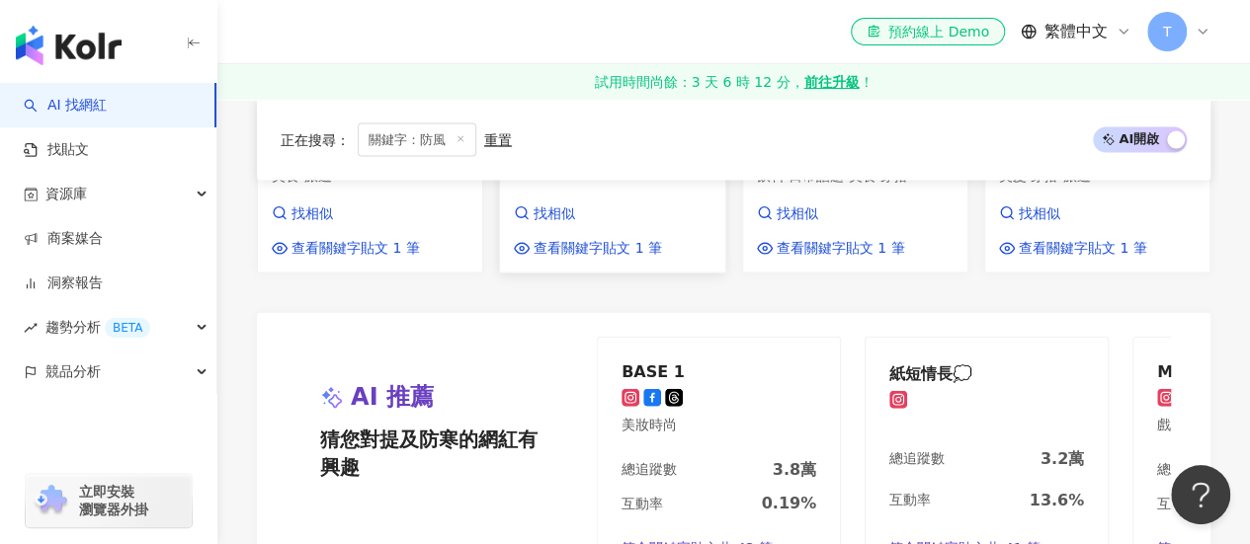
scroll to position [2359, 0]
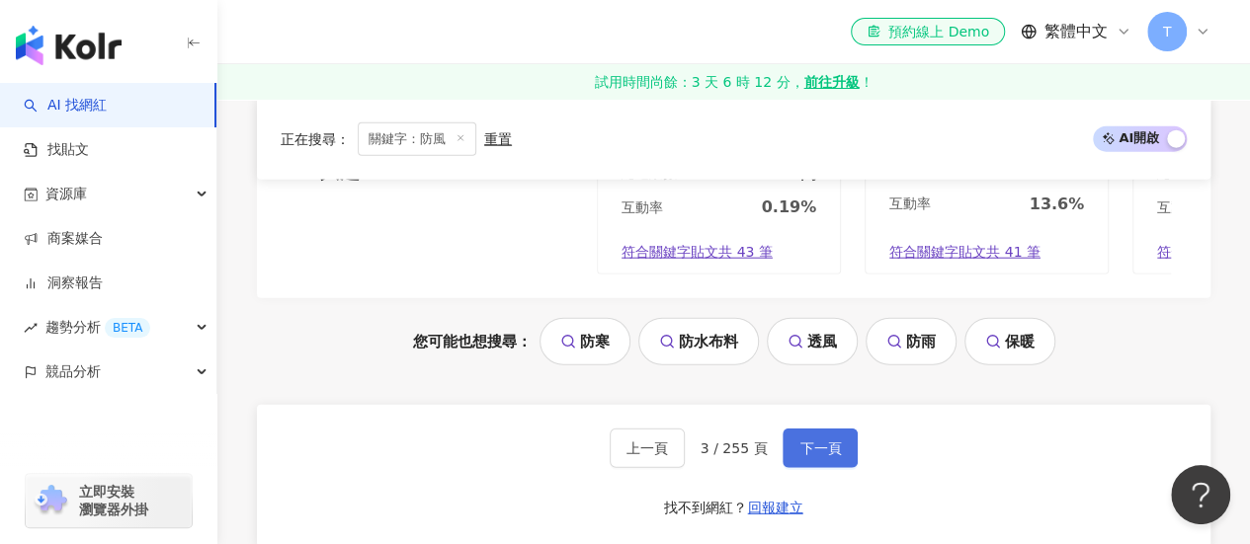
click at [783, 429] on button "下一頁" at bounding box center [819, 449] width 75 height 40
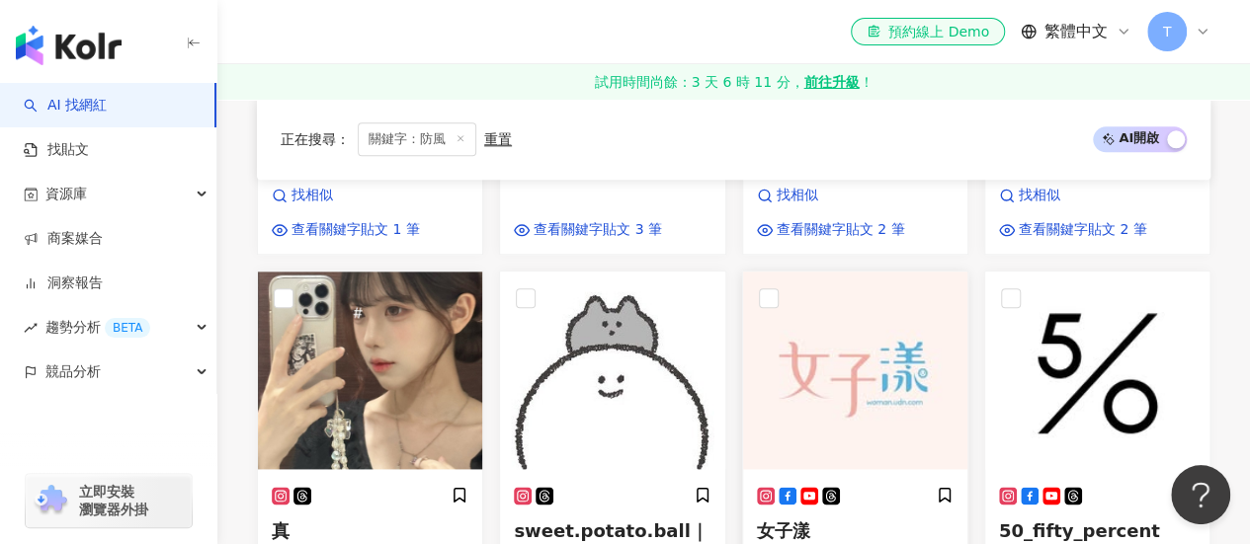
scroll to position [1046, 0]
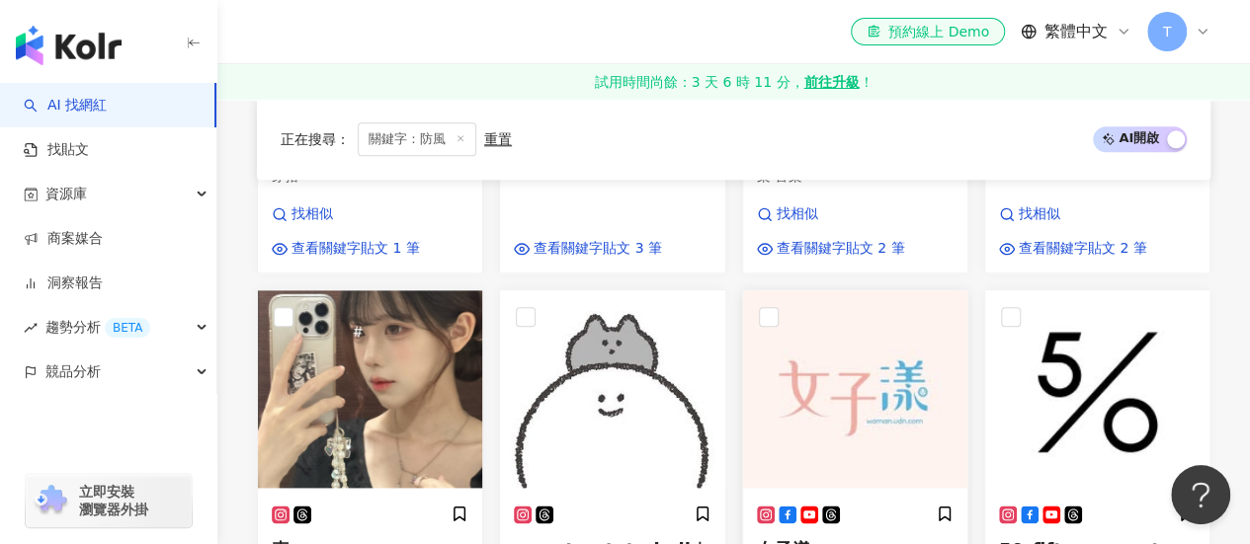
click at [813, 349] on img at bounding box center [855, 389] width 224 height 198
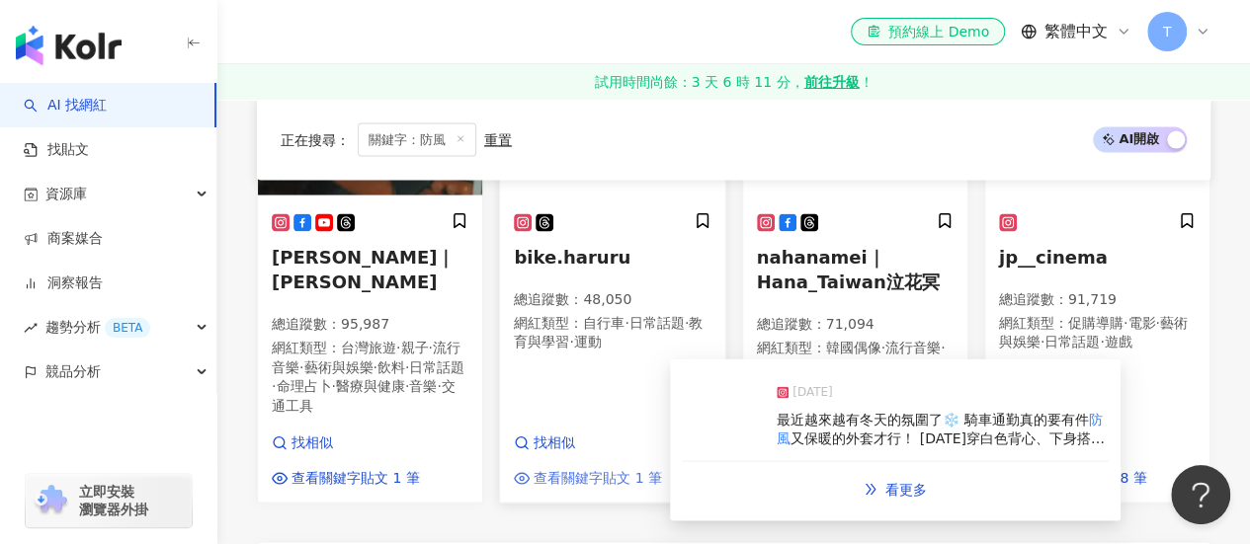
scroll to position [1738, 0]
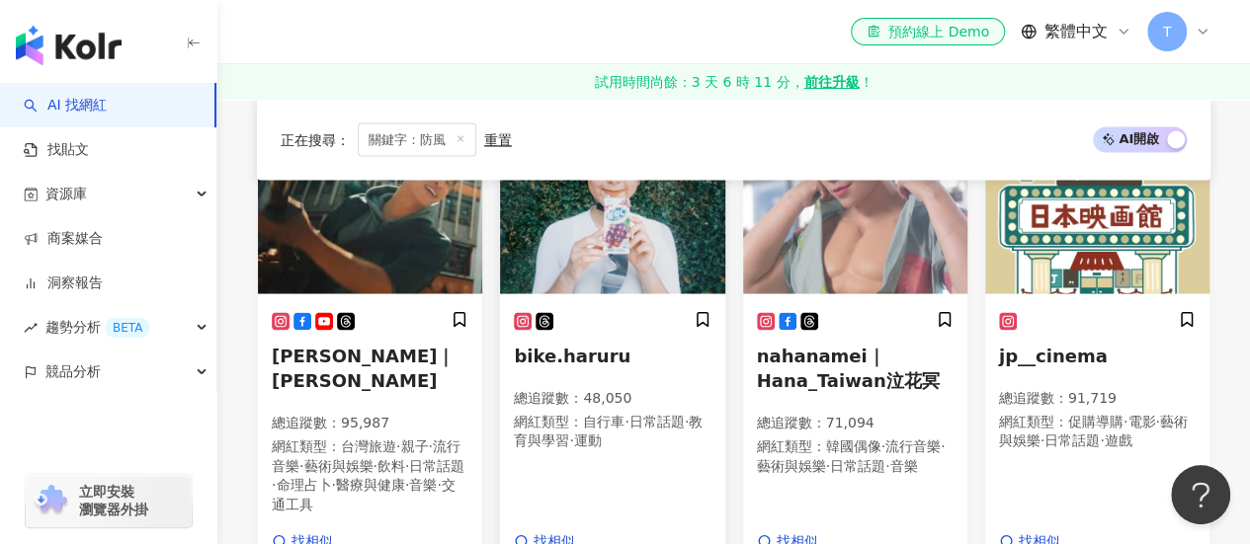
click at [571, 231] on img at bounding box center [612, 195] width 224 height 198
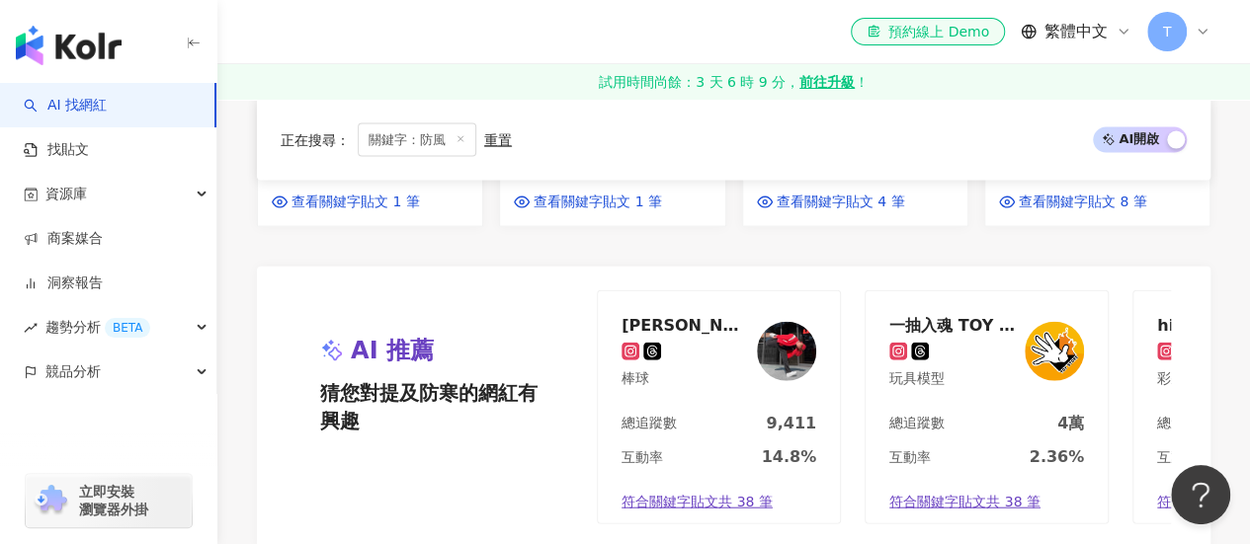
scroll to position [2330, 0]
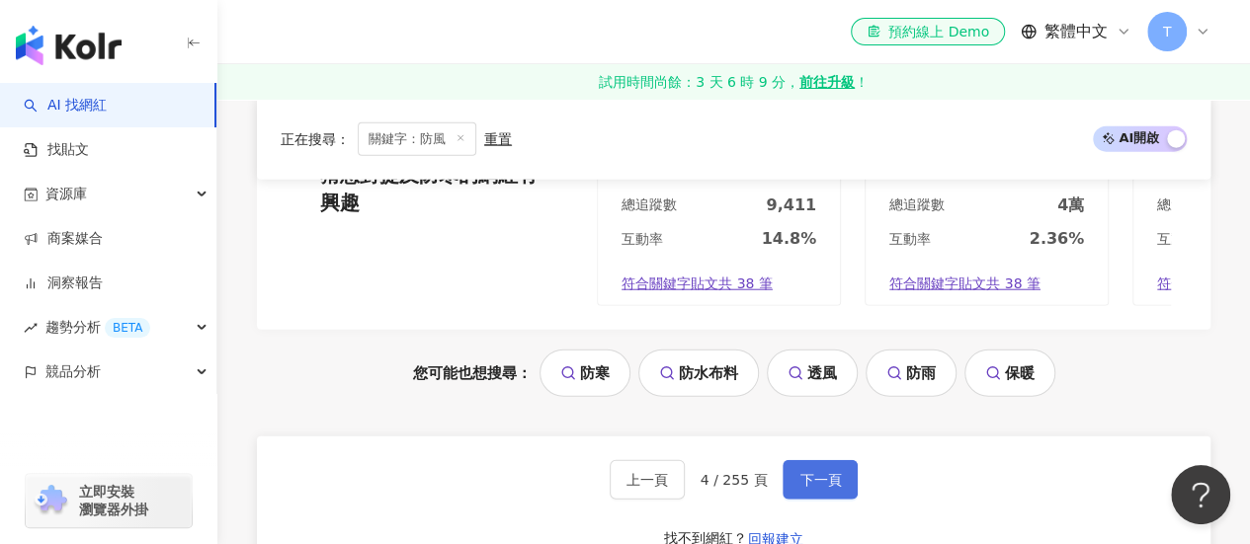
click at [825, 472] on span "下一頁" at bounding box center [819, 480] width 41 height 16
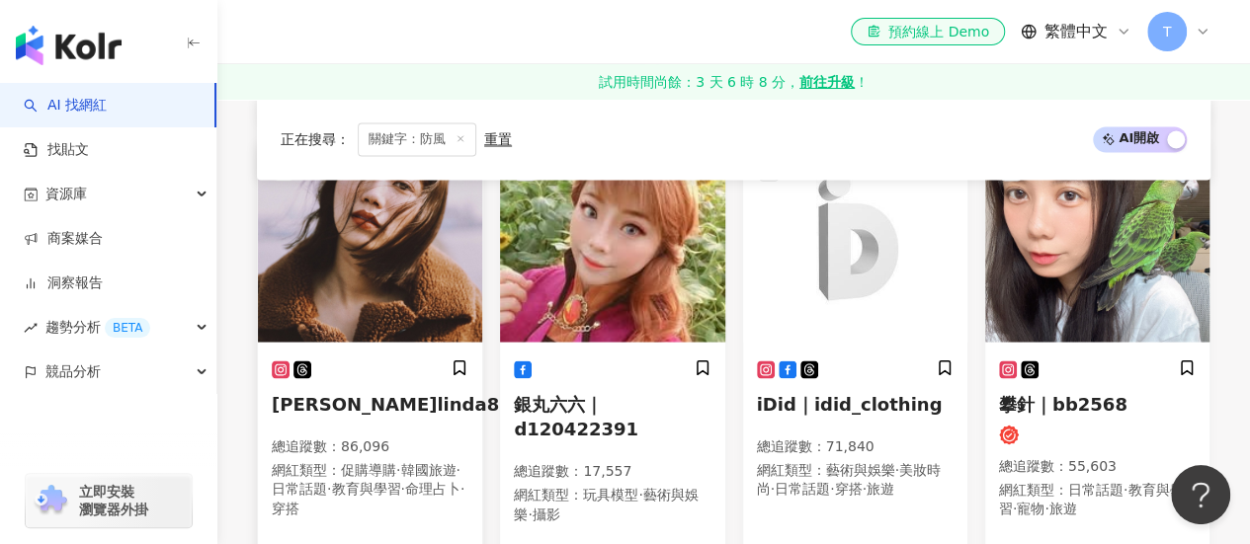
scroll to position [1679, 0]
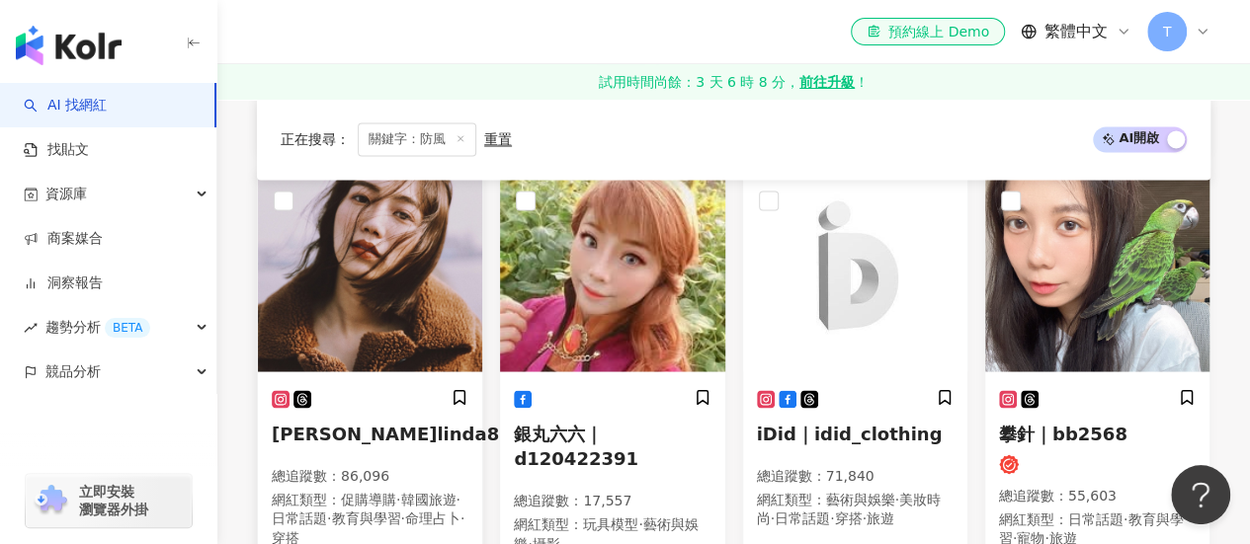
click at [386, 303] on img at bounding box center [370, 273] width 224 height 198
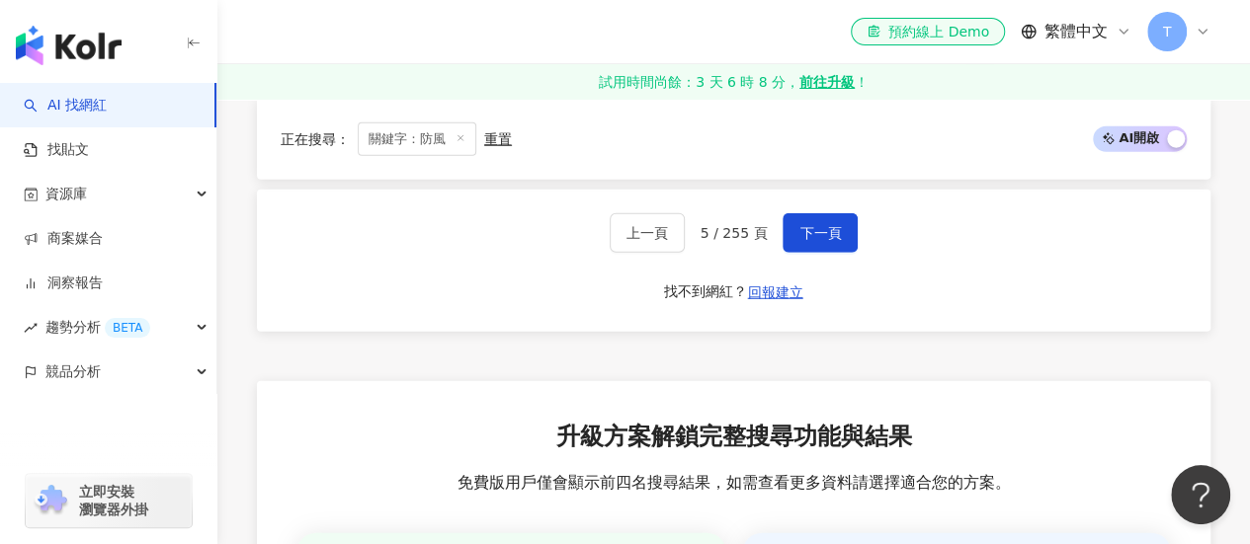
scroll to position [2568, 0]
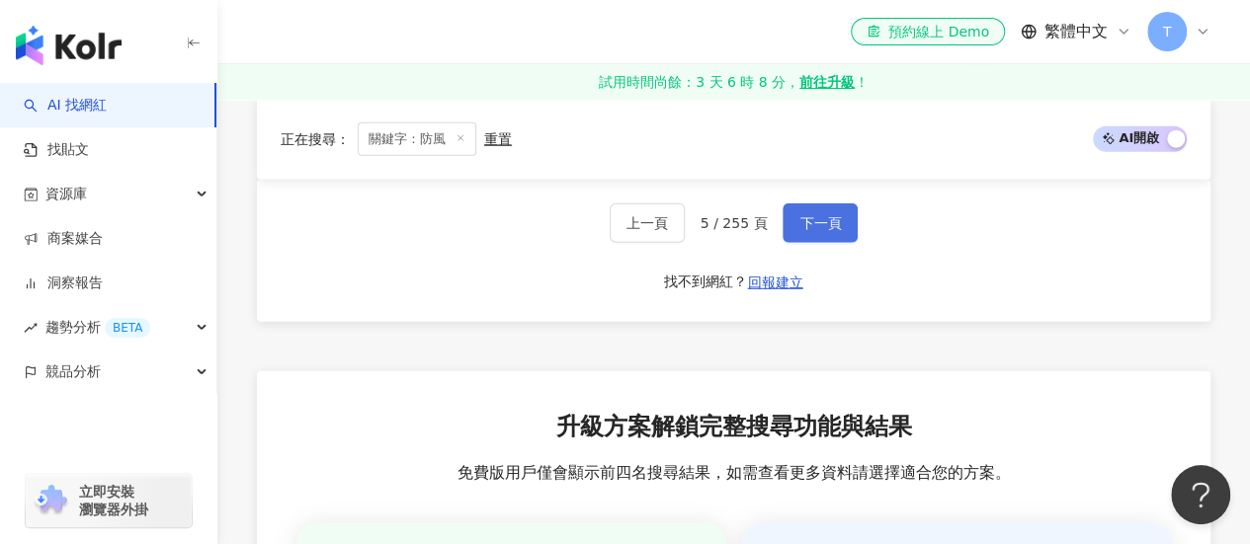
click at [812, 231] on span "下一頁" at bounding box center [819, 223] width 41 height 16
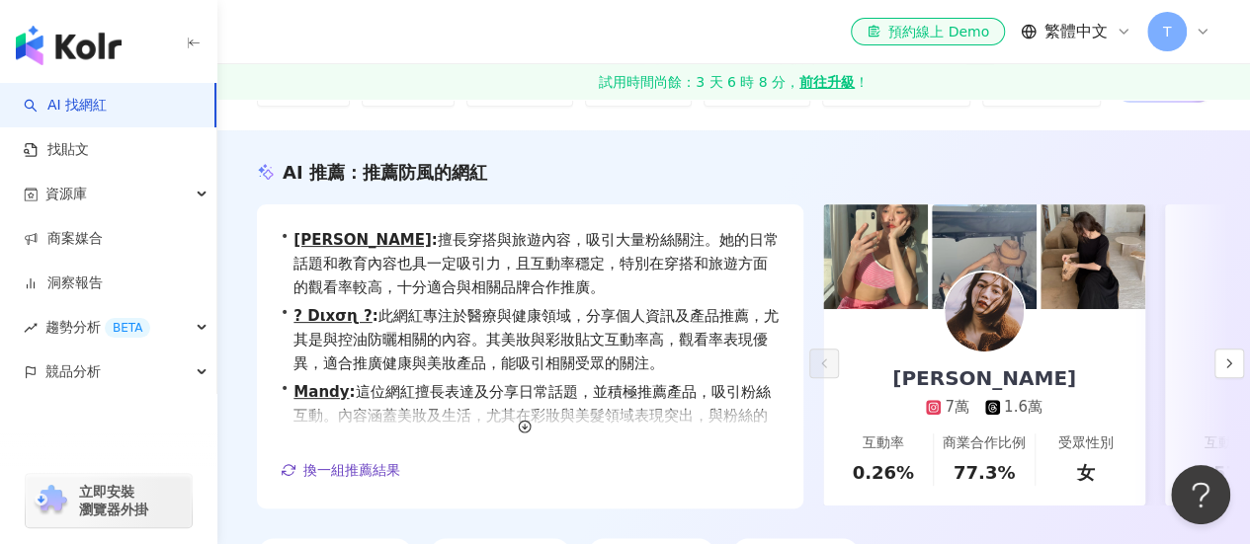
scroll to position [0, 0]
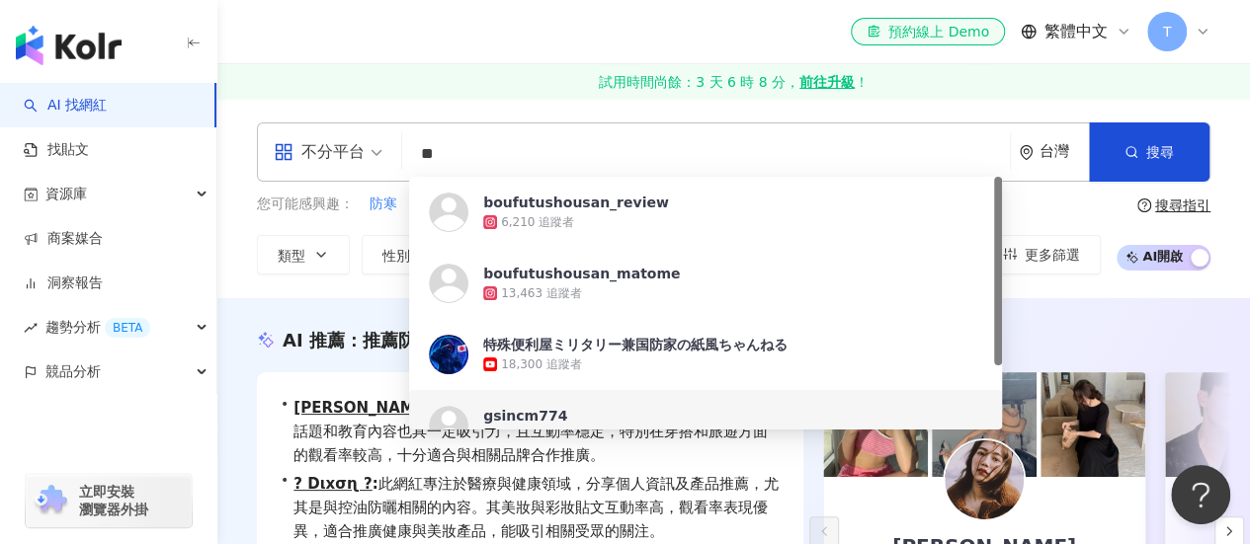
drag, startPoint x: 498, startPoint y: 153, endPoint x: 421, endPoint y: 149, distance: 77.2
click at [419, 149] on input "**" at bounding box center [706, 154] width 592 height 38
type input "*"
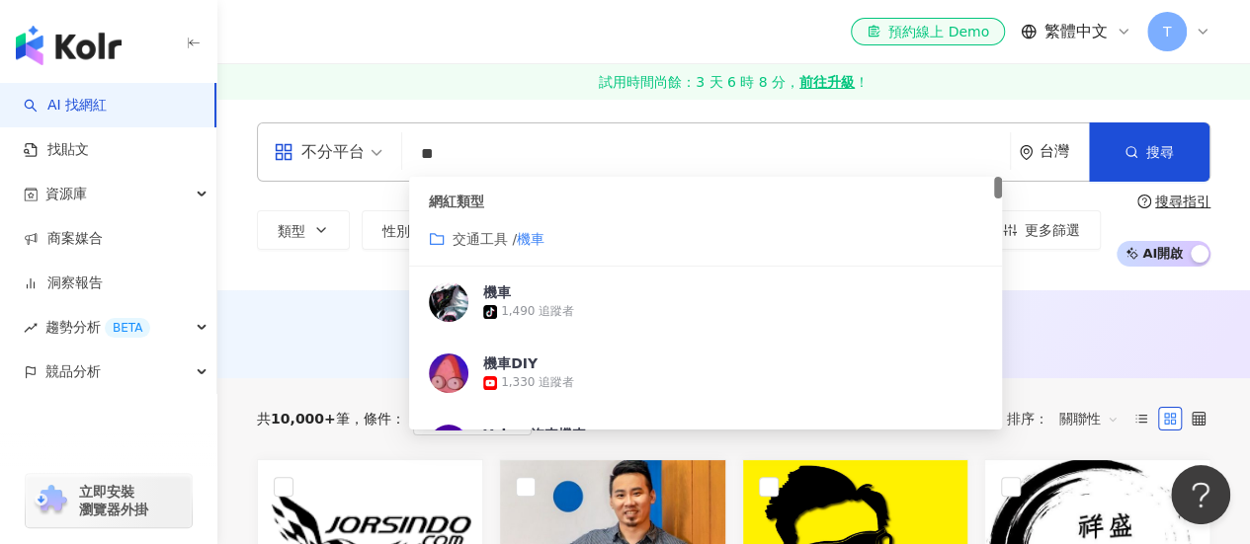
click at [510, 163] on input "**" at bounding box center [706, 154] width 592 height 38
type input "*"
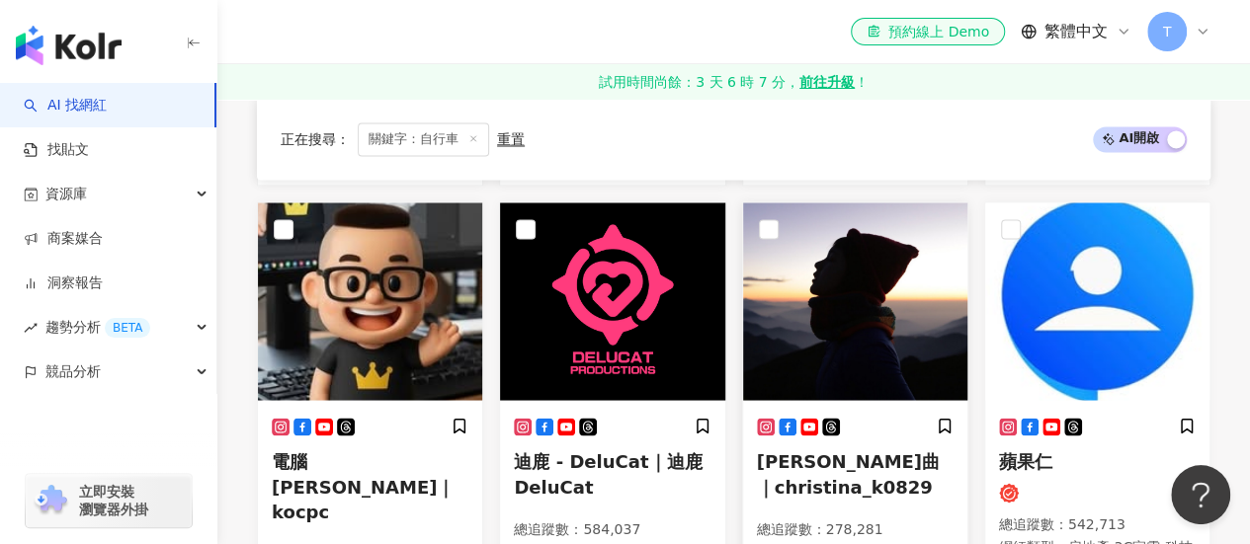
scroll to position [1652, 0]
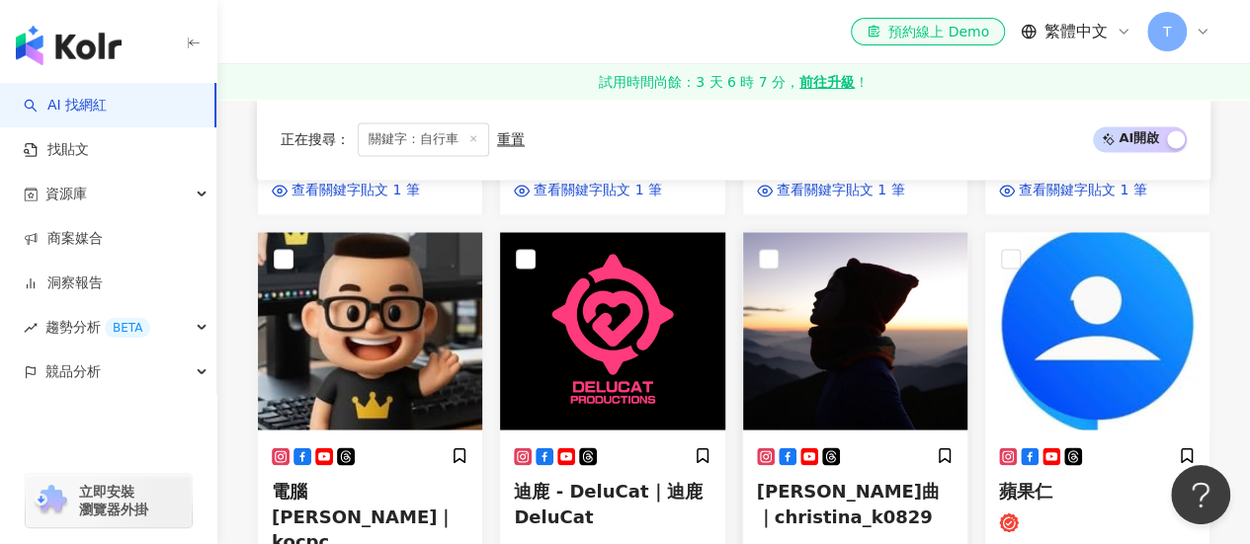
click at [816, 307] on img at bounding box center [855, 331] width 224 height 198
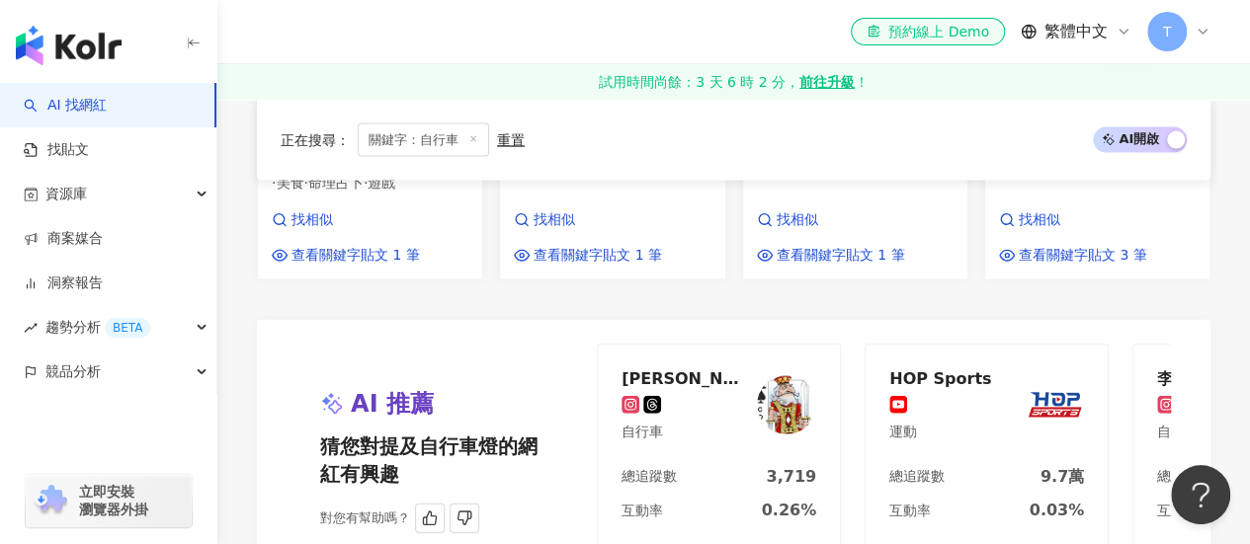
scroll to position [2343, 0]
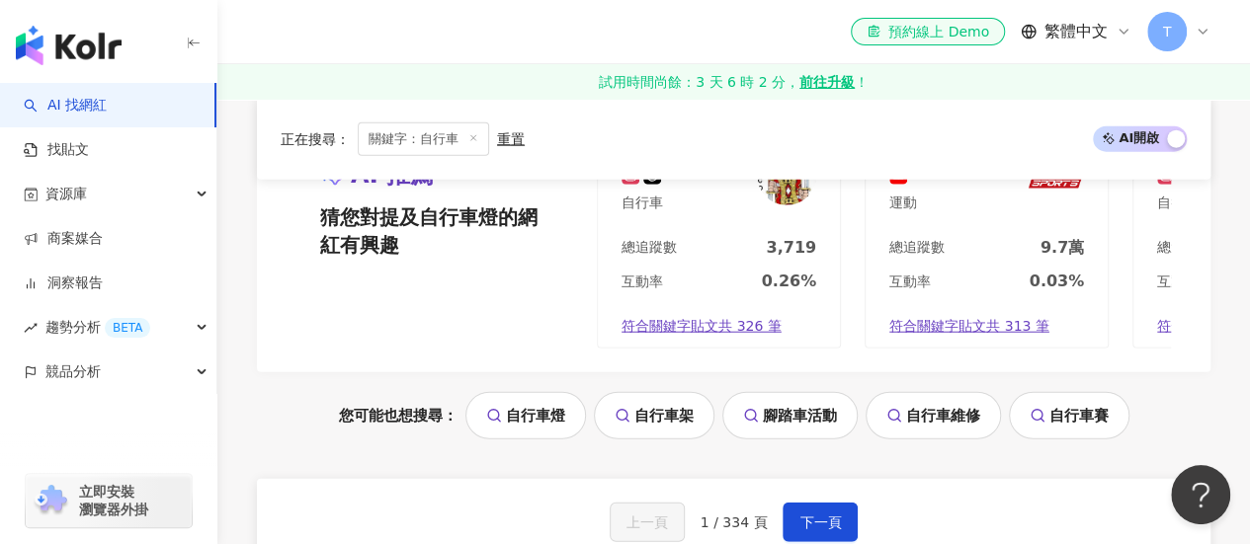
click at [838, 479] on div "上一頁 1 / 334 頁 下一頁 找不到網紅？ 回報建立" at bounding box center [733, 550] width 953 height 142
click at [827, 515] on span "下一頁" at bounding box center [819, 523] width 41 height 16
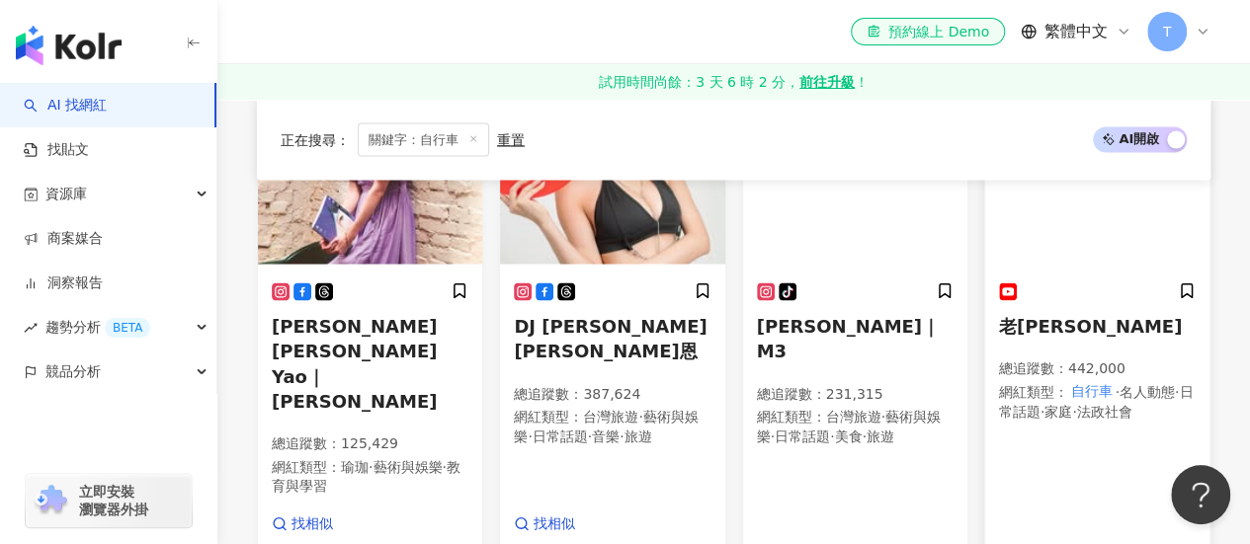
scroll to position [2371, 0]
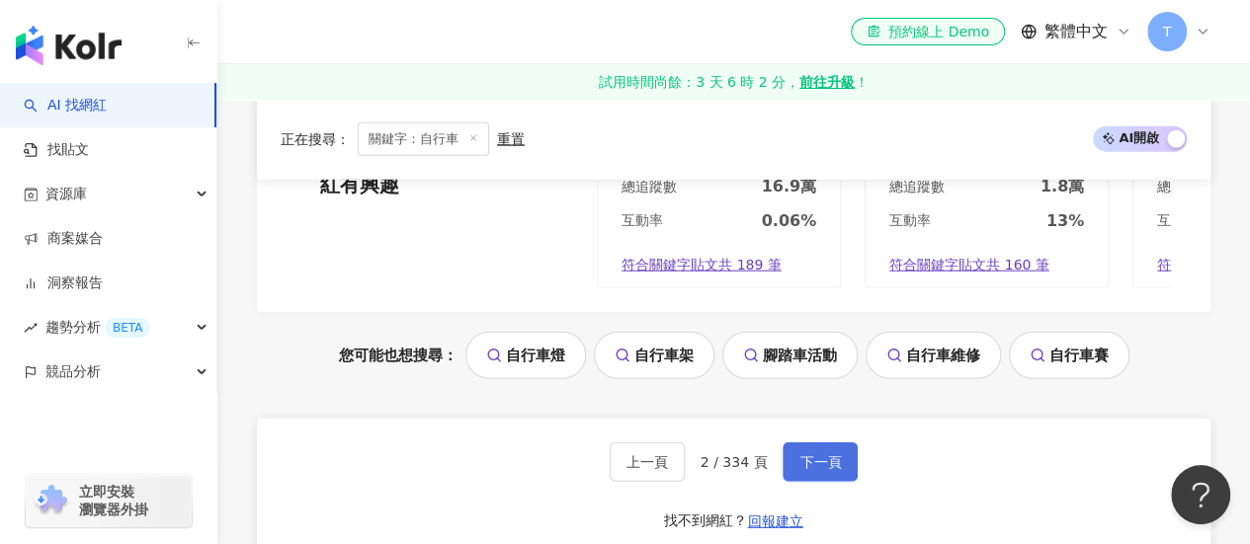
click at [785, 443] on button "下一頁" at bounding box center [819, 463] width 75 height 40
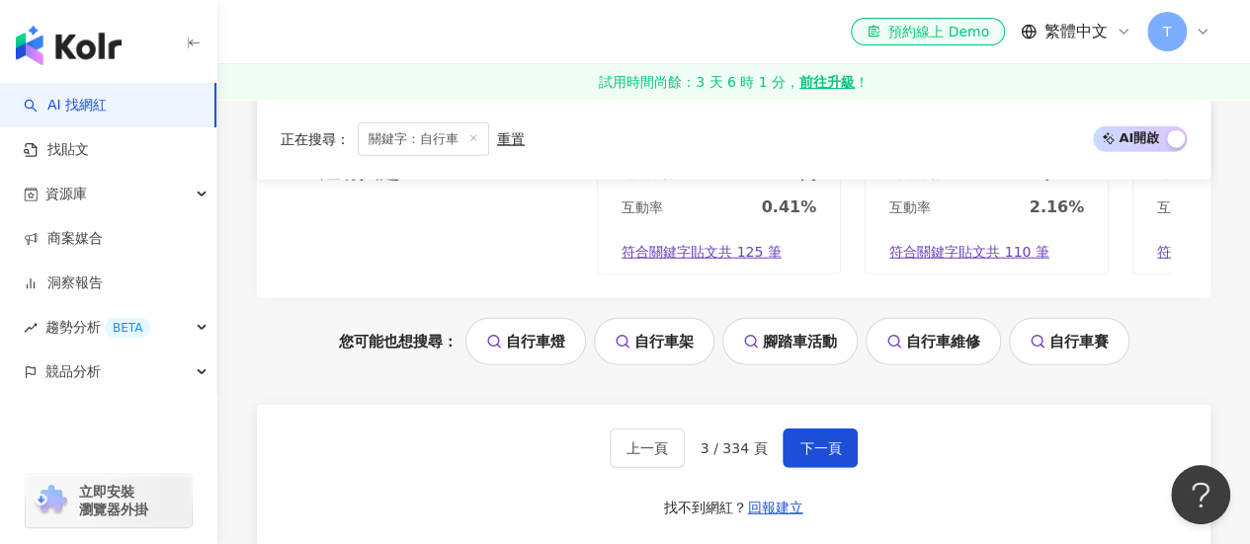
scroll to position [2421, 0]
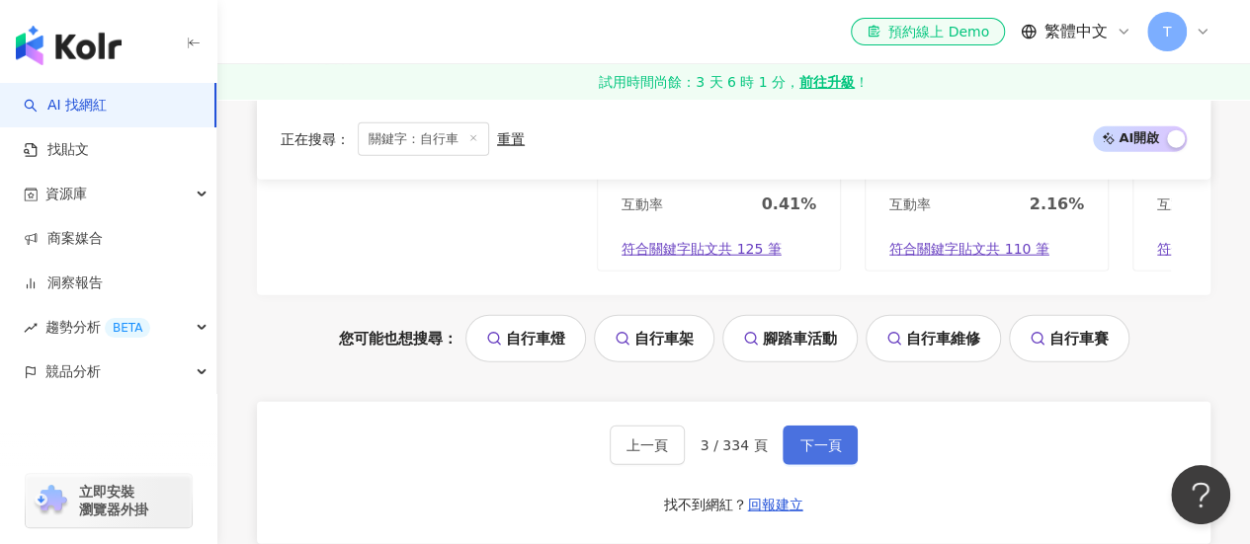
click at [821, 426] on button "下一頁" at bounding box center [819, 446] width 75 height 40
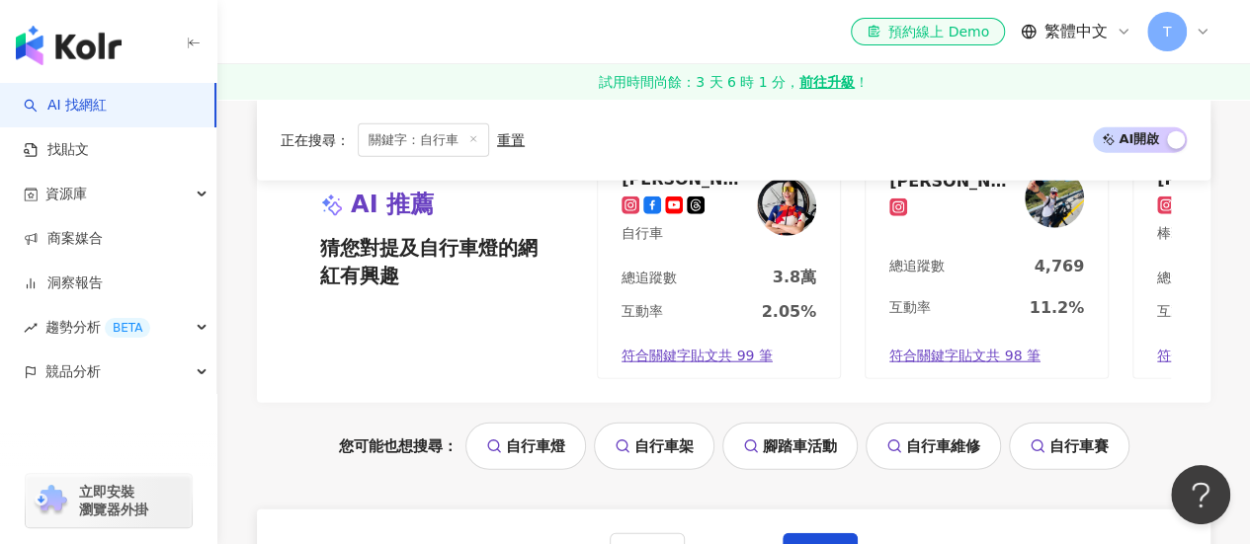
scroll to position [2377, 0]
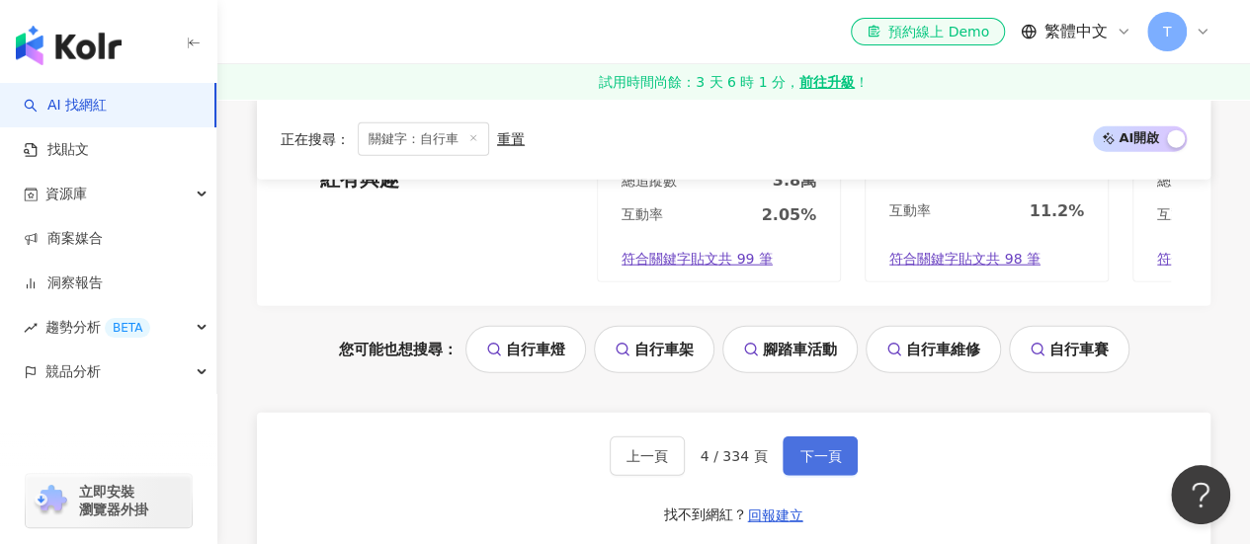
click at [826, 448] on span "下一頁" at bounding box center [819, 456] width 41 height 16
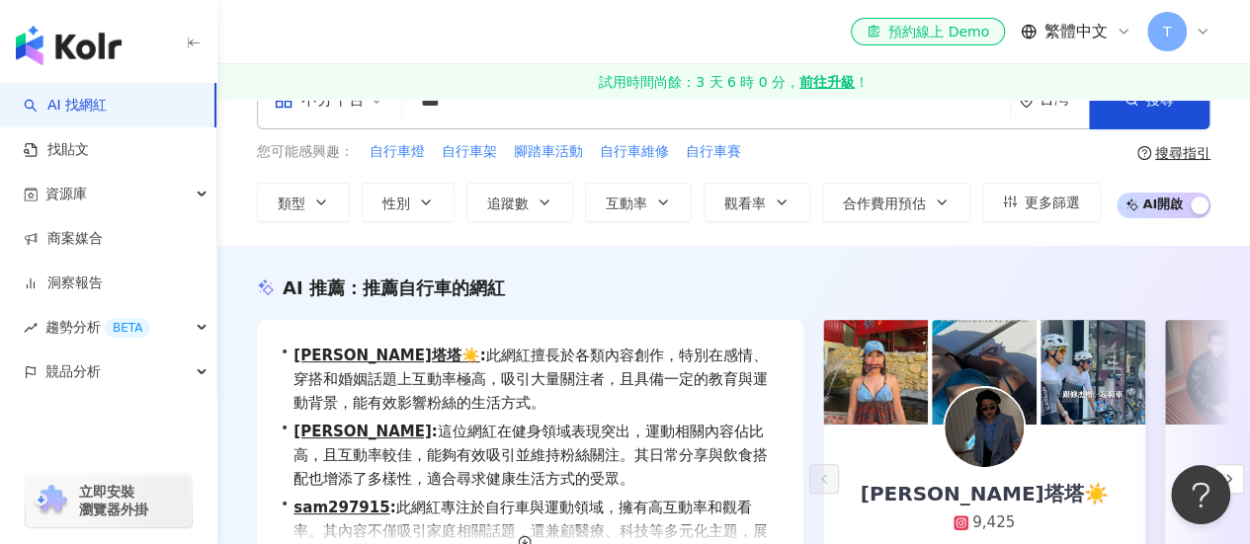
scroll to position [0, 0]
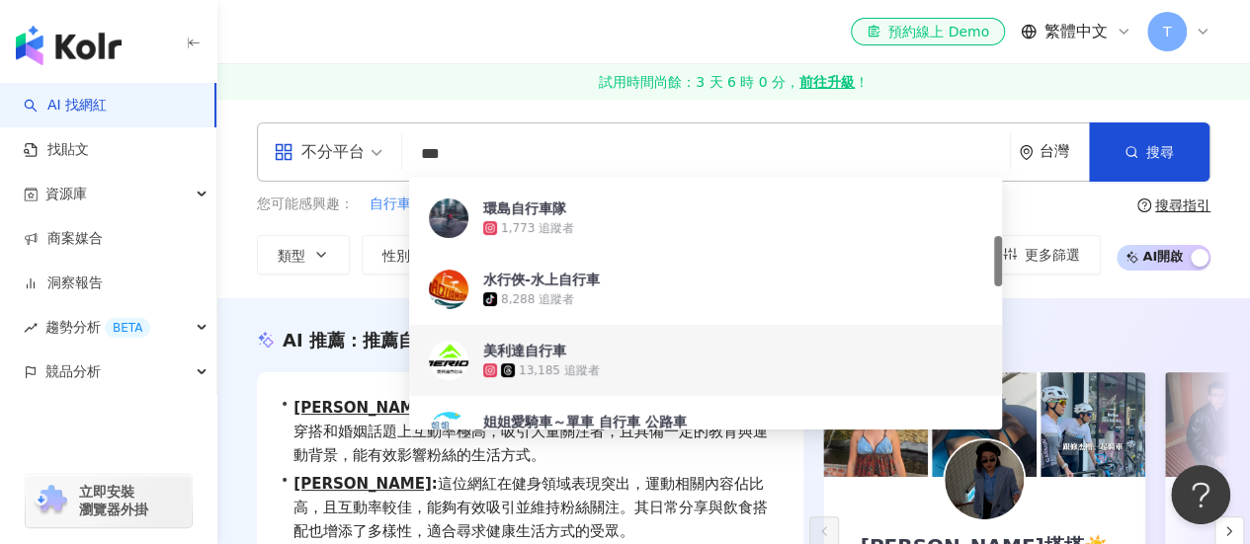
drag, startPoint x: 472, startPoint y: 161, endPoint x: 424, endPoint y: 165, distance: 48.6
click at [424, 165] on input "***" at bounding box center [706, 154] width 592 height 38
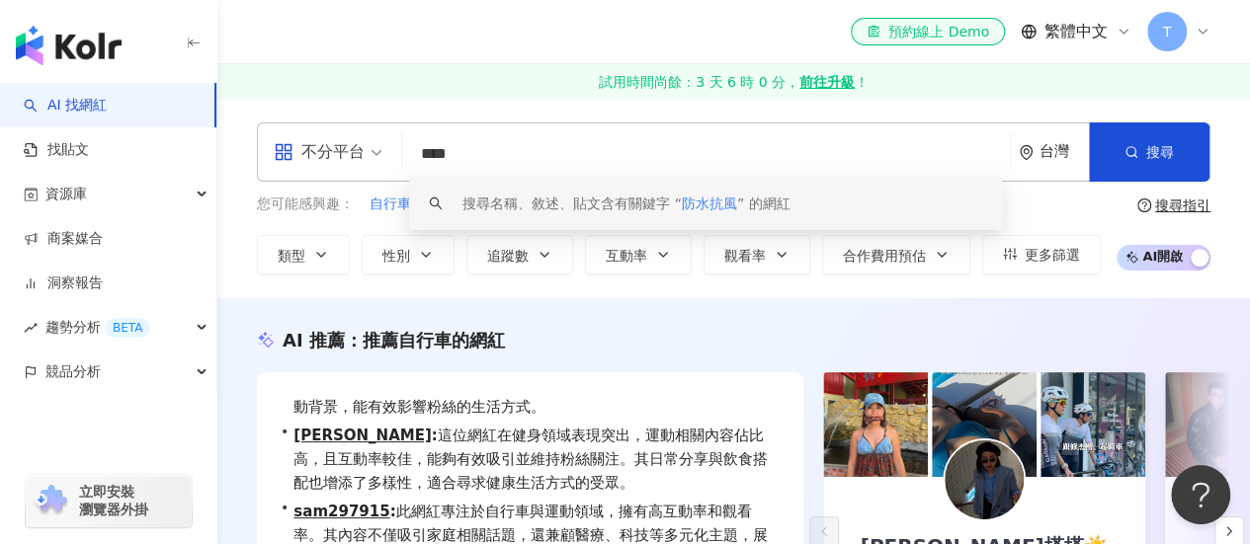
click at [647, 151] on input "****" at bounding box center [706, 154] width 592 height 38
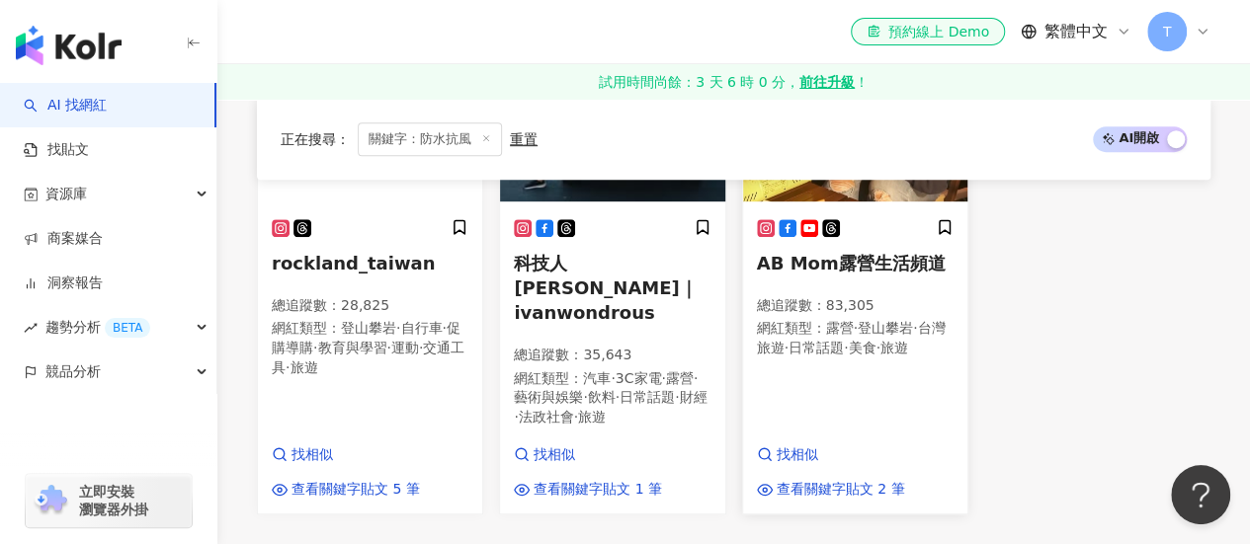
scroll to position [466, 0]
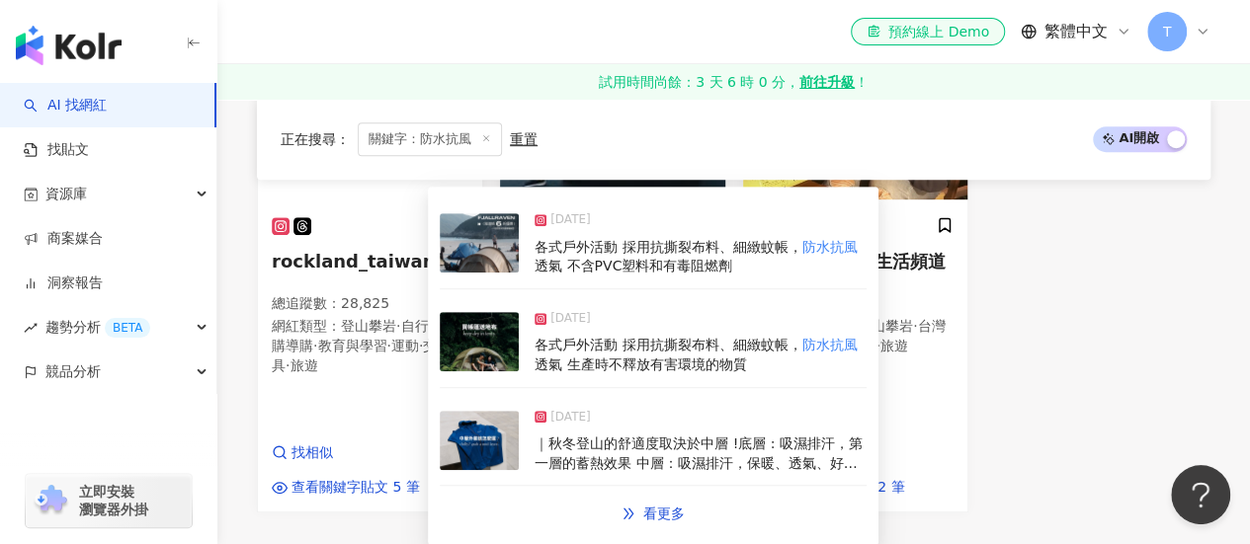
click at [577, 448] on span "｜秋冬登山的舒適度取決於中層 ! ​ 底層 : 吸濕排汗，第一層的蓄熱效果 中層：吸濕排汗，保暖、透氣、好活動 外殼：防水、抗風，維持體內乾燥，熱能不流失 ​…" at bounding box center [699, 521] width 331 height 171
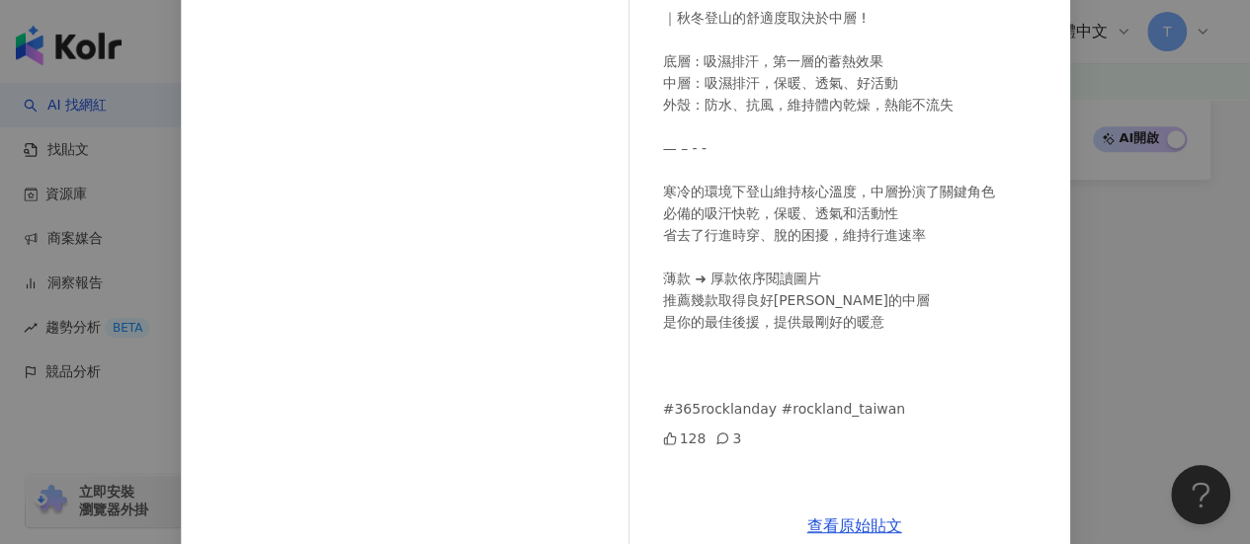
scroll to position [0, 0]
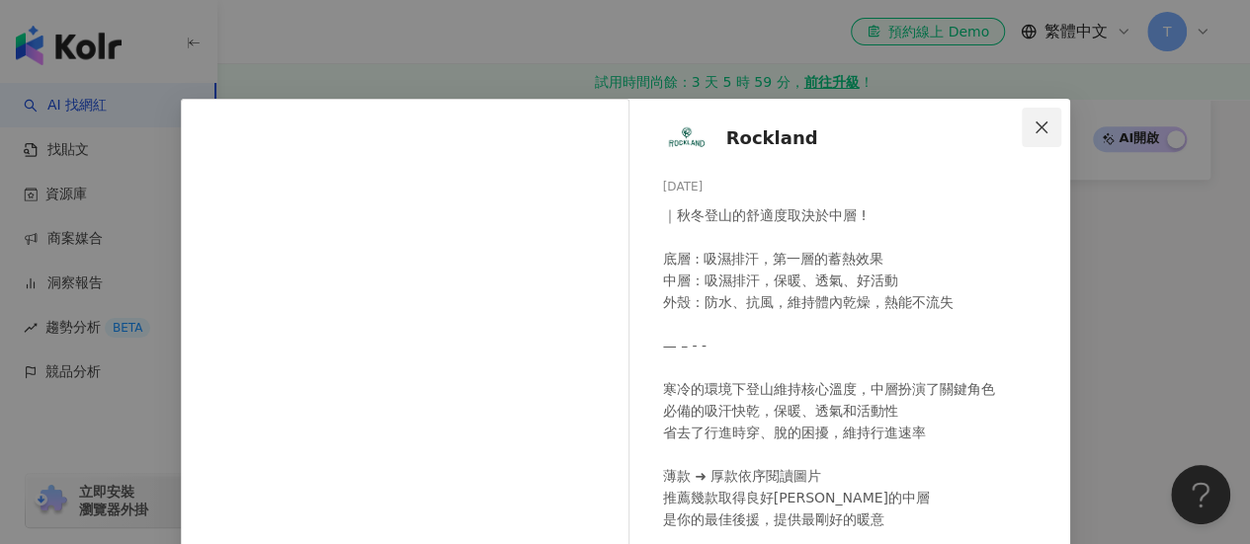
click at [1035, 127] on icon "close" at bounding box center [1041, 127] width 12 height 12
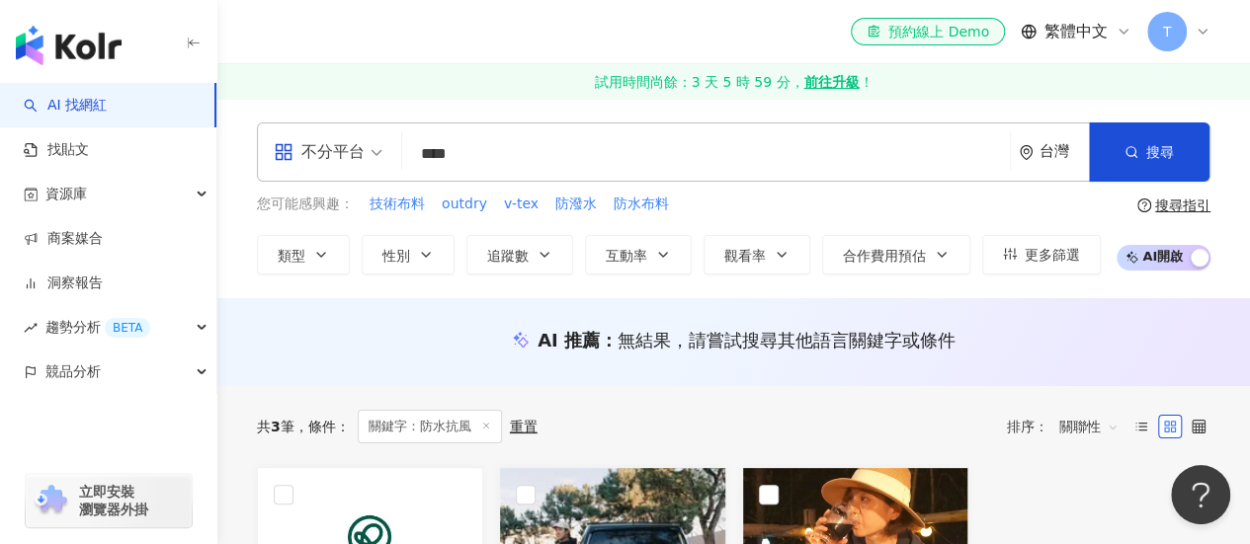
click at [507, 141] on input "****" at bounding box center [706, 154] width 592 height 38
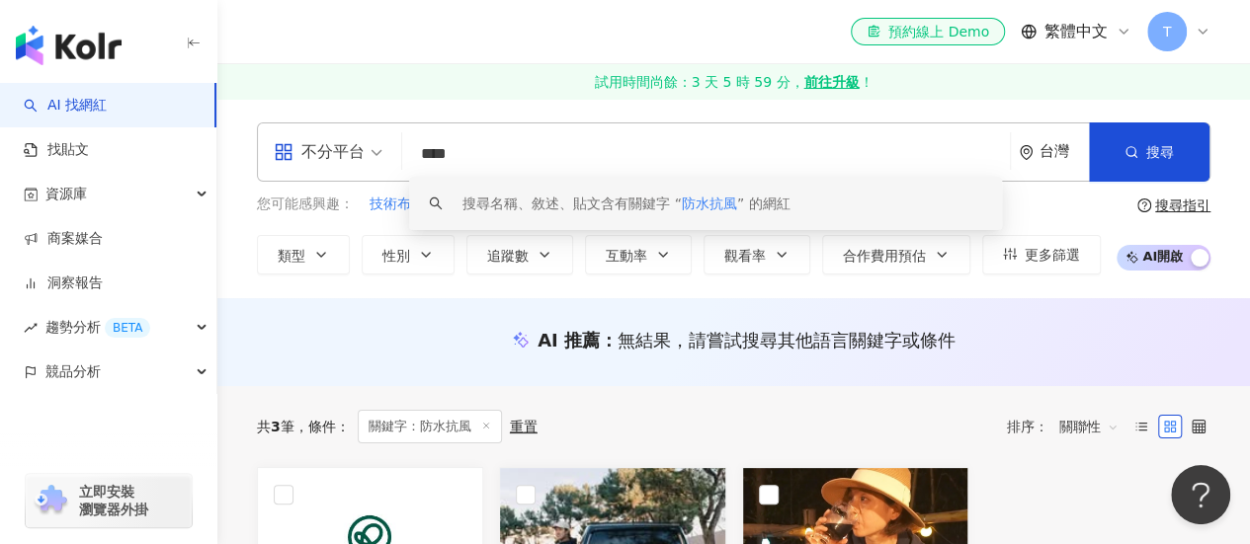
click at [507, 141] on input "****" at bounding box center [706, 154] width 592 height 38
click at [510, 142] on input "****" at bounding box center [706, 154] width 592 height 38
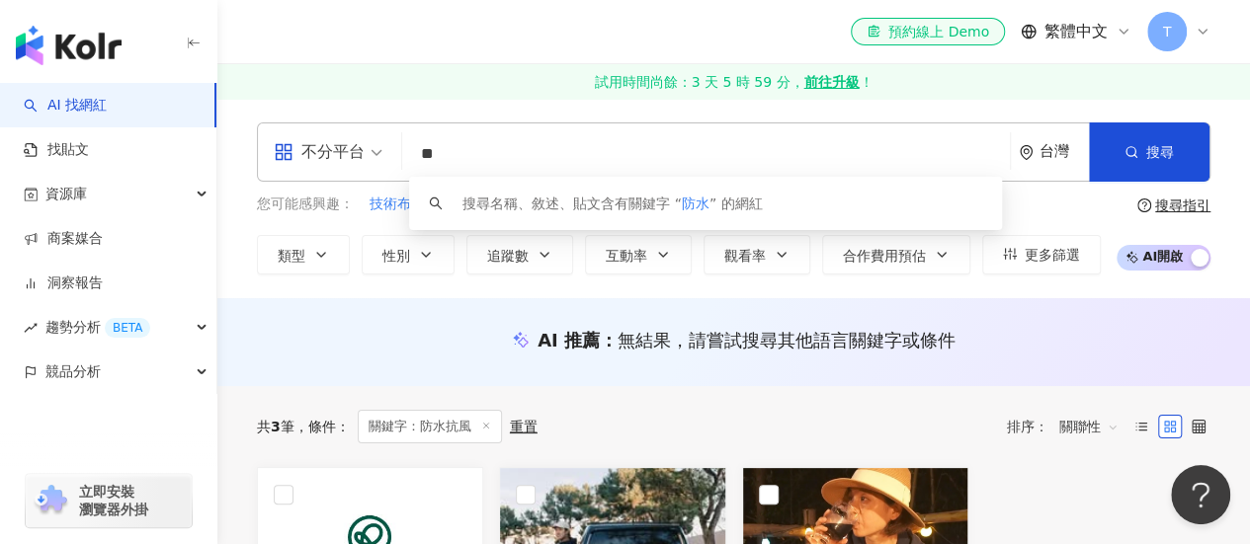
type input "*"
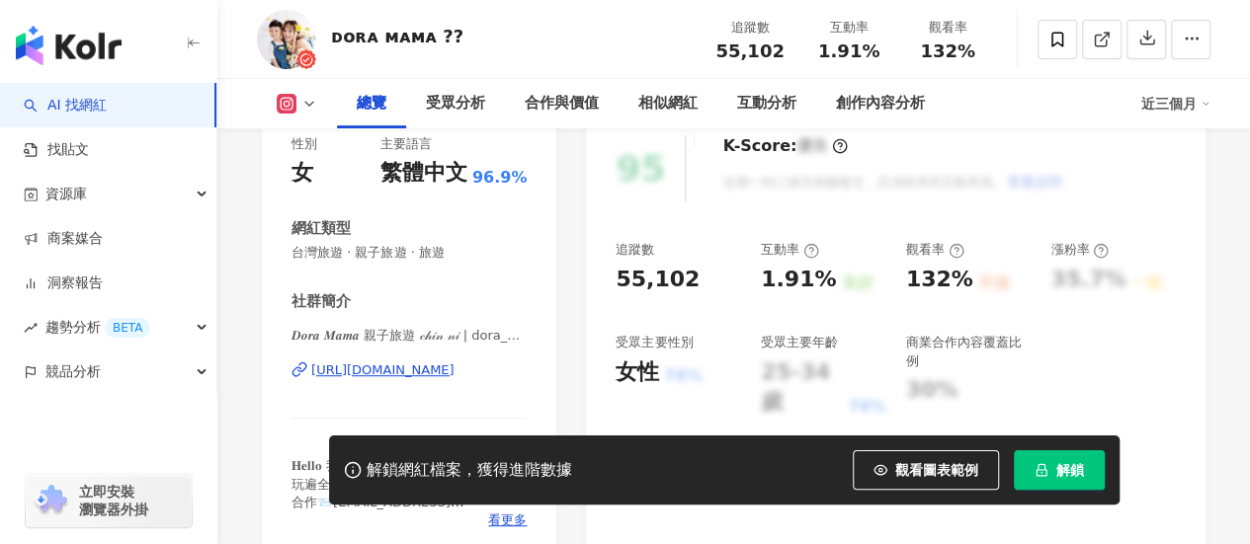
click at [397, 371] on div "[URL][DOMAIN_NAME]" at bounding box center [382, 371] width 143 height 18
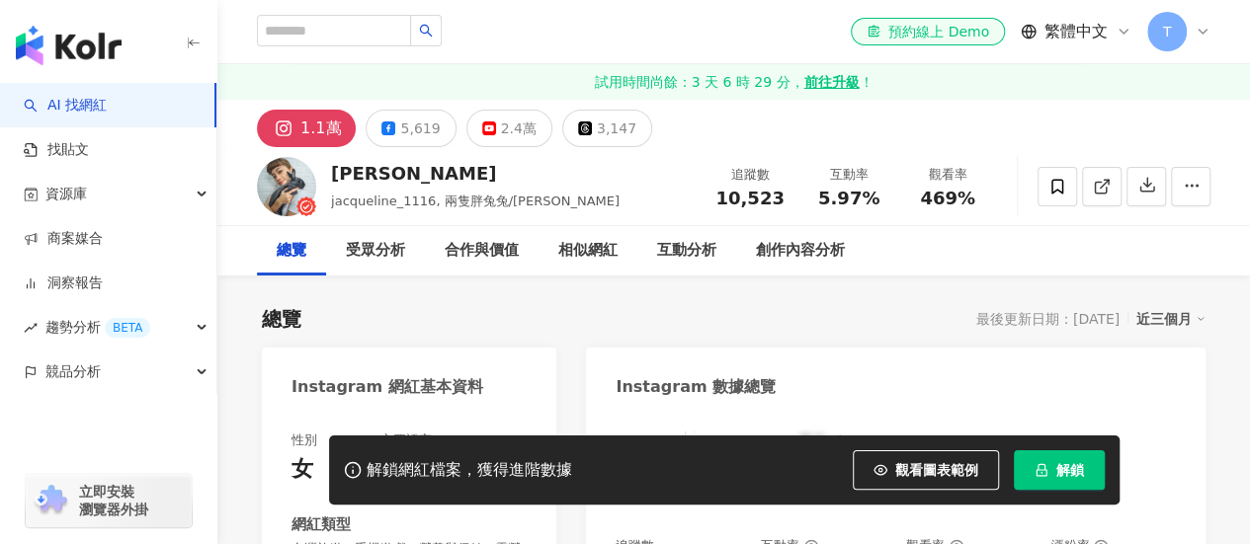
scroll to position [296, 0]
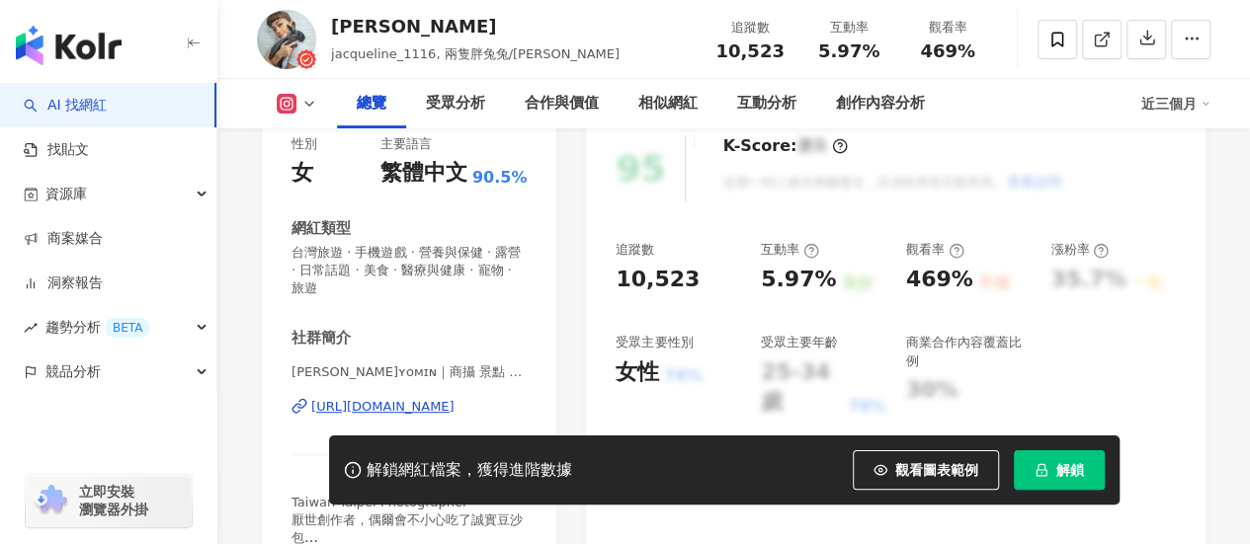
click at [359, 404] on div "[URL][DOMAIN_NAME]" at bounding box center [382, 407] width 143 height 18
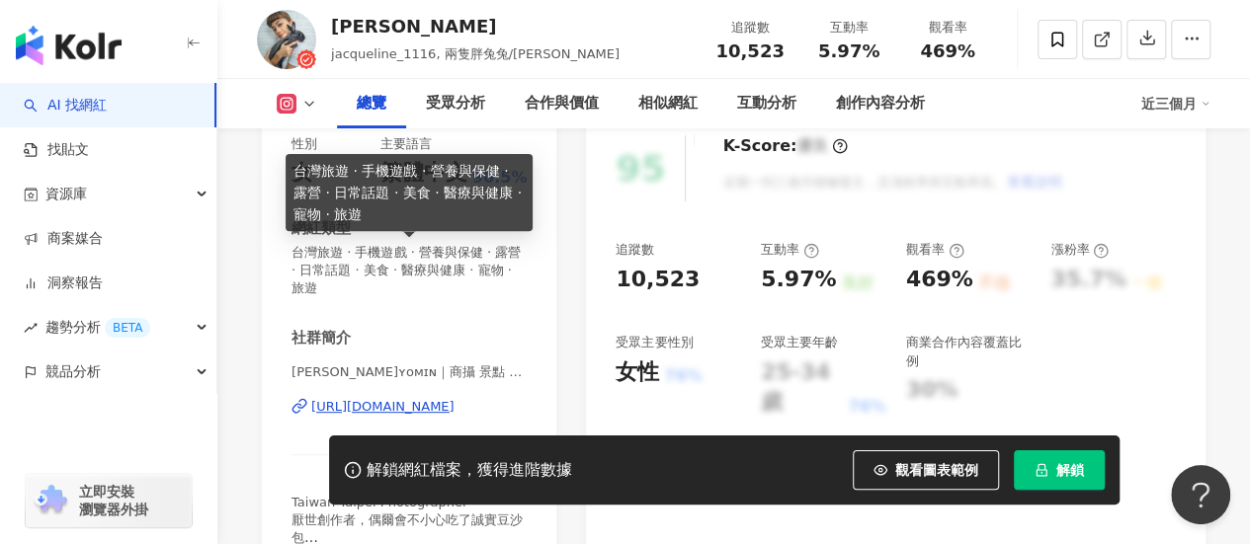
scroll to position [0, 0]
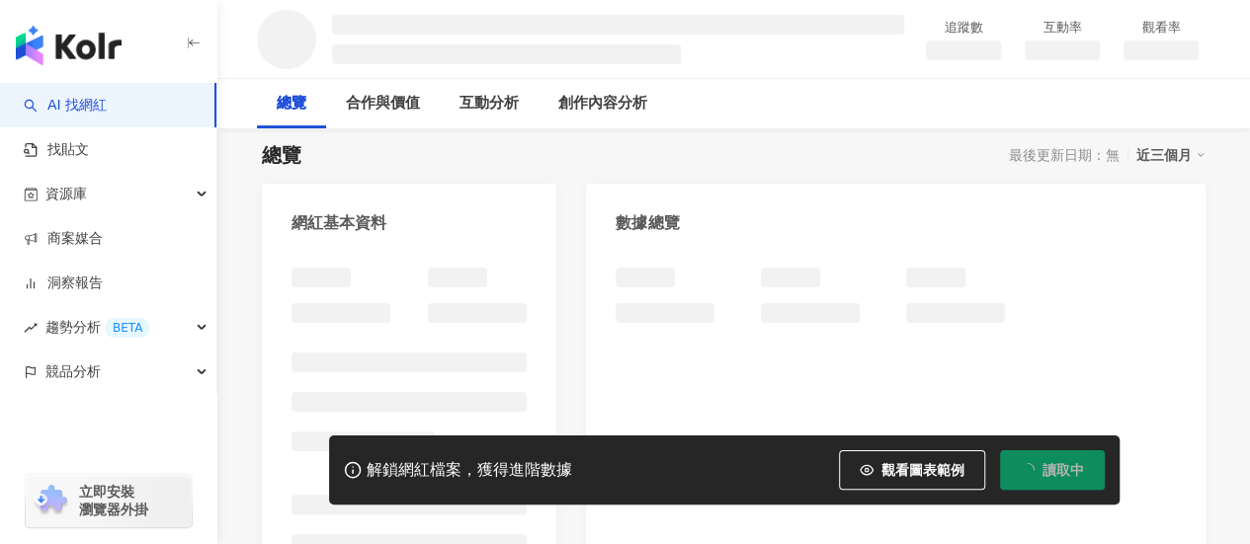
scroll to position [198, 0]
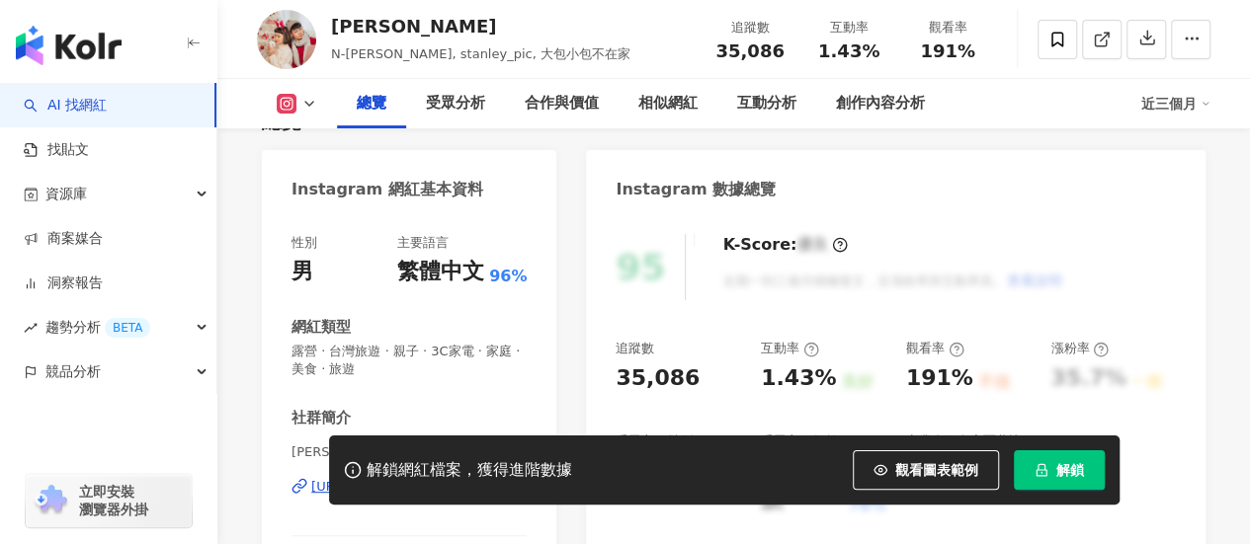
scroll to position [395, 0]
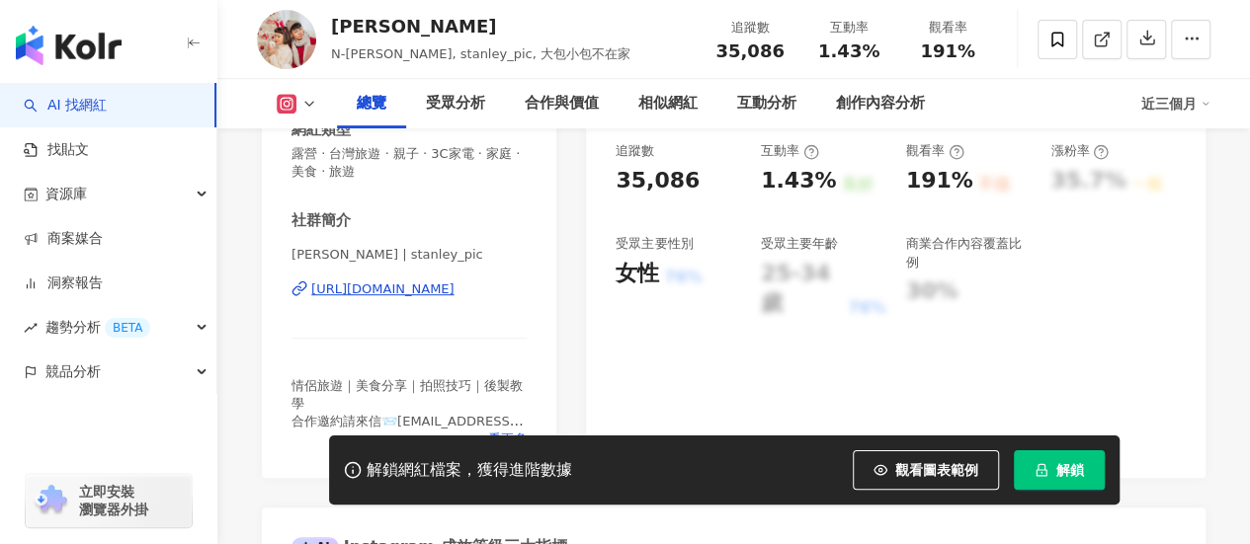
click at [384, 291] on div "[URL][DOMAIN_NAME]" at bounding box center [382, 290] width 143 height 18
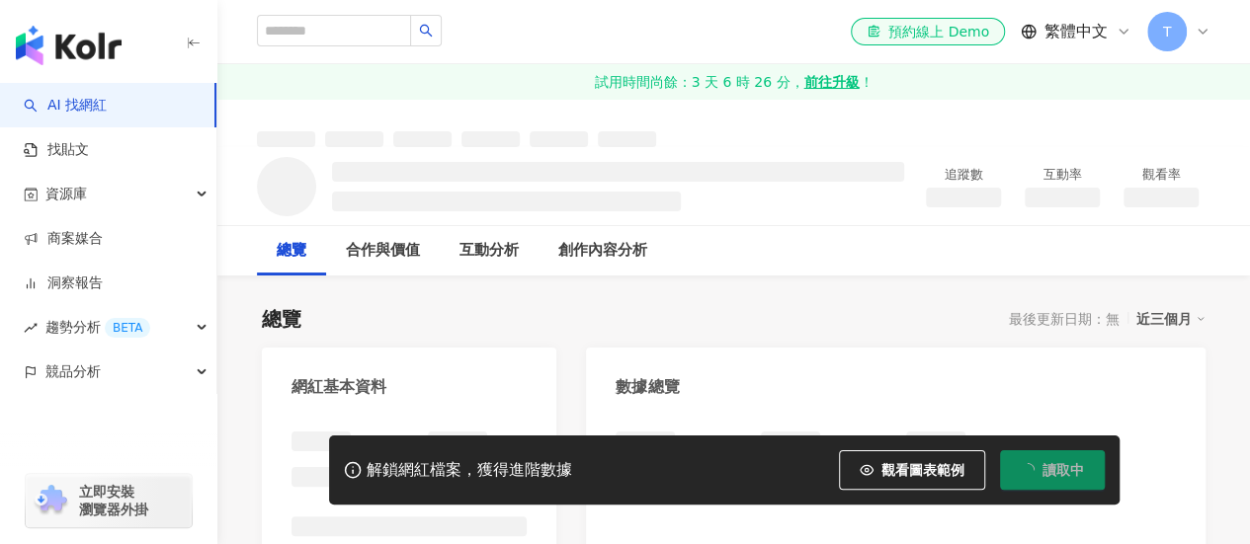
scroll to position [198, 0]
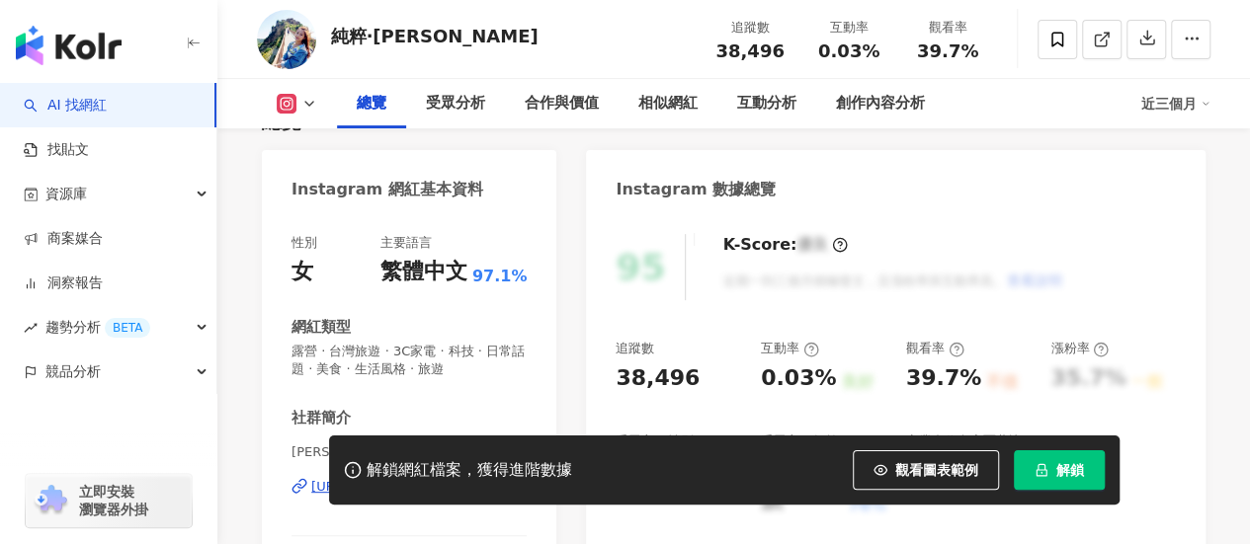
scroll to position [395, 0]
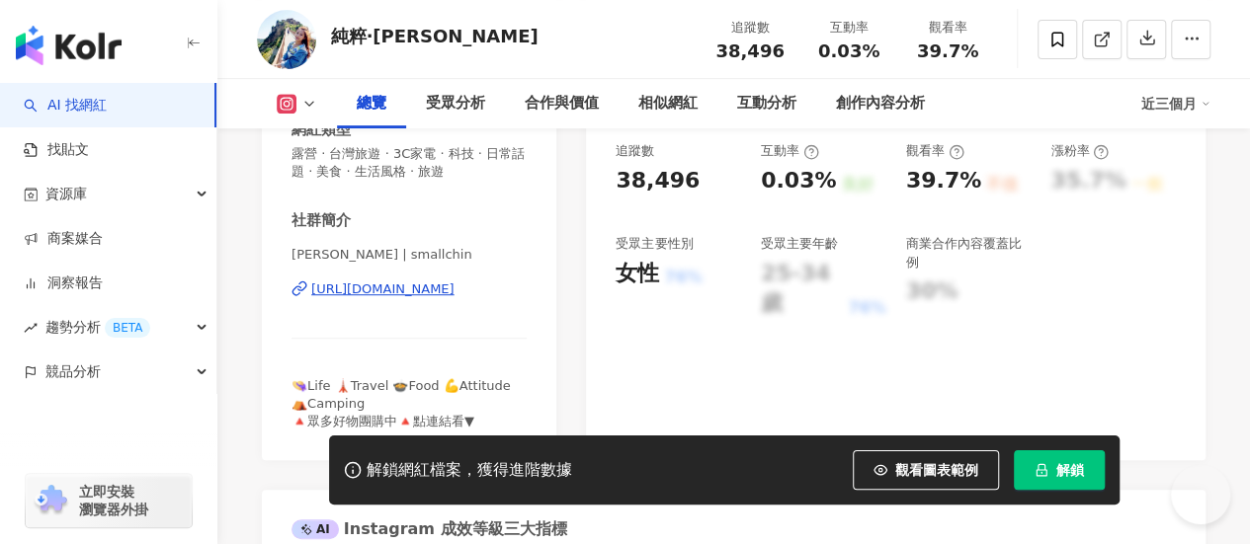
click at [382, 289] on div "https://www.instagram.com/smallchin/" at bounding box center [382, 290] width 143 height 18
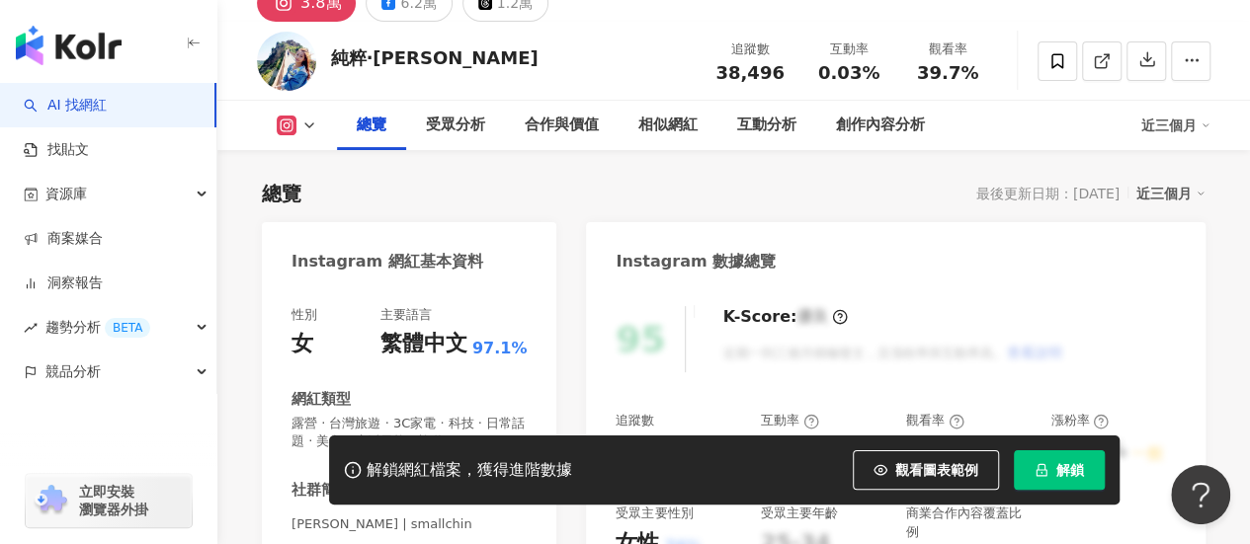
scroll to position [0, 0]
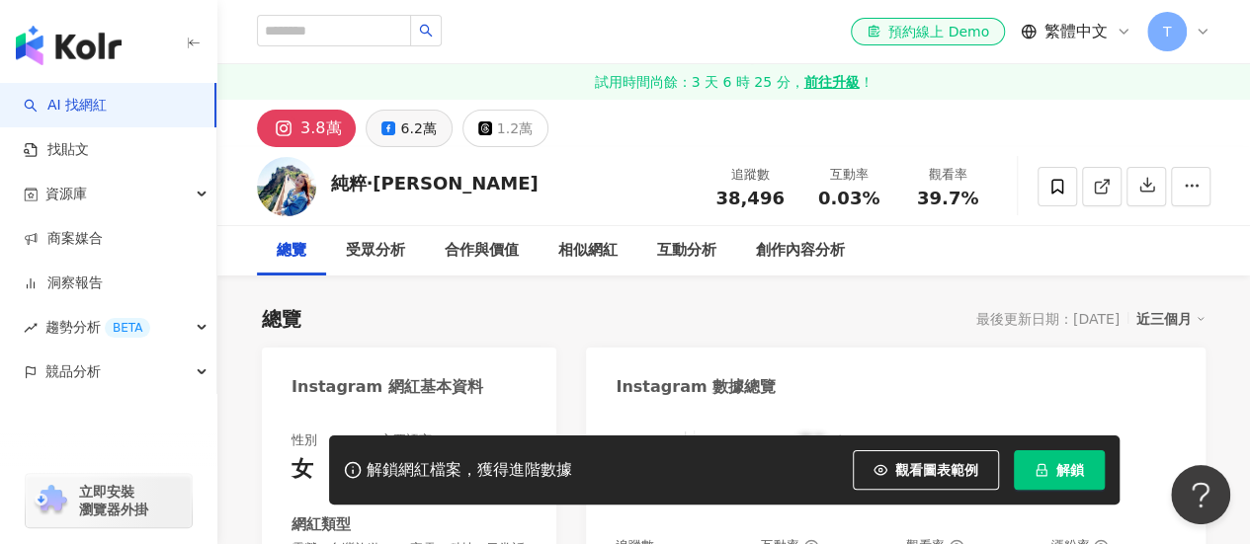
click at [397, 130] on button "6.2萬" at bounding box center [409, 129] width 86 height 38
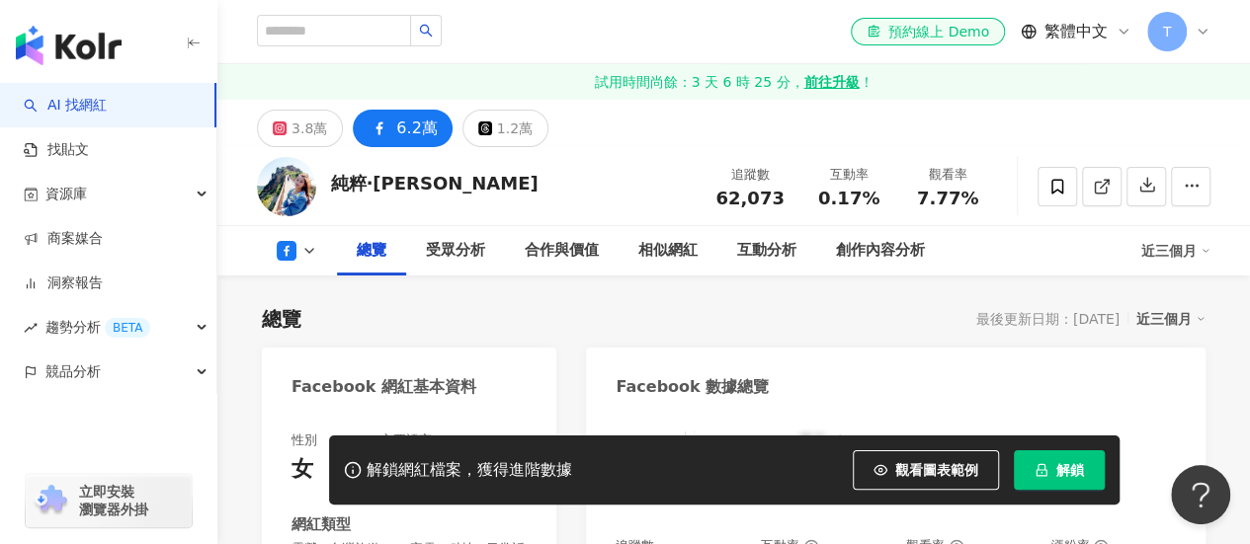
scroll to position [395, 0]
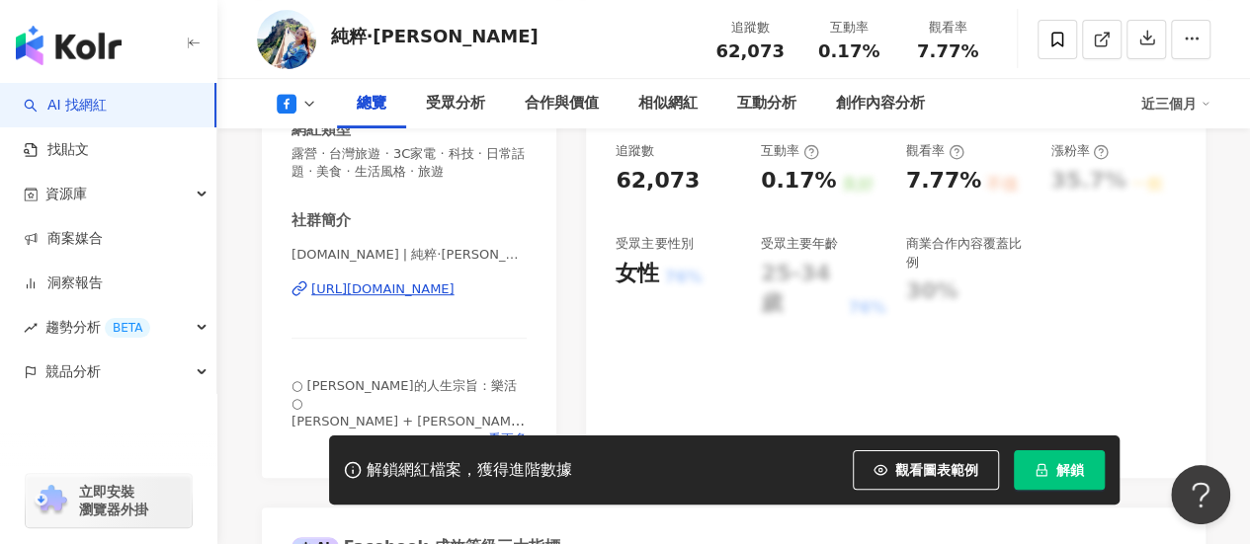
click at [399, 293] on div "https://www.facebook.com/178625092272264" at bounding box center [382, 290] width 143 height 18
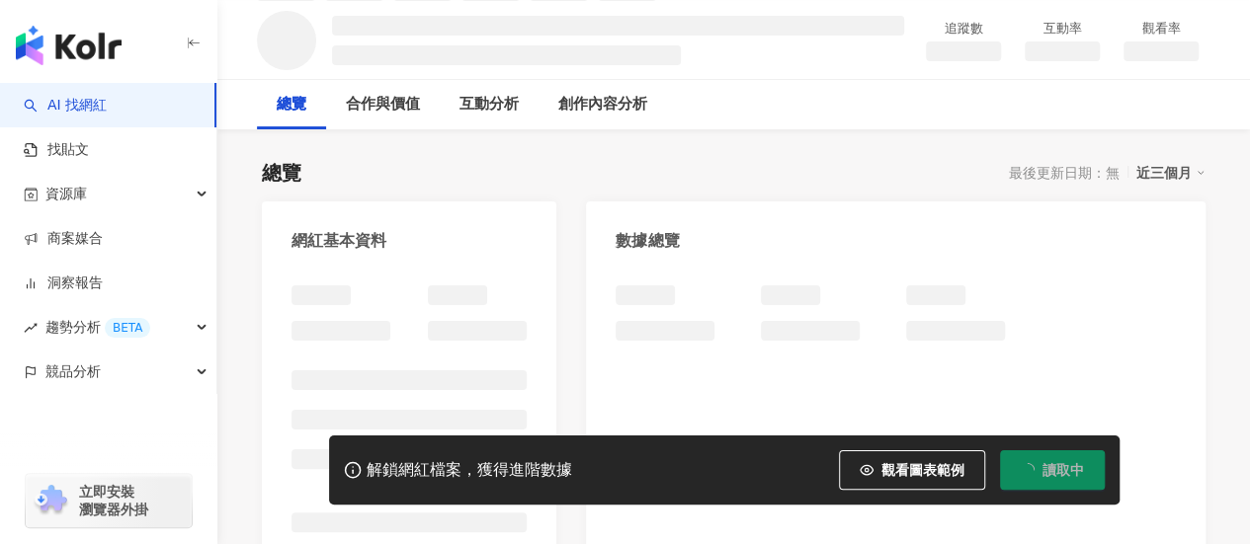
scroll to position [198, 0]
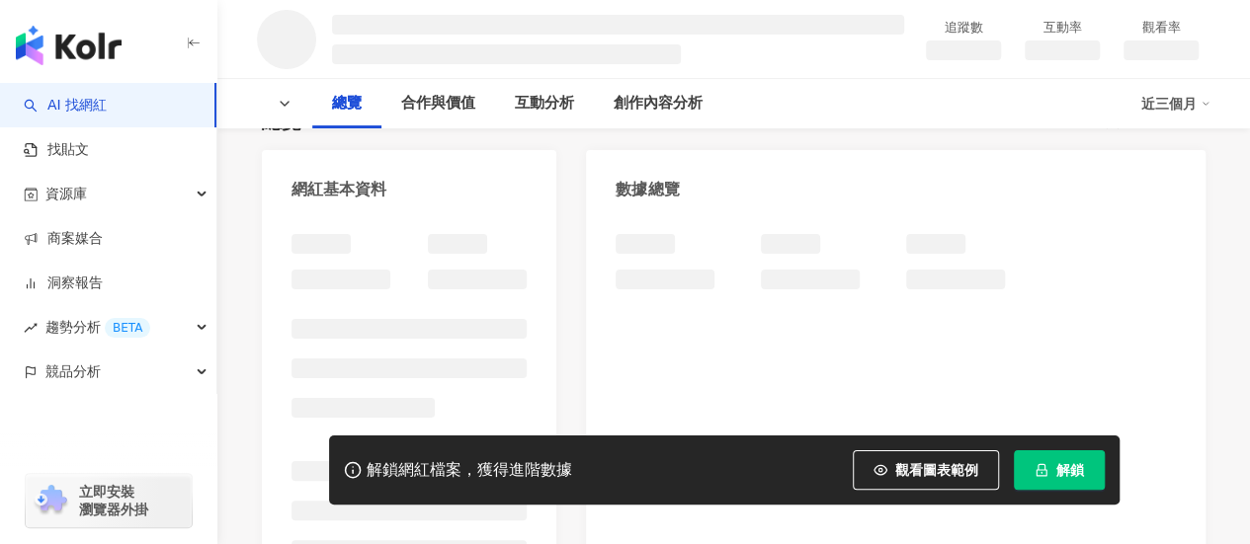
scroll to position [255, 0]
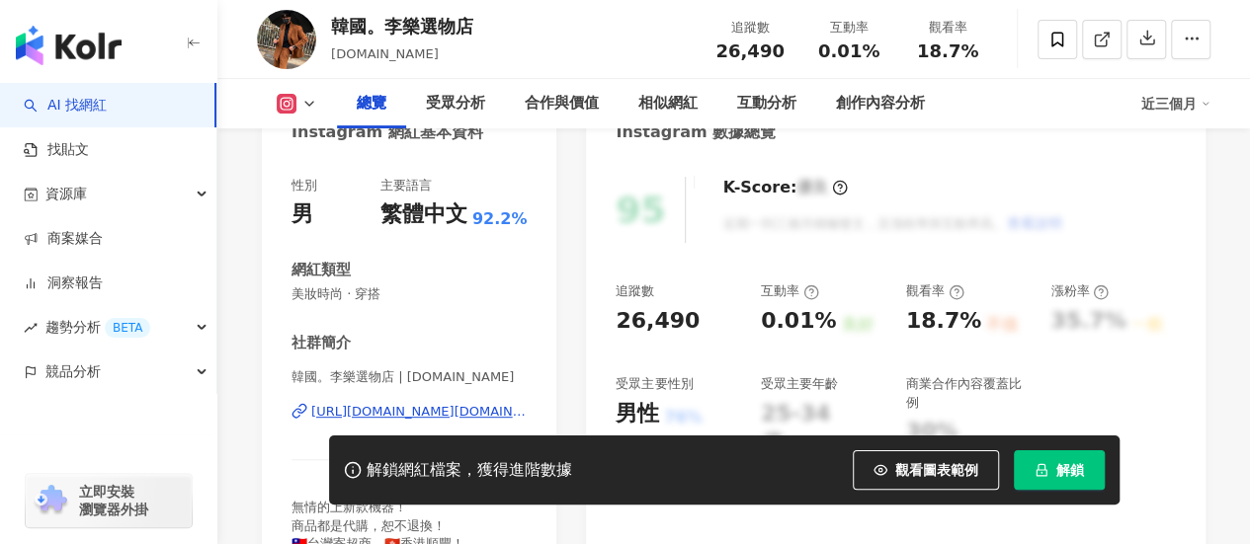
click at [357, 403] on div "[URL][DOMAIN_NAME][DOMAIN_NAME]" at bounding box center [418, 412] width 215 height 18
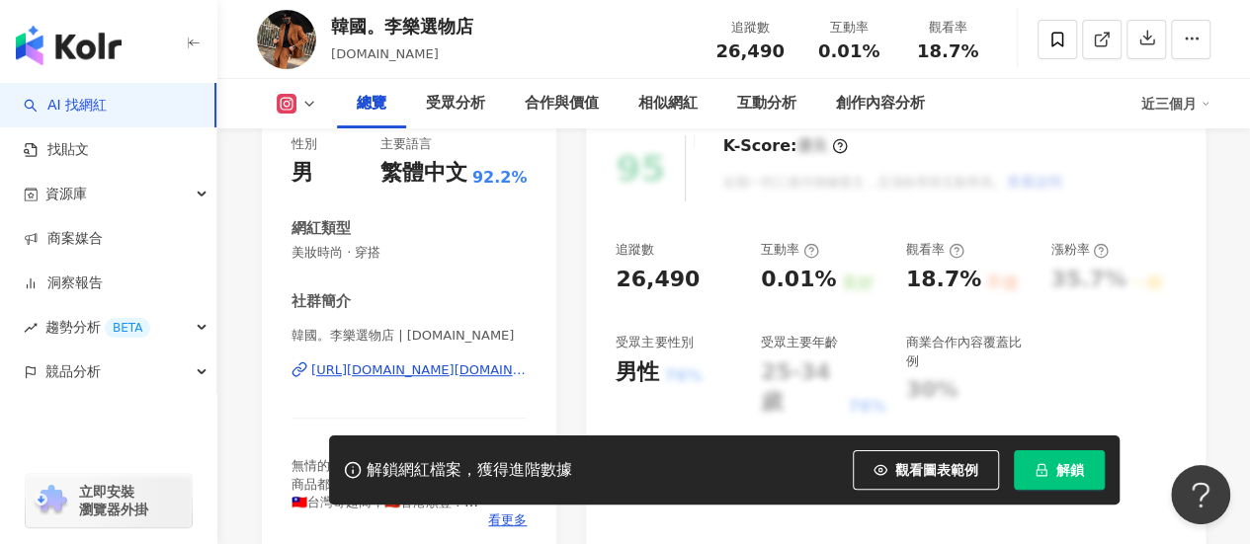
scroll to position [0, 0]
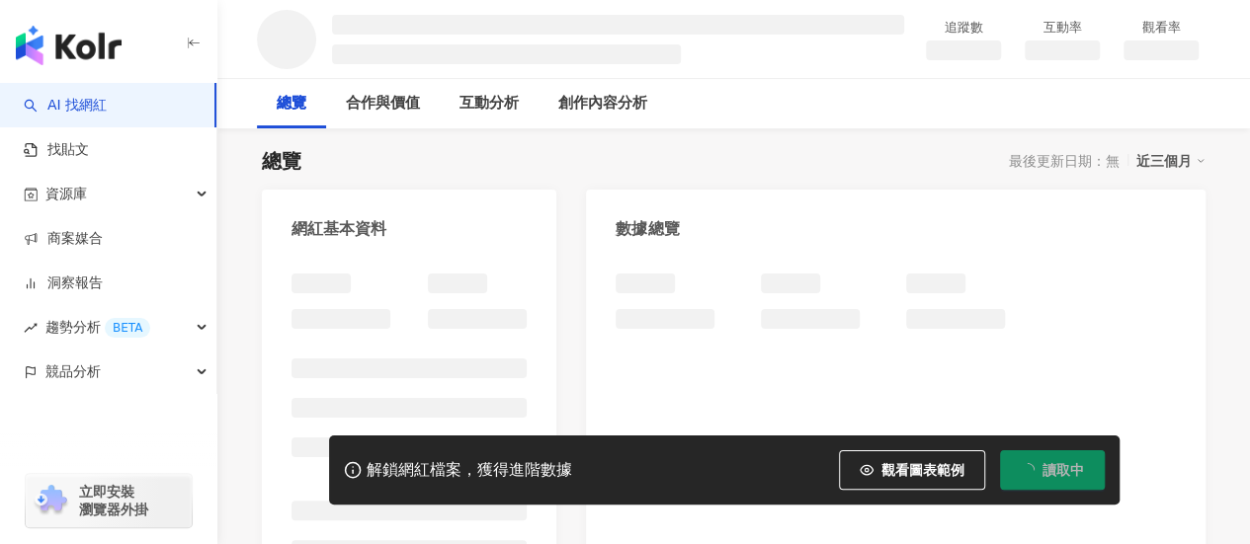
scroll to position [296, 0]
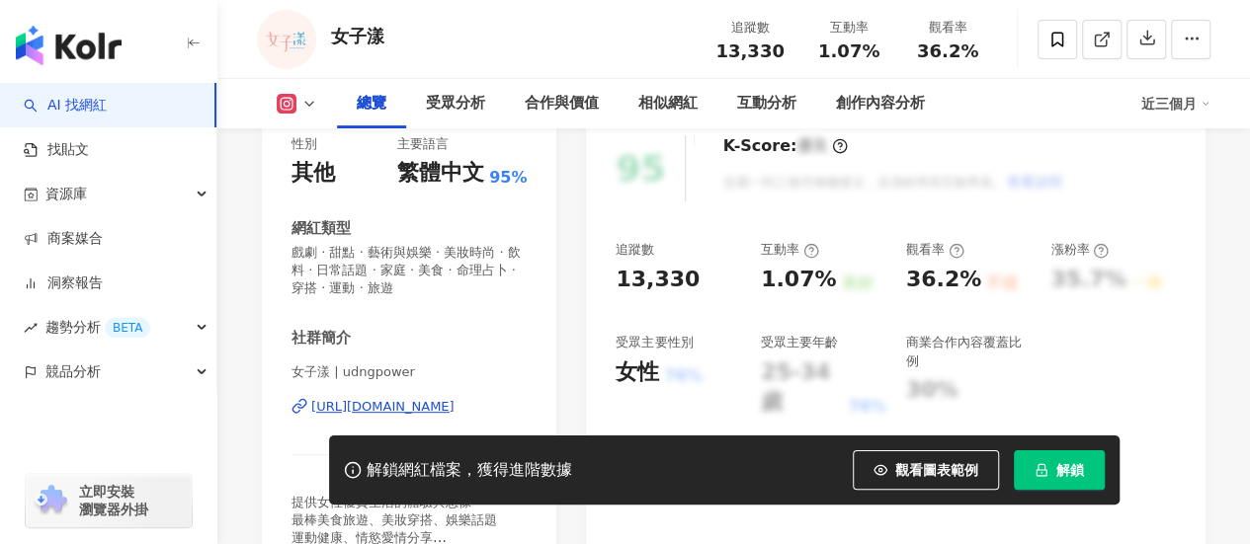
click at [456, 364] on div "女子漾 | udngpower https://www.instagram.com/udngpower/" at bounding box center [408, 422] width 235 height 116
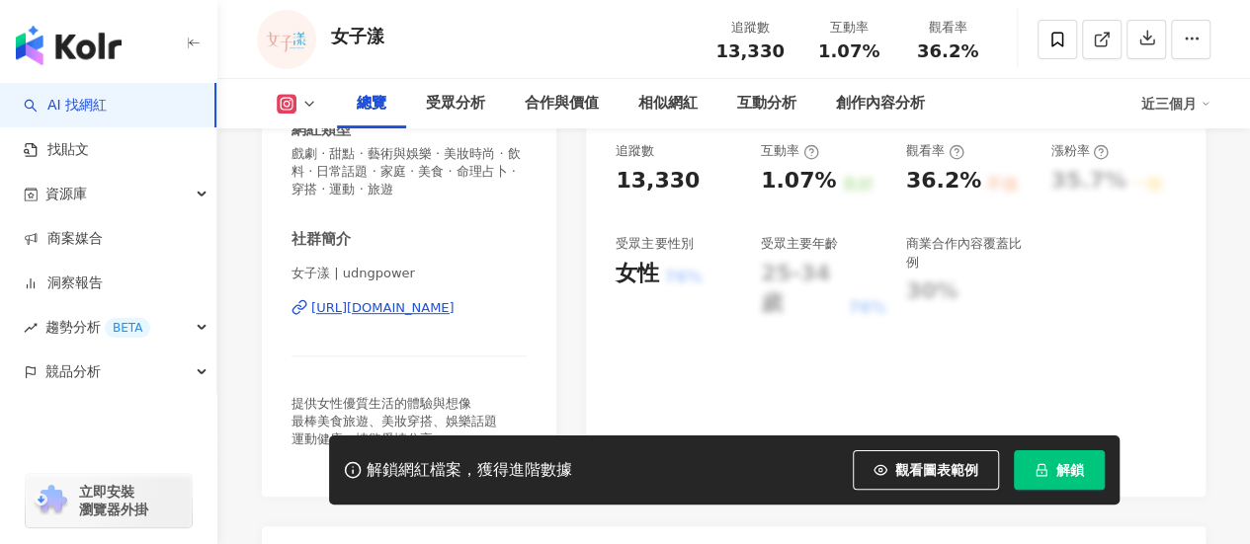
click at [454, 300] on div "https://www.instagram.com/udngpower/" at bounding box center [382, 308] width 143 height 18
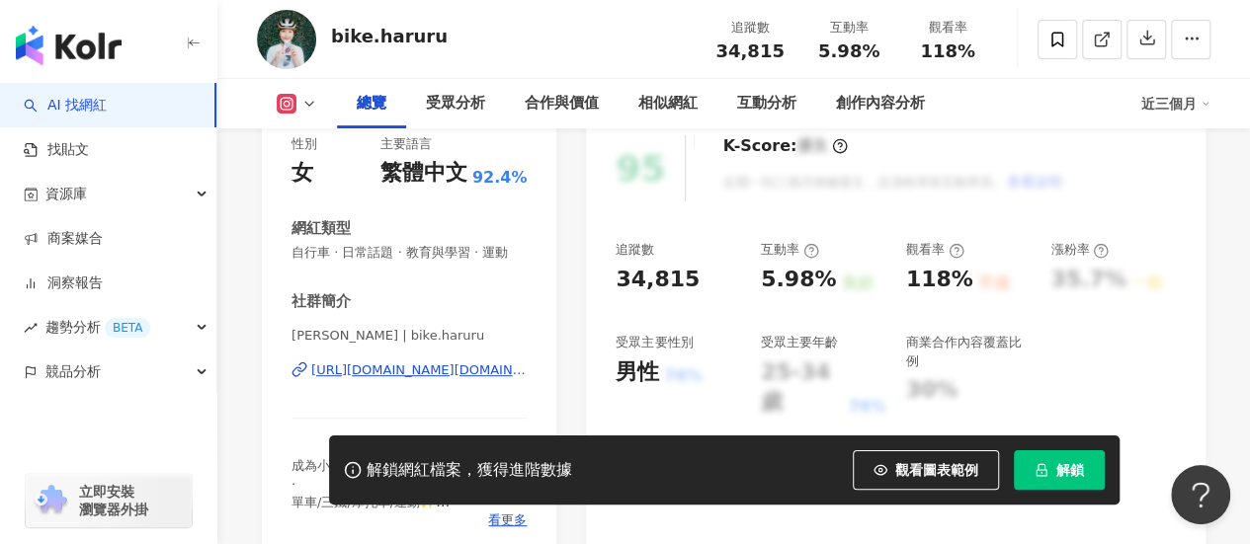
click at [410, 374] on div "[URL][DOMAIN_NAME][DOMAIN_NAME]" at bounding box center [418, 371] width 215 height 18
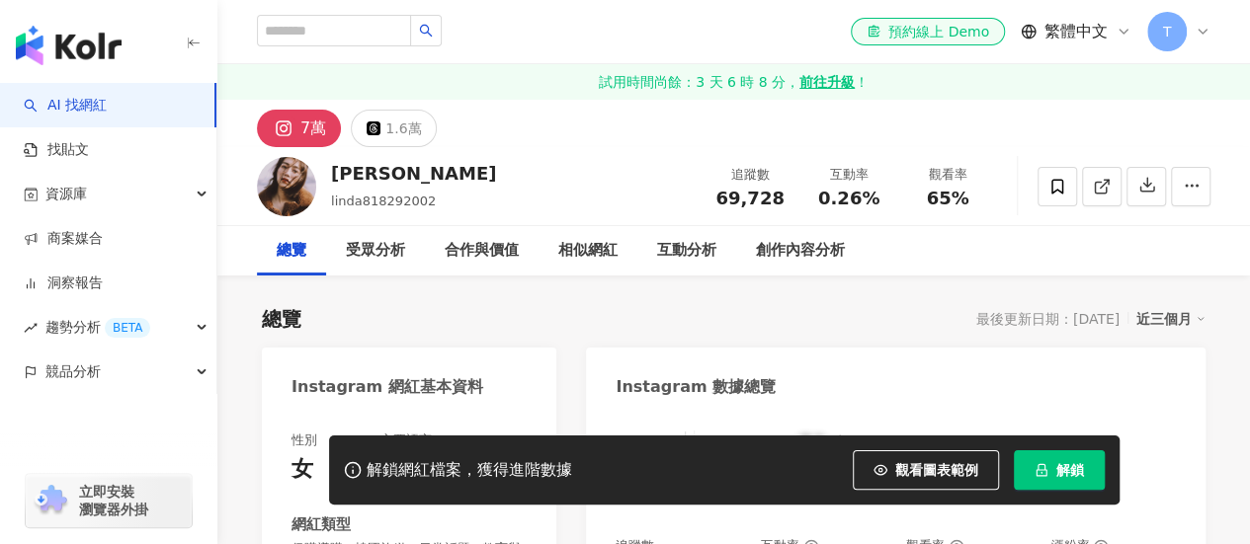
scroll to position [296, 0]
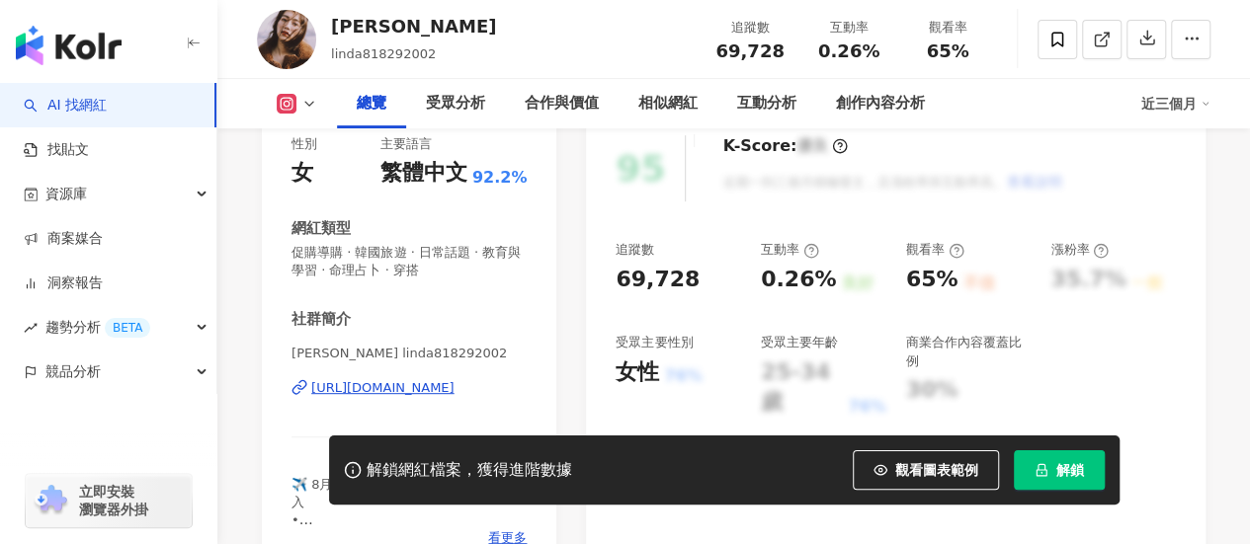
click at [403, 390] on div "[URL][DOMAIN_NAME]" at bounding box center [382, 388] width 143 height 18
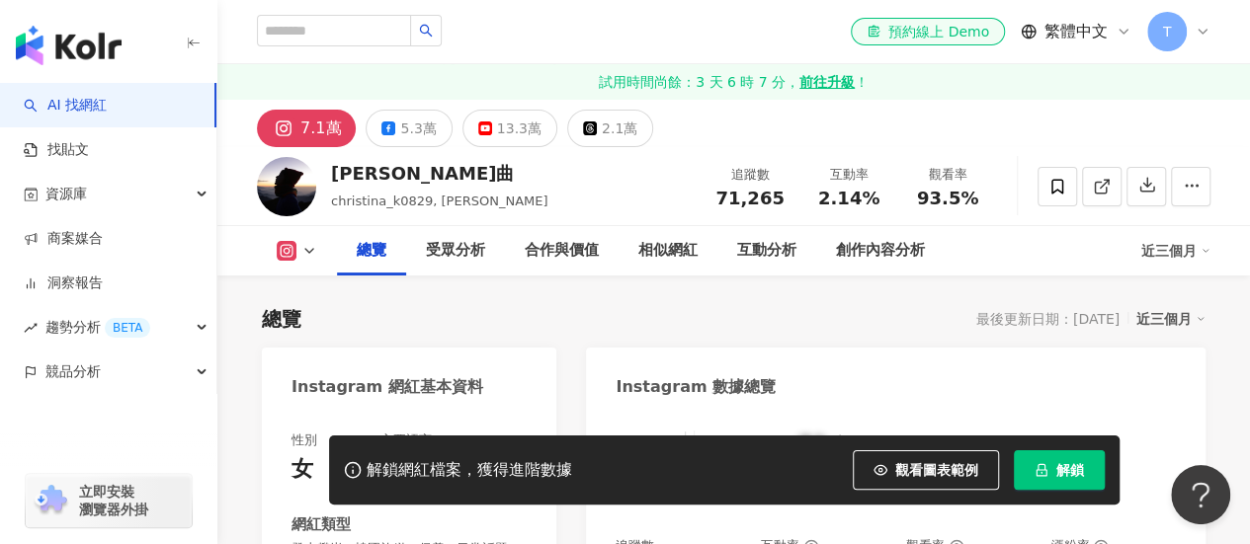
scroll to position [296, 0]
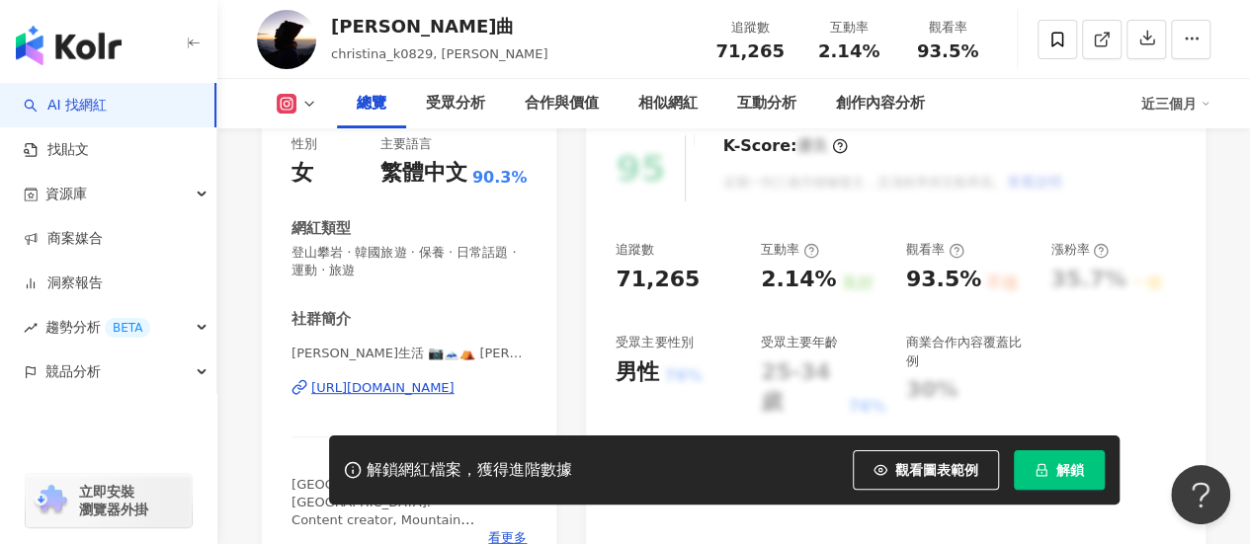
click at [395, 387] on div "[URL][DOMAIN_NAME]" at bounding box center [382, 388] width 143 height 18
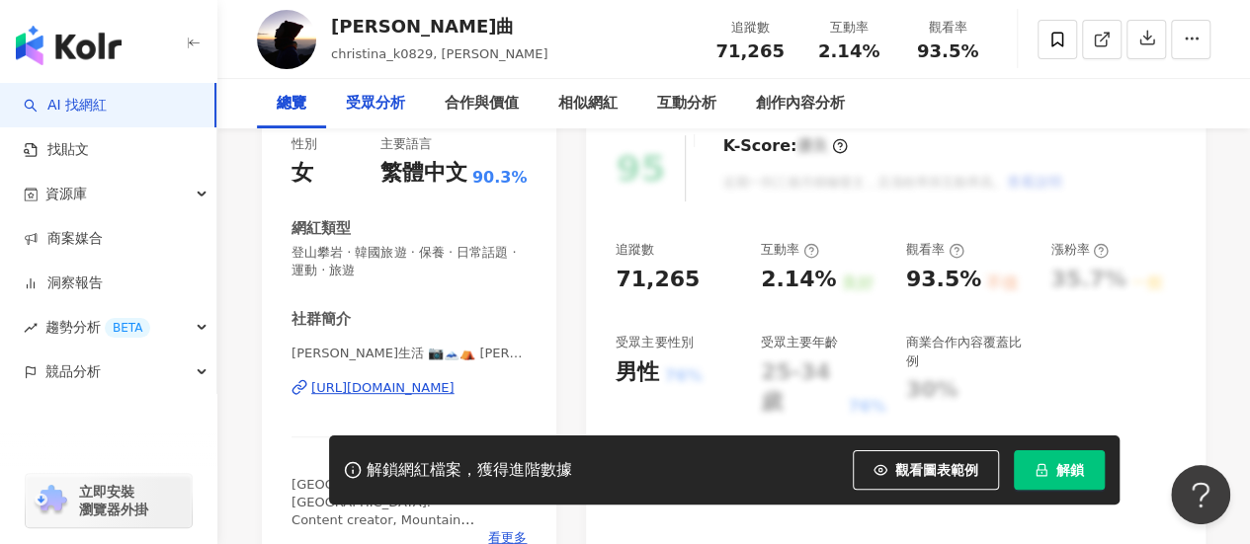
scroll to position [0, 0]
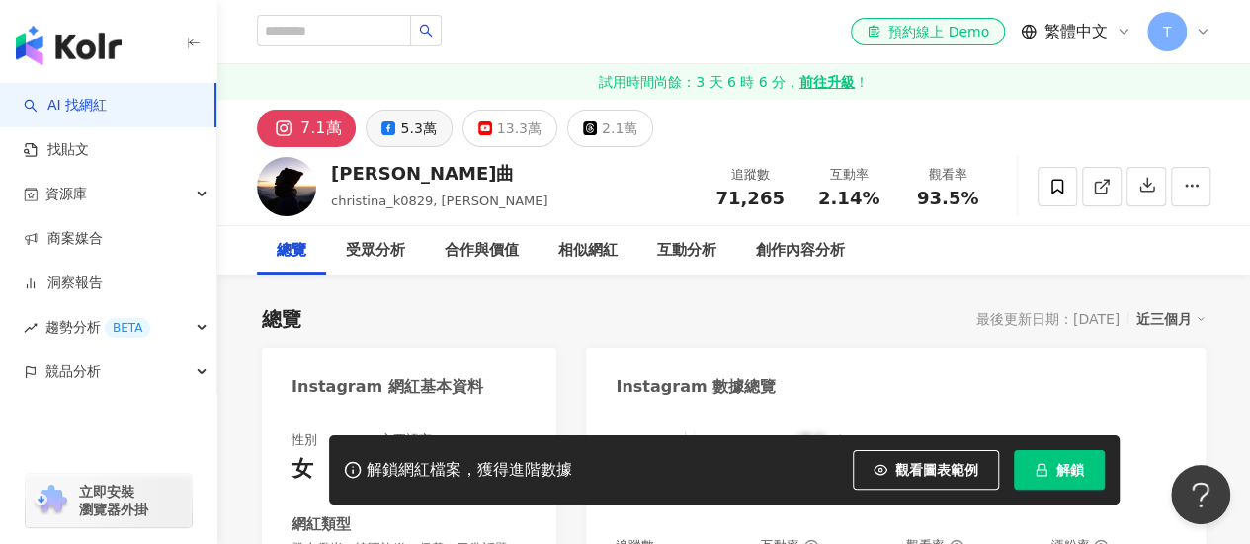
click at [388, 119] on button "5.3萬" at bounding box center [409, 129] width 86 height 38
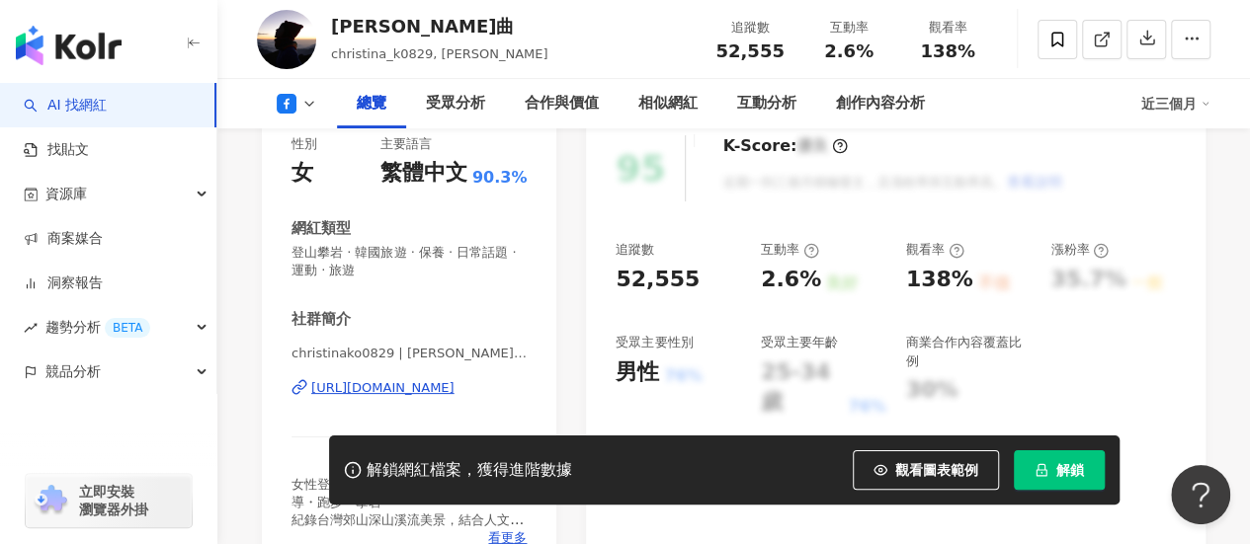
scroll to position [593, 0]
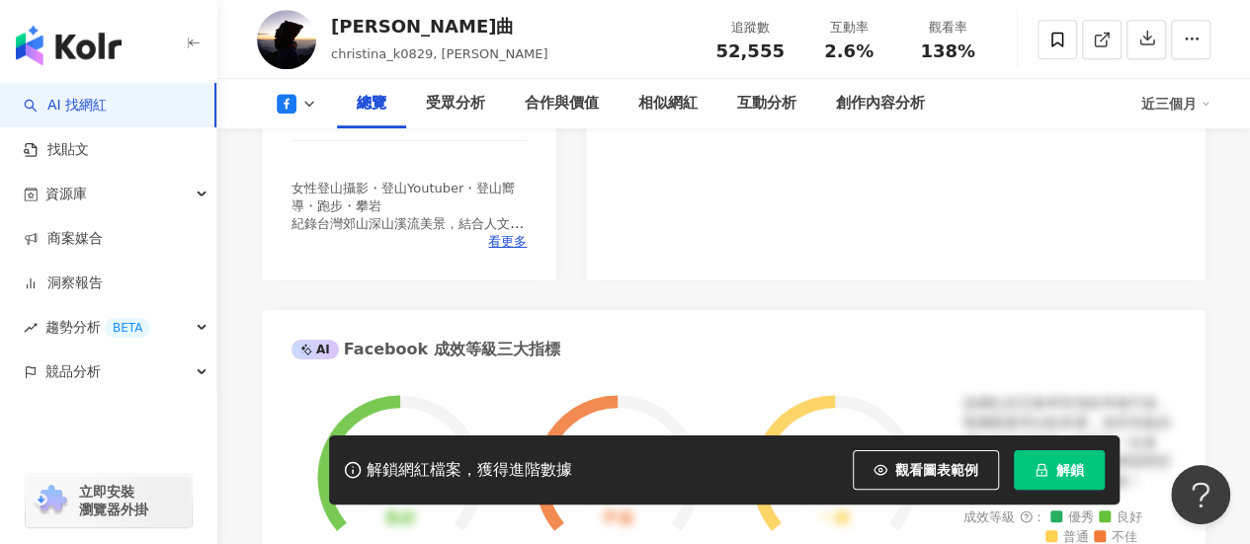
click at [403, 164] on div "christinako0829 | [PERSON_NAME] | christinako0829 [URL][DOMAIN_NAME]" at bounding box center [408, 106] width 235 height 116
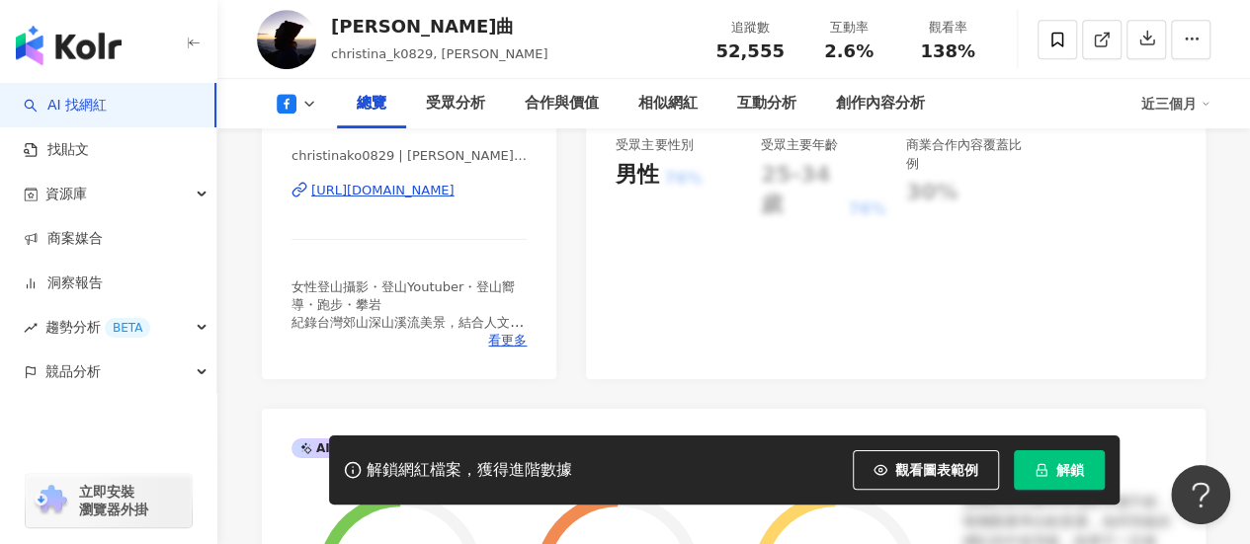
click at [399, 193] on div "[URL][DOMAIN_NAME]" at bounding box center [382, 191] width 143 height 18
